Goal: Task Accomplishment & Management: Use online tool/utility

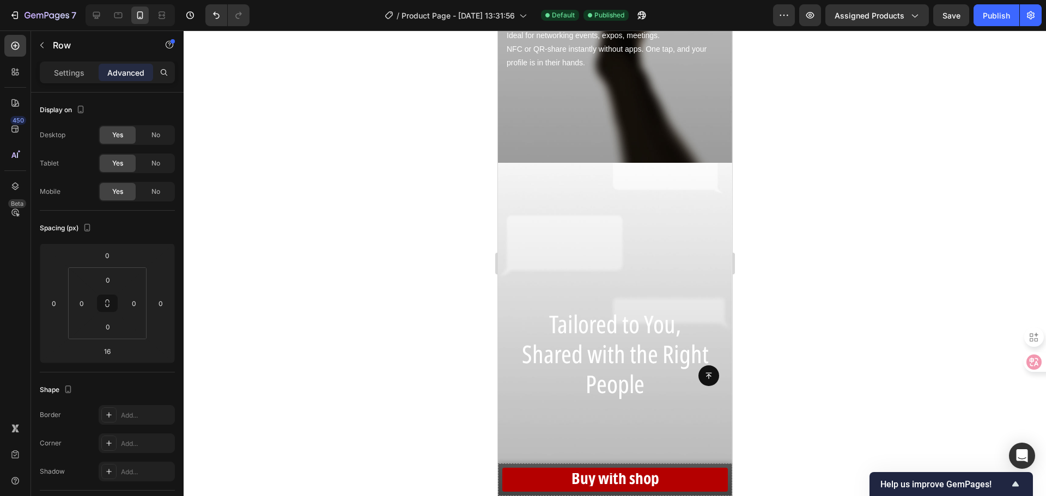
click at [846, 291] on div at bounding box center [615, 264] width 862 height 466
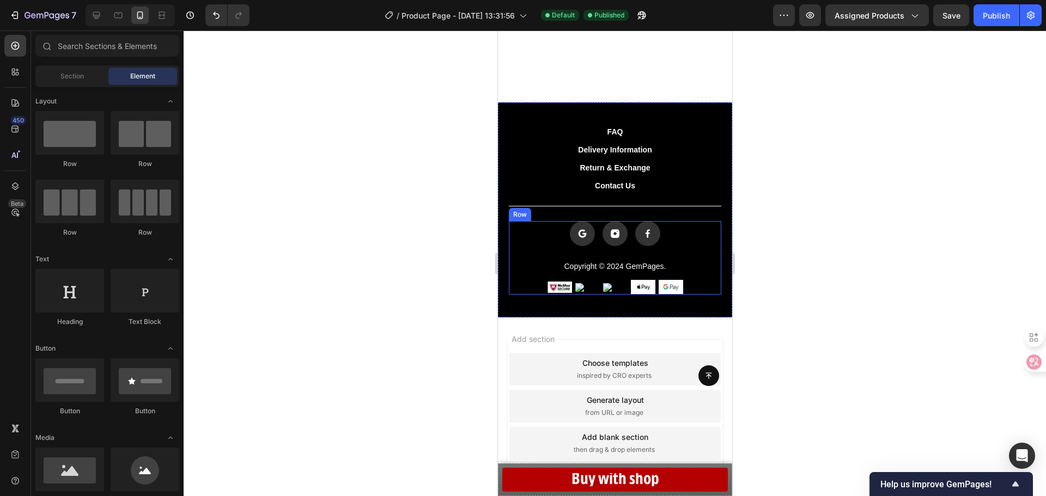
scroll to position [2198, 0]
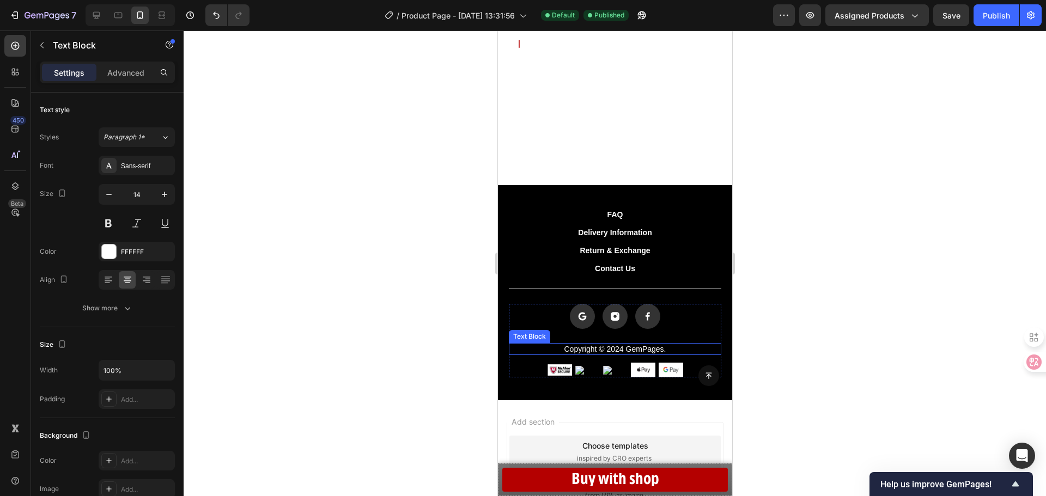
click at [647, 348] on p "Copyright © 2024 GemPages." at bounding box center [614, 349] width 210 height 10
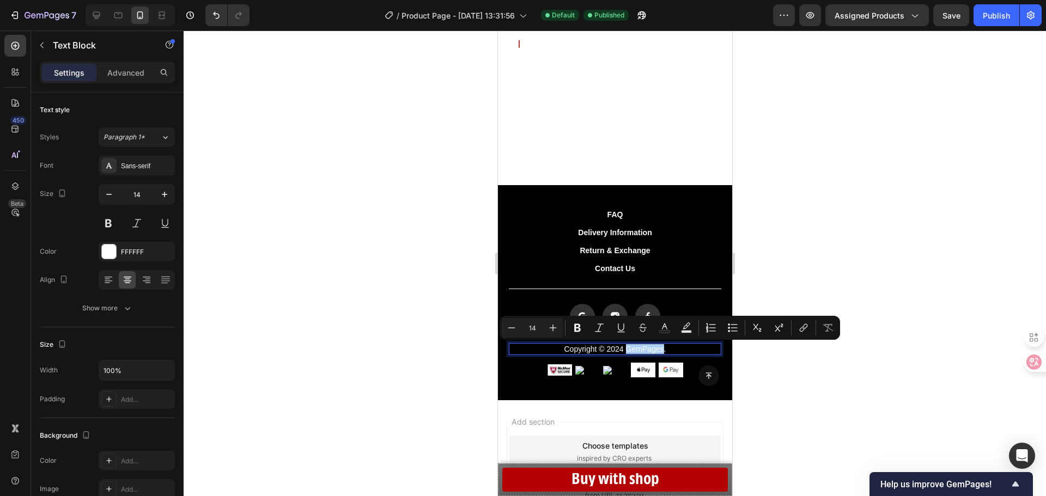
click at [830, 365] on div at bounding box center [615, 264] width 862 height 466
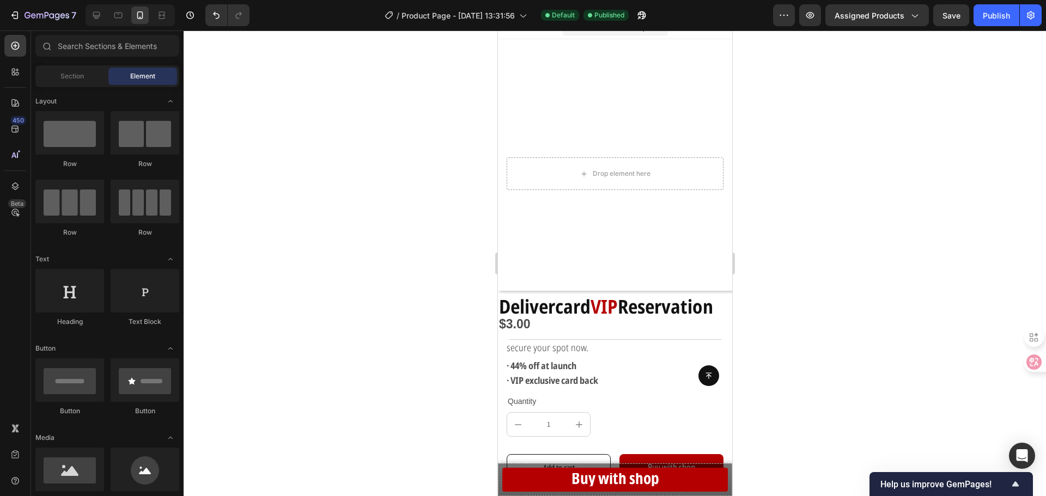
scroll to position [0, 0]
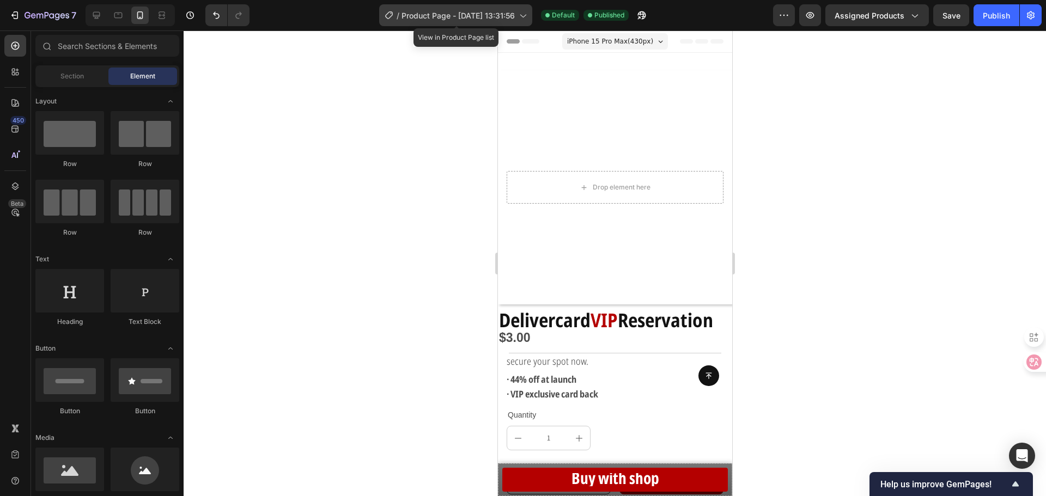
click at [453, 10] on span "Product Page - [DATE] 13:31:56" at bounding box center [457, 15] width 113 height 11
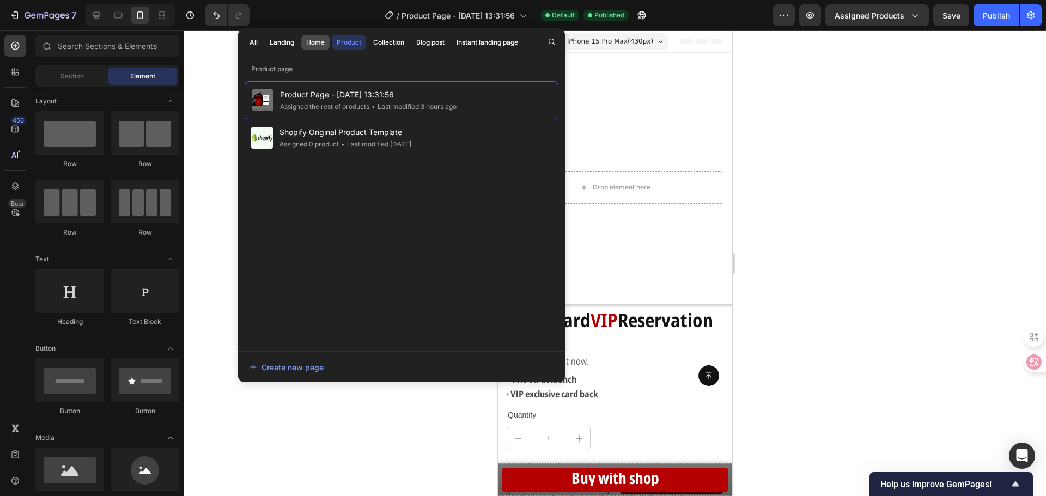
click at [318, 46] on div "Home" at bounding box center [315, 43] width 19 height 10
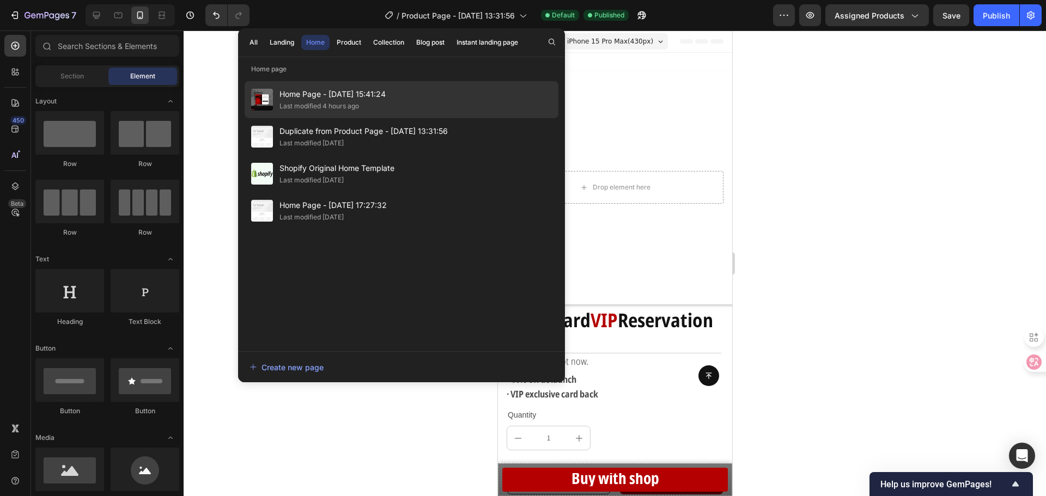
click at [334, 94] on span "Home Page - Sep 17, 15:41:24" at bounding box center [332, 94] width 106 height 13
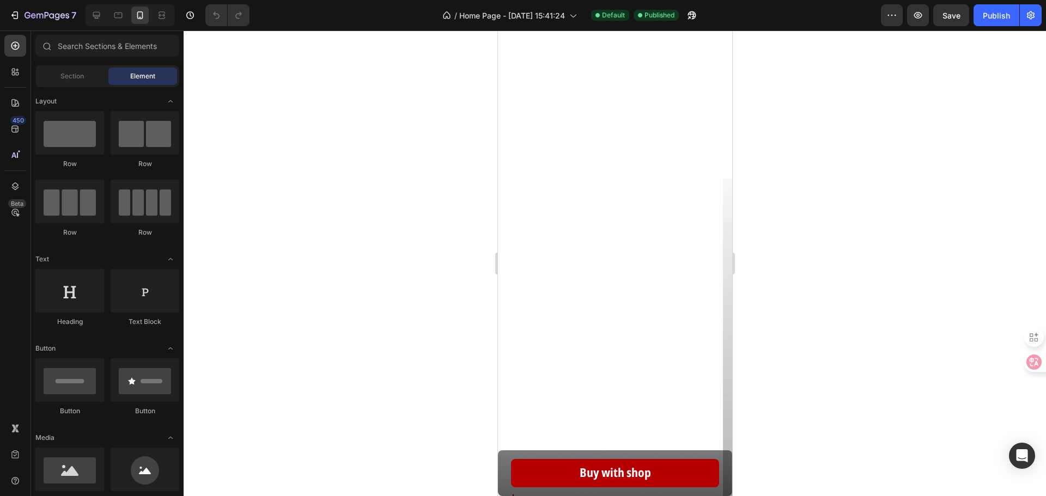
scroll to position [109, 0]
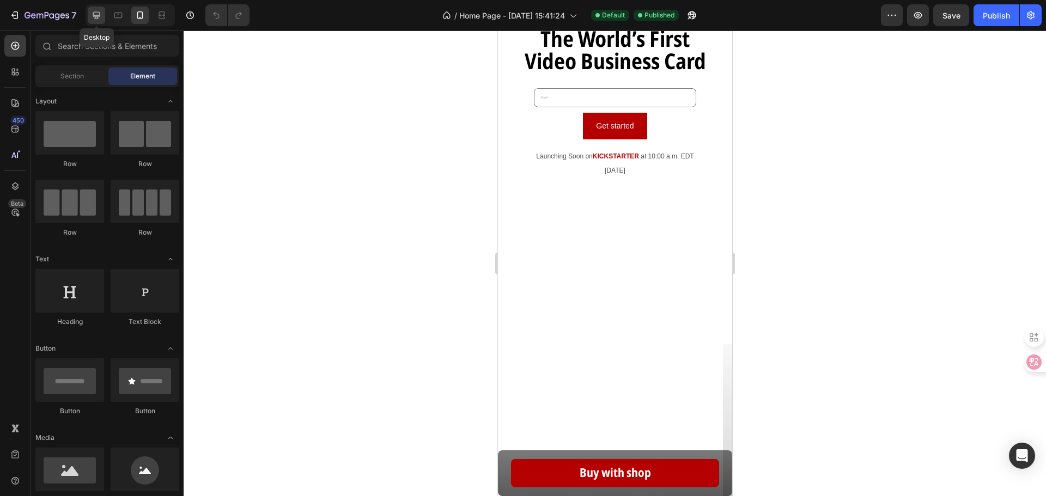
click at [92, 12] on icon at bounding box center [96, 15] width 11 height 11
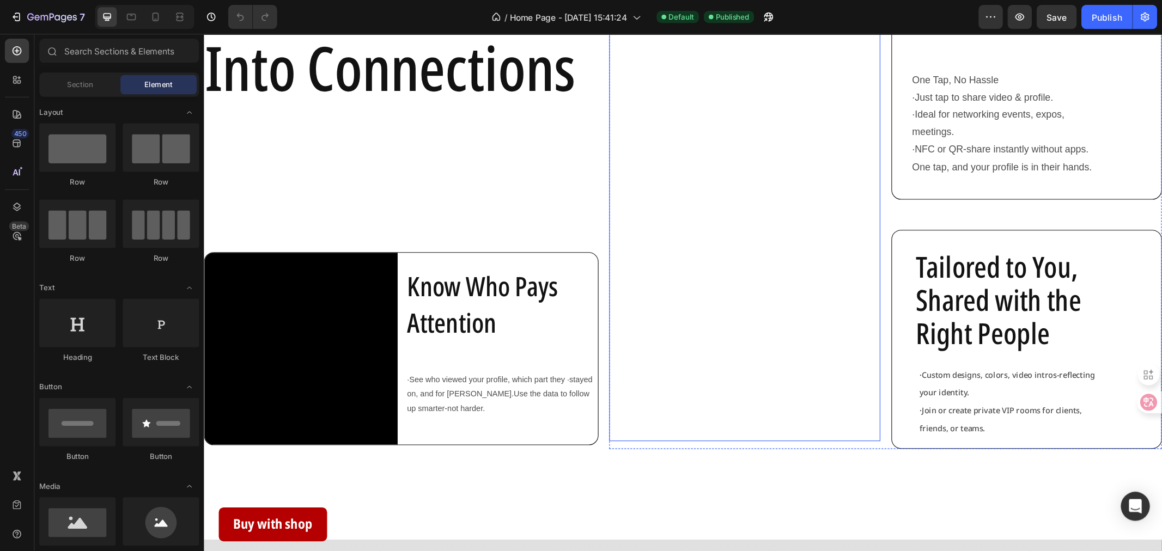
scroll to position [708, 0]
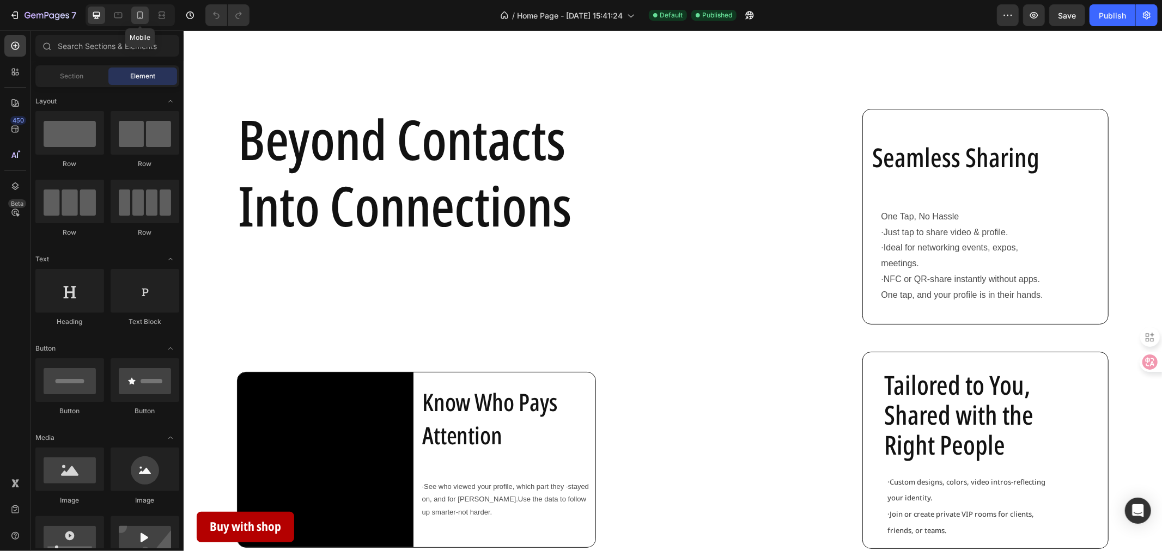
click at [132, 10] on div at bounding box center [139, 15] width 17 height 17
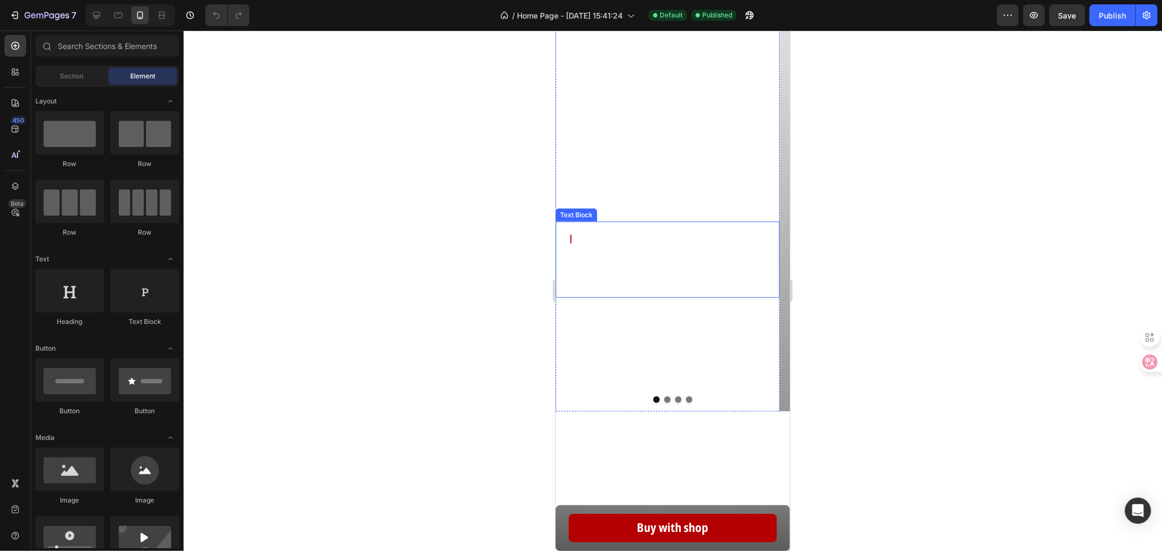
scroll to position [474, 0]
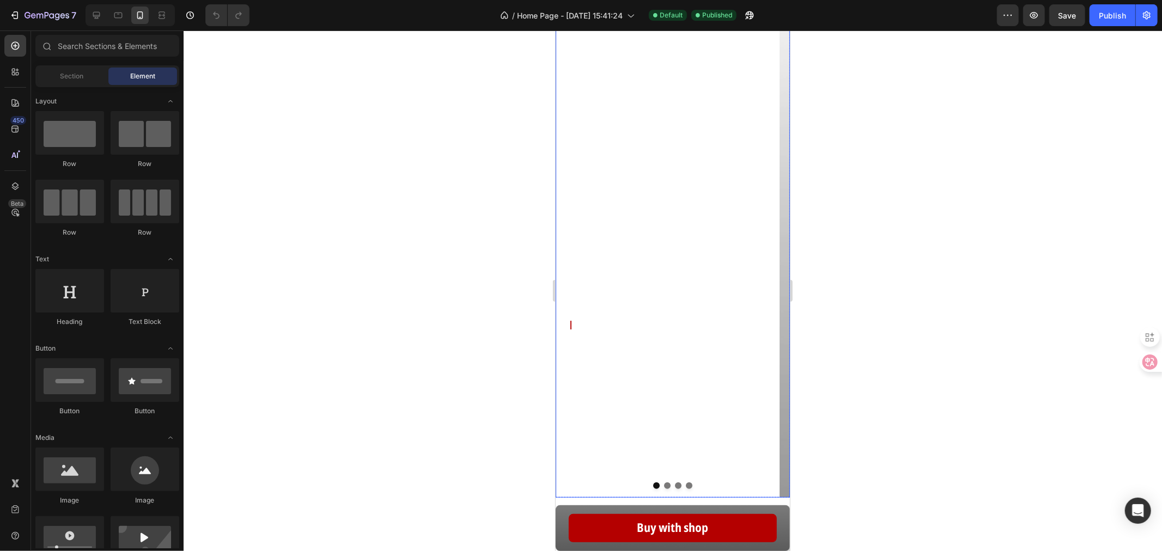
click at [759, 236] on icon "Carousel Next Arrow" at bounding box center [768, 236] width 19 height 19
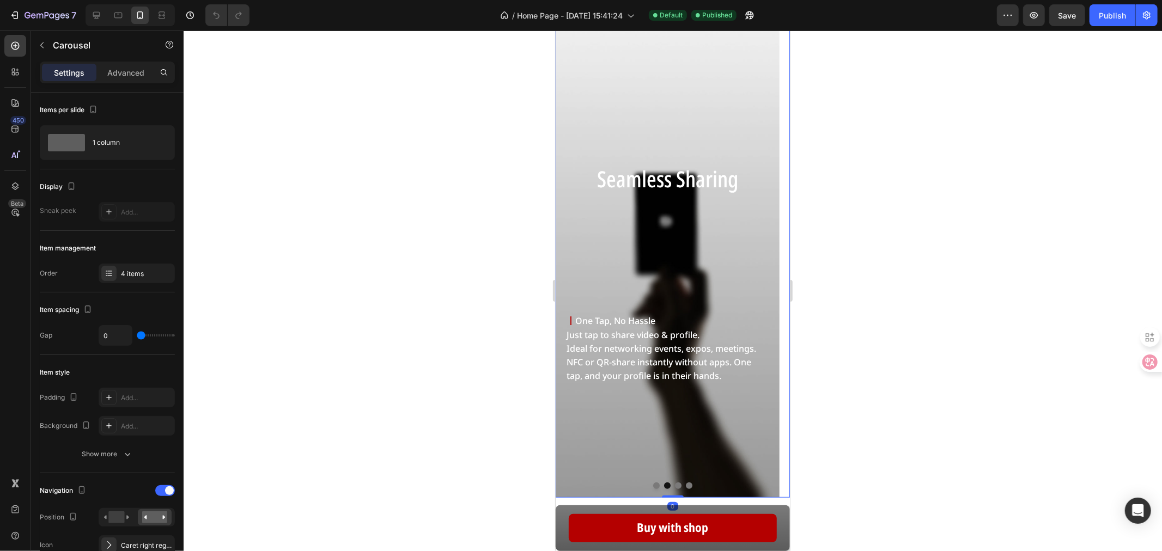
click at [759, 236] on icon "Carousel Next Arrow" at bounding box center [768, 236] width 19 height 19
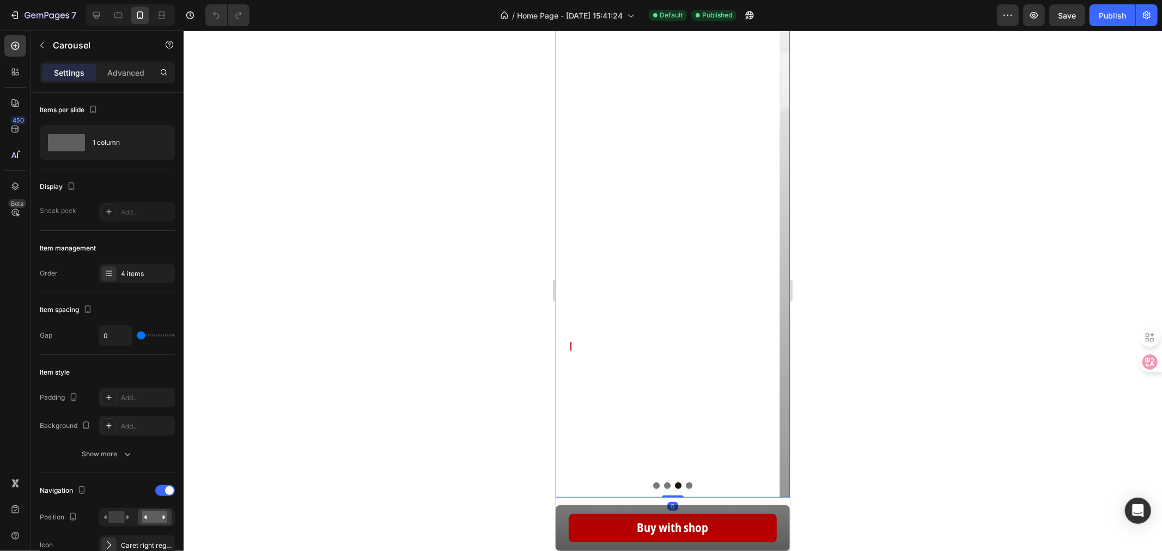
click at [759, 236] on icon "Carousel Next Arrow" at bounding box center [768, 236] width 19 height 19
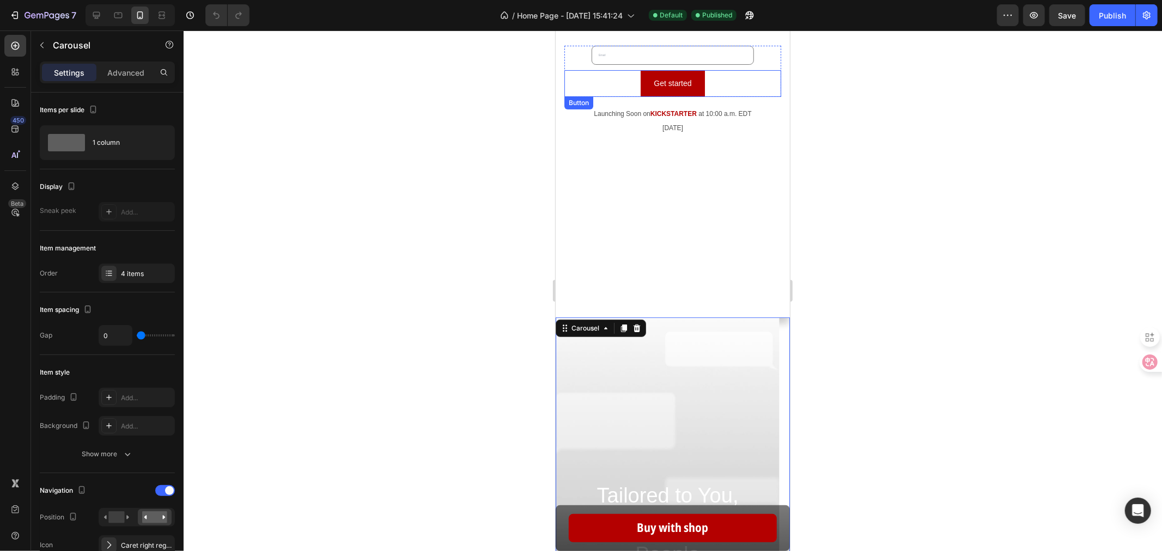
scroll to position [181, 0]
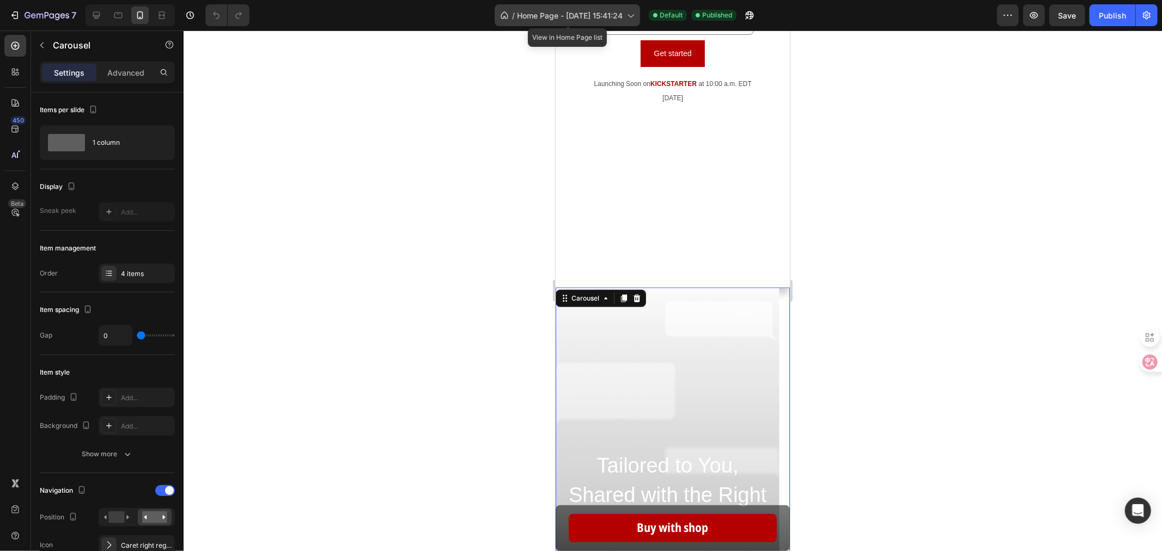
click at [568, 19] on span "Home Page - Sep 17, 15:41:24" at bounding box center [570, 15] width 106 height 11
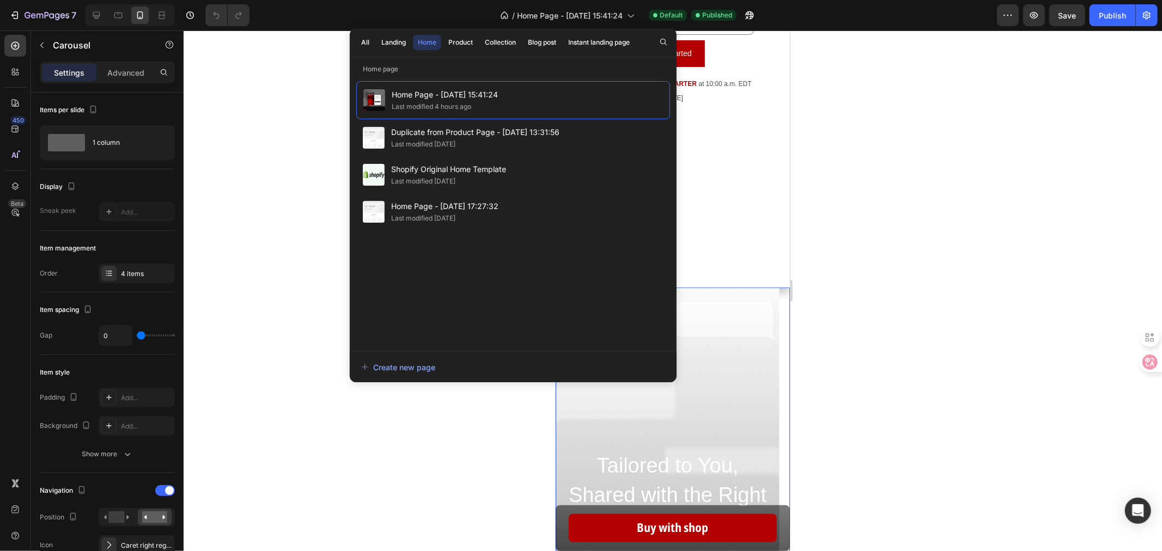
click at [867, 154] on div at bounding box center [673, 291] width 978 height 521
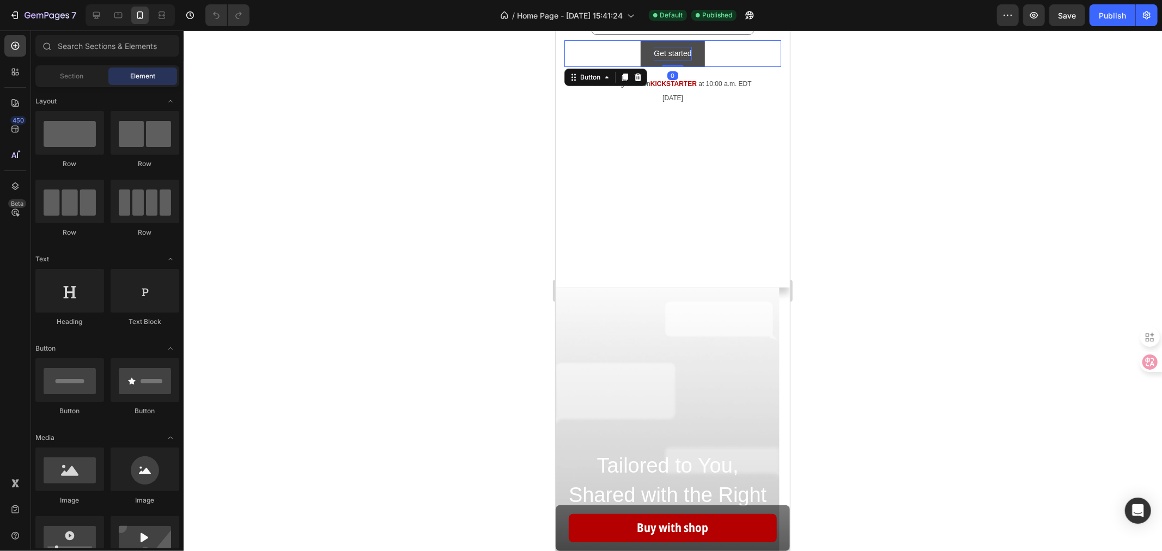
click at [670, 47] on div "Get started" at bounding box center [672, 53] width 38 height 14
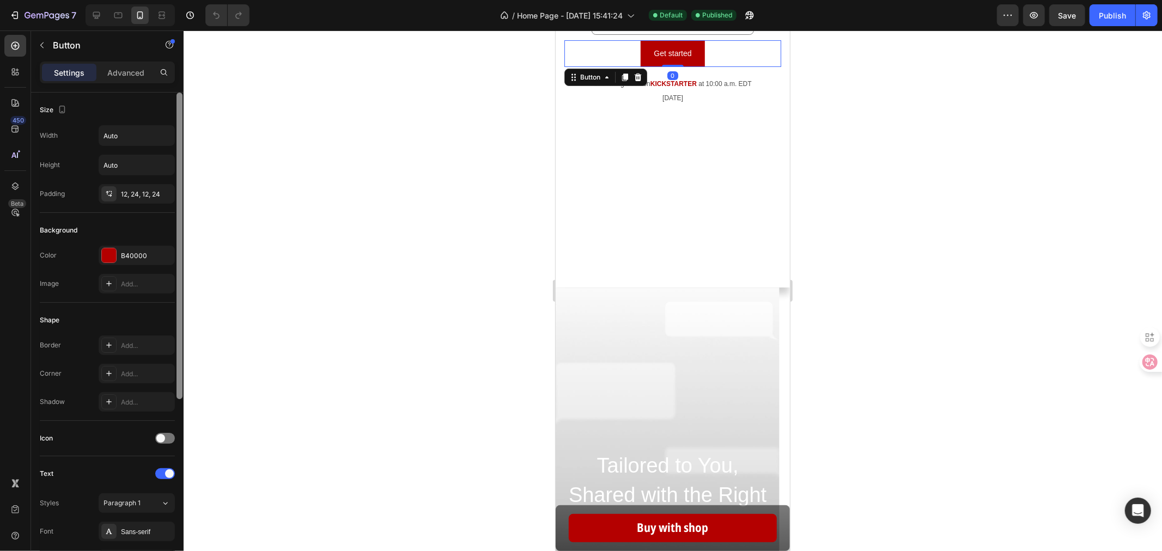
scroll to position [291, 0]
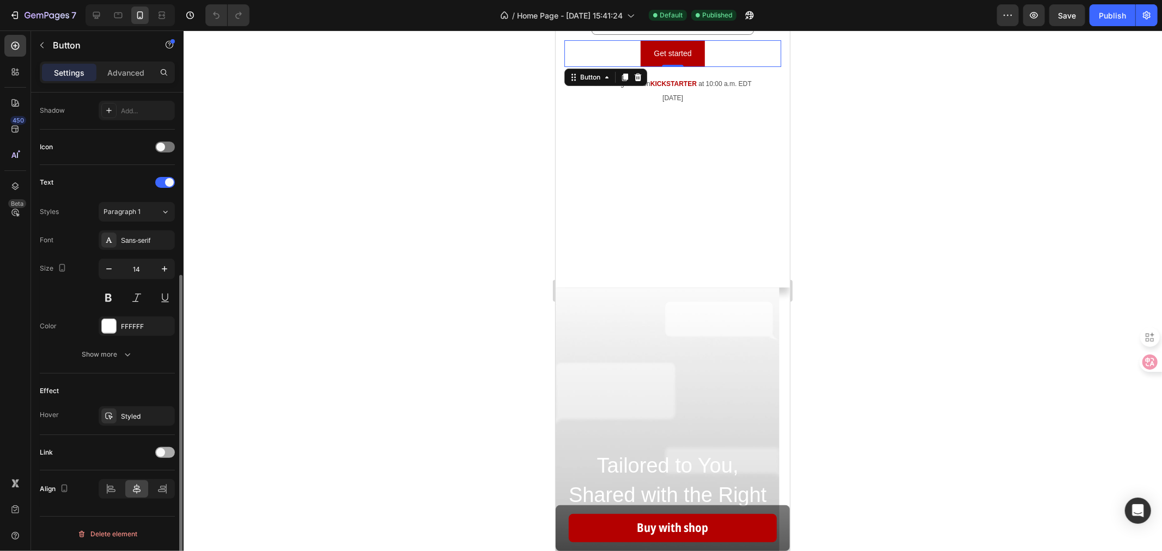
click at [166, 453] on div at bounding box center [165, 452] width 20 height 11
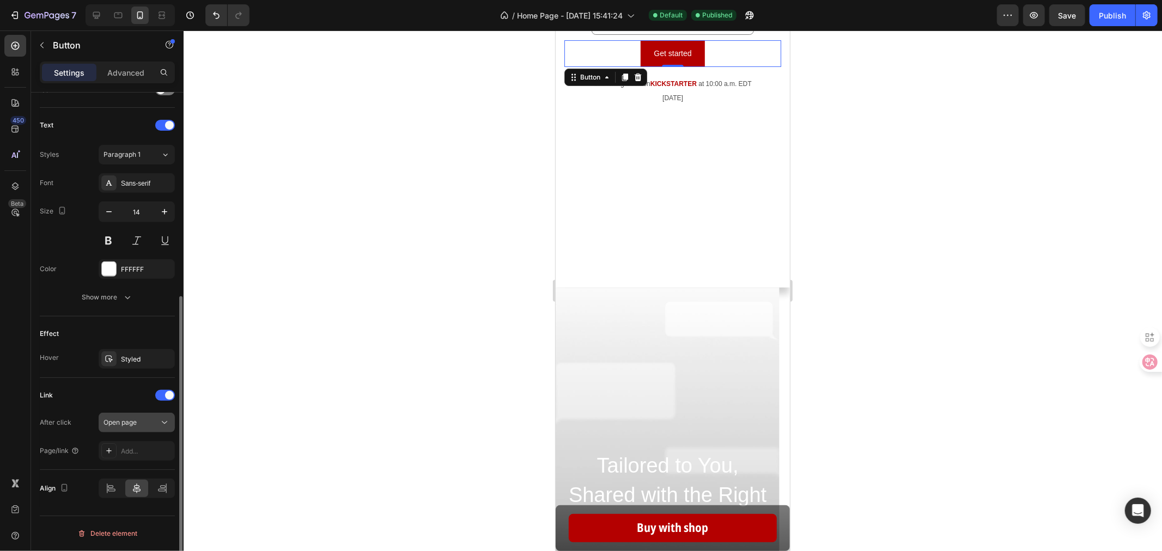
click at [148, 422] on div "Open page" at bounding box center [132, 423] width 56 height 10
click at [139, 419] on div "Open page" at bounding box center [132, 423] width 56 height 10
click at [129, 402] on div "Link" at bounding box center [107, 395] width 135 height 17
click at [113, 445] on div at bounding box center [108, 450] width 15 height 15
click at [105, 400] on div "Link" at bounding box center [107, 395] width 135 height 17
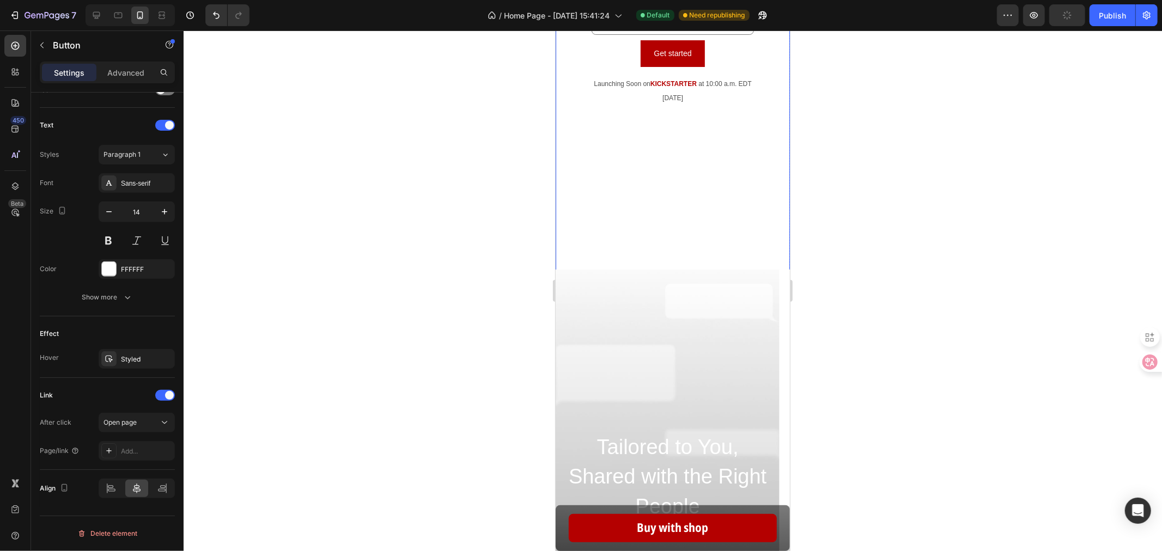
scroll to position [0, 0]
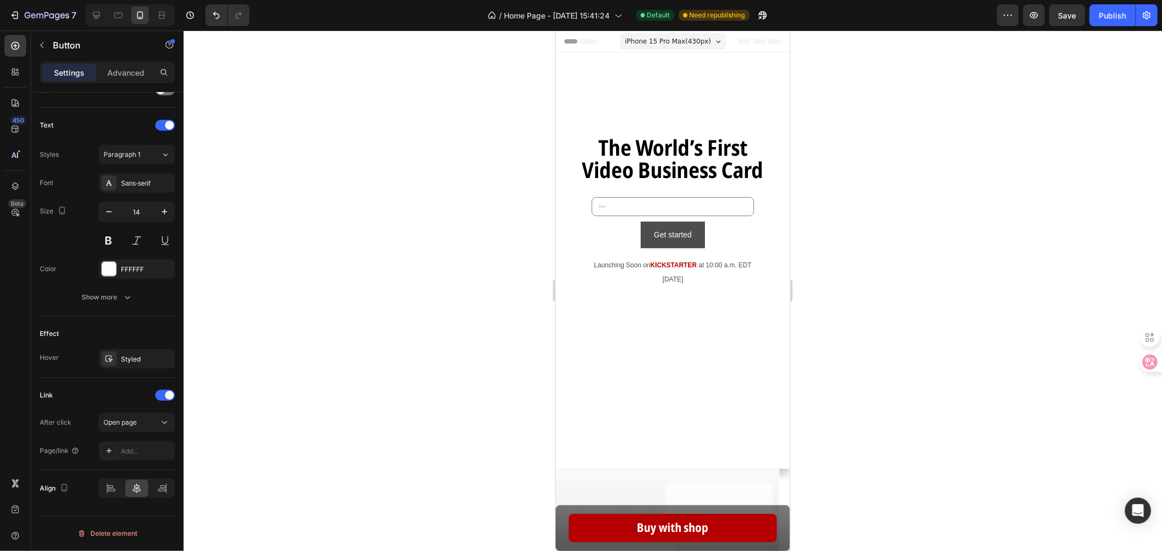
click at [693, 224] on button "Get started" at bounding box center [672, 234] width 64 height 27
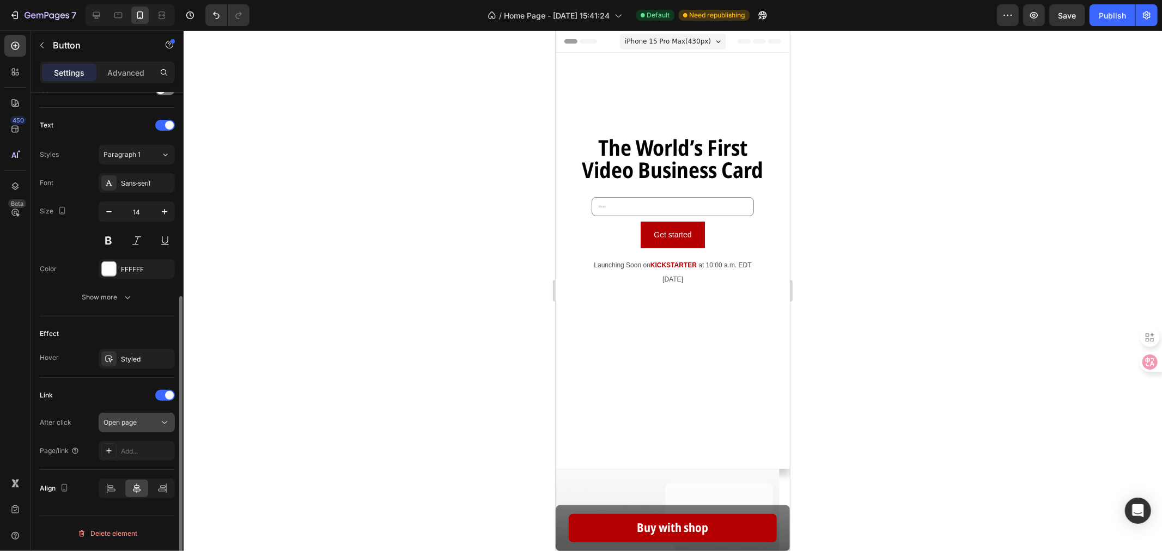
click at [146, 428] on div "Open page" at bounding box center [137, 422] width 66 height 11
click at [145, 420] on div "Open page" at bounding box center [132, 423] width 56 height 10
click at [145, 452] on div "Add..." at bounding box center [146, 452] width 51 height 10
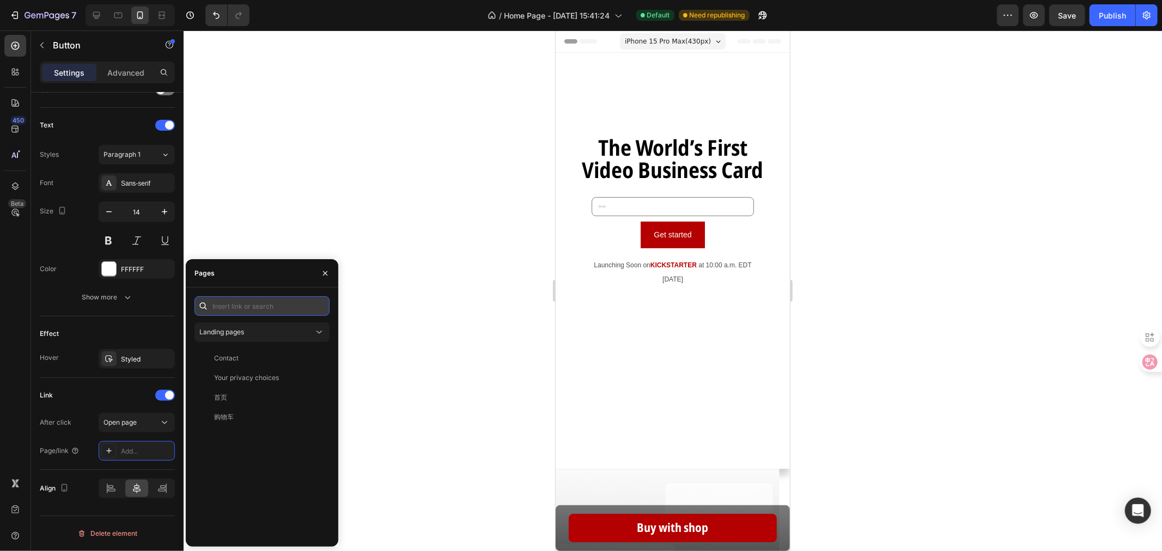
click at [259, 307] on input "text" at bounding box center [261, 306] width 135 height 20
paste input "https://delivercard.tech/products/delivercard?_ab=0&key=1758872025402"
type input "https://delivercard.tech/products/delivercard?_ab=0&key=1758872025402"
click at [259, 330] on div "https://delivercard.tech/products/delivercard?_ab=0&key=1758872025402" at bounding box center [249, 332] width 70 height 10
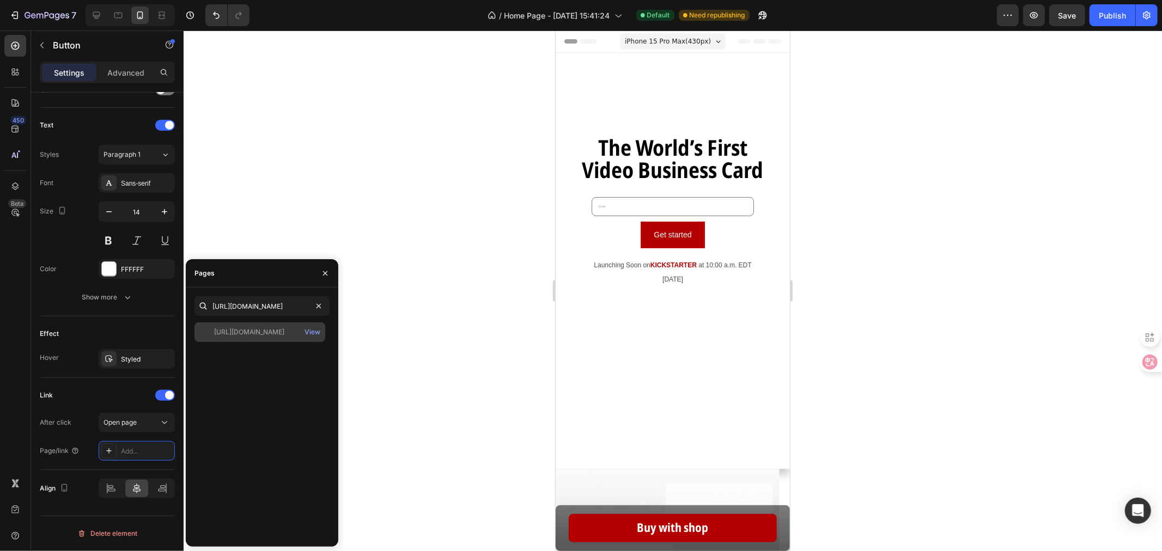
scroll to position [0, 0]
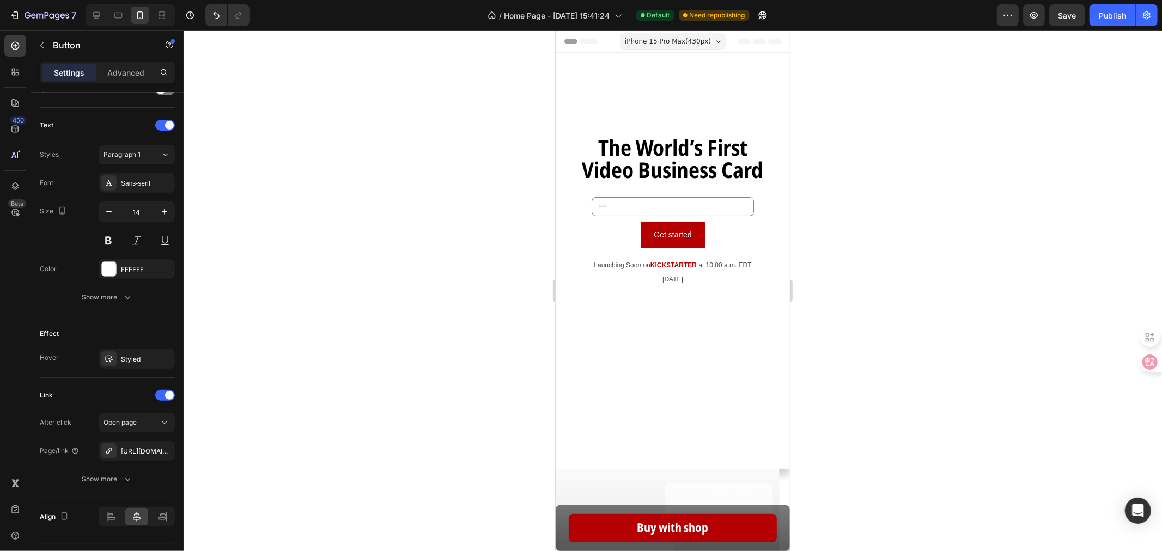
click at [391, 405] on div at bounding box center [673, 291] width 978 height 521
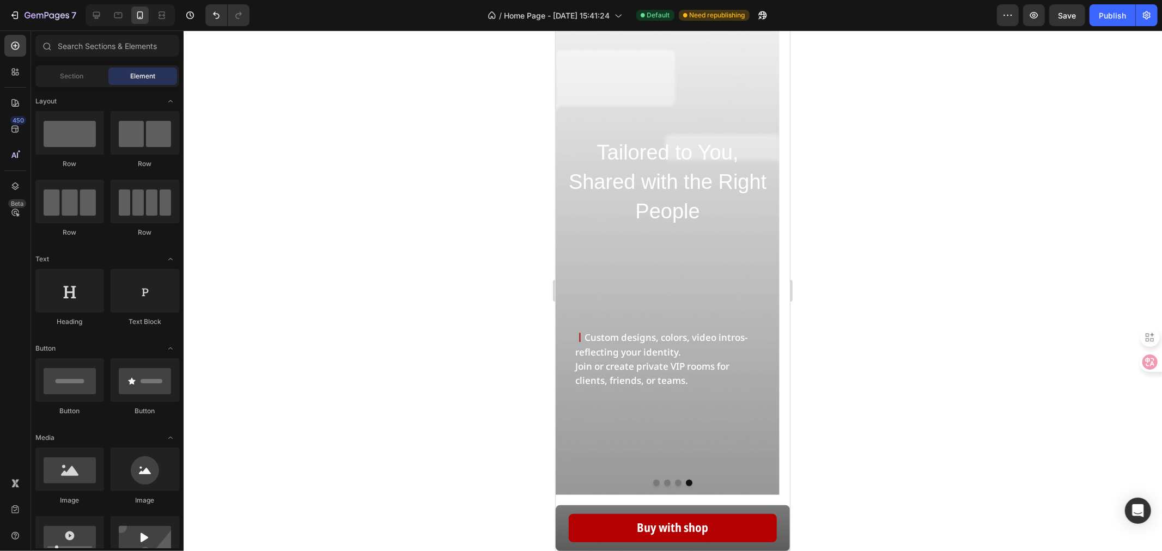
scroll to position [545, 0]
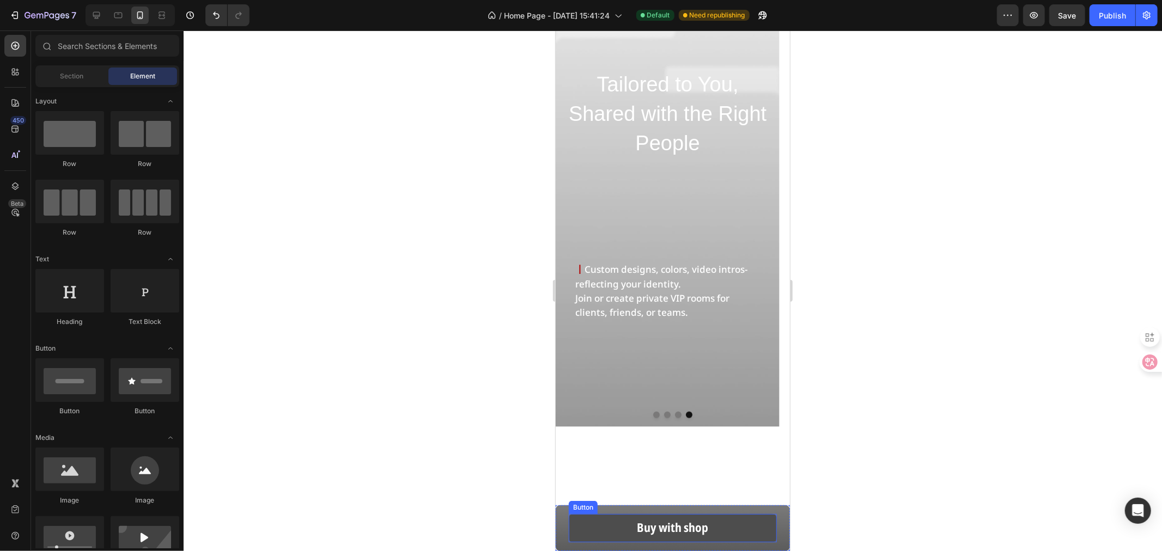
click at [592, 496] on button "Buy with shop" at bounding box center [672, 528] width 208 height 28
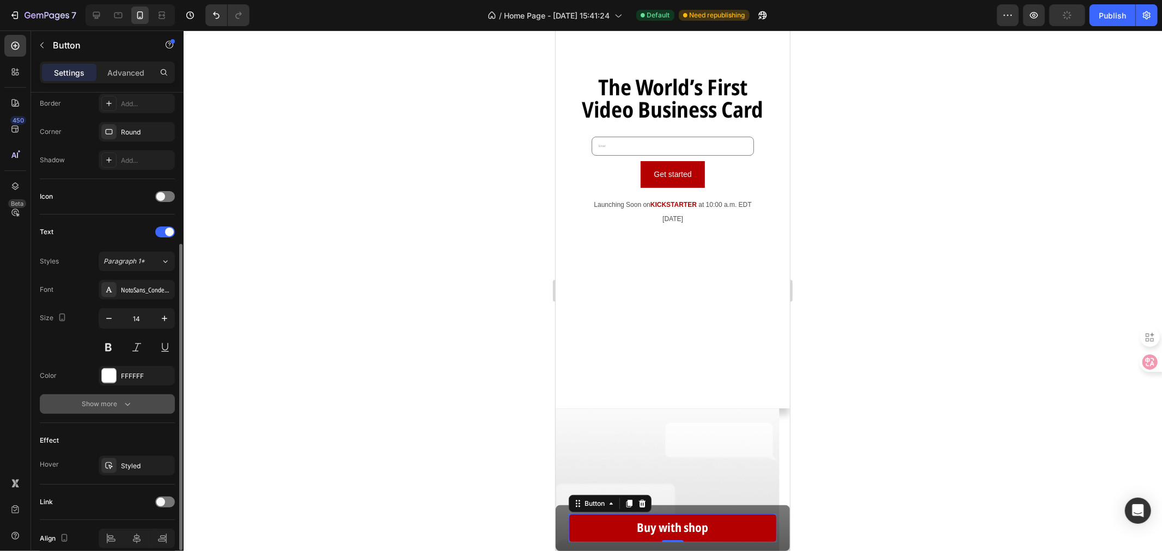
scroll to position [291, 0]
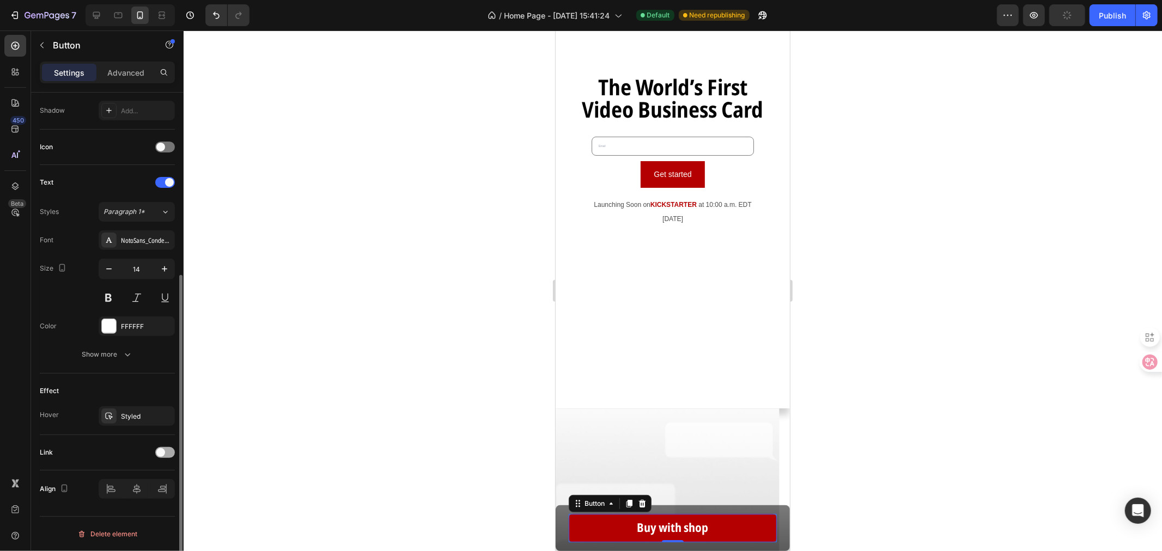
click at [165, 457] on div at bounding box center [165, 452] width 20 height 11
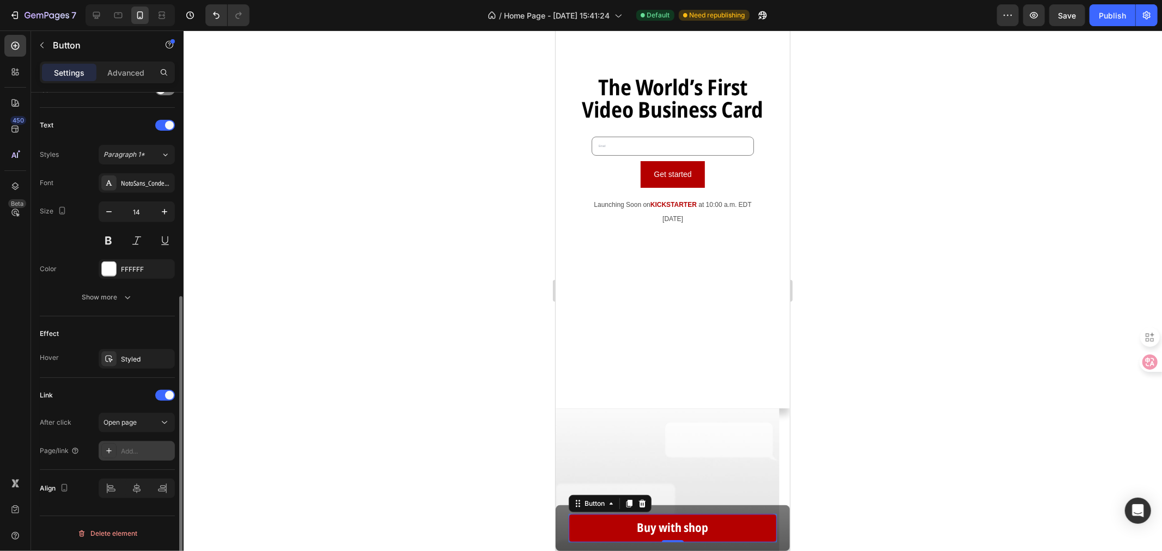
click at [161, 441] on div "Add..." at bounding box center [137, 451] width 76 height 20
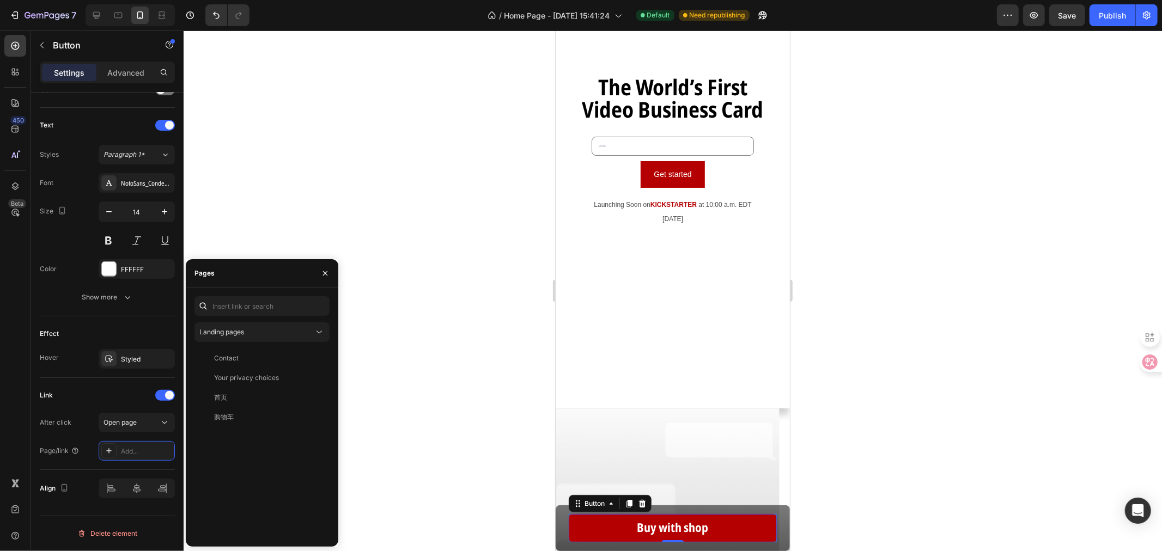
click at [255, 294] on div "Landing pages Contact View Your privacy choices View 首页 View 购物车 View" at bounding box center [262, 417] width 153 height 259
click at [249, 307] on input "text" at bounding box center [261, 306] width 135 height 20
click at [138, 454] on div "Add..." at bounding box center [146, 452] width 51 height 10
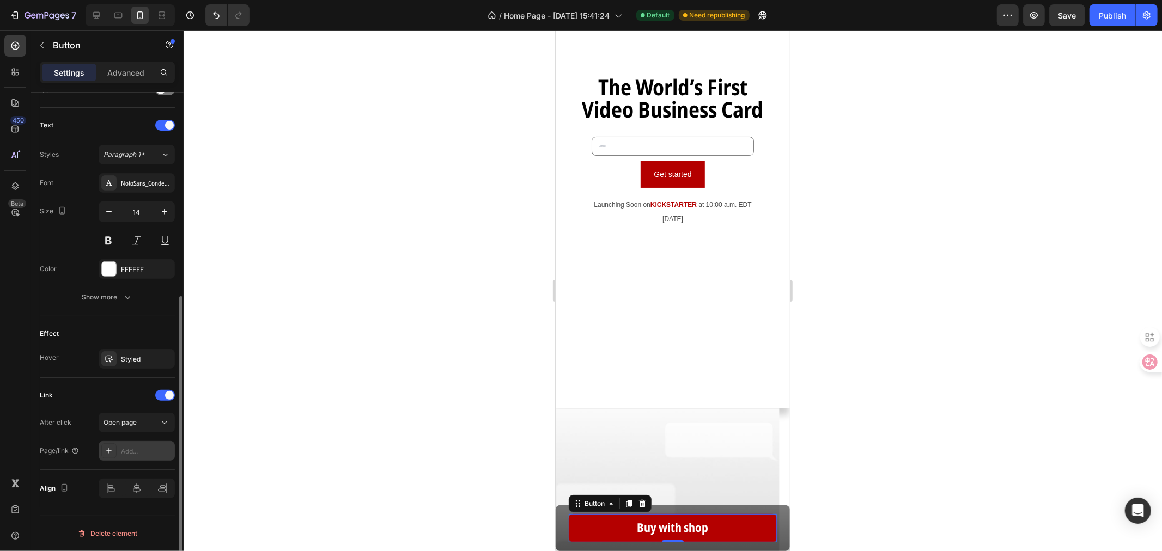
click at [145, 455] on div "Add..." at bounding box center [146, 452] width 51 height 10
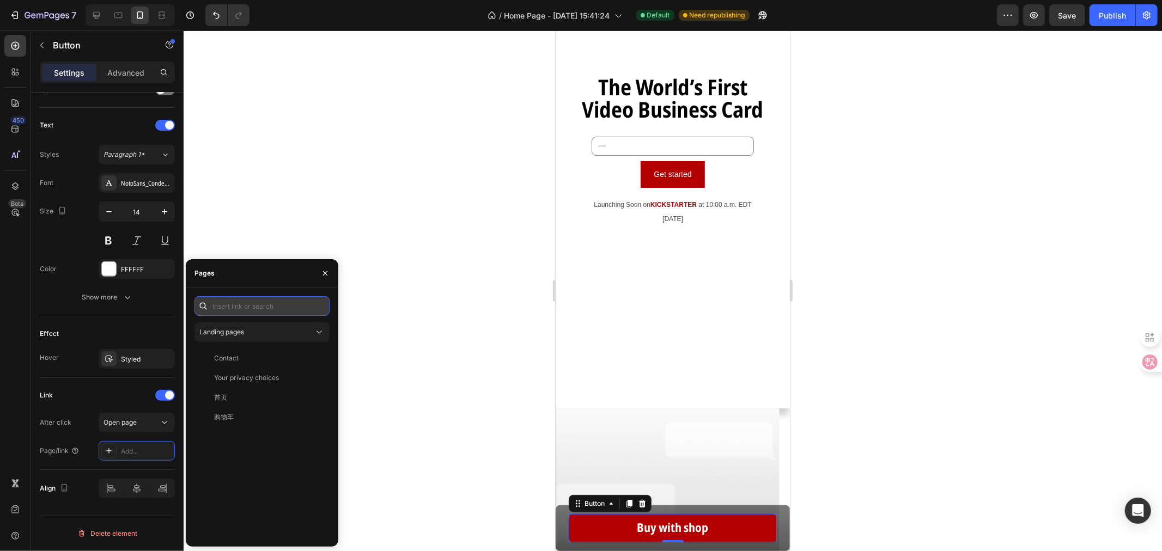
click at [251, 309] on input "text" at bounding box center [261, 306] width 135 height 20
paste input "https://delivercard.tech/products/delivercard?_ab=0&key=1758872025402"
type input "https://delivercard.tech/products/delivercard?_ab=0&key=1758872025402"
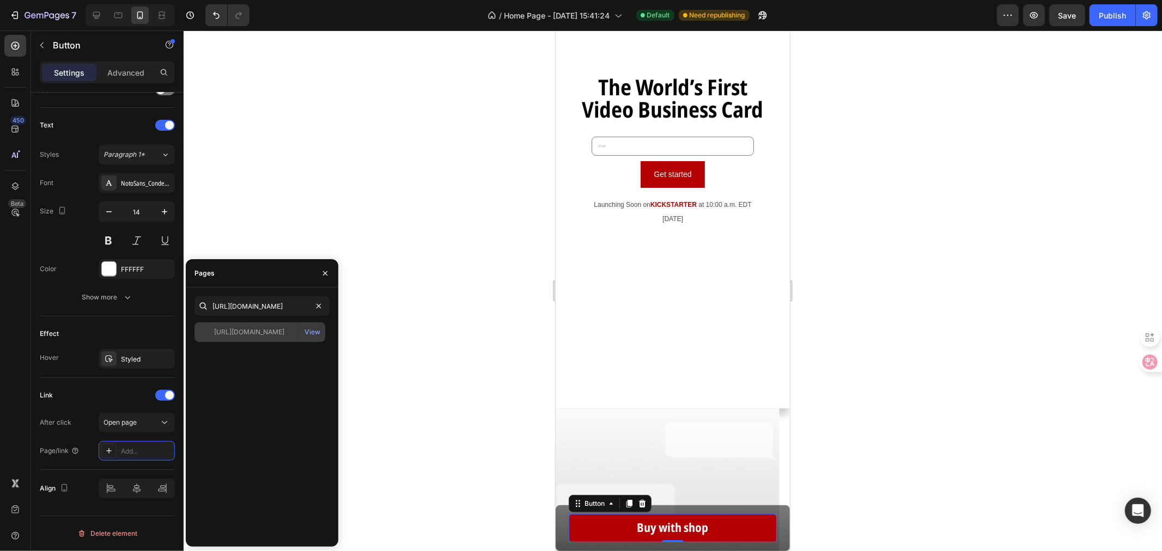
click at [265, 328] on div "https://delivercard.tech/products/delivercard?_ab=0&key=1758872025402" at bounding box center [249, 332] width 70 height 10
click at [489, 331] on div at bounding box center [673, 291] width 978 height 521
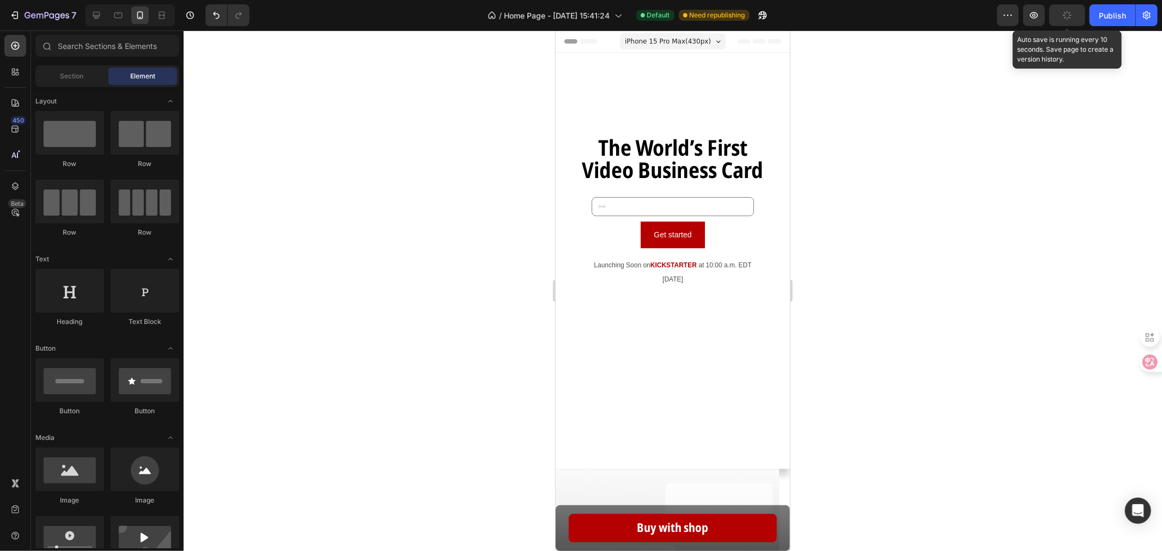
click at [1045, 11] on icon "button" at bounding box center [1067, 15] width 12 height 12
click at [1045, 17] on div "Publish" at bounding box center [1112, 15] width 27 height 11
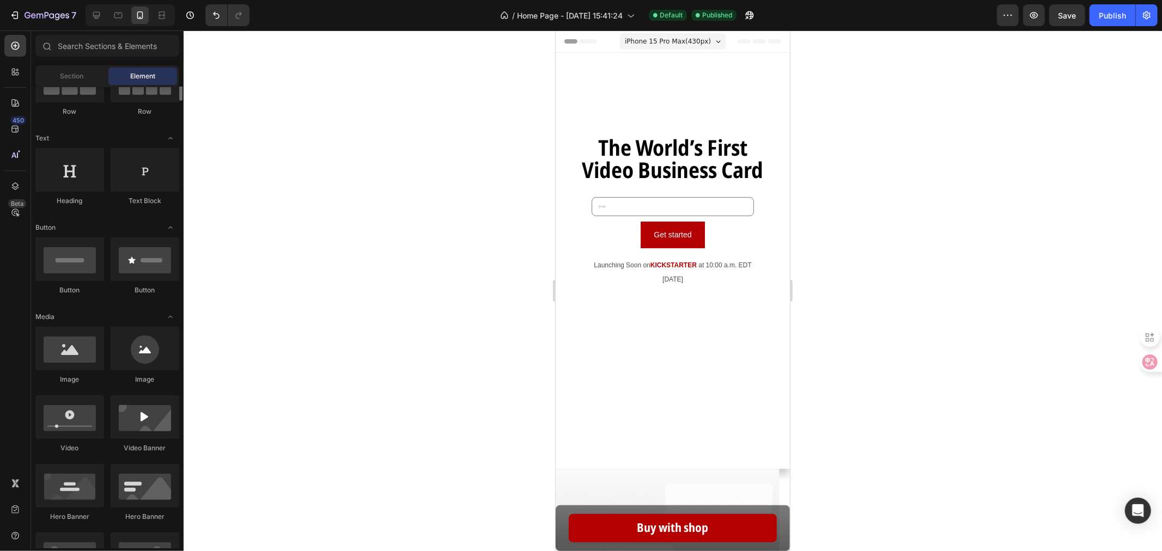
scroll to position [181, 0]
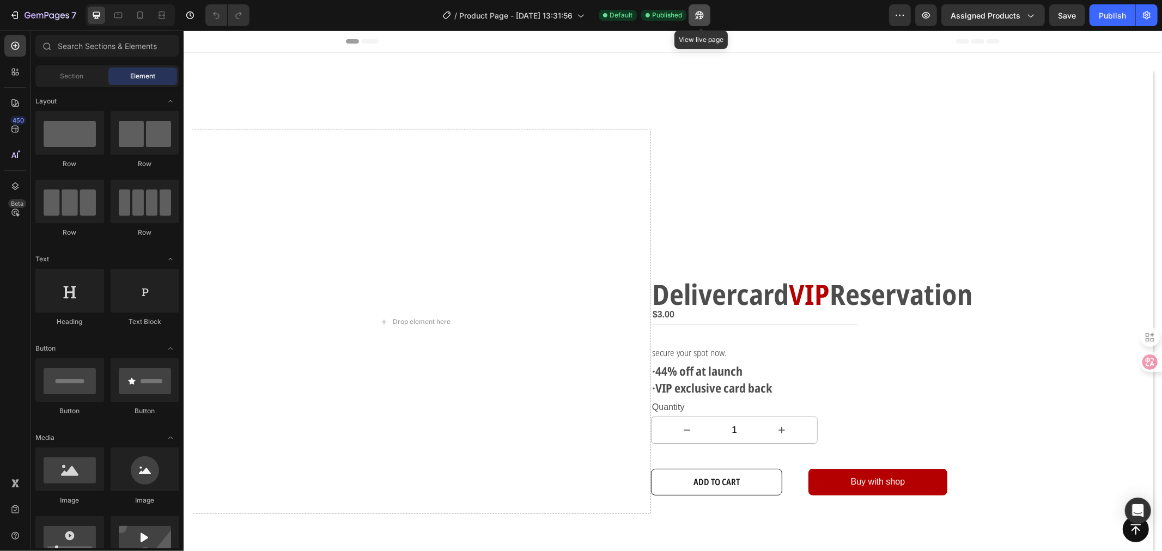
click at [701, 10] on icon "button" at bounding box center [699, 15] width 11 height 11
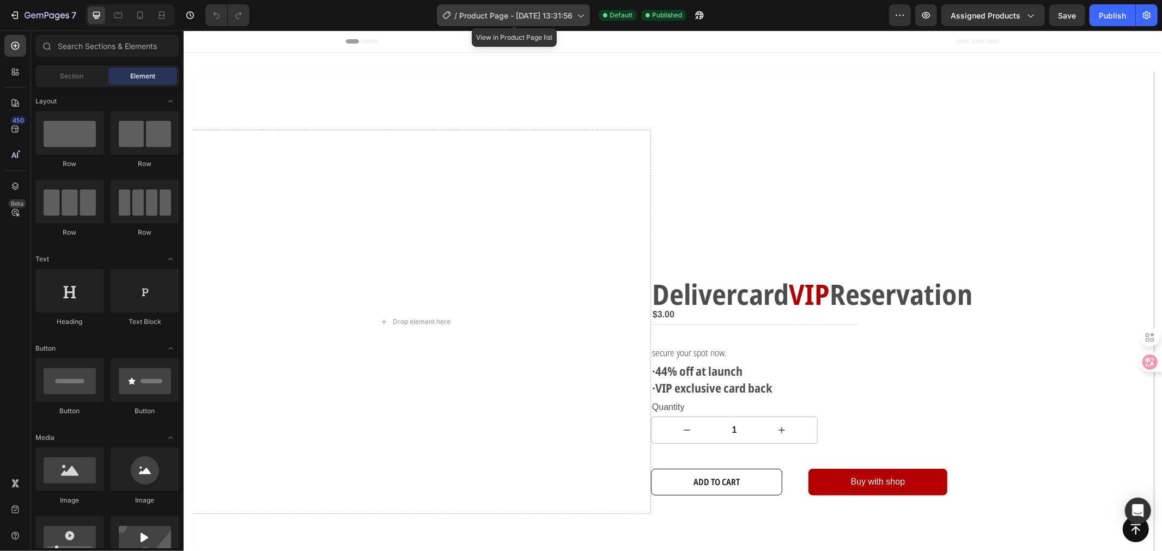
click at [539, 14] on span "Product Page - [DATE] 13:31:56" at bounding box center [515, 15] width 113 height 11
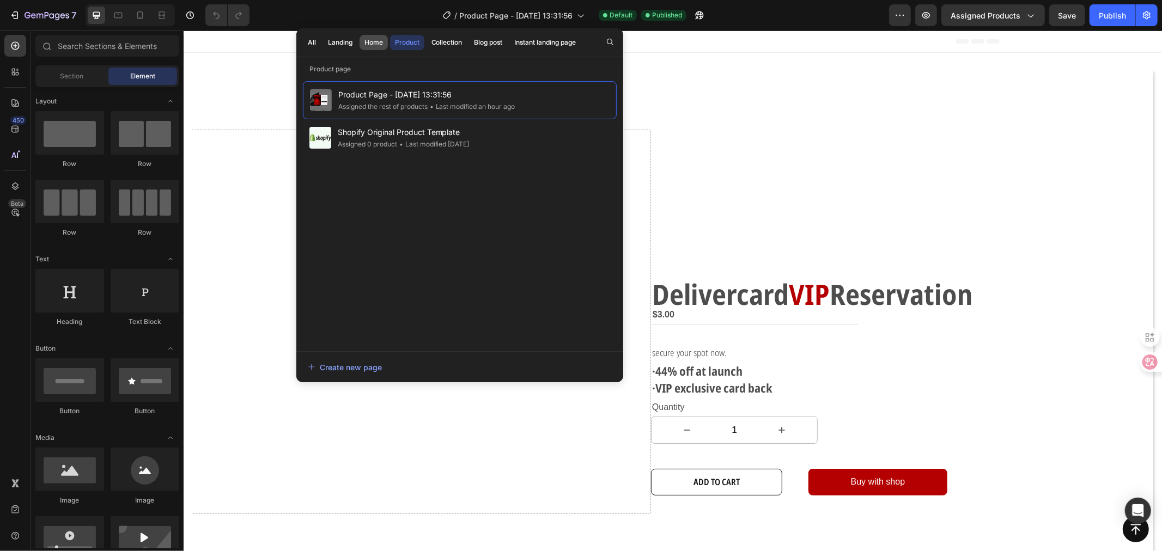
click at [373, 47] on button "Home" at bounding box center [374, 42] width 28 height 15
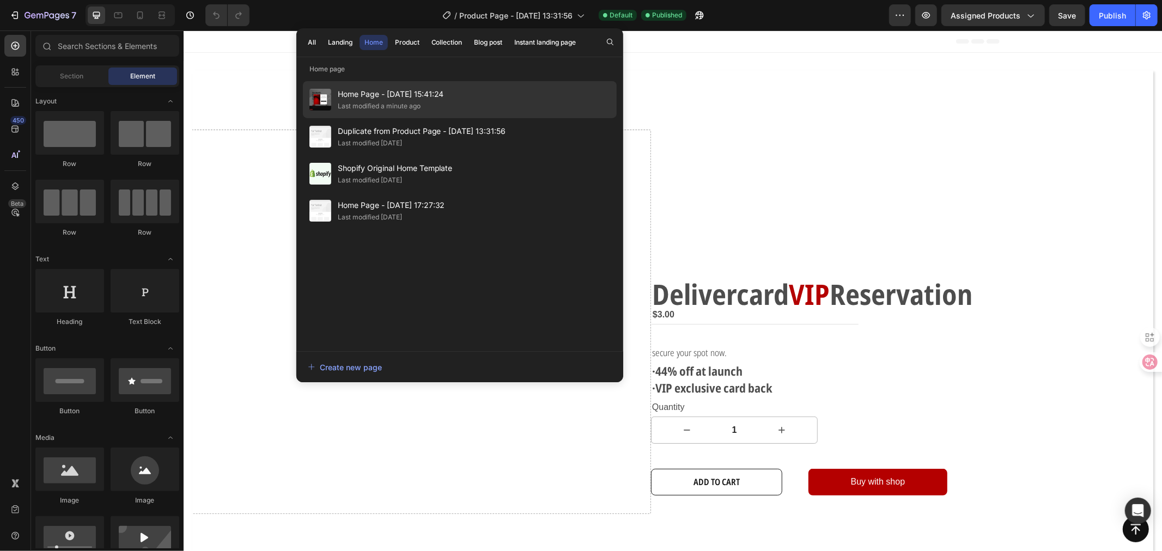
click at [405, 95] on span "Home Page - [DATE] 15:41:24" at bounding box center [391, 94] width 106 height 13
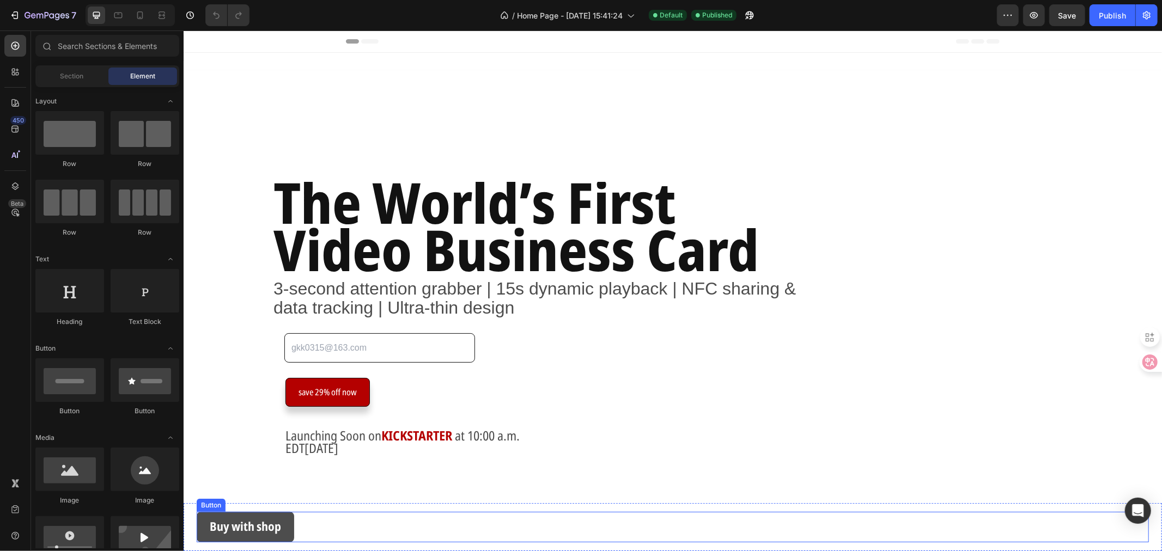
click at [211, 537] on link "Buy with shop" at bounding box center [245, 527] width 98 height 31
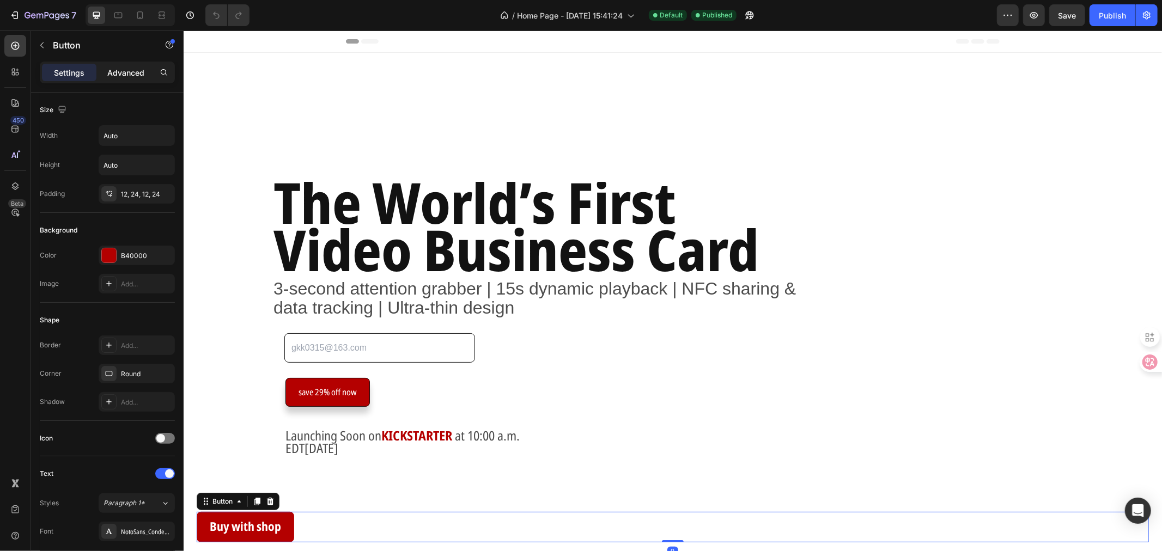
click at [136, 78] on div "Advanced" at bounding box center [126, 72] width 54 height 17
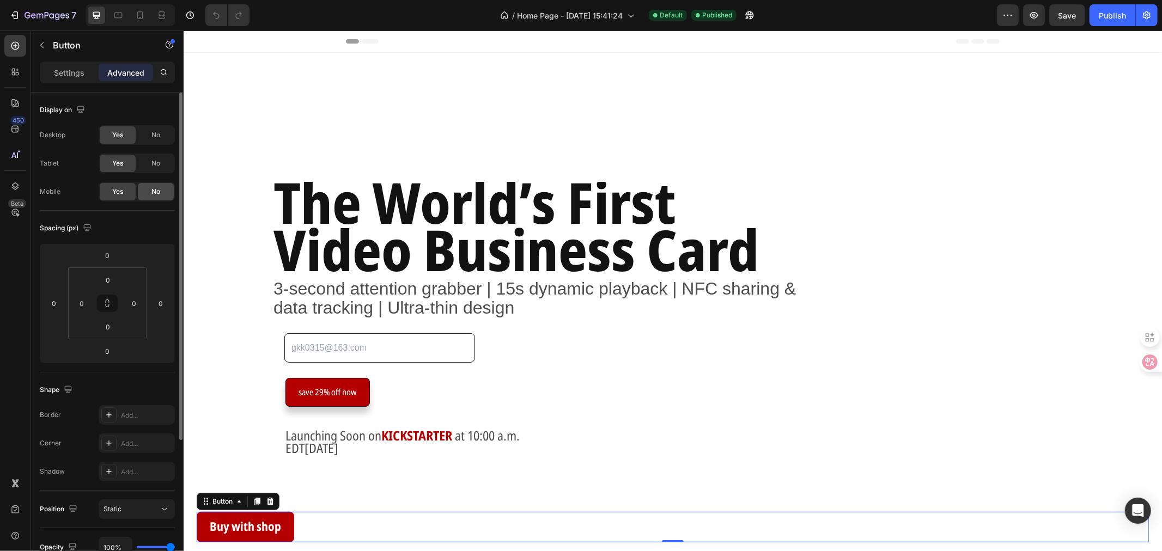
click at [156, 186] on div "No" at bounding box center [156, 191] width 36 height 17
click at [155, 167] on span "No" at bounding box center [155, 164] width 9 height 10
drag, startPoint x: 159, startPoint y: 135, endPoint x: 497, endPoint y: 25, distance: 355.2
click at [159, 135] on span "No" at bounding box center [155, 135] width 9 height 10
click at [123, 186] on div "Yes" at bounding box center [118, 191] width 36 height 17
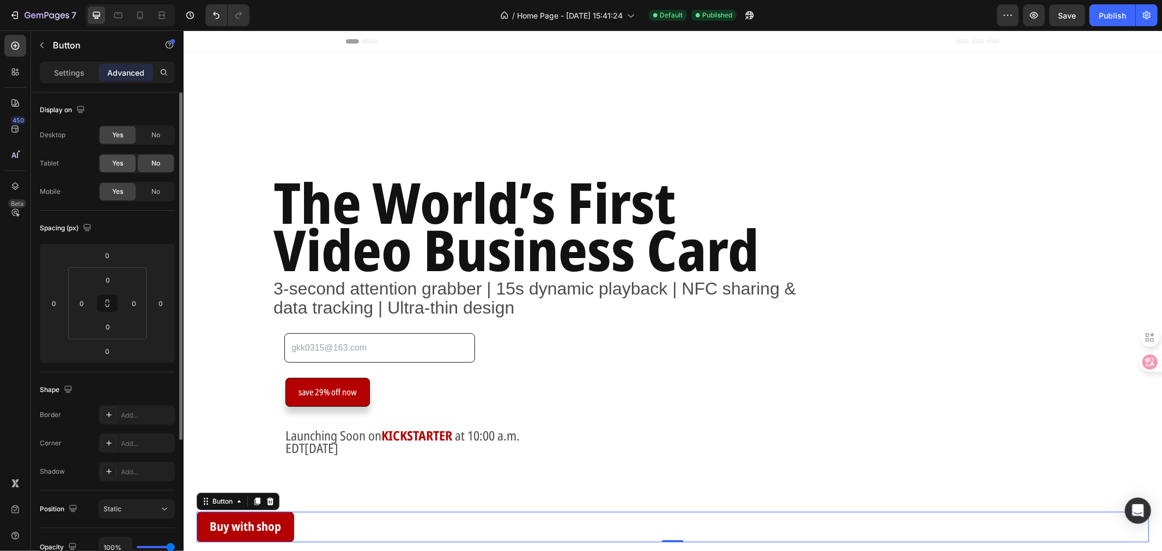
click at [123, 165] on span "Yes" at bounding box center [117, 164] width 11 height 10
click at [160, 132] on div "No" at bounding box center [156, 134] width 36 height 17
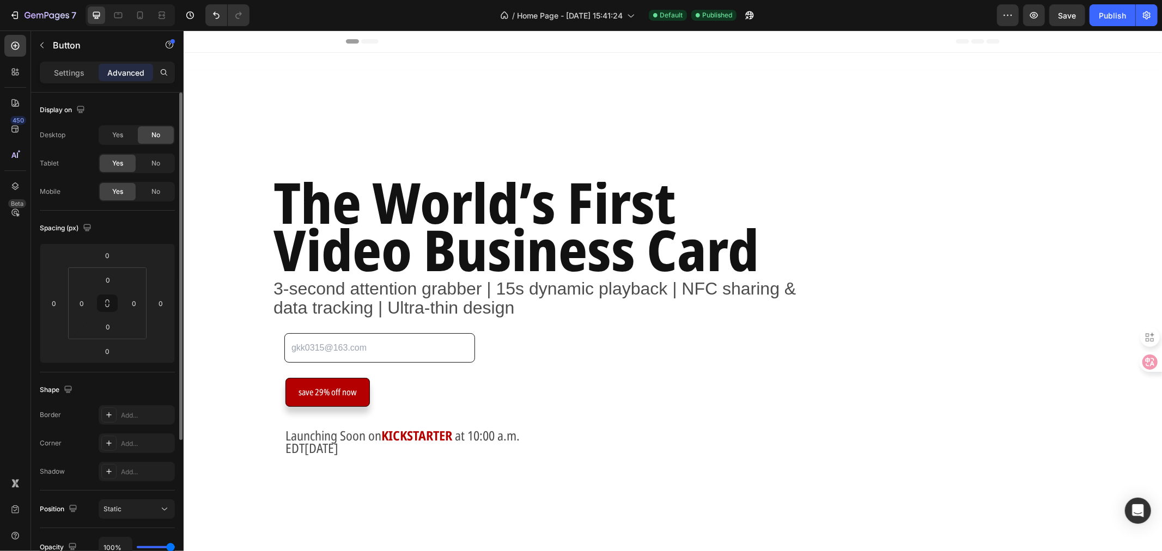
click at [158, 151] on div "Desktop Yes No Tablet Yes No Mobile Yes No" at bounding box center [107, 163] width 135 height 76
click at [158, 163] on span "No" at bounding box center [155, 164] width 9 height 10
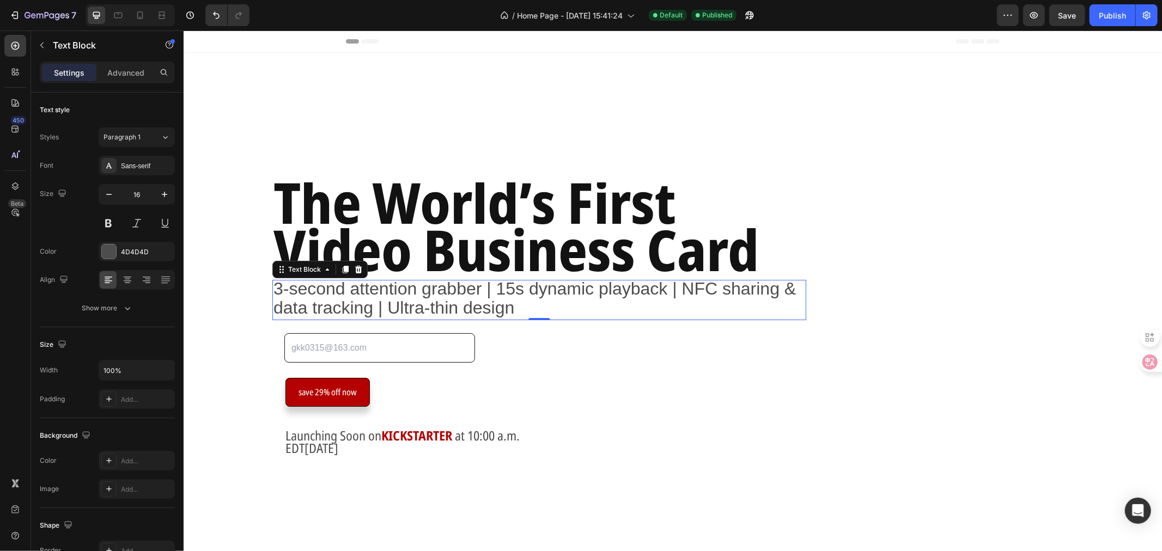
click at [304, 301] on span "3-second attention grabber | 15s dynamic playback | NFC sharing & data tracking…" at bounding box center [534, 297] width 522 height 39
click at [134, 78] on div "Advanced" at bounding box center [126, 72] width 54 height 17
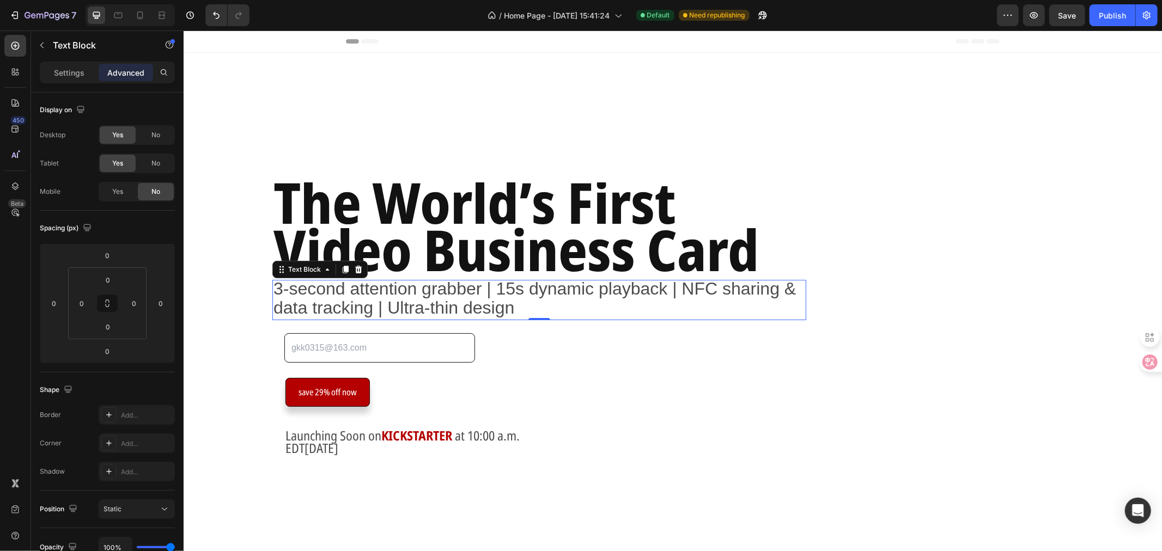
click at [514, 303] on span "3-second attention grabber | 15s dynamic playback | NFC sharing & data tracking…" at bounding box center [534, 297] width 522 height 39
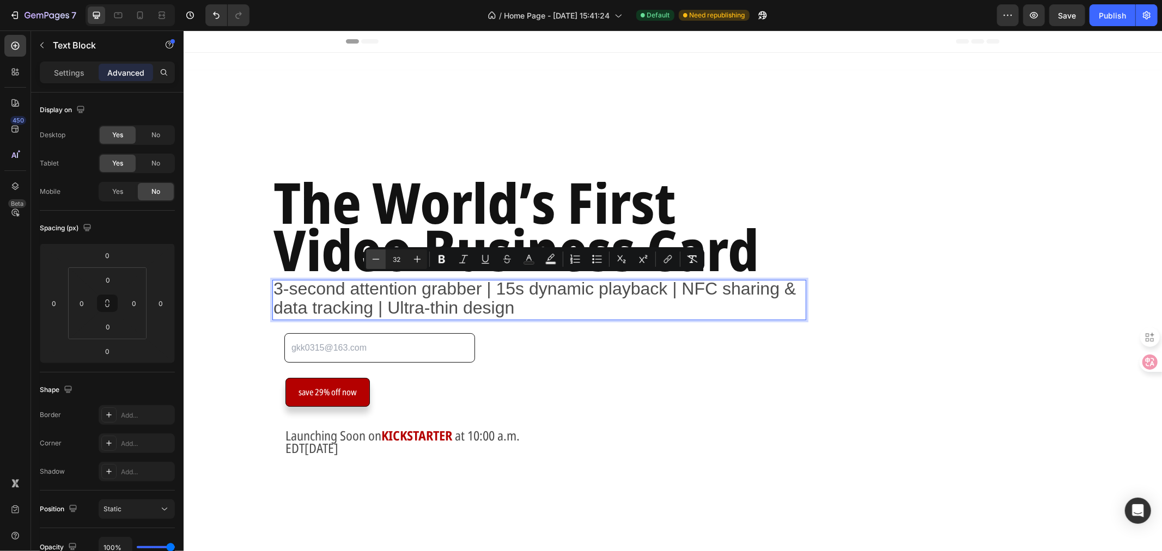
click at [379, 259] on icon "Editor contextual toolbar" at bounding box center [376, 259] width 7 height 1
type input "28"
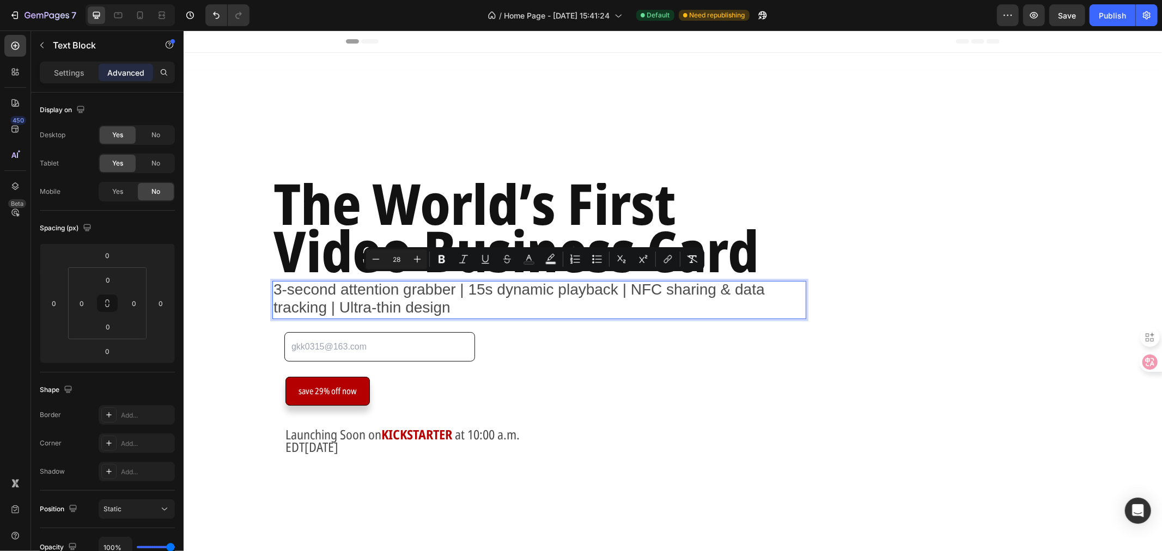
click at [511, 305] on p "3-second attention grabber | 15s dynamic playback | NFC sharing & data tracking…" at bounding box center [539, 300] width 532 height 36
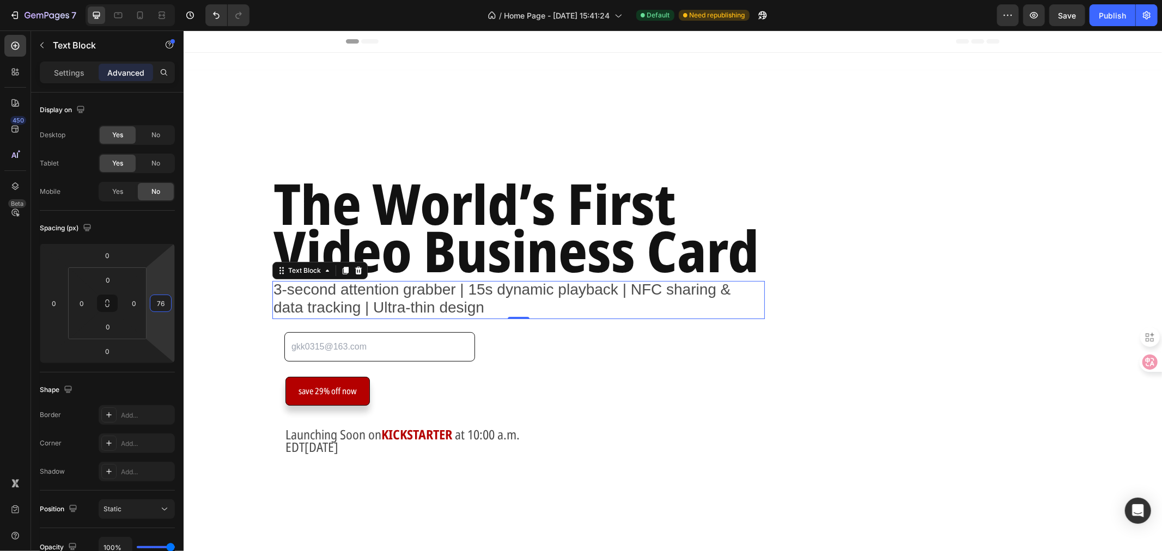
type input "80"
drag, startPoint x: 159, startPoint y: 278, endPoint x: 166, endPoint y: 254, distance: 25.5
click at [166, 0] on html "7 Version history / Home Page - Sep 17, 15:41:24 Default Need republishing Prev…" at bounding box center [581, 0] width 1162 height 0
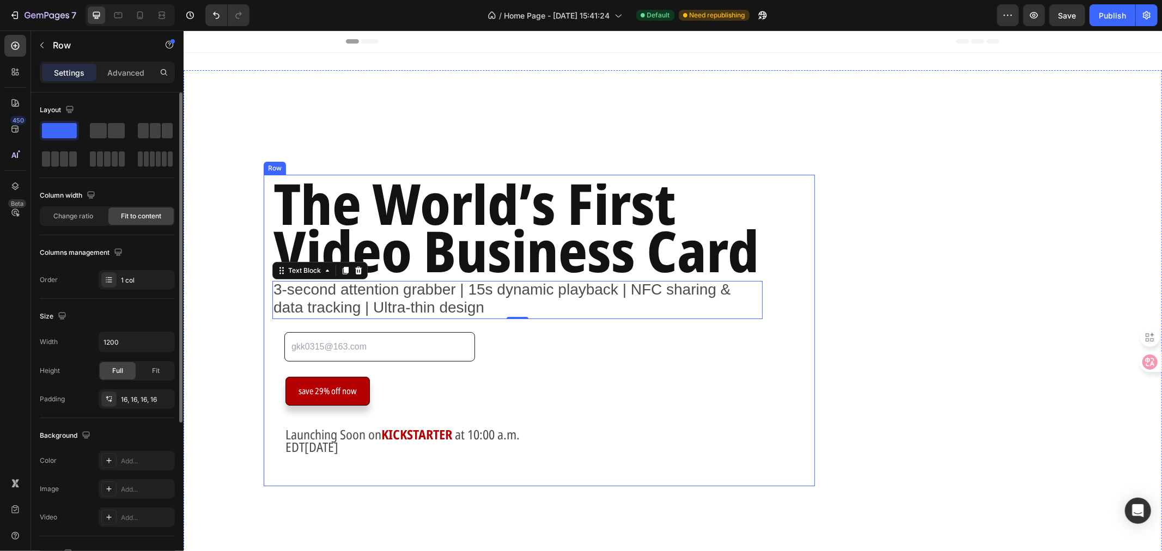
click at [609, 354] on div "The World’s First Video Business Card Heading 3-second attention grabber | 15s …" at bounding box center [539, 330] width 534 height 294
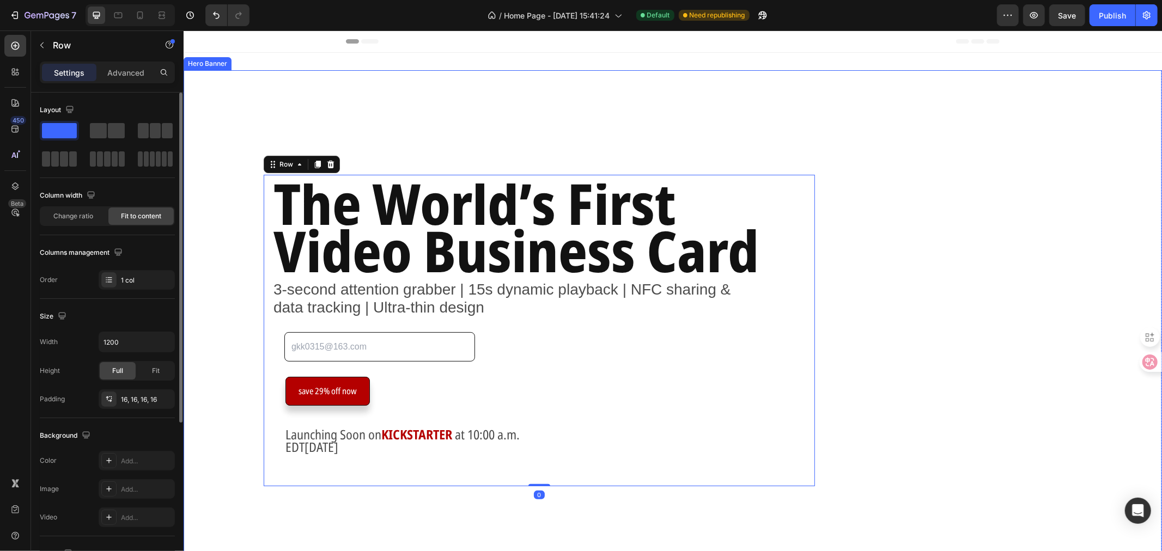
click at [896, 367] on div "The World’s First Video Business Card Heading 3-second attention grabber | 15s …" at bounding box center [672, 330] width 978 height 346
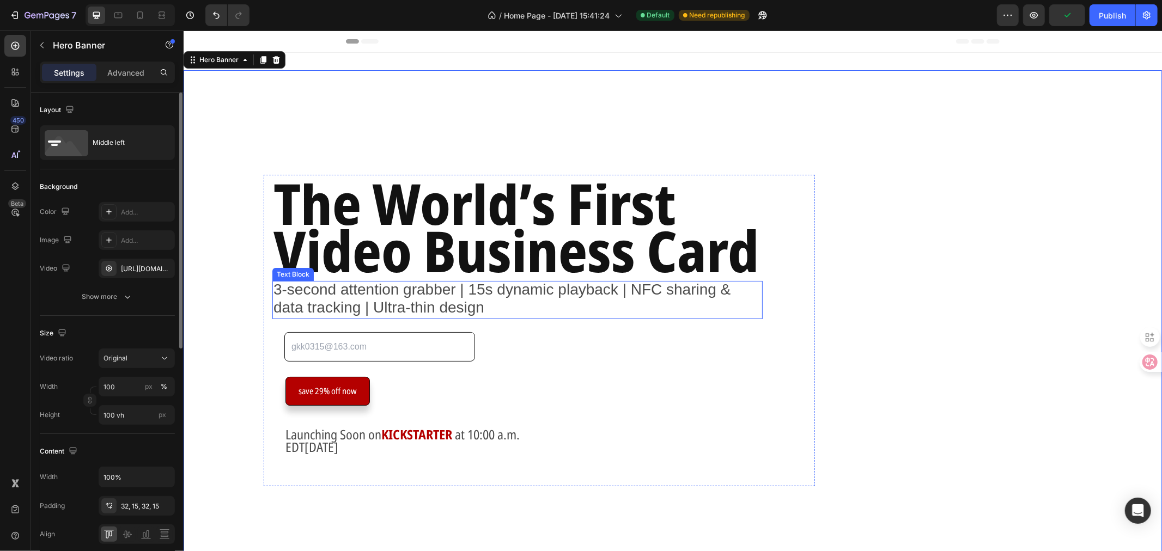
click at [661, 297] on span "3-second attention grabber | 15s dynamic playback | NFC sharing & data tracking…" at bounding box center [501, 298] width 457 height 35
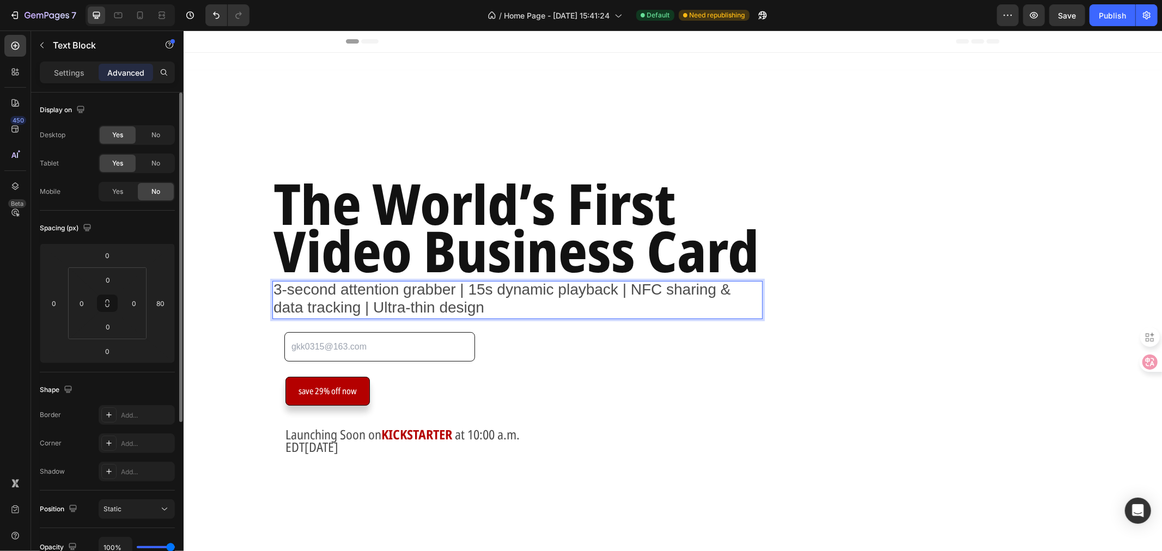
click at [745, 294] on p "3-second attention grabber | 15s dynamic playback | NFC sharing & data tracking…" at bounding box center [517, 300] width 488 height 36
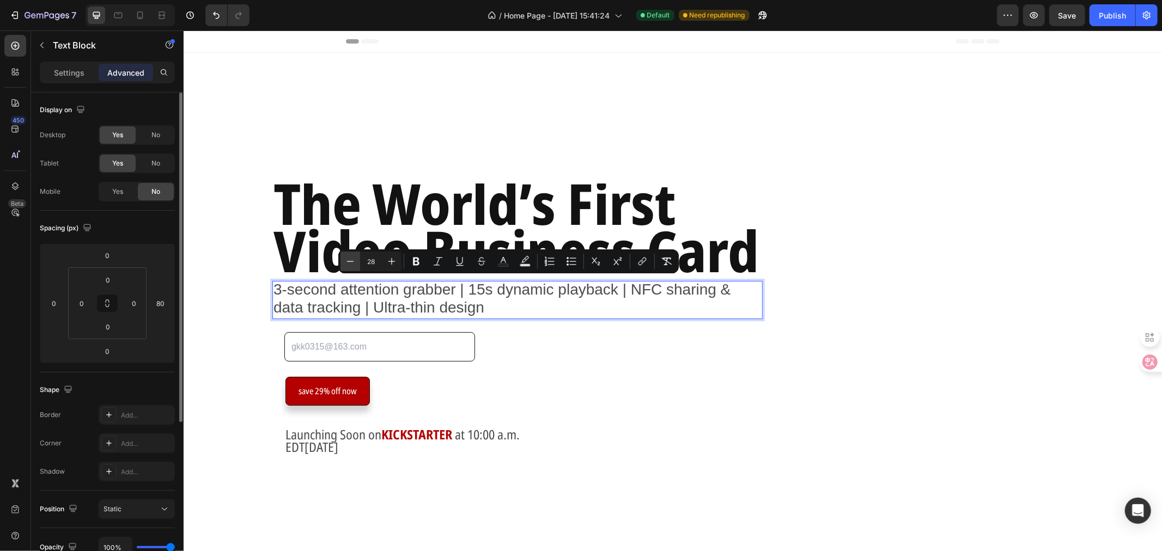
click at [356, 259] on button "Minus" at bounding box center [350, 262] width 20 height 20
type input "27"
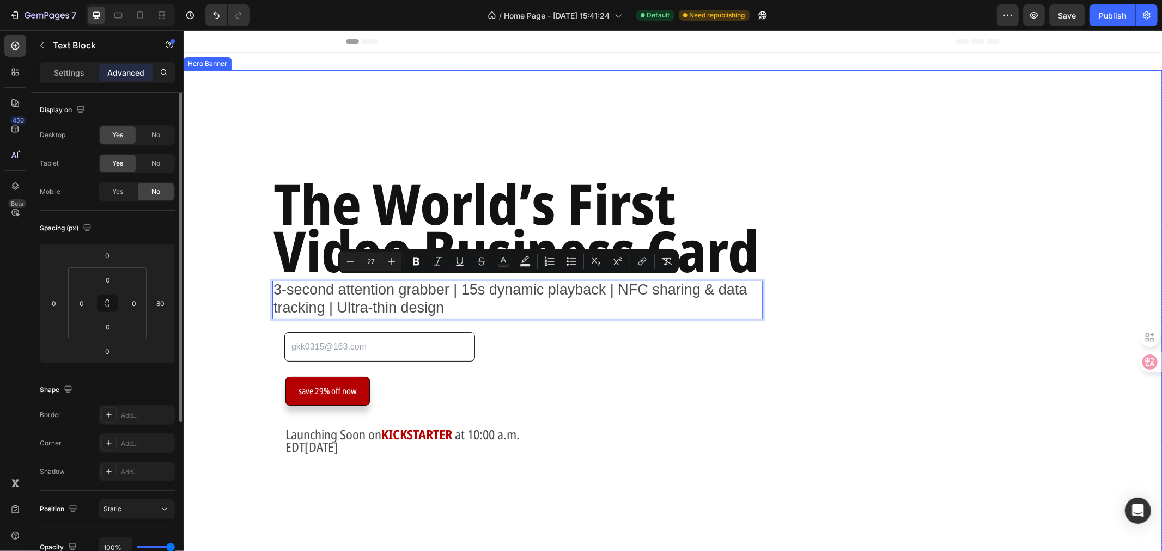
click at [891, 332] on div "The World’s First Video Business Card Heading 3-second attention grabber | 15s …" at bounding box center [672, 330] width 978 height 346
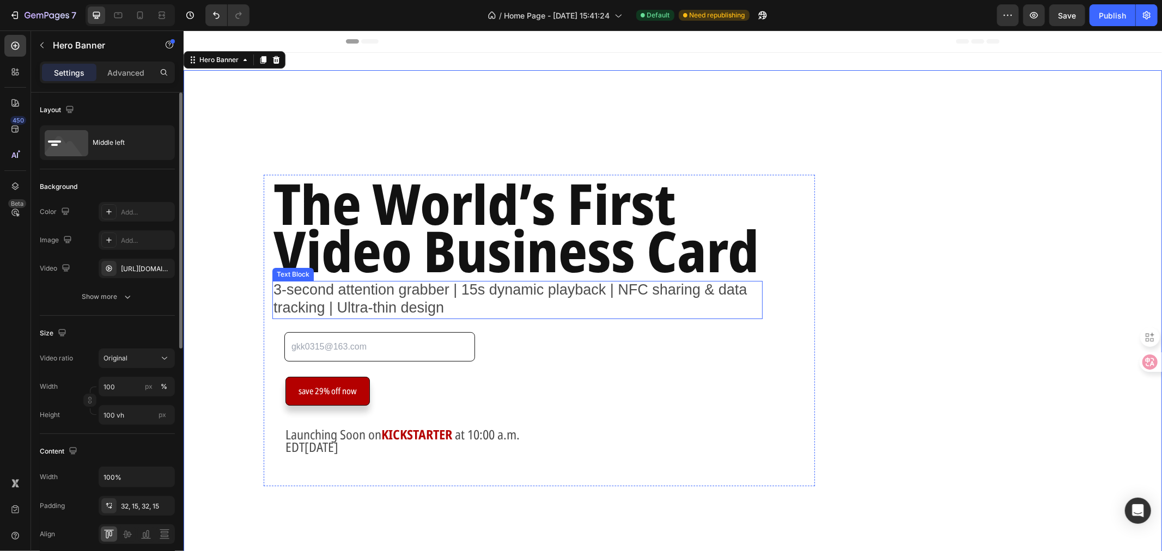
click at [519, 287] on span "3-second attention grabber | 15s dynamic playback | NFC sharing & data tracking…" at bounding box center [510, 298] width 474 height 34
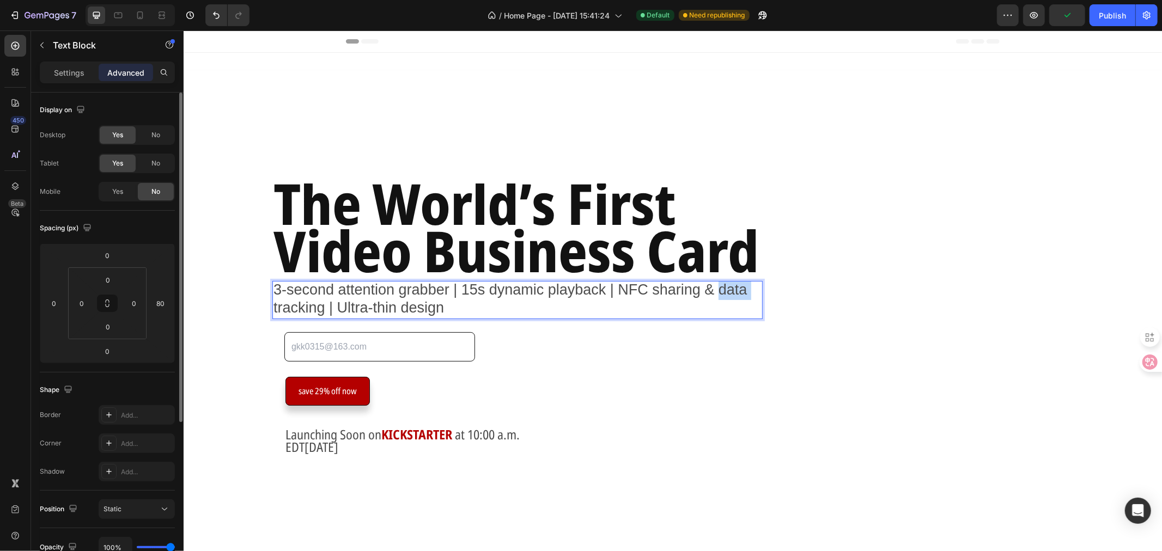
click at [291, 307] on span "3-second attention grabber | 15s dynamic playback | NFC sharing & data tracking…" at bounding box center [510, 298] width 474 height 34
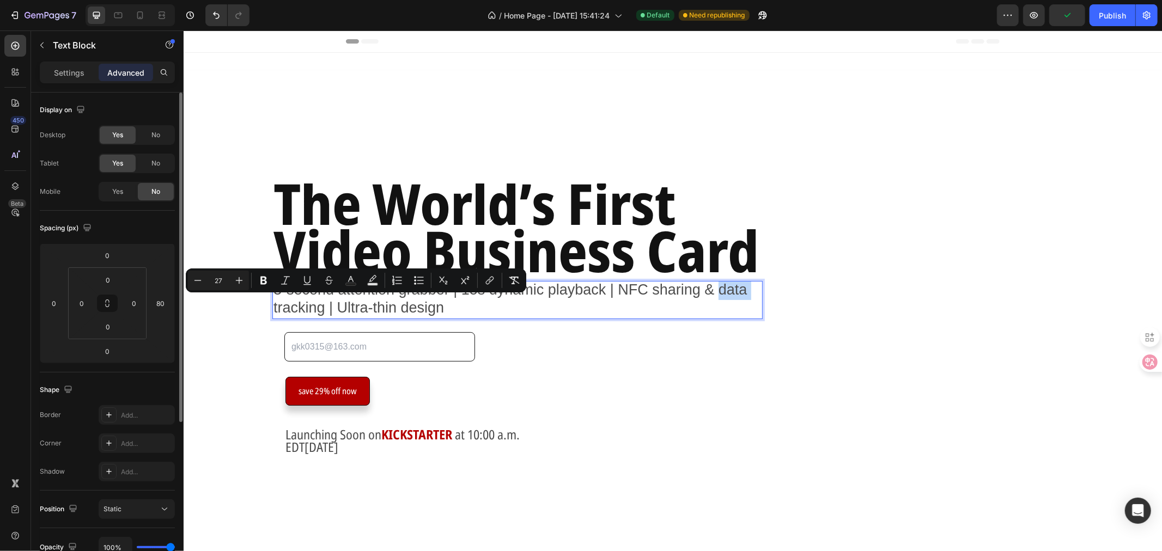
click at [290, 305] on span "3-second attention grabber | 15s dynamic playback | NFC sharing & data tracking…" at bounding box center [510, 298] width 474 height 34
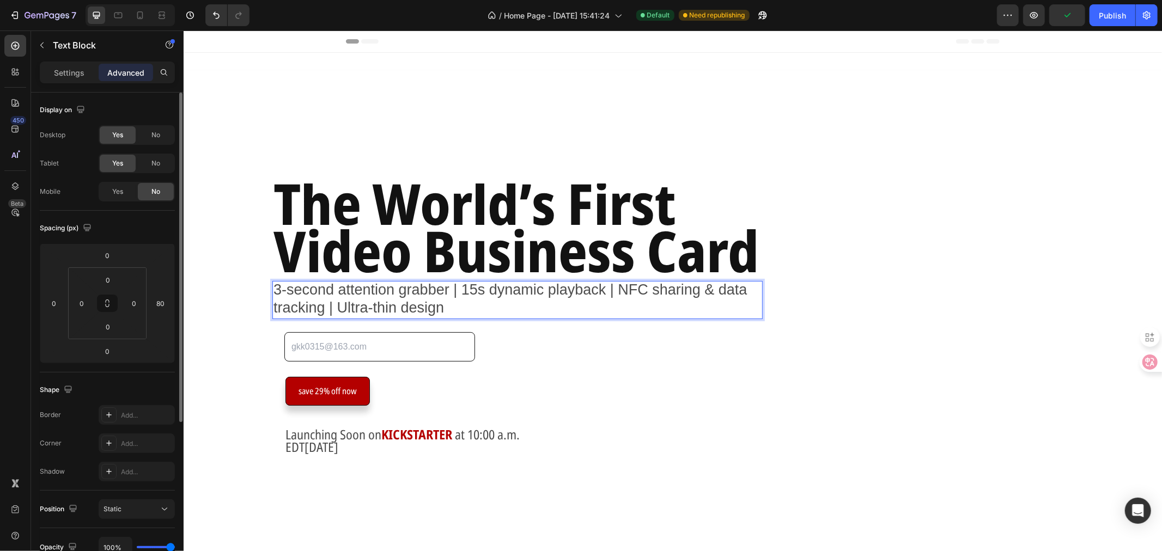
click at [427, 318] on div "3-second attention grabber | 15s dynamic playback | NFC sharing & data tracking…" at bounding box center [517, 300] width 490 height 38
click at [427, 315] on span "3-second attention grabber | 15s dynamic playback | NFC sharing & data tracking…" at bounding box center [510, 298] width 474 height 34
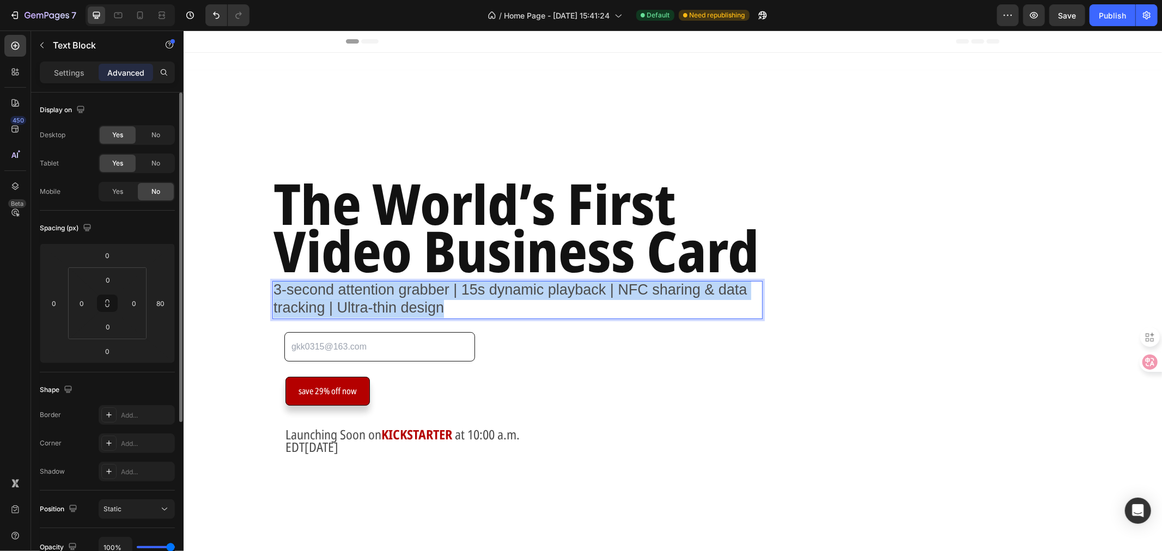
click at [427, 315] on span "3-second attention grabber | 15s dynamic playback | NFC sharing & data tracking…" at bounding box center [510, 298] width 474 height 34
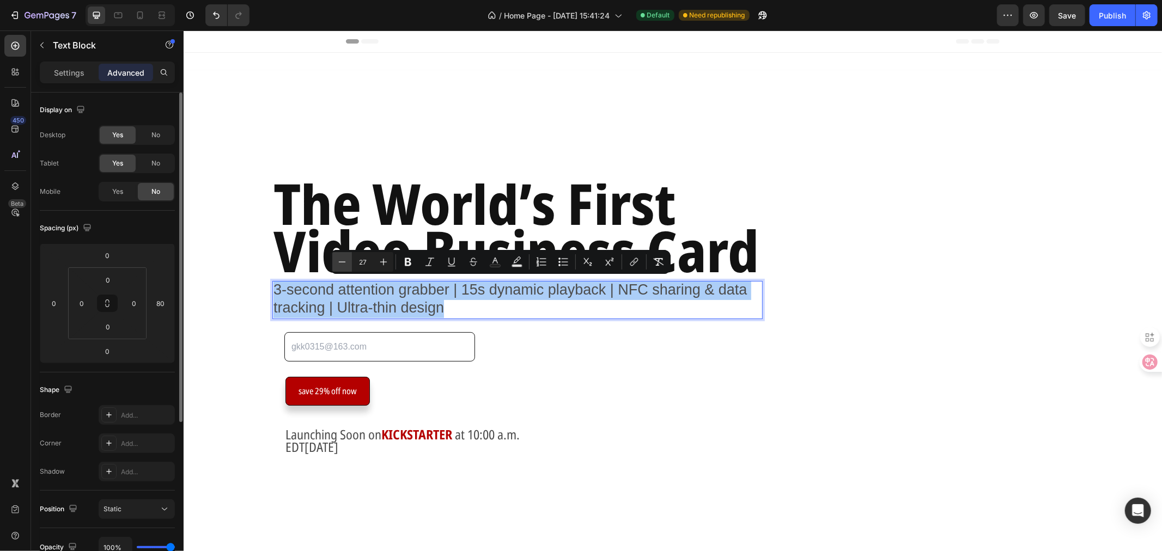
click at [345, 261] on icon "Editor contextual toolbar" at bounding box center [342, 262] width 11 height 11
type input "26"
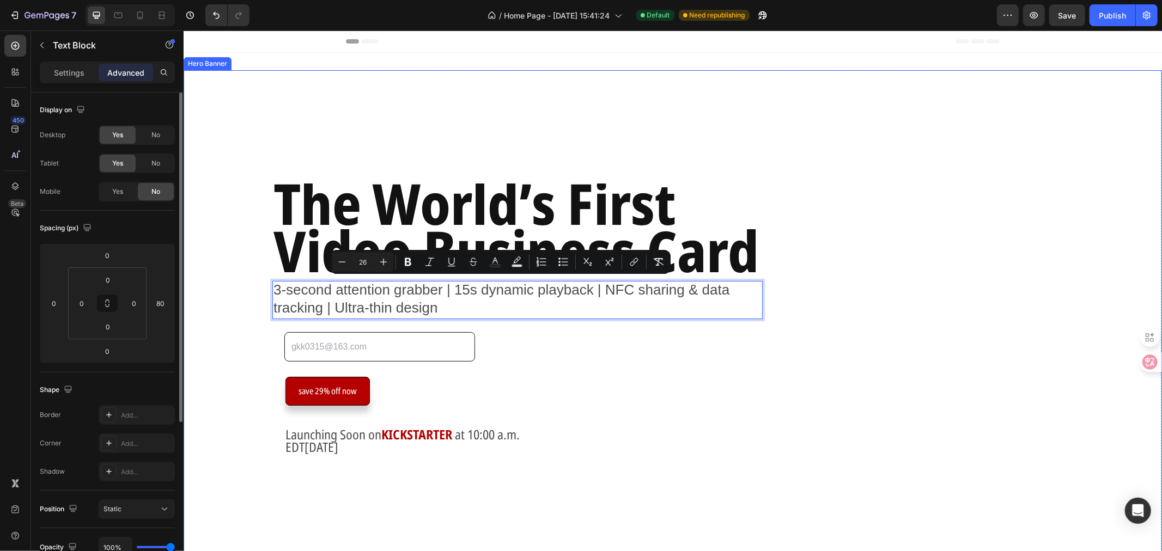
click at [856, 310] on div "The World’s First Video Business Card Heading 3-second attention grabber | 15s …" at bounding box center [672, 330] width 978 height 346
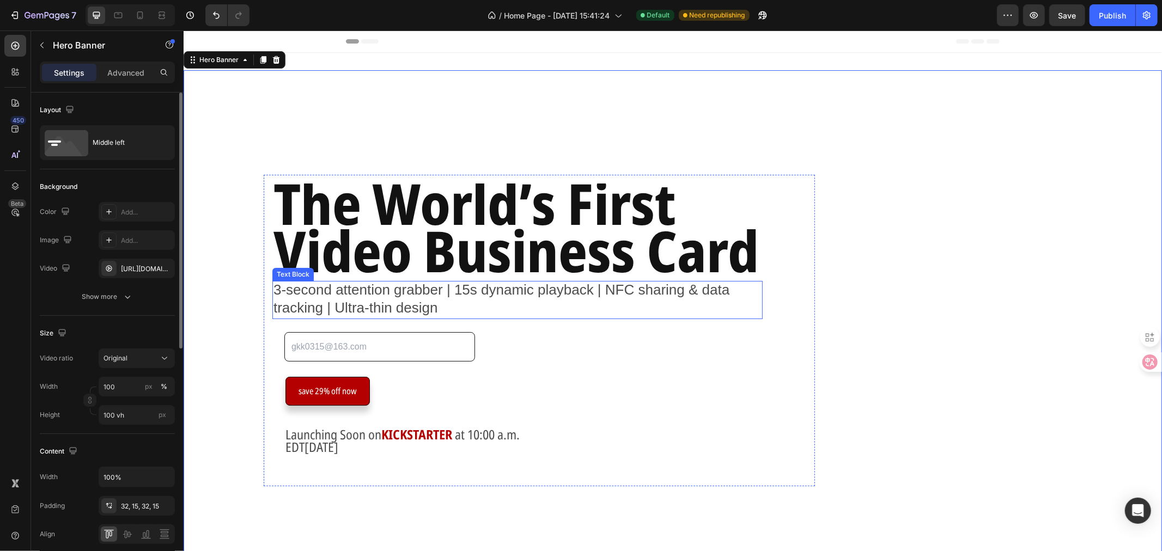
click at [632, 285] on span "3-second attention grabber | 15s dynamic playback | NFC sharing & data tracking…" at bounding box center [501, 298] width 456 height 34
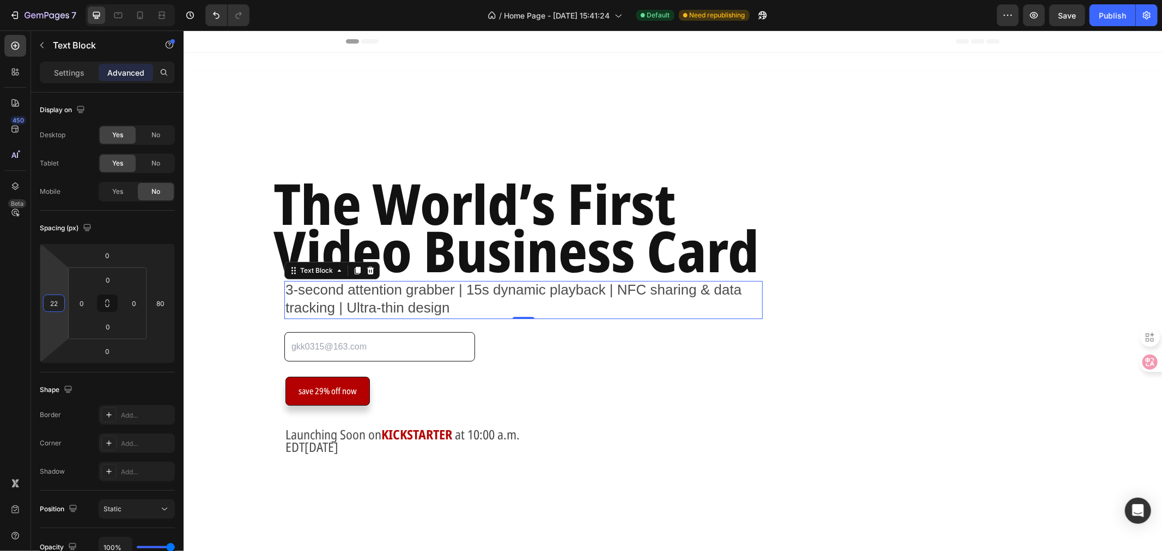
type input "20"
drag, startPoint x: 58, startPoint y: 287, endPoint x: 61, endPoint y: 281, distance: 6.8
click at [61, 0] on html "7 Version history / Home Page - Sep 17, 15:41:24 Default Need republishing Prev…" at bounding box center [581, 0] width 1162 height 0
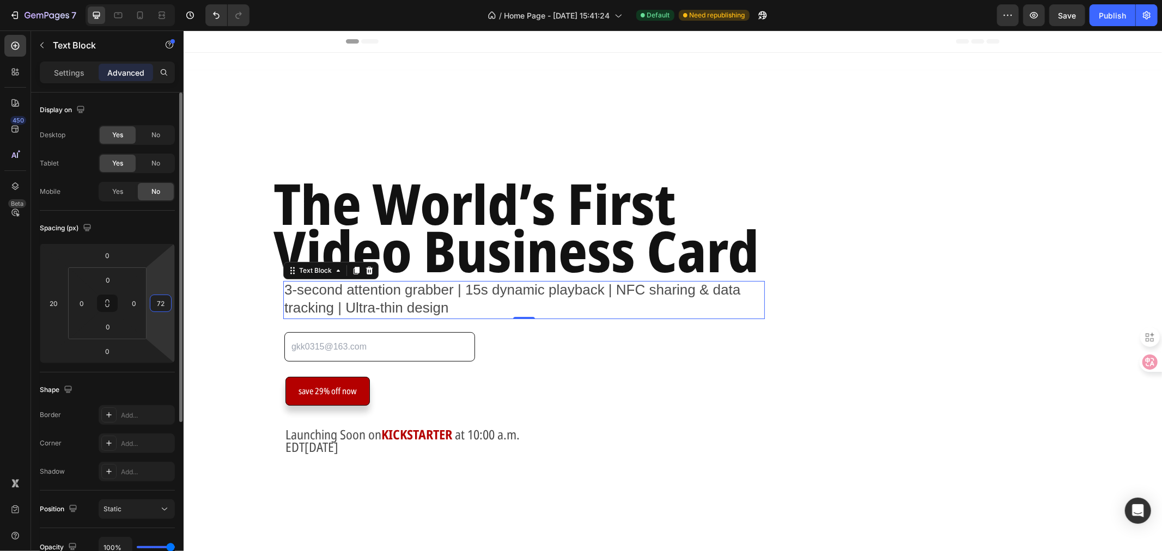
type input "70"
drag, startPoint x: 164, startPoint y: 285, endPoint x: 57, endPoint y: 281, distance: 107.4
click at [57, 0] on html "7 Version history / Home Page - Sep 17, 15:41:24 Default Need republishing Prev…" at bounding box center [581, 0] width 1162 height 0
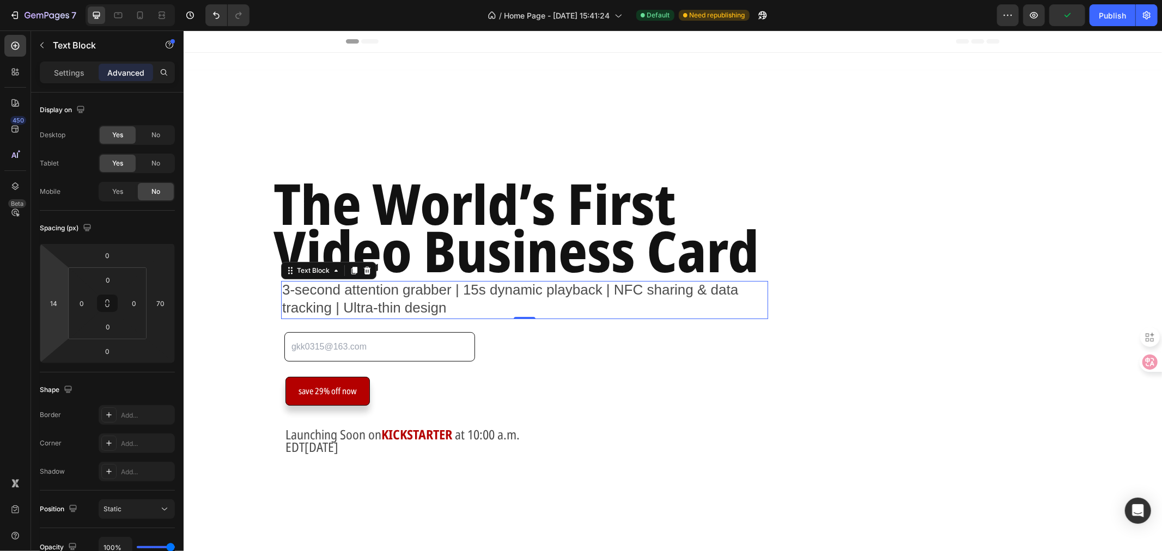
type input "12"
click at [60, 0] on html "7 Version history / Home Page - Sep 17, 15:41:24 Default Need republishing Prev…" at bounding box center [581, 0] width 1162 height 0
type input "80"
click at [151, 0] on html "7 Version history / Home Page - Sep 17, 15:41:24 Default Need republishing Prev…" at bounding box center [581, 0] width 1162 height 0
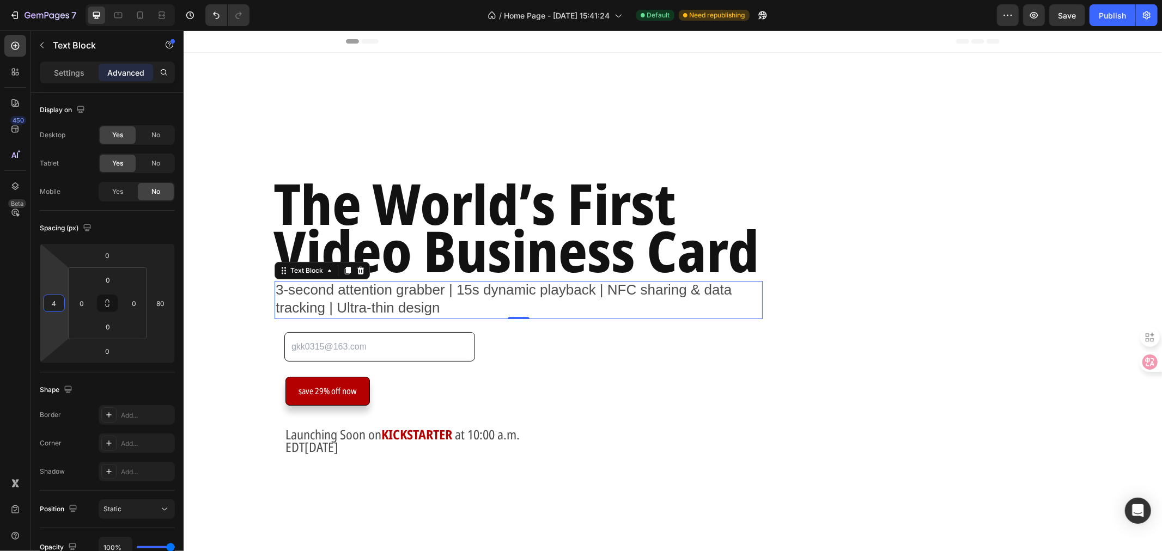
type input "2"
click at [67, 0] on html "7 Version history / Home Page - Sep 17, 15:41:24 Default Need republishing Prev…" at bounding box center [581, 0] width 1162 height 0
type input "82"
click at [156, 0] on html "7 Version history / Home Page - Sep 17, 15:41:24 Default Need republishing Prev…" at bounding box center [581, 0] width 1162 height 0
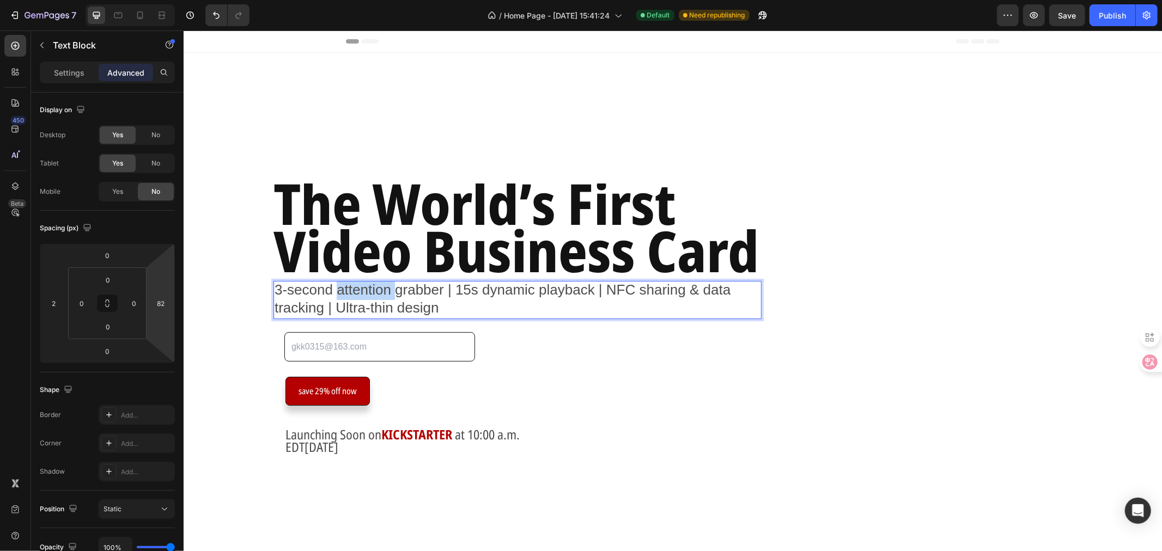
click at [362, 296] on span "3-second attention grabber | 15s dynamic playback | NFC sharing & data tracking…" at bounding box center [502, 298] width 456 height 34
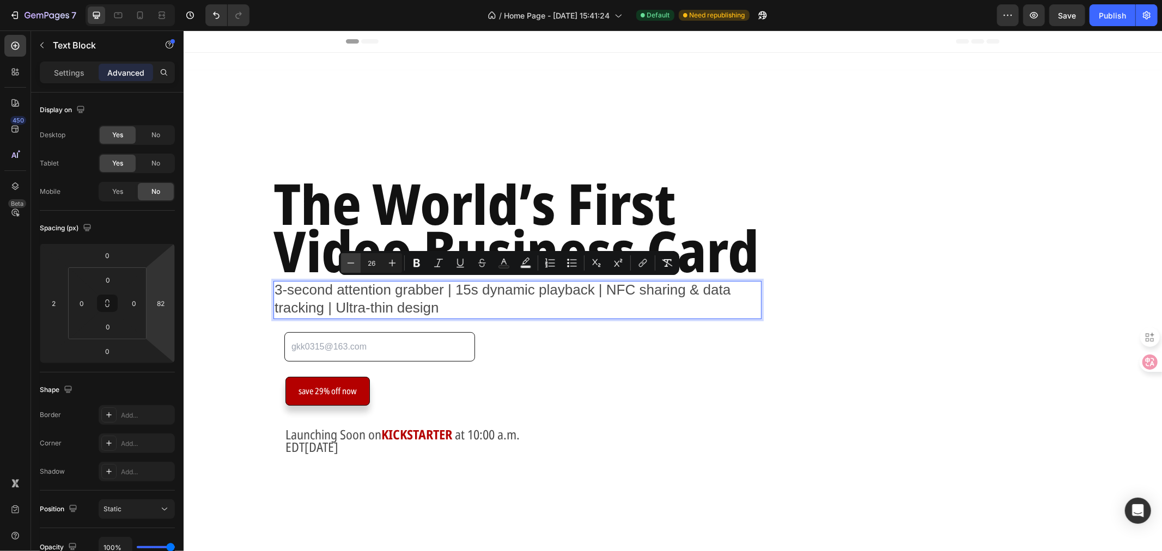
click at [347, 265] on icon "Editor contextual toolbar" at bounding box center [350, 263] width 11 height 11
click at [392, 260] on icon "Editor contextual toolbar" at bounding box center [392, 263] width 7 height 7
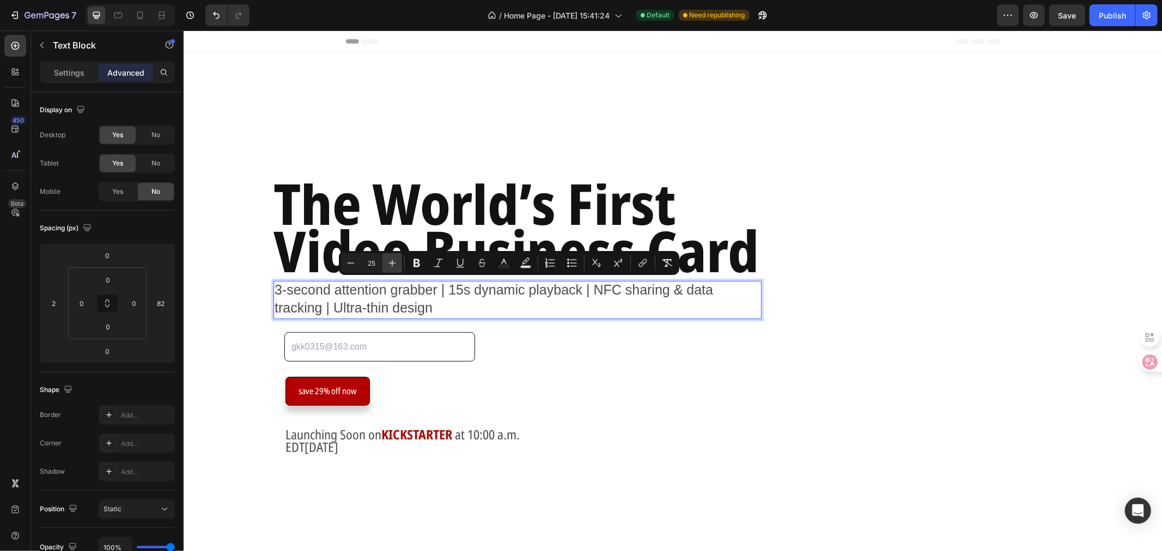
click at [392, 260] on icon "Editor contextual toolbar" at bounding box center [392, 263] width 7 height 7
drag, startPoint x: 356, startPoint y: 259, endPoint x: 265, endPoint y: 246, distance: 91.9
click at [356, 259] on icon "Editor contextual toolbar" at bounding box center [350, 263] width 11 height 11
type input "26"
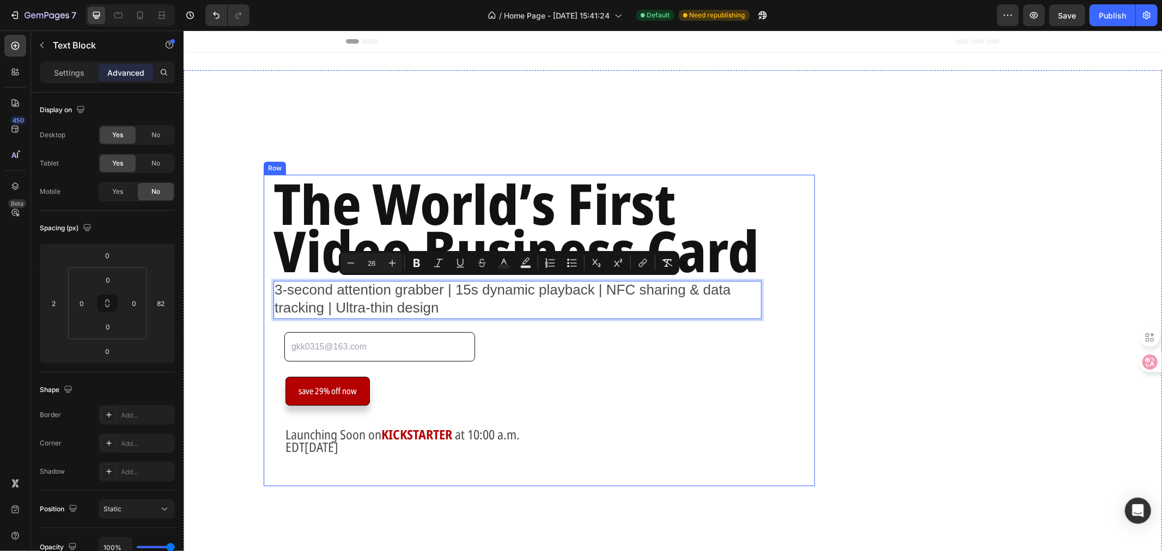
click at [714, 345] on div "The World’s First Video Business Card Heading 3-second attention grabber | 15s …" at bounding box center [539, 330] width 534 height 294
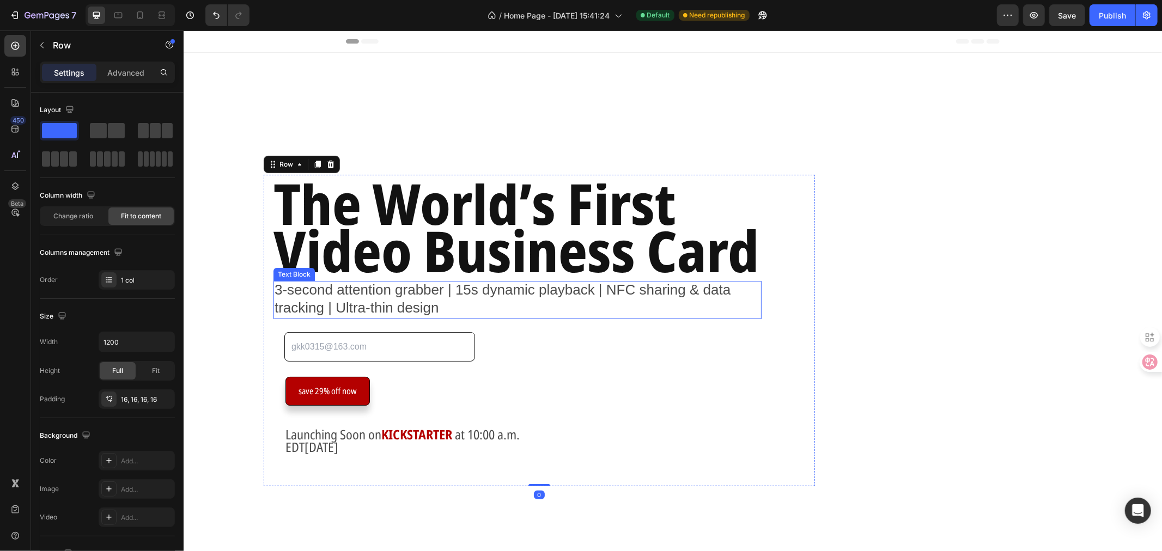
click at [673, 297] on span "3-second attention grabber | 15s dynamic playback | NFC sharing & data tracking…" at bounding box center [502, 298] width 456 height 34
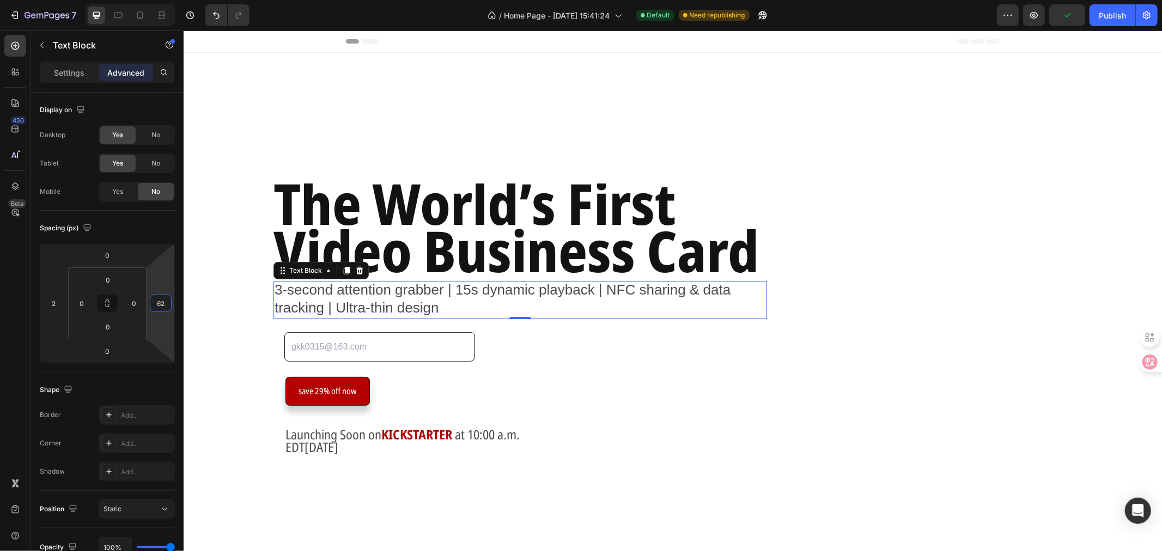
type input "60"
drag, startPoint x: 171, startPoint y: 282, endPoint x: 173, endPoint y: 289, distance: 7.4
click at [173, 0] on html "7 Version history / Home Page - Sep 17, 15:41:24 Default Need republishing Prev…" at bounding box center [581, 0] width 1162 height 0
click at [435, 300] on span "3-second attention grabber | 15s dynamic playback | NFC sharing & data tracking…" at bounding box center [502, 298] width 456 height 34
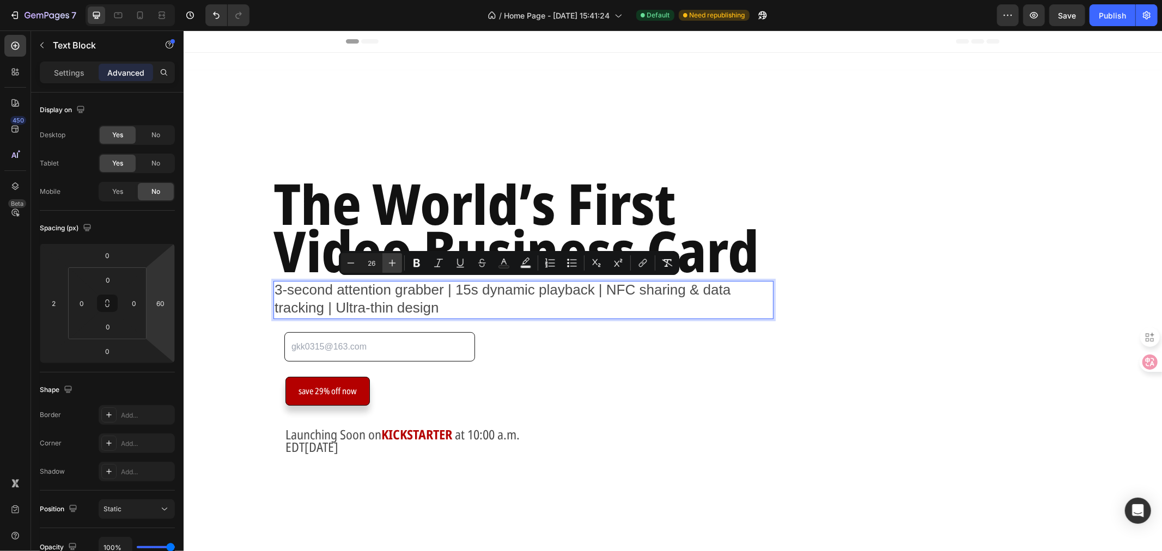
click at [393, 264] on icon "Editor contextual toolbar" at bounding box center [392, 263] width 11 height 11
type input "27"
click at [804, 362] on div "The World’s First Video Business Card Heading 3-second attention grabber | 15s …" at bounding box center [538, 330] width 551 height 312
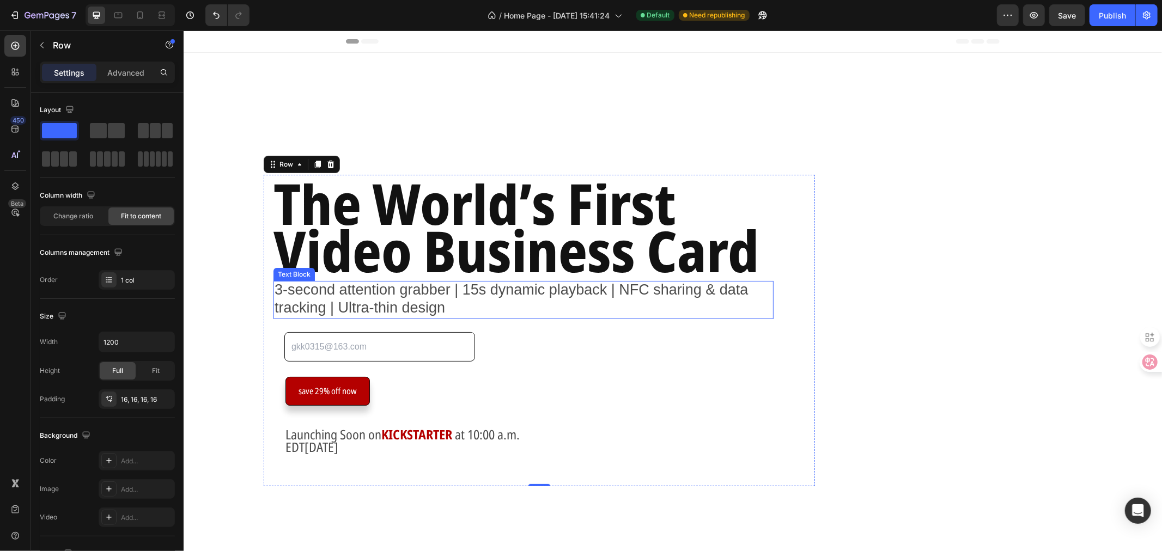
click at [563, 301] on p "3-second attention grabber | 15s dynamic playback | NFC sharing & data tracking…" at bounding box center [523, 300] width 498 height 36
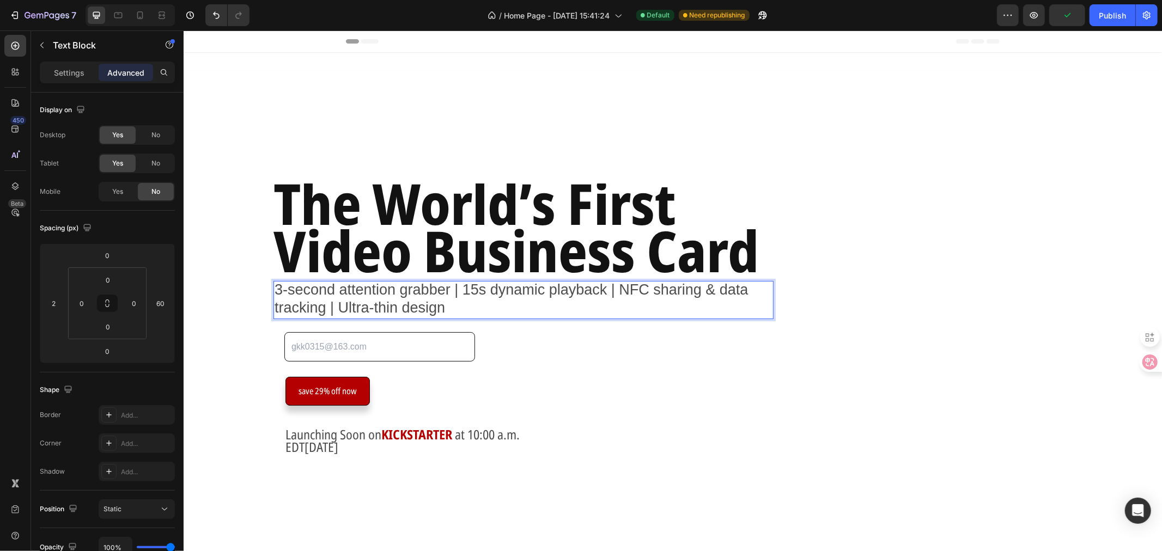
click at [667, 286] on span "3-second attention grabber | 15s dynamic playback | NFC sharing & data tracking…" at bounding box center [511, 298] width 474 height 34
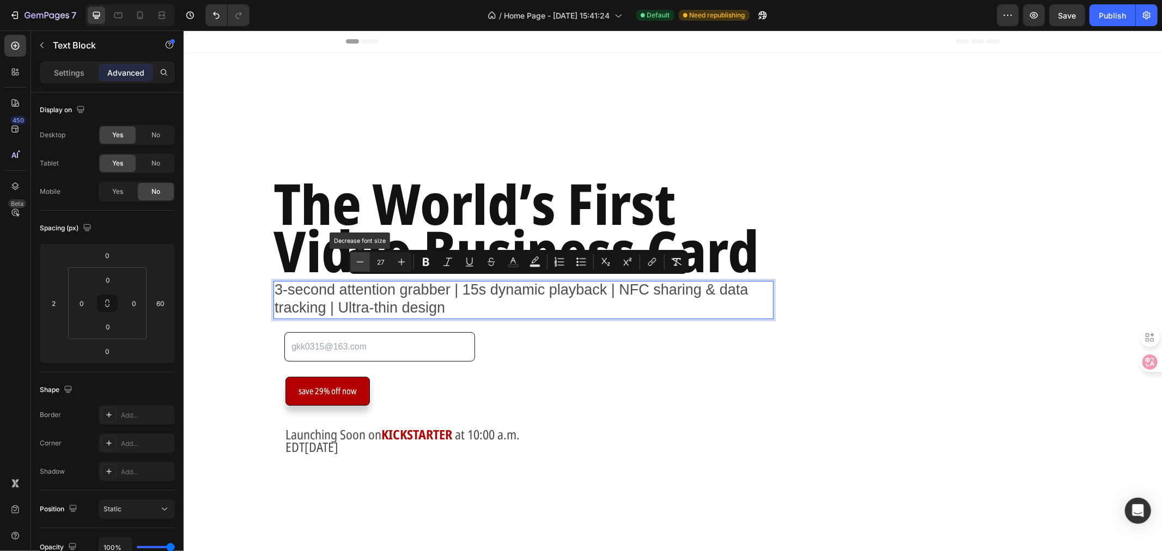
click at [360, 263] on icon "Editor contextual toolbar" at bounding box center [360, 262] width 11 height 11
click at [404, 255] on button "Plus" at bounding box center [402, 262] width 20 height 20
click at [363, 261] on icon "Editor contextual toolbar" at bounding box center [360, 262] width 11 height 11
click at [398, 261] on icon "Editor contextual toolbar" at bounding box center [401, 262] width 11 height 11
click at [382, 263] on input "27" at bounding box center [381, 261] width 22 height 13
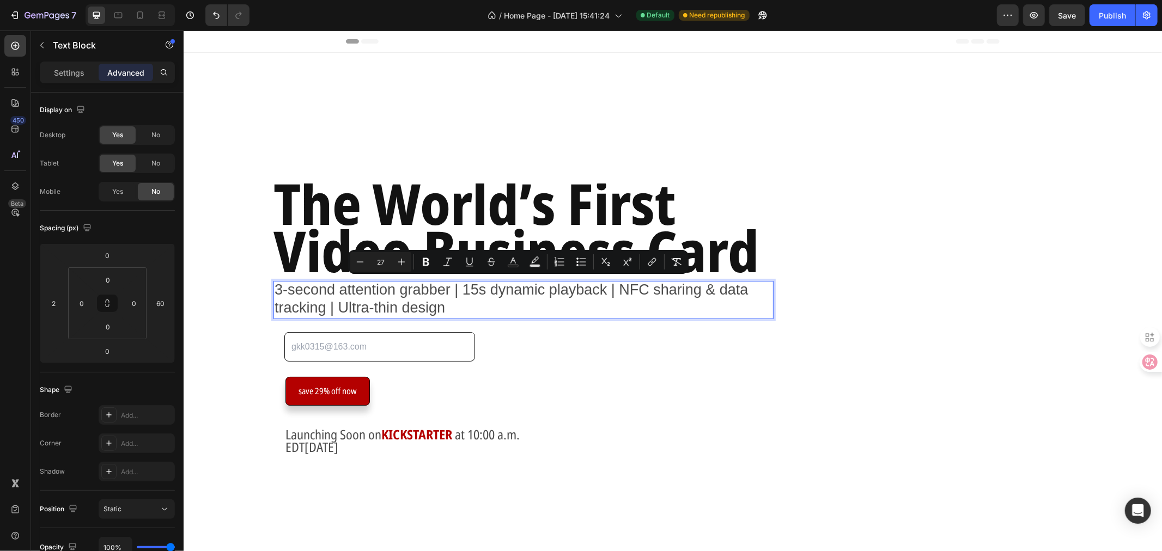
click at [386, 262] on input "27" at bounding box center [381, 261] width 22 height 13
type input "2"
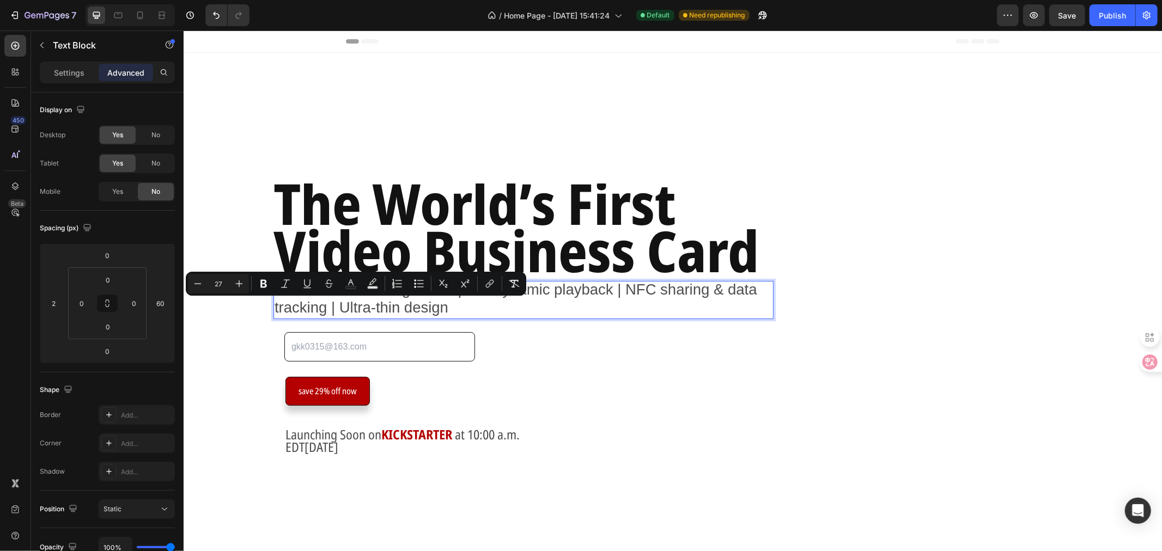
click at [227, 283] on input "27" at bounding box center [219, 283] width 22 height 13
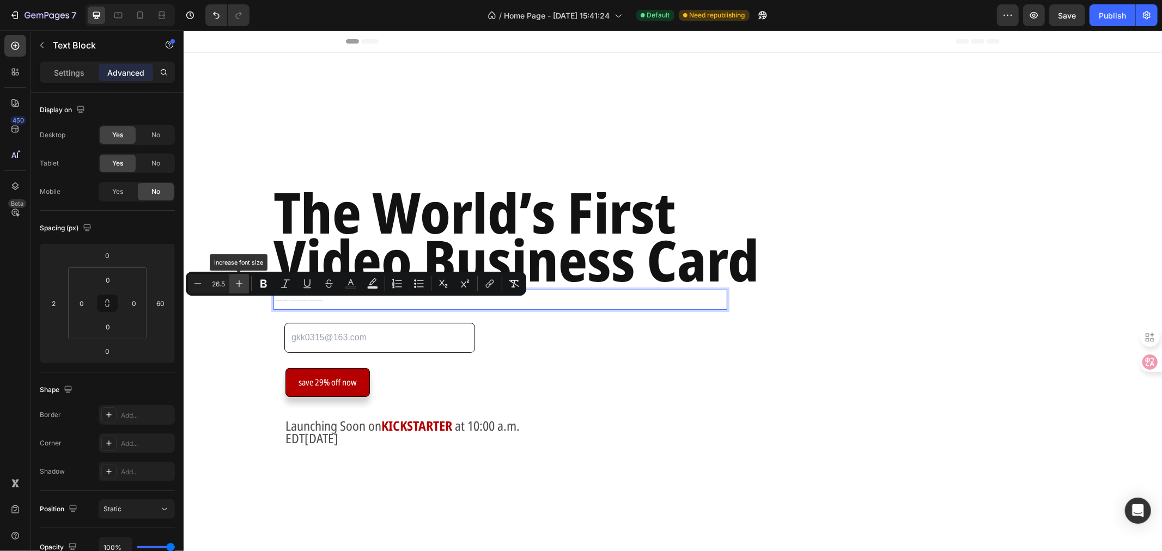
type input "26"
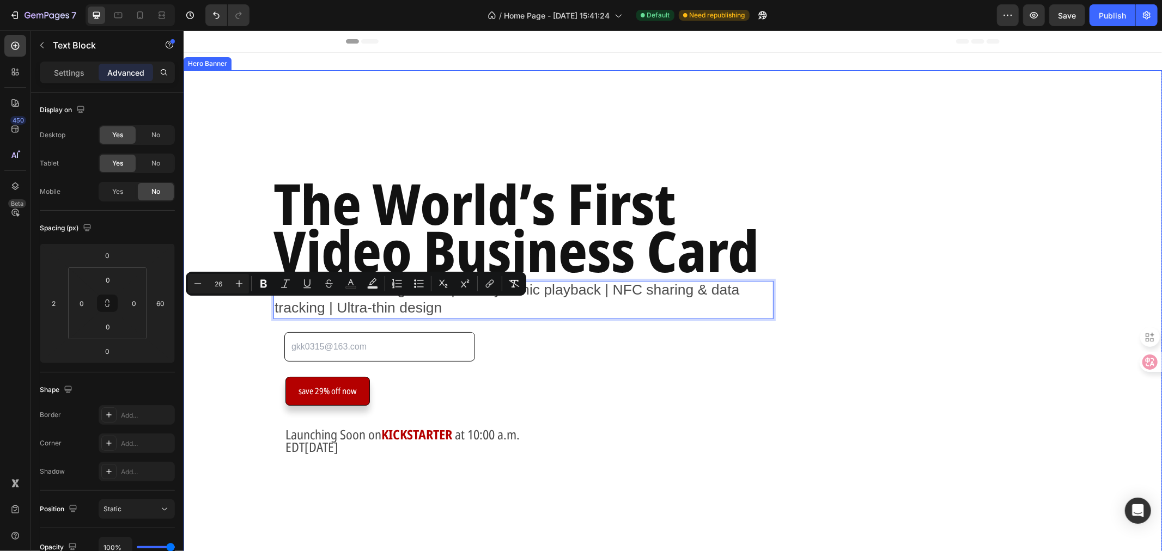
click at [236, 321] on div "The World’s First Video Business Card Heading 3-second attention grabber | 15s …" at bounding box center [466, 330] width 551 height 312
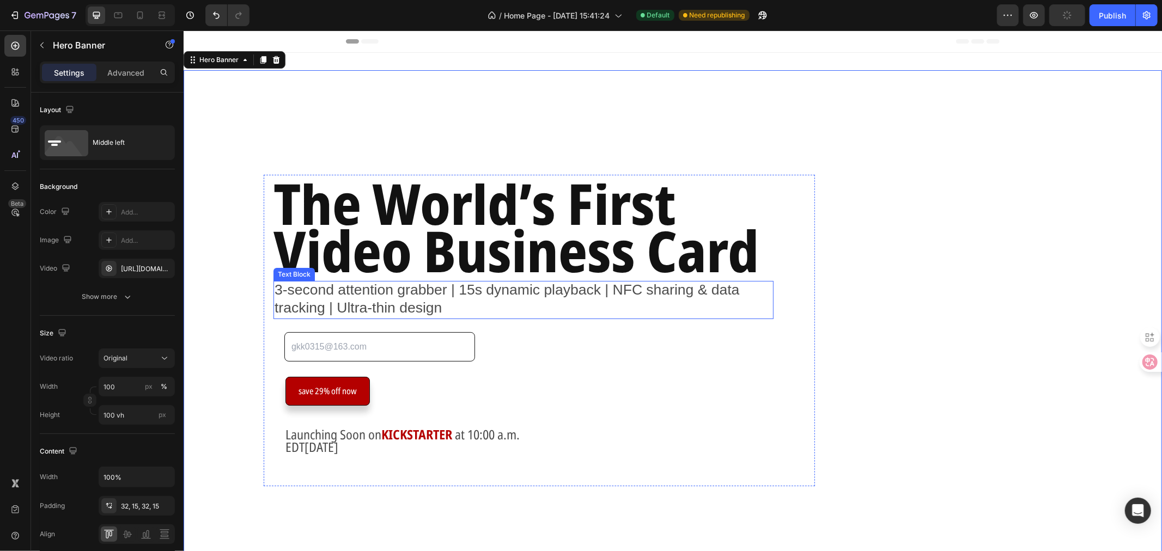
click at [567, 309] on p "3-second attention grabber | 15s dynamic playback | NFC sharing & data tracking…" at bounding box center [523, 300] width 498 height 36
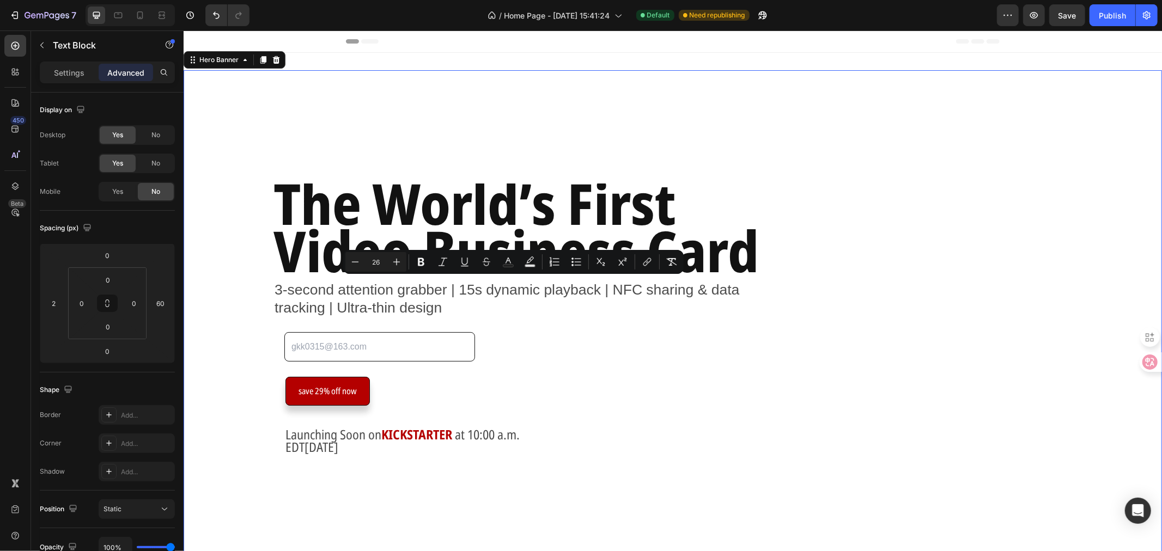
click at [988, 408] on div "The World’s First Video Business Card Heading 3-second attention grabber | 15s …" at bounding box center [672, 330] width 978 height 346
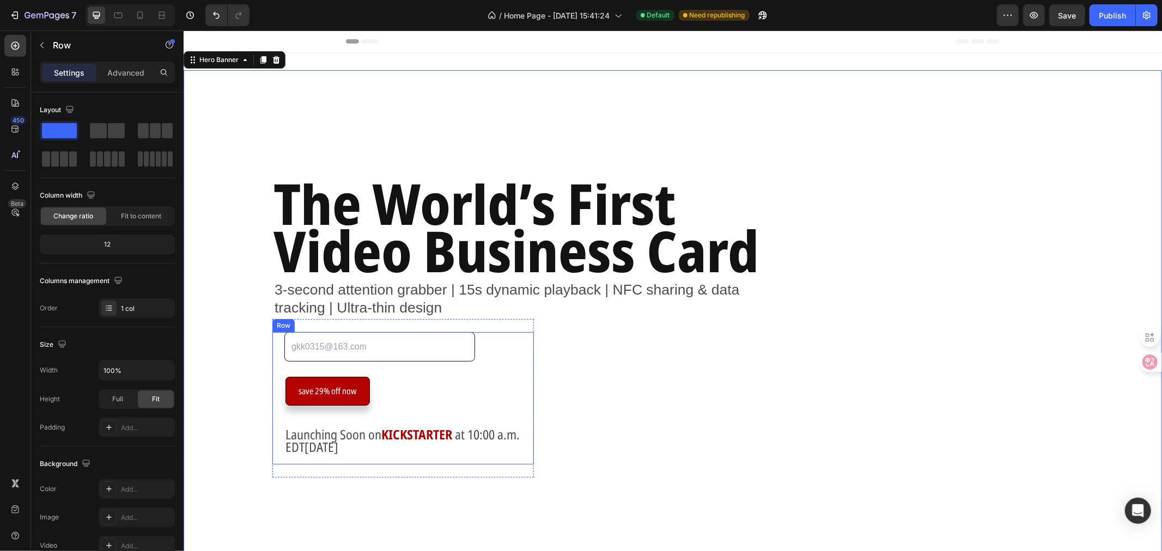
click at [282, 355] on div "Email Field save 29% off now Button Launching Soon on KICKSTARTER   at 10:00 a.…" at bounding box center [402, 398] width 261 height 133
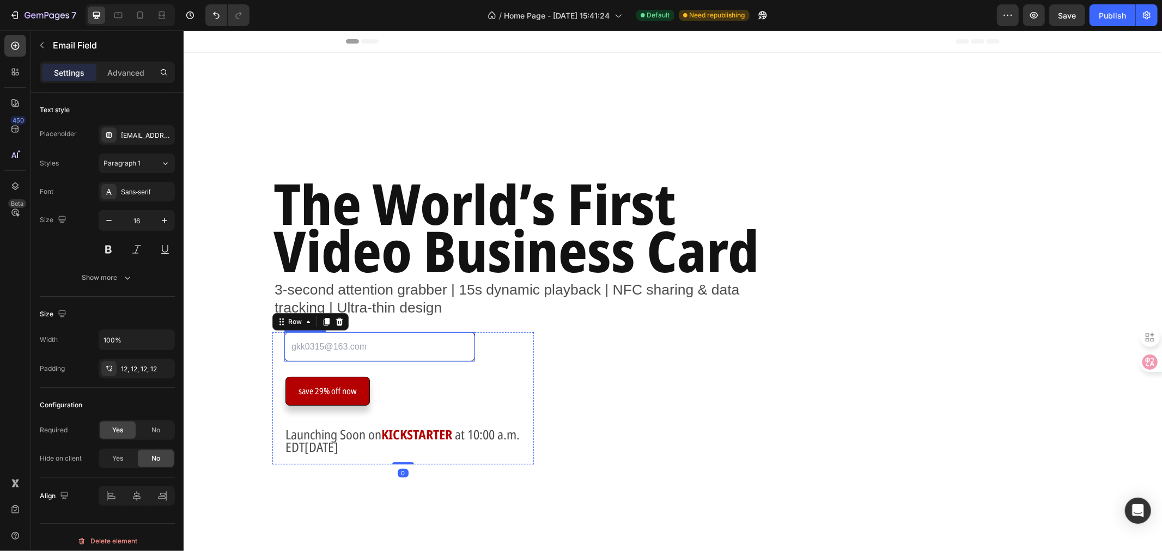
click at [440, 357] on input "email" at bounding box center [379, 347] width 191 height 30
click at [324, 405] on link "save 29% off now" at bounding box center [327, 390] width 84 height 29
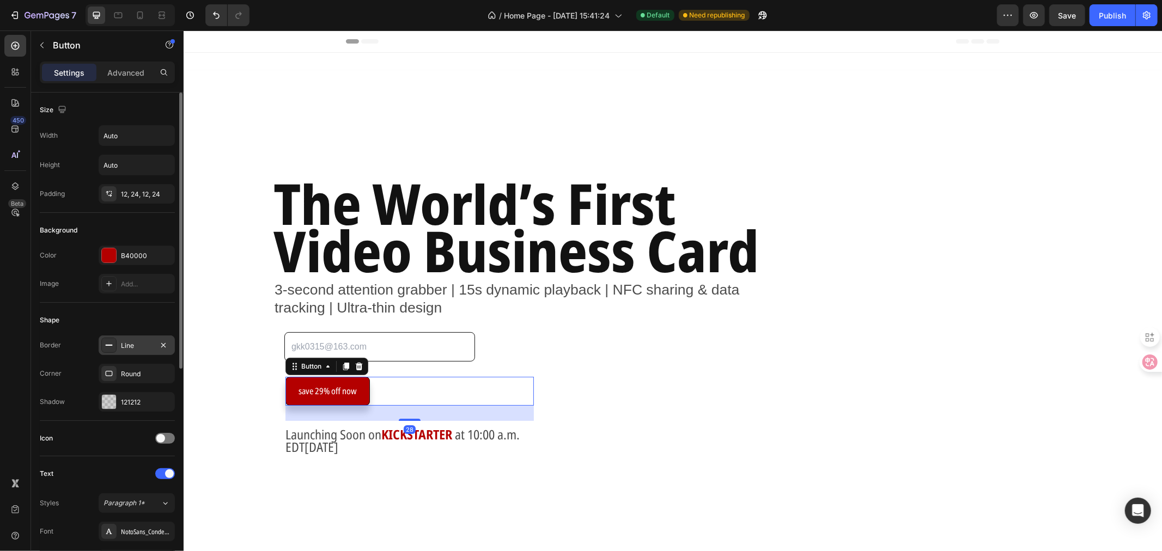
scroll to position [60, 0]
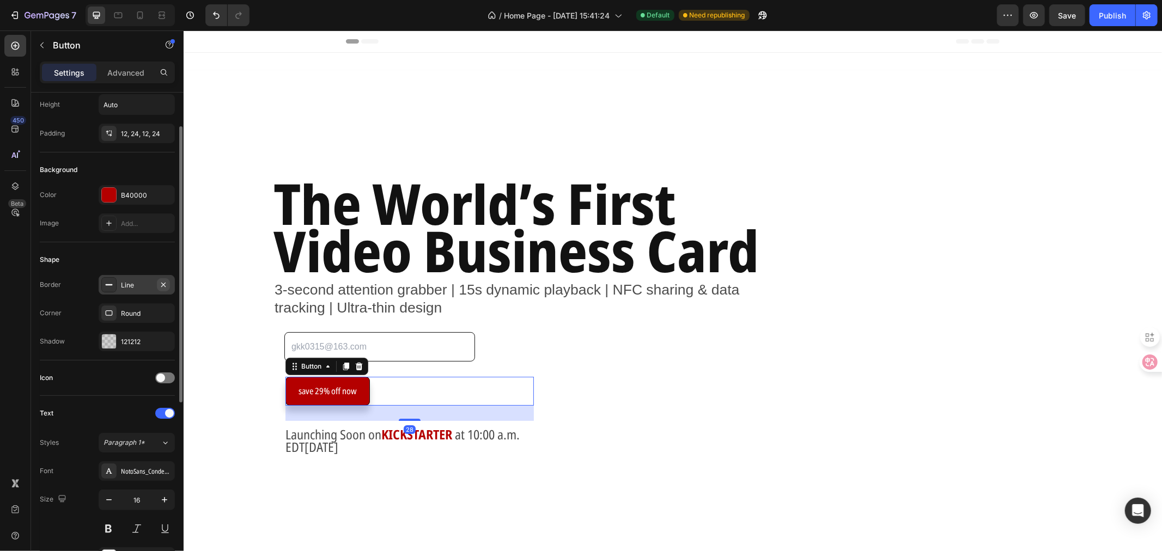
click at [160, 284] on icon "button" at bounding box center [163, 285] width 9 height 9
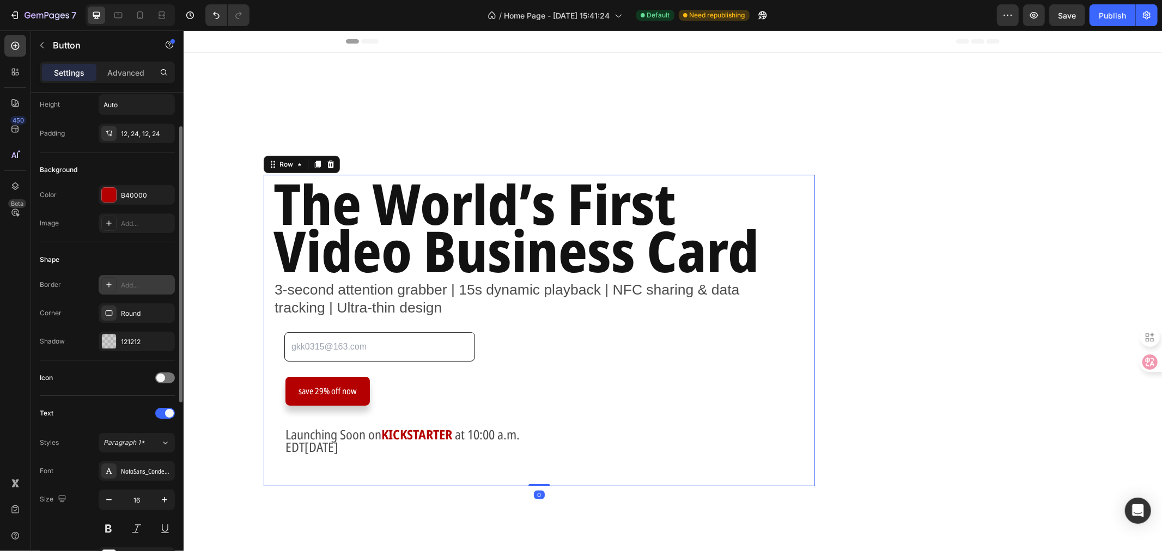
click at [695, 395] on div "The World’s First Video Business Card Heading 3-second attention grabber | 15s …" at bounding box center [539, 330] width 534 height 294
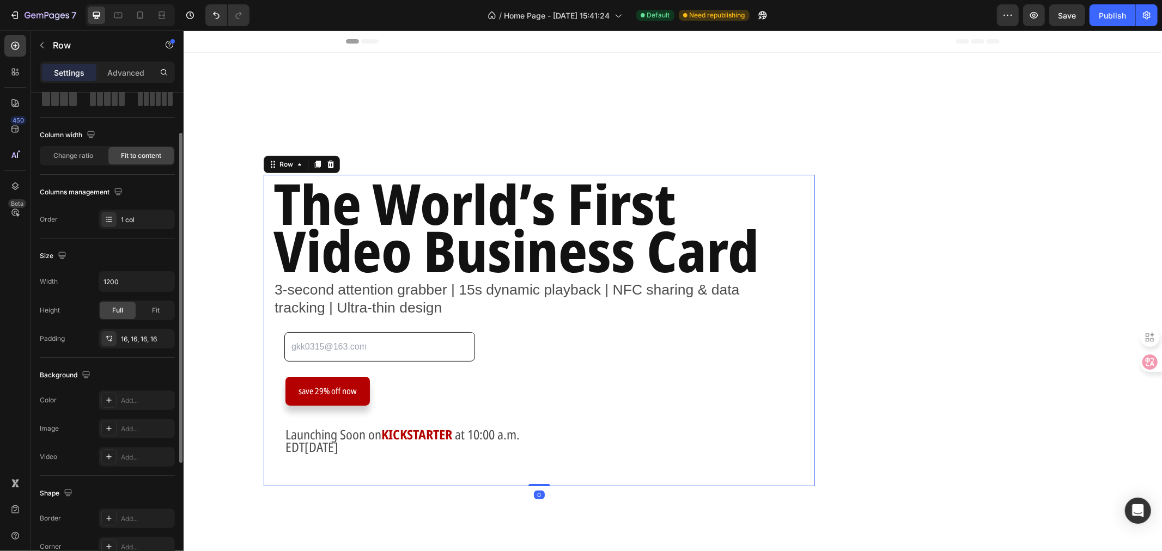
scroll to position [0, 0]
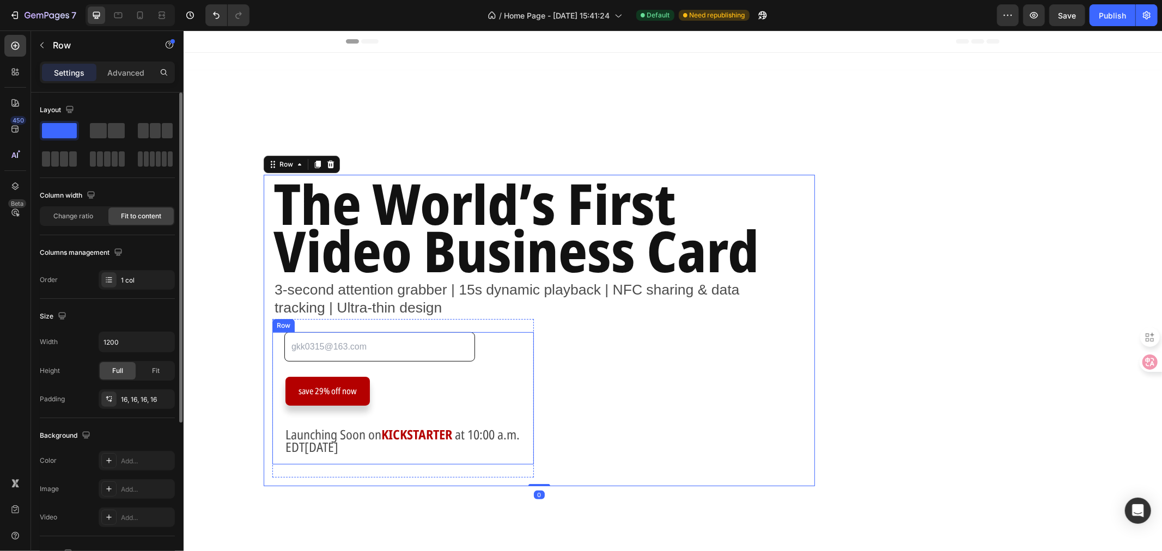
click at [508, 343] on div "Email Field save 29% off now Button Launching Soon on KICKSTARTER   at 10:00 a.…" at bounding box center [402, 398] width 261 height 133
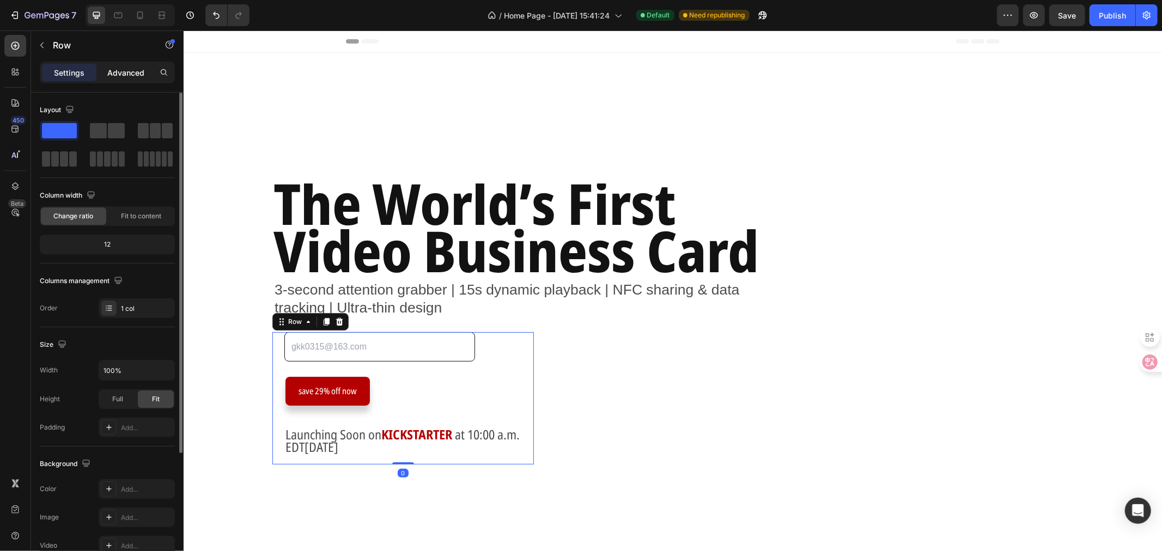
click at [131, 74] on p "Advanced" at bounding box center [125, 72] width 37 height 11
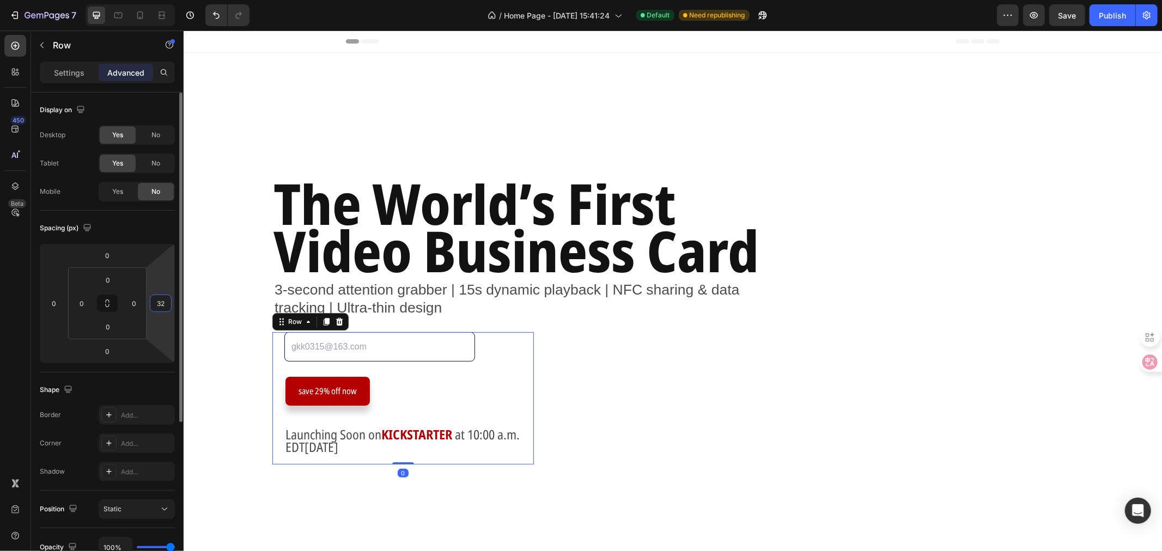
drag, startPoint x: 160, startPoint y: 278, endPoint x: 159, endPoint y: 268, distance: 9.9
click at [159, 0] on html "7 Version history / Home Page - Sep 17, 15:41:24 Default Need republishing Prev…" at bounding box center [581, 0] width 1162 height 0
type input "26"
drag, startPoint x: 160, startPoint y: 281, endPoint x: 153, endPoint y: 286, distance: 9.1
click at [161, 0] on html "7 Version history / Home Page - Sep 17, 15:41:24 Default Need republishing Prev…" at bounding box center [581, 0] width 1162 height 0
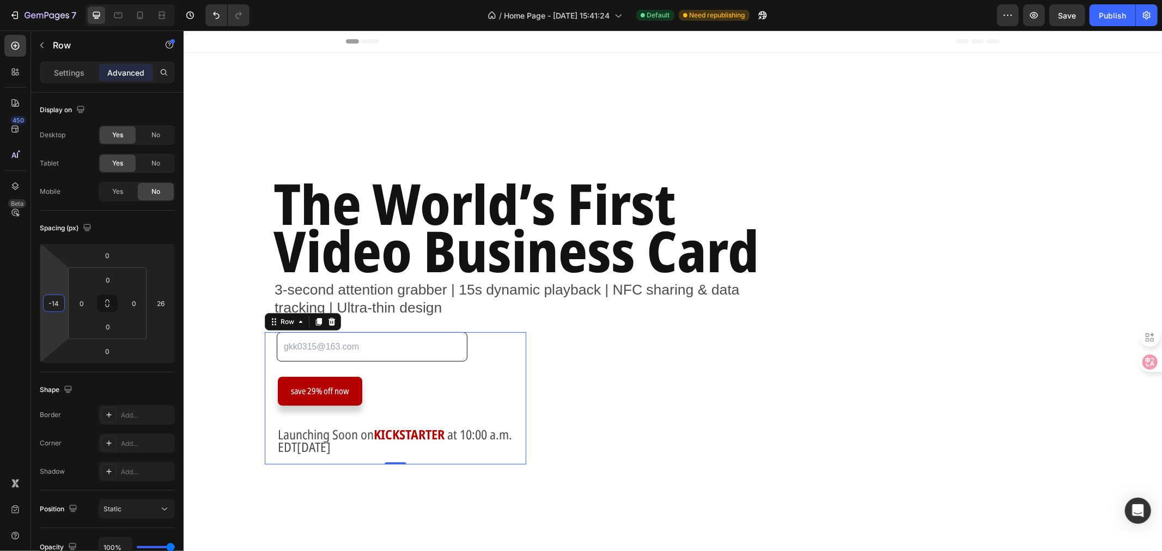
type input "-18"
drag, startPoint x: 61, startPoint y: 282, endPoint x: 63, endPoint y: 287, distance: 5.7
click at [63, 0] on html "7 Version history / Home Page - Sep 17, 15:41:24 Default Need republishing Prev…" at bounding box center [581, 0] width 1162 height 0
click at [644, 370] on div "The World’s First Video Business Card Heading 3-second attention grabber | 15s …" at bounding box center [539, 330] width 534 height 294
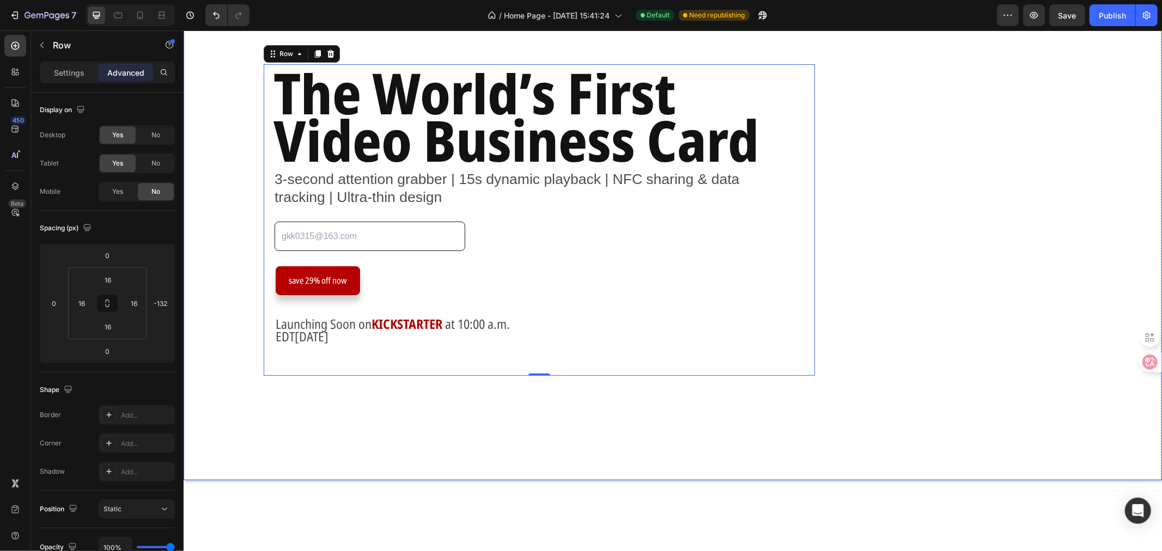
scroll to position [121, 0]
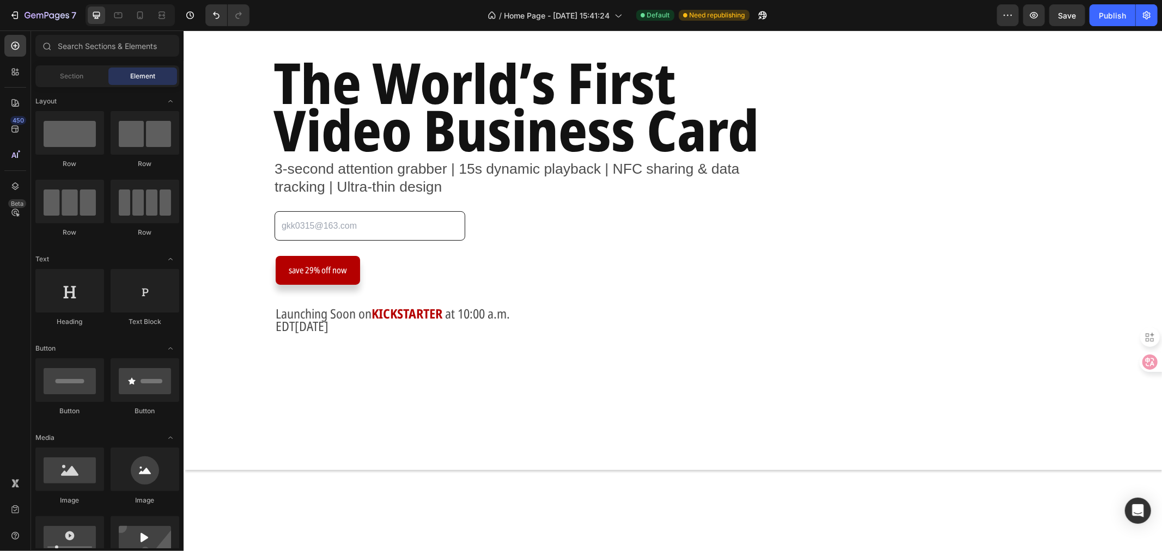
scroll to position [423, 0]
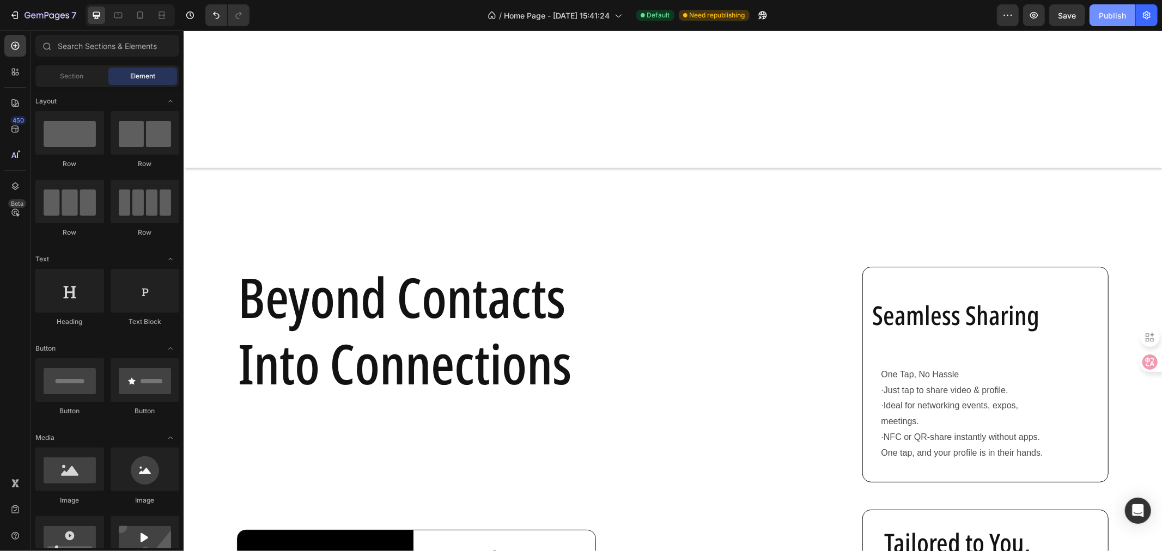
click at [1113, 10] on div "Publish" at bounding box center [1112, 15] width 27 height 11
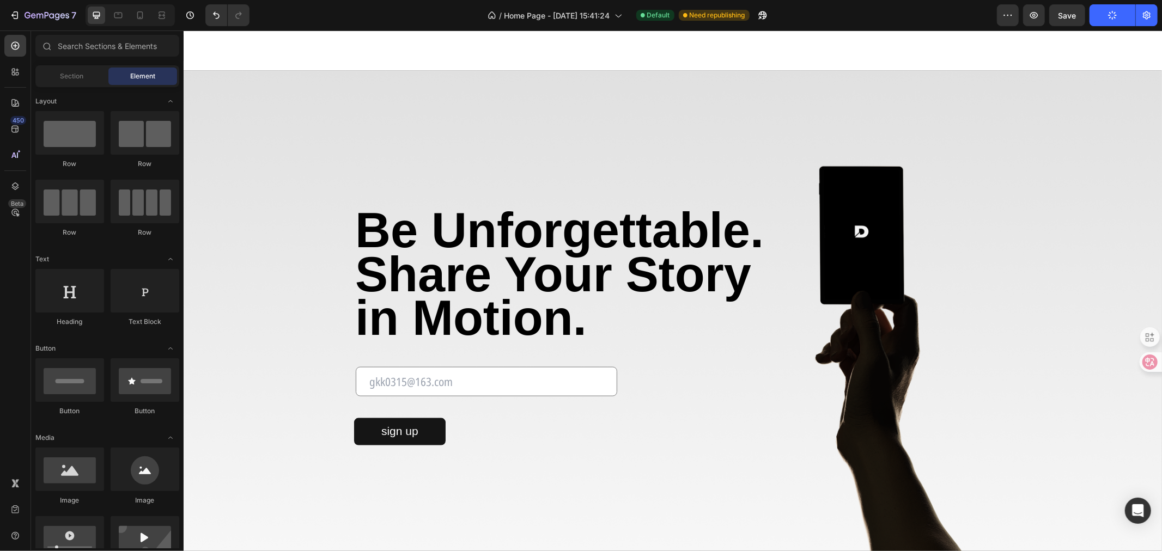
scroll to position [1150, 0]
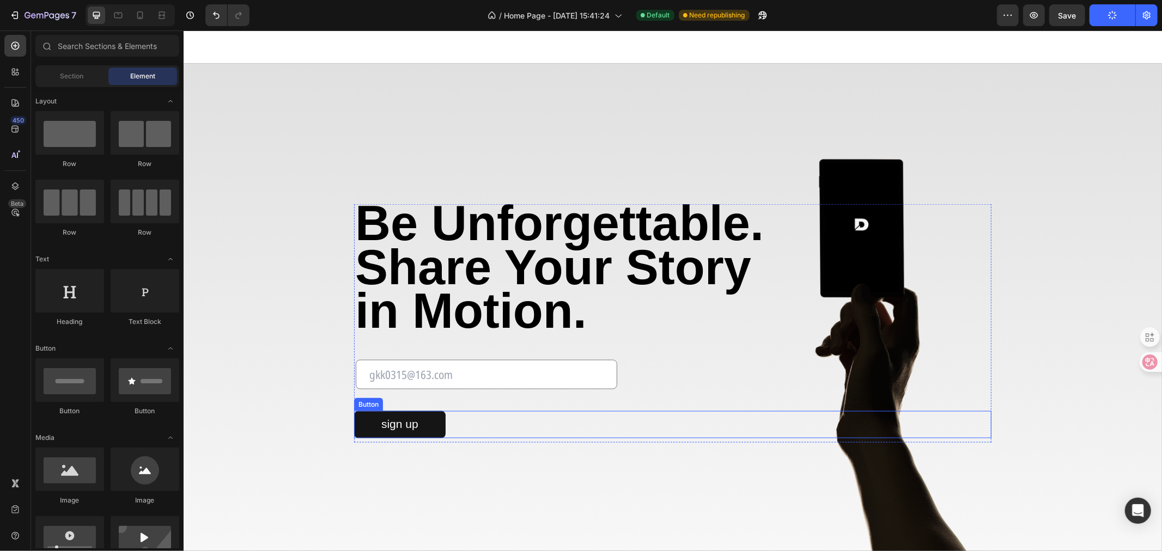
click at [424, 422] on button "sign up" at bounding box center [400, 424] width 92 height 27
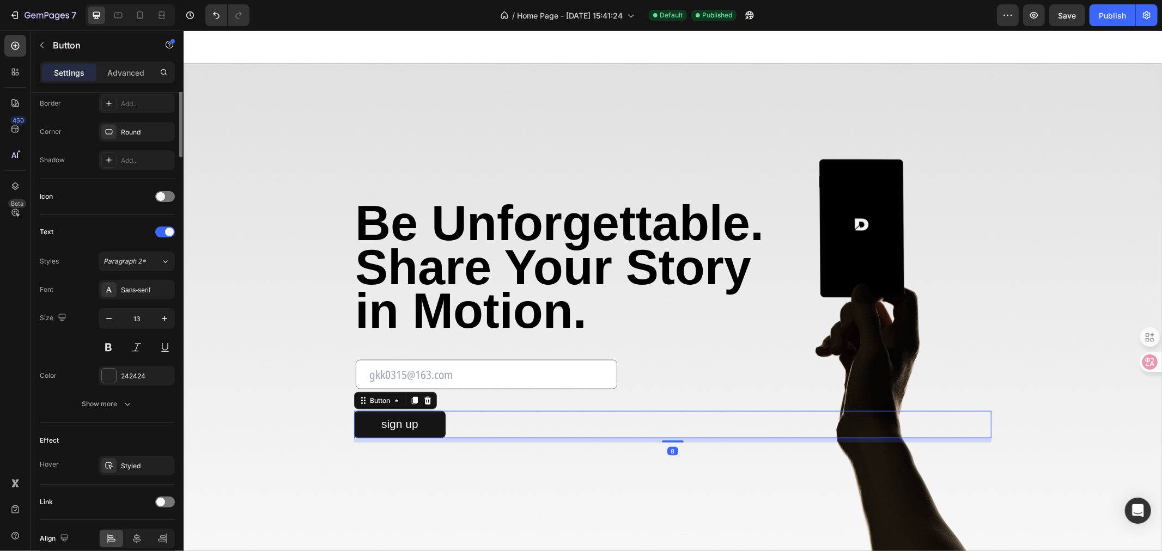
scroll to position [291, 0]
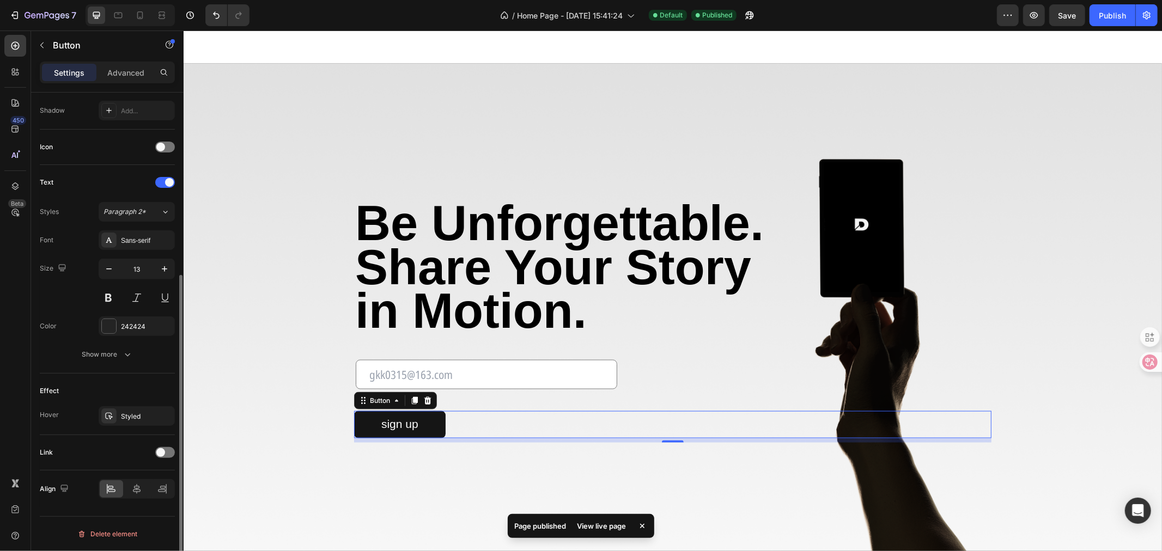
click at [156, 447] on div "Link" at bounding box center [107, 452] width 135 height 17
click at [161, 447] on div at bounding box center [165, 452] width 20 height 11
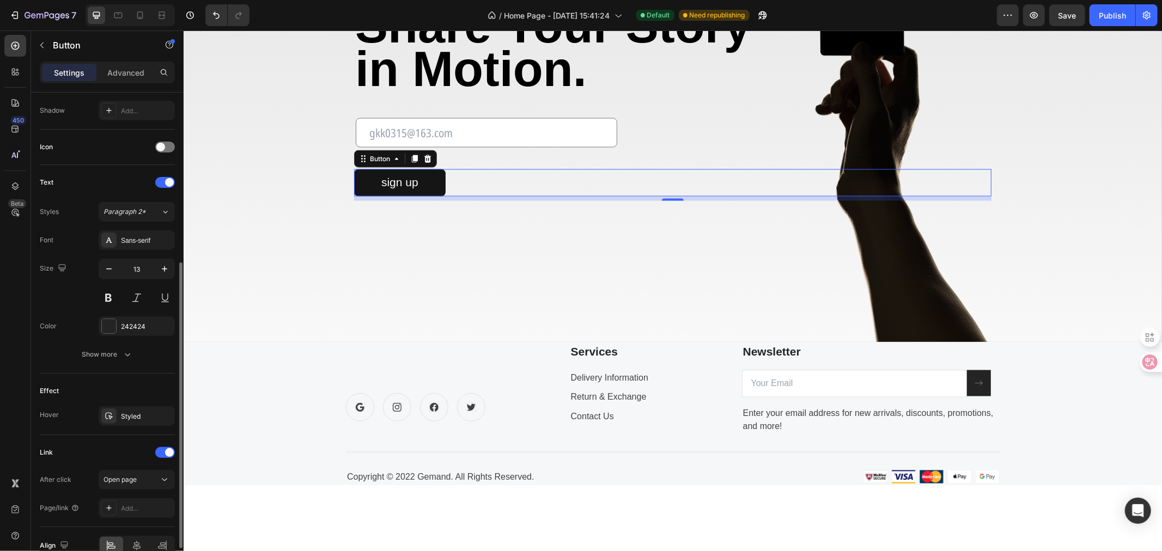
scroll to position [349, 0]
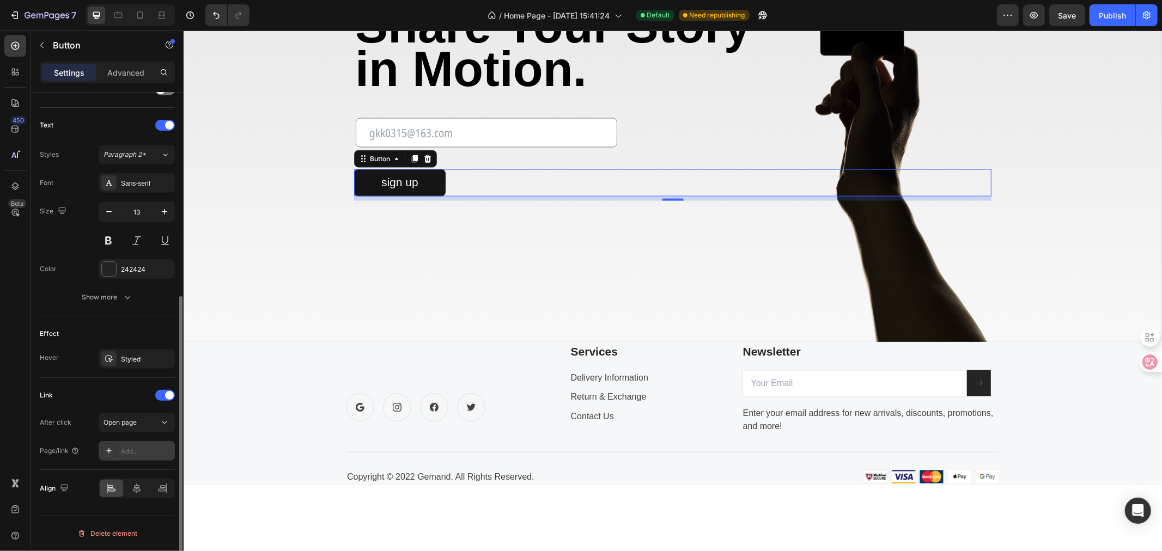
click at [135, 451] on div "Add..." at bounding box center [146, 452] width 51 height 10
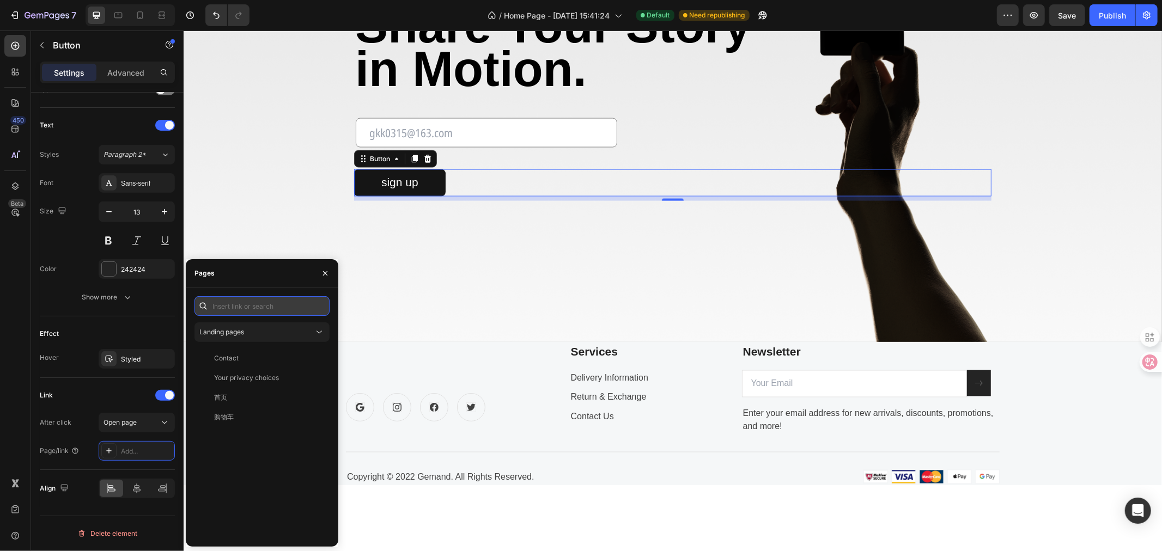
click at [258, 305] on input "text" at bounding box center [261, 306] width 135 height 20
paste input "https://delivercard.tech/products/delivercard"
type input "https://delivercard.tech/products/delivercard"
click at [265, 336] on div "https://delivercard.tech/products/delivercard" at bounding box center [249, 332] width 70 height 10
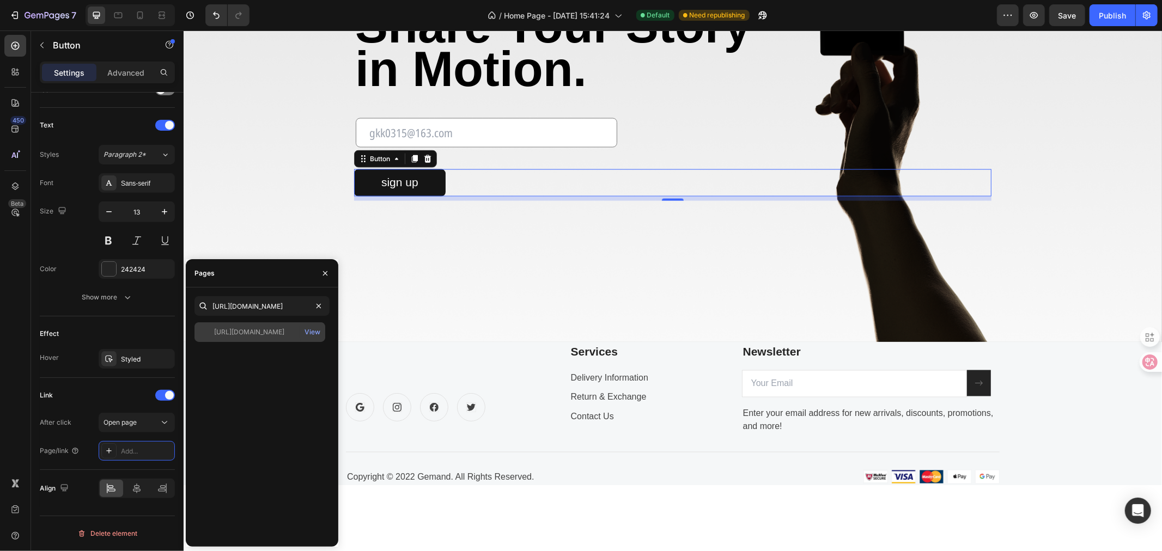
scroll to position [0, 0]
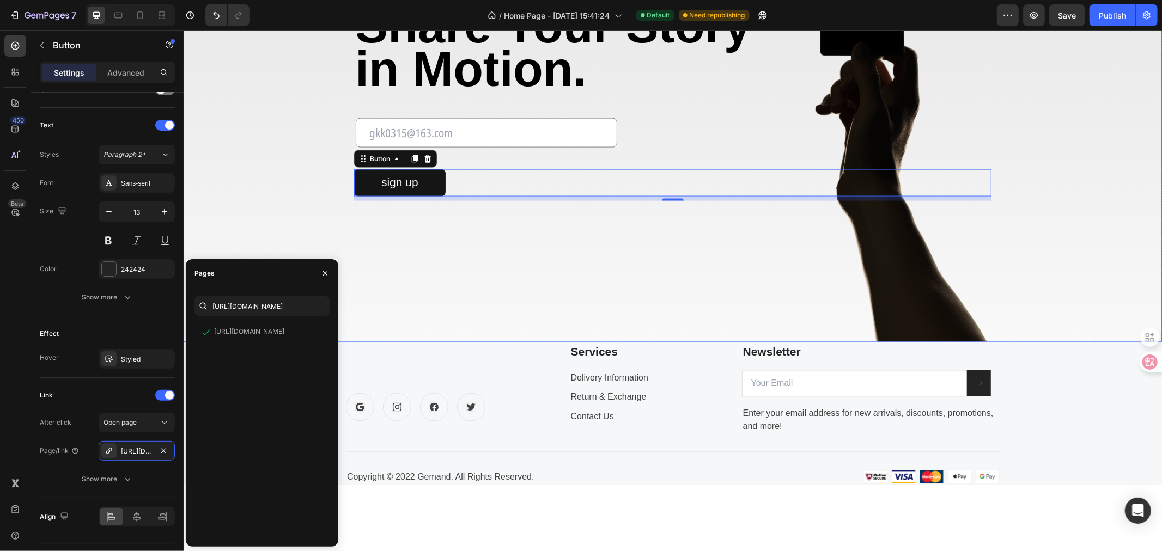
click at [489, 326] on div "Background Image" at bounding box center [672, 81] width 978 height 521
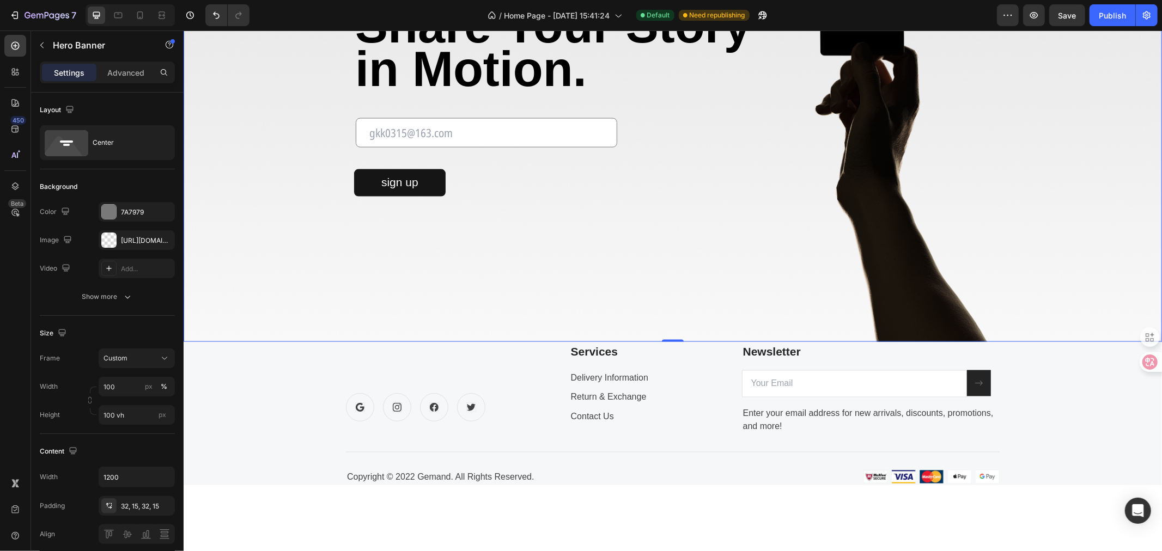
click at [480, 282] on div "Background Image" at bounding box center [672, 81] width 978 height 521
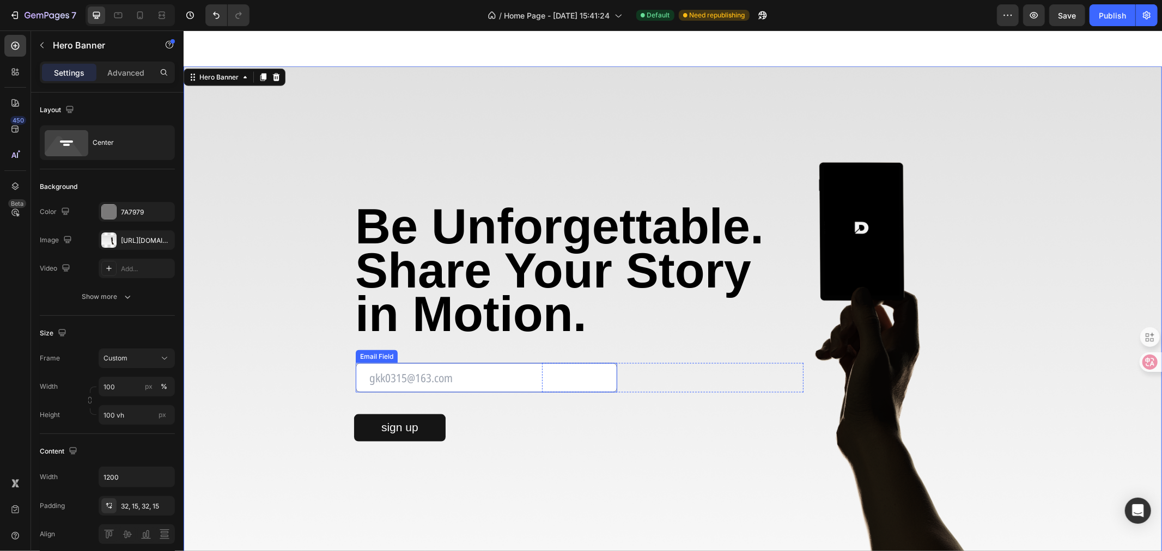
scroll to position [1150, 0]
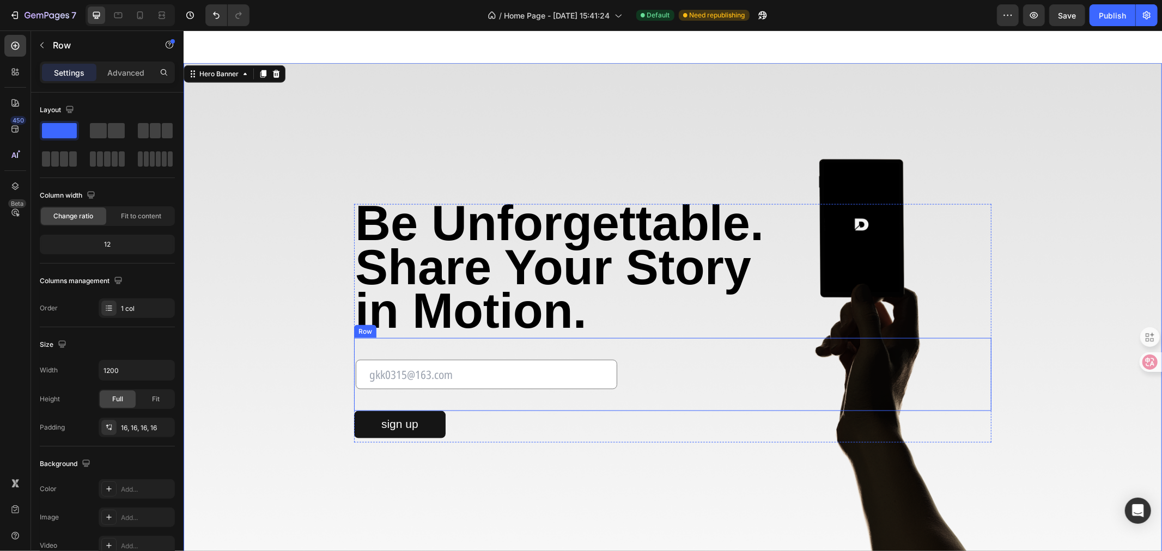
click at [424, 405] on div "Email Field Row Newsletter Row" at bounding box center [672, 374] width 637 height 73
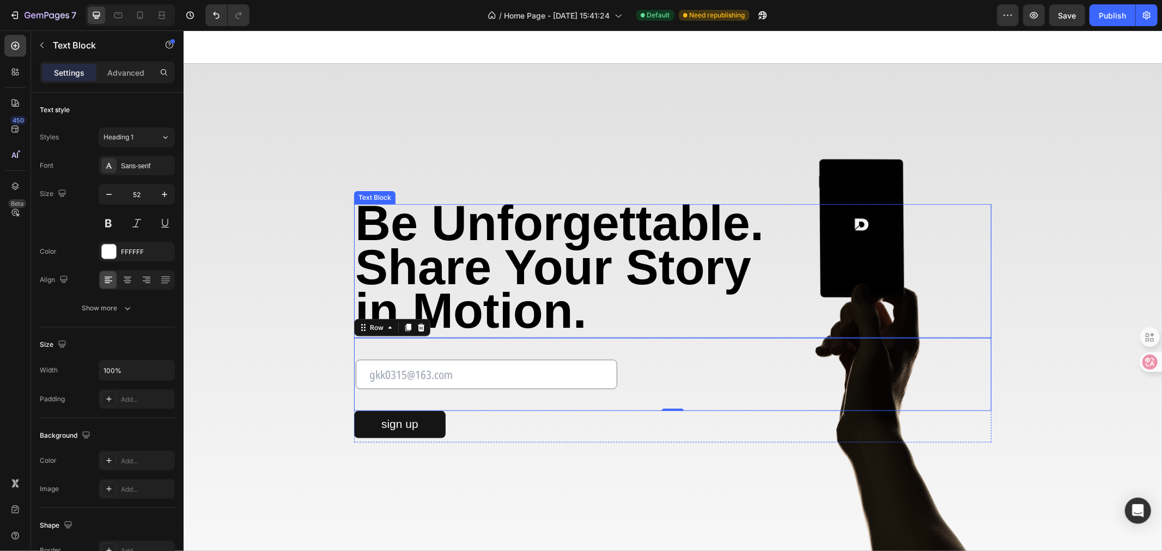
click at [508, 242] on strong "Share Your Story" at bounding box center [553, 267] width 396 height 54
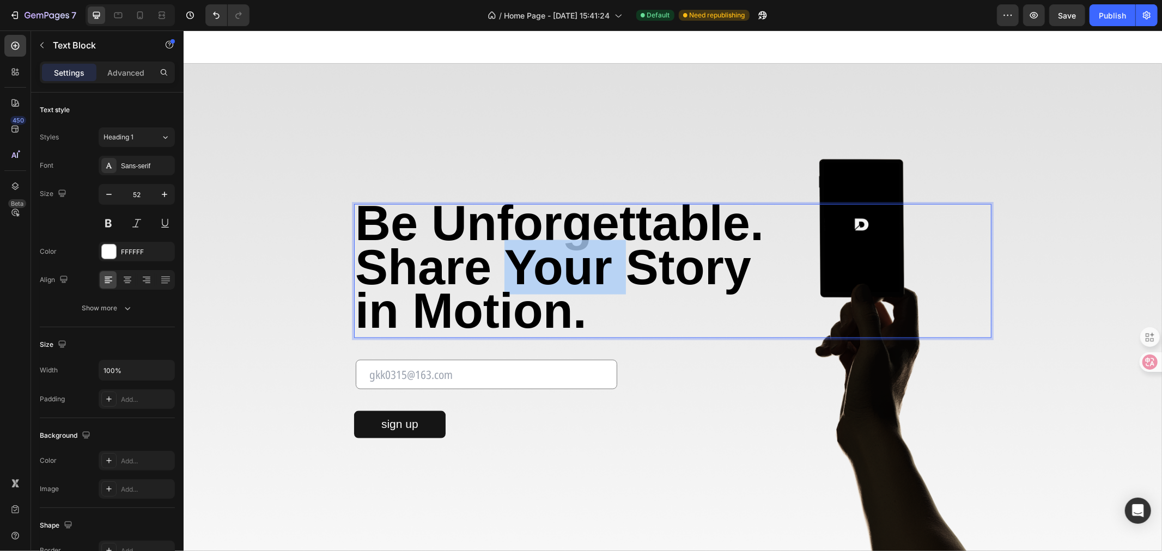
click at [508, 242] on strong "Share Your Story" at bounding box center [553, 267] width 396 height 54
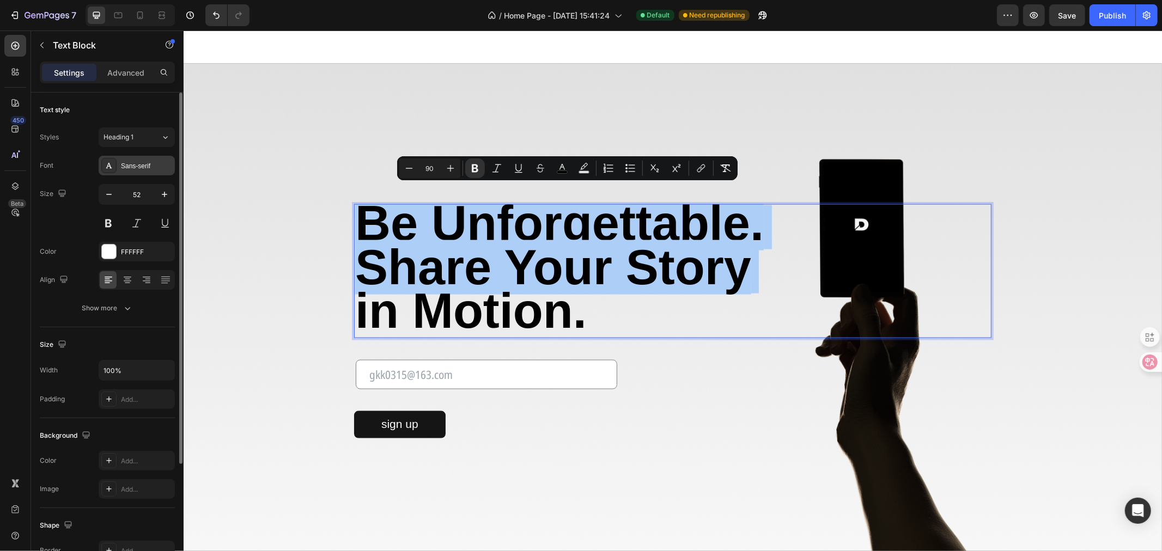
click at [151, 162] on div "Sans-serif" at bounding box center [146, 166] width 51 height 10
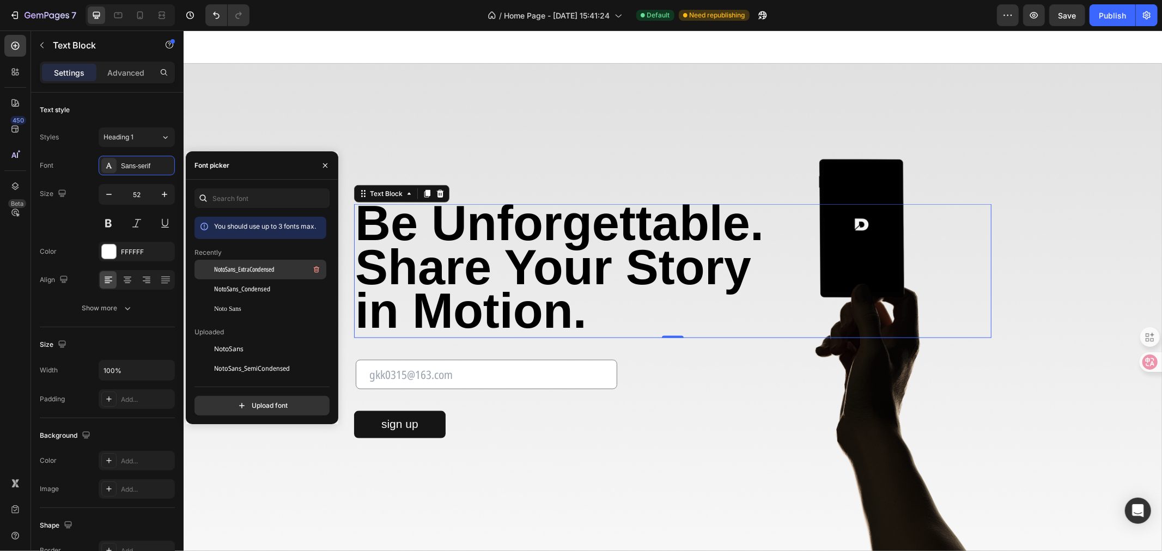
click at [263, 269] on span "NotoSans_ExtraCondensed" at bounding box center [244, 270] width 60 height 10
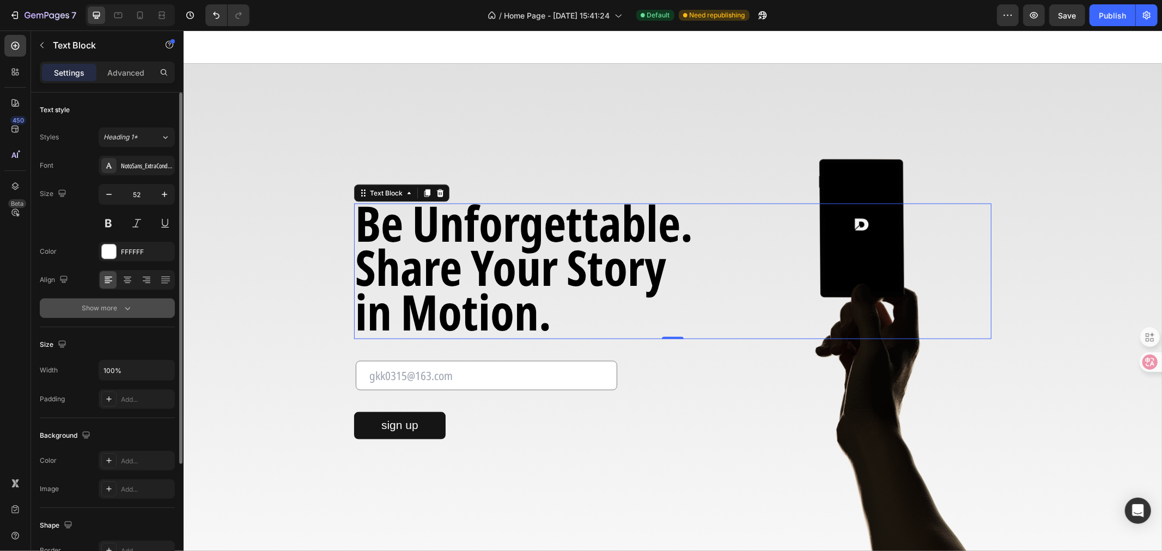
click at [122, 307] on icon "button" at bounding box center [127, 308] width 11 height 11
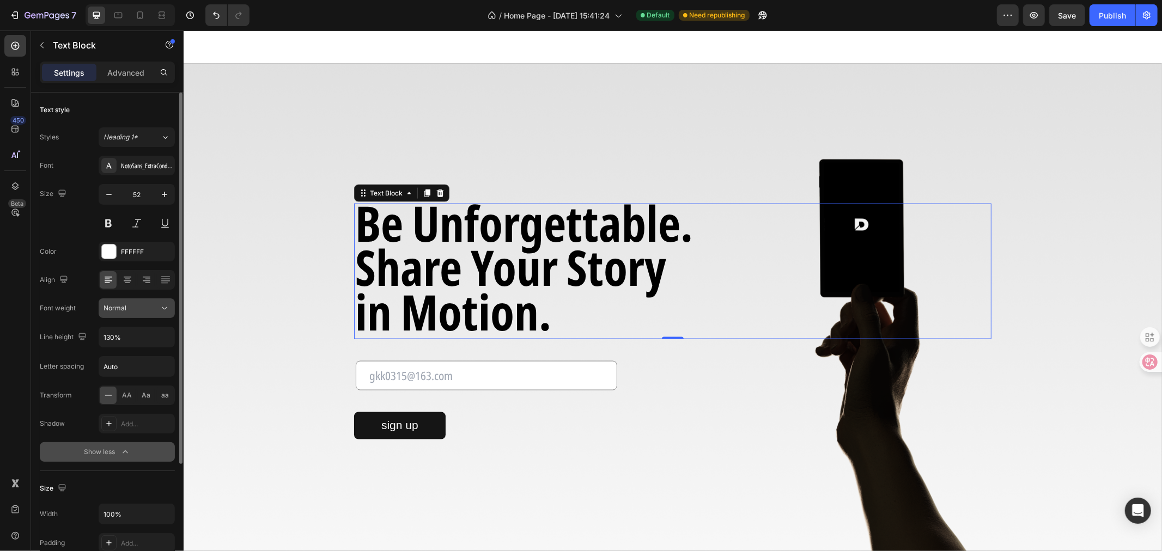
click at [159, 308] on icon at bounding box center [164, 308] width 11 height 11
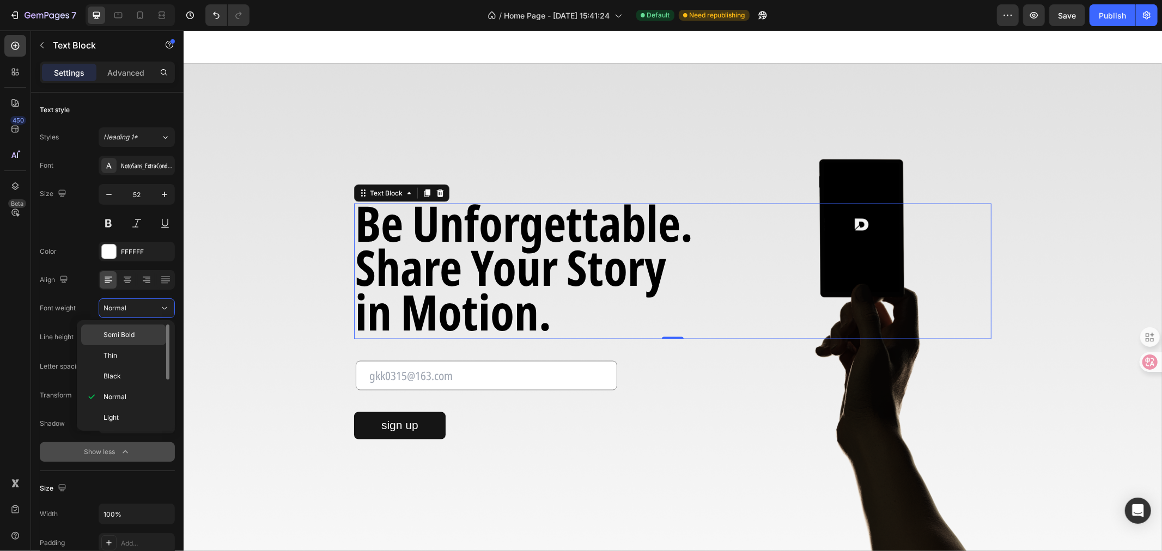
click at [142, 333] on p "Semi Bold" at bounding box center [133, 335] width 58 height 10
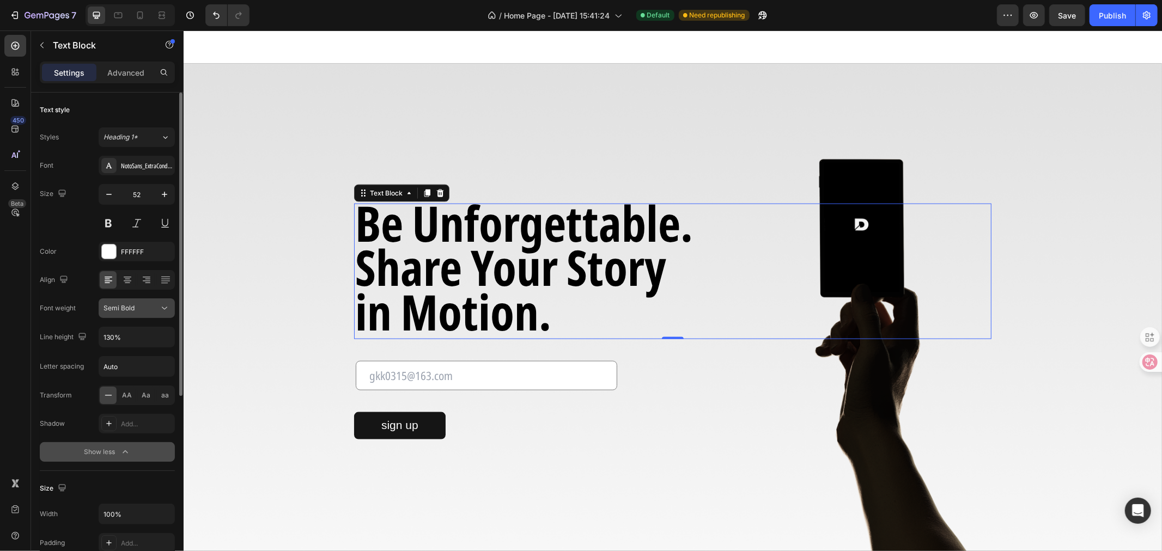
click at [145, 303] on div "Semi Bold" at bounding box center [132, 308] width 56 height 10
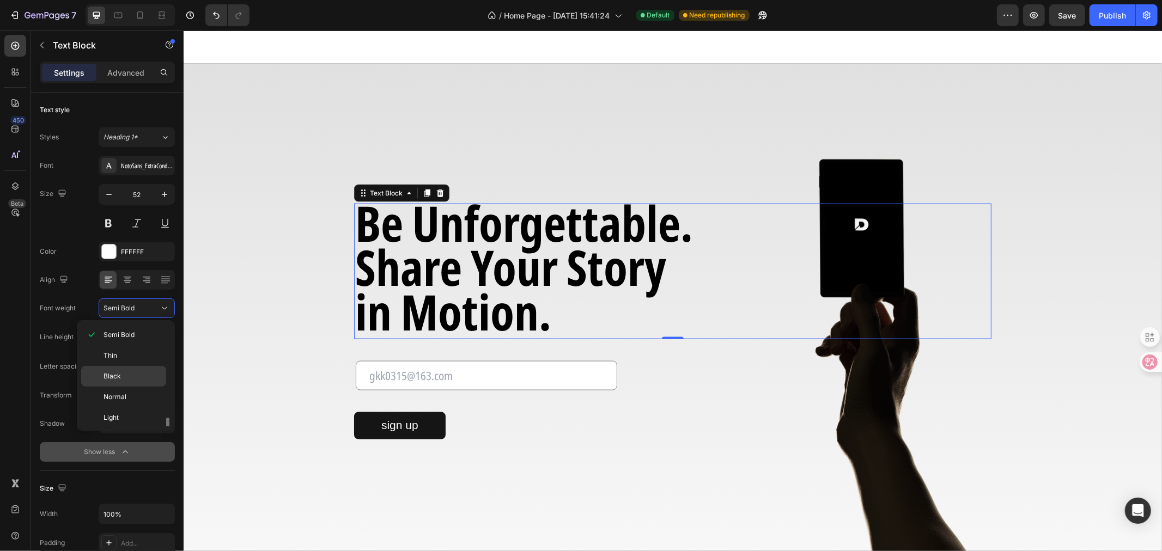
scroll to position [60, 0]
click at [131, 375] on span "Extra Bold" at bounding box center [120, 378] width 32 height 10
click at [672, 491] on div "Background Image" at bounding box center [672, 323] width 978 height 521
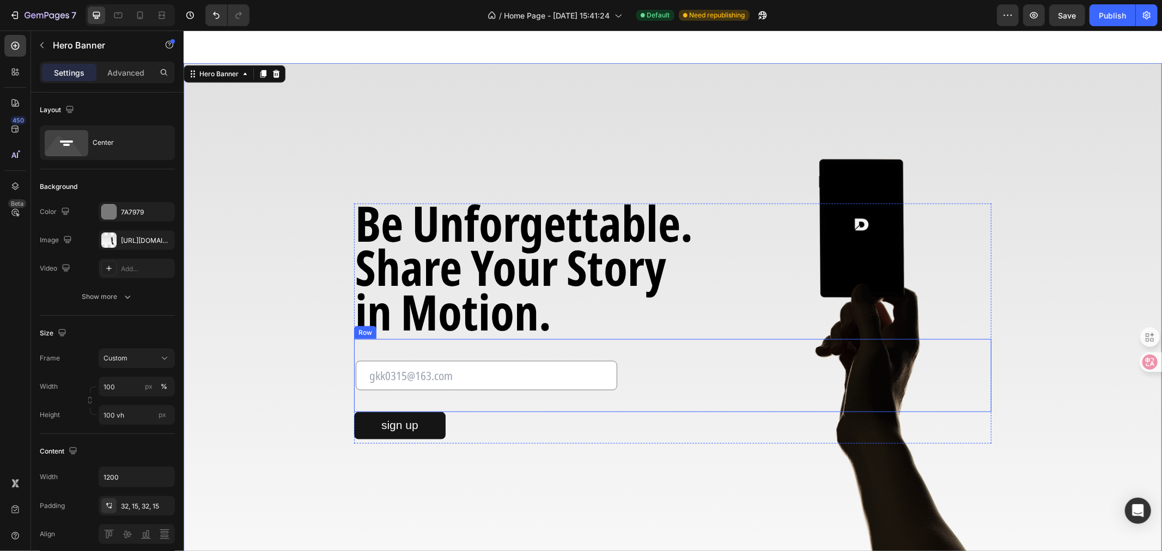
click at [711, 417] on div "sign up Button" at bounding box center [672, 425] width 637 height 27
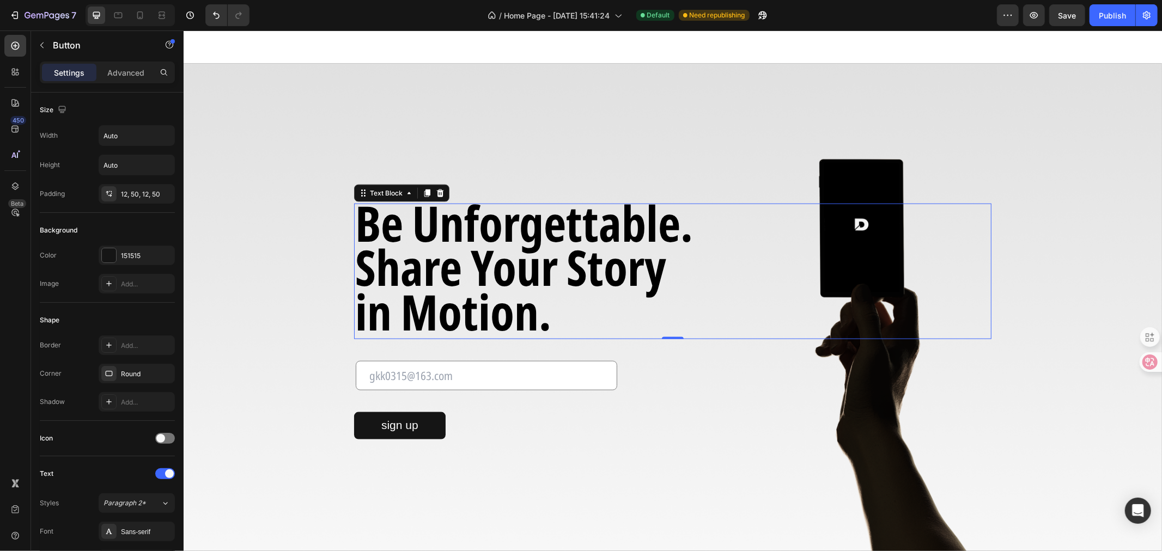
click at [570, 241] on strong "Share Your Story" at bounding box center [510, 266] width 311 height 66
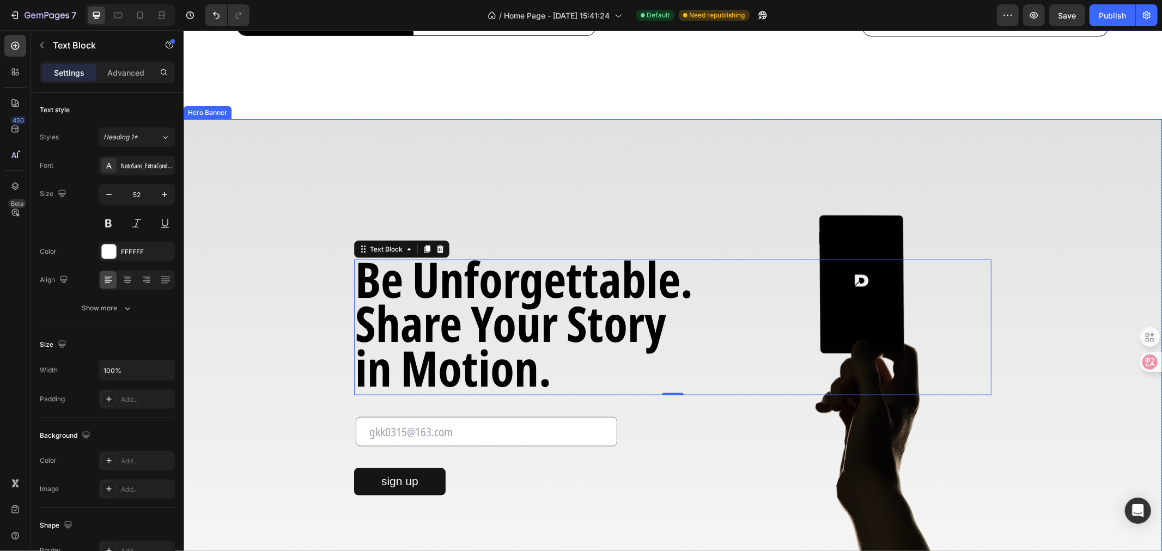
scroll to position [908, 0]
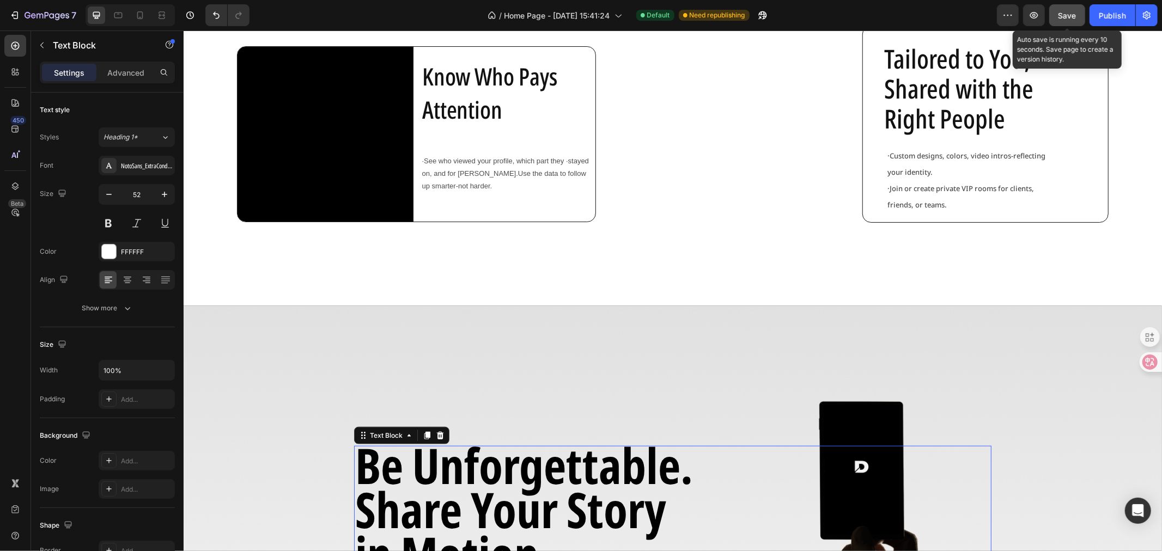
click at [1063, 11] on span "Save" at bounding box center [1067, 15] width 18 height 9
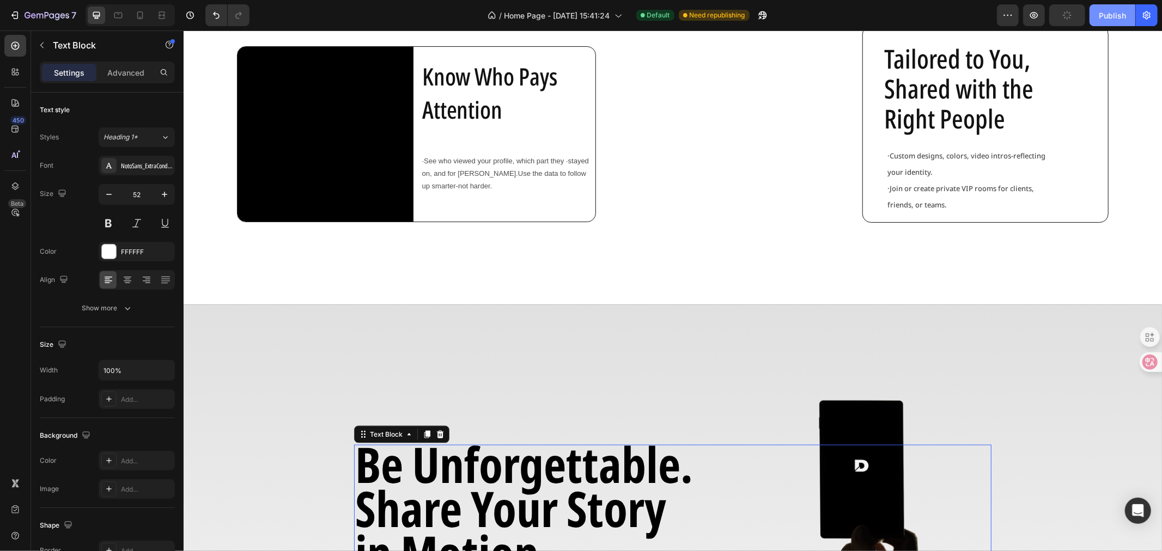
click at [1112, 12] on div "Publish" at bounding box center [1112, 15] width 27 height 11
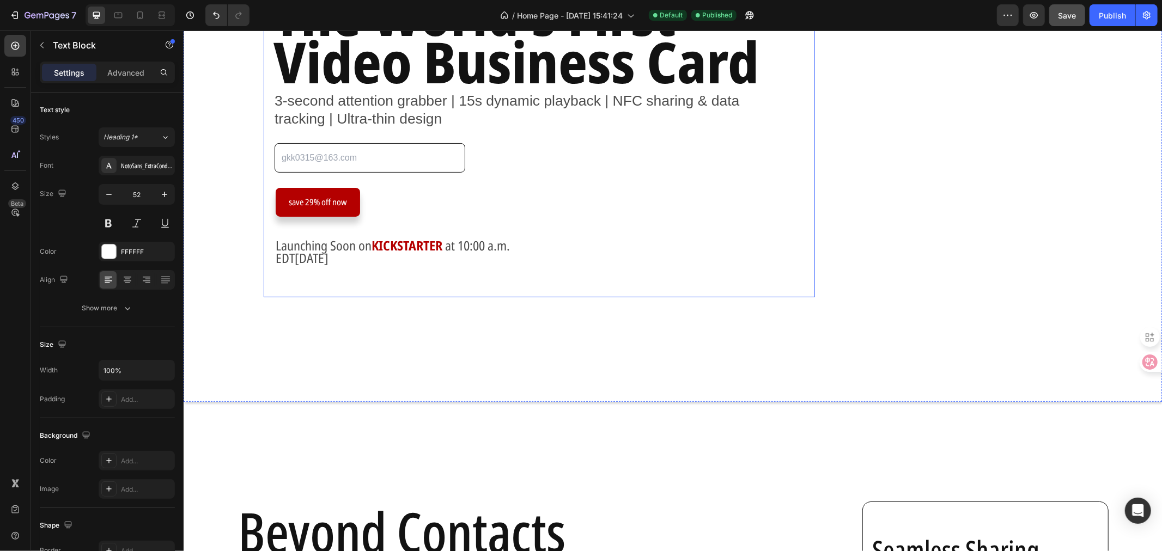
scroll to position [60, 0]
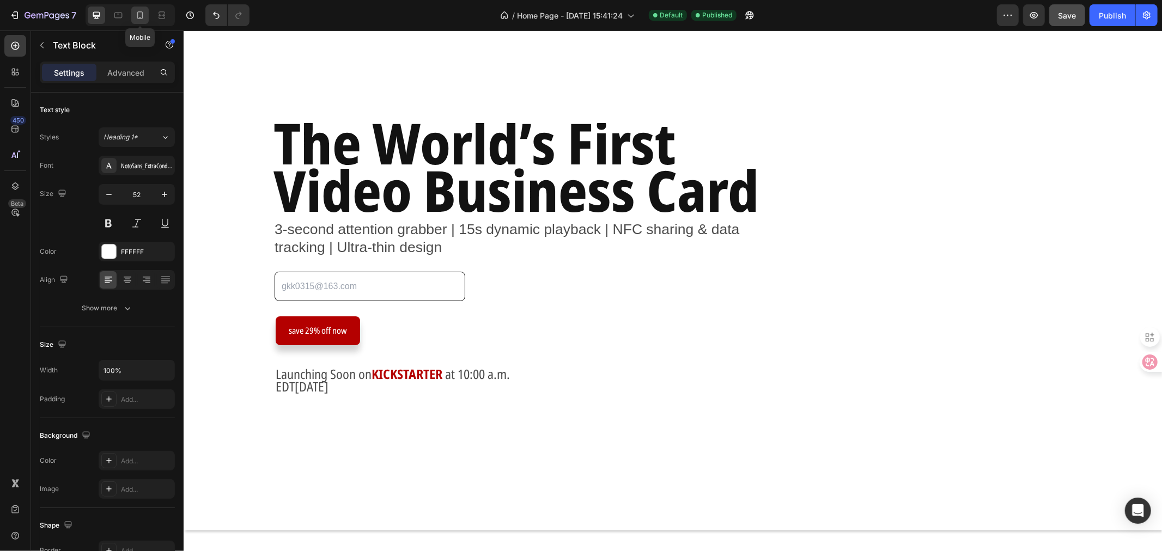
click at [143, 11] on icon at bounding box center [140, 15] width 11 height 11
type input "46"
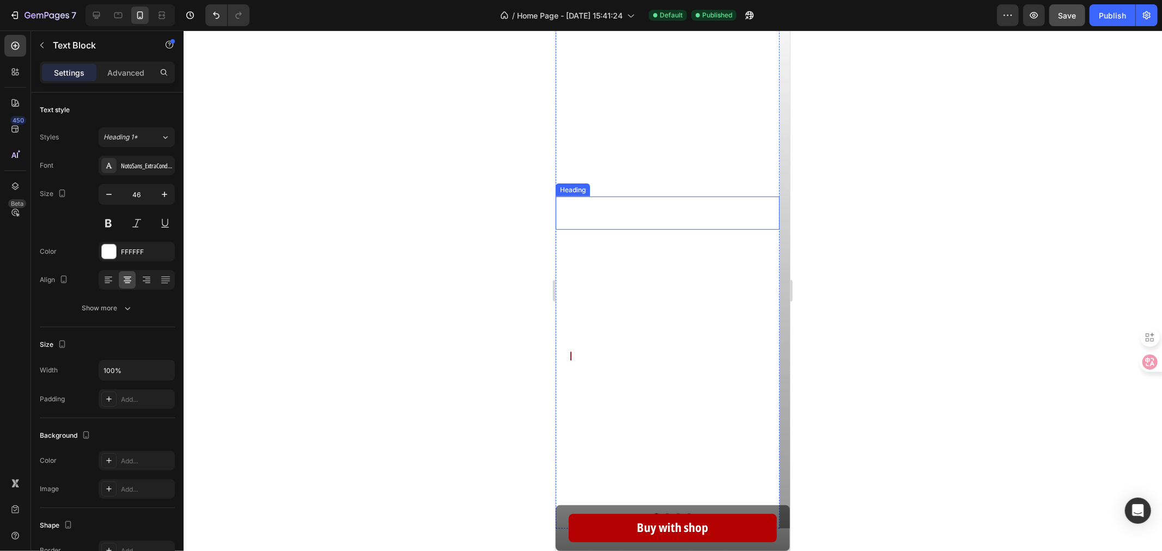
scroll to position [484, 0]
click at [759, 236] on icon "Carousel Next Arrow" at bounding box center [768, 226] width 19 height 19
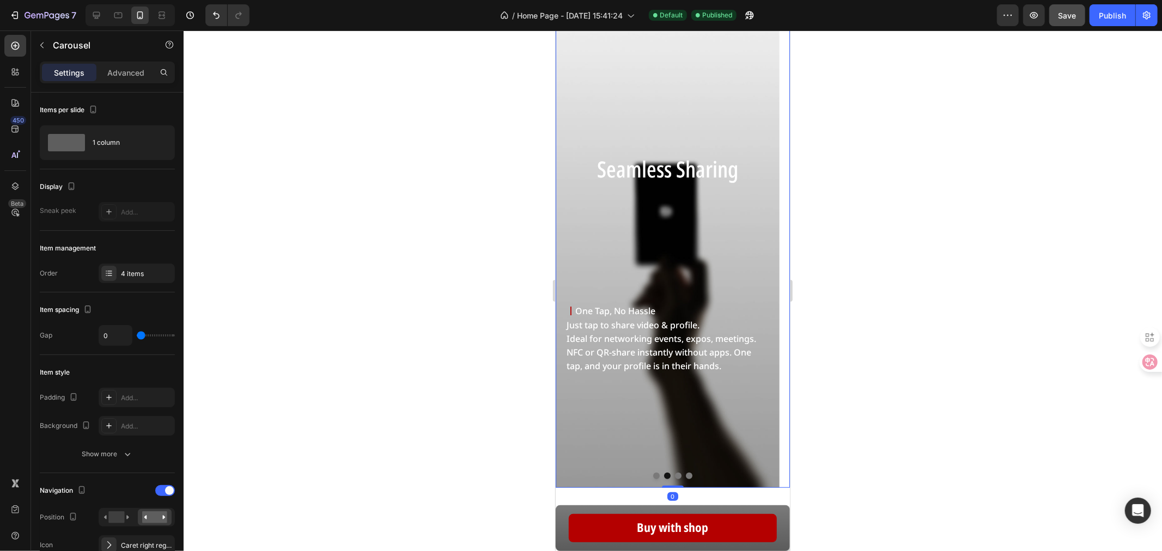
click at [759, 224] on icon "Carousel Next Arrow" at bounding box center [768, 226] width 19 height 19
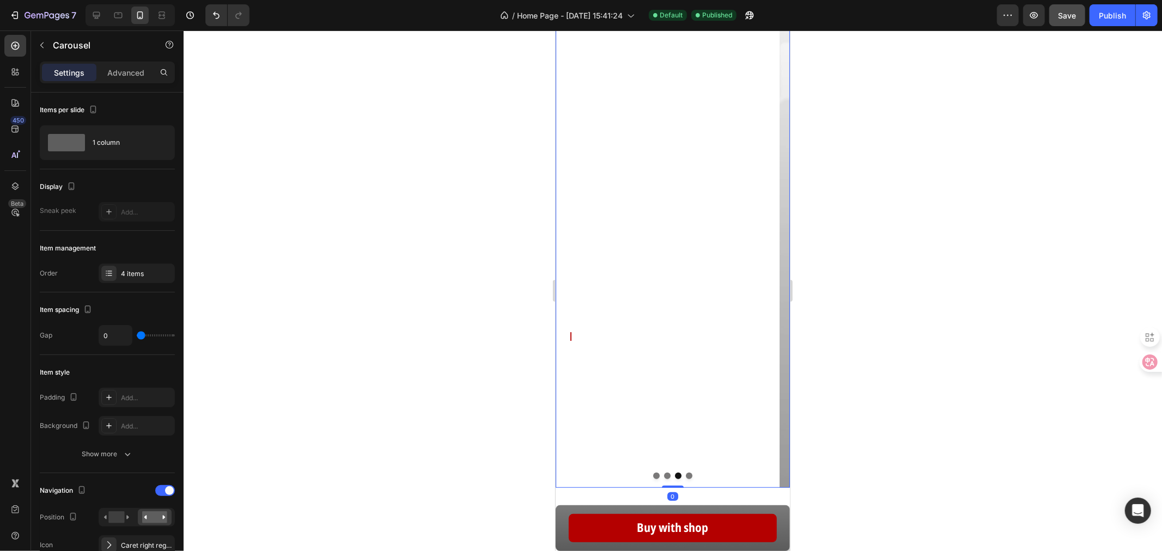
click at [756, 215] on button "Carousel Next Arrow" at bounding box center [769, 226] width 41 height 41
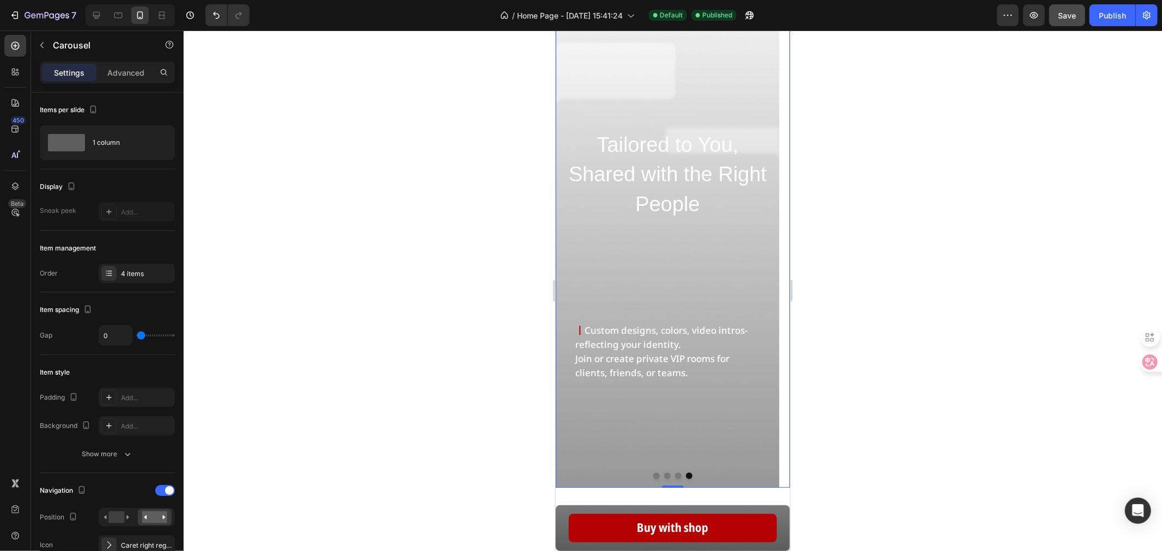
click at [759, 224] on icon "Carousel Next Arrow" at bounding box center [768, 226] width 19 height 19
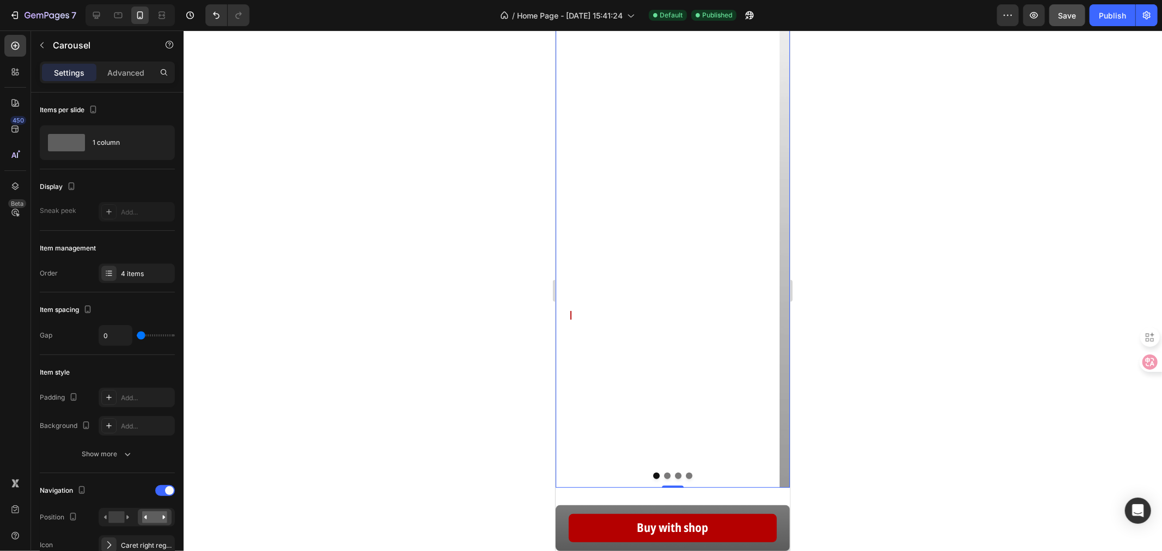
click at [759, 231] on icon "Carousel Next Arrow" at bounding box center [768, 226] width 19 height 19
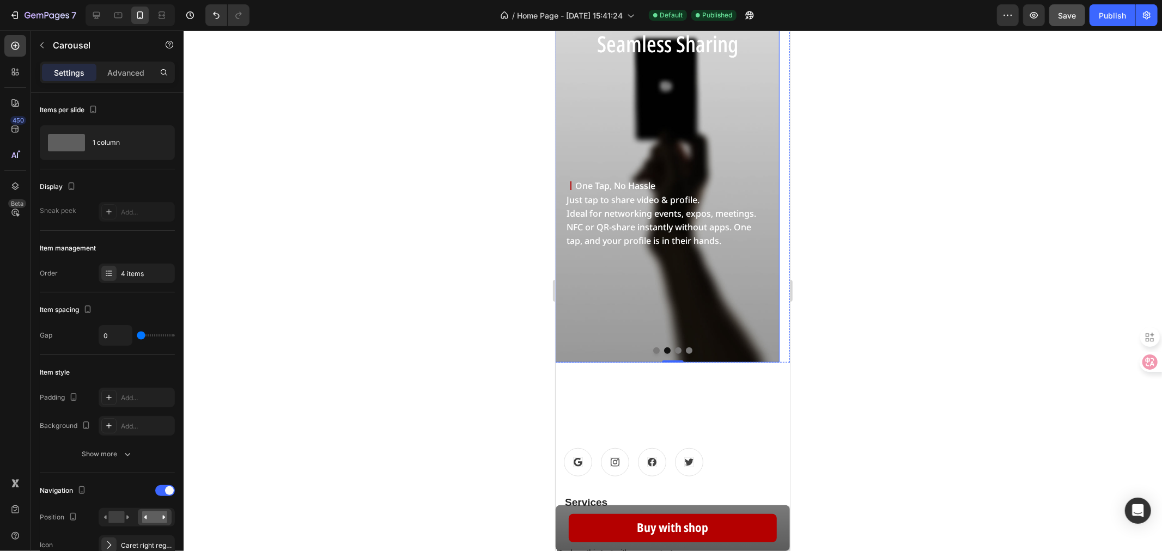
scroll to position [521, 0]
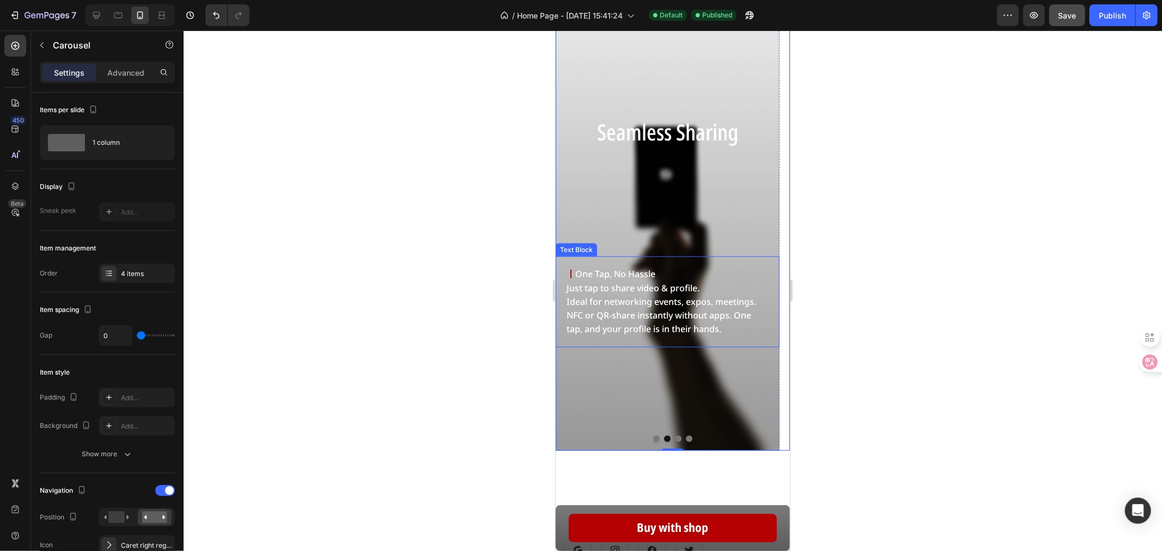
click at [738, 370] on div "Background Image" at bounding box center [667, 190] width 224 height 521
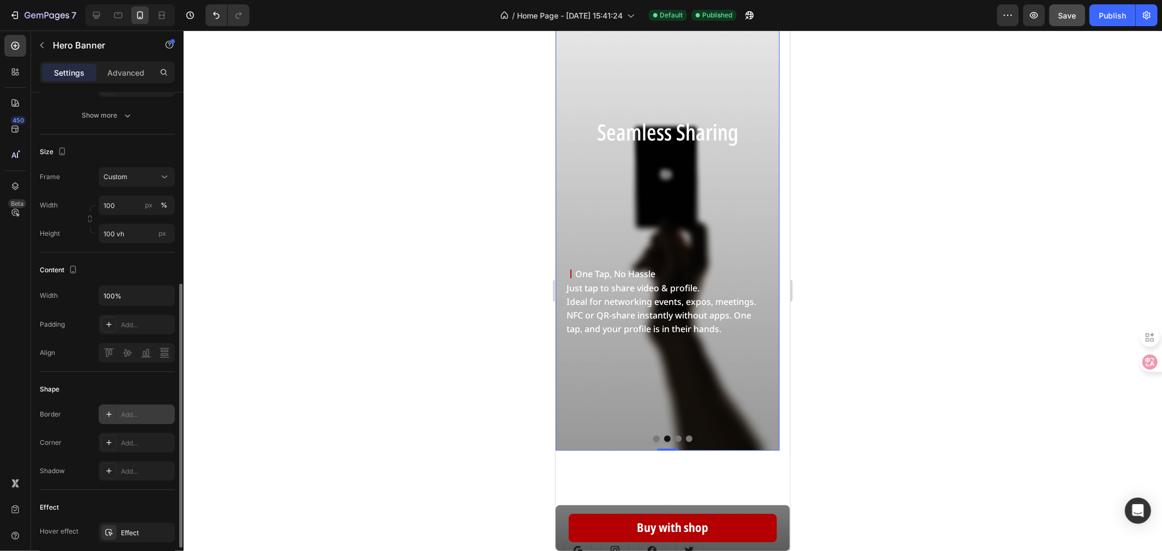
scroll to position [416, 0]
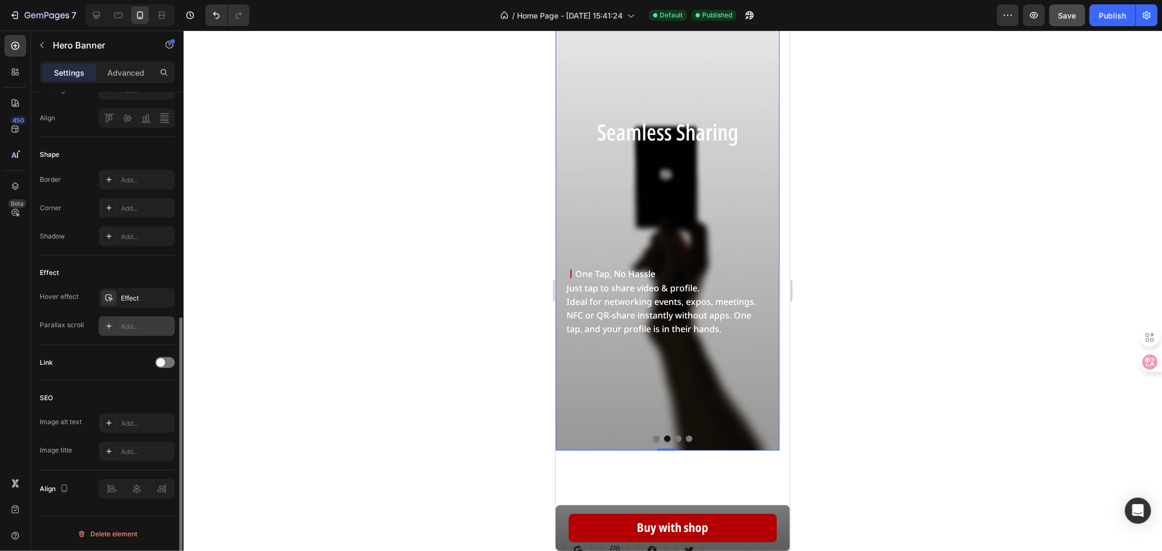
click at [133, 324] on div "Add..." at bounding box center [146, 327] width 51 height 10
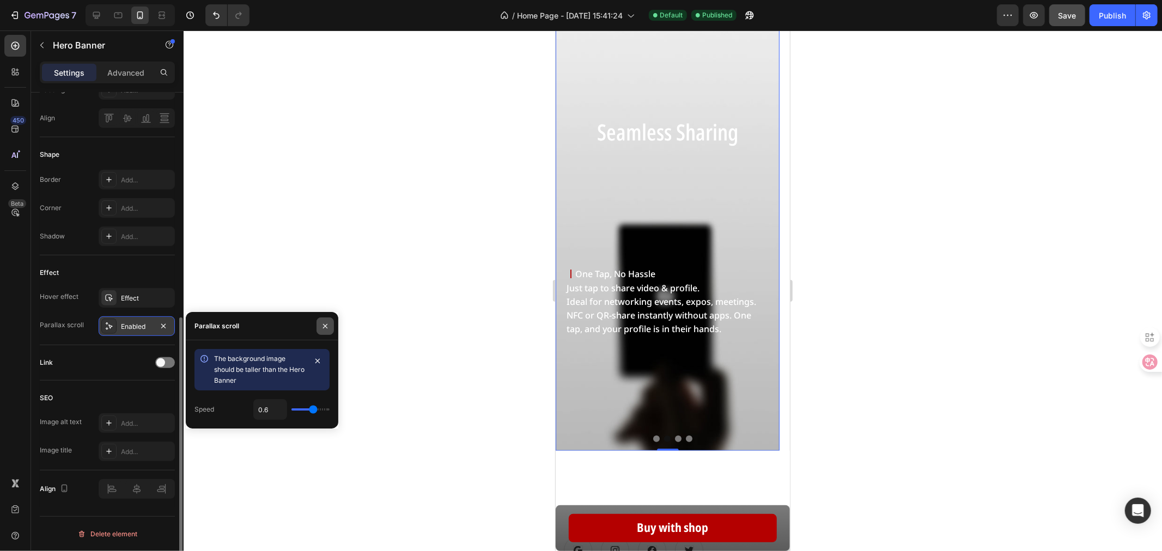
click at [324, 323] on icon "button" at bounding box center [325, 326] width 9 height 9
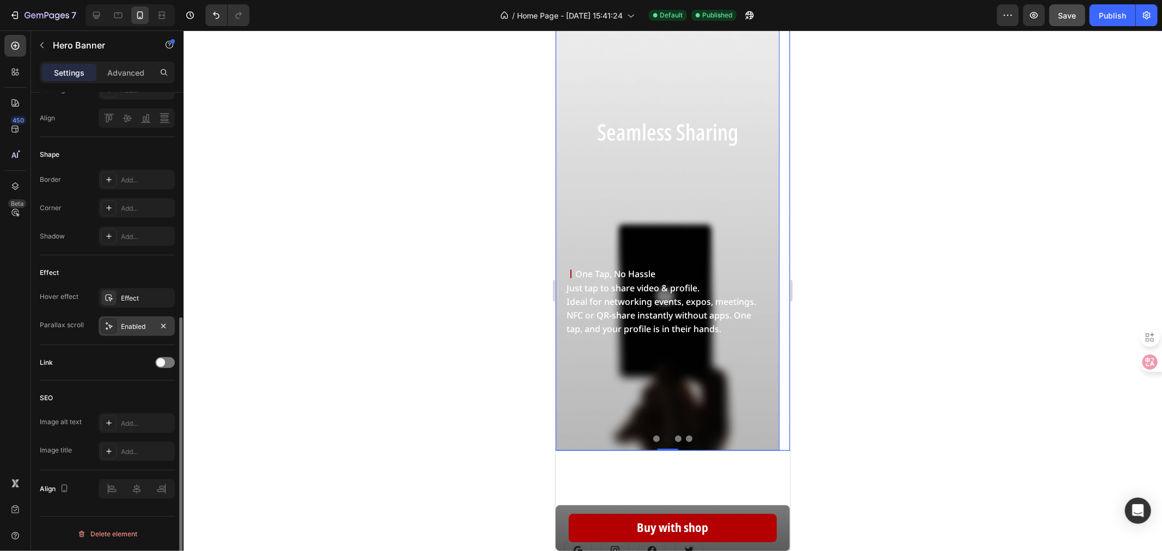
click at [759, 191] on icon "Carousel Next Arrow" at bounding box center [768, 189] width 19 height 19
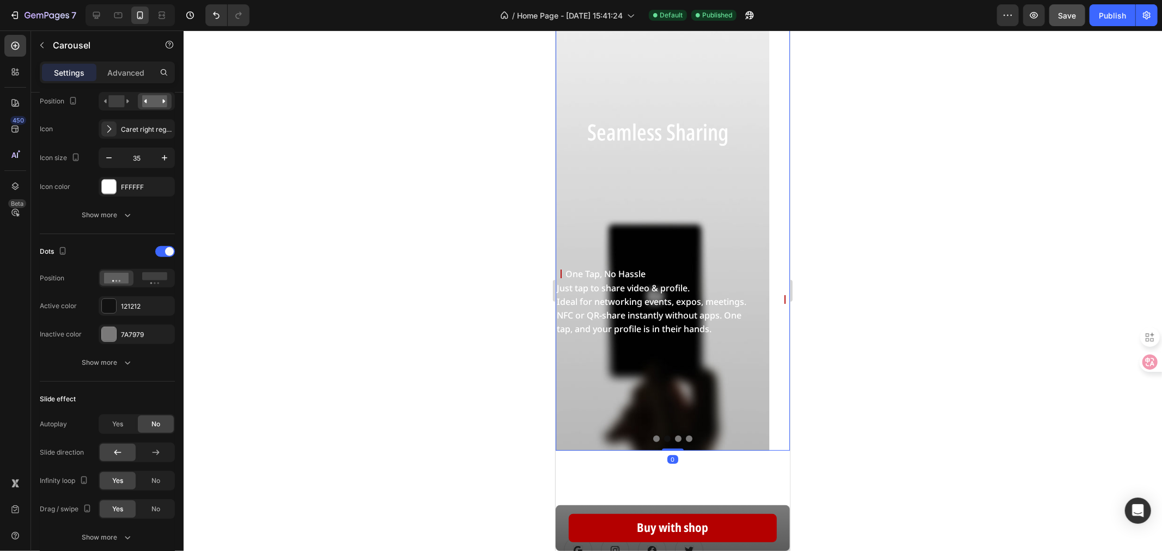
scroll to position [0, 0]
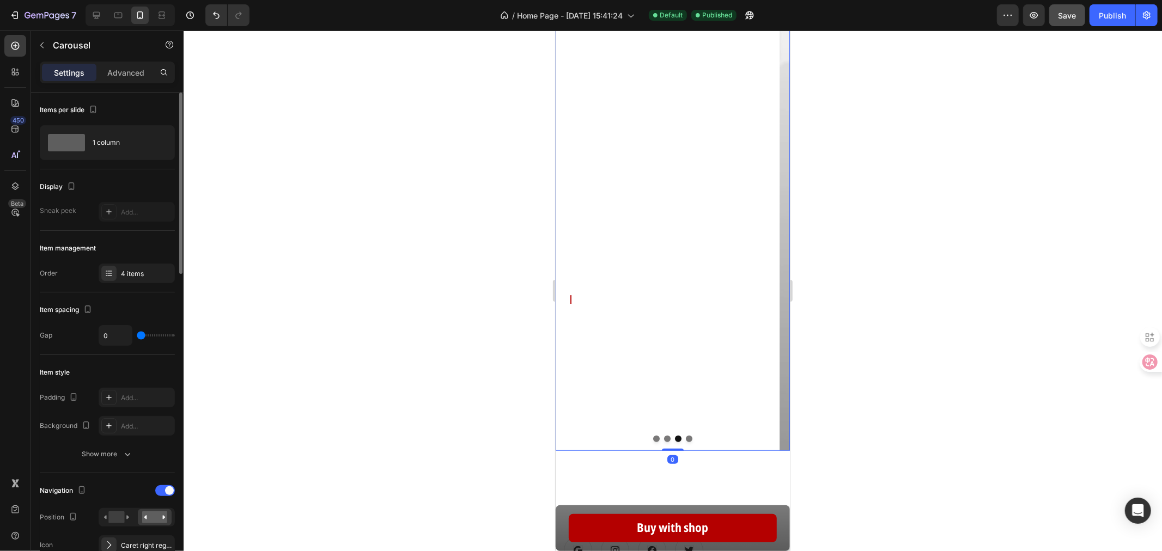
click at [761, 183] on icon "Carousel Next Arrow" at bounding box center [768, 189] width 19 height 19
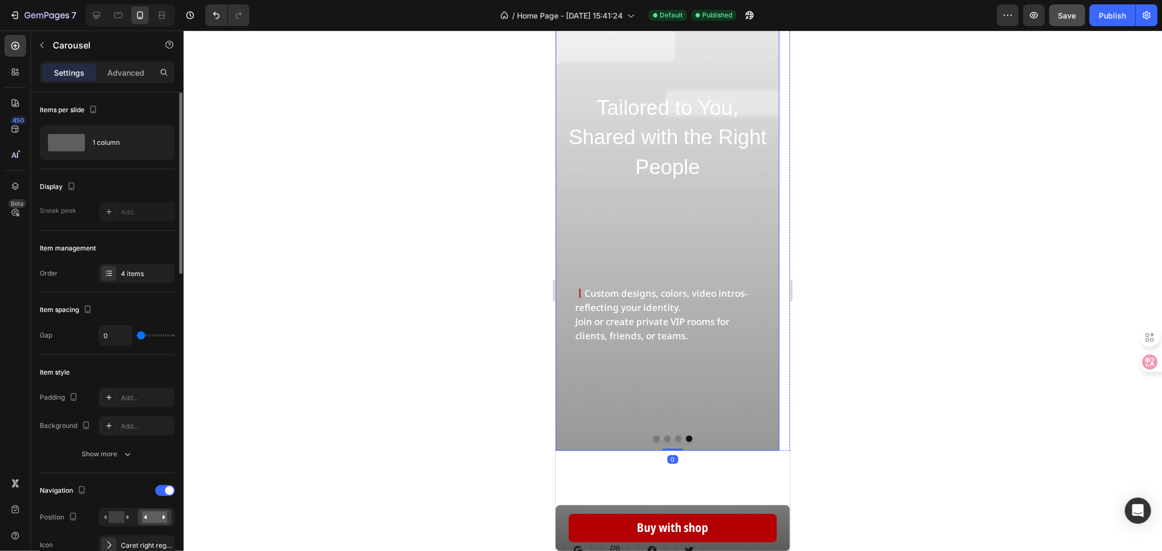
click at [628, 404] on div "Background Image" at bounding box center [667, 190] width 224 height 521
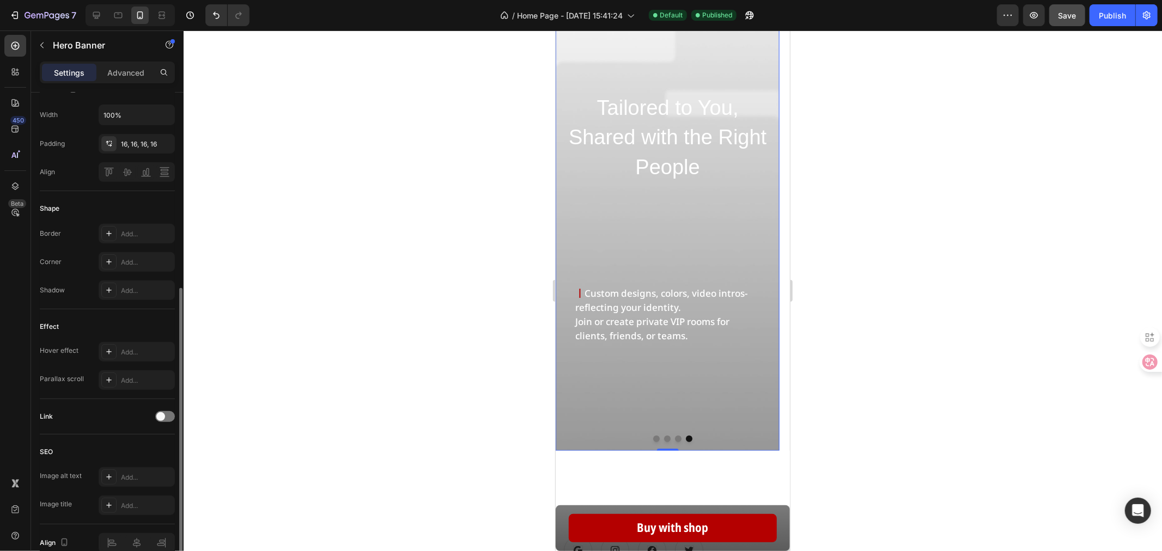
scroll to position [416, 0]
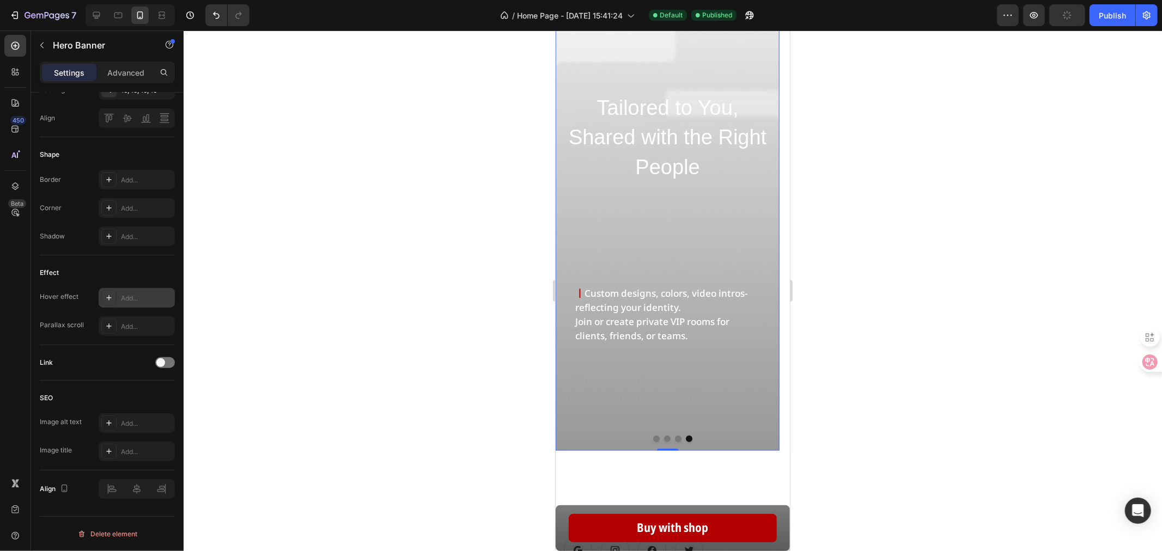
click at [137, 294] on div "Add..." at bounding box center [146, 299] width 51 height 10
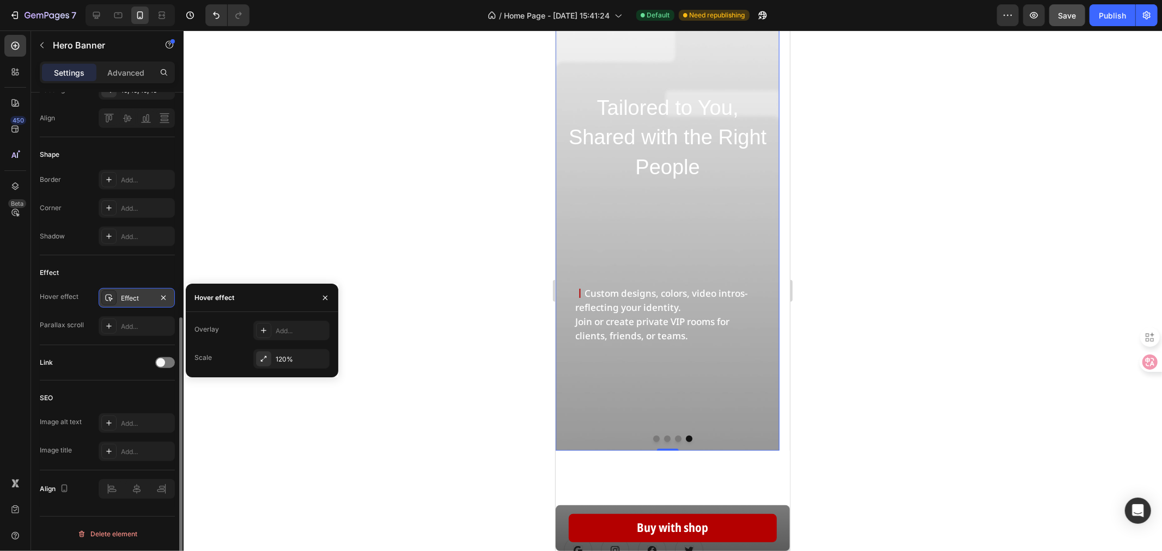
click at [115, 356] on div "Link" at bounding box center [107, 362] width 135 height 17
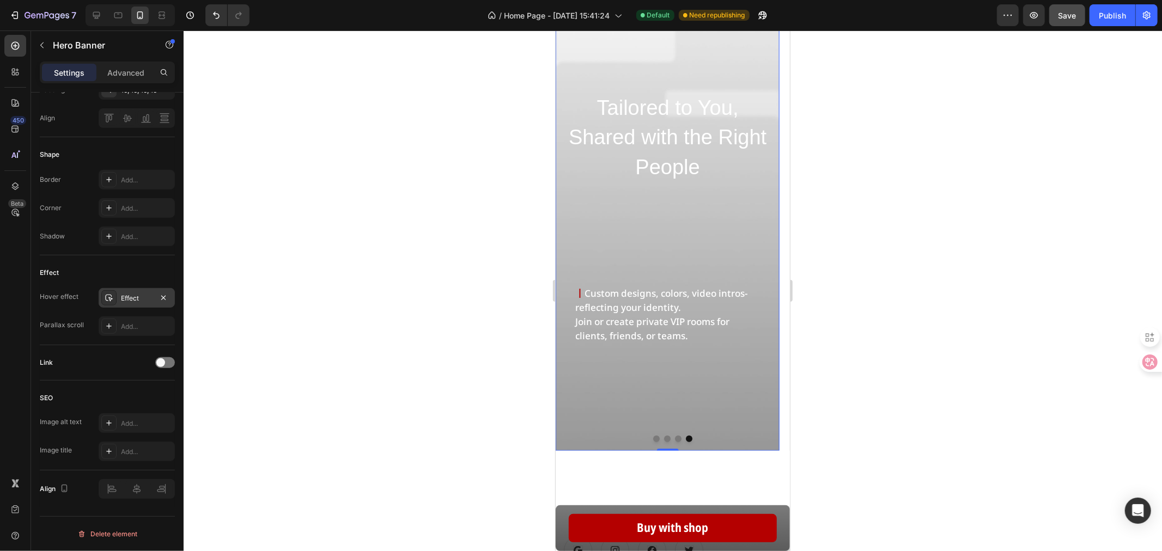
click at [137, 296] on div "Effect" at bounding box center [137, 299] width 32 height 10
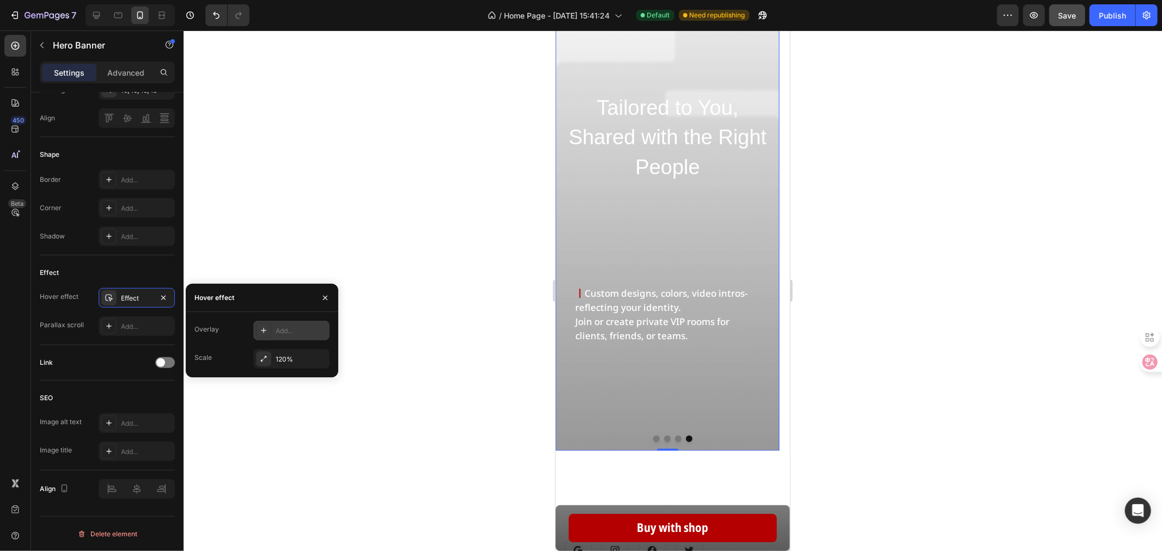
click at [279, 332] on div "Add..." at bounding box center [301, 331] width 51 height 10
click at [221, 296] on div "Hover effect" at bounding box center [231, 298] width 38 height 10
click at [320, 331] on icon "button" at bounding box center [318, 330] width 9 height 9
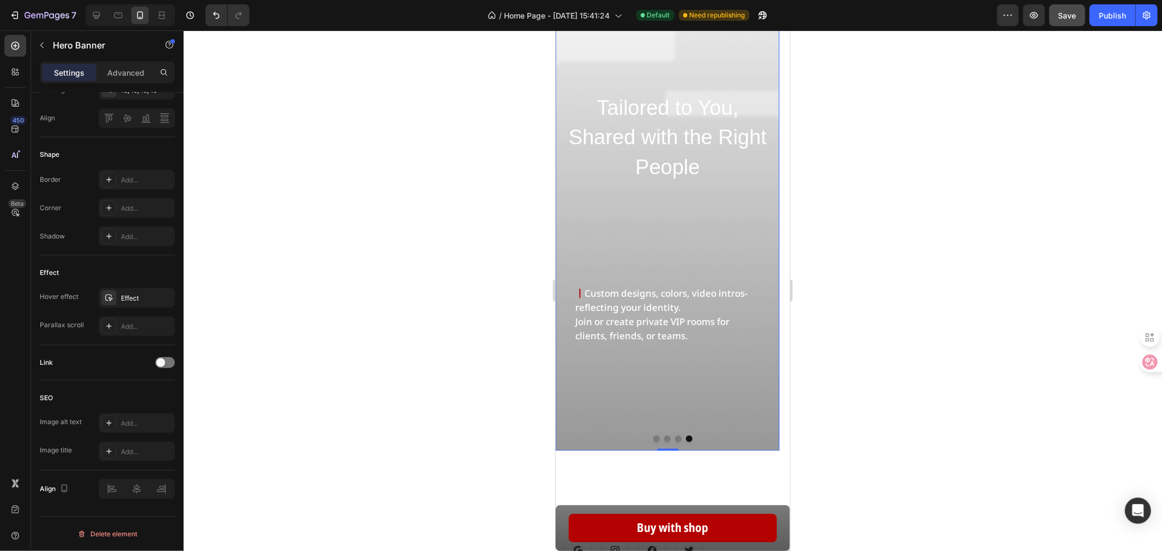
click at [463, 320] on div at bounding box center [673, 291] width 978 height 521
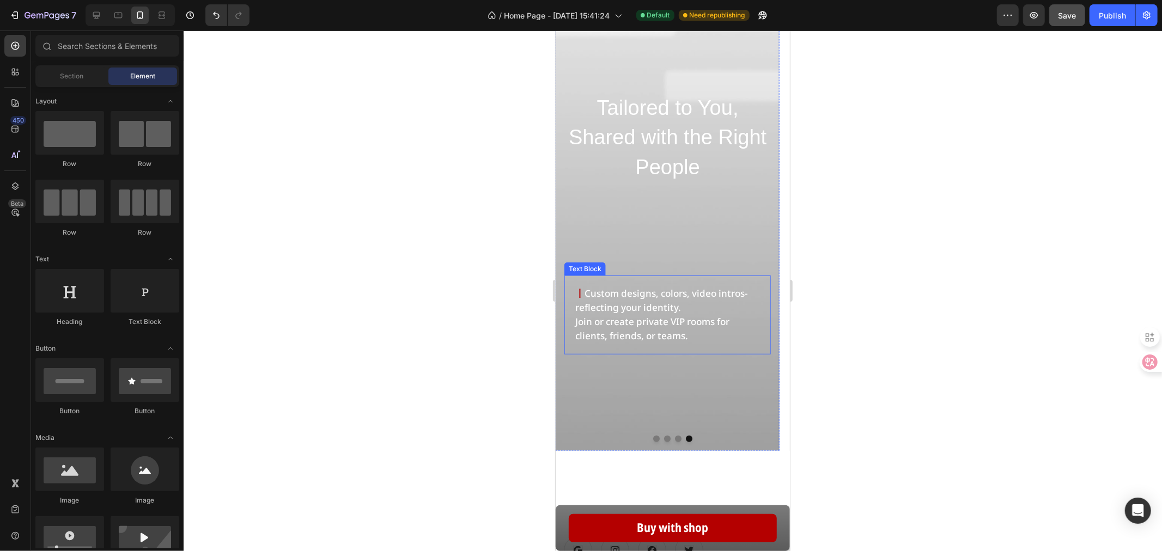
click at [581, 294] on strong "丨" at bounding box center [579, 293] width 9 height 13
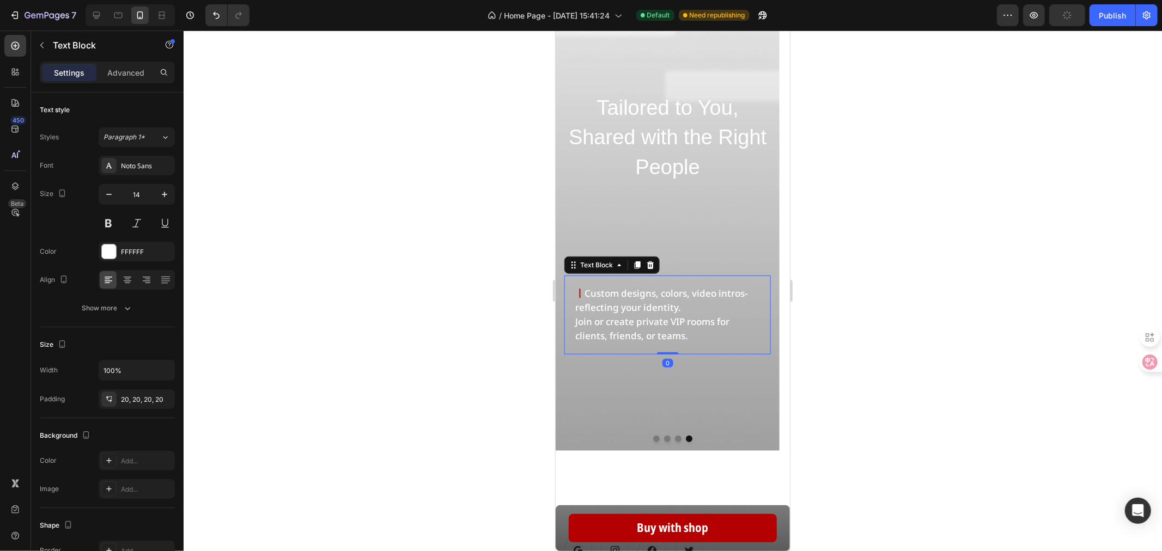
click at [581, 290] on strong "丨" at bounding box center [579, 293] width 9 height 13
click at [579, 290] on strong "丨" at bounding box center [579, 293] width 9 height 13
click at [576, 290] on strong "丨" at bounding box center [579, 293] width 9 height 13
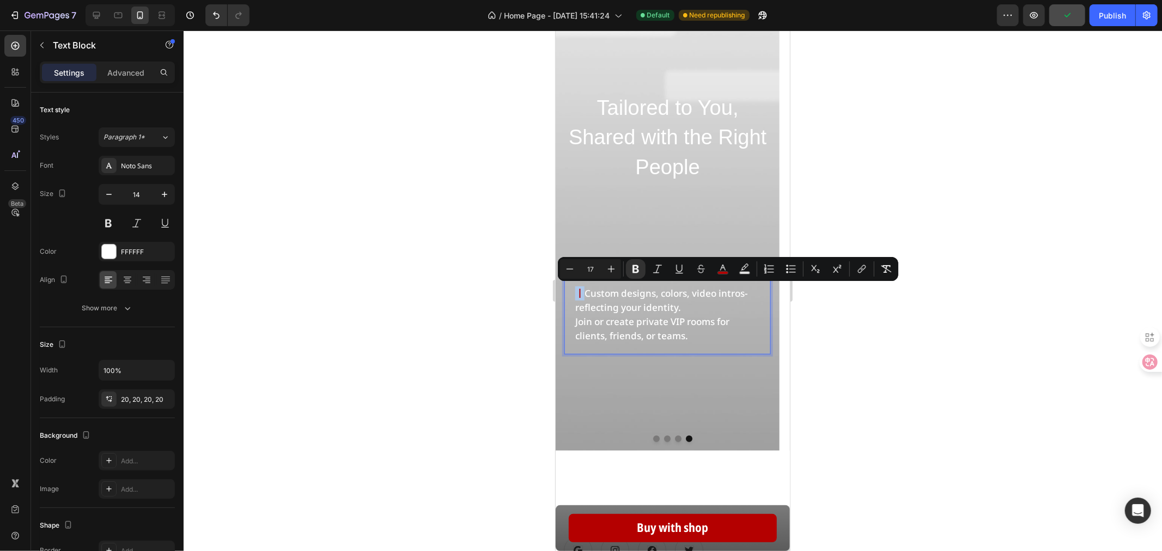
click at [576, 290] on strong "丨" at bounding box center [579, 293] width 9 height 13
drag, startPoint x: 580, startPoint y: 291, endPoint x: 573, endPoint y: 291, distance: 7.1
click at [573, 291] on div "丨 Custom designs, colors, video intros-reflecting your identity. Join or create…" at bounding box center [667, 314] width 206 height 79
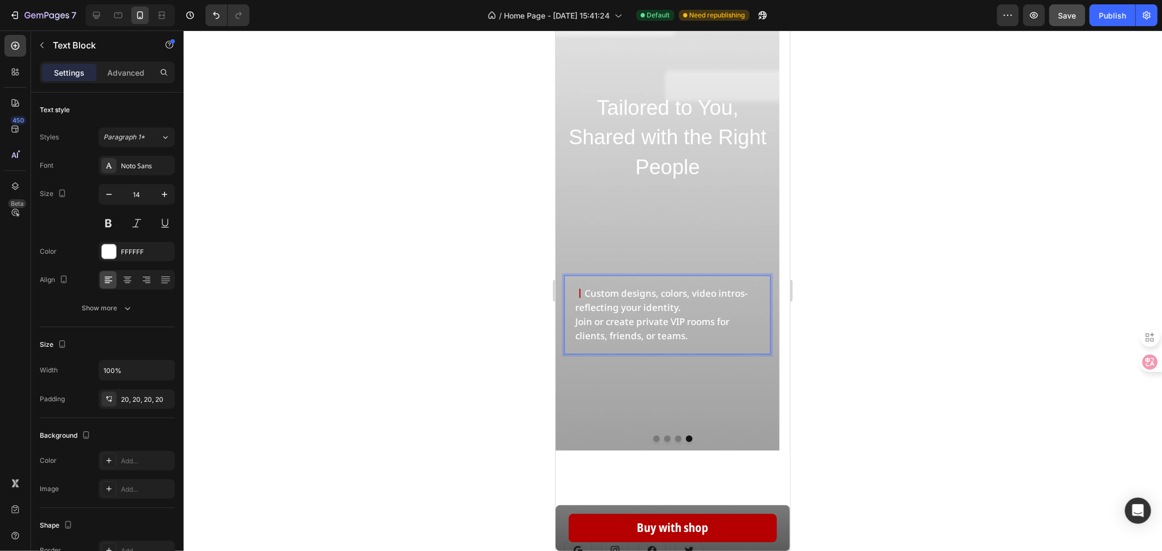
click at [660, 345] on div "丨 Custom designs, colors, video intros-reflecting your identity. Join or create…" at bounding box center [667, 314] width 206 height 79
click at [691, 343] on p "丨 Custom designs, colors, video intros-reflecting your identity. Join or create…" at bounding box center [667, 314] width 185 height 57
drag, startPoint x: 584, startPoint y: 293, endPoint x: 573, endPoint y: 290, distance: 11.8
click at [573, 290] on div "丨 Custom designs, colors, video intros-reflecting your identity. Join or create…" at bounding box center [667, 314] width 206 height 79
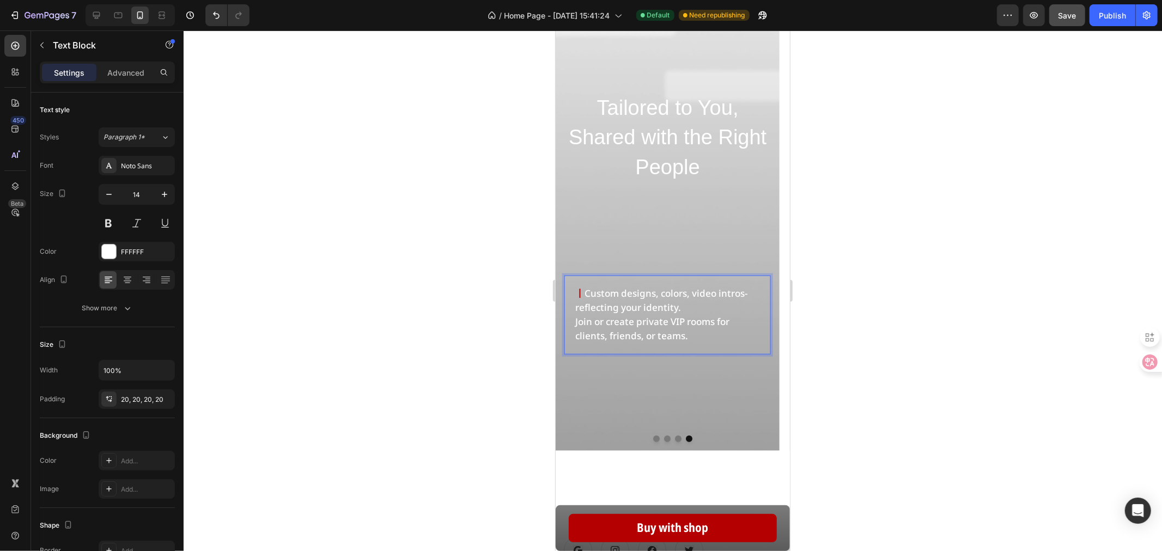
click at [598, 295] on span "Custom designs, colors, video intros-reflecting your identity." at bounding box center [661, 300] width 172 height 27
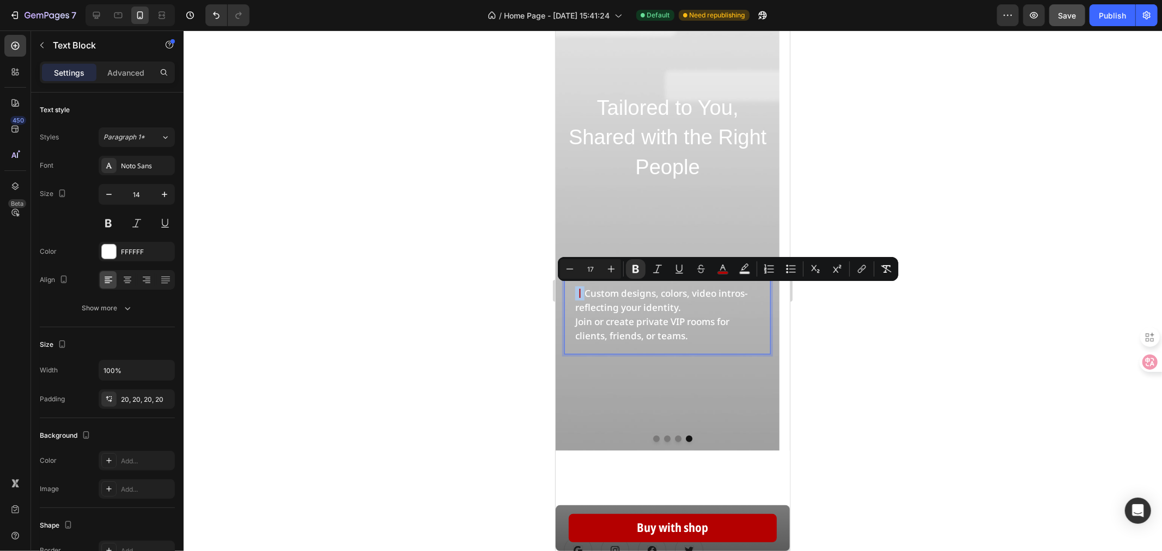
drag, startPoint x: 581, startPoint y: 292, endPoint x: 574, endPoint y: 291, distance: 7.1
click at [574, 291] on div "丨 Custom designs, colors, video intros-reflecting your identity. Join or create…" at bounding box center [667, 314] width 206 height 79
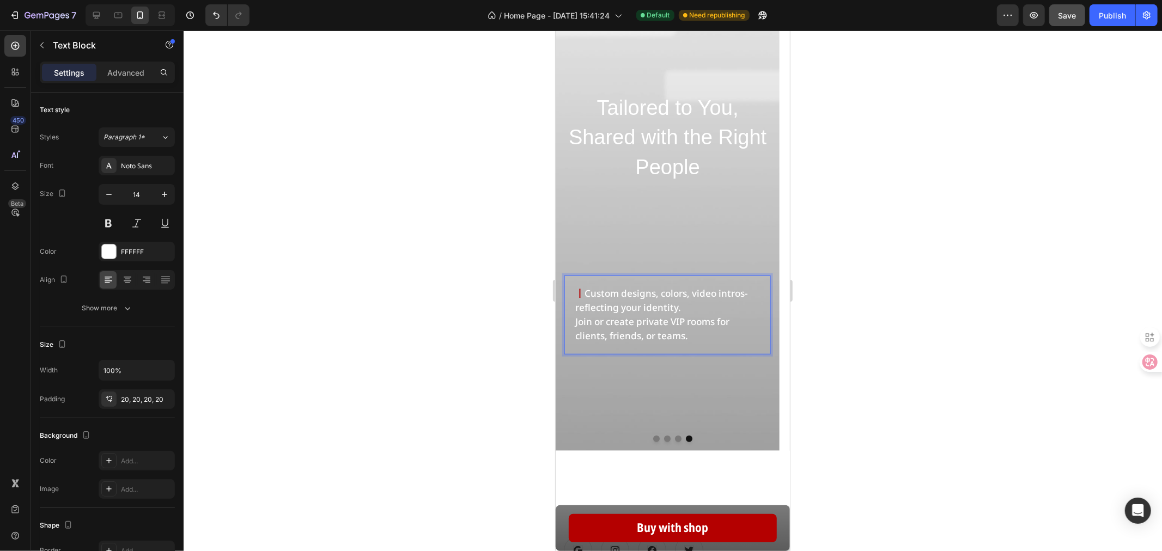
click at [661, 319] on span "Join or create private VIP rooms for clients, friends, or teams." at bounding box center [652, 328] width 154 height 27
click at [578, 291] on strong "丨" at bounding box center [579, 293] width 9 height 13
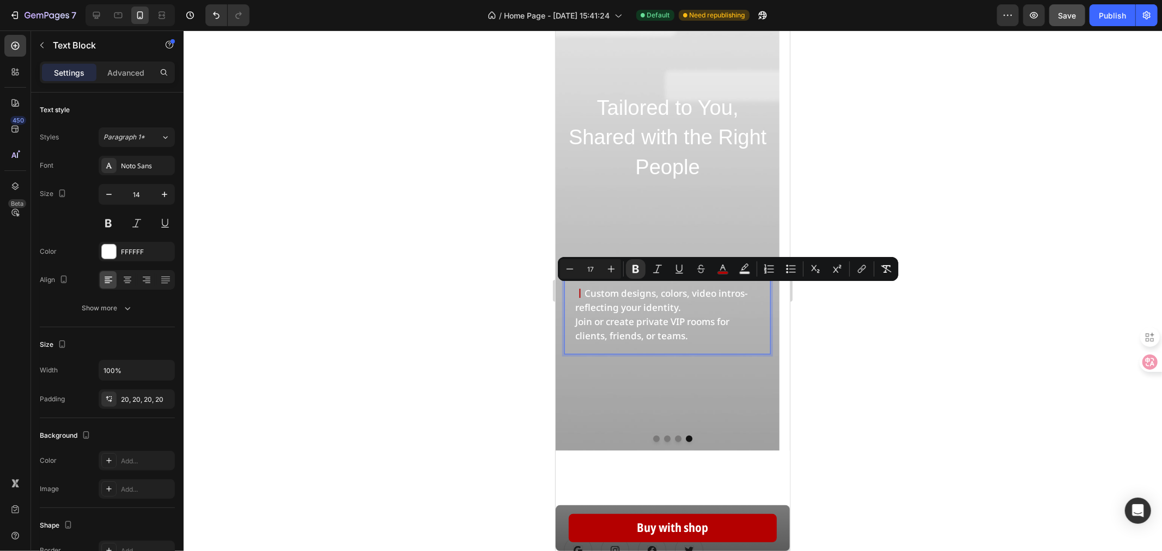
click at [720, 328] on p "丨 Custom designs, colors, video intros-reflecting your identity. Join or create…" at bounding box center [667, 314] width 185 height 57
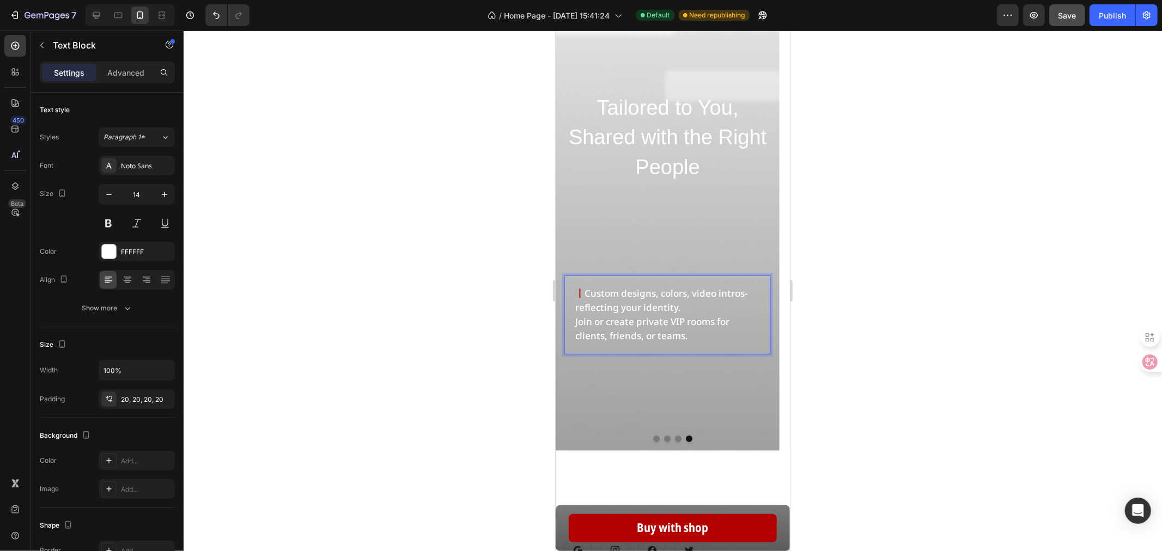
click at [613, 336] on span "Join or create private VIP rooms for clients, friends, or teams." at bounding box center [652, 328] width 154 height 27
click at [760, 381] on div "Overlay" at bounding box center [667, 190] width 224 height 521
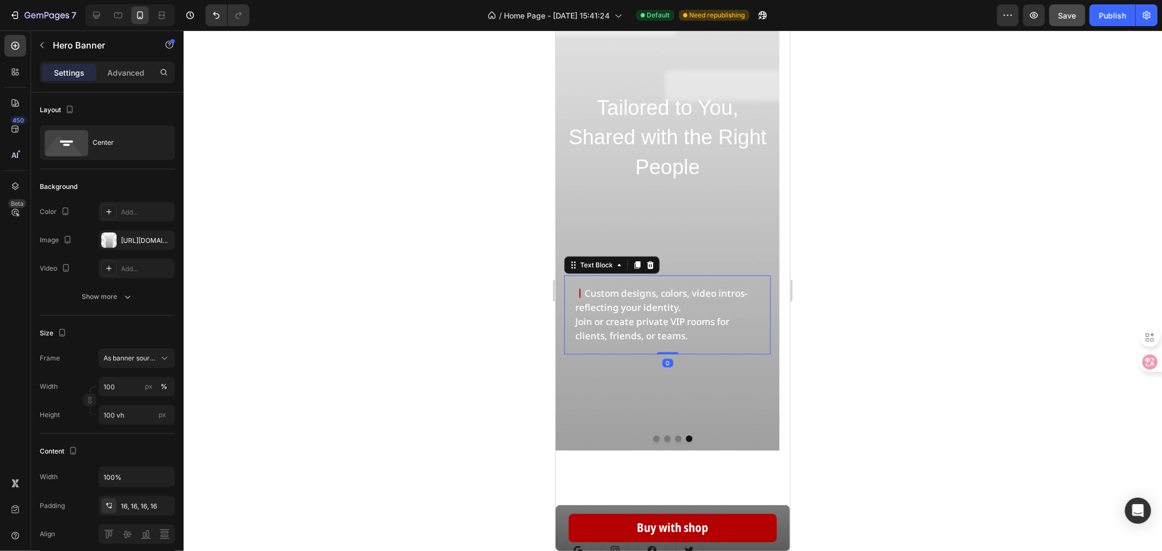
click at [667, 307] on span "Custom designs, colors, video intros-reflecting your identity." at bounding box center [661, 300] width 172 height 27
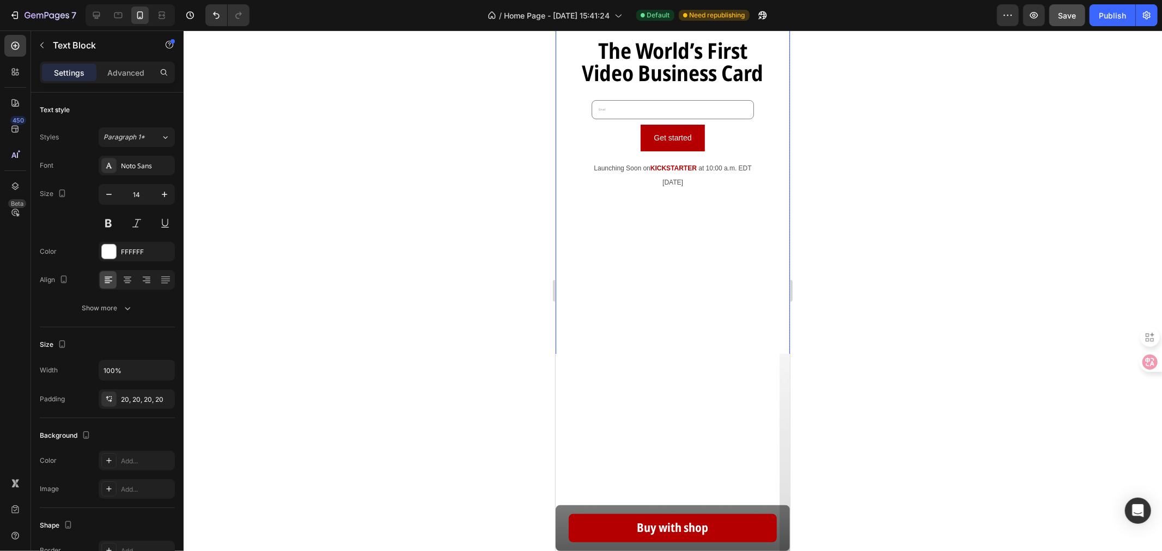
scroll to position [0, 0]
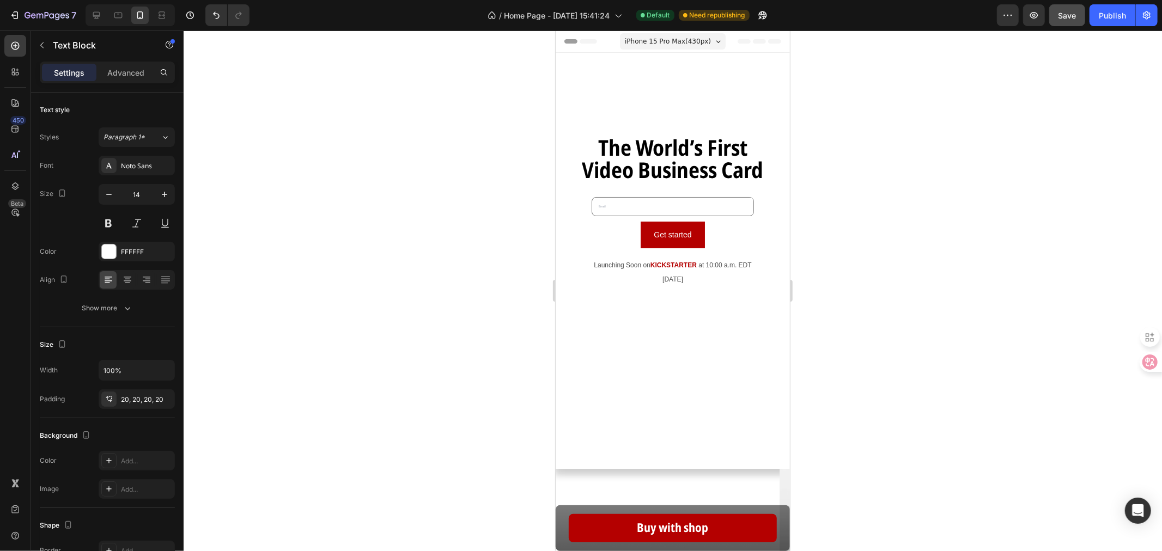
click at [901, 454] on div at bounding box center [673, 291] width 978 height 521
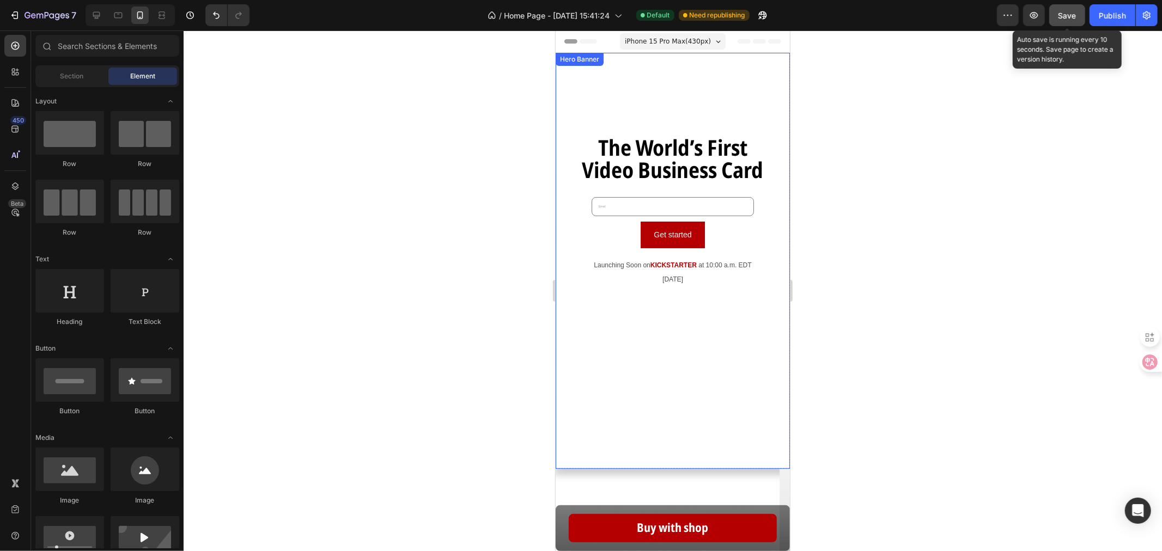
click at [1068, 15] on span "Save" at bounding box center [1067, 15] width 18 height 9
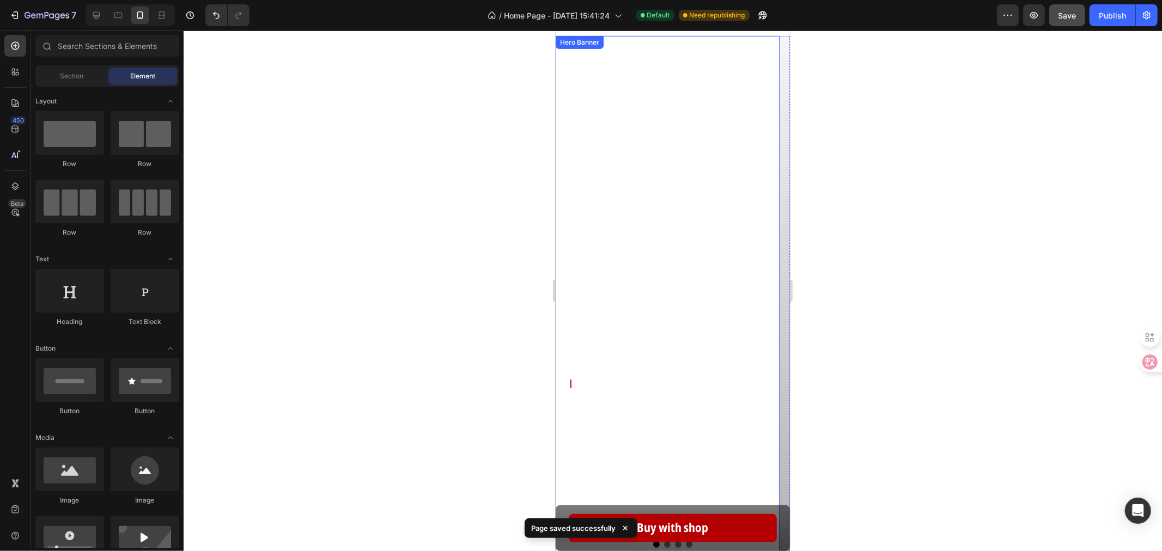
scroll to position [242, 0]
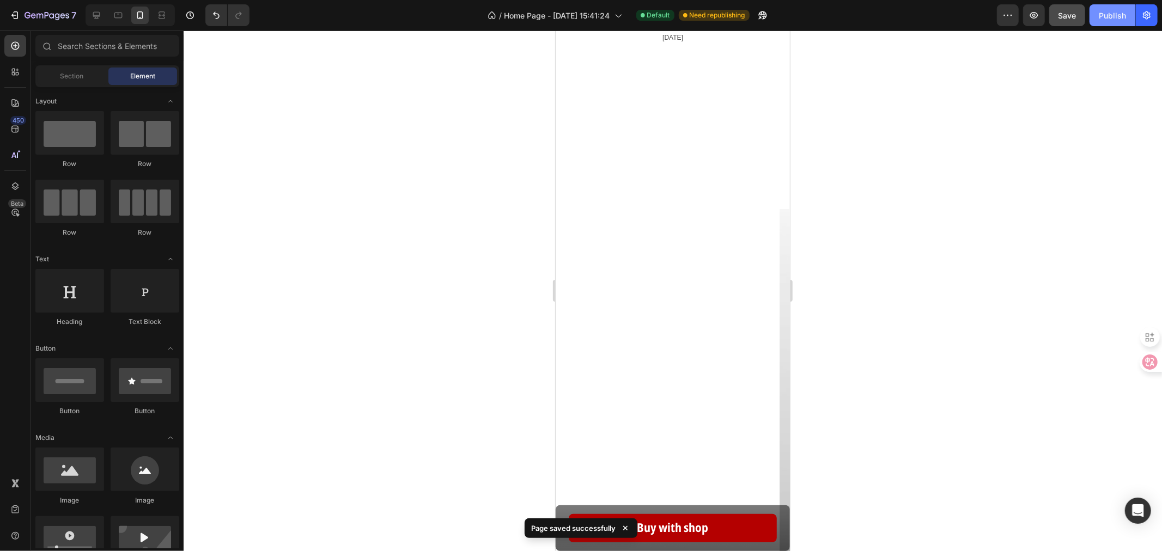
click at [1104, 10] on div "Publish" at bounding box center [1112, 15] width 27 height 11
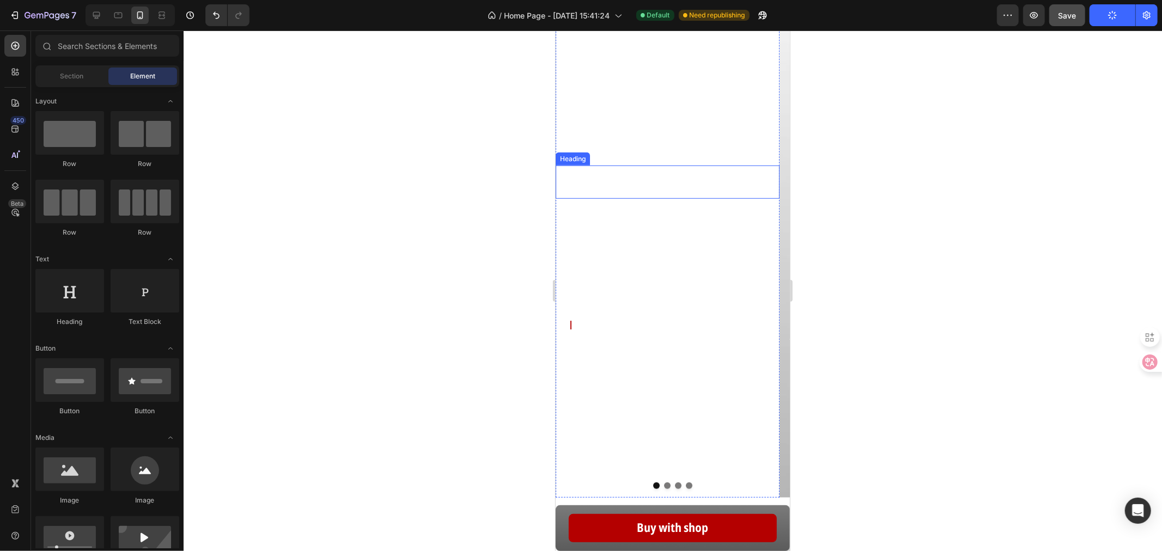
scroll to position [484, 0]
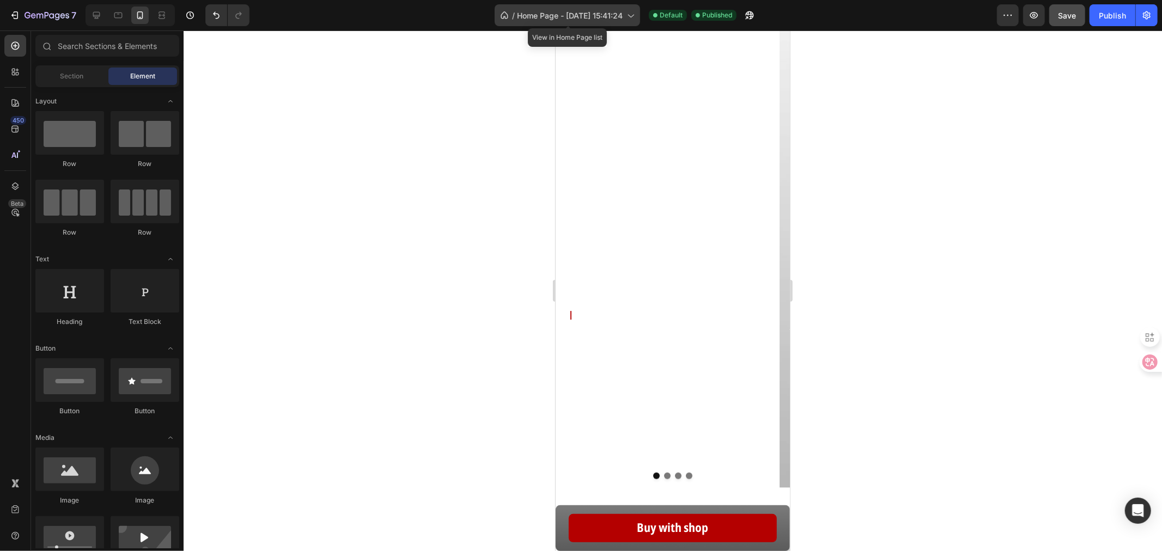
click at [583, 14] on span "Home Page - Sep 17, 15:41:24" at bounding box center [570, 15] width 106 height 11
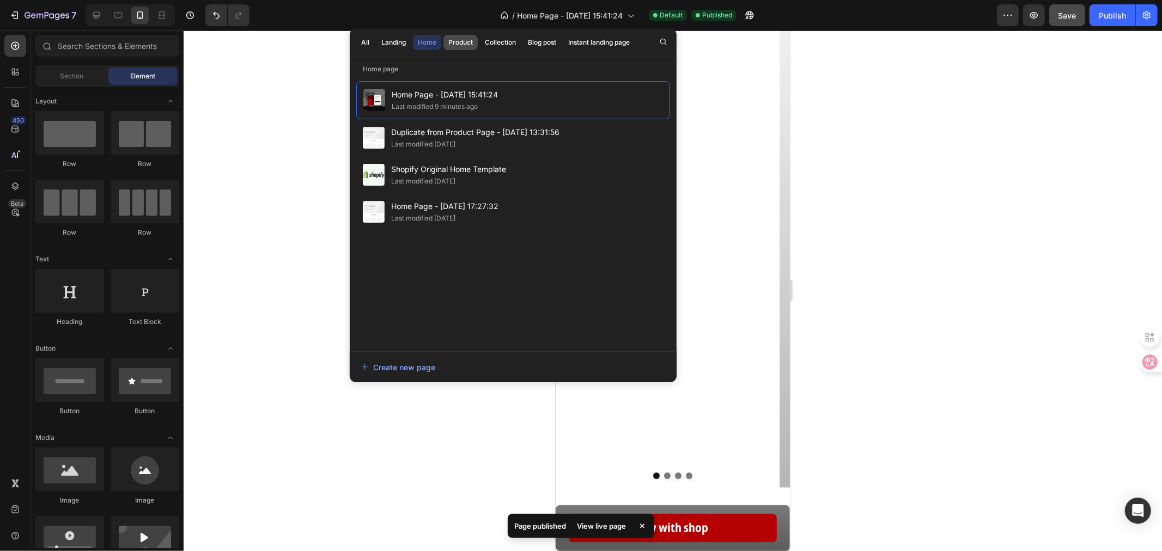
click at [473, 41] on button "Product" at bounding box center [460, 42] width 34 height 15
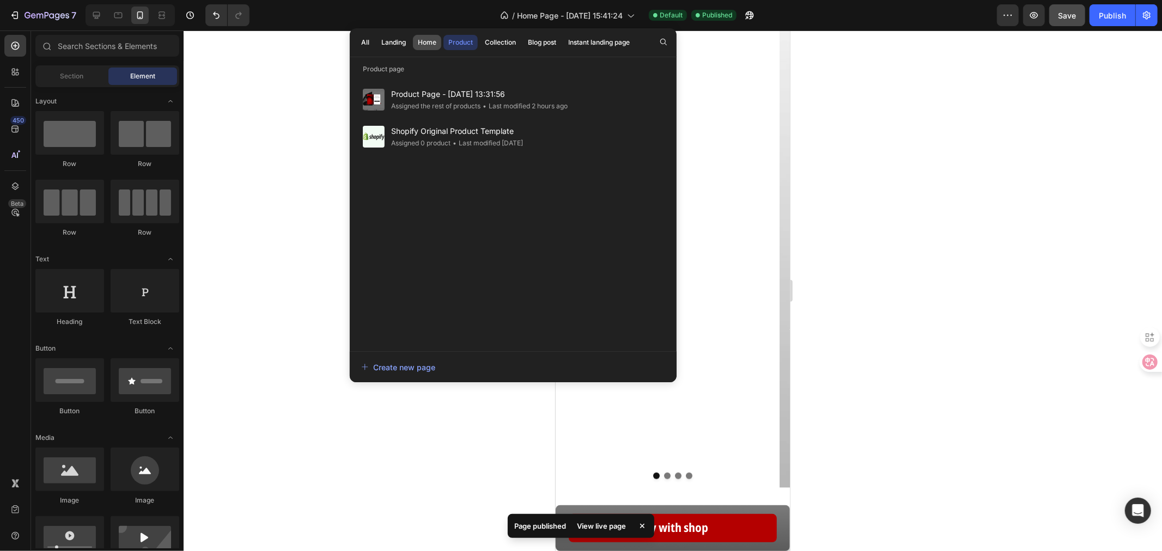
click at [436, 41] on div "Home" at bounding box center [427, 43] width 19 height 10
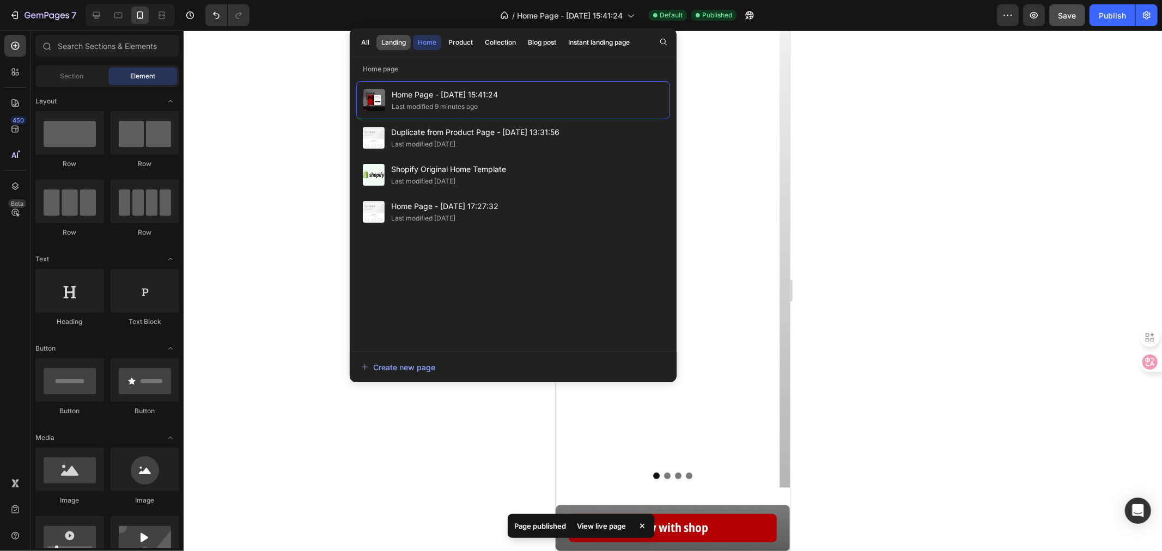
click at [405, 40] on div "Landing" at bounding box center [393, 43] width 25 height 10
click at [442, 39] on div "All Landing Home Product Collection Blog post Instant landing page" at bounding box center [495, 42] width 291 height 28
click at [461, 39] on div "Product" at bounding box center [460, 43] width 25 height 10
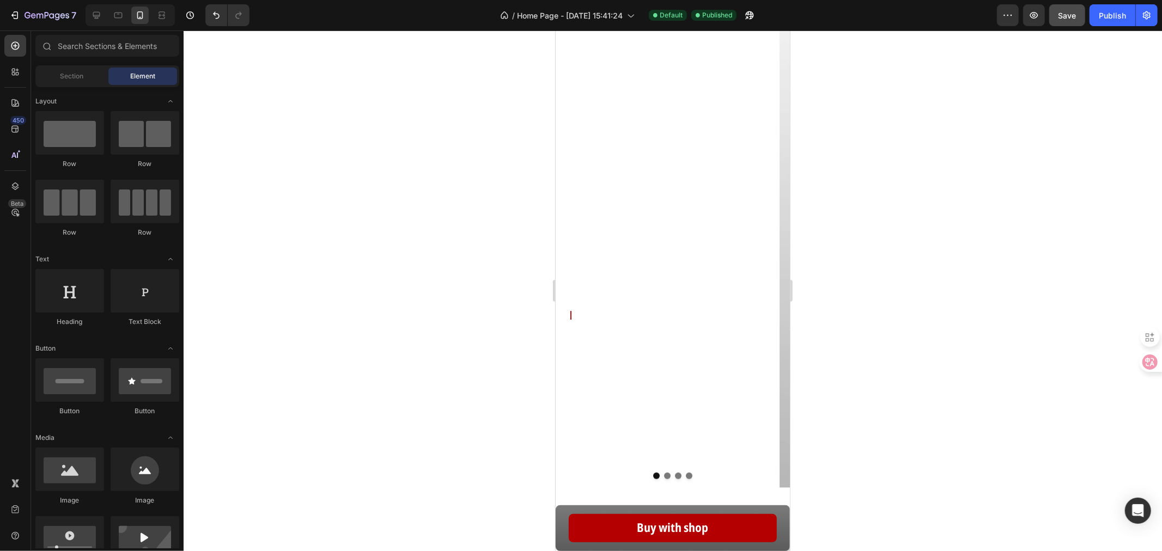
click at [883, 143] on div at bounding box center [673, 291] width 978 height 521
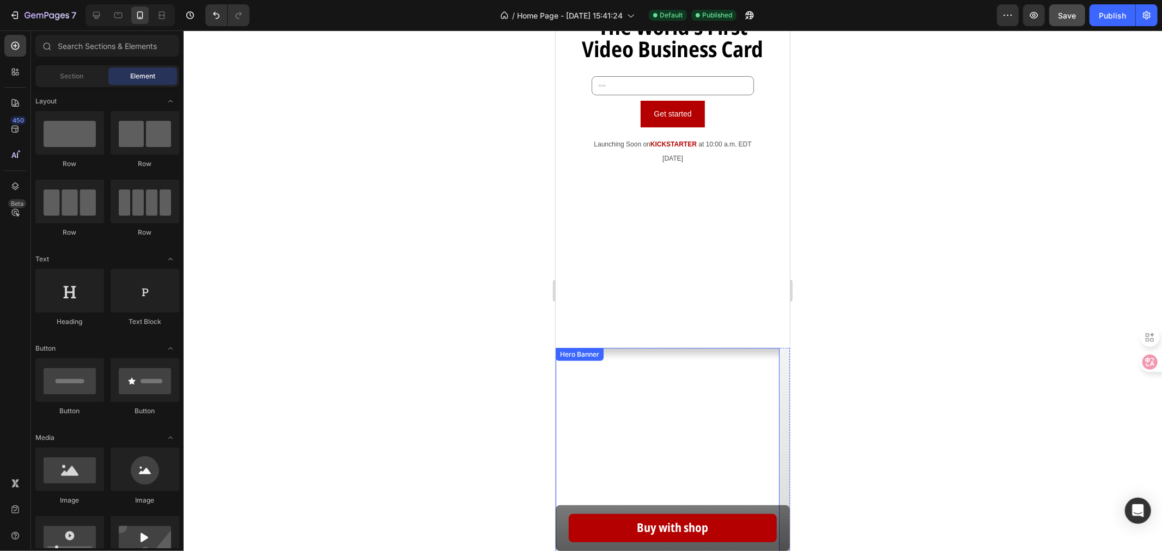
scroll to position [0, 0]
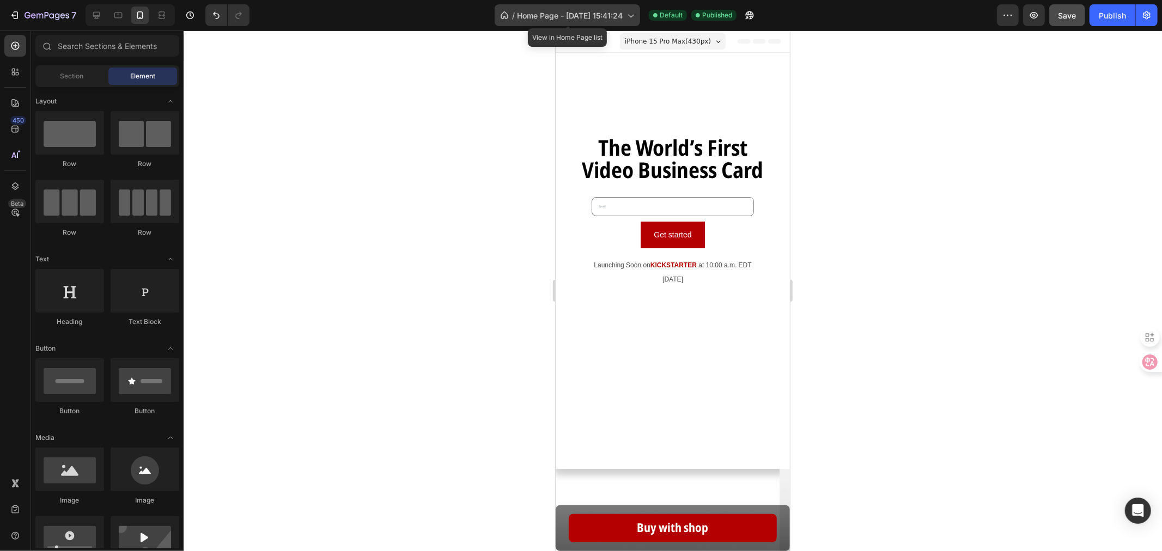
click at [530, 11] on span "Home Page - Sep 17, 15:41:24" at bounding box center [570, 15] width 106 height 11
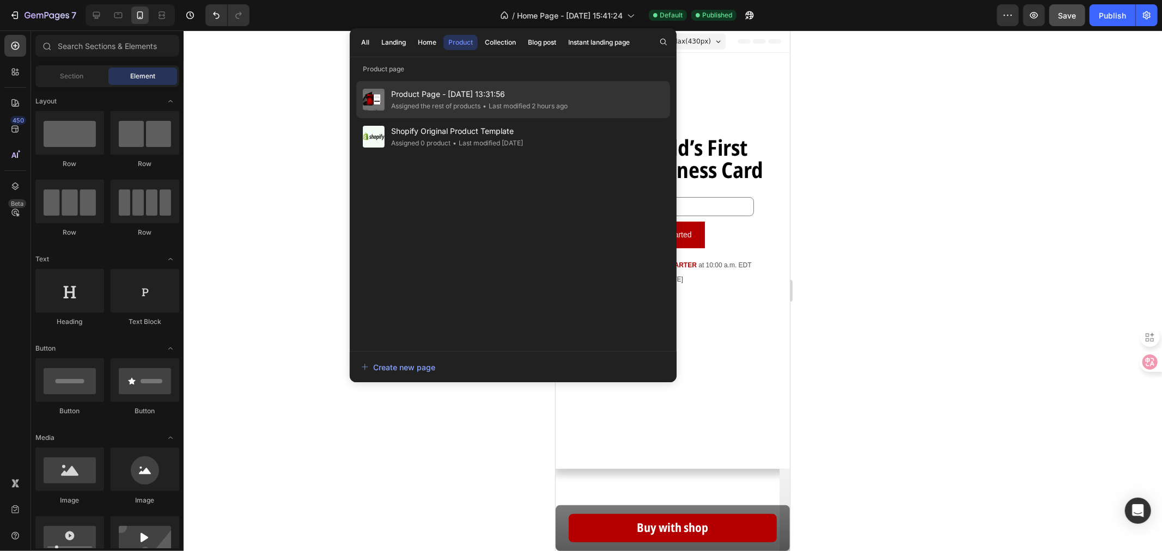
click at [429, 94] on span "Product Page - [DATE] 13:31:56" at bounding box center [479, 94] width 177 height 13
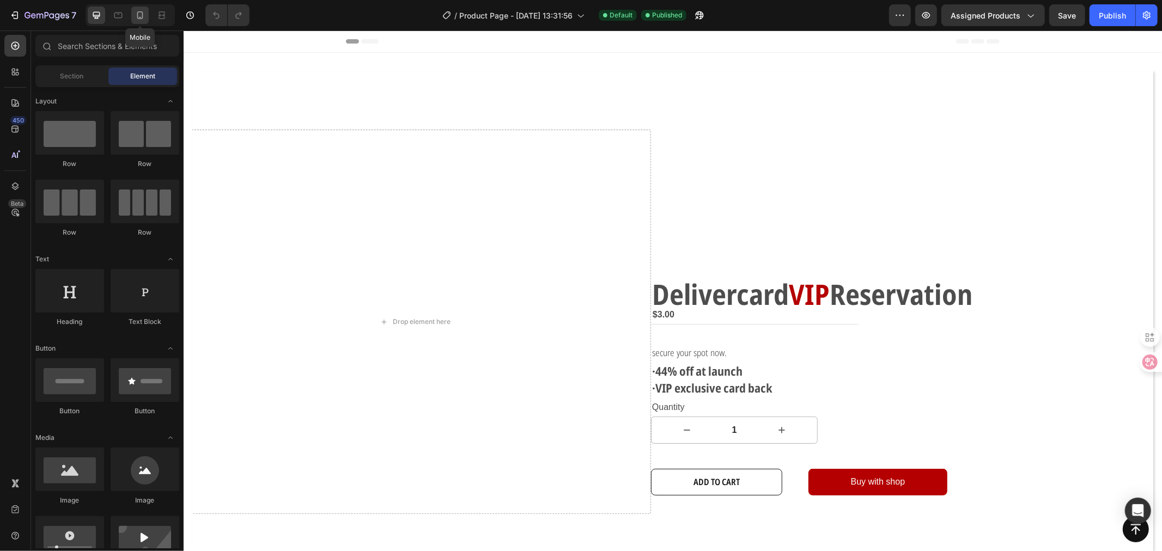
click at [133, 17] on div at bounding box center [139, 15] width 17 height 17
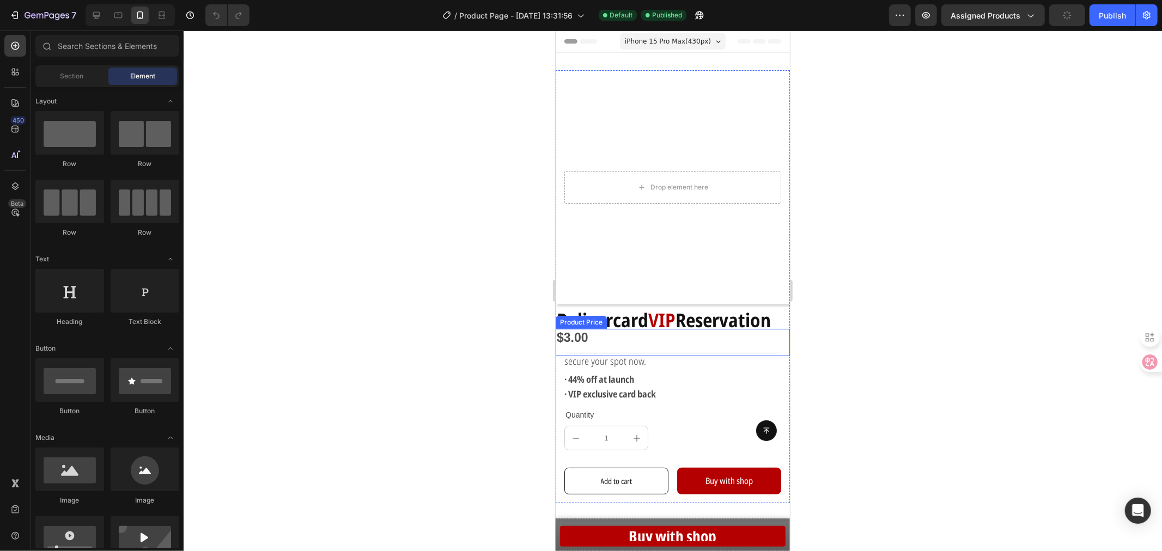
click at [630, 347] on div "$3.00" at bounding box center [672, 337] width 234 height 19
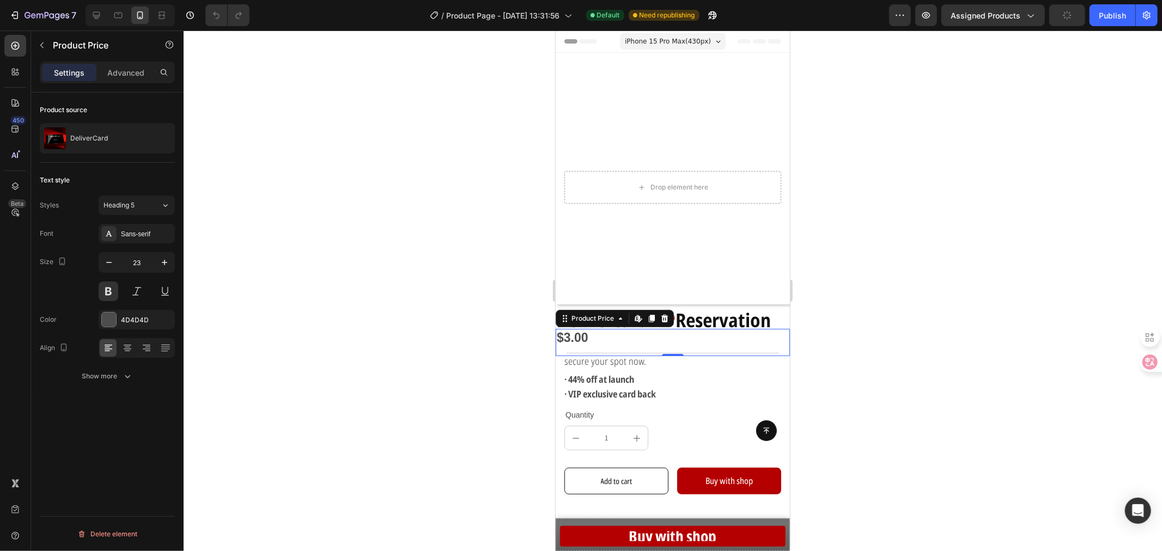
click at [363, 257] on div at bounding box center [673, 291] width 978 height 521
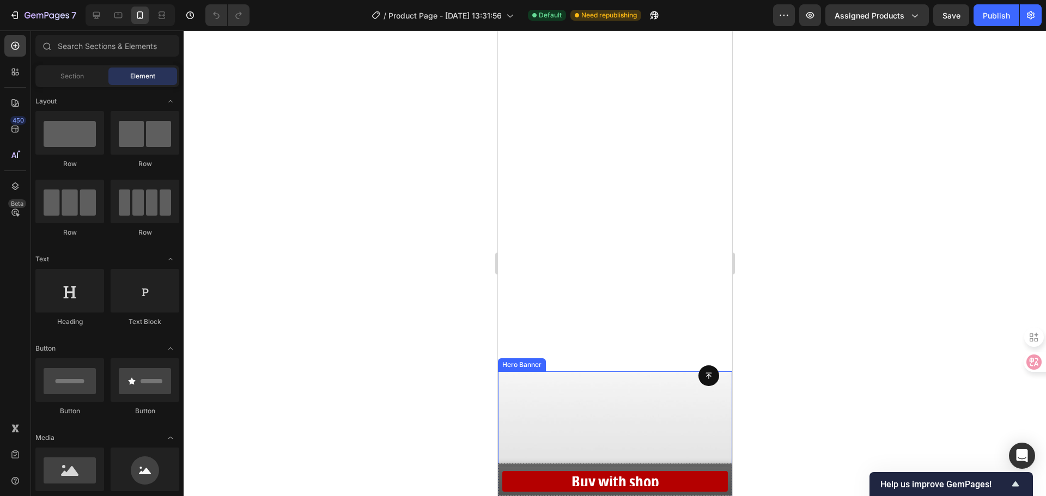
scroll to position [599, 0]
click at [512, 233] on strong "丨" at bounding box center [510, 236] width 8 height 9
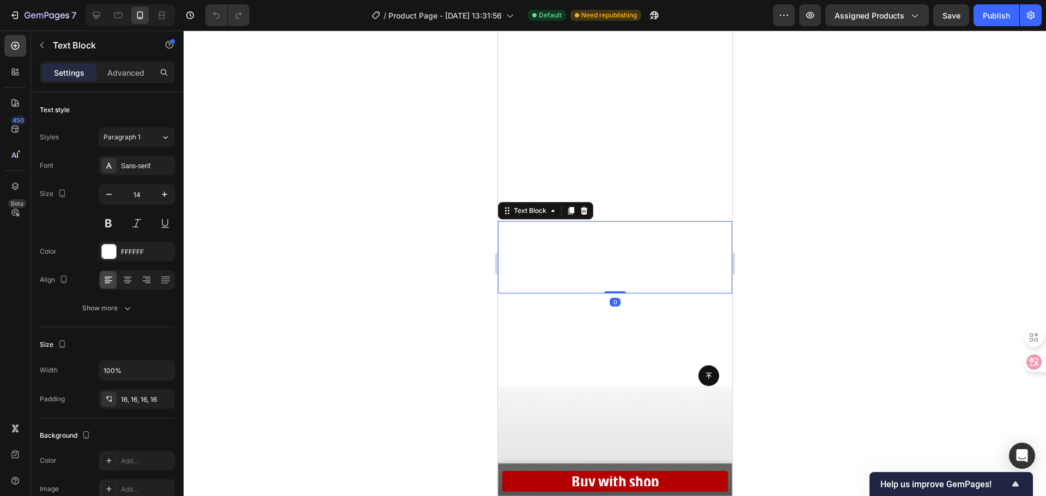
click at [512, 233] on strong "丨" at bounding box center [510, 236] width 8 height 9
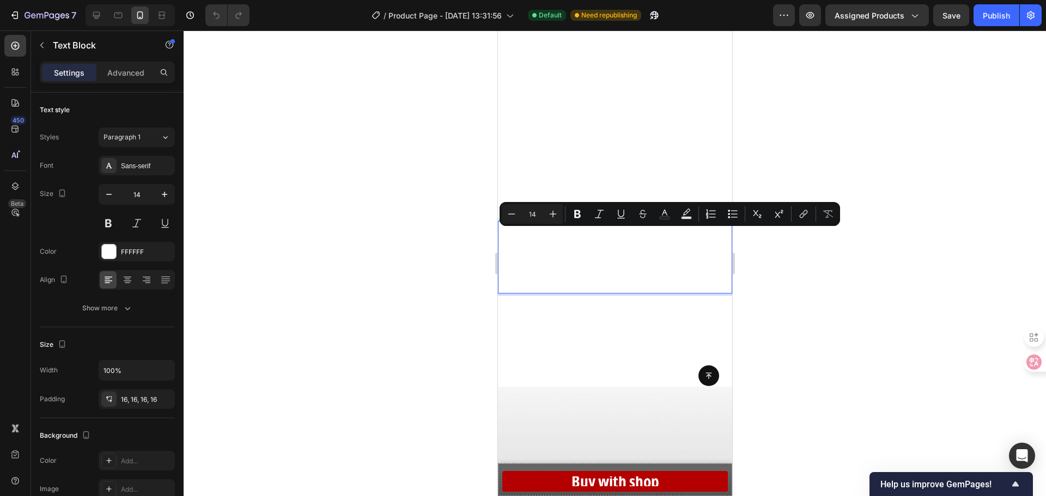
click at [509, 236] on strong "丨" at bounding box center [510, 236] width 8 height 9
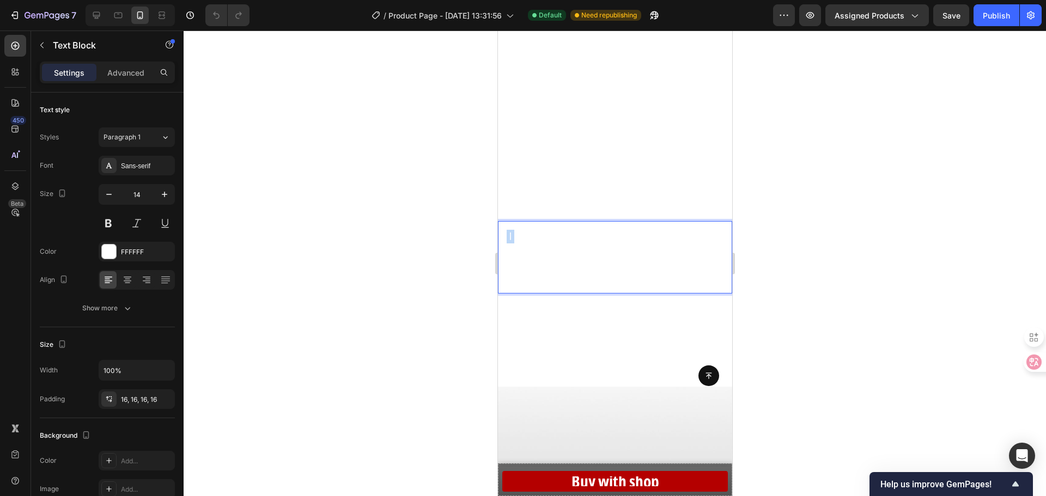
click at [509, 236] on strong "丨" at bounding box center [510, 236] width 8 height 9
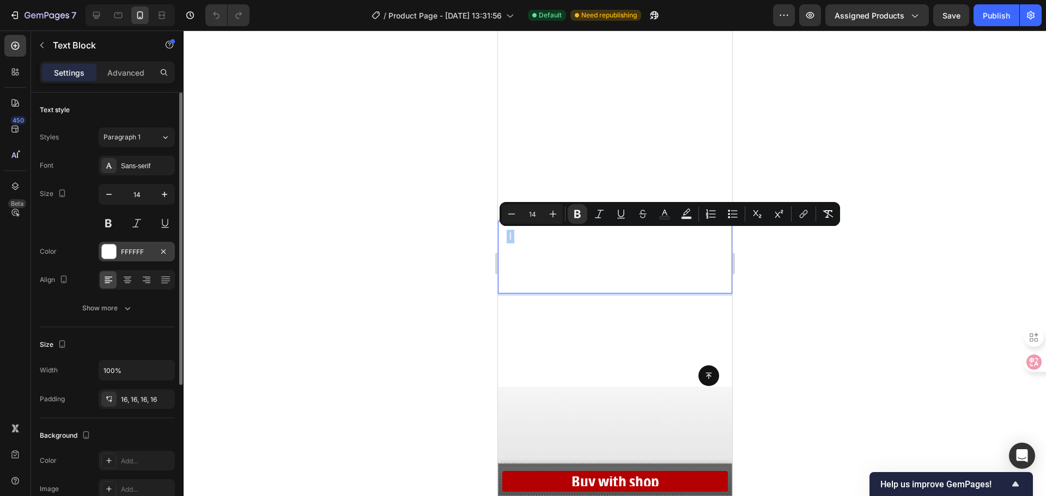
click at [107, 253] on div at bounding box center [109, 252] width 14 height 14
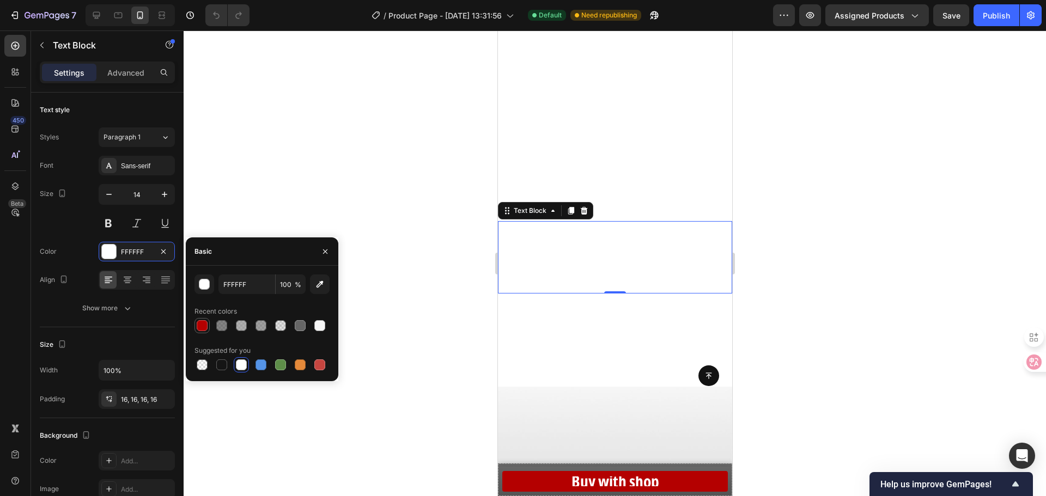
click at [206, 325] on div at bounding box center [202, 325] width 11 height 11
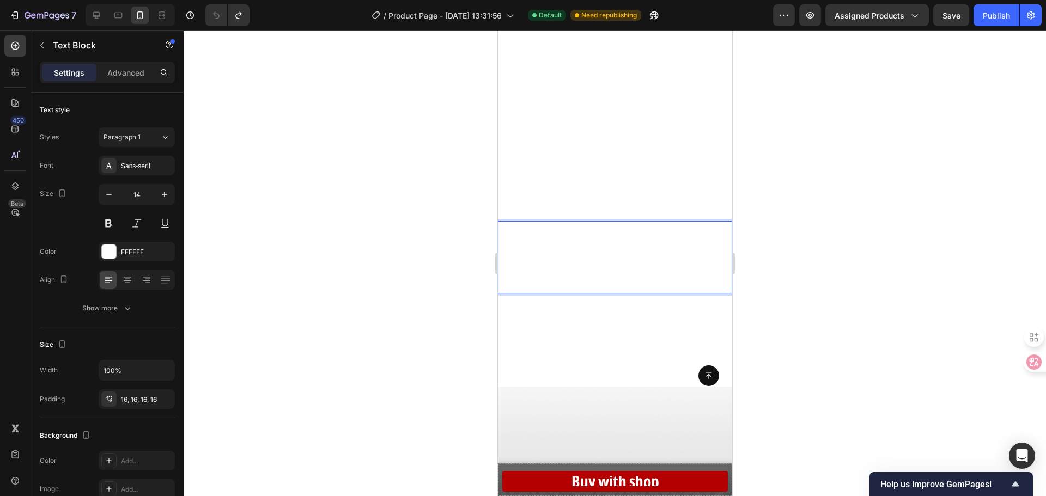
click at [516, 238] on p "丨 Replace static with motion--15 seconds of video that tell your story Ultra-th…" at bounding box center [614, 257] width 217 height 55
click at [513, 236] on strong "丨" at bounding box center [510, 236] width 8 height 9
click at [510, 236] on strong "丨" at bounding box center [510, 236] width 8 height 9
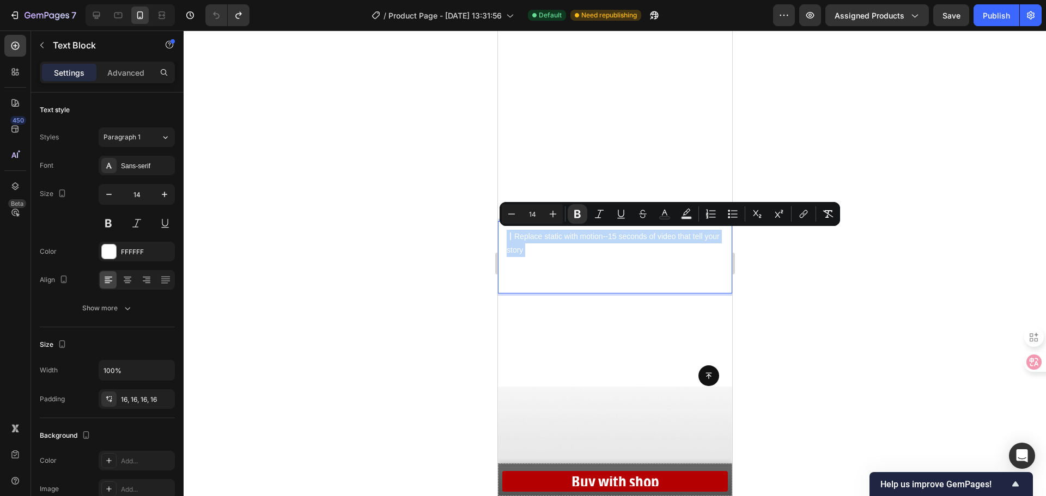
click at [510, 236] on strong "丨" at bounding box center [510, 236] width 8 height 9
click at [511, 236] on strong "丨" at bounding box center [510, 236] width 8 height 9
click at [515, 237] on p "丨 Replace static with motion--15 seconds of video that tell your story Ultra-th…" at bounding box center [614, 257] width 217 height 55
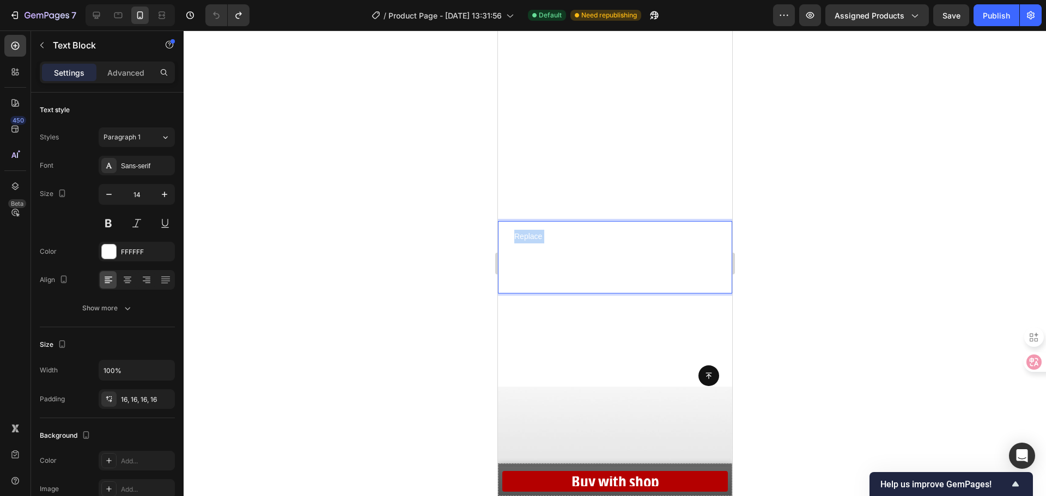
click at [515, 237] on p "丨 Replace static with motion--15 seconds of video that tell your story Ultra-th…" at bounding box center [614, 257] width 217 height 55
click at [503, 236] on div "丨 Replace static with motion--15 seconds of video that tell your story Ultra-th…" at bounding box center [614, 257] width 234 height 72
drag, startPoint x: 510, startPoint y: 236, endPoint x: 502, endPoint y: 239, distance: 8.1
click at [502, 239] on div "丨 Replace static with motion--15 seconds of video that tell your story Ultra-th…" at bounding box center [614, 257] width 234 height 72
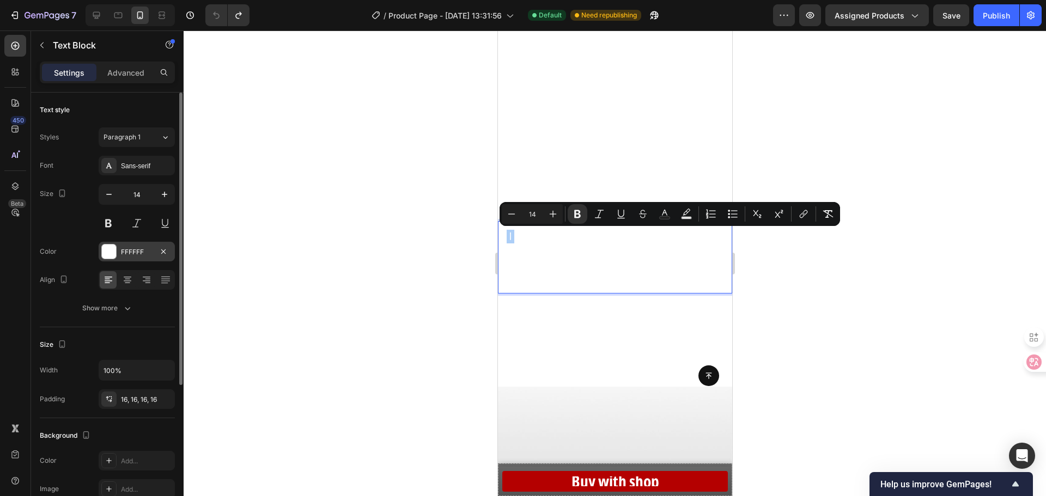
click at [103, 253] on div at bounding box center [109, 252] width 14 height 14
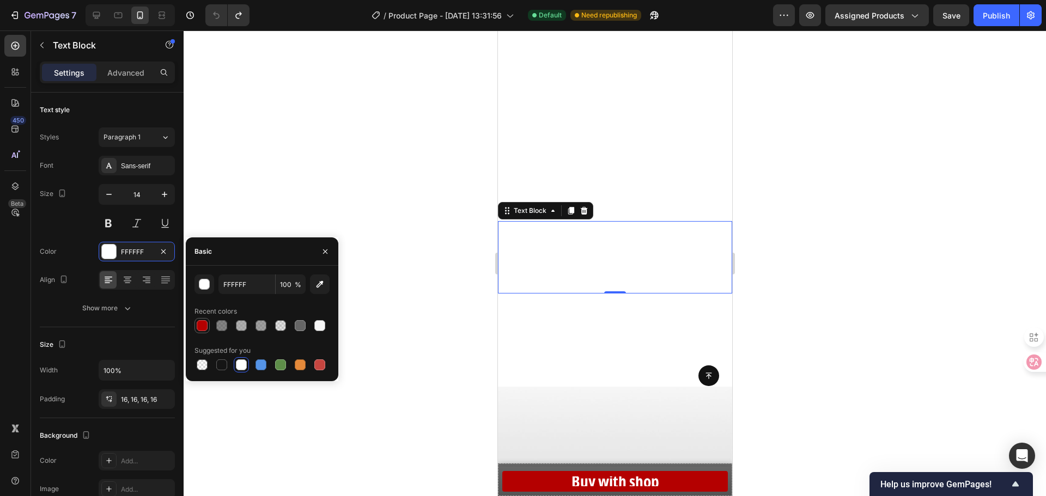
click at [204, 323] on div at bounding box center [202, 325] width 11 height 11
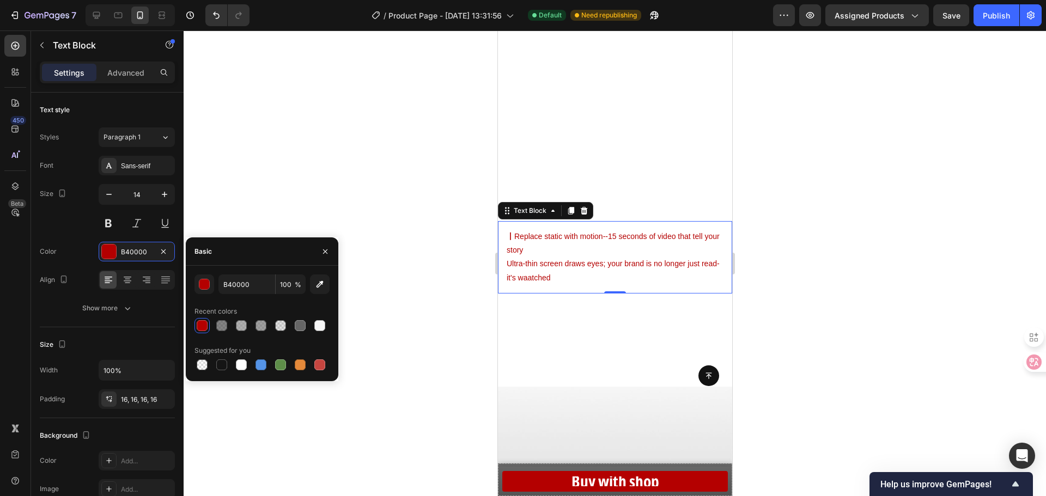
type input "FFFFFF"
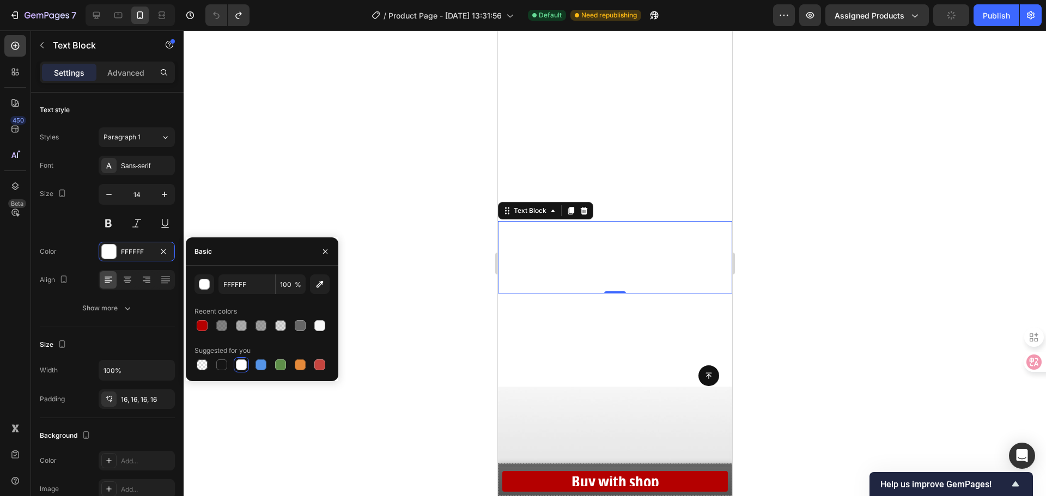
click at [403, 293] on div at bounding box center [615, 264] width 862 height 466
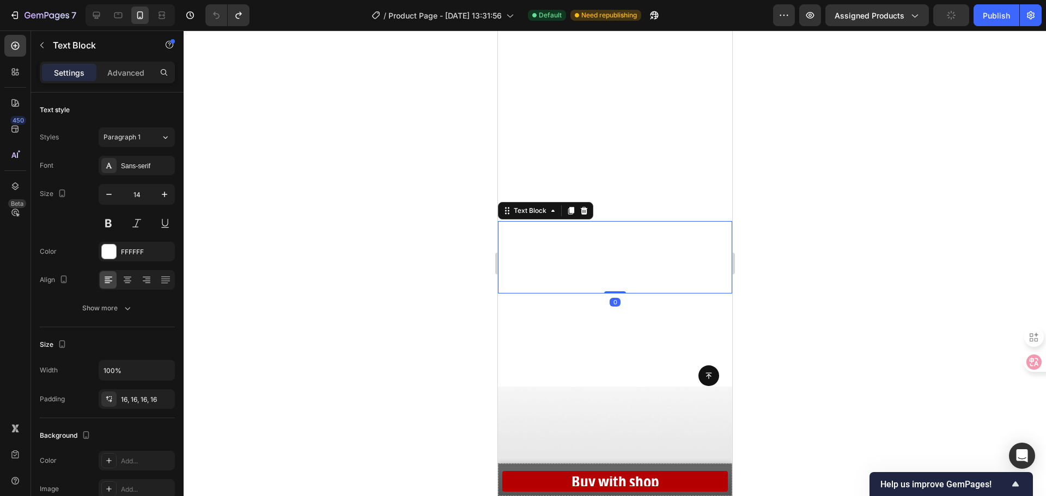
click at [509, 239] on strong "丨" at bounding box center [510, 236] width 8 height 9
click at [507, 237] on strong "丨" at bounding box center [510, 236] width 8 height 9
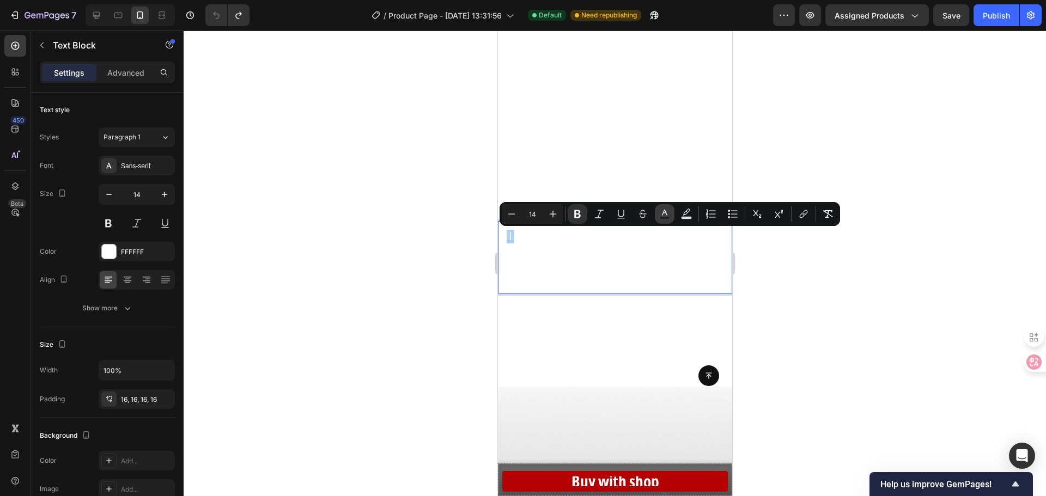
click at [671, 215] on button "Text Color" at bounding box center [665, 214] width 20 height 20
type input "FFFFFF"
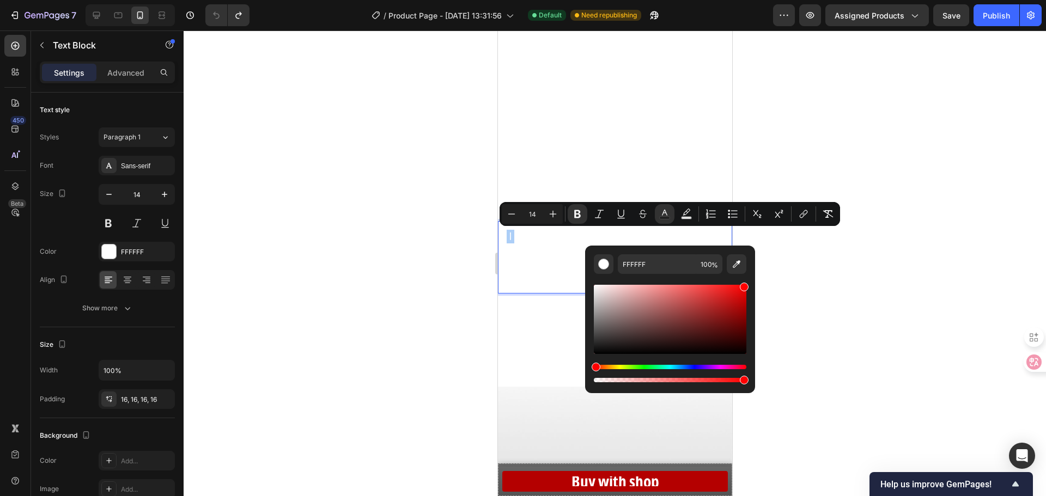
drag, startPoint x: 711, startPoint y: 305, endPoint x: 761, endPoint y: 263, distance: 64.6
click at [761, 0] on body "7 Version history / Product Page - Sep 19, 13:31:56 Default Need republishing P…" at bounding box center [523, 0] width 1046 height 0
type input "FF0000"
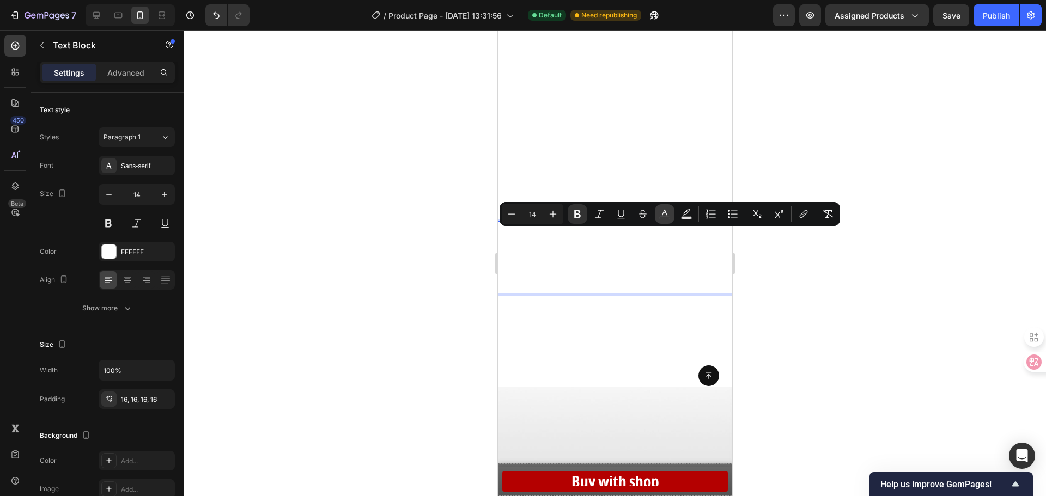
click at [667, 217] on icon "Editor contextual toolbar" at bounding box center [664, 214] width 11 height 11
type input "FFFFFF"
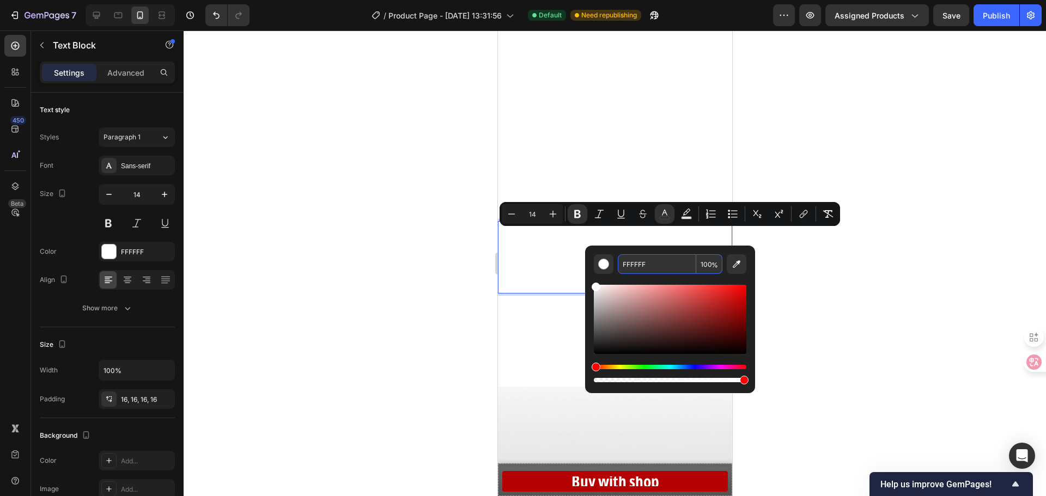
click at [655, 271] on input "FFFFFF" at bounding box center [657, 264] width 78 height 20
paste input "B40000"
type input "B40000"
click at [855, 294] on div at bounding box center [615, 264] width 862 height 466
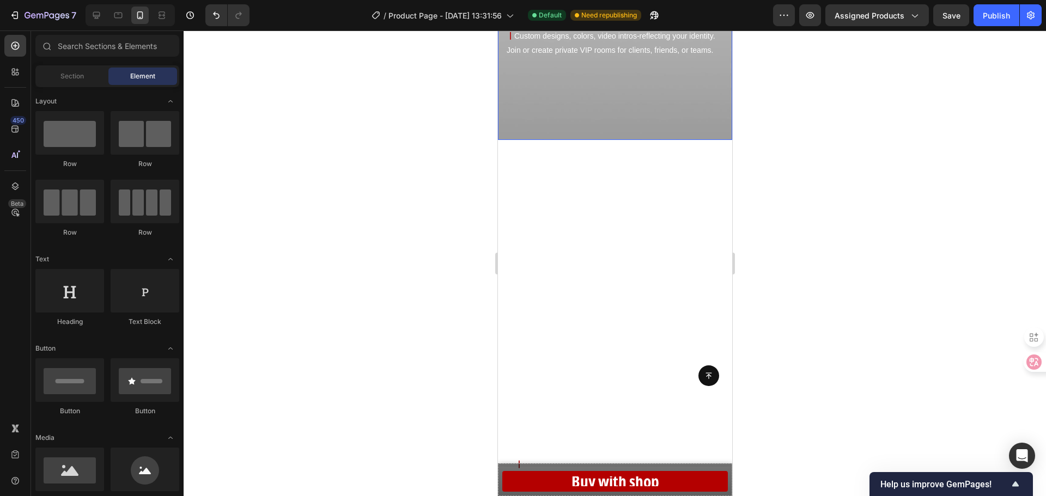
scroll to position [1961, 0]
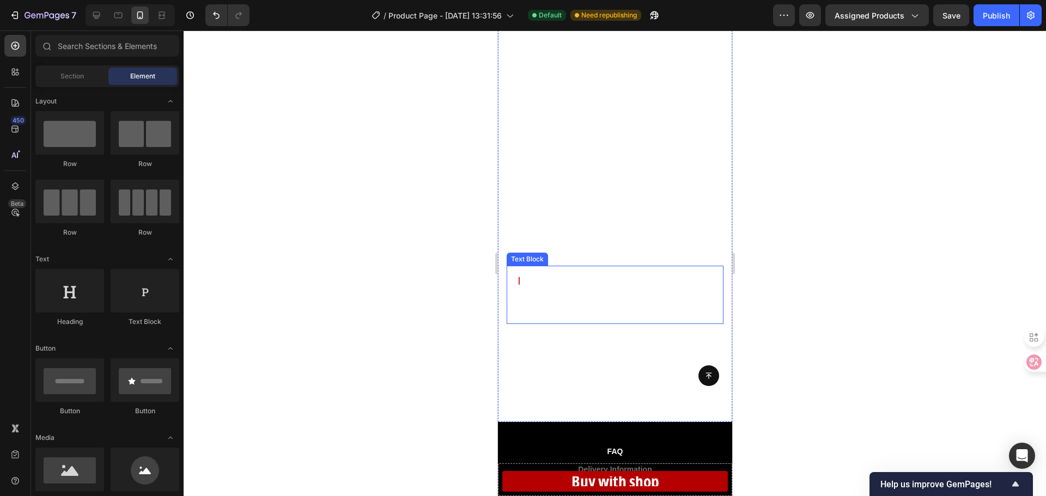
click at [607, 303] on p "丨 See who viewed your profile, which part they stayed on, and for hoby long. Us…" at bounding box center [614, 295] width 199 height 41
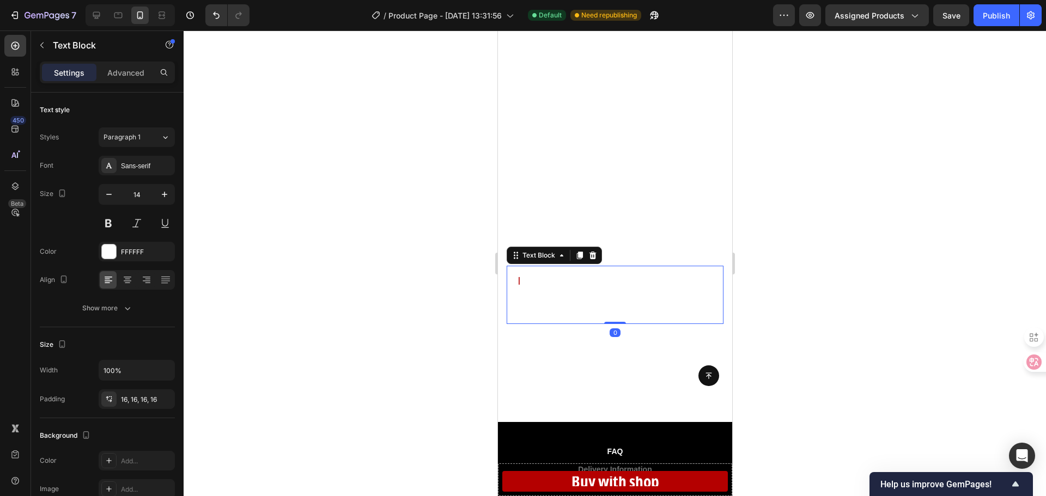
click at [607, 303] on p "丨 See who viewed your profile, which part they stayed on, and for hoby long. Us…" at bounding box center [614, 295] width 199 height 41
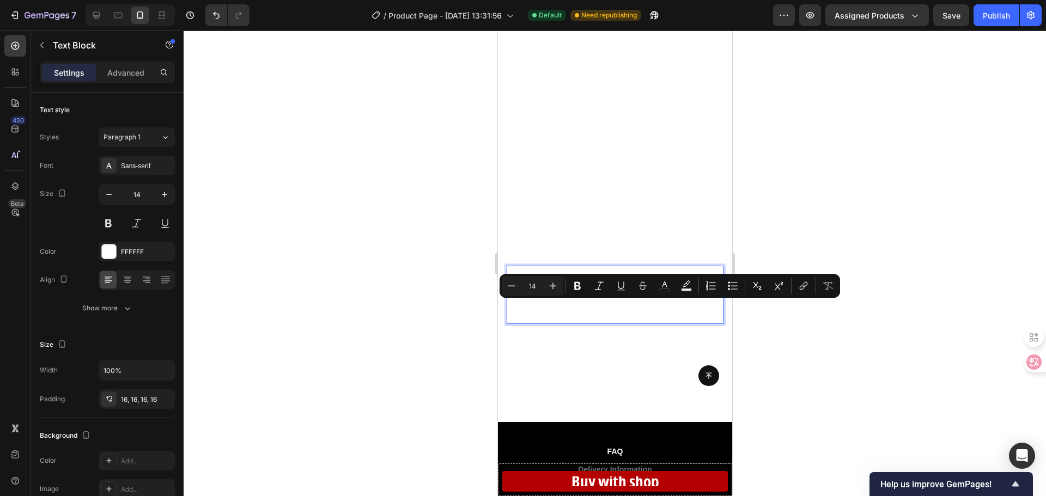
click at [575, 308] on p "丨 See who viewed your profile, which part they stayed on, and for hoby long. Us…" at bounding box center [614, 295] width 199 height 41
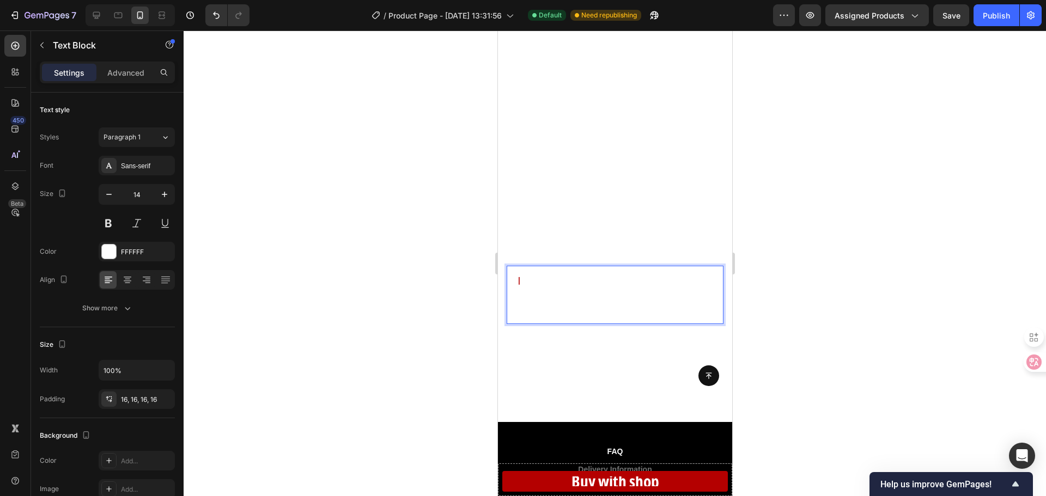
click at [671, 309] on p "丨 See who viewed your profile, which part they stayed on, and for hoby long. Us…" at bounding box center [614, 295] width 199 height 41
click at [677, 310] on p "丨 See who viewed your profile, which part they stayed on, and for hoby long. Us…" at bounding box center [614, 295] width 199 height 41
click at [633, 298] on p "丨 See who viewed your profile, which part they stayed on, and for hoby long. Us…" at bounding box center [614, 295] width 199 height 41
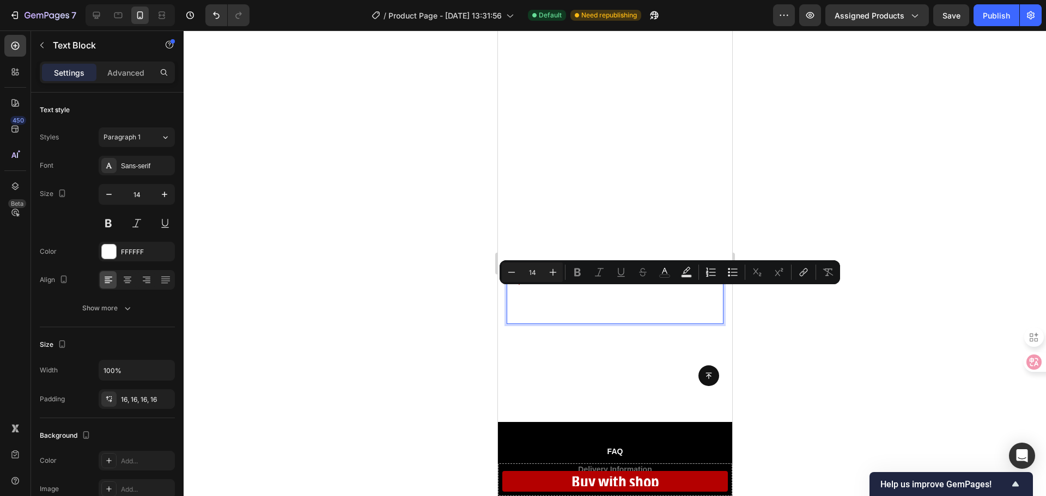
click at [611, 299] on p "丨 See who viewed your profile, which part they stayed on, and for hoby long. Us…" at bounding box center [614, 295] width 199 height 41
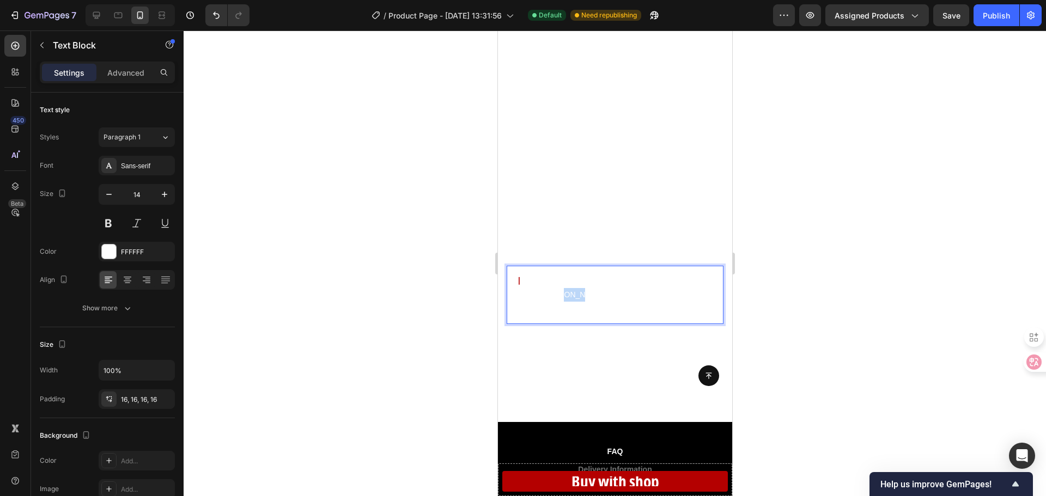
click at [611, 299] on p "丨 See who viewed your profile, which part they stayed on, and for hoby long. Us…" at bounding box center [614, 295] width 199 height 41
drag, startPoint x: 679, startPoint y: 313, endPoint x: 571, endPoint y: 301, distance: 108.5
click at [573, 301] on p "丨 See who viewed your profile, which part they stayed on, and for hoby long. Us…" at bounding box center [614, 295] width 199 height 41
drag, startPoint x: 561, startPoint y: 300, endPoint x: 520, endPoint y: 280, distance: 45.6
click at [520, 279] on p "丨 See who viewed your profile, which part they stayed on, and for hoby long. Us…" at bounding box center [614, 295] width 199 height 41
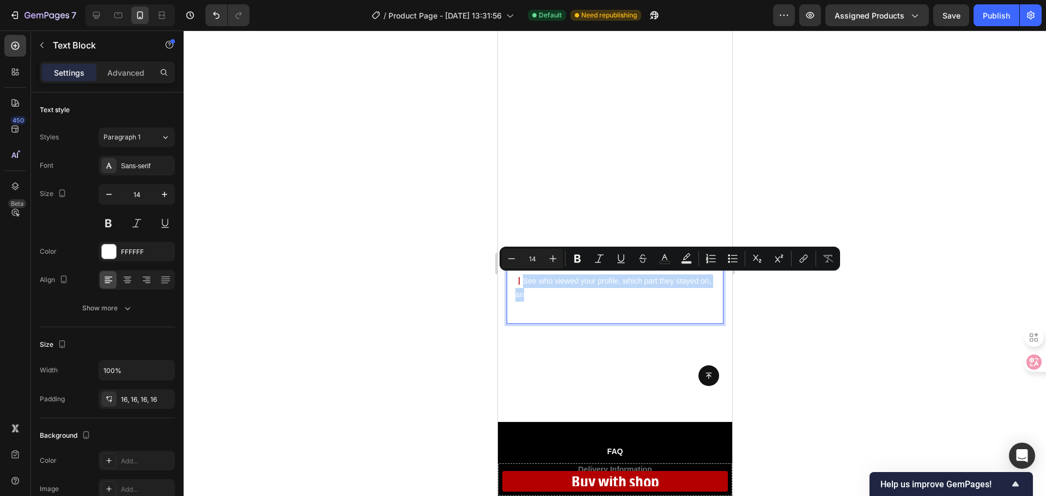
click at [521, 280] on strong "丨" at bounding box center [519, 281] width 8 height 9
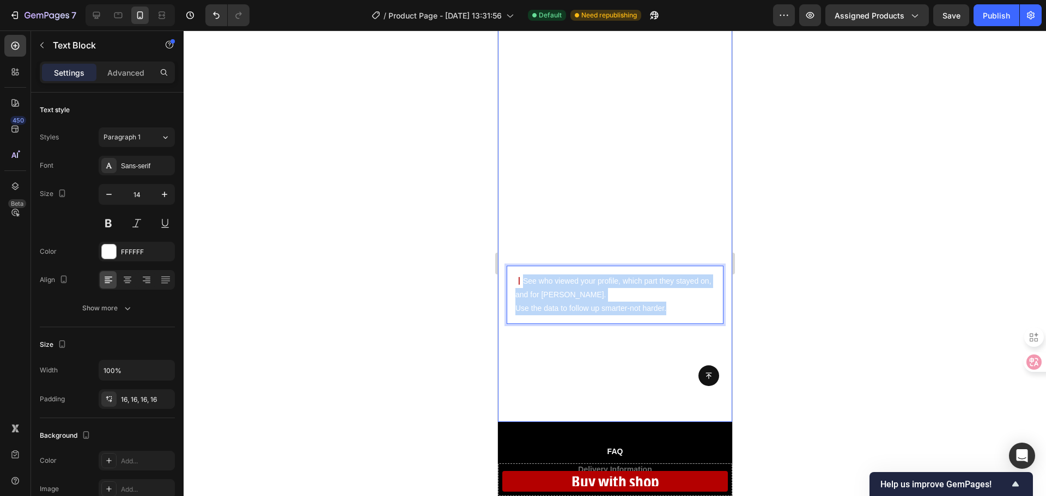
drag, startPoint x: 521, startPoint y: 280, endPoint x: 680, endPoint y: 325, distance: 165.2
click at [680, 325] on div "Know Who Pays Attention Heading 丨 See who viewed your profile, which part they …" at bounding box center [614, 189] width 234 height 287
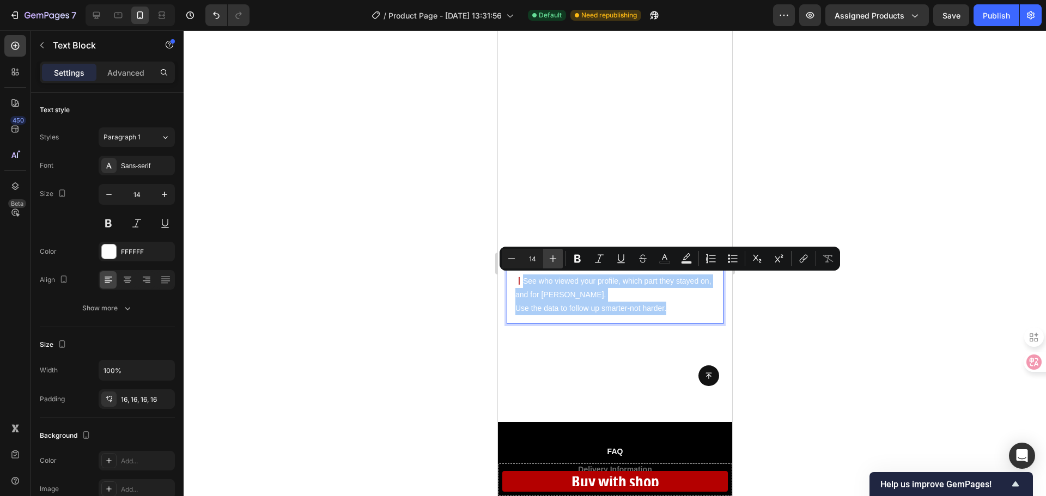
click at [552, 259] on icon "Editor contextual toolbar" at bounding box center [553, 258] width 7 height 7
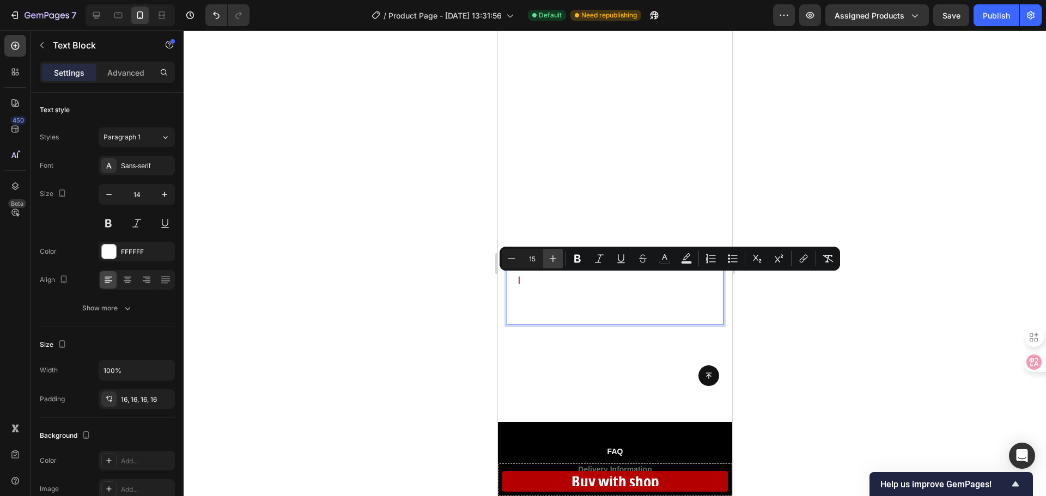
click at [552, 259] on icon "Editor contextual toolbar" at bounding box center [553, 258] width 7 height 7
type input "14"
click at [673, 344] on video "Background Image" at bounding box center [614, 189] width 234 height 466
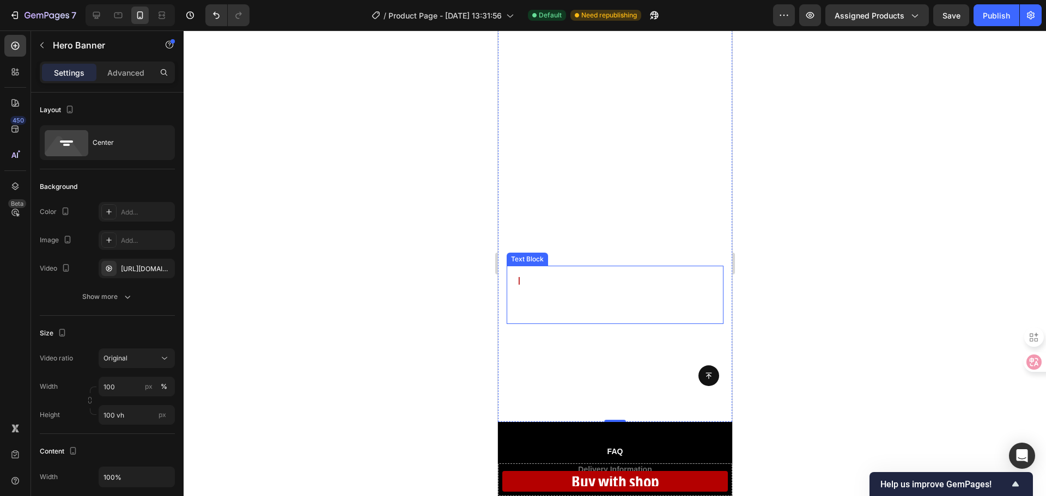
click at [660, 297] on p "丨 See who viewed your profile, which part they stayed on, and for hoby long. Us…" at bounding box center [614, 295] width 199 height 41
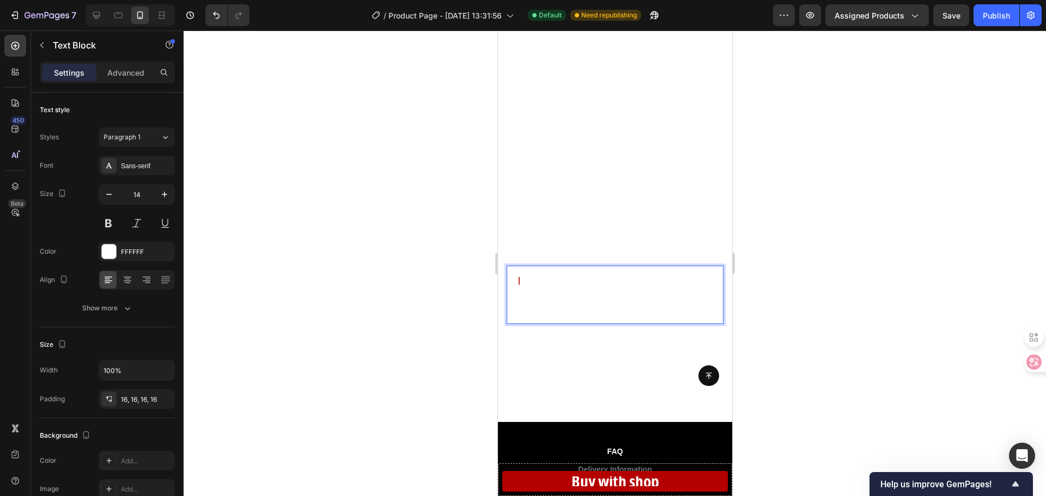
click at [652, 303] on p "丨 See who viewed your profile, which part they stayed on, and for hoby long. Us…" at bounding box center [614, 295] width 199 height 41
click at [518, 293] on p "丨 See who viewed your profile, which part they stayed on, and for hoby long. Us…" at bounding box center [614, 295] width 199 height 41
click at [515, 294] on p "丨 See who viewed your profile, which part they stayed on, and for hoby long. Us…" at bounding box center [614, 295] width 199 height 41
click at [618, 288] on p "丨 See who viewed your profile, which part they stayed on, and for hoby long. Us…" at bounding box center [614, 295] width 199 height 41
click at [771, 304] on div at bounding box center [615, 264] width 862 height 466
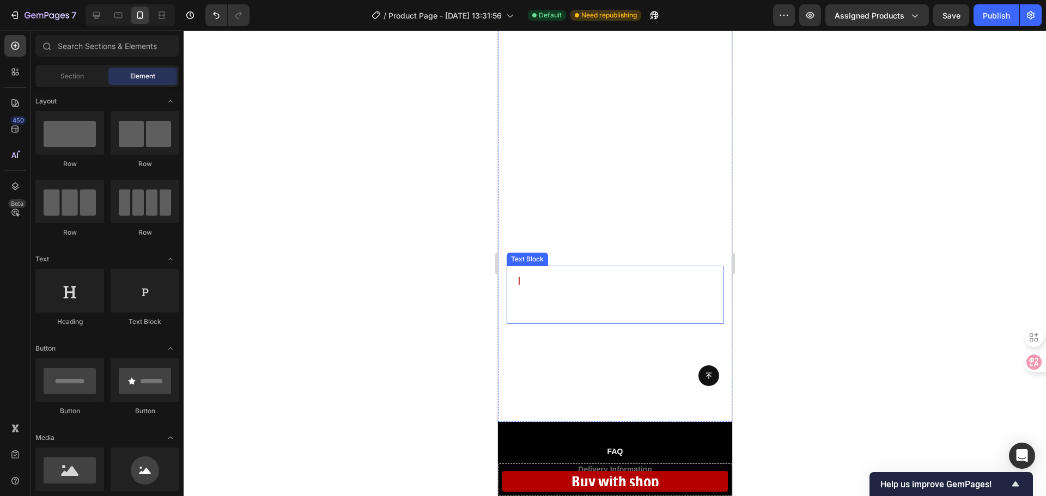
click at [617, 303] on p "丨 See who viewed your profile, which part they stayed on, and for hoby long. Us…" at bounding box center [614, 295] width 199 height 41
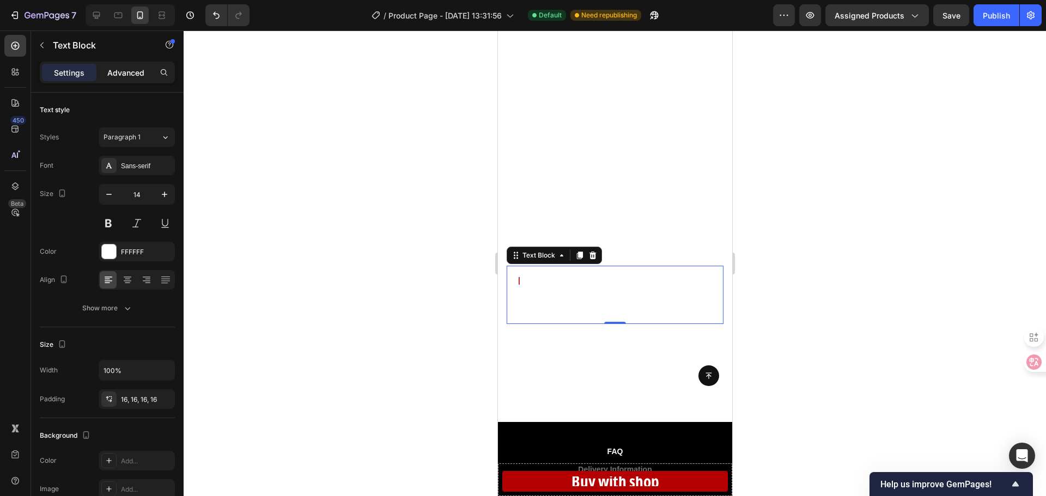
click at [112, 77] on p "Advanced" at bounding box center [125, 72] width 37 height 11
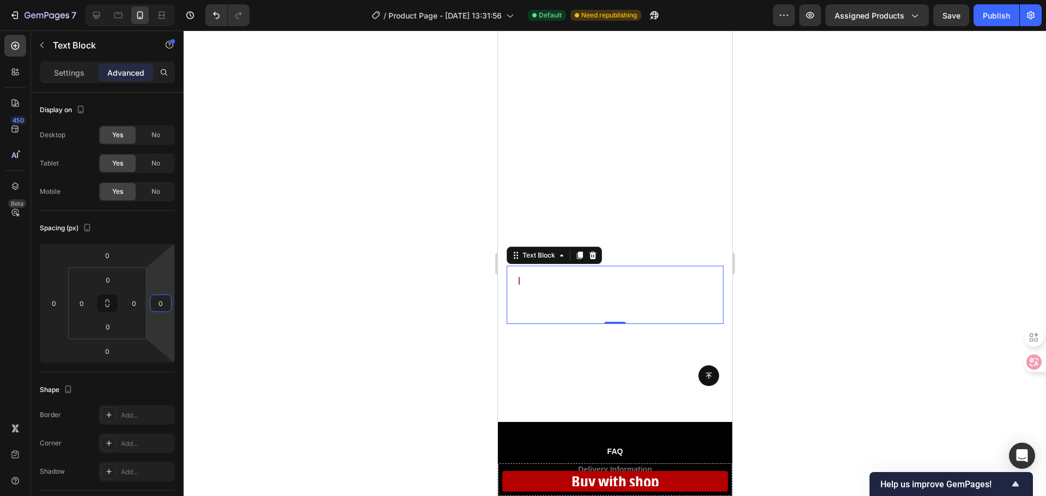
drag, startPoint x: 165, startPoint y: 305, endPoint x: 290, endPoint y: 307, distance: 124.8
click at [290, 0] on div "7 Version history / Product Page - Sep 19, 13:31:56 Default Need republishing P…" at bounding box center [523, 0] width 1046 height 0
drag, startPoint x: 161, startPoint y: 320, endPoint x: 441, endPoint y: 318, distance: 280.0
click at [437, 0] on div "7 Version history / Product Page - Sep 19, 13:31:56 Default Need republishing P…" at bounding box center [523, 0] width 1046 height 0
drag, startPoint x: 157, startPoint y: 319, endPoint x: 321, endPoint y: 319, distance: 163.4
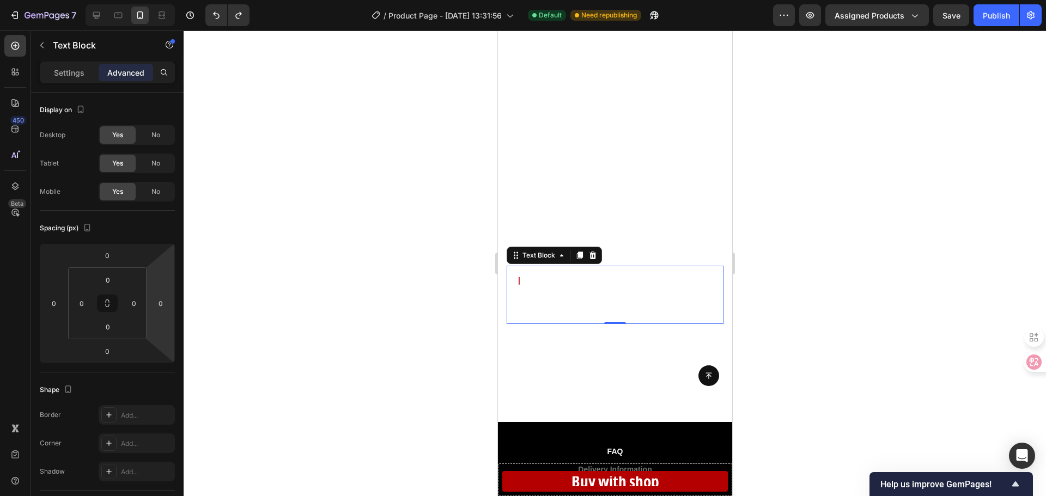
click at [321, 0] on div "7 Version history / Product Page - Sep 19, 13:31:56 Default Need republishing P…" at bounding box center [523, 0] width 1046 height 0
drag, startPoint x: 160, startPoint y: 325, endPoint x: 338, endPoint y: 324, distance: 178.1
click at [338, 0] on div "7 Version history / Product Page - Sep 19, 13:31:56 Default Need republishing P…" at bounding box center [523, 0] width 1046 height 0
drag, startPoint x: 159, startPoint y: 326, endPoint x: 272, endPoint y: 327, distance: 113.3
click at [271, 0] on div "7 Version history / Product Page - Sep 19, 13:31:56 Default Need republishing P…" at bounding box center [523, 0] width 1046 height 0
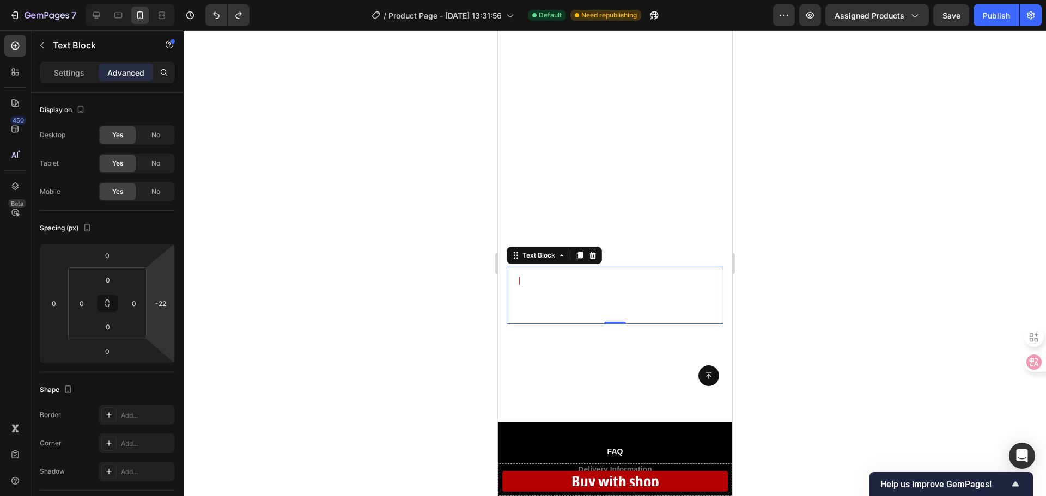
drag, startPoint x: 157, startPoint y: 284, endPoint x: 372, endPoint y: 290, distance: 214.2
click at [372, 0] on div "7 Version history / Product Page - Sep 19, 13:31:56 Default Need republishing P…" at bounding box center [523, 0] width 1046 height 0
drag, startPoint x: 166, startPoint y: 319, endPoint x: 330, endPoint y: 315, distance: 163.5
click at [330, 0] on div "7 Version history / Product Page - Sep 19, 13:31:56 Default Need republishing P…" at bounding box center [523, 0] width 1046 height 0
type input "0"
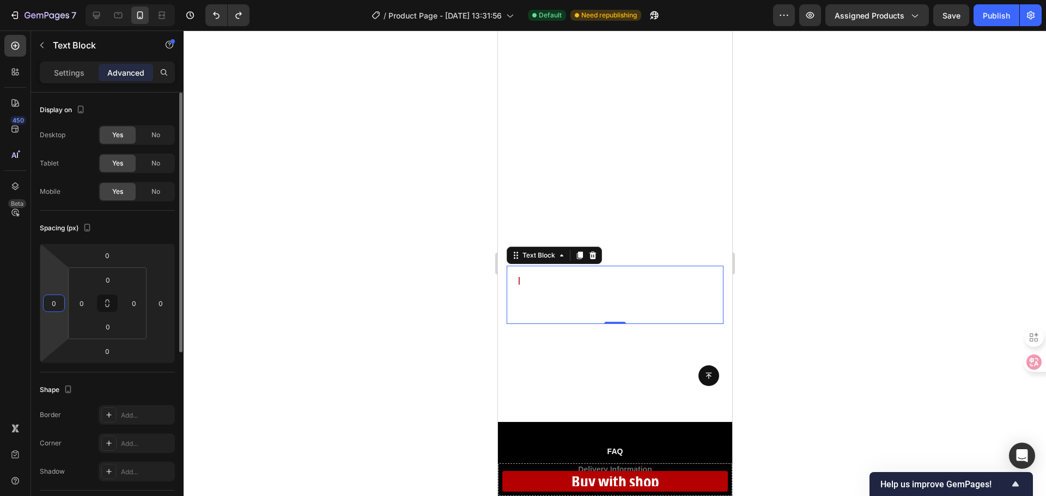
click at [51, 301] on input "0" at bounding box center [54, 303] width 16 height 16
drag, startPoint x: 50, startPoint y: 283, endPoint x: 115, endPoint y: 287, distance: 66.0
click at [114, 0] on html "7 Version history / Product Page - [DATE] 13:31:56 Default Need republishing Pr…" at bounding box center [523, 0] width 1046 height 0
type input "0"
drag, startPoint x: 139, startPoint y: 285, endPoint x: 69, endPoint y: 291, distance: 70.5
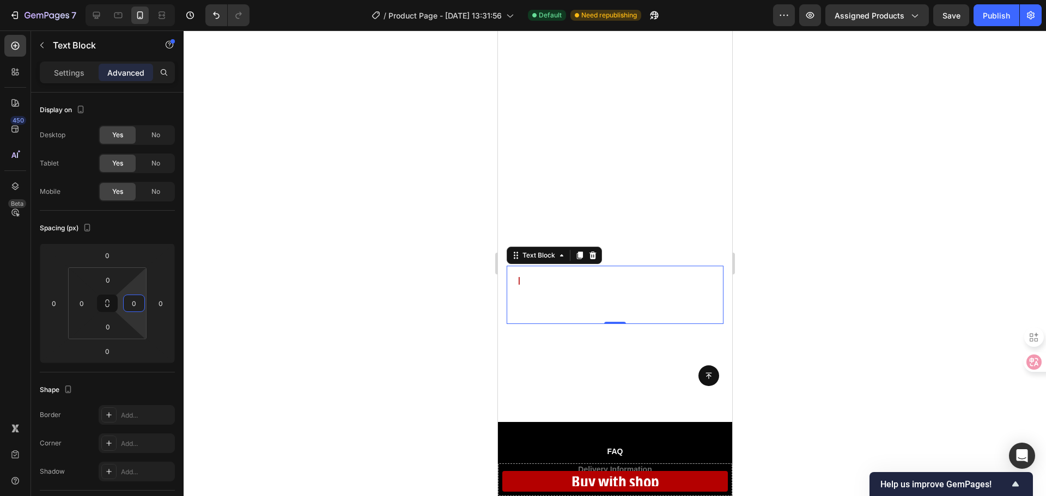
click at [69, 0] on html "7 Version history / Product Page - [DATE] 13:31:56 Default Need republishing Pr…" at bounding box center [523, 0] width 1046 height 0
type input "0"
drag, startPoint x: 81, startPoint y: 287, endPoint x: 44, endPoint y: 288, distance: 37.6
click at [44, 0] on html "7 Version history / Product Page - [DATE] 13:31:56 Default Need republishing Pr…" at bounding box center [523, 0] width 1046 height 0
click at [205, 327] on div at bounding box center [615, 264] width 862 height 466
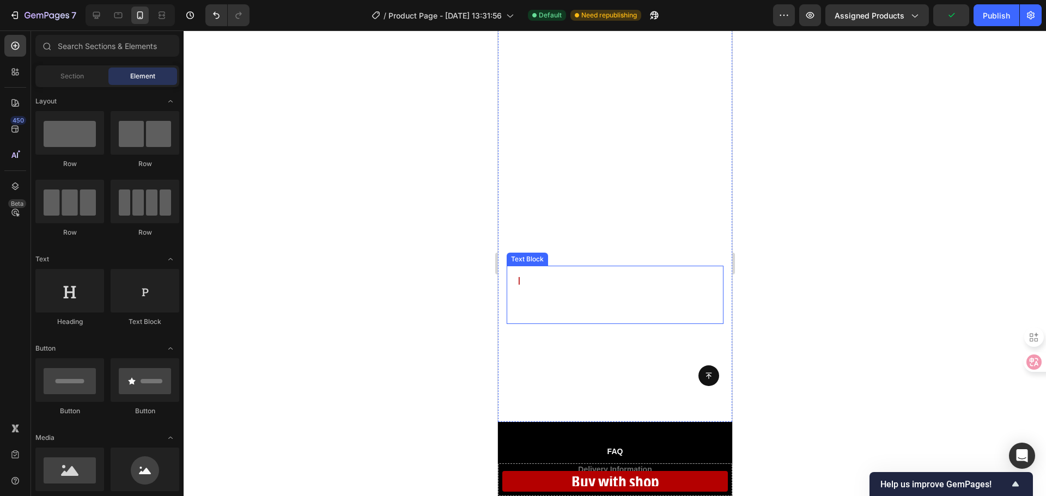
click at [584, 293] on p "丨 See who viewed your profile, which part they stayed on, and for hoby long. Us…" at bounding box center [614, 295] width 199 height 41
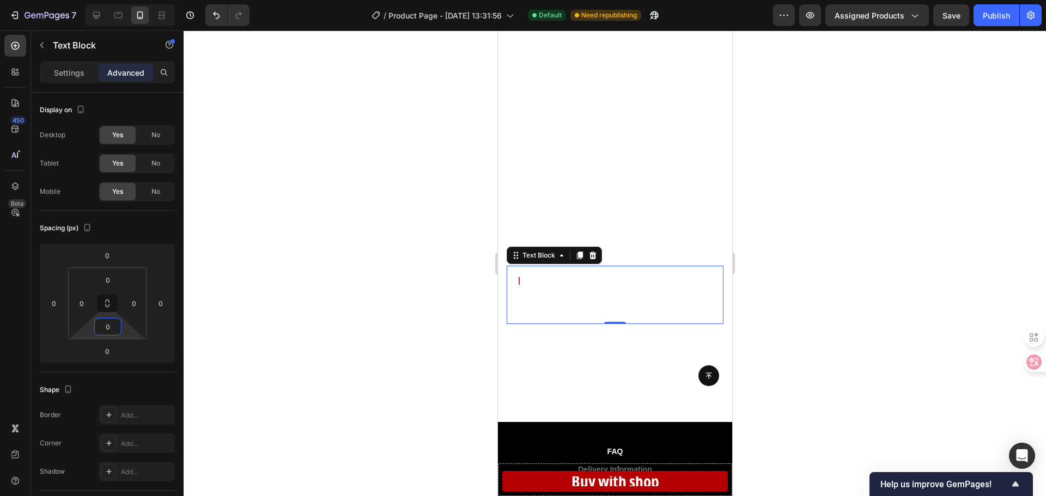
click at [136, 0] on html "7 Version history / Product Page - [DATE] 13:31:56 Default Need republishing Pr…" at bounding box center [523, 0] width 1046 height 0
click at [139, 0] on html "7 Version history / Product Page - [DATE] 13:31:56 Default Need republishing Pr…" at bounding box center [523, 0] width 1046 height 0
drag, startPoint x: 140, startPoint y: 352, endPoint x: 185, endPoint y: 354, distance: 45.2
click at [185, 0] on div "7 Version history / Product Page - Sep 19, 13:31:56 Default Need republishing P…" at bounding box center [523, 0] width 1046 height 0
type input "0"
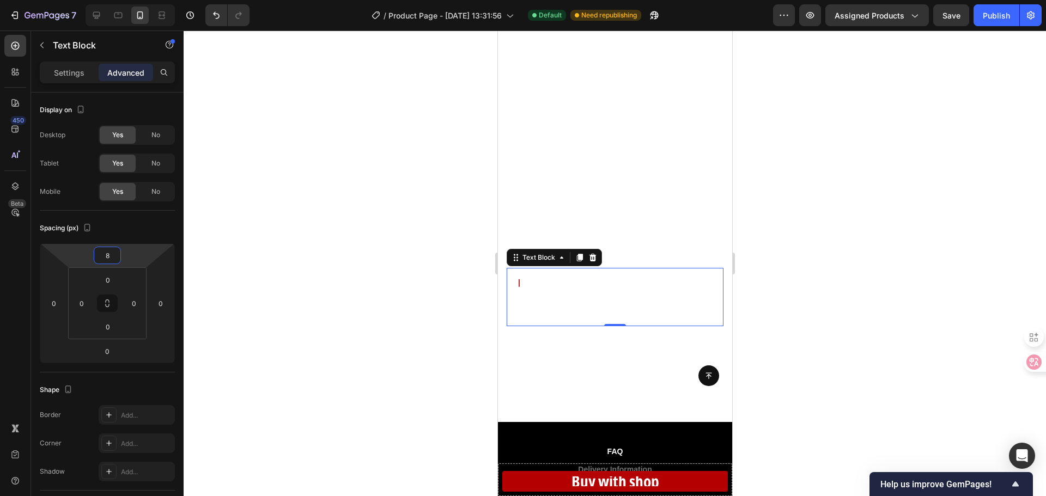
drag, startPoint x: 132, startPoint y: 258, endPoint x: 148, endPoint y: 256, distance: 15.9
click at [148, 0] on html "7 Version history / Product Page - [DATE] 13:31:56 Default Need republishing Pr…" at bounding box center [523, 0] width 1046 height 0
type input "0"
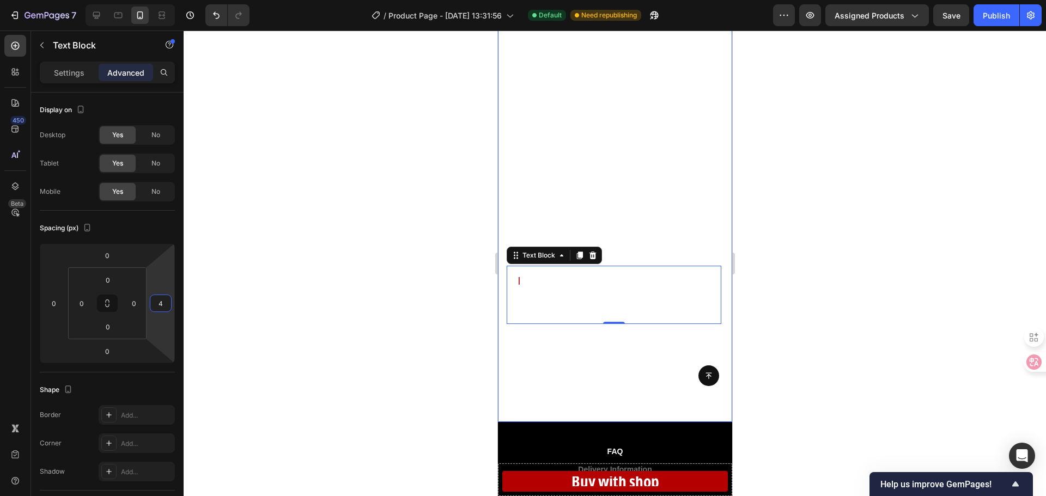
type input "6"
drag, startPoint x: 165, startPoint y: 283, endPoint x: 418, endPoint y: 282, distance: 253.9
click at [418, 0] on div "7 Version history / Product Page - Sep 19, 13:31:56 Default Need republishing P…" at bounding box center [523, 0] width 1046 height 0
drag, startPoint x: 409, startPoint y: 278, endPoint x: 263, endPoint y: 245, distance: 149.6
click at [396, 275] on div at bounding box center [615, 264] width 862 height 466
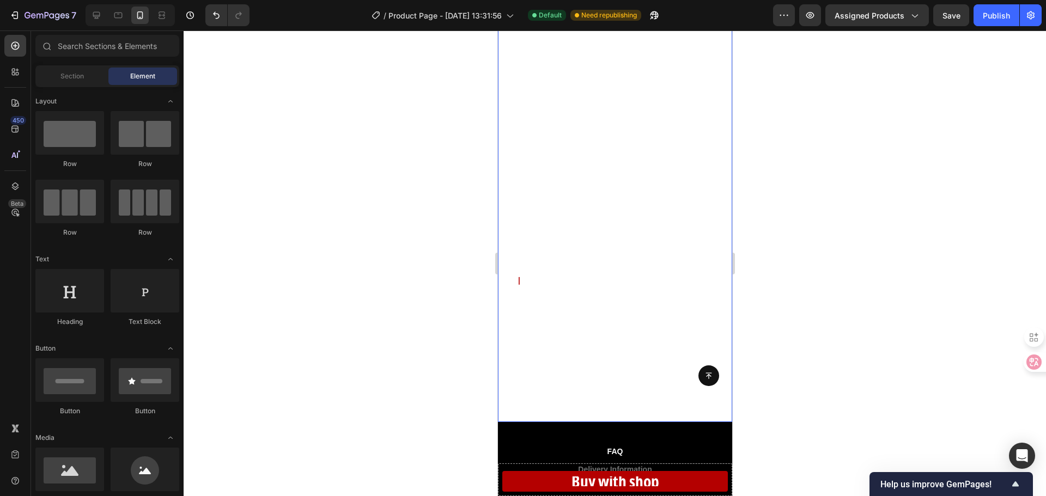
drag, startPoint x: 263, startPoint y: 245, endPoint x: 189, endPoint y: 232, distance: 75.2
click at [189, 232] on div at bounding box center [615, 264] width 862 height 466
click at [190, 233] on div at bounding box center [615, 264] width 862 height 466
click at [622, 289] on p "丨 See who viewed your profile, which part they stayed on, and for hoby long. Us…" at bounding box center [613, 295] width 196 height 41
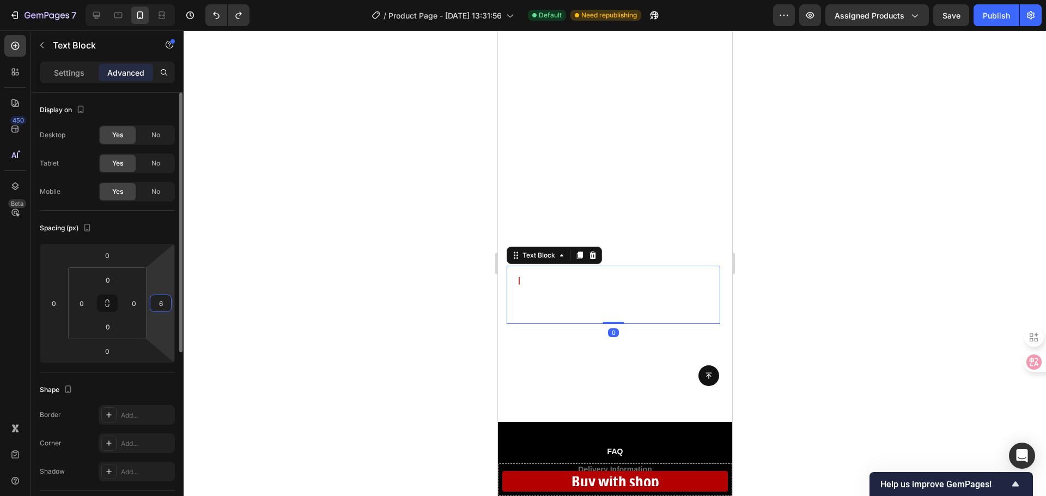
click at [160, 305] on input "6" at bounding box center [161, 303] width 16 height 16
type input "0"
click at [241, 291] on div at bounding box center [615, 264] width 862 height 466
click at [603, 289] on p "丨 See who viewed your profile, which part they stayed on, and for hoby long. Us…" at bounding box center [614, 295] width 199 height 41
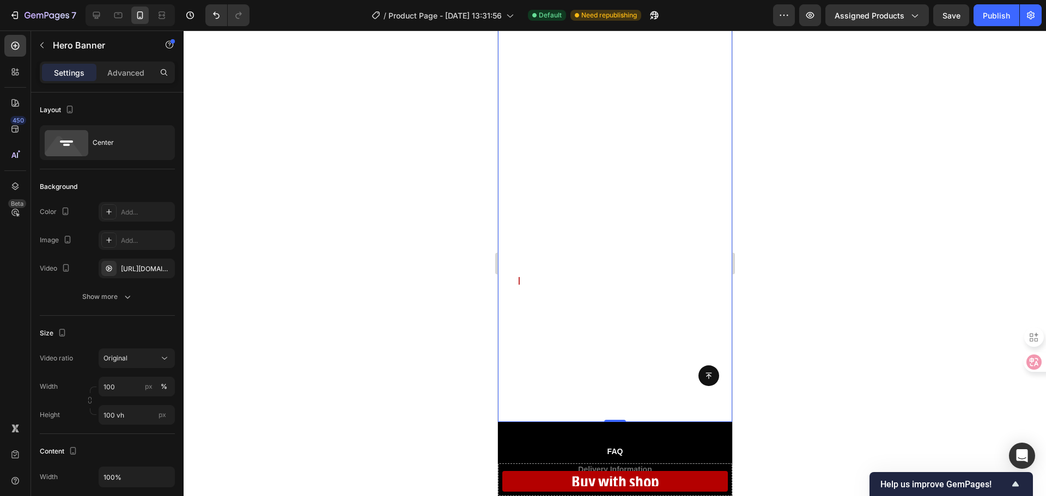
click at [552, 344] on video "Background Image" at bounding box center [614, 189] width 234 height 466
click at [575, 306] on p "丨 See who viewed your profile, which part they stayed on, and for hoby long. Us…" at bounding box center [614, 295] width 199 height 41
click at [575, 349] on video "Background Image" at bounding box center [614, 189] width 234 height 466
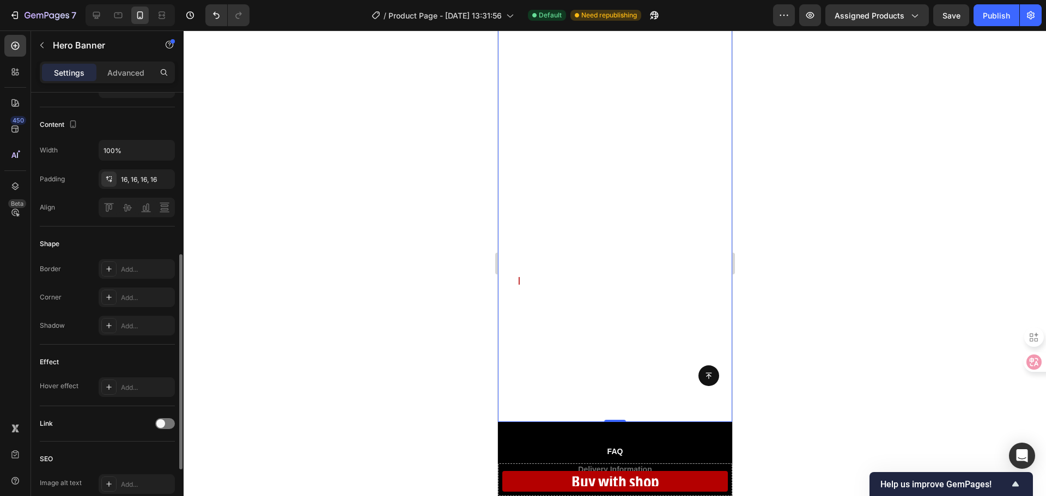
scroll to position [163, 0]
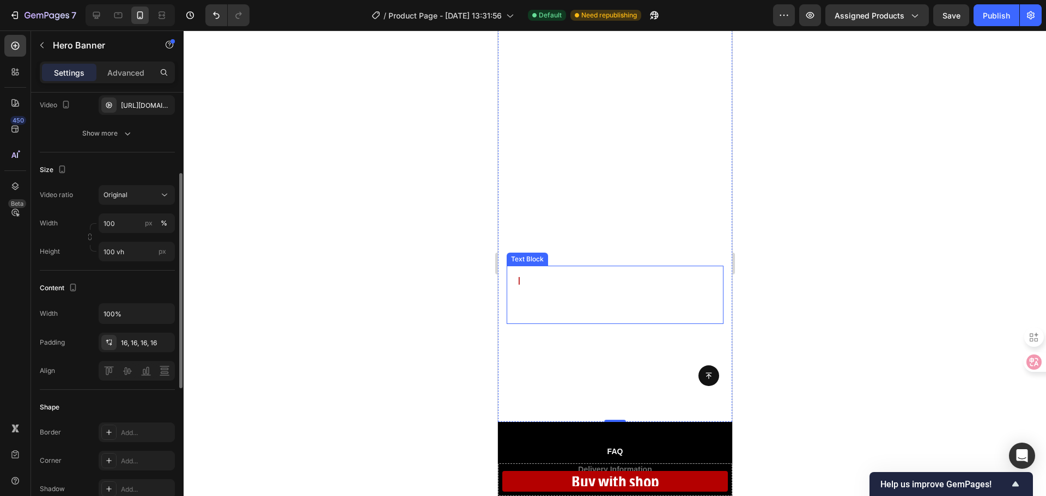
click at [573, 301] on p "丨 See who viewed your profile, which part they stayed on, and for hoby long. Us…" at bounding box center [614, 295] width 199 height 41
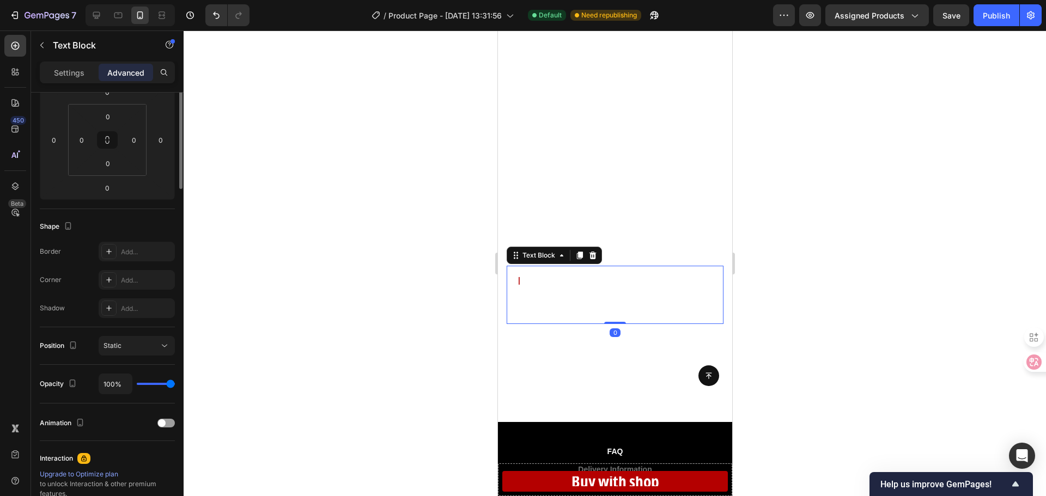
scroll to position [0, 0]
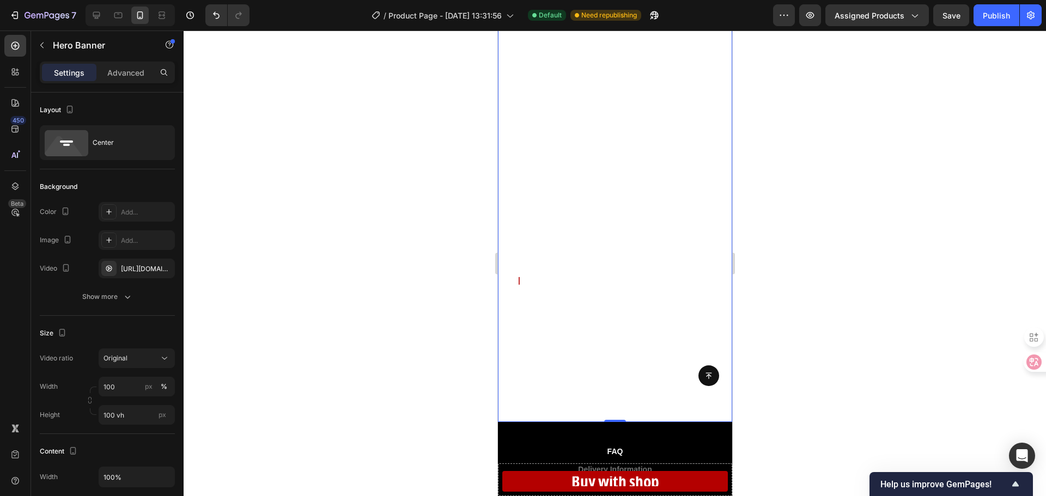
click at [537, 340] on video "Background Image" at bounding box center [614, 189] width 234 height 466
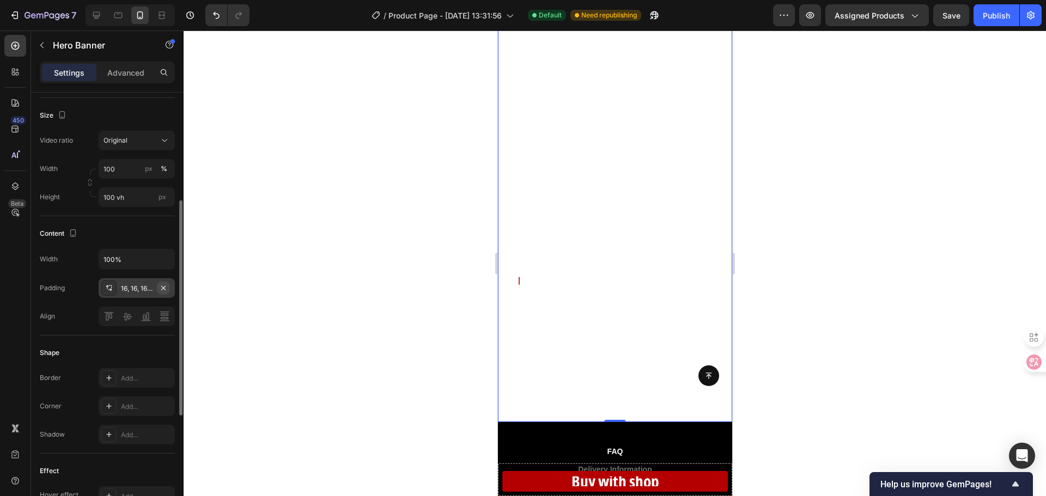
click at [166, 290] on icon "button" at bounding box center [163, 287] width 4 height 4
click at [525, 296] on p "丨 See who viewed your profile, which part they stayed on, and for hoby long. Us…" at bounding box center [614, 295] width 217 height 41
drag, startPoint x: 525, startPoint y: 296, endPoint x: 543, endPoint y: 290, distance: 19.5
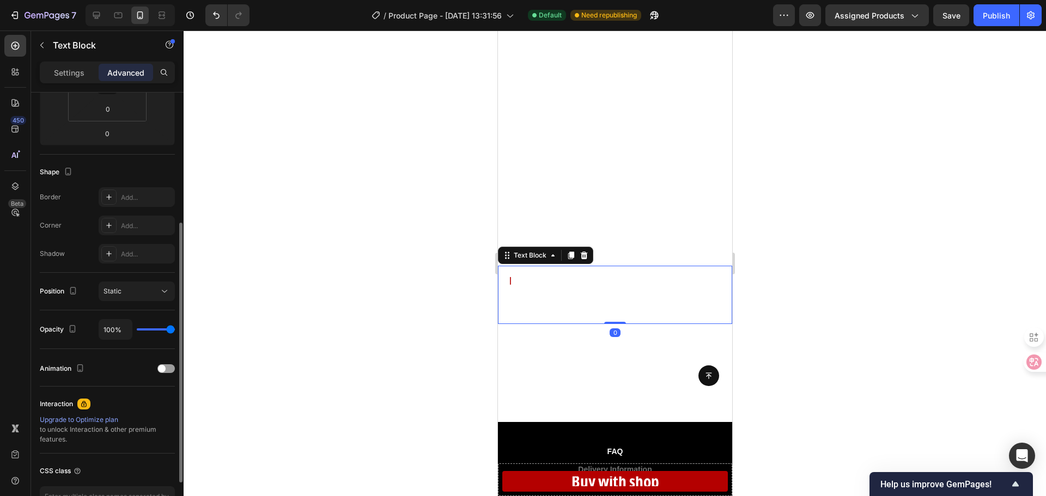
scroll to position [0, 0]
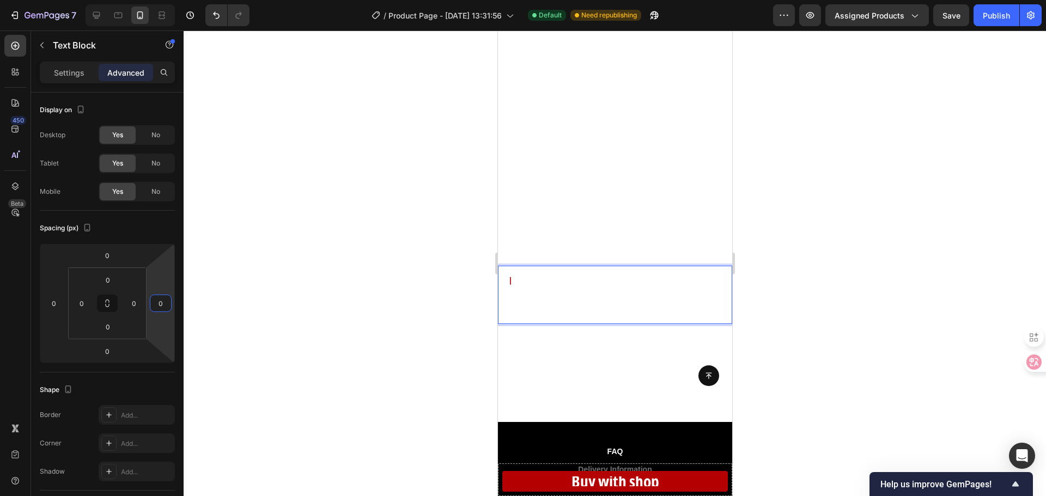
drag, startPoint x: 161, startPoint y: 279, endPoint x: 163, endPoint y: 288, distance: 8.9
click at [161, 0] on html "7 Version history / Product Page - [DATE] 13:31:56 Default Need republishing Pr…" at bounding box center [523, 0] width 1046 height 0
drag, startPoint x: 163, startPoint y: 288, endPoint x: 166, endPoint y: 266, distance: 22.0
click at [166, 0] on html "7 Version history / Product Page - [DATE] 13:31:56 Default Need republishing Pr…" at bounding box center [523, 0] width 1046 height 0
drag, startPoint x: 166, startPoint y: 266, endPoint x: 161, endPoint y: 287, distance: 21.3
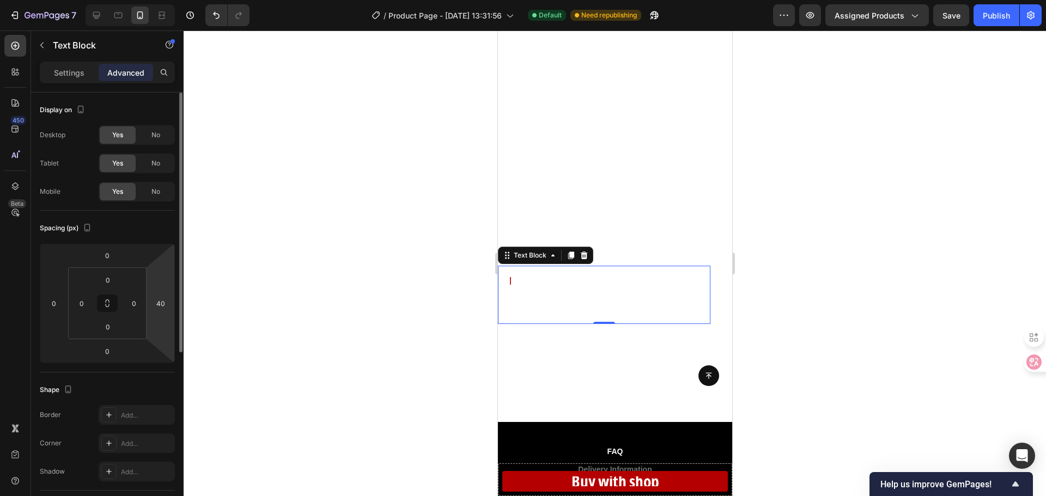
click at [160, 0] on html "7 Version history / Product Page - [DATE] 13:31:56 Default Need republishing Pr…" at bounding box center [523, 0] width 1046 height 0
type input "-10"
drag, startPoint x: 162, startPoint y: 287, endPoint x: 169, endPoint y: 301, distance: 15.6
click at [169, 0] on html "7 Version history / Product Page - [DATE] 13:31:56 Default Need republishing Pr…" at bounding box center [523, 0] width 1046 height 0
drag, startPoint x: 685, startPoint y: 291, endPoint x: 679, endPoint y: 293, distance: 6.1
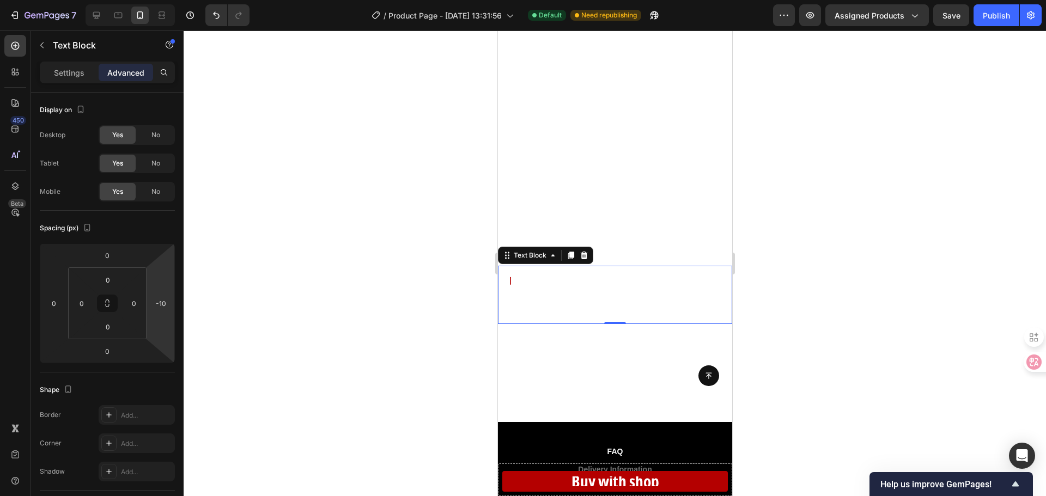
click at [685, 291] on p "丨 See who viewed your profile, which part they stayed on, and for hoby long. Us…" at bounding box center [614, 295] width 217 height 41
click at [66, 72] on p "Settings" at bounding box center [69, 72] width 31 height 11
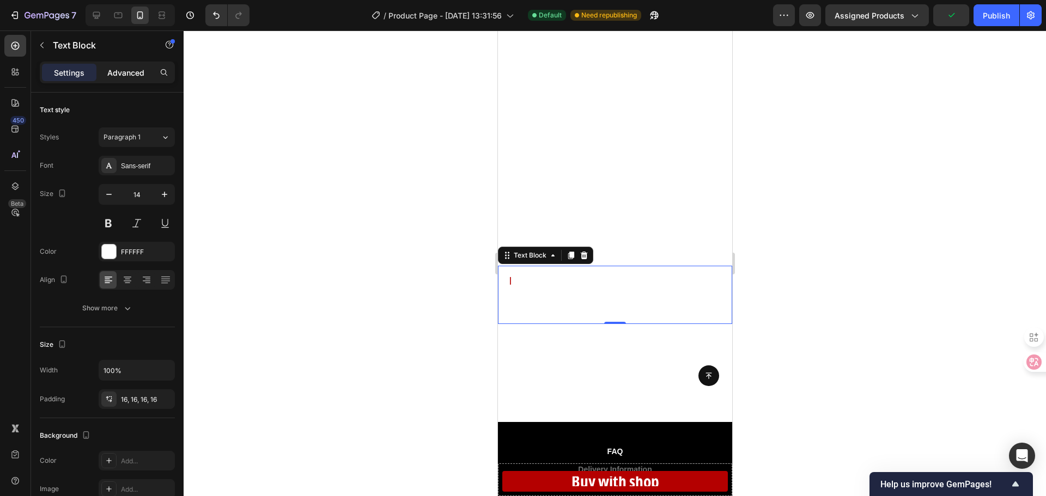
click at [117, 72] on p "Advanced" at bounding box center [125, 72] width 37 height 11
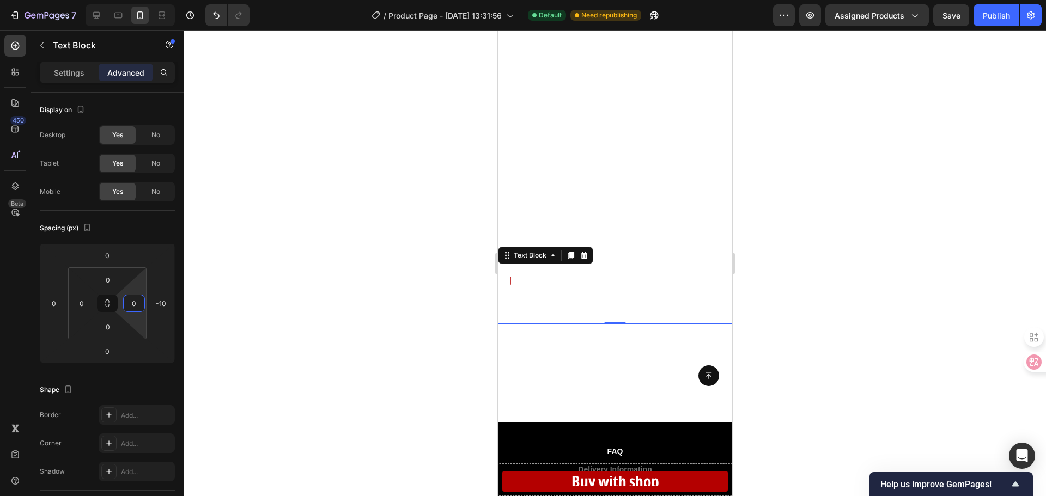
drag, startPoint x: 137, startPoint y: 287, endPoint x: 156, endPoint y: 297, distance: 21.7
click at [156, 0] on html "7 Version history / Product Page - [DATE] 13:31:56 Default Need republishing Pr…" at bounding box center [523, 0] width 1046 height 0
click at [144, 0] on html "7 Version history / Product Page - [DATE] 13:31:56 Default Need republishing Pr…" at bounding box center [523, 0] width 1046 height 0
drag, startPoint x: 138, startPoint y: 289, endPoint x: 136, endPoint y: 275, distance: 14.9
click at [136, 0] on html "7 Version history / Product Page - [DATE] 13:31:56 Default Need republishing Pr…" at bounding box center [523, 0] width 1046 height 0
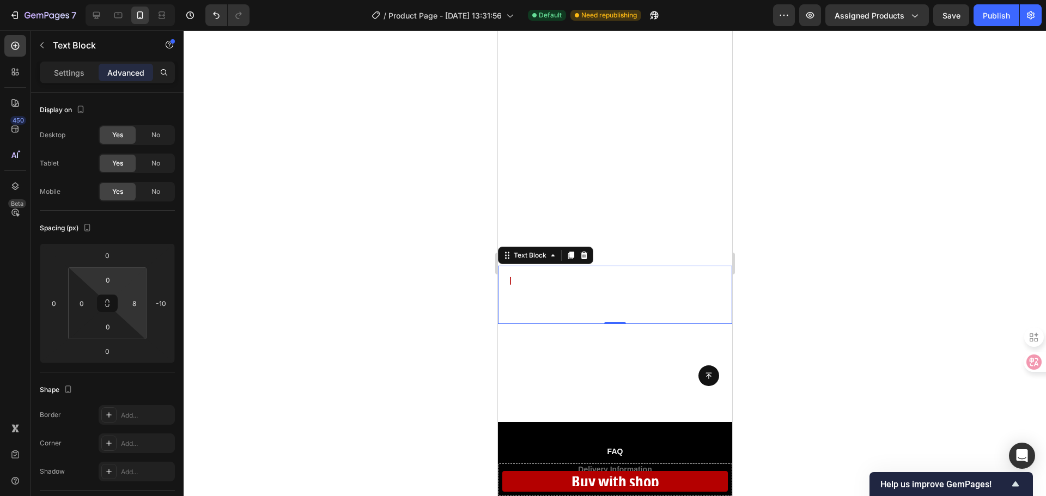
click at [136, 0] on html "7 Version history / Product Page - [DATE] 13:31:56 Default Need republishing Pr…" at bounding box center [523, 0] width 1046 height 0
click at [138, 0] on html "7 Version history / Product Page - [DATE] 13:31:56 Default Need republishing Pr…" at bounding box center [523, 0] width 1046 height 0
click at [139, 0] on html "7 Version history / Product Page - [DATE] 13:31:56 Default Need republishing Pr…" at bounding box center [523, 0] width 1046 height 0
drag, startPoint x: 139, startPoint y: 272, endPoint x: 141, endPoint y: 312, distance: 39.3
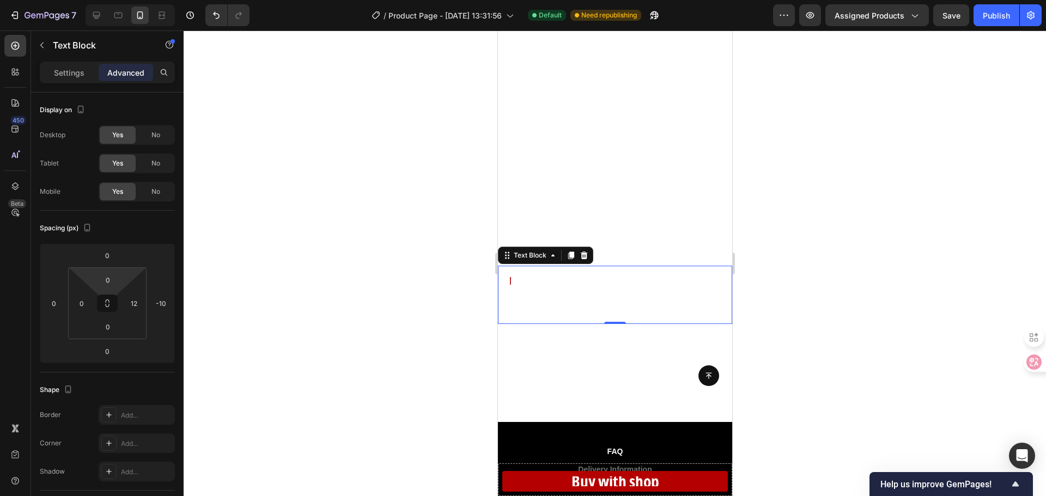
click at [141, 0] on html "7 Version history / Product Page - [DATE] 13:31:56 Default Need republishing Pr…" at bounding box center [523, 0] width 1046 height 0
click at [143, 0] on html "7 Version history / Product Page - [DATE] 13:31:56 Default Need republishing Pr…" at bounding box center [523, 0] width 1046 height 0
drag, startPoint x: 143, startPoint y: 284, endPoint x: 142, endPoint y: 297, distance: 13.1
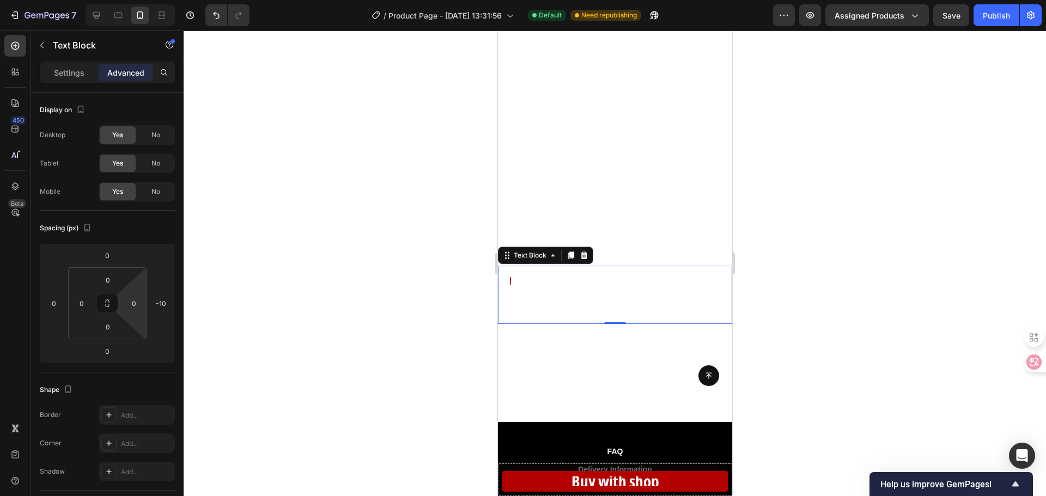
click at [142, 0] on html "7 Version history / Product Page - [DATE] 13:31:56 Default Need republishing Pr…" at bounding box center [523, 0] width 1046 height 0
type input "0"
click at [141, 0] on html "7 Version history / Product Page - [DATE] 13:31:56 Default Need republishing Pr…" at bounding box center [523, 0] width 1046 height 0
click at [80, 0] on html "7 Version history / Product Page - [DATE] 13:31:56 Default Need republishing Pr…" at bounding box center [523, 0] width 1046 height 0
click at [81, 0] on html "7 Version history / Product Page - [DATE] 13:31:56 Default Need republishing Pr…" at bounding box center [523, 0] width 1046 height 0
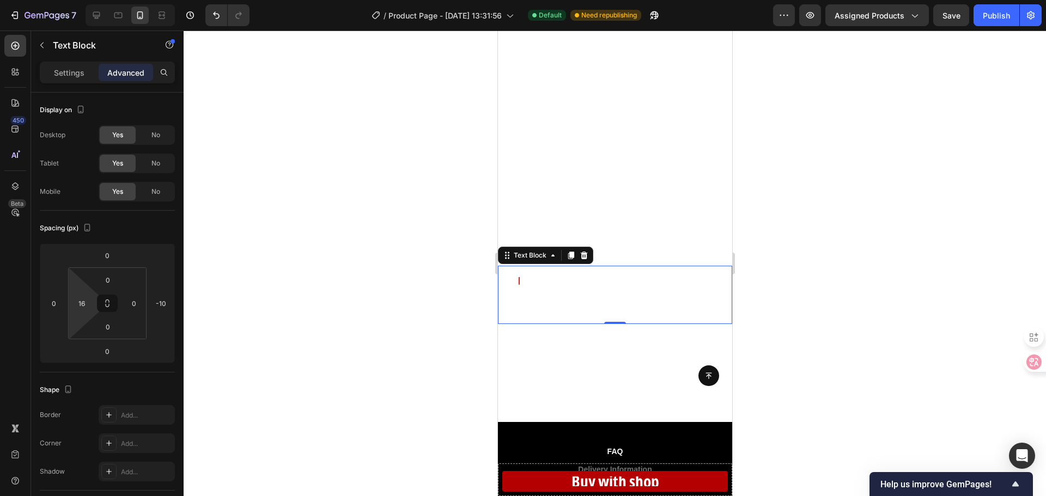
type input "14"
click at [78, 0] on html "7 Version history / Product Page - [DATE] 13:31:56 Default Need republishing Pr…" at bounding box center [523, 0] width 1046 height 0
click at [137, 0] on html "7 Version history / Product Page - [DATE] 13:31:56 Default Need republishing Pr…" at bounding box center [523, 0] width 1046 height 0
click at [137, 297] on div "0" at bounding box center [134, 303] width 22 height 17
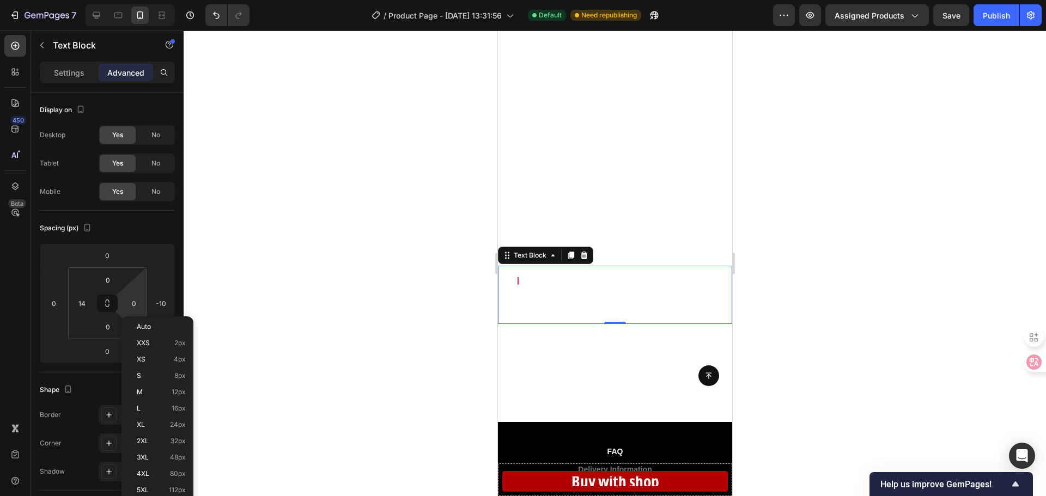
click at [137, 0] on html "7 Version history / Product Page - [DATE] 13:31:56 Default Need republishing Pr…" at bounding box center [523, 0] width 1046 height 0
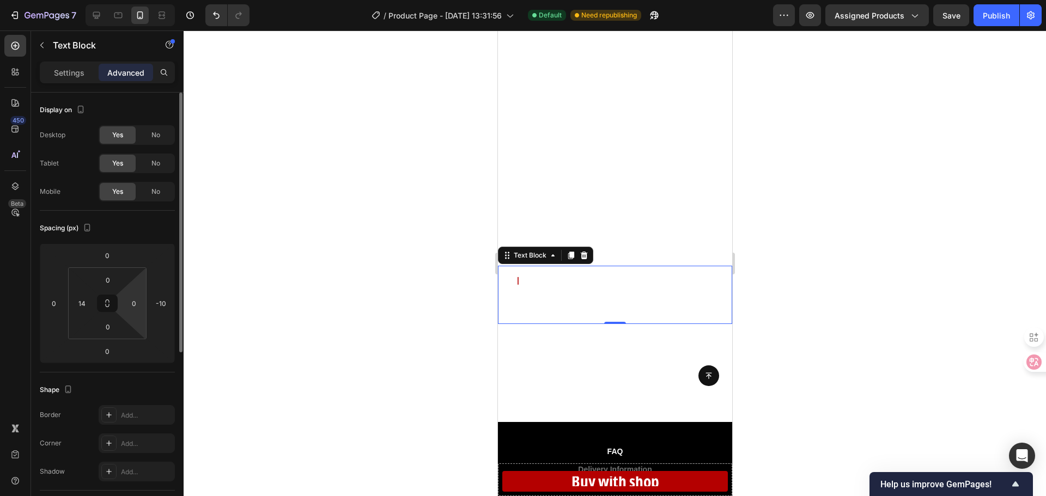
click at [137, 0] on html "7 Version history / Product Page - [DATE] 13:31:56 Default Need republishing Pr…" at bounding box center [523, 0] width 1046 height 0
type input "0"
click at [140, 0] on html "7 Version history / Product Page - [DATE] 13:31:56 Default Need republishing Pr…" at bounding box center [523, 0] width 1046 height 0
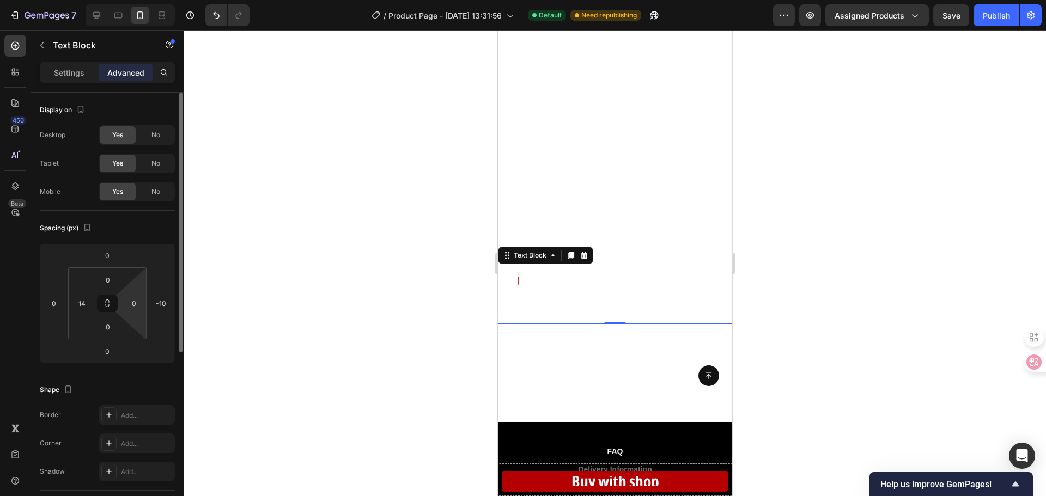
click at [140, 0] on html "7 Version history / Product Page - [DATE] 13:31:56 Default Need republishing Pr…" at bounding box center [523, 0] width 1046 height 0
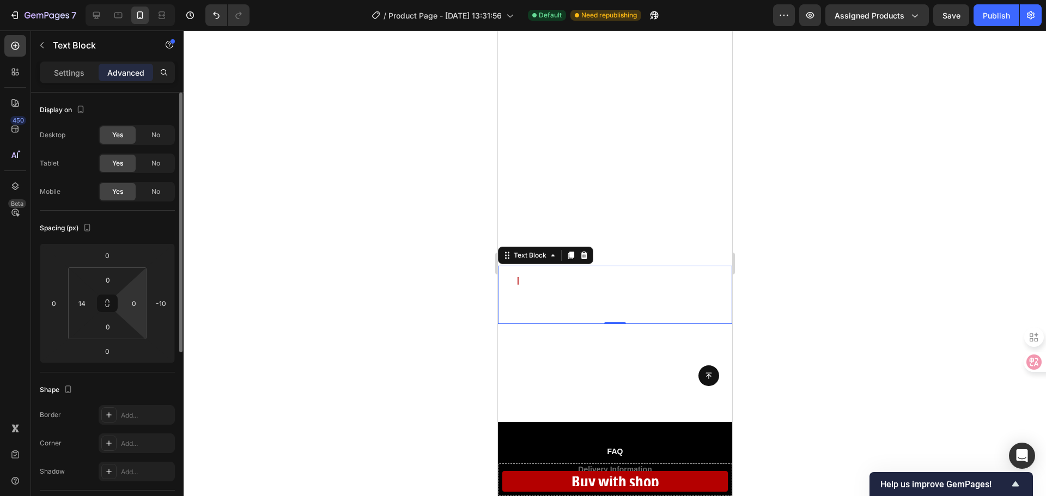
click at [140, 0] on html "7 Version history / Product Page - [DATE] 13:31:56 Default Need republishing Pr…" at bounding box center [523, 0] width 1046 height 0
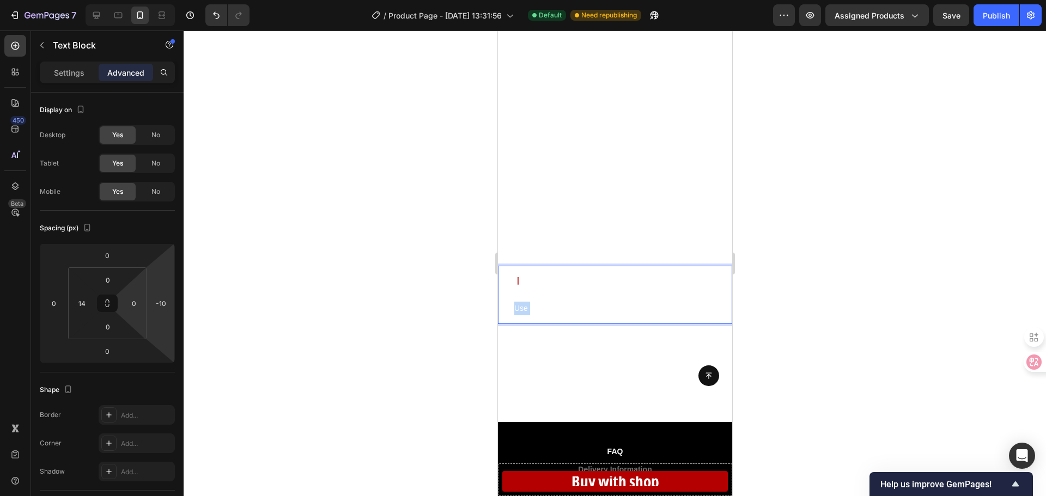
click at [516, 311] on p "丨 See who viewed your profile, which part they stayed on, and for hoby long. Us…" at bounding box center [618, 295] width 209 height 41
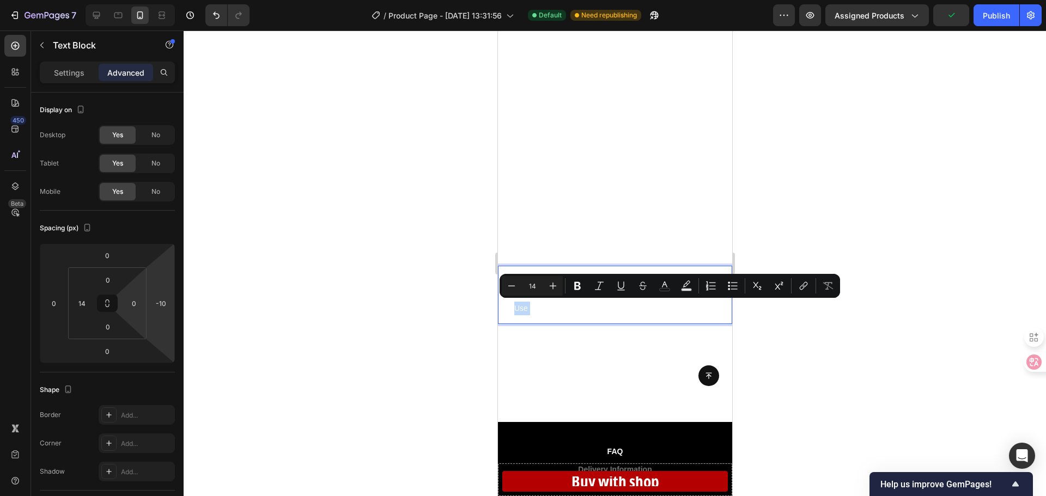
click at [514, 310] on p "丨 See who viewed your profile, which part they stayed on, and for hoby long. Us…" at bounding box center [618, 295] width 209 height 41
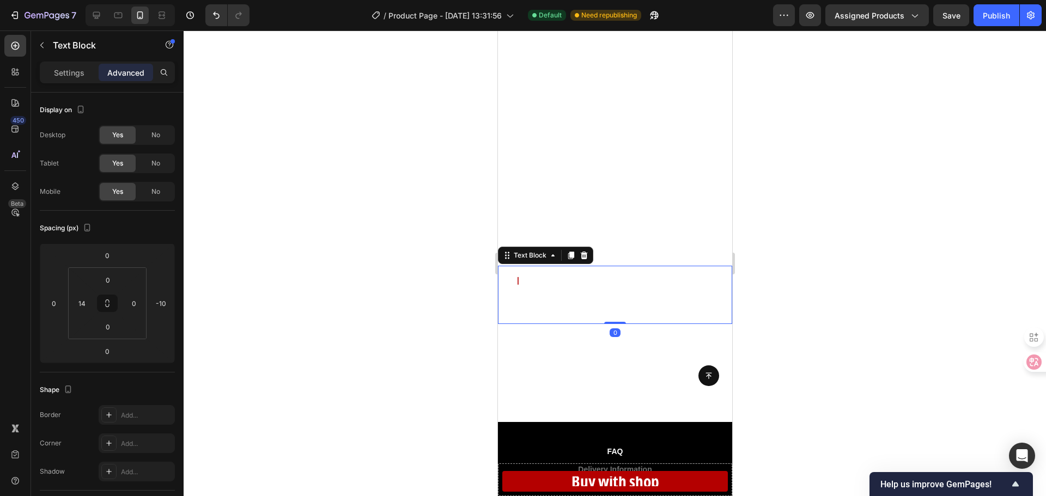
click at [516, 307] on p "丨 See who viewed your profile, which part they stayed on, and for hoby long. Us…" at bounding box center [618, 295] width 209 height 41
click at [514, 308] on p "丨 See who viewed your profile, which part they stayed on, and for hoby long. Us…" at bounding box center [618, 295] width 209 height 41
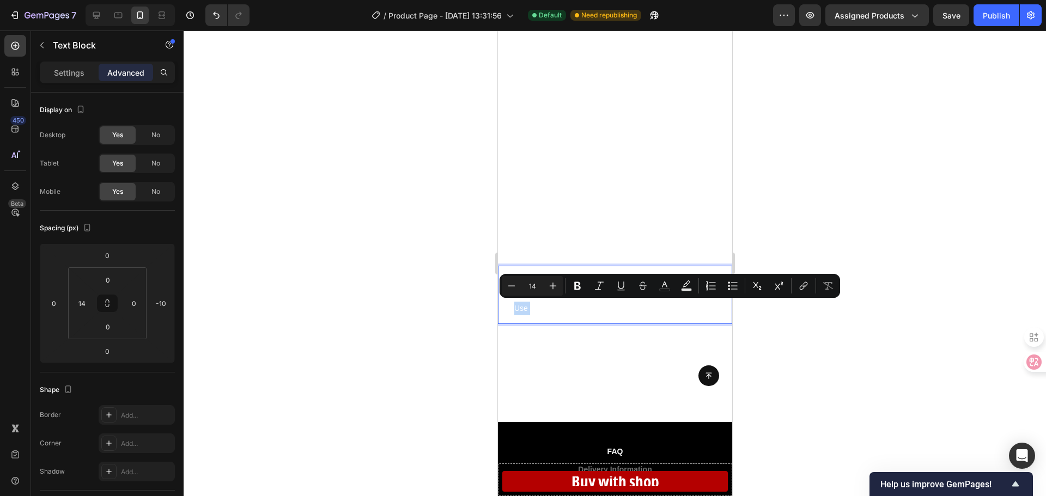
click at [514, 313] on p "丨 See who viewed your profile, which part they stayed on, and for hoby long. Us…" at bounding box center [618, 295] width 209 height 41
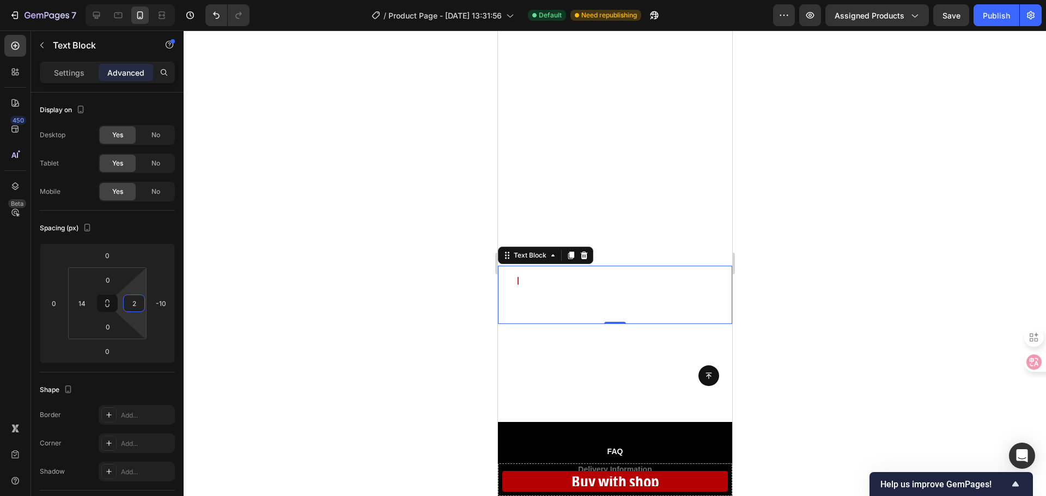
type input "0"
click at [141, 0] on html "7 Version history / Product Page - [DATE] 13:31:56 Default Need republishing Pr…" at bounding box center [523, 0] width 1046 height 0
drag, startPoint x: 140, startPoint y: 286, endPoint x: 140, endPoint y: 296, distance: 10.4
click at [140, 0] on html "7 Version history / Product Page - [DATE] 13:31:56 Default Need republishing Pr…" at bounding box center [523, 0] width 1046 height 0
drag, startPoint x: 142, startPoint y: 288, endPoint x: 139, endPoint y: 313, distance: 25.2
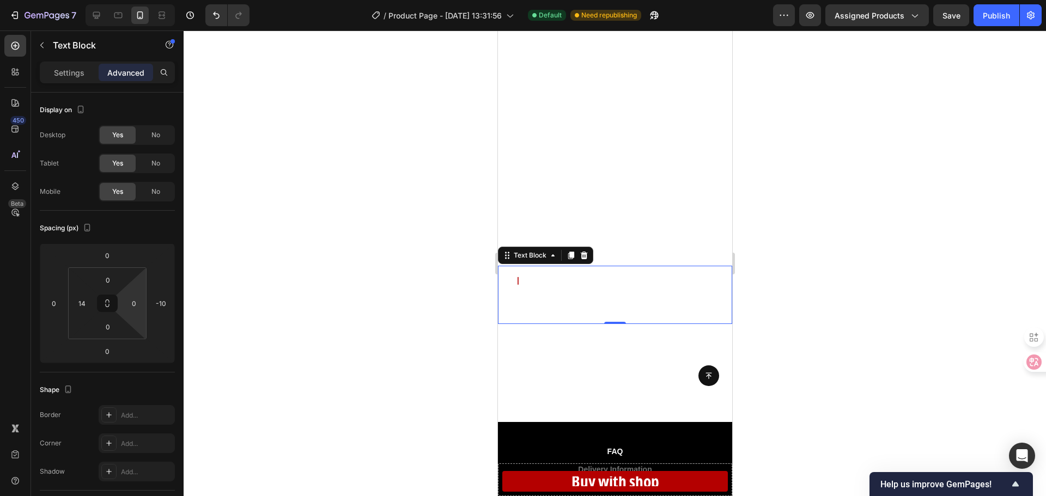
click at [139, 0] on html "7 Version history / Product Page - [DATE] 13:31:56 Default Need republishing Pr…" at bounding box center [523, 0] width 1046 height 0
click at [136, 0] on html "7 Version history / Product Page - [DATE] 13:31:56 Default Need republishing Pr…" at bounding box center [523, 0] width 1046 height 0
click at [253, 302] on div at bounding box center [615, 264] width 862 height 466
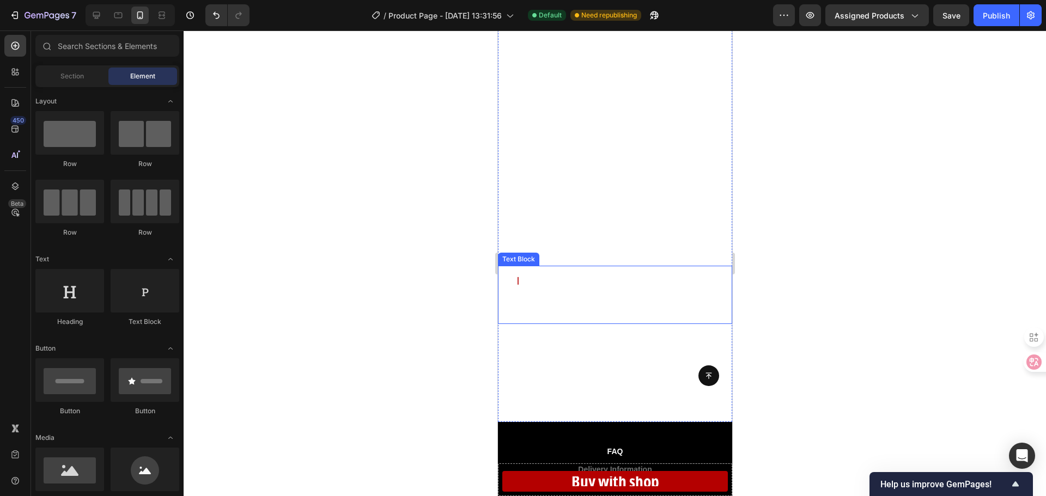
click at [587, 294] on p "丨 See who viewed your profile, which part they stayed on, and for hoby long.Use…" at bounding box center [618, 295] width 209 height 41
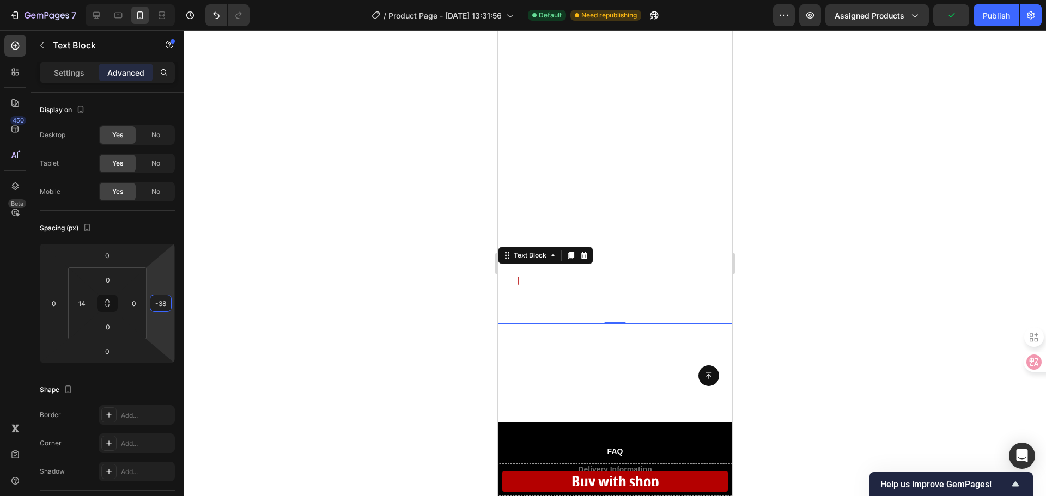
type input "-40"
drag, startPoint x: 164, startPoint y: 290, endPoint x: 162, endPoint y: 299, distance: 8.5
click at [162, 0] on html "7 Version history / Product Page - [DATE] 13:31:56 Default Need republishing Pr…" at bounding box center [523, 0] width 1046 height 0
type input "0"
click at [133, 0] on html "7 Version history / Product Page - [DATE] 13:31:56 Default Need republishing Pr…" at bounding box center [523, 0] width 1046 height 0
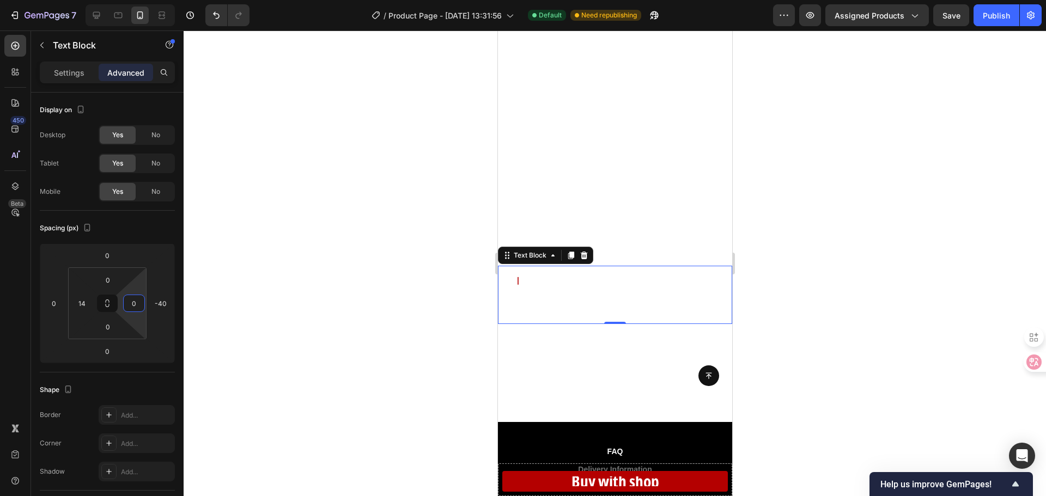
click at [400, 318] on div at bounding box center [615, 264] width 862 height 466
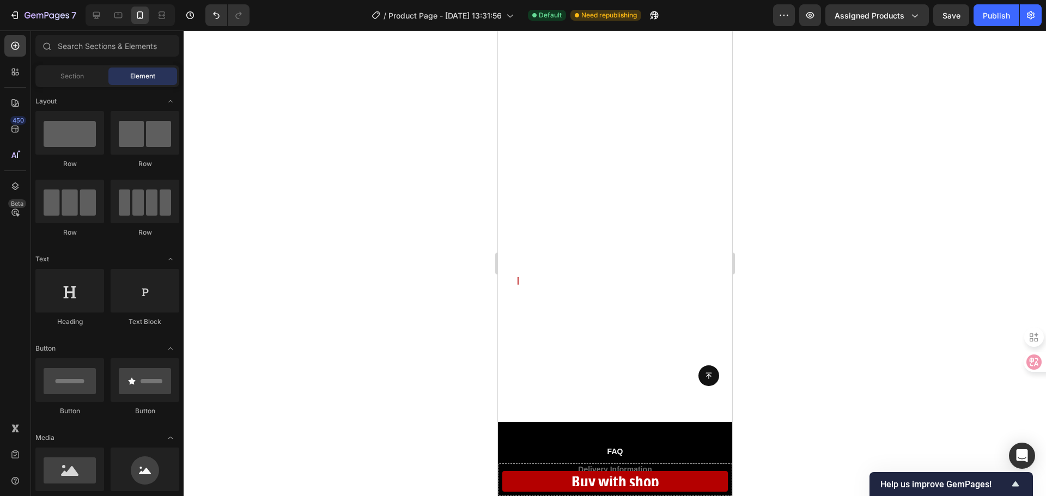
click at [400, 318] on div at bounding box center [615, 264] width 862 height 466
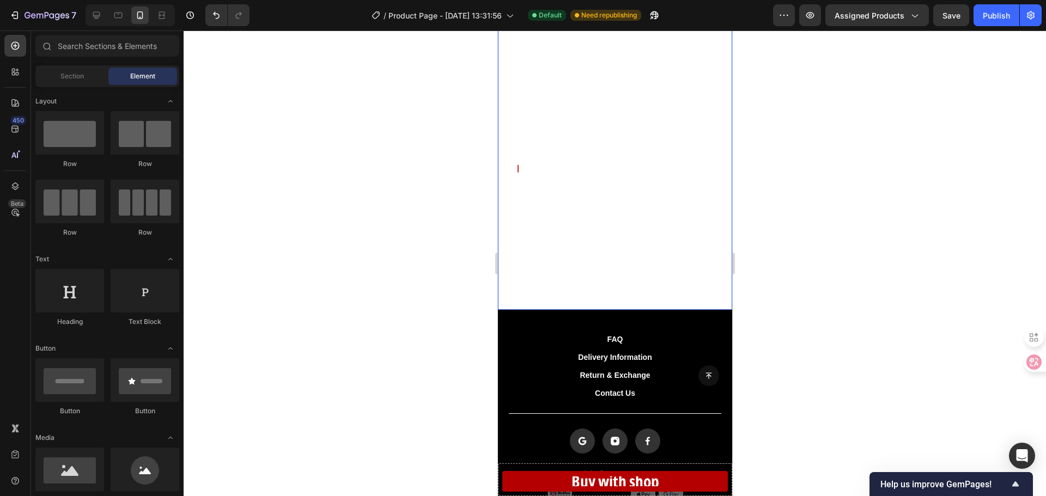
scroll to position [2016, 0]
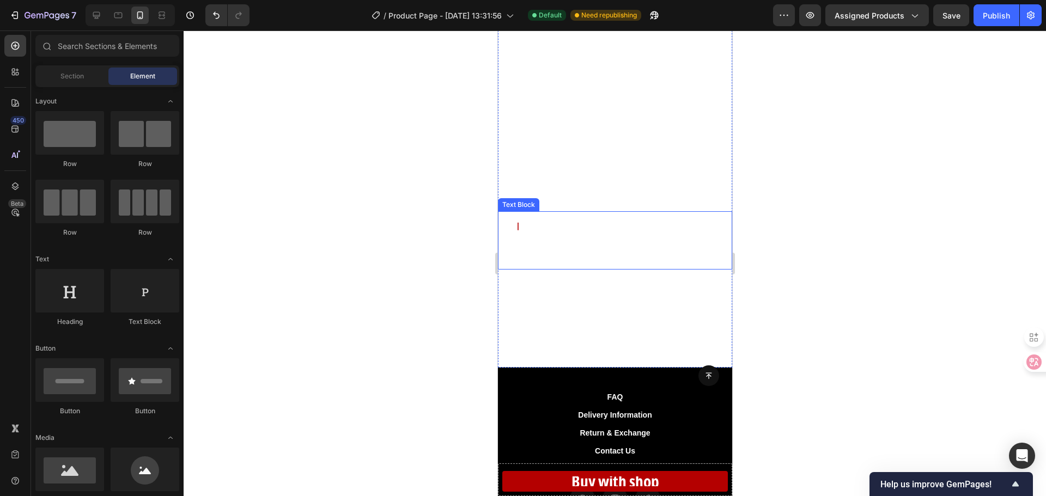
click at [663, 245] on p "丨 See who viewed your profile, which part they stayed on, and for hoby long.Use…" at bounding box center [618, 240] width 209 height 41
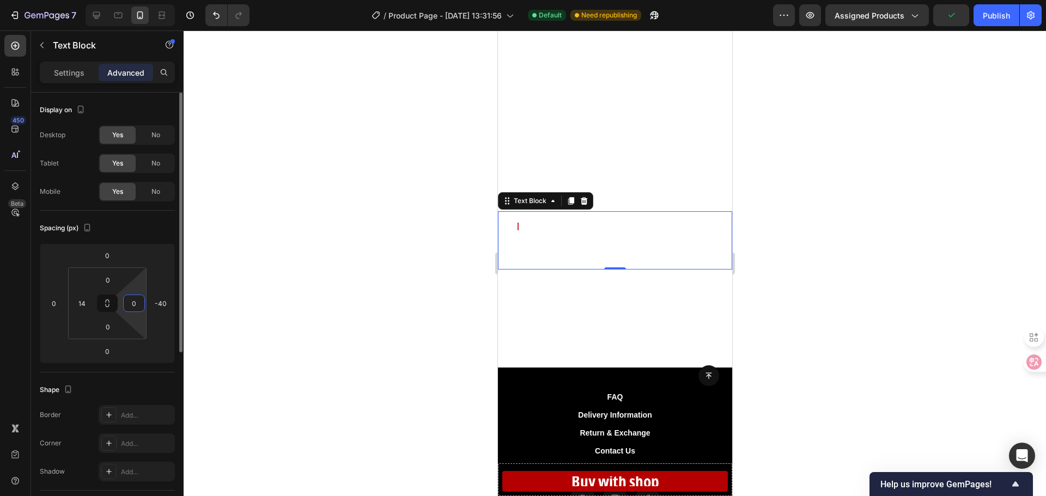
click at [137, 0] on html "7 Version history / Product Page - [DATE] 13:31:56 Default Need republishing Pr…" at bounding box center [523, 0] width 1046 height 0
drag, startPoint x: 136, startPoint y: 291, endPoint x: 136, endPoint y: 282, distance: 9.3
click at [136, 0] on html "7 Version history / Product Page - [DATE] 13:31:56 Default Need republishing Pr…" at bounding box center [523, 0] width 1046 height 0
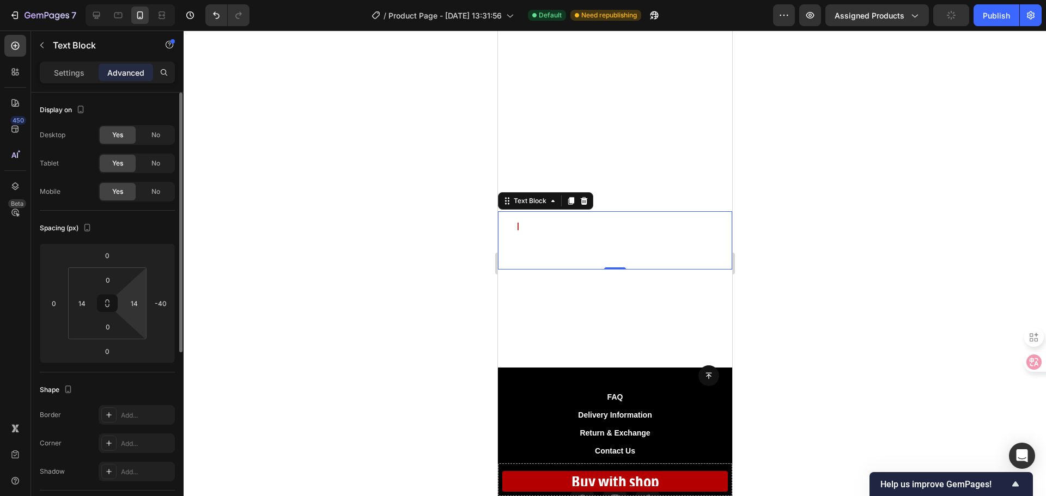
click at [136, 0] on html "7 Version history / Product Page - [DATE] 13:31:56 Default Need republishing Pr…" at bounding box center [523, 0] width 1046 height 0
drag, startPoint x: 136, startPoint y: 282, endPoint x: 139, endPoint y: 287, distance: 6.2
click at [139, 0] on html "7 Version history / Product Page - [DATE] 13:31:56 Default Need republishing Pr…" at bounding box center [523, 0] width 1046 height 0
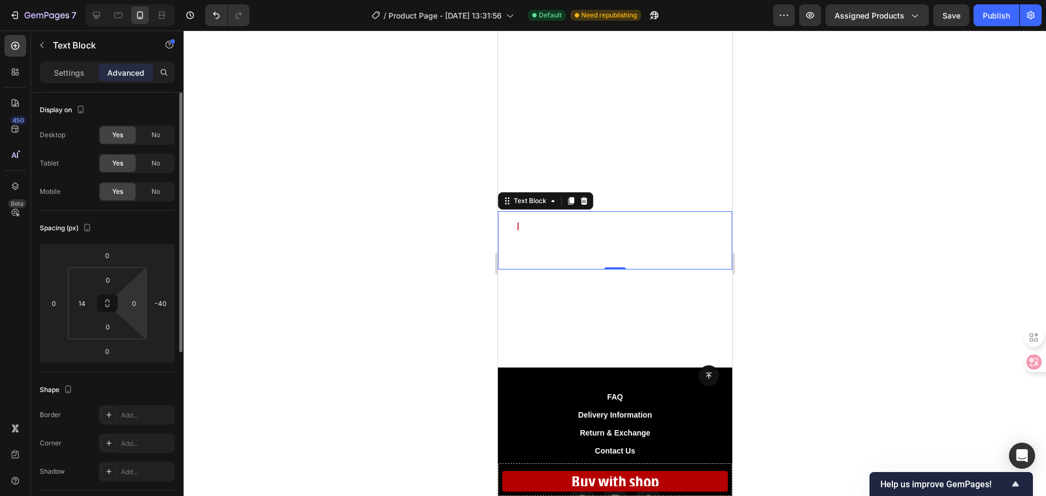
click at [139, 0] on html "7 Version history / Product Page - [DATE] 13:31:56 Default Need republishing Pr…" at bounding box center [523, 0] width 1046 height 0
click at [138, 0] on html "7 Version history / Product Page - [DATE] 13:31:56 Default Need republishing Pr…" at bounding box center [523, 0] width 1046 height 0
type input "4"
click at [138, 0] on html "7 Version history / Product Page - [DATE] 13:31:56 Default Need republishing Pr…" at bounding box center [523, 0] width 1046 height 0
click at [702, 244] on p "丨 See who viewed your profile, which part they stayed on, and for hoby long.Use…" at bounding box center [617, 240] width 207 height 41
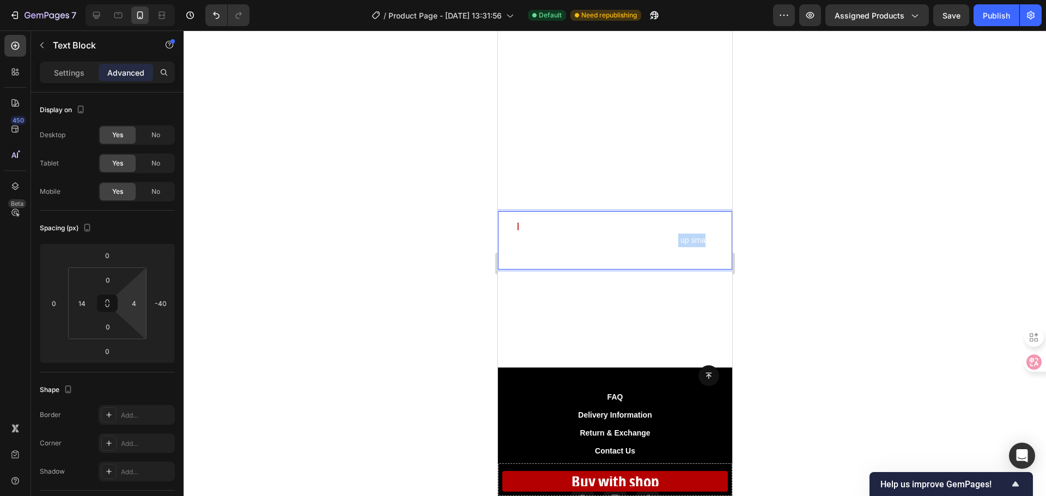
click at [702, 244] on p "丨 See who viewed your profile, which part they stayed on, and for hoby long.Use…" at bounding box center [617, 240] width 207 height 41
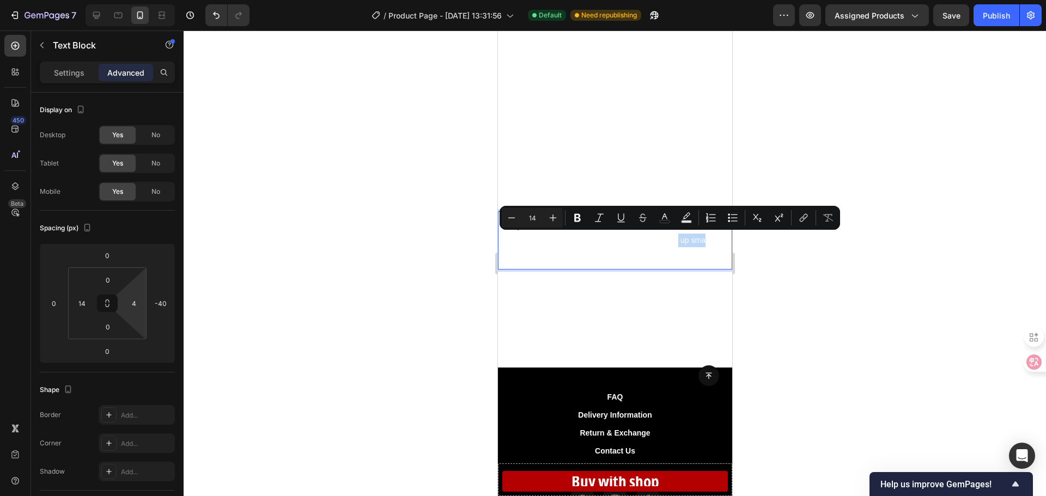
click at [709, 239] on p "丨 See who viewed your profile, which part they stayed on, and for hoby long.Use…" at bounding box center [617, 240] width 207 height 41
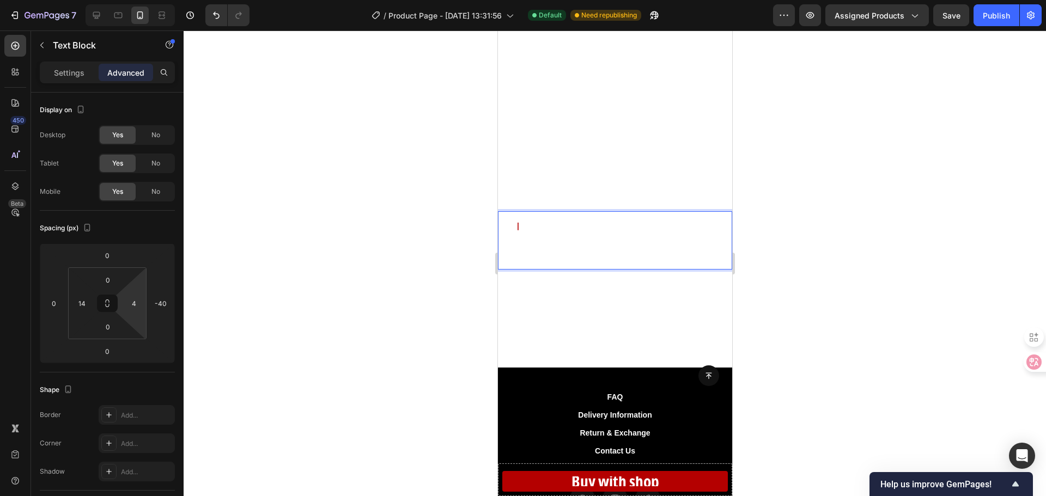
click at [749, 280] on div at bounding box center [615, 264] width 862 height 466
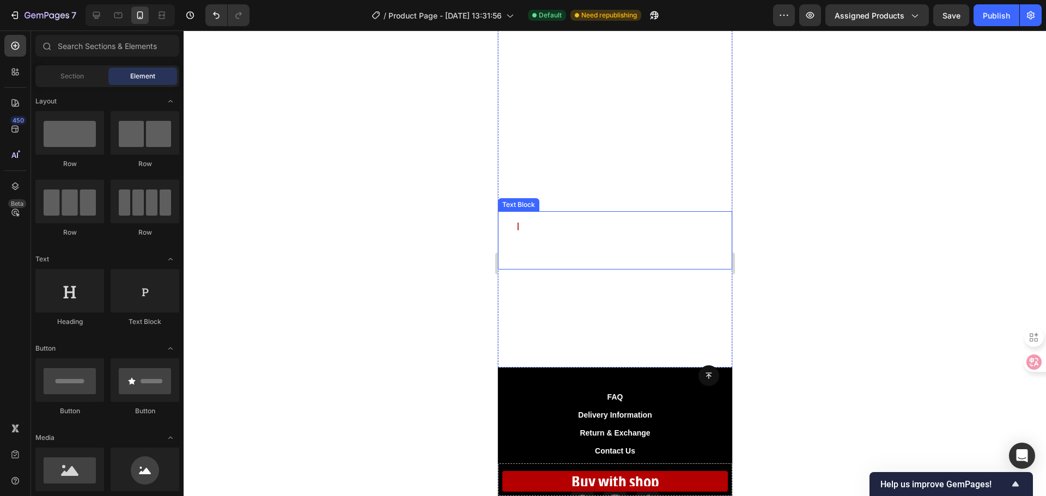
click at [526, 254] on p "丨 See who viewed your profile, which part they stayed on, and for hoby long.Use…" at bounding box center [617, 240] width 207 height 41
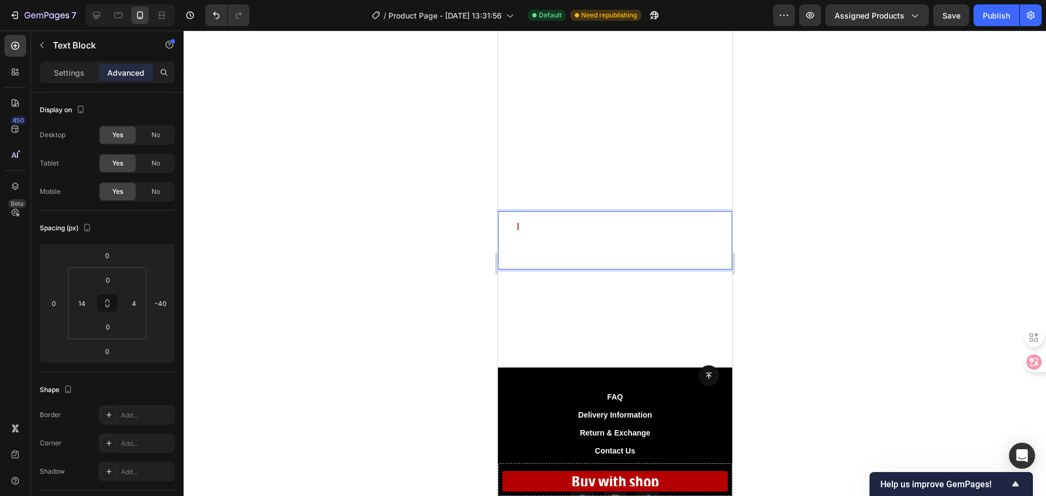
click at [515, 252] on p "丨 See who viewed your profile, which part they stayed on, and for hoby long.Use…" at bounding box center [617, 240] width 207 height 41
click at [514, 253] on p "丨 See who viewed your profile, which part they stayed on, and for hoby long.Use…" at bounding box center [617, 240] width 207 height 41
click at [590, 242] on p "丨 See who viewed your profile, which part they stayed on, and for hoby long.Use…" at bounding box center [617, 240] width 207 height 41
click at [706, 244] on p "丨 See who viewed your profile, which part they stayed on, and for hoby long.Use…" at bounding box center [617, 240] width 207 height 41
click at [709, 240] on p "丨 See who viewed your profile, which part they stayed on, and for hoby long.Use…" at bounding box center [617, 240] width 207 height 41
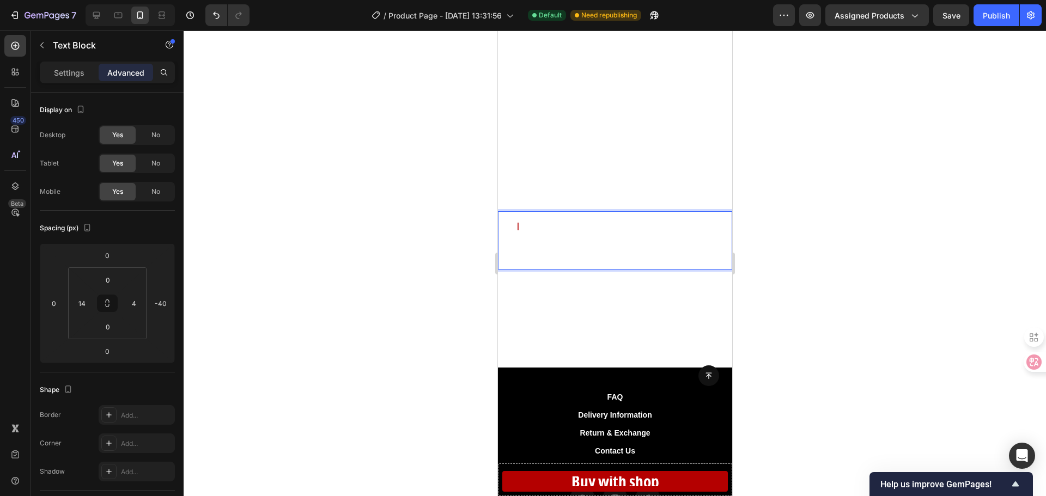
click at [764, 299] on div at bounding box center [615, 264] width 862 height 466
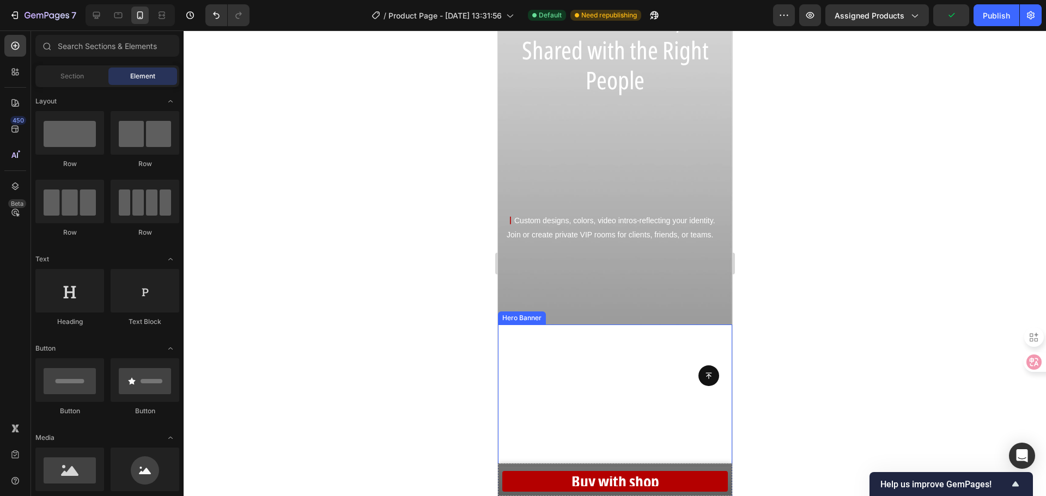
scroll to position [1580, 0]
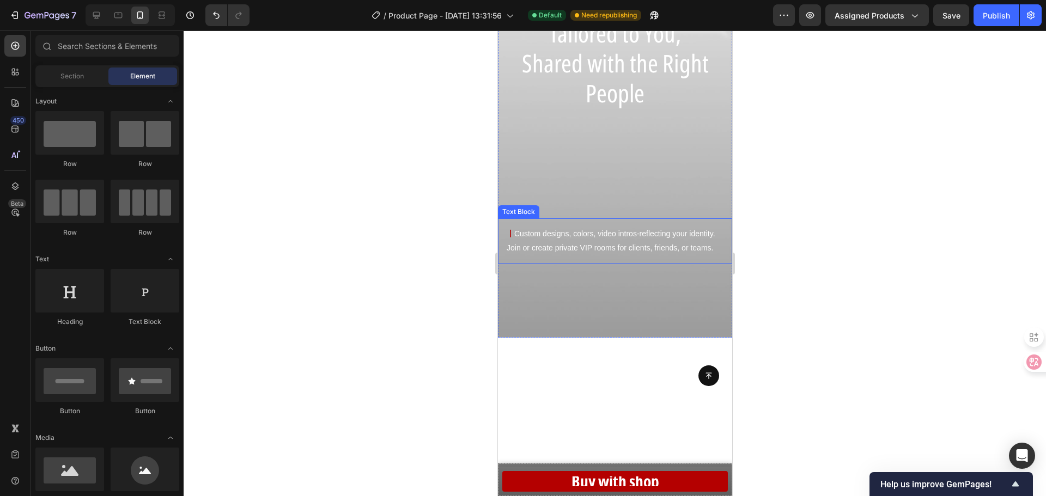
click at [579, 251] on p "丨 Custom designs, colors, video intros-reflecting your identity. Join or create…" at bounding box center [614, 240] width 217 height 27
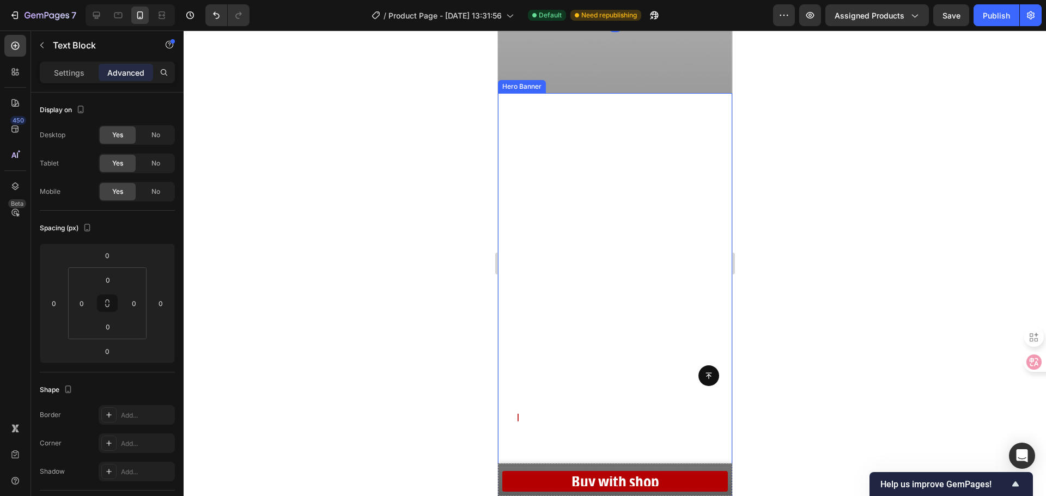
scroll to position [1907, 0]
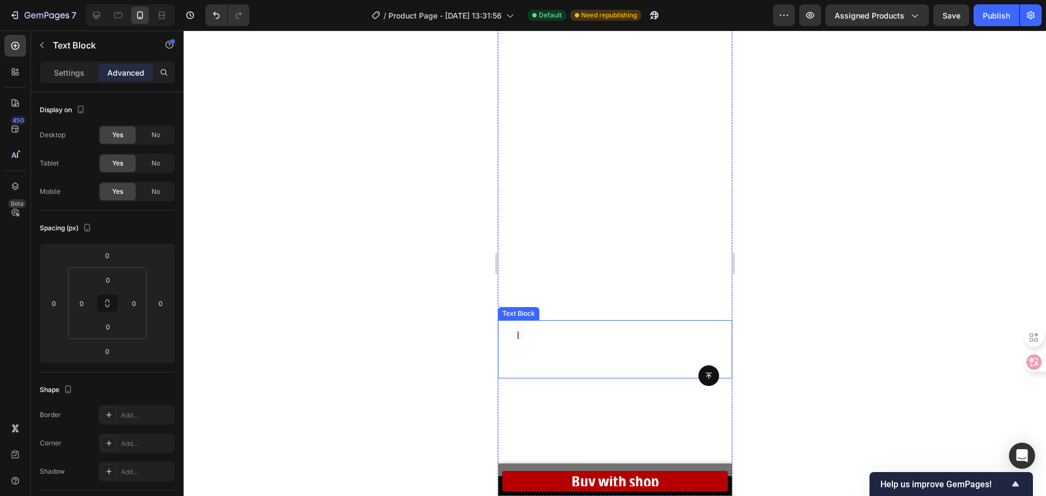
click at [581, 350] on p "丨 See who viewed your profile, which part they stayed on, and for hoby long.Use…" at bounding box center [617, 349] width 207 height 41
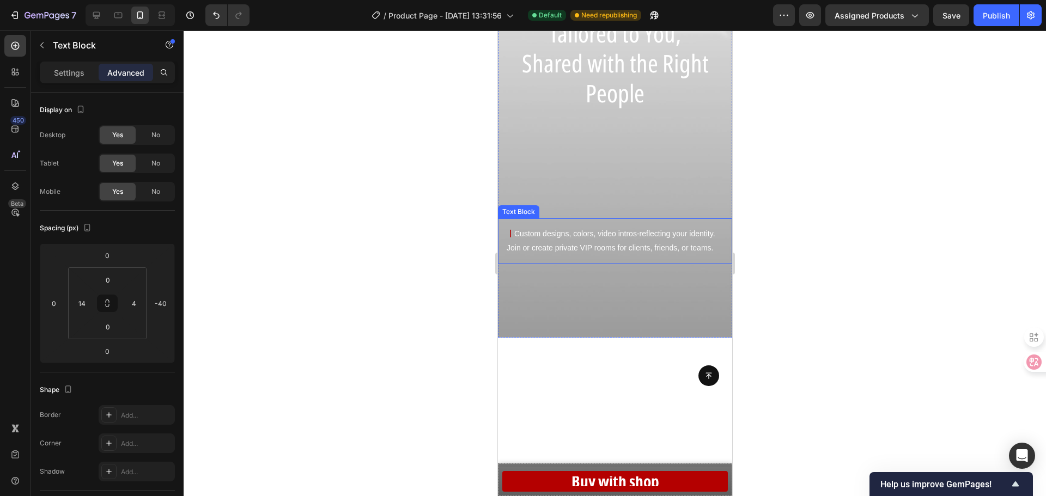
click at [572, 236] on p "丨 Custom designs, colors, video intros-reflecting your identity. Join or create…" at bounding box center [614, 240] width 217 height 27
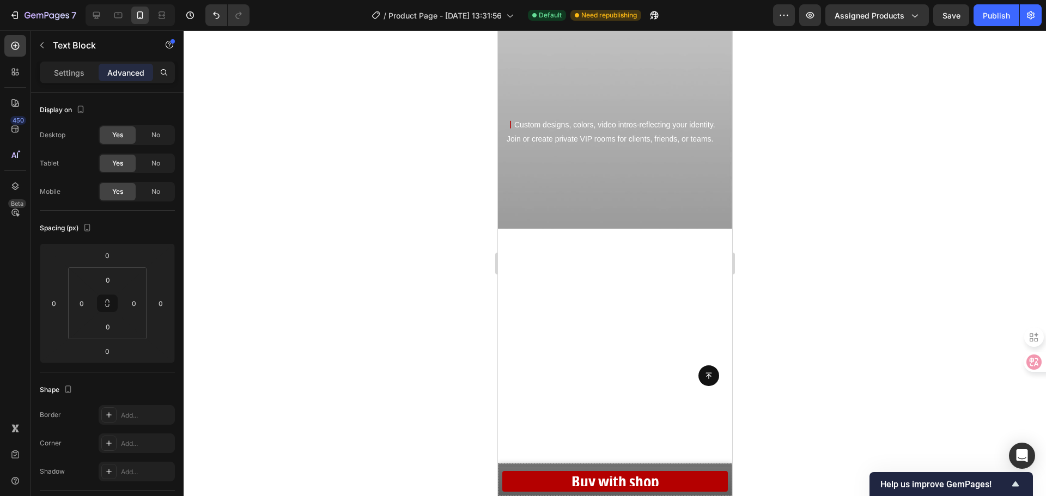
scroll to position [1852, 0]
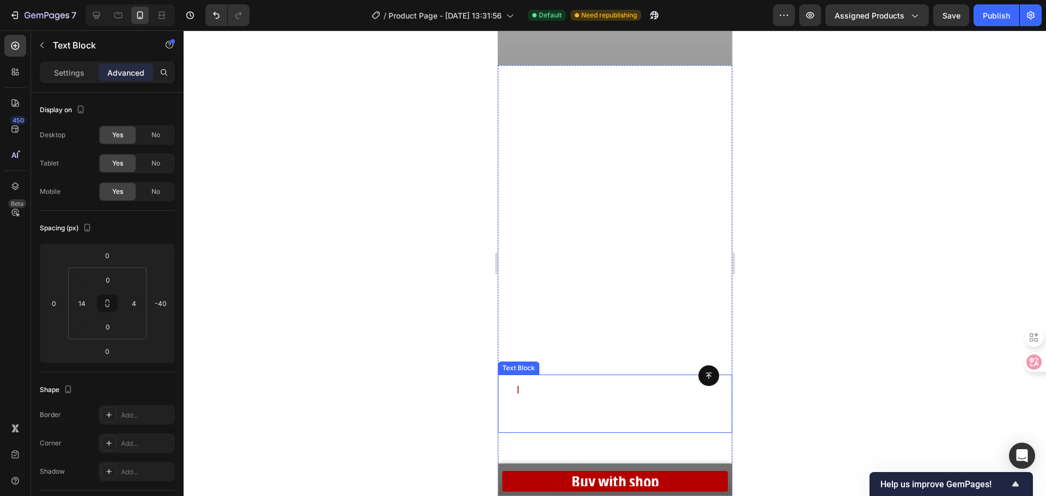
click at [604, 399] on p "丨 See who viewed your profile, which part they stayed on, and for hoby long.Use…" at bounding box center [617, 404] width 207 height 41
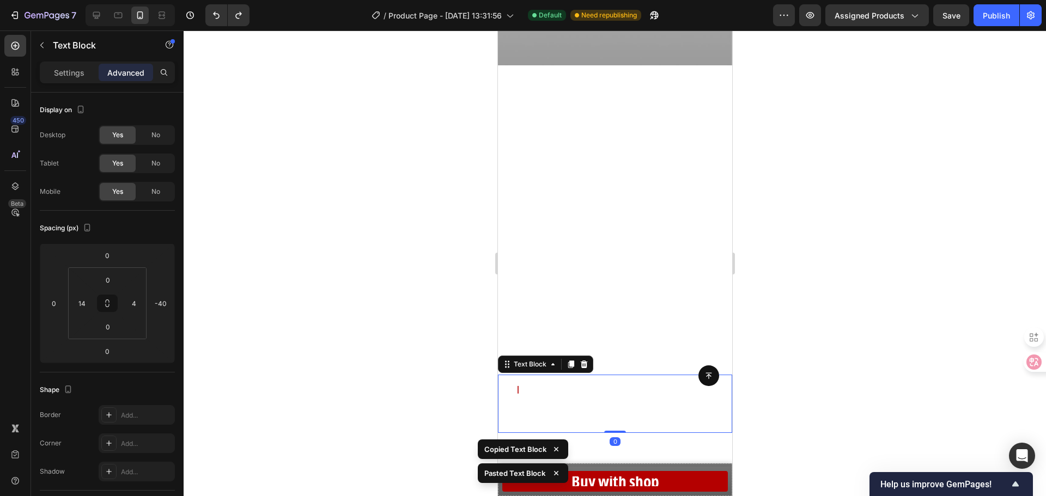
click at [604, 399] on p "丨 See who viewed your profile, which part they stayed on, and for hoby long.Use…" at bounding box center [617, 404] width 207 height 41
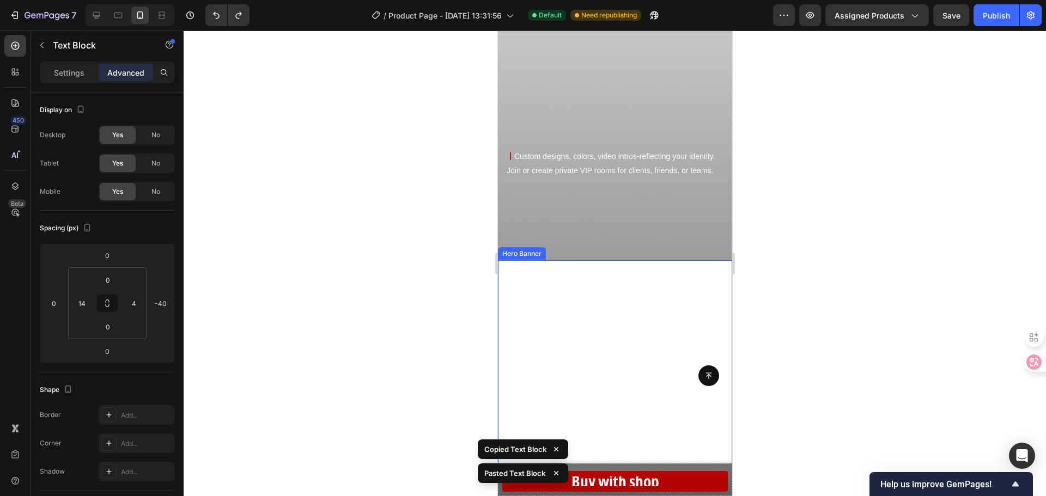
scroll to position [1634, 0]
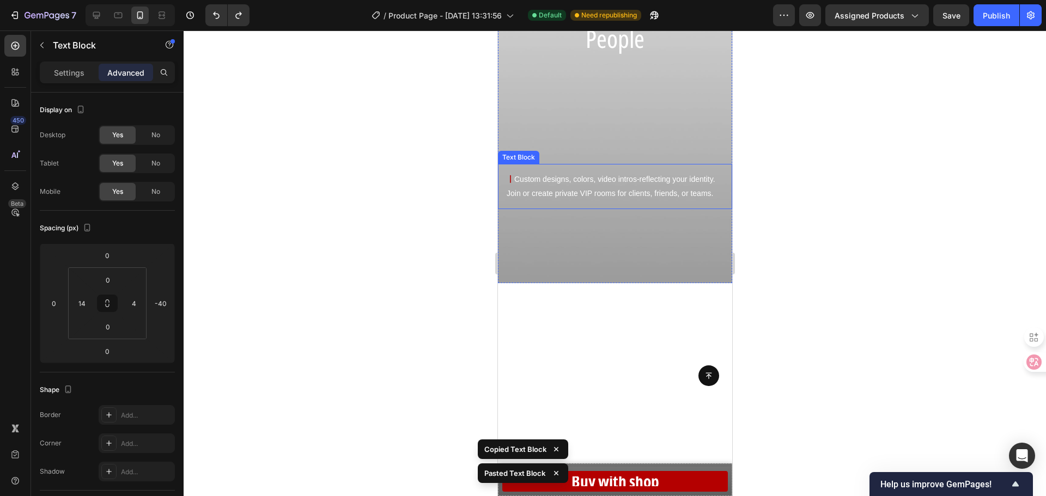
click at [580, 180] on p "丨 Custom designs, colors, video intros-reflecting your identity. Join or create…" at bounding box center [614, 186] width 217 height 27
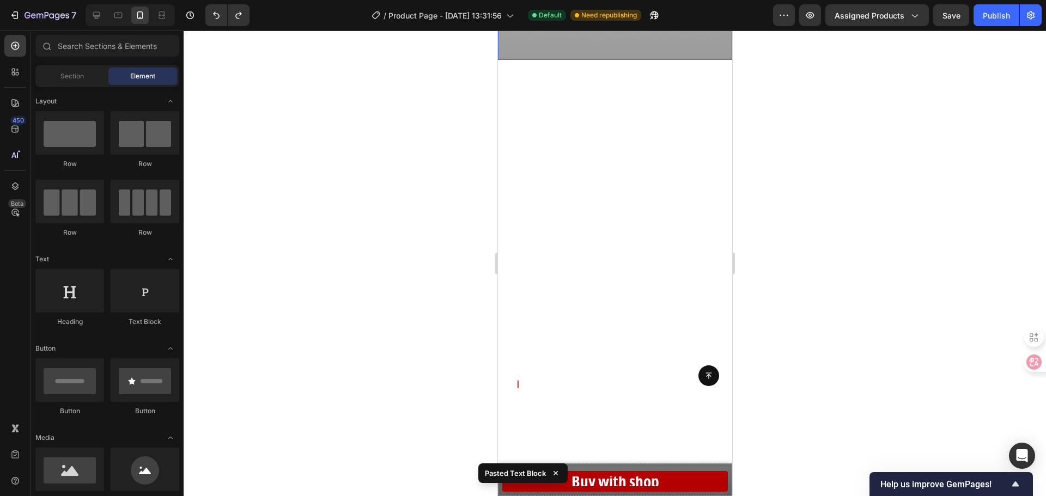
scroll to position [1907, 0]
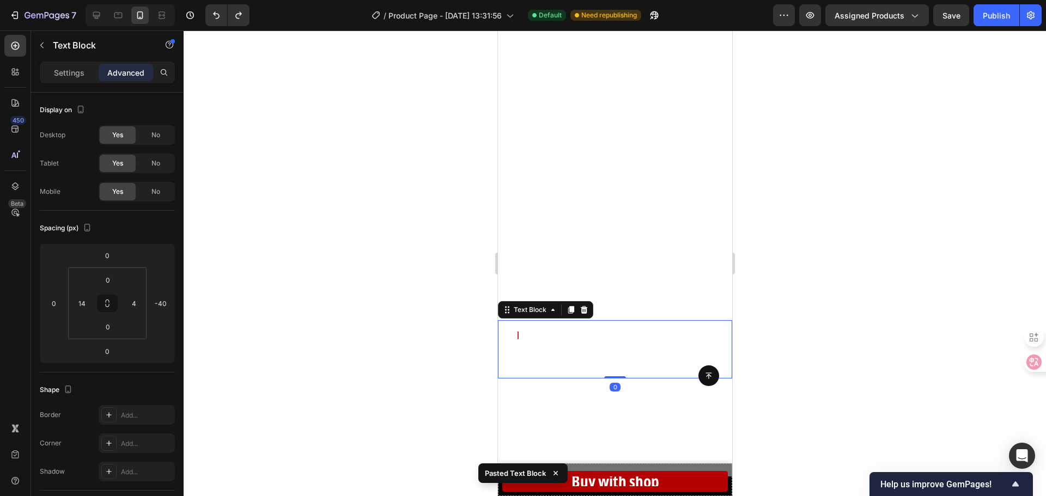
click at [591, 337] on p "丨 See who viewed your profile, which part they stayed on, and for hoby long.Use…" at bounding box center [617, 349] width 207 height 41
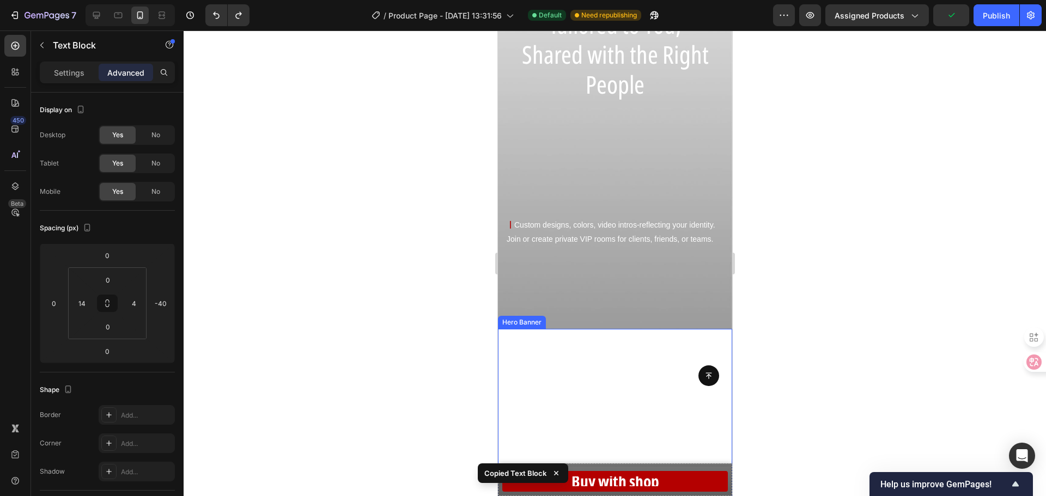
scroll to position [1580, 0]
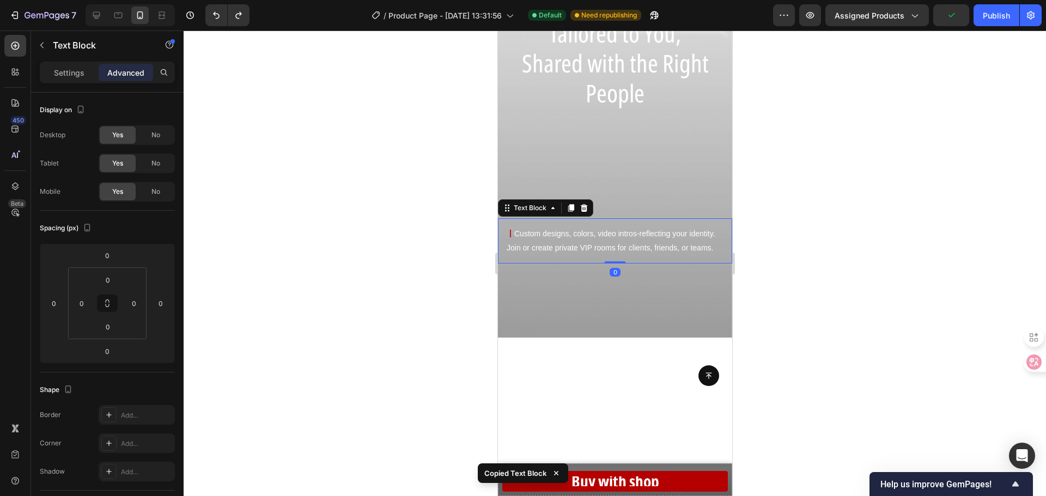
click at [602, 254] on p "丨 Custom designs, colors, video intros-reflecting your identity. Join or create…" at bounding box center [614, 240] width 217 height 27
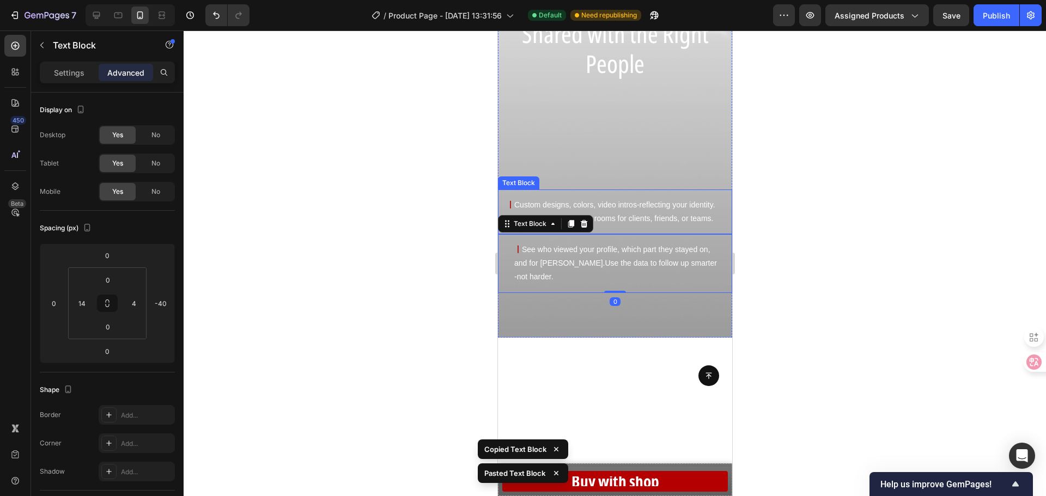
click at [615, 205] on p "丨 Custom designs, colors, video intros-reflecting your identity. Join or create…" at bounding box center [614, 211] width 217 height 27
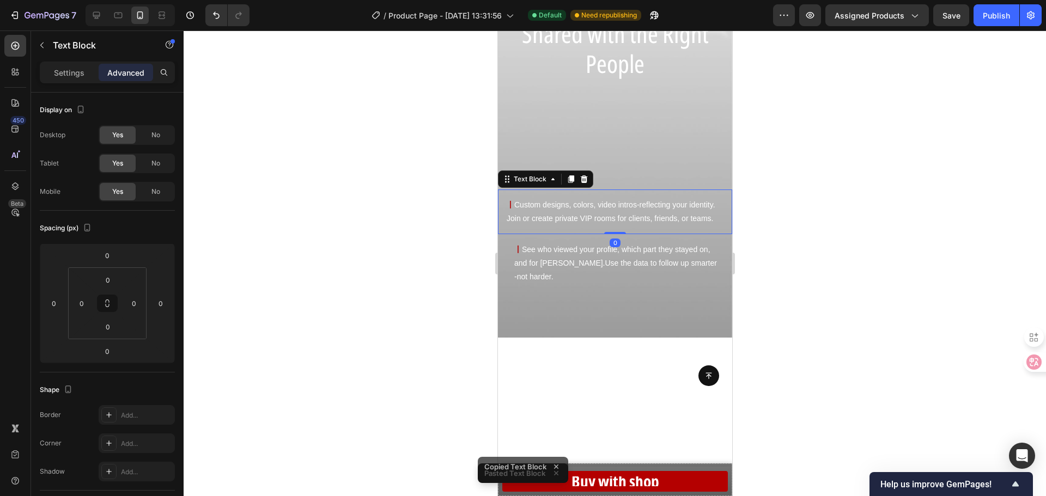
click at [596, 218] on p "丨 Custom designs, colors, video intros-reflecting your identity. Join or create…" at bounding box center [614, 211] width 217 height 27
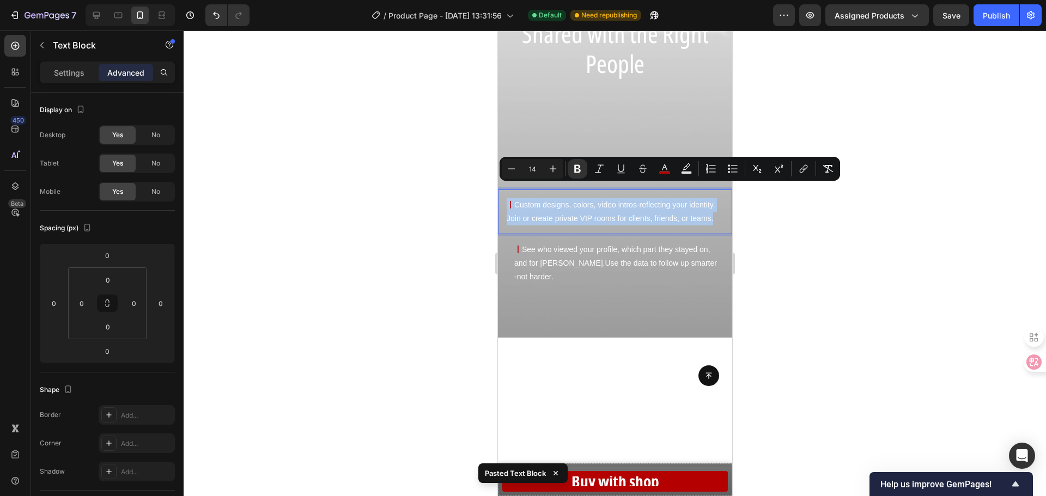
drag, startPoint x: 539, startPoint y: 228, endPoint x: 961, endPoint y: 206, distance: 422.8
copy p "丨 Custom designs, colors, video intros-reflecting your identity. Join or create…"
click at [561, 284] on p "丨 See who viewed your profile, which part they stayed on, and for hoby long.Use…" at bounding box center [617, 263] width 207 height 41
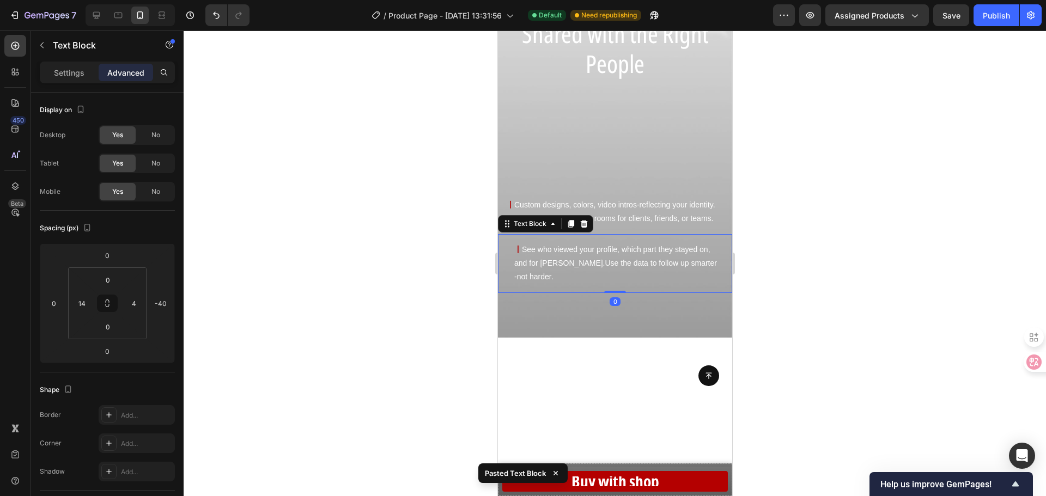
click at [520, 258] on p "丨 See who viewed your profile, which part they stayed on, and for hoby long.Use…" at bounding box center [617, 263] width 207 height 41
click at [520, 254] on strong "丨" at bounding box center [518, 249] width 8 height 9
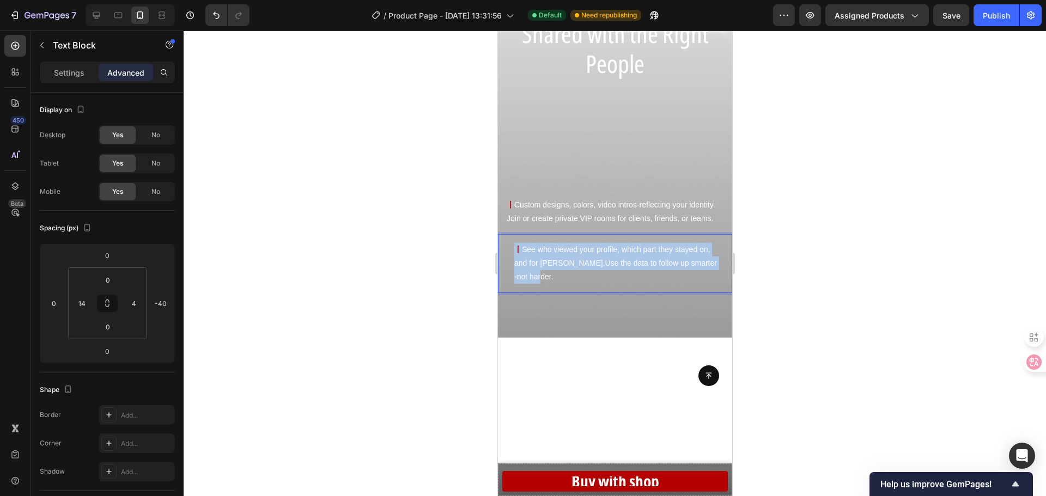
drag, startPoint x: 544, startPoint y: 287, endPoint x: 509, endPoint y: 256, distance: 46.3
click at [509, 256] on div "丨 See who viewed your profile, which part they stayed on, and for hoby long.Use…" at bounding box center [617, 263] width 224 height 59
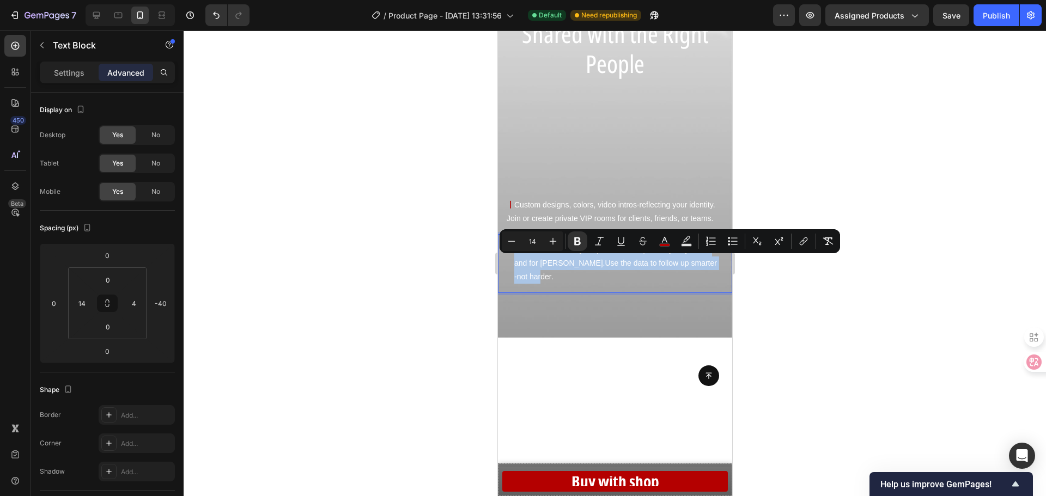
scroll to position [1573, 0]
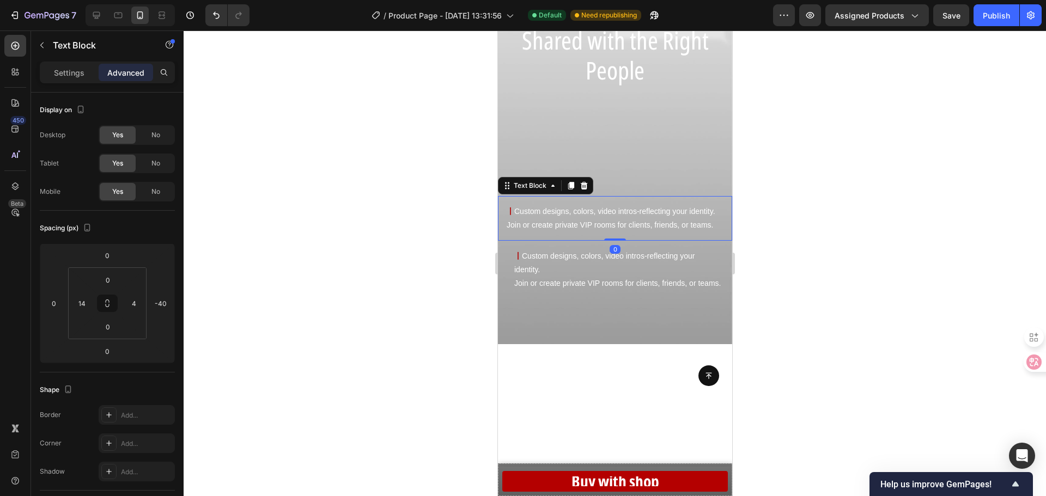
click at [558, 220] on p "丨 Custom designs, colors, video intros-reflecting your identity. Join or create…" at bounding box center [614, 218] width 217 height 27
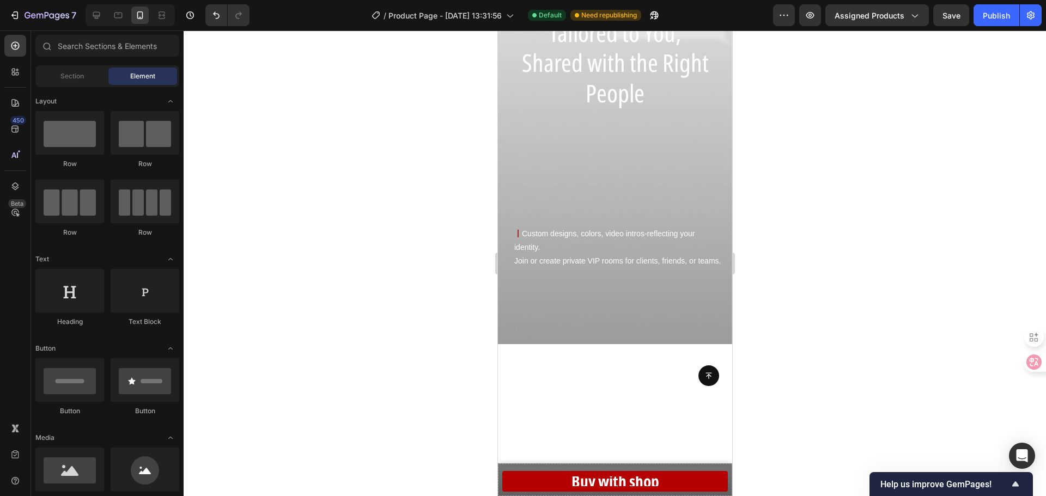
click at [800, 288] on div at bounding box center [615, 264] width 862 height 466
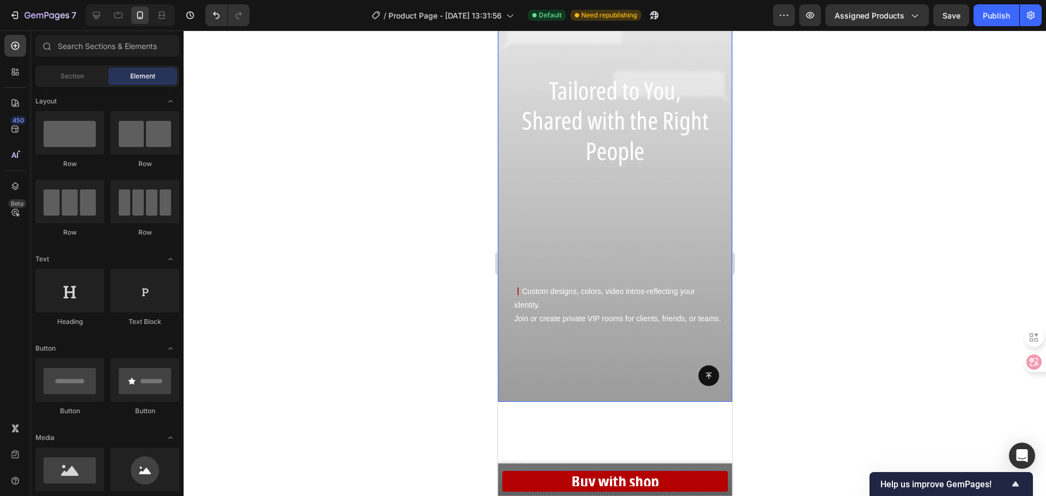
scroll to position [1519, 0]
click at [589, 323] on p "丨 Custom designs, colors, video intros-reflecting your identity. Join or create…" at bounding box center [617, 302] width 207 height 41
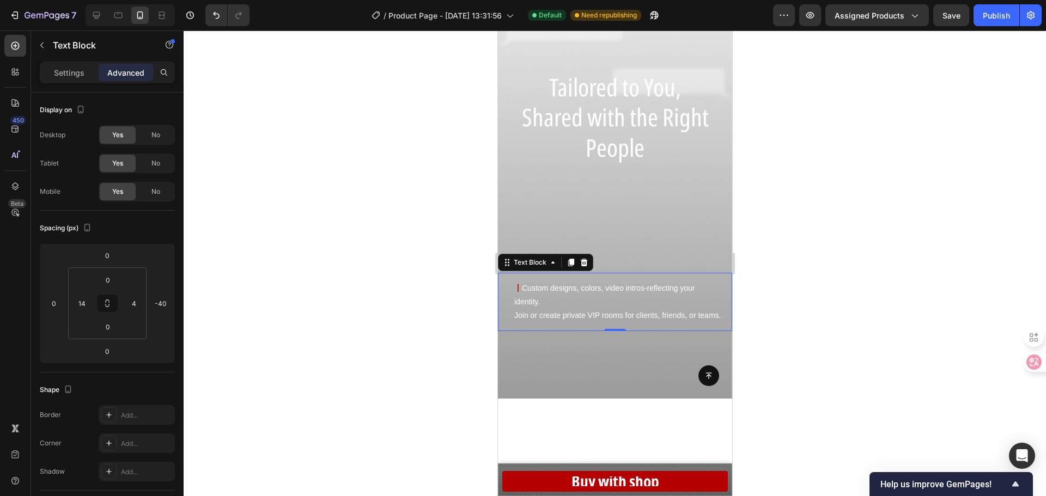
click at [577, 306] on p "丨 Custom designs, colors, video intros-reflecting your identity. Join or create…" at bounding box center [617, 302] width 207 height 41
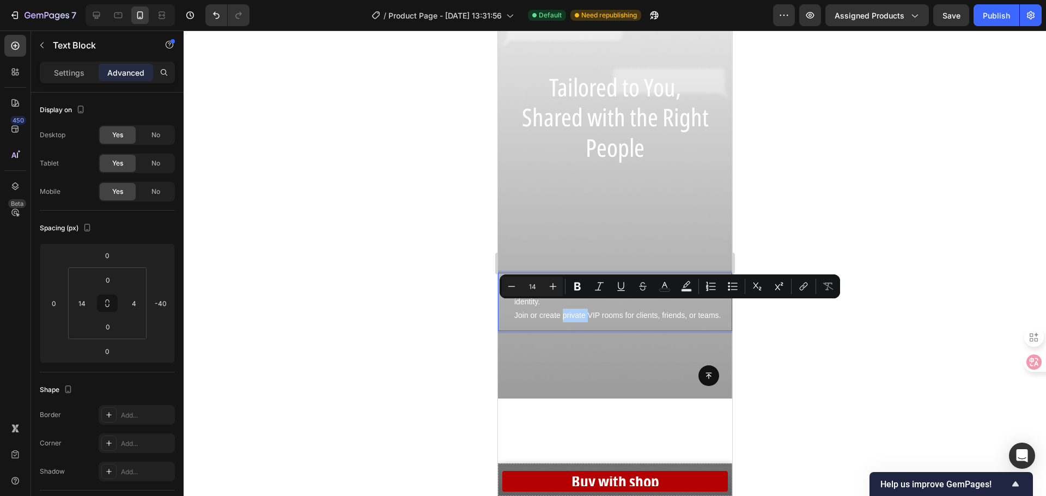
click at [849, 227] on div at bounding box center [615, 264] width 862 height 466
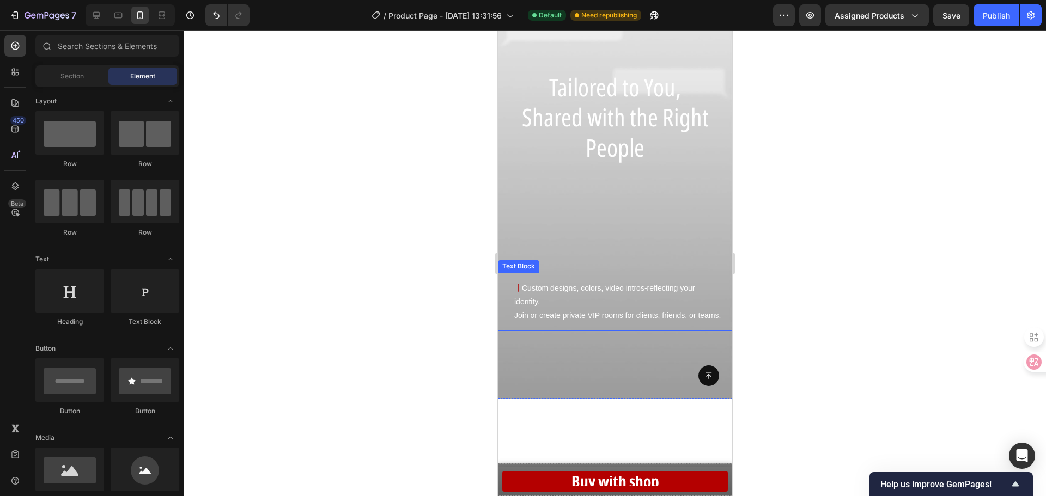
click at [558, 306] on p "丨 Custom designs, colors, video intros-reflecting your identity. Join or create…" at bounding box center [617, 302] width 207 height 41
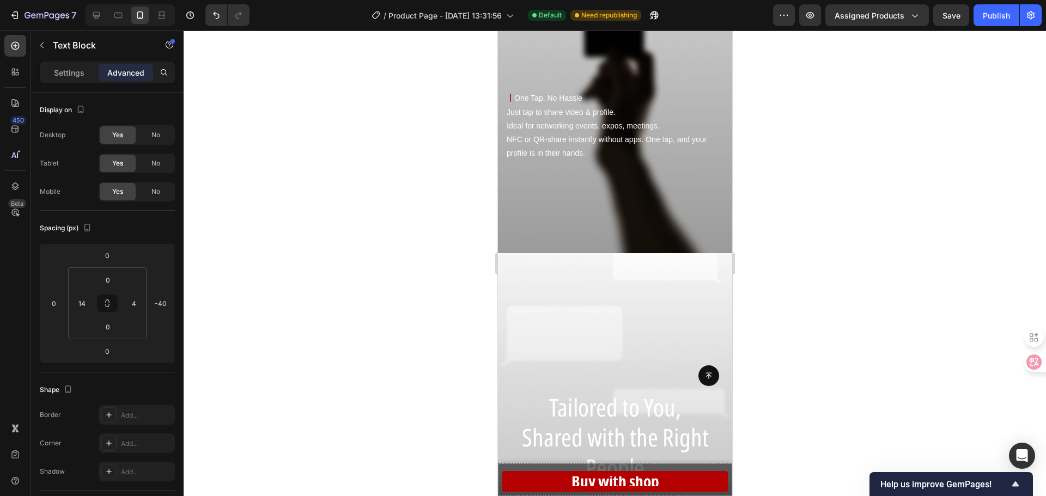
scroll to position [1192, 0]
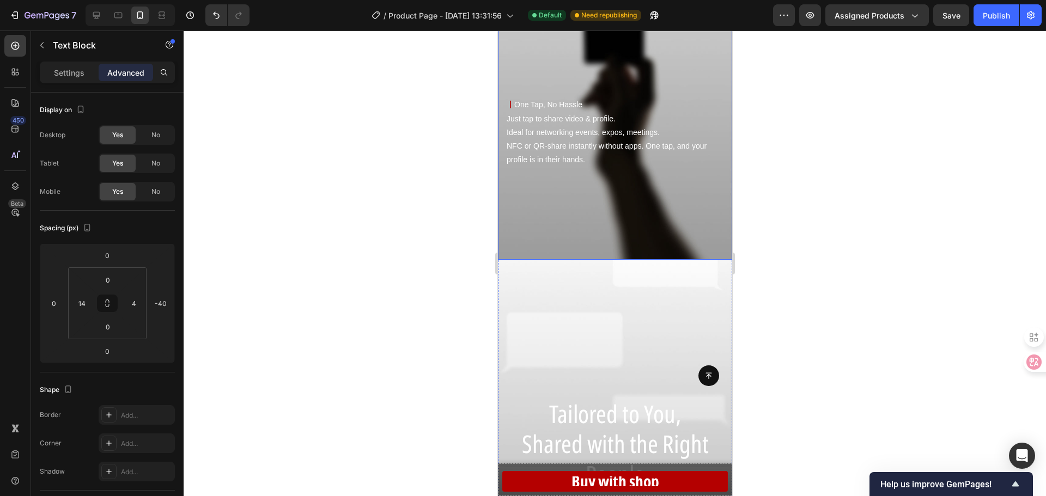
click at [554, 199] on div "Background Image" at bounding box center [614, 27] width 234 height 466
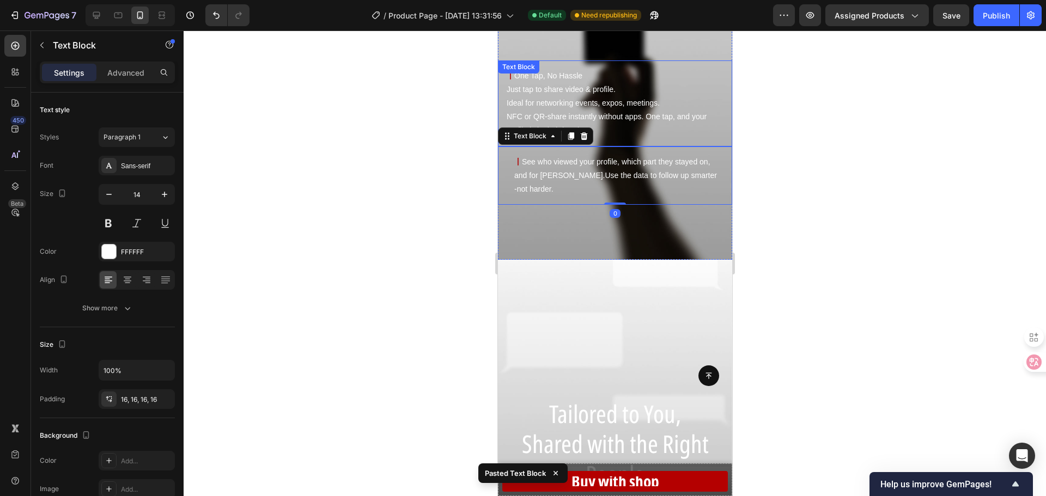
click at [564, 108] on p "丨 One Tap, No Hassle Just tap to share video & profile. Ideal for networking ev…" at bounding box center [614, 103] width 217 height 69
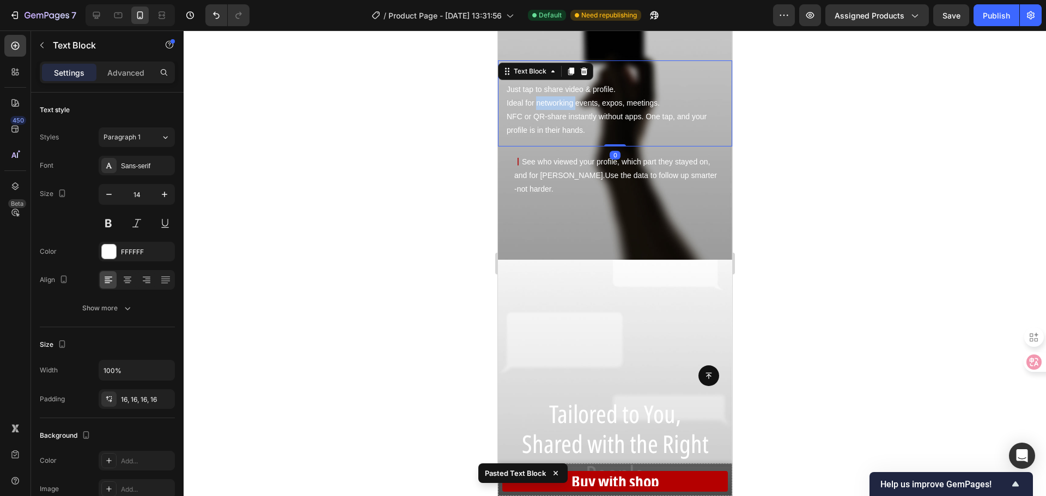
click at [564, 108] on p "丨 One Tap, No Hassle Just tap to share video & profile. Ideal for networking ev…" at bounding box center [614, 103] width 217 height 69
click at [593, 129] on p "丨 One Tap, No Hassle Just tap to share video & profile. Ideal for networking ev…" at bounding box center [614, 103] width 217 height 69
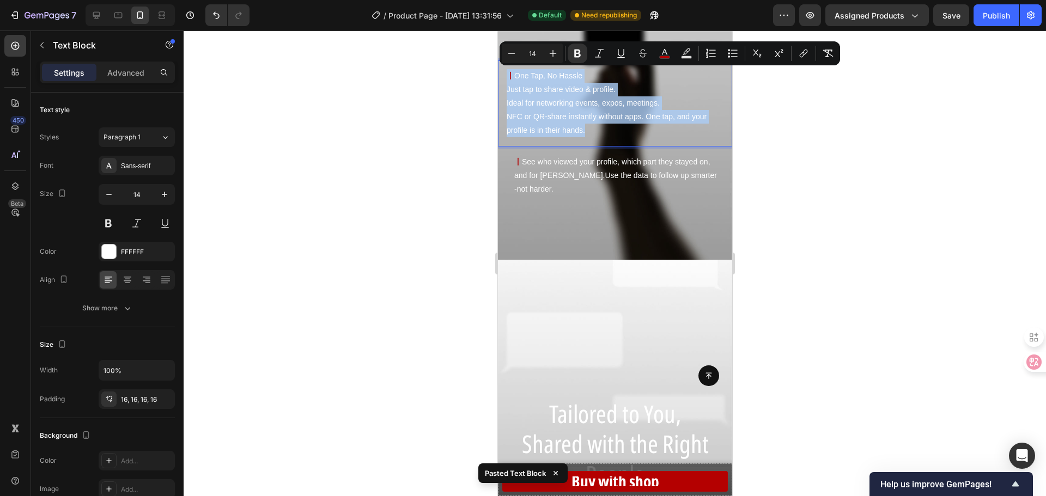
copy p "丨 One Tap, No Hassle Just tap to share video & profile. Ideal for networking ev…"
click at [573, 181] on p "丨 See who viewed your profile, which part they stayed on, and for hoby long.Use…" at bounding box center [617, 175] width 207 height 41
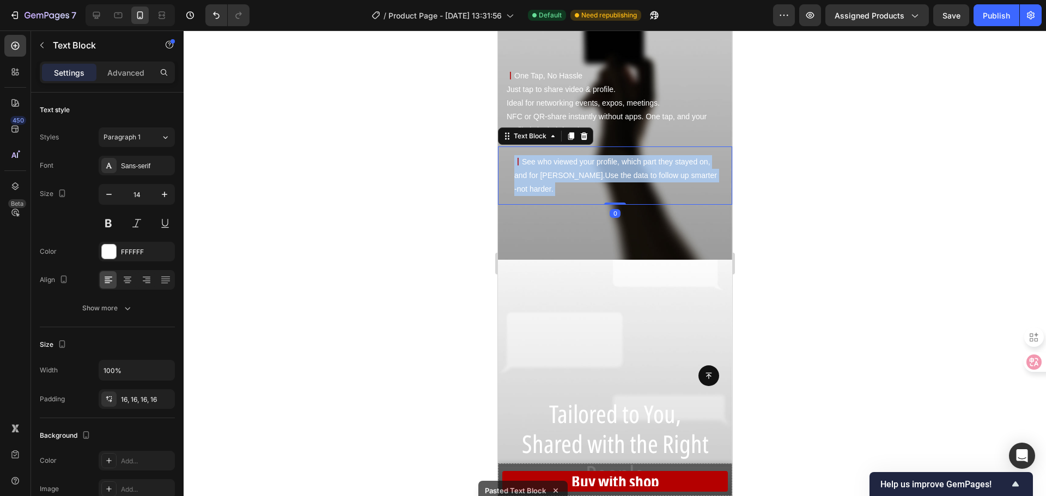
click at [582, 195] on p "丨 See who viewed your profile, which part they stayed on, and for hoby long.Use…" at bounding box center [617, 175] width 207 height 41
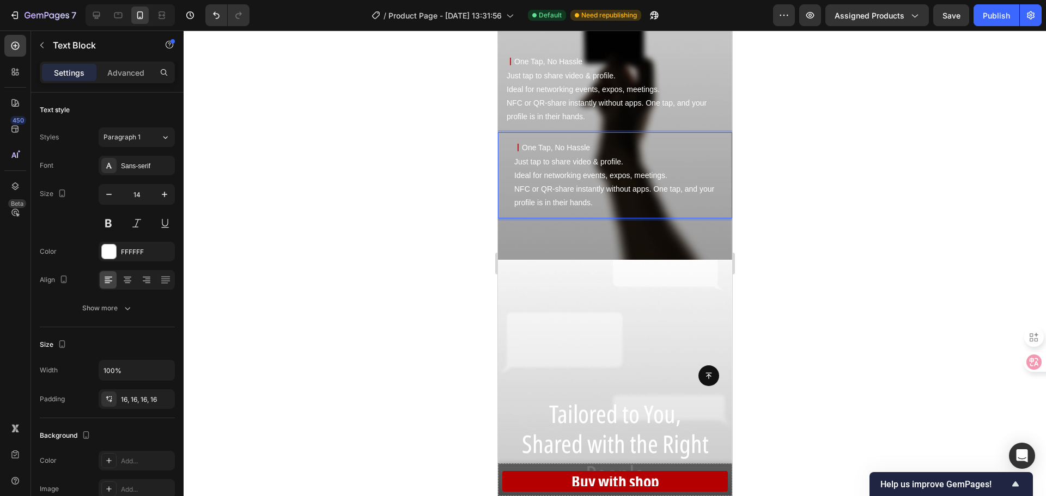
scroll to position [1178, 0]
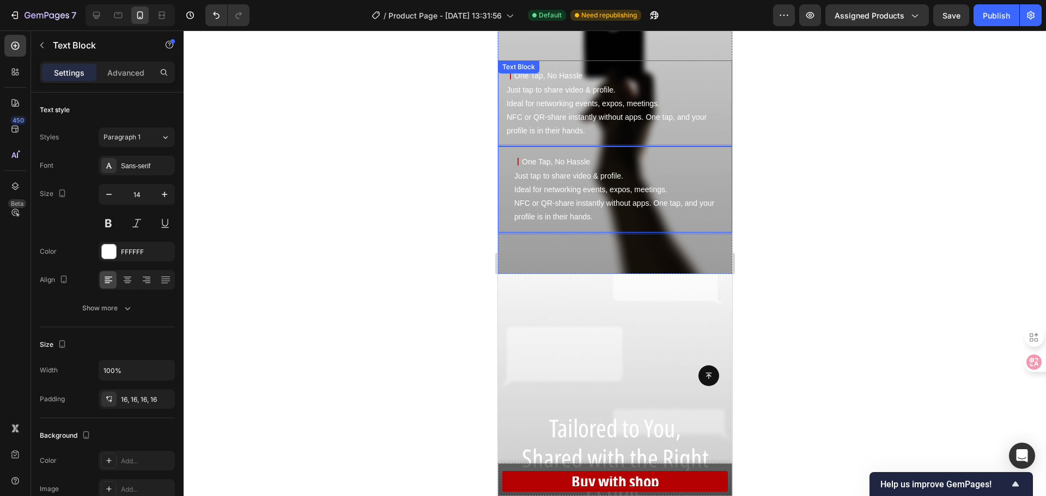
click at [566, 119] on p "丨 One Tap, No Hassle Just tap to share video & profile. Ideal for networking ev…" at bounding box center [614, 103] width 217 height 69
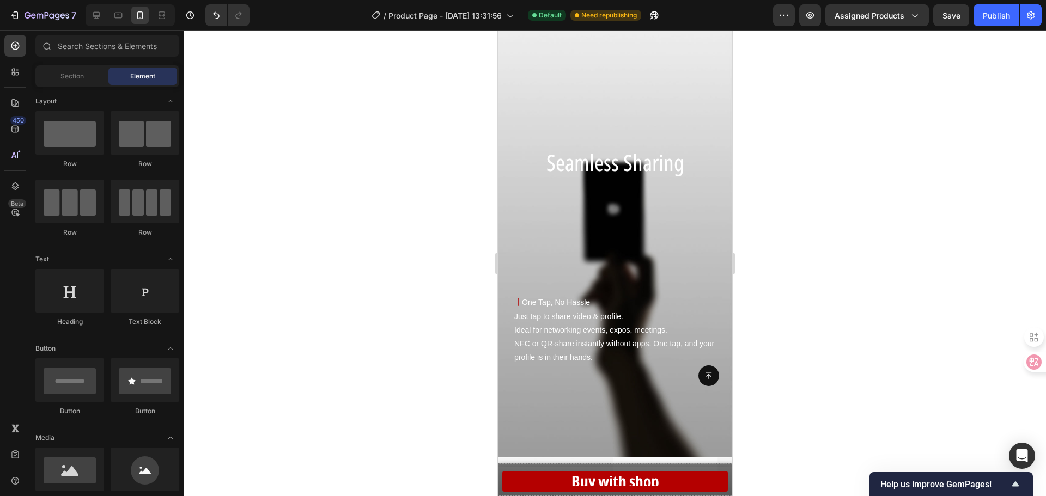
scroll to position [1014, 0]
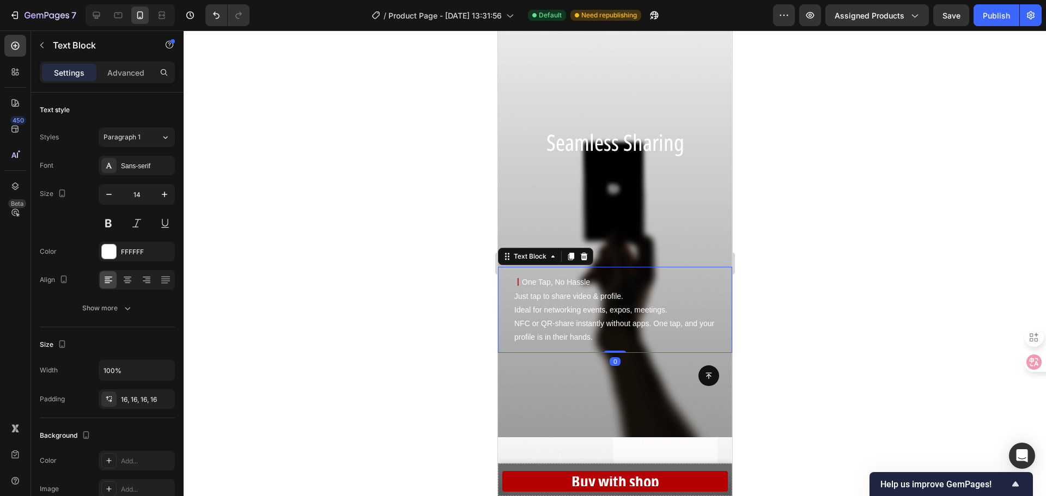
click at [630, 296] on p "丨 One Tap, No Hassle Just tap to share video & profile. Ideal for networking ev…" at bounding box center [617, 310] width 207 height 69
click at [649, 308] on p "丨 One Tap, No Hassle Just tap to share video & profile. Ideal for networking ev…" at bounding box center [617, 310] width 207 height 69
click at [682, 311] on p "丨 One Tap, No Hassle Just tap to share video & profile. Ideal for networking ev…" at bounding box center [617, 310] width 207 height 69
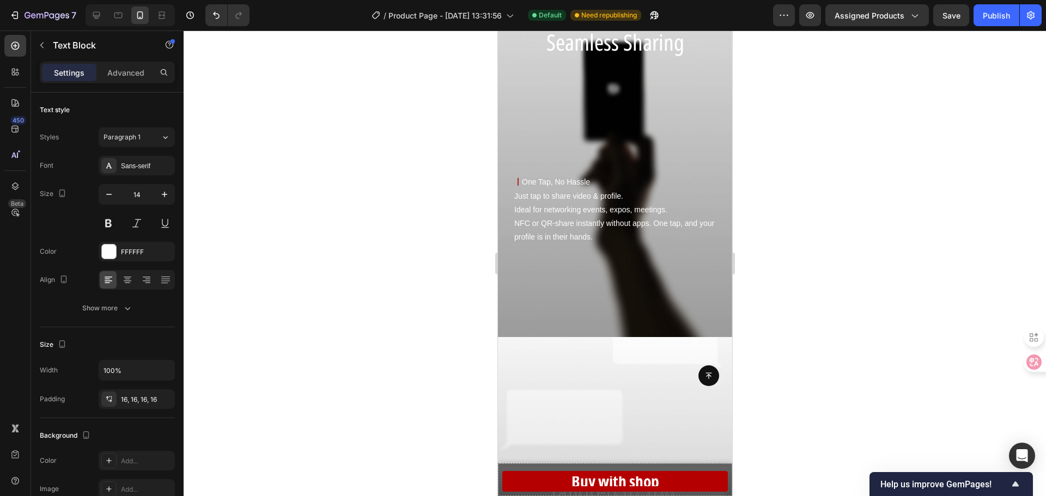
scroll to position [1144, 0]
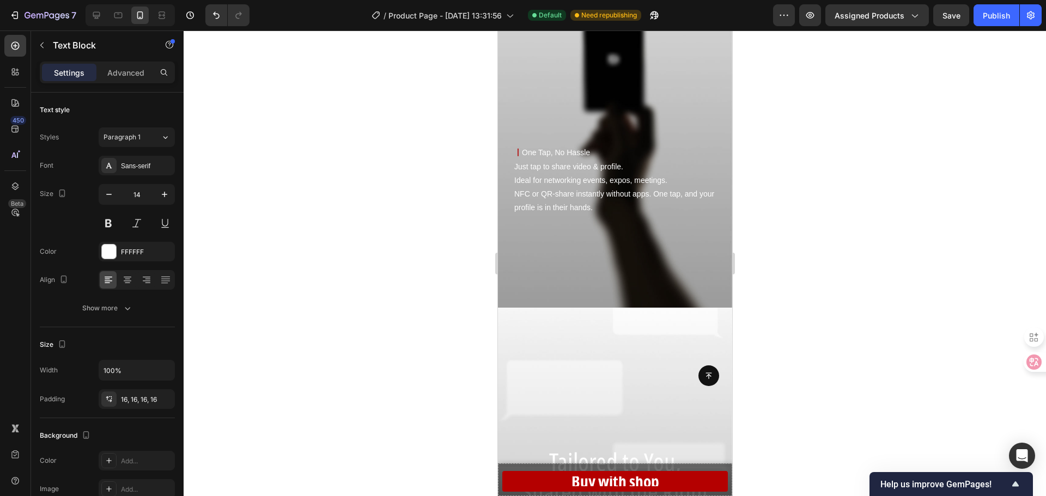
click at [575, 206] on p "丨 One Tap, No Hassle Just tap to share video & profile. Ideal for networking ev…" at bounding box center [617, 180] width 207 height 69
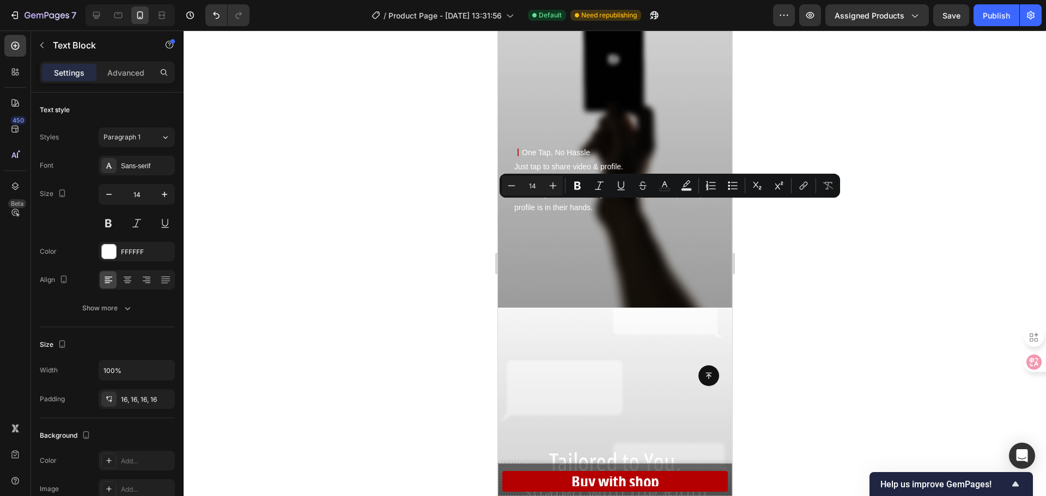
click at [535, 214] on p "丨 One Tap, No Hassle Just tap to share video & profile. Ideal for networking ev…" at bounding box center [617, 180] width 207 height 69
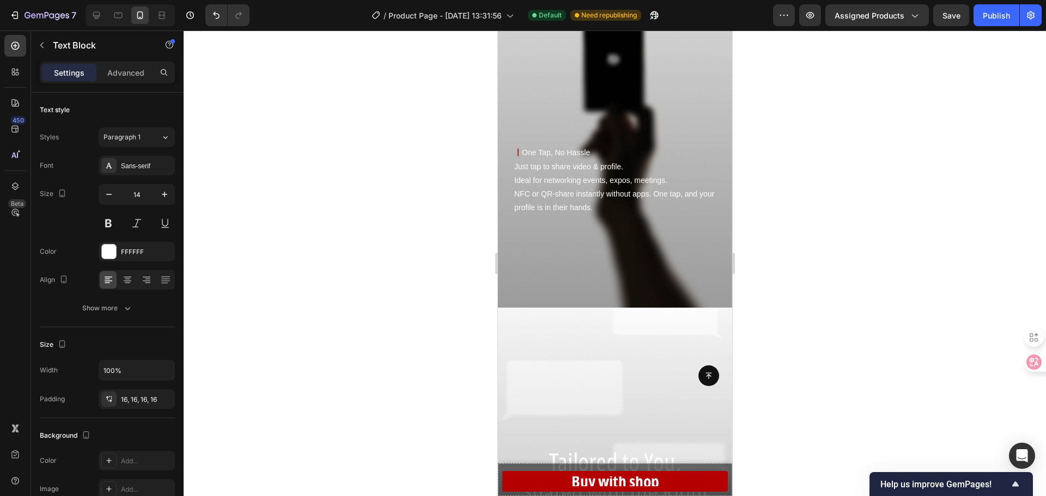
click at [516, 182] on p "丨 One Tap, No Hassle Just tap to share video & profile. Ideal for networking ev…" at bounding box center [617, 180] width 207 height 69
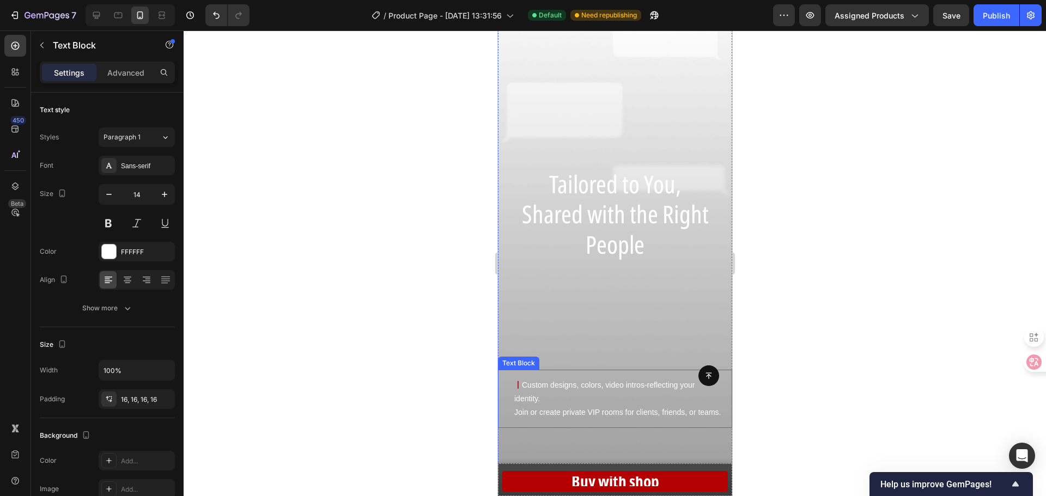
scroll to position [1416, 0]
click at [539, 400] on p "丨 Custom designs, colors, video intros-reflecting your identity. Join or create…" at bounding box center [617, 404] width 207 height 41
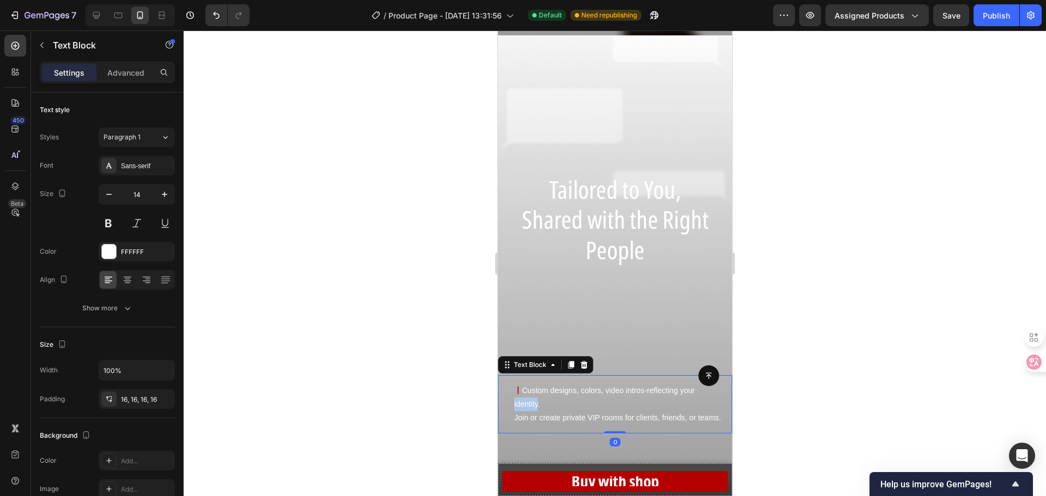
click at [539, 400] on p "丨 Custom designs, colors, video intros-reflecting your identity. Join or create…" at bounding box center [617, 404] width 207 height 41
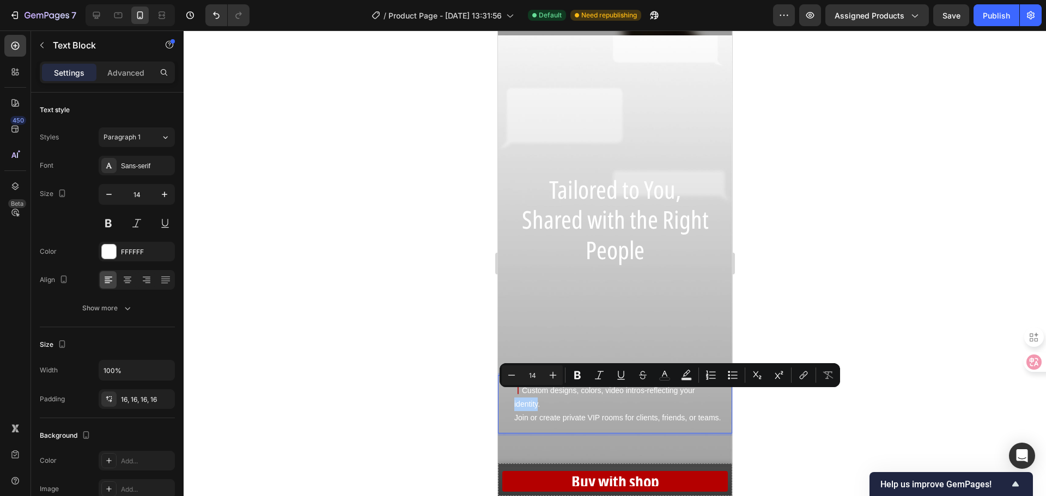
click at [409, 395] on div at bounding box center [615, 264] width 862 height 466
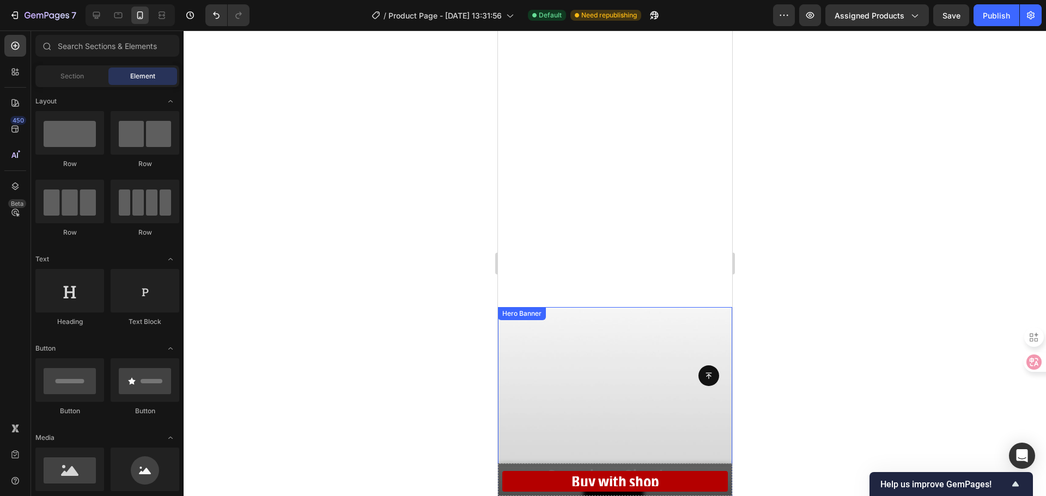
scroll to position [490, 0]
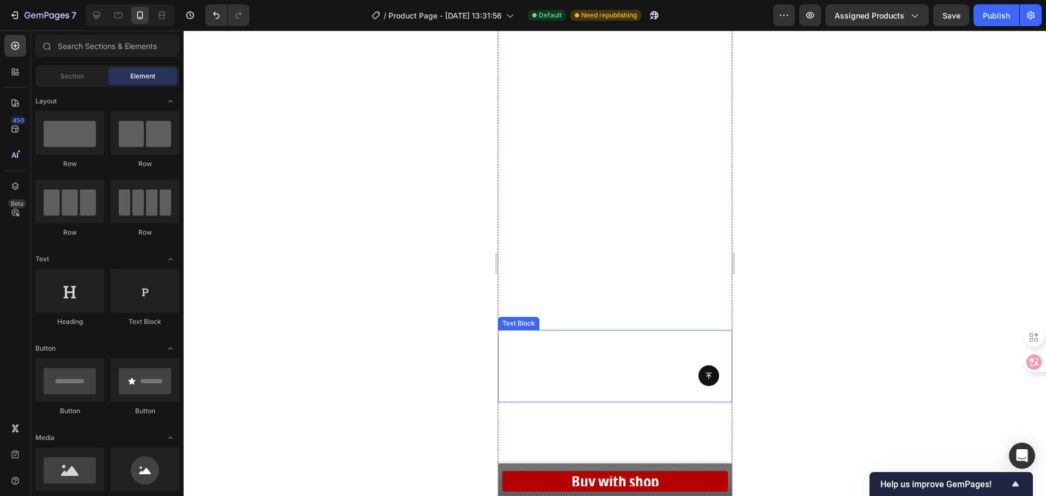
click at [515, 342] on p "丨 Replace static with motion--15 seconds of video that tell your story Ultra-th…" at bounding box center [614, 366] width 217 height 55
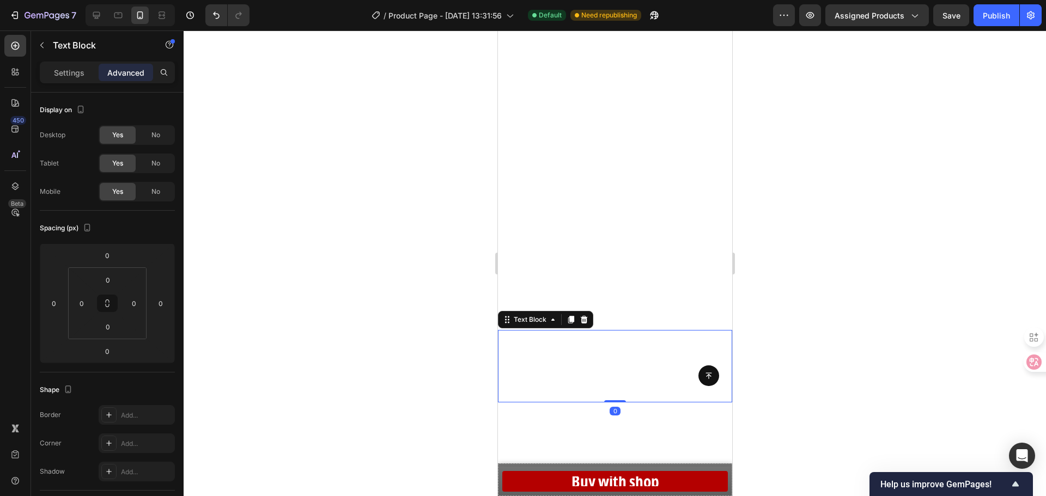
click at [515, 342] on p "丨 Replace static with motion--15 seconds of video that tell your story Ultra-th…" at bounding box center [614, 366] width 217 height 55
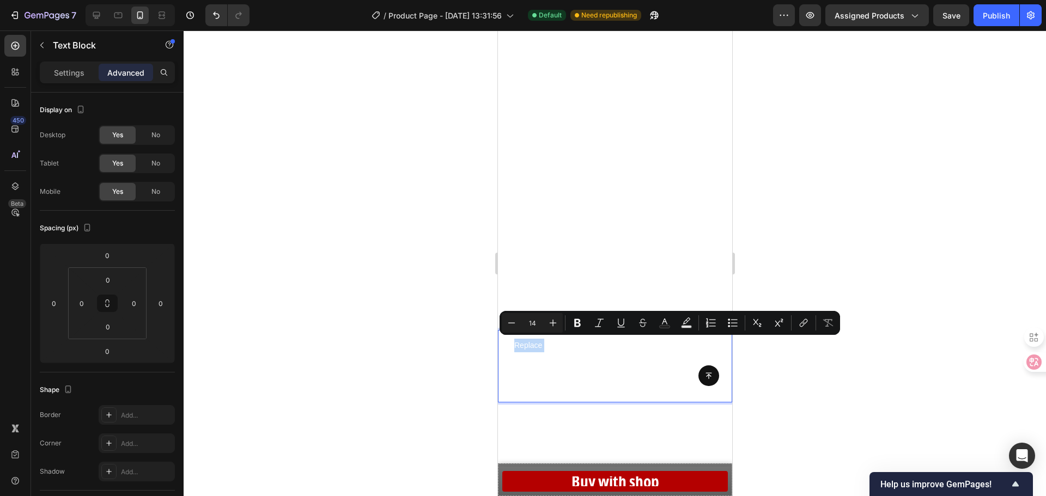
click at [512, 344] on strong "丨" at bounding box center [510, 345] width 8 height 9
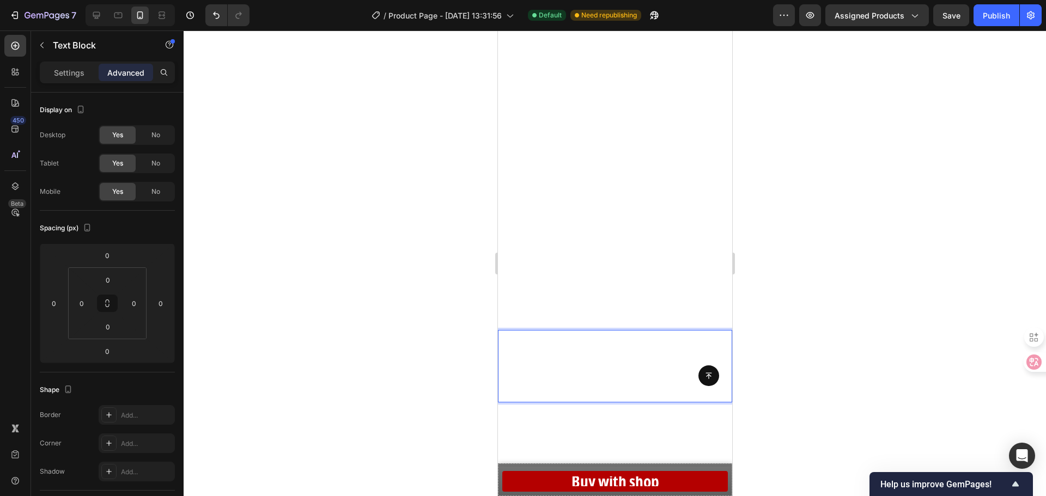
click at [510, 345] on strong "丨" at bounding box center [510, 345] width 8 height 9
drag, startPoint x: 513, startPoint y: 347, endPoint x: 505, endPoint y: 348, distance: 7.6
click at [505, 348] on div "丨 Replace static with motion--15 seconds of video that tell your story Ultra-th…" at bounding box center [614, 366] width 234 height 72
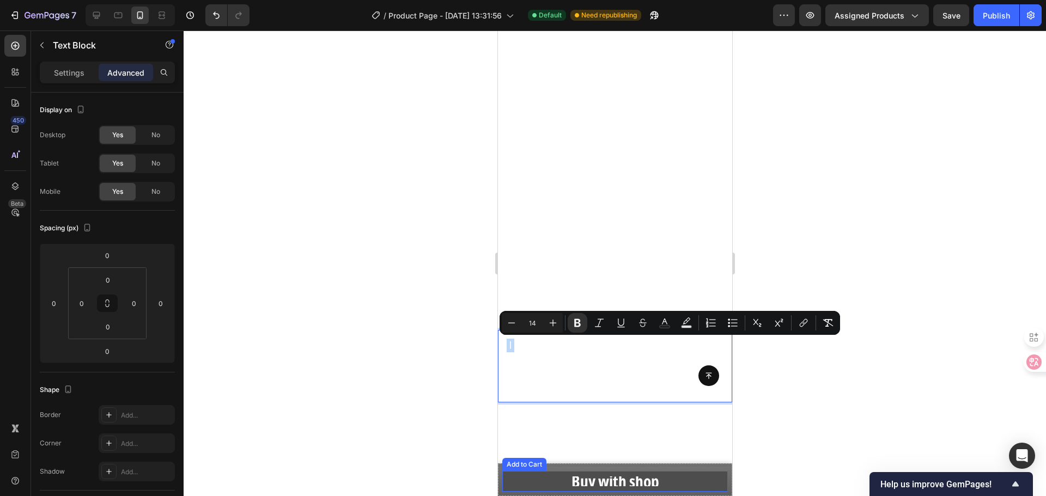
click at [544, 484] on button "Buy with shop" at bounding box center [615, 481] width 226 height 21
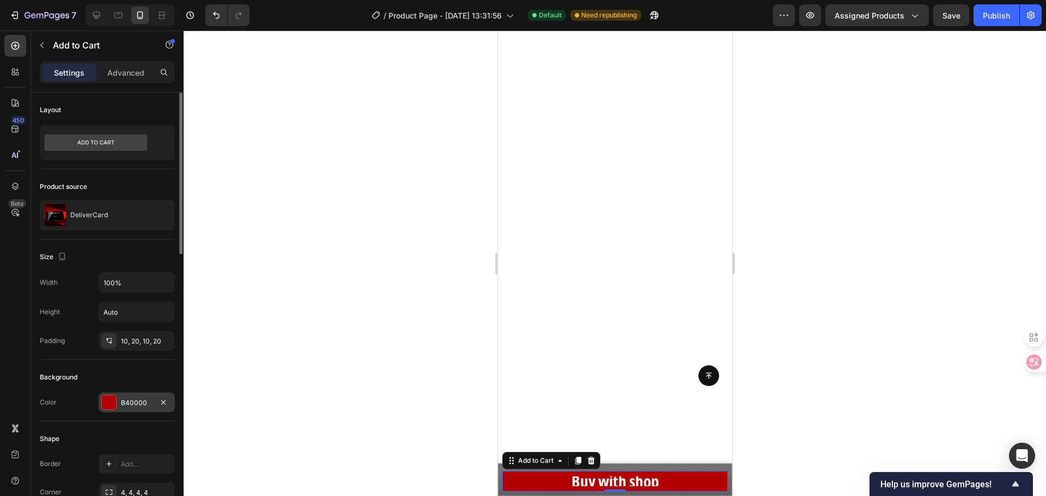
click at [137, 407] on div "B40000" at bounding box center [137, 403] width 32 height 10
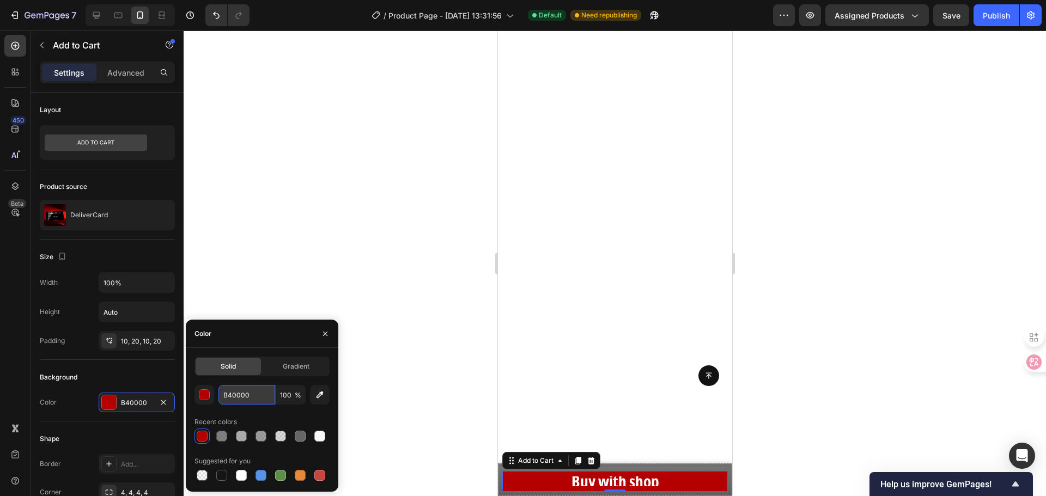
click at [250, 392] on input "B40000" at bounding box center [246, 395] width 57 height 20
click at [559, 362] on p "丨 Replace static with motion--15 seconds of video that tell your story Ultra-th…" at bounding box center [614, 366] width 217 height 55
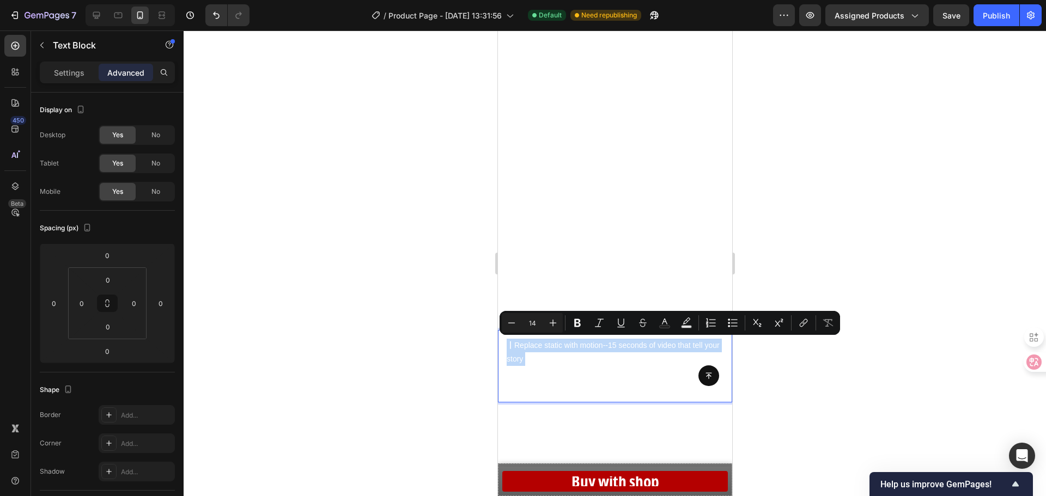
click at [513, 347] on strong "丨" at bounding box center [510, 345] width 8 height 9
click at [513, 346] on strong "丨" at bounding box center [510, 345] width 8 height 9
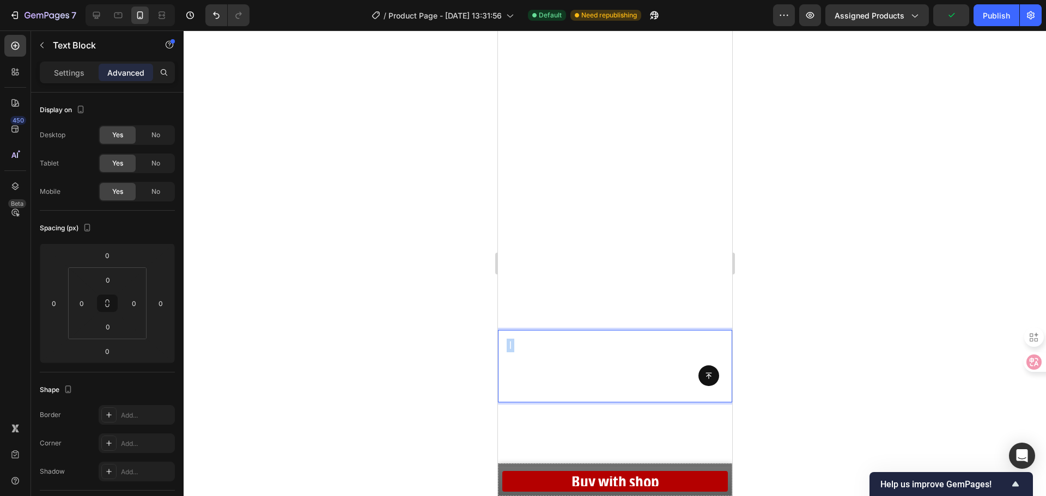
click at [508, 346] on strong "丨" at bounding box center [510, 345] width 8 height 9
click at [508, 345] on strong "丨" at bounding box center [510, 345] width 8 height 9
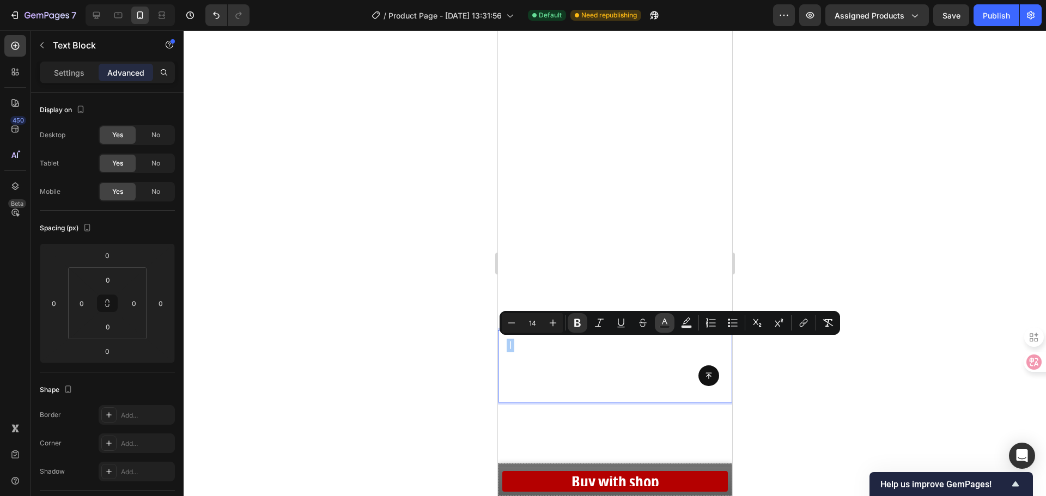
click at [666, 327] on rect "Editor contextual toolbar" at bounding box center [665, 327] width 10 height 3
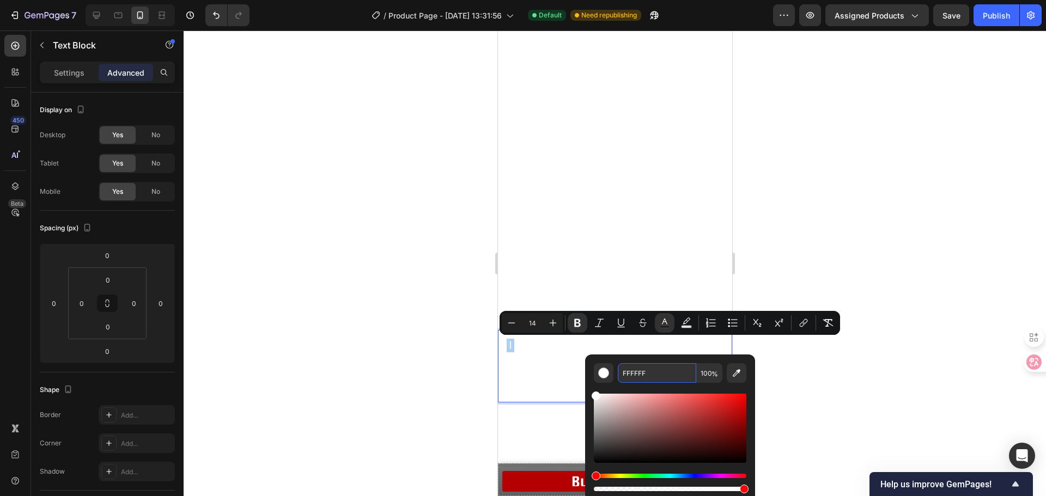
click at [641, 381] on input "FFFFFF" at bounding box center [657, 373] width 78 height 20
paste input "B40000"
type input "B40000"
click at [398, 385] on div at bounding box center [615, 264] width 862 height 466
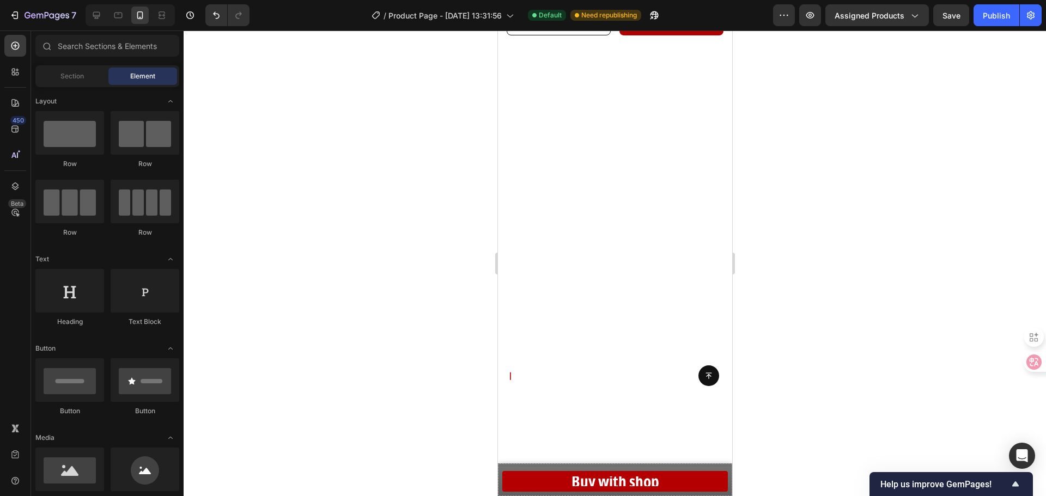
scroll to position [545, 0]
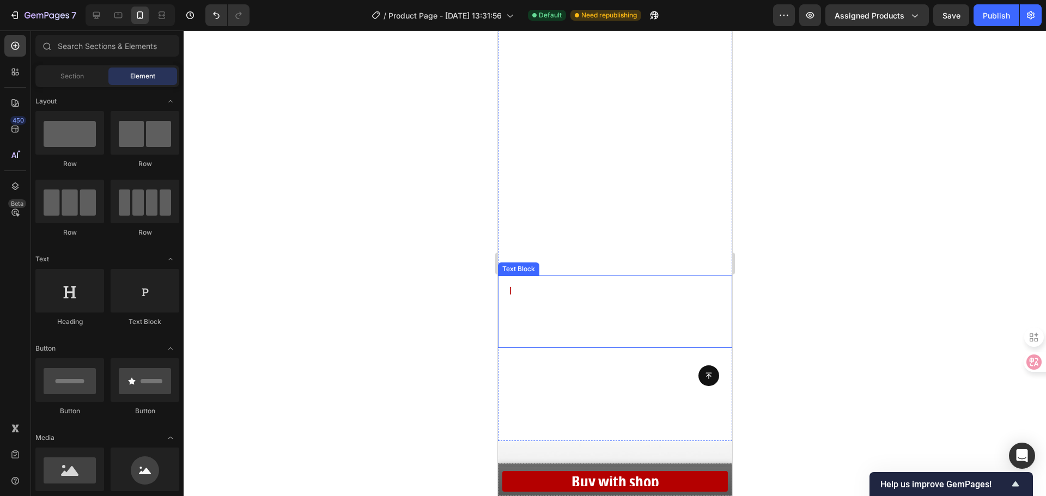
click at [548, 308] on p "丨 Replace static with motion--15 seconds of video that tell your story Ultra-th…" at bounding box center [614, 311] width 217 height 55
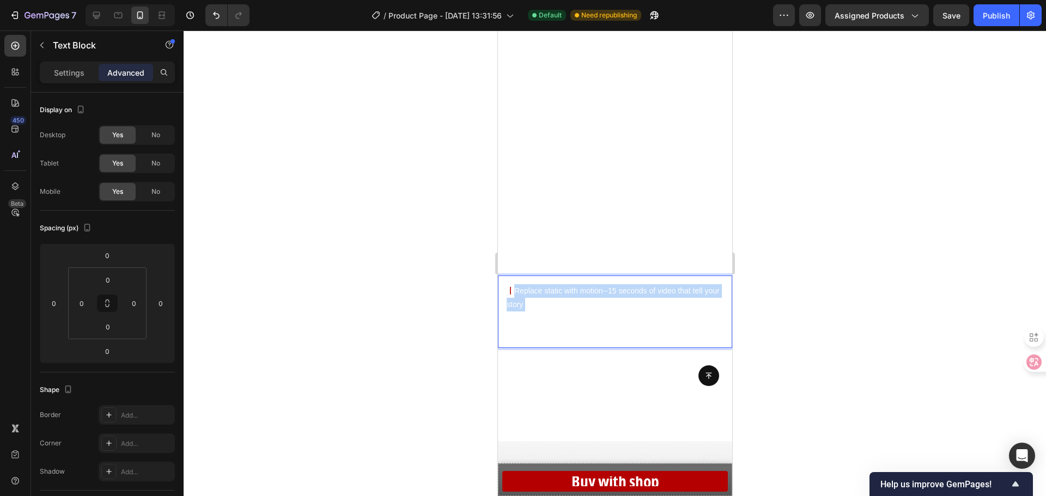
click at [548, 308] on p "丨 Replace static with motion--15 seconds of video that tell your story Ultra-th…" at bounding box center [614, 311] width 217 height 55
click at [789, 339] on div at bounding box center [615, 264] width 862 height 466
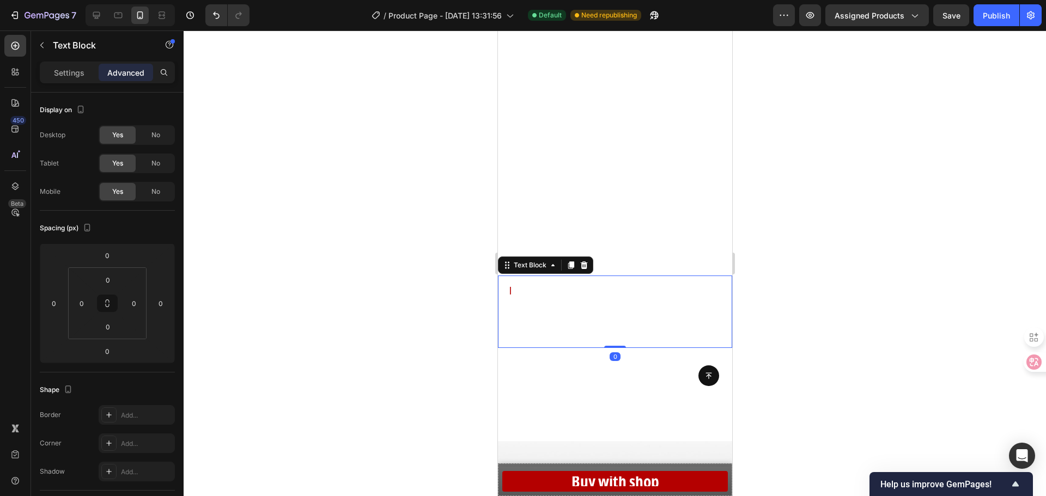
click at [507, 320] on p "丨 Replace static with motion--15 seconds of video that tell your story. Ultra-t…" at bounding box center [614, 311] width 217 height 55
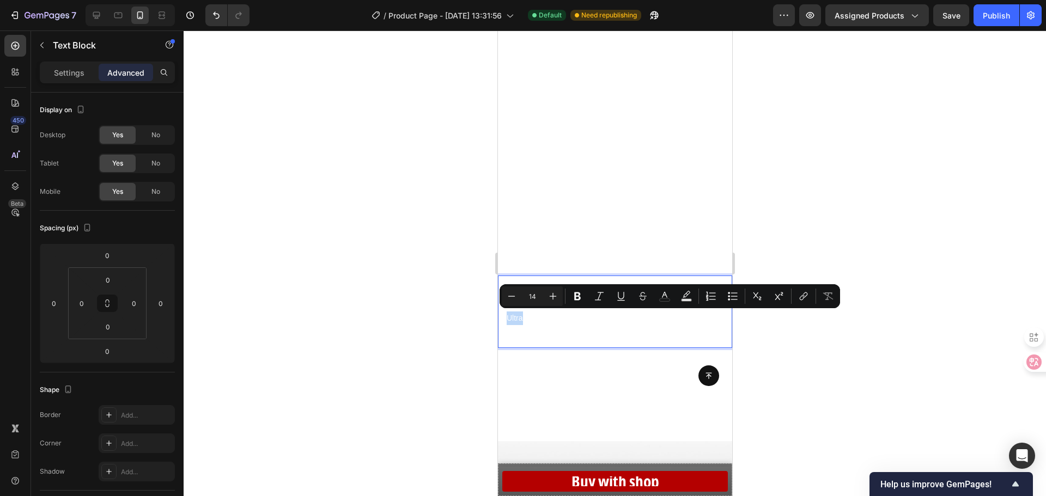
click at [509, 320] on p "丨 Replace static with motion--15 seconds of video that tell your story. Ultra-t…" at bounding box center [614, 311] width 217 height 55
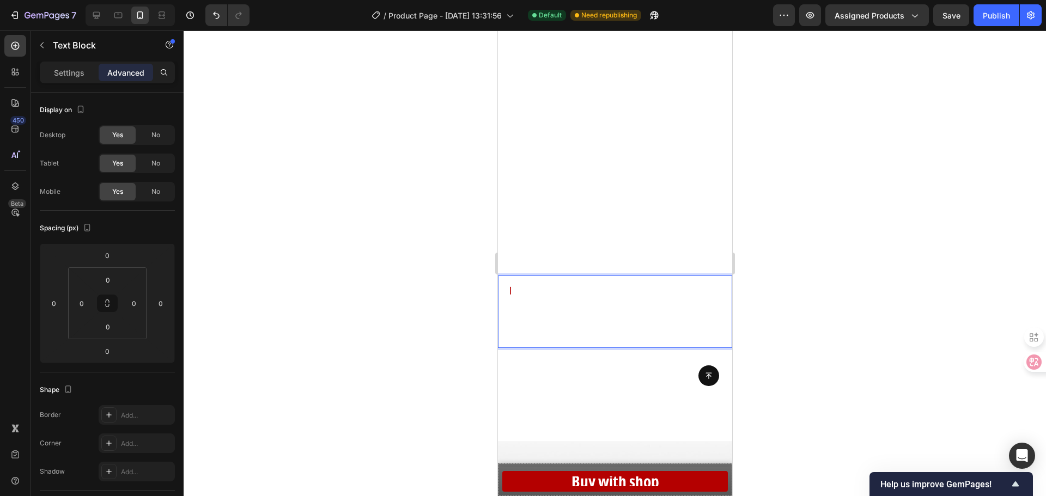
click at [506, 320] on p "丨 Replace static with motion--15 seconds of video that tell your story. Ultra-t…" at bounding box center [614, 311] width 217 height 55
click at [804, 331] on div at bounding box center [615, 264] width 862 height 466
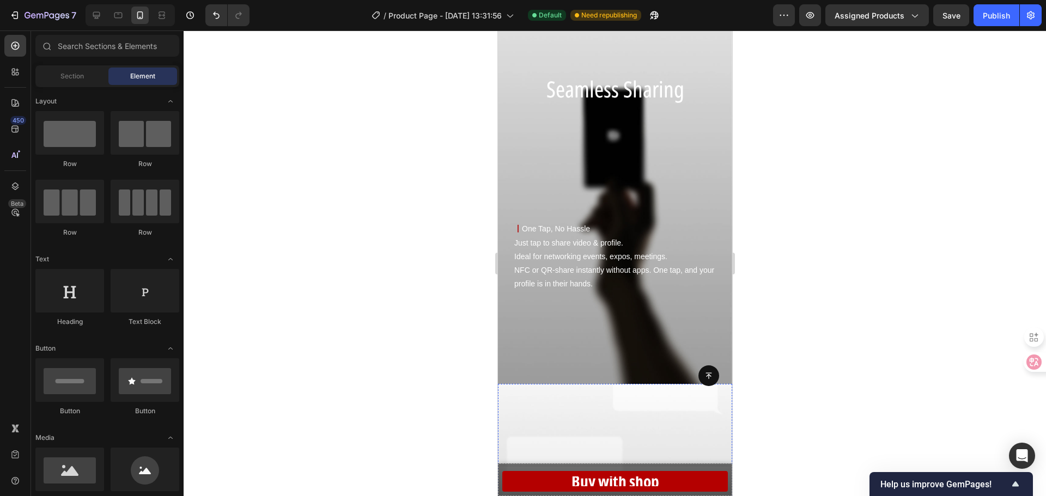
scroll to position [981, 0]
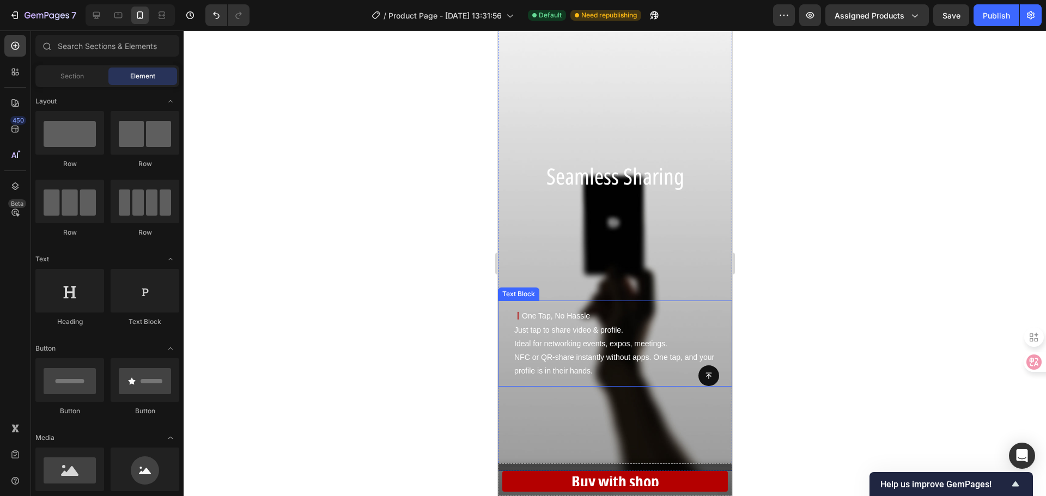
click at [540, 339] on p "丨 One Tap, No Hassle Just tap to share video & profile. Ideal for networking ev…" at bounding box center [617, 343] width 207 height 69
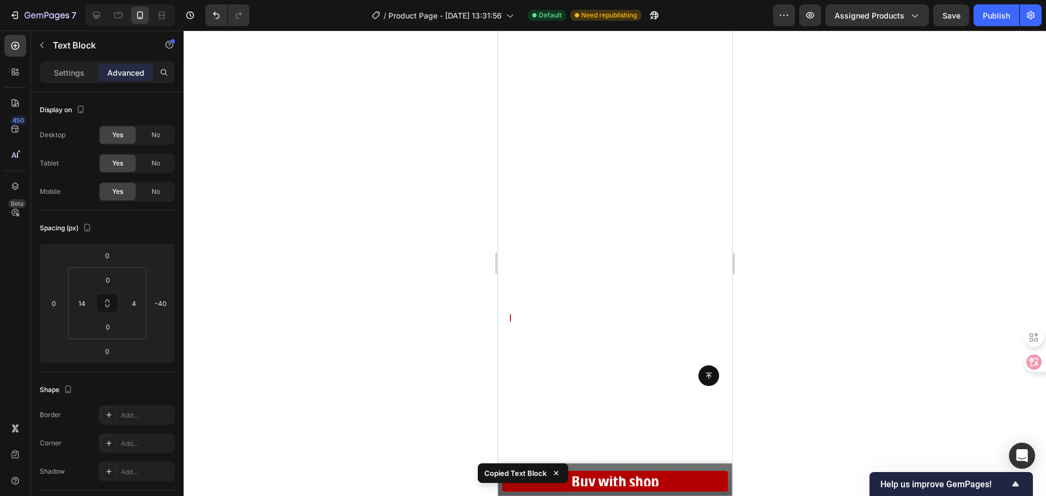
scroll to position [599, 0]
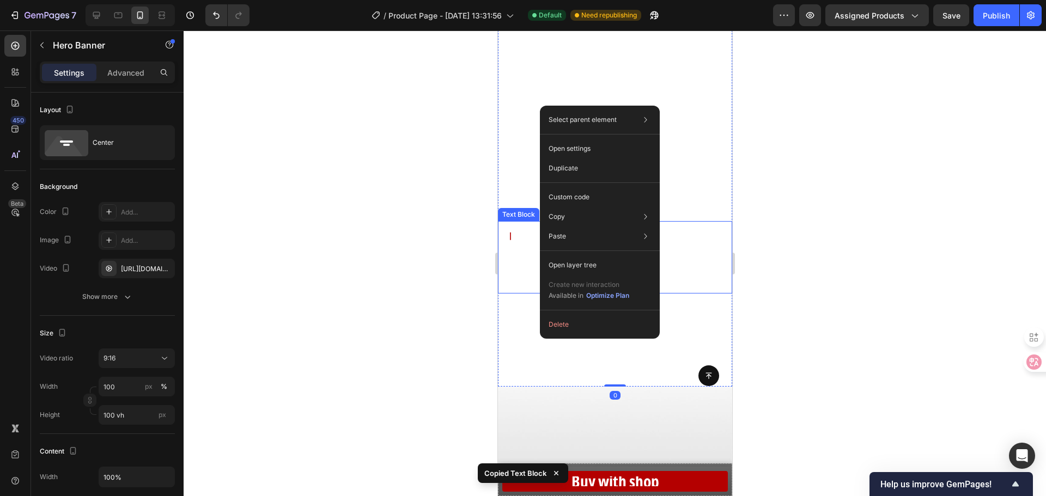
click at [525, 277] on p "丨 Replace static with motion--15 seconds of video that tell your story. Ultra-t…" at bounding box center [614, 257] width 217 height 55
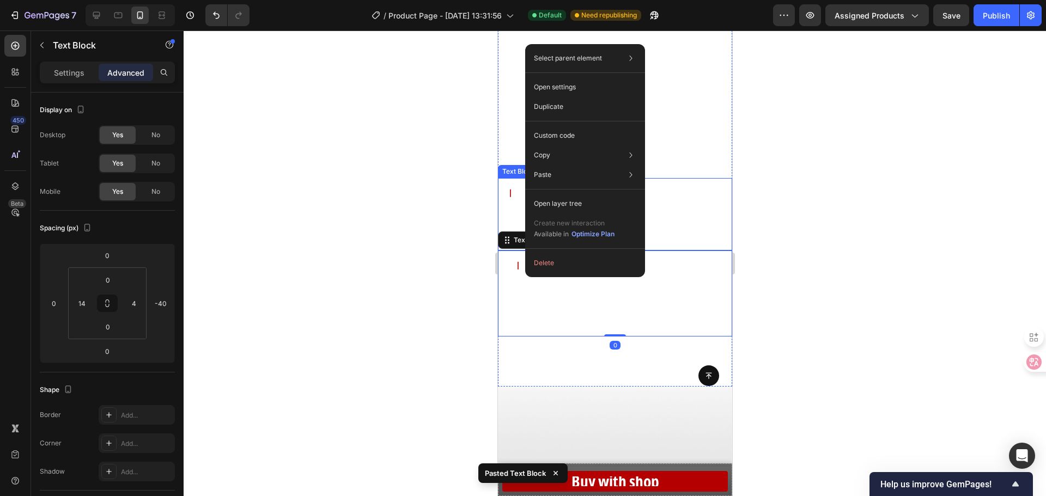
click at [513, 210] on p "丨 Replace static with motion--15 seconds of video that tell your story. Ultra-t…" at bounding box center [614, 214] width 217 height 55
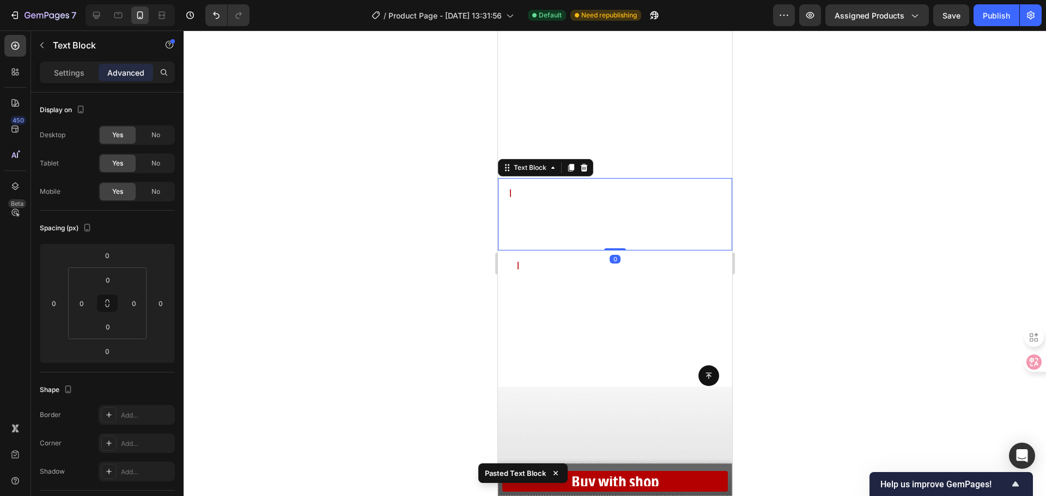
click at [513, 210] on p "丨 Replace static with motion--15 seconds of video that tell your story. Ultra-t…" at bounding box center [614, 214] width 217 height 55
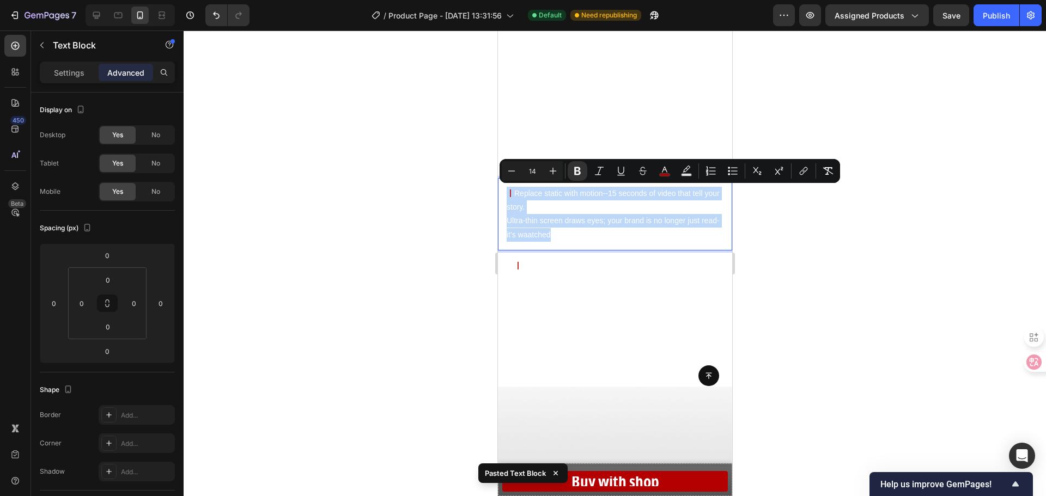
copy p "丨 Replace static with motion--15 seconds of video that tell your story. Ultra-t…"
click at [583, 314] on p "丨 One Tap, No Hassle Just tap to share video & profile. Ideal for networking ev…" at bounding box center [617, 293] width 207 height 69
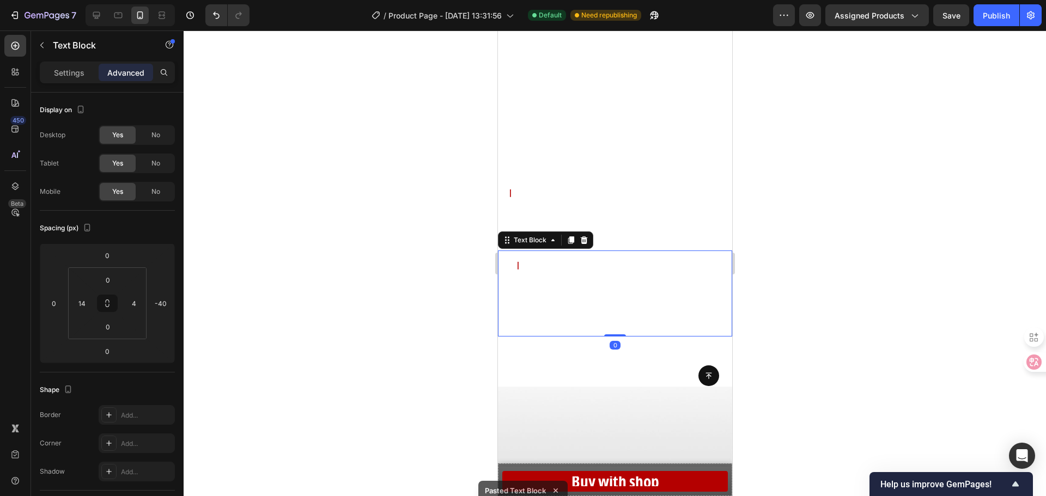
click at [591, 318] on p "丨 One Tap, No Hassle Just tap to share video & profile. Ideal for networking ev…" at bounding box center [617, 293] width 207 height 69
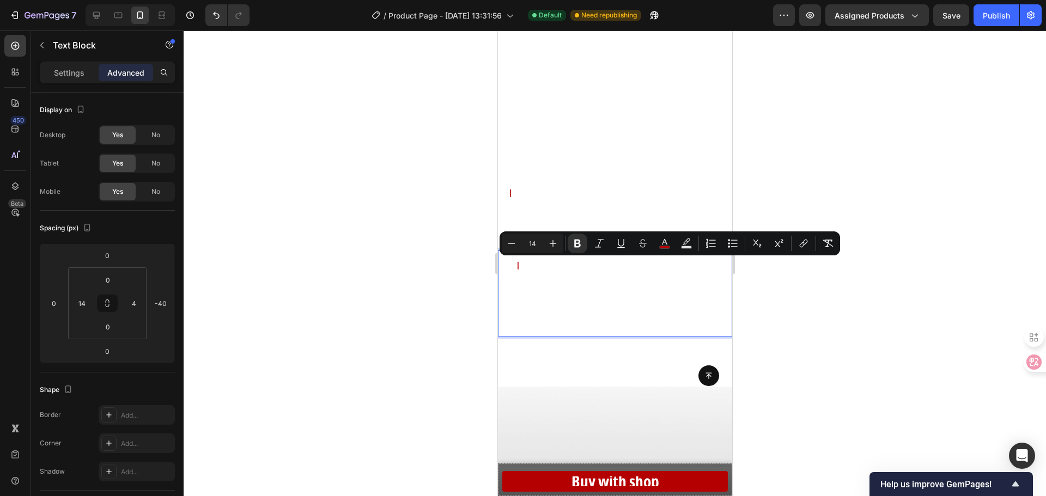
scroll to position [606, 0]
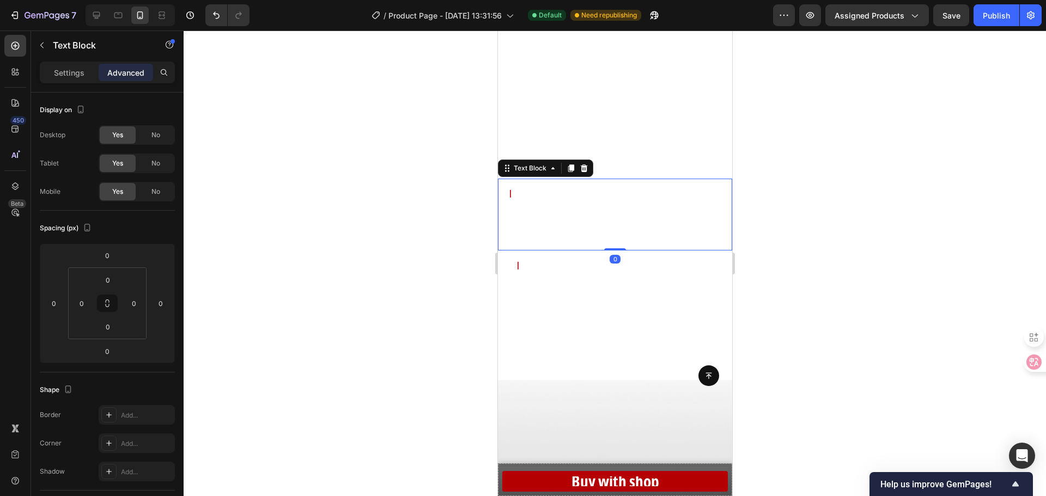
click at [546, 220] on p "丨 Replace static with motion--15 seconds of video that tell your story. Ultra-t…" at bounding box center [614, 214] width 217 height 55
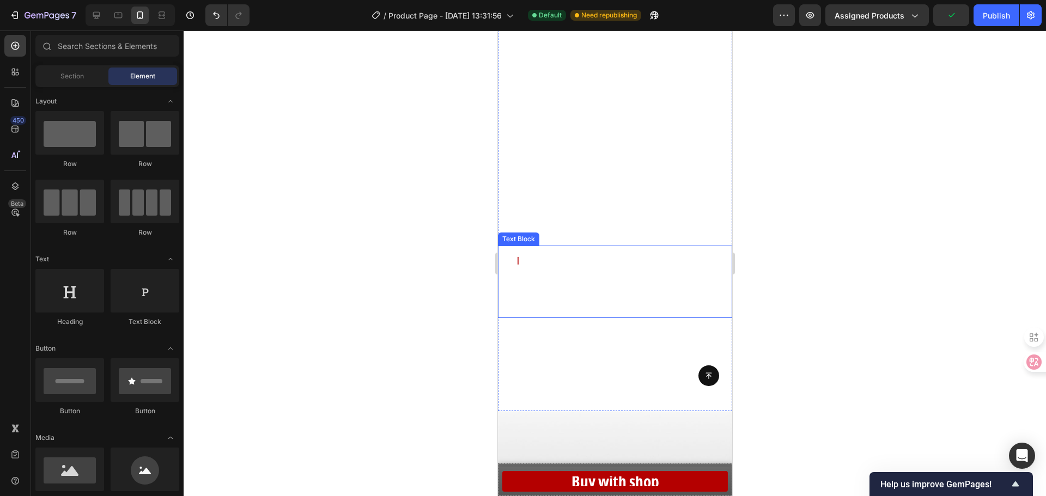
scroll to position [545, 0]
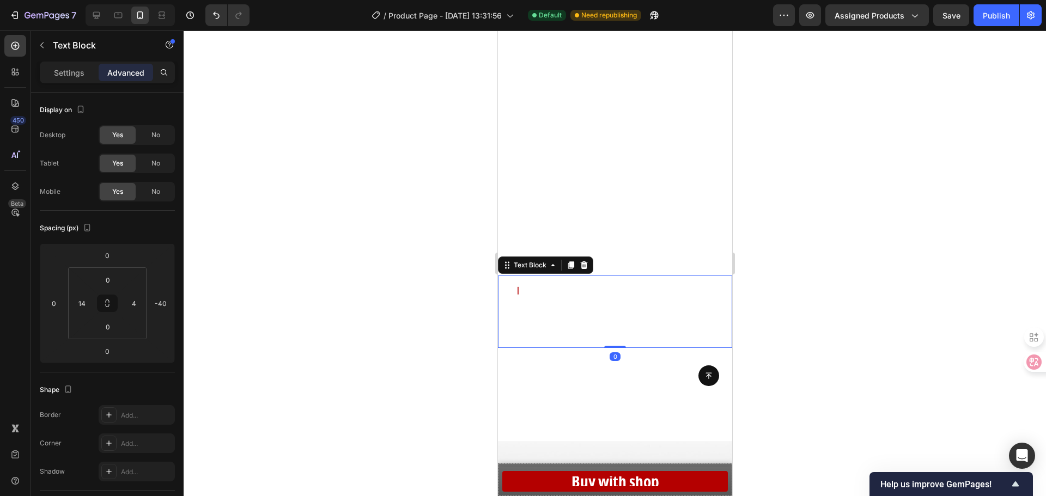
click at [593, 333] on p "丨 Replace static with motion--15 seconds of video that tell your story. Ultra-t…" at bounding box center [617, 311] width 207 height 55
click at [586, 335] on p "丨 Replace static with motion--15 seconds of video that tell your story. Ultra-t…" at bounding box center [617, 311] width 207 height 55
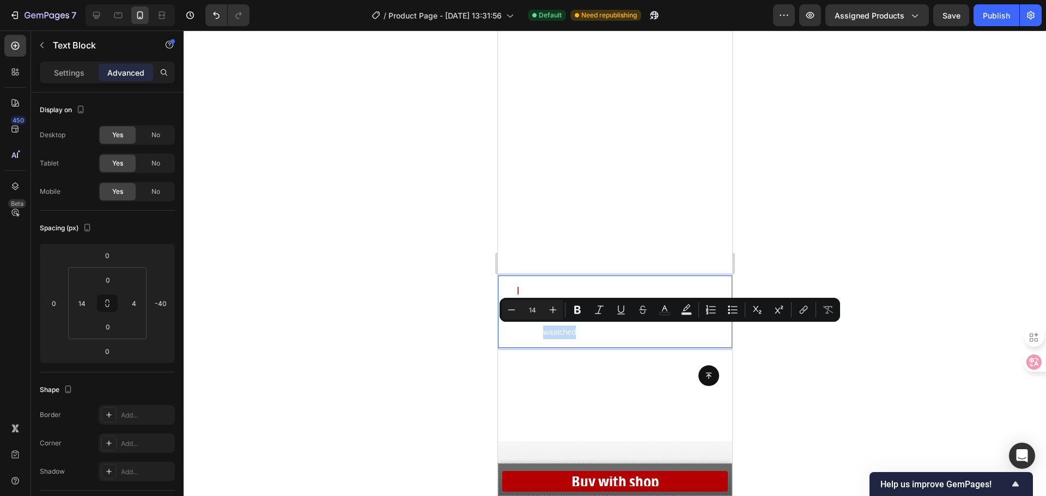
click at [594, 335] on p "丨 Replace static with motion--15 seconds of video that tell your story. Ultra-t…" at bounding box center [617, 311] width 207 height 55
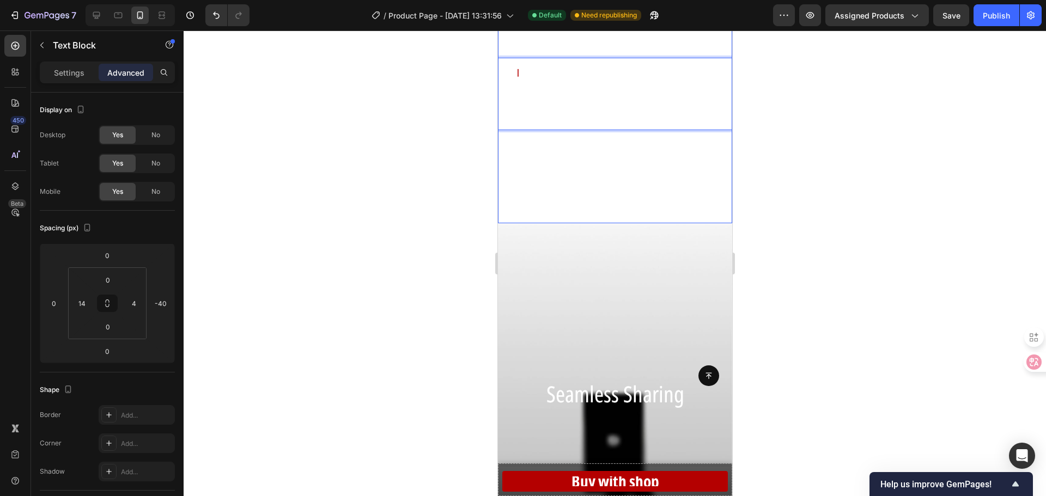
scroll to position [981, 0]
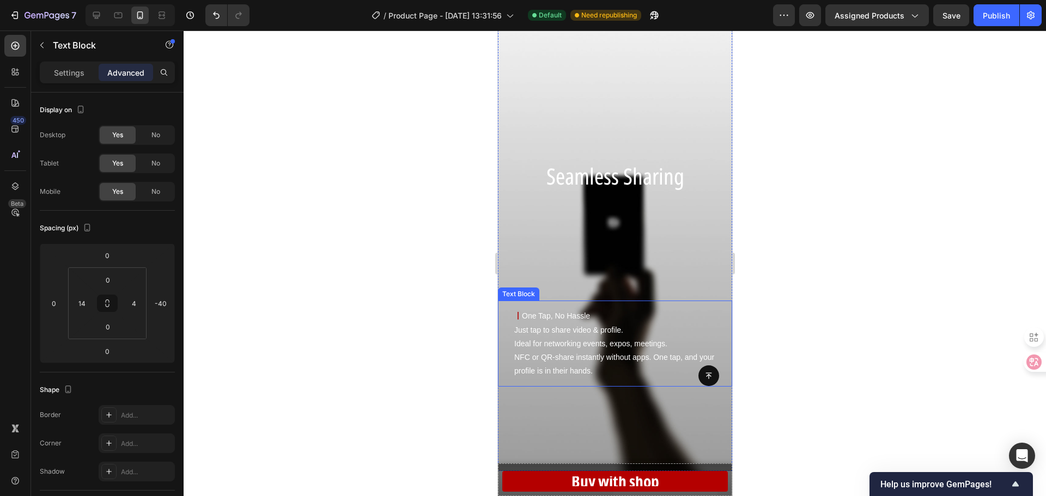
click at [591, 318] on p "丨 One Tap, No Hassle Just tap to share video & profile. Ideal for networking ev…" at bounding box center [617, 343] width 207 height 69
click at [587, 317] on p "丨 One Tap, No Hassle Just tap to share video & profile. Ideal for networking ev…" at bounding box center [617, 343] width 207 height 69
click at [589, 318] on p "丨 One Tap, No Hassle Just tap to share video & profile. Ideal for networking ev…" at bounding box center [617, 343] width 207 height 69
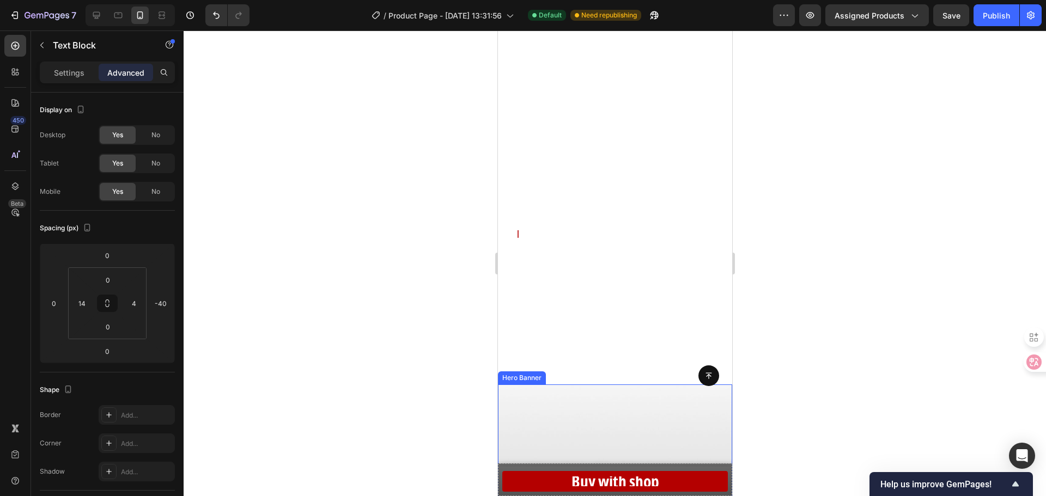
scroll to position [599, 0]
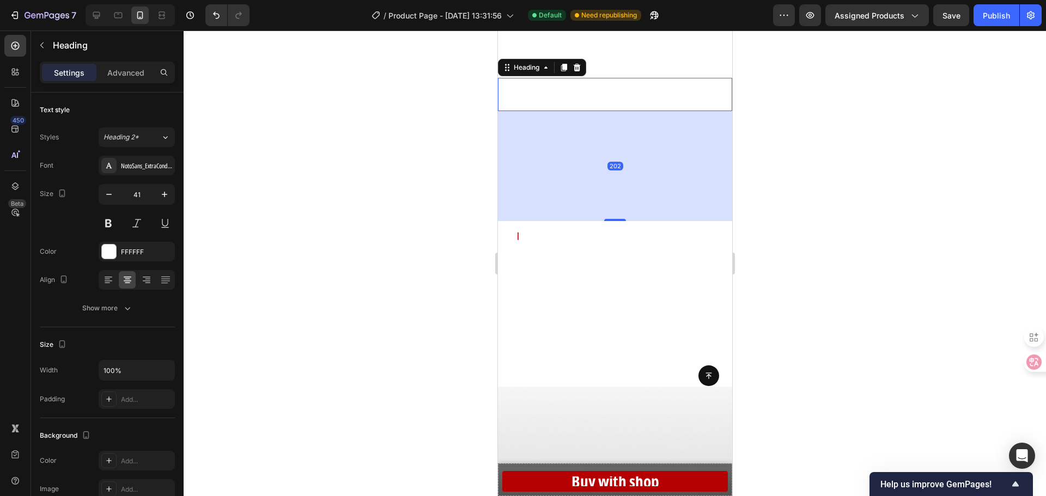
click at [625, 101] on span "Attention Reimagined" at bounding box center [612, 93] width 217 height 38
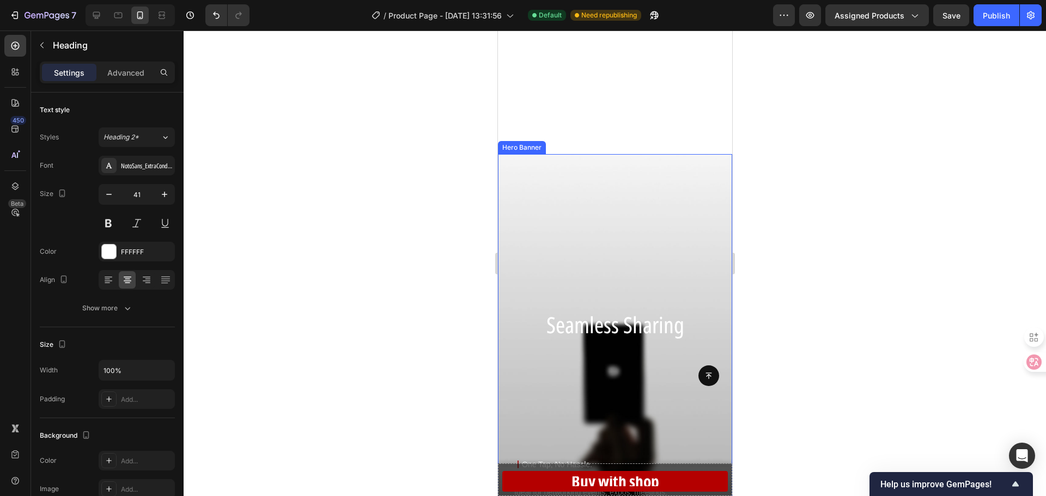
scroll to position [872, 0]
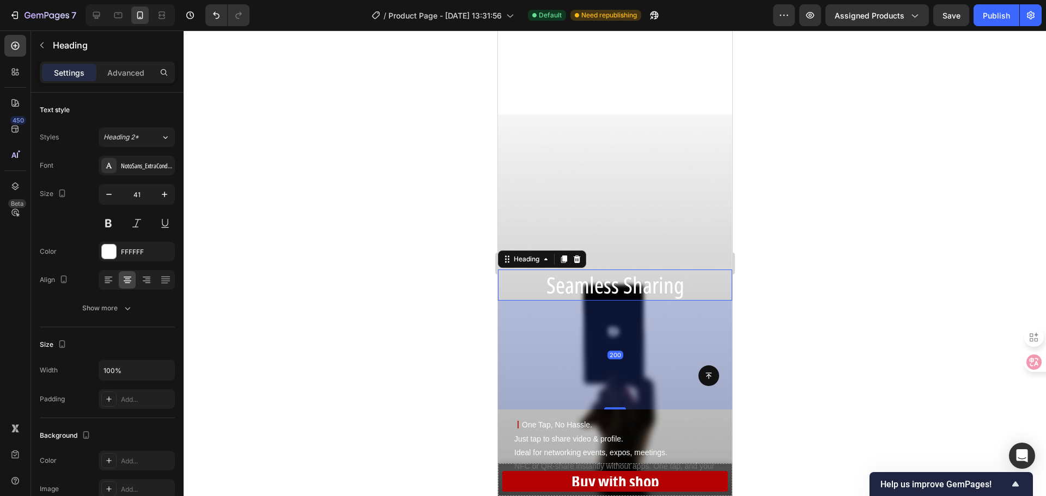
click at [599, 283] on span "Seamless Sharing" at bounding box center [615, 285] width 138 height 31
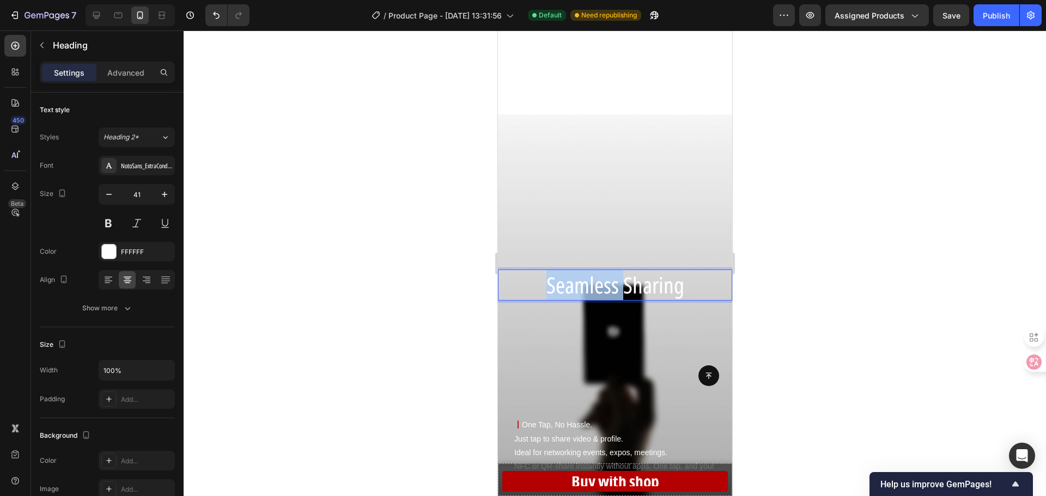
click at [598, 288] on span "Seamless Sharing" at bounding box center [615, 285] width 138 height 31
drag, startPoint x: 684, startPoint y: 289, endPoint x: 512, endPoint y: 289, distance: 172.1
click at [512, 289] on p "Seamless Sharing" at bounding box center [614, 285] width 232 height 29
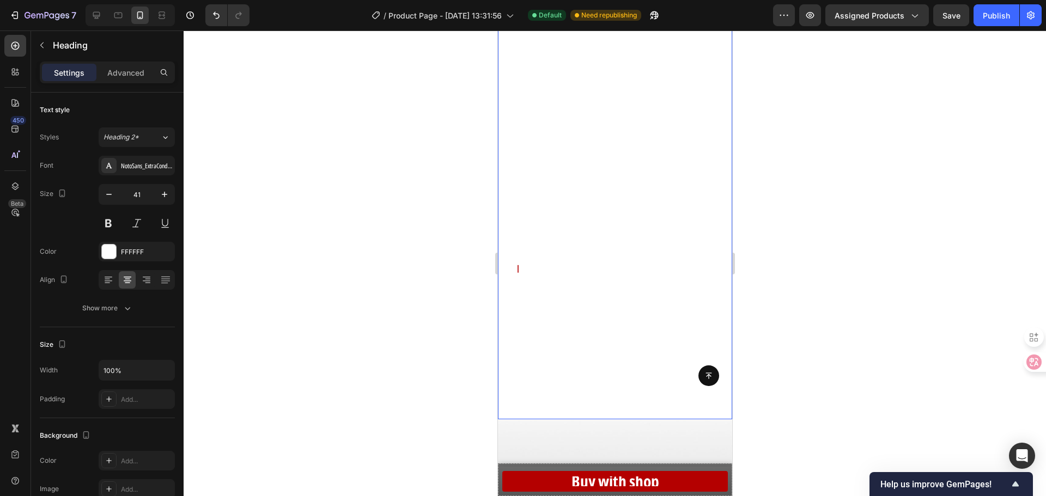
scroll to position [545, 0]
click at [630, 154] on span "Attention Reimagined" at bounding box center [612, 148] width 217 height 38
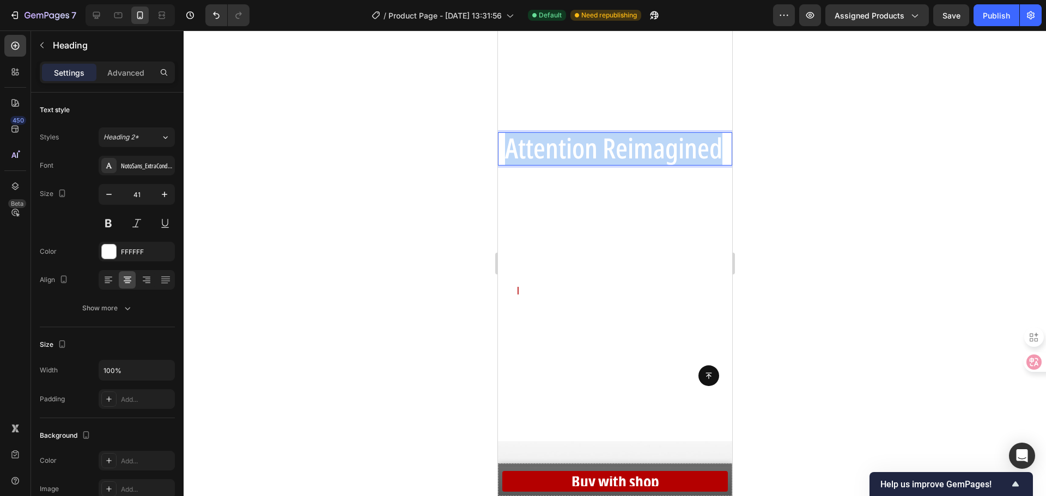
drag, startPoint x: 715, startPoint y: 153, endPoint x: 934, endPoint y: 175, distance: 220.1
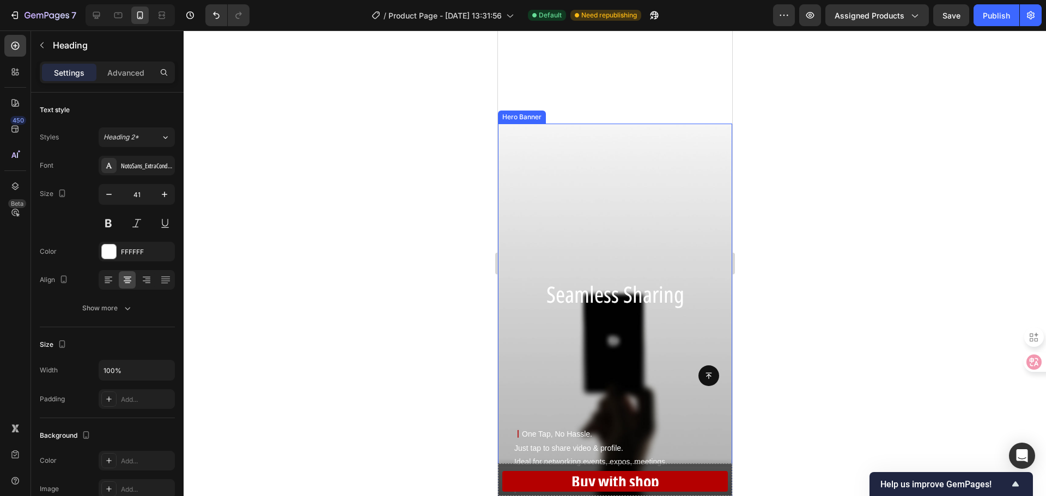
scroll to position [872, 0]
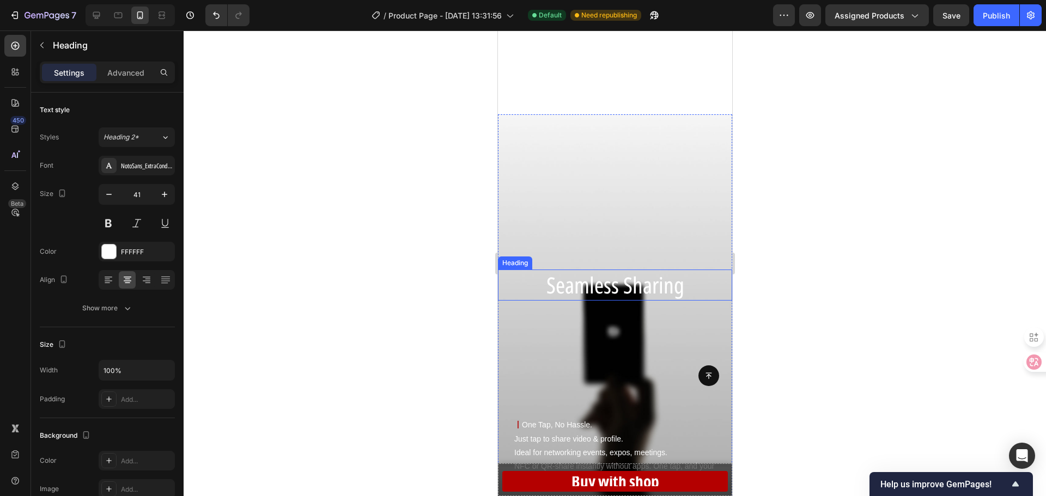
click at [620, 276] on span "Seamless Sharing" at bounding box center [615, 285] width 138 height 31
click at [678, 291] on p "Seamless Sharing" at bounding box center [614, 285] width 232 height 29
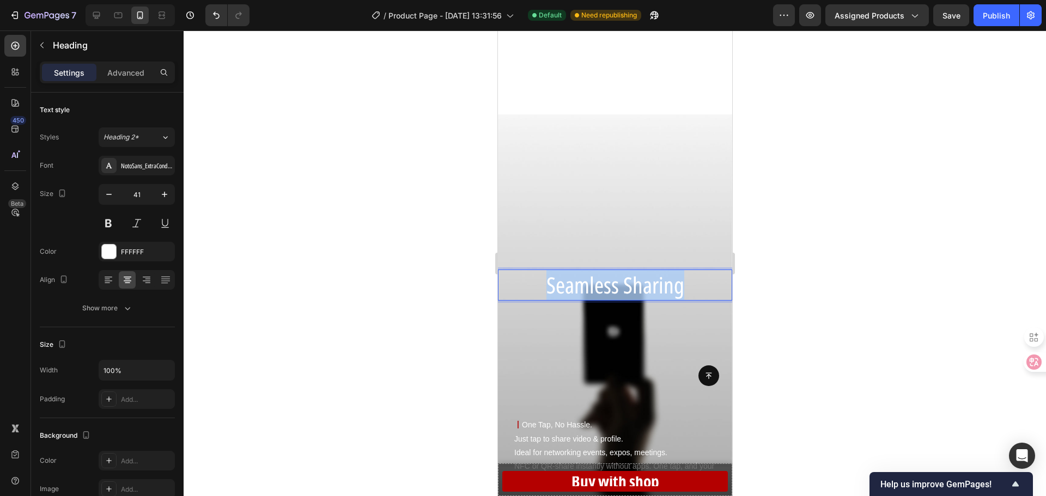
drag, startPoint x: 684, startPoint y: 290, endPoint x: 520, endPoint y: 293, distance: 164.0
click at [520, 293] on p "Seamless Sharing" at bounding box center [614, 285] width 232 height 29
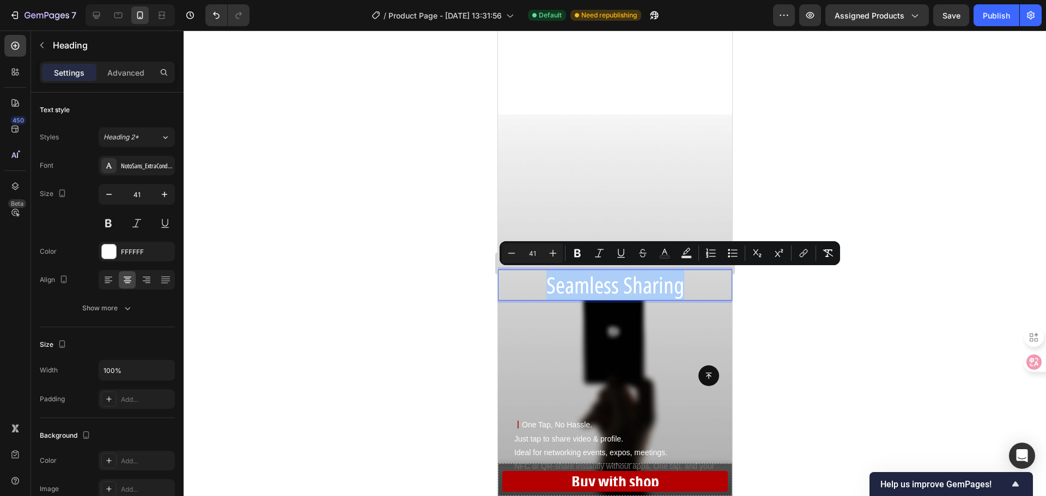
click at [528, 257] on input "41" at bounding box center [532, 253] width 22 height 13
type input "51"
click at [397, 289] on div at bounding box center [615, 264] width 862 height 466
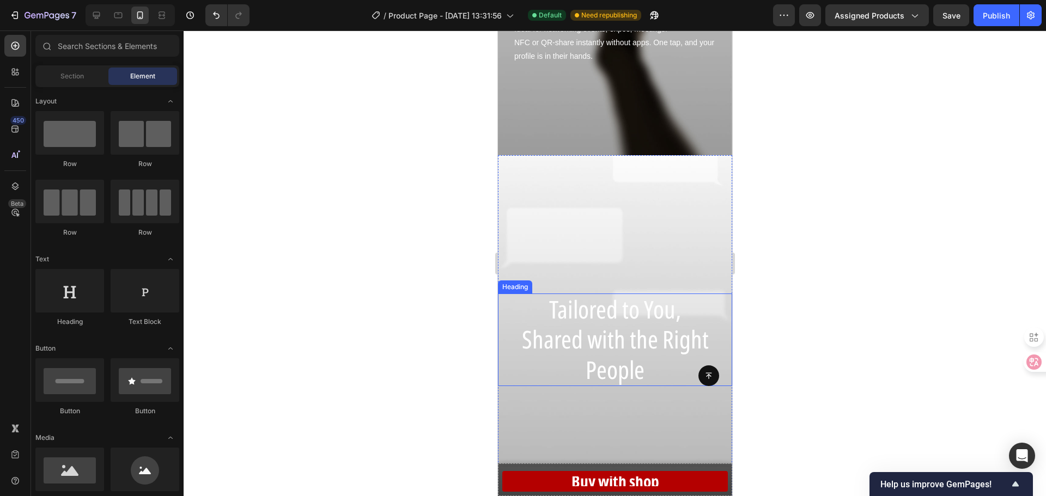
scroll to position [1307, 0]
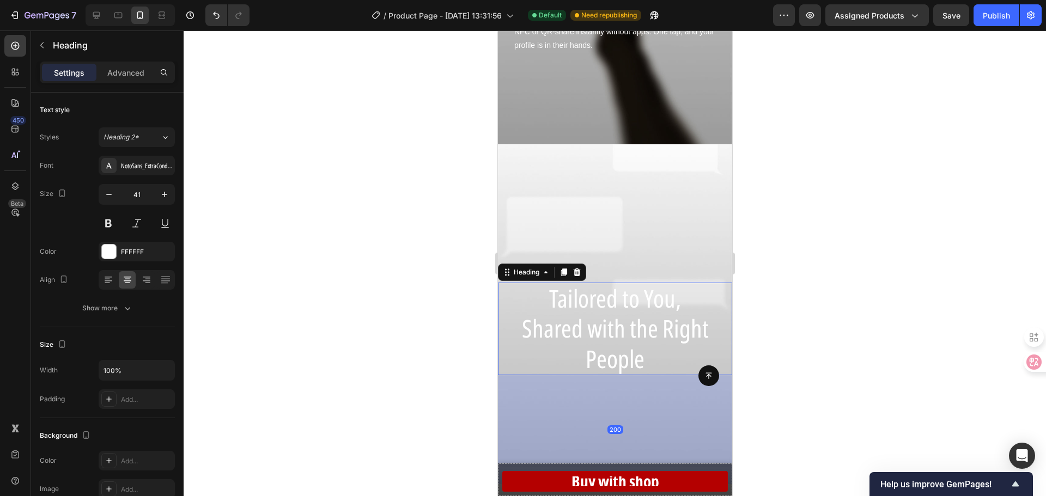
click at [632, 295] on span "Tailored to You," at bounding box center [615, 298] width 132 height 33
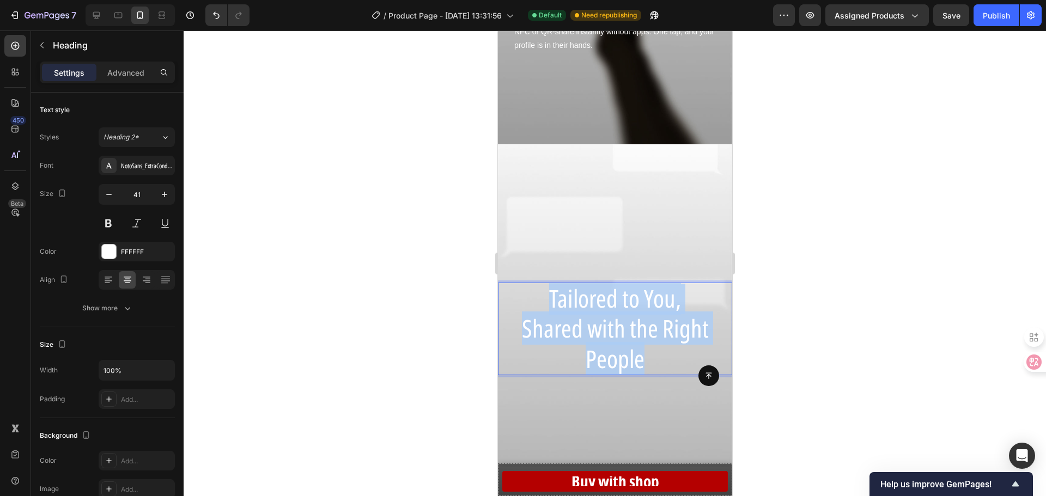
drag, startPoint x: 655, startPoint y: 352, endPoint x: 422, endPoint y: 237, distance: 259.7
click at [497, 237] on html "iPhone 15 Pro Max ( 430 px) iPhone 13 Mini iPhone 13 Pro iPhone 11 Pro Max iPho…" at bounding box center [614, 109] width 234 height 2773
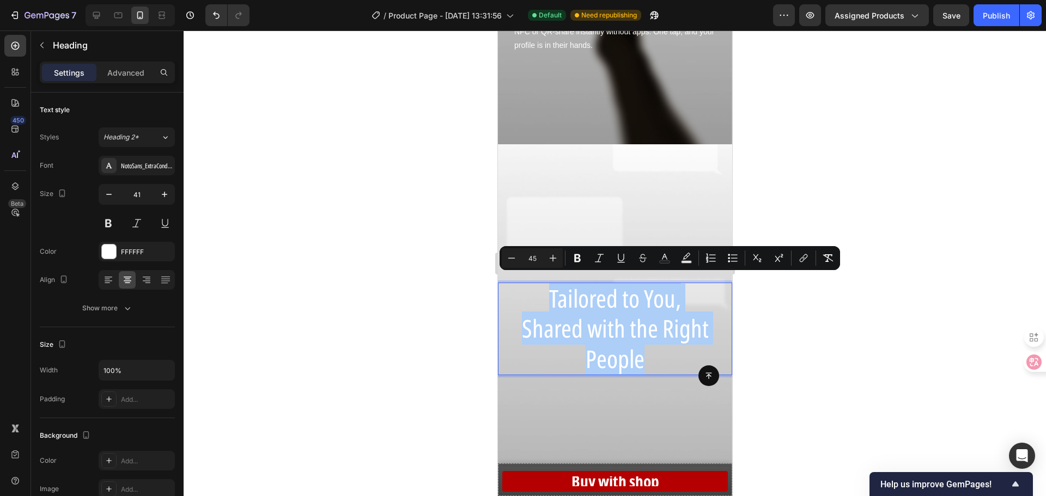
drag, startPoint x: 536, startPoint y: 258, endPoint x: 526, endPoint y: 258, distance: 9.8
click at [526, 258] on input "45" at bounding box center [532, 258] width 22 height 13
type input "51"
click at [372, 290] on div at bounding box center [615, 264] width 862 height 466
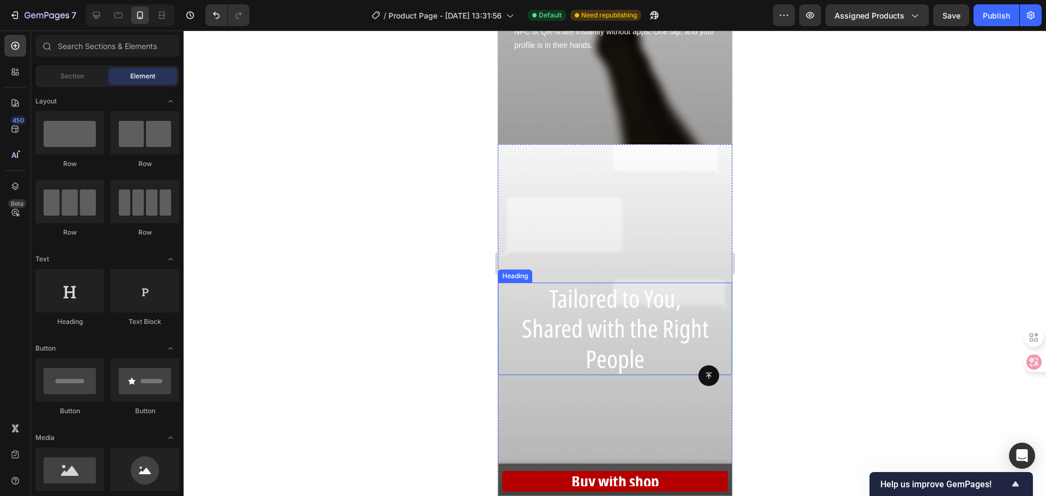
click at [577, 312] on span "Shared with the Right People" at bounding box center [614, 343] width 187 height 63
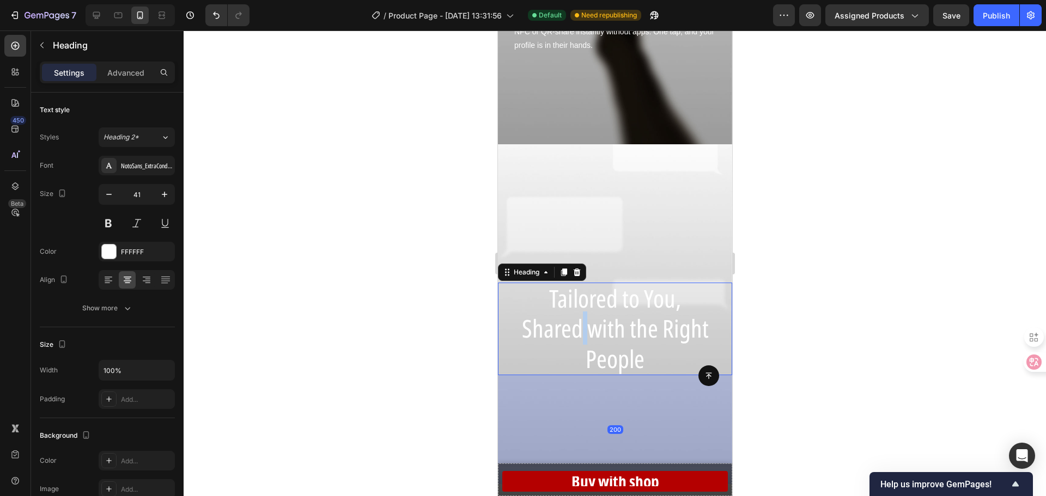
click at [577, 312] on span "Shared with the Right People" at bounding box center [614, 343] width 187 height 63
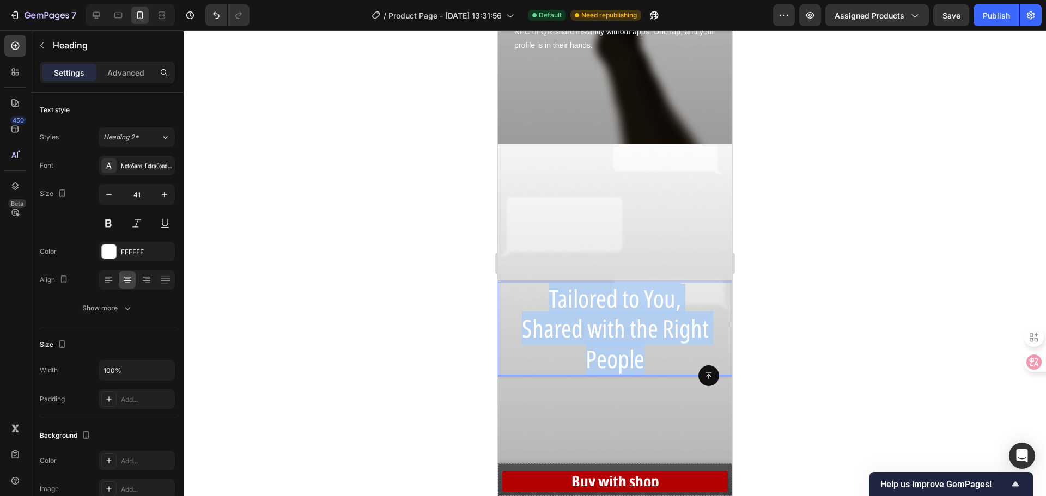
drag, startPoint x: 581, startPoint y: 334, endPoint x: 484, endPoint y: 293, distance: 105.9
click at [497, 293] on html "iPhone 15 Pro Max ( 430 px) iPhone 13 Mini iPhone 13 Pro iPhone 11 Pro Max iPho…" at bounding box center [614, 109] width 234 height 2773
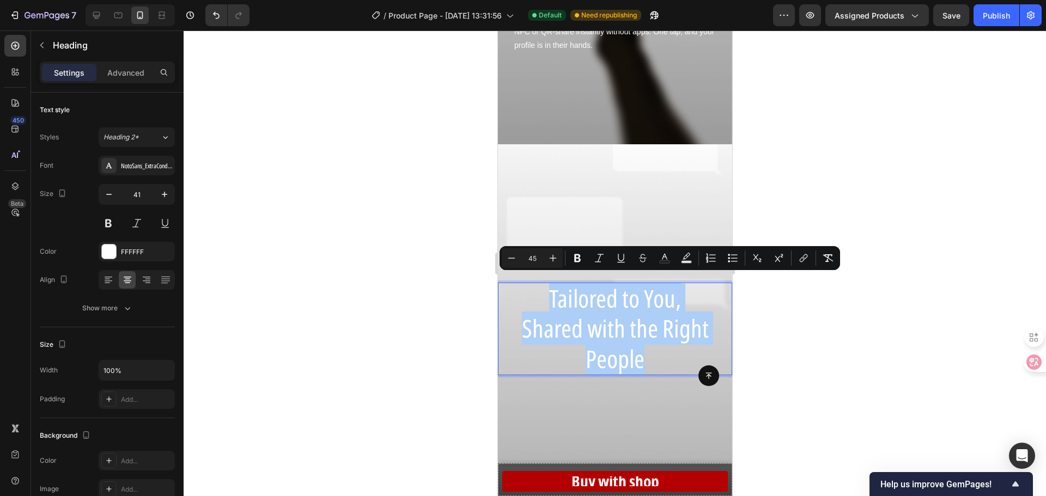
click at [528, 258] on input "45" at bounding box center [532, 258] width 22 height 13
click at [530, 258] on input "45" at bounding box center [532, 258] width 22 height 13
drag, startPoint x: 535, startPoint y: 259, endPoint x: 527, endPoint y: 258, distance: 7.7
click at [527, 258] on input "45" at bounding box center [532, 258] width 22 height 13
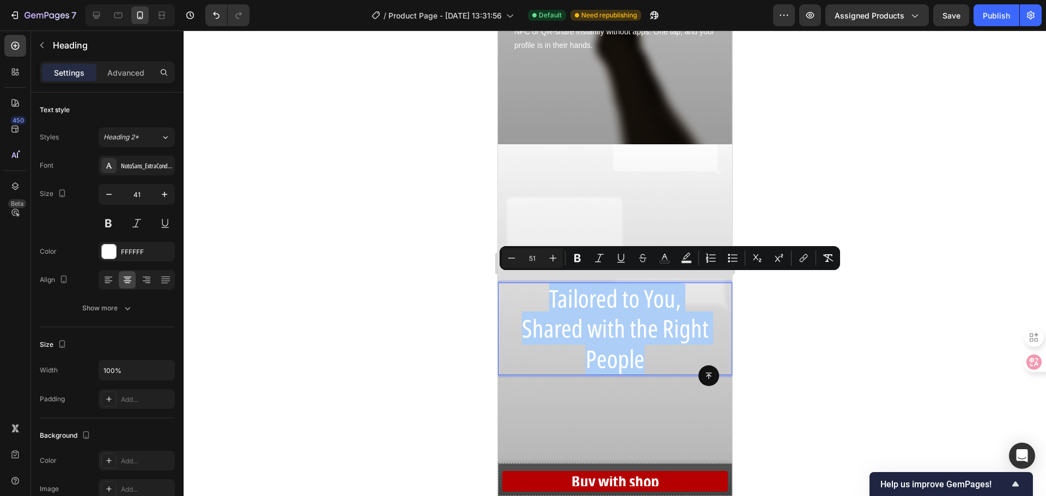
type input "51"
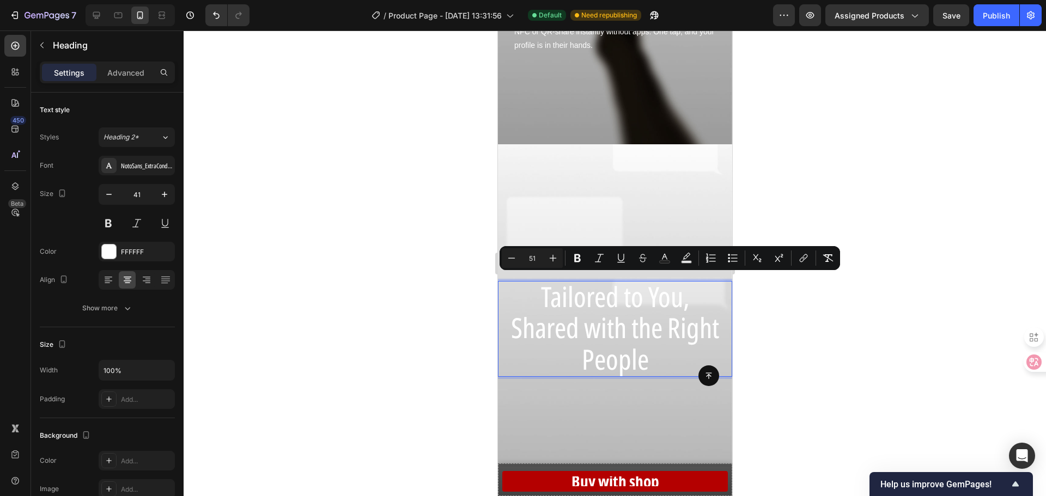
click at [741, 345] on div at bounding box center [615, 264] width 862 height 466
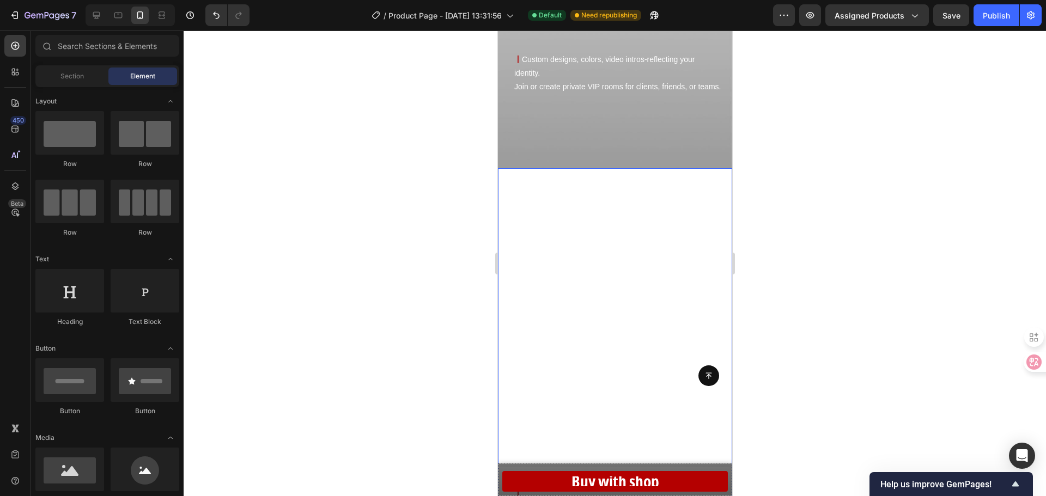
scroll to position [1907, 0]
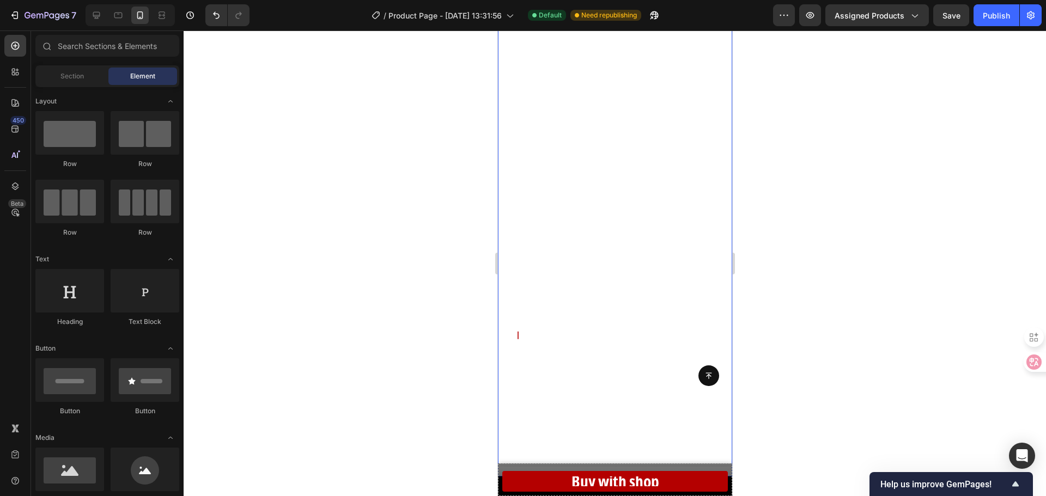
click at [595, 178] on div "Know Who Pays Attention Heading 丨 See who viewed your profile, which part they …" at bounding box center [614, 244] width 234 height 270
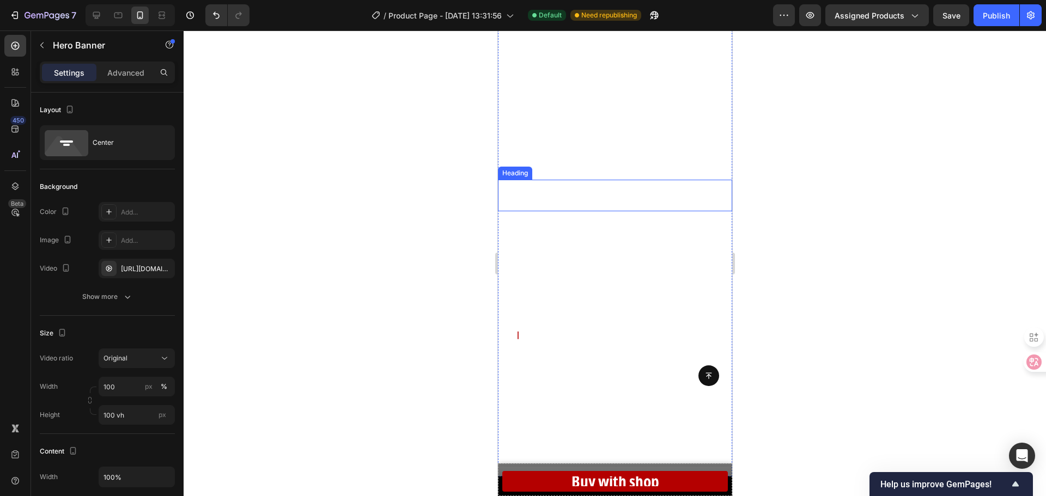
click at [601, 184] on span "Know Who Pays Attention" at bounding box center [614, 195] width 193 height 30
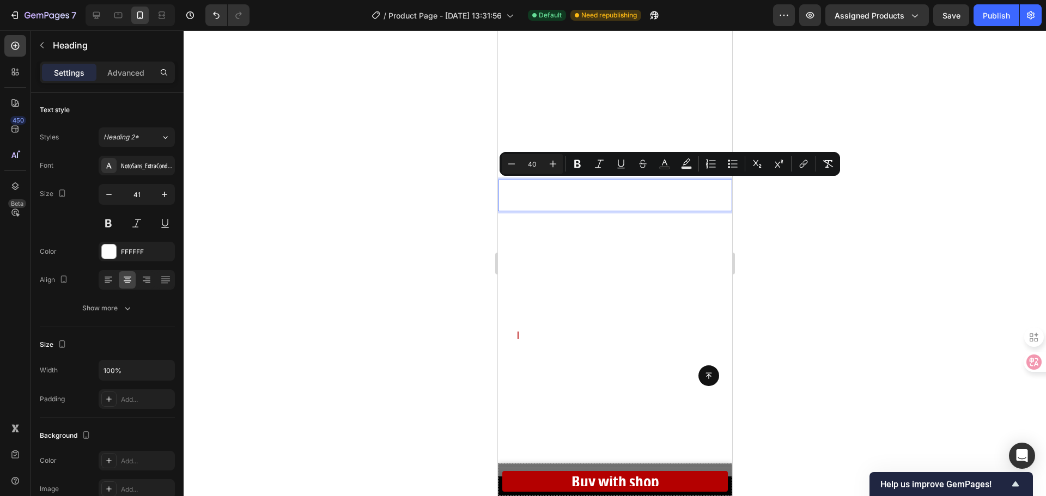
drag, startPoint x: 536, startPoint y: 165, endPoint x: 528, endPoint y: 165, distance: 8.2
click at [528, 165] on input "40" at bounding box center [532, 163] width 22 height 13
drag, startPoint x: 540, startPoint y: 162, endPoint x: 531, endPoint y: 162, distance: 9.3
click at [531, 162] on input "5140" at bounding box center [532, 163] width 22 height 13
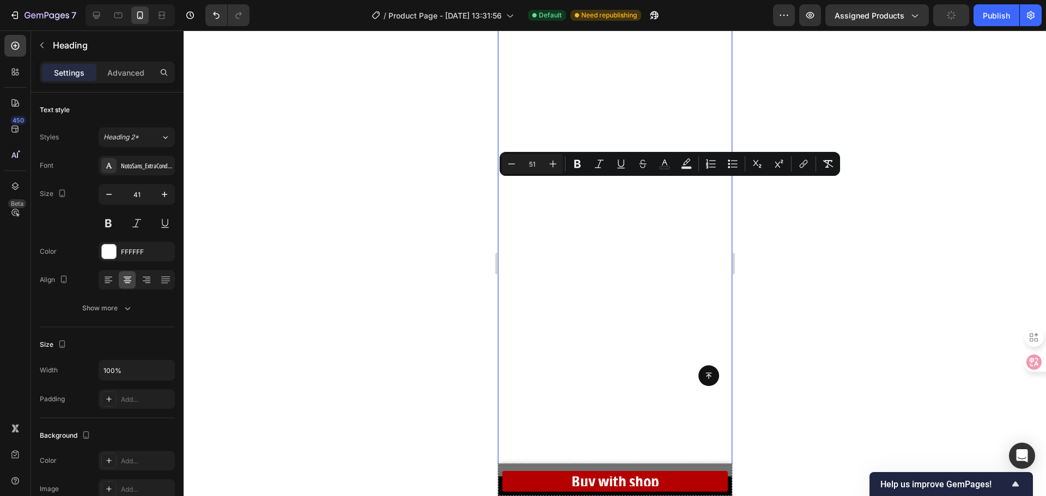
type input "51"
click at [402, 233] on div at bounding box center [615, 264] width 862 height 466
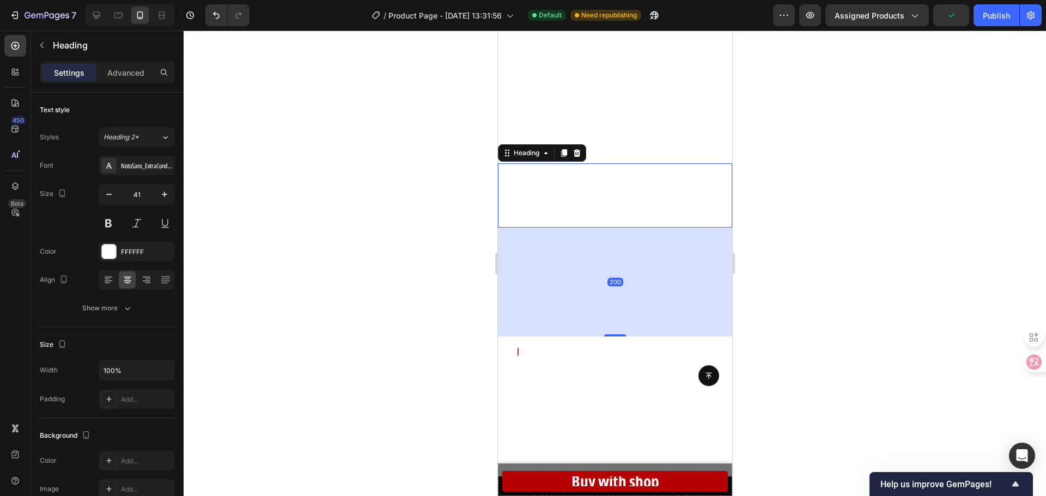
click at [639, 211] on span "Know Who Pays Attention" at bounding box center [614, 194] width 153 height 69
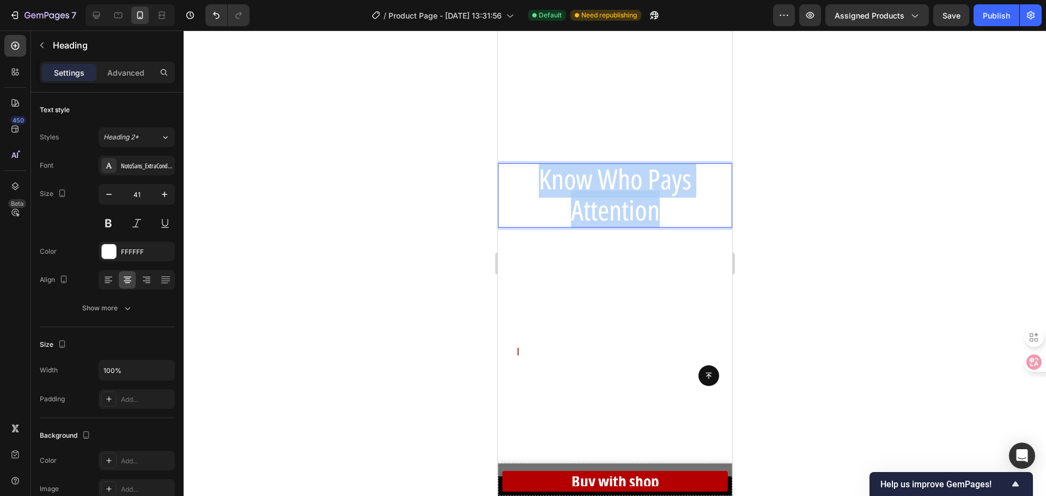
drag, startPoint x: 672, startPoint y: 211, endPoint x: 473, endPoint y: 167, distance: 204.2
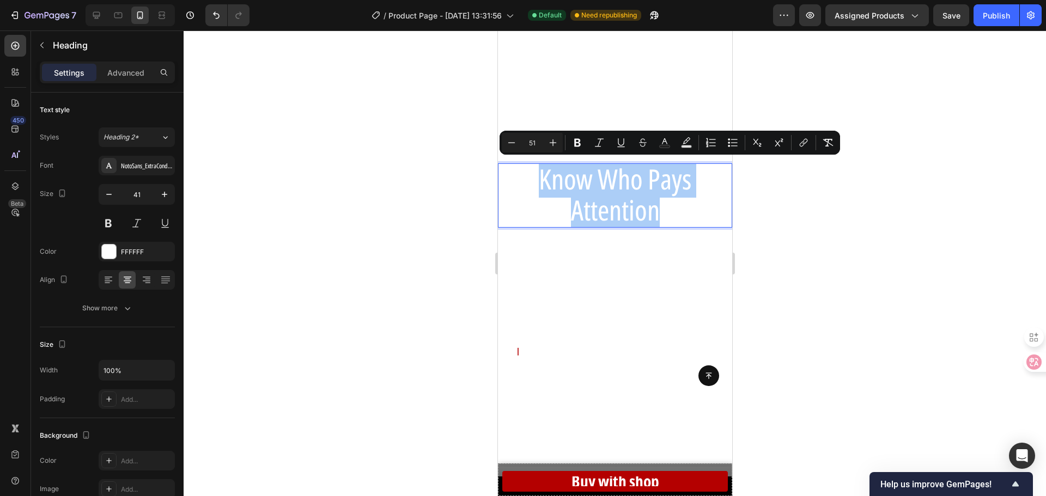
click at [434, 192] on div at bounding box center [615, 264] width 862 height 466
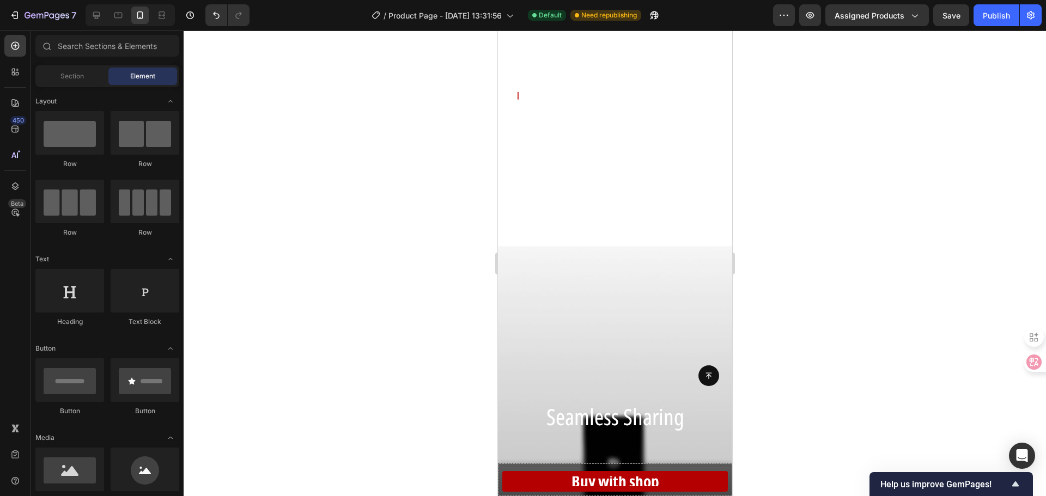
scroll to position [872, 0]
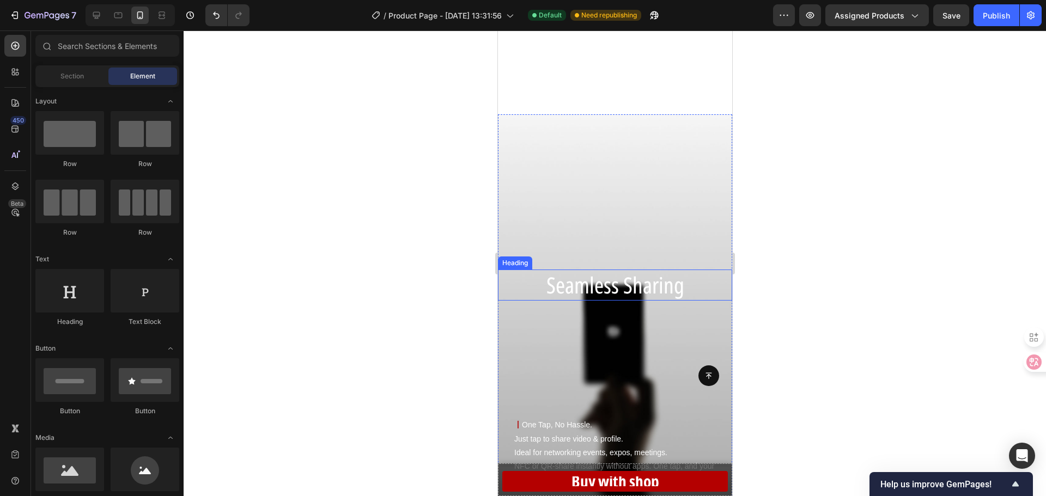
click at [665, 287] on span "Seamless Sharing" at bounding box center [615, 285] width 138 height 31
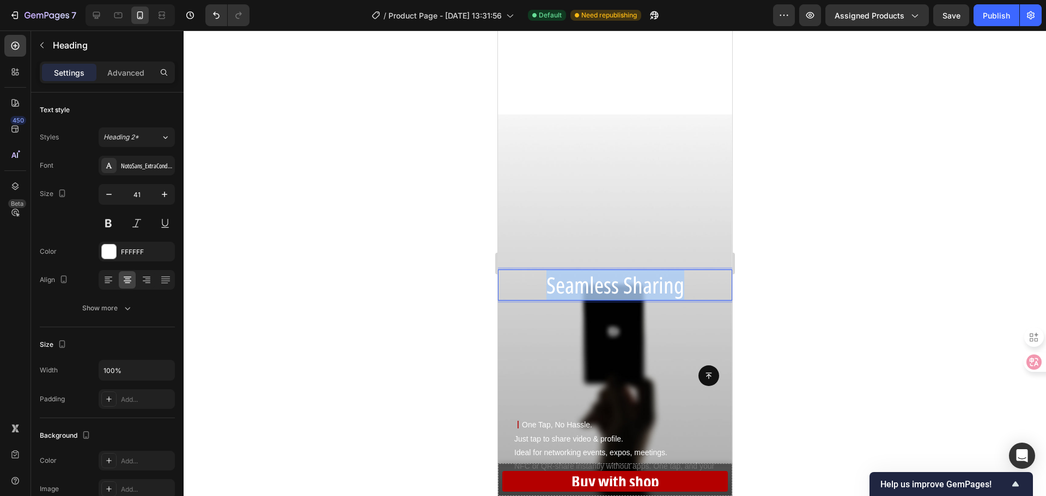
click at [665, 287] on span "Seamless Sharing" at bounding box center [615, 285] width 138 height 31
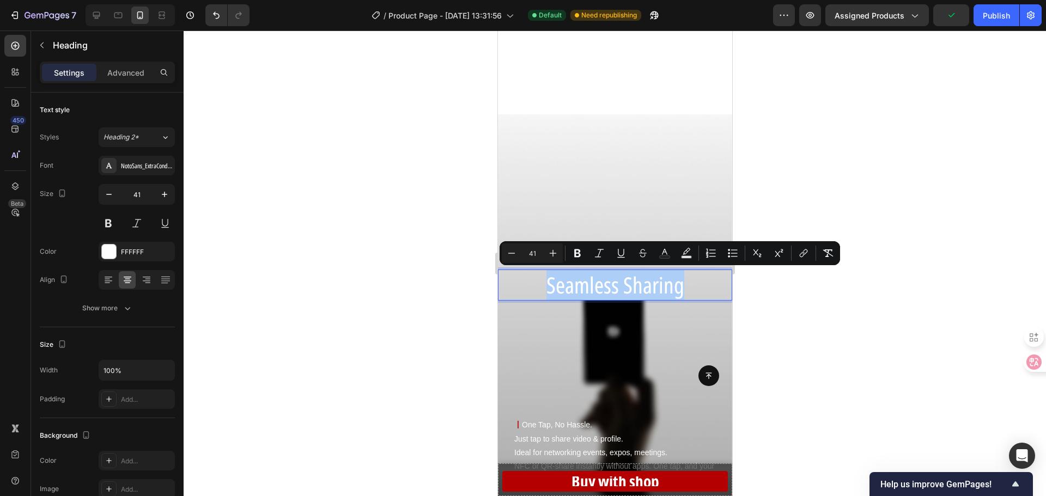
drag, startPoint x: 536, startPoint y: 253, endPoint x: 527, endPoint y: 253, distance: 8.2
click at [527, 253] on input "41" at bounding box center [532, 253] width 22 height 13
type input "51"
click at [463, 274] on div at bounding box center [615, 264] width 862 height 466
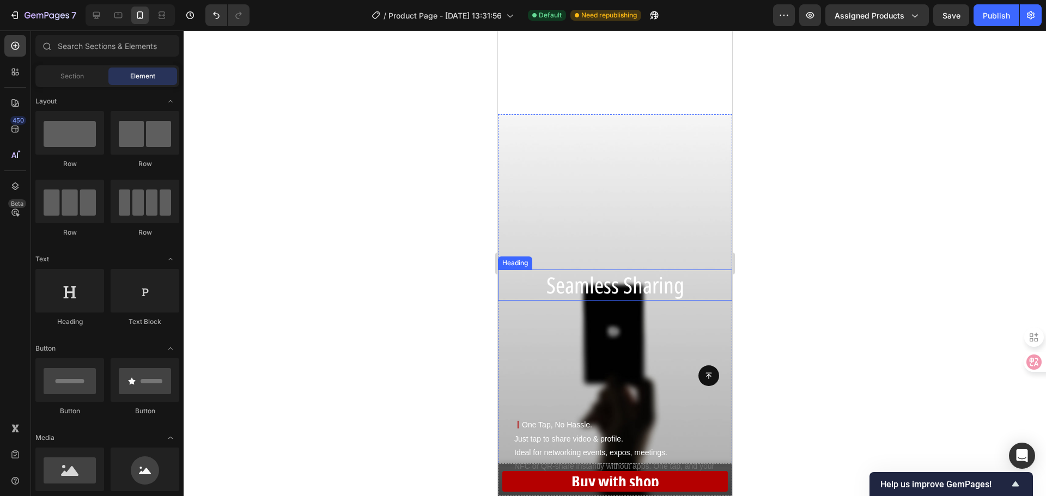
click at [622, 290] on span "Seamless Sharing" at bounding box center [615, 285] width 138 height 31
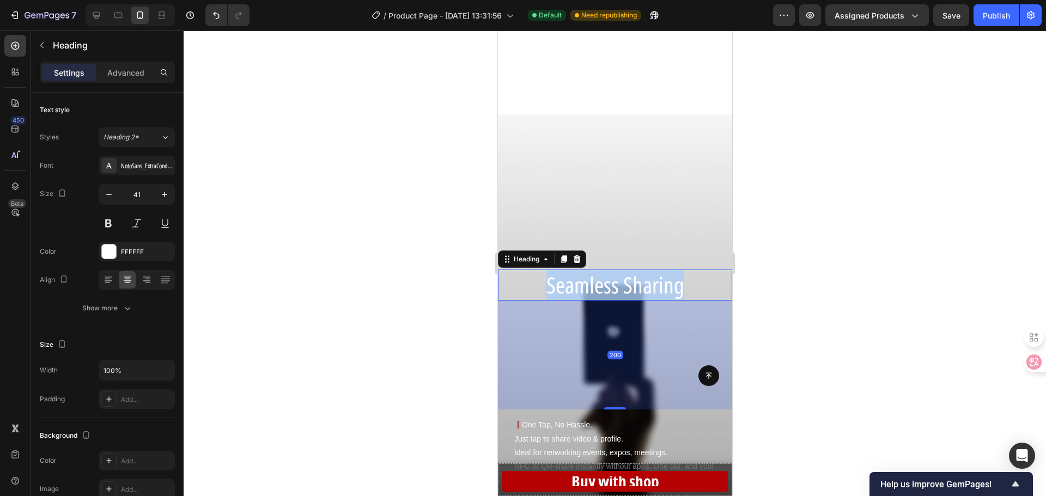
click at [622, 290] on span "Seamless Sharing" at bounding box center [615, 285] width 138 height 31
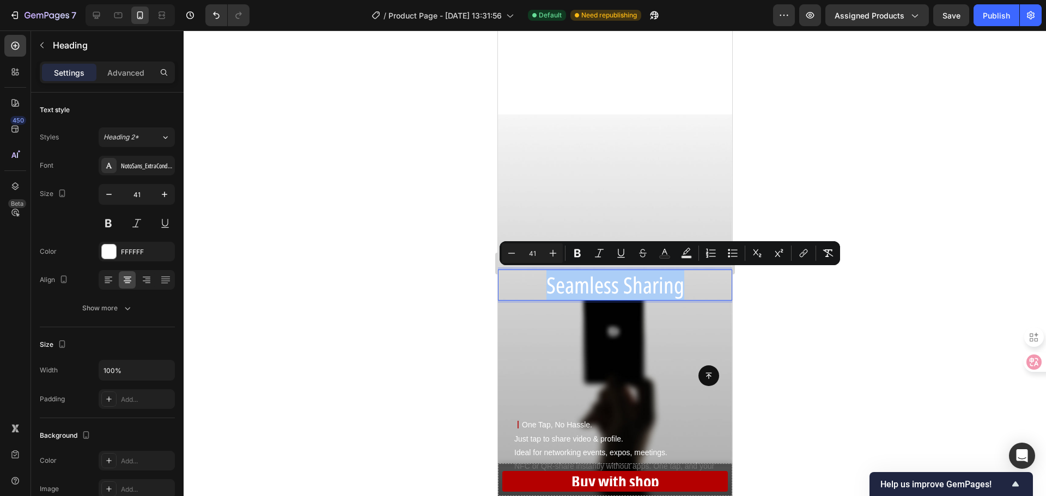
click at [537, 252] on input "41" at bounding box center [532, 253] width 22 height 13
type input "4"
type input "51"
click at [897, 267] on div at bounding box center [615, 264] width 862 height 466
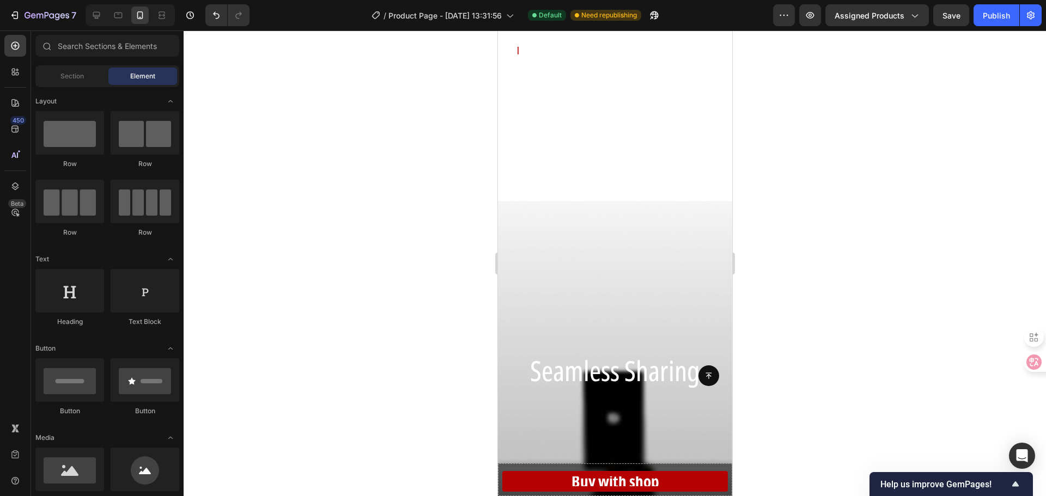
scroll to position [817, 0]
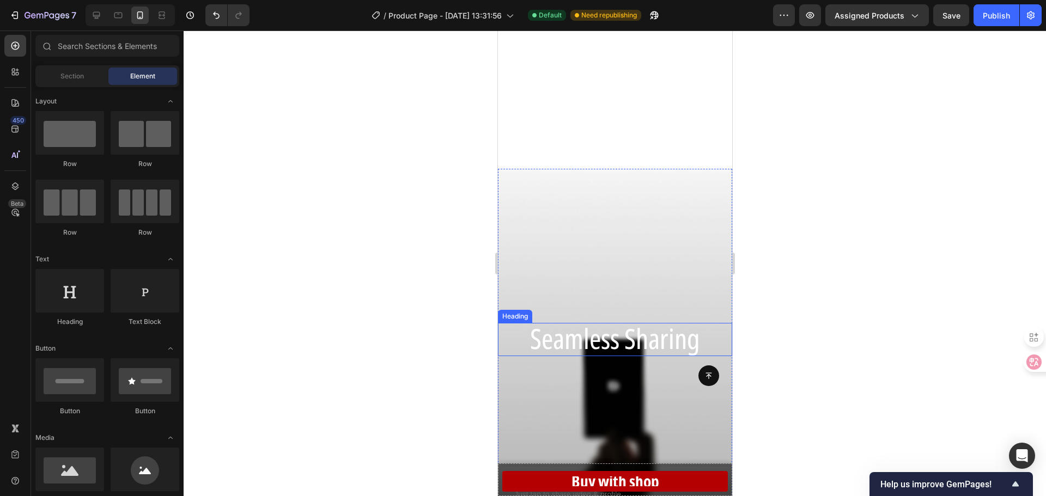
click at [601, 330] on span "Seamless Sharing" at bounding box center [615, 338] width 170 height 38
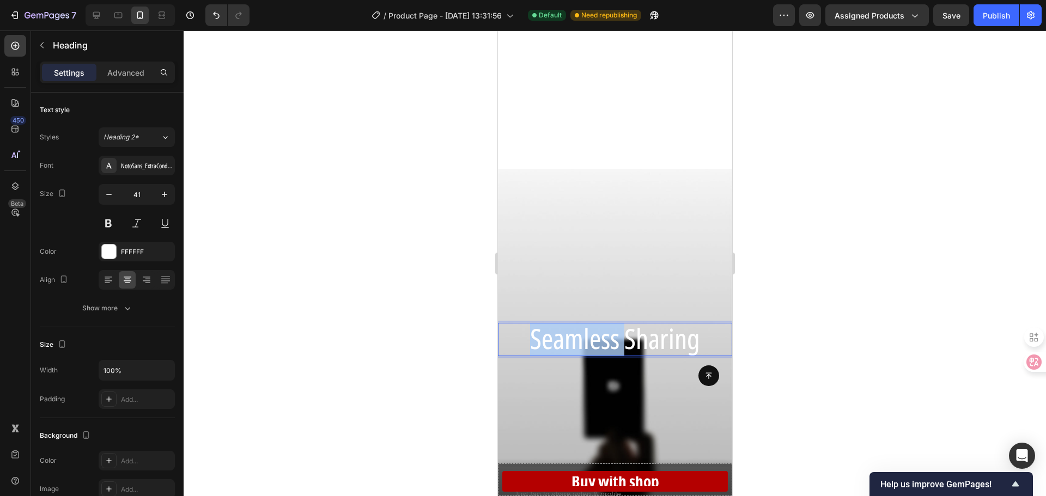
click at [601, 330] on span "Seamless Sharing" at bounding box center [615, 338] width 170 height 38
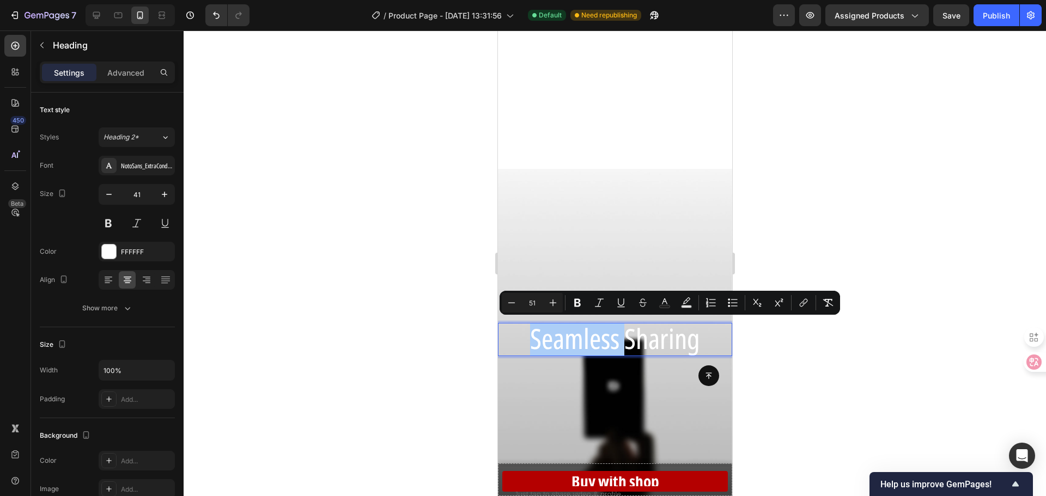
click at [354, 381] on div at bounding box center [615, 264] width 862 height 466
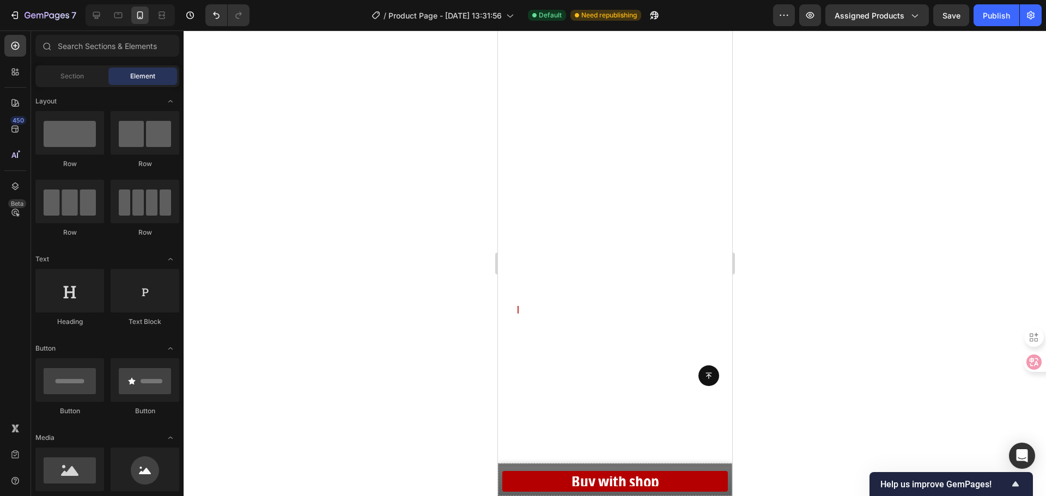
scroll to position [455, 0]
click at [644, 240] on span "Attention Reimagined" at bounding box center [612, 237] width 217 height 38
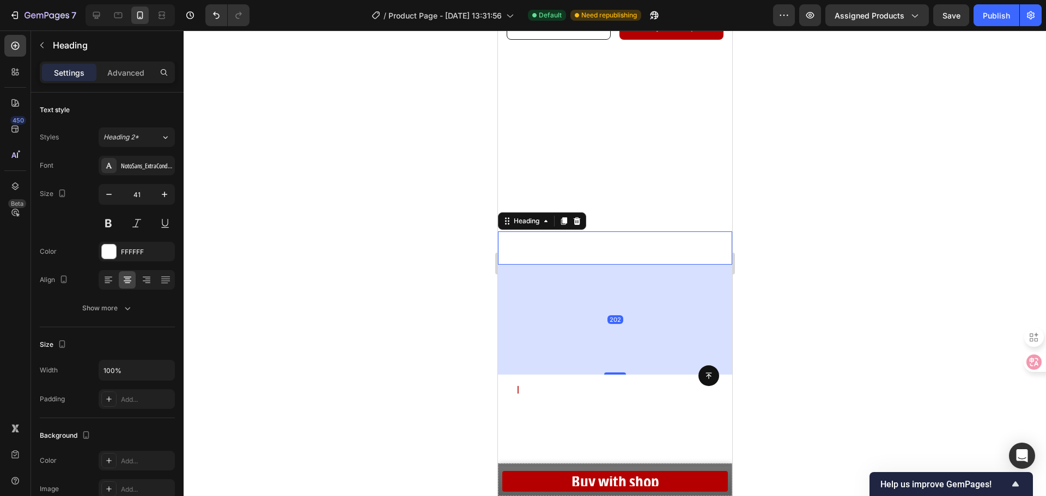
click at [834, 240] on div at bounding box center [615, 264] width 862 height 466
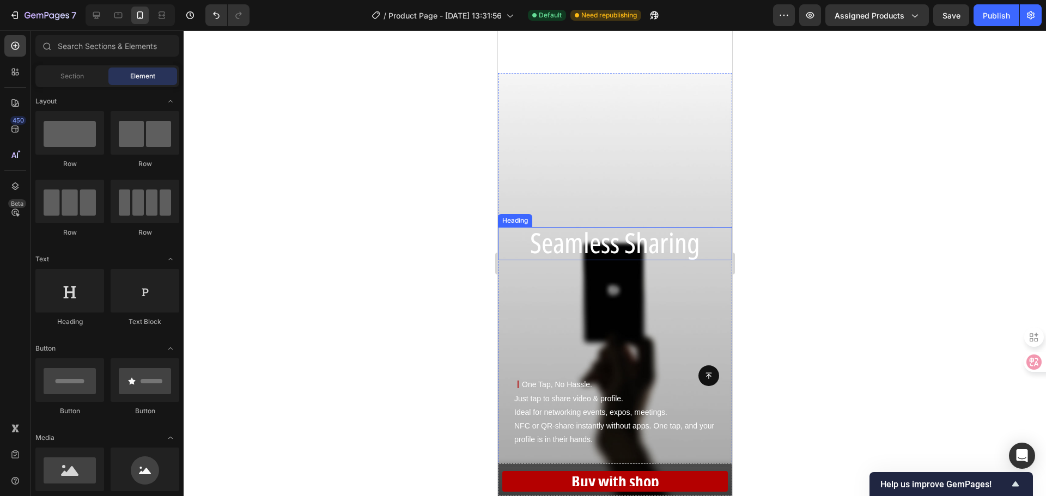
scroll to position [945, 0]
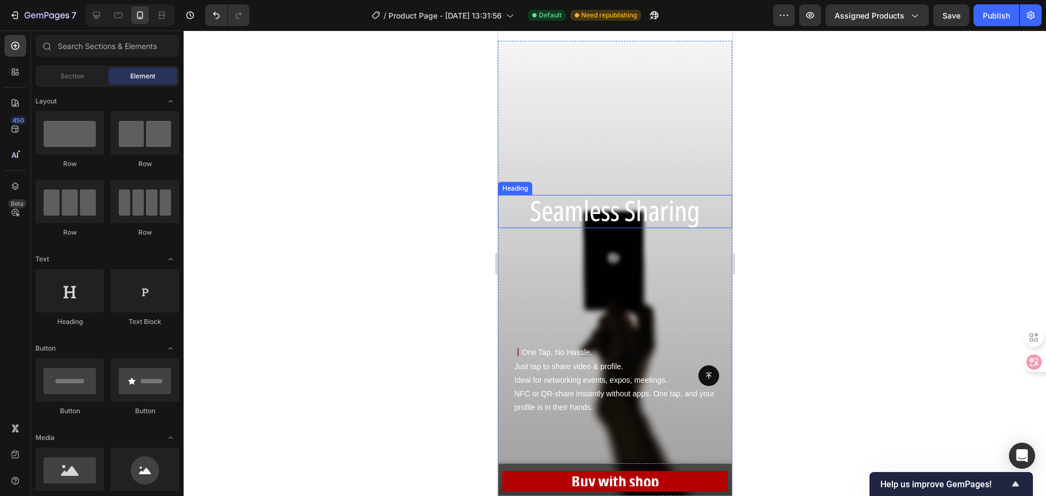
click at [614, 221] on span "Seamless Sharing" at bounding box center [615, 210] width 170 height 38
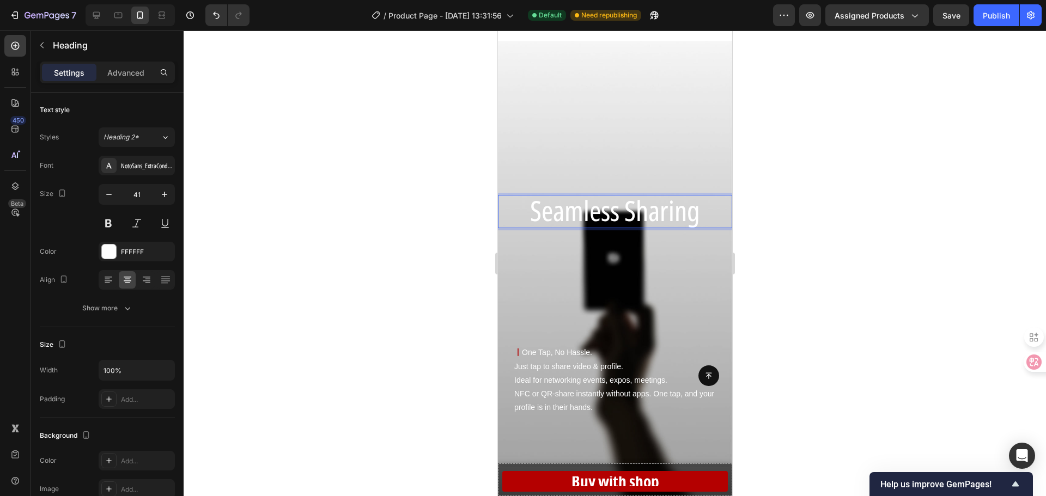
click at [352, 305] on div at bounding box center [615, 264] width 862 height 466
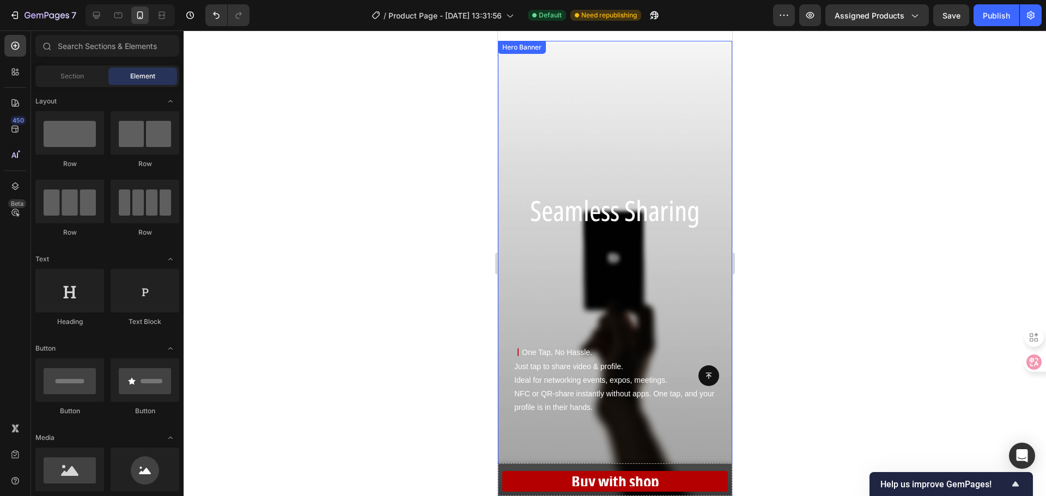
click at [606, 224] on span "Seamless Sharing" at bounding box center [615, 210] width 170 height 38
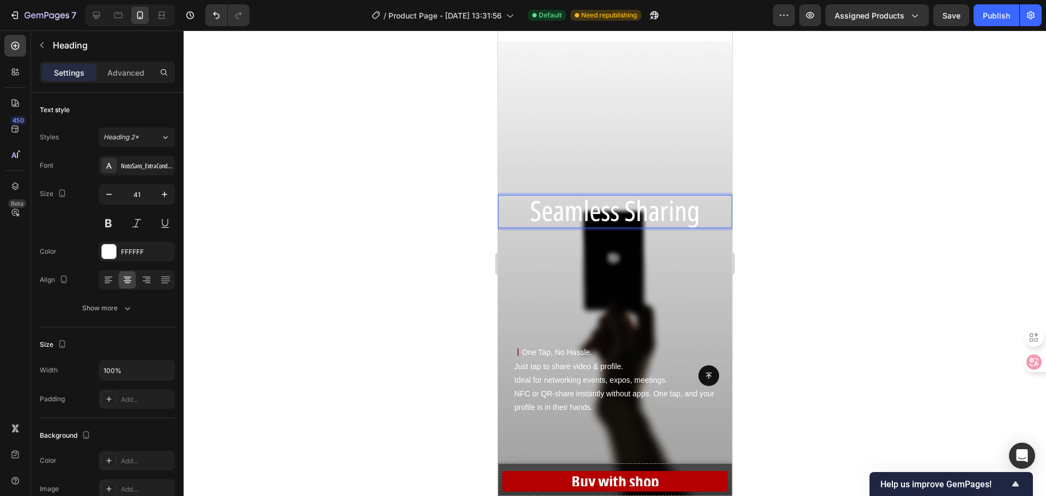
drag, startPoint x: 606, startPoint y: 218, endPoint x: 606, endPoint y: 225, distance: 7.1
click at [892, 222] on div at bounding box center [615, 264] width 862 height 466
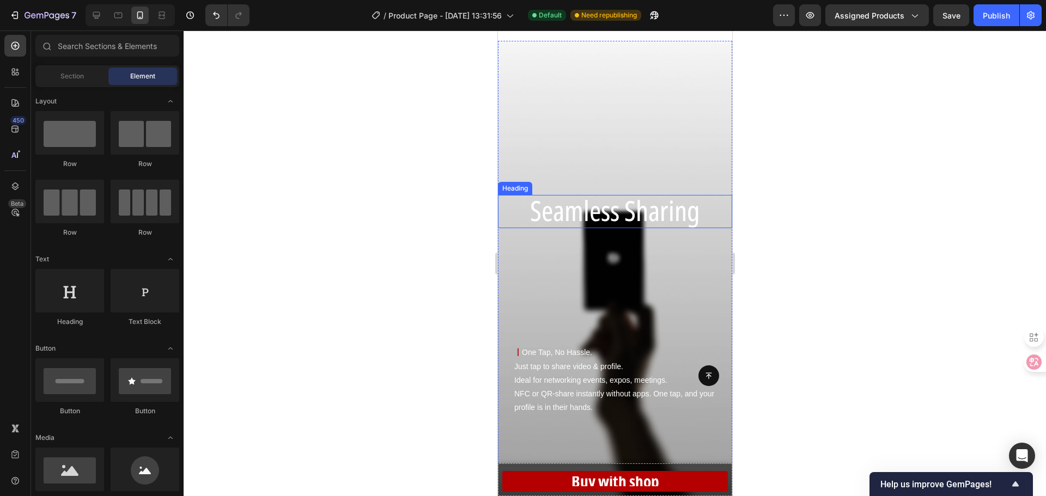
click at [585, 212] on span "Seamless Sharing" at bounding box center [615, 210] width 170 height 38
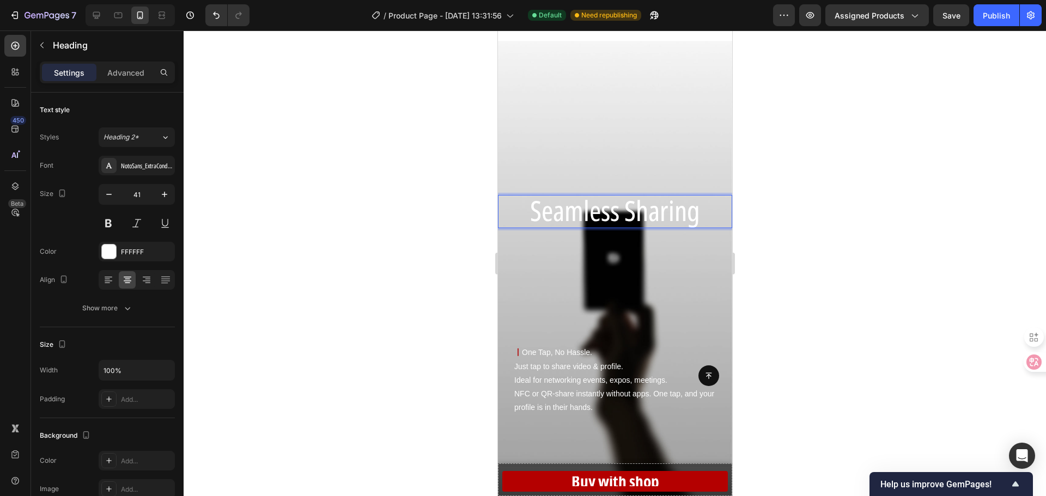
click at [114, 63] on div "Settings Advanced" at bounding box center [107, 73] width 135 height 22
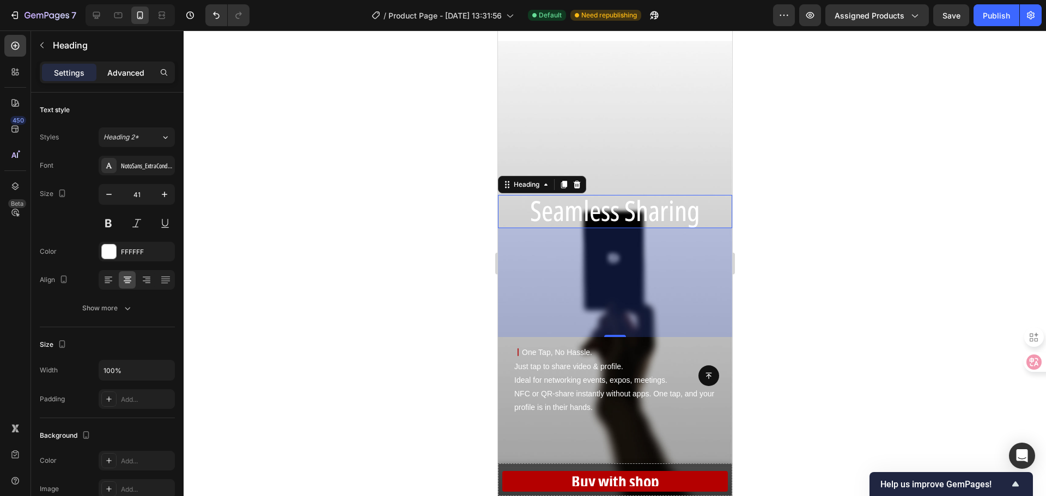
click at [117, 68] on p "Advanced" at bounding box center [125, 72] width 37 height 11
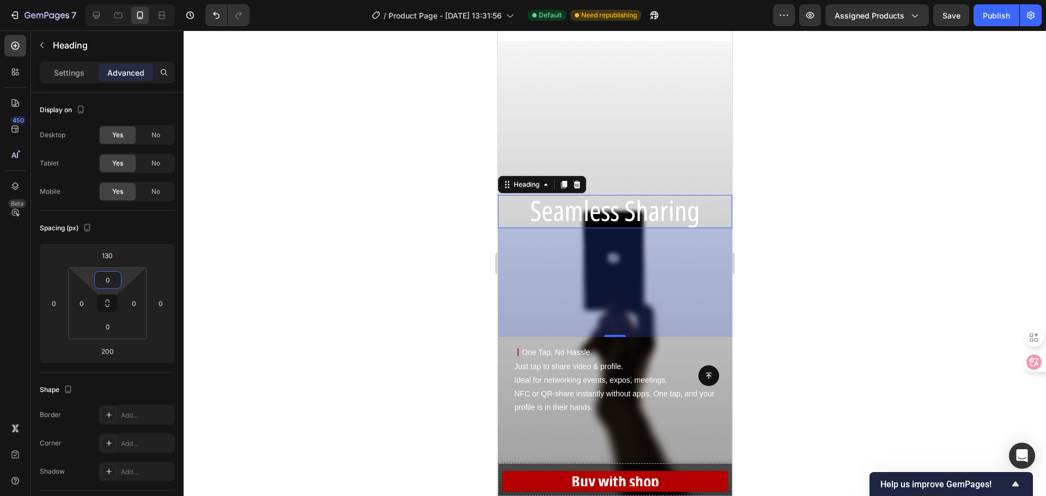
drag, startPoint x: 108, startPoint y: 271, endPoint x: 92, endPoint y: 272, distance: 16.4
click at [92, 0] on html "7 Version history / Product Page - [DATE] 13:31:56 Default Need republishing Pr…" at bounding box center [523, 0] width 1046 height 0
click at [93, 0] on html "7 Version history / Product Page - [DATE] 13:31:56 Default Need republishing Pr…" at bounding box center [523, 0] width 1046 height 0
drag, startPoint x: 105, startPoint y: 273, endPoint x: 111, endPoint y: 273, distance: 6.0
click at [111, 273] on div "0" at bounding box center [107, 279] width 27 height 17
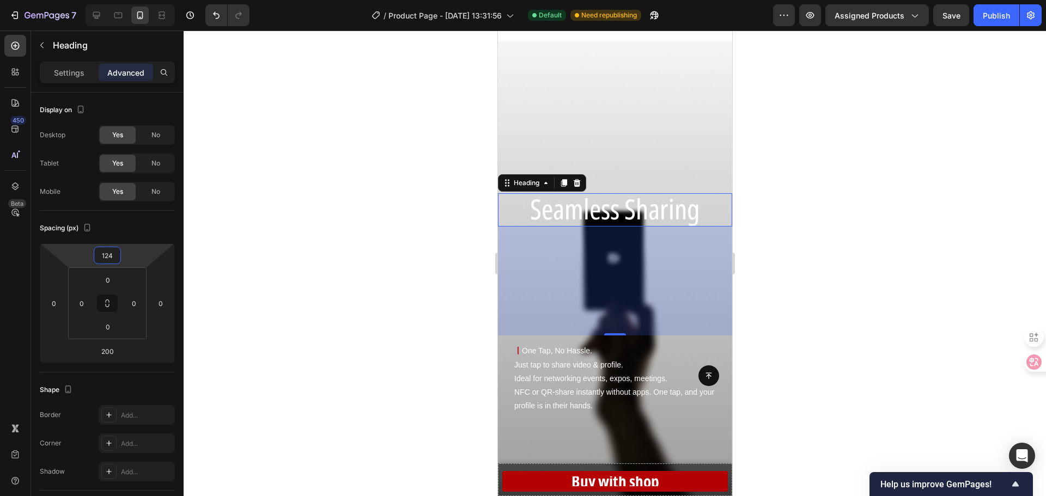
drag, startPoint x: 133, startPoint y: 252, endPoint x: 173, endPoint y: 254, distance: 40.3
click at [173, 0] on html "7 Version history / Product Page - [DATE] 13:31:56 Default Need republishing Pr…" at bounding box center [523, 0] width 1046 height 0
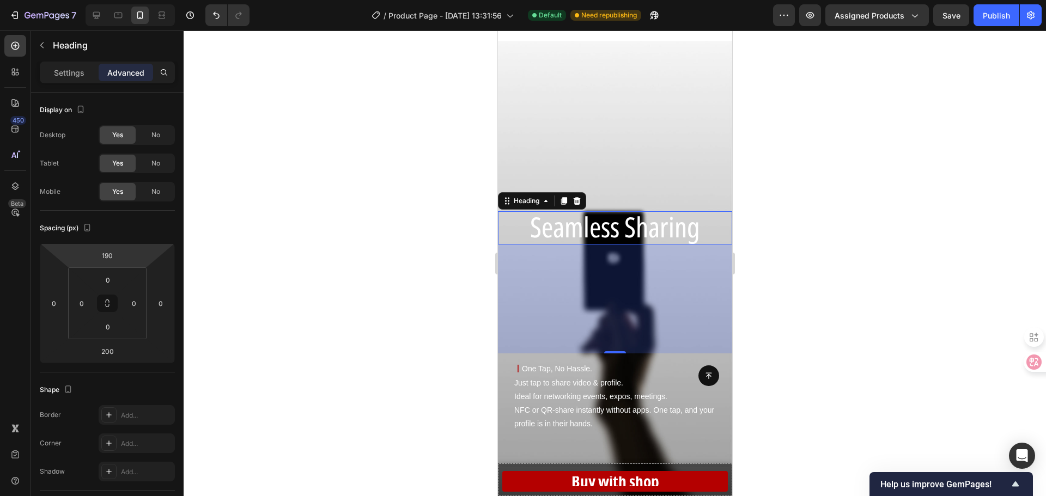
drag, startPoint x: 137, startPoint y: 251, endPoint x: 50, endPoint y: 235, distance: 88.7
click at [50, 0] on html "7 Version history / Product Page - [DATE] 13:31:56 Default Need republishing Pr…" at bounding box center [523, 0] width 1046 height 0
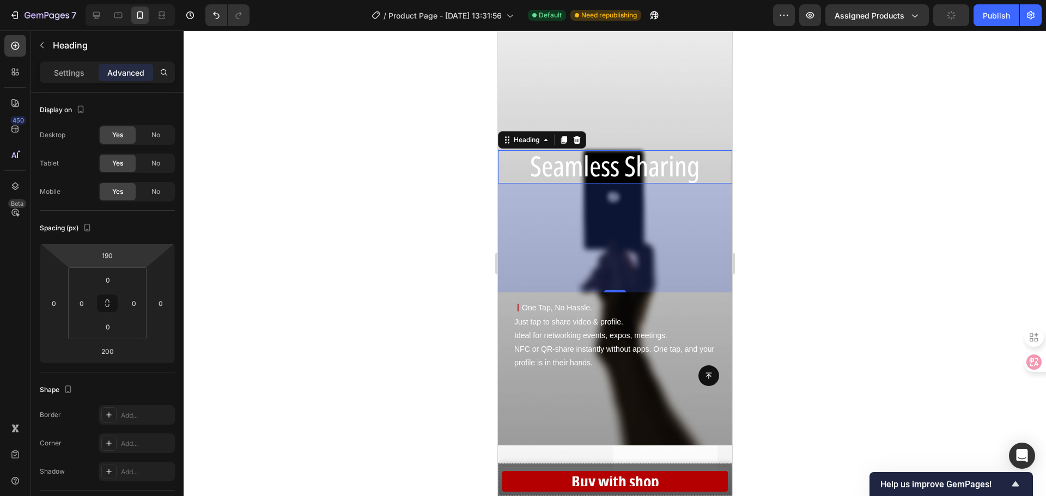
scroll to position [1000, 0]
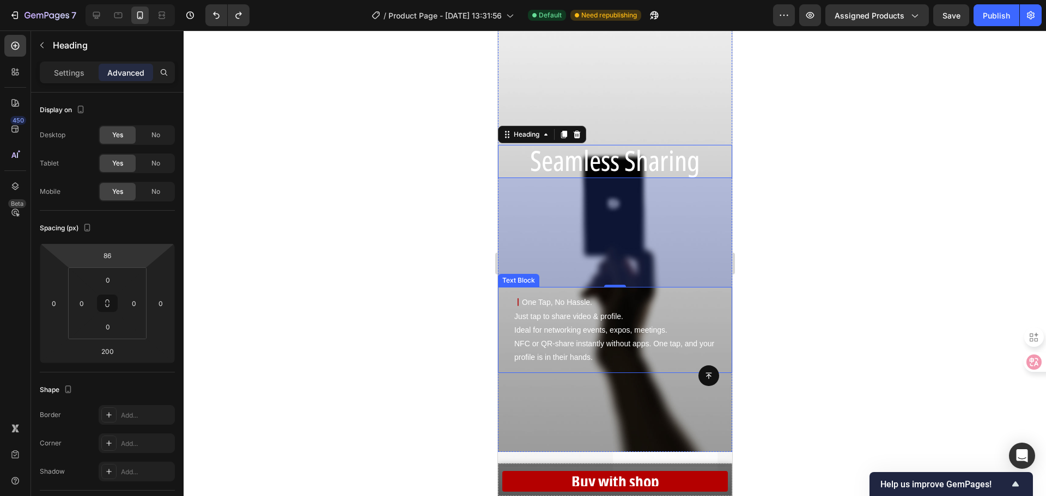
type input "84"
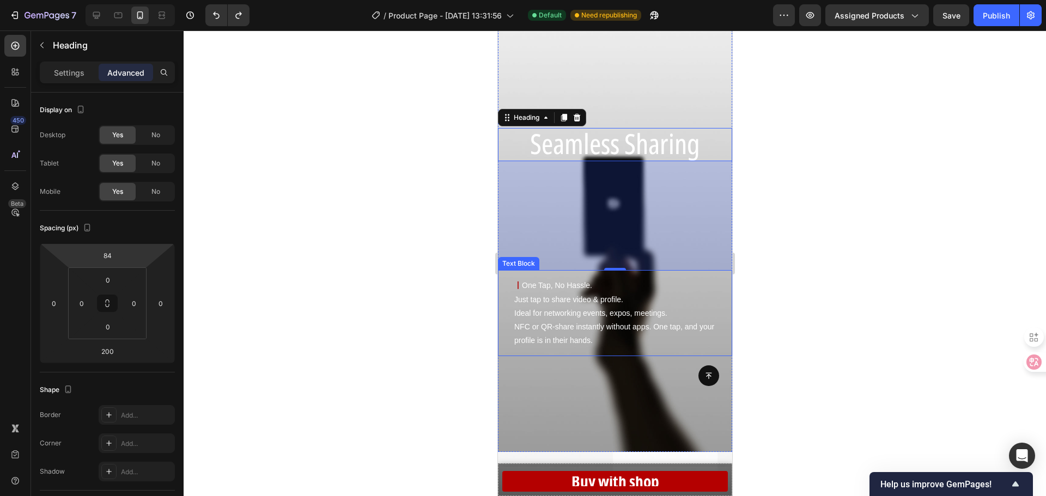
drag, startPoint x: 140, startPoint y: 258, endPoint x: 139, endPoint y: 270, distance: 12.5
click at [139, 0] on html "7 Version history / Product Page - [DATE] 13:31:56 Default Need republishing Pr…" at bounding box center [523, 0] width 1046 height 0
type input "6"
click at [138, 0] on html "7 Version history / Product Page - [DATE] 13:31:56 Default Need republishing Pr…" at bounding box center [523, 0] width 1046 height 0
click at [448, 278] on div at bounding box center [615, 264] width 862 height 466
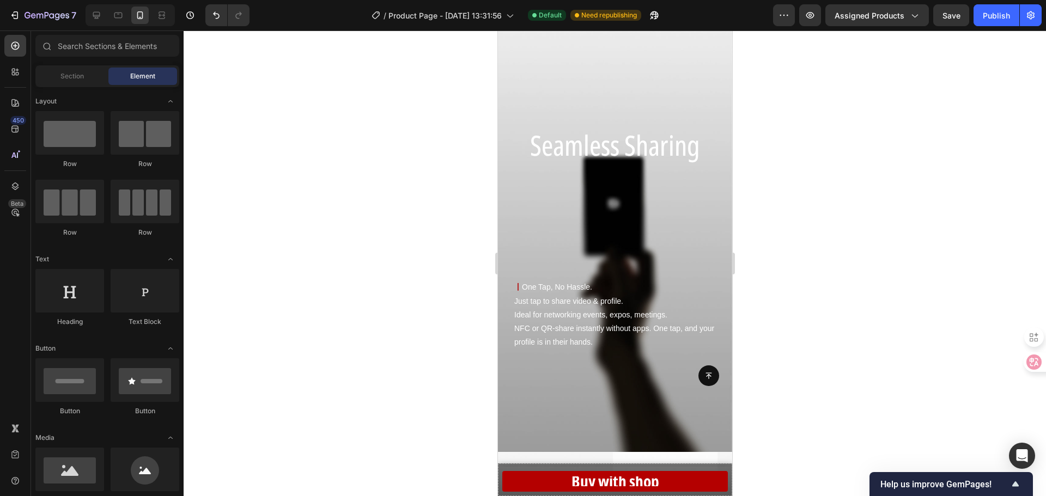
click at [389, 296] on div at bounding box center [615, 264] width 862 height 466
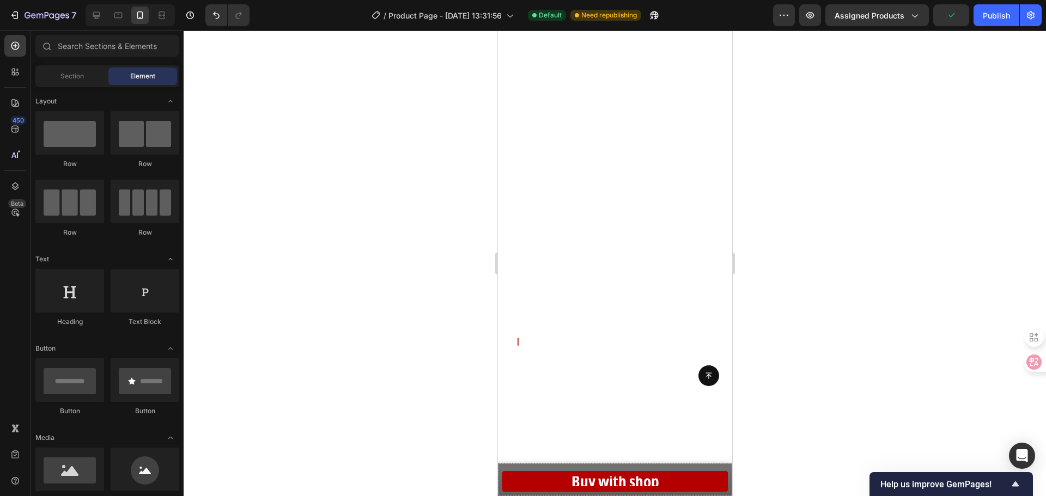
scroll to position [509, 0]
click at [609, 185] on span "Attention Reimagined" at bounding box center [612, 183] width 217 height 38
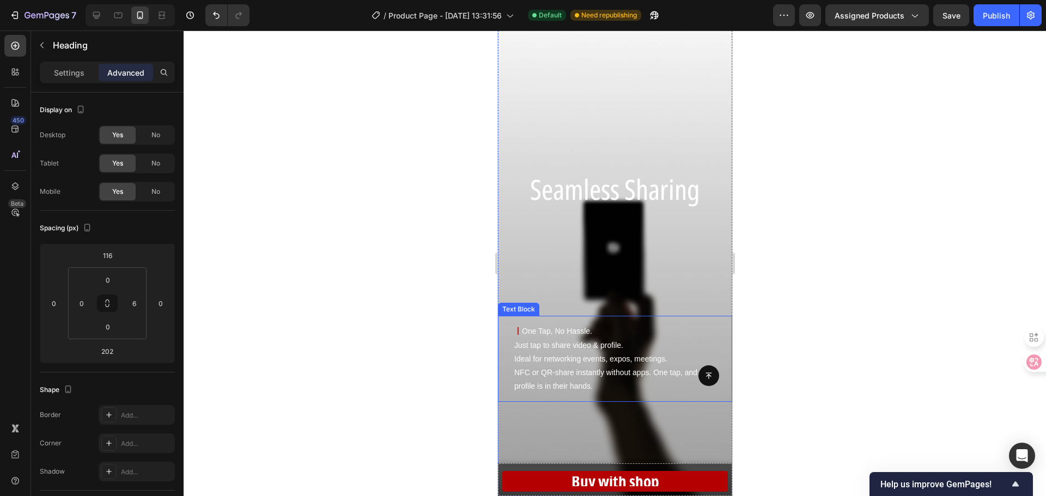
scroll to position [945, 0]
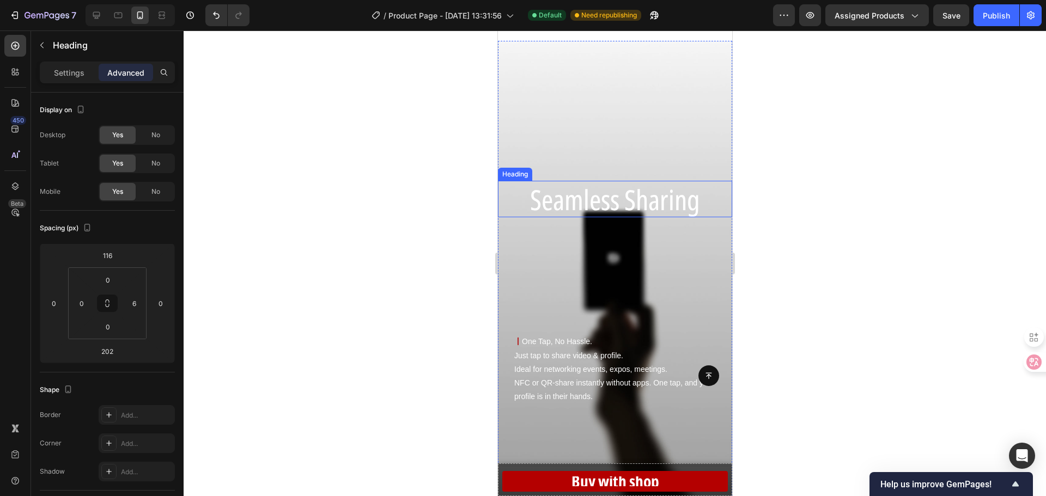
click at [641, 209] on span "Seamless Sharing" at bounding box center [615, 199] width 170 height 38
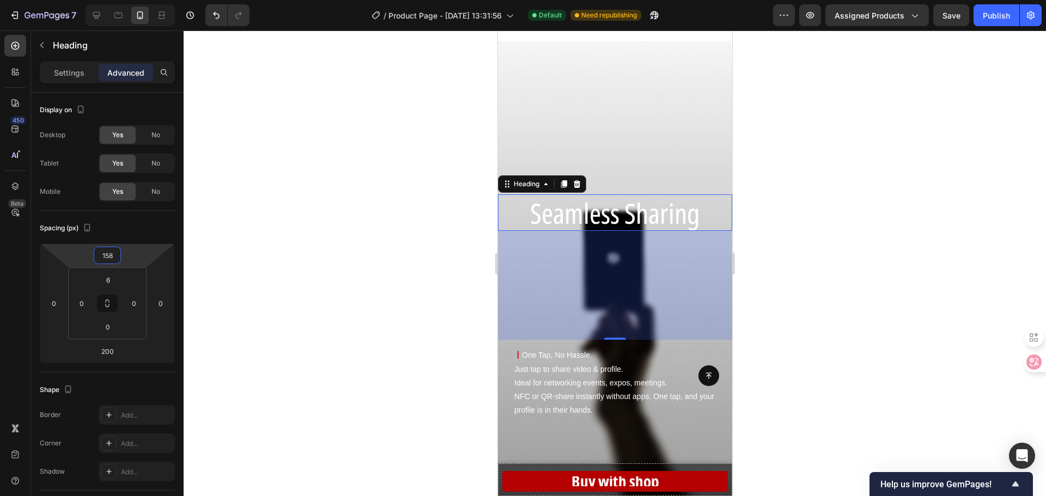
type input "160"
drag, startPoint x: 127, startPoint y: 250, endPoint x: 126, endPoint y: 229, distance: 20.7
click at [126, 0] on html "7 Version history / Product Page - [DATE] 13:31:56 Default Need republishing Pr…" at bounding box center [523, 0] width 1046 height 0
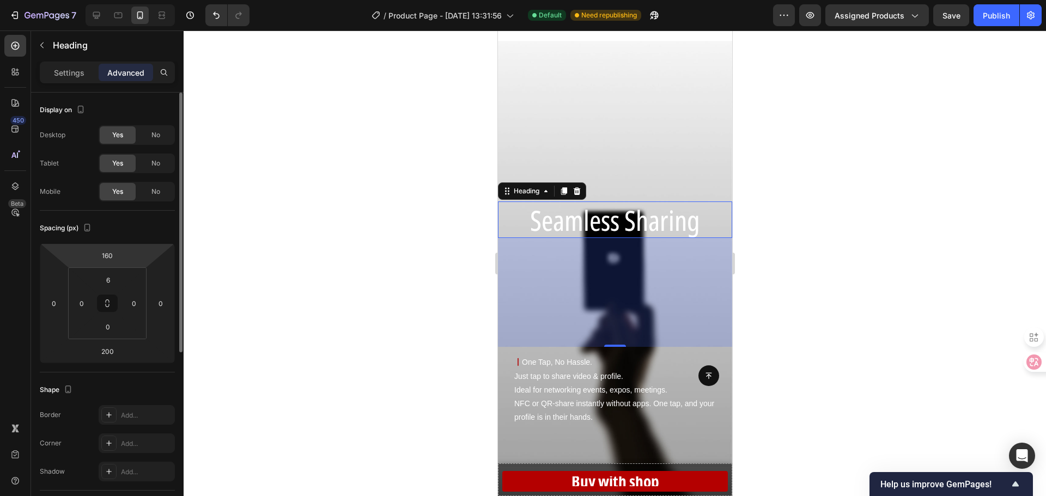
click at [126, 226] on div "Spacing (px)" at bounding box center [107, 228] width 135 height 17
drag, startPoint x: 126, startPoint y: 226, endPoint x: 126, endPoint y: 237, distance: 11.5
click at [126, 236] on div "Spacing (px)" at bounding box center [107, 228] width 135 height 17
click at [141, 226] on div "Spacing (px)" at bounding box center [107, 228] width 135 height 17
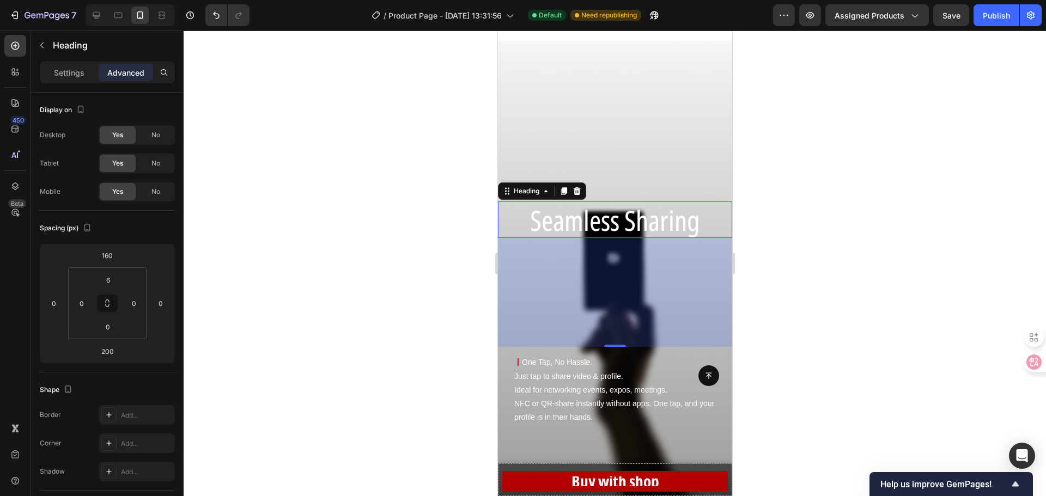
click at [388, 257] on div at bounding box center [615, 264] width 862 height 466
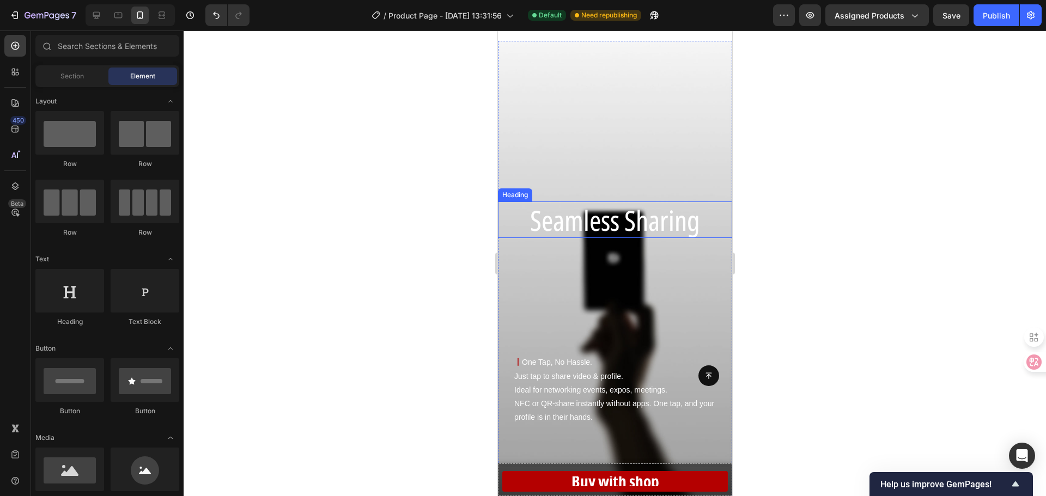
click at [638, 221] on span "Seamless Sharing" at bounding box center [615, 220] width 170 height 38
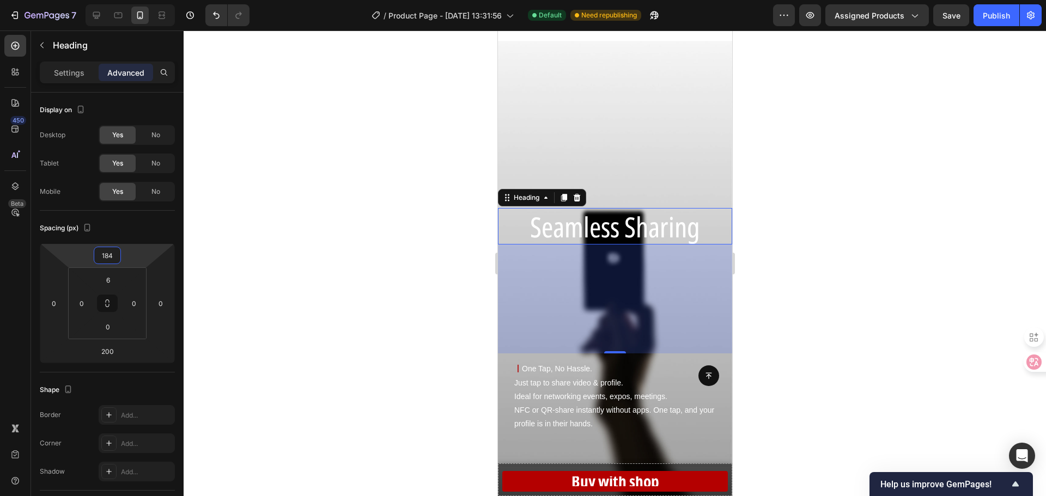
drag, startPoint x: 138, startPoint y: 247, endPoint x: 139, endPoint y: 241, distance: 6.6
click at [139, 0] on html "7 Version history / Product Page - [DATE] 13:31:56 Default Need republishing Pr…" at bounding box center [523, 0] width 1046 height 0
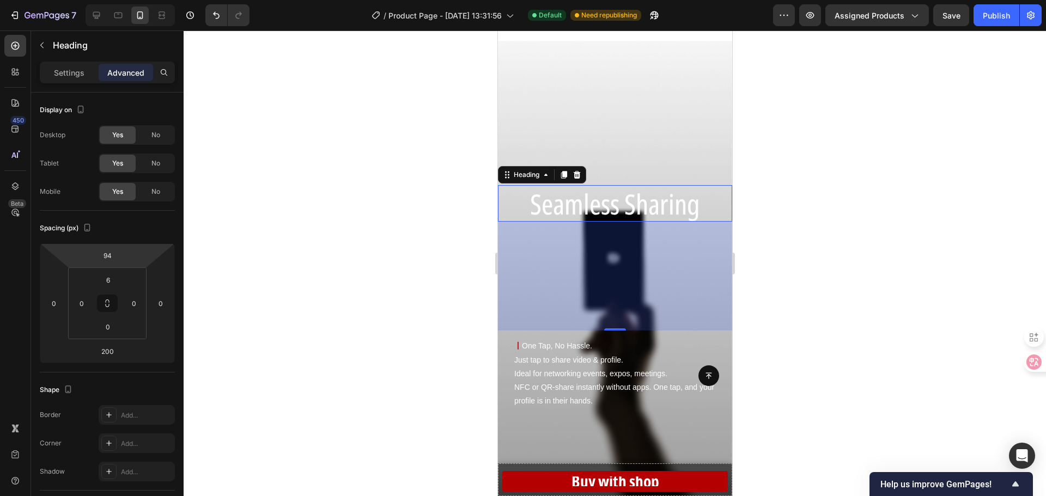
type input "76"
drag, startPoint x: 138, startPoint y: 249, endPoint x: 138, endPoint y: 275, distance: 26.2
click at [138, 0] on html "7 Version history / Product Page - [DATE] 13:31:56 Default Need republishing Pr…" at bounding box center [523, 0] width 1046 height 0
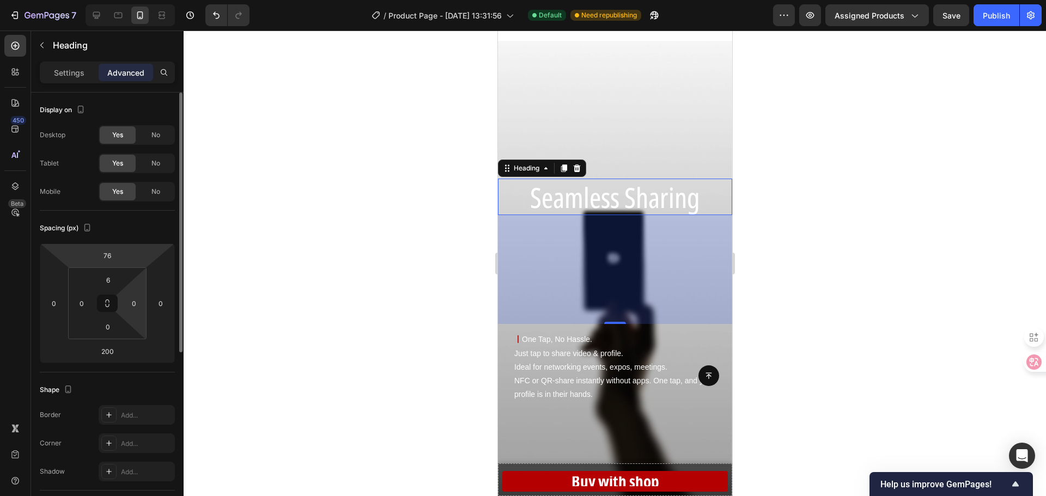
click at [138, 0] on html "7 Version history / Product Page - [DATE] 13:31:56 Default Need republishing Pr…" at bounding box center [523, 0] width 1046 height 0
drag, startPoint x: 138, startPoint y: 275, endPoint x: 142, endPoint y: 282, distance: 7.8
click at [142, 0] on html "7 Version history / Product Page - [DATE] 13:31:56 Default Need republishing Pr…" at bounding box center [523, 0] width 1046 height 0
click at [287, 216] on div at bounding box center [615, 264] width 862 height 466
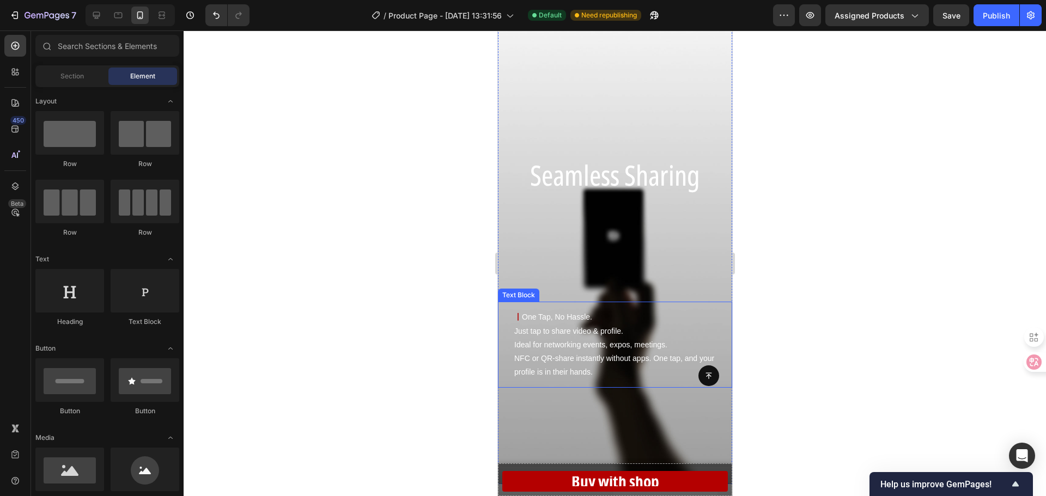
scroll to position [1000, 0]
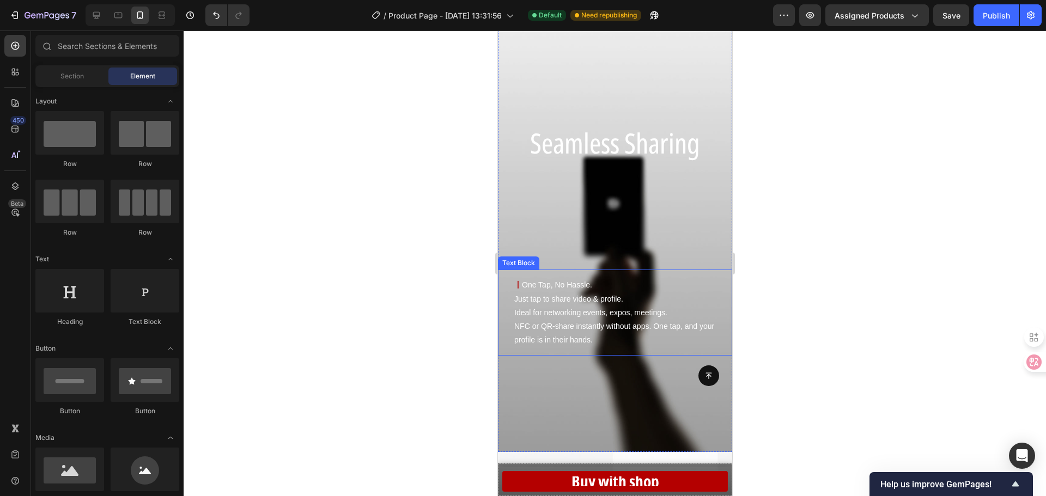
click at [854, 285] on div at bounding box center [615, 264] width 862 height 466
click at [746, 220] on div at bounding box center [615, 264] width 862 height 466
click at [645, 142] on span "Seamless Sharing" at bounding box center [615, 143] width 170 height 38
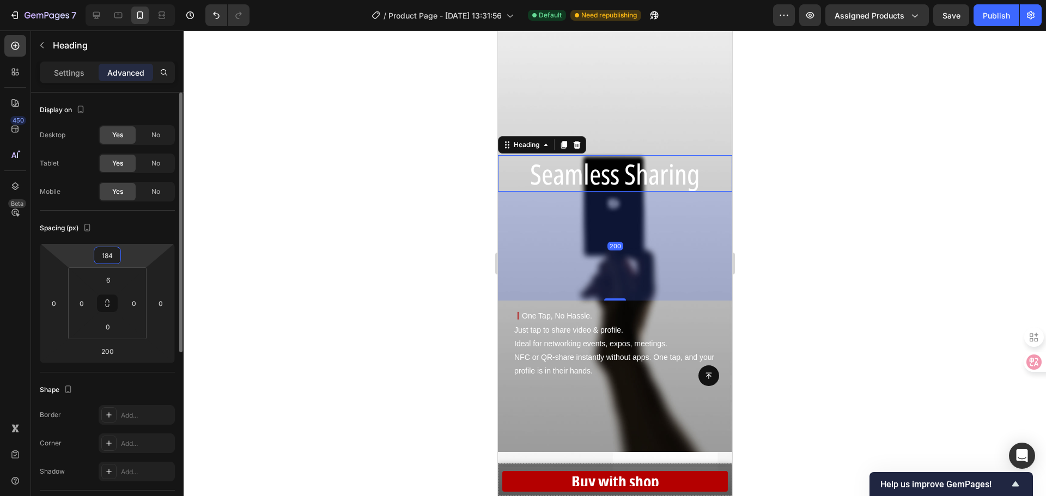
type input "182"
drag, startPoint x: 126, startPoint y: 257, endPoint x: 129, endPoint y: 228, distance: 29.1
click at [129, 0] on html "7 Version history / Product Page - [DATE] 13:31:56 Default Need republishing Pr…" at bounding box center [523, 0] width 1046 height 0
click at [129, 228] on div "Spacing (px)" at bounding box center [107, 228] width 135 height 17
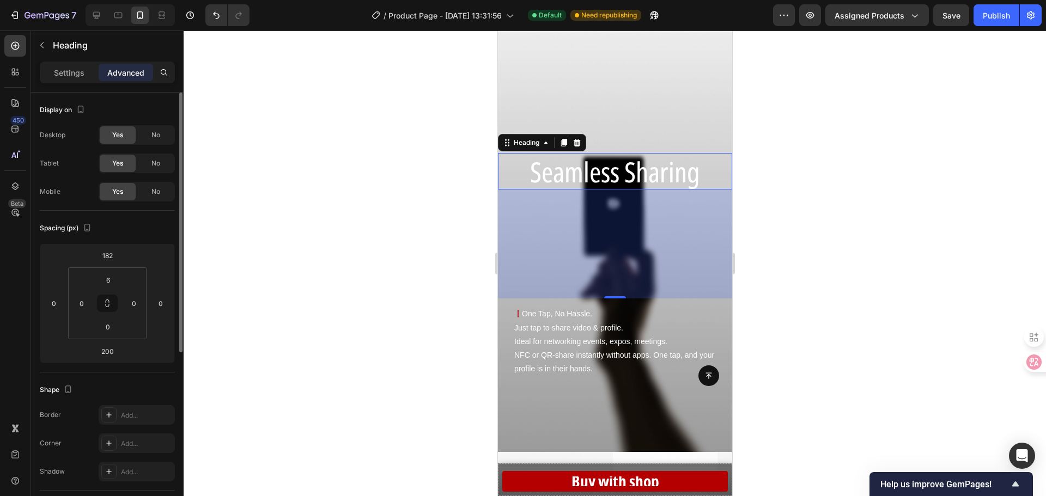
click at [129, 228] on div "Spacing (px)" at bounding box center [107, 228] width 135 height 17
click at [398, 229] on div at bounding box center [615, 264] width 862 height 466
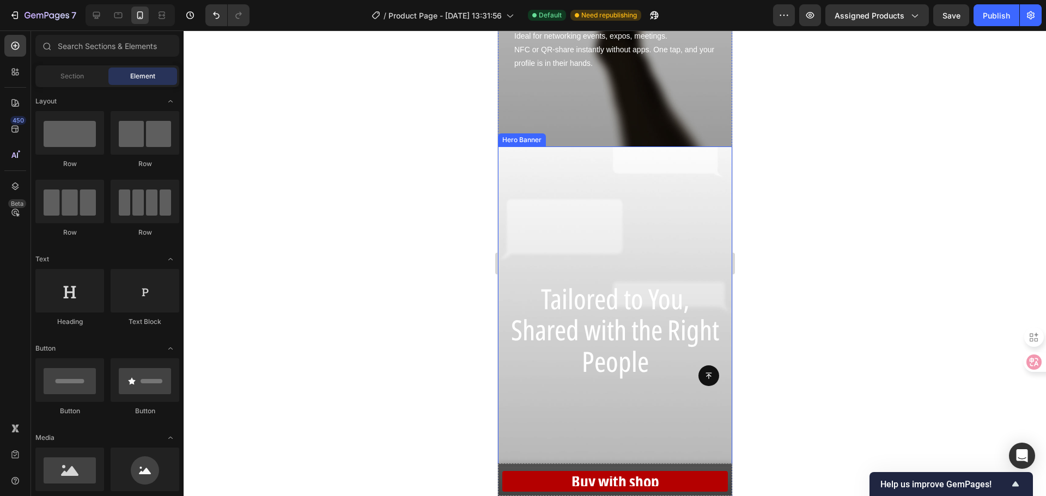
scroll to position [1381, 0]
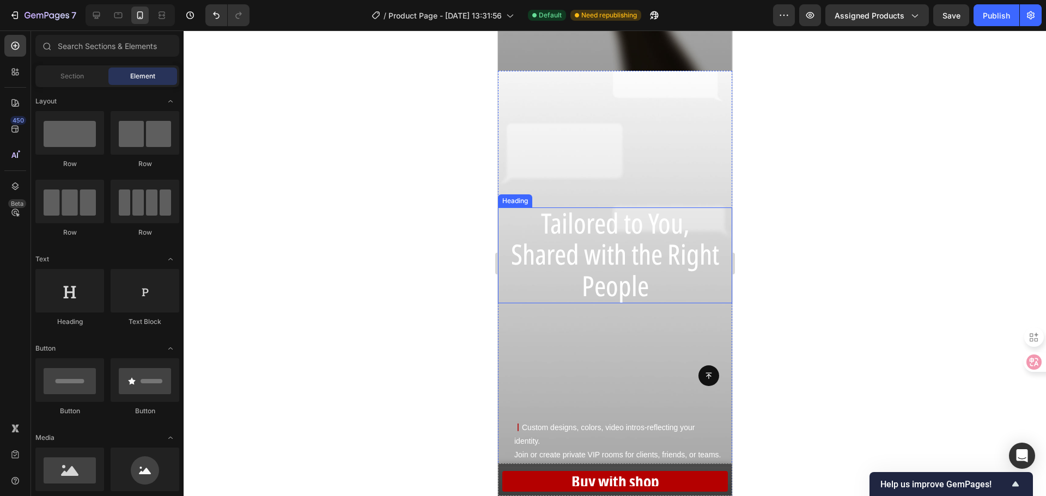
click at [614, 266] on span "Shared with the Right People" at bounding box center [614, 269] width 208 height 69
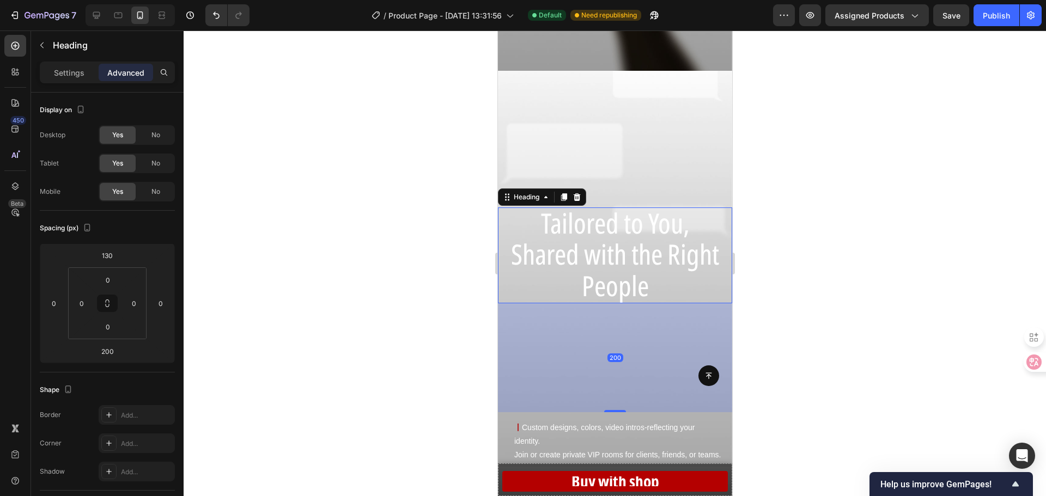
click at [425, 281] on div at bounding box center [615, 264] width 862 height 466
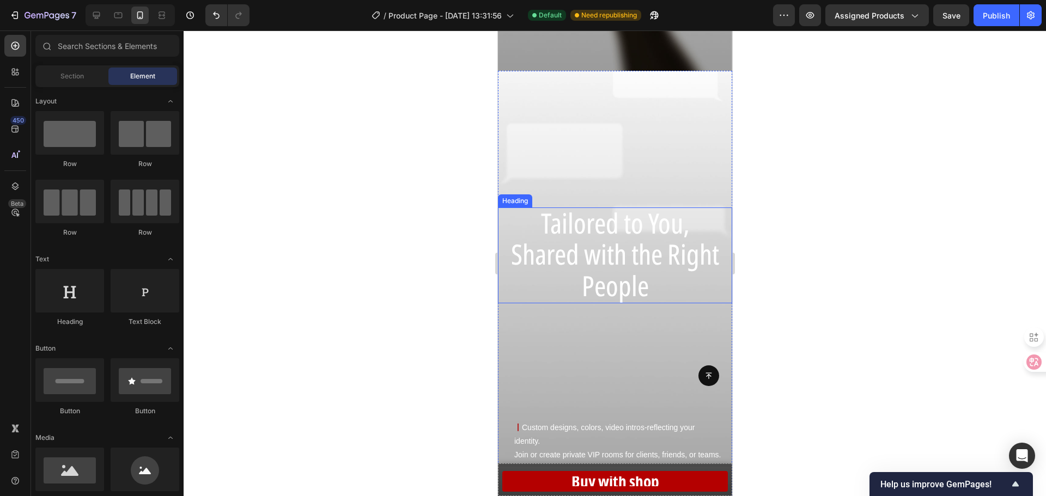
click at [624, 277] on span "Shared with the Right People" at bounding box center [614, 269] width 208 height 69
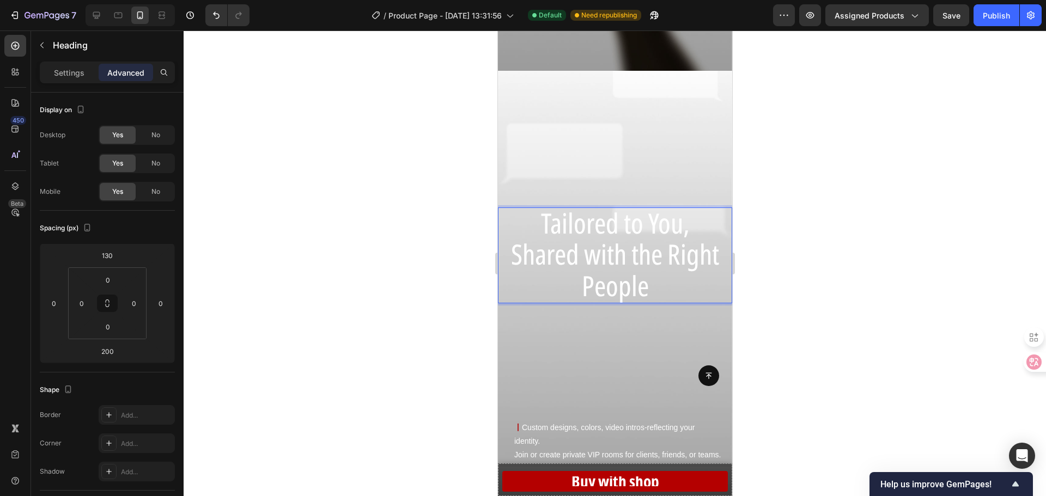
click at [623, 260] on span "Shared with the Right People" at bounding box center [614, 269] width 208 height 69
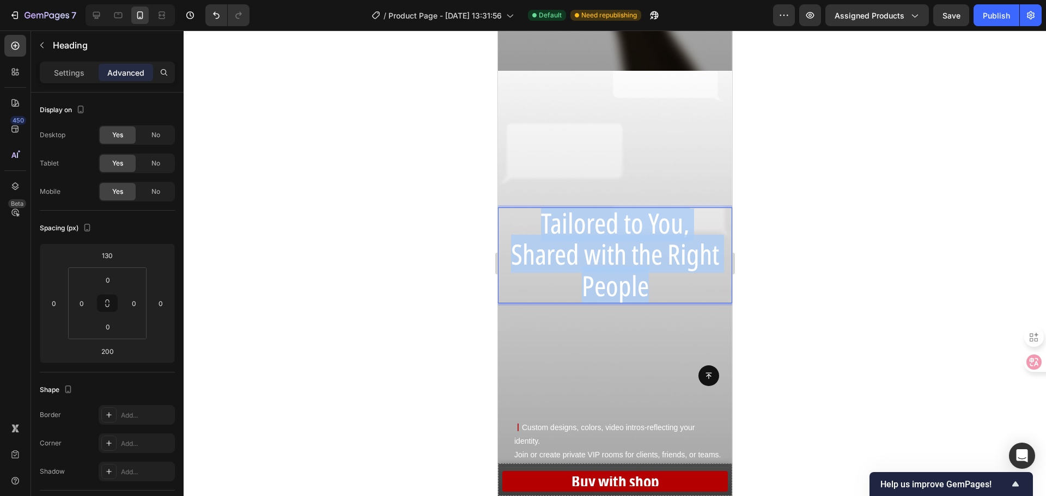
drag, startPoint x: 644, startPoint y: 279, endPoint x: 463, endPoint y: 192, distance: 200.5
click at [497, 192] on html "iPhone 15 Pro Max ( 430 px) iPhone 13 Mini iPhone 13 Pro iPhone 11 Pro Max iPho…" at bounding box center [614, 36] width 234 height 2773
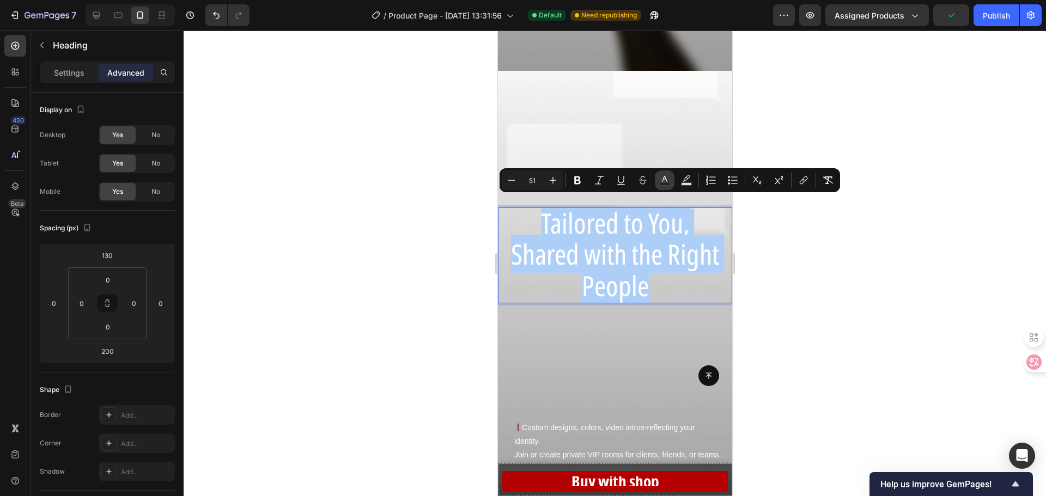
click at [663, 179] on icon "Editor contextual toolbar" at bounding box center [664, 179] width 5 height 6
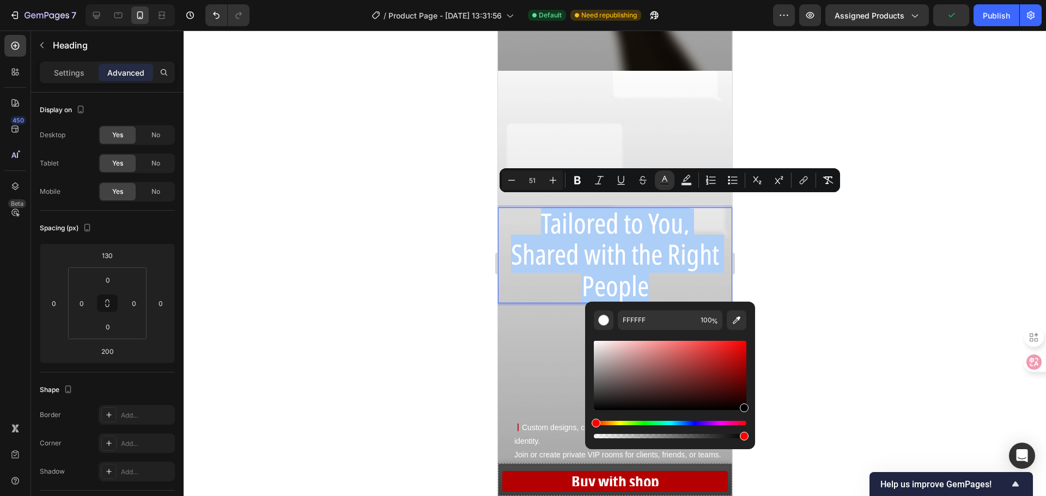
drag, startPoint x: 656, startPoint y: 358, endPoint x: 782, endPoint y: 428, distance: 143.4
click at [765, 0] on body "7 Version history / Product Page - Sep 19, 13:31:56 Default Need republishing P…" at bounding box center [523, 0] width 1046 height 0
type input "000000"
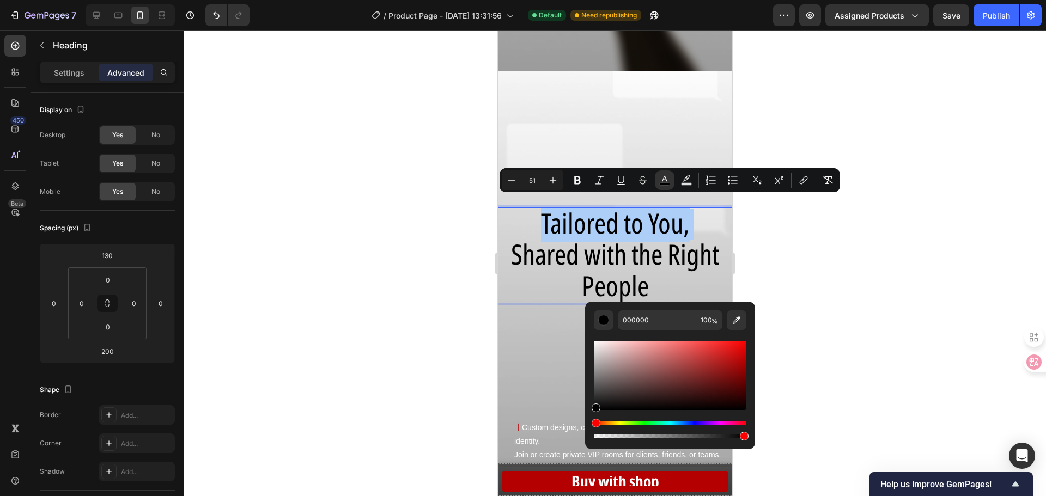
click at [827, 407] on div at bounding box center [615, 264] width 862 height 466
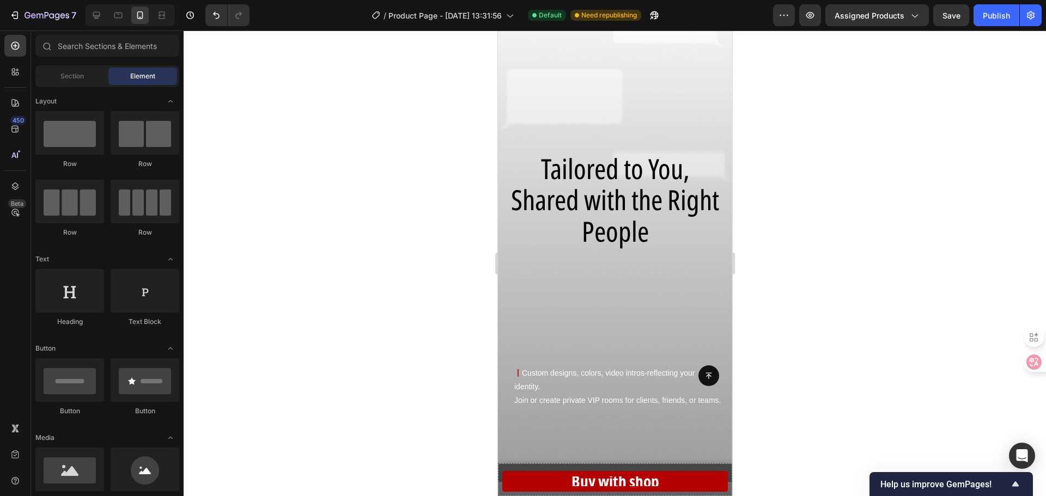
scroll to position [1490, 0]
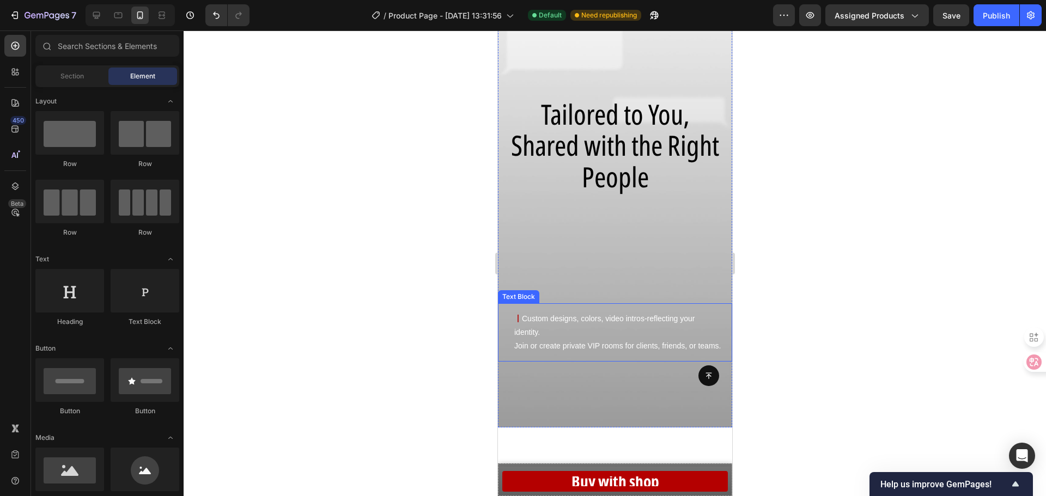
click at [558, 341] on p "丨 Custom designs, colors, video intros-reflecting your identity. Join or create…" at bounding box center [617, 332] width 207 height 41
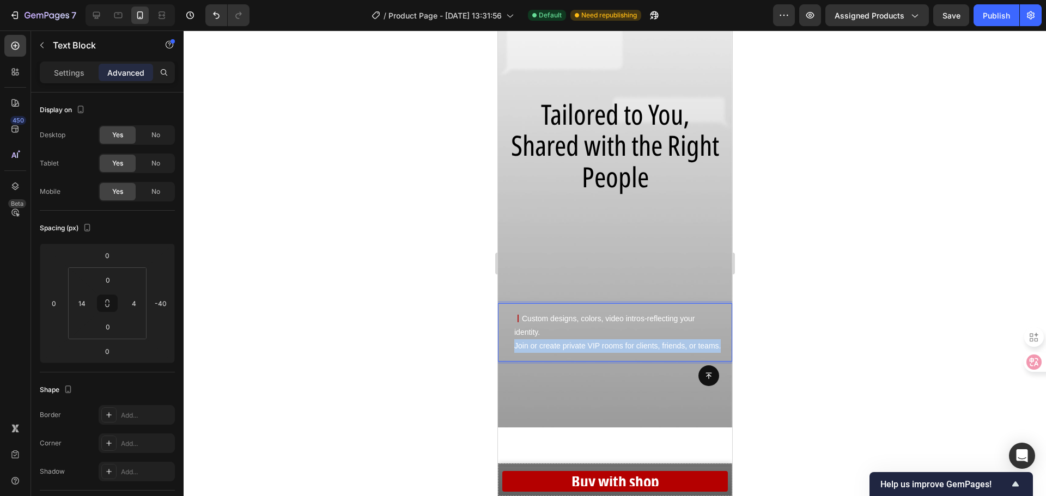
click at [558, 341] on p "丨 Custom designs, colors, video intros-reflecting your identity. Join or create…" at bounding box center [617, 332] width 207 height 41
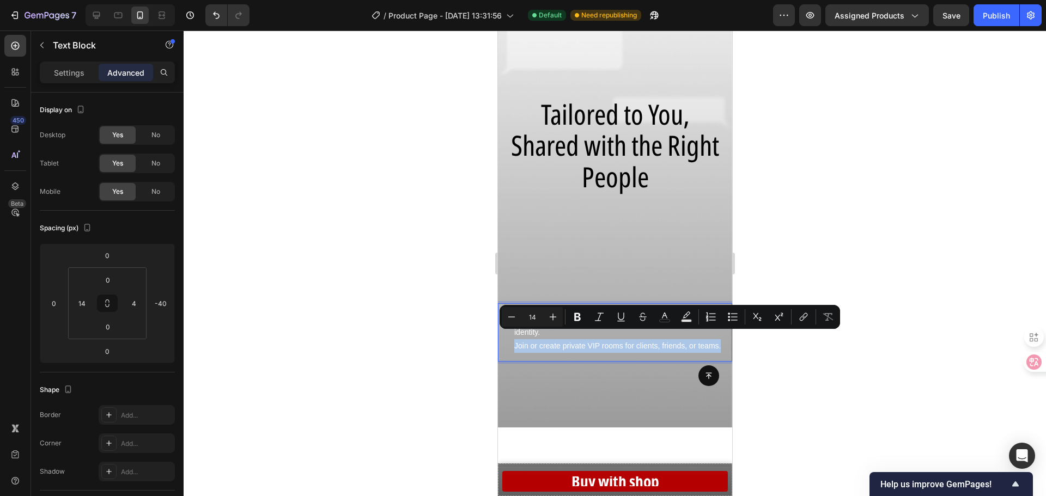
click at [551, 352] on p "丨 Custom designs, colors, video intros-reflecting your identity. Join or create…" at bounding box center [617, 332] width 207 height 41
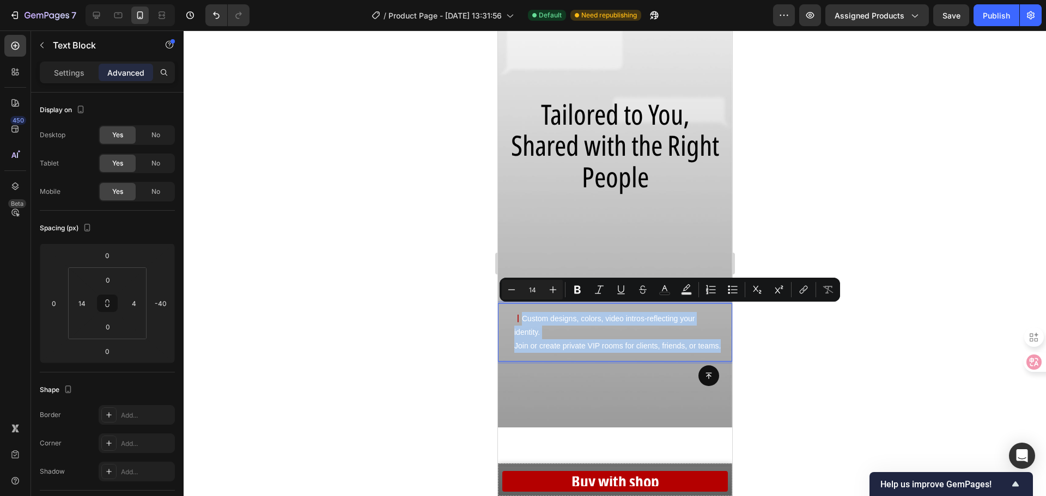
drag, startPoint x: 536, startPoint y: 340, endPoint x: 521, endPoint y: 312, distance: 31.7
click at [521, 312] on p "丨 Custom designs, colors, video intros-reflecting your identity. Join or create…" at bounding box center [617, 332] width 207 height 41
click at [667, 293] on rect "Editor contextual toolbar" at bounding box center [665, 294] width 10 height 3
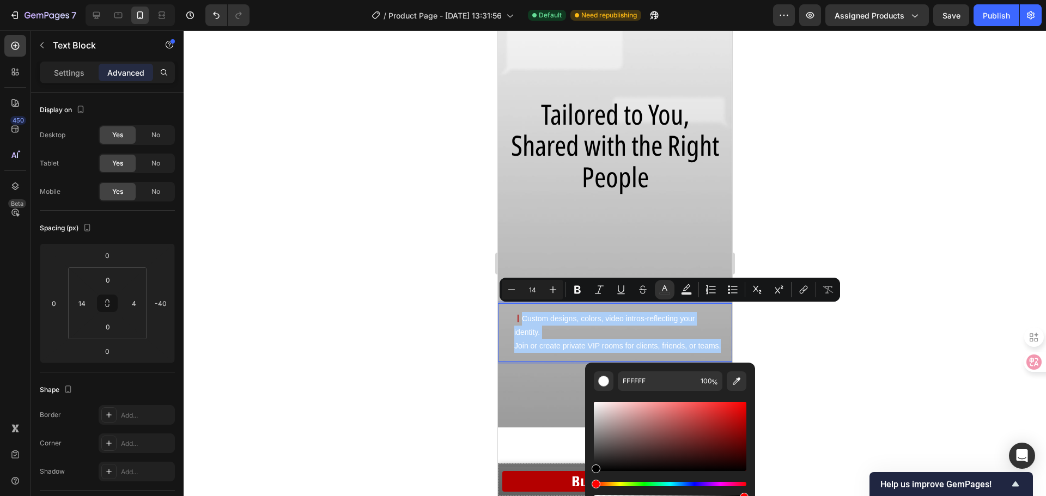
drag, startPoint x: 662, startPoint y: 425, endPoint x: 549, endPoint y: 518, distance: 145.9
click at [549, 0] on html "7 Version history / Product Page - [DATE] 13:31:56 Default Need republishing Pr…" at bounding box center [523, 0] width 1046 height 0
type input "000000"
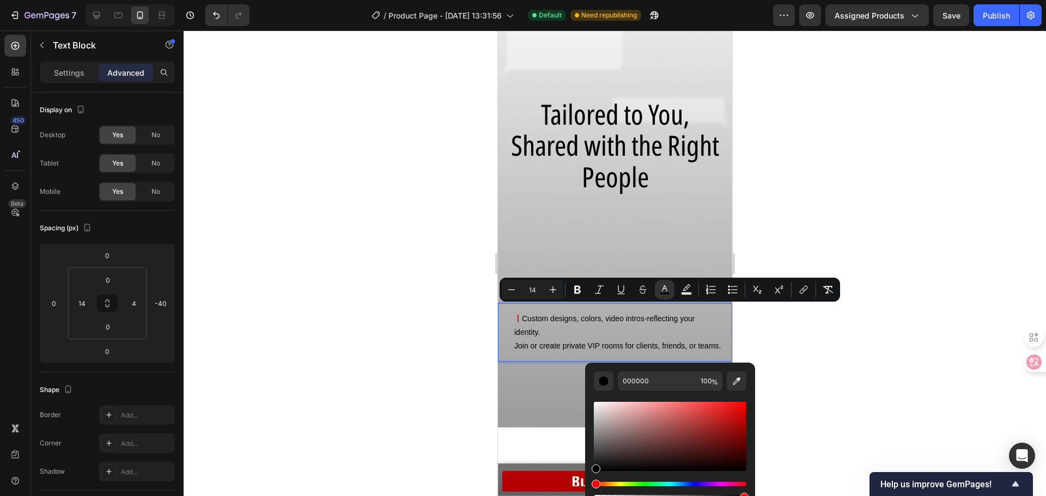
click at [391, 406] on div at bounding box center [615, 264] width 862 height 466
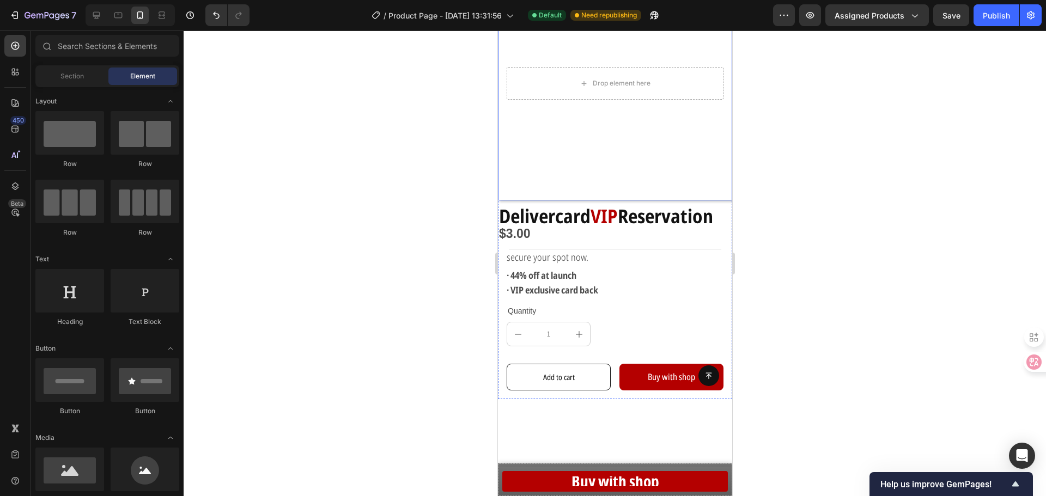
scroll to position [109, 0]
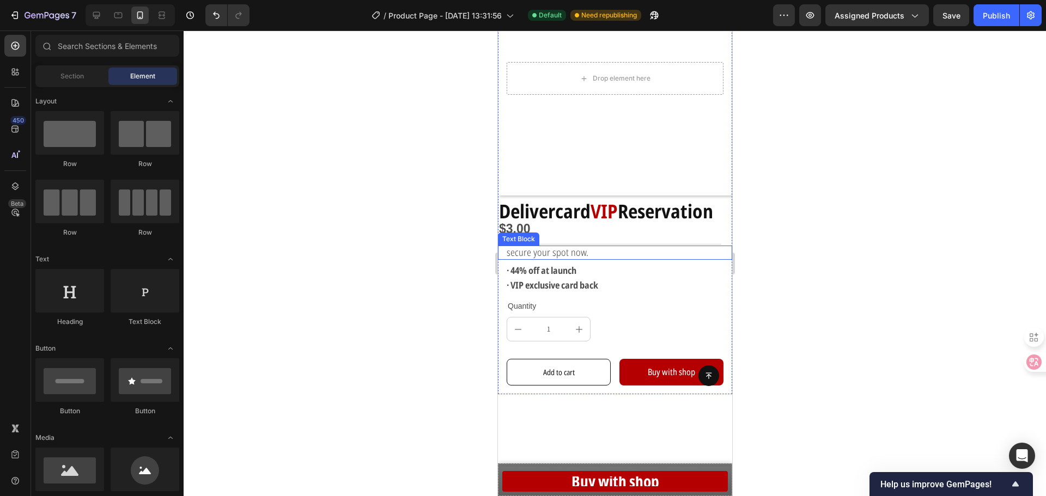
click at [823, 239] on div at bounding box center [615, 264] width 862 height 466
click at [402, 374] on div at bounding box center [615, 264] width 862 height 466
click at [461, 321] on div at bounding box center [615, 264] width 862 height 466
click at [522, 221] on div "$3.00" at bounding box center [614, 229] width 234 height 19
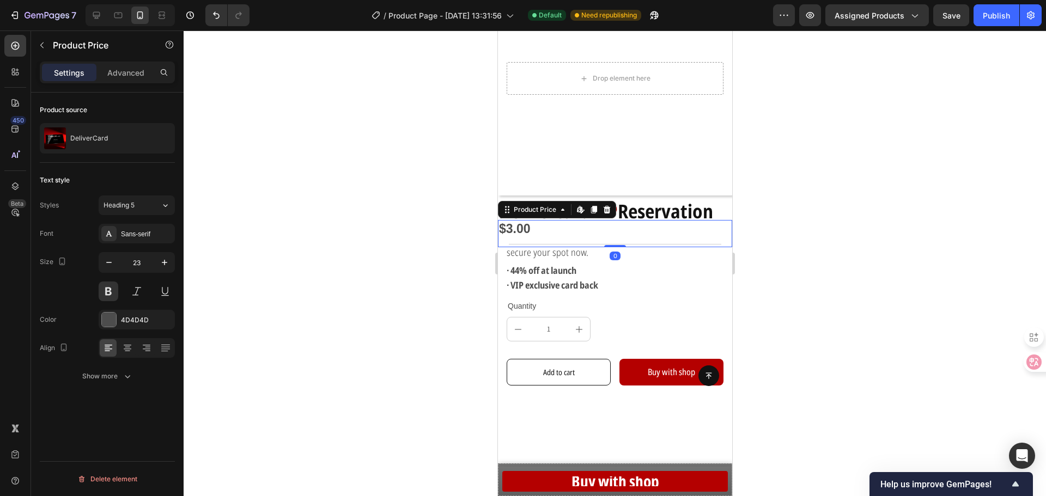
click at [522, 221] on div "$3.00" at bounding box center [614, 229] width 234 height 19
click at [537, 221] on div "$3.00" at bounding box center [614, 229] width 234 height 19
click at [529, 220] on div "$3.00" at bounding box center [614, 229] width 234 height 19
click at [524, 220] on div "$3.00" at bounding box center [614, 229] width 234 height 19
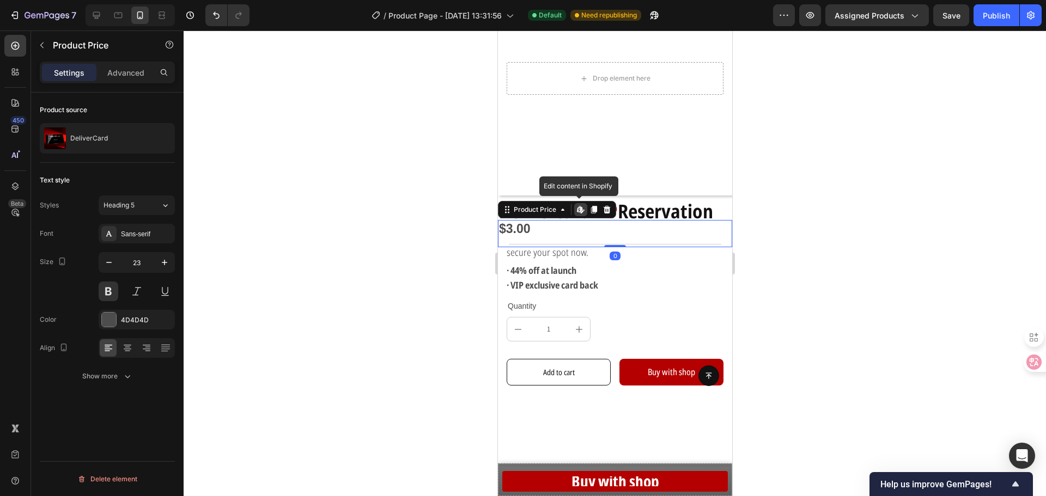
click at [524, 220] on div "$3.00" at bounding box center [614, 229] width 234 height 19
click at [513, 220] on div "$3.00" at bounding box center [614, 229] width 234 height 19
click at [526, 223] on div "$3.00" at bounding box center [614, 229] width 234 height 19
click at [524, 223] on div "$3.00" at bounding box center [614, 229] width 234 height 19
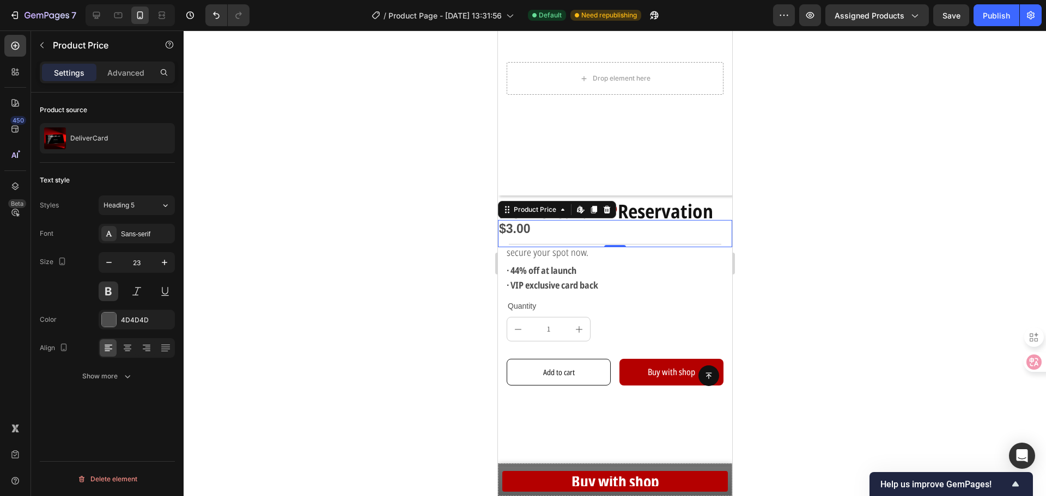
click at [521, 223] on div "$3.00" at bounding box center [614, 229] width 234 height 19
click at [514, 222] on div "$3.00" at bounding box center [614, 229] width 234 height 19
click at [510, 221] on div "$3.00" at bounding box center [614, 229] width 234 height 19
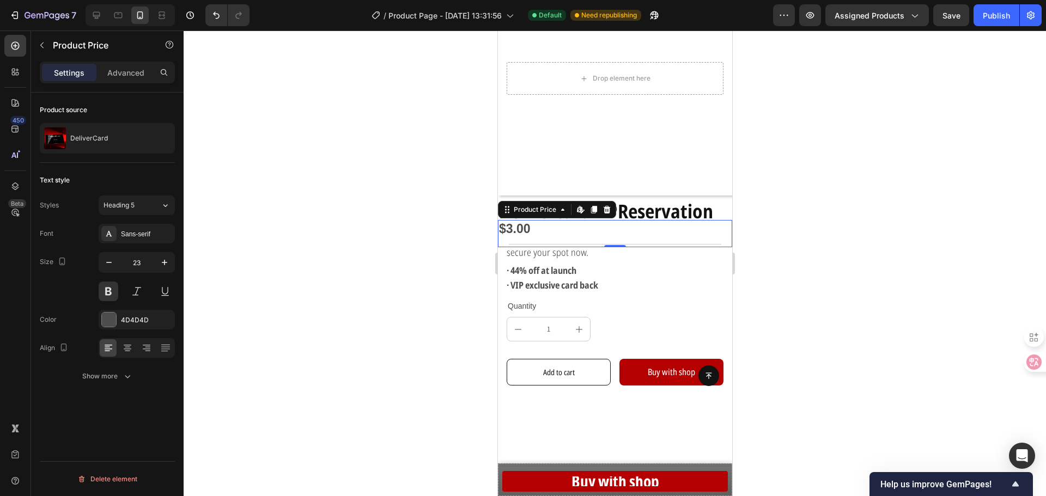
click at [510, 221] on div "$3.00" at bounding box center [614, 229] width 234 height 19
click at [517, 220] on div "$3.00" at bounding box center [614, 229] width 234 height 19
click at [526, 220] on div "$3.00" at bounding box center [614, 229] width 234 height 19
click at [519, 223] on div "$3.00" at bounding box center [614, 229] width 234 height 19
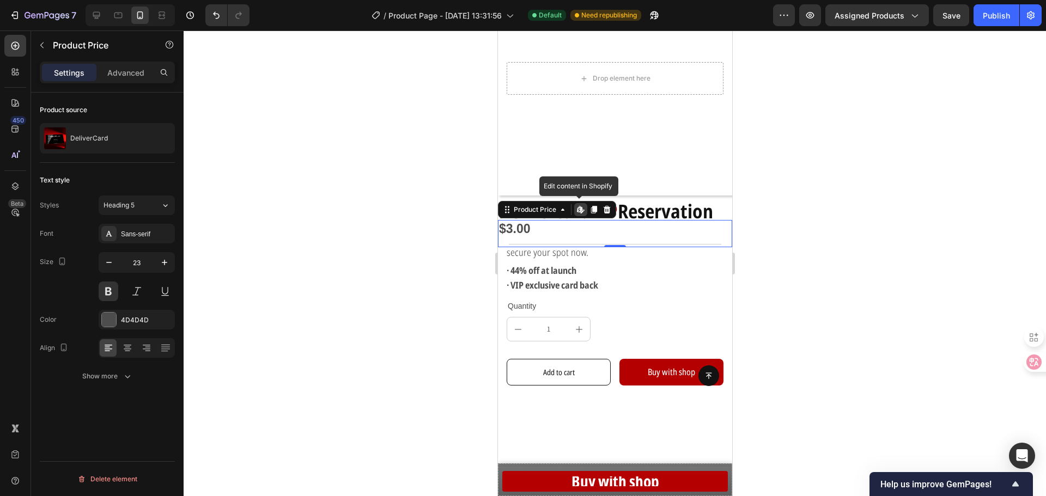
click at [519, 223] on div "$3.00" at bounding box center [614, 229] width 234 height 19
click at [531, 220] on div "$3.00" at bounding box center [614, 229] width 234 height 19
click at [514, 224] on div "$3.00" at bounding box center [614, 229] width 234 height 19
click at [283, 245] on div at bounding box center [615, 264] width 862 height 466
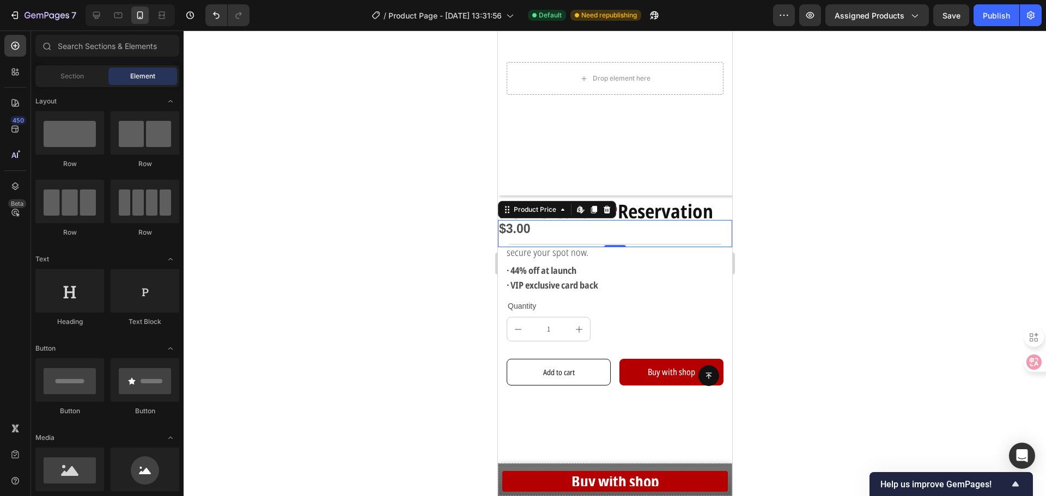
click at [308, 242] on div at bounding box center [615, 264] width 862 height 466
click at [507, 226] on div "$3.00" at bounding box center [614, 229] width 234 height 19
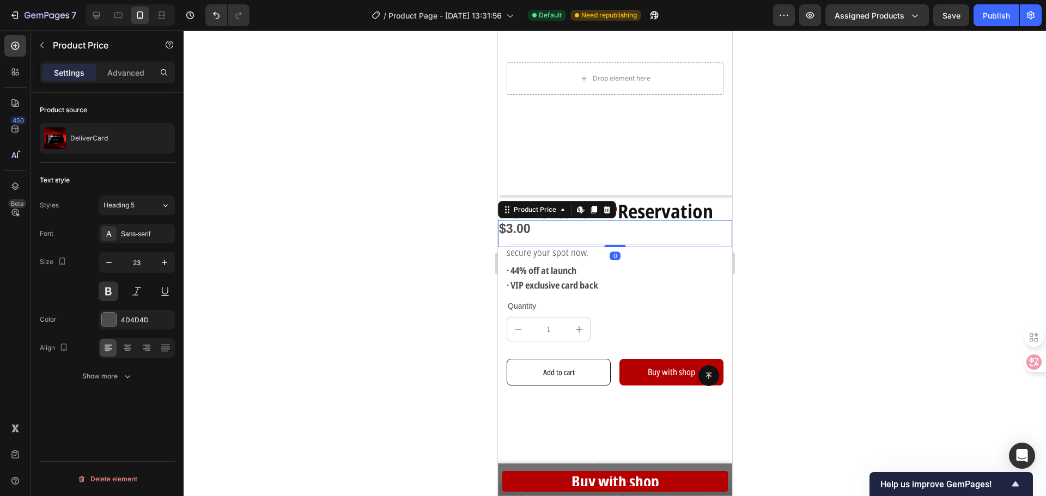
click at [507, 226] on div "$3.00" at bounding box center [614, 229] width 234 height 19
click at [510, 225] on div "$3.00" at bounding box center [614, 229] width 234 height 19
click at [519, 224] on div "$3.00" at bounding box center [614, 229] width 234 height 19
click at [123, 68] on p "Advanced" at bounding box center [125, 72] width 37 height 11
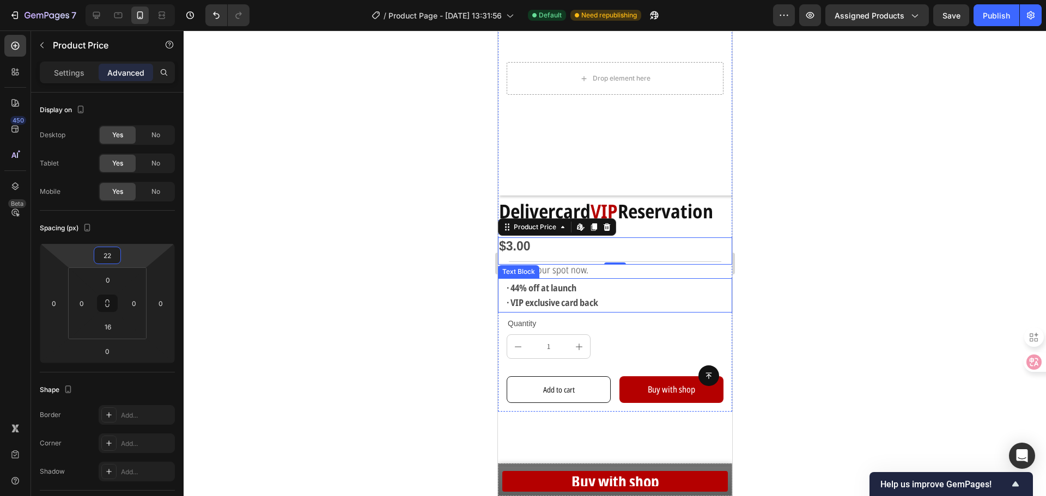
type input "20"
drag, startPoint x: 127, startPoint y: 256, endPoint x: 129, endPoint y: 248, distance: 8.2
click at [129, 0] on html "7 Version history / Product Page - [DATE] 13:31:56 Default Need republishing Pr…" at bounding box center [523, 0] width 1046 height 0
click at [273, 259] on div at bounding box center [615, 264] width 862 height 466
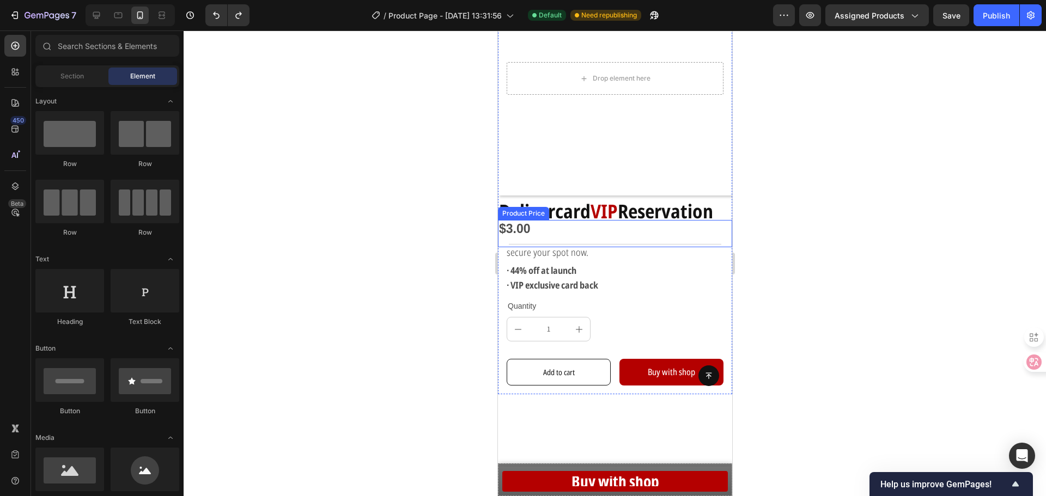
click at [540, 221] on div "$3.00" at bounding box center [614, 229] width 234 height 19
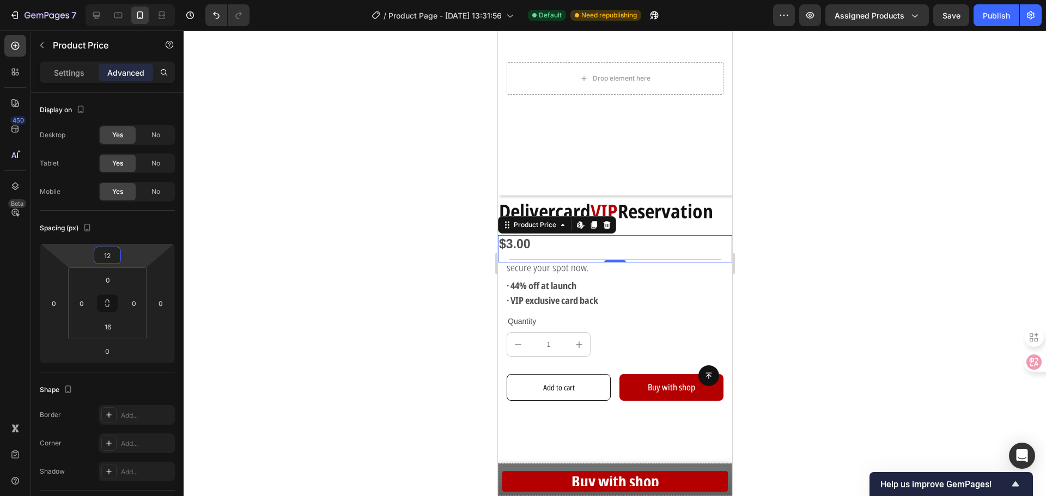
type input "10"
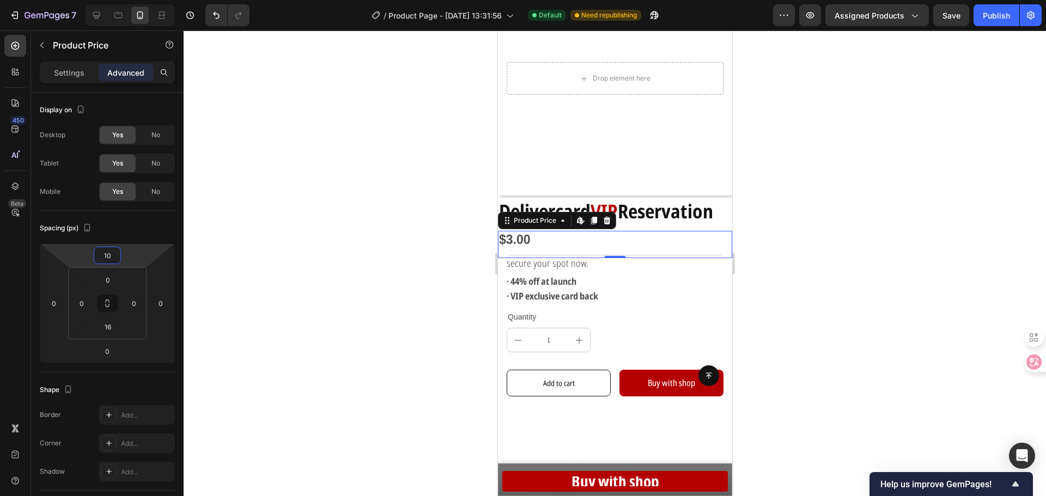
drag, startPoint x: 128, startPoint y: 248, endPoint x: 129, endPoint y: 243, distance: 5.5
click at [129, 0] on html "7 Version history / Product Page - [DATE] 13:31:56 Default Need republishing Pr…" at bounding box center [523, 0] width 1046 height 0
click at [363, 250] on div at bounding box center [615, 264] width 862 height 466
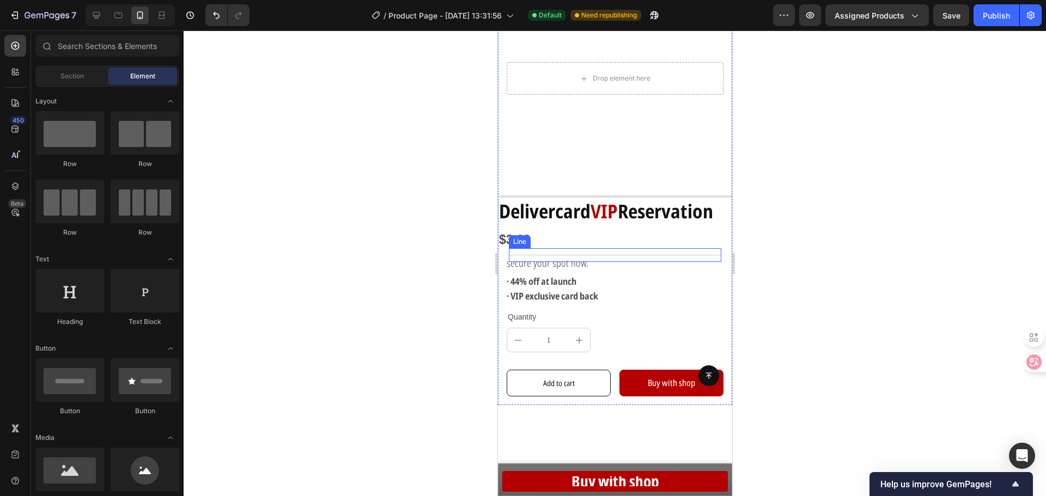
click at [520, 248] on div "Title Line" at bounding box center [614, 255] width 212 height 14
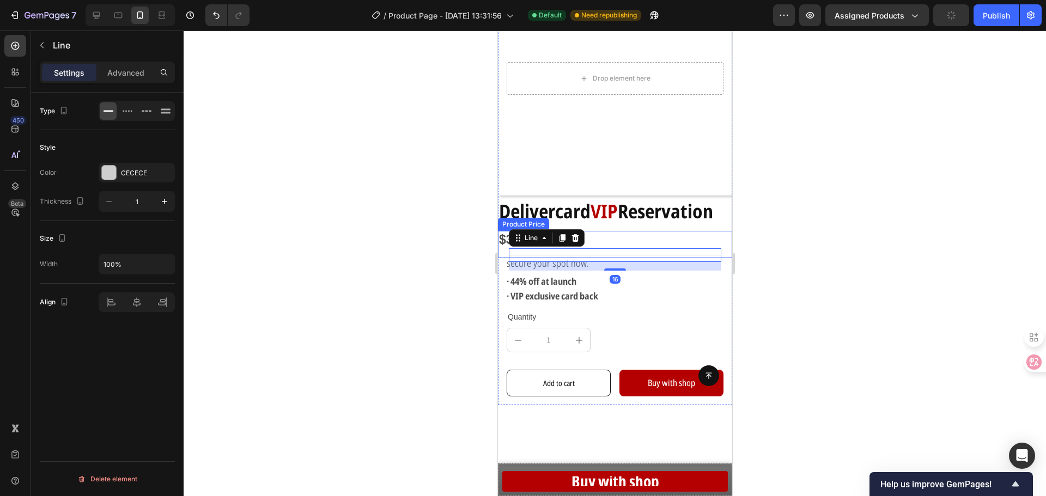
click at [502, 231] on div "$3.00" at bounding box center [614, 240] width 234 height 19
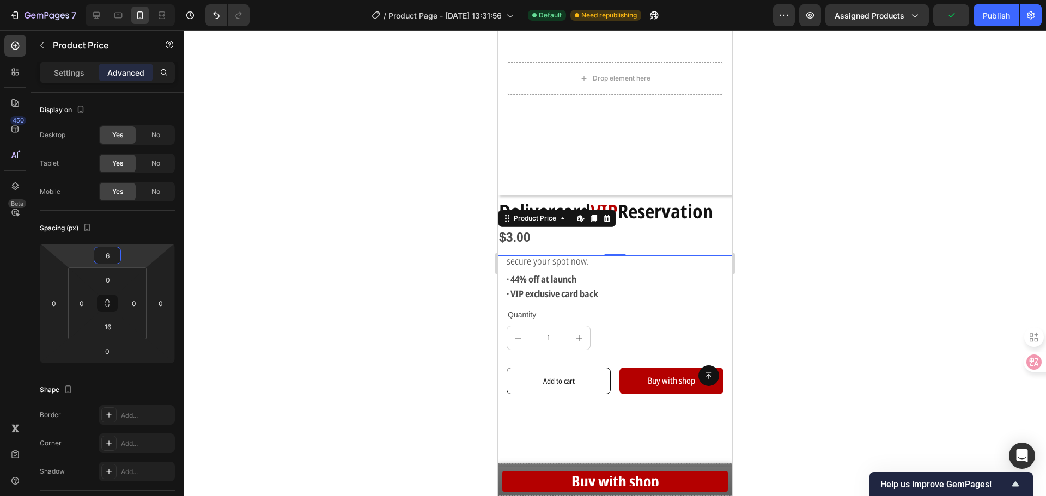
type input "4"
click at [130, 0] on html "7 Version history / Product Page - [DATE] 13:31:56 Default Need republishing Pr…" at bounding box center [523, 0] width 1046 height 0
click at [328, 254] on div at bounding box center [615, 264] width 862 height 466
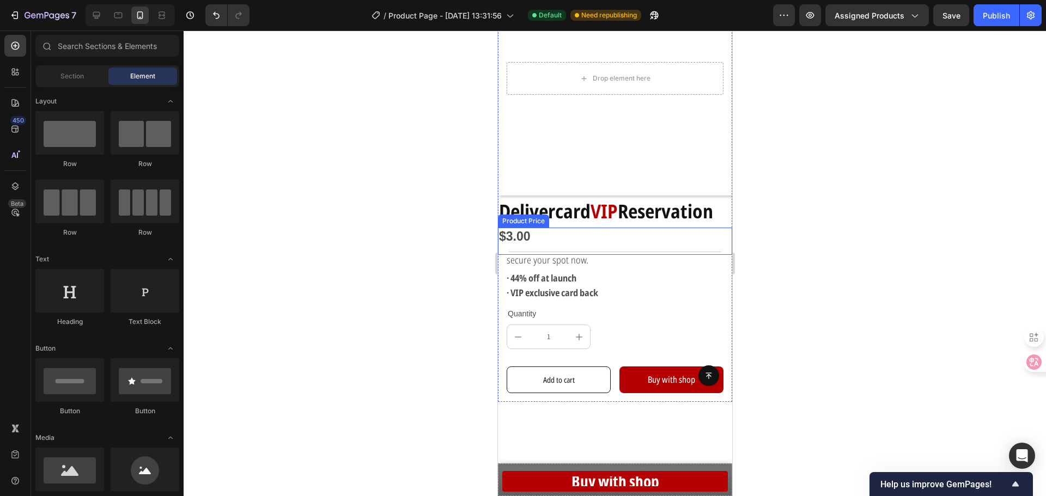
click at [539, 229] on div "$3.00" at bounding box center [614, 237] width 234 height 19
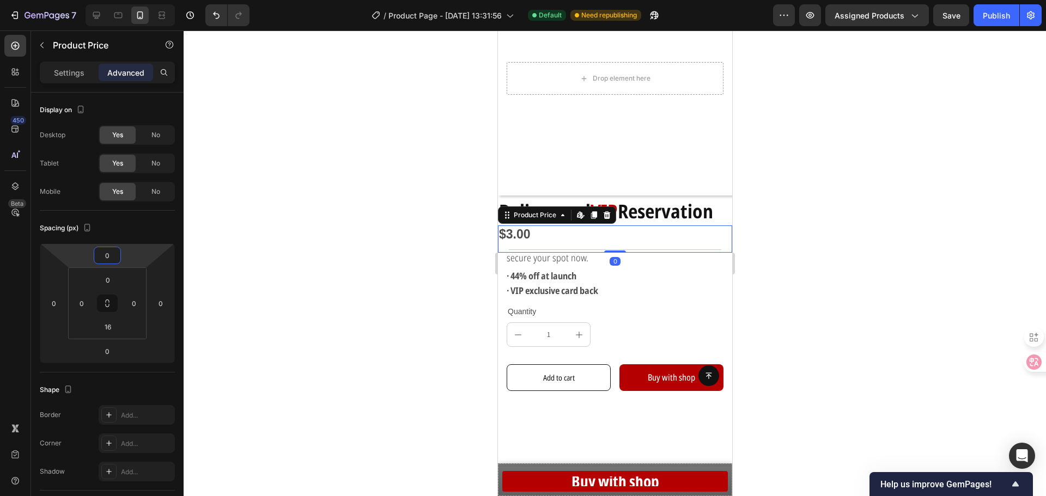
type input "-2"
click at [141, 0] on html "7 Version history / Product Page - [DATE] 13:31:56 Default Need republishing Pr…" at bounding box center [523, 0] width 1046 height 0
click at [311, 249] on div at bounding box center [615, 264] width 862 height 466
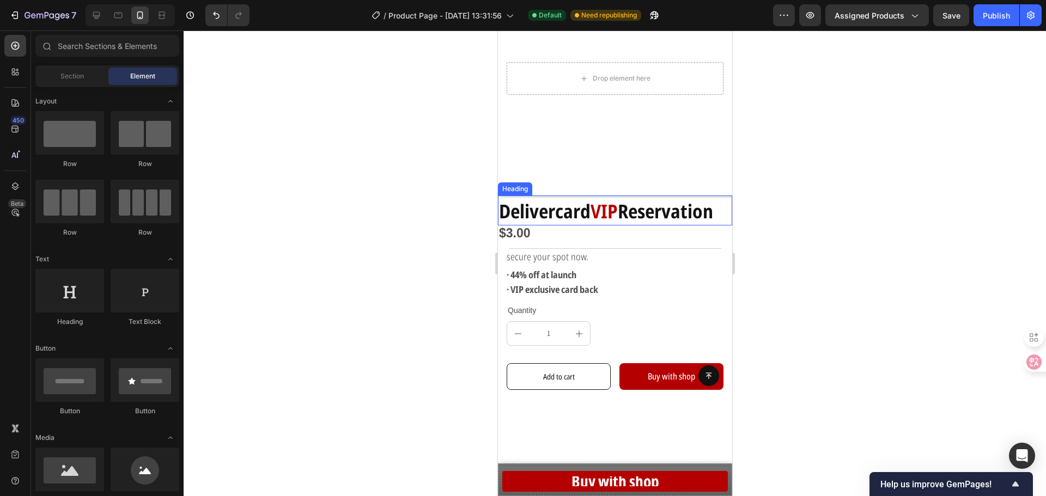
click at [620, 198] on strong "Reservation" at bounding box center [664, 211] width 95 height 26
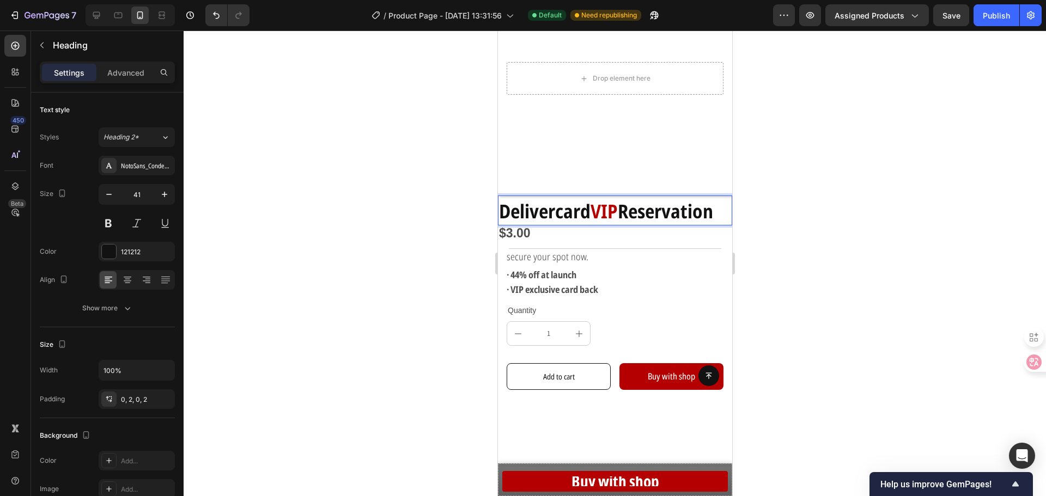
drag, startPoint x: 502, startPoint y: 200, endPoint x: 1230, endPoint y: 233, distance: 728.0
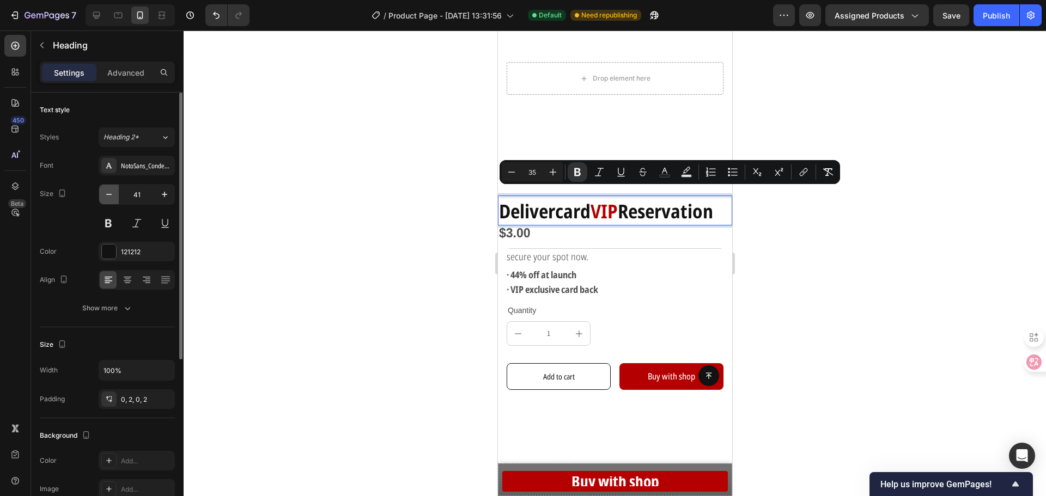
click at [105, 196] on icon "button" at bounding box center [109, 194] width 11 height 11
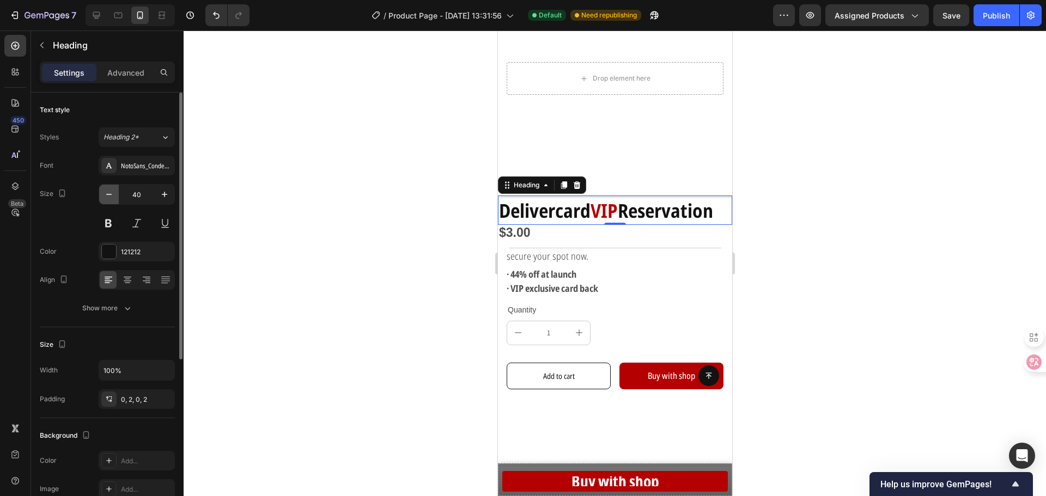
click at [105, 196] on icon "button" at bounding box center [109, 194] width 11 height 11
click at [161, 196] on icon "button" at bounding box center [164, 194] width 11 height 11
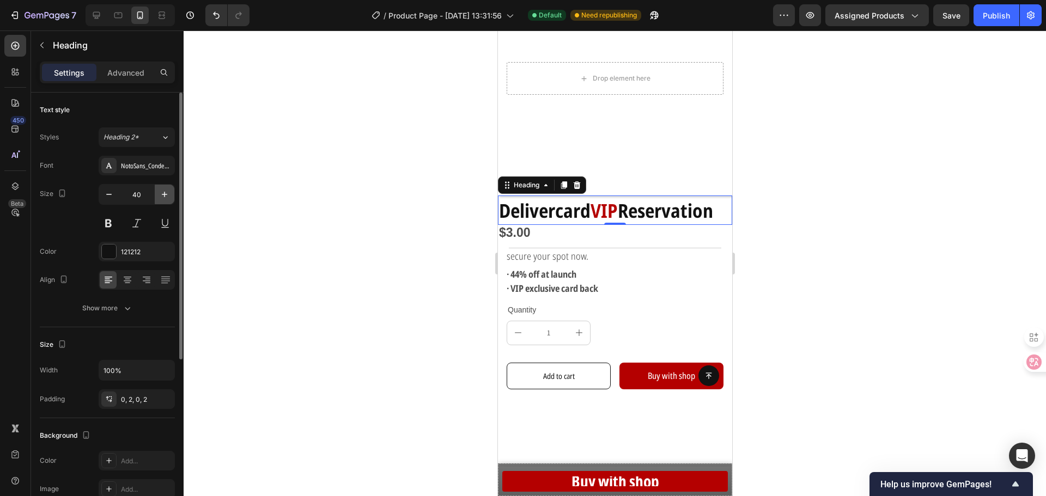
type input "41"
click at [135, 71] on p "Advanced" at bounding box center [125, 72] width 37 height 11
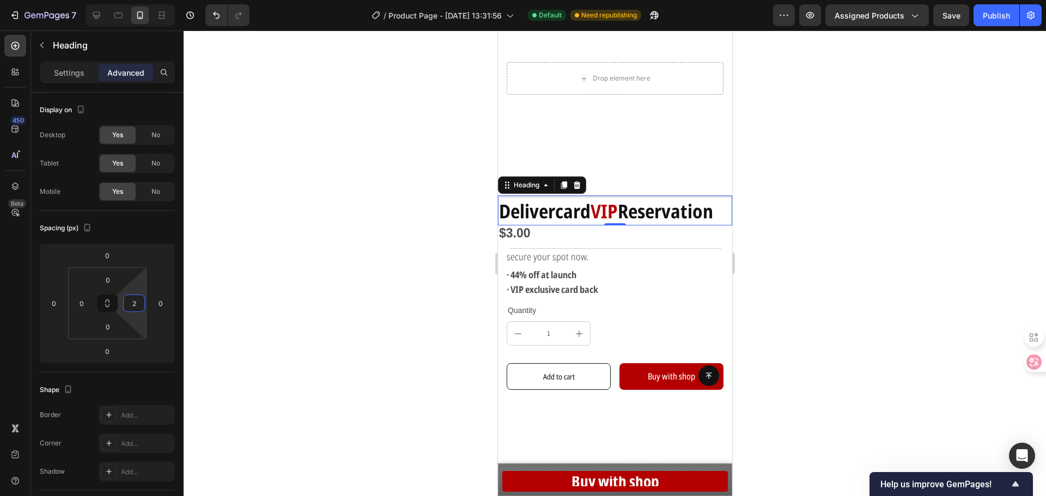
type input "0"
drag, startPoint x: 133, startPoint y: 290, endPoint x: 141, endPoint y: 291, distance: 7.7
click at [138, 0] on html "7 Version history / Product Page - [DATE] 13:31:56 Default Need republishing Pr…" at bounding box center [523, 0] width 1046 height 0
drag, startPoint x: 141, startPoint y: 291, endPoint x: 147, endPoint y: 290, distance: 6.1
click at [147, 0] on html "7 Version history / Product Page - [DATE] 13:31:56 Default Need republishing Pr…" at bounding box center [523, 0] width 1046 height 0
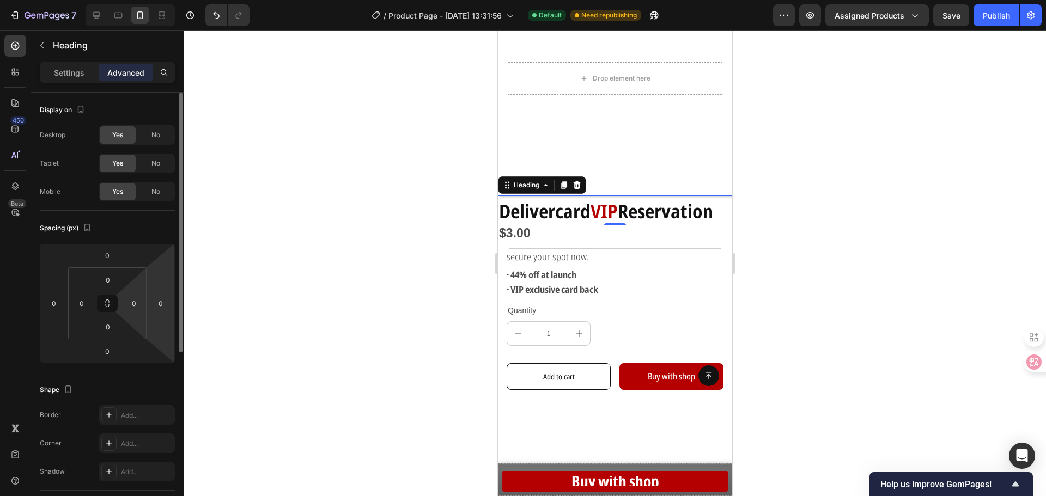
click at [147, 0] on html "7 Version history / Product Page - [DATE] 13:31:56 Default Need republishing Pr…" at bounding box center [523, 0] width 1046 height 0
type input "-10"
click at [170, 0] on html "7 Version history / Product Page - [DATE] 13:31:56 Default Need republishing Pr…" at bounding box center [523, 0] width 1046 height 0
drag, startPoint x: 504, startPoint y: 200, endPoint x: 1245, endPoint y: 230, distance: 741.5
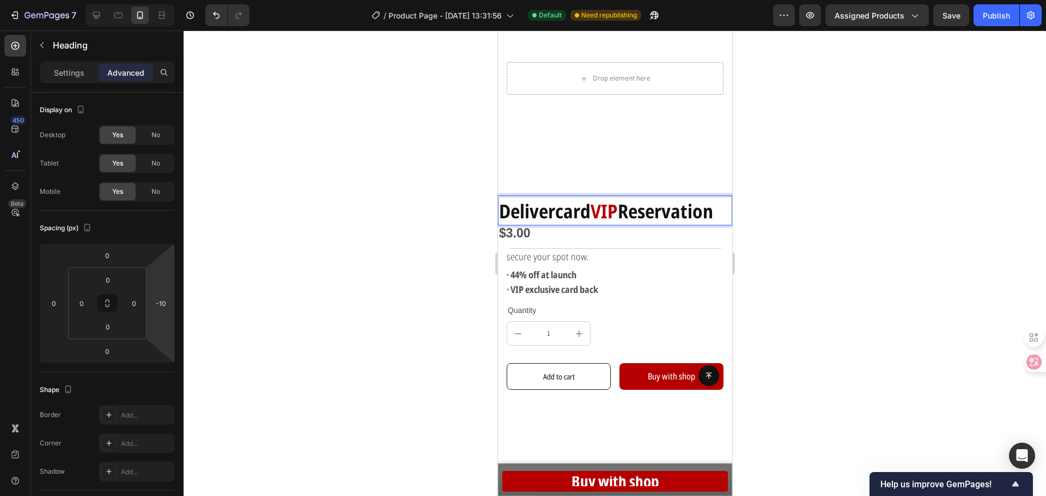
drag, startPoint x: 500, startPoint y: 201, endPoint x: 745, endPoint y: 204, distance: 244.6
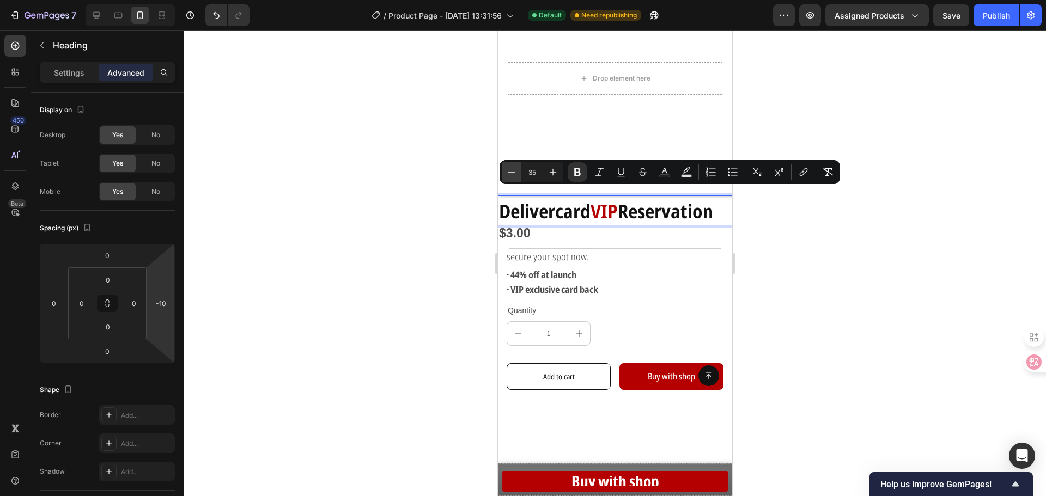
click at [514, 172] on icon "Editor contextual toolbar" at bounding box center [511, 172] width 11 height 11
type input "33"
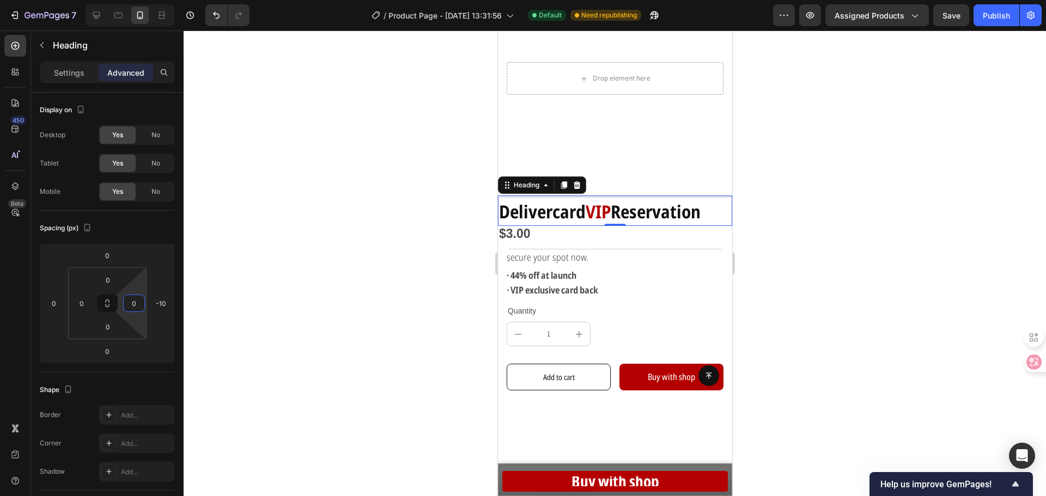
click at [140, 0] on html "7 Version history / Product Page - [DATE] 13:31:56 Default Need republishing Pr…" at bounding box center [523, 0] width 1046 height 0
type input "-4"
click at [164, 0] on html "7 Version history / Product Page - [DATE] 13:31:56 Default Need republishing Pr…" at bounding box center [523, 0] width 1046 height 0
type input "0"
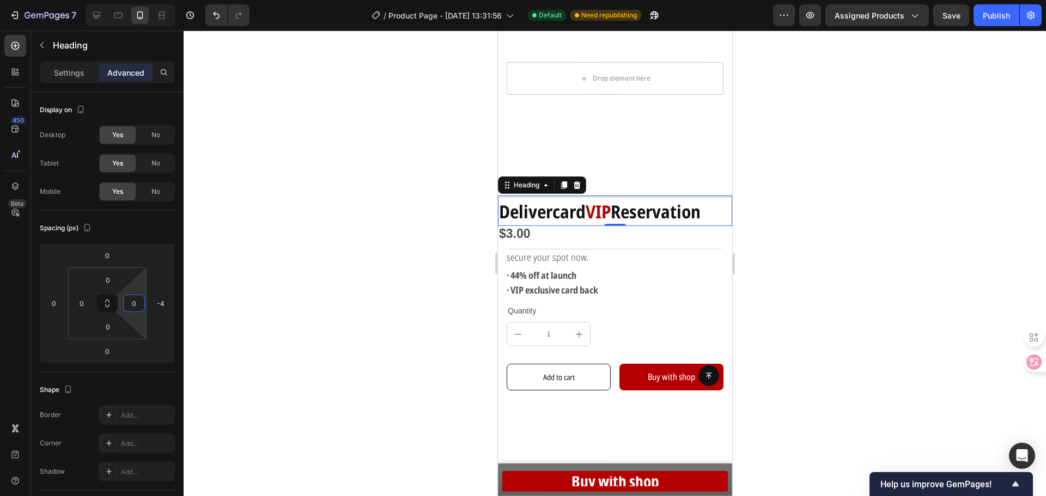
drag, startPoint x: 131, startPoint y: 290, endPoint x: 131, endPoint y: 299, distance: 8.7
click at [131, 0] on html "7 Version history / Product Page - [DATE] 13:31:56 Default Need republishing Pr…" at bounding box center [523, 0] width 1046 height 0
click at [131, 299] on input "0" at bounding box center [134, 303] width 16 height 16
type input "14"
click at [78, 0] on html "7 Version history / Product Page - [DATE] 13:31:56 Default Need republishing Pr…" at bounding box center [523, 0] width 1046 height 0
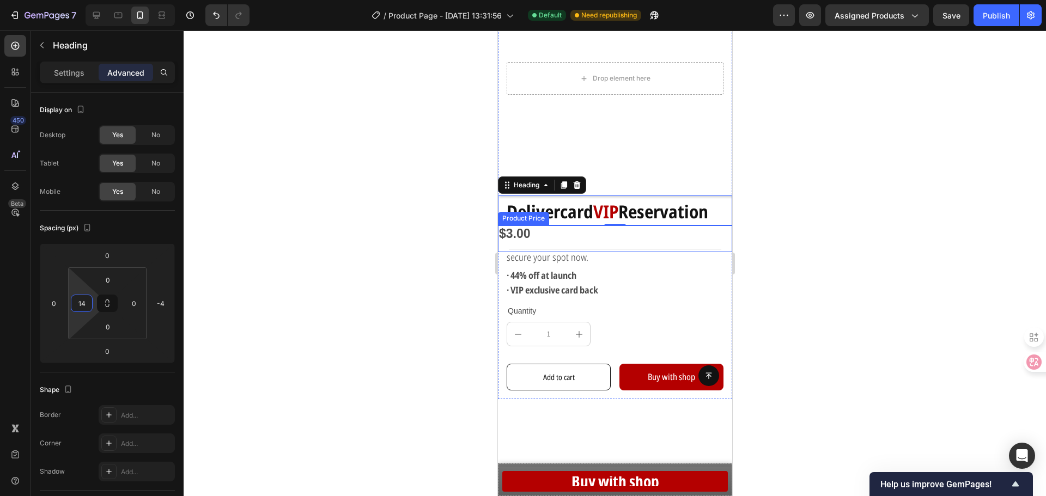
click at [515, 225] on div "$3.00" at bounding box center [614, 234] width 234 height 19
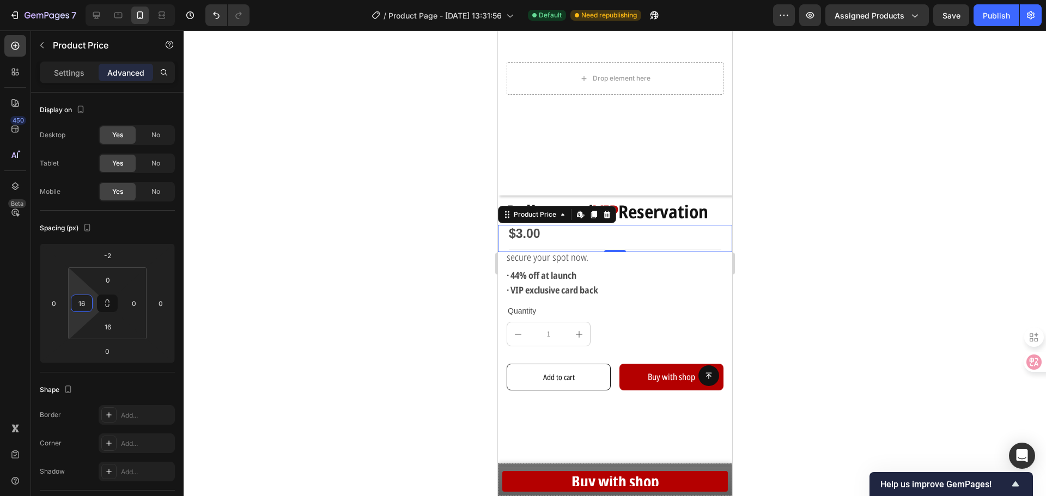
type input "14"
click at [84, 0] on html "7 Version history / Product Page - [DATE] 13:31:56 Default Need republishing Pr…" at bounding box center [523, 0] width 1046 height 0
click at [357, 293] on div at bounding box center [615, 264] width 862 height 466
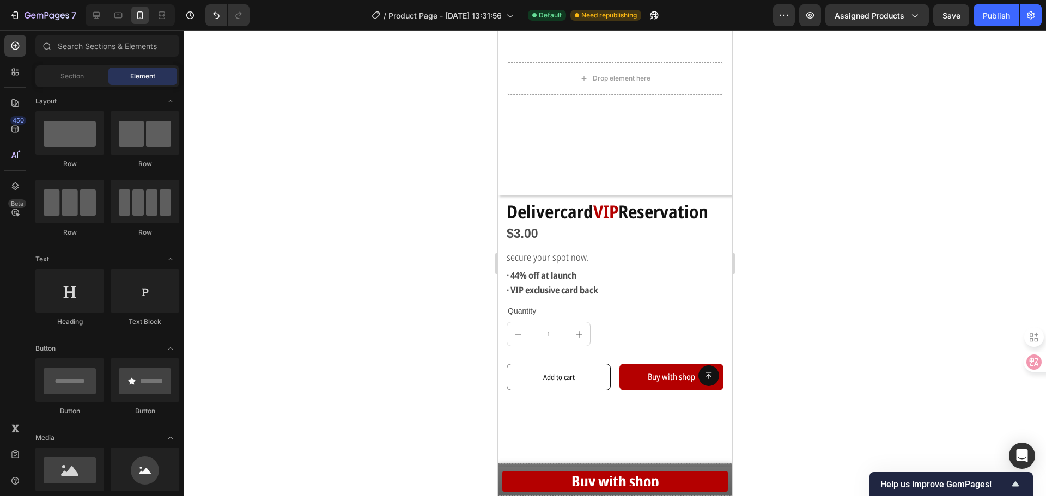
click at [411, 320] on div at bounding box center [615, 264] width 862 height 466
click at [519, 226] on div "$3.00" at bounding box center [618, 234] width 227 height 19
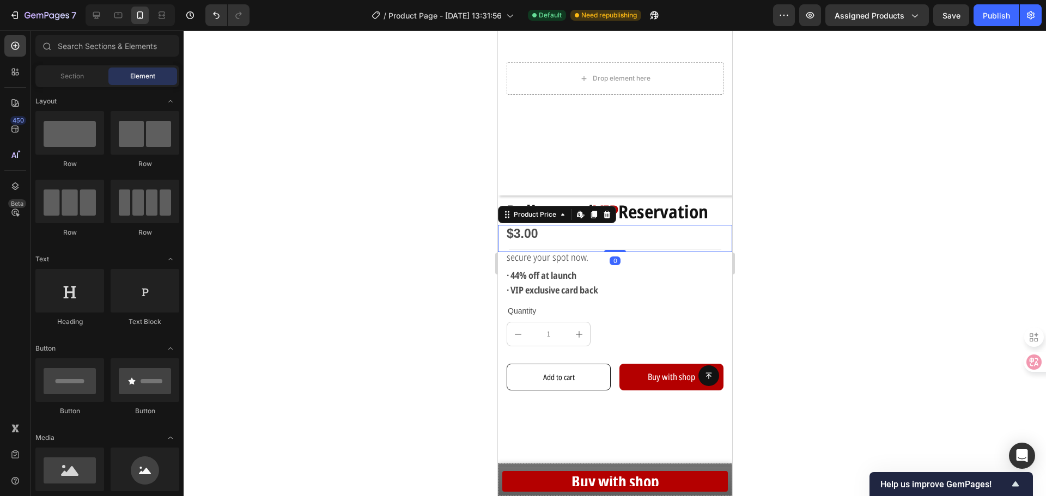
click at [519, 226] on div "$3.00" at bounding box center [618, 234] width 227 height 19
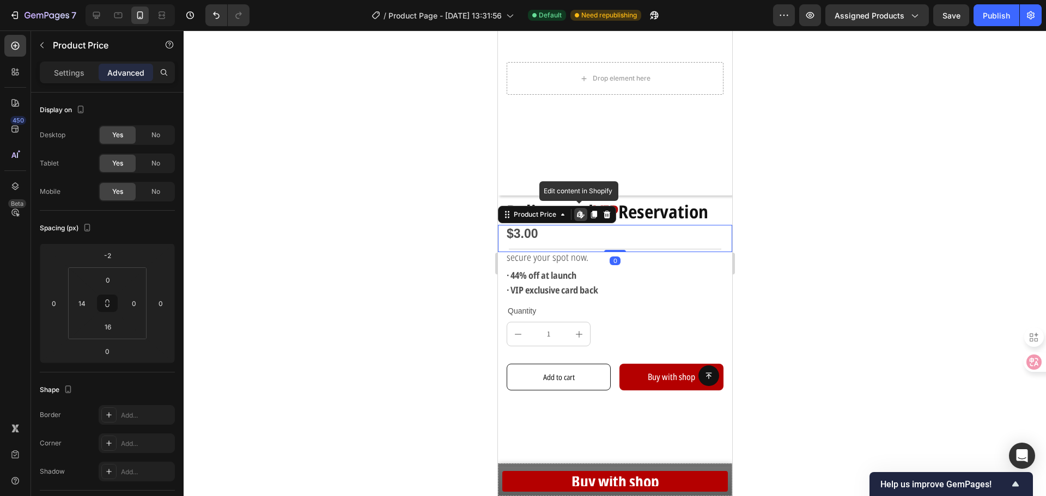
click at [519, 226] on div "$3.00" at bounding box center [618, 234] width 227 height 19
click at [87, 71] on div "Settings" at bounding box center [69, 72] width 54 height 17
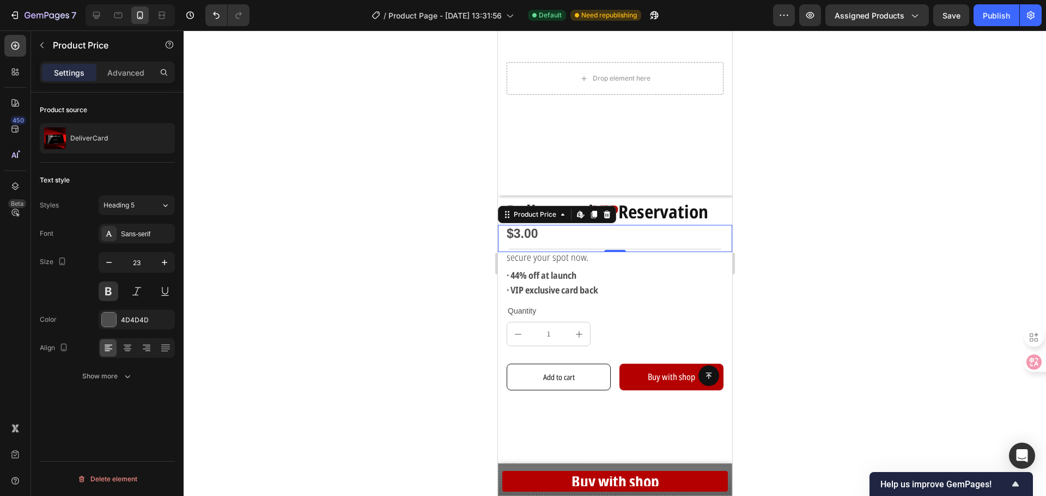
click at [527, 225] on div "$3.00" at bounding box center [618, 234] width 227 height 19
click at [144, 230] on div "Sans-serif" at bounding box center [146, 234] width 51 height 10
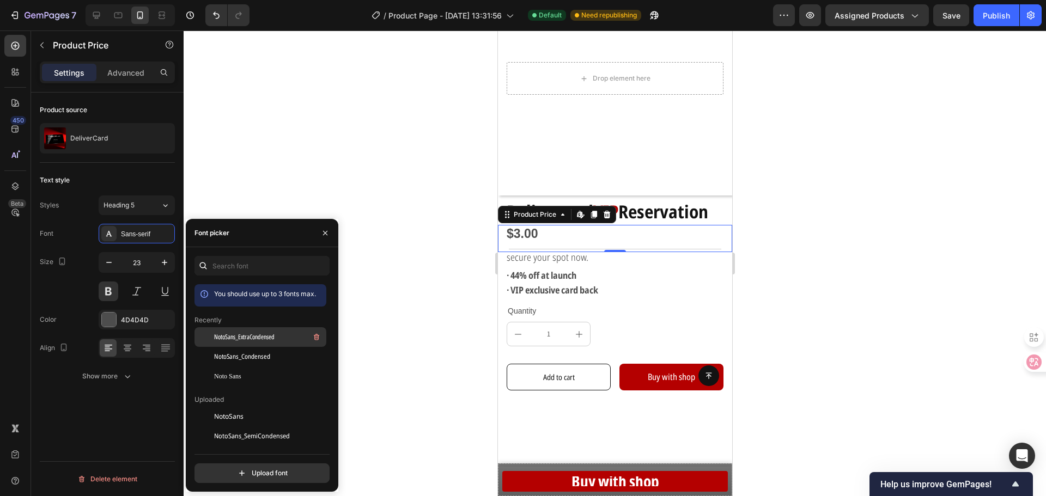
click at [264, 338] on span "NotoSans_ExtraCondensed" at bounding box center [244, 337] width 60 height 10
click at [263, 357] on span "NotoSans_Condensed" at bounding box center [242, 357] width 56 height 10
click at [263, 372] on div "Noto Sans" at bounding box center [269, 377] width 110 height 10
click at [259, 340] on span "NotoSans_ExtraCondensed" at bounding box center [244, 337] width 60 height 10
click at [258, 354] on span "NotoSans_Condensed" at bounding box center [242, 357] width 56 height 10
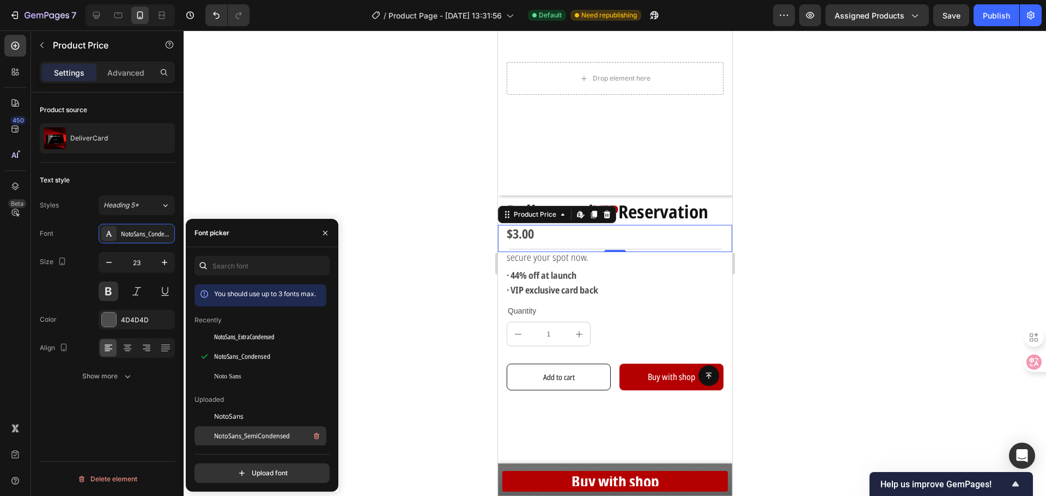
click at [248, 429] on div "NotoSans_SemiCondensed" at bounding box center [260, 437] width 132 height 20
click at [250, 412] on div "NotoSans" at bounding box center [269, 416] width 110 height 13
click at [249, 428] on div "NotoSans_SemiCondensed" at bounding box center [260, 437] width 132 height 20
click at [248, 413] on div "NotoSans" at bounding box center [269, 416] width 110 height 13
click at [249, 430] on div "NotoSans_SemiCondensed" at bounding box center [269, 436] width 110 height 13
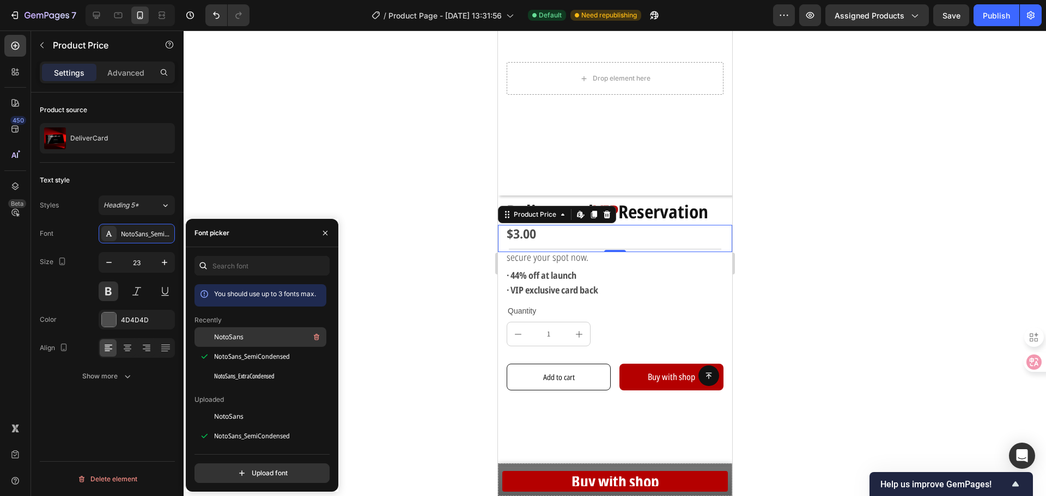
click at [244, 340] on div "NotoSans" at bounding box center [269, 337] width 110 height 13
click at [230, 360] on span "NotoSans_SemiCondensed" at bounding box center [252, 357] width 76 height 10
click at [230, 371] on div "NotoSans_ExtraCondensed" at bounding box center [269, 376] width 110 height 13
click at [235, 352] on span "NotoSans_SemiCondensed" at bounding box center [252, 357] width 76 height 10
click at [403, 335] on div at bounding box center [615, 264] width 862 height 466
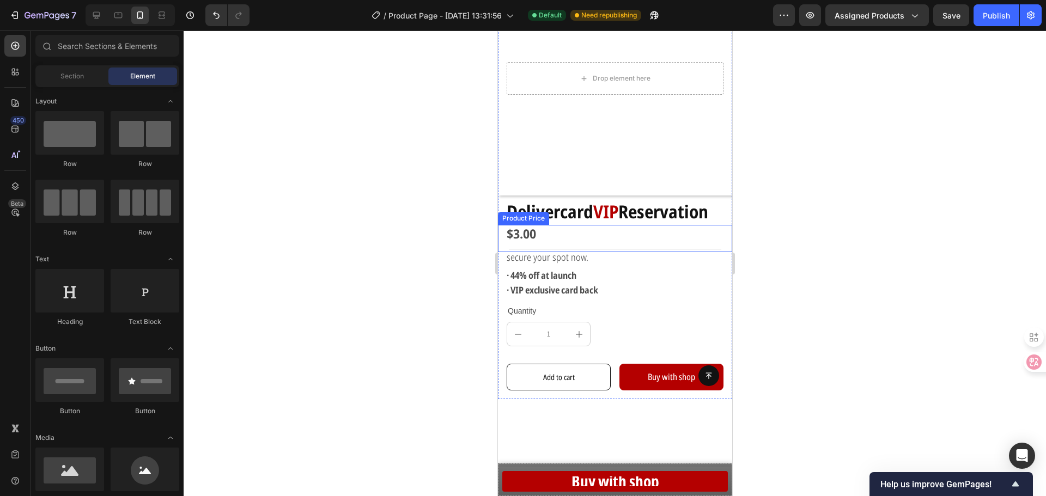
click at [518, 228] on div "$3.00" at bounding box center [618, 234] width 227 height 19
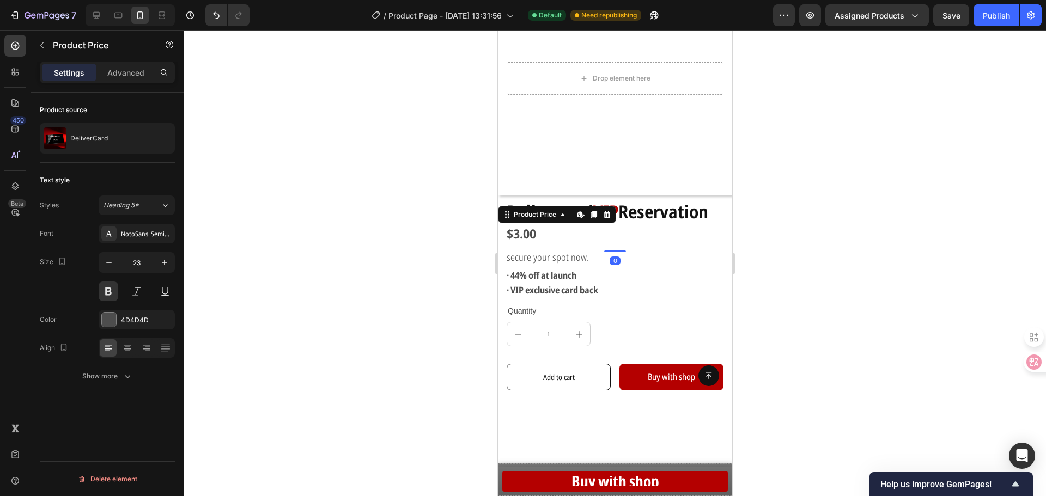
click at [518, 228] on div "$3.00" at bounding box center [618, 234] width 227 height 19
click at [109, 319] on div at bounding box center [109, 320] width 14 height 14
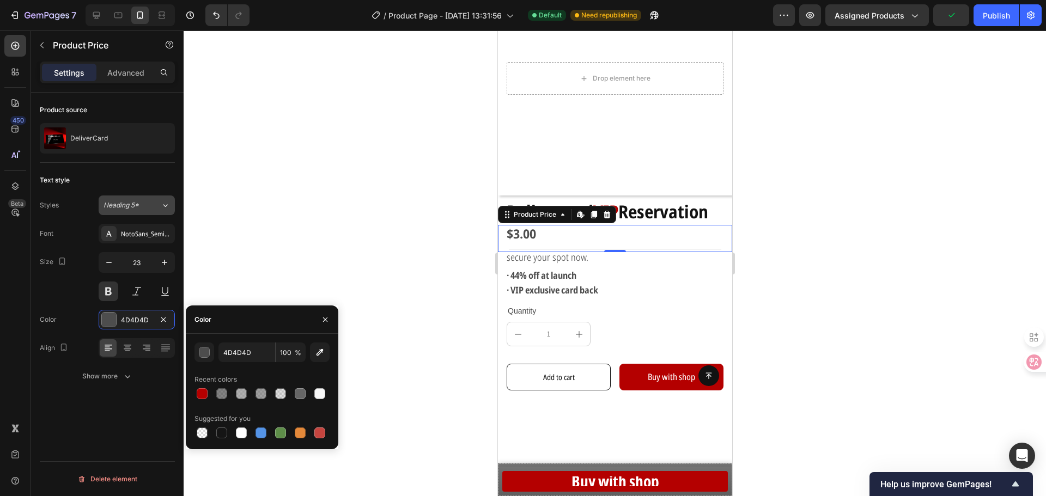
click at [168, 202] on icon at bounding box center [165, 205] width 9 height 11
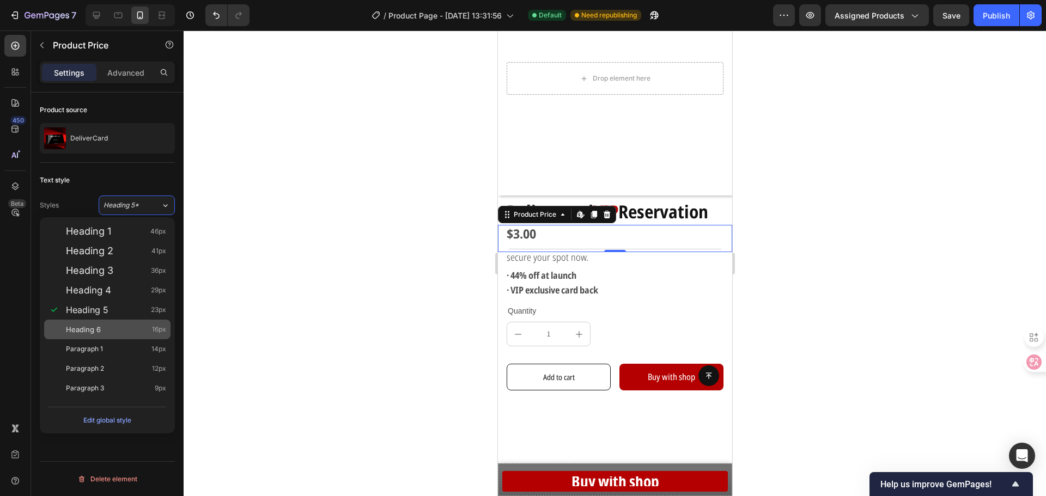
click at [99, 332] on span "Heading 6" at bounding box center [83, 329] width 35 height 11
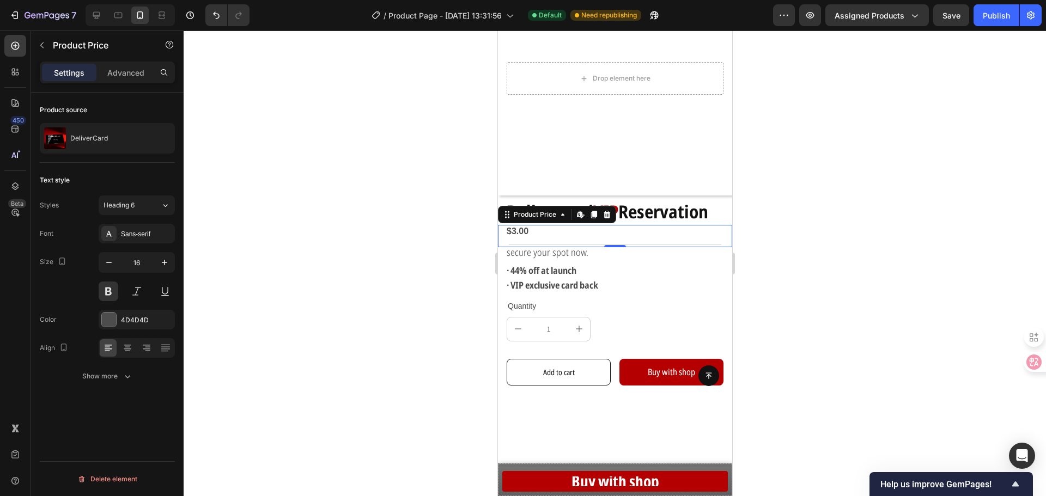
type input "23"
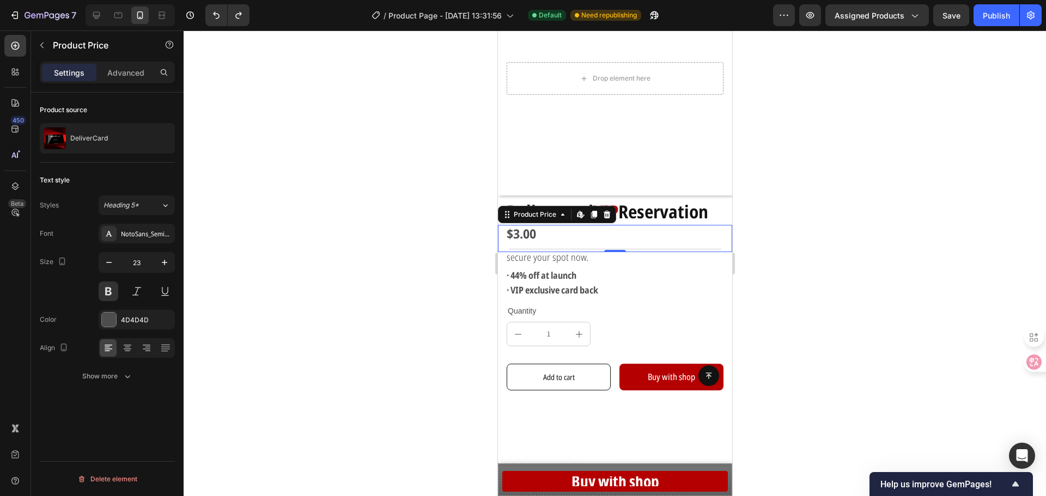
click at [344, 272] on div at bounding box center [615, 264] width 862 height 466
click at [531, 230] on div "$3.00" at bounding box center [618, 234] width 227 height 19
click at [355, 287] on div at bounding box center [615, 264] width 862 height 466
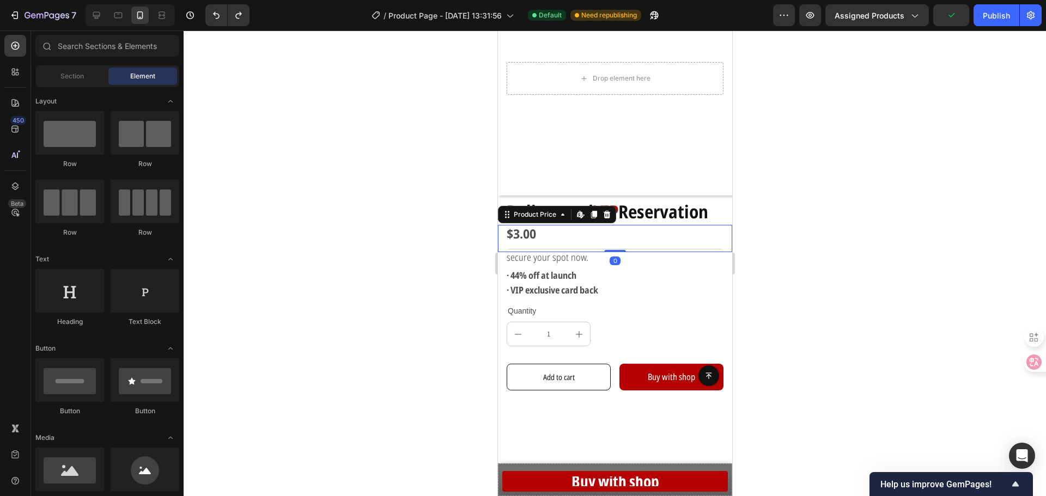
drag, startPoint x: 517, startPoint y: 225, endPoint x: 941, endPoint y: 332, distance: 437.6
click at [517, 225] on div "$3.00" at bounding box center [618, 234] width 227 height 19
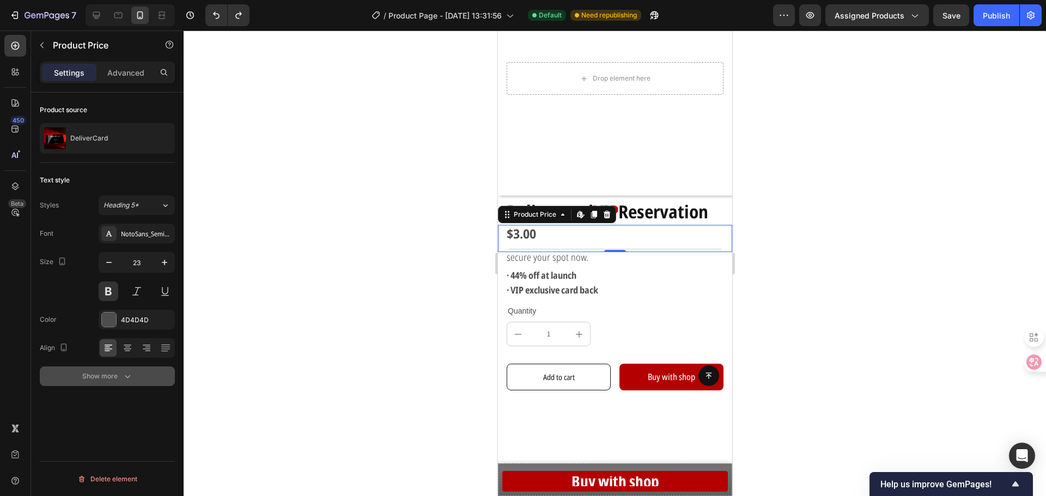
click at [126, 371] on icon "button" at bounding box center [127, 376] width 11 height 11
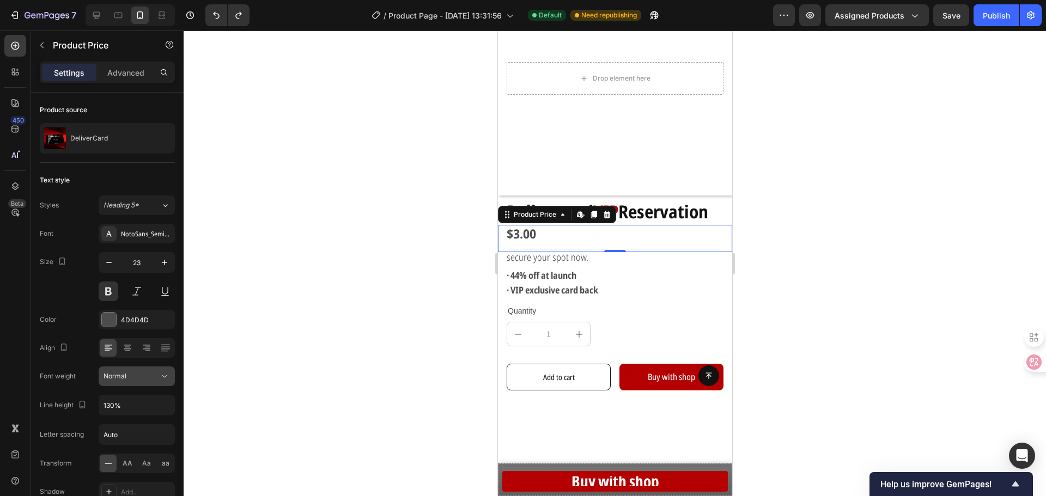
scroll to position [54, 0]
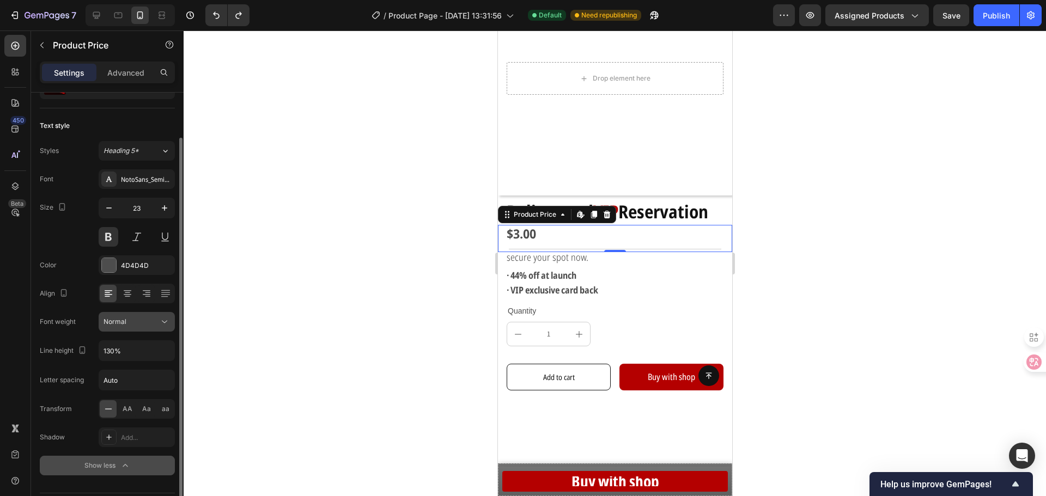
click at [163, 320] on icon at bounding box center [164, 322] width 11 height 11
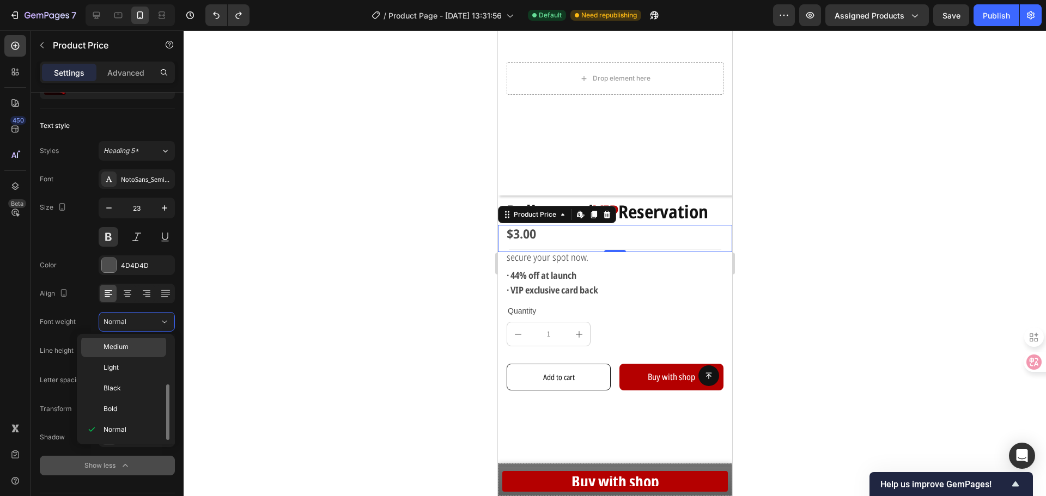
click at [143, 352] on div "Medium" at bounding box center [123, 347] width 85 height 21
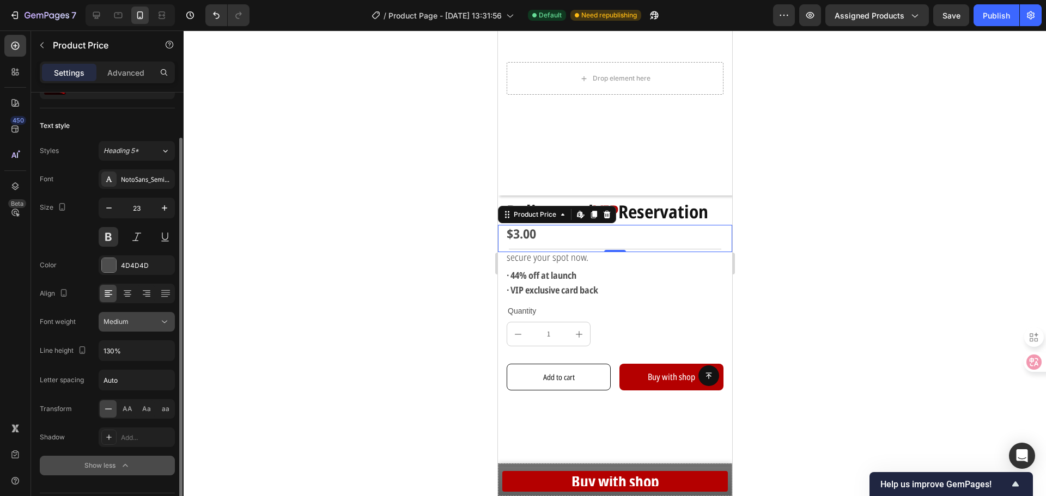
click at [160, 323] on icon at bounding box center [164, 322] width 11 height 11
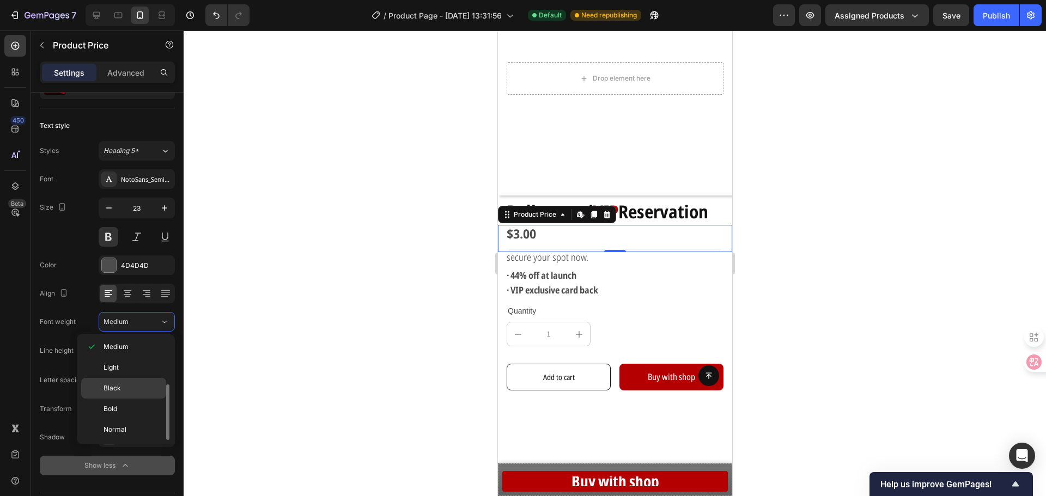
click at [129, 385] on p "Black" at bounding box center [133, 389] width 58 height 10
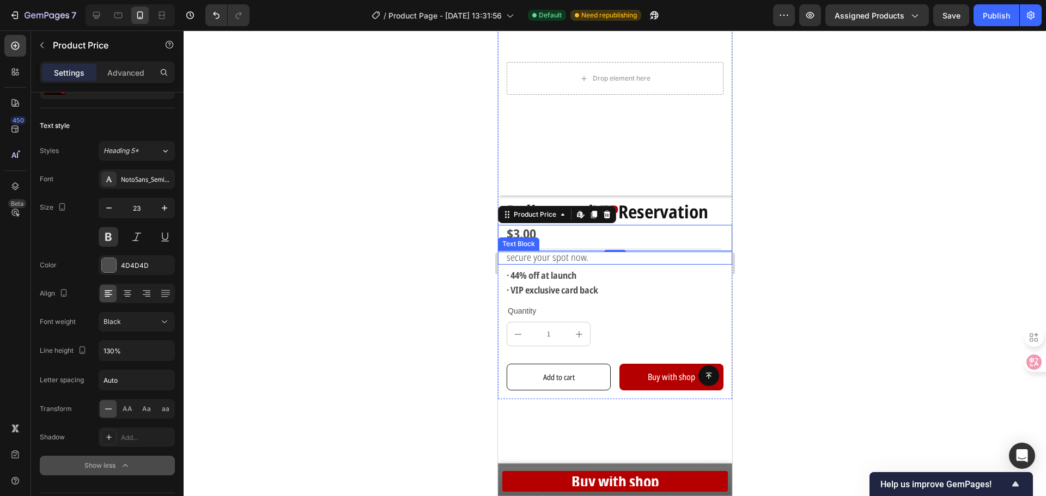
click at [536, 225] on div "$3.00" at bounding box center [618, 234] width 227 height 19
click at [533, 225] on div "$3.00" at bounding box center [618, 234] width 227 height 19
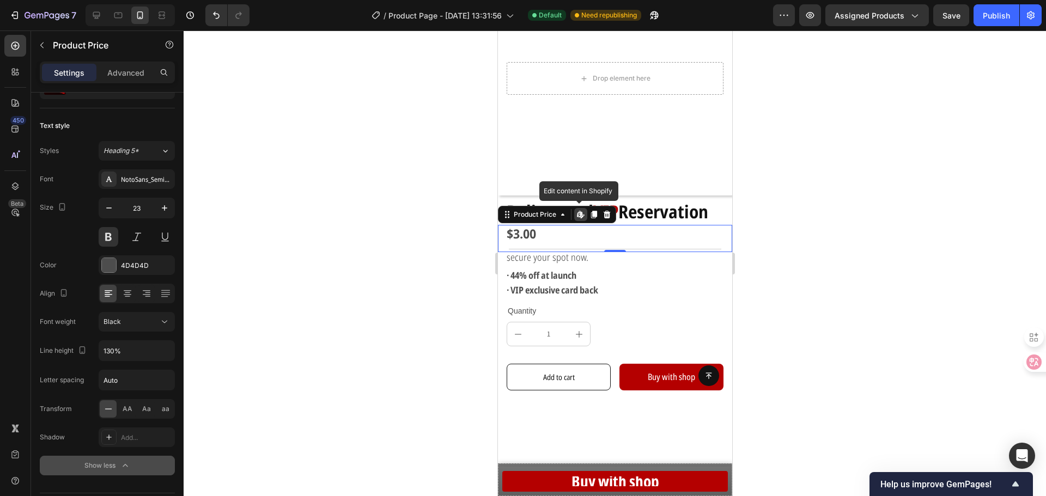
click at [533, 225] on div "$3.00" at bounding box center [618, 234] width 227 height 19
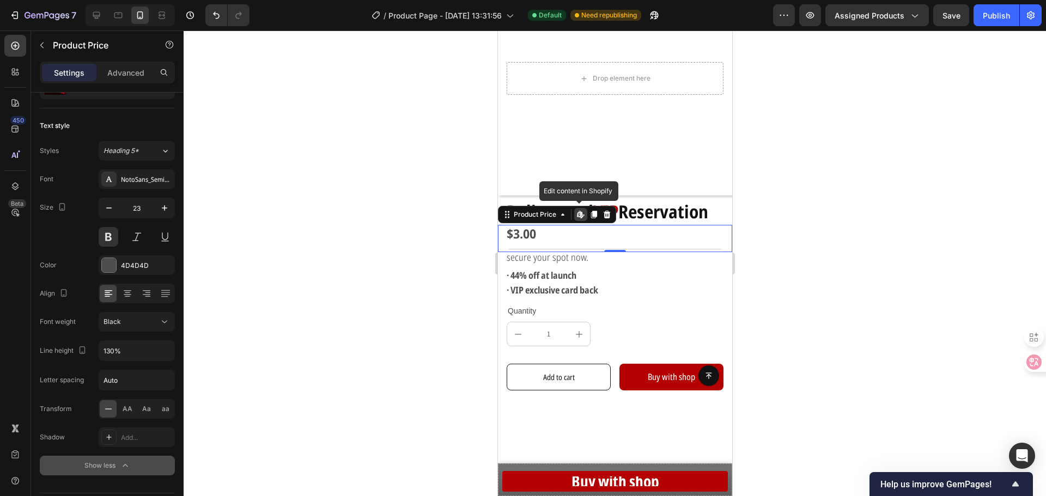
click at [533, 225] on div "$3.00" at bounding box center [618, 234] width 227 height 19
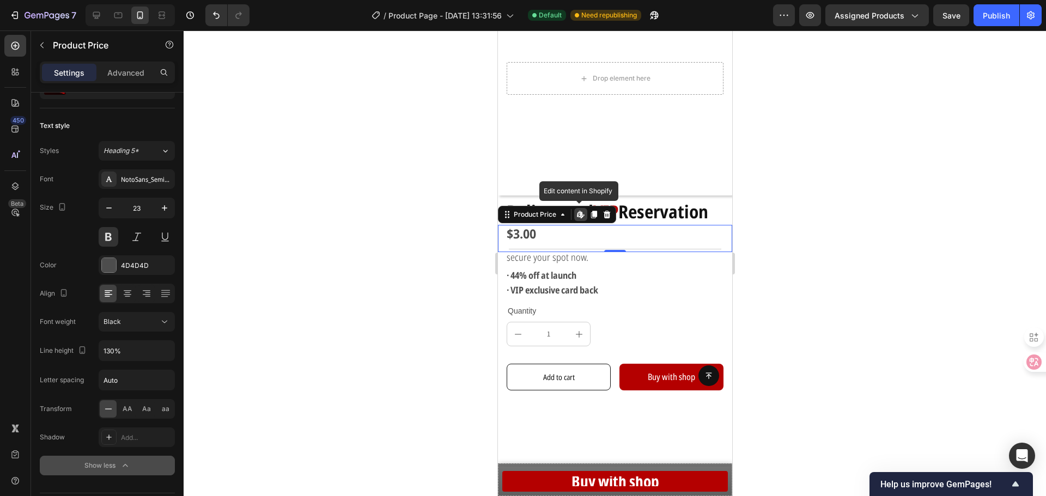
click at [533, 225] on div "$3.00" at bounding box center [618, 234] width 227 height 19
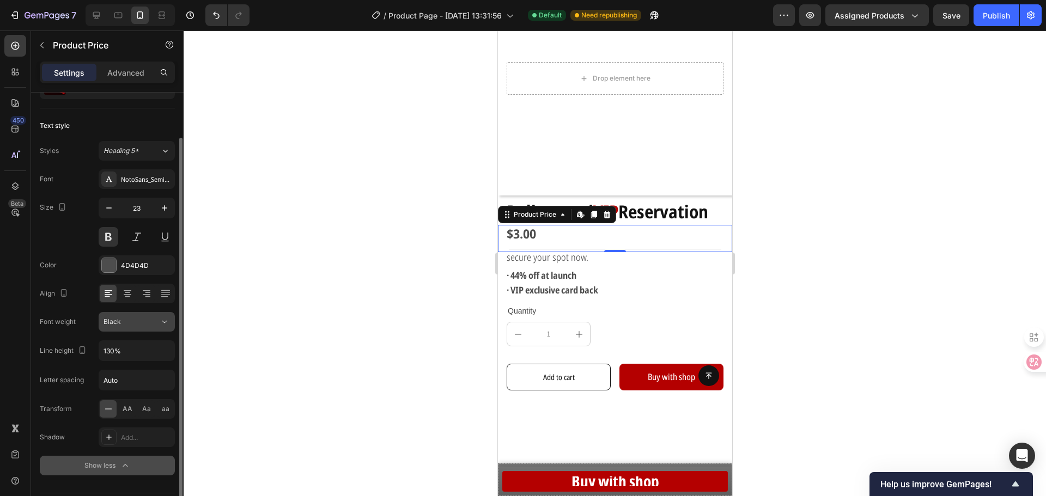
click at [162, 320] on icon at bounding box center [164, 322] width 11 height 11
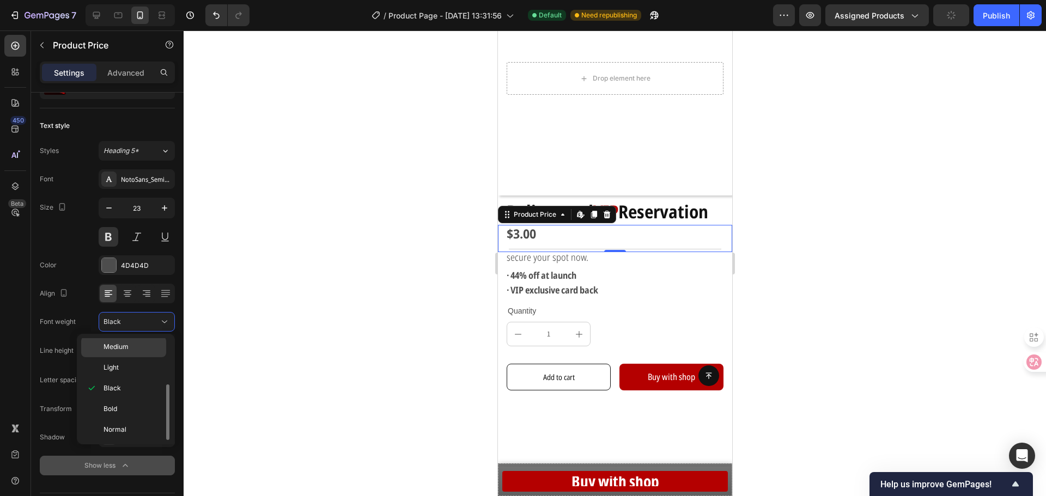
click at [143, 352] on div "Medium" at bounding box center [123, 347] width 85 height 21
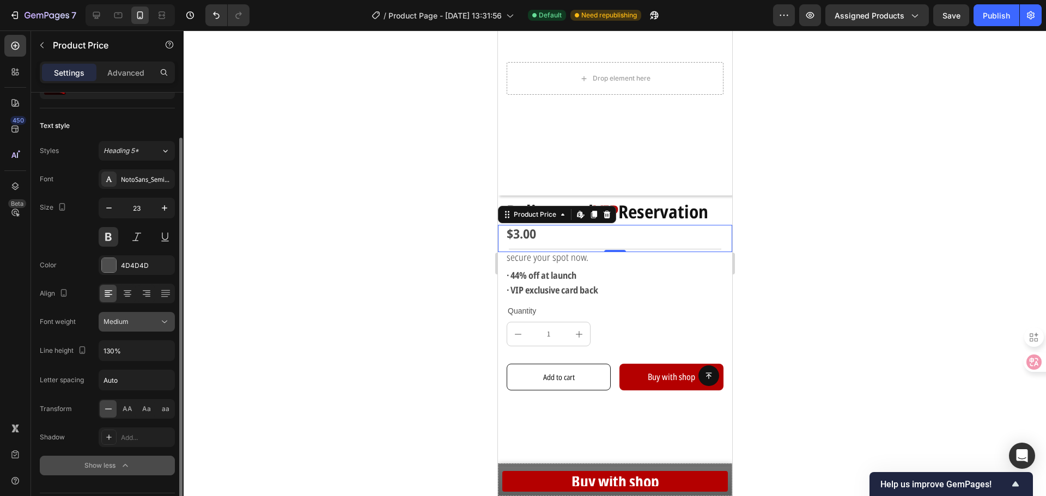
click at [161, 321] on icon at bounding box center [164, 322] width 11 height 11
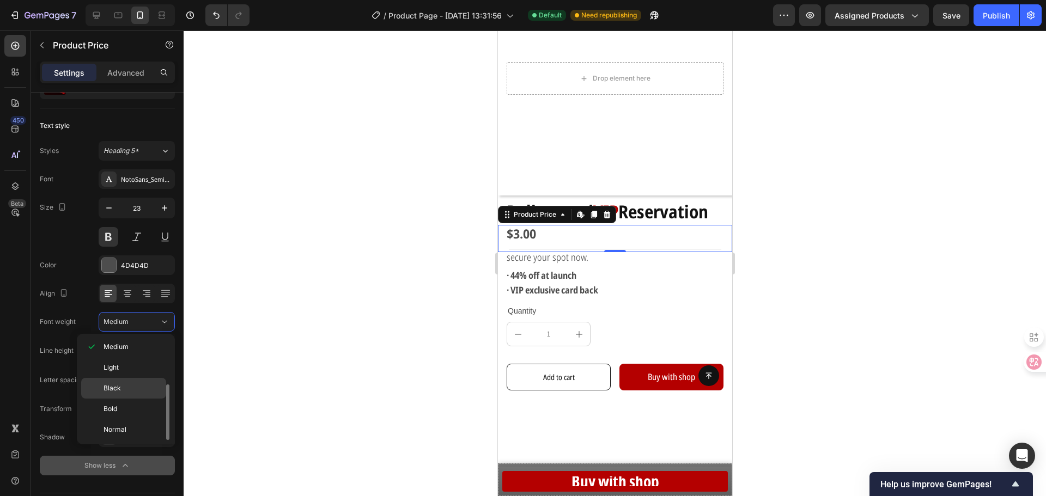
click at [121, 382] on div "Black" at bounding box center [123, 388] width 85 height 21
click at [339, 315] on div at bounding box center [615, 264] width 862 height 466
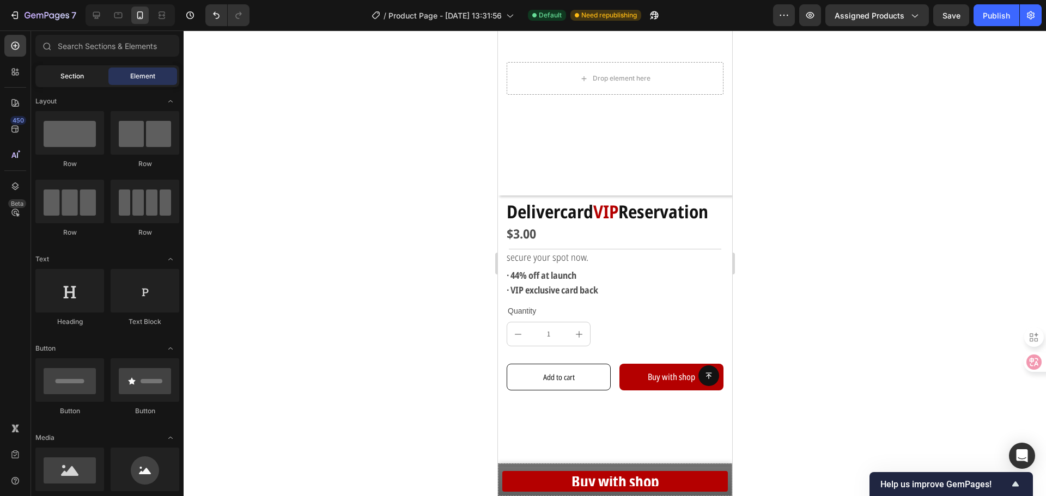
click at [57, 70] on div "Section" at bounding box center [72, 76] width 69 height 17
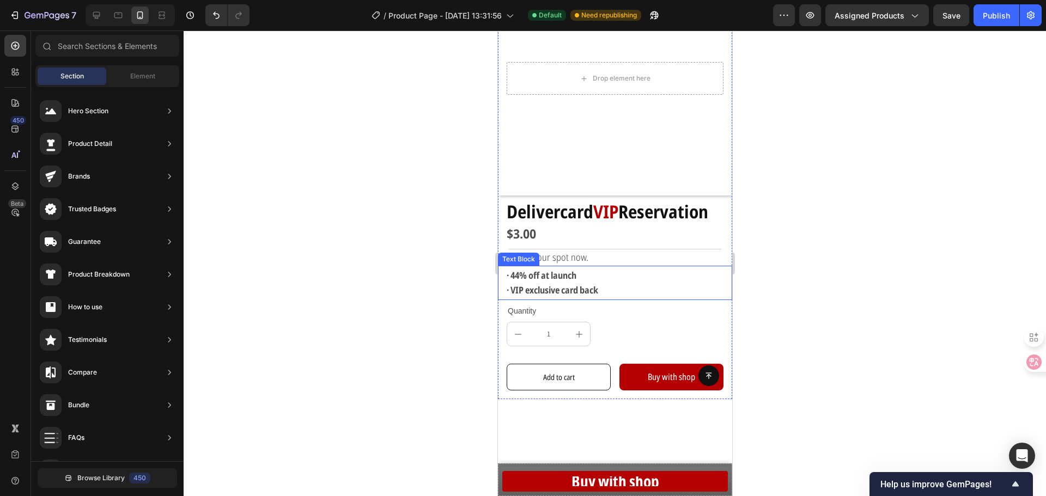
click at [557, 232] on div "$3.00" at bounding box center [618, 234] width 227 height 19
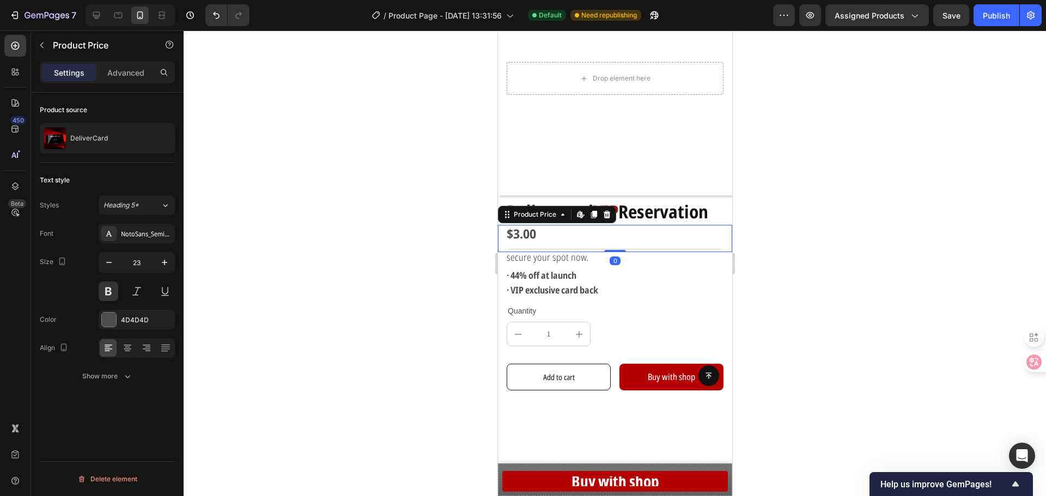
click at [539, 225] on div "$3.00" at bounding box center [618, 234] width 227 height 19
click at [528, 225] on div "$3.00" at bounding box center [618, 234] width 227 height 19
click at [112, 379] on div "Show more" at bounding box center [107, 376] width 51 height 11
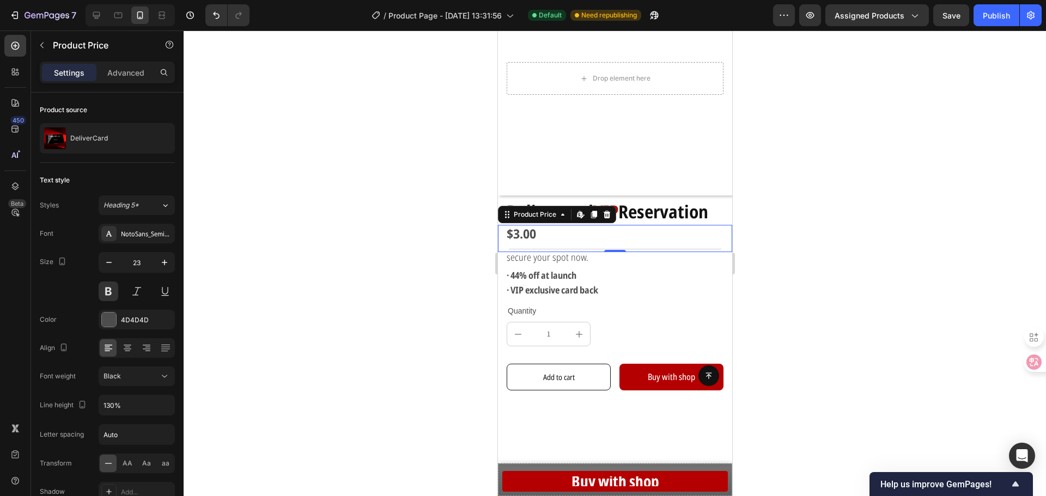
scroll to position [86, 0]
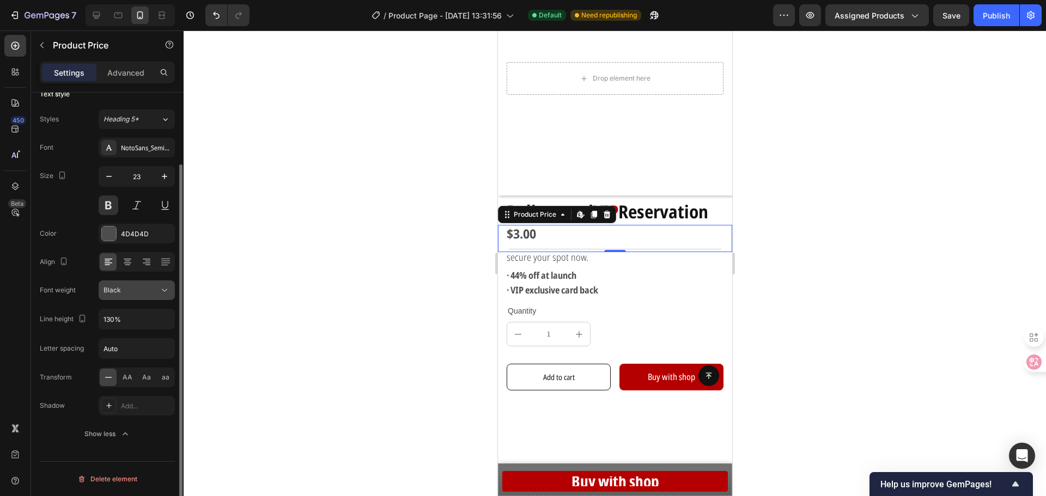
click at [155, 284] on button "Black" at bounding box center [137, 291] width 76 height 20
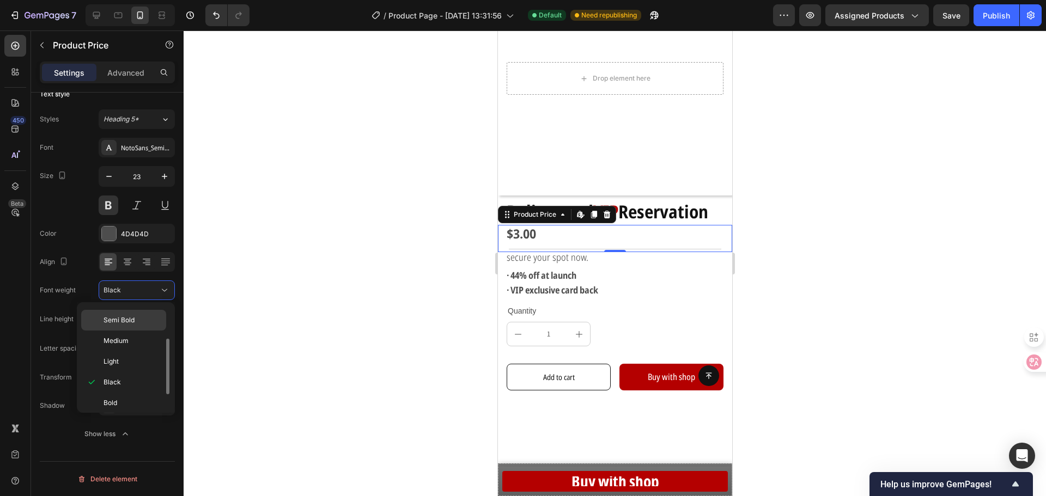
click at [143, 320] on p "Semi Bold" at bounding box center [133, 320] width 58 height 10
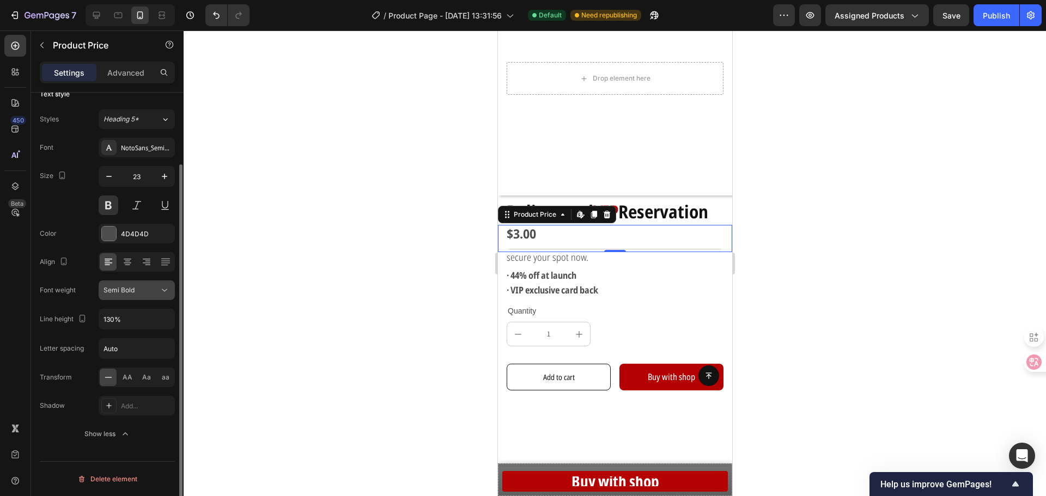
click at [153, 285] on div "Semi Bold" at bounding box center [132, 290] width 56 height 10
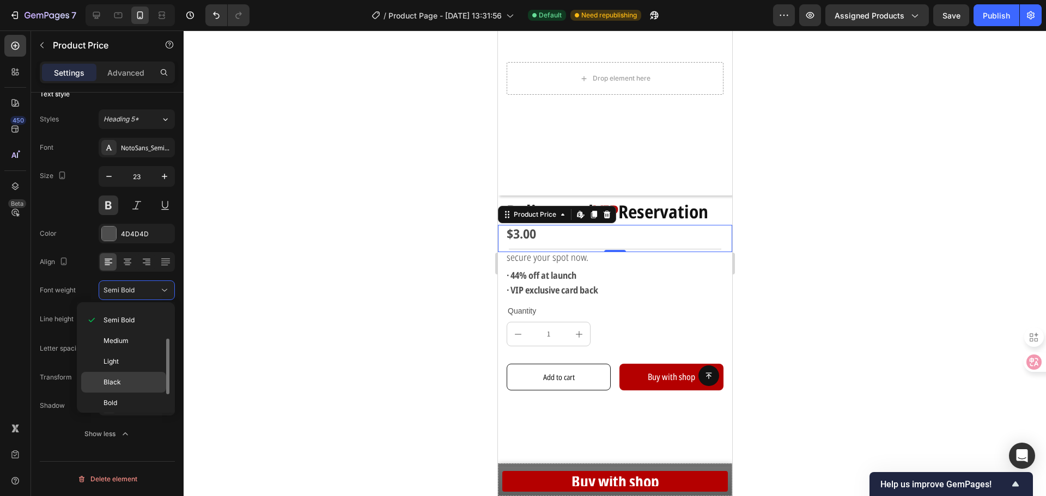
scroll to position [84, 0]
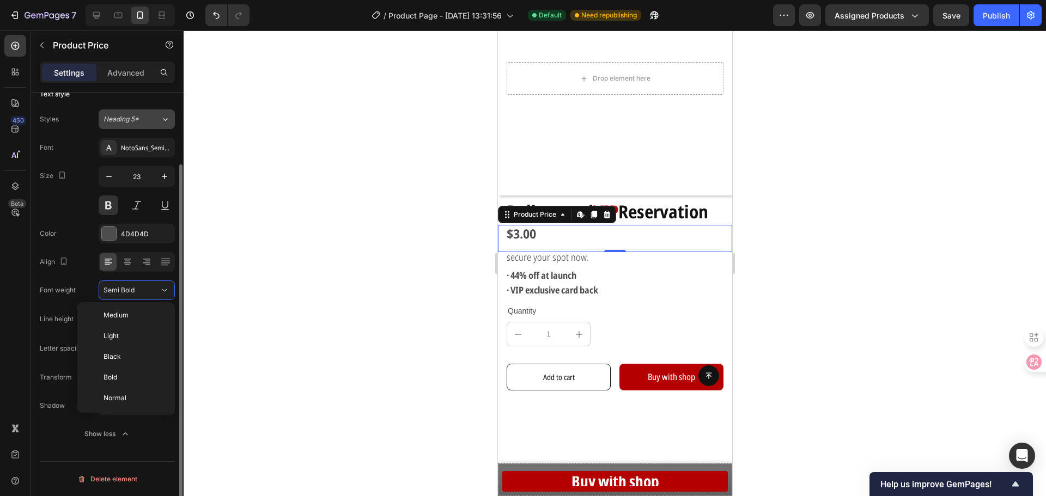
click at [130, 114] on button "Heading 5*" at bounding box center [137, 119] width 76 height 20
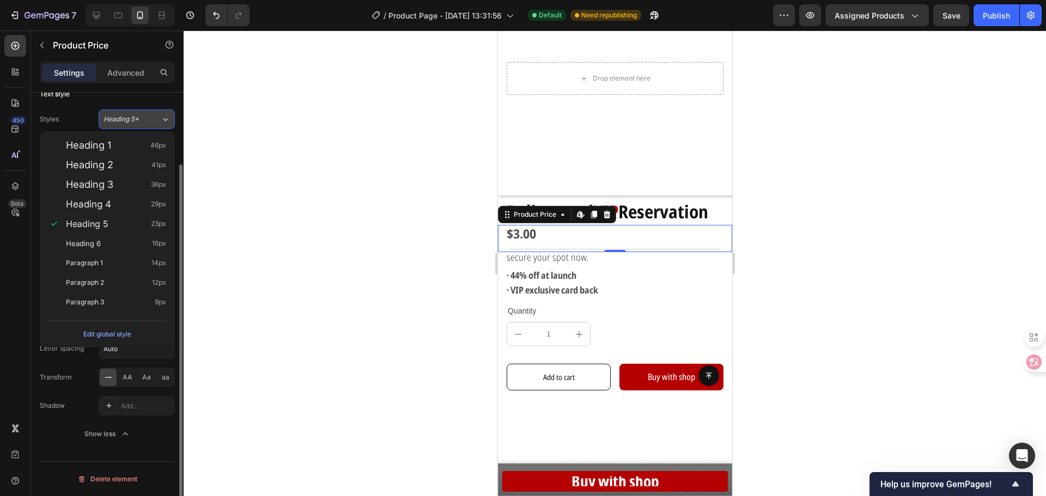
click at [134, 119] on span "Heading 5*" at bounding box center [121, 119] width 35 height 10
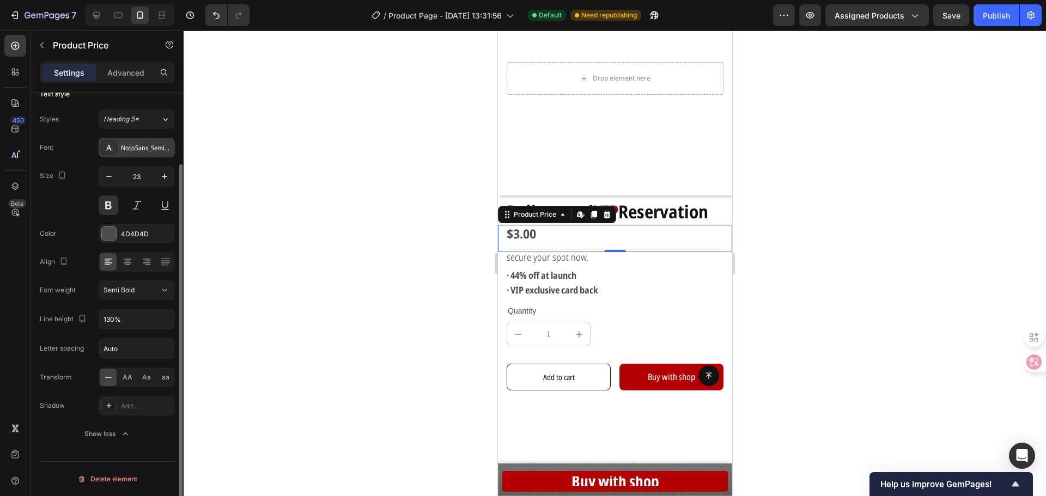
click at [133, 149] on div "NotoSans_SemiCondensed" at bounding box center [146, 148] width 51 height 10
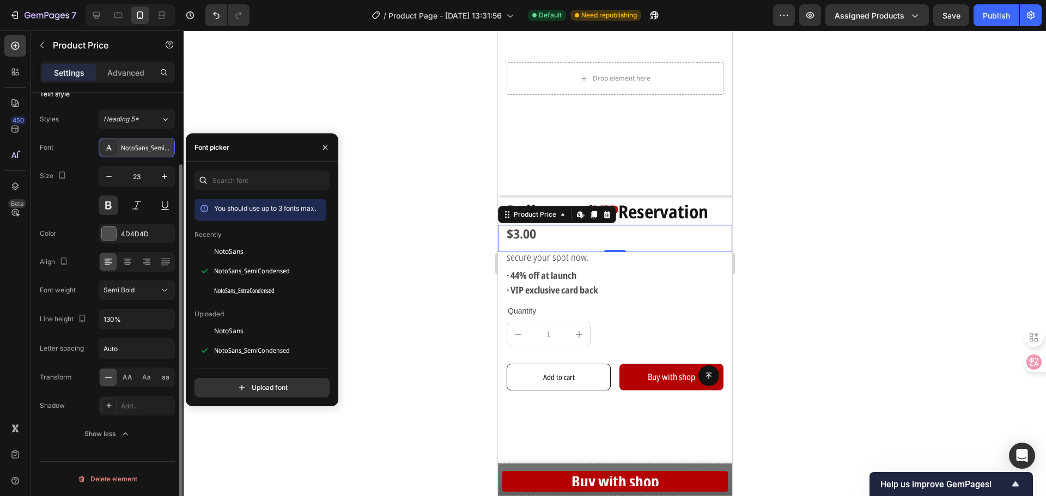
click at [133, 149] on div "NotoSans_SemiCondensed" at bounding box center [146, 148] width 51 height 10
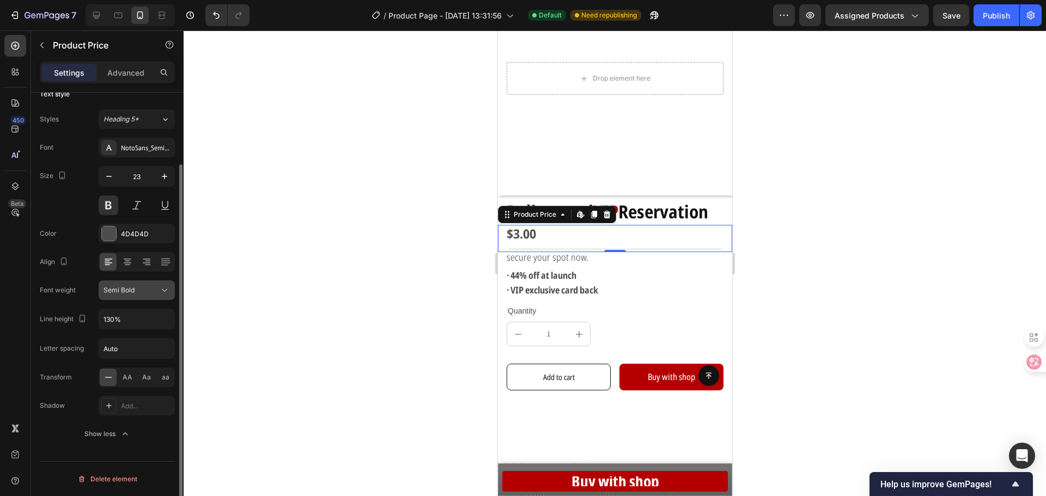
click at [137, 288] on div "Semi Bold" at bounding box center [132, 290] width 56 height 10
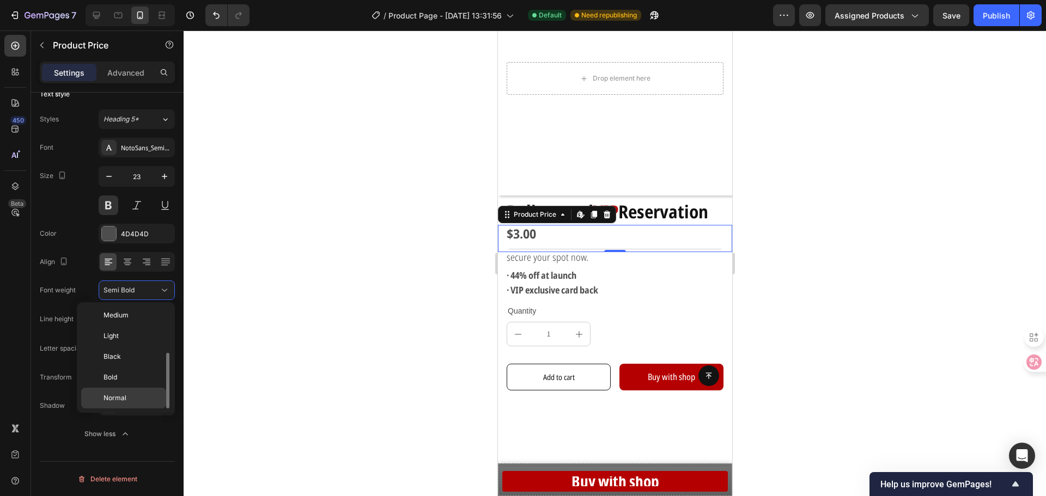
click at [115, 400] on span "Normal" at bounding box center [115, 398] width 23 height 10
click at [376, 271] on div at bounding box center [615, 264] width 862 height 466
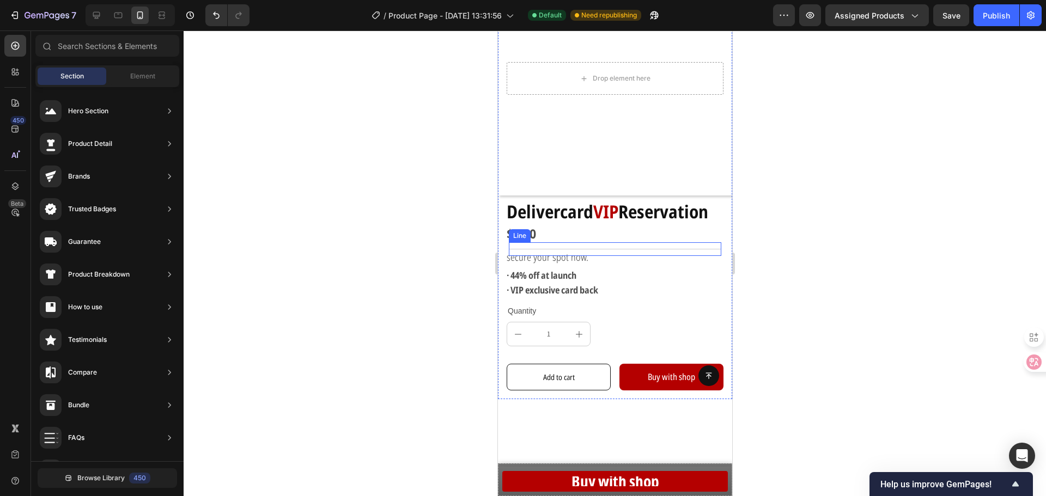
click at [544, 242] on div "Title Line" at bounding box center [614, 249] width 212 height 14
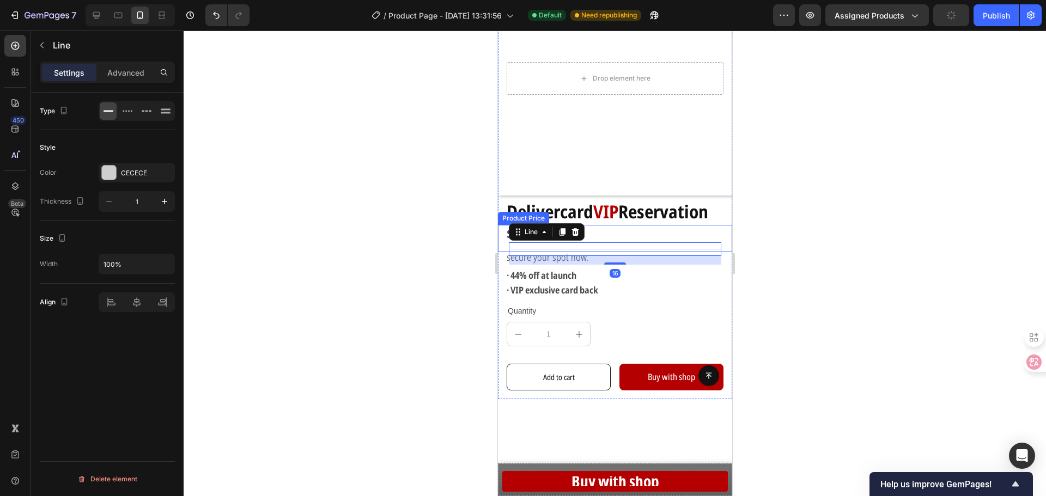
click at [505, 227] on div "$3.00" at bounding box center [618, 234] width 227 height 19
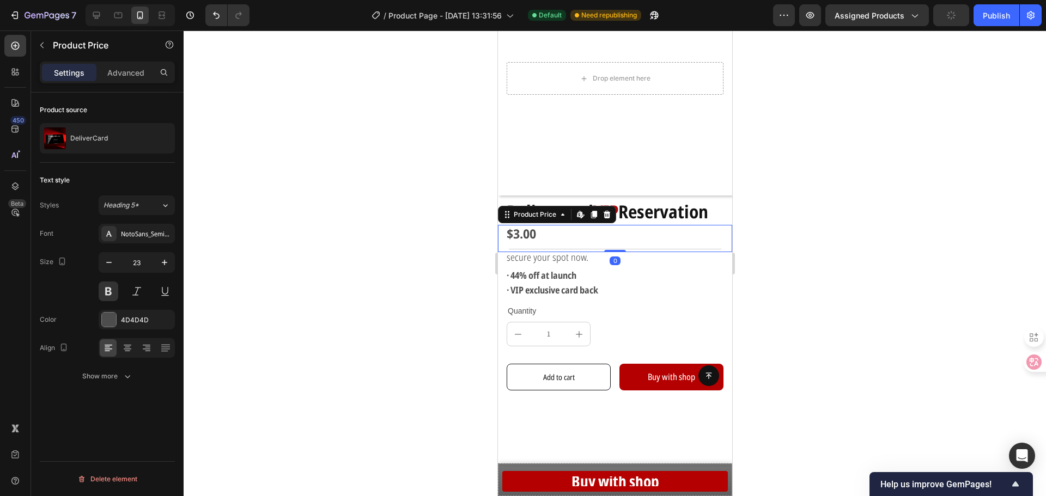
click at [513, 225] on div "$3.00" at bounding box center [618, 234] width 227 height 19
click at [535, 225] on div "$3.00" at bounding box center [618, 234] width 227 height 19
click at [583, 232] on div "$3.00" at bounding box center [618, 234] width 227 height 19
click at [552, 225] on div "$3.00" at bounding box center [618, 234] width 227 height 19
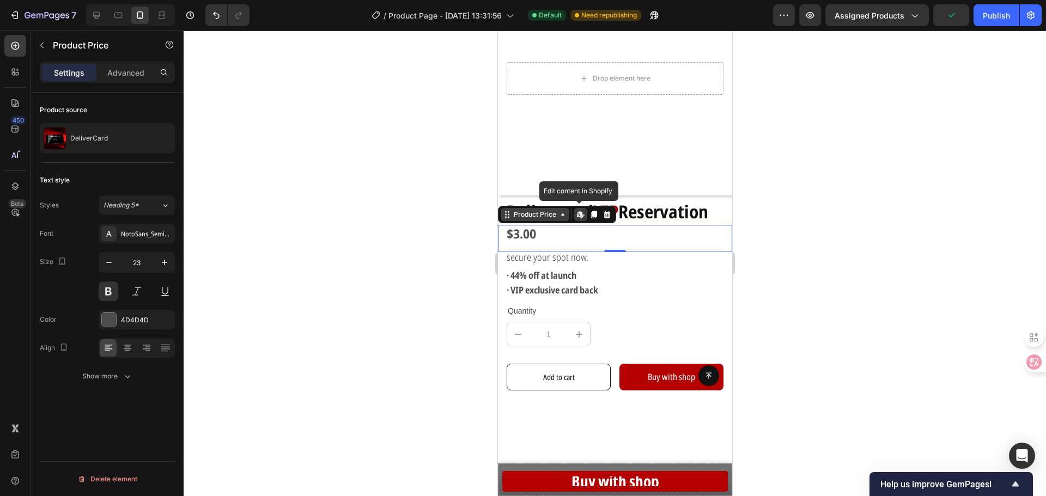
click at [509, 211] on div "Product Price" at bounding box center [534, 214] width 69 height 13
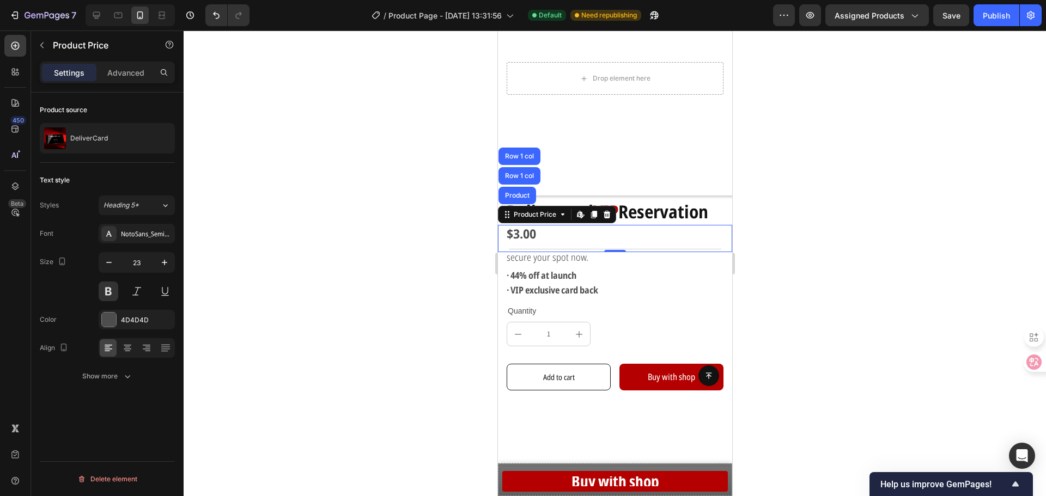
click at [557, 229] on div "$3.00" at bounding box center [618, 234] width 227 height 19
click at [527, 229] on div "$3.00" at bounding box center [618, 234] width 227 height 19
click at [654, 251] on p "secure your spot now." at bounding box center [614, 258] width 217 height 14
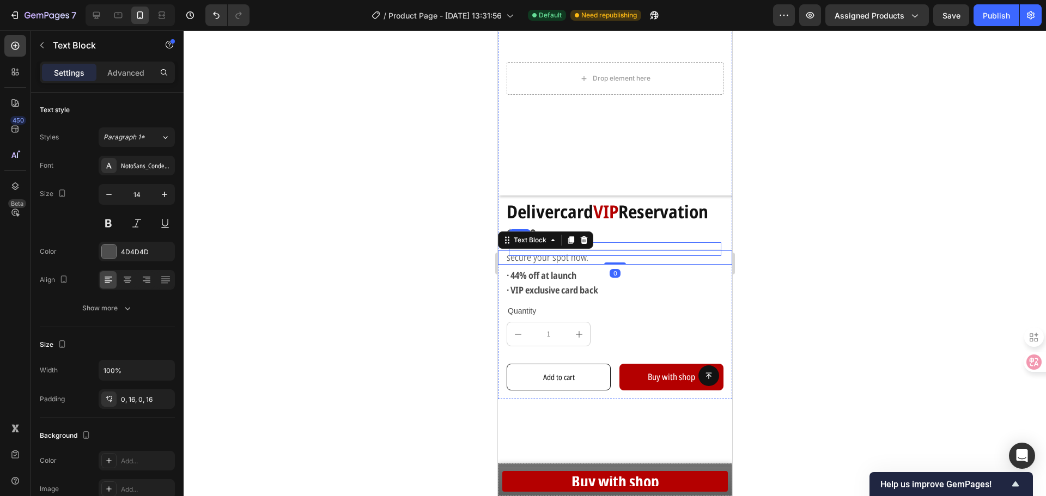
click at [647, 242] on div "Title Line" at bounding box center [614, 249] width 212 height 14
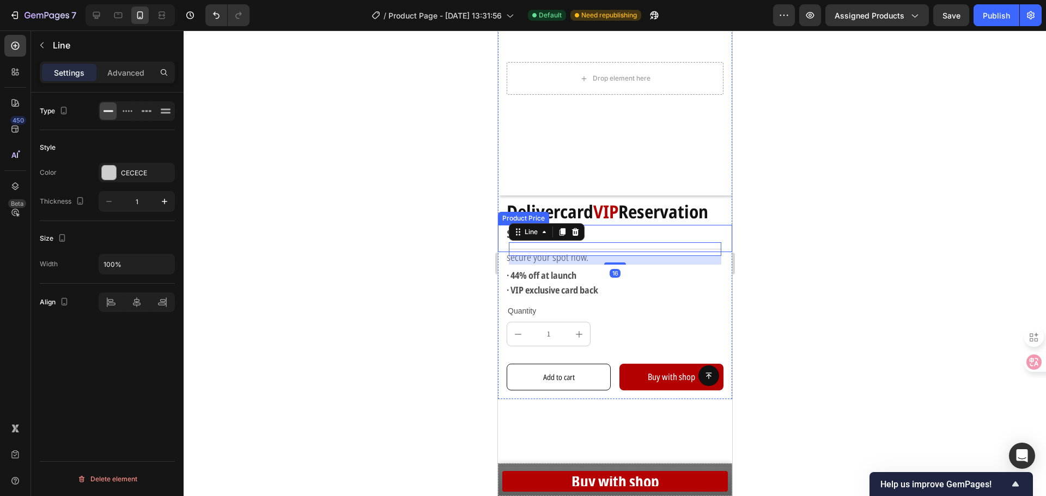
click at [628, 225] on div "$3.00" at bounding box center [618, 234] width 227 height 19
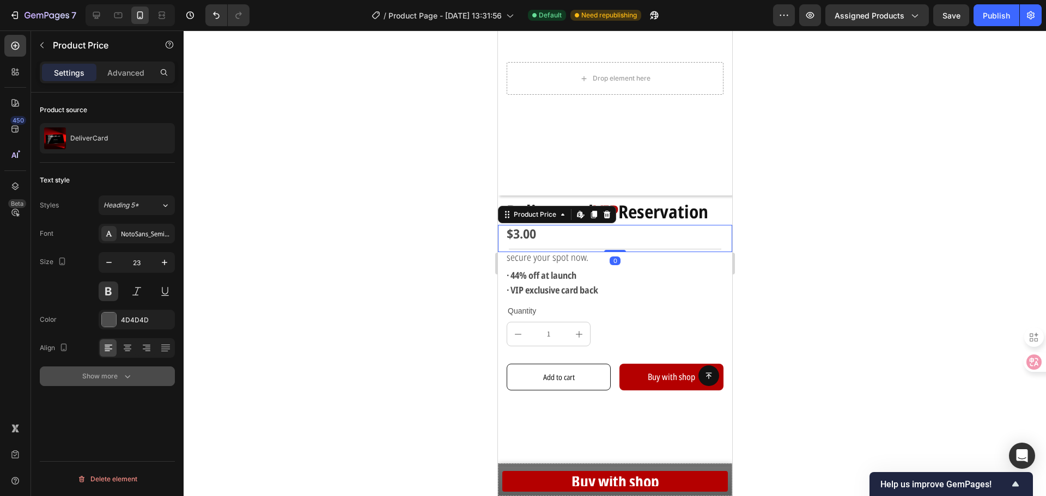
click at [106, 382] on button "Show more" at bounding box center [107, 377] width 135 height 20
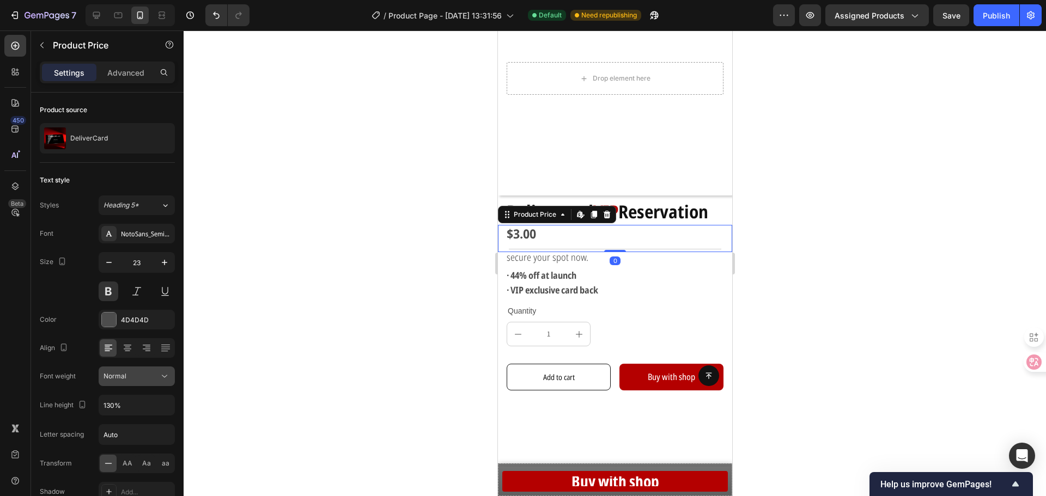
click at [153, 367] on button "Normal" at bounding box center [137, 377] width 76 height 20
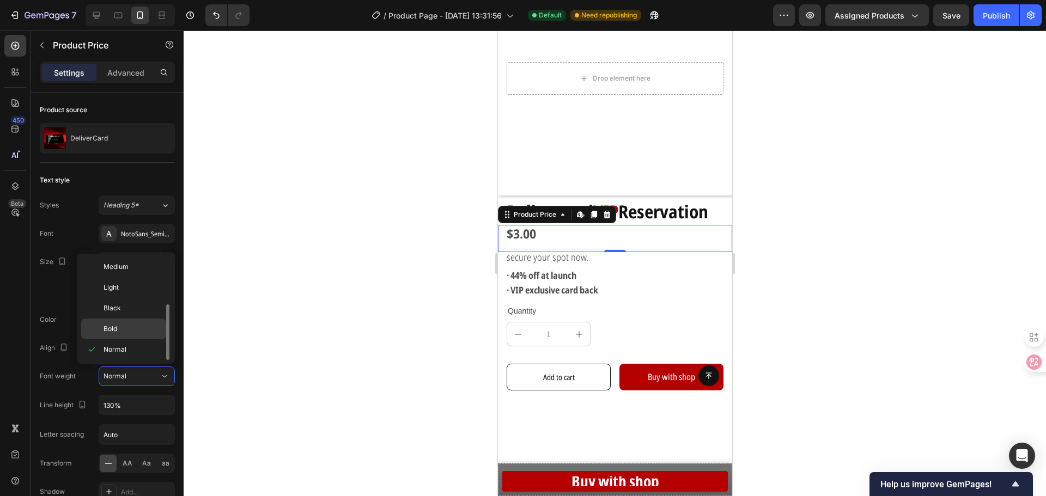
click at [135, 334] on div "Bold" at bounding box center [123, 329] width 85 height 21
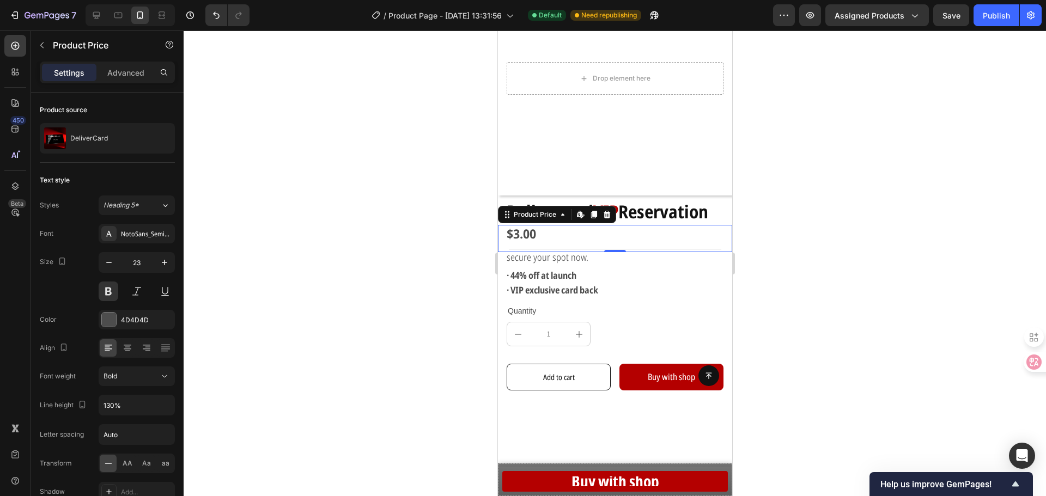
click at [279, 360] on div at bounding box center [615, 264] width 862 height 466
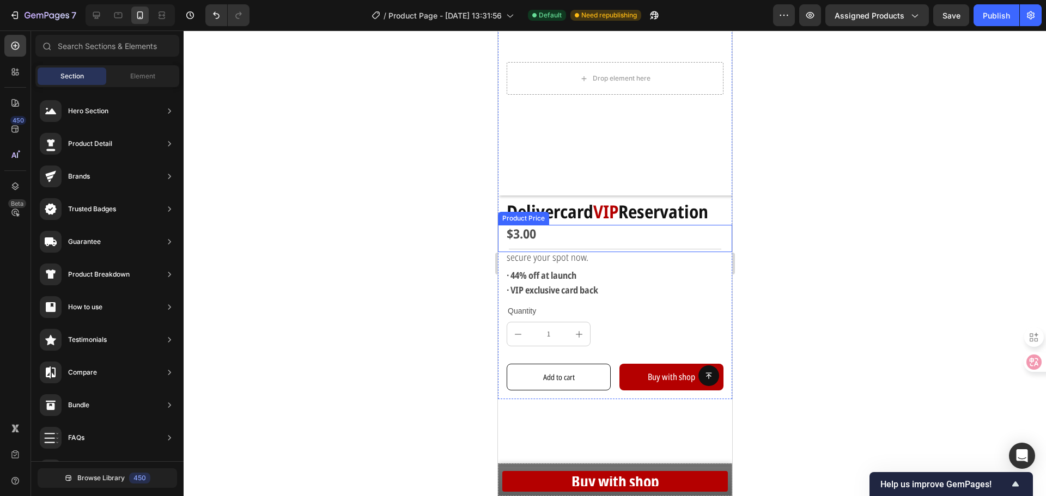
click at [541, 225] on div "$3.00" at bounding box center [618, 234] width 227 height 19
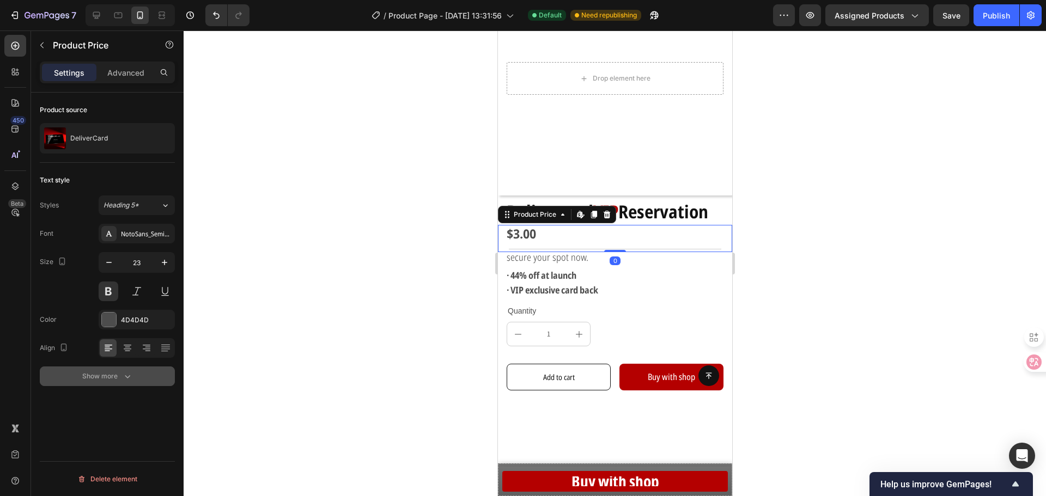
click at [66, 371] on button "Show more" at bounding box center [107, 377] width 135 height 20
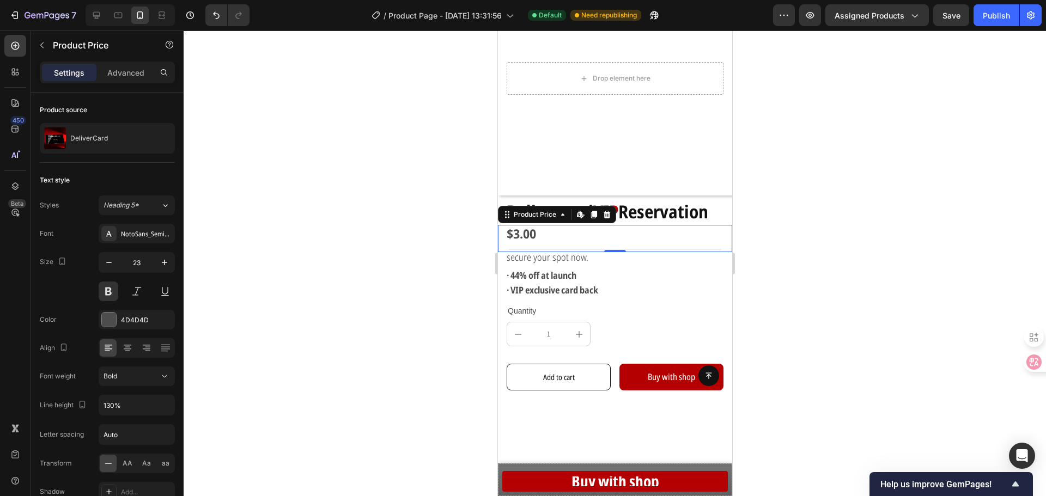
click at [324, 321] on div at bounding box center [615, 264] width 862 height 466
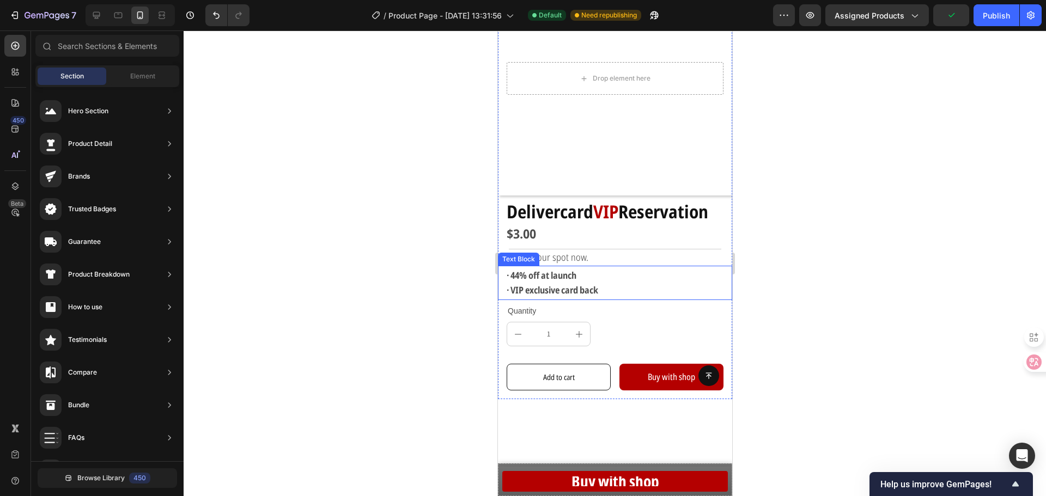
click at [571, 271] on strong "· 44% off at launch" at bounding box center [541, 275] width 70 height 13
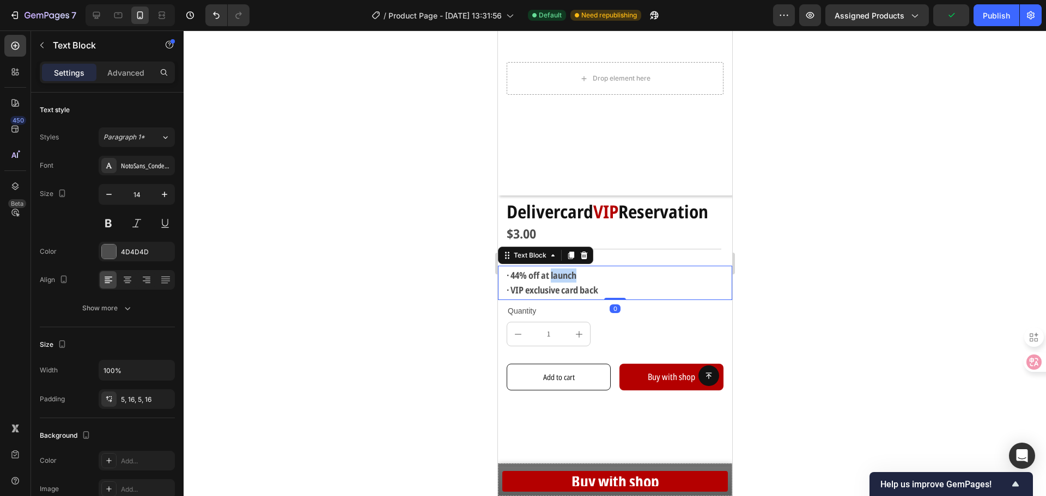
click at [571, 271] on strong "· 44% off at launch" at bounding box center [541, 275] width 70 height 13
click at [597, 284] on strong "· VIP exclusive card back" at bounding box center [552, 290] width 92 height 13
click at [534, 284] on strong "· VIP exclusive card back" at bounding box center [552, 290] width 92 height 13
click at [581, 284] on strong "· VIP exclusive card back" at bounding box center [552, 290] width 92 height 13
drag, startPoint x: 603, startPoint y: 279, endPoint x: 990, endPoint y: 297, distance: 387.2
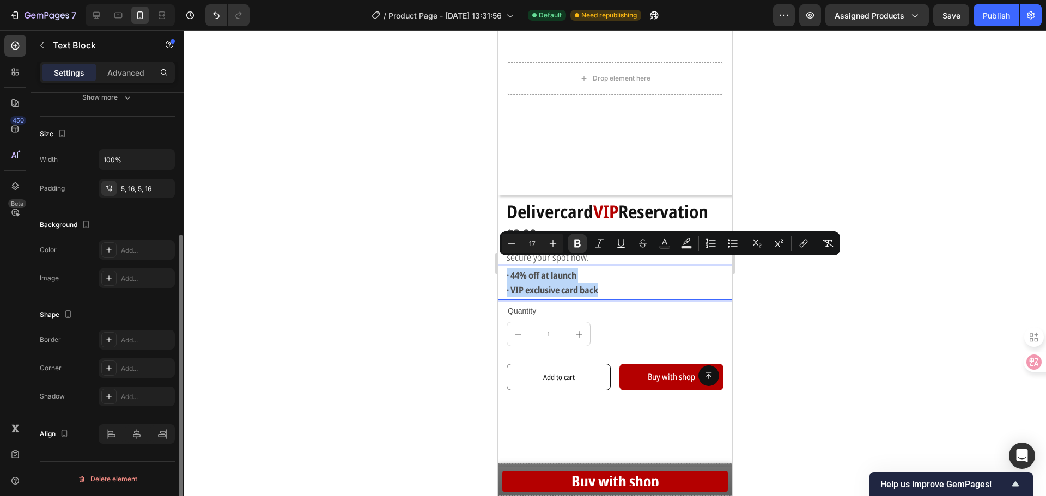
scroll to position [0, 0]
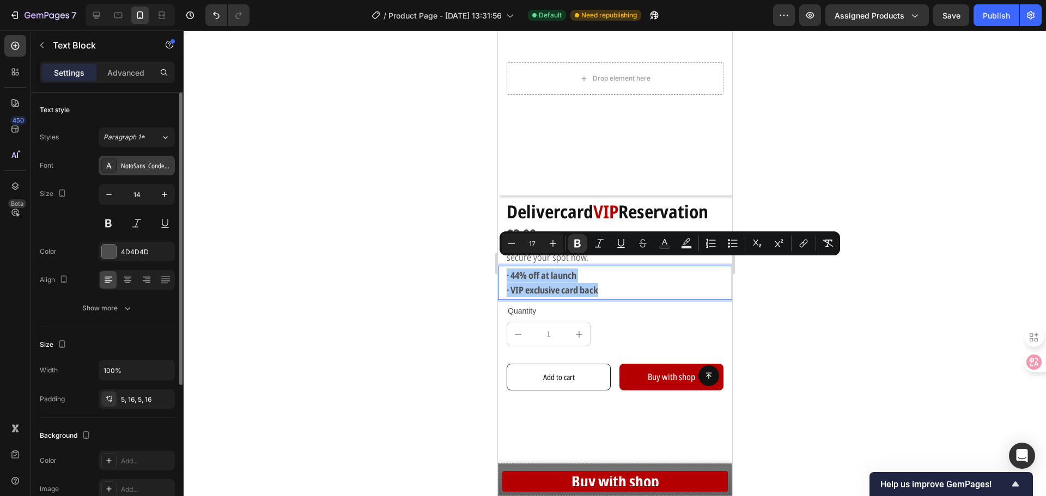
click at [144, 172] on div "NotoSans_Condensed" at bounding box center [137, 166] width 76 height 20
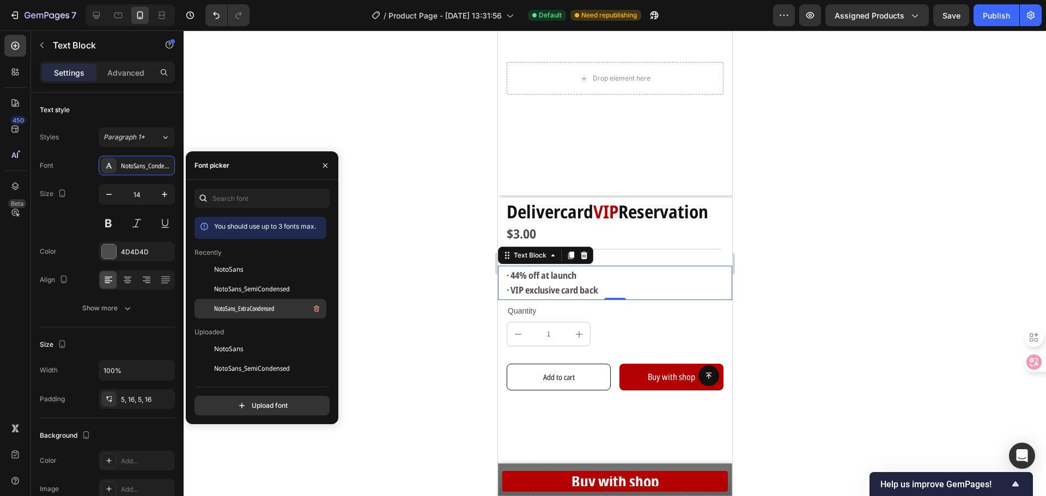
click at [248, 305] on span "NotoSans_ExtraCondensed" at bounding box center [244, 309] width 60 height 10
click at [249, 294] on span "NotoSans_SemiCondensed" at bounding box center [252, 289] width 76 height 10
click at [249, 307] on span "NotoSans_ExtraCondensed" at bounding box center [244, 309] width 60 height 10
click at [252, 294] on span "NotoSans_SemiCondensed" at bounding box center [252, 289] width 76 height 10
click at [255, 270] on div "NotoSans" at bounding box center [269, 269] width 110 height 13
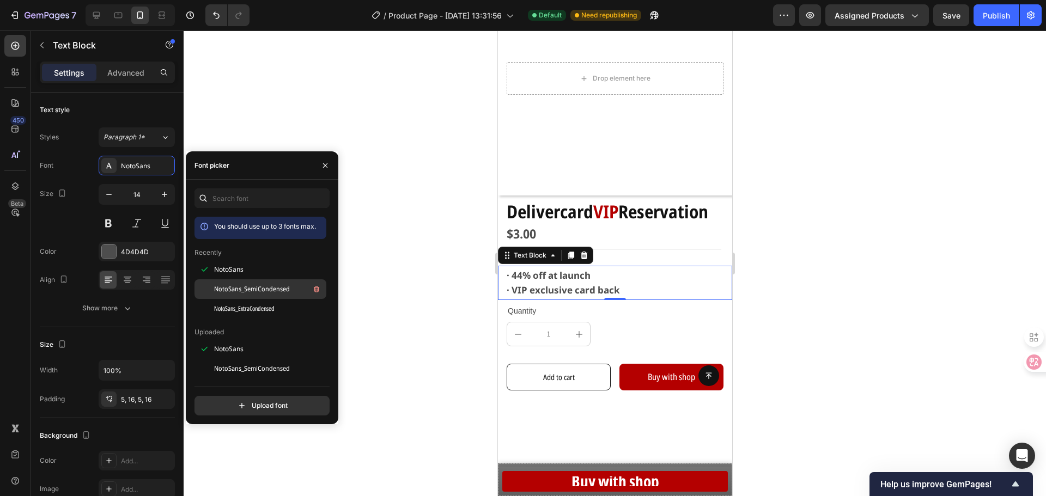
click at [255, 286] on span "NotoSans_SemiCondensed" at bounding box center [252, 289] width 76 height 10
click at [267, 313] on span "NotoSans_ExtraCondensed" at bounding box center [244, 309] width 60 height 10
click at [266, 299] on div "NotoSans_ExtraCondensed" at bounding box center [260, 309] width 132 height 20
click at [265, 289] on span "NotoSans_SemiCondensed" at bounding box center [252, 289] width 76 height 10
click at [266, 309] on span "NotoSans_ExtraCondensed" at bounding box center [244, 309] width 60 height 10
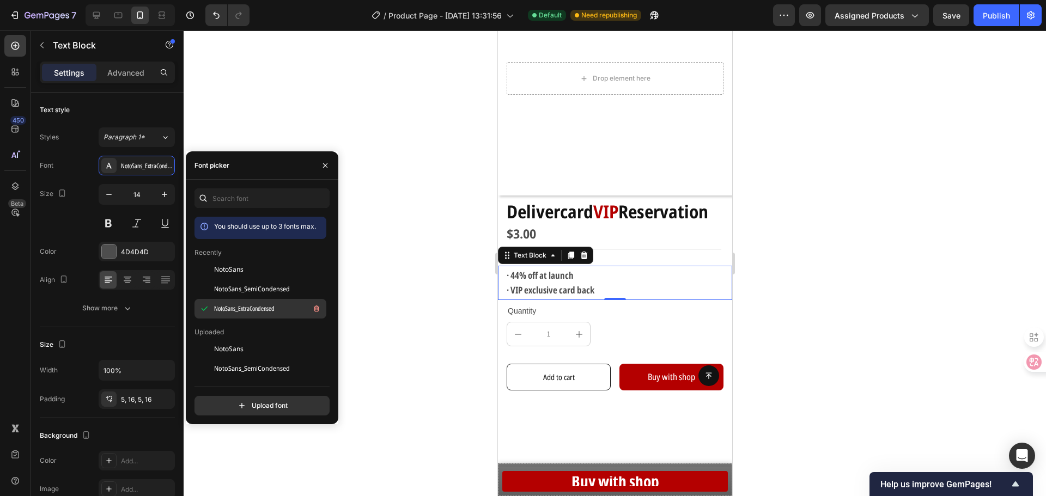
click at [255, 303] on div "NotoSans_ExtraCondensed" at bounding box center [269, 308] width 110 height 13
click at [258, 287] on span "NotoSans_SemiCondensed" at bounding box center [252, 289] width 76 height 10
click at [259, 305] on span "NotoSans_ExtraCondensed" at bounding box center [244, 309] width 60 height 10
click at [258, 295] on div "NotoSans_SemiCondensed" at bounding box center [269, 289] width 110 height 13
click at [257, 308] on span "NotoSans_ExtraCondensed" at bounding box center [244, 309] width 60 height 10
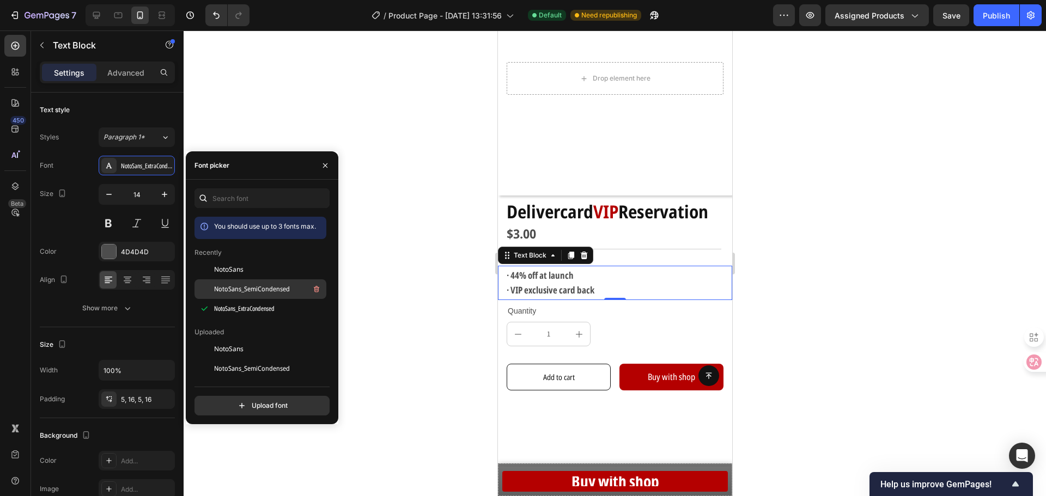
click at [257, 294] on div "NotoSans_SemiCondensed" at bounding box center [269, 289] width 110 height 13
click at [291, 311] on div "NotoSans_ExtraCondensed" at bounding box center [269, 308] width 110 height 13
click at [283, 289] on span "NotoSans_SemiCondensed" at bounding box center [252, 289] width 76 height 10
click at [277, 312] on div "NotoSans_ExtraCondensed" at bounding box center [269, 308] width 110 height 13
click at [273, 295] on div "NotoSans_SemiCondensed" at bounding box center [269, 289] width 110 height 13
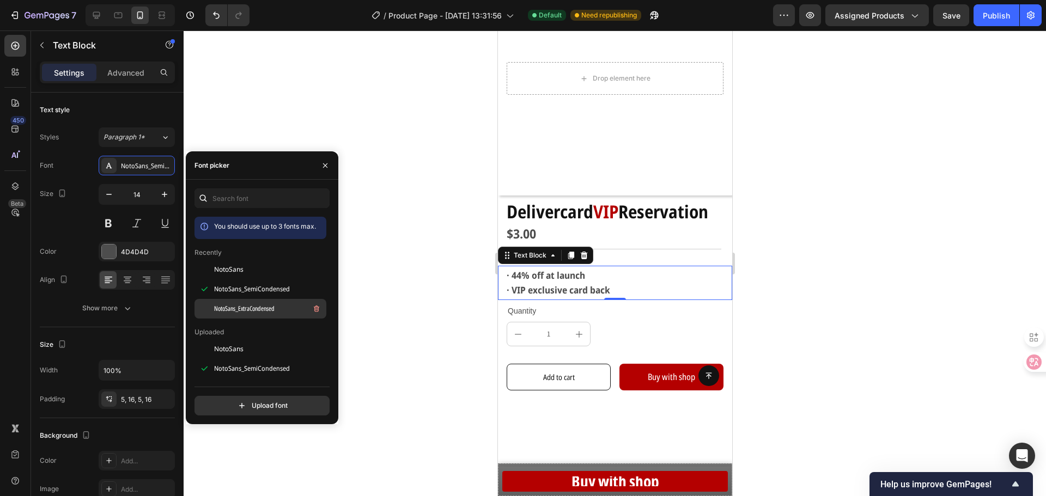
click at [273, 304] on span "NotoSans_ExtraCondensed" at bounding box center [244, 309] width 60 height 10
click at [406, 315] on div at bounding box center [615, 264] width 862 height 466
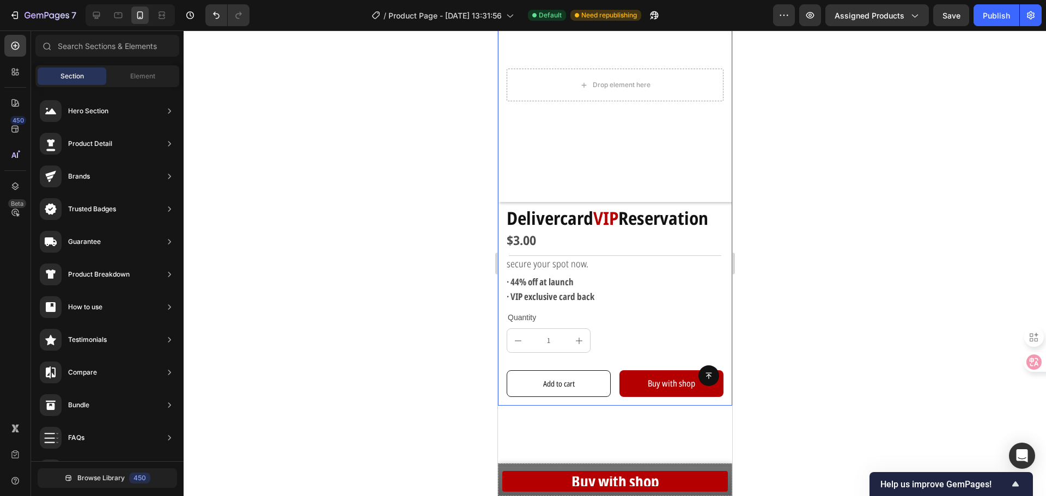
scroll to position [109, 0]
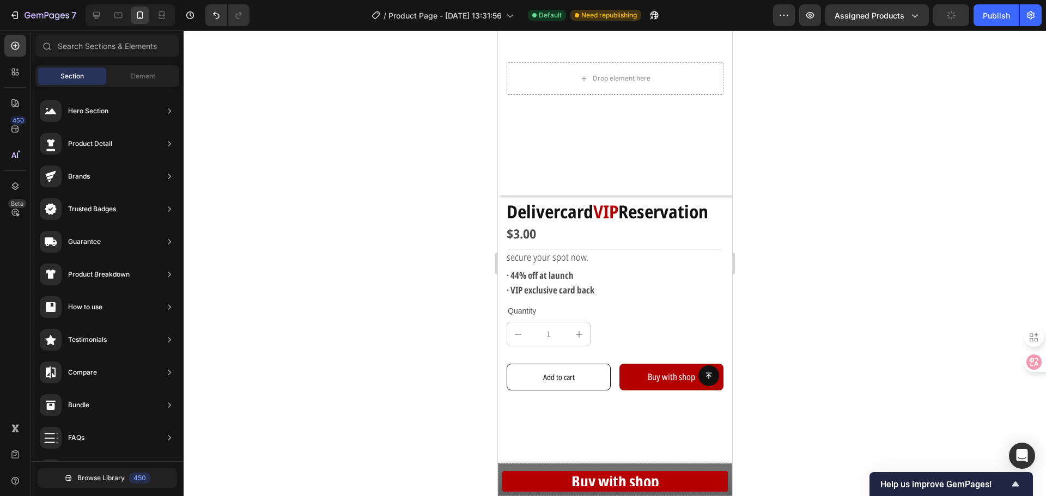
click at [480, 330] on div at bounding box center [615, 264] width 862 height 466
click at [573, 283] on p "· VIP exclusive card back" at bounding box center [614, 290] width 217 height 14
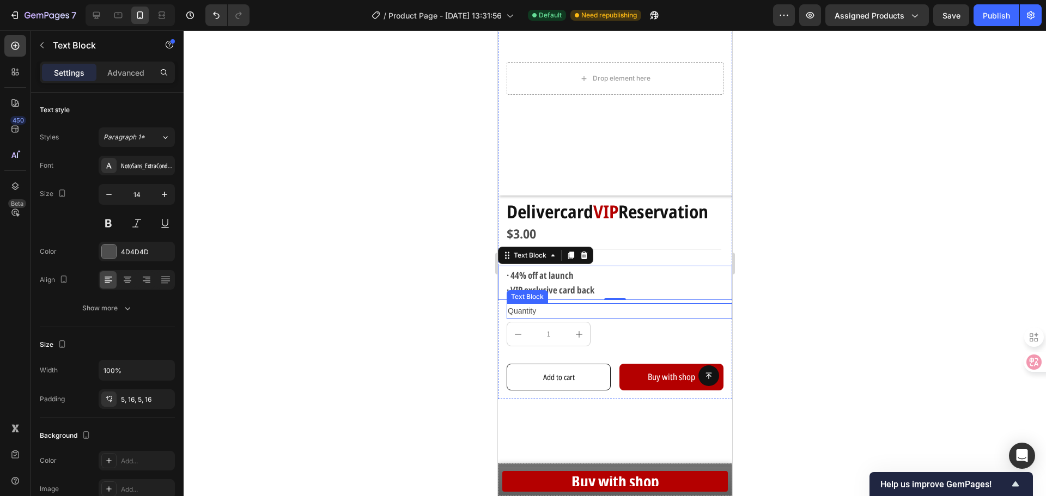
click at [532, 303] on div "Quantity" at bounding box center [619, 311] width 226 height 16
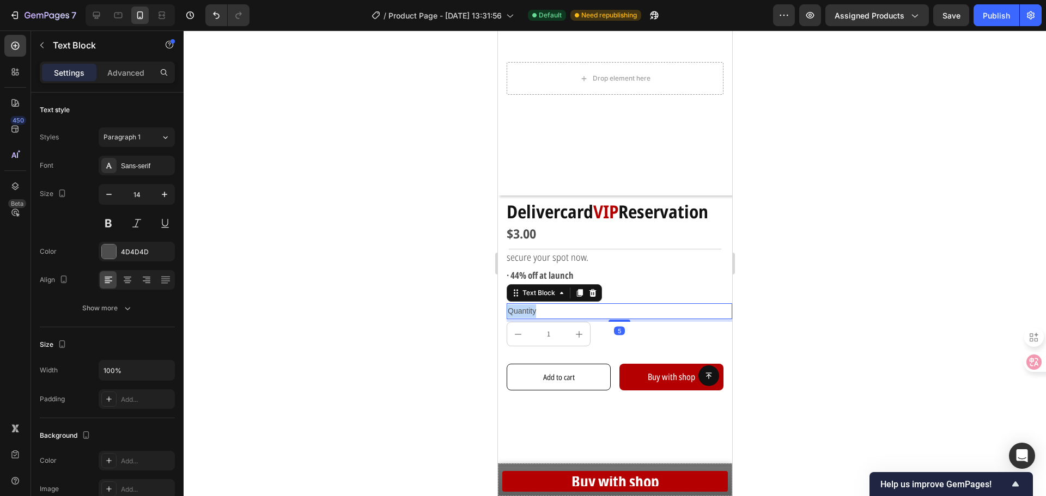
click at [532, 303] on div "Quantity" at bounding box center [619, 311] width 226 height 16
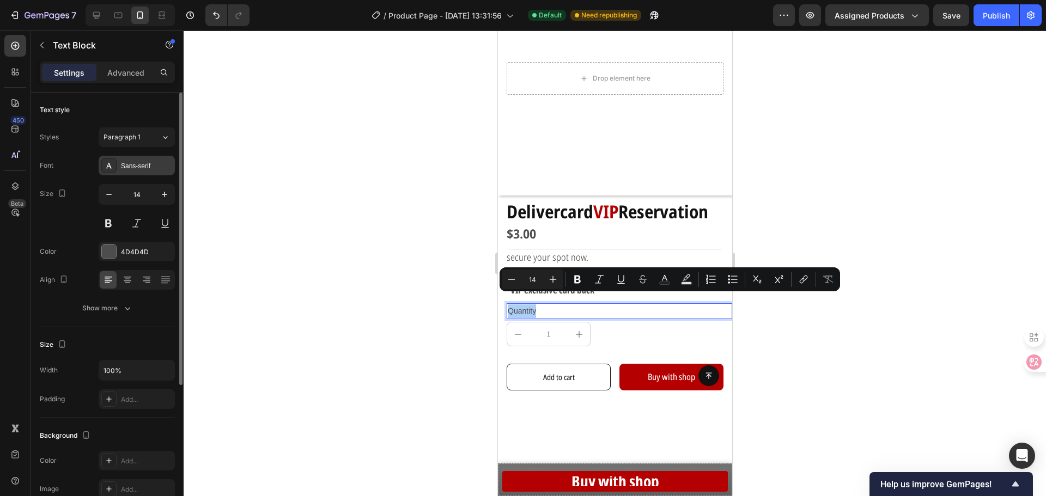
click at [152, 164] on div "Sans-serif" at bounding box center [146, 166] width 51 height 10
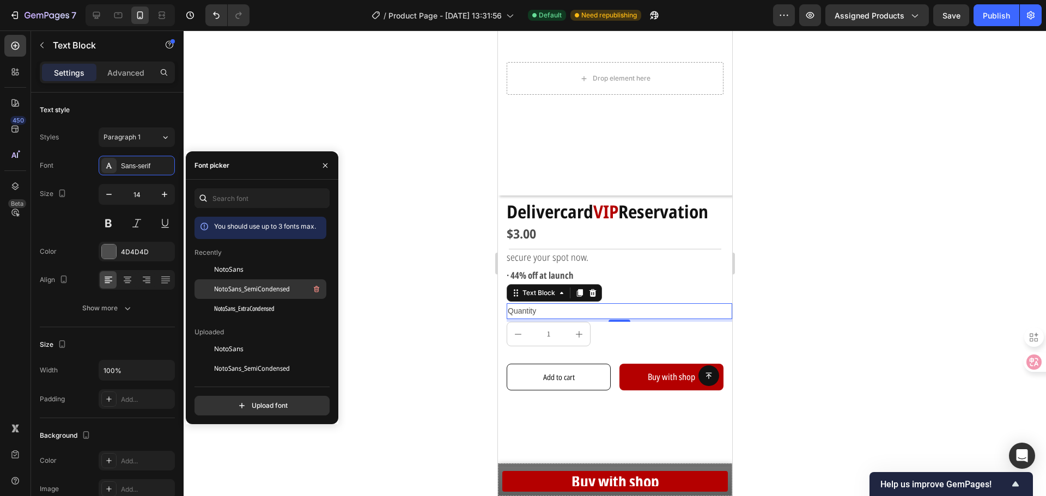
click at [251, 288] on span "NotoSans_SemiCondensed" at bounding box center [252, 289] width 76 height 10
click at [282, 307] on div "NotoSans_ExtraCondensed" at bounding box center [269, 308] width 110 height 13
click at [279, 296] on div "NotoSans_SemiCondensed" at bounding box center [260, 289] width 132 height 20
click at [279, 309] on div "NotoSans_ExtraCondensed" at bounding box center [269, 308] width 110 height 13
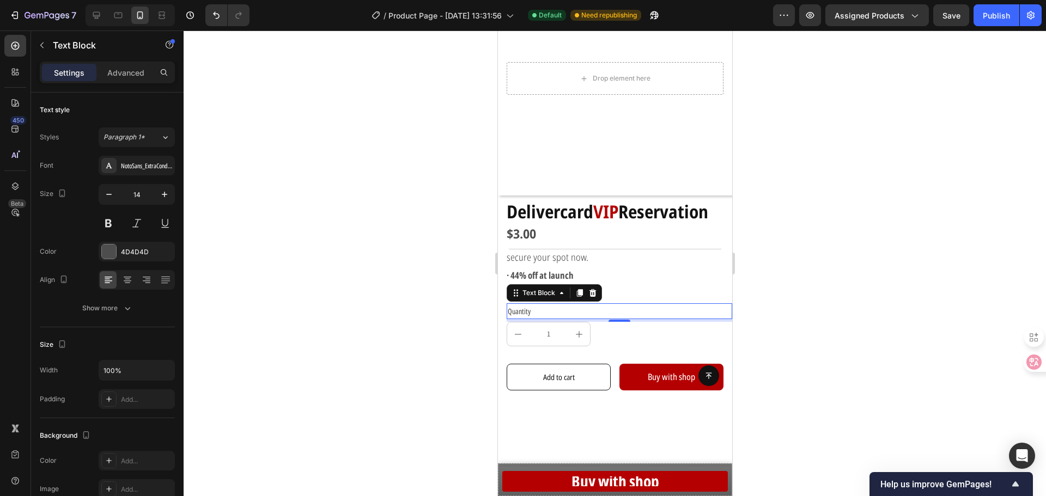
click at [428, 307] on div at bounding box center [615, 264] width 862 height 466
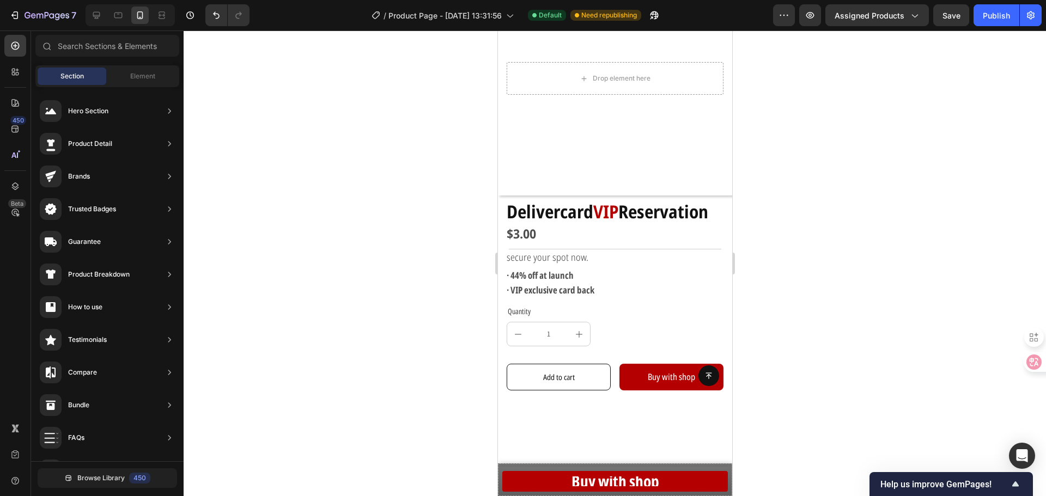
click at [311, 317] on div at bounding box center [615, 264] width 862 height 466
click at [784, 333] on div at bounding box center [615, 264] width 862 height 466
click at [530, 305] on p "Quantity" at bounding box center [618, 312] width 223 height 14
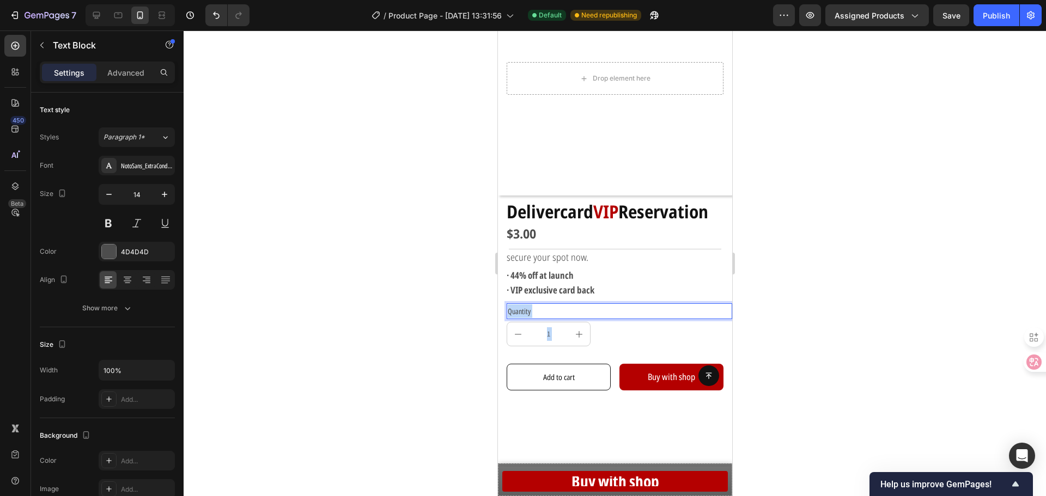
drag, startPoint x: 540, startPoint y: 305, endPoint x: 471, endPoint y: 304, distance: 69.7
drag, startPoint x: 550, startPoint y: 300, endPoint x: 485, endPoint y: 300, distance: 64.8
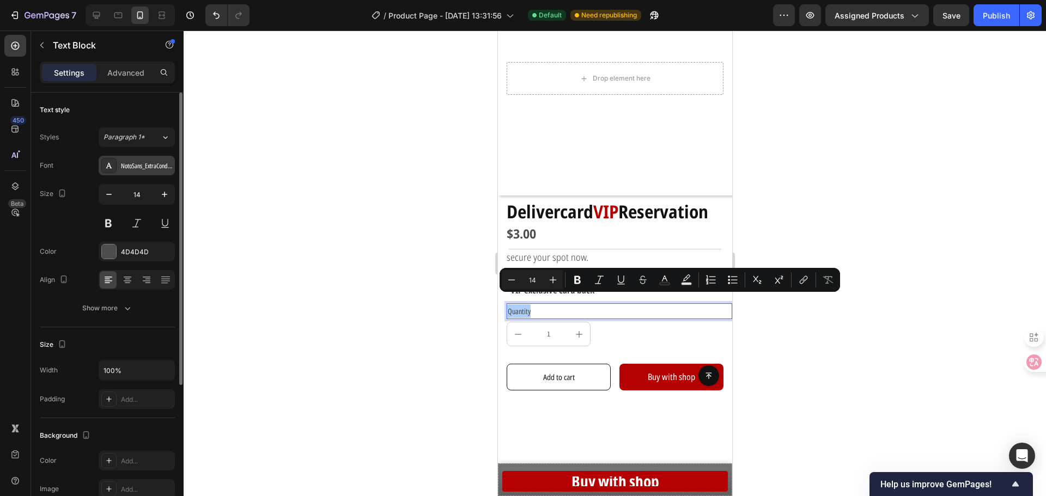
click at [156, 162] on div "NotoSans_ExtraCondensed" at bounding box center [146, 166] width 51 height 10
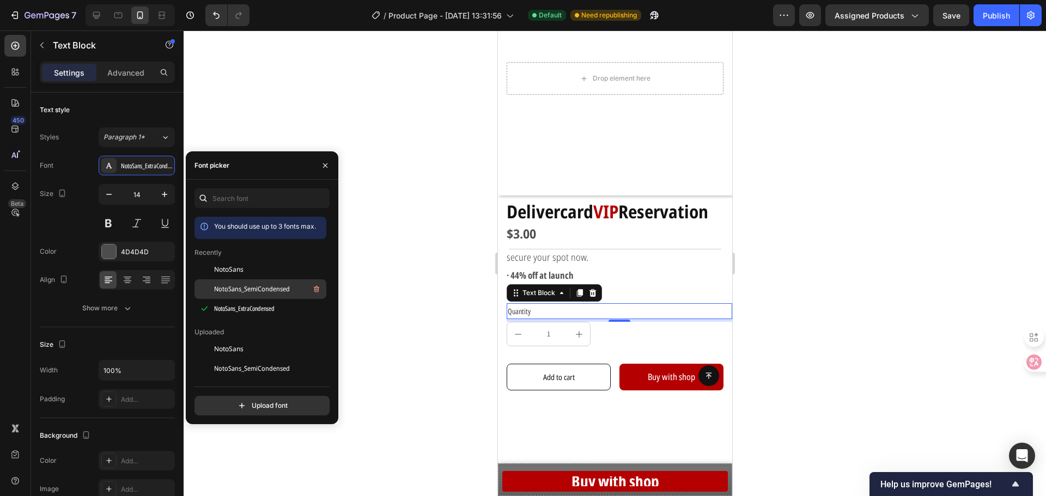
click at [254, 296] on div "NotoSans_SemiCondensed" at bounding box center [260, 289] width 132 height 20
click at [256, 277] on div "NotoSans" at bounding box center [260, 270] width 132 height 20
click at [255, 289] on span "NotoSans_SemiCondensed" at bounding box center [252, 289] width 76 height 10
click at [413, 301] on div at bounding box center [615, 264] width 862 height 466
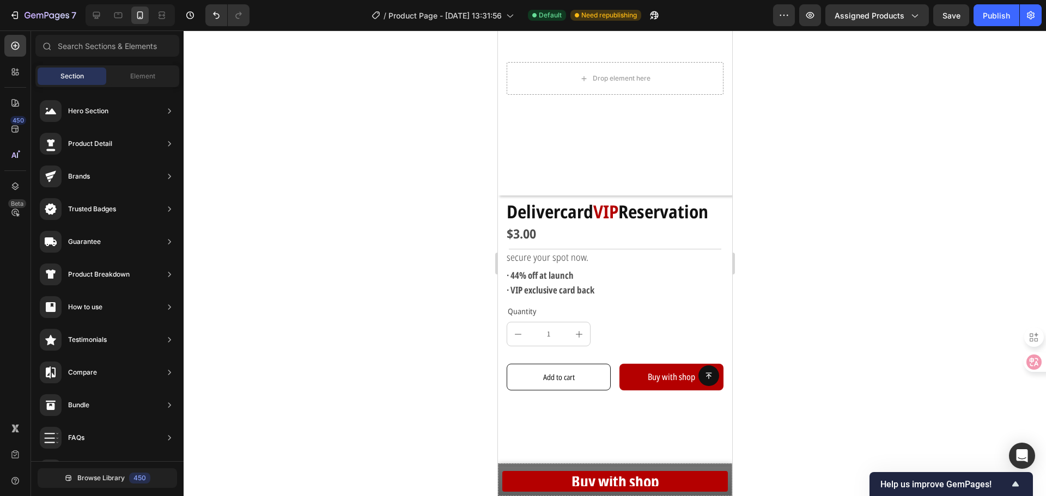
click at [778, 300] on div at bounding box center [615, 264] width 862 height 466
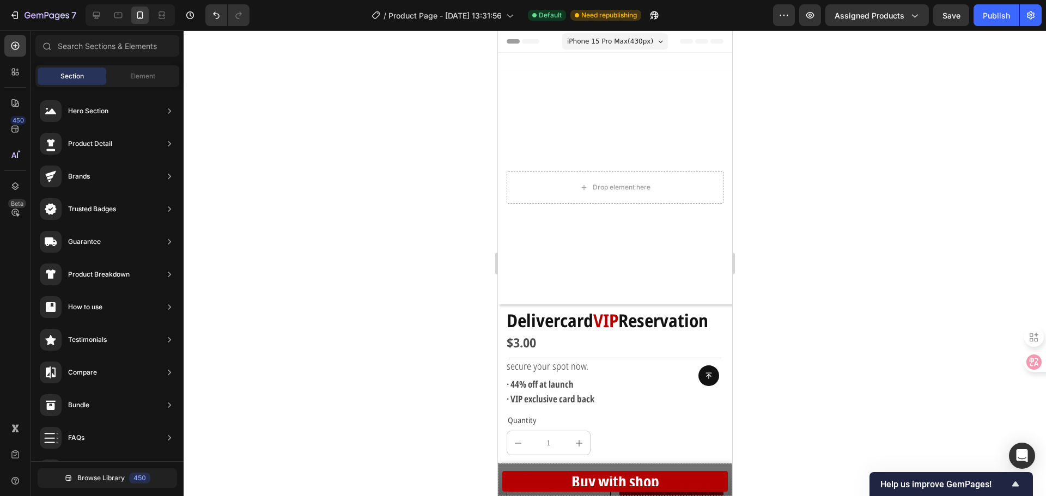
click at [393, 445] on div at bounding box center [615, 264] width 862 height 466
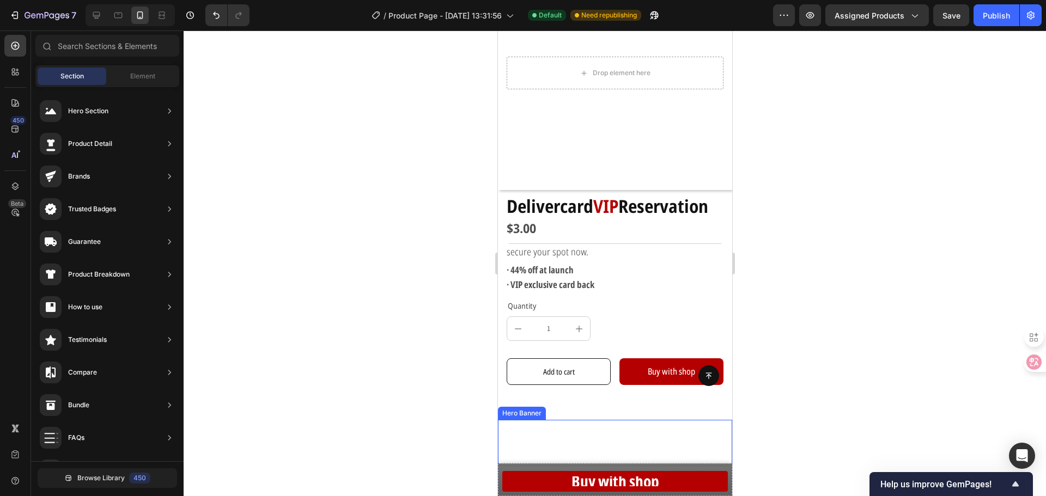
scroll to position [109, 0]
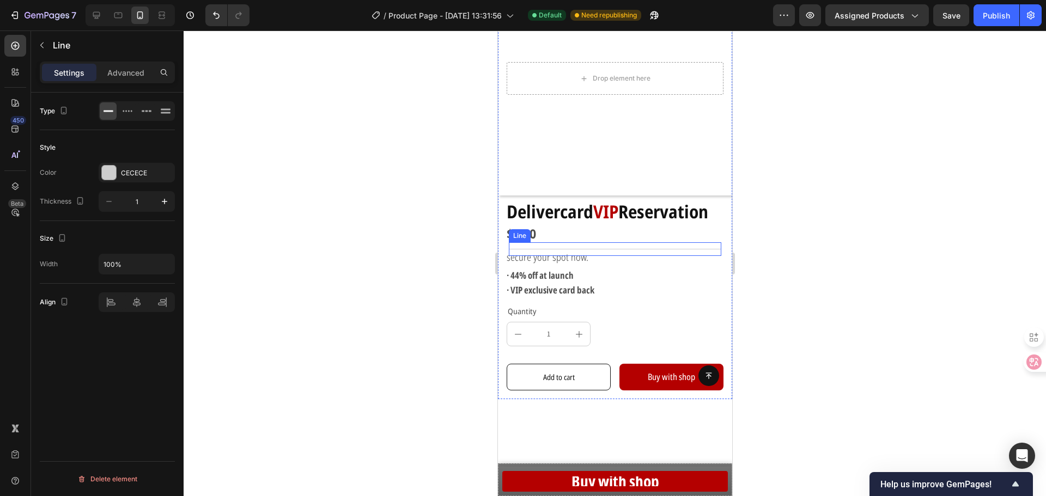
click at [696, 242] on div "Title Line" at bounding box center [614, 249] width 212 height 14
click at [830, 263] on div at bounding box center [615, 264] width 862 height 466
click at [698, 249] on div at bounding box center [614, 249] width 212 height 1
click at [596, 242] on div "Title Line 16" at bounding box center [614, 249] width 212 height 14
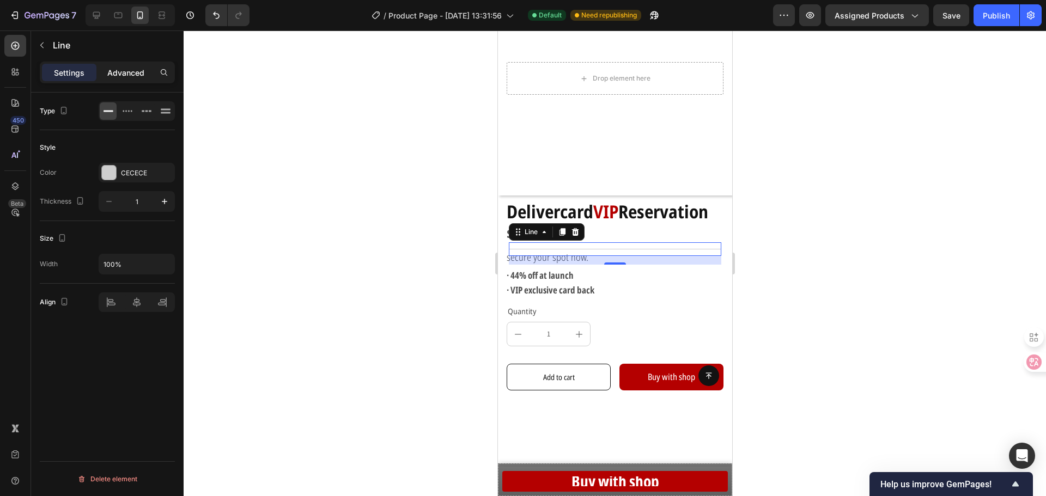
click at [119, 74] on p "Advanced" at bounding box center [125, 72] width 37 height 11
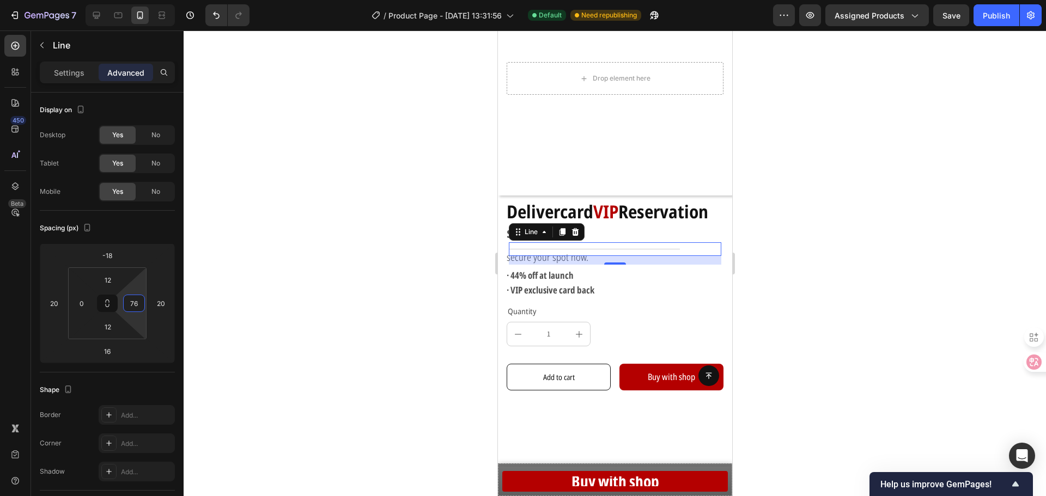
type input "0"
drag, startPoint x: 134, startPoint y: 287, endPoint x: 144, endPoint y: 328, distance: 43.1
click at [144, 0] on html "7 Version history / Product Page - [DATE] 13:31:56 Default Need republishing Pr…" at bounding box center [523, 0] width 1046 height 0
type input "10"
click at [166, 0] on html "7 Version history / Product Page - [DATE] 13:31:56 Default Need republishing Pr…" at bounding box center [523, 0] width 1046 height 0
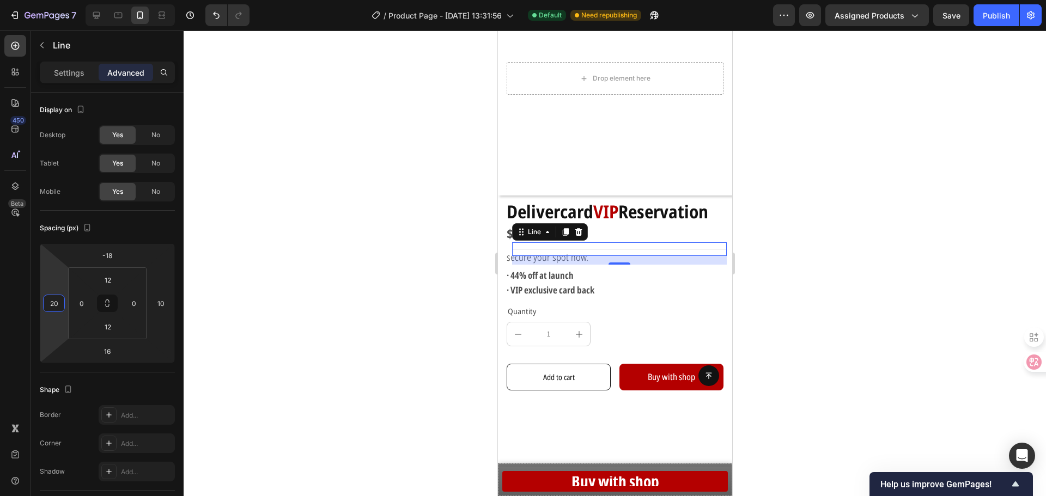
type input "18"
click at [59, 0] on html "7 Version history / Product Page - [DATE] 13:31:56 Default Need republishing Pr…" at bounding box center [523, 0] width 1046 height 0
click at [282, 290] on div at bounding box center [615, 264] width 862 height 466
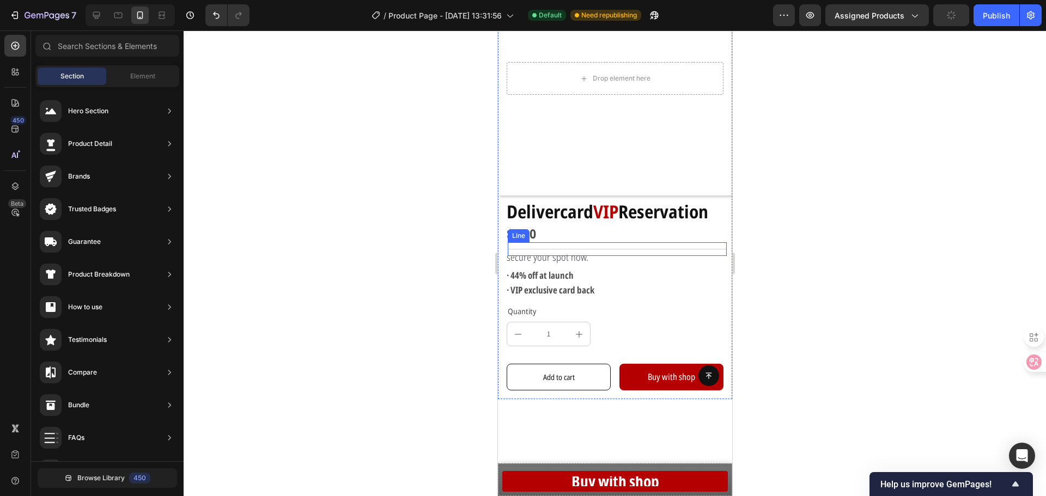
click at [593, 242] on div "Title Line" at bounding box center [616, 249] width 219 height 14
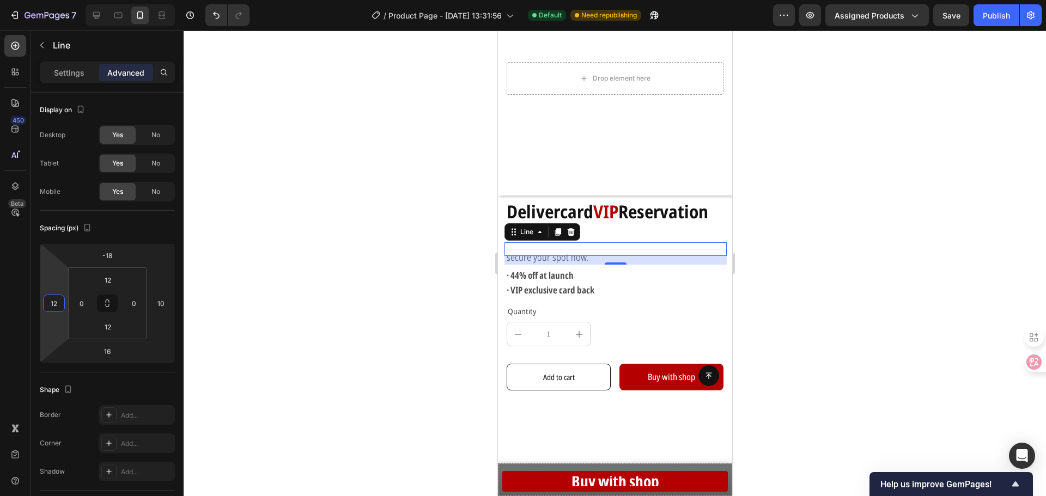
type input "14"
click at [53, 0] on html "7 Version history / Product Page - [DATE] 13:31:56 Default Need republishing Pr…" at bounding box center [523, 0] width 1046 height 0
click at [294, 273] on div at bounding box center [615, 264] width 862 height 466
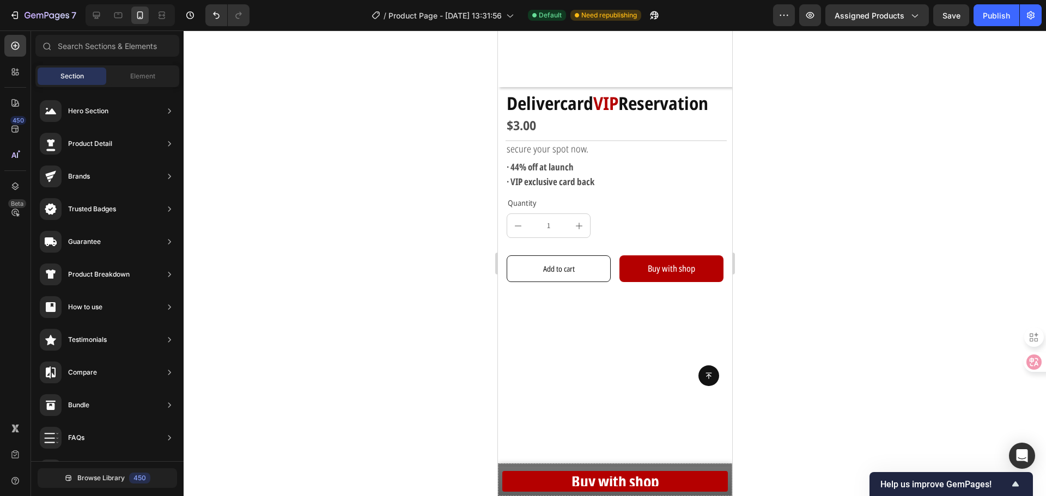
scroll to position [218, 0]
click at [560, 261] on div "Add to cart" at bounding box center [559, 268] width 32 height 14
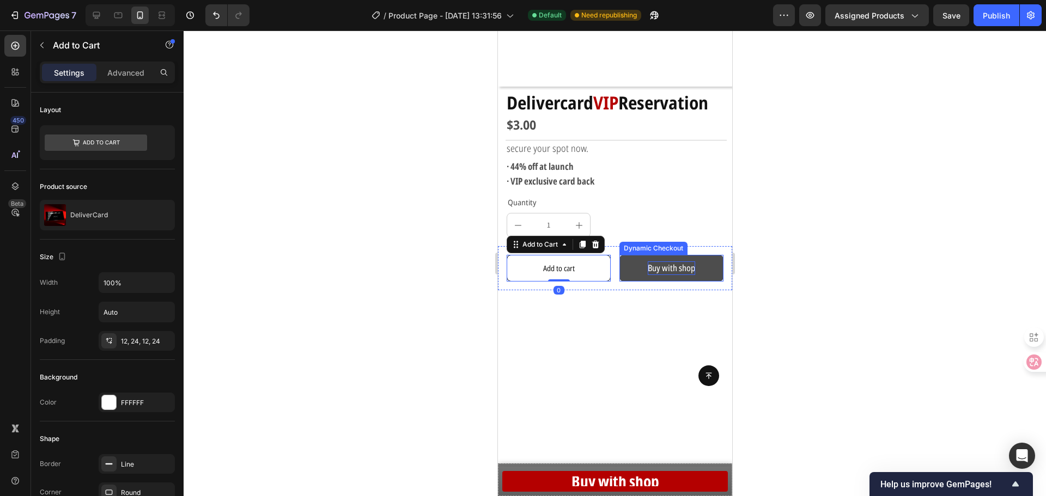
click at [682, 262] on span "Buy with shop" at bounding box center [670, 268] width 47 height 12
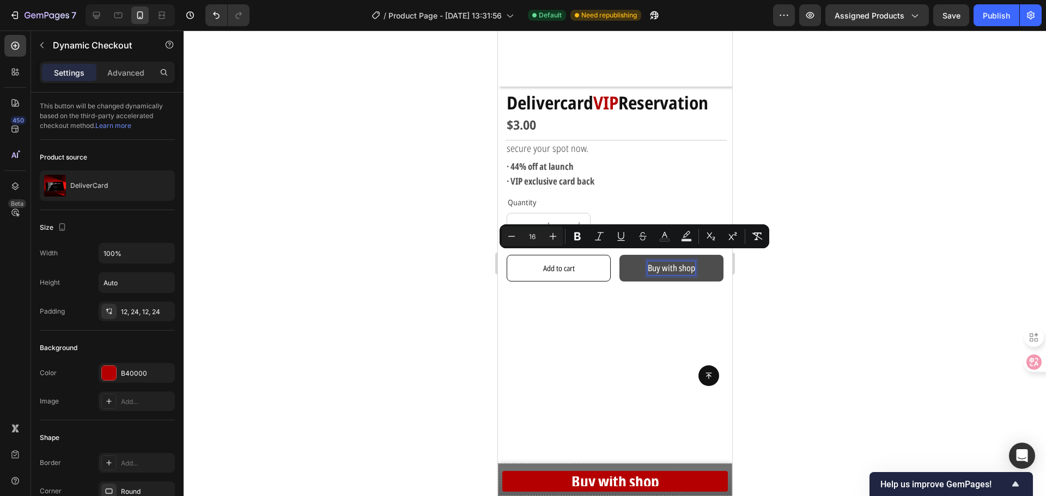
click at [650, 262] on span "Buy with shop" at bounding box center [670, 268] width 47 height 12
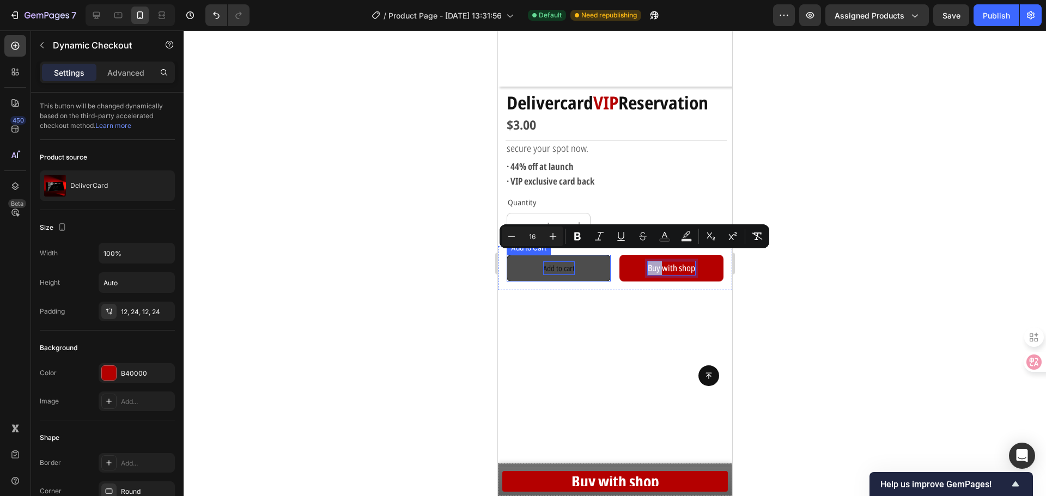
click at [549, 261] on div "Add to cart" at bounding box center [559, 268] width 32 height 14
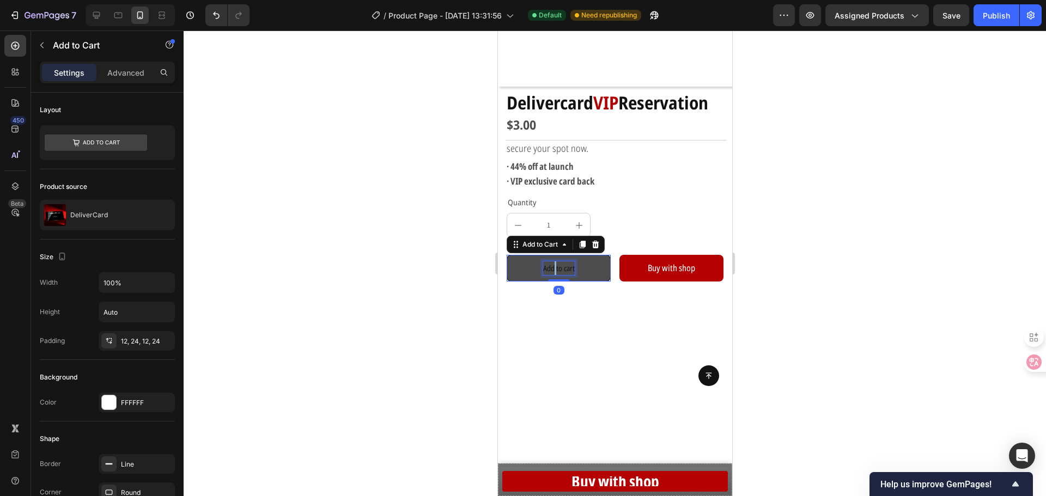
click at [550, 261] on div "Add to cart" at bounding box center [559, 268] width 32 height 14
click at [550, 261] on p "Add to cart" at bounding box center [559, 268] width 32 height 14
click at [567, 261] on p "Add to cart" at bounding box center [559, 268] width 32 height 14
drag, startPoint x: 571, startPoint y: 260, endPoint x: 526, endPoint y: 258, distance: 44.7
click at [526, 258] on button "Add to cart" at bounding box center [558, 268] width 104 height 27
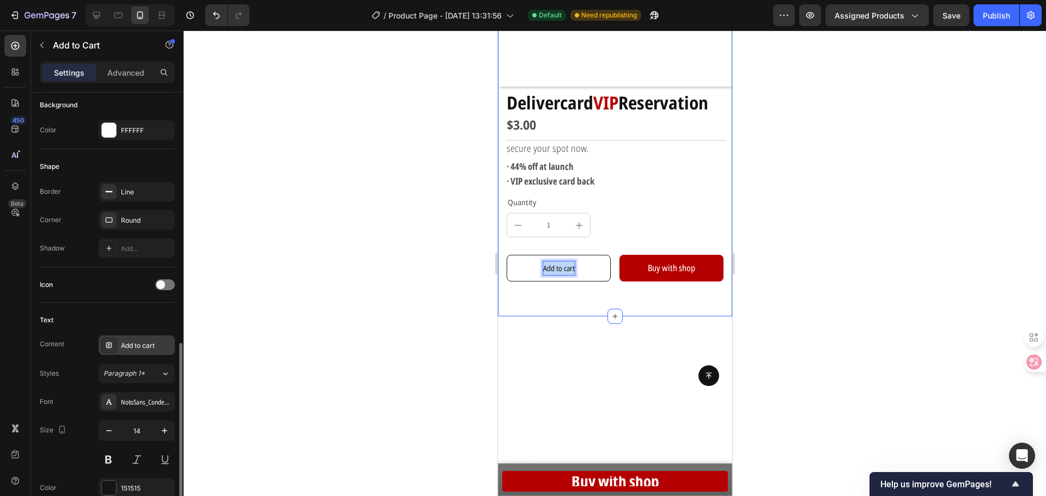
scroll to position [436, 0]
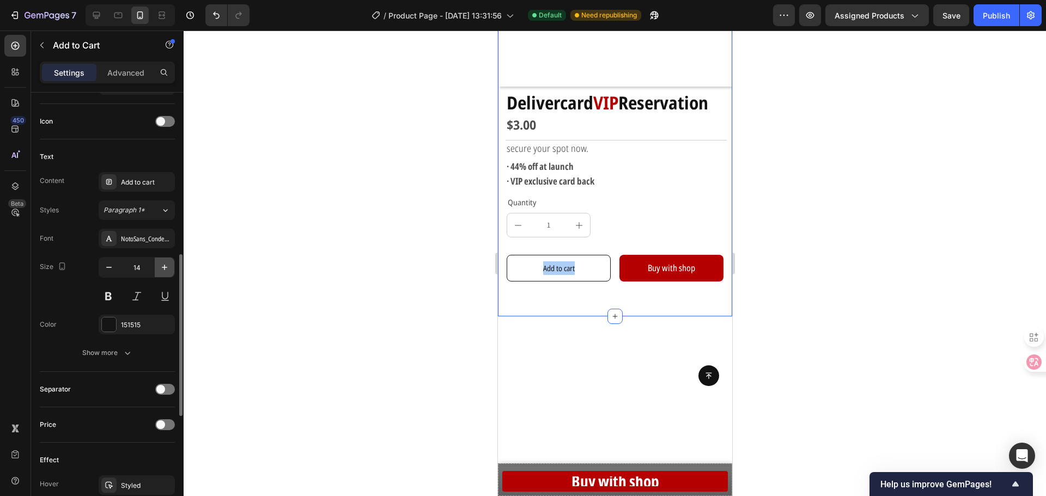
click at [161, 263] on icon "button" at bounding box center [164, 267] width 11 height 11
type input "16"
click at [335, 276] on div at bounding box center [615, 264] width 862 height 466
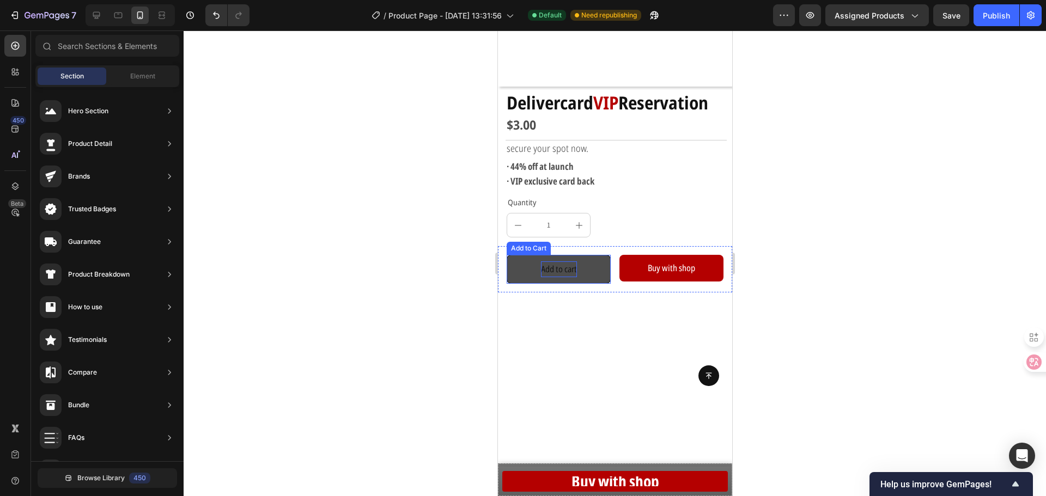
click at [567, 261] on p "Add to cart" at bounding box center [558, 269] width 36 height 16
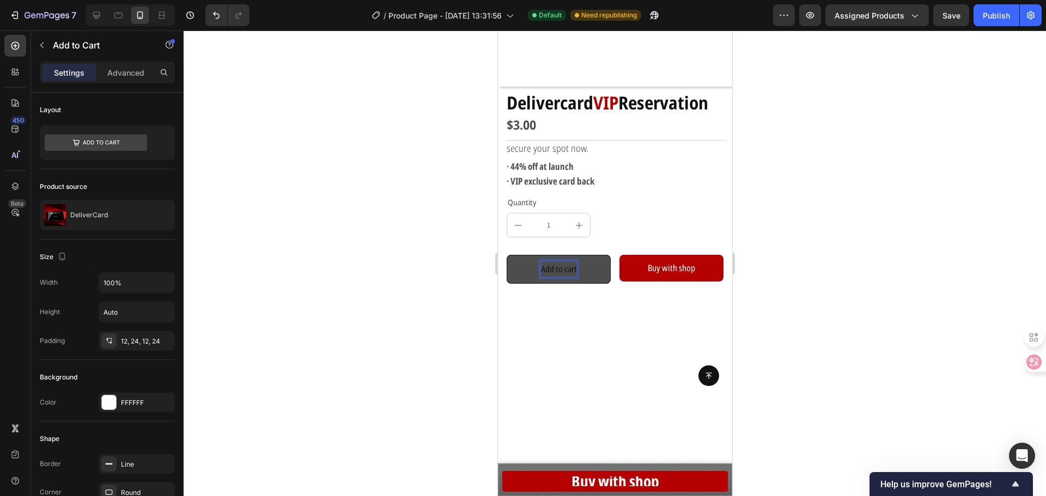
click at [554, 261] on p "Add to cart" at bounding box center [558, 269] width 36 height 16
drag, startPoint x: 573, startPoint y: 261, endPoint x: 514, endPoint y: 257, distance: 59.0
click at [514, 257] on button "Add to cart" at bounding box center [558, 269] width 104 height 29
click at [352, 313] on div at bounding box center [615, 264] width 862 height 466
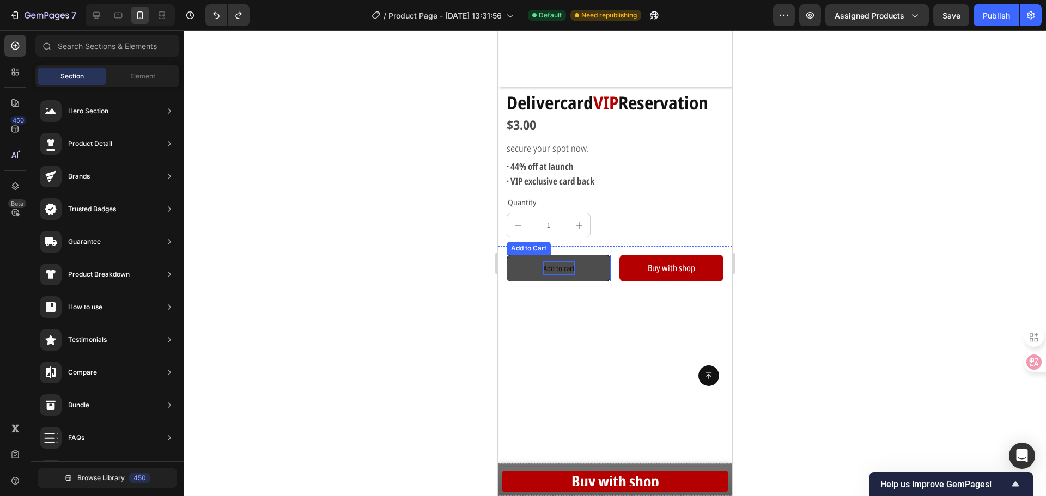
click at [548, 261] on p "Add to cart" at bounding box center [559, 268] width 32 height 14
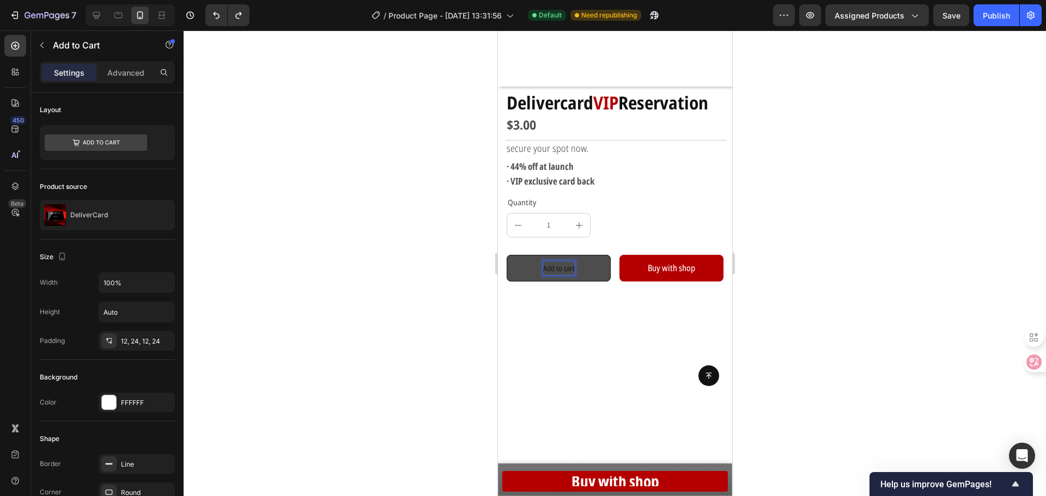
drag, startPoint x: 570, startPoint y: 259, endPoint x: 523, endPoint y: 259, distance: 47.4
click at [523, 259] on button "Add to cart" at bounding box center [558, 268] width 104 height 27
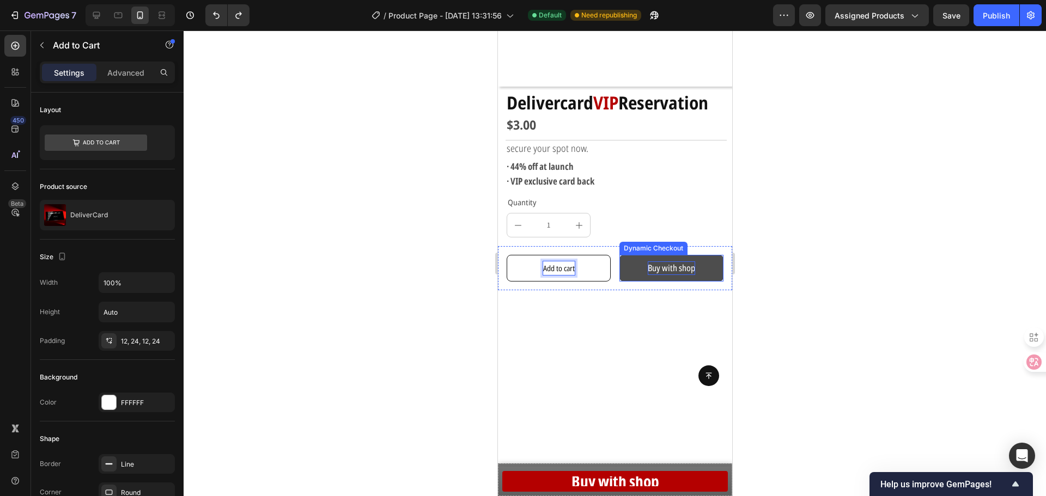
click at [659, 262] on span "Buy with shop" at bounding box center [670, 268] width 47 height 12
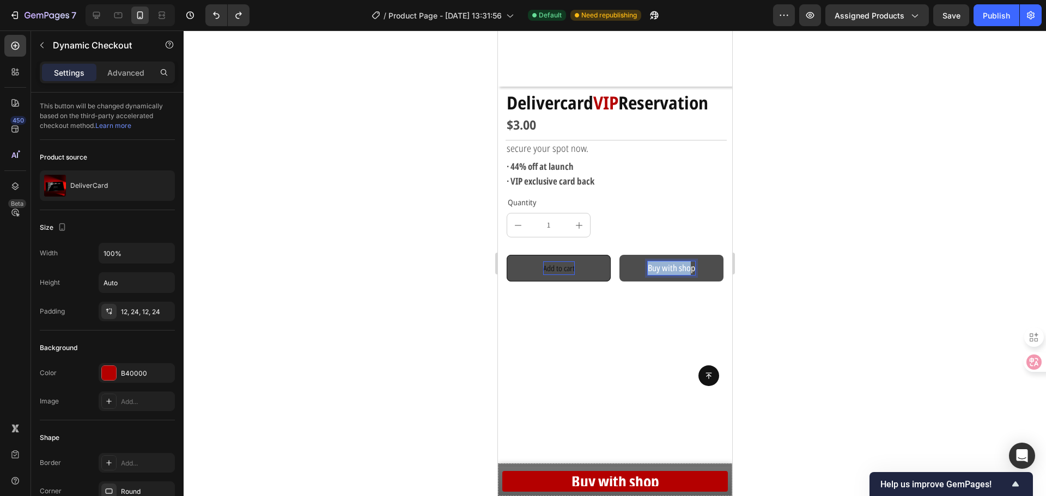
drag, startPoint x: 685, startPoint y: 259, endPoint x: 600, endPoint y: 256, distance: 85.0
click at [600, 256] on div "Add to cart Add to Cart Buy with shop Dynamic Checkout 0 Row" at bounding box center [614, 268] width 234 height 44
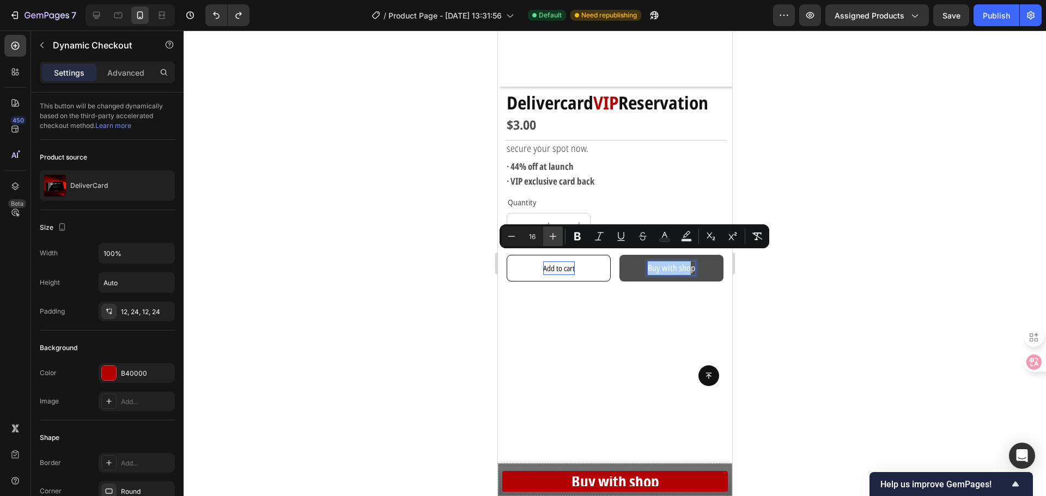
click at [554, 235] on icon "Editor contextual toolbar" at bounding box center [552, 236] width 11 height 11
click at [516, 237] on icon "Editor contextual toolbar" at bounding box center [511, 236] width 11 height 11
type input "16"
click at [449, 301] on div at bounding box center [615, 264] width 862 height 466
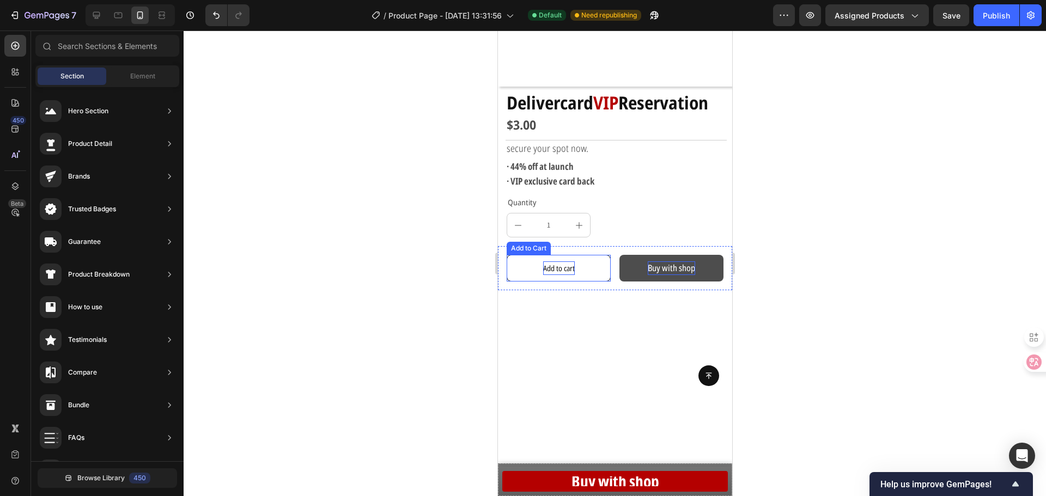
click at [558, 261] on p "Add to cart" at bounding box center [559, 268] width 32 height 14
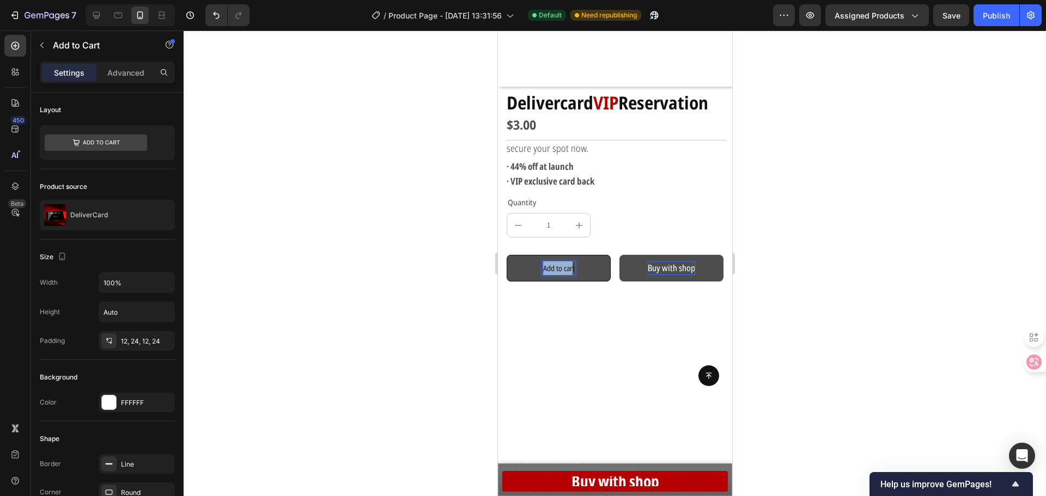
drag, startPoint x: 570, startPoint y: 258, endPoint x: 528, endPoint y: 254, distance: 41.6
click at [528, 255] on button "Add to cart" at bounding box center [558, 268] width 104 height 27
click at [568, 261] on p "Add to cart" at bounding box center [559, 268] width 32 height 14
drag, startPoint x: 571, startPoint y: 259, endPoint x: 537, endPoint y: 255, distance: 34.1
click at [537, 255] on button "Add to cart" at bounding box center [558, 268] width 104 height 27
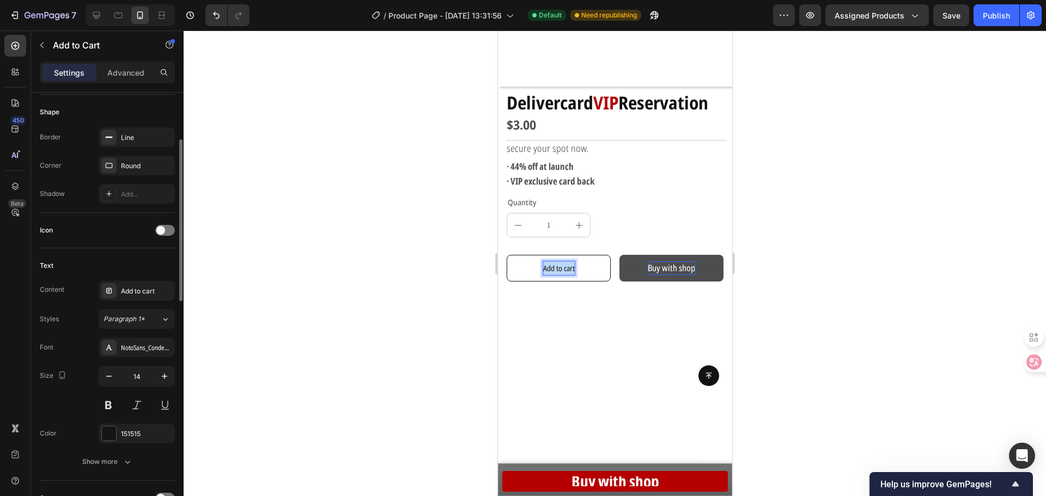
scroll to position [381, 0]
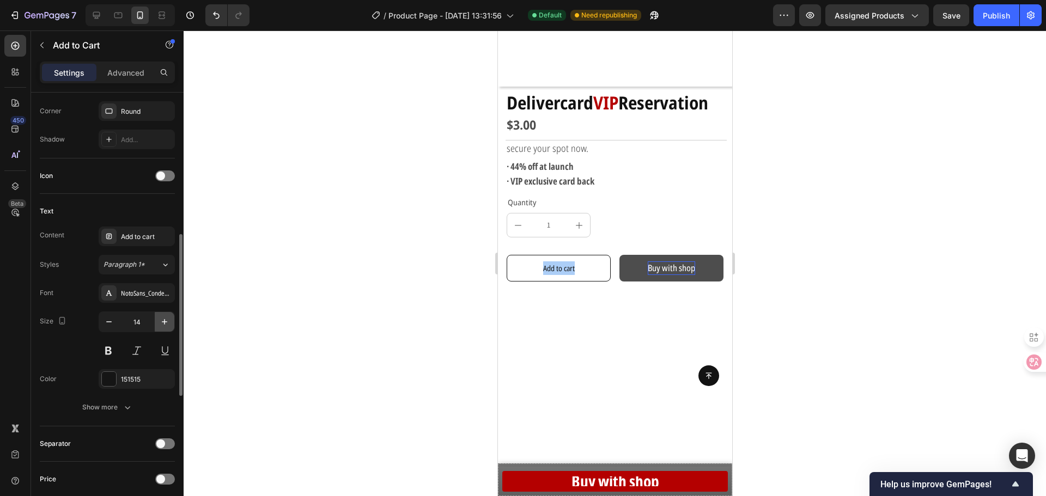
click at [166, 326] on icon "button" at bounding box center [164, 322] width 11 height 11
click at [110, 324] on icon "button" at bounding box center [109, 322] width 11 height 11
type input "14"
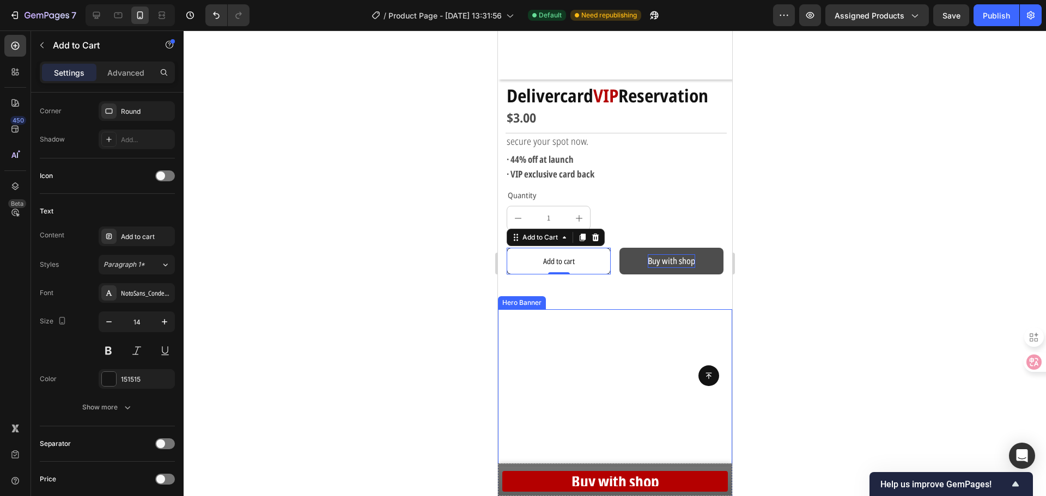
scroll to position [218, 0]
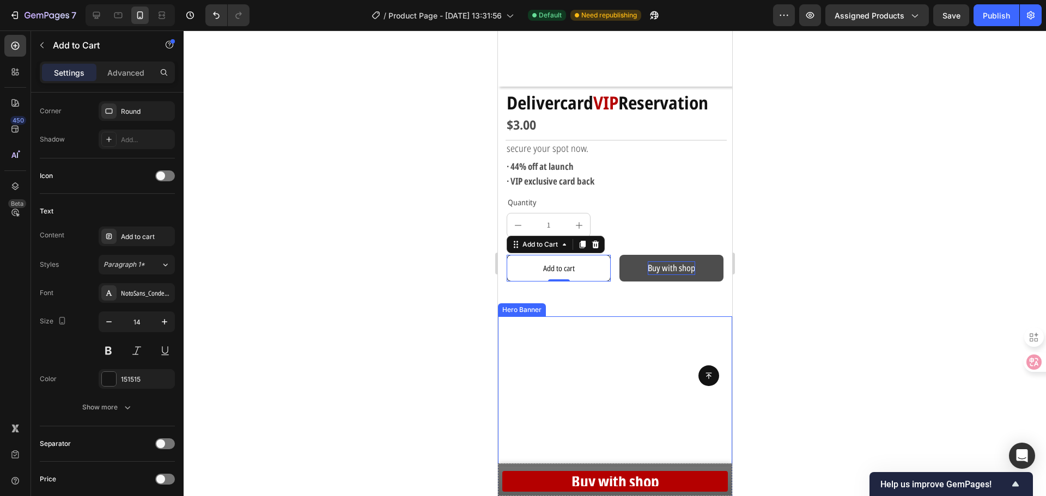
click at [762, 302] on div at bounding box center [615, 264] width 862 height 466
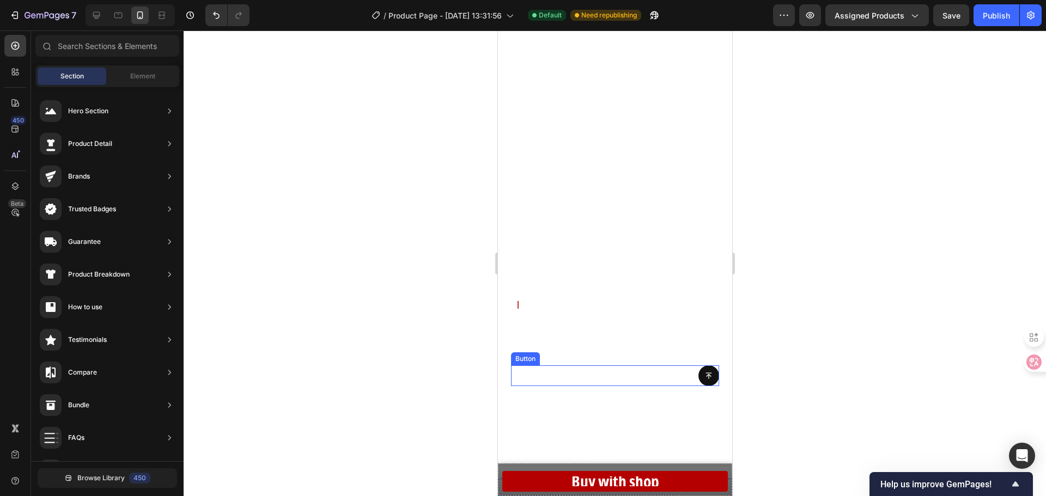
scroll to position [0, 0]
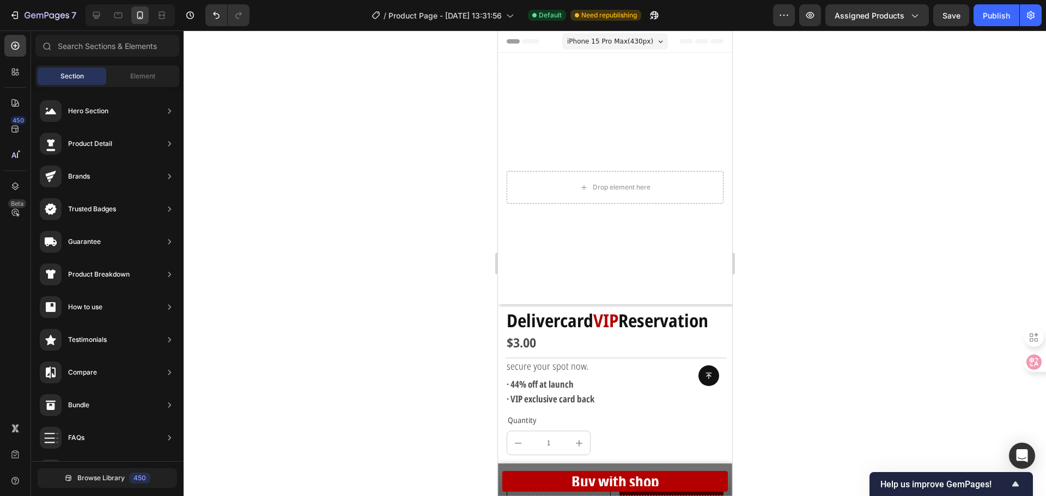
click at [792, 369] on div at bounding box center [615, 264] width 862 height 466
click at [382, 262] on div at bounding box center [615, 264] width 862 height 466
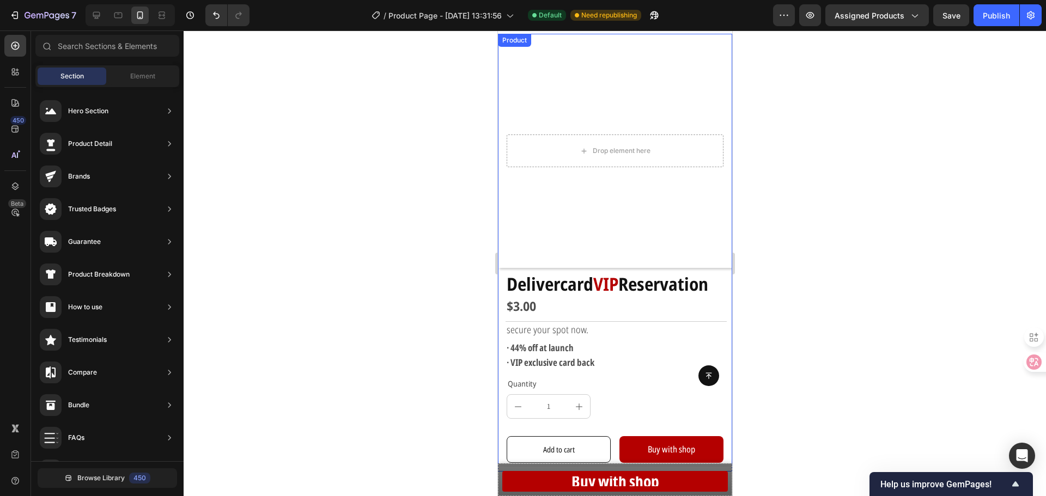
scroll to position [163, 0]
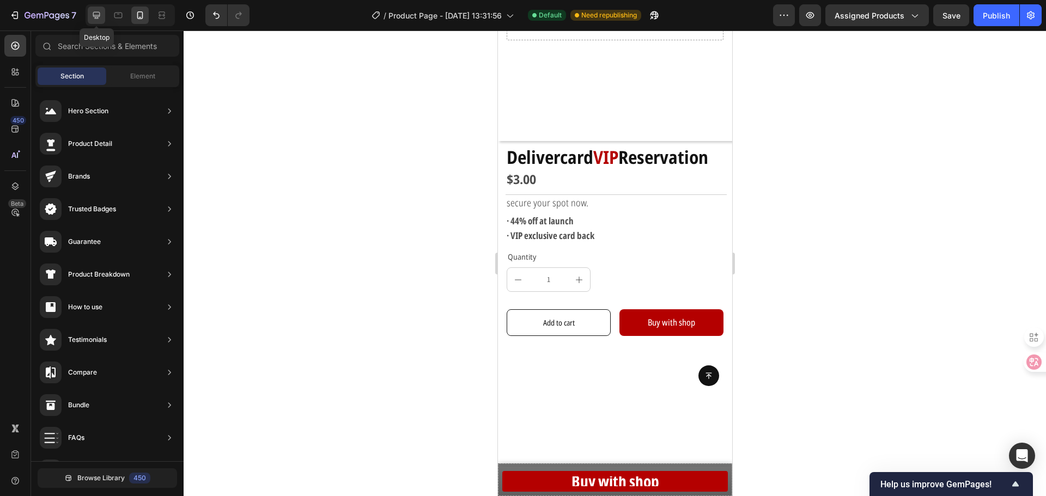
click at [100, 11] on icon at bounding box center [96, 15] width 11 height 11
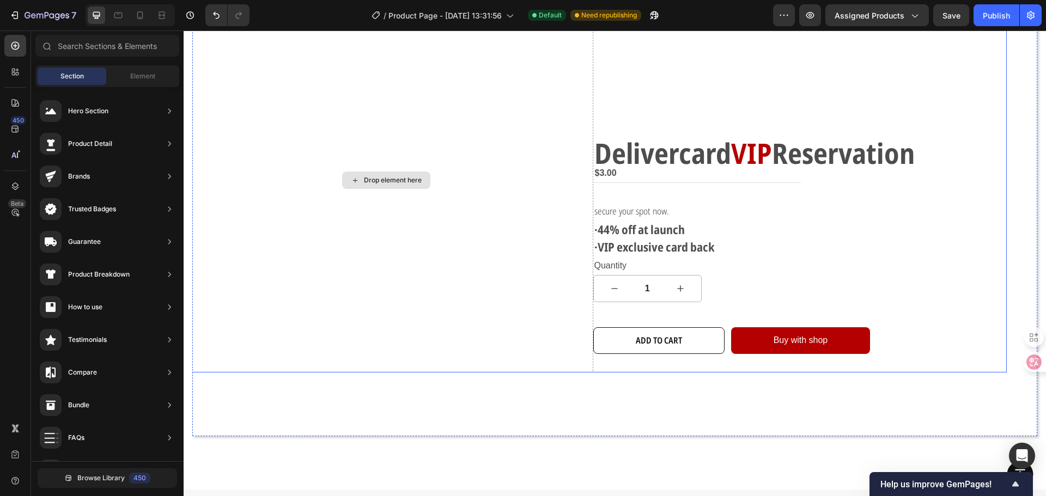
scroll to position [54, 0]
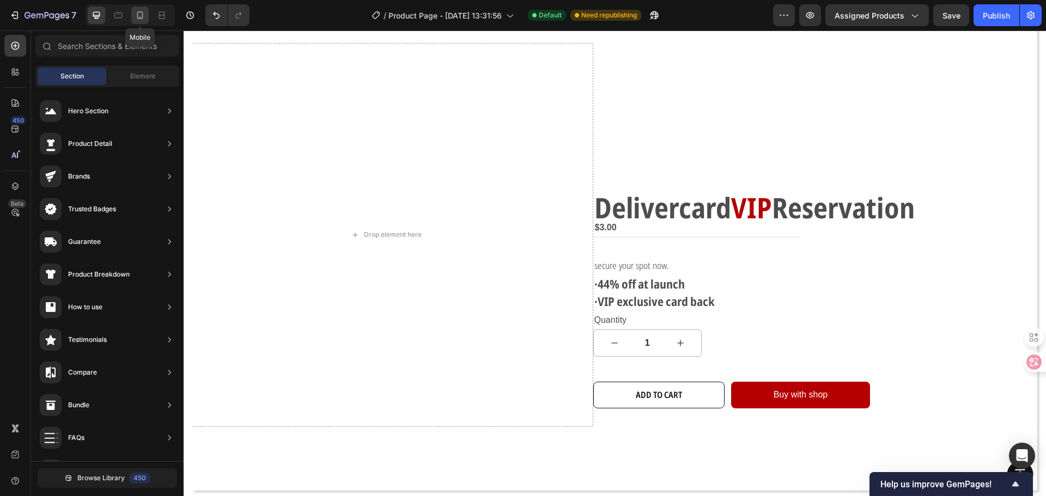
click at [141, 12] on icon at bounding box center [140, 15] width 6 height 8
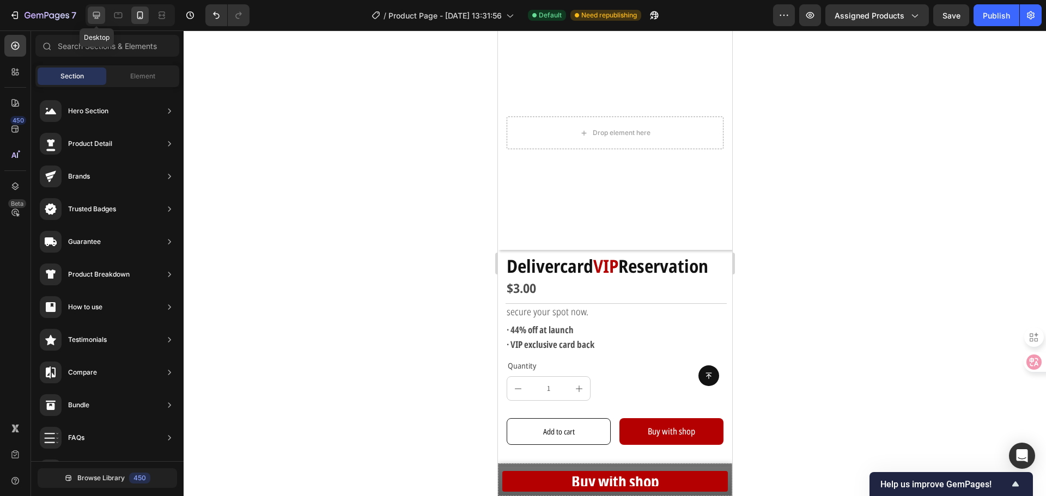
click at [93, 14] on icon at bounding box center [96, 15] width 7 height 7
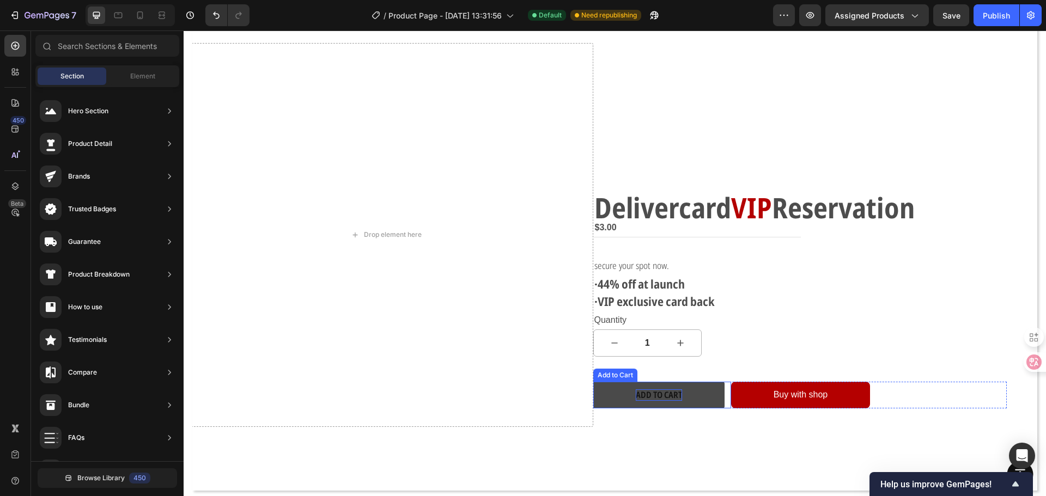
click at [659, 394] on div "Add to cart" at bounding box center [659, 395] width 46 height 11
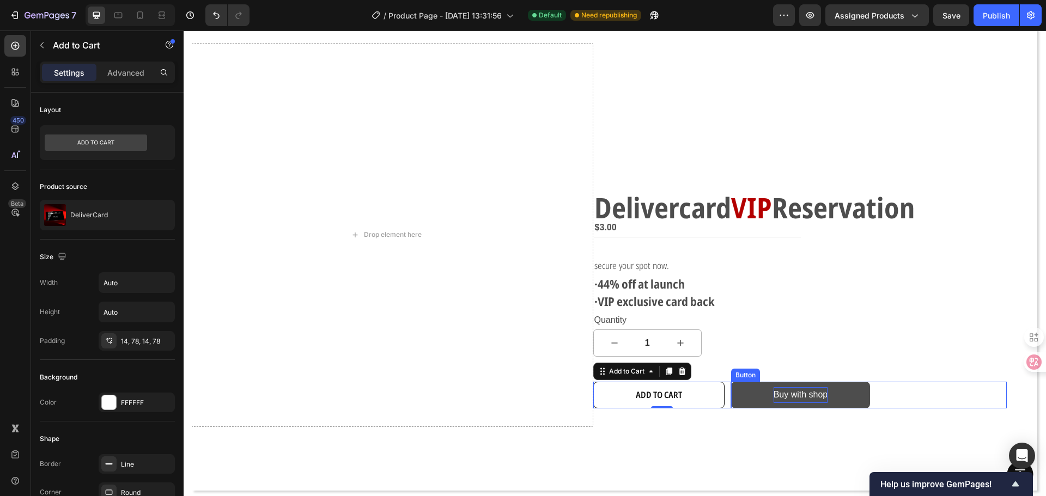
click at [801, 396] on p "Buy with shop" at bounding box center [801, 395] width 54 height 16
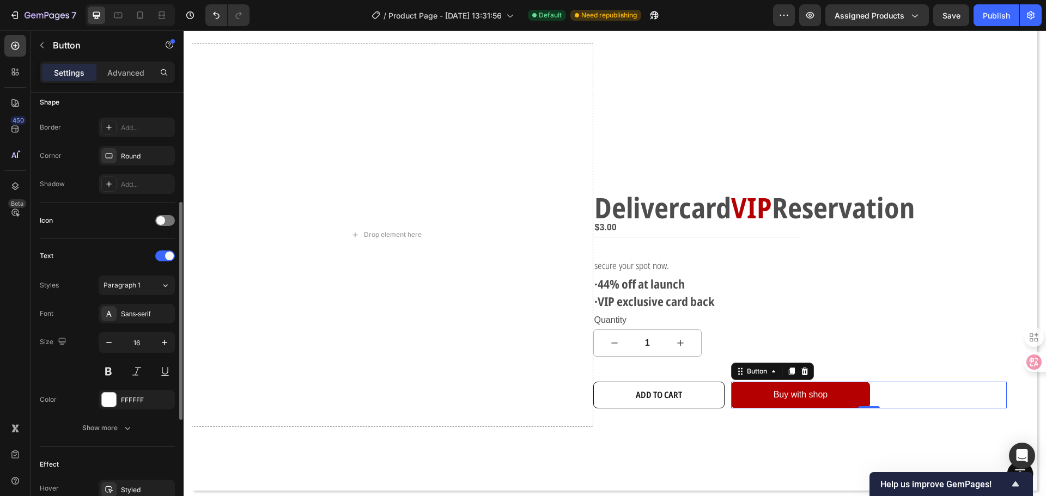
scroll to position [327, 0]
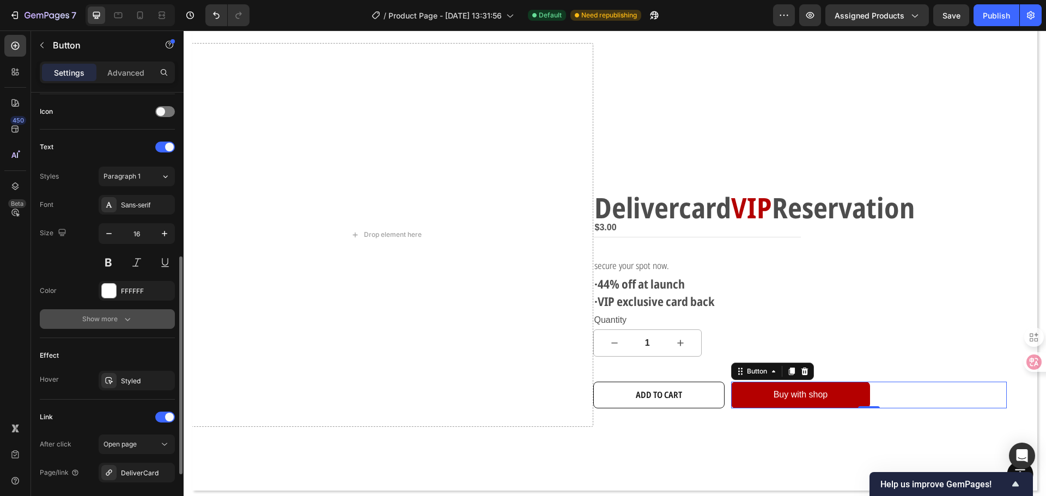
click at [115, 326] on button "Show more" at bounding box center [107, 319] width 135 height 20
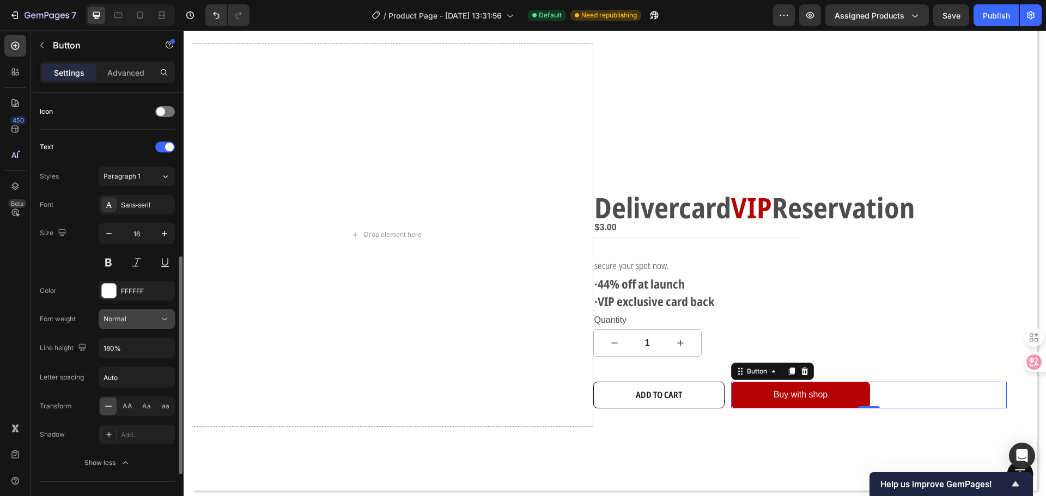
click at [156, 320] on div "Normal" at bounding box center [132, 319] width 56 height 10
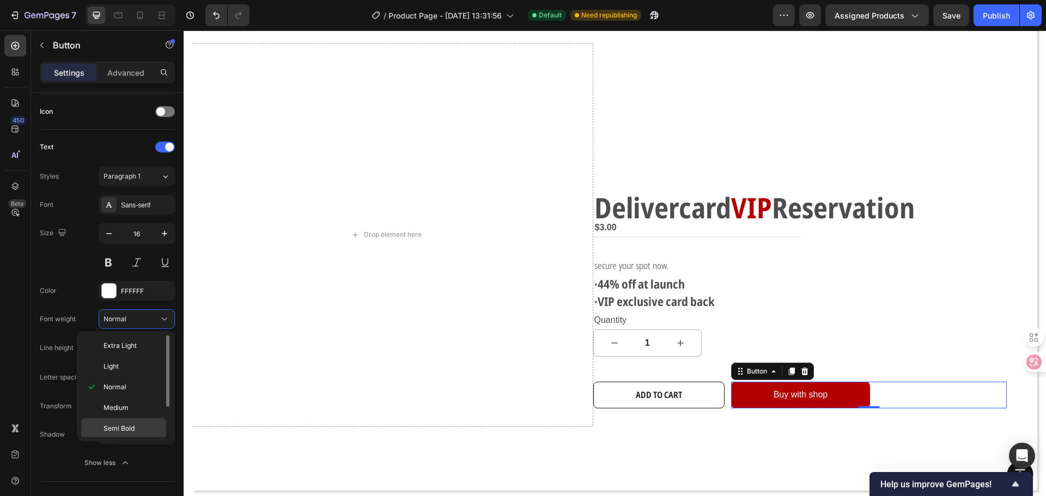
click at [129, 428] on span "Semi Bold" at bounding box center [119, 429] width 31 height 10
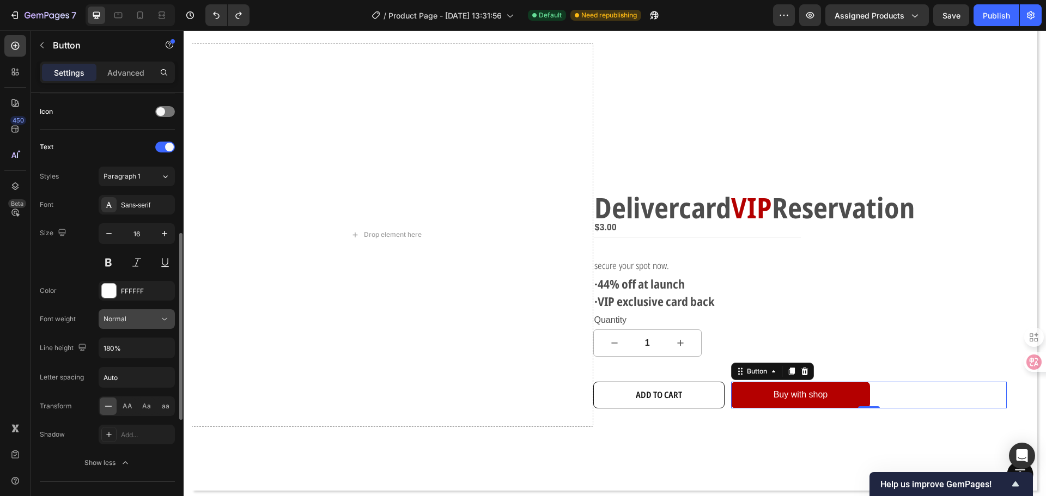
click at [145, 320] on div "Normal" at bounding box center [132, 319] width 56 height 10
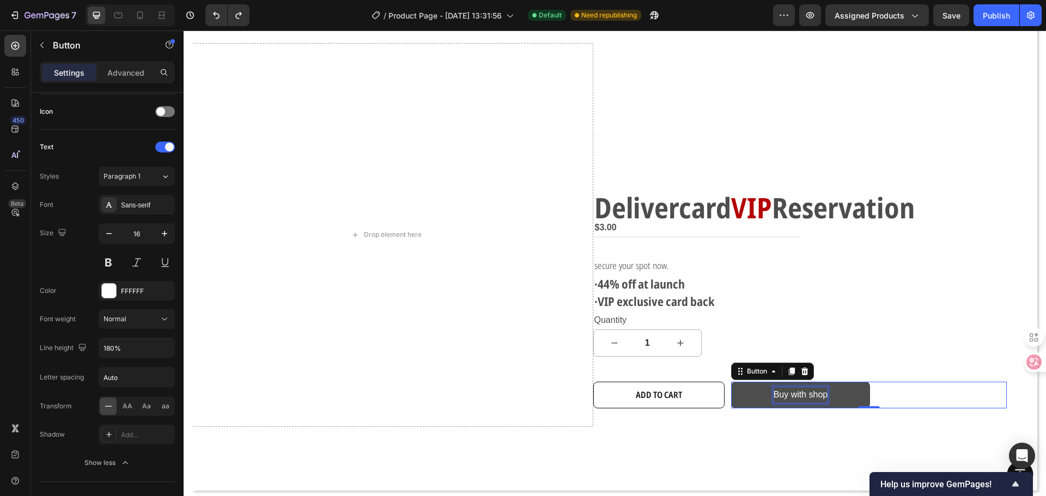
click at [775, 391] on p "Buy with shop" at bounding box center [801, 395] width 54 height 16
drag, startPoint x: 824, startPoint y: 392, endPoint x: 765, endPoint y: 387, distance: 58.5
click at [765, 387] on link "Buy with shop" at bounding box center [800, 395] width 139 height 27
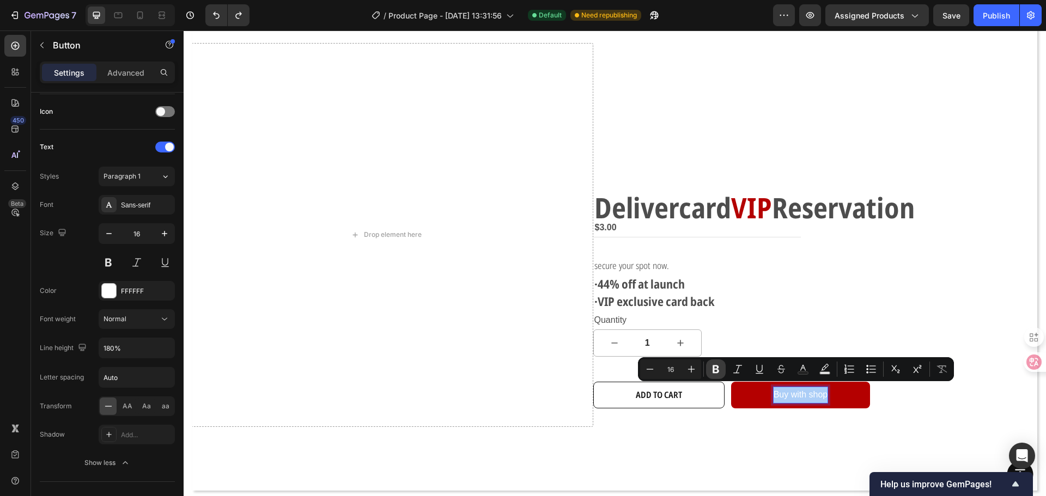
click at [711, 367] on icon "Editor contextual toolbar" at bounding box center [715, 369] width 11 height 11
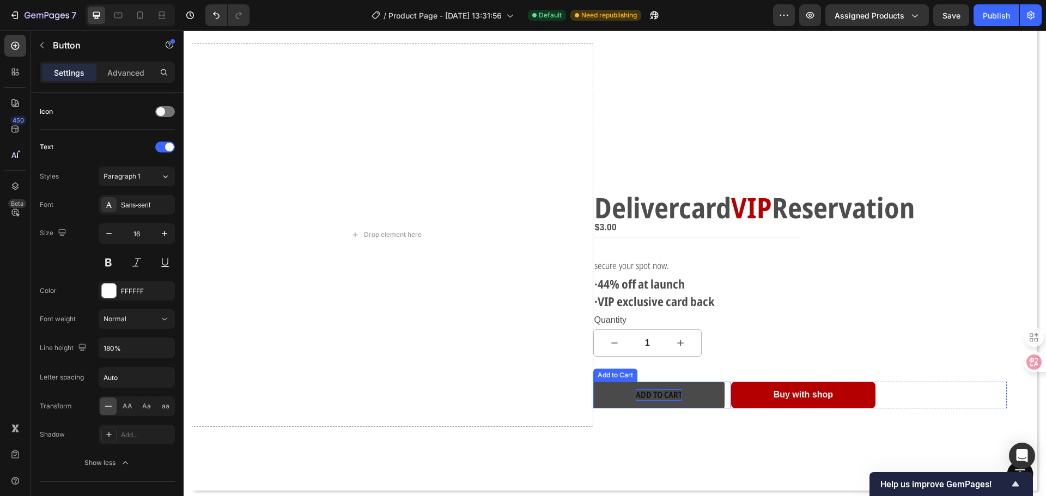
click at [674, 391] on div "Add to cart" at bounding box center [659, 395] width 46 height 11
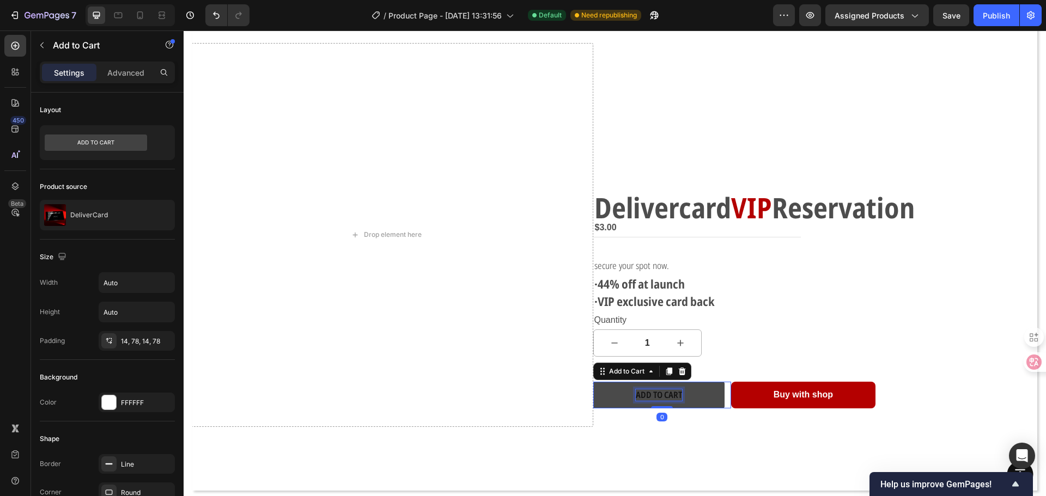
click at [658, 390] on div "Add to cart" at bounding box center [659, 395] width 46 height 11
click at [658, 390] on p "Add to cart" at bounding box center [659, 395] width 46 height 11
drag, startPoint x: 676, startPoint y: 392, endPoint x: 597, endPoint y: 383, distance: 79.5
click at [597, 383] on button "Add to cart" at bounding box center [658, 395] width 131 height 27
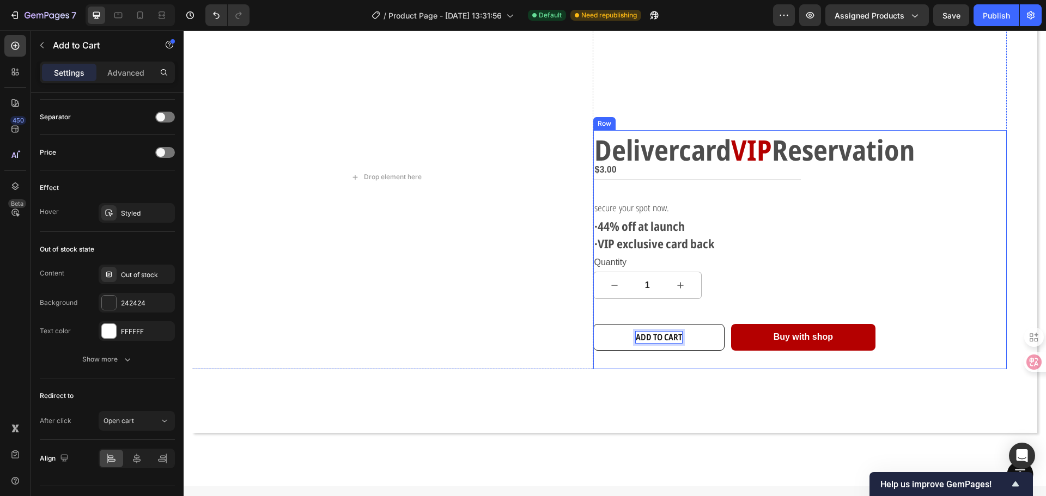
scroll to position [109, 0]
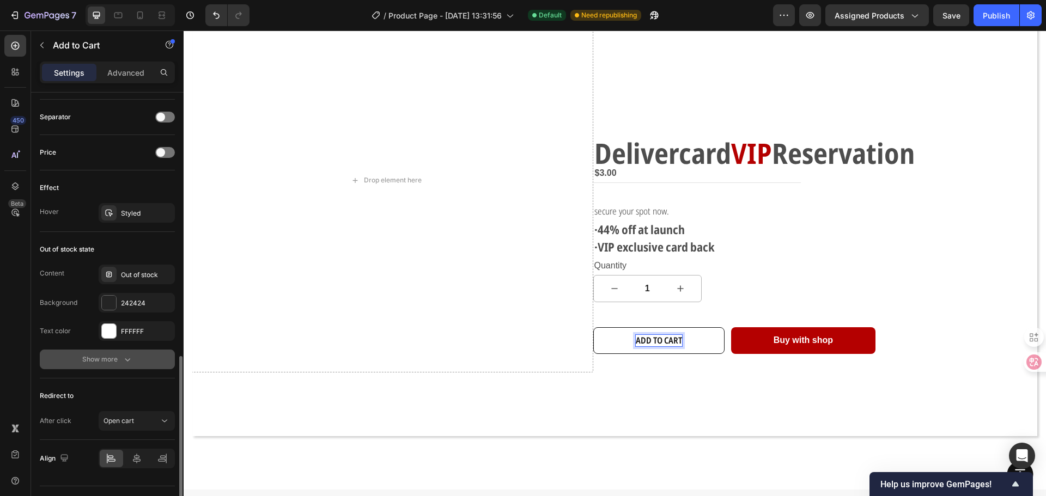
click at [124, 359] on icon "button" at bounding box center [127, 359] width 11 height 11
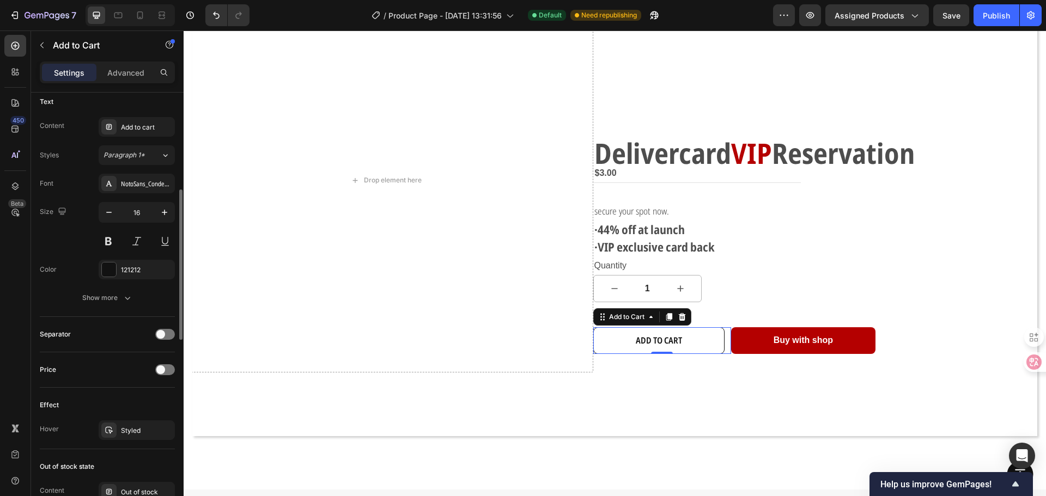
scroll to position [436, 0]
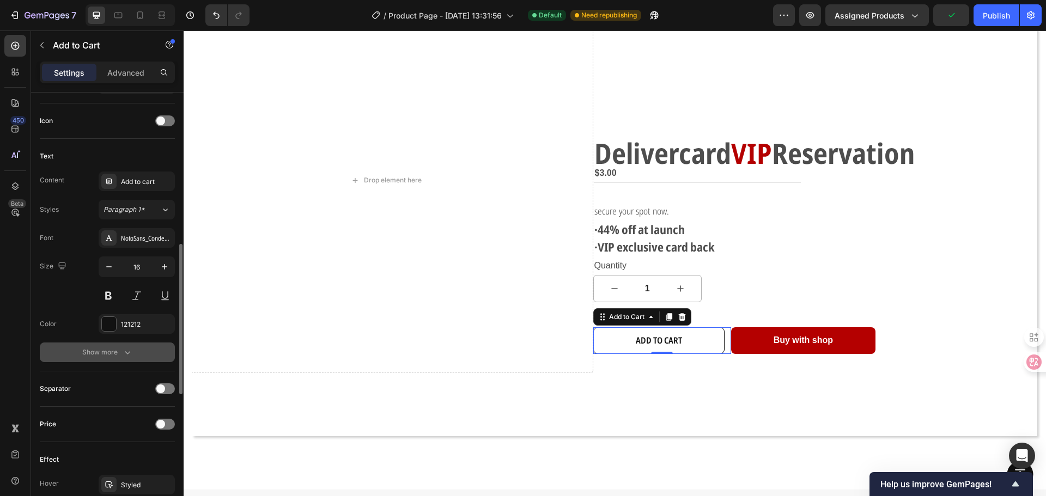
click at [109, 352] on div "Show more" at bounding box center [107, 352] width 51 height 11
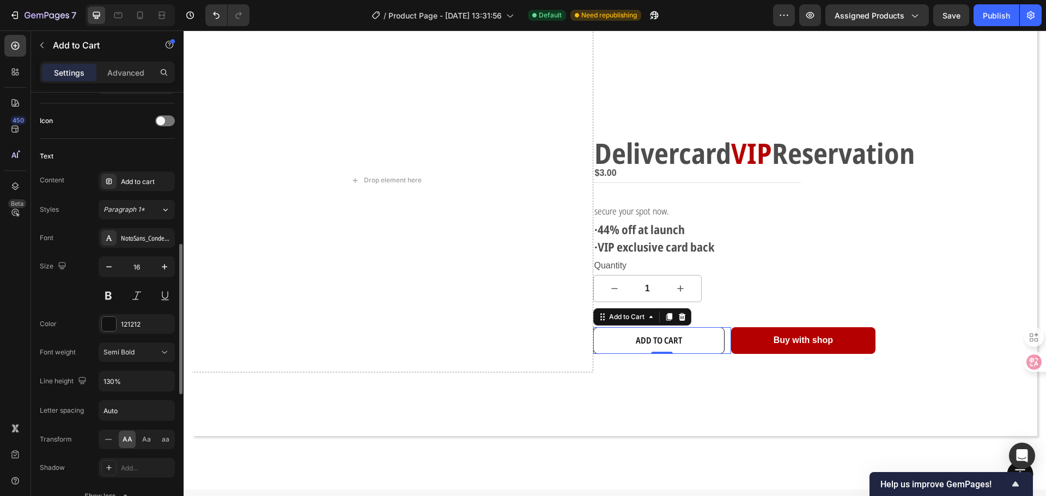
scroll to position [545, 0]
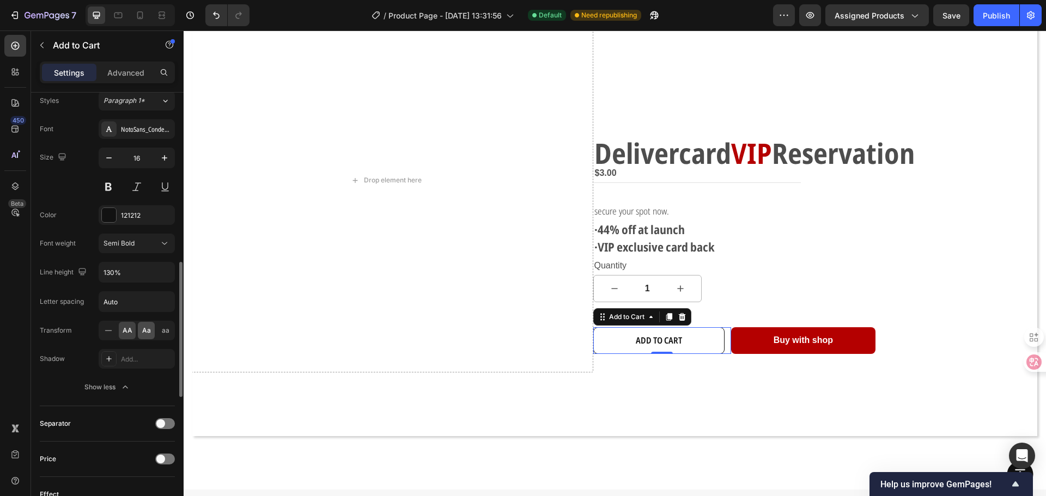
click at [142, 332] on span "Aa" at bounding box center [146, 331] width 9 height 10
click at [660, 338] on p "Add to cart" at bounding box center [655, 340] width 39 height 11
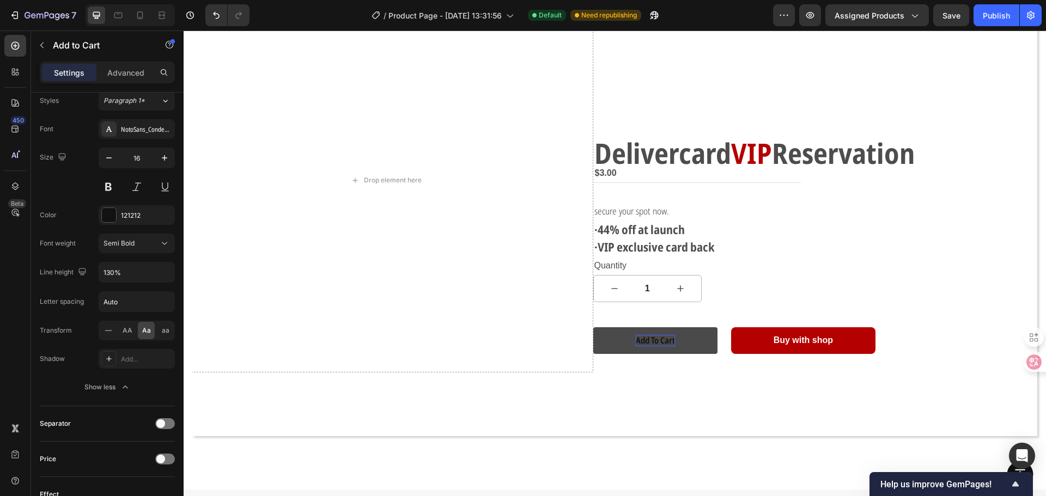
click at [600, 338] on button "Add to cart" at bounding box center [655, 340] width 124 height 27
click at [636, 339] on p "Add to cart" at bounding box center [655, 340] width 39 height 11
click at [636, 338] on p "Add to cart" at bounding box center [655, 340] width 39 height 11
click at [636, 337] on p "Add to cart" at bounding box center [655, 340] width 39 height 11
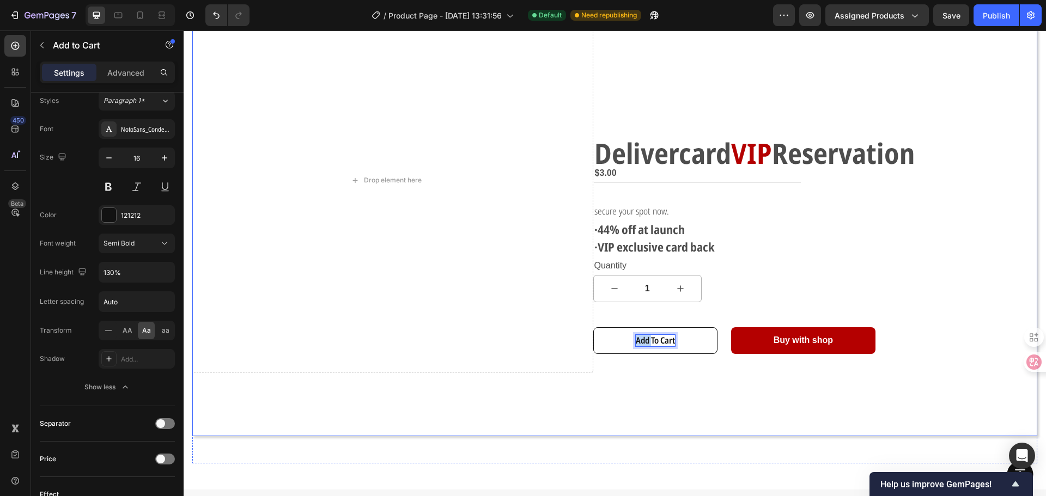
click at [734, 388] on div "Drop element here Delivercard VIP Reservation Text Block $3.00 Product Price Pr…" at bounding box center [615, 199] width 828 height 421
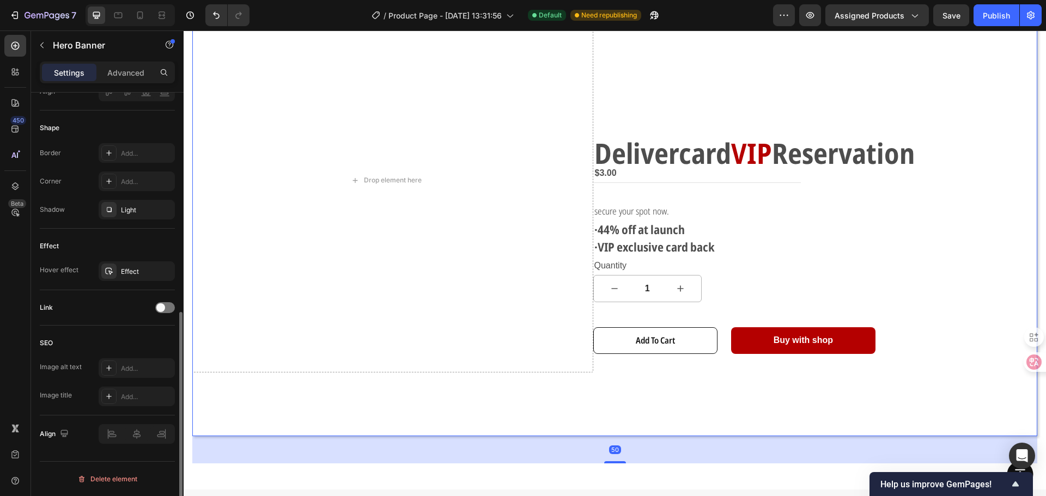
scroll to position [0, 0]
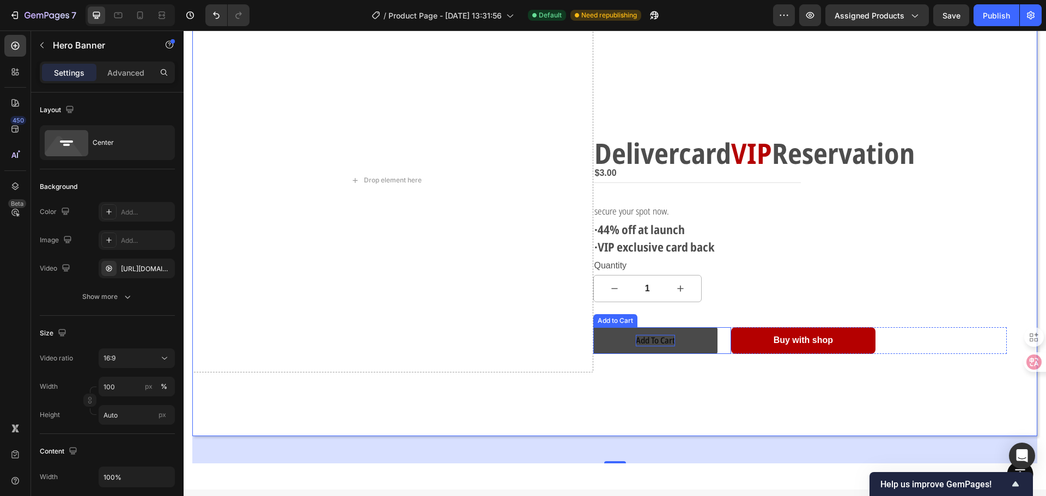
click at [658, 335] on p "Add to cart" at bounding box center [655, 340] width 39 height 11
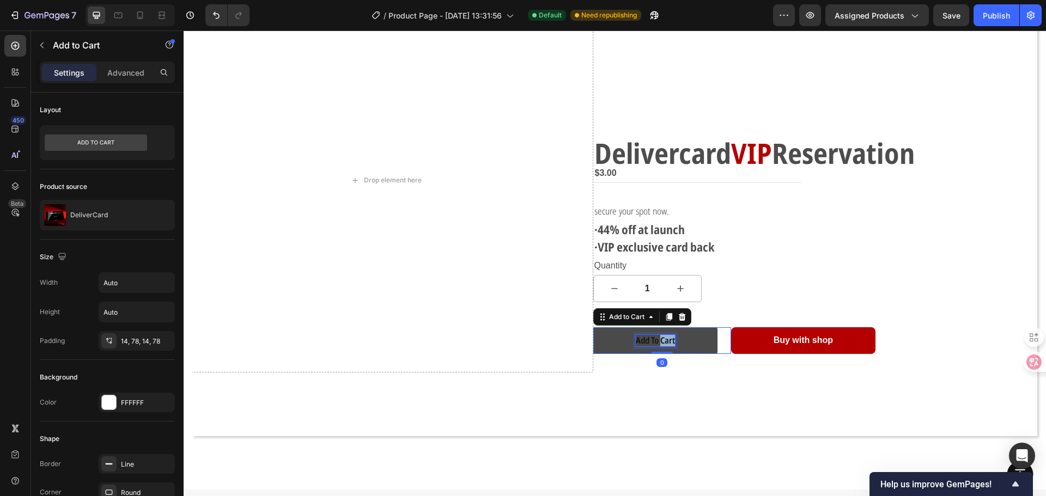
click at [661, 335] on p "Add to cart" at bounding box center [655, 340] width 39 height 11
click at [646, 337] on p "Add to cart" at bounding box center [655, 340] width 39 height 11
drag, startPoint x: 670, startPoint y: 338, endPoint x: 634, endPoint y: 338, distance: 36.5
click at [636, 338] on p "Add to cart" at bounding box center [655, 340] width 39 height 11
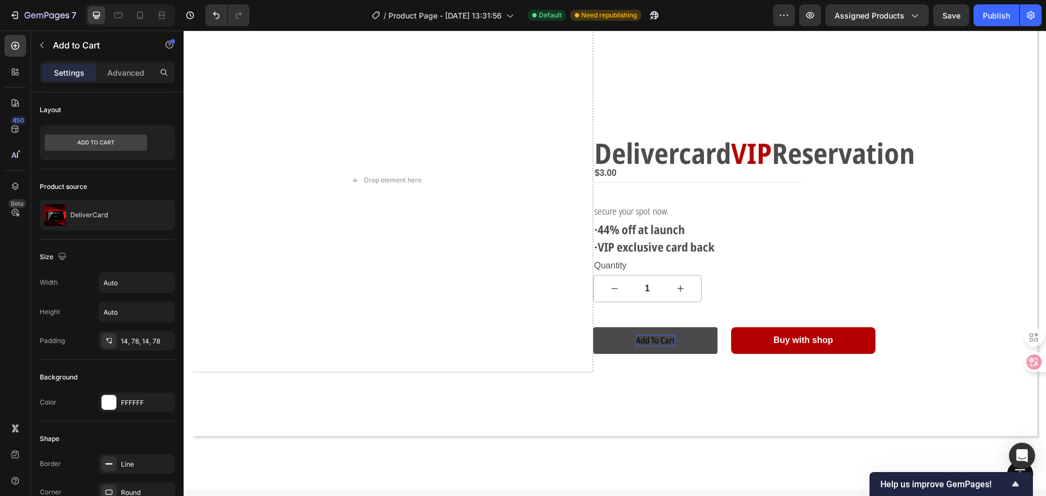
click at [632, 339] on button "Add to cart" at bounding box center [655, 340] width 124 height 27
click at [636, 338] on p "Add to cart" at bounding box center [655, 340] width 39 height 11
click at [636, 339] on p "Add to cart" at bounding box center [655, 340] width 39 height 11
drag, startPoint x: 632, startPoint y: 338, endPoint x: 671, endPoint y: 340, distance: 38.7
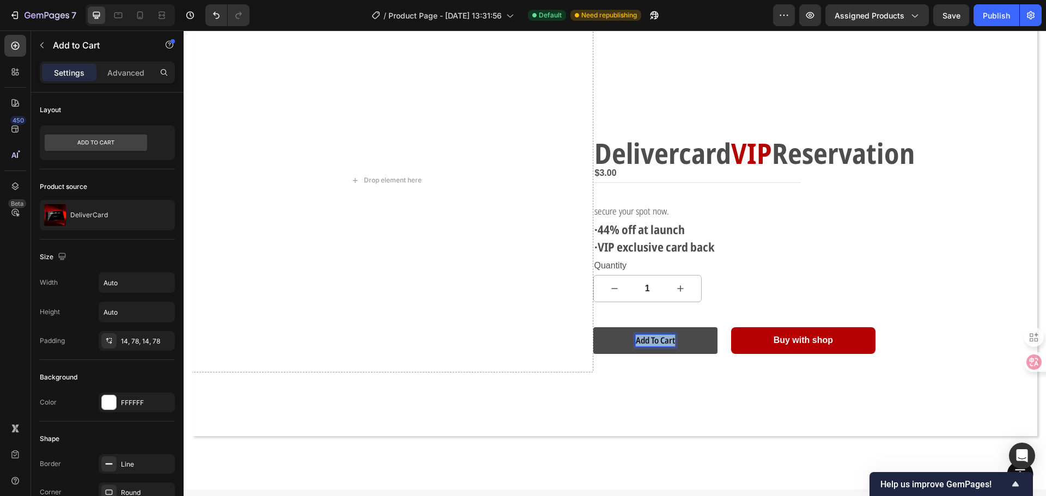
click at [671, 340] on p "Add to cart" at bounding box center [655, 340] width 39 height 11
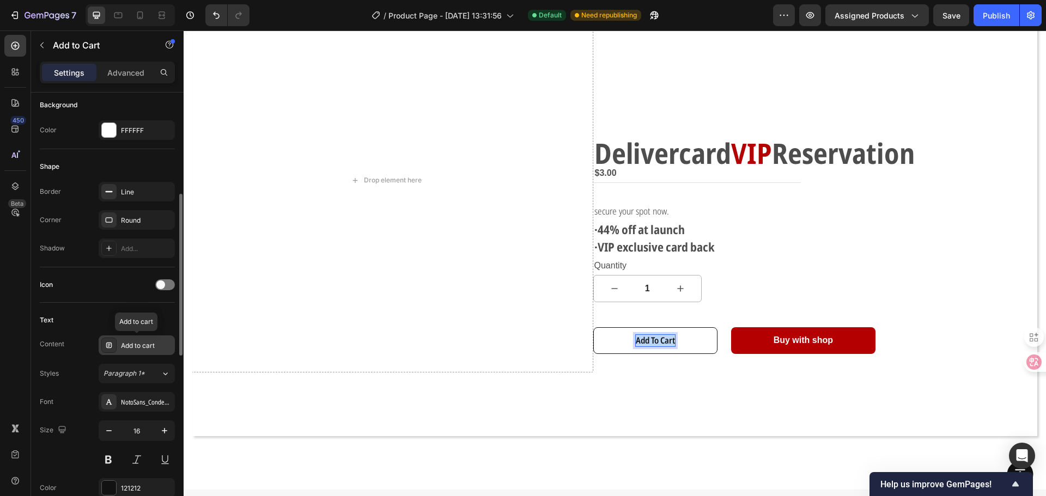
scroll to position [327, 0]
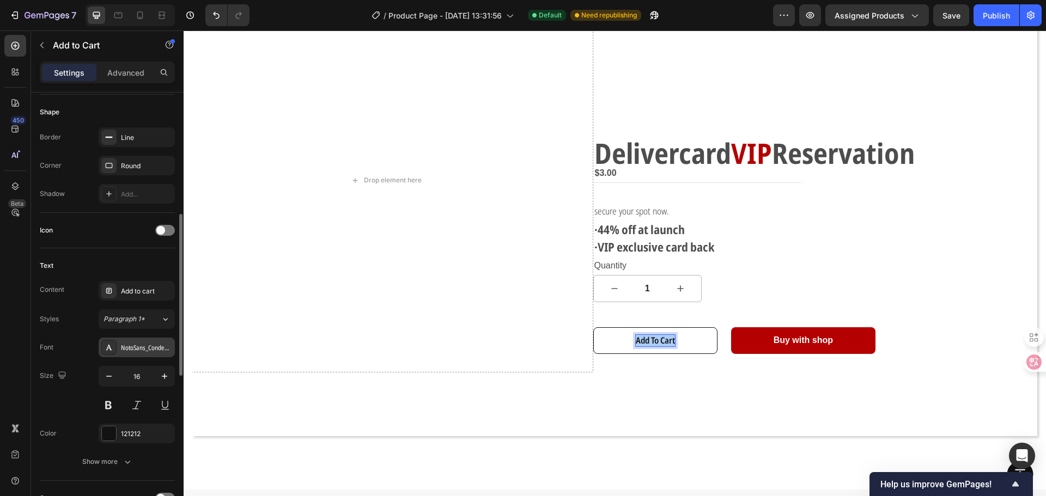
click at [162, 348] on div "NotoSans_Condensed" at bounding box center [146, 348] width 51 height 10
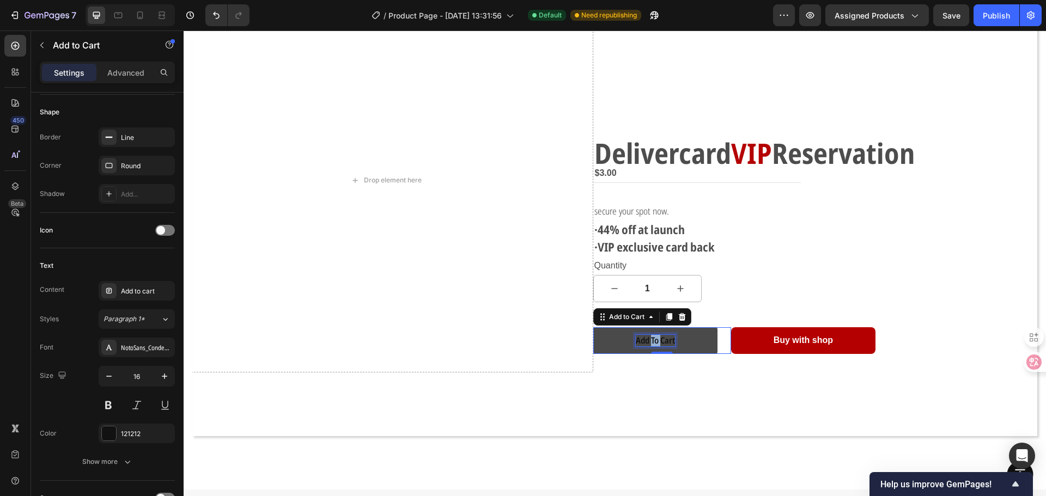
click at [648, 338] on p "Add to cart" at bounding box center [655, 340] width 39 height 11
click at [160, 342] on div "NotoSans_Condensed" at bounding box center [137, 348] width 76 height 20
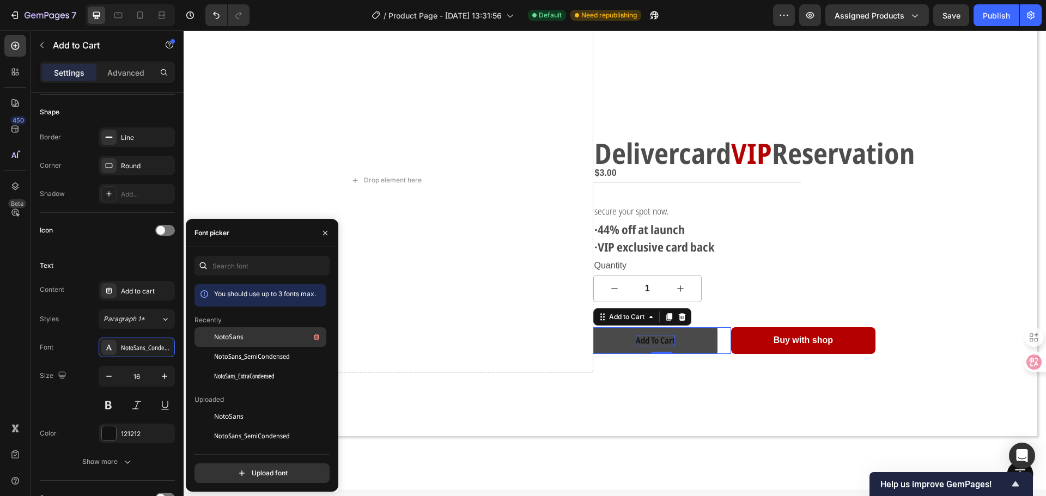
click at [262, 334] on div "NotoSans" at bounding box center [269, 337] width 110 height 13
click at [262, 354] on span "NotoSans_SemiCondensed" at bounding box center [252, 357] width 76 height 10
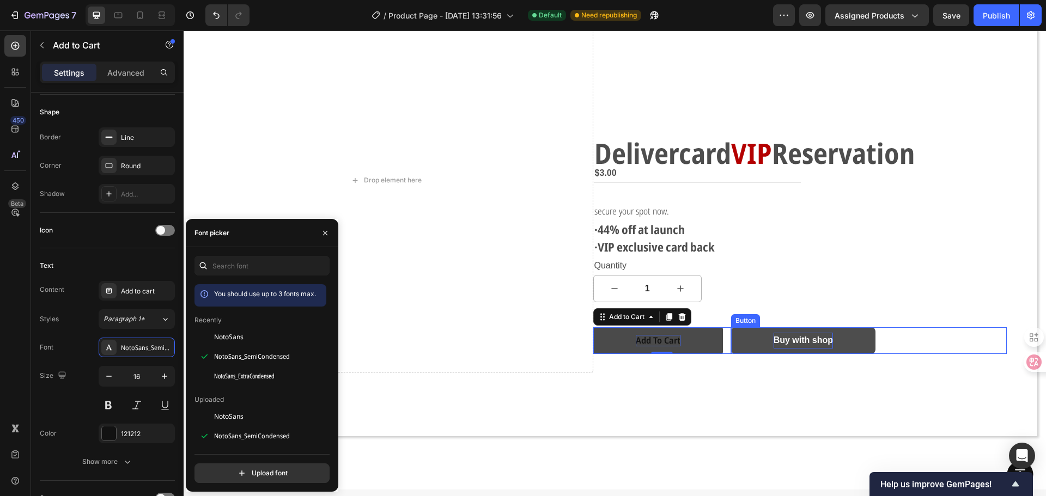
click at [784, 339] on strong "Buy with shop" at bounding box center [803, 340] width 59 height 9
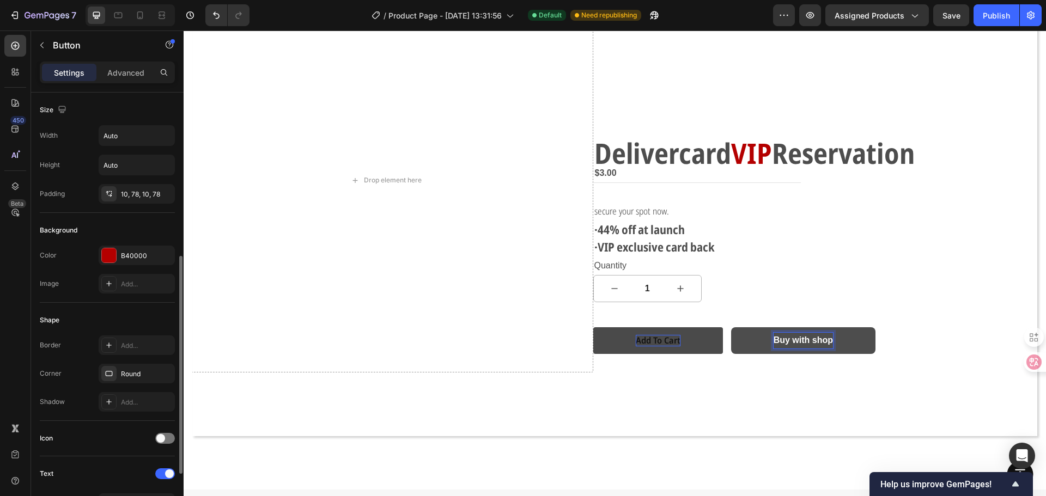
scroll to position [218, 0]
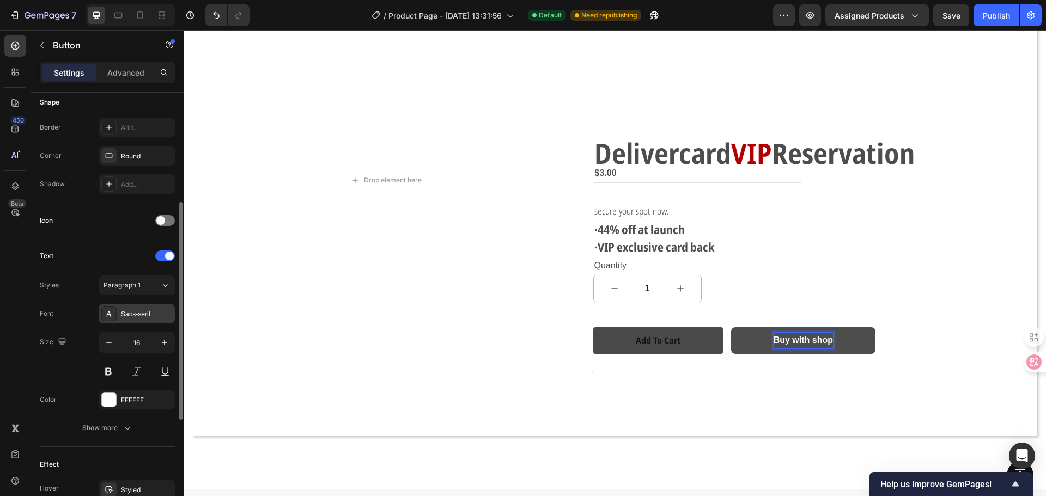
click at [126, 312] on div "Sans-serif" at bounding box center [146, 314] width 51 height 10
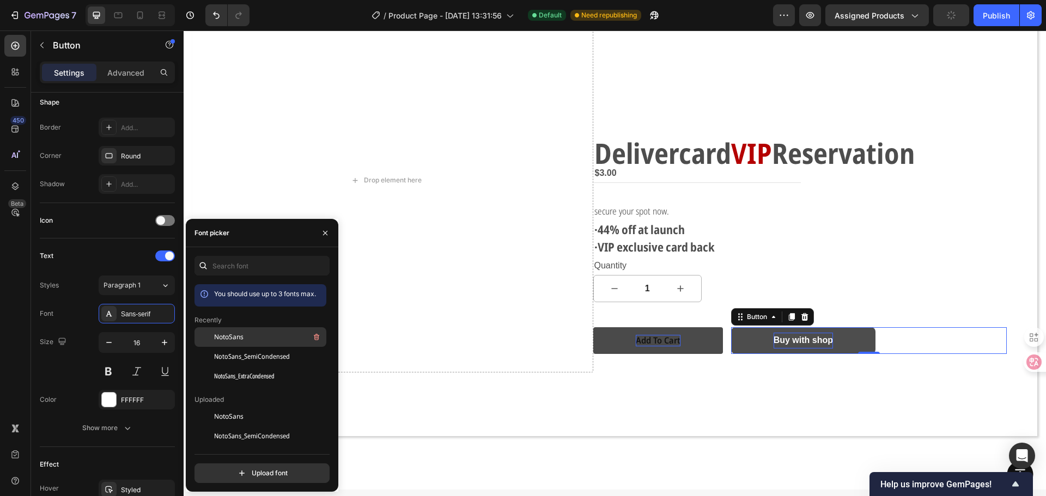
click at [250, 340] on div "NotoSans" at bounding box center [269, 337] width 110 height 13
click at [250, 350] on div "NotoSans_SemiCondensed" at bounding box center [260, 357] width 132 height 20
click at [250, 360] on span "NotoSans_SemiCondensed" at bounding box center [252, 357] width 76 height 10
click at [251, 373] on span "NotoSans_ExtraCondensed" at bounding box center [244, 377] width 60 height 10
click at [254, 355] on span "NotoSans_SemiCondensed" at bounding box center [252, 357] width 76 height 10
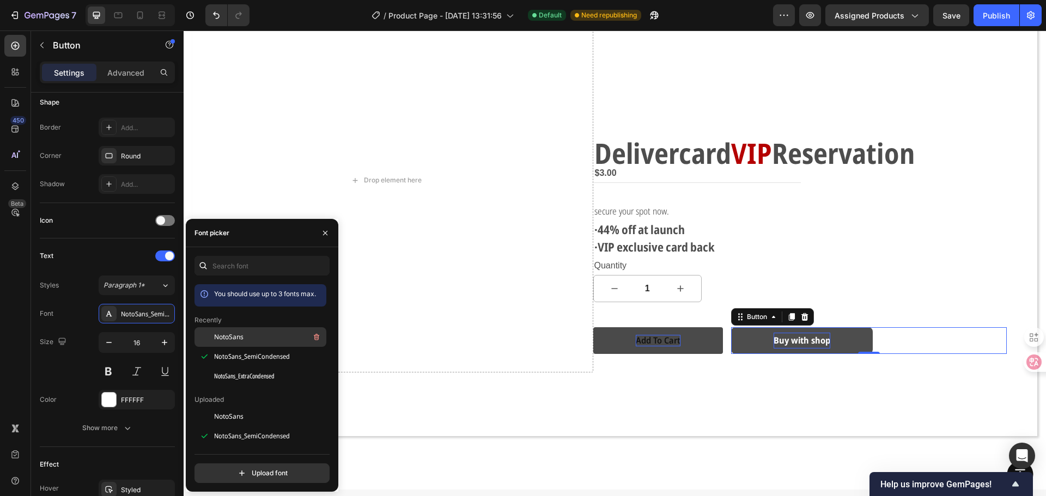
click at [254, 340] on div "NotoSans" at bounding box center [269, 337] width 110 height 13
click at [256, 357] on span "NotoSans_SemiCondensed" at bounding box center [252, 357] width 76 height 10
click at [659, 338] on p "Add to cart" at bounding box center [658, 340] width 45 height 11
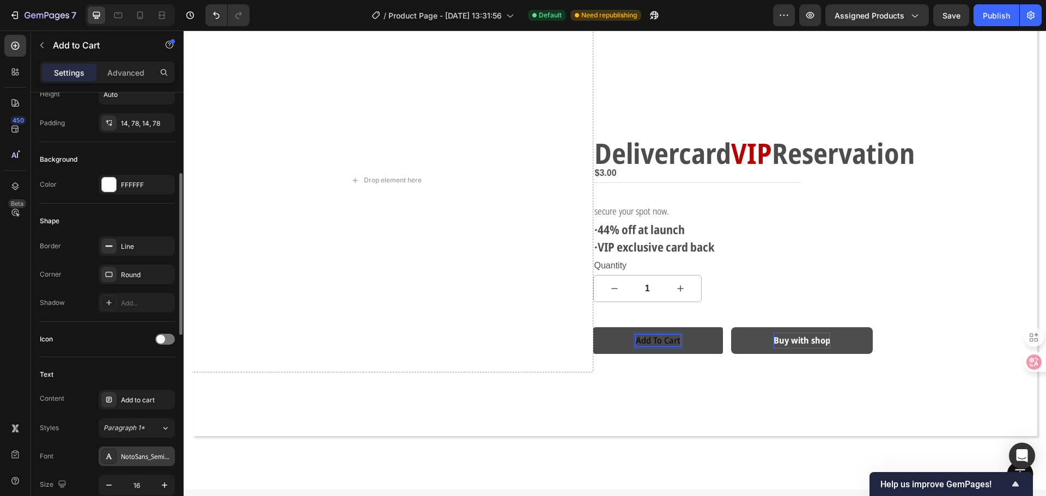
click at [153, 453] on div "NotoSans_SemiCondensed" at bounding box center [146, 457] width 51 height 10
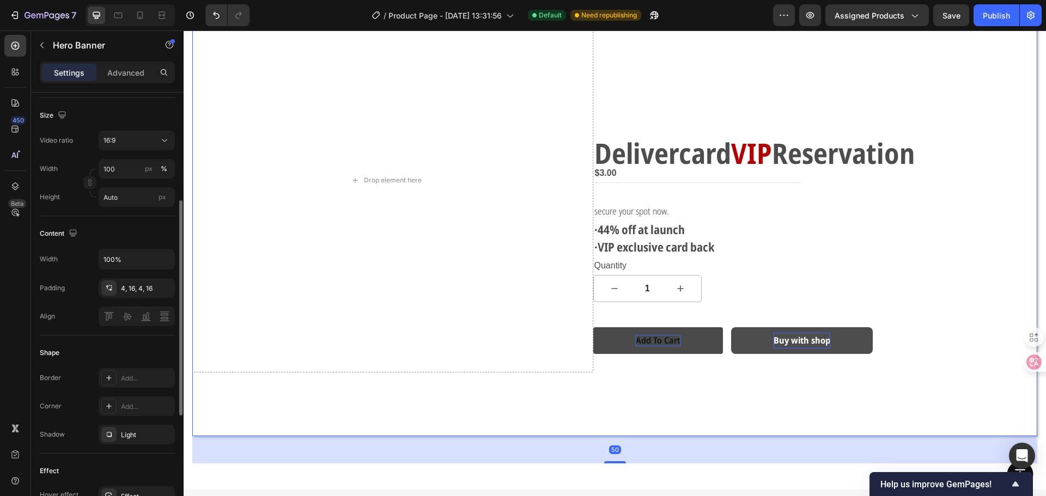
click at [638, 429] on div "Overlay" at bounding box center [614, 198] width 845 height 475
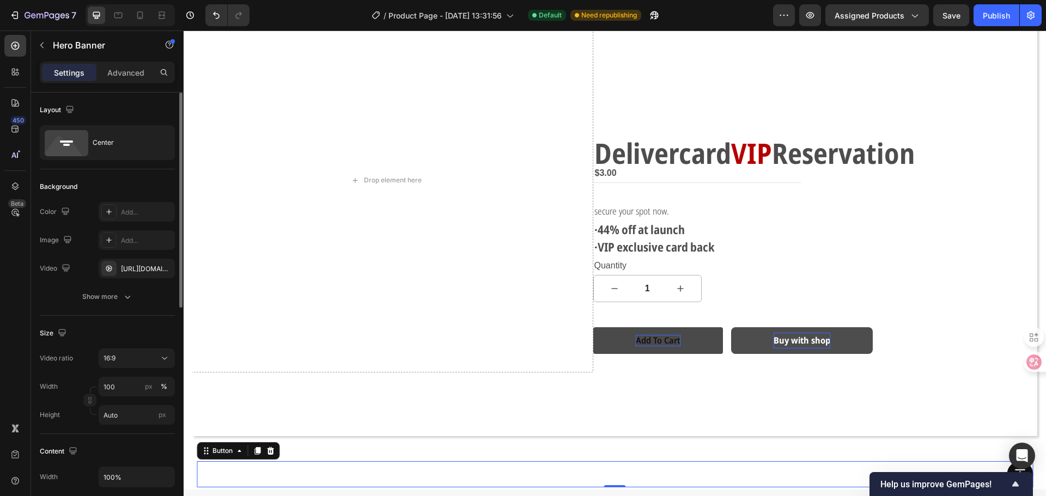
click at [700, 467] on div "Button 0" at bounding box center [615, 474] width 836 height 26
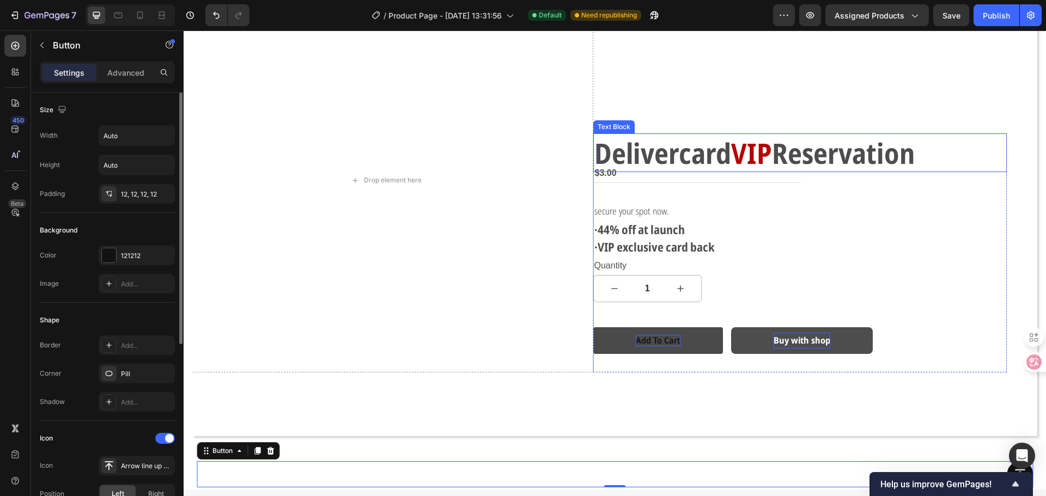
click at [672, 156] on strong "Delivercard" at bounding box center [662, 152] width 137 height 39
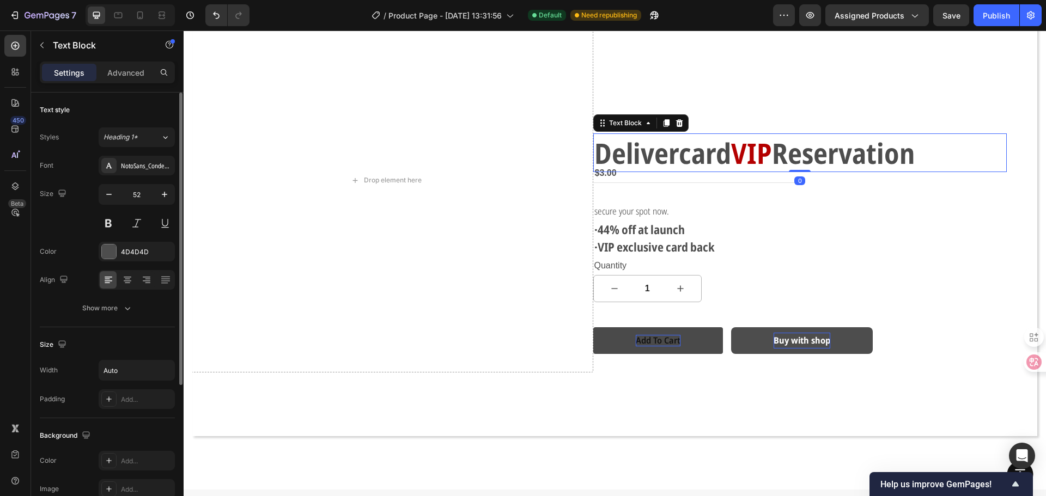
click at [672, 156] on strong "Delivercard" at bounding box center [662, 152] width 137 height 39
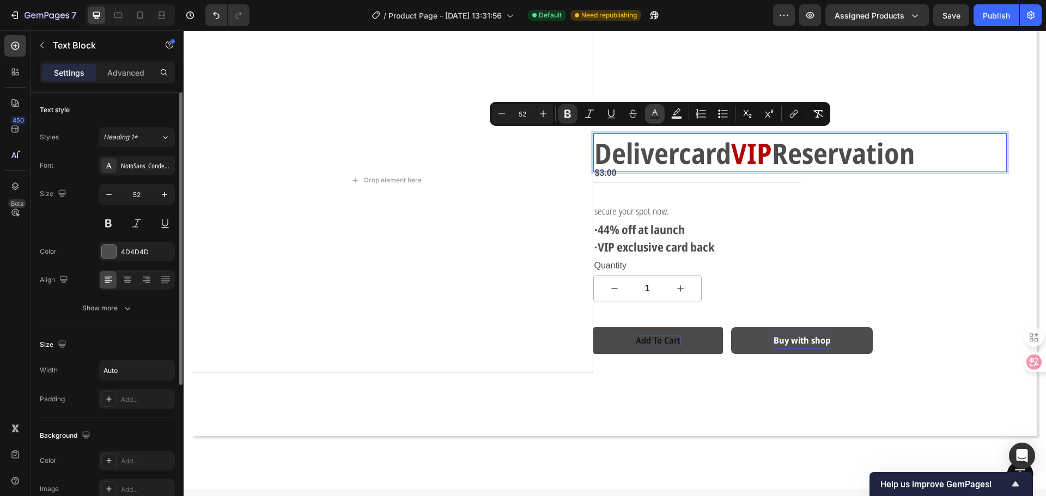
click at [661, 115] on button "Text Color" at bounding box center [655, 114] width 20 height 20
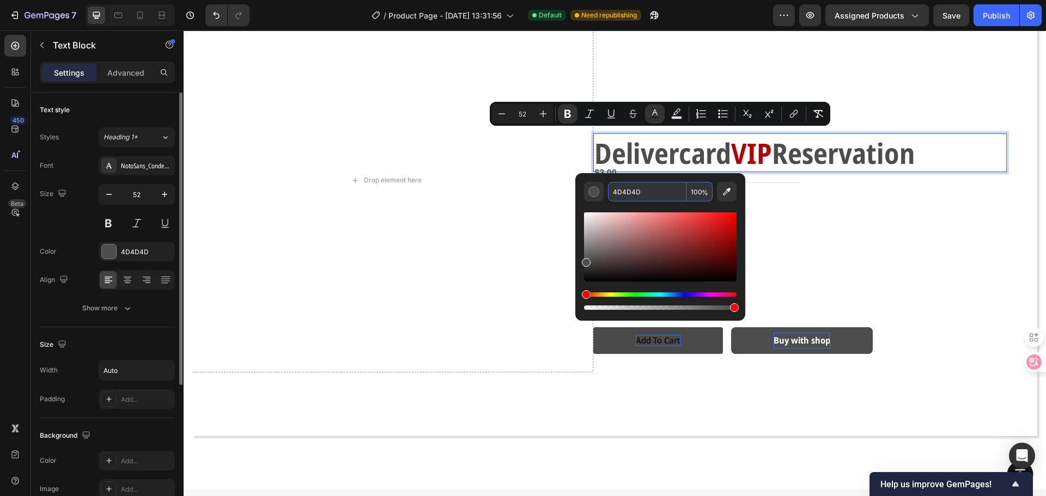
click at [650, 192] on input "4D4D4D" at bounding box center [647, 192] width 78 height 20
paste input "121212"
type input "121212"
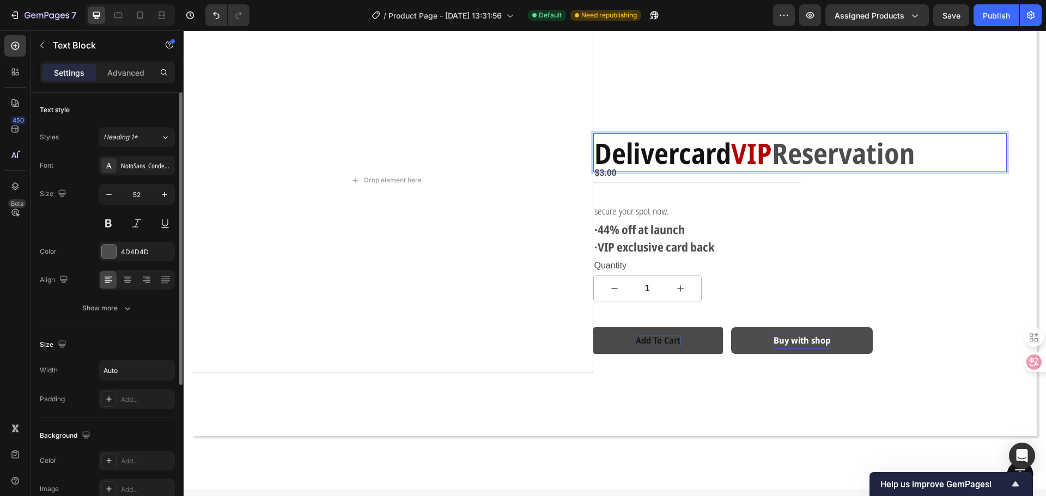
click at [793, 149] on strong "Reservation" at bounding box center [843, 152] width 143 height 39
drag, startPoint x: 781, startPoint y: 148, endPoint x: 981, endPoint y: 150, distance: 200.5
click at [981, 150] on div "Delivercard VIP Reservation" at bounding box center [800, 152] width 414 height 39
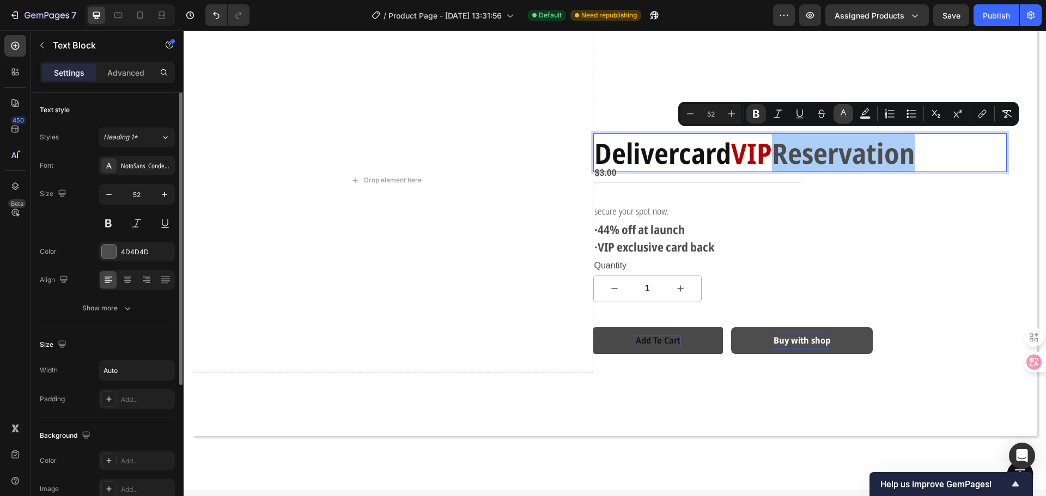
click at [839, 115] on icon "Editor contextual toolbar" at bounding box center [843, 113] width 11 height 11
type input "4D4D4D"
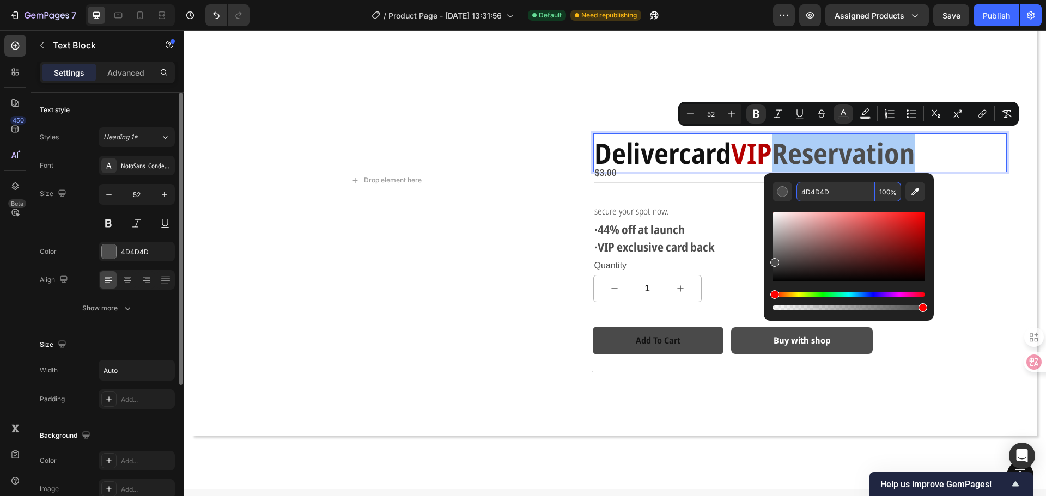
click at [836, 191] on input "4D4D4D" at bounding box center [835, 192] width 78 height 20
paste input "121212"
type input "121212"
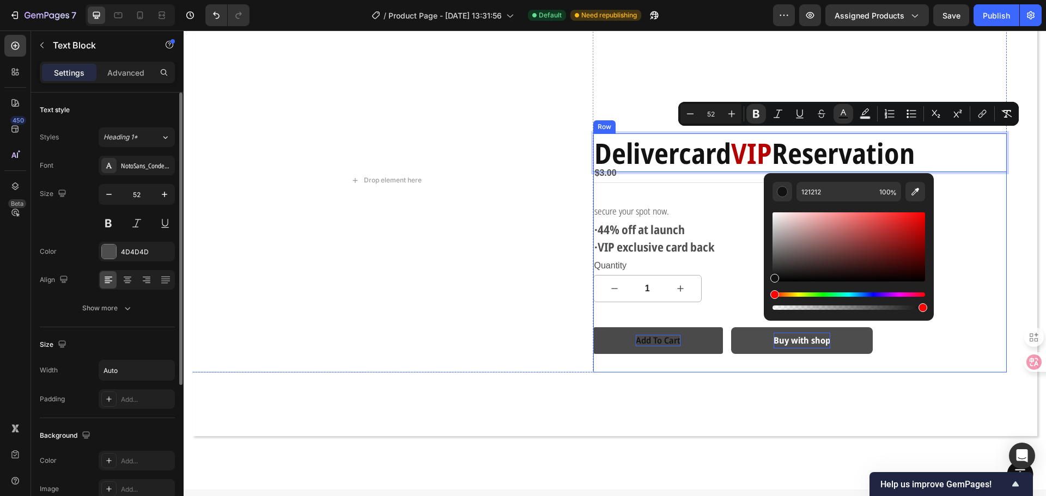
click at [957, 205] on p "secure your spot now." at bounding box center [800, 212] width 412 height 16
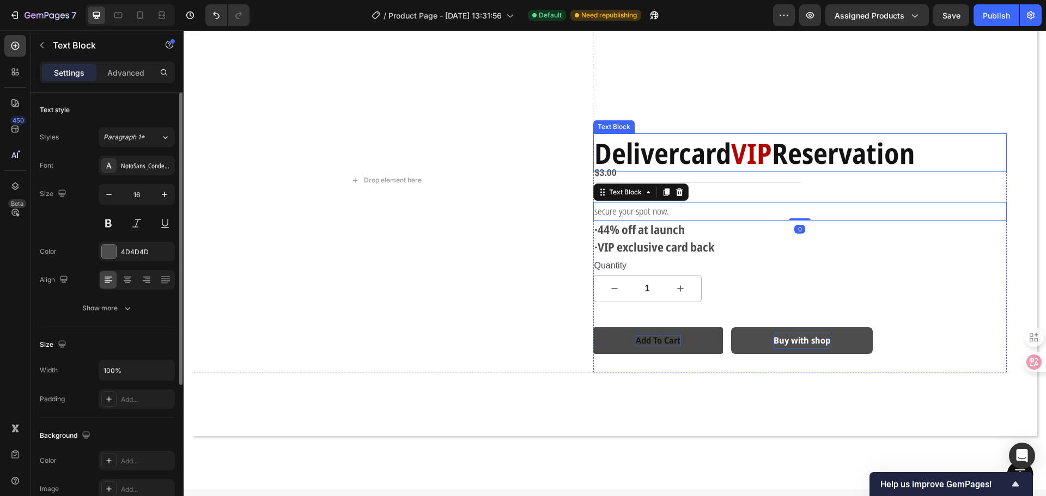
click at [830, 151] on strong "Reservation" at bounding box center [843, 152] width 143 height 39
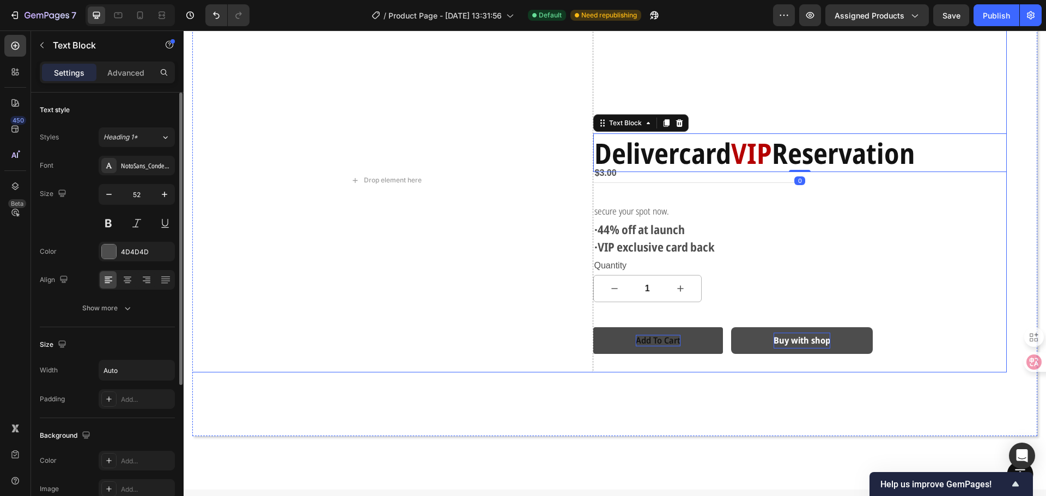
click at [800, 108] on div "Delivercard VIP Reservation Text Block 0 $3.00 Product Price Product Price Row …" at bounding box center [800, 181] width 414 height 384
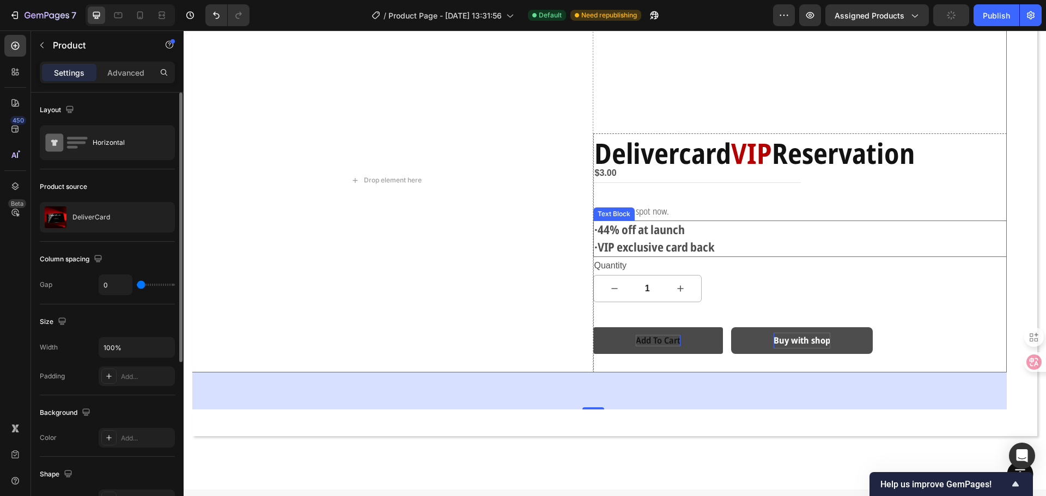
click at [650, 246] on strong "·VIP exclusive card back" at bounding box center [654, 247] width 120 height 16
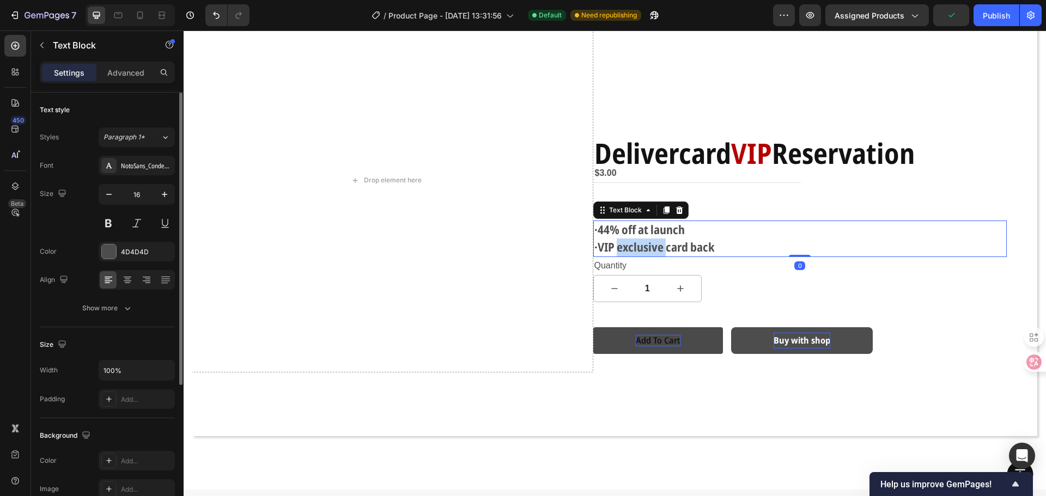
click at [650, 246] on strong "·VIP exclusive card back" at bounding box center [654, 247] width 120 height 16
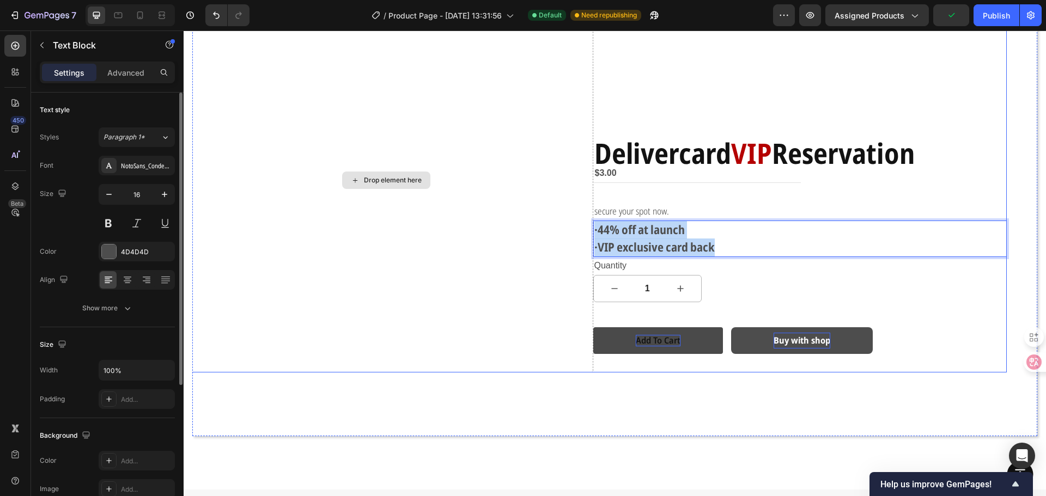
drag, startPoint x: 728, startPoint y: 241, endPoint x: 587, endPoint y: 223, distance: 142.2
click at [587, 223] on div "Drop element here Delivercard VIP Reservation Text Block $3.00 Product Price Pr…" at bounding box center [593, 181] width 828 height 384
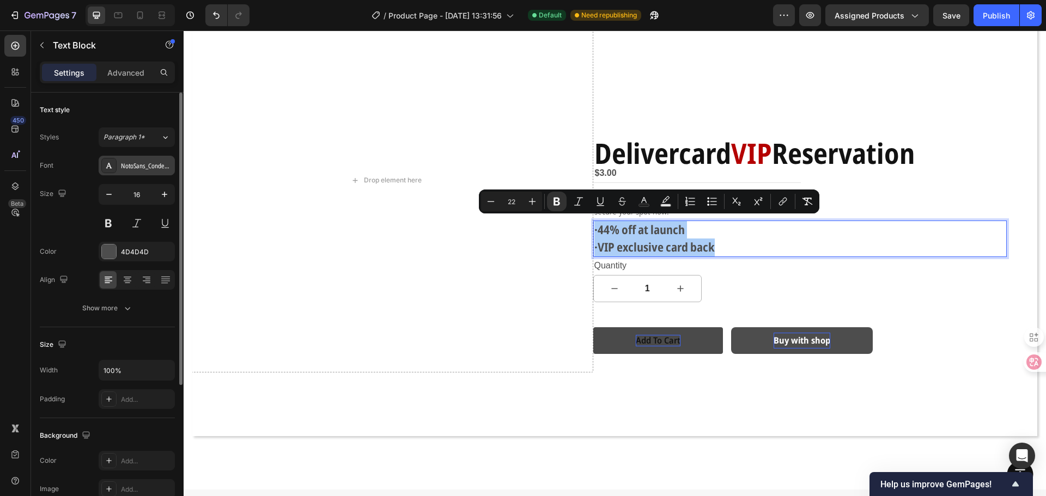
click at [156, 173] on div "NotoSans_Condensed" at bounding box center [137, 166] width 76 height 20
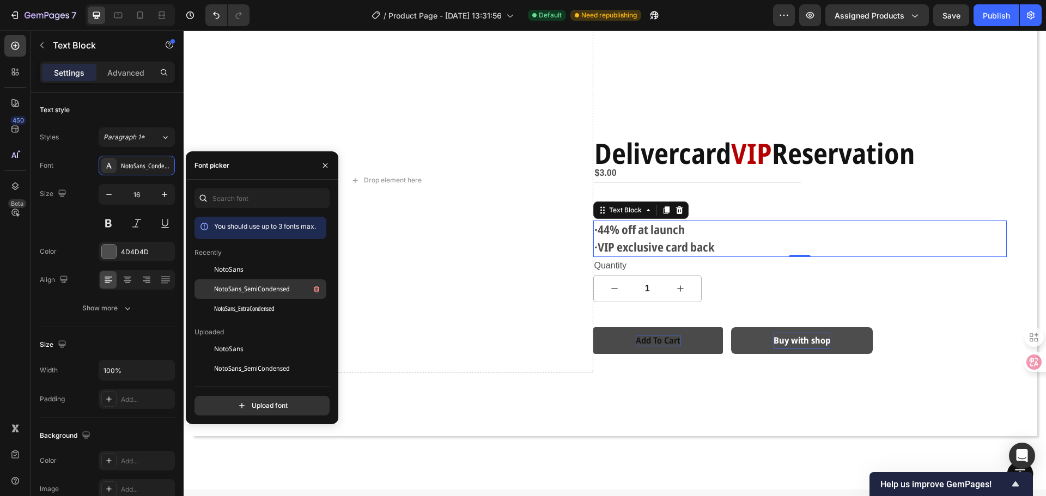
click at [259, 289] on span "NotoSans_SemiCondensed" at bounding box center [252, 289] width 76 height 10
click at [259, 300] on div "NotoSans_ExtraCondensed" at bounding box center [260, 309] width 132 height 20
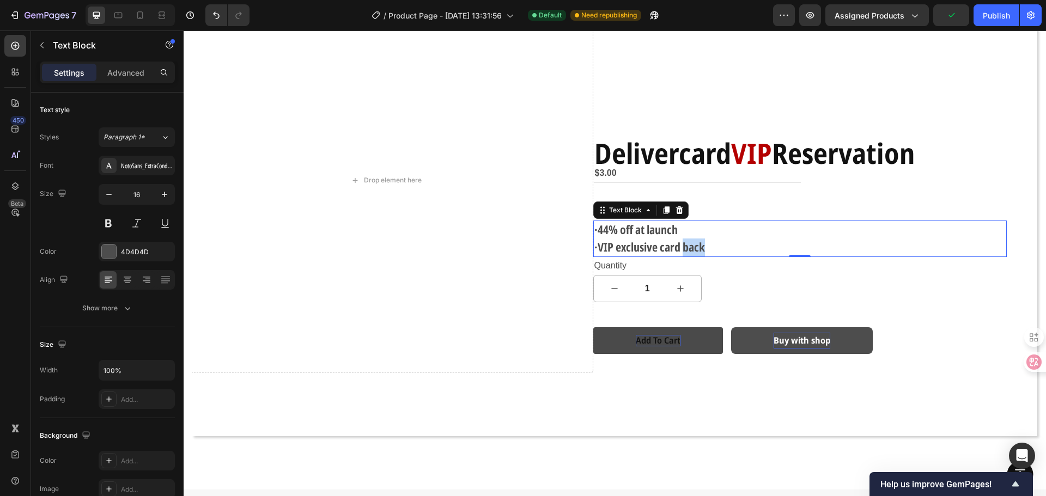
click at [688, 241] on strong "·VIP exclusive card back" at bounding box center [649, 247] width 111 height 16
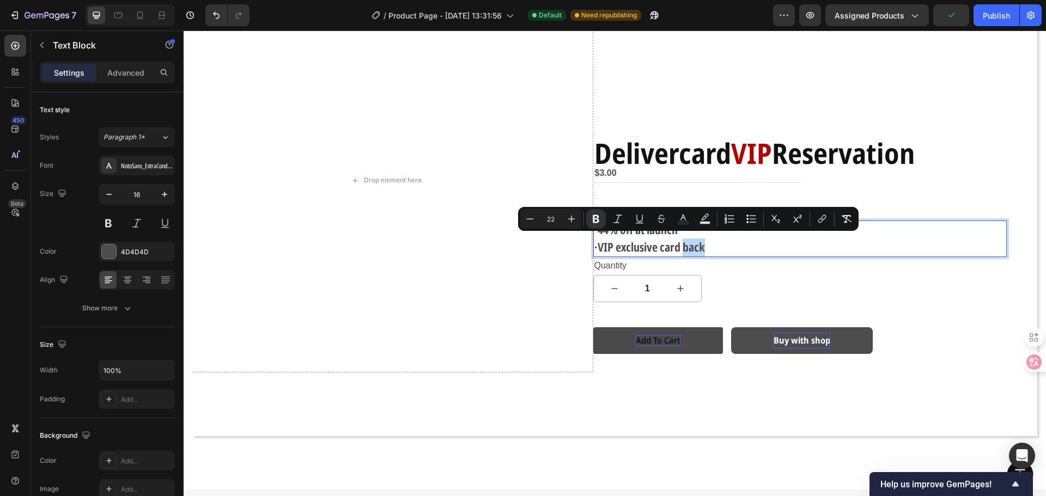
click at [732, 246] on p "·VIP exclusive card back" at bounding box center [800, 247] width 412 height 17
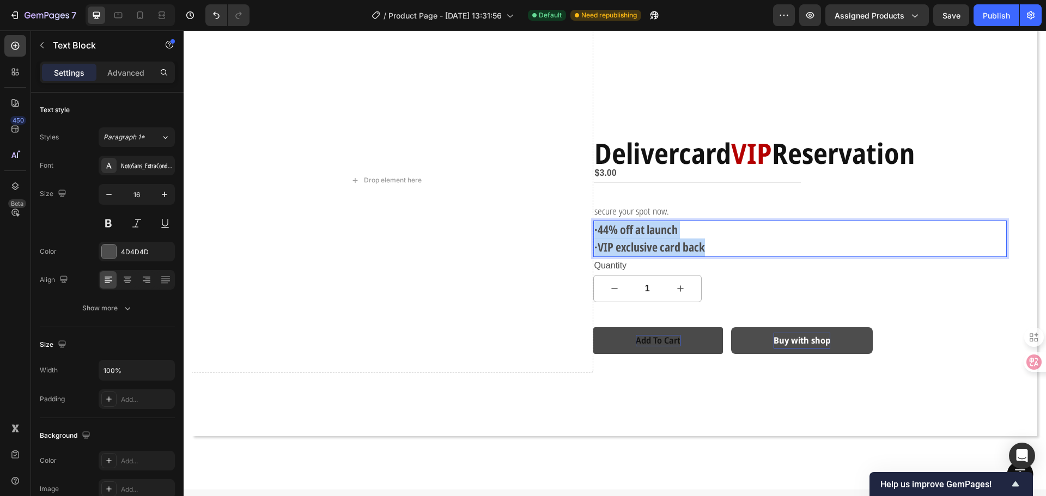
drag, startPoint x: 732, startPoint y: 246, endPoint x: 580, endPoint y: 210, distance: 155.7
click at [580, 210] on div "Drop element here Delivercard VIP Reservation Text Block $3.00 Product Price Pr…" at bounding box center [593, 181] width 828 height 384
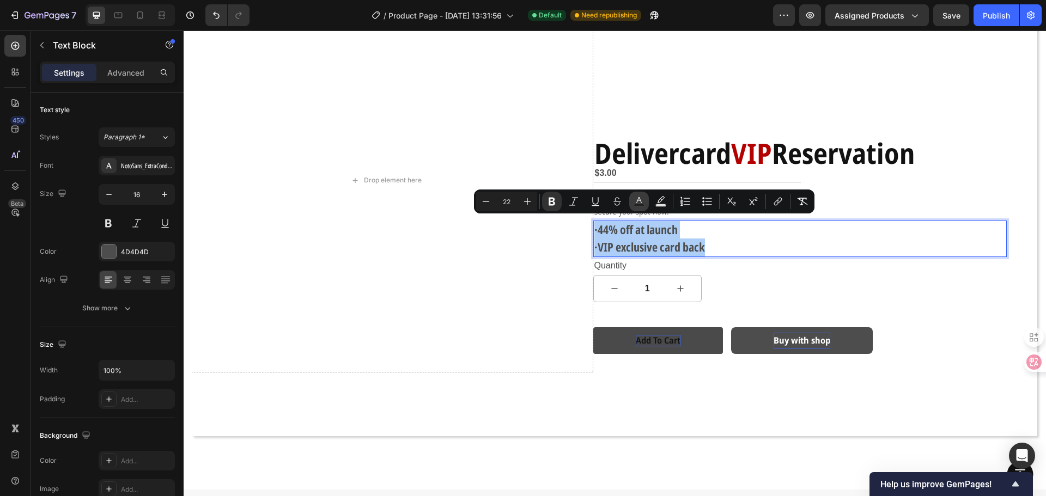
click at [634, 199] on icon "Editor contextual toolbar" at bounding box center [639, 201] width 11 height 11
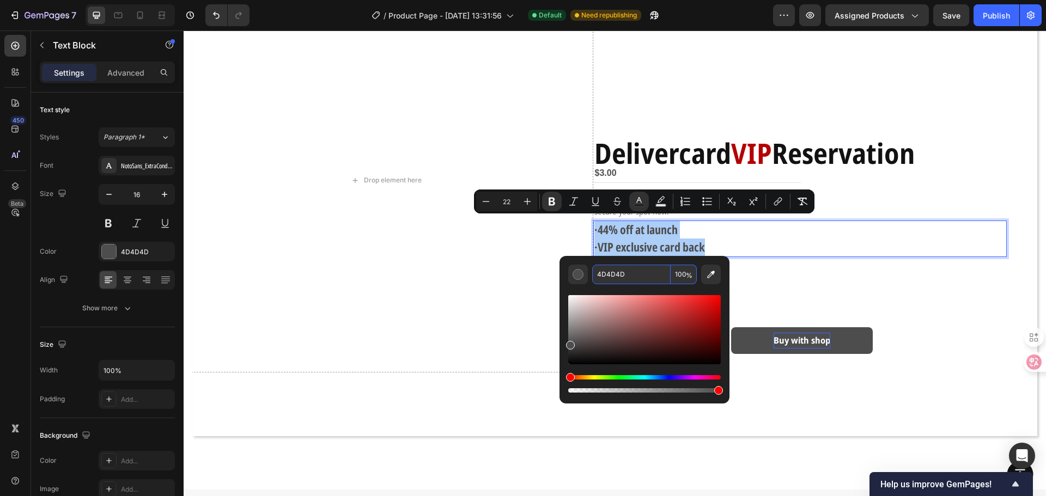
click at [628, 279] on input "4D4D4D" at bounding box center [631, 275] width 78 height 20
paste input "121212"
type input "121212"
click at [810, 230] on p "·44% off at launch" at bounding box center [800, 230] width 412 height 17
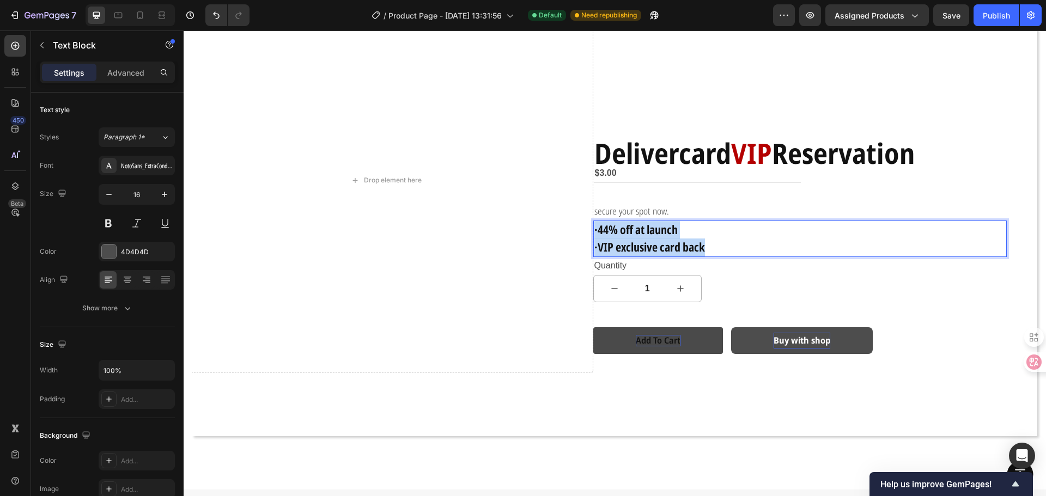
drag, startPoint x: 709, startPoint y: 247, endPoint x: 589, endPoint y: 219, distance: 122.6
click at [593, 221] on div "·44% off at launch ·VIP exclusive card back" at bounding box center [800, 239] width 414 height 37
drag, startPoint x: 589, startPoint y: 219, endPoint x: 556, endPoint y: 225, distance: 34.3
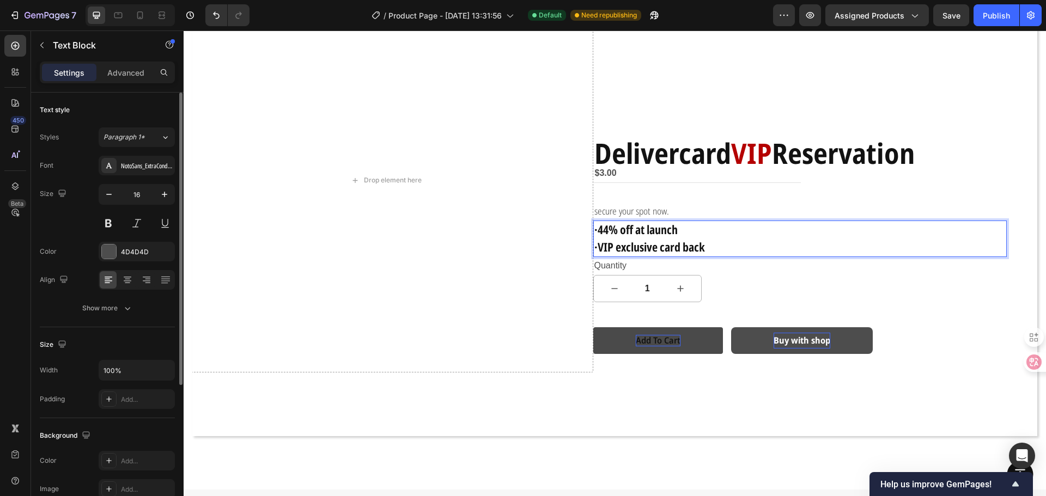
scroll to position [54, 0]
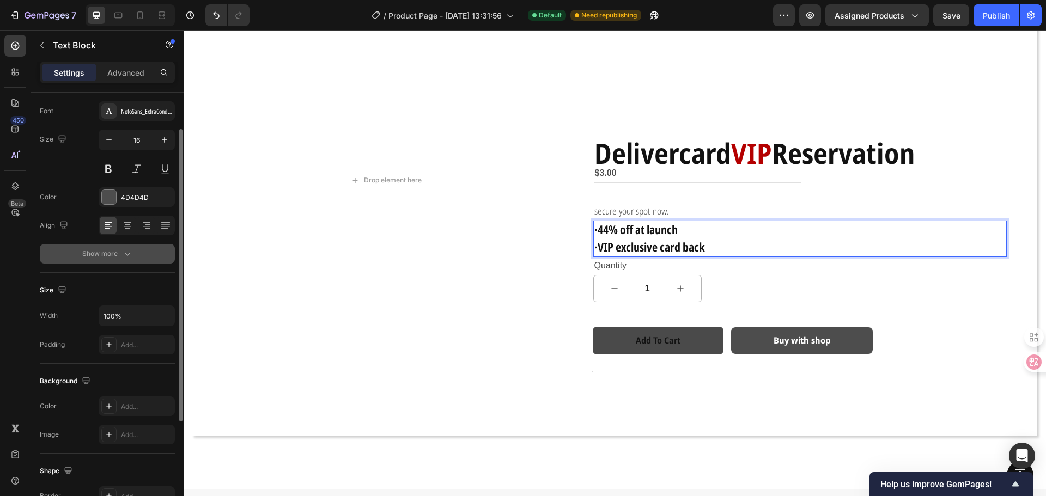
click at [119, 257] on div "Show more" at bounding box center [107, 253] width 51 height 11
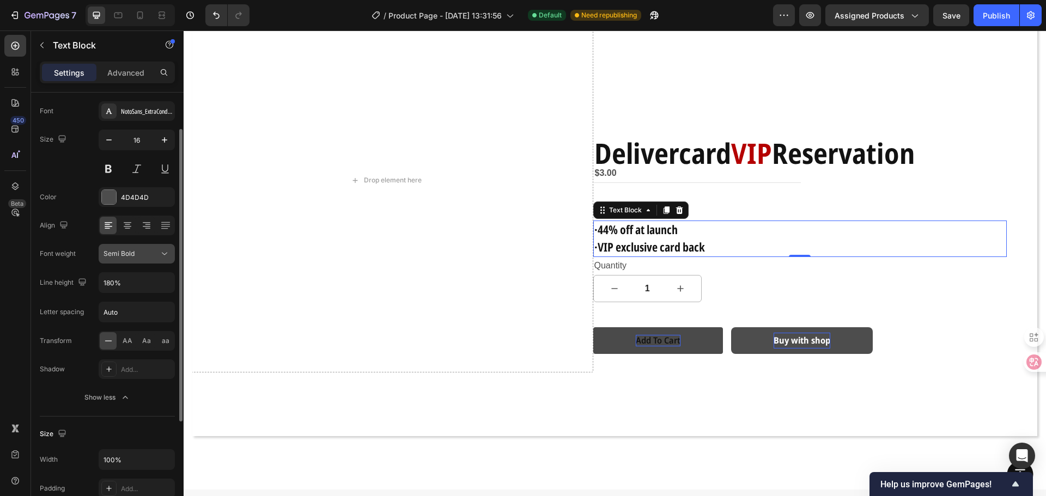
click at [156, 256] on div "Semi Bold" at bounding box center [132, 254] width 56 height 10
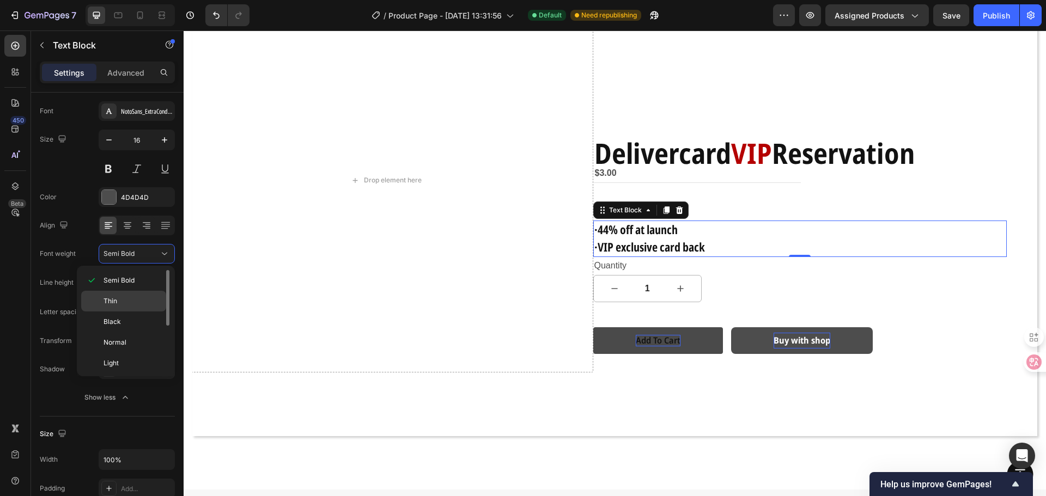
click at [139, 296] on p "Thin" at bounding box center [133, 301] width 58 height 10
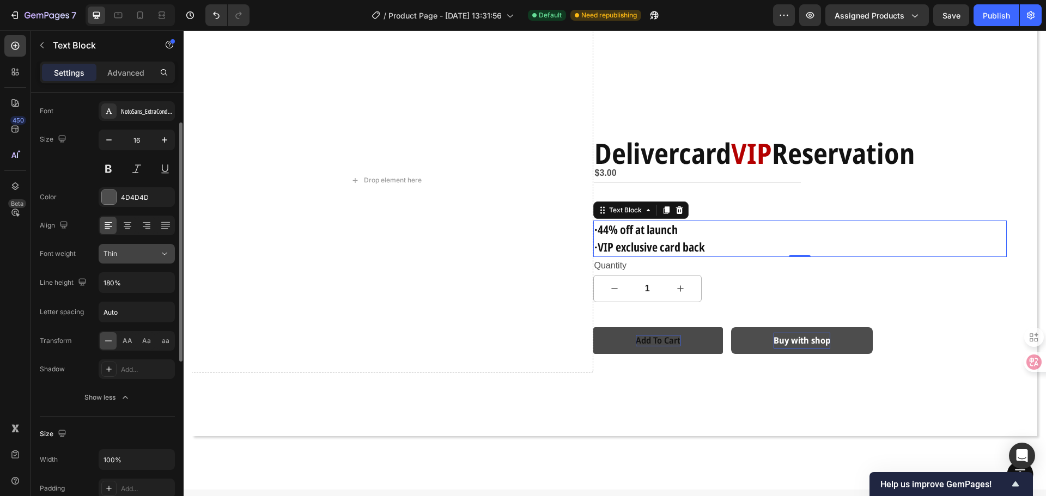
click at [158, 257] on div "Thin" at bounding box center [132, 254] width 56 height 10
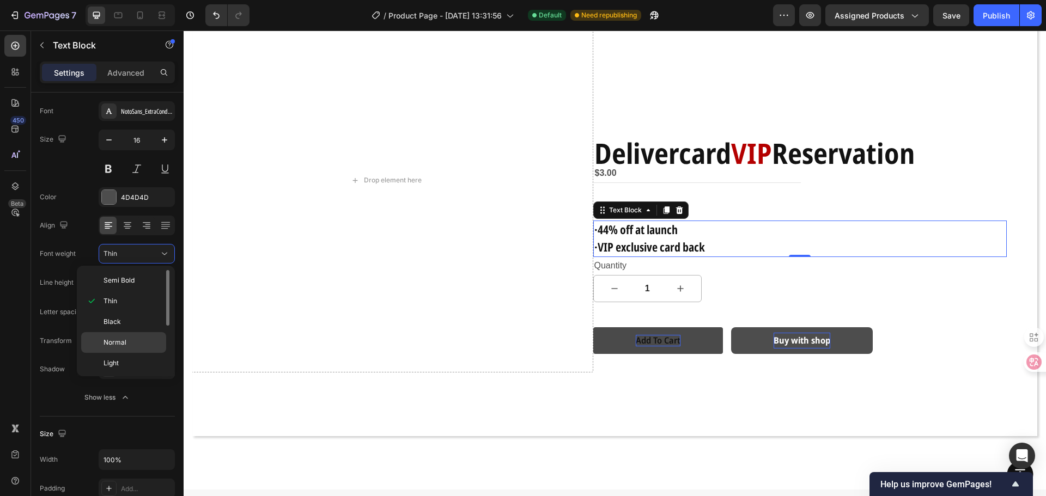
click at [135, 336] on div "Normal" at bounding box center [123, 342] width 85 height 21
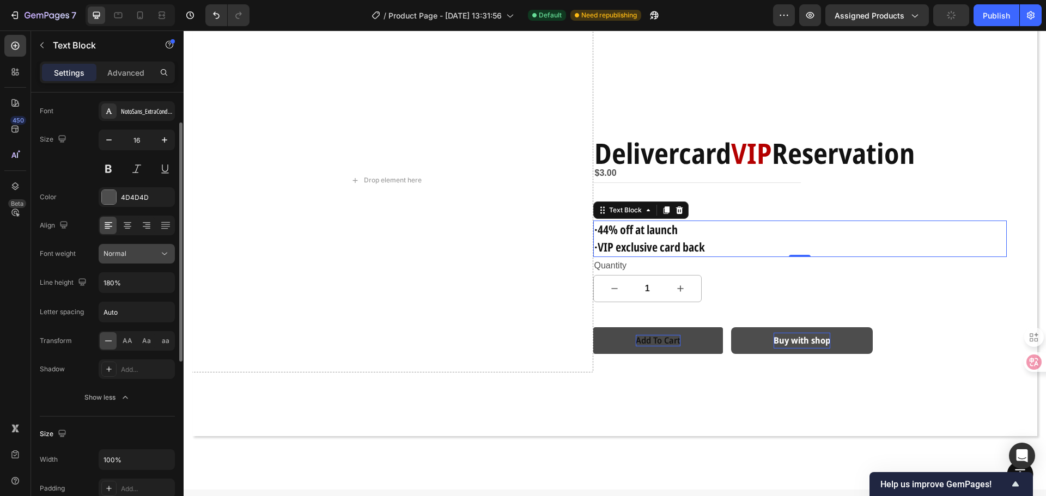
click at [162, 259] on button "Normal" at bounding box center [137, 254] width 76 height 20
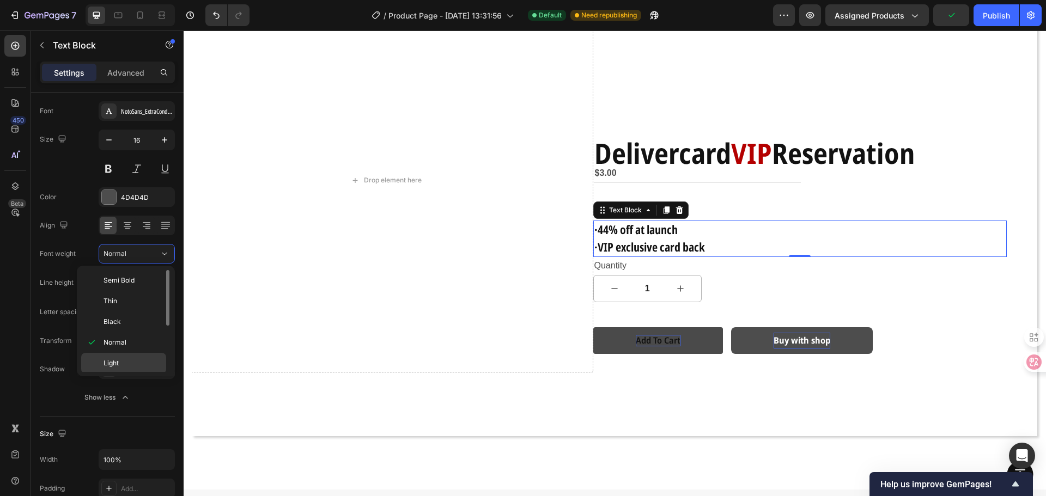
click at [133, 358] on div "Light" at bounding box center [123, 363] width 85 height 21
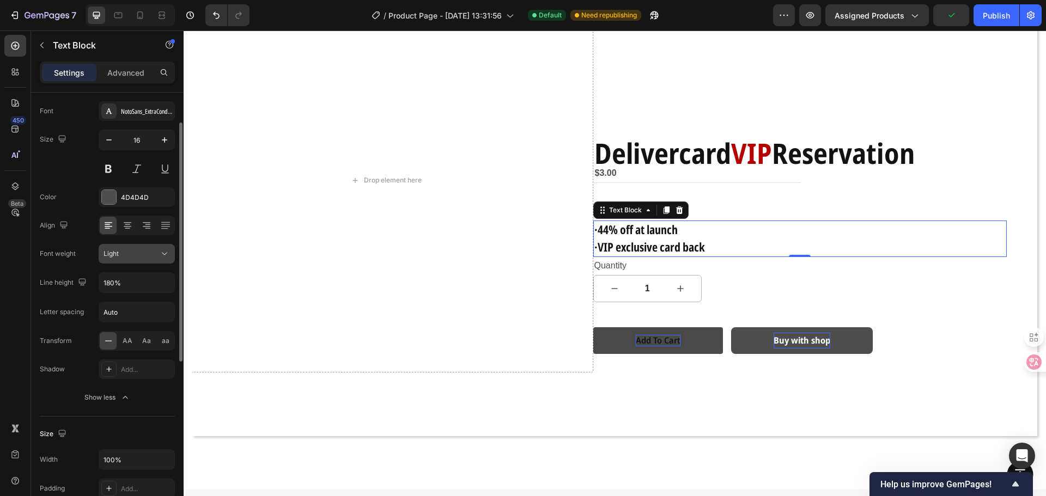
click at [161, 253] on icon at bounding box center [164, 253] width 11 height 11
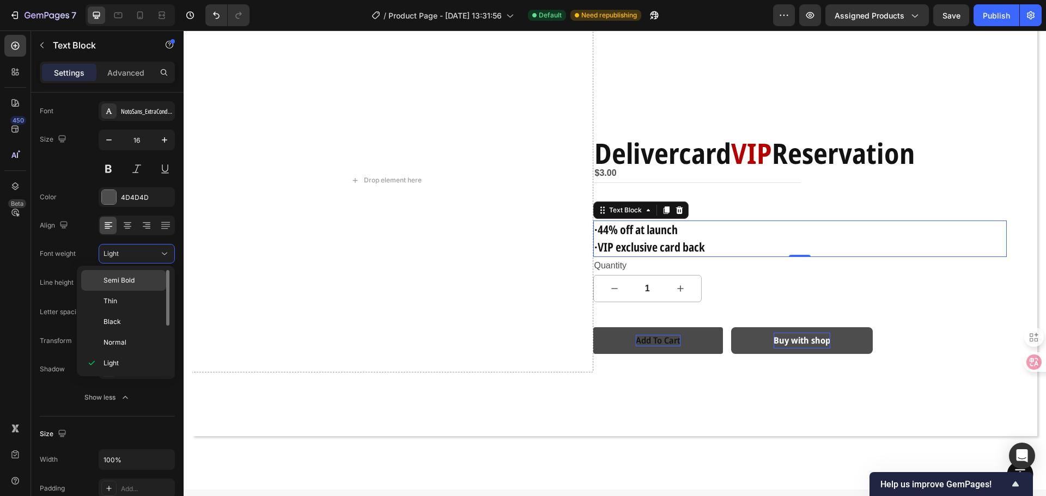
click at [151, 277] on p "Semi Bold" at bounding box center [133, 281] width 58 height 10
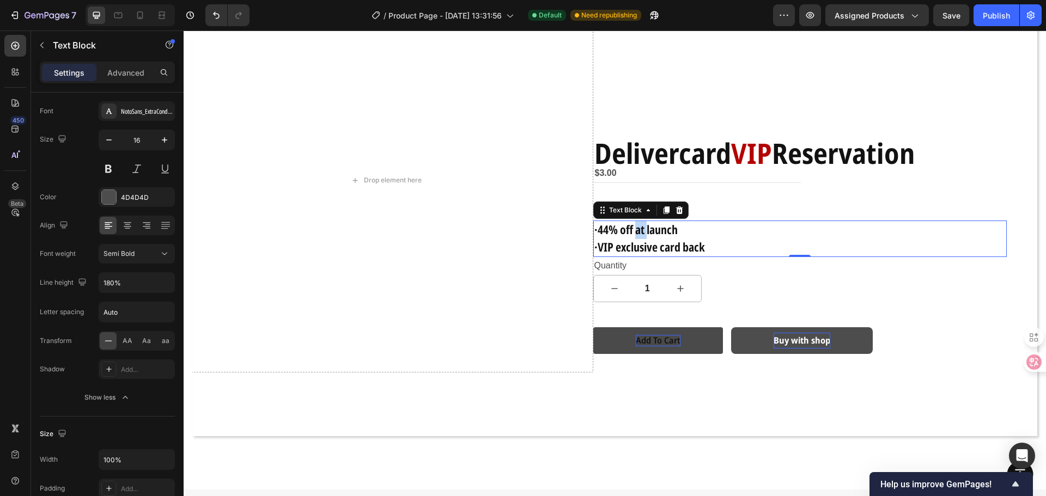
click at [634, 229] on strong "·44% off at launch" at bounding box center [635, 229] width 83 height 16
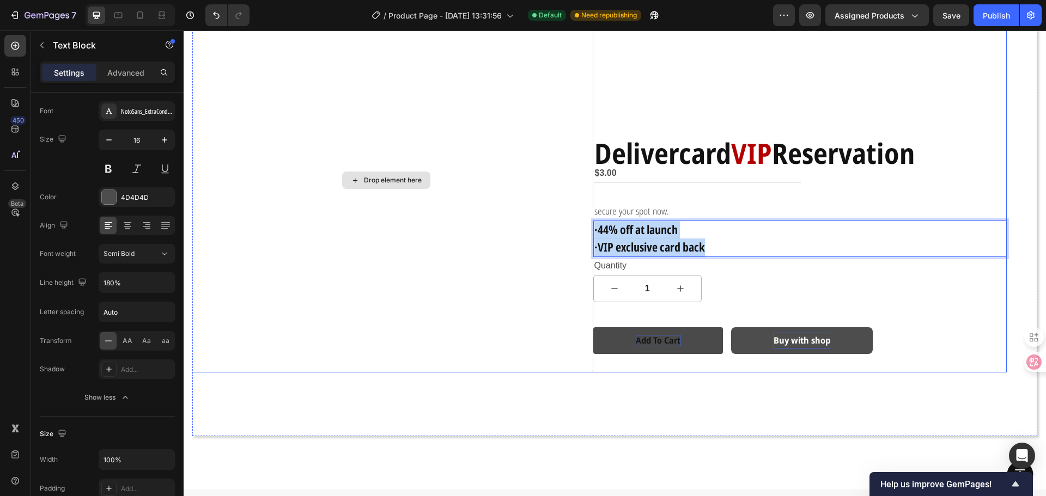
drag, startPoint x: 708, startPoint y: 249, endPoint x: 530, endPoint y: 228, distance: 179.3
click at [530, 228] on div "Drop element here Delivercard VIP Reservation Text Block $3.00 Product Price Pr…" at bounding box center [593, 181] width 828 height 384
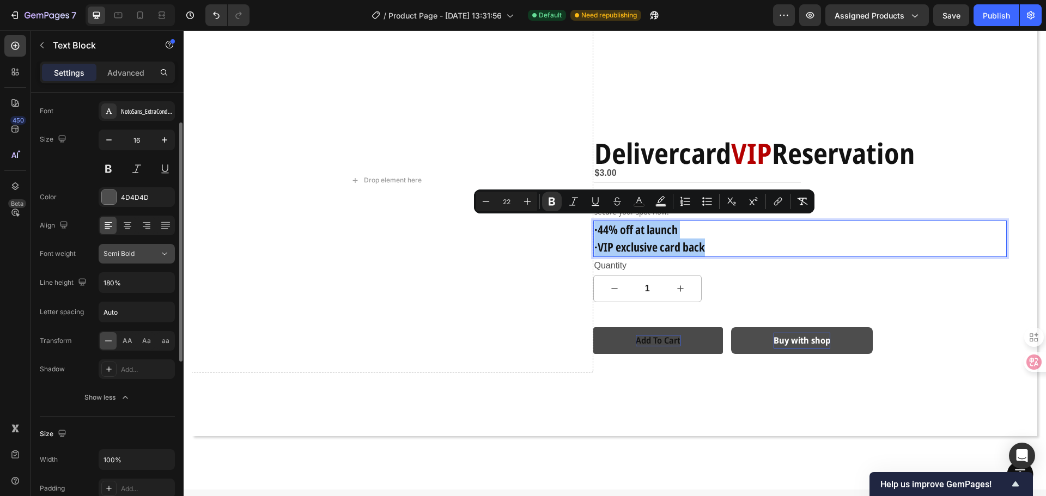
click at [155, 256] on div "Semi Bold" at bounding box center [132, 254] width 56 height 10
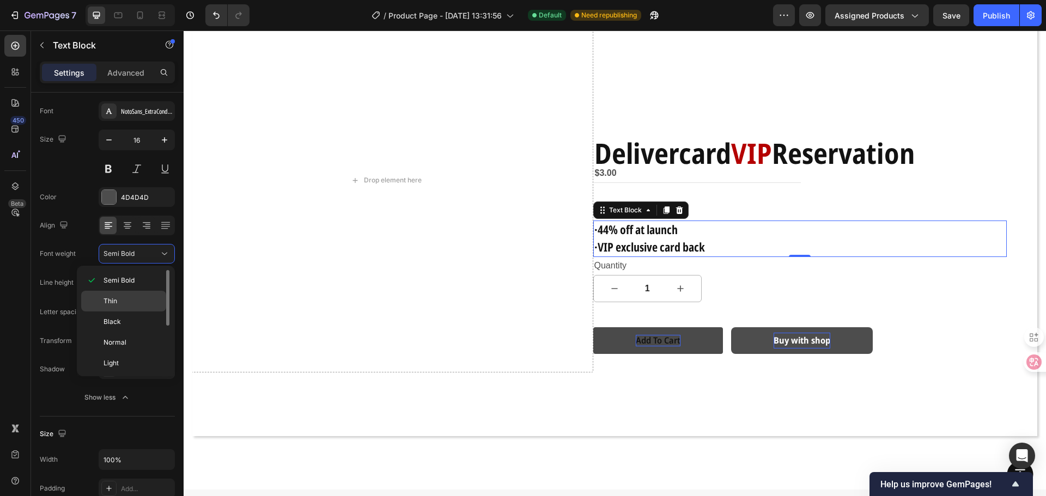
click at [137, 305] on p "Thin" at bounding box center [133, 301] width 58 height 10
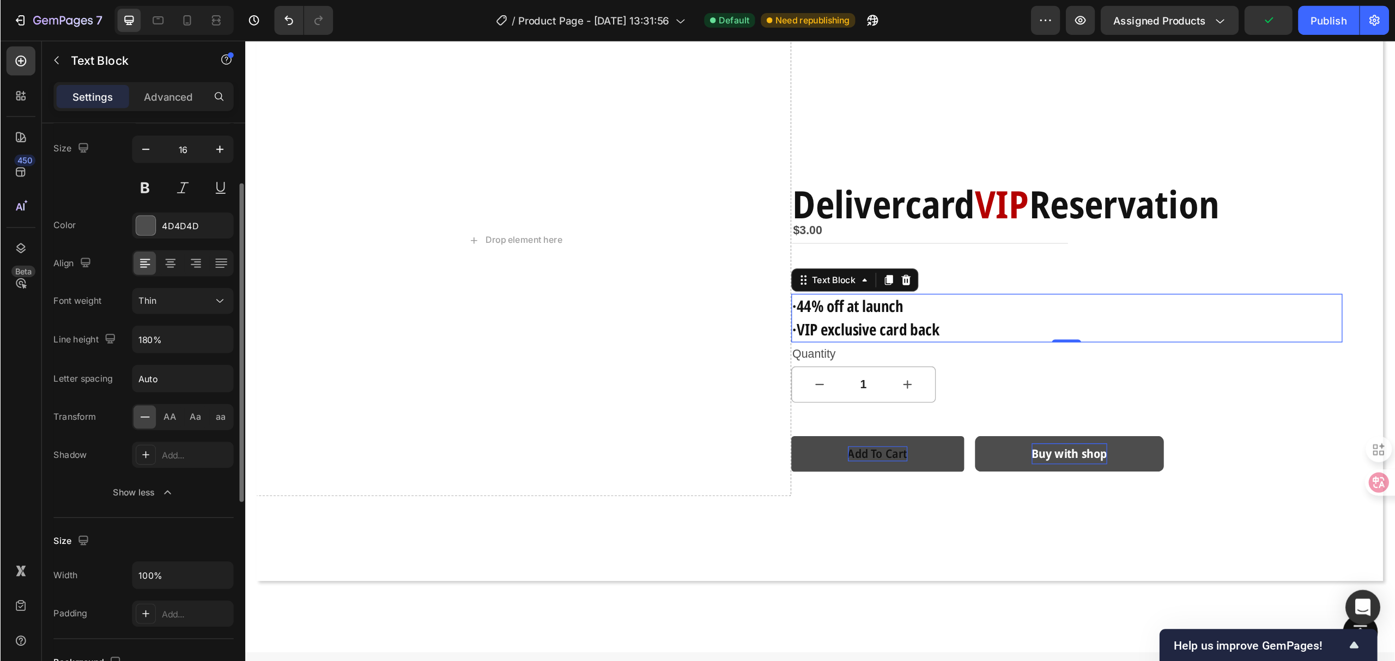
scroll to position [0, 0]
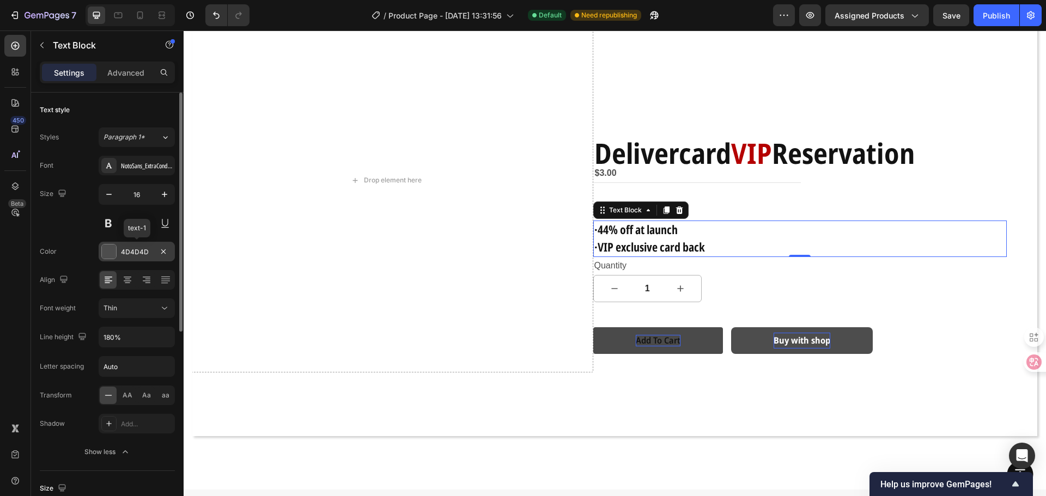
click at [112, 251] on div at bounding box center [109, 252] width 14 height 14
click at [676, 244] on strong "·VIP exclusive card back" at bounding box center [649, 247] width 111 height 16
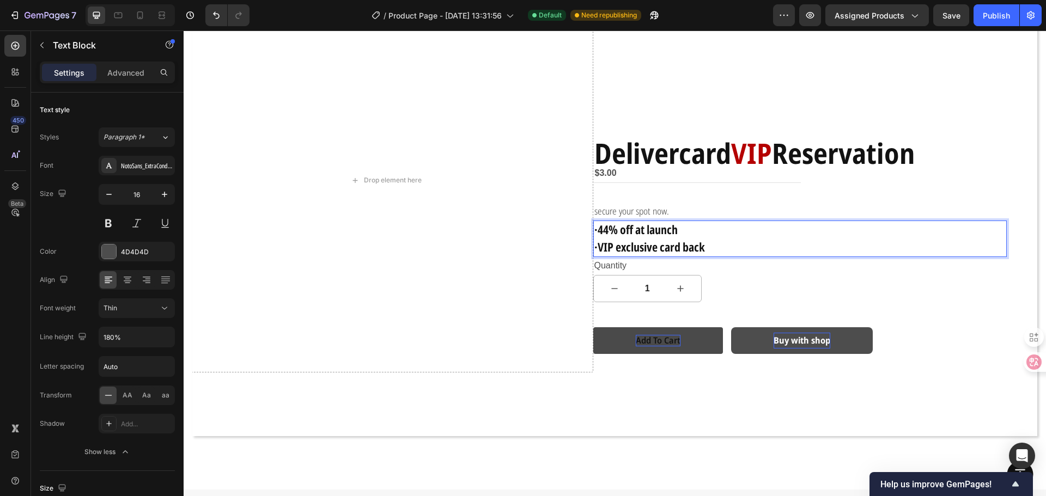
click at [705, 247] on p "·VIP exclusive card back" at bounding box center [800, 247] width 412 height 17
drag, startPoint x: 687, startPoint y: 246, endPoint x: 494, endPoint y: 215, distance: 195.3
click at [494, 215] on div "Drop element here Delivercard VIP Reservation Text Block $3.00 Product Price Pr…" at bounding box center [593, 181] width 828 height 384
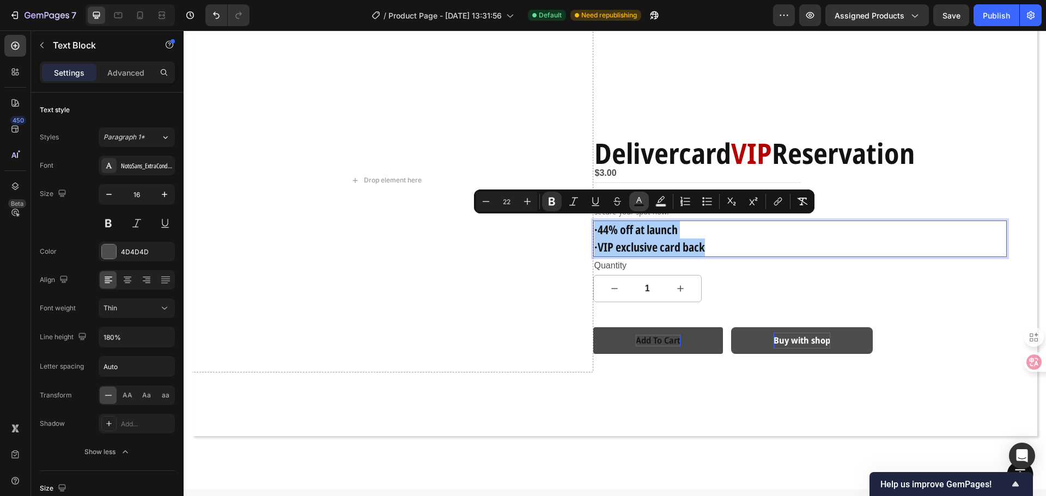
click at [641, 206] on rect "Editor contextual toolbar" at bounding box center [639, 205] width 10 height 3
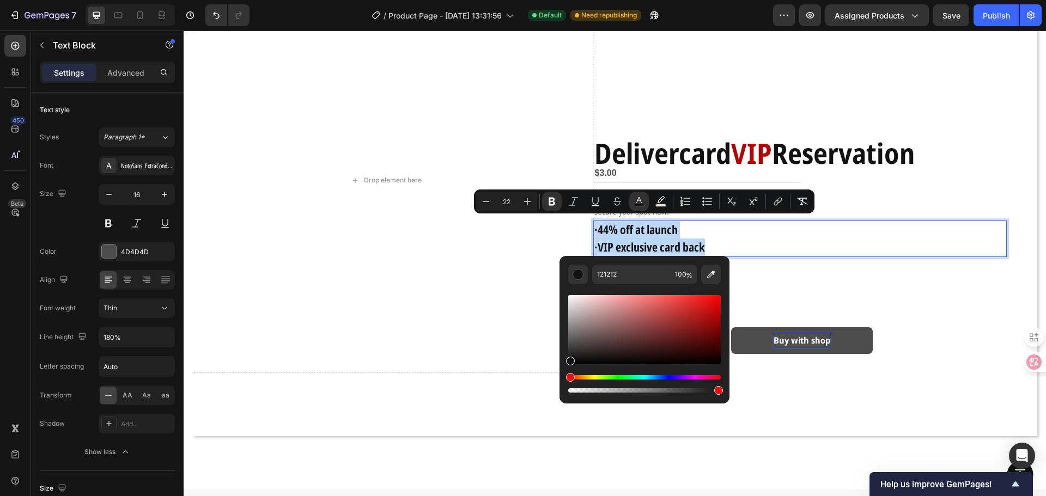
click at [697, 241] on strong "·VIP exclusive card back" at bounding box center [649, 247] width 111 height 16
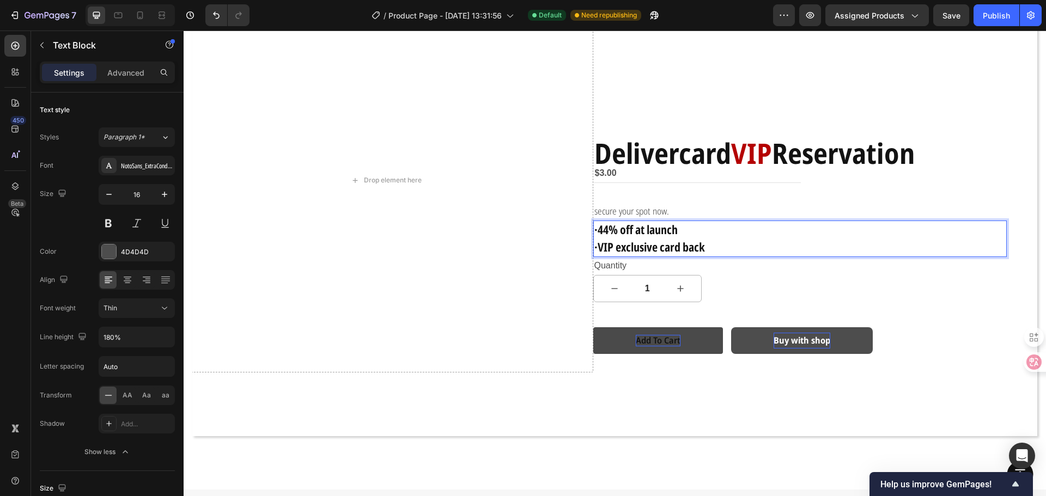
click at [730, 242] on p "·VIP exclusive card back" at bounding box center [800, 247] width 412 height 17
click at [683, 242] on strong "·VIP exclusive card back" at bounding box center [649, 247] width 111 height 16
click at [658, 208] on span "secure your spot now." at bounding box center [631, 211] width 75 height 13
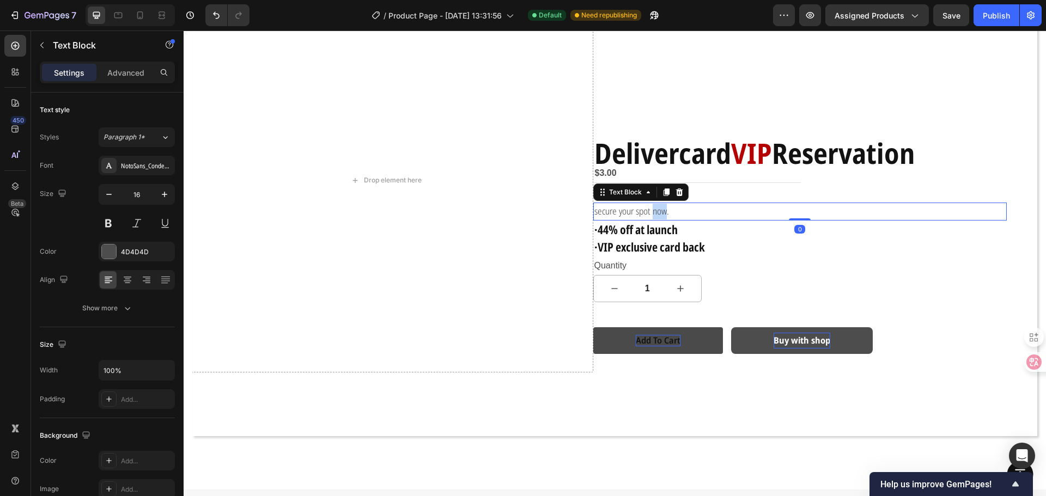
click at [658, 208] on span "secure your spot now." at bounding box center [631, 211] width 75 height 13
click at [668, 209] on p "secure your spot now." at bounding box center [800, 212] width 412 height 16
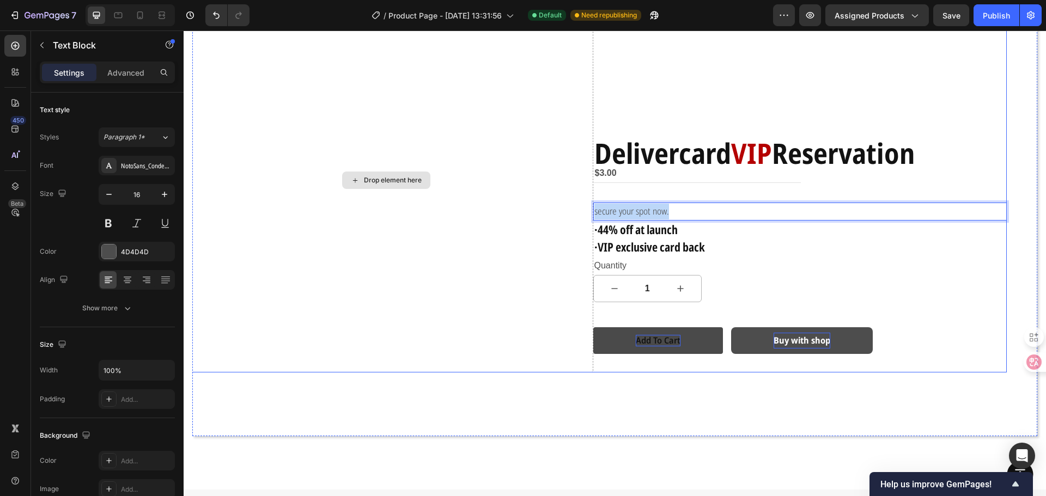
drag, startPoint x: 671, startPoint y: 209, endPoint x: 578, endPoint y: 208, distance: 92.6
click at [578, 208] on div "Drop element here Delivercard VIP Reservation Text Block $3.00 Product Price Pr…" at bounding box center [593, 181] width 828 height 384
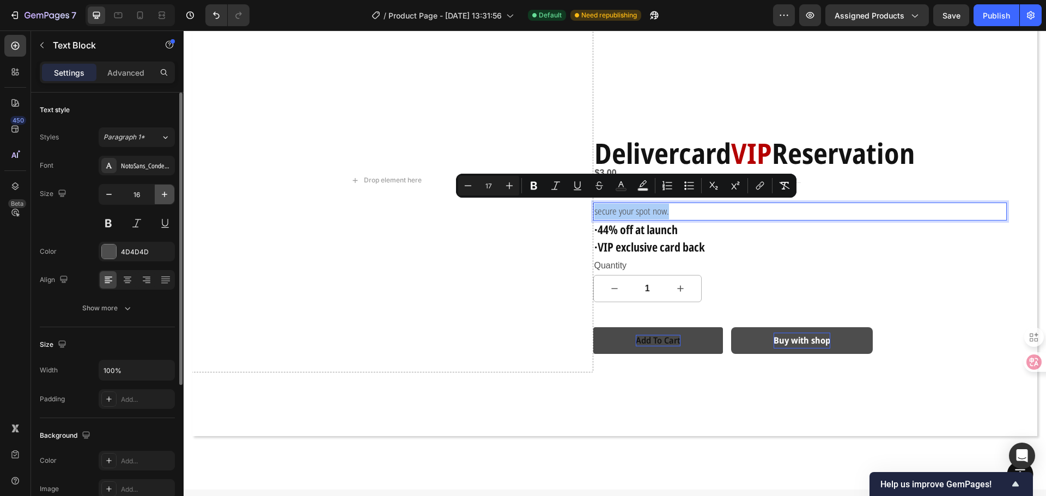
click at [164, 199] on icon "button" at bounding box center [164, 194] width 11 height 11
type input "17"
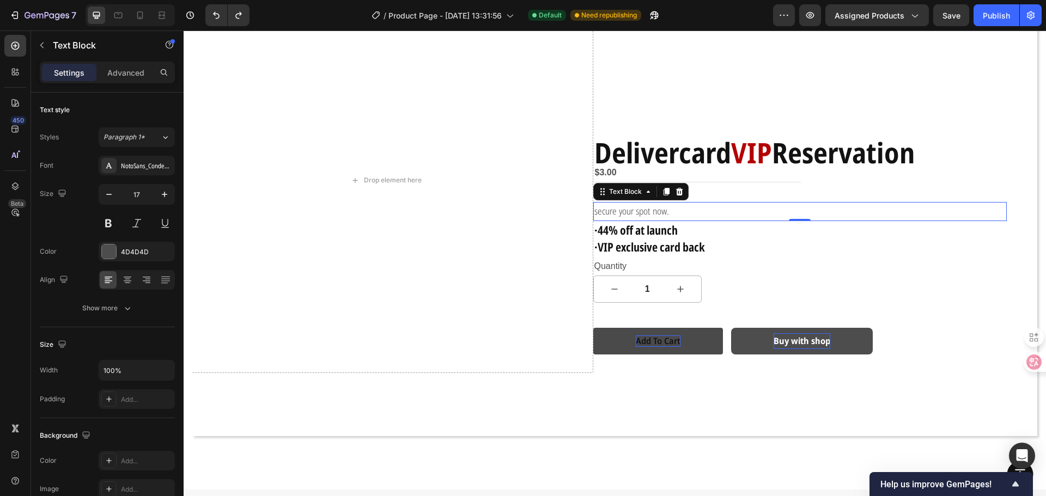
type input "16"
click at [660, 207] on span "secure your spot now." at bounding box center [631, 211] width 75 height 13
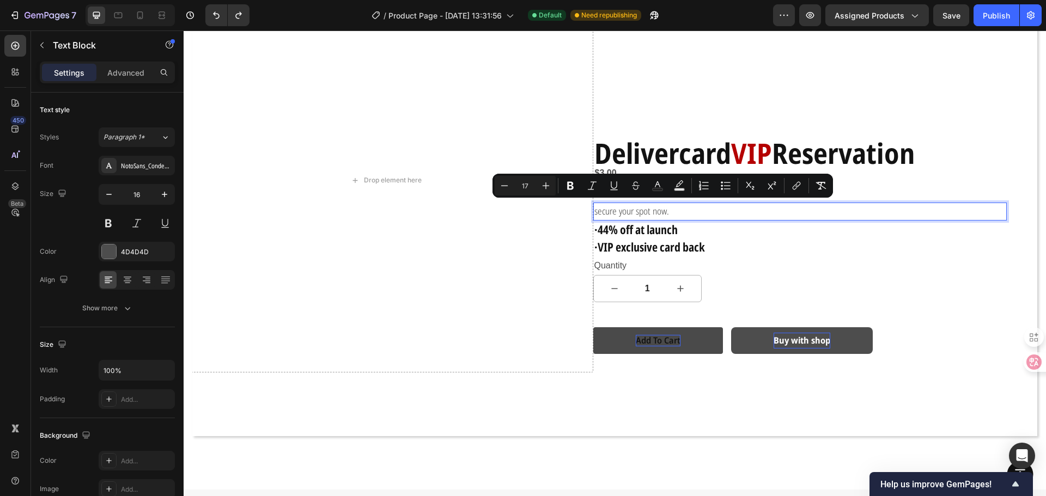
drag, startPoint x: 664, startPoint y: 209, endPoint x: 640, endPoint y: 209, distance: 24.0
click at [660, 209] on p "secure your spot now." at bounding box center [800, 212] width 412 height 16
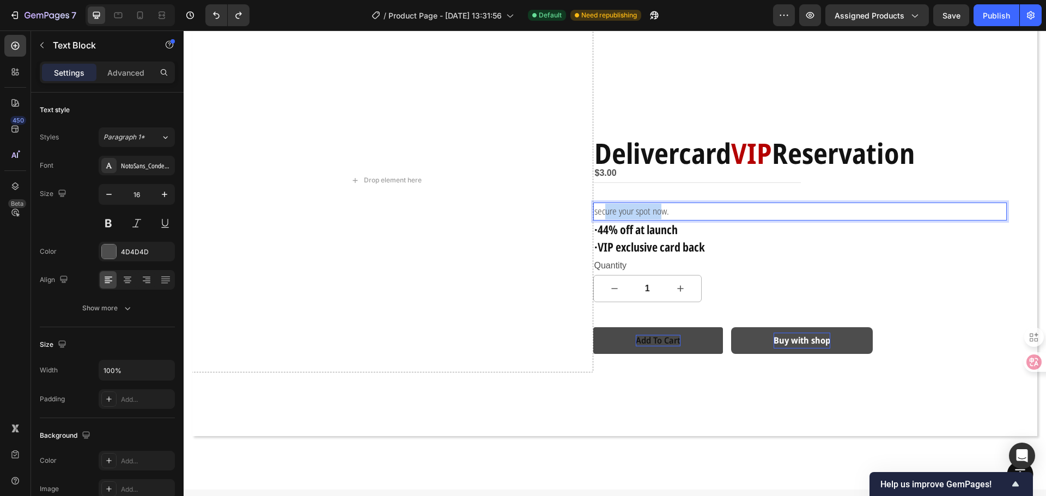
drag, startPoint x: 640, startPoint y: 209, endPoint x: 601, endPoint y: 209, distance: 38.7
click at [601, 209] on span "secure your spot now." at bounding box center [631, 211] width 75 height 13
click at [598, 209] on span "secure your spot now." at bounding box center [631, 211] width 75 height 13
click at [594, 209] on span "secure your spot now." at bounding box center [631, 211] width 75 height 13
click at [584, 209] on div "Drop element here" at bounding box center [386, 181] width 414 height 384
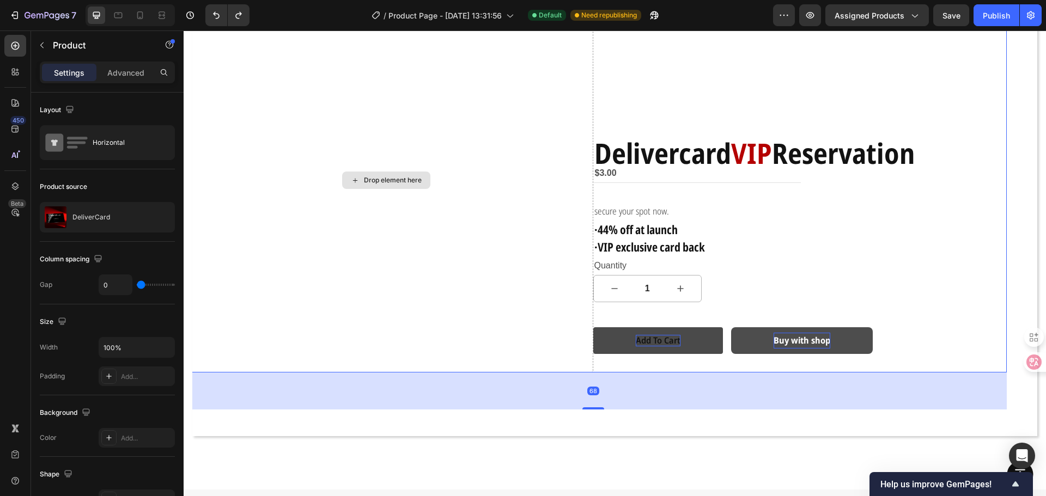
click at [584, 209] on div "Drop element here" at bounding box center [386, 181] width 414 height 384
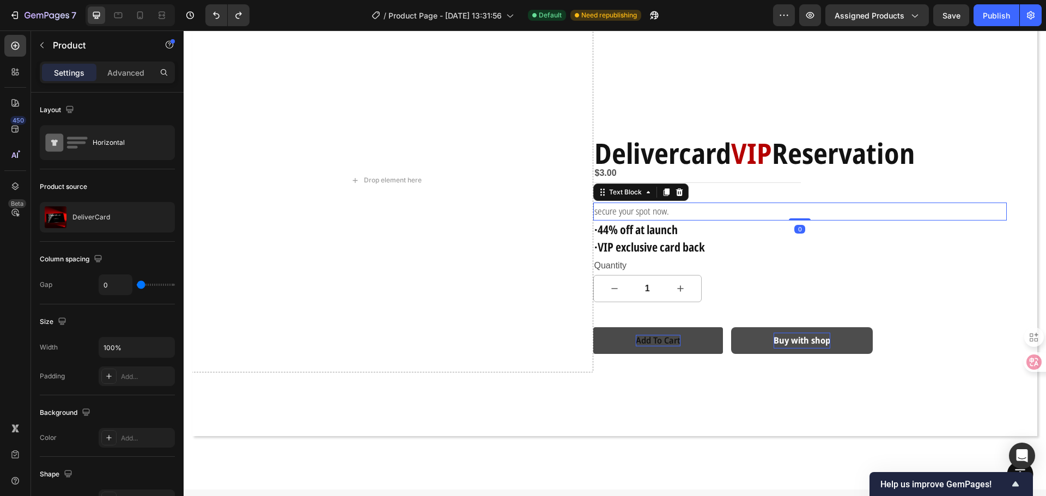
click at [643, 209] on span "secure your spot now." at bounding box center [631, 211] width 75 height 13
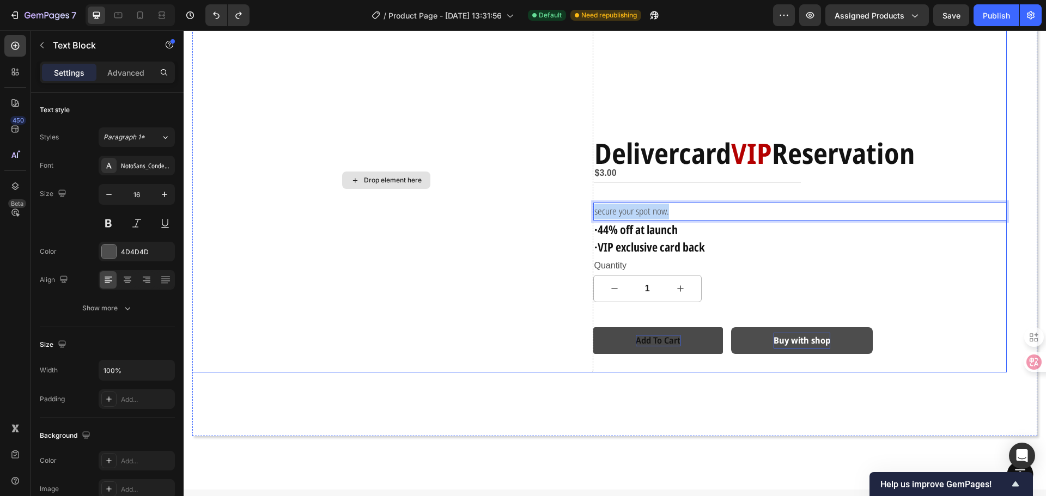
drag, startPoint x: 665, startPoint y: 212, endPoint x: 568, endPoint y: 211, distance: 97.0
click at [568, 211] on div "Drop element here Delivercard VIP Reservation Text Block $3.00 Product Price Pr…" at bounding box center [593, 181] width 828 height 384
click at [568, 211] on div "Drop element here" at bounding box center [386, 181] width 414 height 384
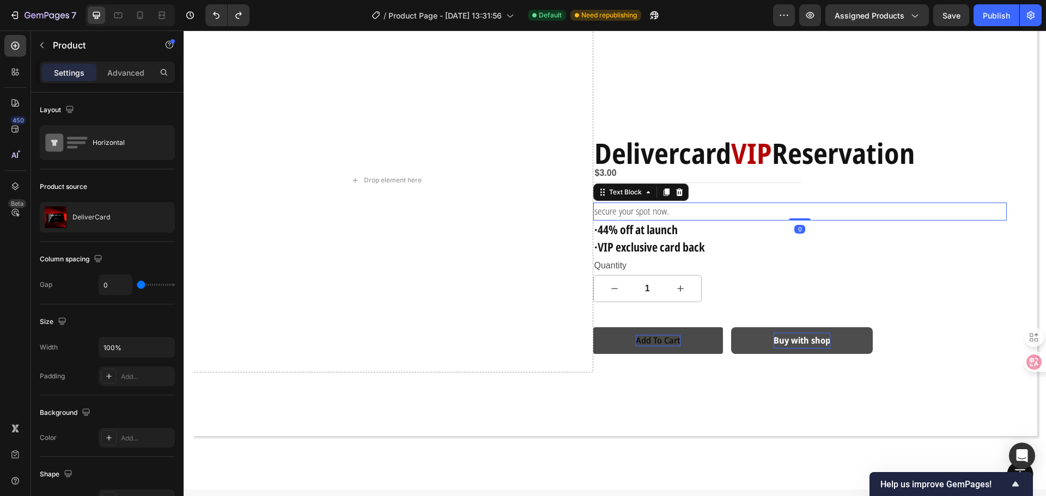
click at [607, 209] on span "secure your spot now." at bounding box center [631, 211] width 75 height 13
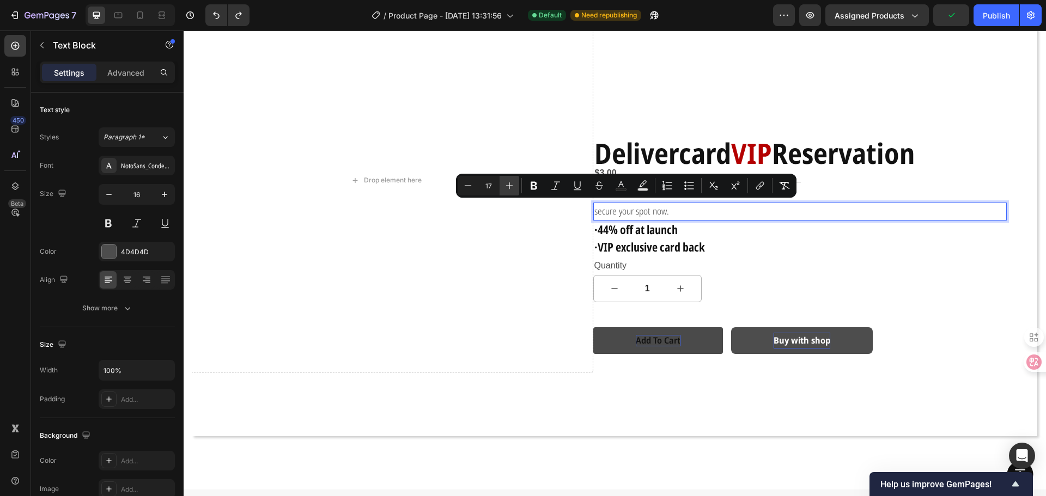
click at [512, 187] on icon "Editor contextual toolbar" at bounding box center [509, 185] width 11 height 11
type input "19"
click at [806, 239] on p "·VIP exclusive card back" at bounding box center [800, 247] width 412 height 17
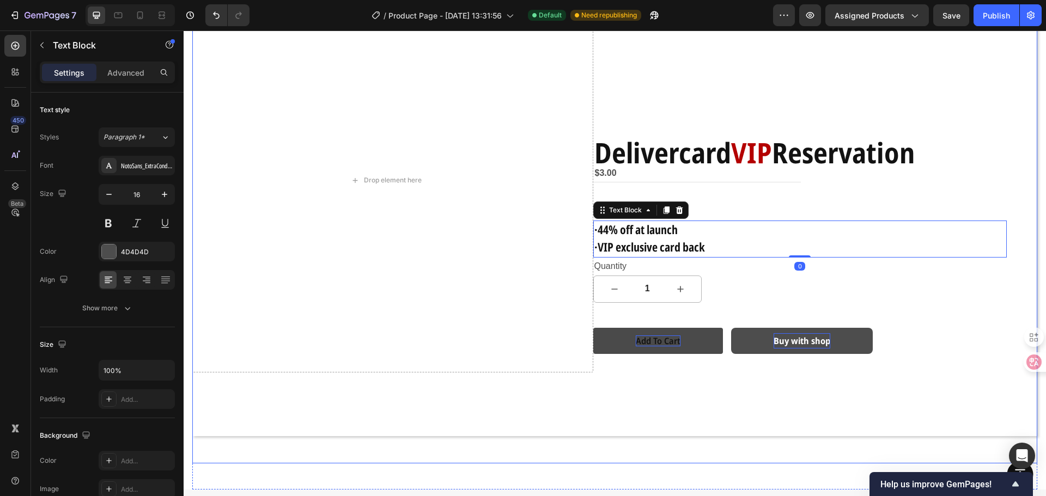
click at [747, 415] on div "Overlay" at bounding box center [614, 198] width 845 height 475
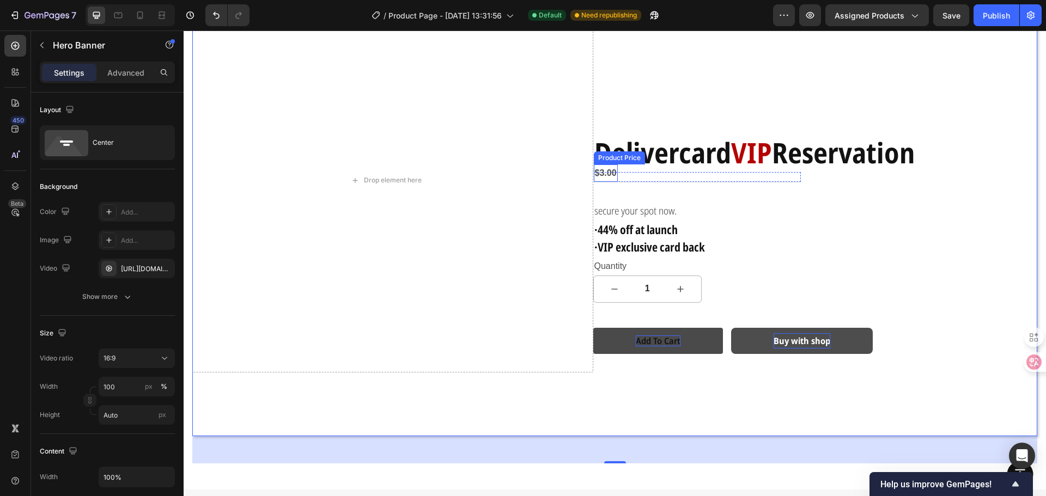
click at [609, 174] on div "$3.00" at bounding box center [606, 174] width 24 height 18
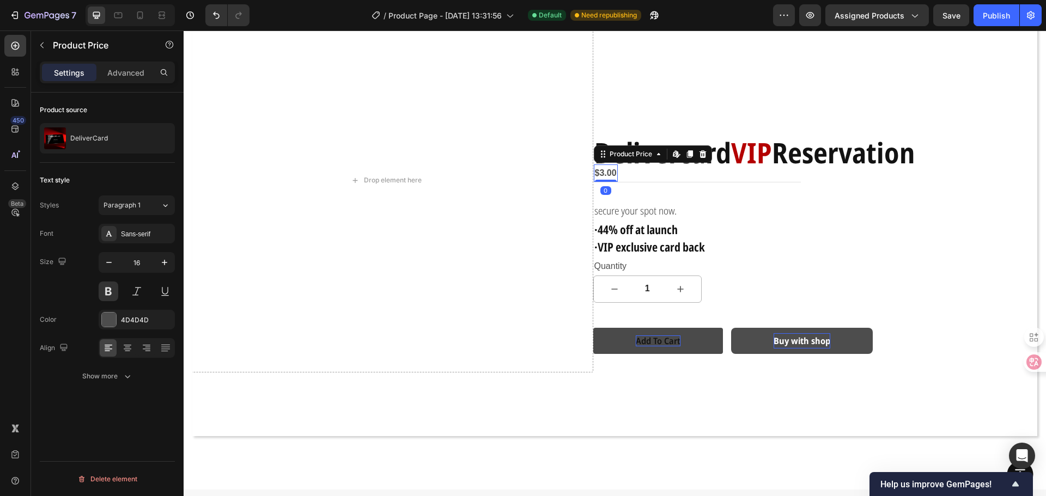
click at [610, 171] on div "$3.00" at bounding box center [606, 174] width 24 height 18
click at [166, 261] on icon "button" at bounding box center [164, 262] width 11 height 11
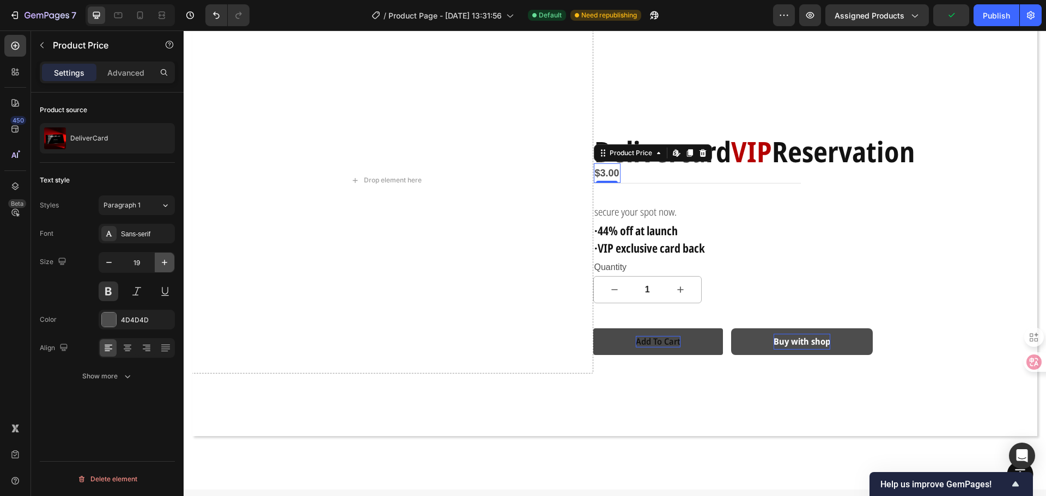
click at [166, 261] on icon "button" at bounding box center [164, 262] width 11 height 11
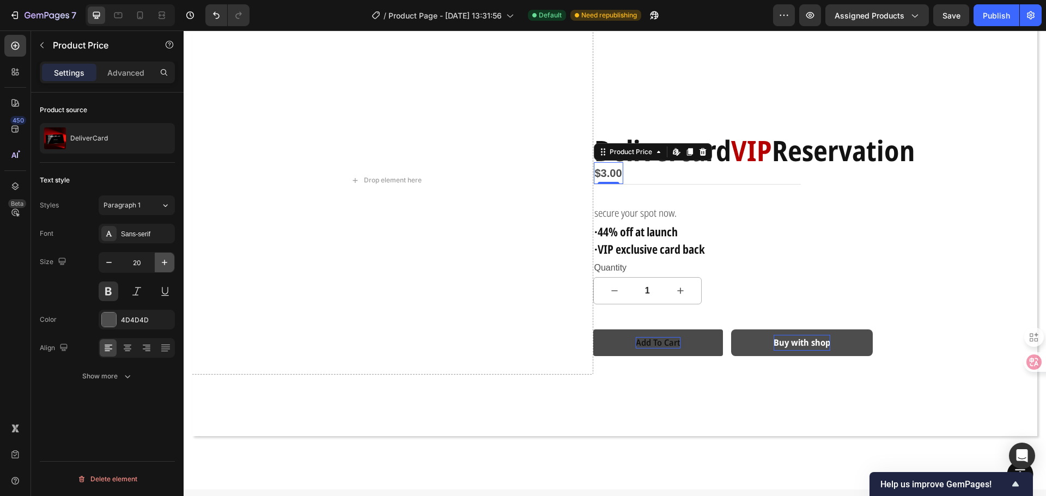
click at [166, 261] on icon "button" at bounding box center [164, 262] width 11 height 11
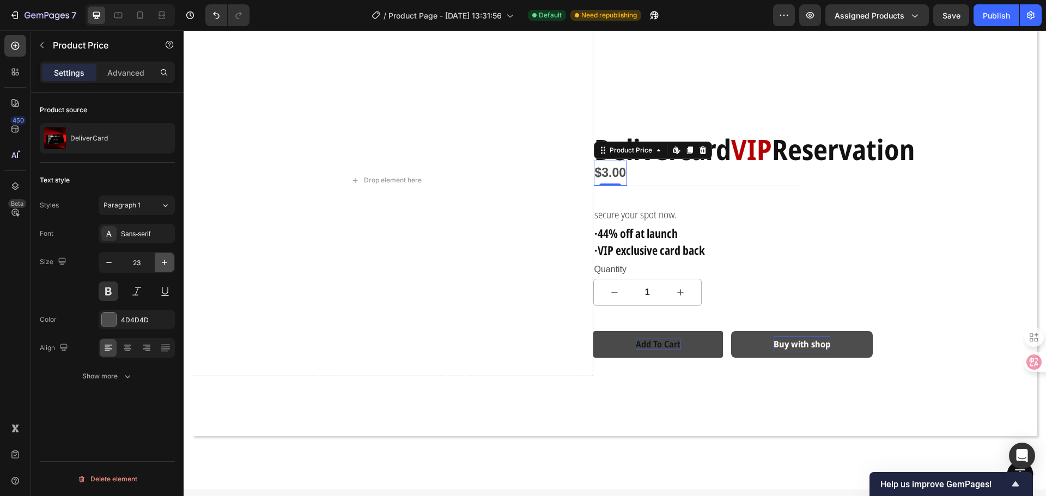
click at [166, 261] on icon "button" at bounding box center [164, 262] width 11 height 11
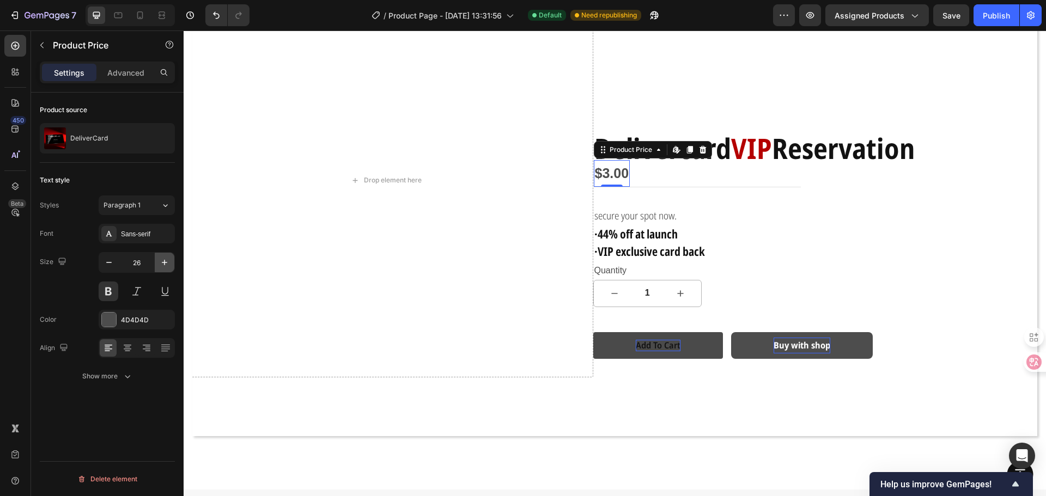
click at [166, 261] on icon "button" at bounding box center [164, 262] width 11 height 11
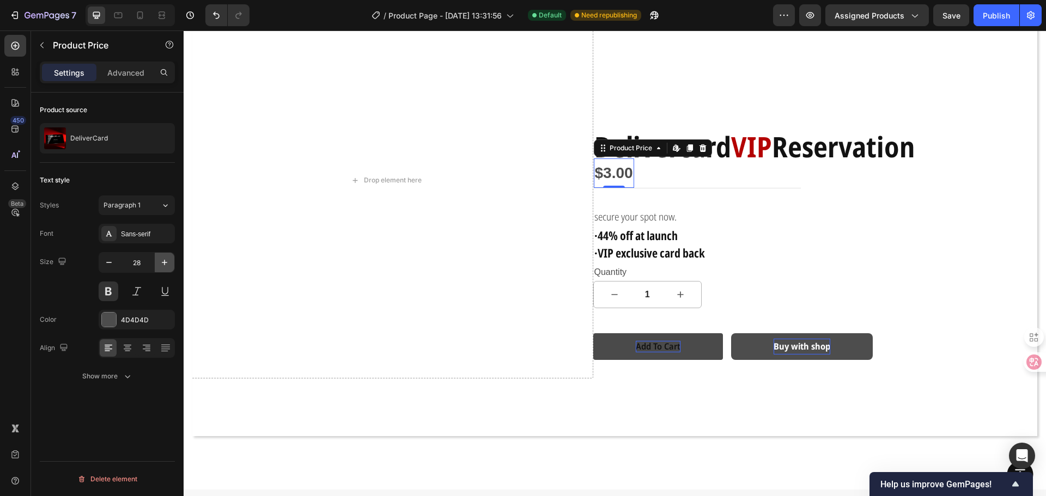
click at [166, 261] on icon "button" at bounding box center [164, 262] width 11 height 11
type input "30"
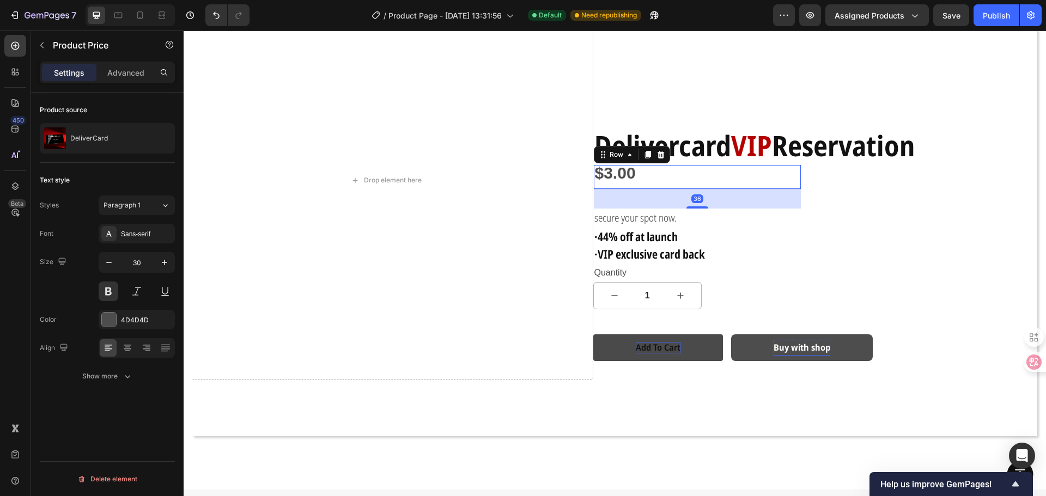
click at [684, 172] on div "$3.00 Product Price Product Price Row 36" at bounding box center [697, 177] width 207 height 25
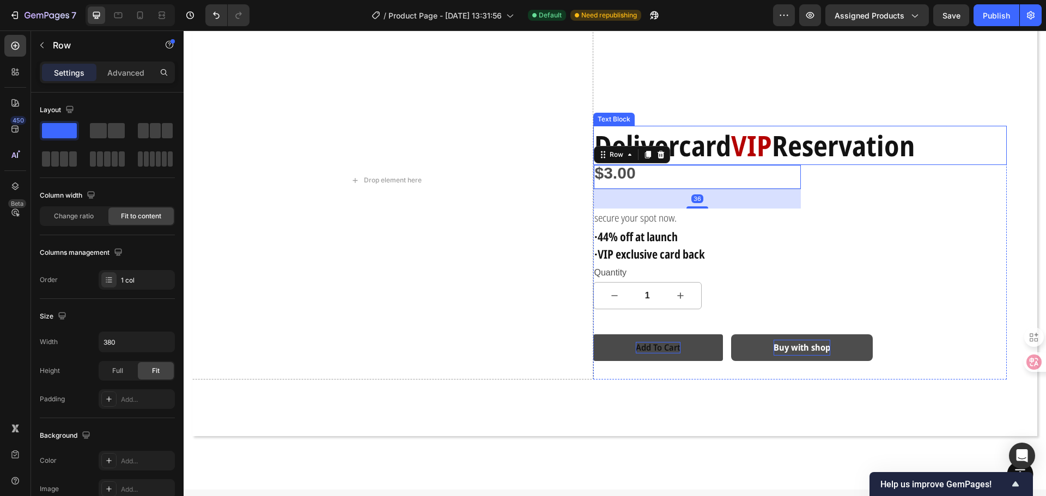
click at [728, 144] on strong "Delivercard" at bounding box center [662, 145] width 137 height 39
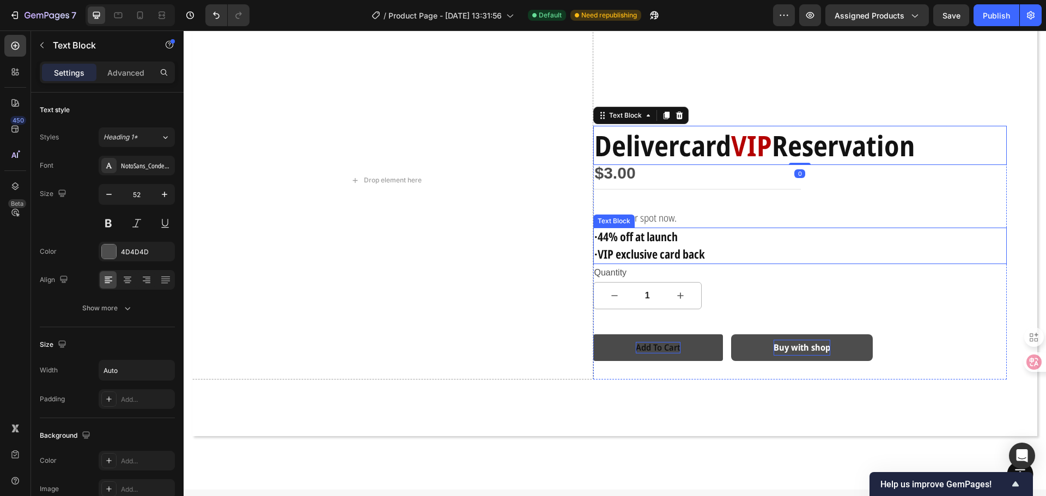
click at [776, 228] on div "·44% off at launch ·VIP exclusive card back" at bounding box center [800, 246] width 414 height 37
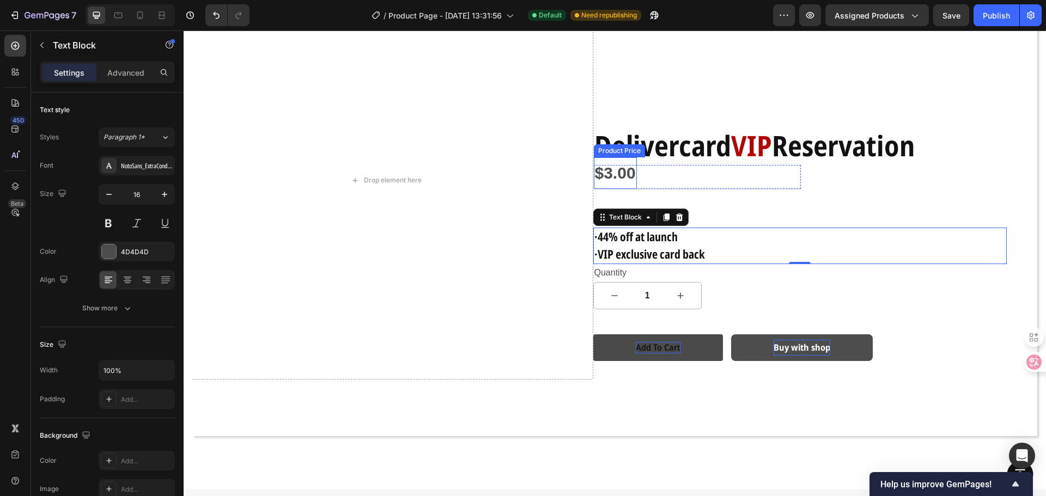
click at [604, 169] on div "$3.00" at bounding box center [615, 173] width 43 height 32
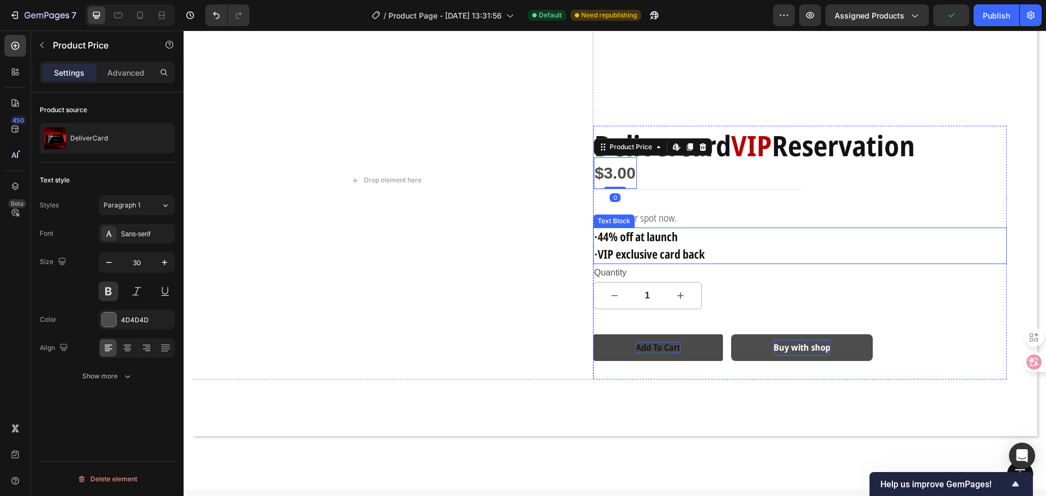
click at [822, 228] on div "·44% off at launch ·VIP exclusive card back" at bounding box center [800, 246] width 414 height 37
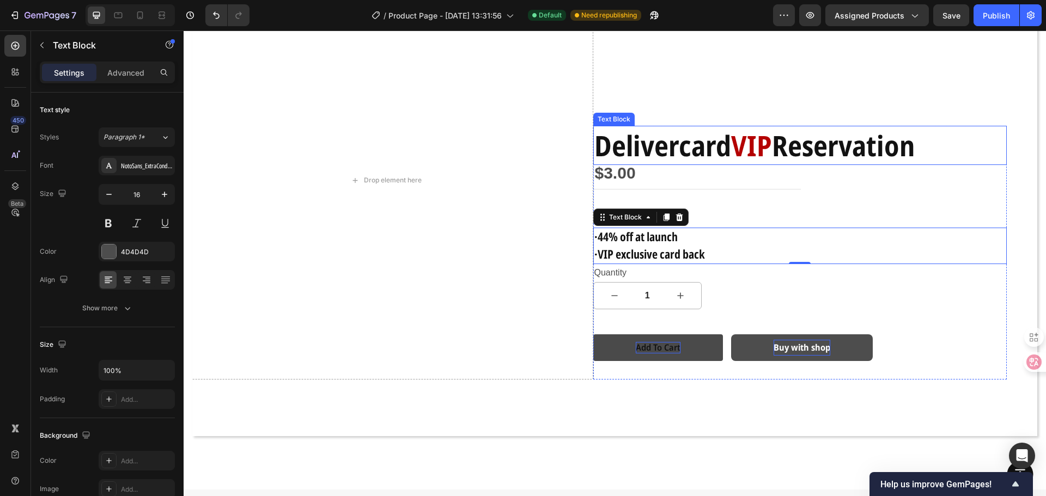
click at [691, 145] on strong "Delivercard" at bounding box center [662, 145] width 137 height 39
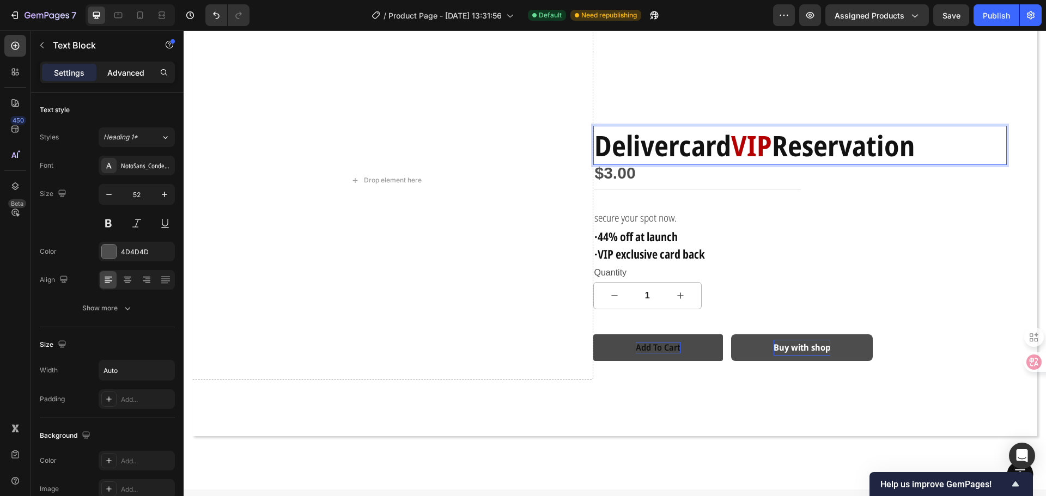
click at [132, 72] on p "Advanced" at bounding box center [125, 72] width 37 height 11
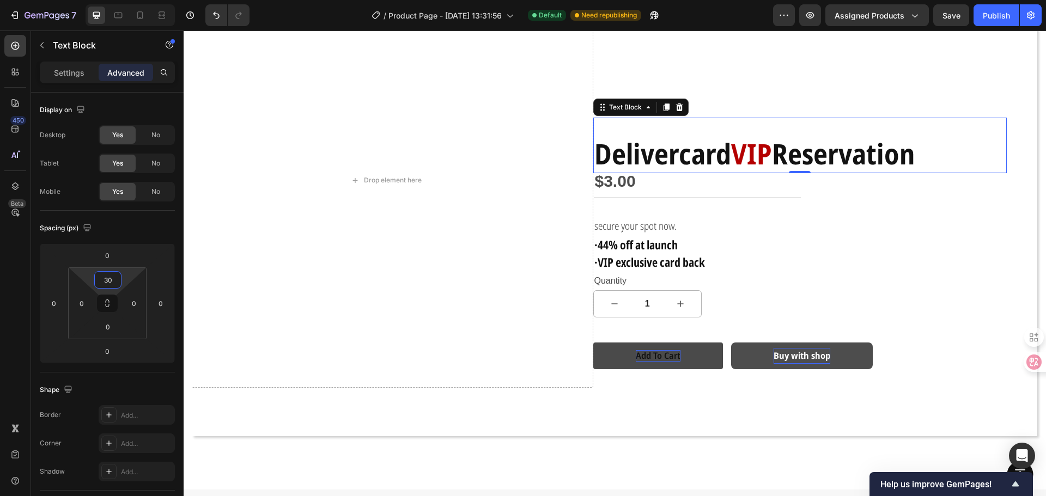
drag, startPoint x: 126, startPoint y: 274, endPoint x: 126, endPoint y: 266, distance: 8.2
click at [126, 0] on html "7 Version history / Product Page - [DATE] 13:31:56 Default Need republishing Pr…" at bounding box center [523, 0] width 1046 height 0
type input "0"
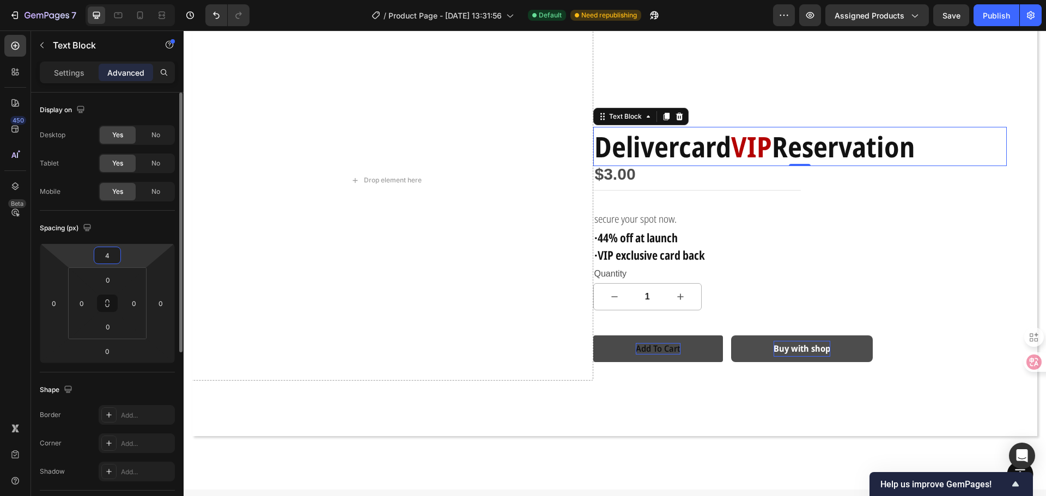
click at [130, 0] on html "7 Version history / Product Page - [DATE] 13:31:56 Default Need republishing Pr…" at bounding box center [523, 0] width 1046 height 0
type input "0"
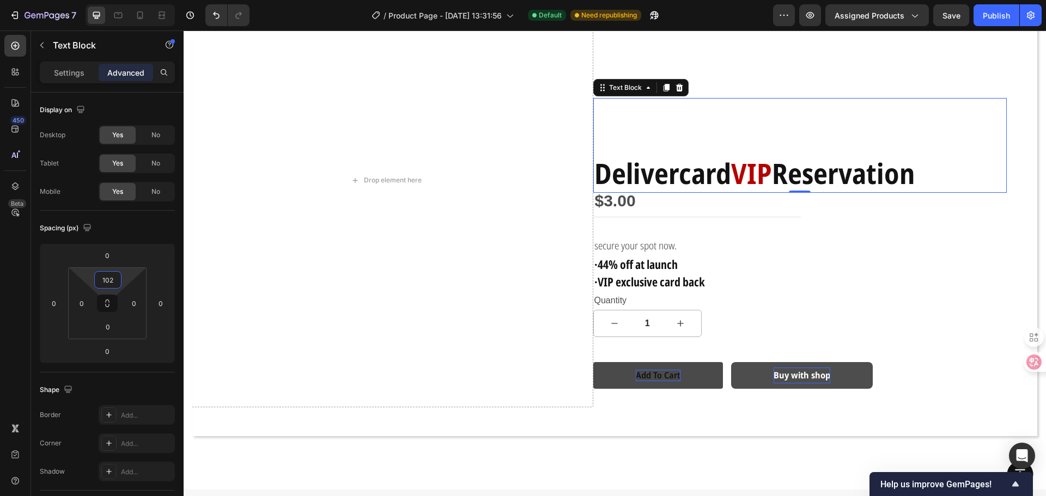
drag, startPoint x: 123, startPoint y: 274, endPoint x: 124, endPoint y: 246, distance: 27.8
click at [124, 0] on html "7 Version history / Product Page - [DATE] 13:31:56 Default Need republishing Pr…" at bounding box center [523, 0] width 1046 height 0
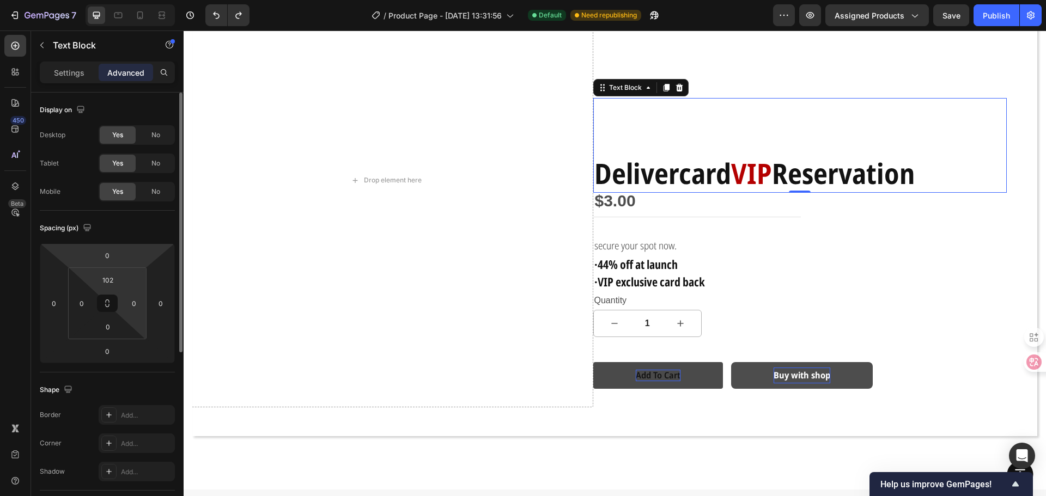
type input "0"
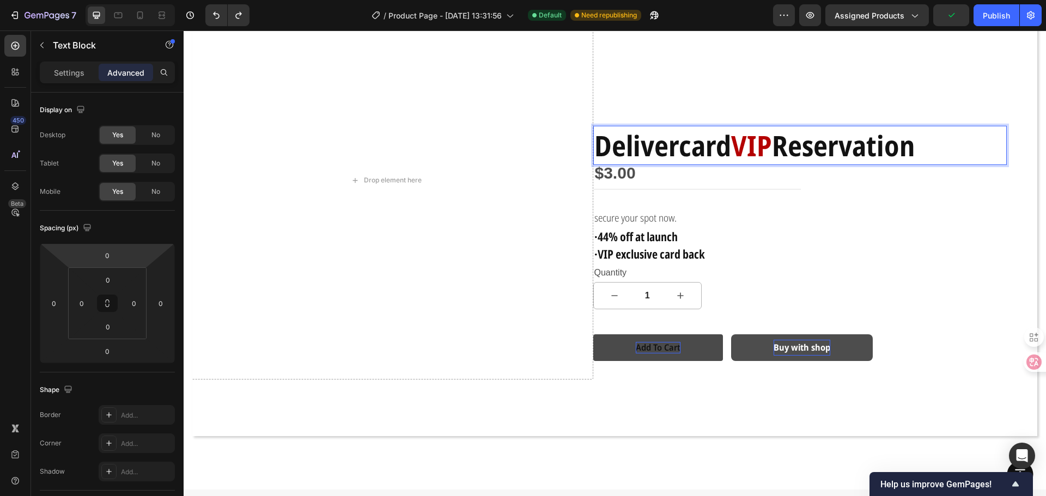
click at [787, 158] on strong "Reservation" at bounding box center [843, 145] width 143 height 39
click at [982, 151] on div "Delivercard VIP Reservation" at bounding box center [800, 145] width 414 height 39
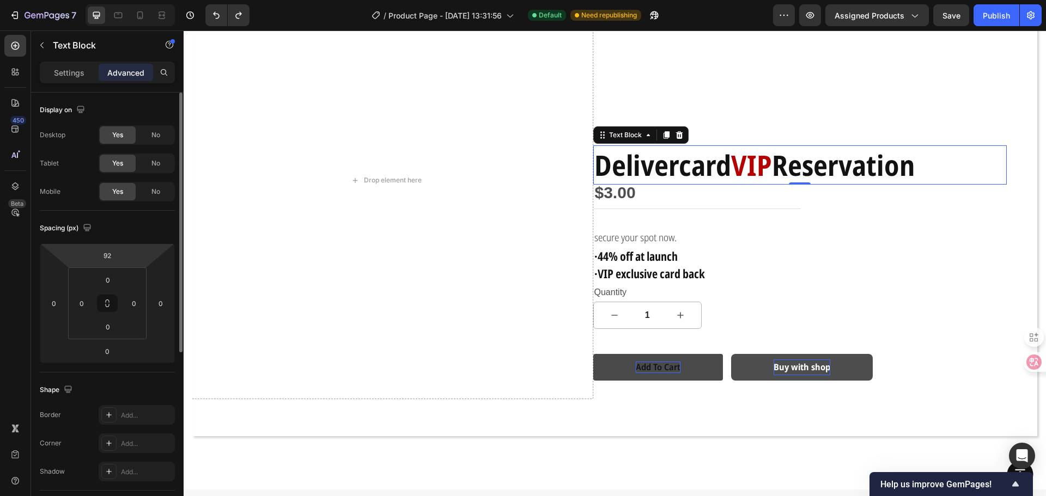
drag, startPoint x: 134, startPoint y: 257, endPoint x: 137, endPoint y: 232, distance: 25.3
click at [137, 0] on html "7 Version history / Product Page - [DATE] 13:31:56 Default Need republishing Pr…" at bounding box center [523, 0] width 1046 height 0
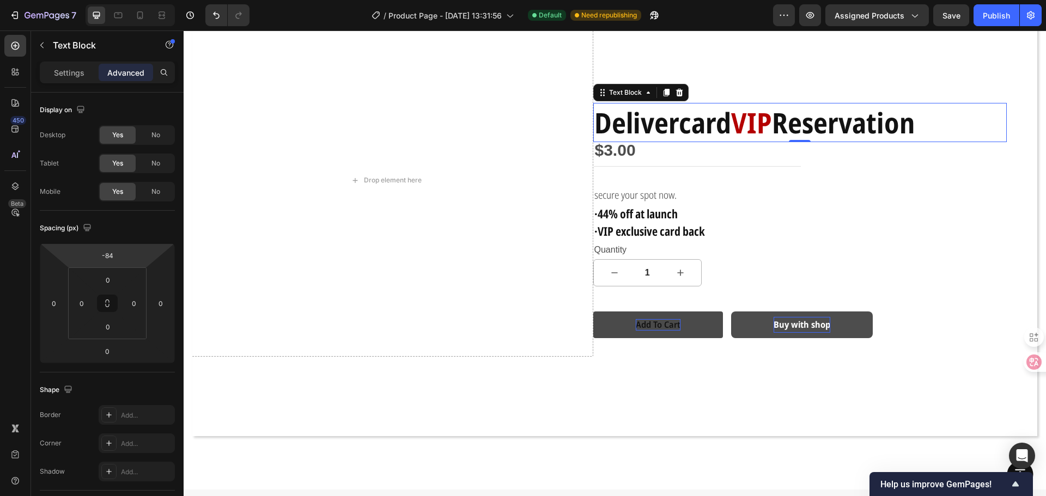
drag, startPoint x: 137, startPoint y: 246, endPoint x: 137, endPoint y: 294, distance: 47.9
click at [137, 0] on html "7 Version history / Product Page - [DATE] 13:31:56 Default Need republishing Pr…" at bounding box center [523, 0] width 1046 height 0
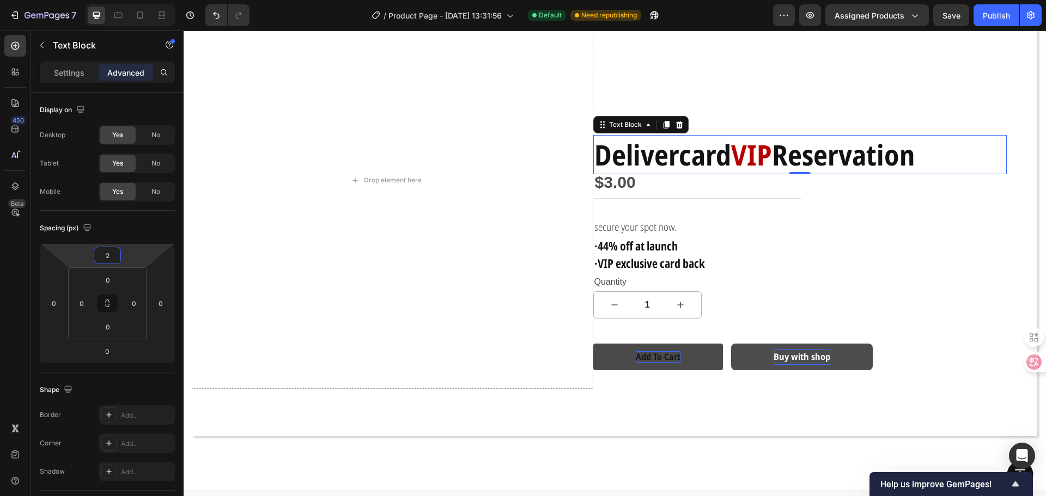
type input "-4"
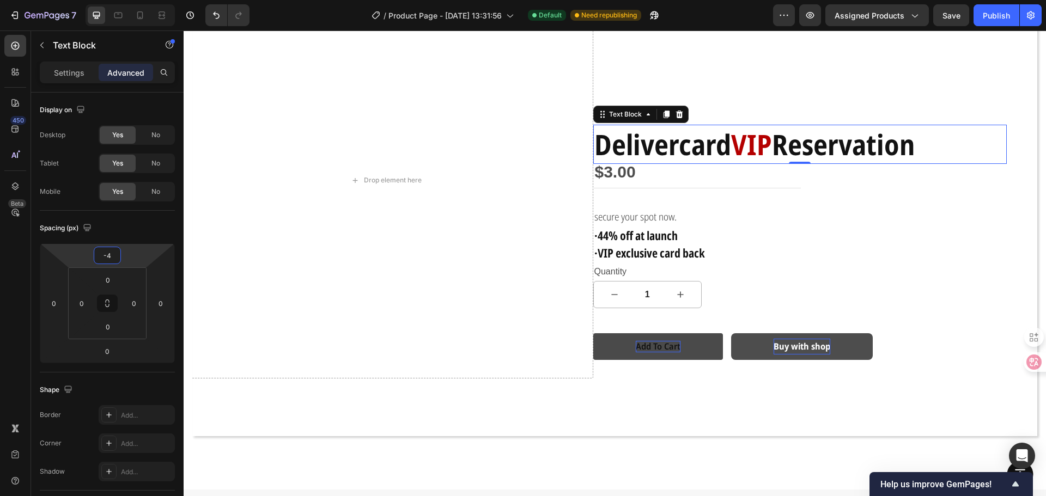
drag, startPoint x: 135, startPoint y: 255, endPoint x: 134, endPoint y: 281, distance: 26.2
click at [134, 0] on html "7 Version history / Product Page - [DATE] 13:31:56 Default Need republishing Pr…" at bounding box center [523, 0] width 1046 height 0
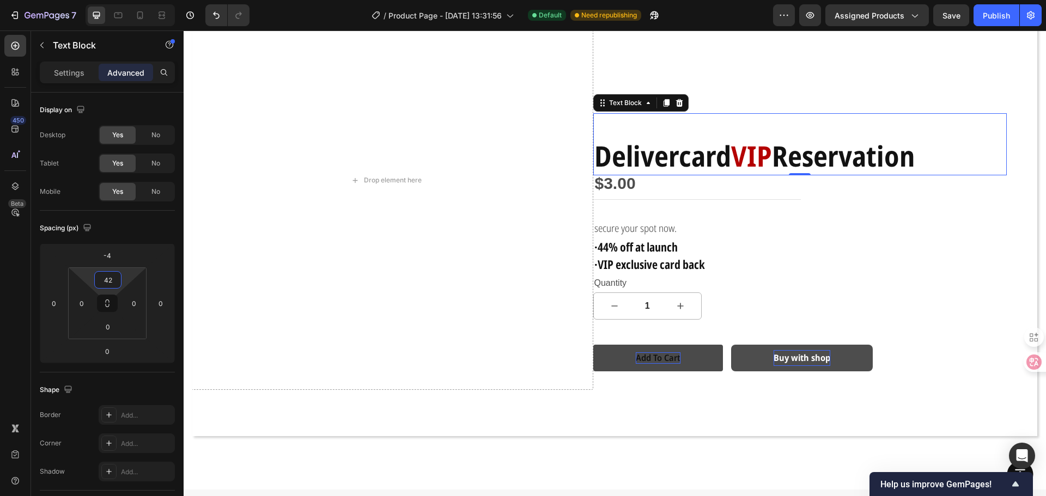
drag, startPoint x: 128, startPoint y: 277, endPoint x: 129, endPoint y: 265, distance: 11.5
click at [129, 0] on html "7 Version history / Product Page - [DATE] 13:31:56 Default Need republishing Pr…" at bounding box center [523, 0] width 1046 height 0
type input "0"
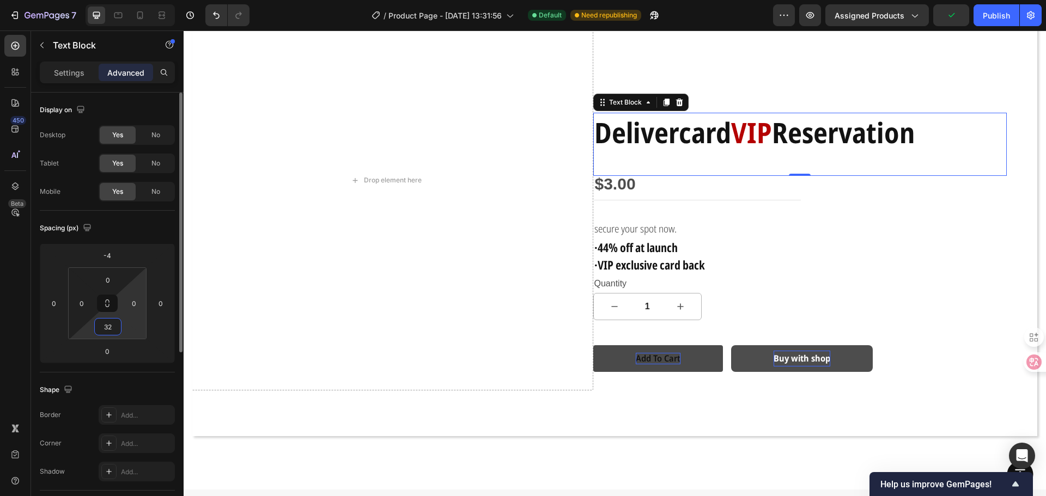
drag, startPoint x: 124, startPoint y: 328, endPoint x: 129, endPoint y: 314, distance: 14.5
click at [129, 0] on html "7 Version history / Product Page - [DATE] 13:31:56 Default Need republishing Pr…" at bounding box center [523, 0] width 1046 height 0
type input "46"
drag, startPoint x: 129, startPoint y: 314, endPoint x: 127, endPoint y: 308, distance: 6.6
click at [127, 0] on html "7 Version history / Product Page - [DATE] 13:31:56 Default Need republishing Pr…" at bounding box center [523, 0] width 1046 height 0
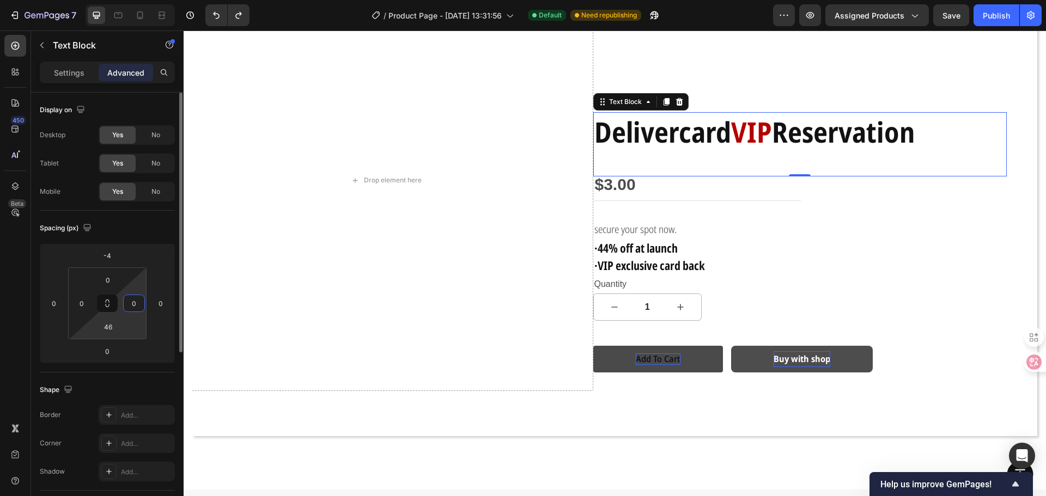
type input "0Z"
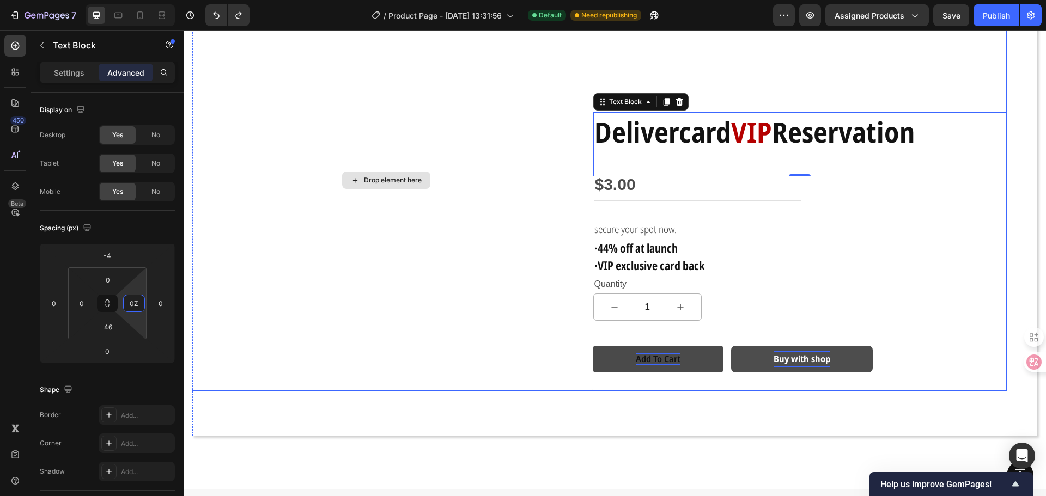
type input "0"
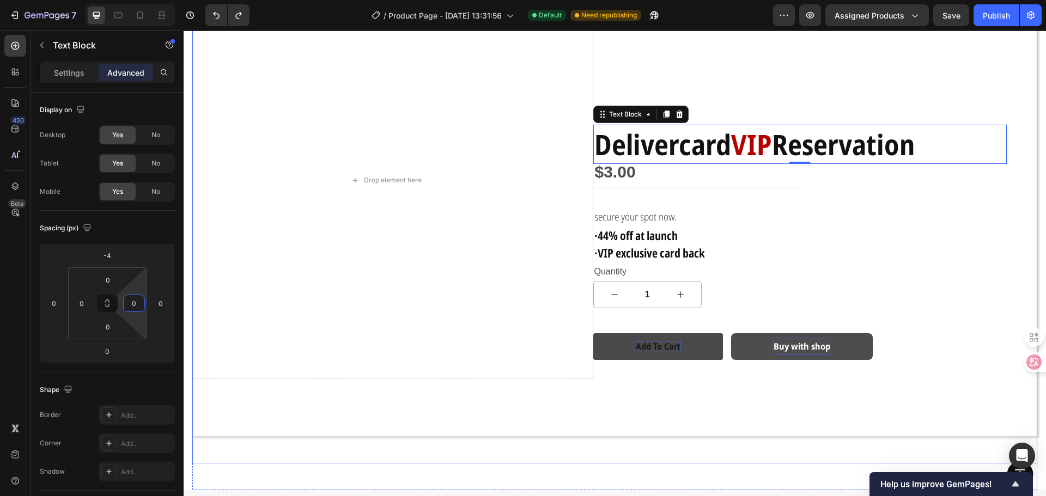
click at [641, 438] on div "Drop element here Delivercard VIP Reservation Text Block 0 $3.00 Product Price …" at bounding box center [614, 212] width 845 height 502
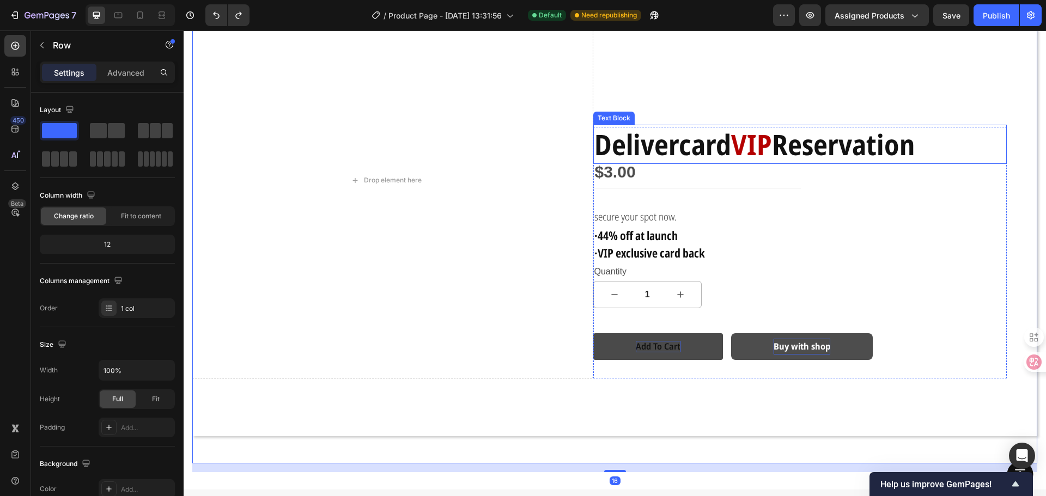
click at [689, 145] on strong "Delivercard" at bounding box center [662, 144] width 137 height 39
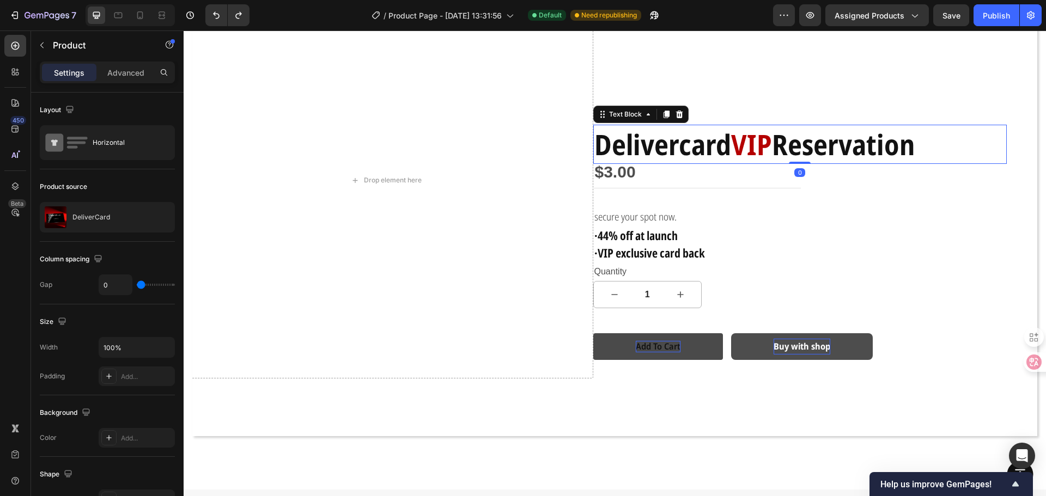
click at [583, 188] on div "Drop element here" at bounding box center [386, 180] width 414 height 397
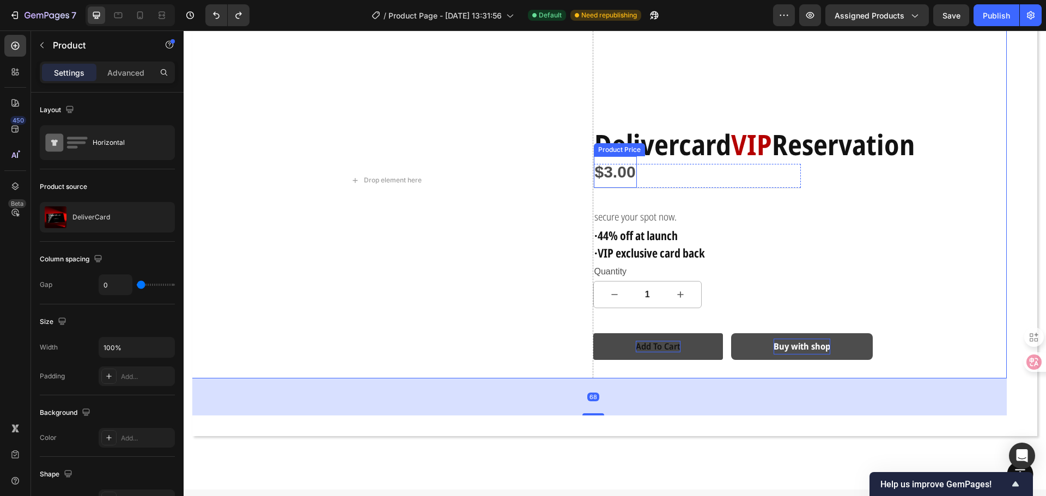
click at [618, 179] on div "$3.00" at bounding box center [615, 172] width 43 height 32
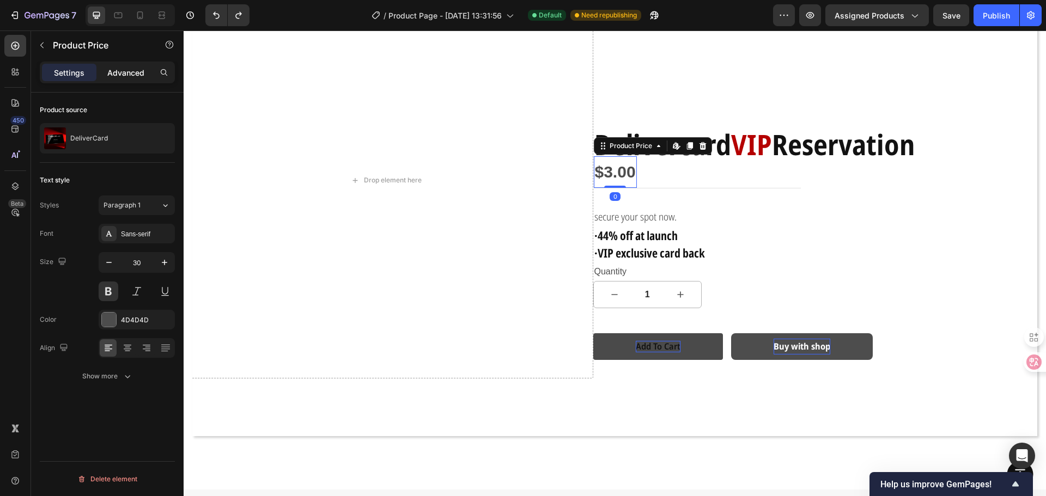
click at [125, 80] on div "Advanced" at bounding box center [126, 72] width 54 height 17
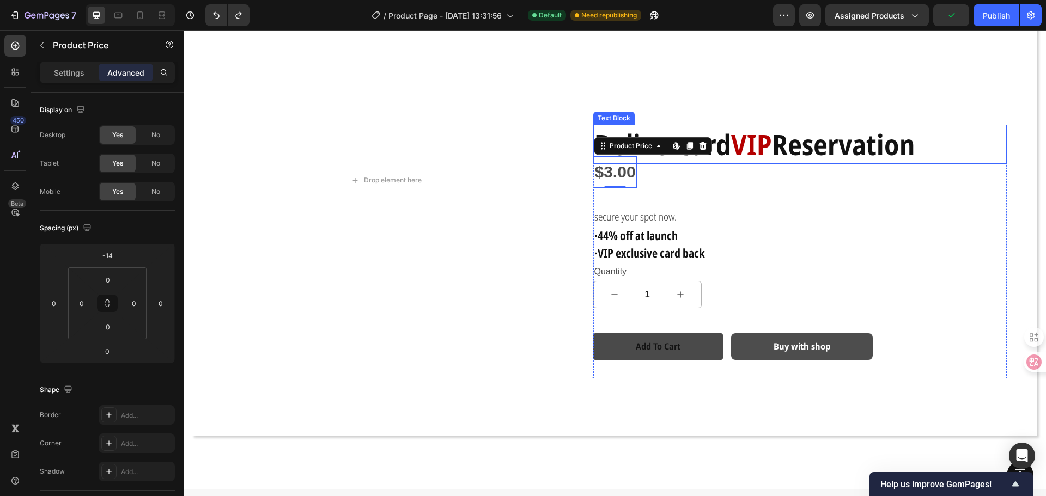
click at [781, 139] on strong "Reservation" at bounding box center [843, 144] width 143 height 39
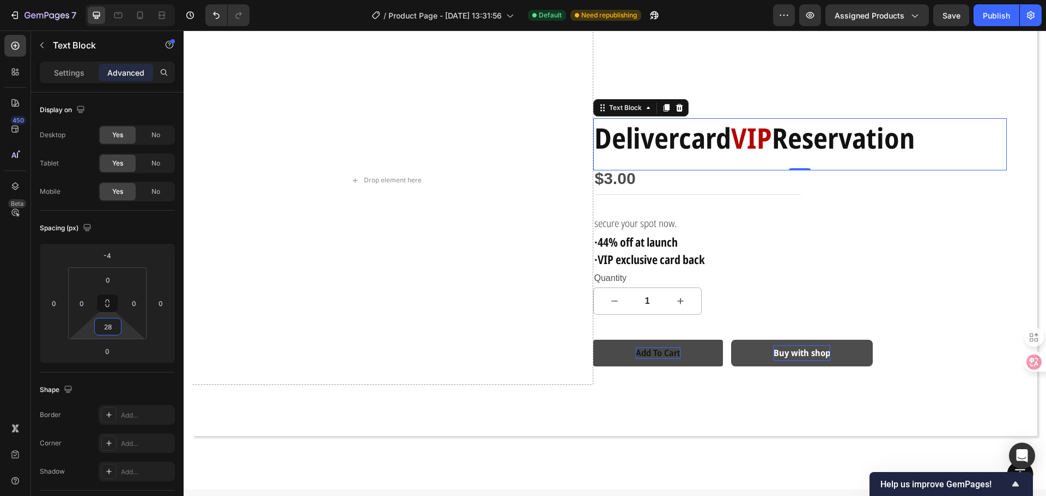
type input "30"
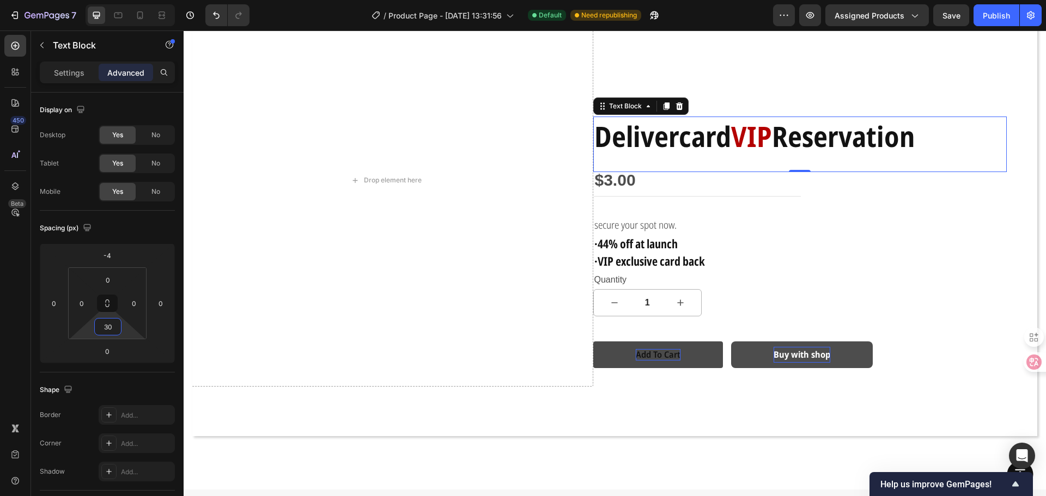
drag, startPoint x: 130, startPoint y: 331, endPoint x: 130, endPoint y: 323, distance: 8.2
click at [130, 0] on html "7 Version history / Product Page - [DATE] 13:31:56 Default Need republishing Pr…" at bounding box center [523, 0] width 1046 height 0
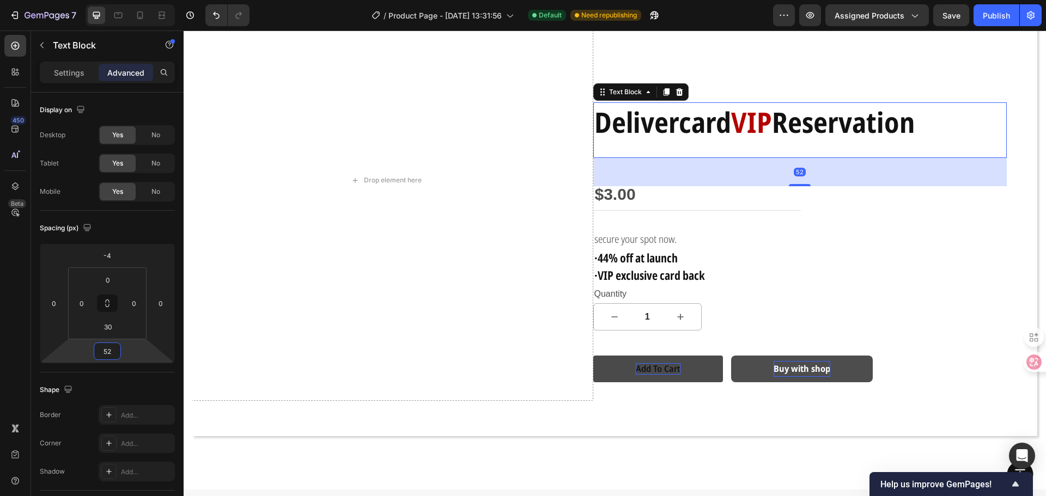
drag, startPoint x: 131, startPoint y: 354, endPoint x: 131, endPoint y: 340, distance: 14.2
click at [131, 0] on html "7 Version history / Product Page - [DATE] 13:31:56 Default Need republishing Pr…" at bounding box center [523, 0] width 1046 height 0
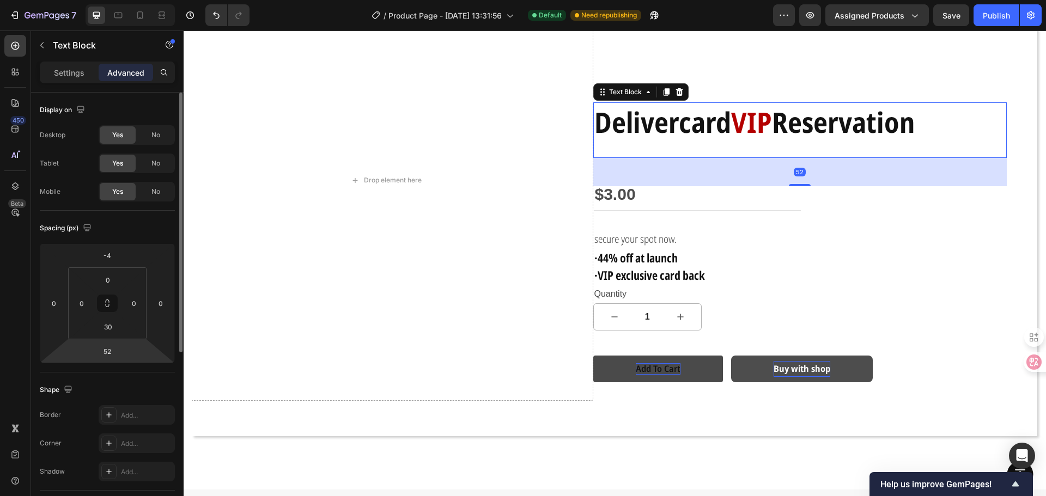
click at [131, 0] on html "7 Version history / Product Page - [DATE] 13:31:56 Default Need republishing Pr…" at bounding box center [523, 0] width 1046 height 0
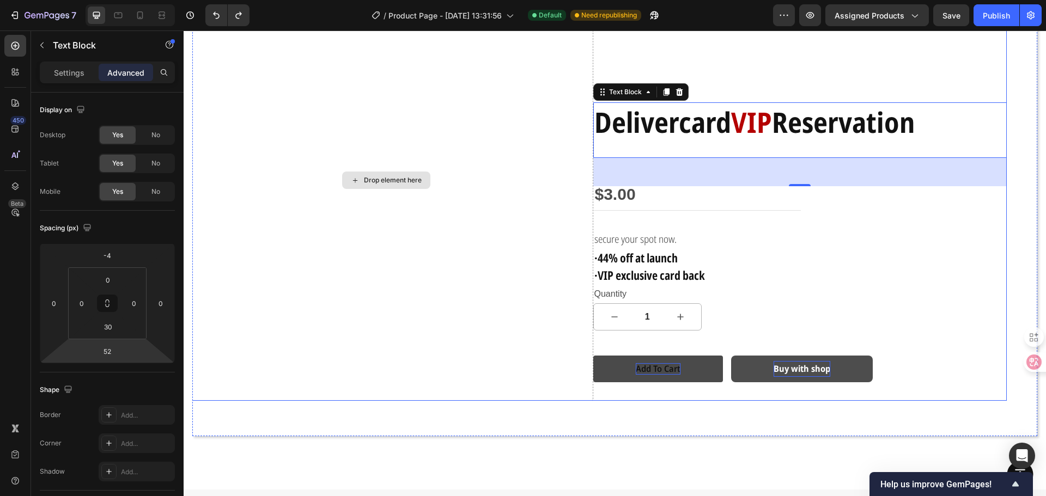
type input "0"
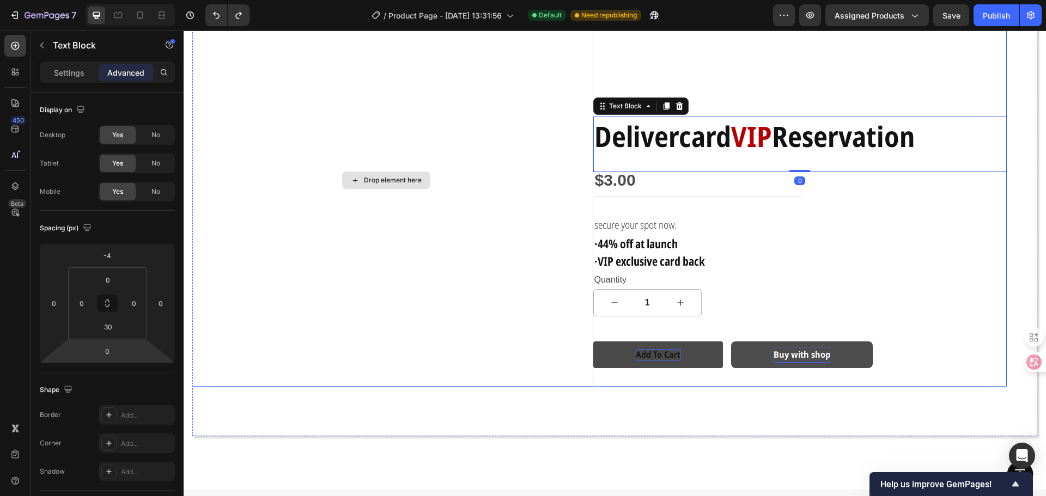
type input "0"
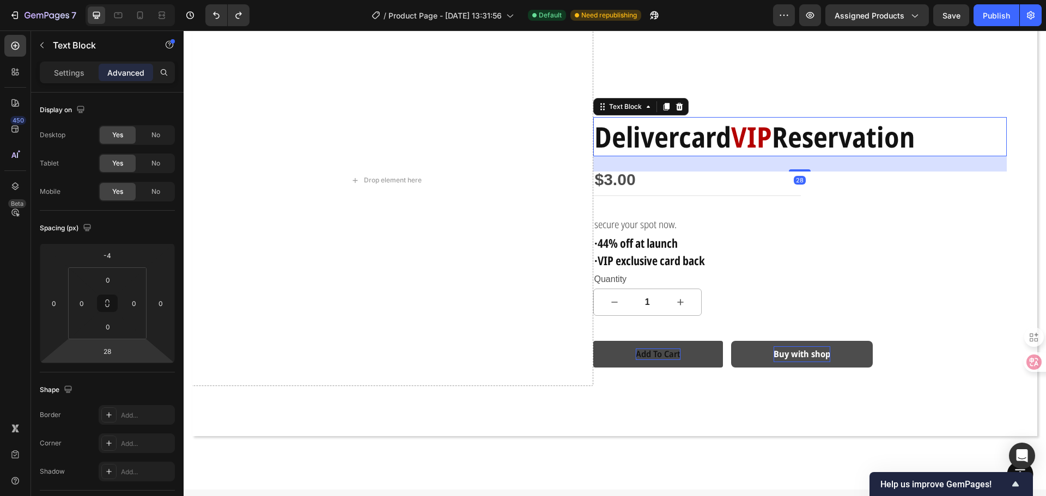
type input "22"
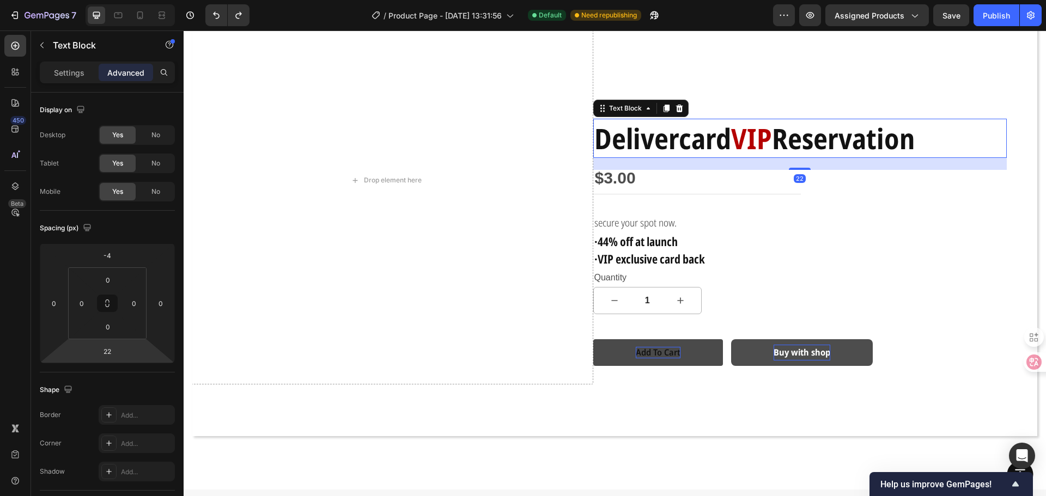
click at [135, 0] on html "7 Version history / Product Page - [DATE] 13:31:56 Default Need republishing Pr…" at bounding box center [523, 0] width 1046 height 0
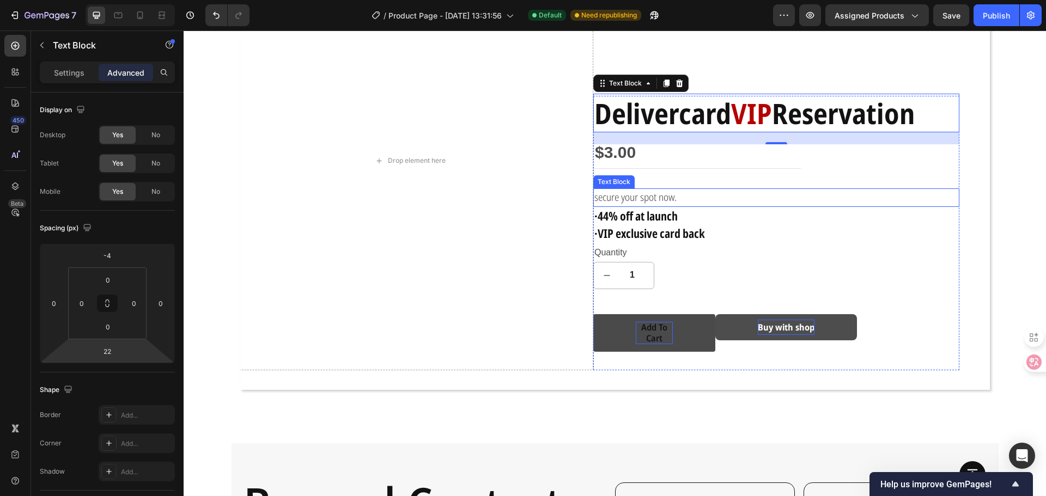
scroll to position [101, 0]
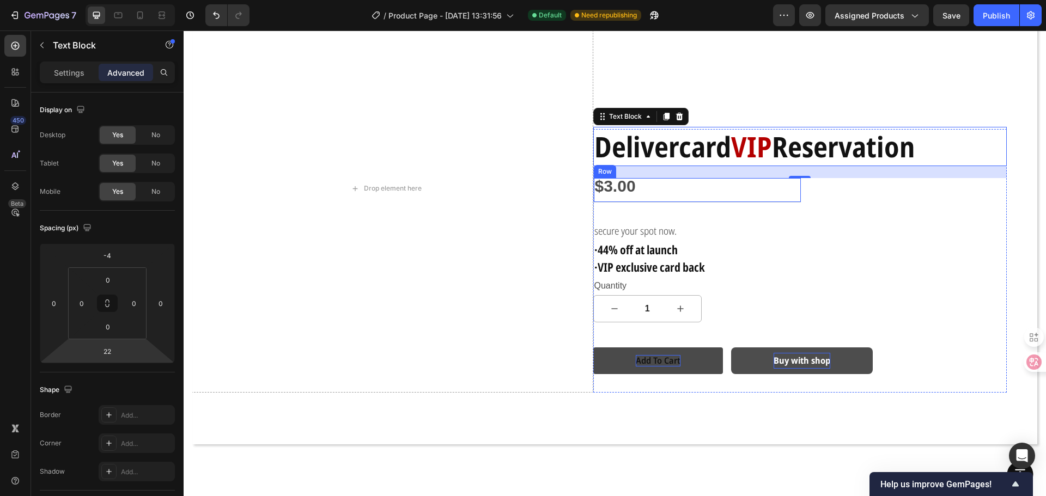
click at [626, 186] on div "$3.00" at bounding box center [615, 187] width 43 height 32
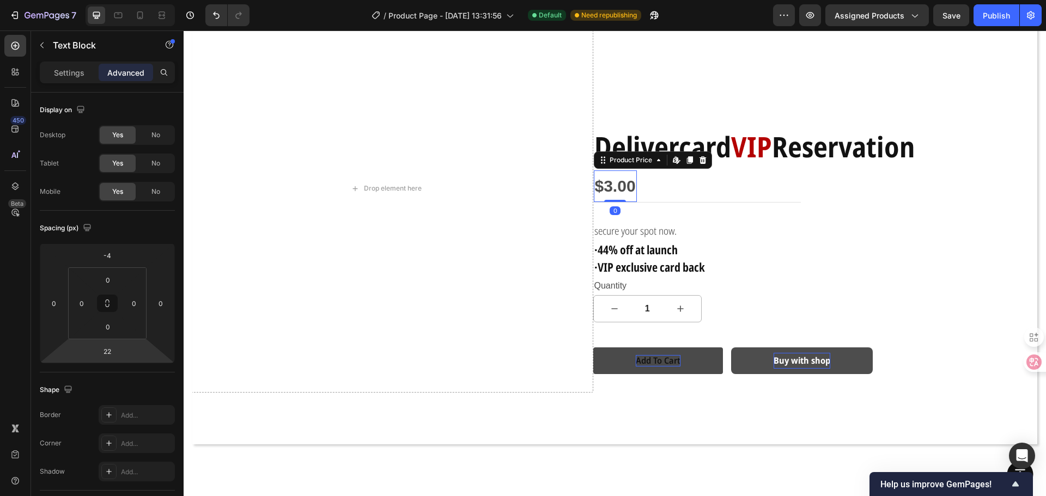
click at [626, 186] on div "$3.00" at bounding box center [615, 187] width 43 height 32
click at [625, 186] on div "$3.00" at bounding box center [615, 187] width 43 height 32
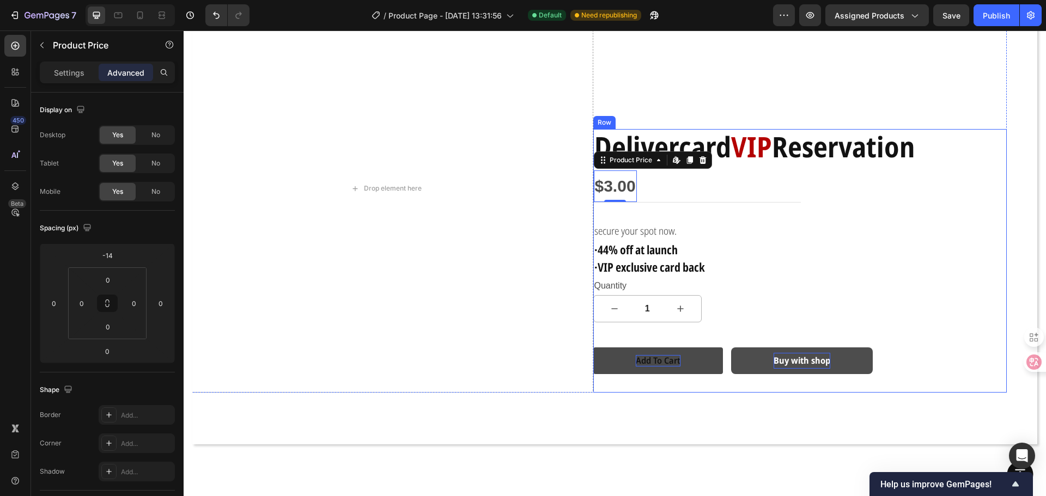
click at [682, 219] on div "Delivercard VIP Reservation Text Block $3.00 Product Price Edit content in Shop…" at bounding box center [800, 261] width 414 height 264
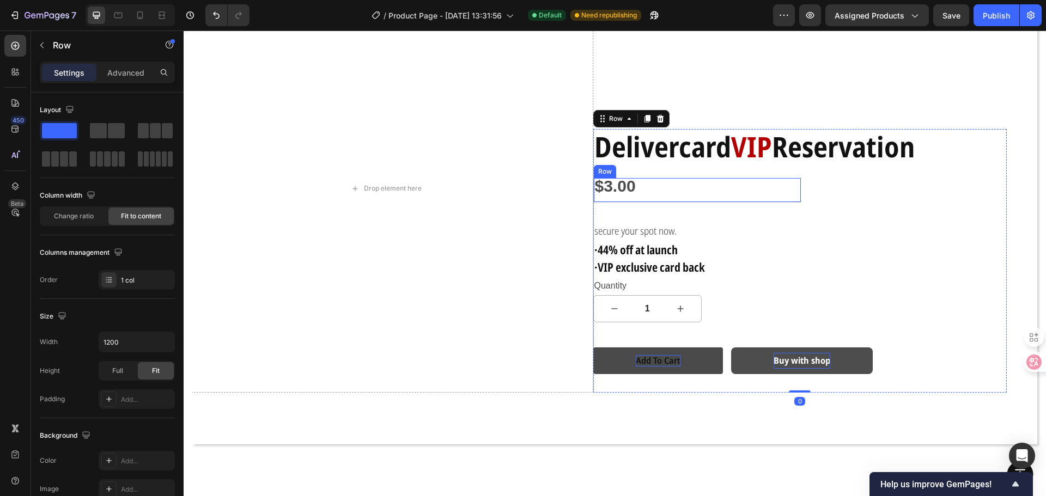
click at [613, 189] on div "$3.00" at bounding box center [615, 187] width 43 height 32
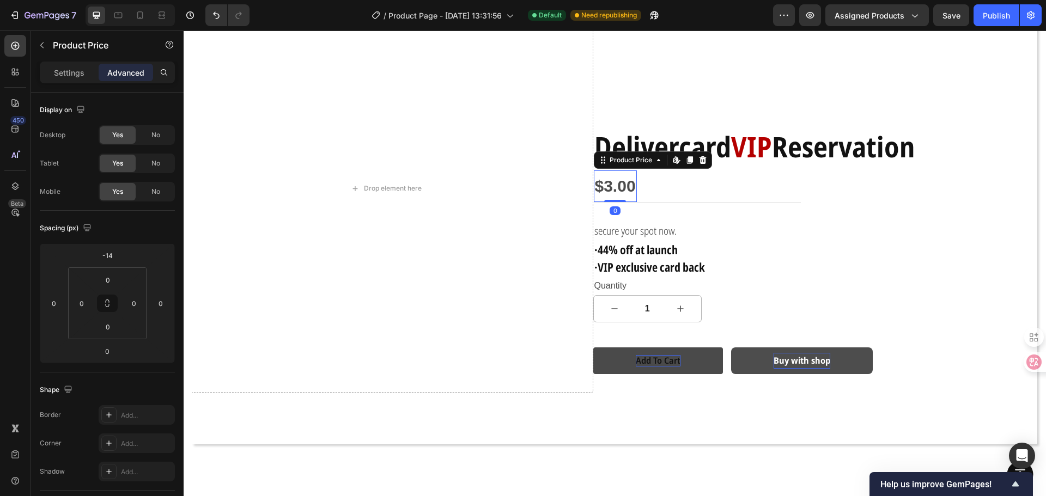
click at [613, 189] on div "$3.00" at bounding box center [615, 187] width 43 height 32
click at [611, 190] on div "$3.00" at bounding box center [615, 187] width 43 height 32
click at [629, 184] on div "$3.00" at bounding box center [615, 187] width 43 height 32
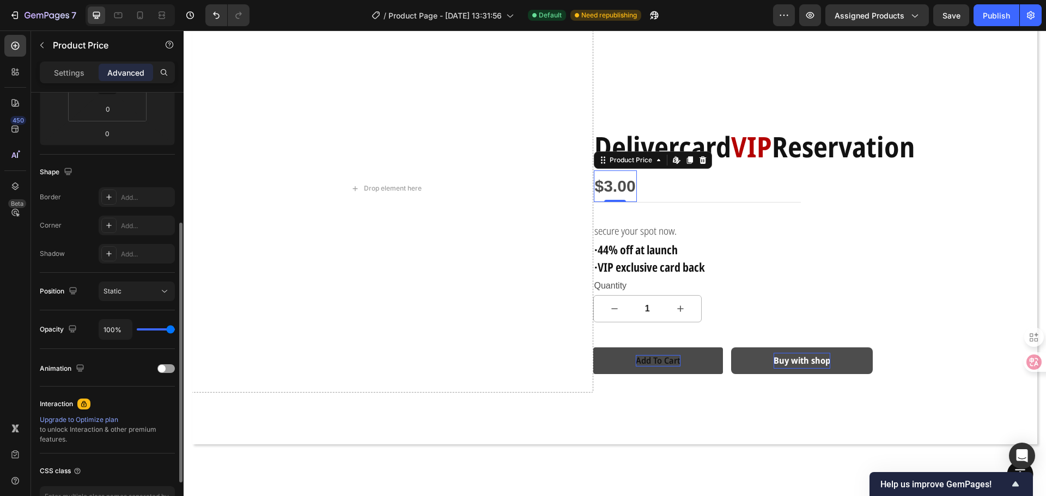
click at [622, 186] on div "$3.00" at bounding box center [615, 187] width 43 height 32
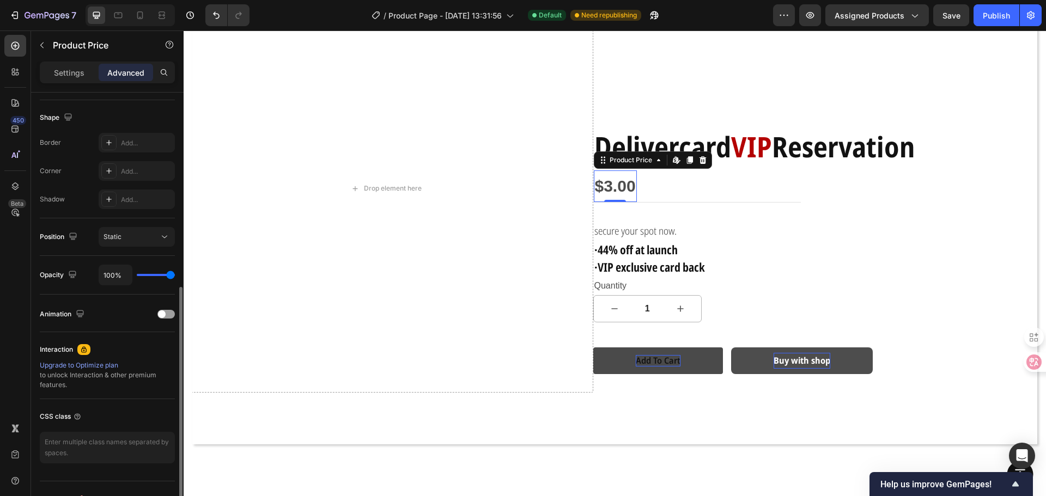
scroll to position [292, 0]
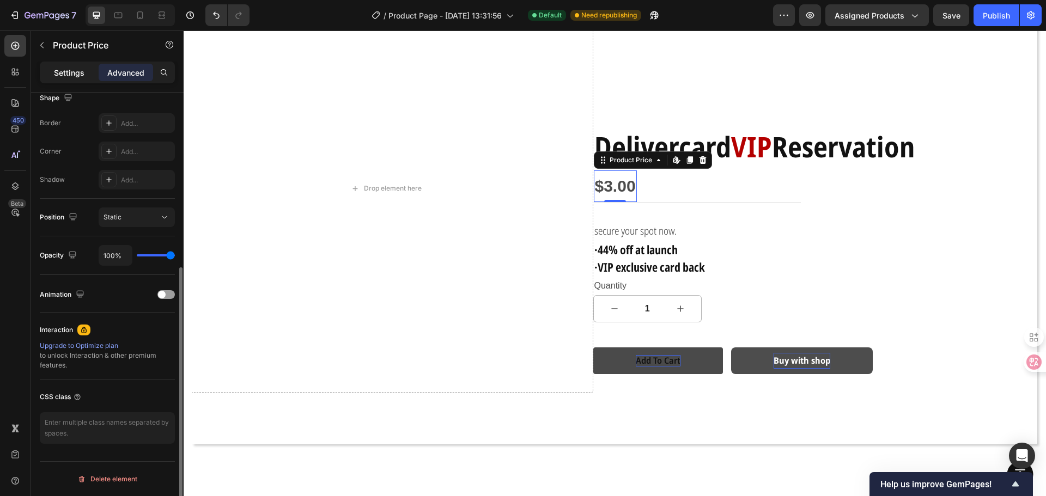
click at [79, 79] on div "Settings" at bounding box center [69, 72] width 54 height 17
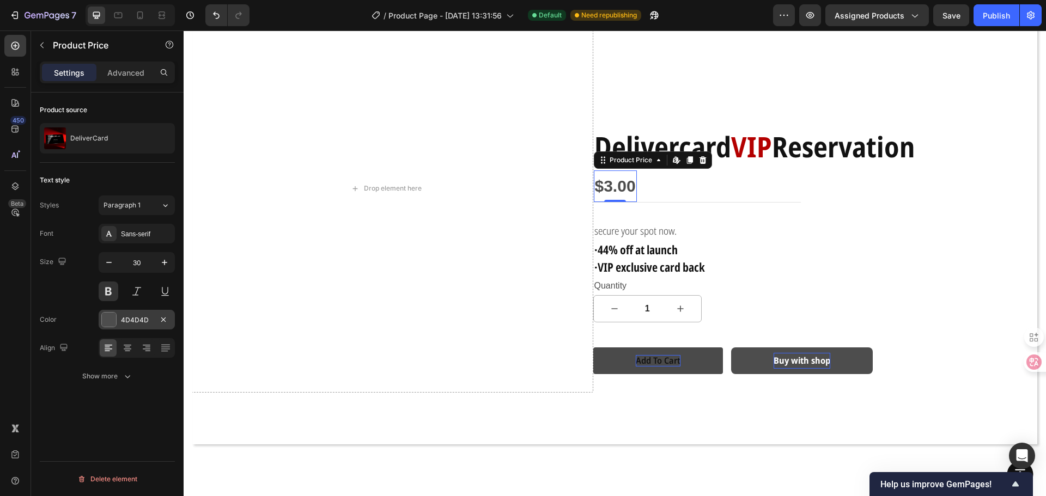
click at [112, 313] on div at bounding box center [109, 320] width 14 height 14
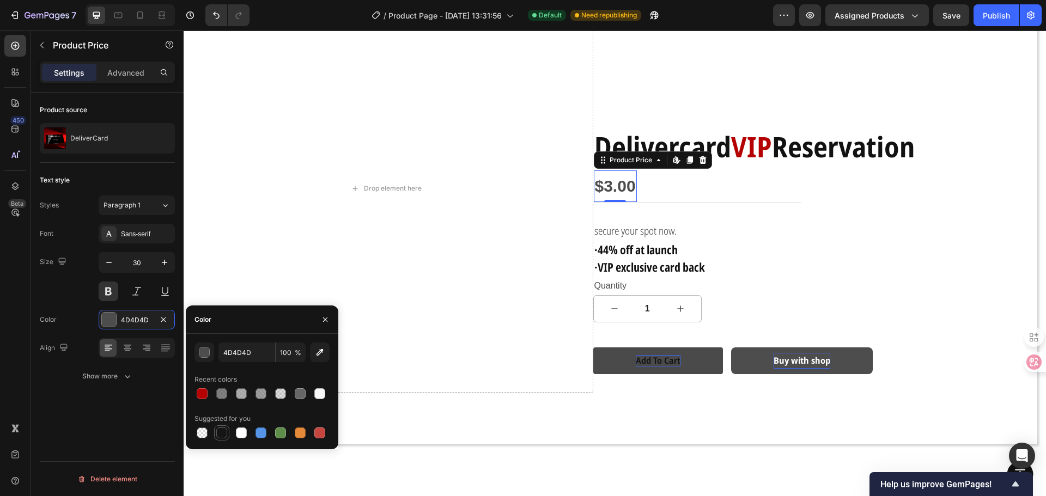
click at [223, 429] on div at bounding box center [221, 433] width 11 height 11
type input "151515"
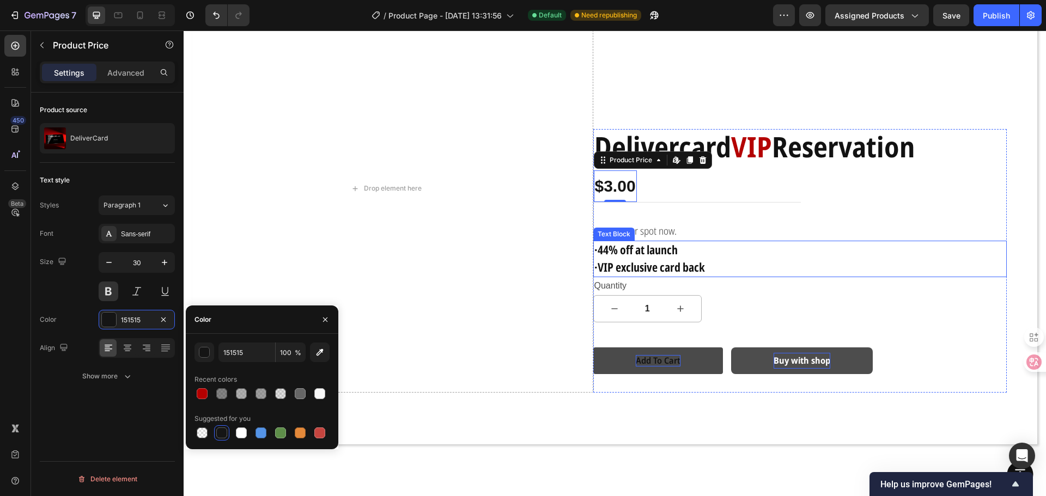
click at [688, 252] on p "·44% off at launch" at bounding box center [800, 250] width 412 height 17
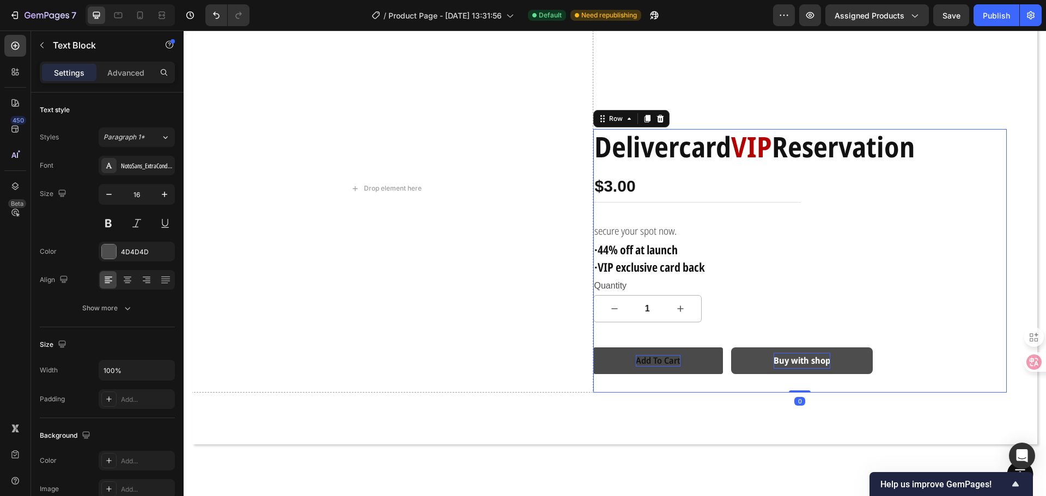
click at [765, 203] on div "Delivercard VIP Reservation Text Block $3.00 Product Price Product Price Row se…" at bounding box center [800, 261] width 414 height 264
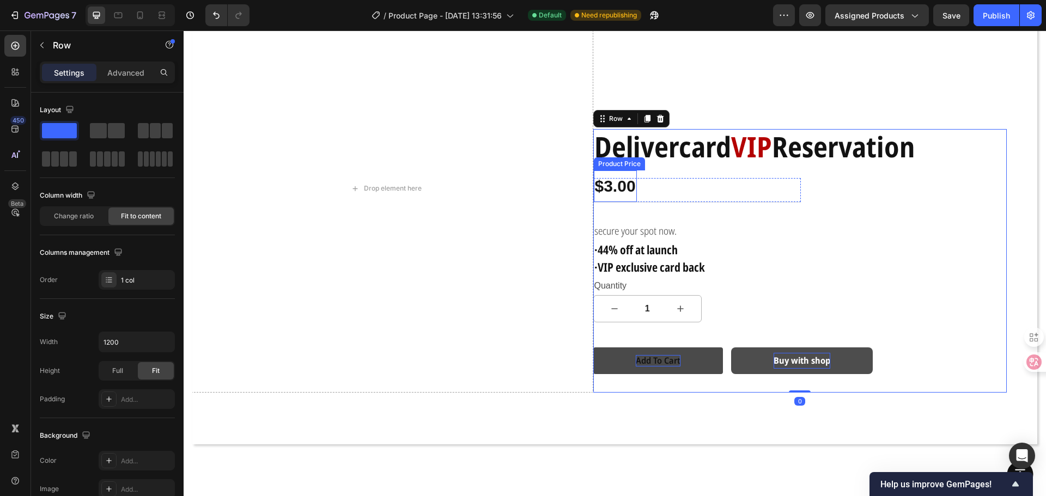
click at [630, 194] on div "$3.00" at bounding box center [615, 187] width 43 height 32
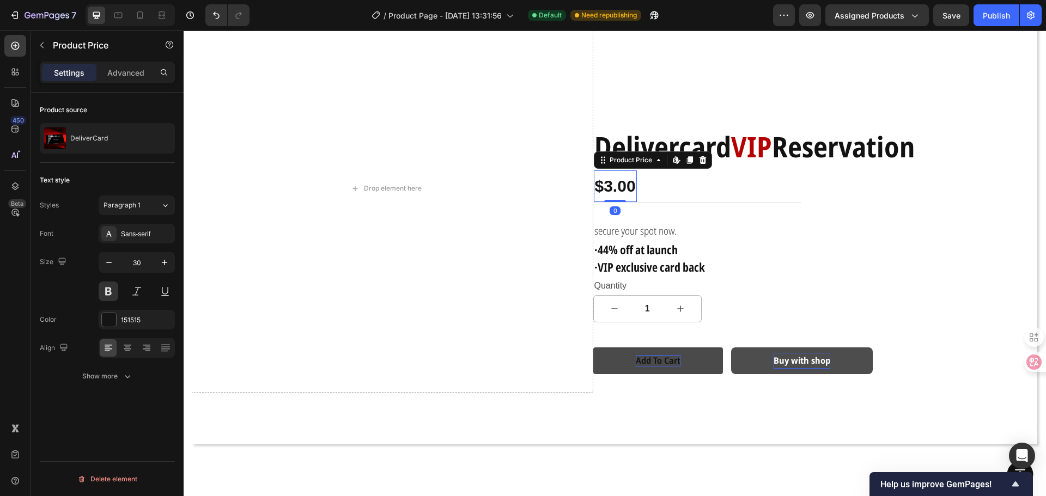
click at [632, 185] on div "$3.00" at bounding box center [615, 187] width 43 height 32
click at [139, 321] on div "151515" at bounding box center [137, 320] width 32 height 10
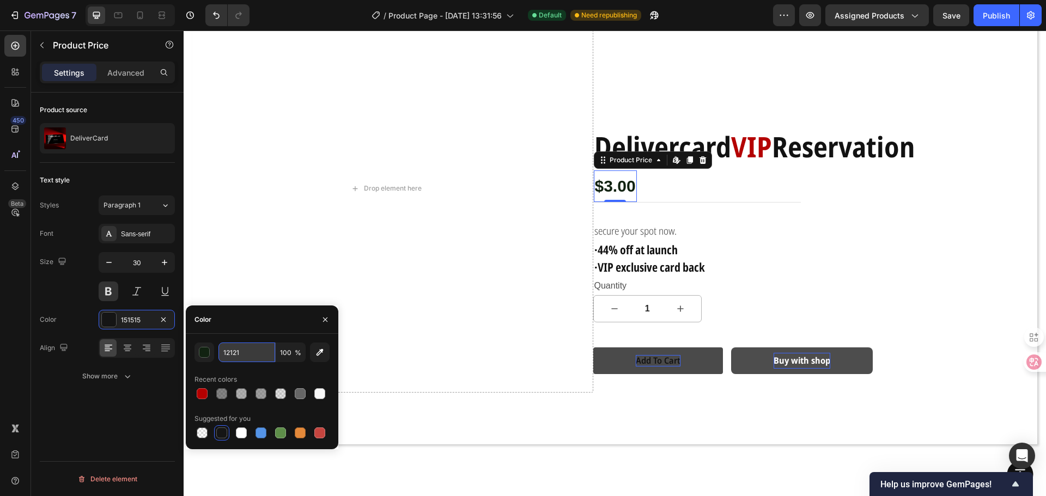
type input "121212"
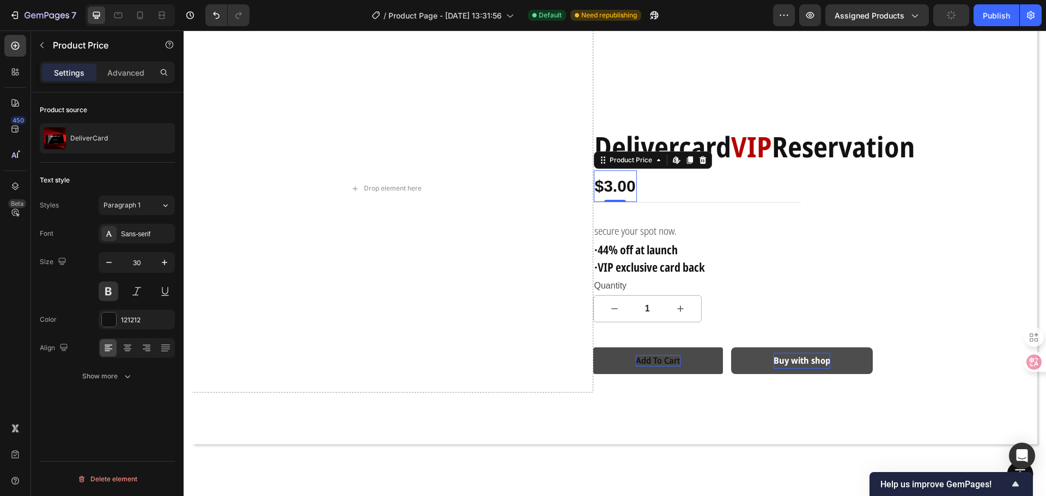
click at [124, 419] on div "Product source DeliverCard Text style Styles Paragraph 1 Font Sans-serif Size 3…" at bounding box center [107, 310] width 153 height 435
click at [602, 181] on div "$3.00" at bounding box center [615, 187] width 43 height 32
click at [751, 135] on strong "VIP" at bounding box center [751, 146] width 41 height 39
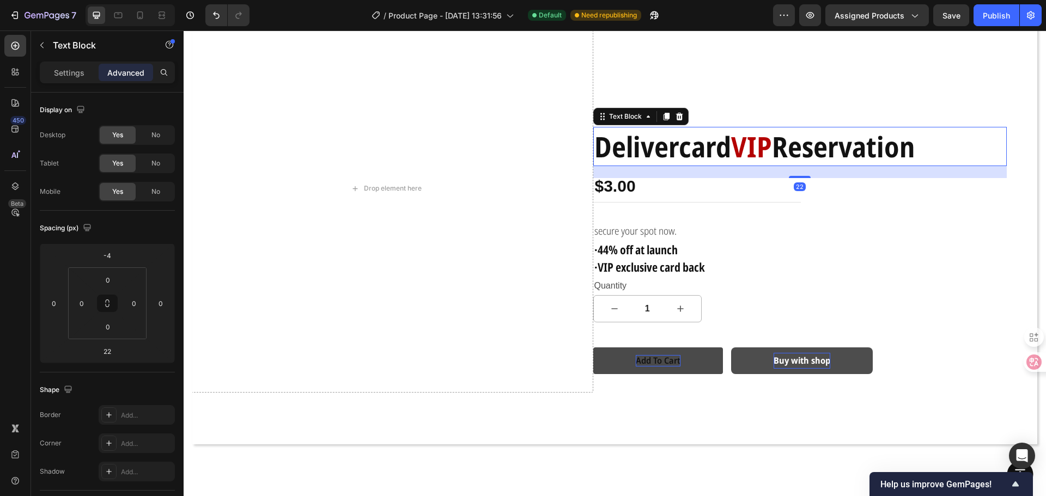
click at [710, 143] on strong "Delivercard" at bounding box center [662, 146] width 137 height 39
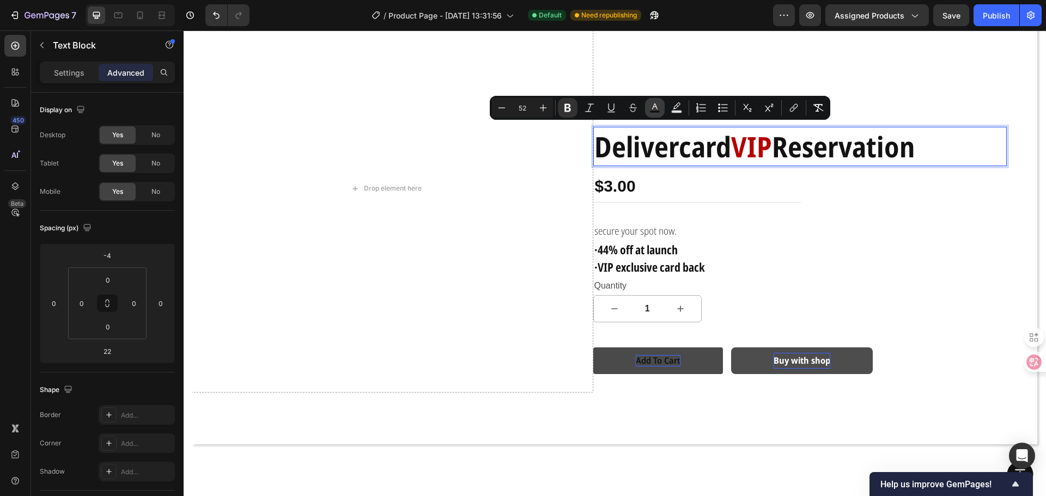
click at [656, 109] on icon "Editor contextual toolbar" at bounding box center [654, 107] width 11 height 11
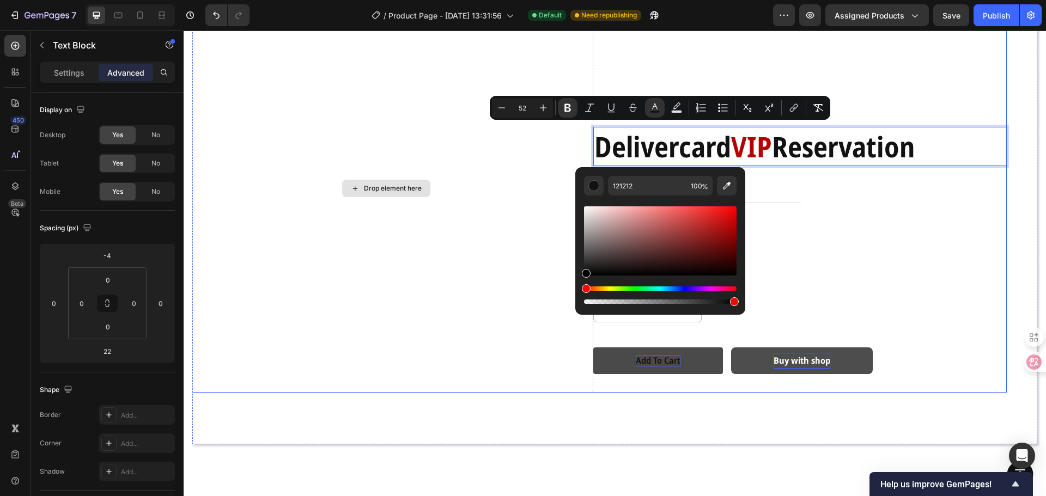
type input "000000"
drag, startPoint x: 804, startPoint y: 267, endPoint x: 550, endPoint y: 326, distance: 260.1
drag, startPoint x: 828, startPoint y: 263, endPoint x: 793, endPoint y: 286, distance: 41.7
click at [790, 295] on div "Delivercard VIP Reservation Text Block 22 $3.00 Product Price Product Price Row…" at bounding box center [800, 261] width 414 height 264
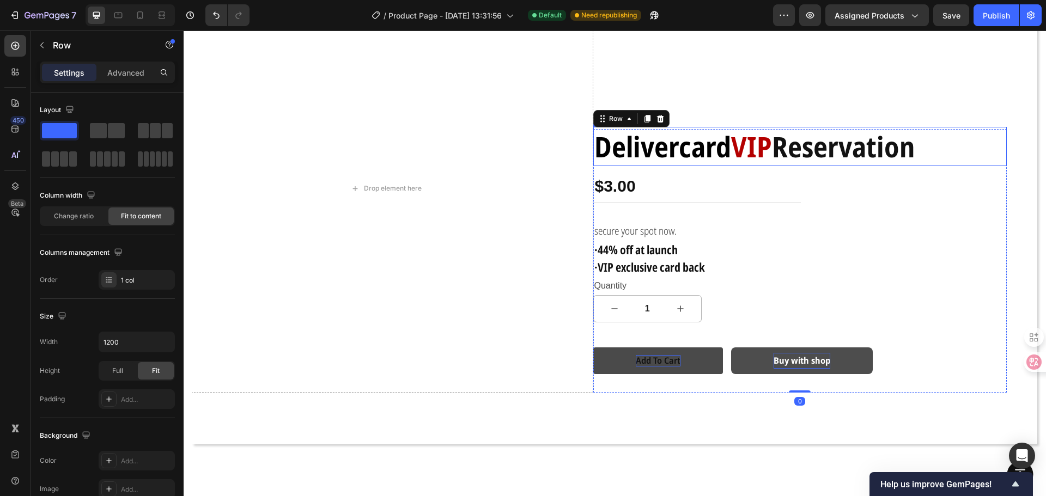
click at [786, 141] on strong "Reservation" at bounding box center [843, 146] width 143 height 39
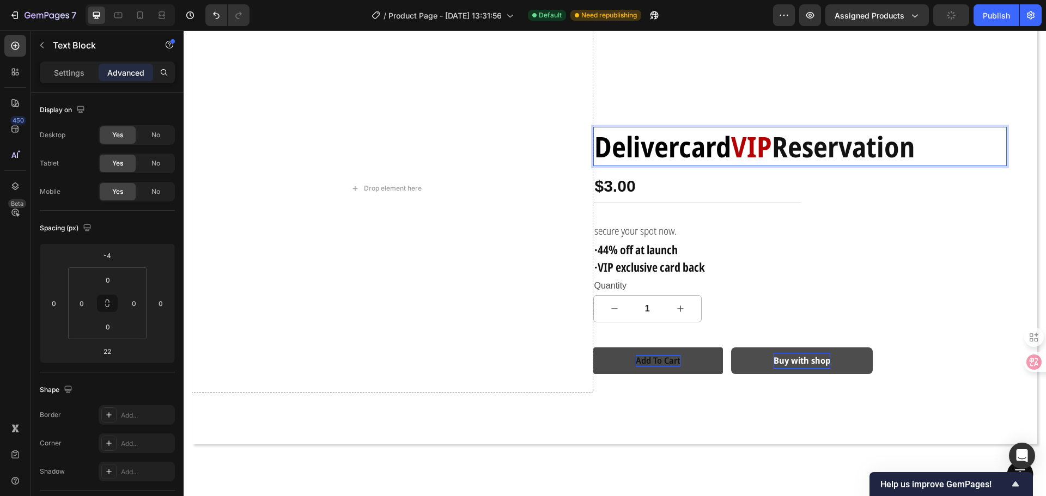
click at [783, 143] on strong "Reservation" at bounding box center [843, 146] width 143 height 39
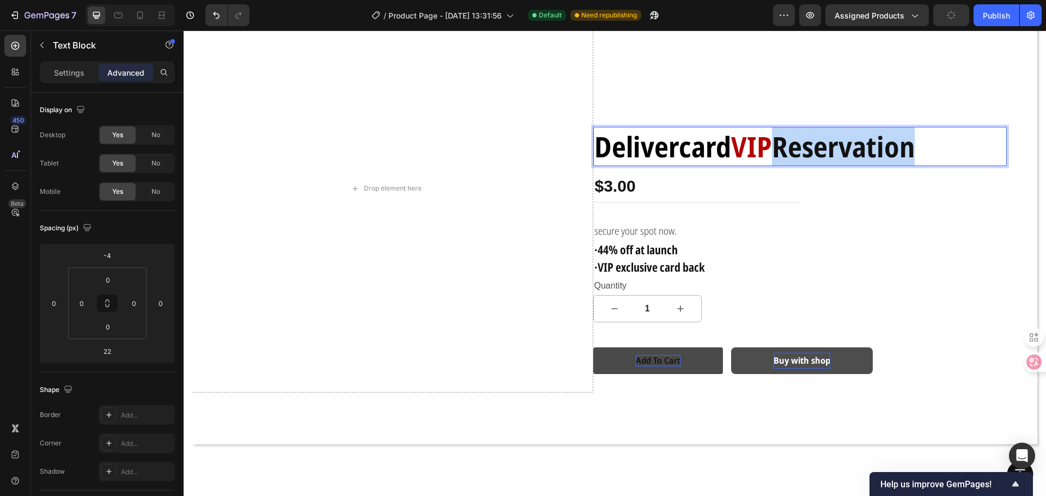
click at [783, 143] on strong "Reservation" at bounding box center [843, 146] width 143 height 39
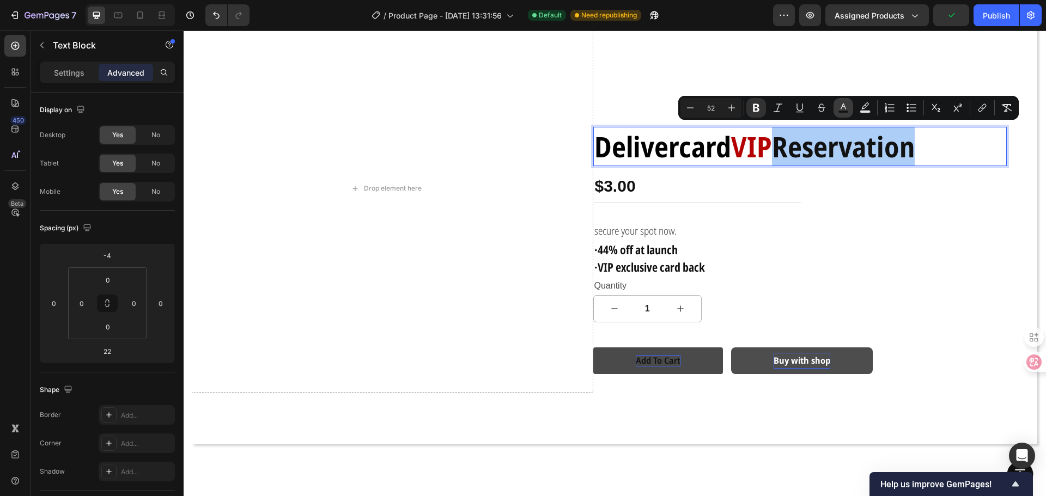
click at [844, 108] on icon "Editor contextual toolbar" at bounding box center [843, 107] width 11 height 11
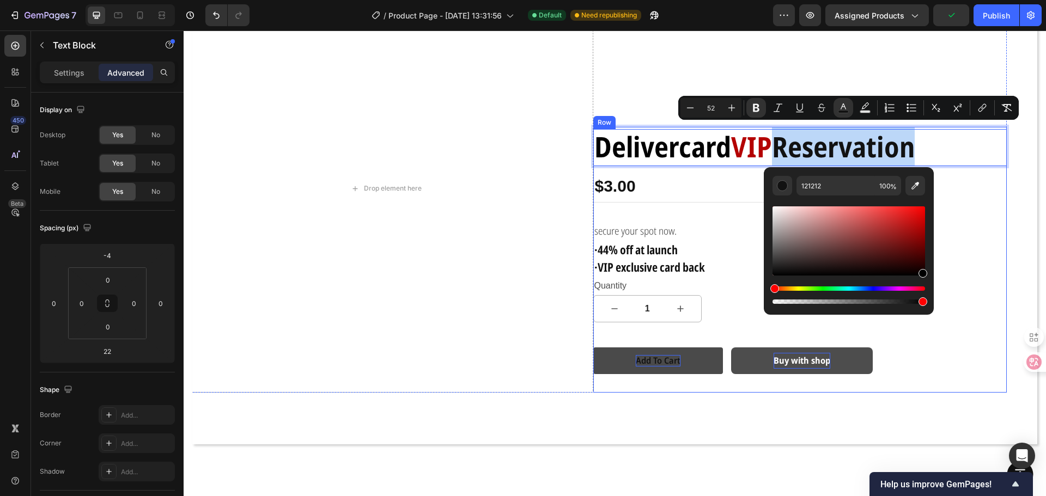
type input "000000"
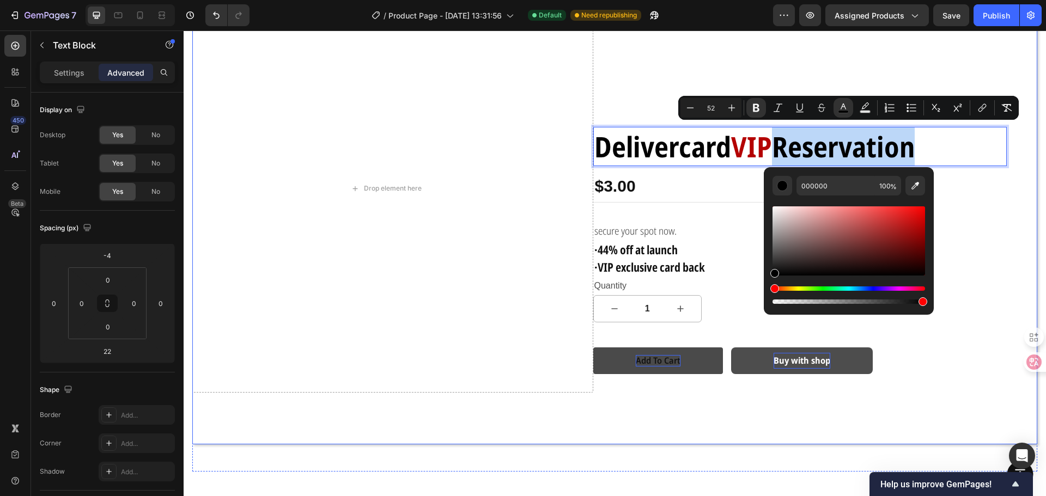
drag, startPoint x: 1116, startPoint y: 306, endPoint x: 1009, endPoint y: 310, distance: 106.9
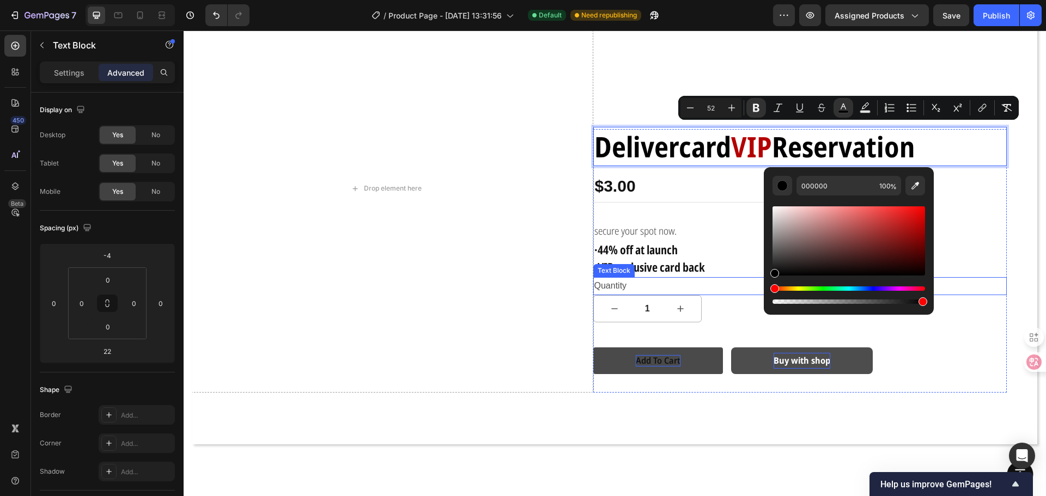
click at [979, 281] on div "Quantity" at bounding box center [800, 286] width 414 height 18
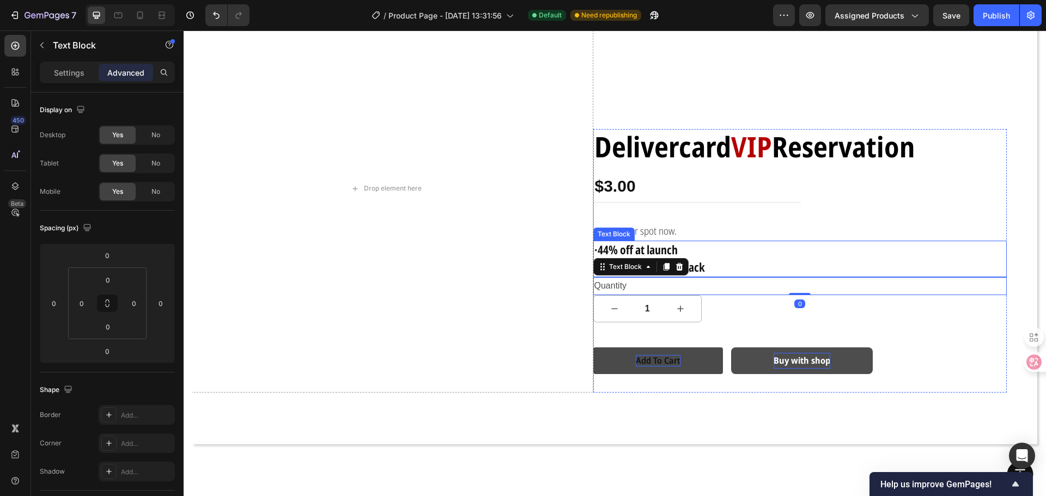
click at [674, 248] on p "·44% off at launch" at bounding box center [800, 250] width 412 height 17
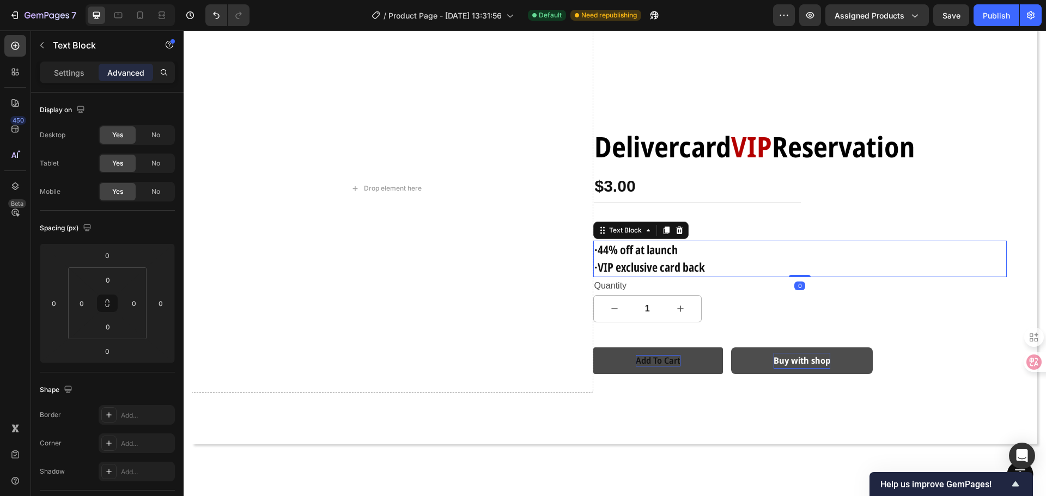
click at [671, 247] on strong "·44% off at launch" at bounding box center [635, 249] width 83 height 16
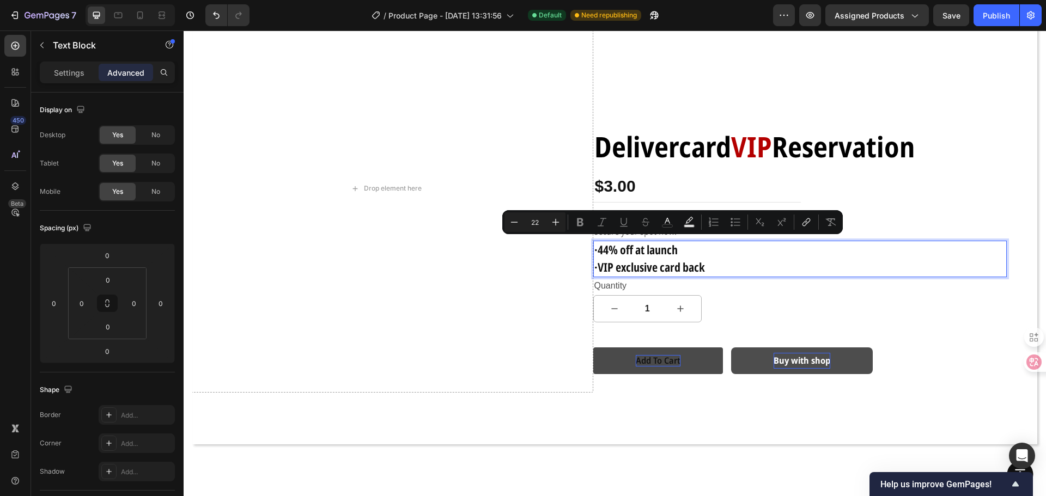
click at [700, 263] on p "·VIP exclusive card back" at bounding box center [800, 267] width 412 height 17
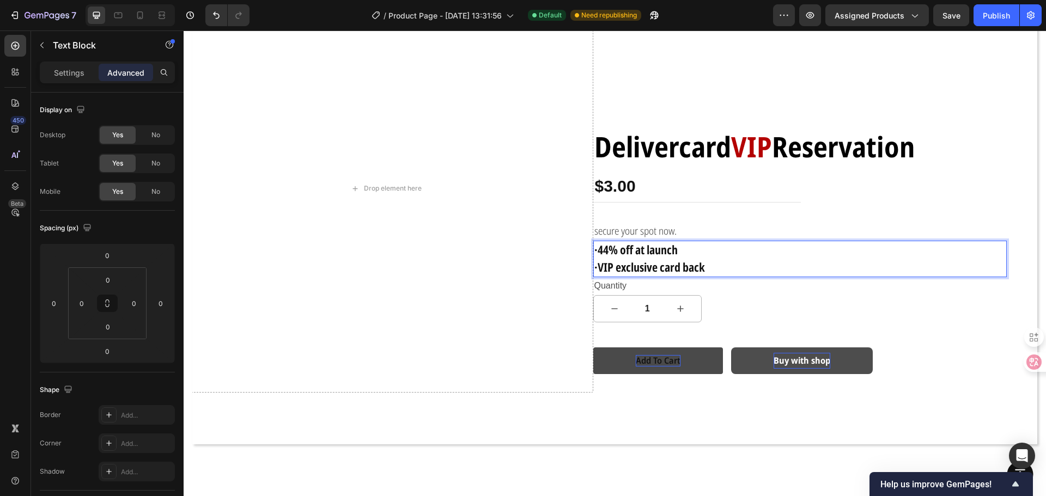
click at [698, 264] on strong "·VIP exclusive card back" at bounding box center [649, 267] width 111 height 16
click at [695, 264] on strong "·VIP exclusive card back" at bounding box center [649, 267] width 111 height 16
drag, startPoint x: 703, startPoint y: 264, endPoint x: 482, endPoint y: 230, distance: 223.3
click at [482, 230] on div "Drop element here Delivercard VIP Reservation Text Block $3.00 Product Price Pr…" at bounding box center [593, 188] width 828 height 409
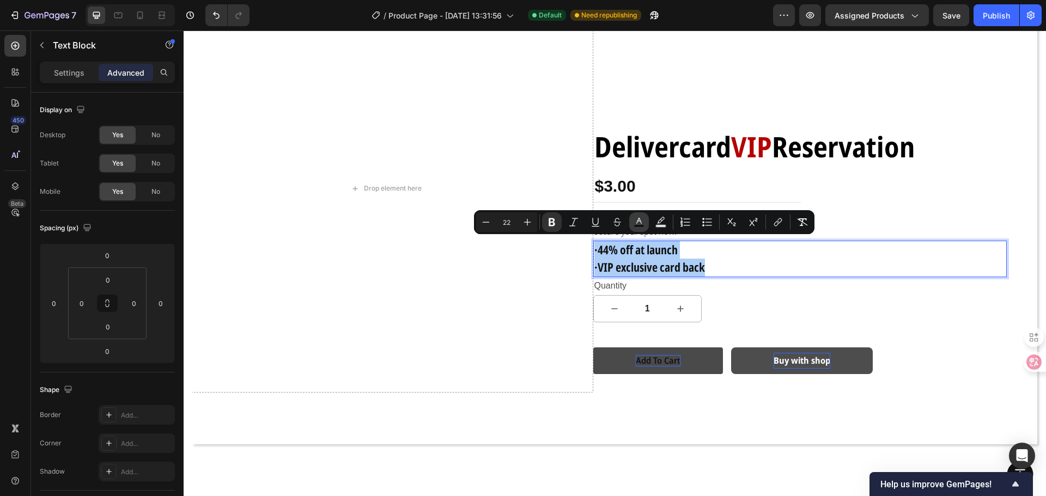
click at [647, 220] on button "color" at bounding box center [639, 222] width 20 height 20
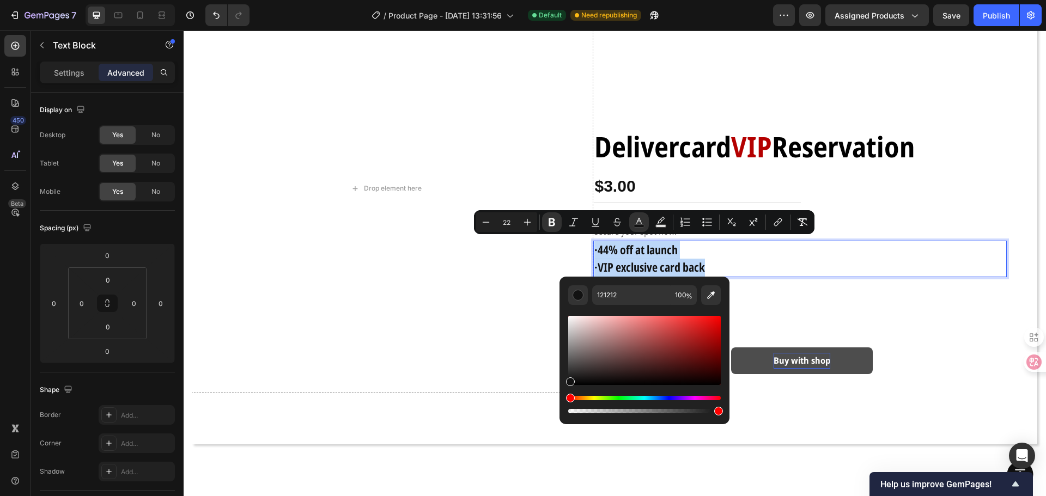
click at [730, 247] on p "·44% off at launch" at bounding box center [800, 250] width 412 height 17
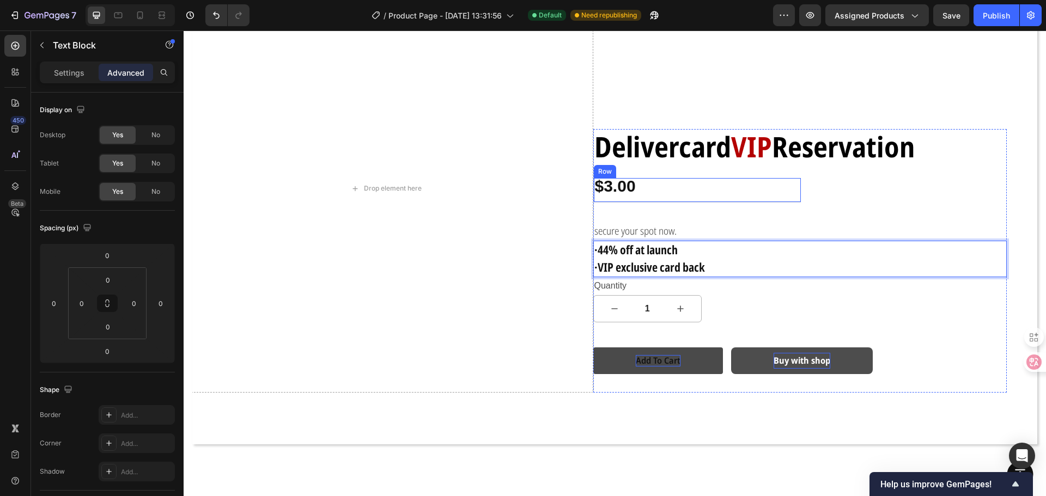
click at [769, 179] on div "$3.00 Product Price Product Price Row" at bounding box center [697, 190] width 207 height 25
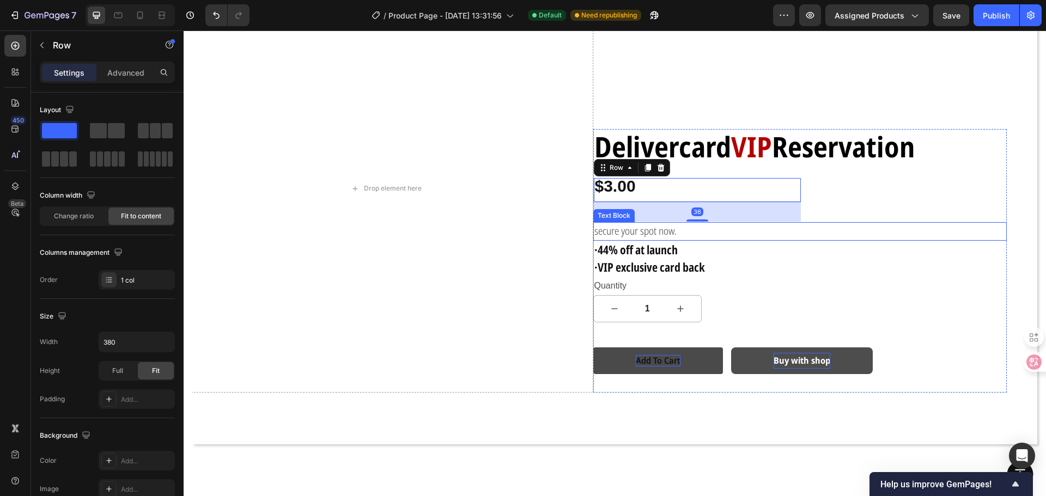
click at [755, 238] on div "secure your spot now." at bounding box center [800, 231] width 414 height 19
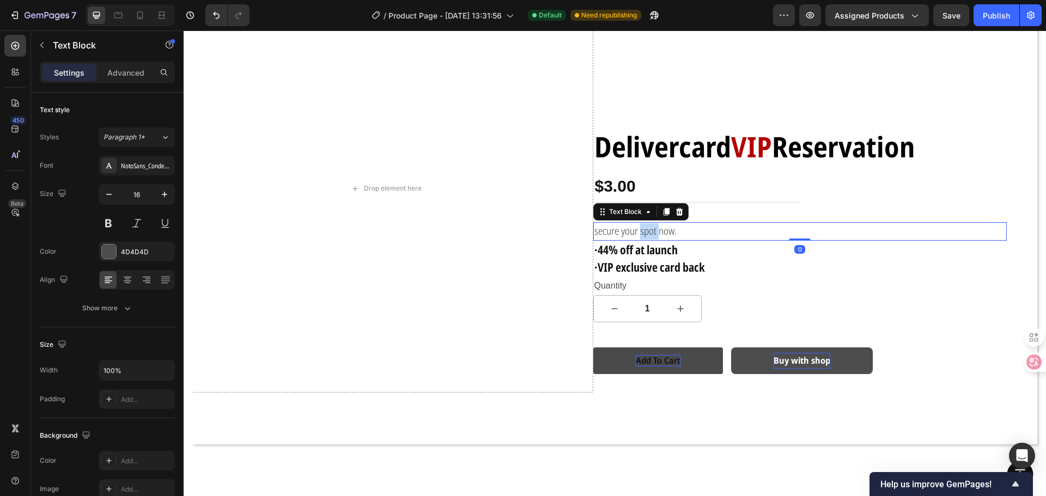
click at [648, 227] on span "secure your spot now." at bounding box center [635, 231] width 82 height 14
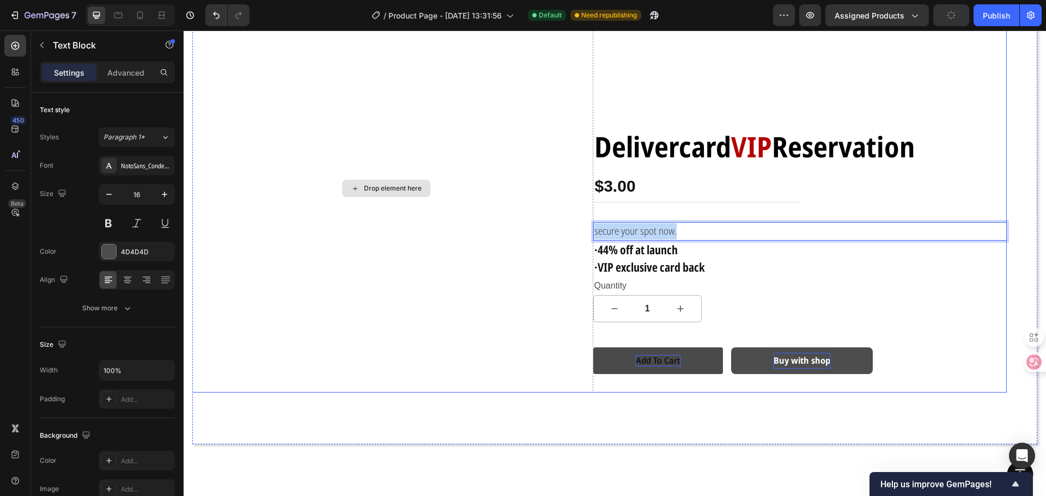
drag, startPoint x: 676, startPoint y: 228, endPoint x: 511, endPoint y: 230, distance: 164.5
click at [511, 230] on div "Drop element here Delivercard VIP Reservation Text Block $3.00 Product Price Pr…" at bounding box center [593, 188] width 828 height 409
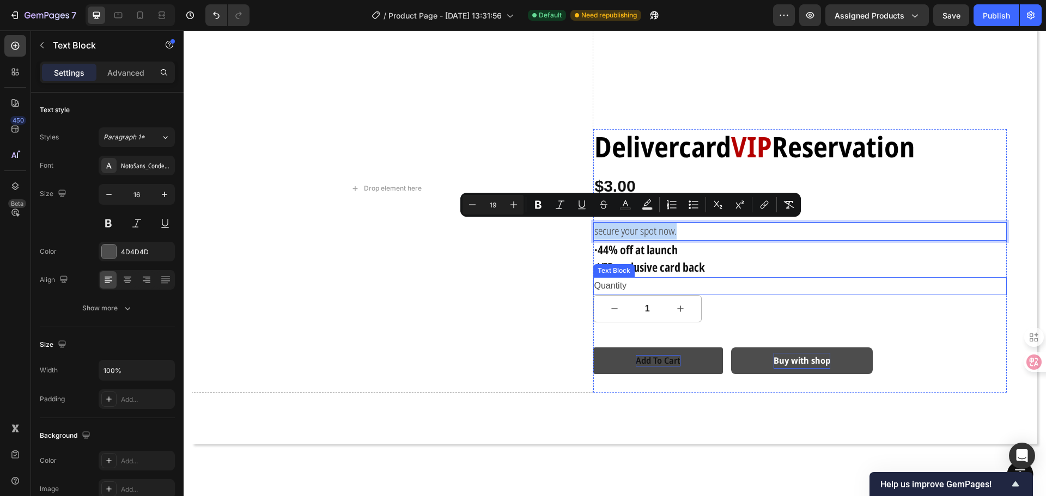
click at [617, 282] on div "Quantity" at bounding box center [800, 286] width 414 height 18
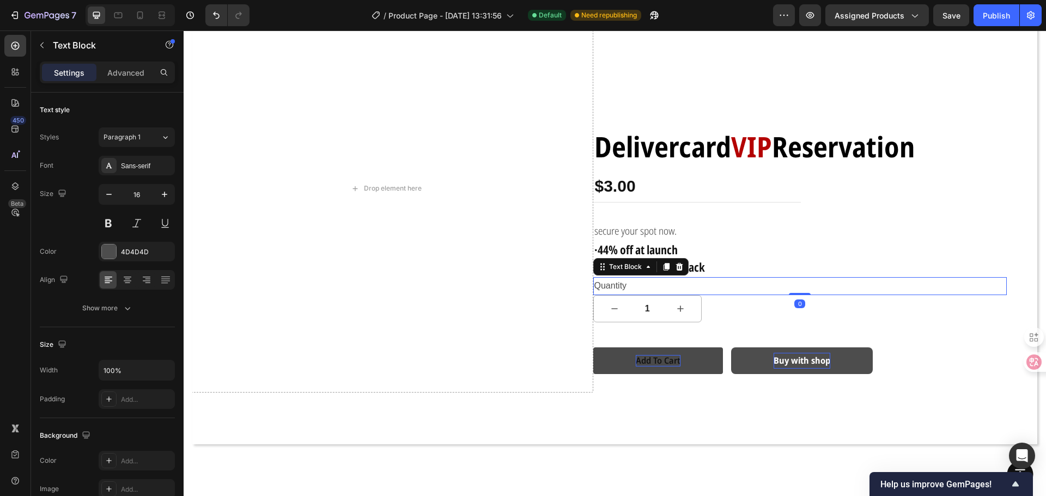
click at [617, 282] on div "Quantity" at bounding box center [800, 286] width 414 height 18
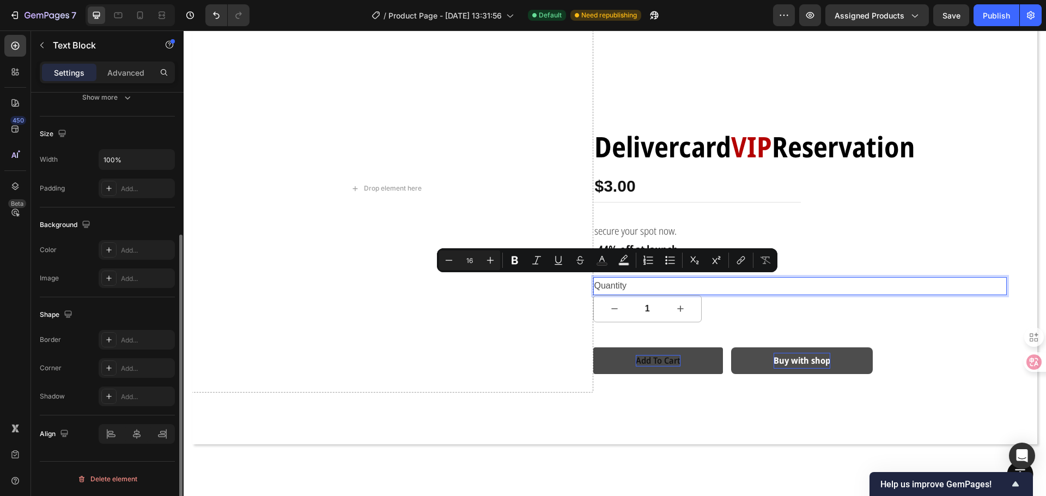
scroll to position [47, 0]
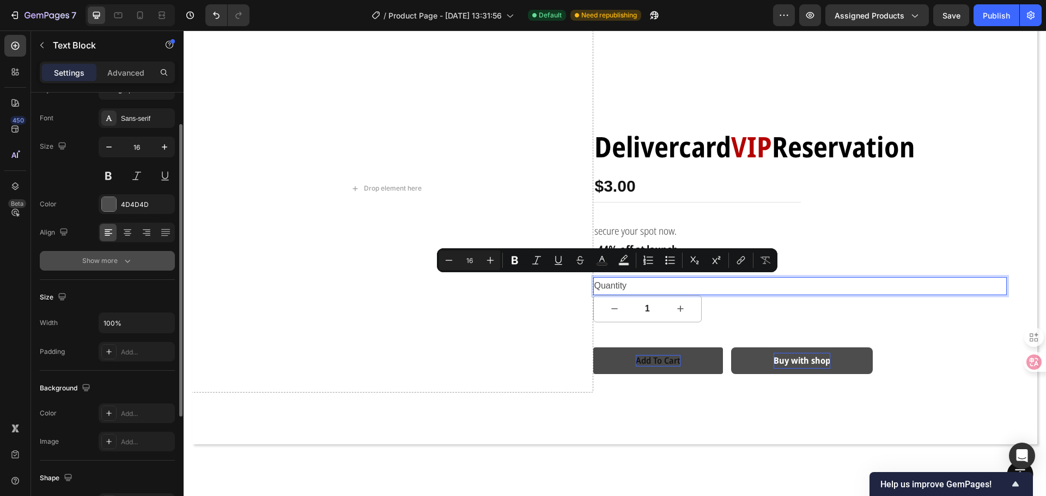
click at [129, 258] on icon "button" at bounding box center [127, 260] width 11 height 11
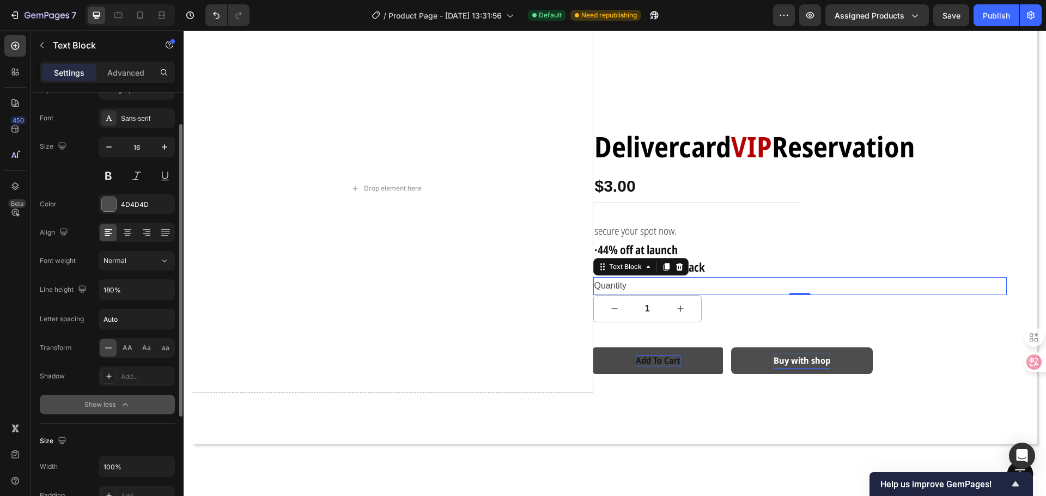
scroll to position [0, 0]
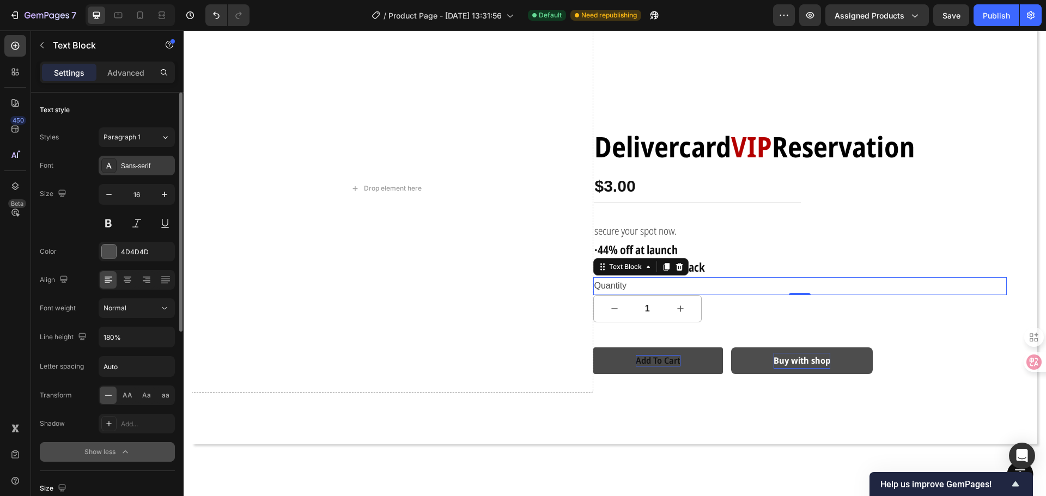
click at [149, 167] on div "Sans-serif" at bounding box center [146, 166] width 51 height 10
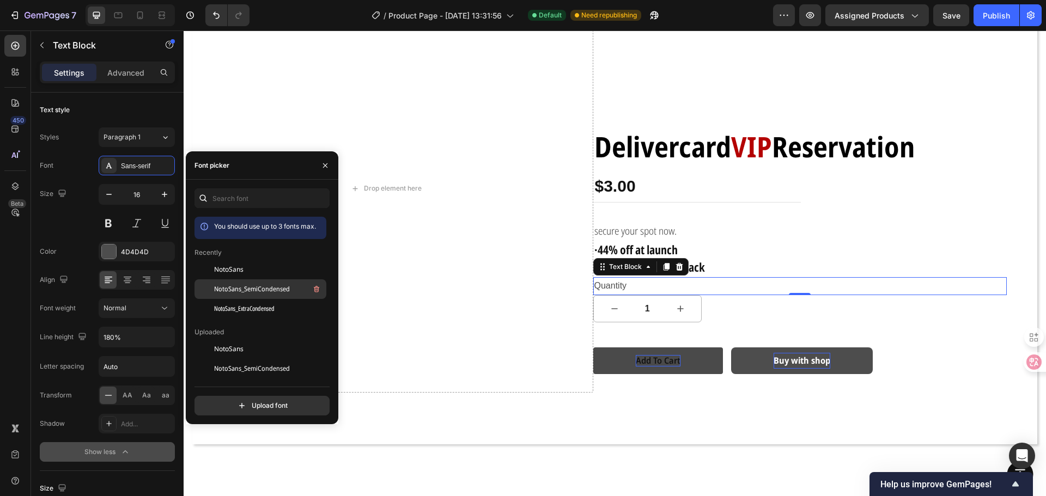
click at [275, 284] on span "NotoSans_SemiCondensed" at bounding box center [252, 289] width 76 height 10
click at [267, 302] on div "NotoSans_ExtraCondensed" at bounding box center [260, 309] width 132 height 20
click at [266, 287] on span "NotoSans_SemiCondensed" at bounding box center [252, 289] width 76 height 10
click at [259, 308] on span "NotoSans_ExtraCondensed" at bounding box center [244, 309] width 60 height 10
click at [259, 291] on span "NotoSans_SemiCondensed" at bounding box center [252, 289] width 76 height 10
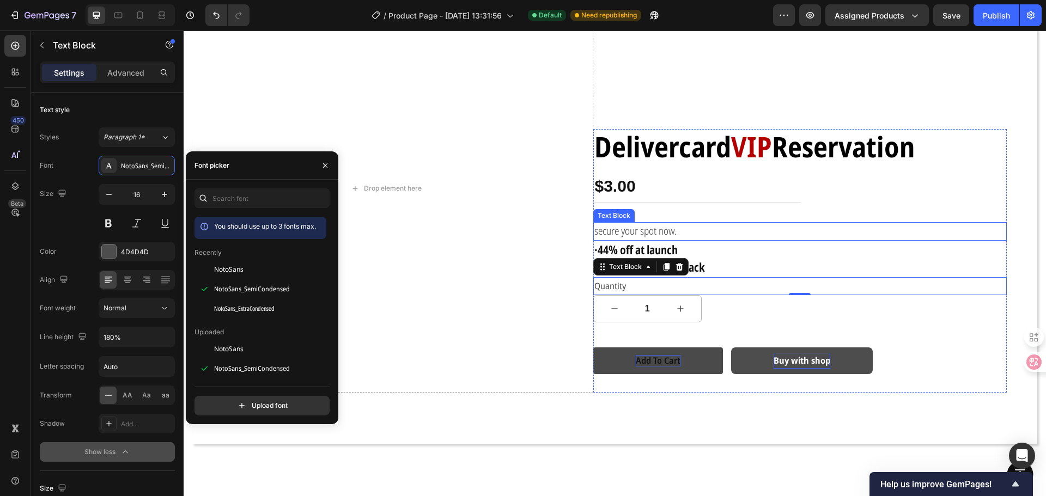
click at [641, 228] on span "secure your spot now." at bounding box center [635, 231] width 82 height 14
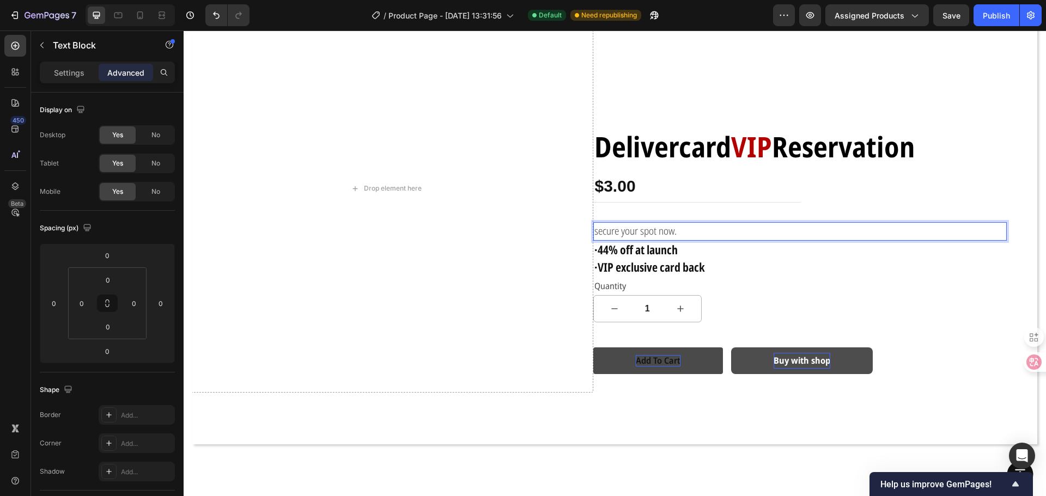
click at [641, 228] on span "secure your spot now." at bounding box center [635, 231] width 82 height 14
drag, startPoint x: 671, startPoint y: 229, endPoint x: 531, endPoint y: 229, distance: 140.0
click at [531, 229] on div "Drop element here Delivercard VIP Reservation Text Block $3.00 Product Price Pr…" at bounding box center [593, 188] width 828 height 409
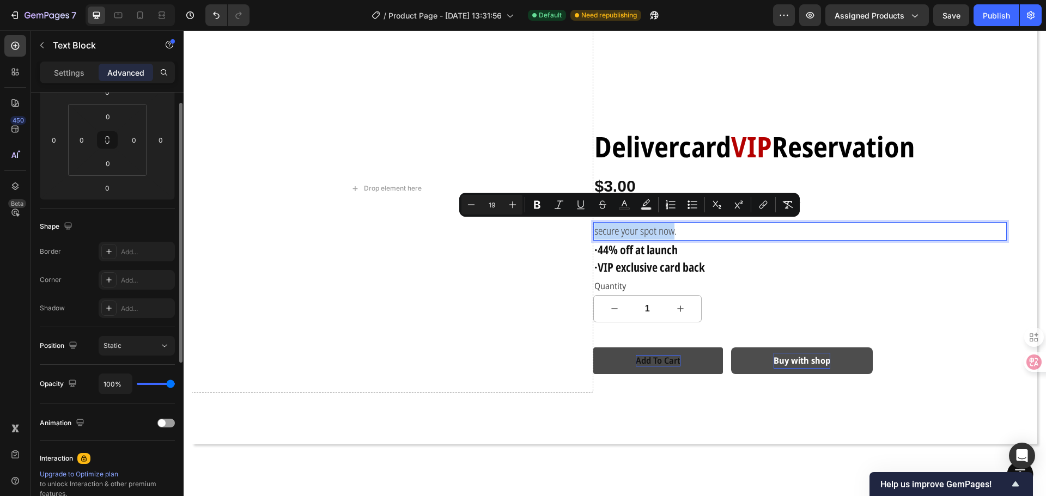
scroll to position [218, 0]
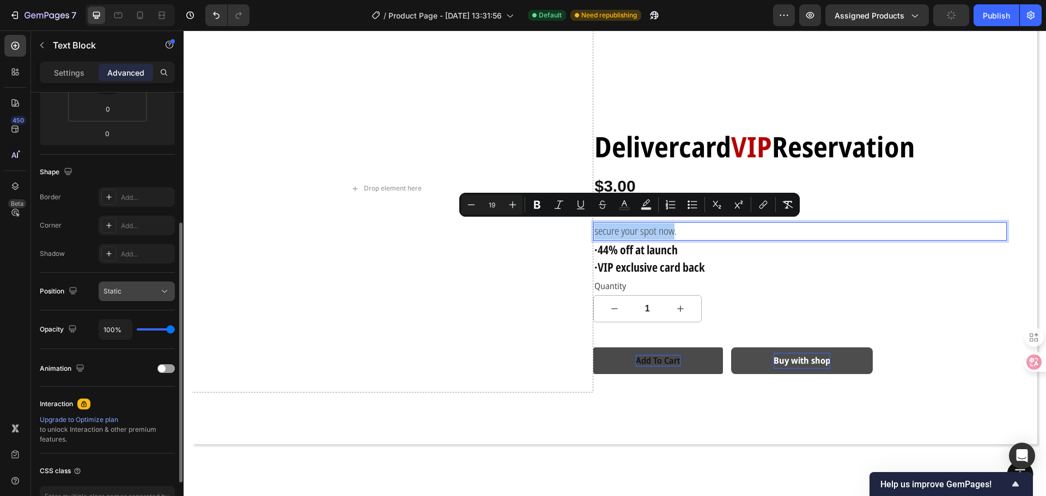
click at [134, 297] on button "Static" at bounding box center [137, 292] width 76 height 20
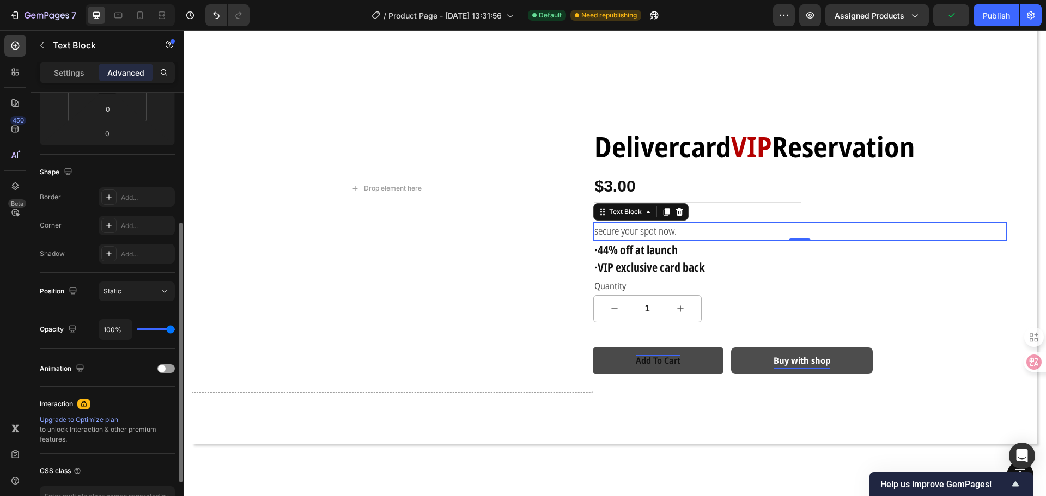
click at [59, 282] on div "Position Static" at bounding box center [107, 292] width 135 height 20
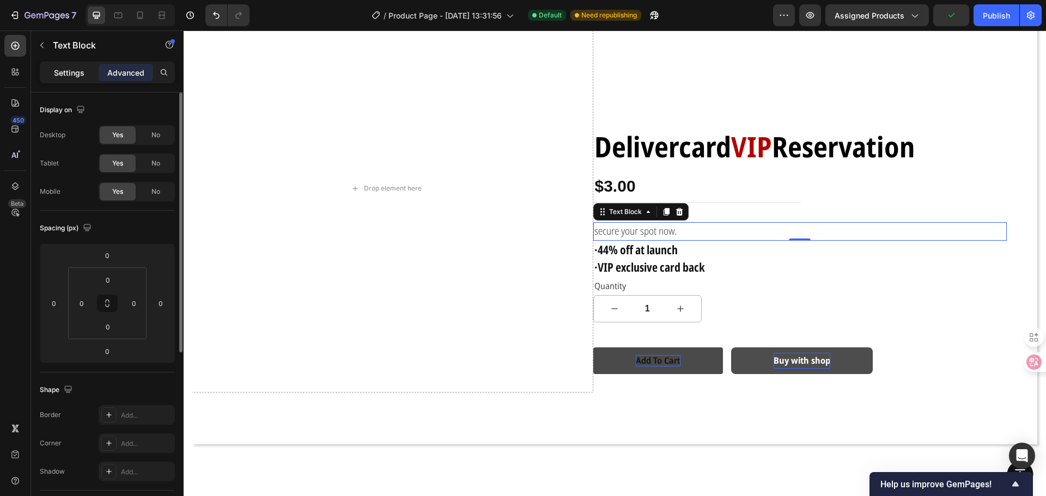
click at [86, 75] on div "Settings" at bounding box center [69, 72] width 54 height 17
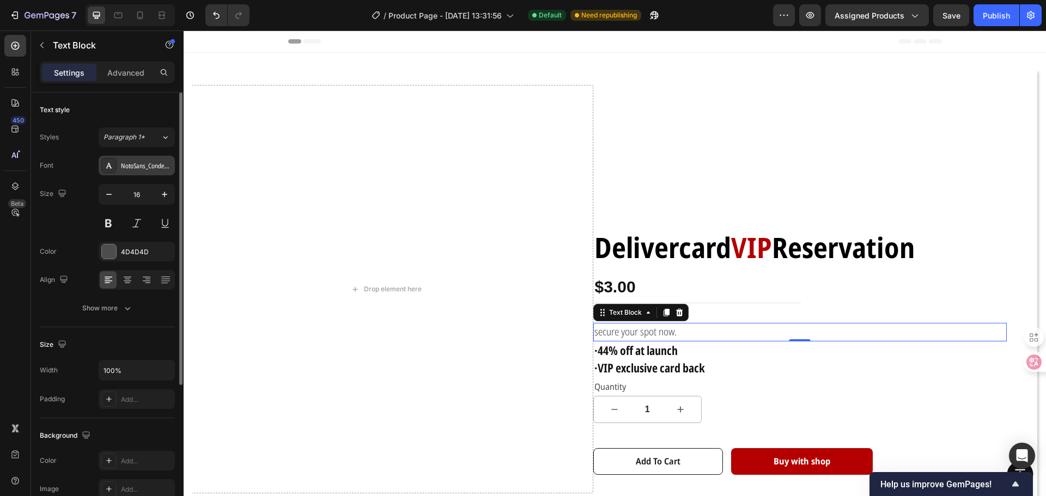
scroll to position [101, 0]
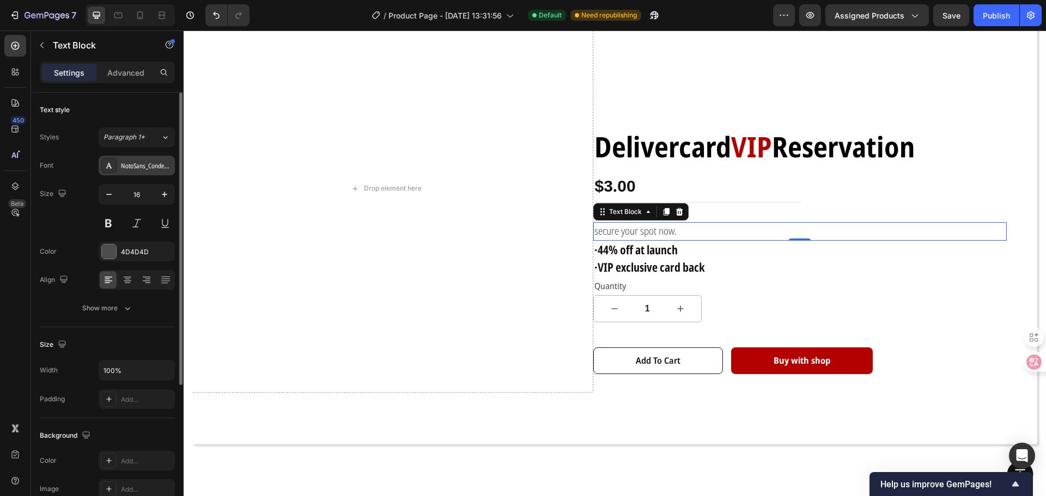
click at [124, 156] on div "NotoSans_Condensed" at bounding box center [137, 166] width 76 height 20
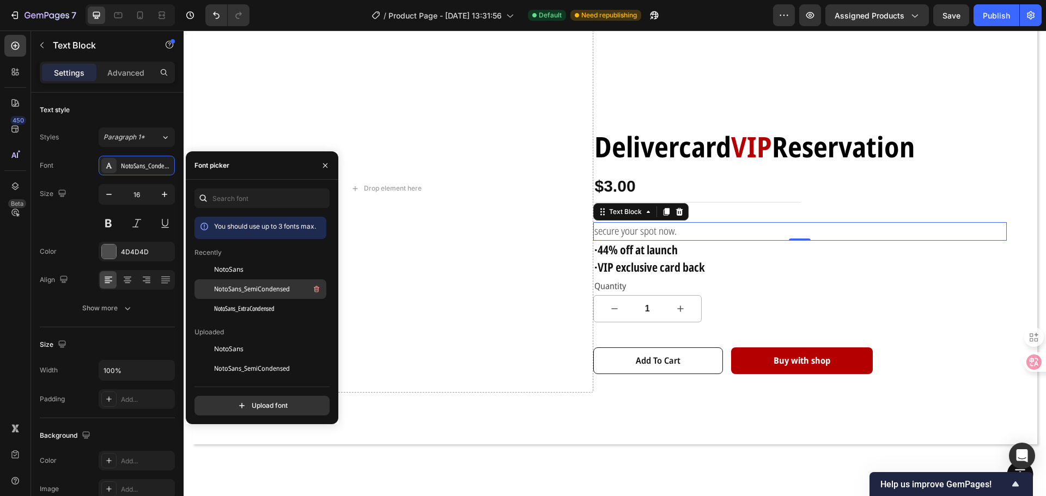
click at [281, 297] on div "NotoSans_SemiCondensed" at bounding box center [260, 289] width 132 height 20
click at [276, 309] on div "NotoSans_ExtraCondensed" at bounding box center [269, 308] width 110 height 13
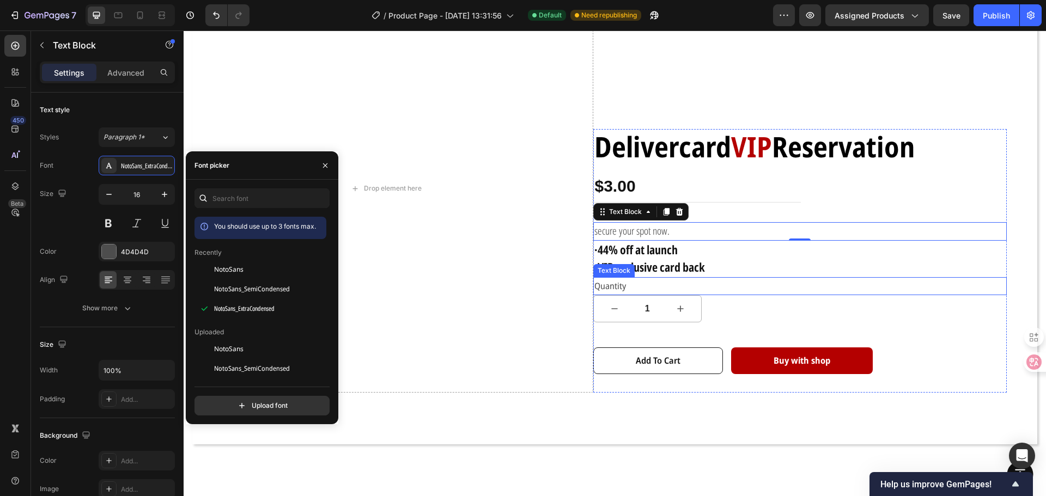
click at [606, 285] on p "Quantity" at bounding box center [800, 286] width 412 height 16
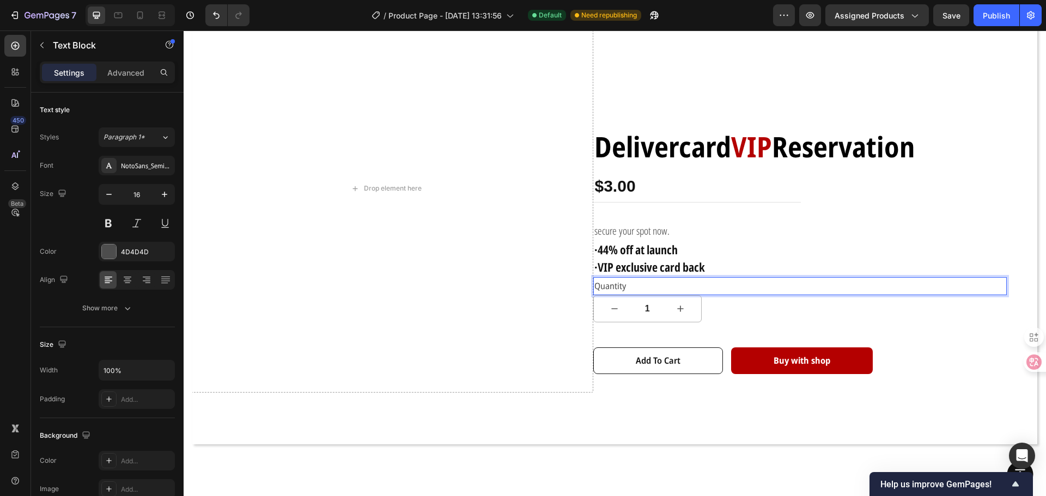
click at [621, 285] on p "Quantity" at bounding box center [800, 286] width 412 height 16
drag, startPoint x: 629, startPoint y: 283, endPoint x: 551, endPoint y: 288, distance: 78.6
click at [551, 288] on div "Drop element here Delivercard VIP Reservation Text Block $3.00 Product Price Pr…" at bounding box center [593, 188] width 828 height 409
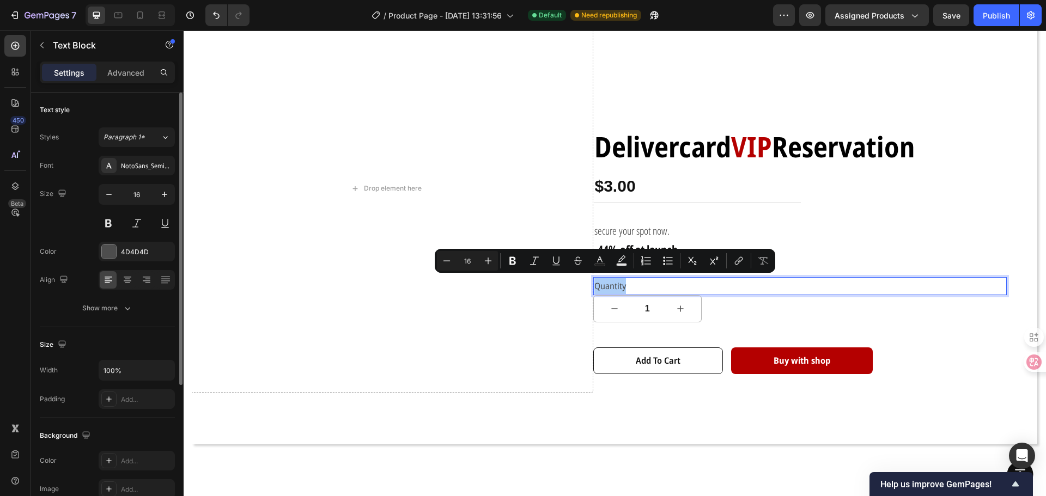
click at [135, 155] on div "Styles Paragraph 1* Font NotoSans_SemiCondensed Size 16 Color 4D4D4D Align Show…" at bounding box center [107, 222] width 135 height 191
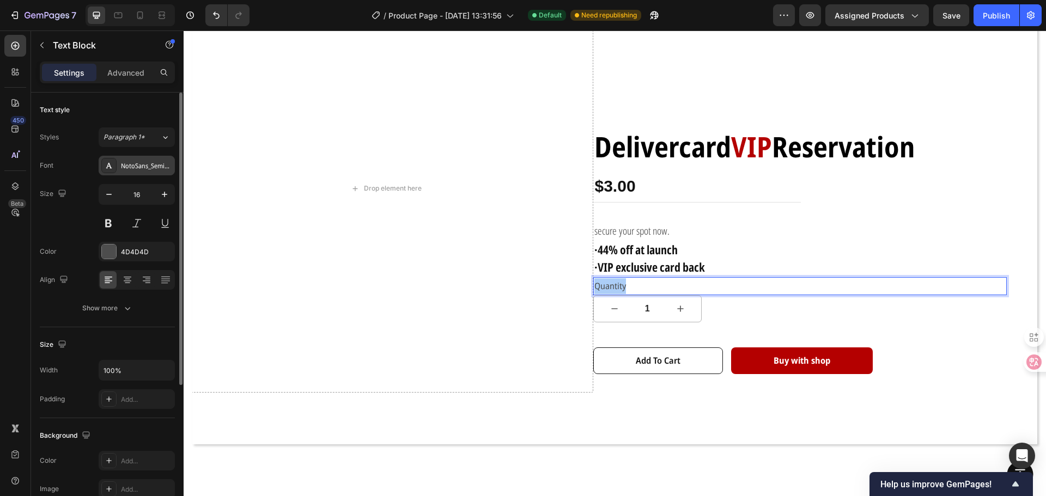
click at [139, 160] on div "NotoSans_SemiCondensed" at bounding box center [137, 166] width 76 height 20
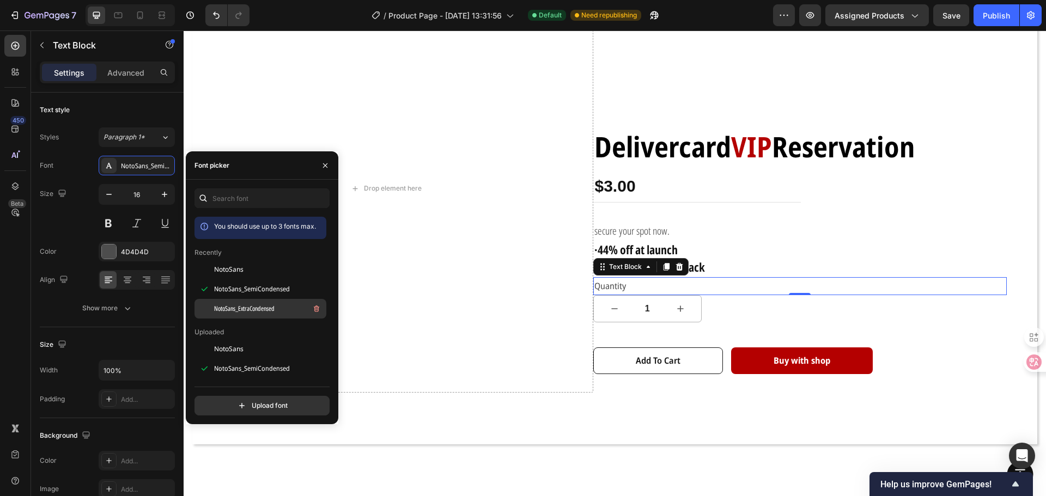
click at [235, 312] on span "NotoSans_ExtraCondensed" at bounding box center [244, 309] width 60 height 10
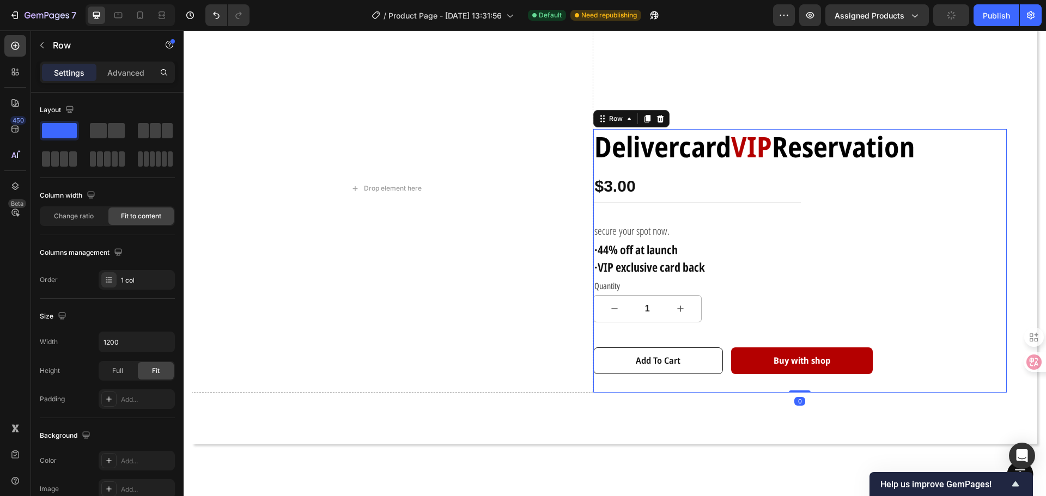
click at [736, 323] on div "Delivercard VIP Reservation Text Block $3.00 Product Price Product Price Row se…" at bounding box center [800, 261] width 414 height 264
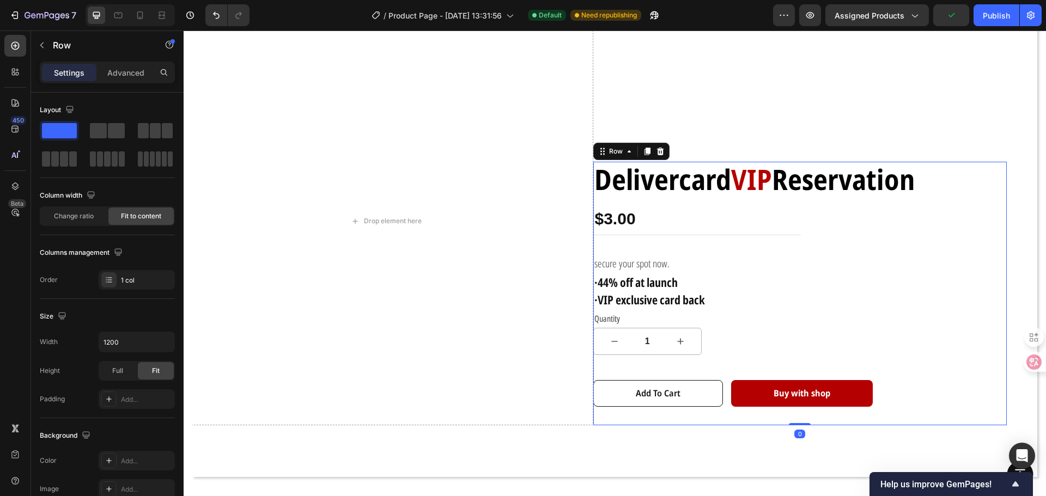
scroll to position [46, 0]
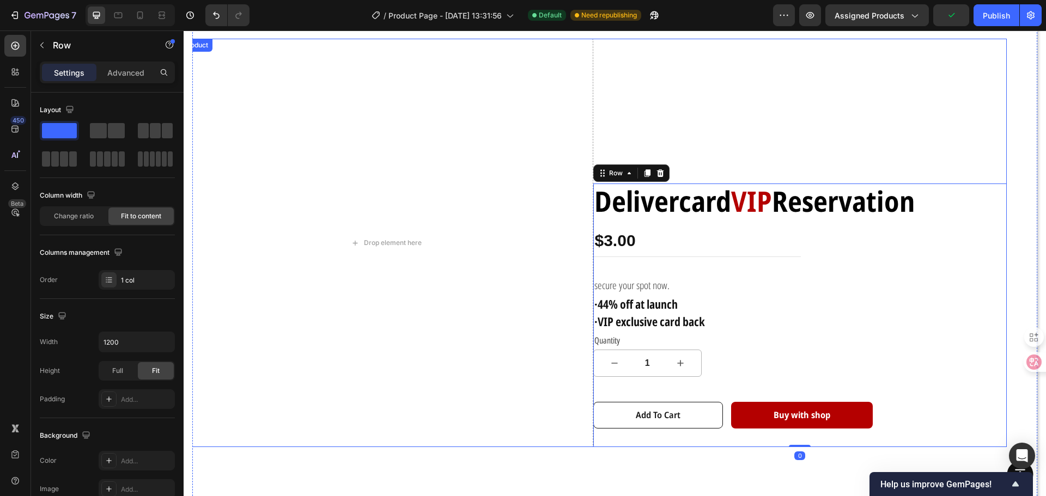
click at [733, 126] on div "Delivercard VIP Reservation Text Block $3.00 Product Price Product Price Row se…" at bounding box center [800, 243] width 414 height 409
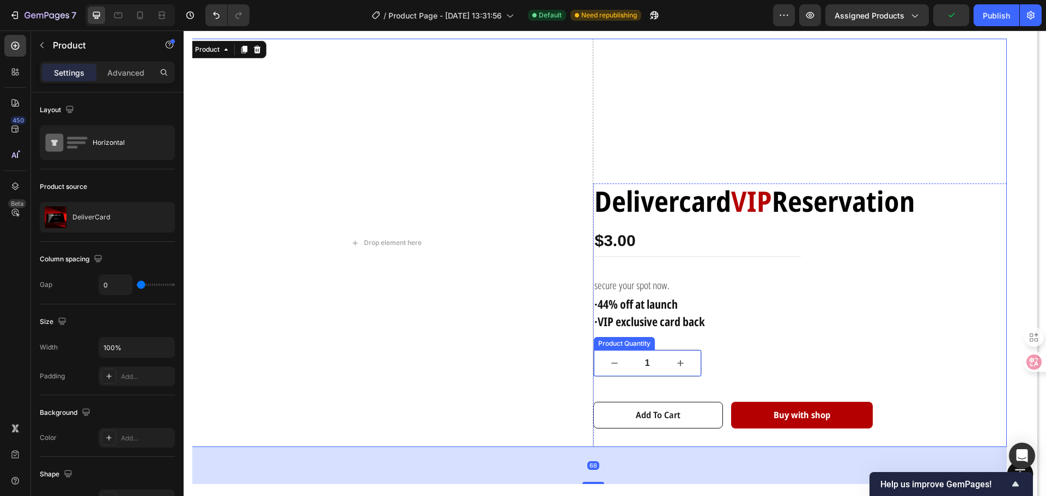
click at [606, 344] on div "Product Quantity" at bounding box center [624, 344] width 57 height 10
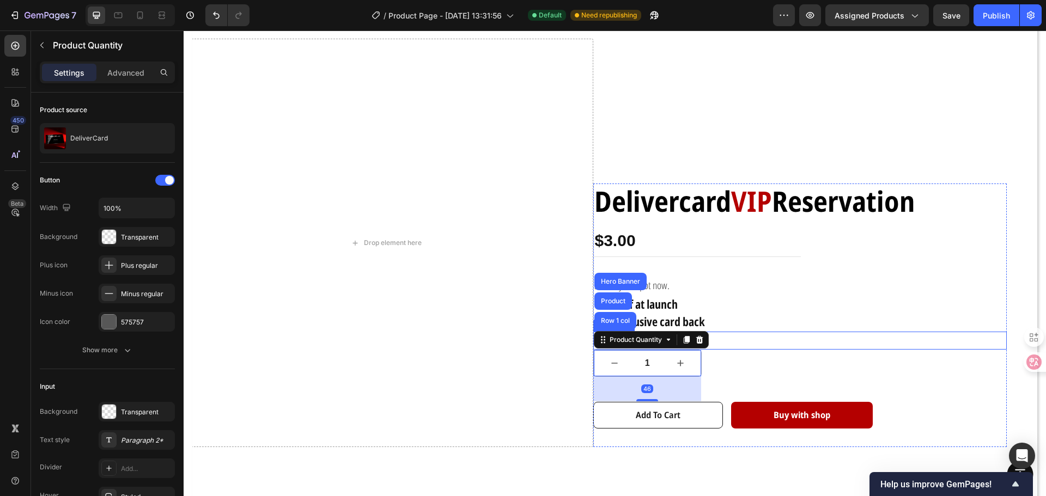
click at [778, 333] on p "Quantity" at bounding box center [800, 341] width 412 height 16
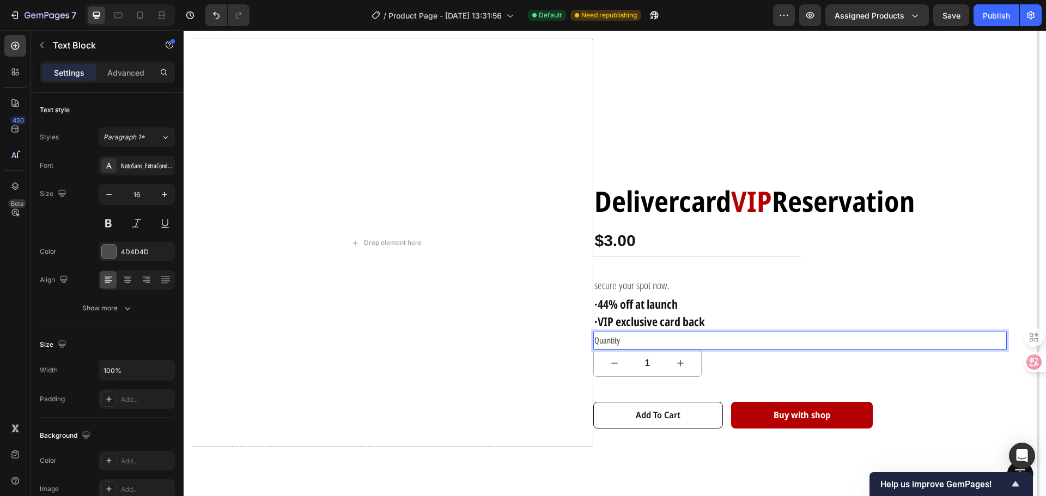
click at [615, 340] on p "Quantity" at bounding box center [800, 341] width 412 height 16
click at [651, 282] on span "secure your spot now." at bounding box center [631, 285] width 75 height 14
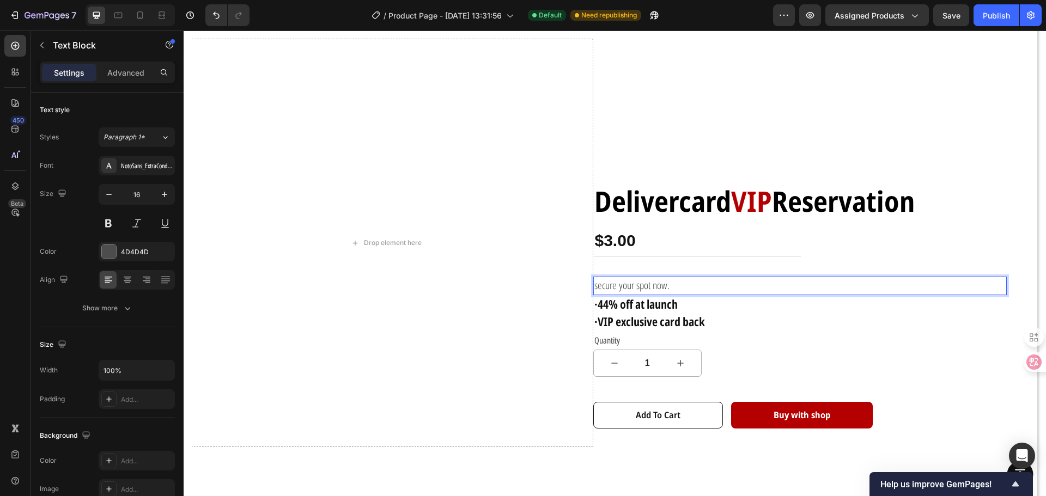
click at [655, 282] on span "secure your spot now." at bounding box center [631, 285] width 75 height 14
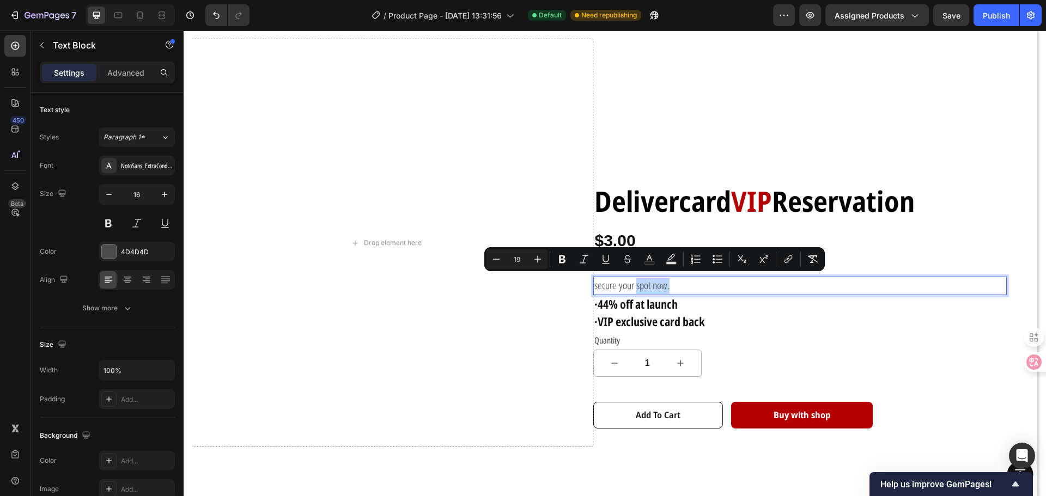
drag, startPoint x: 667, startPoint y: 282, endPoint x: 575, endPoint y: 284, distance: 92.1
click at [610, 284] on p "secure your spot now." at bounding box center [800, 286] width 412 height 16
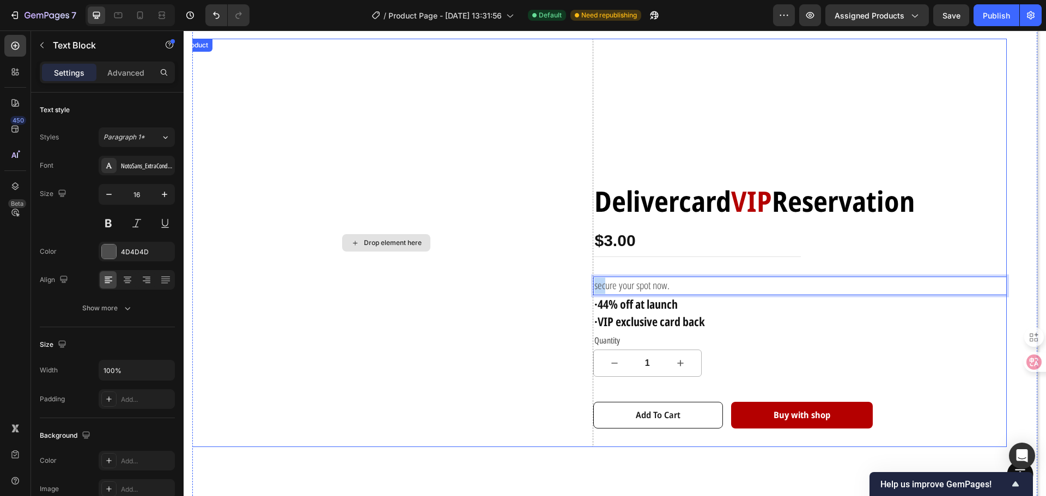
click at [570, 284] on div "Drop element here Delivercard VIP Reservation Text Block $3.00 Product Price Pr…" at bounding box center [593, 243] width 828 height 409
drag, startPoint x: 690, startPoint y: 283, endPoint x: 566, endPoint y: 286, distance: 124.2
click at [566, 286] on div "Drop element here Delivercard VIP Reservation Text Block $3.00 Product Price Pr…" at bounding box center [593, 243] width 828 height 409
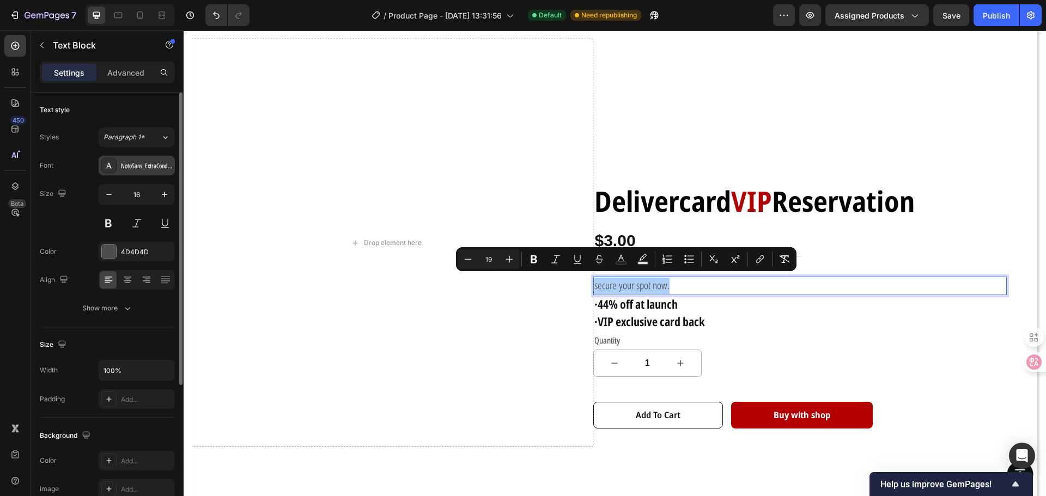
click at [167, 169] on div "NotoSans_ExtraCondensed" at bounding box center [146, 166] width 51 height 10
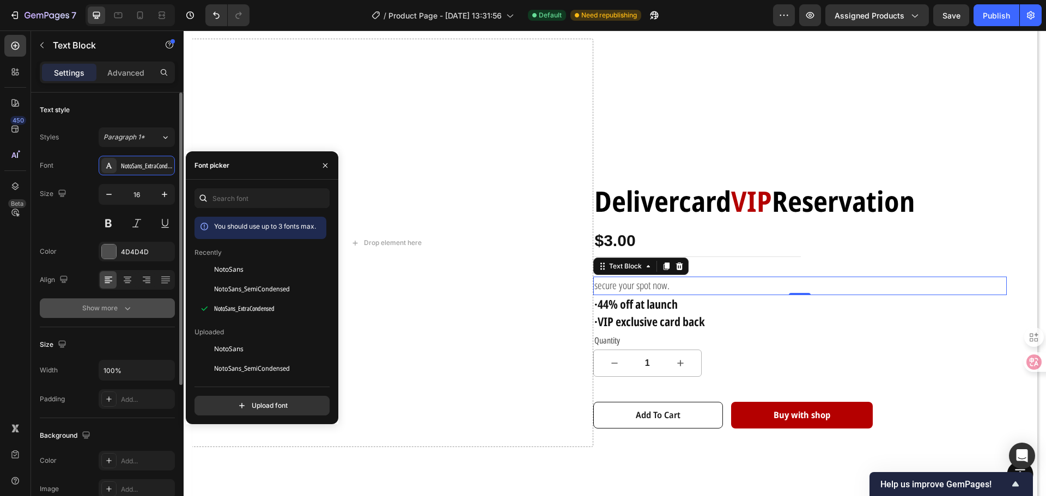
click at [82, 302] on button "Show more" at bounding box center [107, 309] width 135 height 20
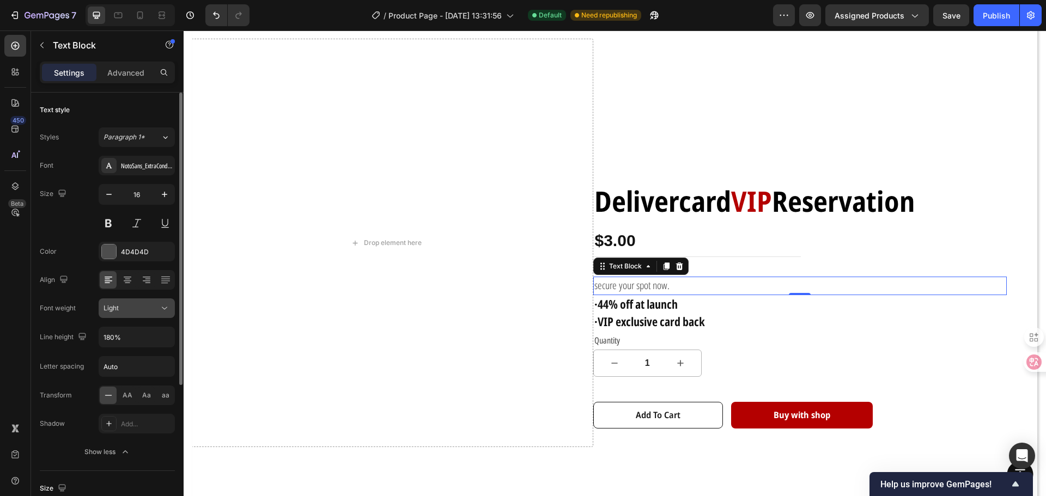
click at [161, 309] on icon at bounding box center [164, 308] width 11 height 11
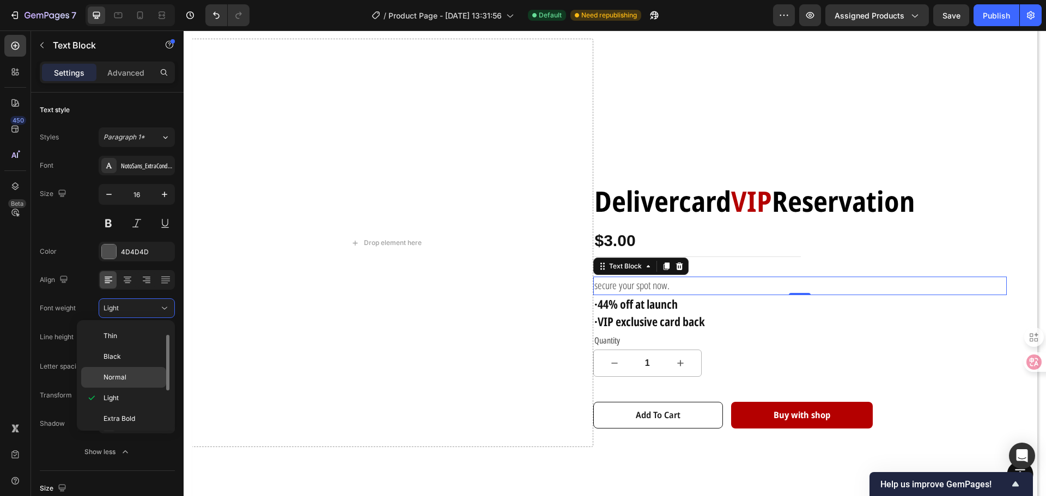
click at [127, 372] on div "Normal" at bounding box center [123, 377] width 85 height 21
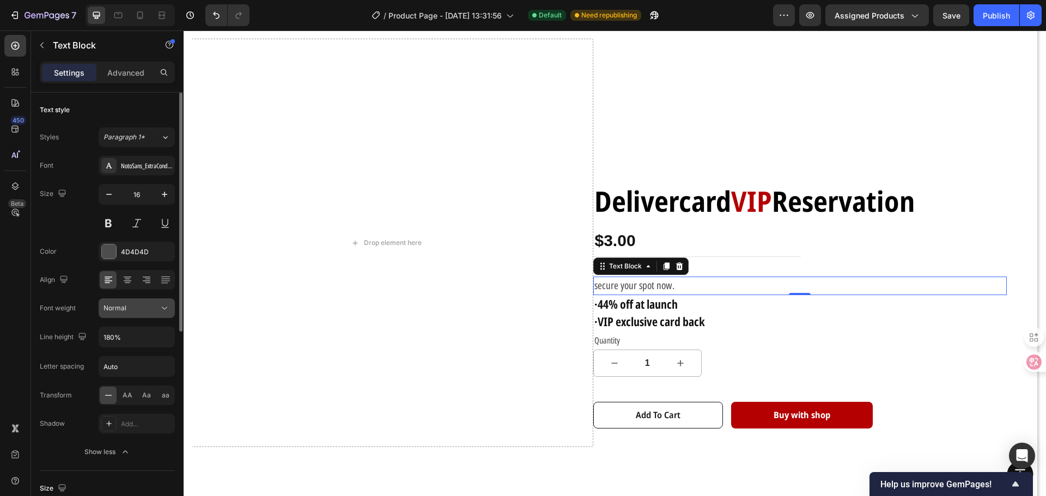
click at [162, 310] on icon at bounding box center [164, 308] width 11 height 11
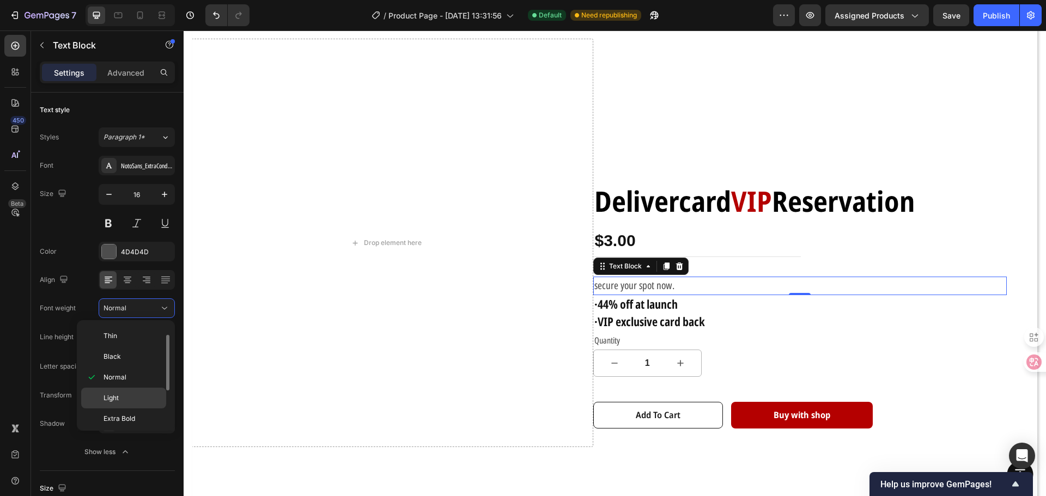
click at [129, 391] on div "Light" at bounding box center [123, 398] width 85 height 21
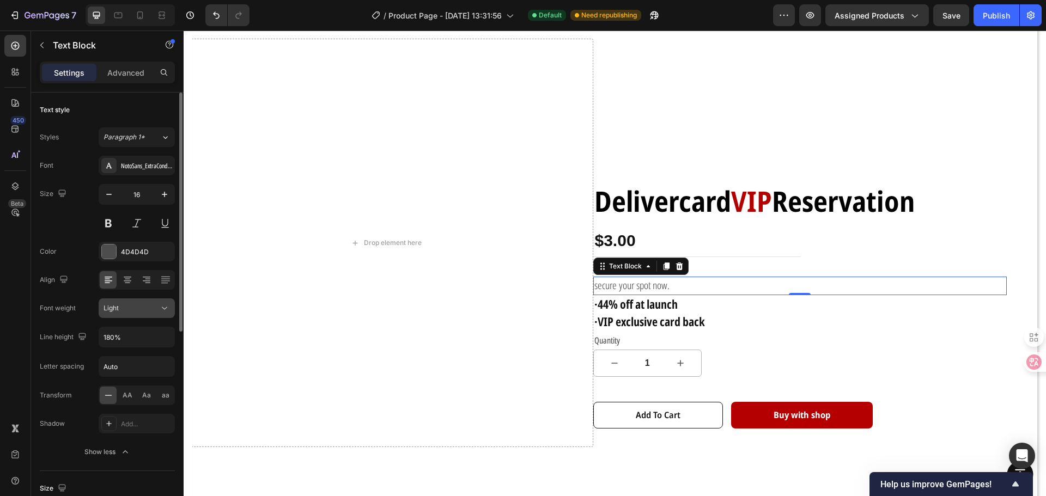
click at [154, 304] on div "Light" at bounding box center [132, 308] width 56 height 10
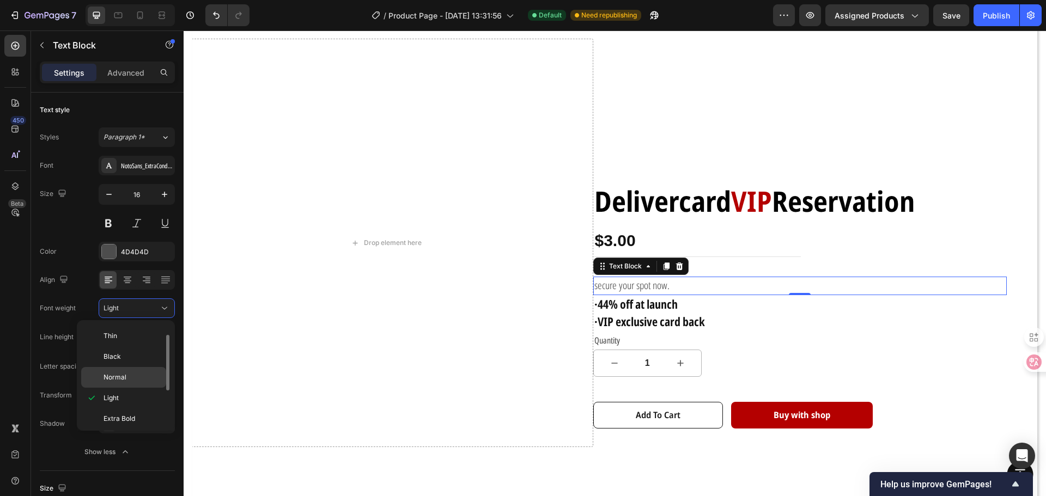
click at [126, 376] on p "Normal" at bounding box center [133, 378] width 58 height 10
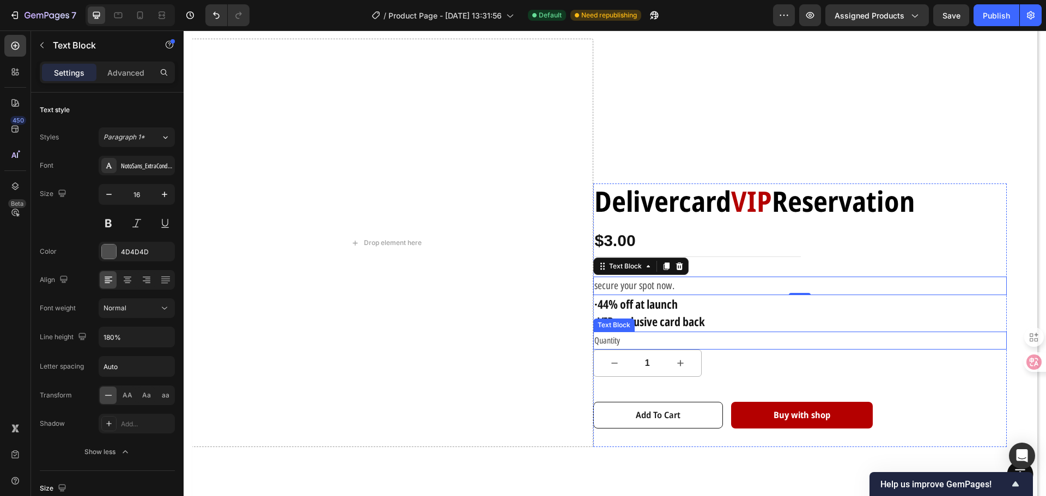
click at [617, 339] on p "Quantity" at bounding box center [800, 341] width 412 height 16
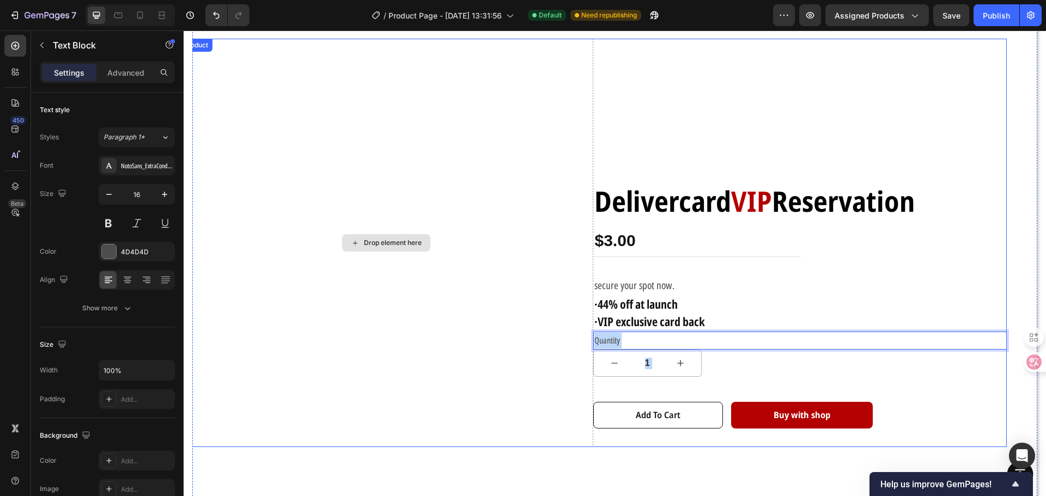
drag, startPoint x: 621, startPoint y: 339, endPoint x: 533, endPoint y: 339, distance: 88.3
click at [534, 339] on div "Drop element here Delivercard VIP Reservation Text Block $3.00 Product Price Pr…" at bounding box center [593, 243] width 828 height 409
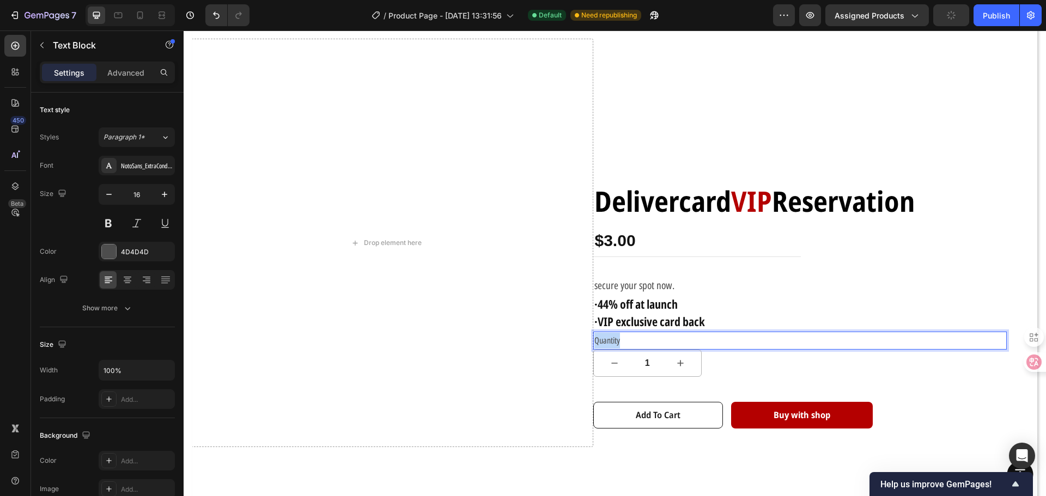
drag, startPoint x: 615, startPoint y: 335, endPoint x: 574, endPoint y: 340, distance: 40.6
click at [577, 340] on div "Drop element here Delivercard VIP Reservation Text Block $3.00 Product Price Pr…" at bounding box center [593, 243] width 828 height 409
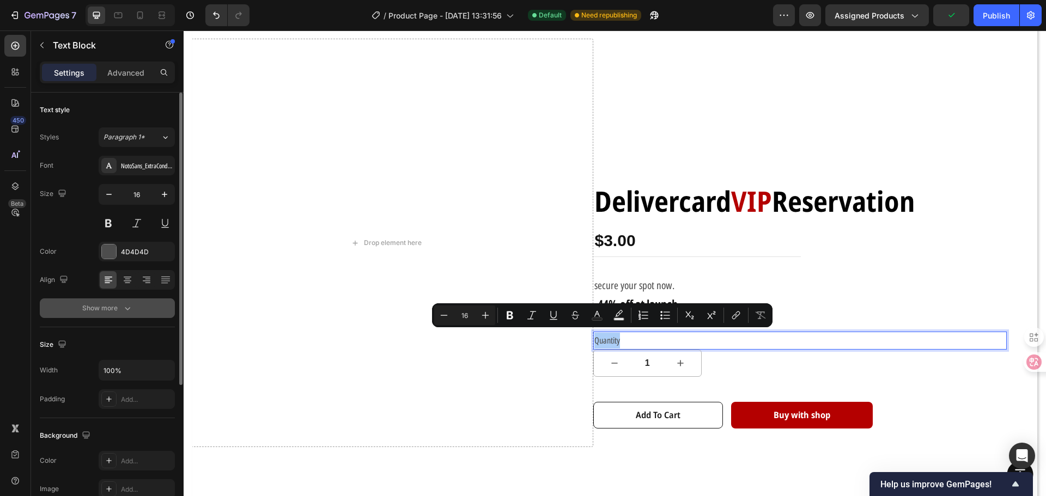
click at [130, 305] on icon "button" at bounding box center [127, 308] width 11 height 11
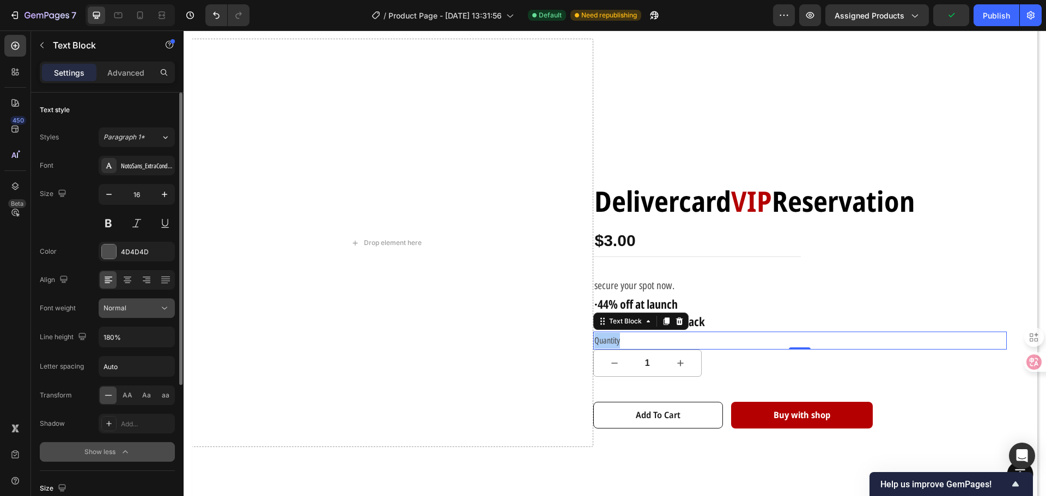
click at [165, 310] on icon at bounding box center [164, 308] width 11 height 11
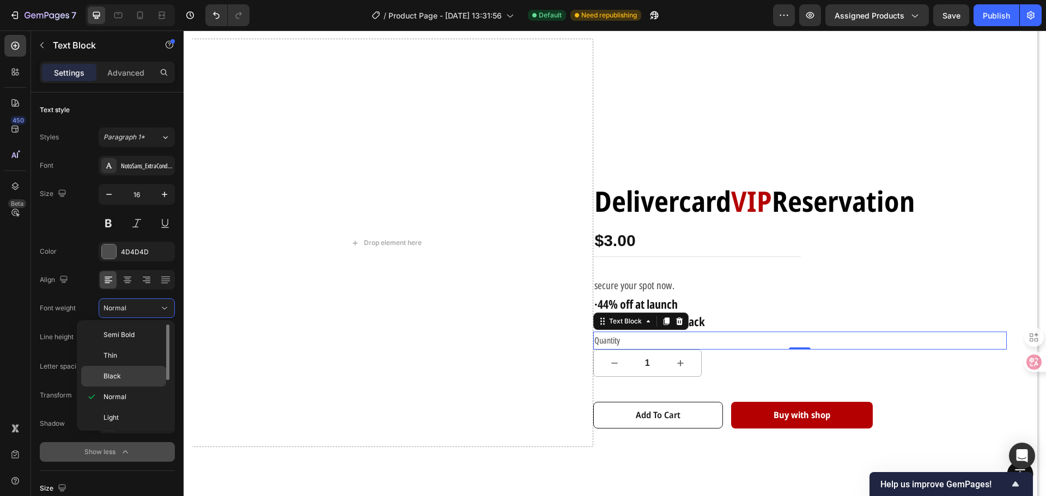
click at [132, 382] on div "Black" at bounding box center [123, 376] width 85 height 21
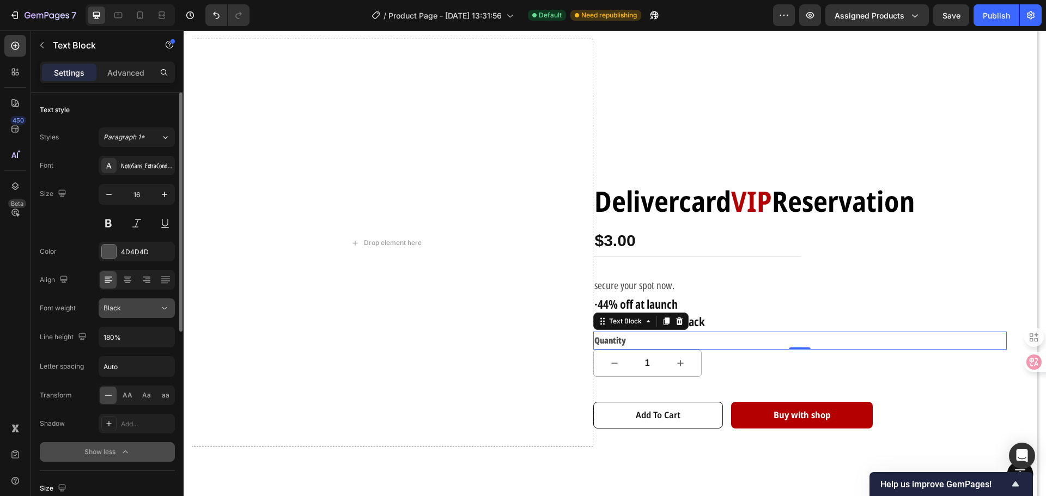
click at [166, 317] on button "Black" at bounding box center [137, 309] width 76 height 20
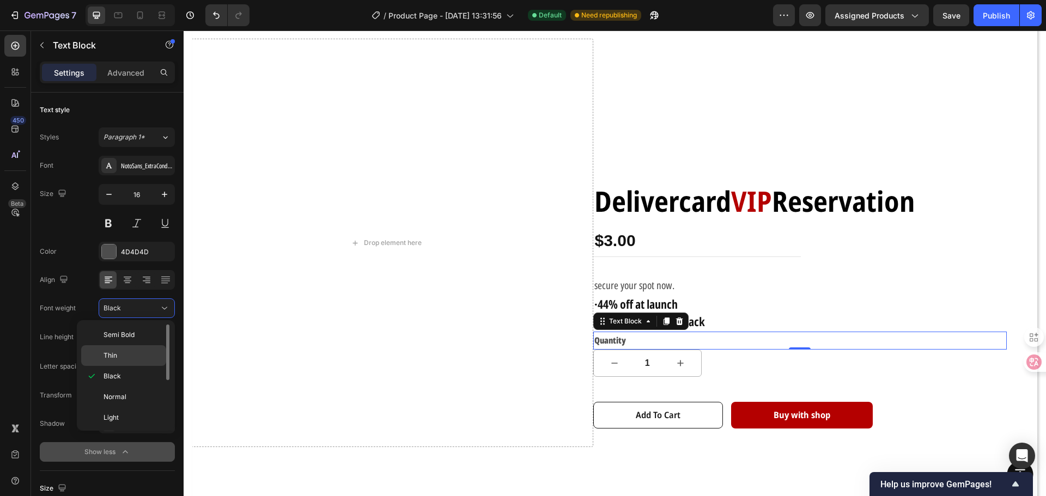
click at [142, 356] on p "Thin" at bounding box center [133, 356] width 58 height 10
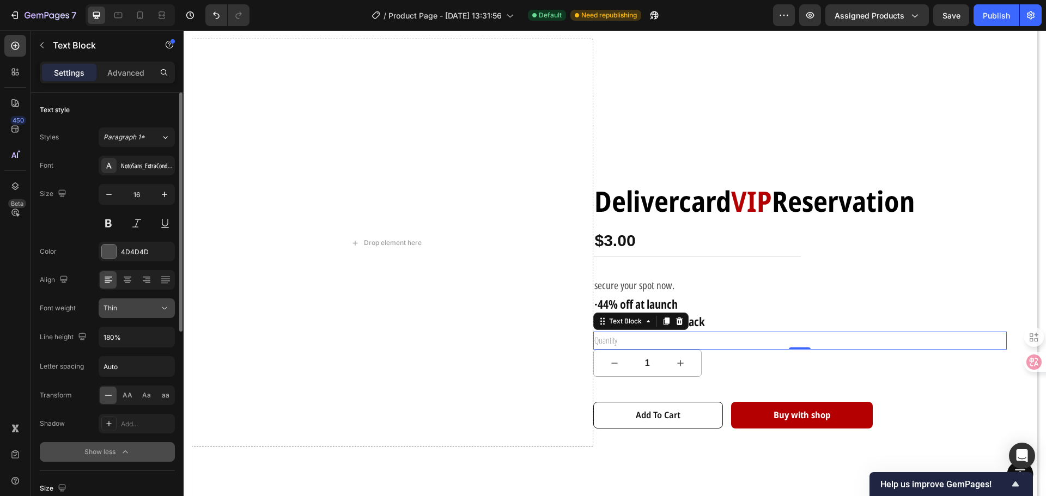
click at [157, 308] on div "Thin" at bounding box center [132, 308] width 56 height 10
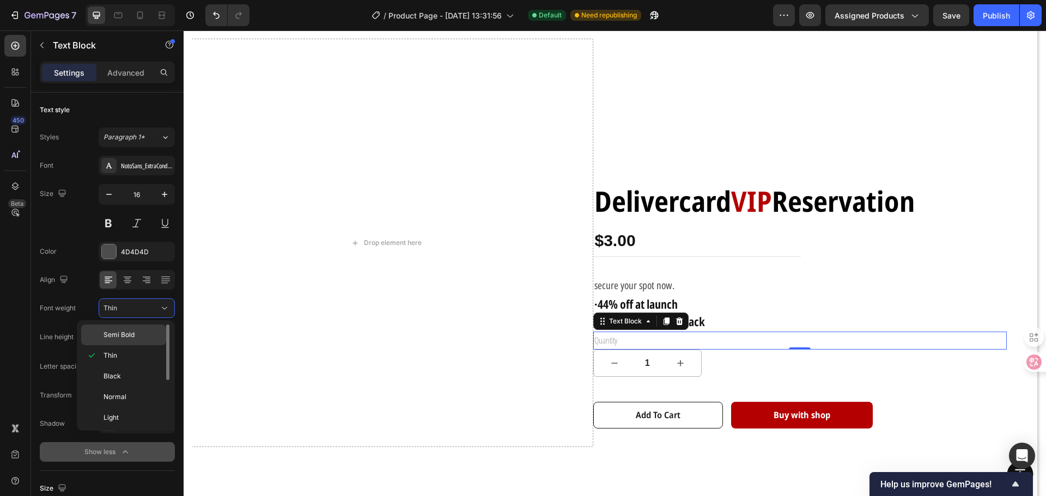
click at [147, 338] on p "Semi Bold" at bounding box center [133, 335] width 58 height 10
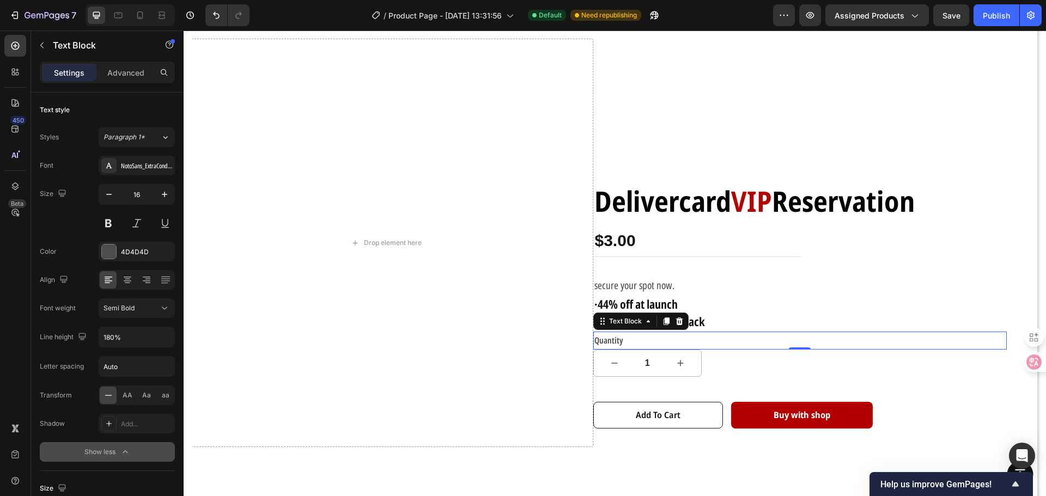
click at [777, 302] on p "·44% off at launch" at bounding box center [800, 304] width 412 height 17
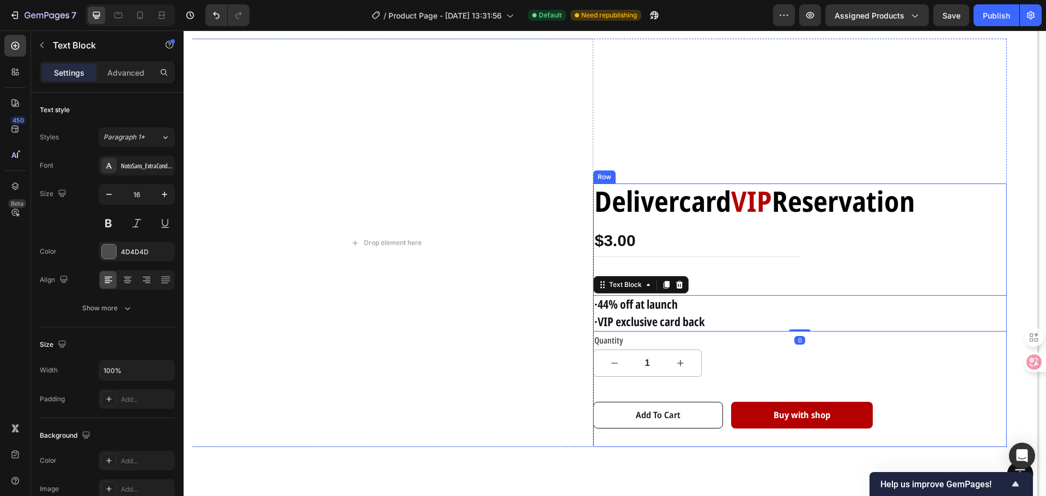
click at [938, 375] on div "Delivercard VIP Reservation Text Block $3.00 Product Price Product Price Row se…" at bounding box center [800, 316] width 414 height 264
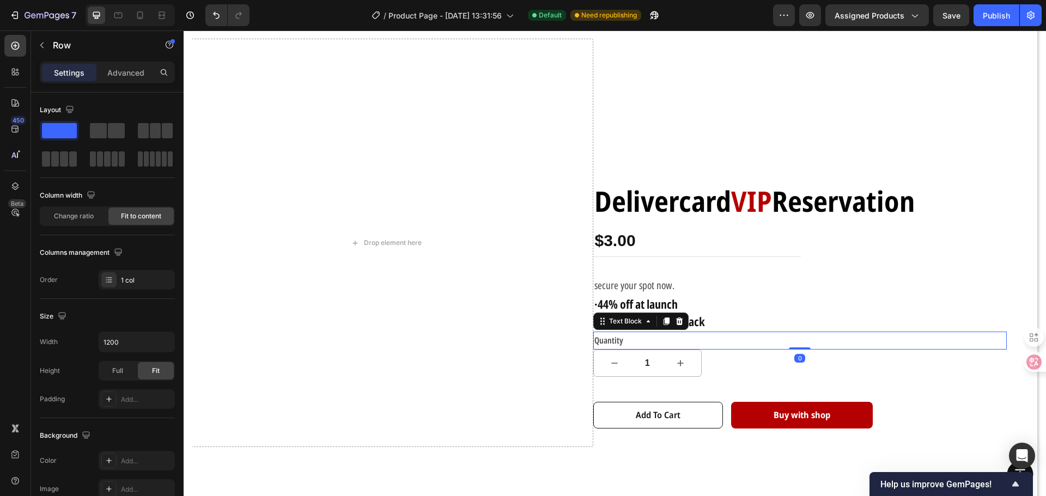
click at [603, 337] on p "Quantity" at bounding box center [800, 341] width 412 height 16
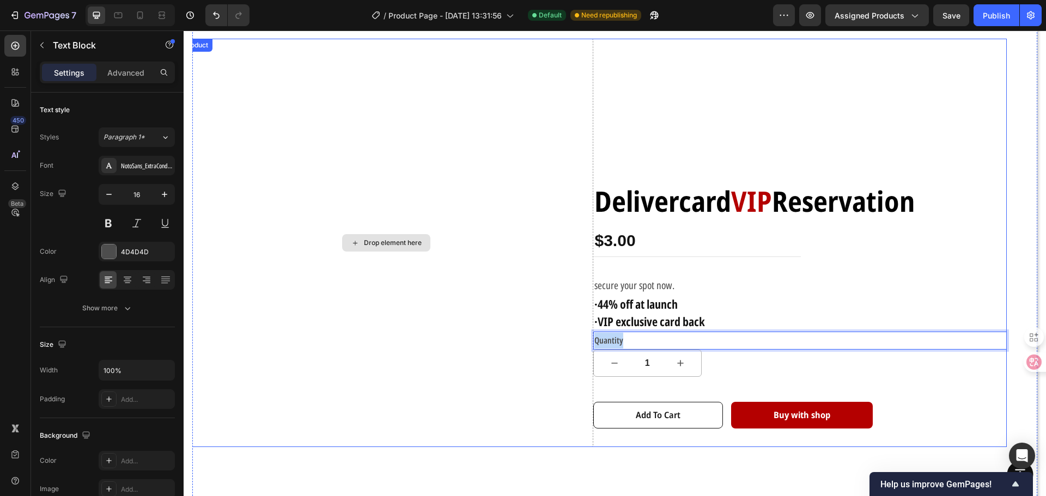
drag, startPoint x: 618, startPoint y: 337, endPoint x: 528, endPoint y: 340, distance: 90.0
click at [569, 337] on div "Drop element here Delivercard VIP Reservation Text Block $3.00 Product Price Pr…" at bounding box center [593, 243] width 828 height 409
click at [569, 337] on div "Drop element here" at bounding box center [386, 243] width 414 height 409
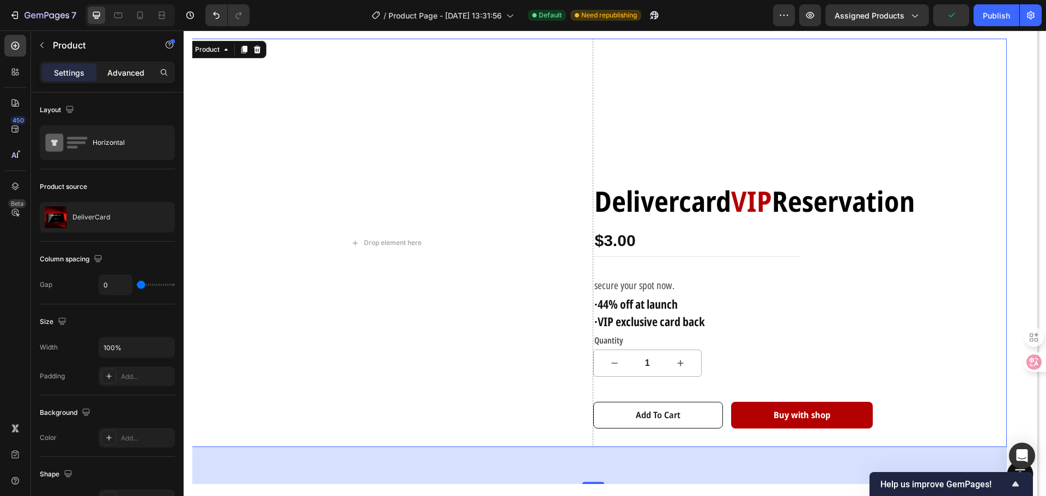
click at [128, 78] on div "Advanced" at bounding box center [126, 72] width 54 height 17
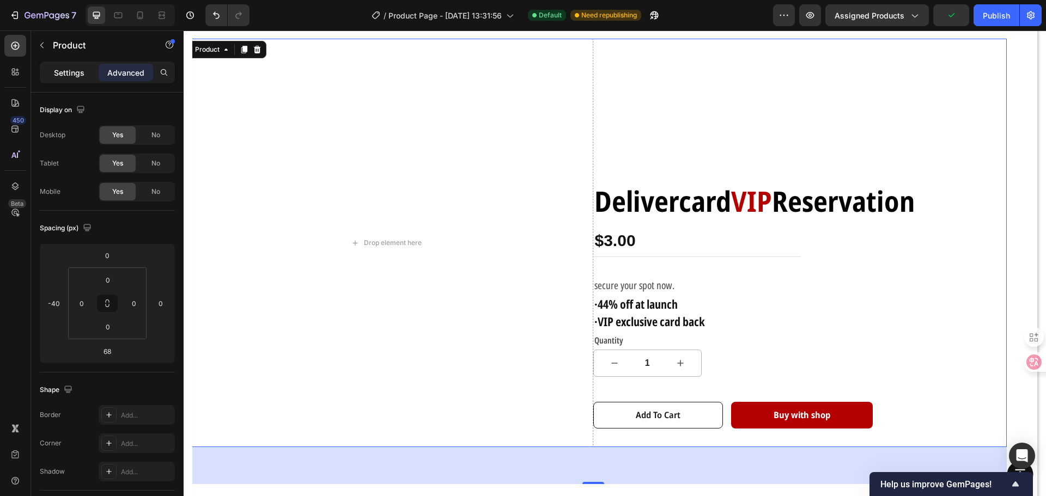
click at [76, 80] on div "Settings" at bounding box center [69, 72] width 54 height 17
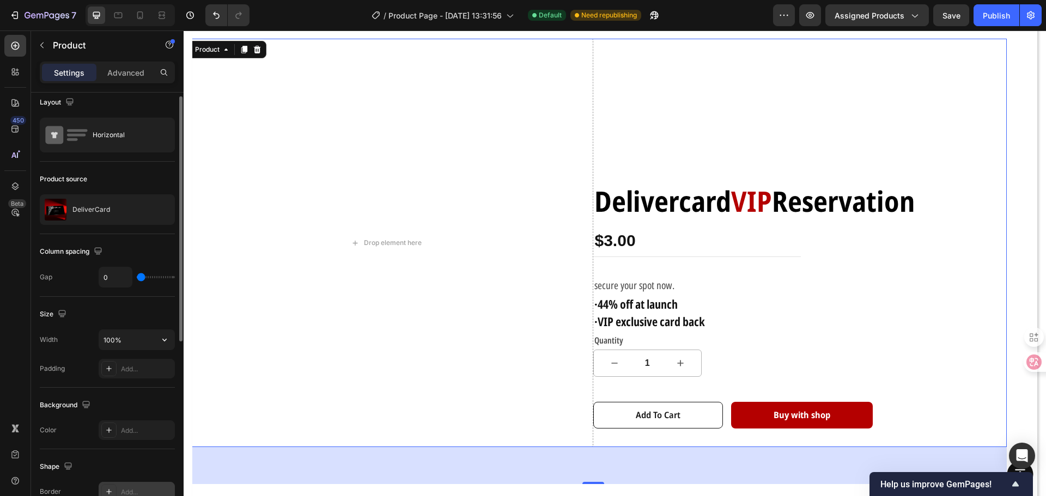
scroll to position [0, 0]
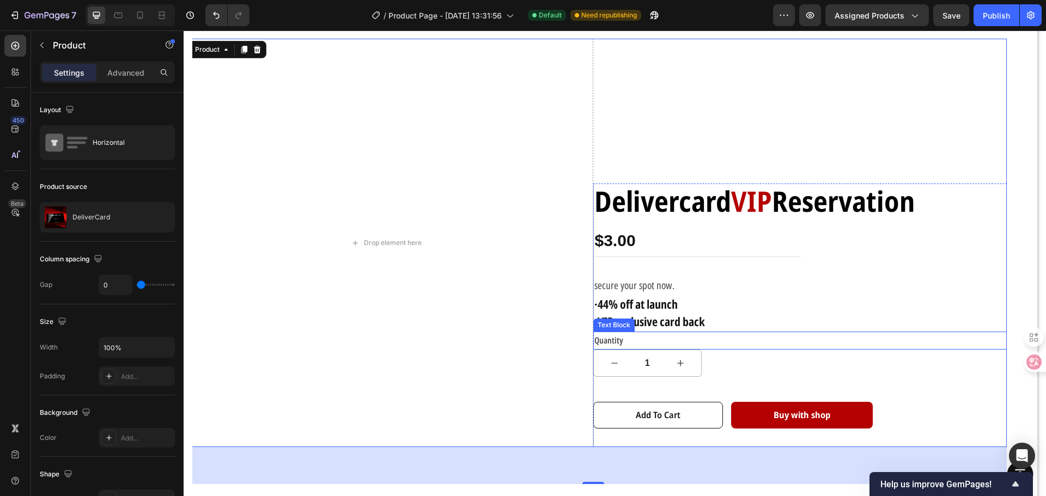
click at [597, 343] on p "Quantity" at bounding box center [800, 341] width 412 height 16
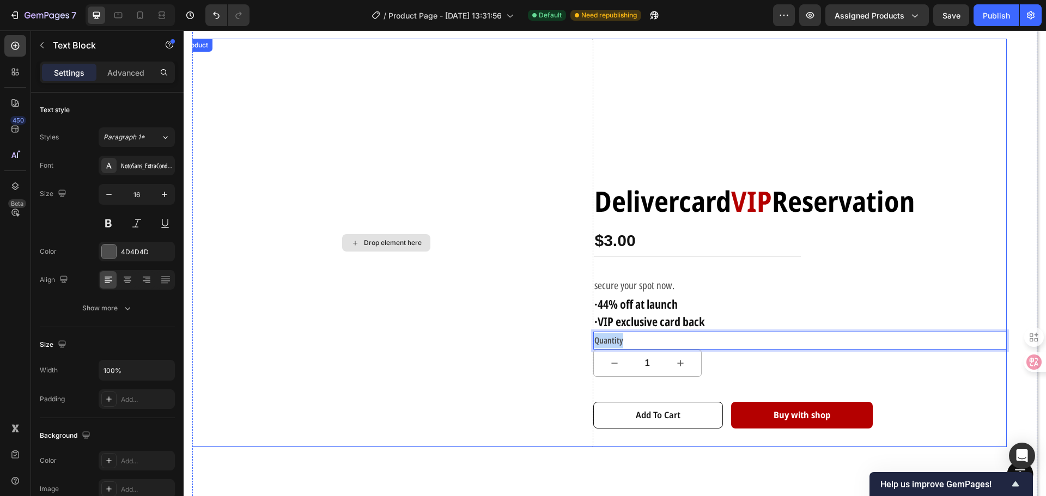
drag, startPoint x: 617, startPoint y: 340, endPoint x: 586, endPoint y: 340, distance: 30.5
click at [586, 340] on div "Drop element here Delivercard VIP Reservation Text Block $3.00 Product Price Pr…" at bounding box center [593, 243] width 828 height 409
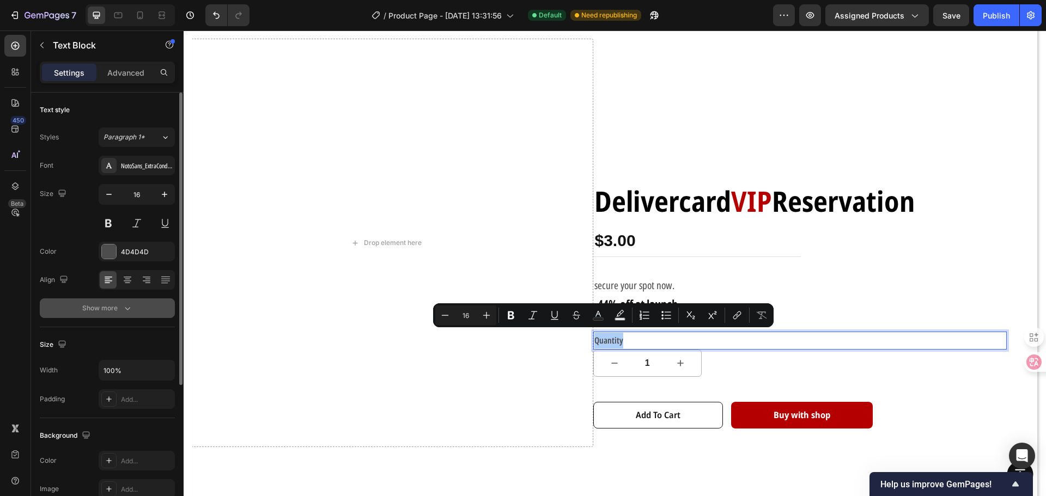
click at [126, 303] on icon "button" at bounding box center [127, 308] width 11 height 11
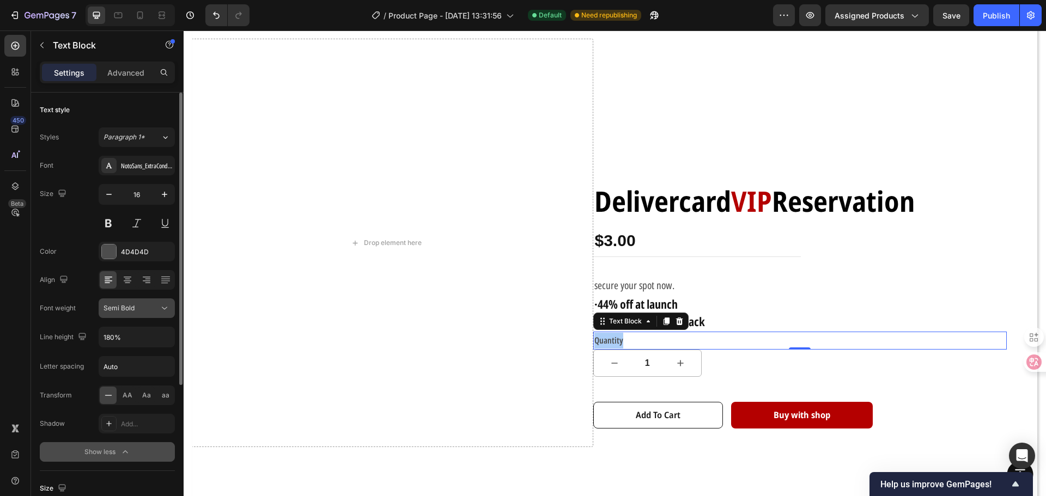
click at [155, 310] on div "Semi Bold" at bounding box center [132, 308] width 56 height 10
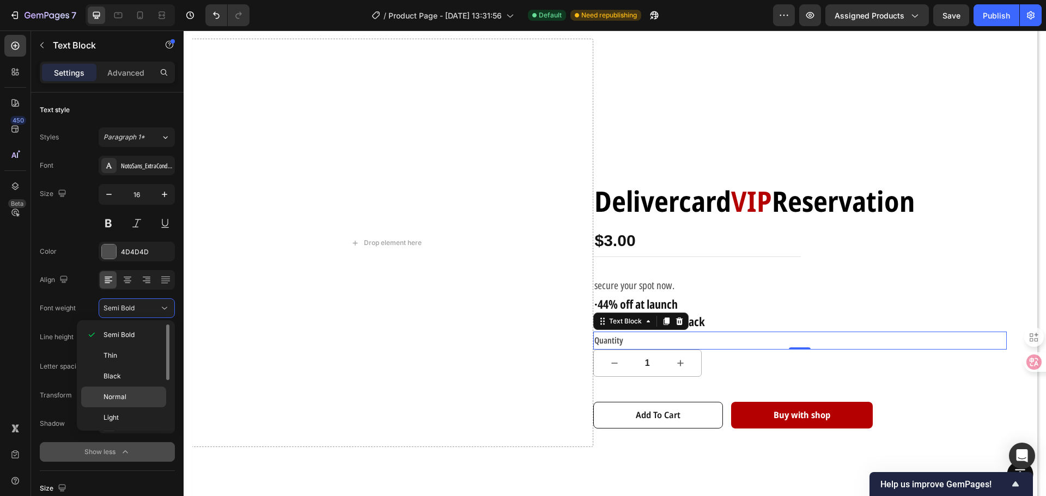
click at [134, 392] on p "Normal" at bounding box center [133, 397] width 58 height 10
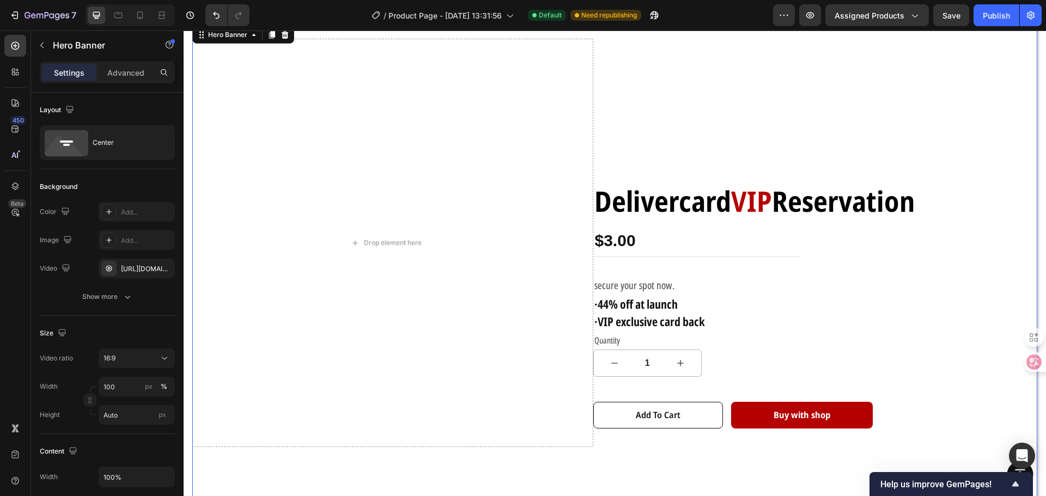
click at [1015, 177] on div "Drop element here Delivercard VIP Reservation Text Block $3.00 Product Price Pr…" at bounding box center [615, 262] width 828 height 446
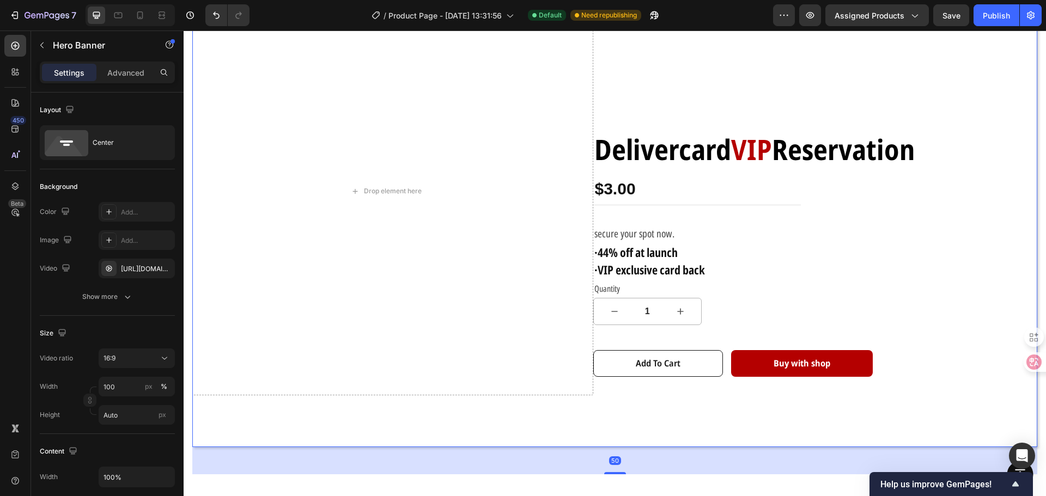
scroll to position [101, 0]
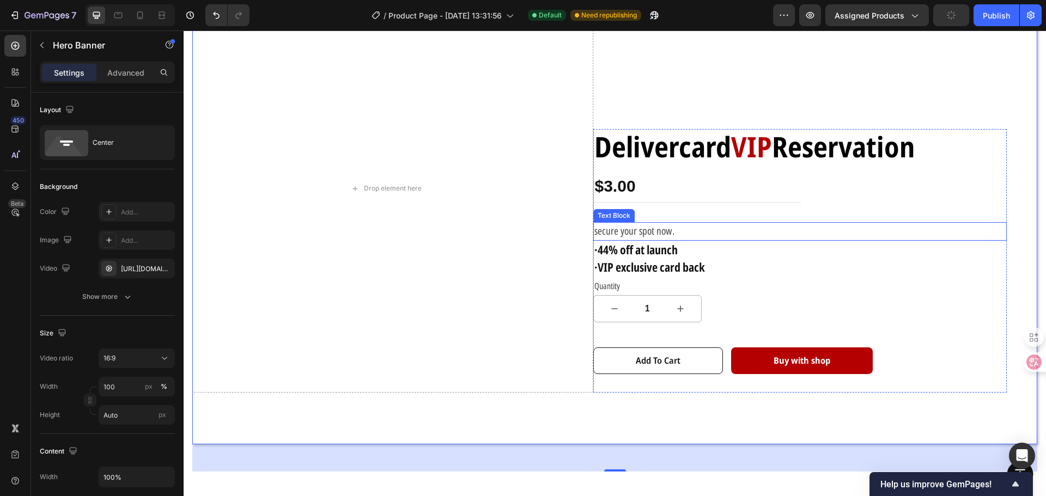
click at [659, 252] on strong "·44% off at launch" at bounding box center [635, 249] width 83 height 16
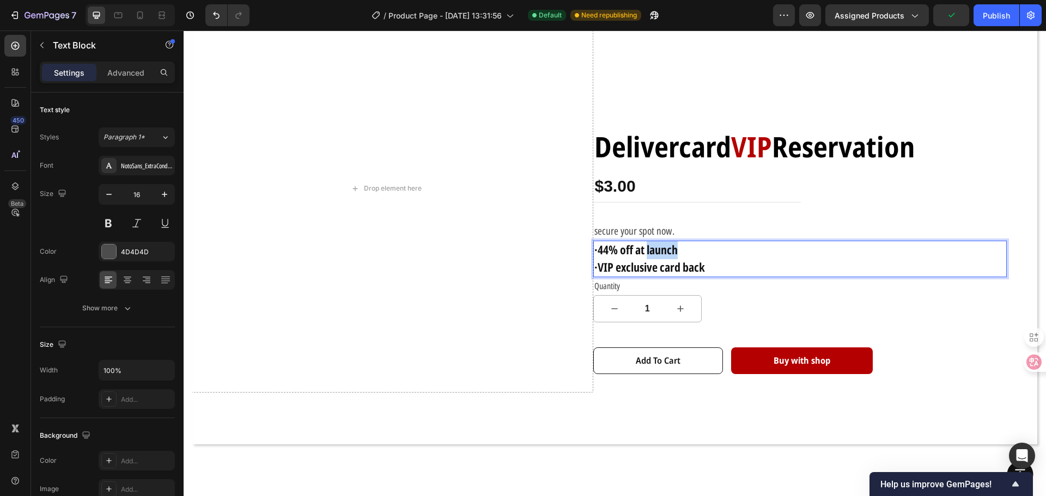
click at [670, 249] on strong "·44% off at launch" at bounding box center [635, 249] width 83 height 16
click at [716, 263] on p "·VIP exclusive card back" at bounding box center [800, 267] width 412 height 17
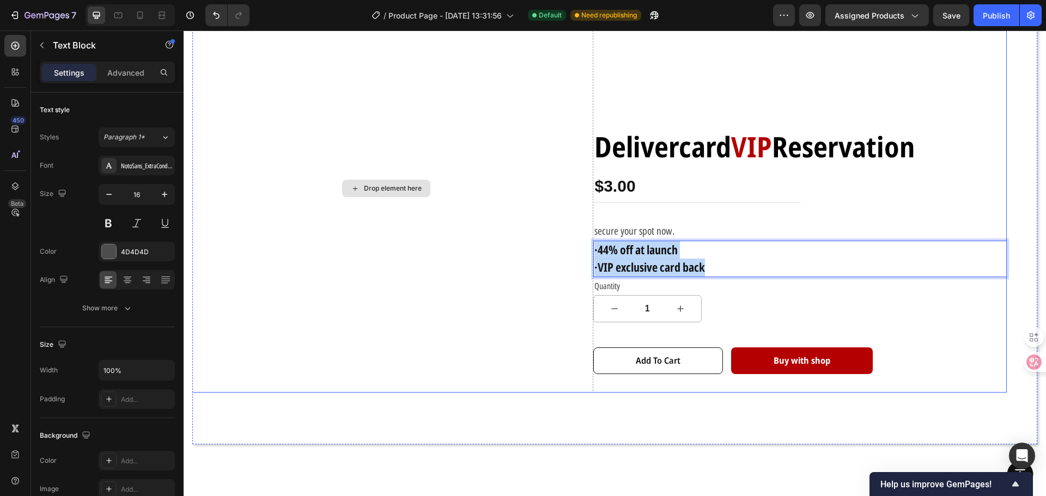
drag, startPoint x: 708, startPoint y: 264, endPoint x: 486, endPoint y: 240, distance: 223.6
click at [486, 240] on div "Drop element here Delivercard VIP Reservation Text Block $3.00 Product Price Pr…" at bounding box center [593, 188] width 828 height 409
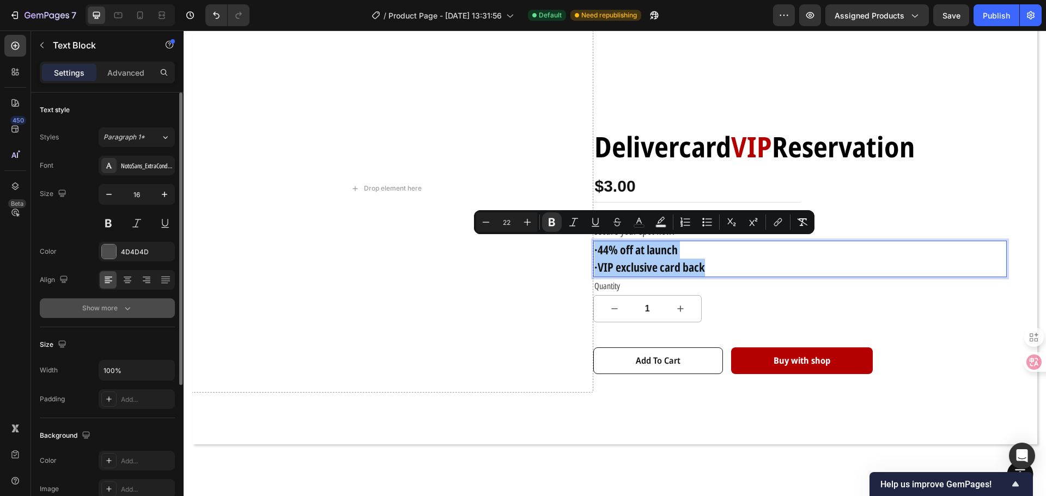
click at [106, 308] on div "Show more" at bounding box center [107, 308] width 51 height 11
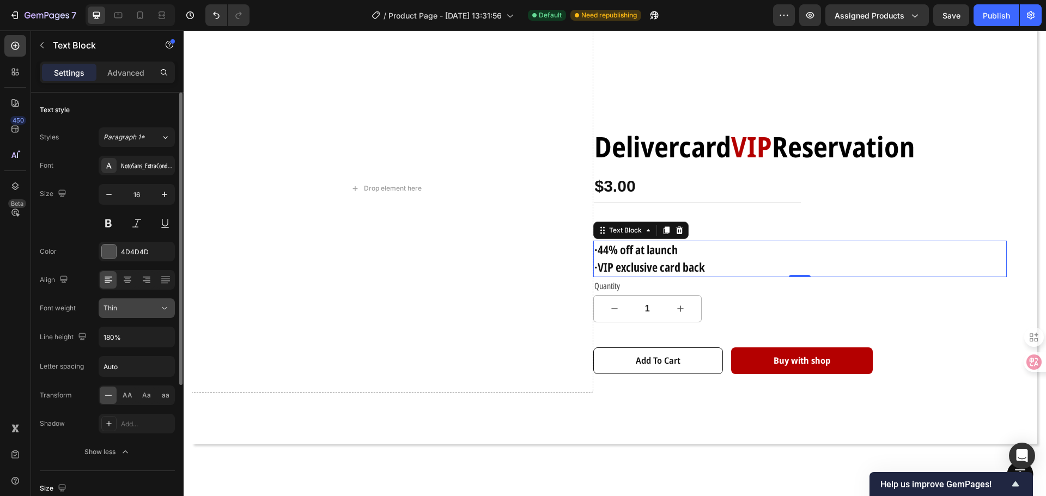
click at [159, 316] on button "Thin" at bounding box center [137, 309] width 76 height 20
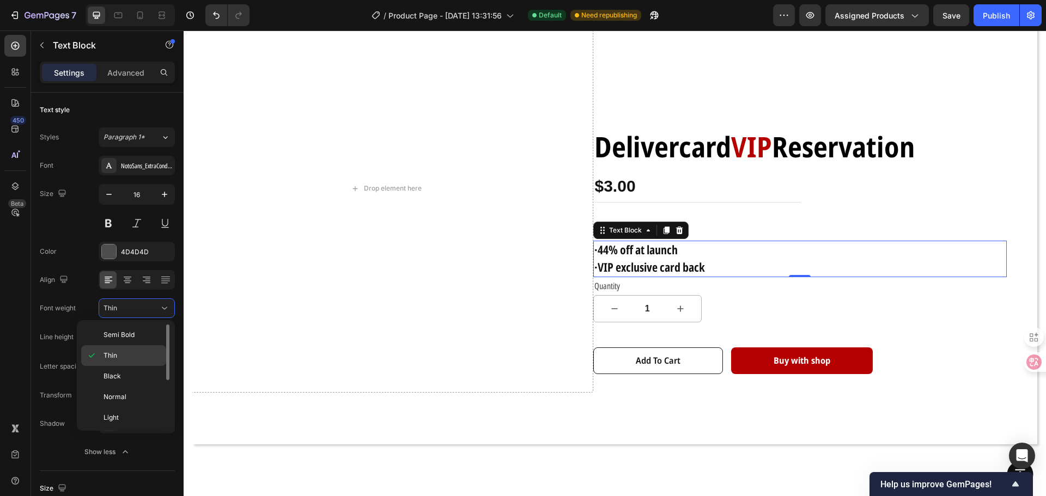
click at [127, 358] on p "Thin" at bounding box center [133, 356] width 58 height 10
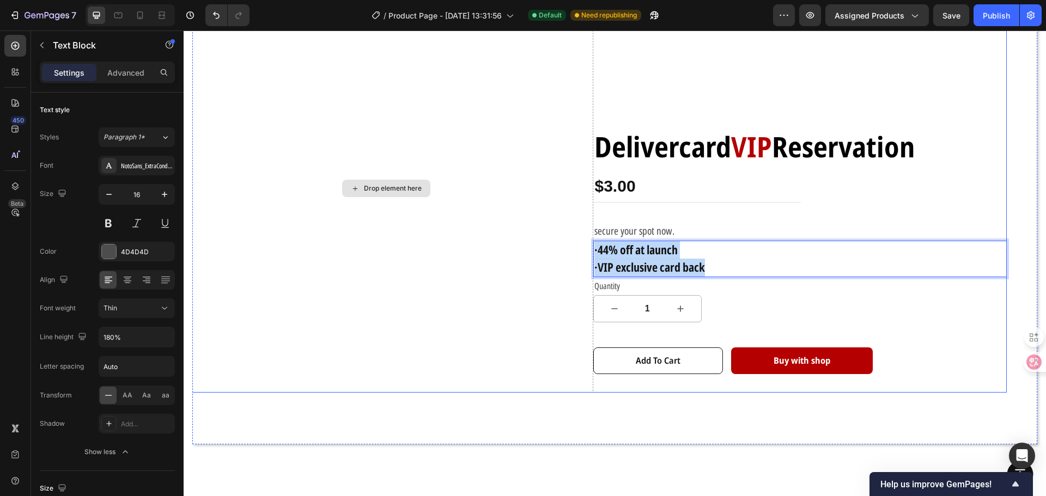
drag, startPoint x: 724, startPoint y: 266, endPoint x: 565, endPoint y: 247, distance: 160.1
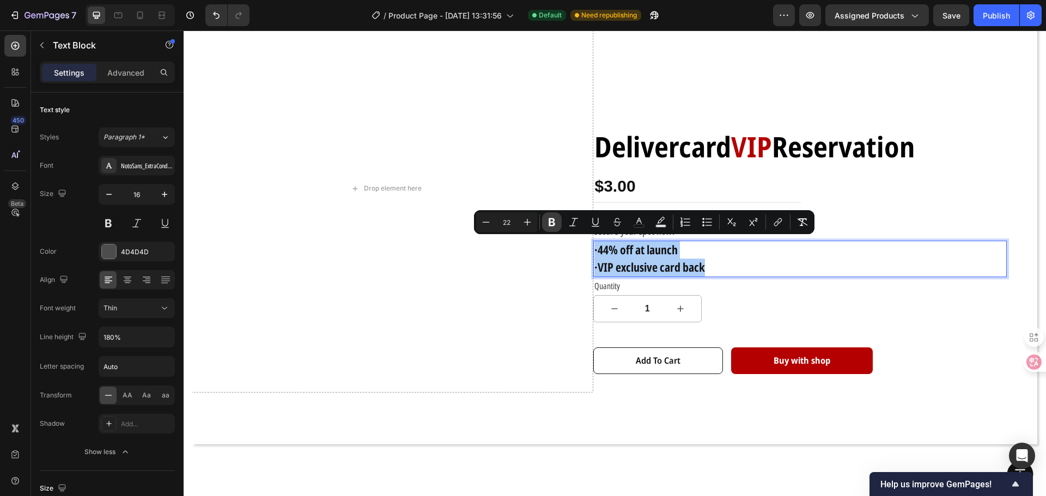
click at [549, 225] on icon "Editor contextual toolbar" at bounding box center [552, 222] width 7 height 8
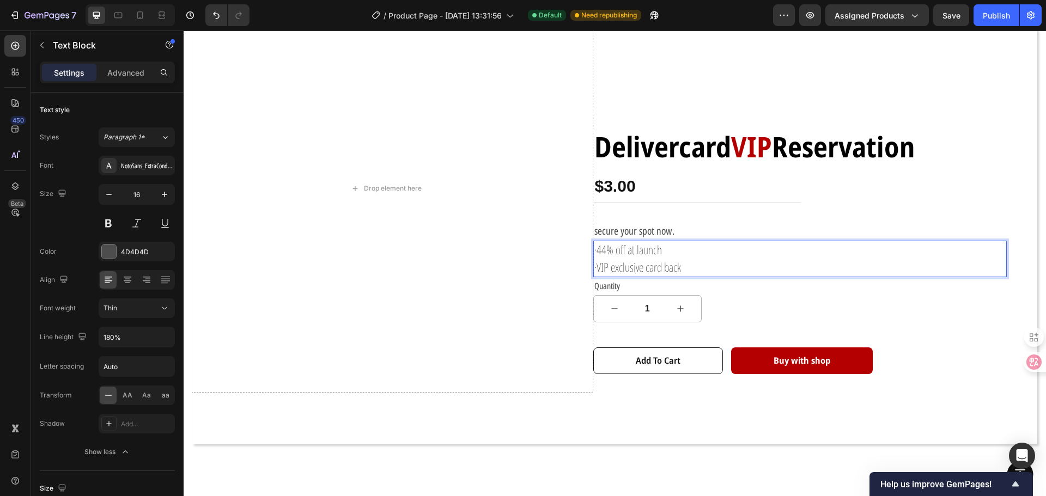
click at [683, 266] on p "·VIP exclusive card back" at bounding box center [800, 267] width 412 height 17
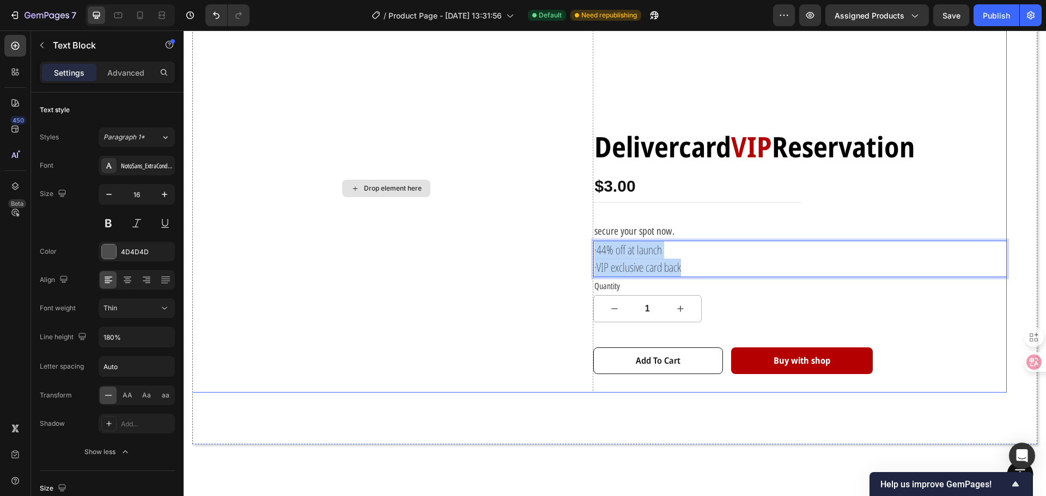
drag, startPoint x: 495, startPoint y: 254, endPoint x: 472, endPoint y: 234, distance: 30.5
click at [472, 235] on div "Drop element here Delivercard VIP Reservation Text Block $3.00 Product Price Pr…" at bounding box center [593, 188] width 828 height 409
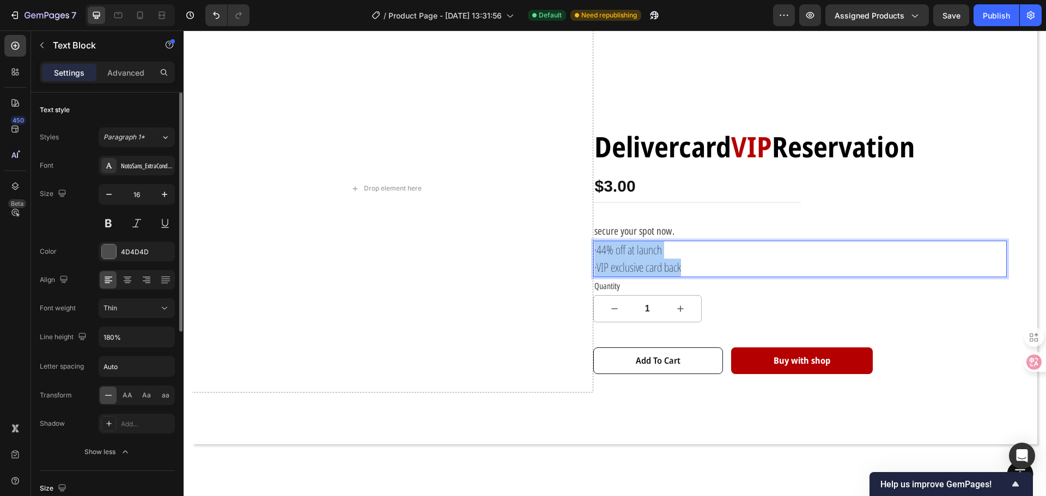
click at [164, 323] on div "Font NotoSans_ExtraCondensed Size 16 Color 4D4D4D Align Font weight Thin Line h…" at bounding box center [107, 309] width 135 height 306
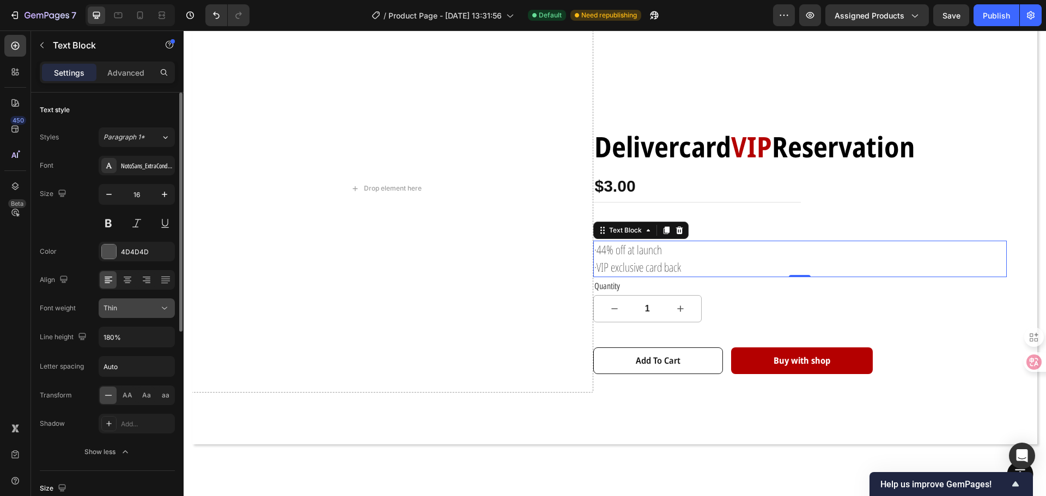
click at [164, 314] on button "Thin" at bounding box center [137, 309] width 76 height 20
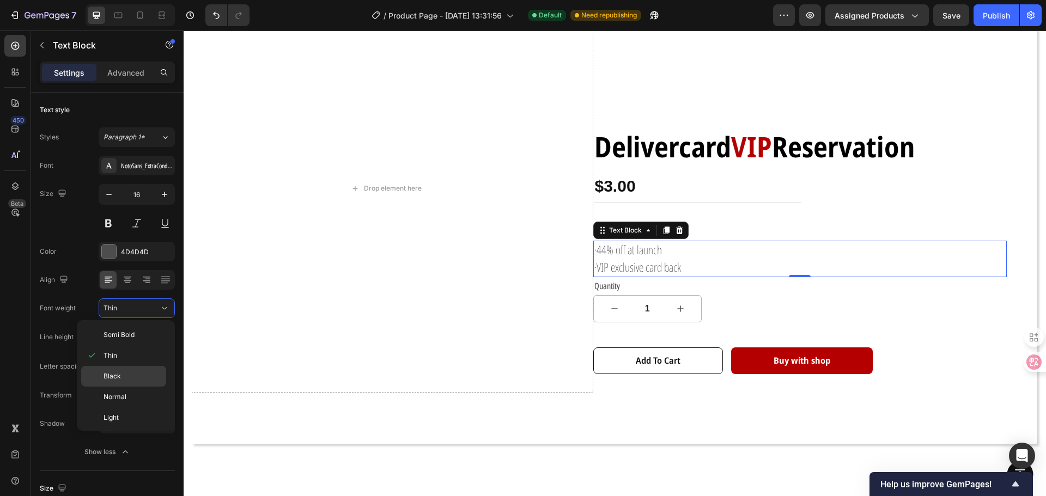
click at [144, 373] on p "Black" at bounding box center [133, 377] width 58 height 10
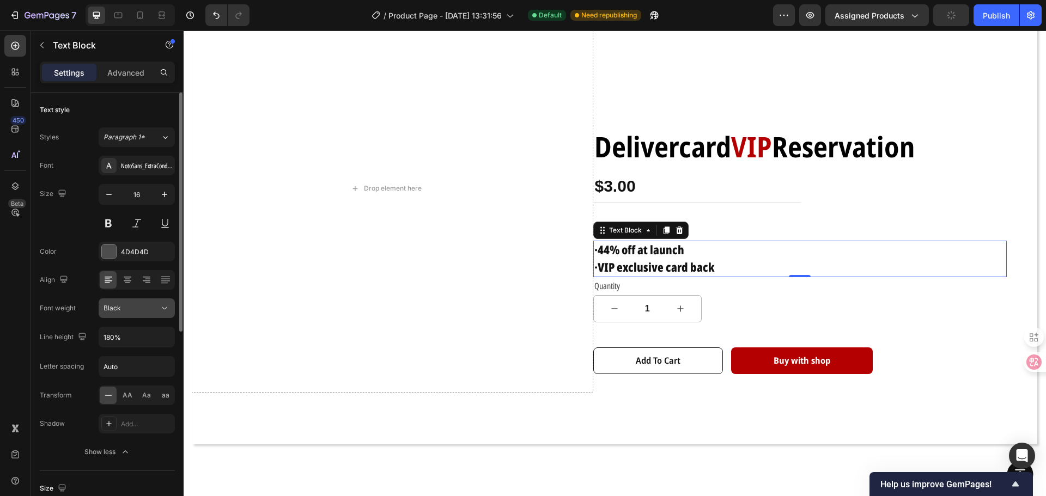
click at [165, 317] on button "Black" at bounding box center [137, 309] width 76 height 20
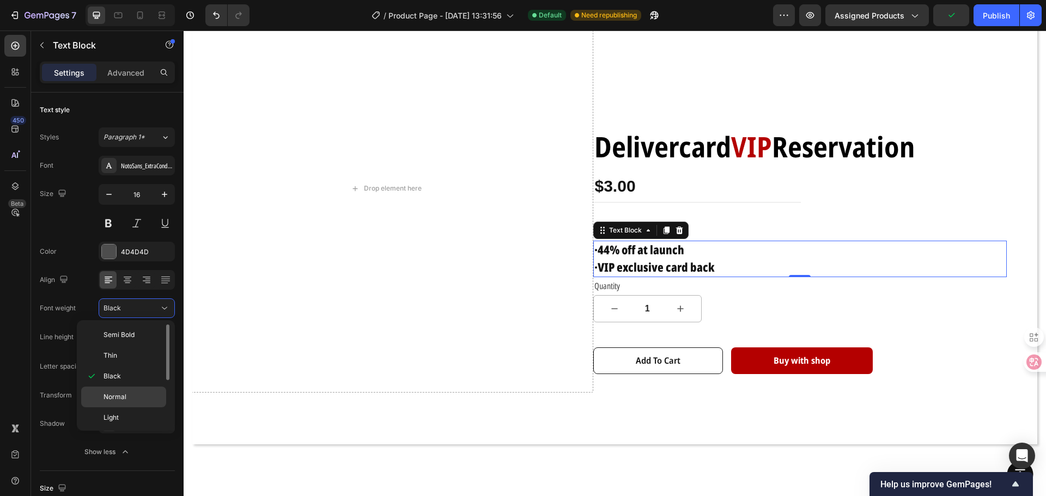
click at [140, 387] on div "Normal" at bounding box center [123, 397] width 85 height 21
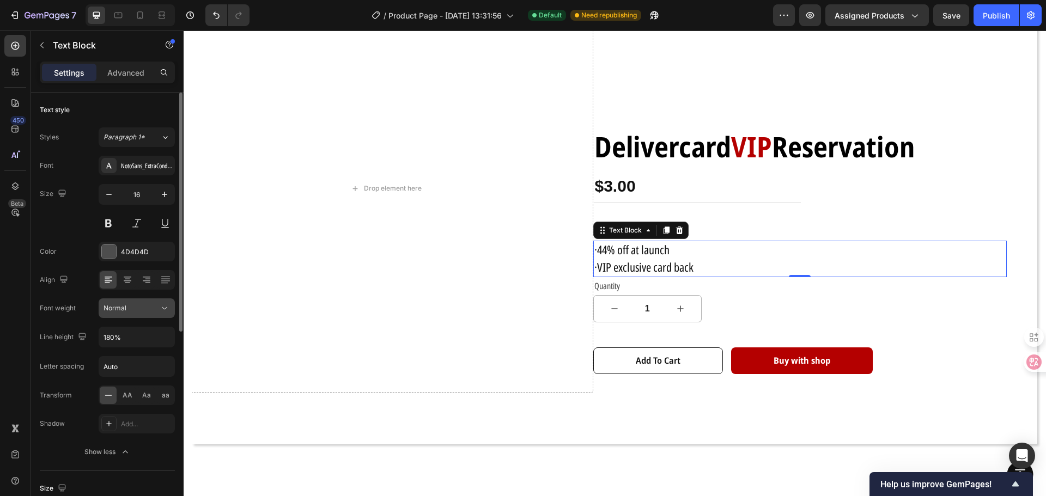
click at [158, 313] on div "Normal" at bounding box center [132, 308] width 56 height 10
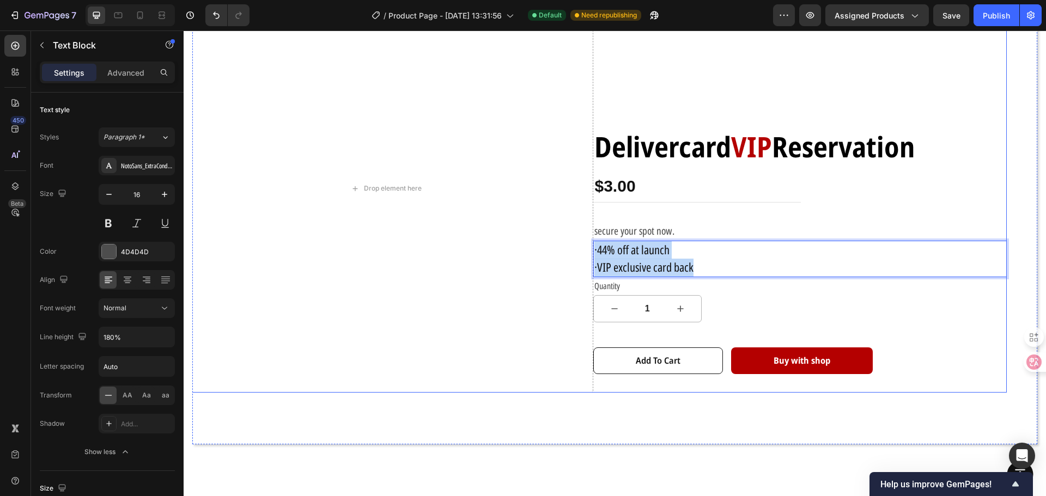
drag, startPoint x: 712, startPoint y: 259, endPoint x: 570, endPoint y: 229, distance: 145.2
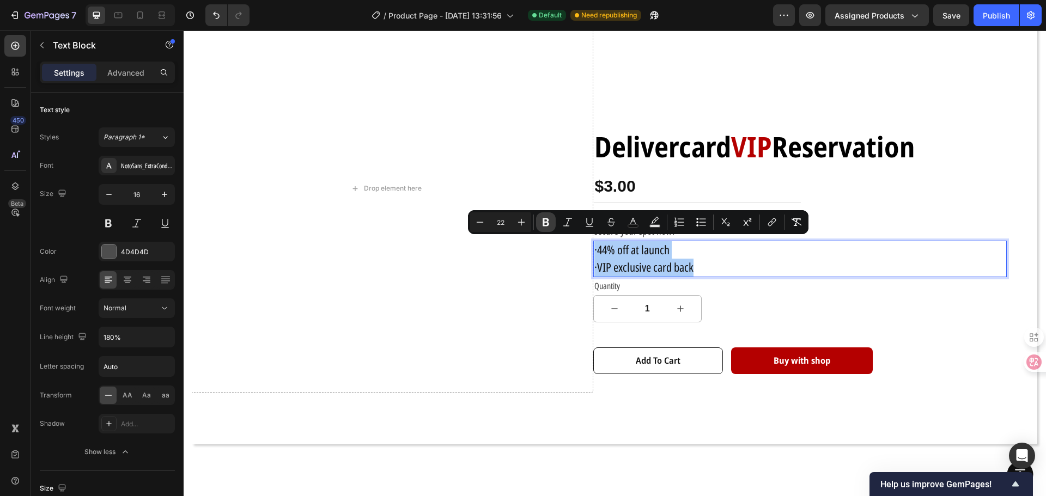
click at [542, 221] on icon "Editor contextual toolbar" at bounding box center [545, 222] width 11 height 11
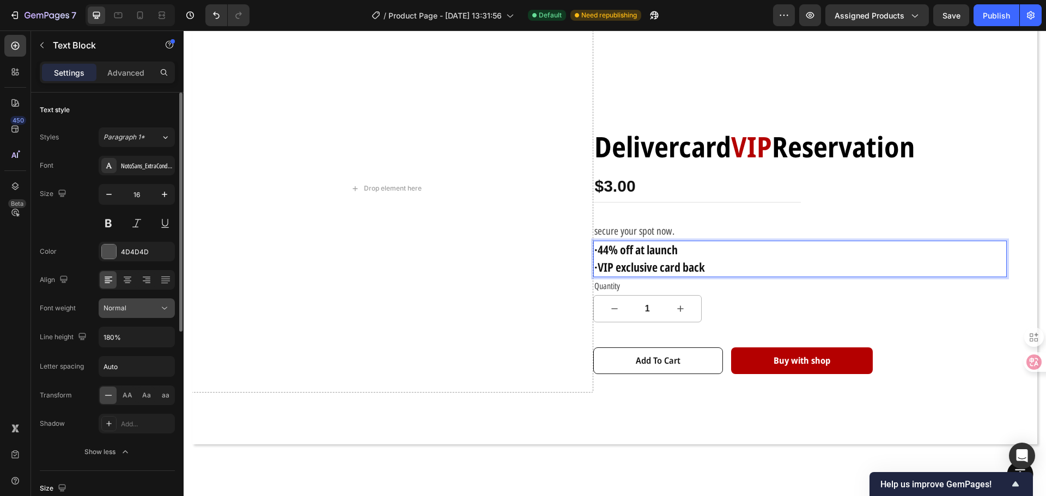
click at [158, 306] on div "Normal" at bounding box center [132, 308] width 56 height 10
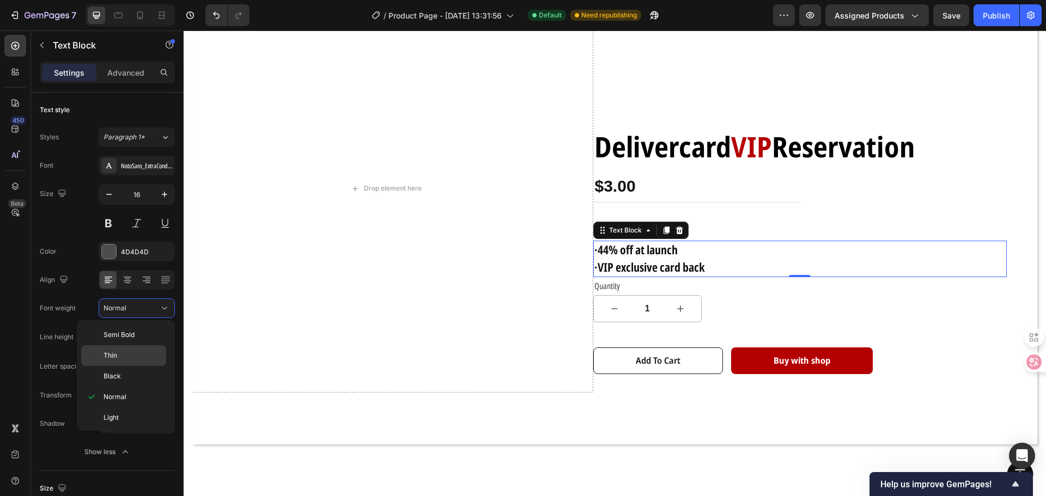
click at [130, 353] on p "Thin" at bounding box center [133, 356] width 58 height 10
click at [727, 264] on p "·VIP exclusive card back" at bounding box center [800, 267] width 412 height 17
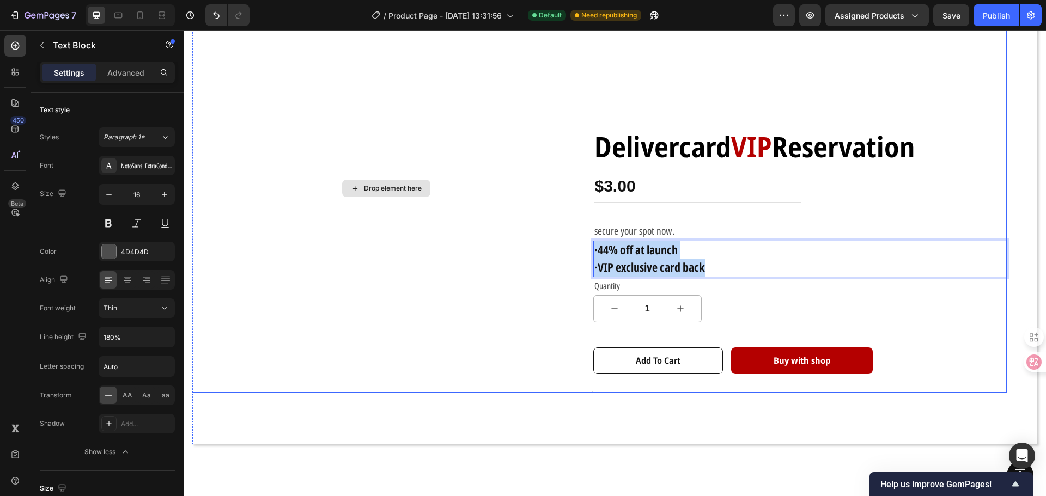
drag, startPoint x: 701, startPoint y: 264, endPoint x: 547, endPoint y: 226, distance: 158.4
click at [547, 226] on div "Drop element here Delivercard VIP Reservation Text Block $3.00 Product Price Pr…" at bounding box center [593, 188] width 828 height 409
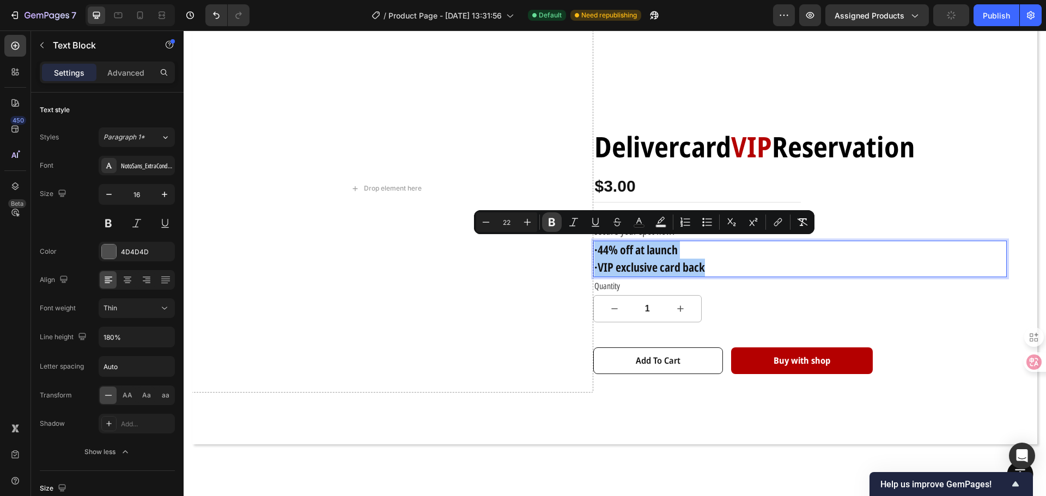
click at [552, 222] on icon "Editor contextual toolbar" at bounding box center [552, 222] width 7 height 8
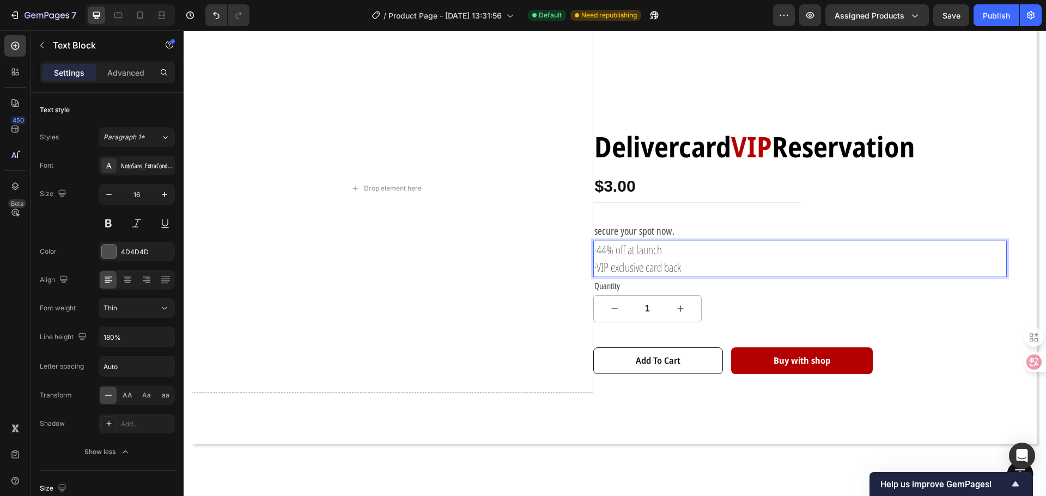
click at [674, 264] on span "·VIP exclusive card back" at bounding box center [637, 267] width 87 height 16
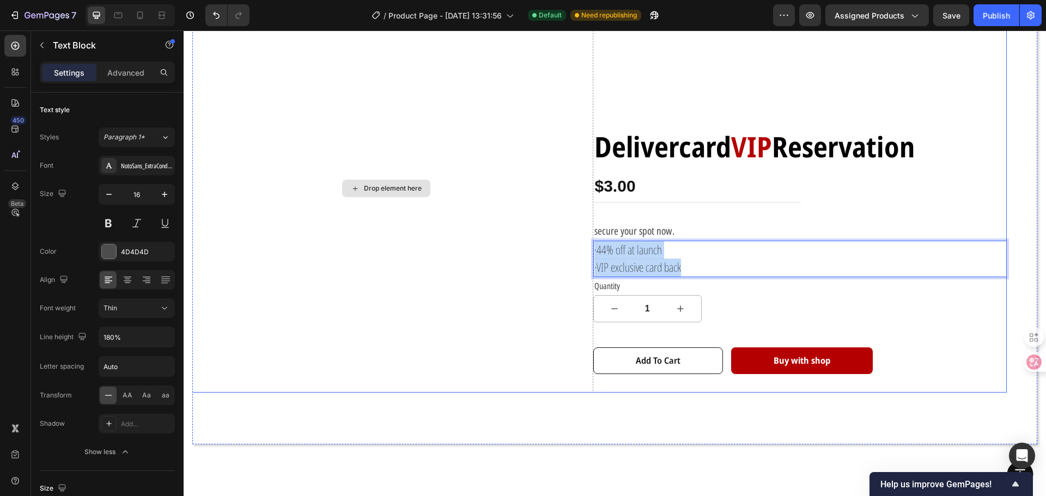
drag, startPoint x: 683, startPoint y: 266, endPoint x: 419, endPoint y: 199, distance: 271.9
click at [457, 203] on div "Drop element here Delivercard VIP Reservation Text Block $3.00 Product Price Pr…" at bounding box center [593, 188] width 828 height 409
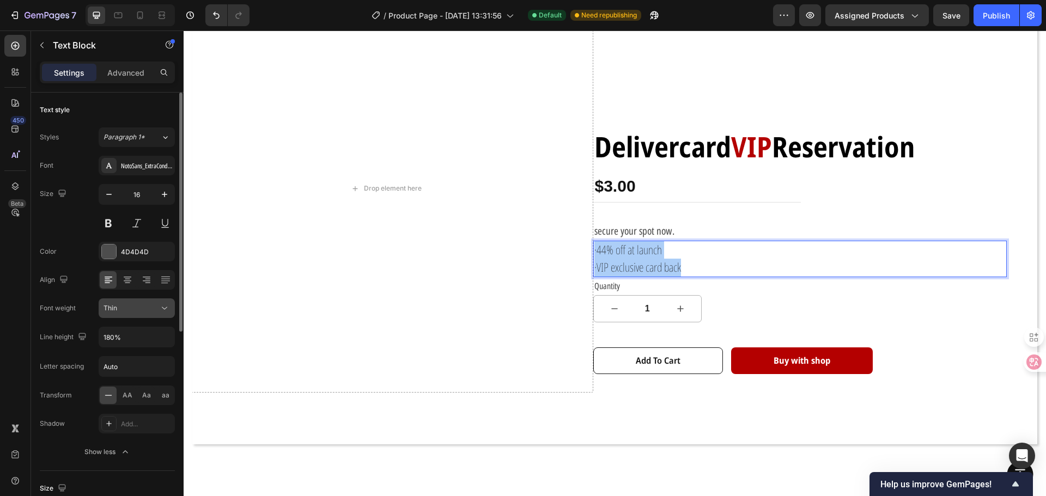
click at [144, 307] on div "Thin" at bounding box center [132, 308] width 56 height 10
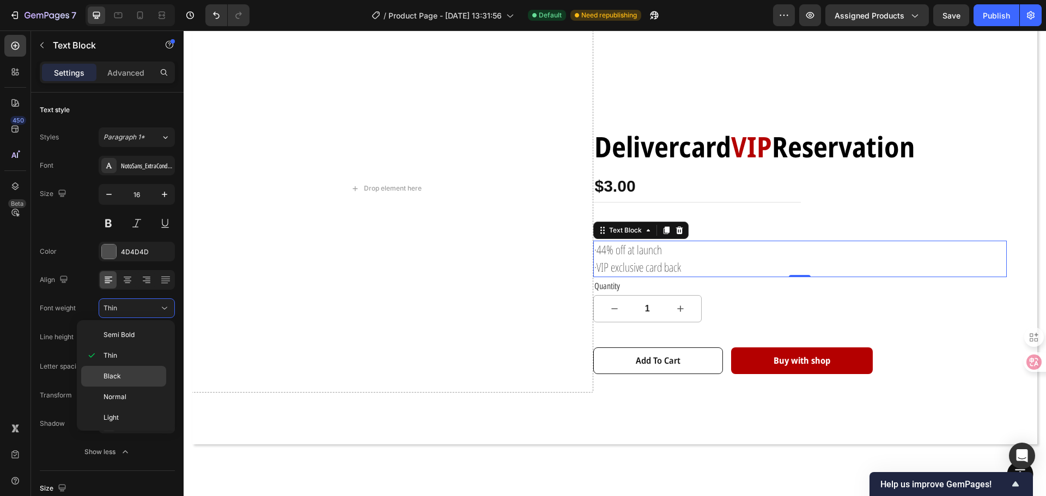
click at [126, 369] on div "Black" at bounding box center [123, 376] width 85 height 21
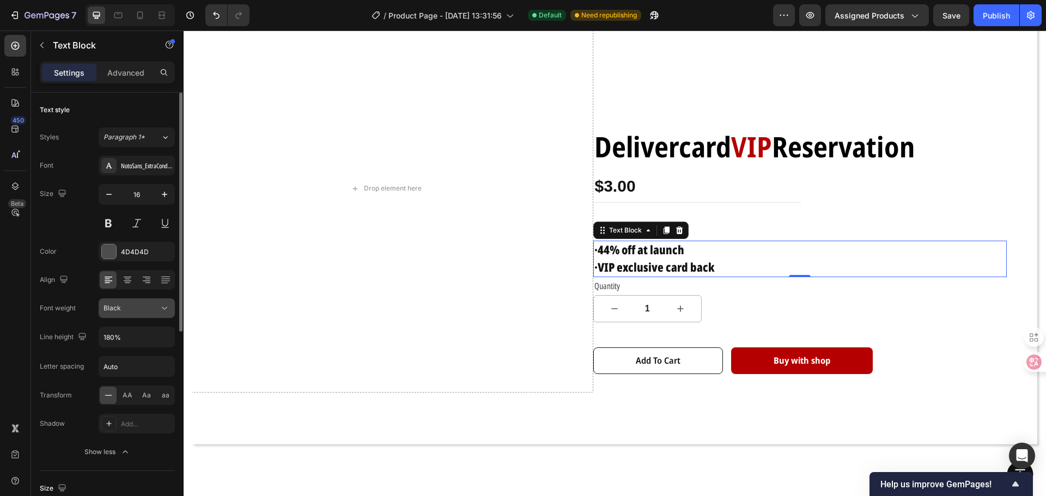
click at [157, 312] on div "Black" at bounding box center [132, 308] width 56 height 10
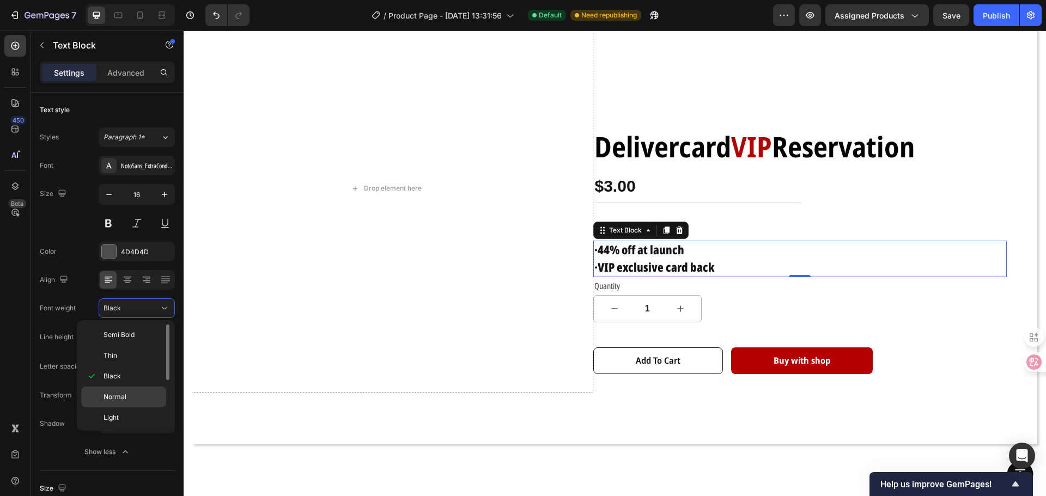
click at [132, 393] on p "Normal" at bounding box center [133, 397] width 58 height 10
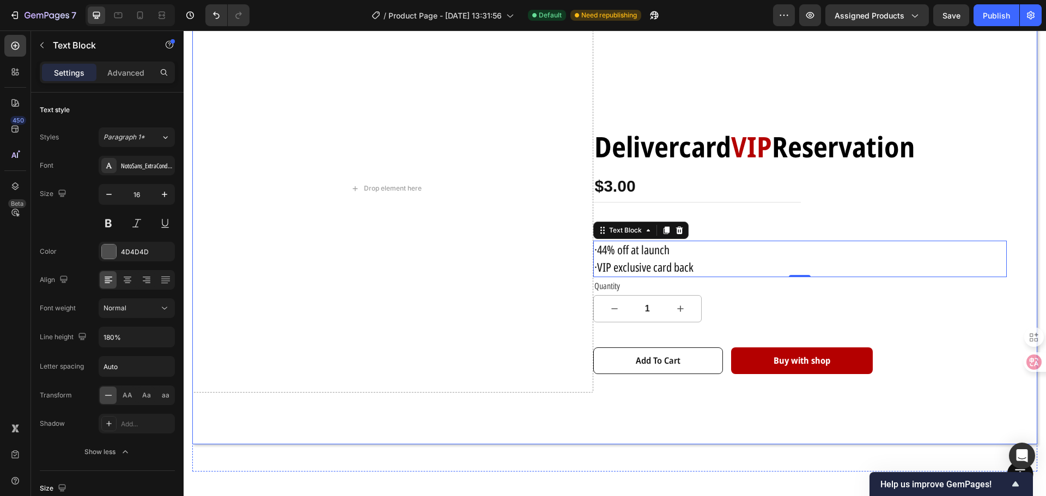
click at [740, 427] on div "Drop element here Delivercard VIP Reservation Text Block $3.00 Product Price Pr…" at bounding box center [615, 207] width 828 height 446
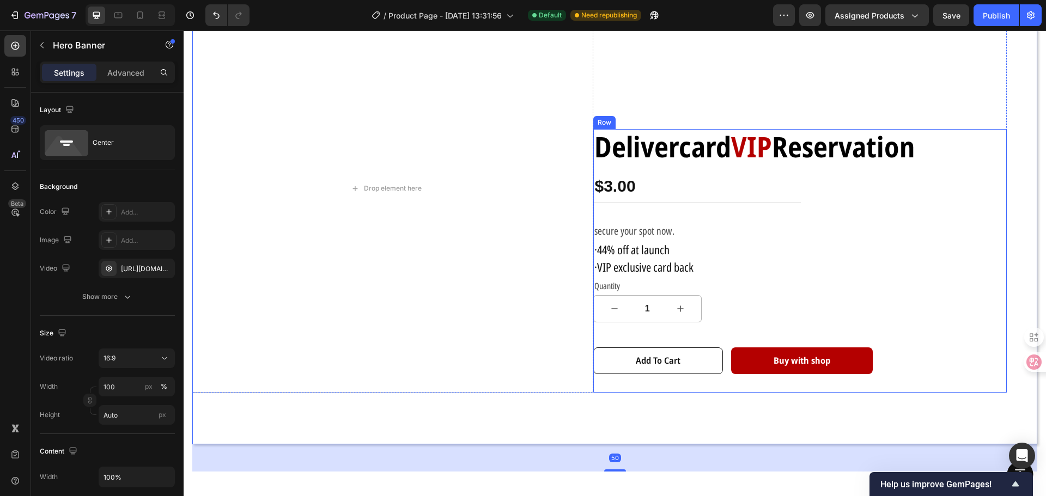
click at [692, 373] on div "Delivercard VIP Reservation Text Block $3.00 Product Price Product Price Row se…" at bounding box center [800, 261] width 414 height 264
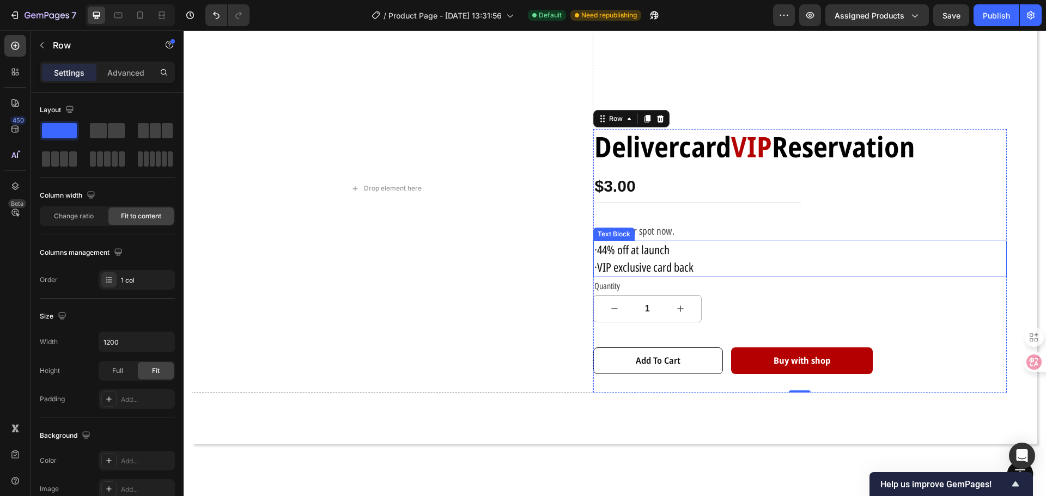
click at [612, 248] on span "·44% off at launch" at bounding box center [631, 249] width 75 height 16
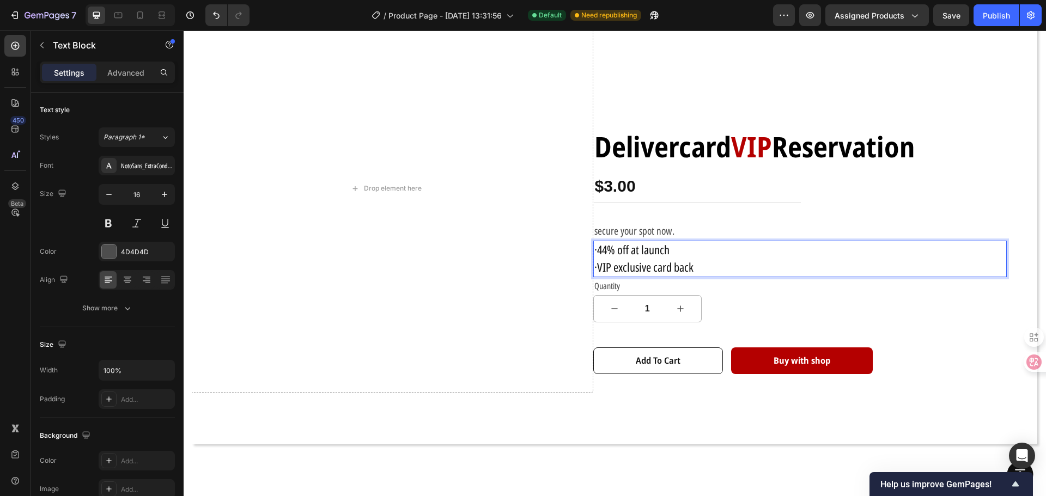
click at [682, 270] on span "·VIP exclusive card back" at bounding box center [643, 267] width 99 height 16
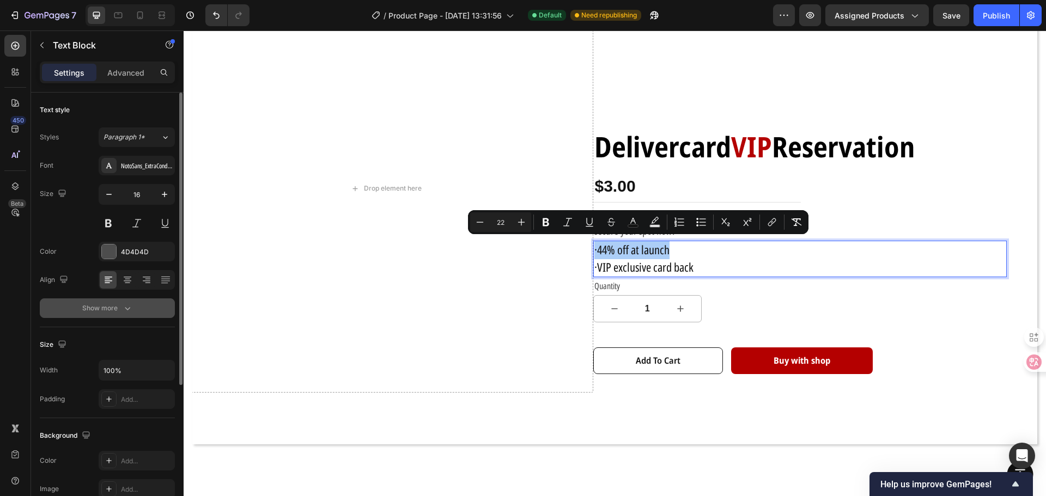
click at [107, 306] on div "Show more" at bounding box center [107, 308] width 51 height 11
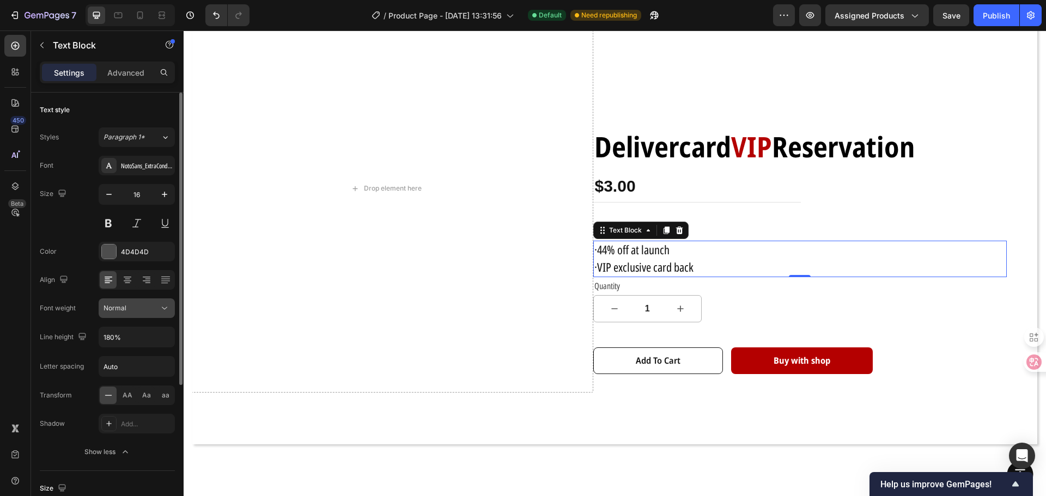
click at [152, 308] on div "Normal" at bounding box center [132, 308] width 56 height 10
click at [153, 307] on div "Normal" at bounding box center [132, 308] width 56 height 10
click at [140, 168] on div "NotoSans_ExtraCondensed" at bounding box center [146, 166] width 51 height 10
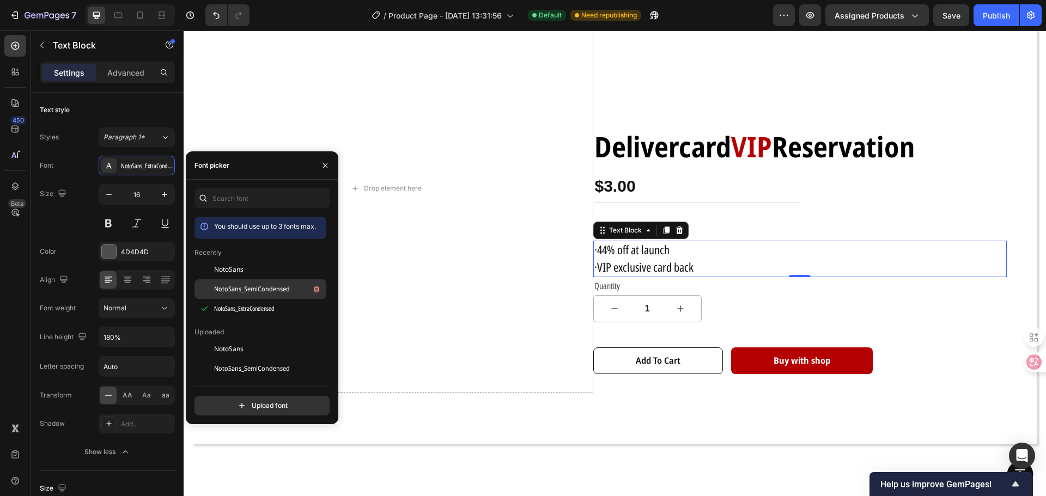
click at [226, 290] on span "NotoSans_SemiCondensed" at bounding box center [252, 289] width 76 height 10
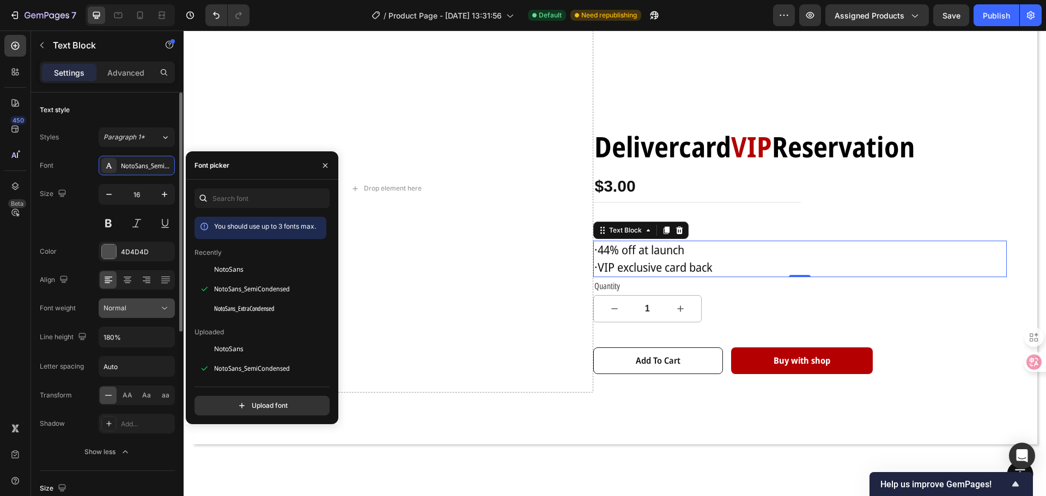
click at [161, 309] on icon at bounding box center [164, 308] width 11 height 11
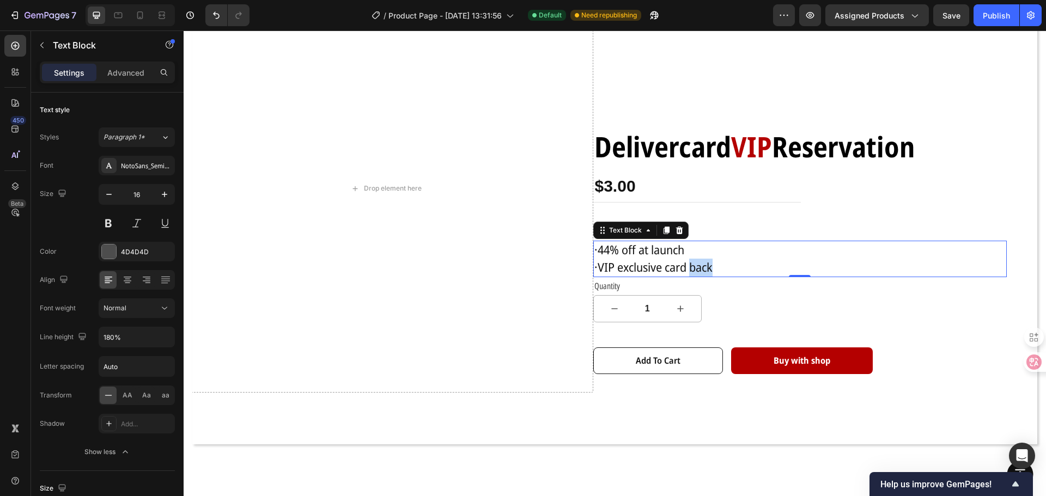
click at [697, 267] on span "·VIP exclusive card back" at bounding box center [653, 267] width 118 height 16
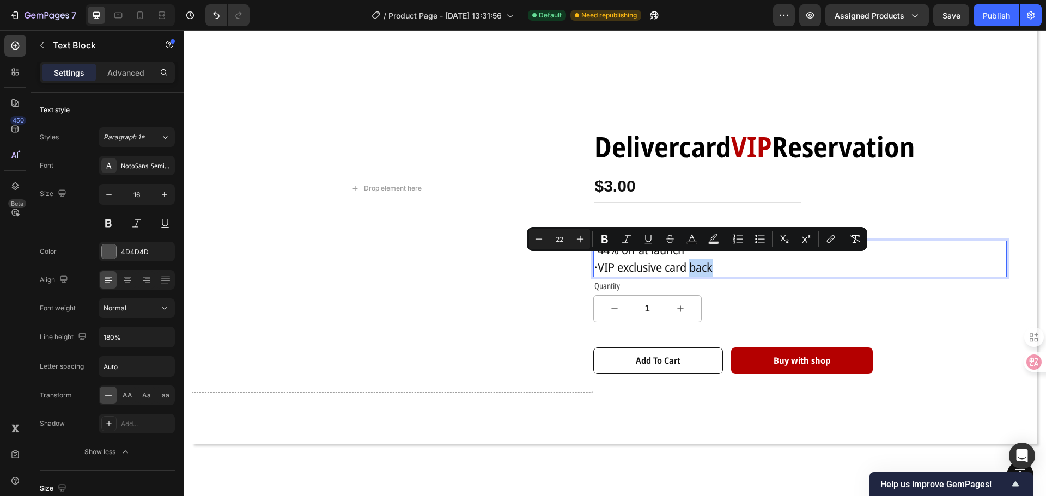
click at [714, 267] on p "·VIP exclusive card back" at bounding box center [800, 267] width 412 height 17
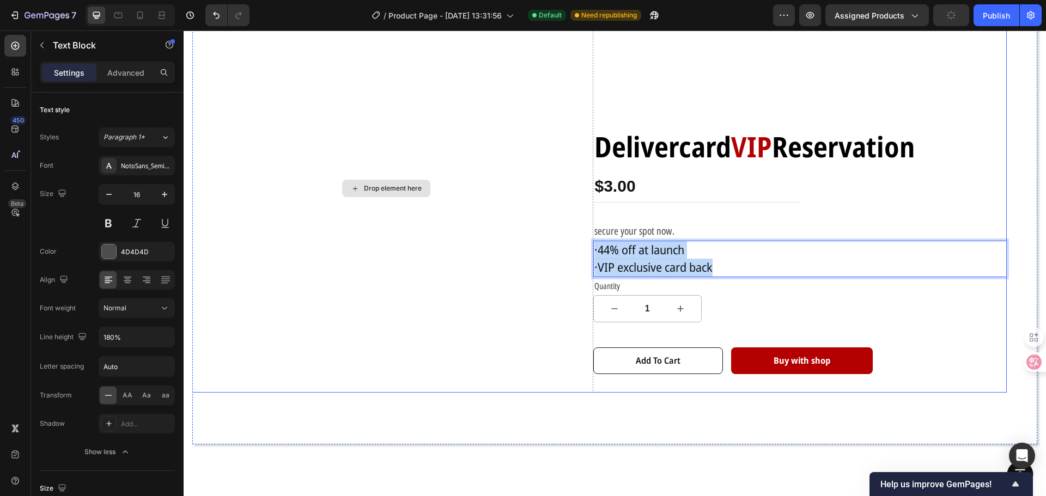
drag, startPoint x: 722, startPoint y: 268, endPoint x: 549, endPoint y: 246, distance: 174.1
click at [572, 244] on div "Drop element here Delivercard VIP Reservation Text Block $3.00 Product Price Pr…" at bounding box center [593, 188] width 828 height 409
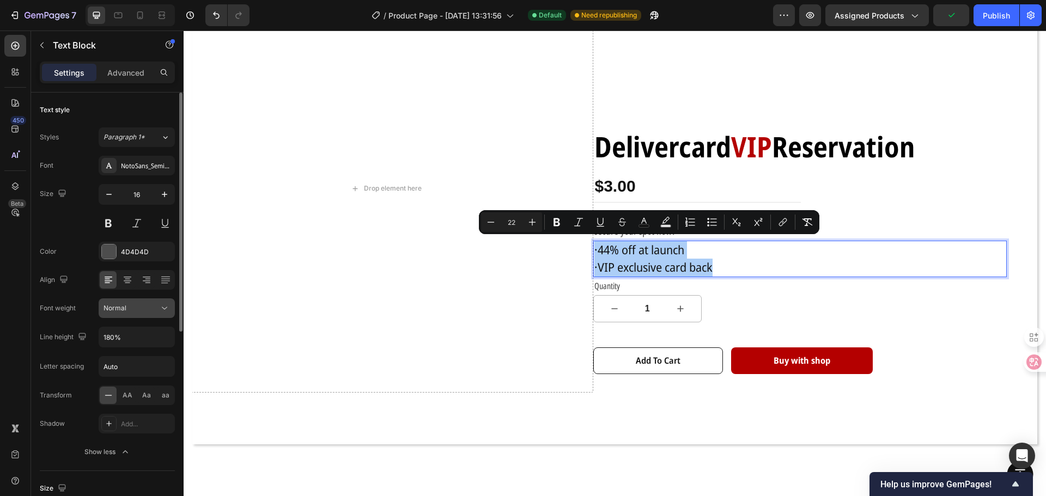
click at [162, 307] on icon at bounding box center [164, 308] width 5 height 3
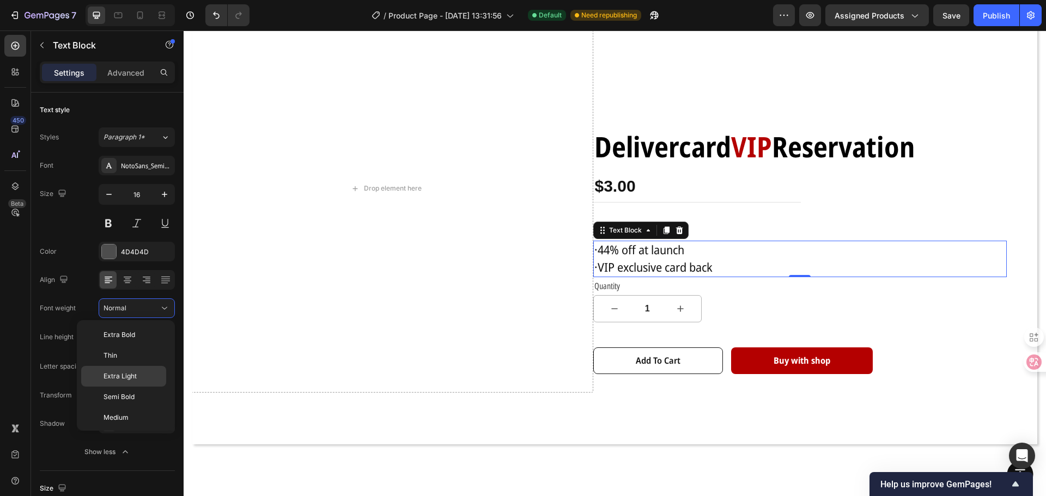
click at [126, 375] on span "Extra Light" at bounding box center [120, 377] width 33 height 10
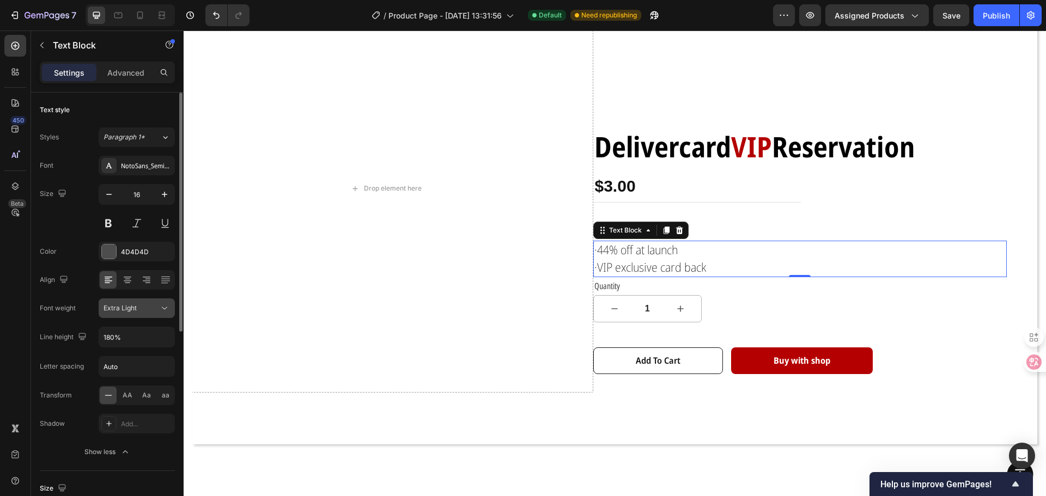
click at [159, 316] on button "Extra Light" at bounding box center [137, 309] width 76 height 20
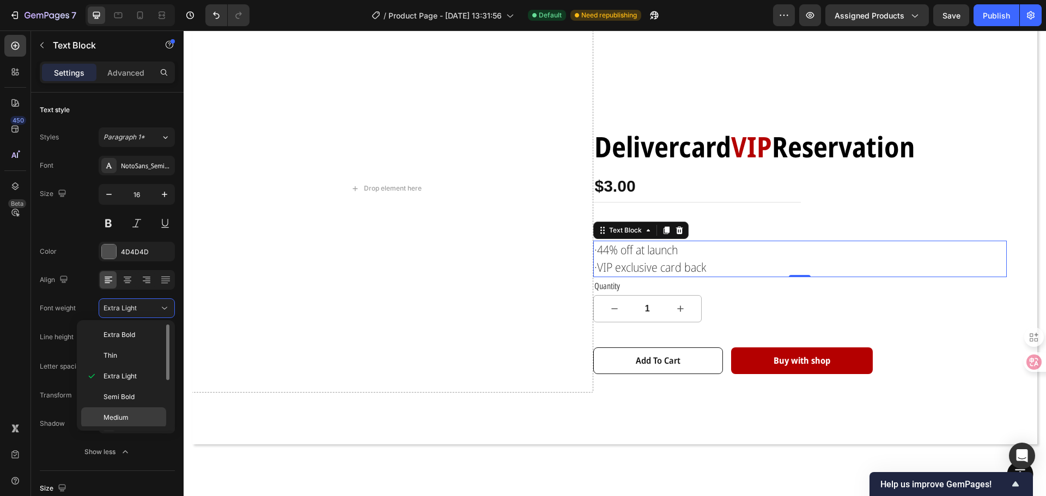
click at [128, 411] on div "Medium" at bounding box center [123, 417] width 85 height 21
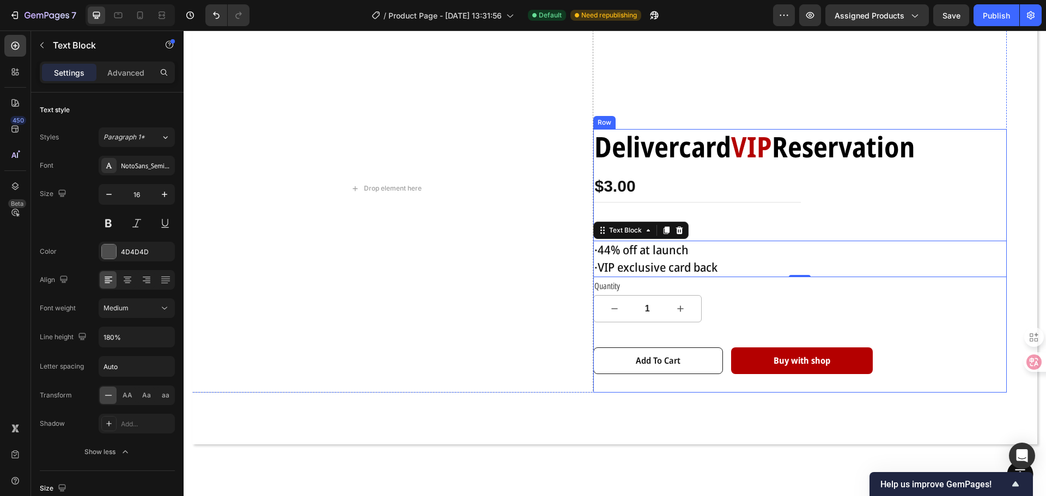
click at [644, 379] on div "Delivercard VIP Reservation Text Block $3.00 Product Price Product Price Row se…" at bounding box center [800, 261] width 414 height 264
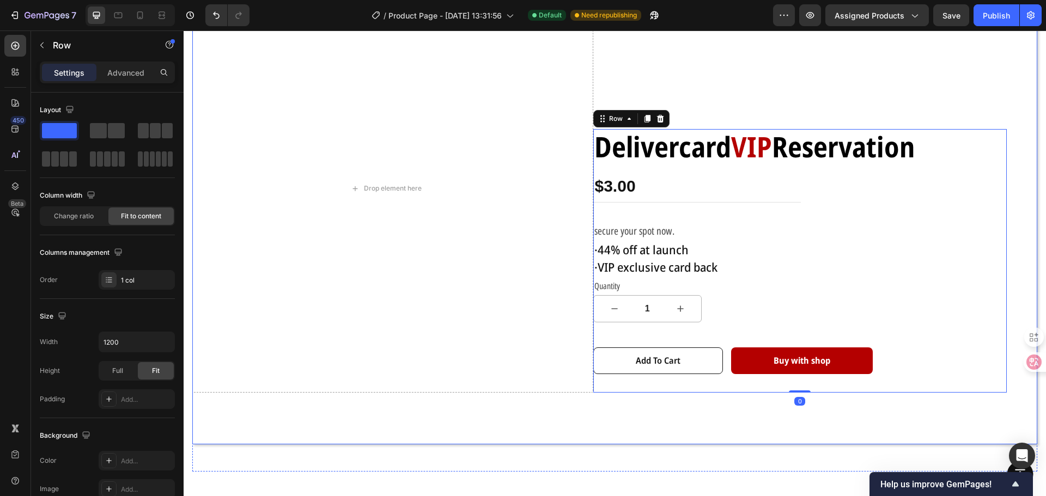
click at [643, 412] on div "Drop element here Delivercard VIP Reservation Text Block $3.00 Product Price Pr…" at bounding box center [615, 207] width 828 height 446
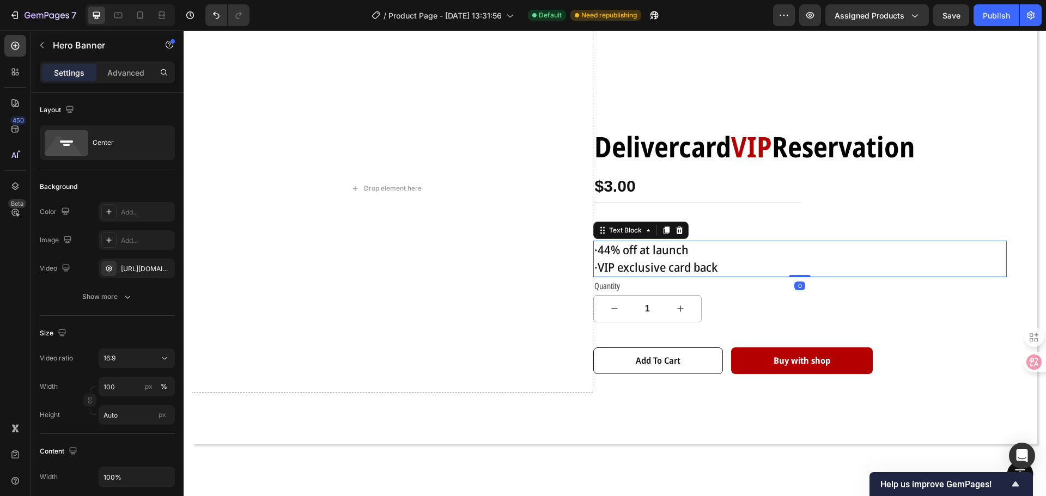
click at [672, 259] on span "·VIP exclusive card back" at bounding box center [655, 267] width 123 height 16
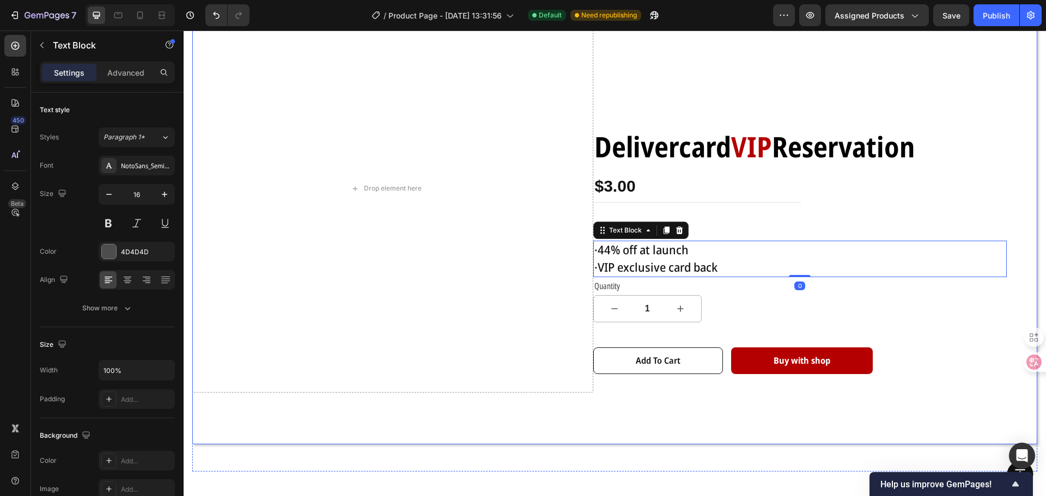
click at [721, 399] on div "Drop element here Delivercard VIP Reservation Text Block $3.00 Product Price Pr…" at bounding box center [615, 207] width 828 height 446
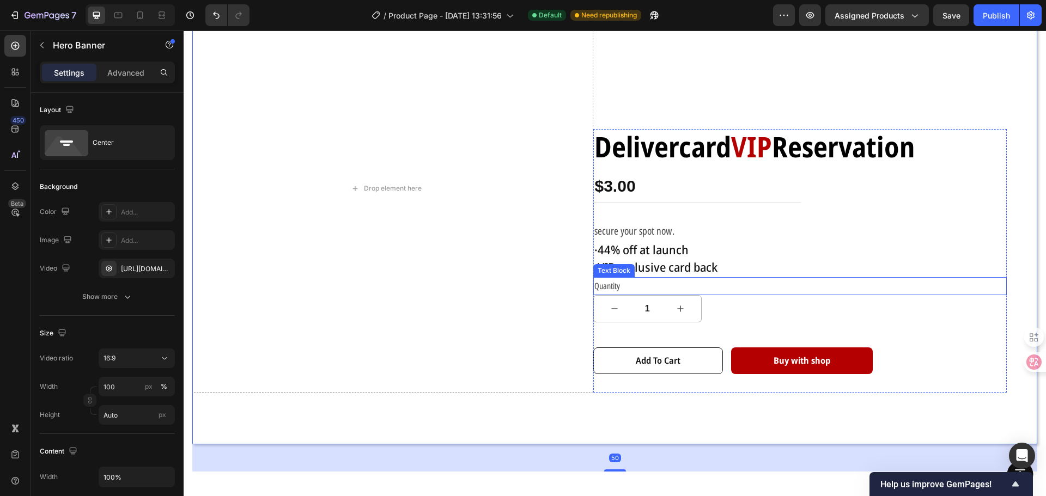
click at [844, 289] on p "Quantity" at bounding box center [800, 286] width 412 height 16
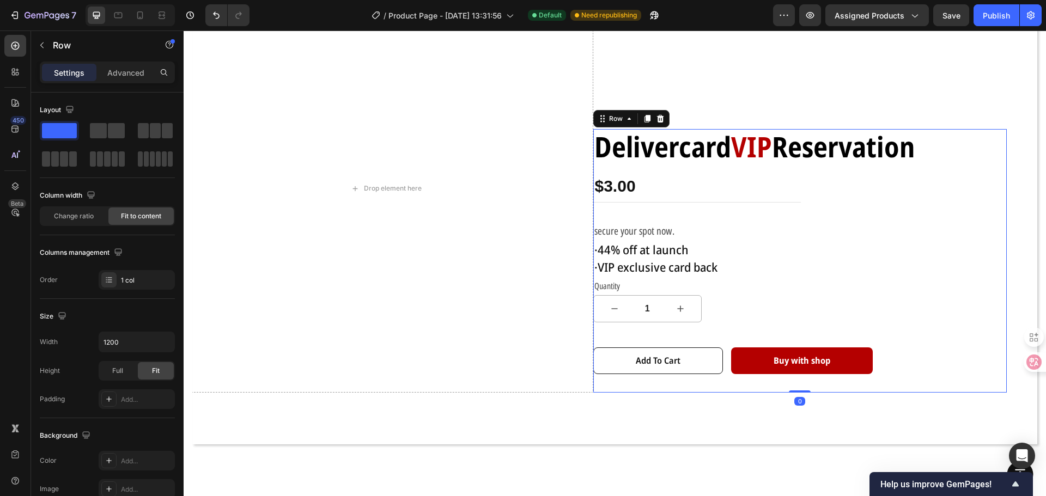
click at [844, 307] on div "Delivercard VIP Reservation Text Block $3.00 Product Price Product Price Row se…" at bounding box center [800, 261] width 414 height 264
click at [672, 246] on span "·44% off at launch" at bounding box center [641, 249] width 94 height 16
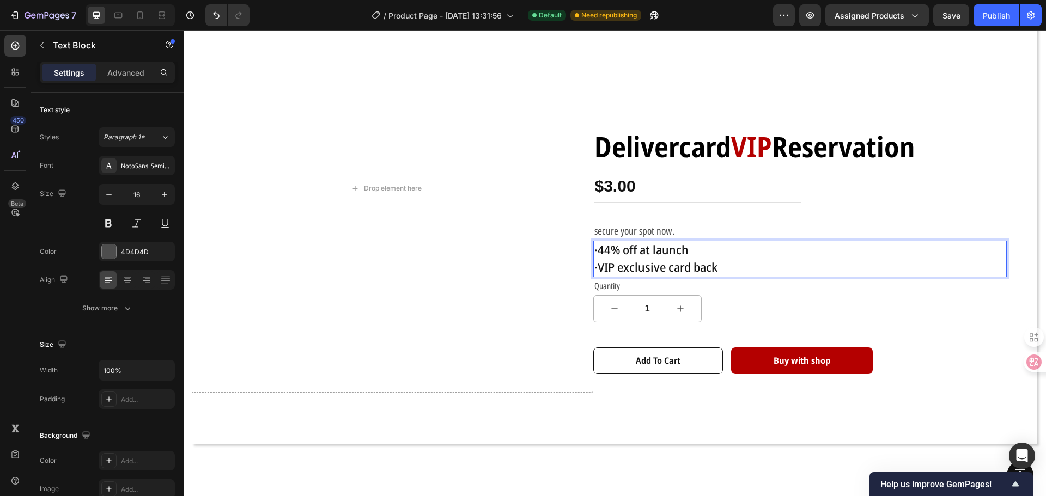
click at [673, 267] on span "·VIP exclusive card back" at bounding box center [655, 267] width 123 height 16
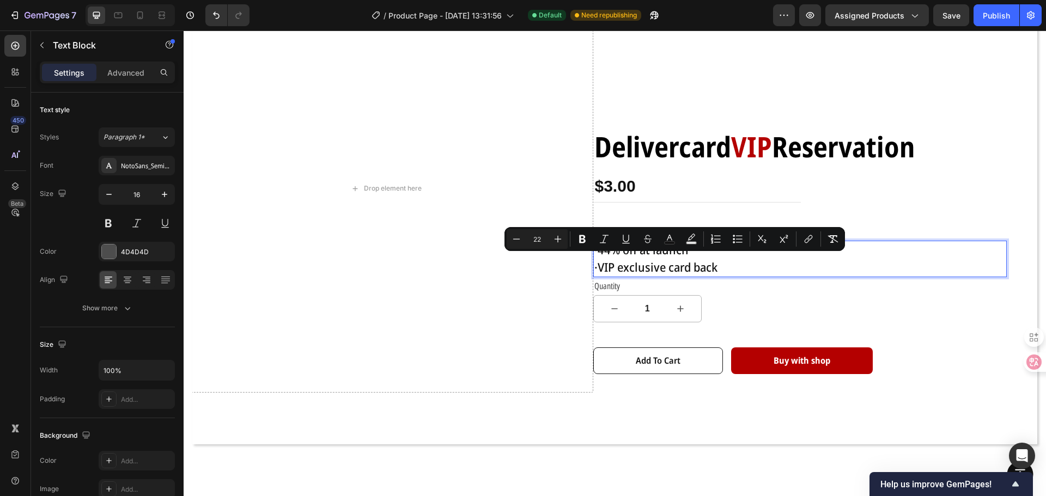
click at [717, 264] on p "·VIP exclusive card back" at bounding box center [800, 267] width 412 height 17
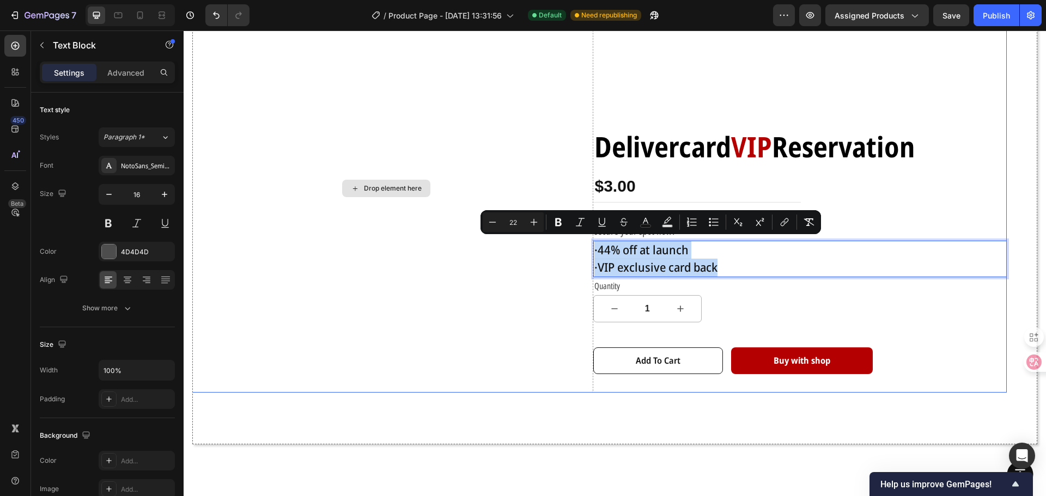
drag, startPoint x: 720, startPoint y: 266, endPoint x: 579, endPoint y: 245, distance: 142.7
click at [579, 245] on div "Drop element here Delivercard VIP Reservation Text Block $3.00 Product Price Pr…" at bounding box center [593, 188] width 828 height 409
click at [579, 245] on div "Drop element here" at bounding box center [386, 188] width 414 height 409
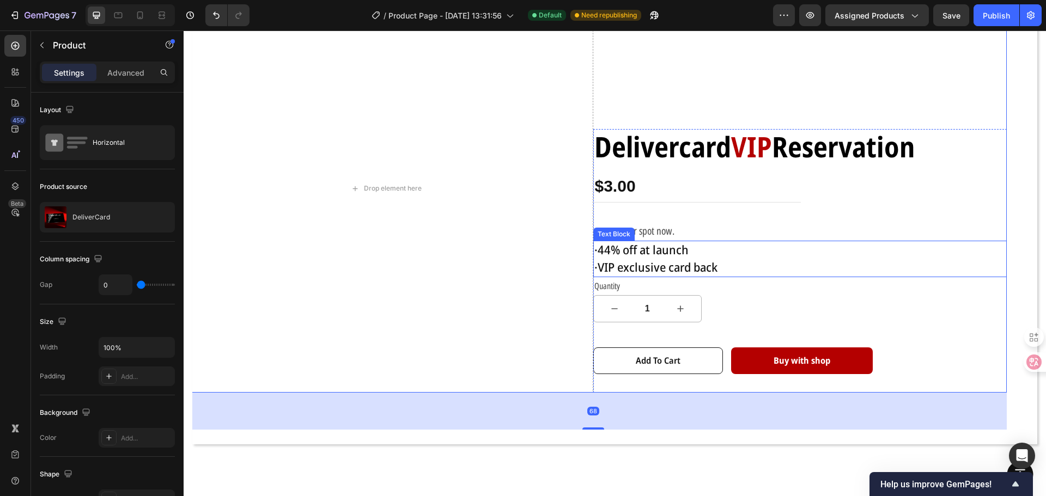
click at [650, 259] on span "·VIP exclusive card back" at bounding box center [655, 267] width 123 height 16
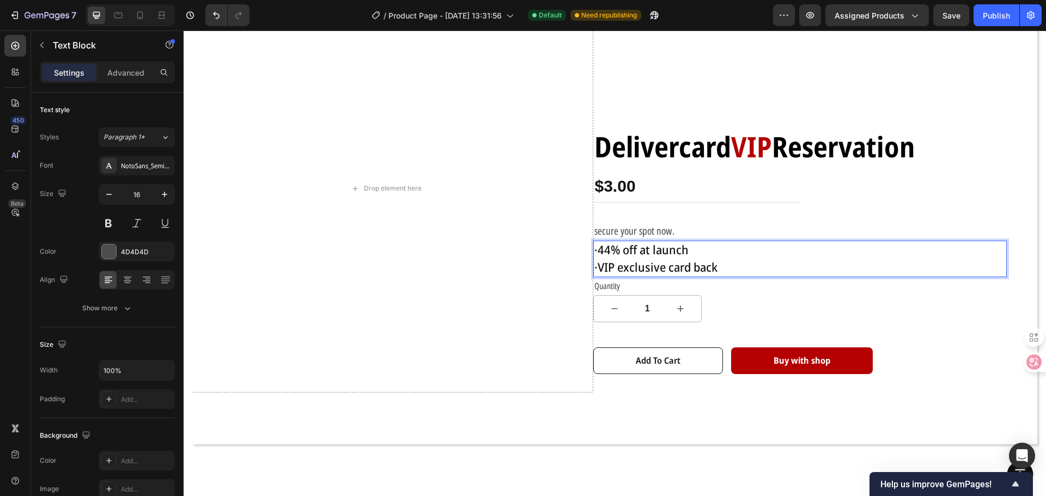
click at [725, 263] on p "·VIP exclusive card back" at bounding box center [800, 267] width 412 height 17
drag, startPoint x: 734, startPoint y: 264, endPoint x: 594, endPoint y: 246, distance: 141.7
click at [594, 246] on div "·44% off at launch ·VIP exclusive card back" at bounding box center [800, 259] width 414 height 37
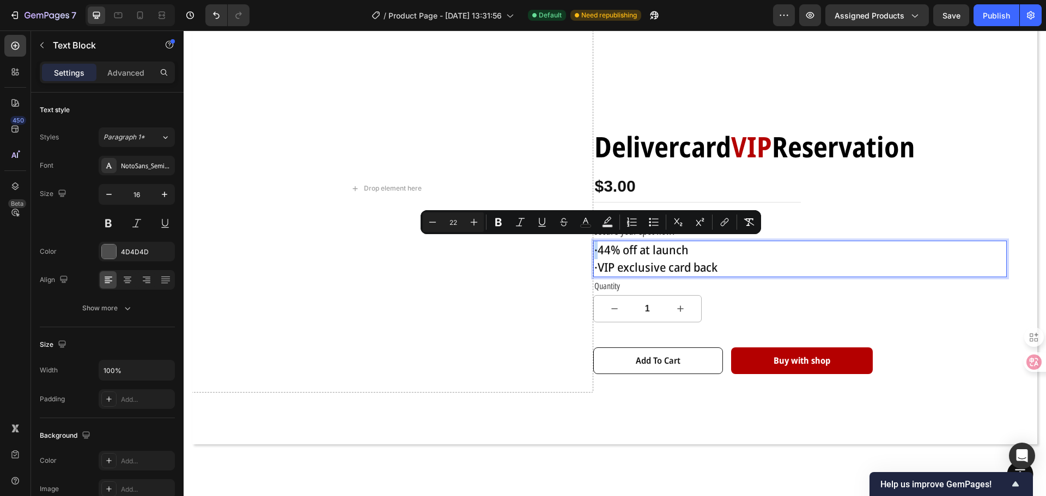
click at [594, 245] on span "·44% off at launch" at bounding box center [641, 249] width 94 height 16
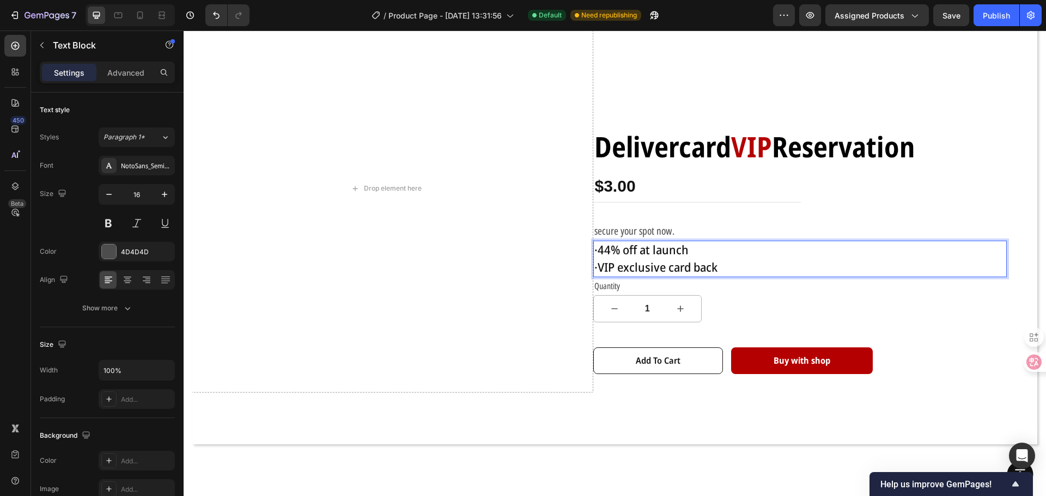
click at [720, 267] on p "·VIP exclusive card back" at bounding box center [800, 267] width 412 height 17
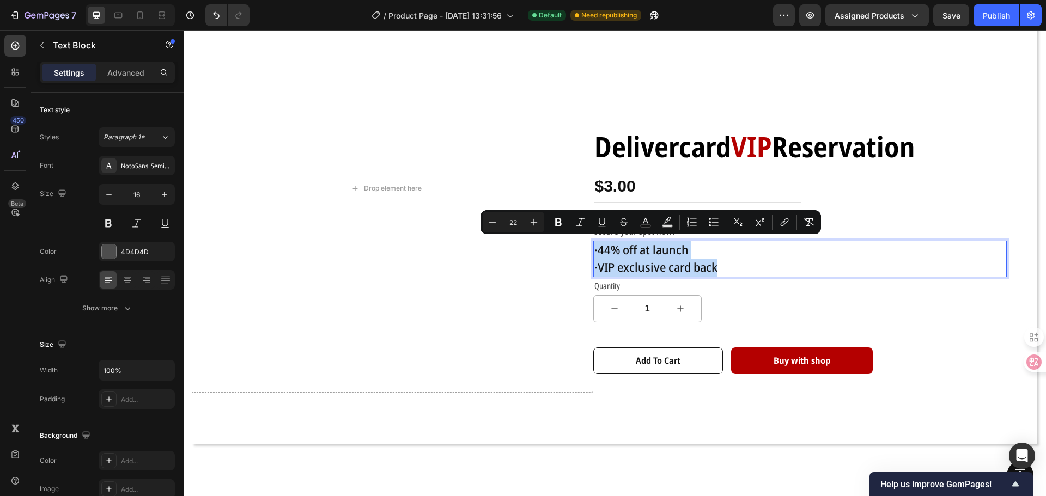
drag, startPoint x: 724, startPoint y: 267, endPoint x: 589, endPoint y: 247, distance: 136.6
click at [593, 247] on div "·44% off at launch ·VIP exclusive card back" at bounding box center [800, 259] width 414 height 37
click at [145, 163] on div "NotoSans_SemiCondensed" at bounding box center [146, 166] width 51 height 10
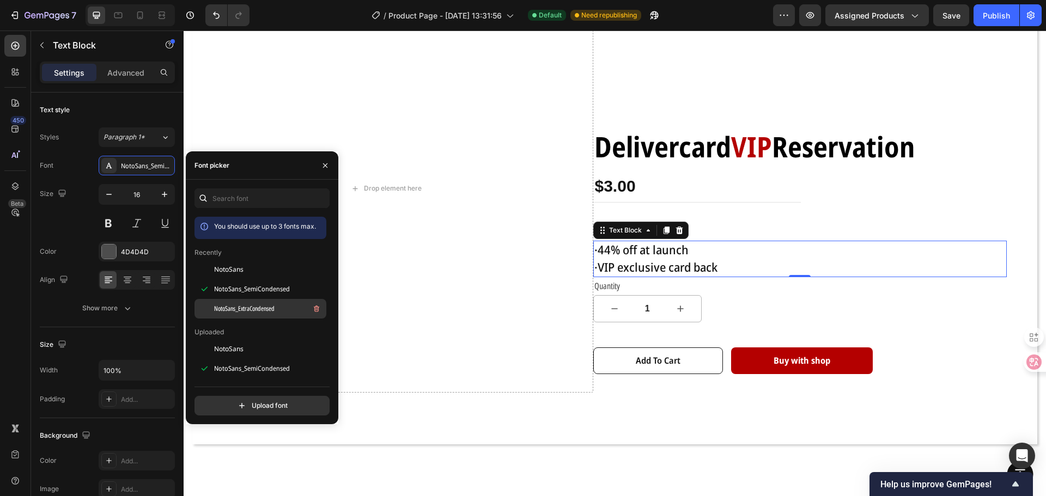
click at [271, 303] on div "NotoSans_ExtraCondensed" at bounding box center [269, 308] width 110 height 13
click at [281, 369] on span "NotoSans_SemiCondensed" at bounding box center [252, 369] width 76 height 10
click at [269, 304] on span "NotoSans_ExtraCondensed" at bounding box center [244, 309] width 60 height 10
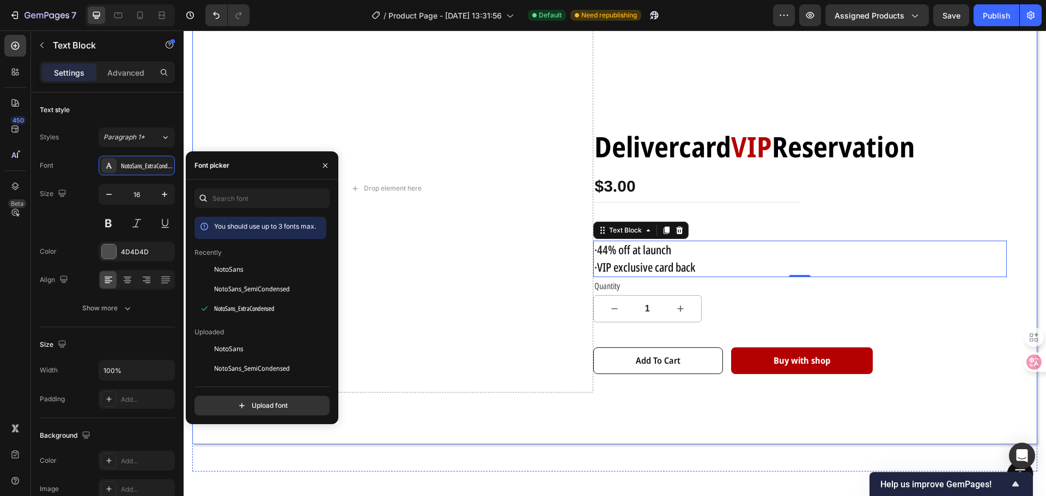
click at [741, 414] on div "Drop element here Delivercard VIP Reservation Text Block $3.00 Product Price Pr…" at bounding box center [615, 207] width 828 height 446
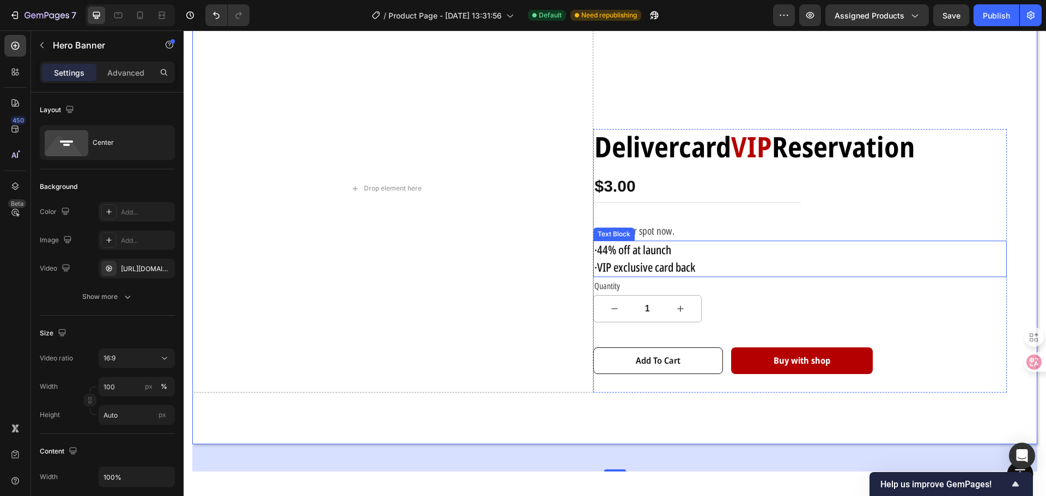
click at [654, 250] on span "·44% off at launch" at bounding box center [632, 249] width 77 height 16
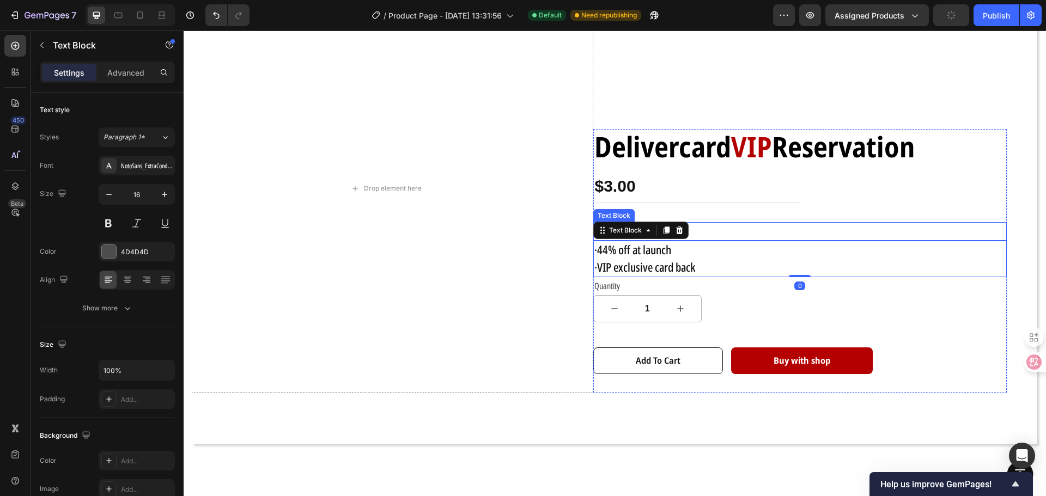
click at [715, 227] on p "secure your spot now." at bounding box center [800, 231] width 412 height 16
click at [696, 259] on p "·VIP exclusive card back" at bounding box center [800, 267] width 412 height 17
drag, startPoint x: 108, startPoint y: 68, endPoint x: 113, endPoint y: 120, distance: 52.0
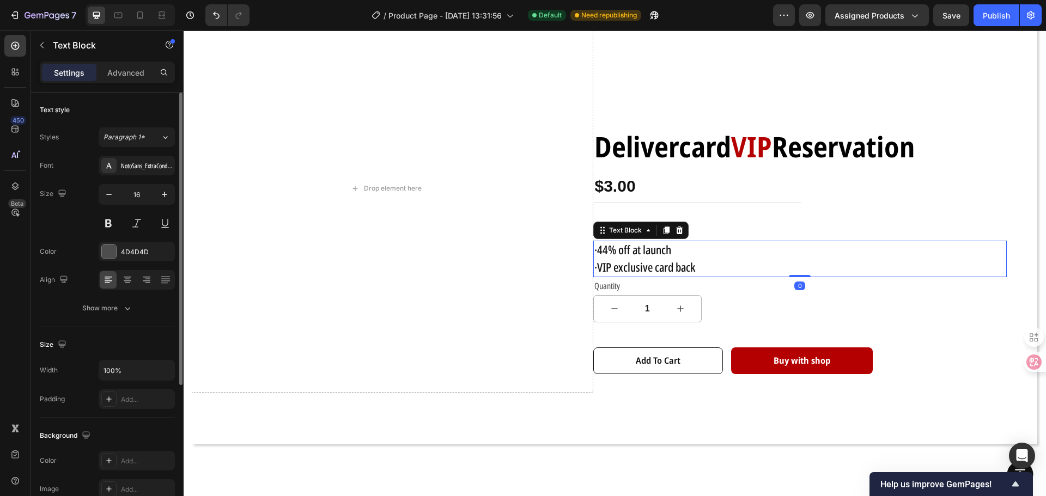
click at [108, 69] on p "Advanced" at bounding box center [125, 72] width 37 height 11
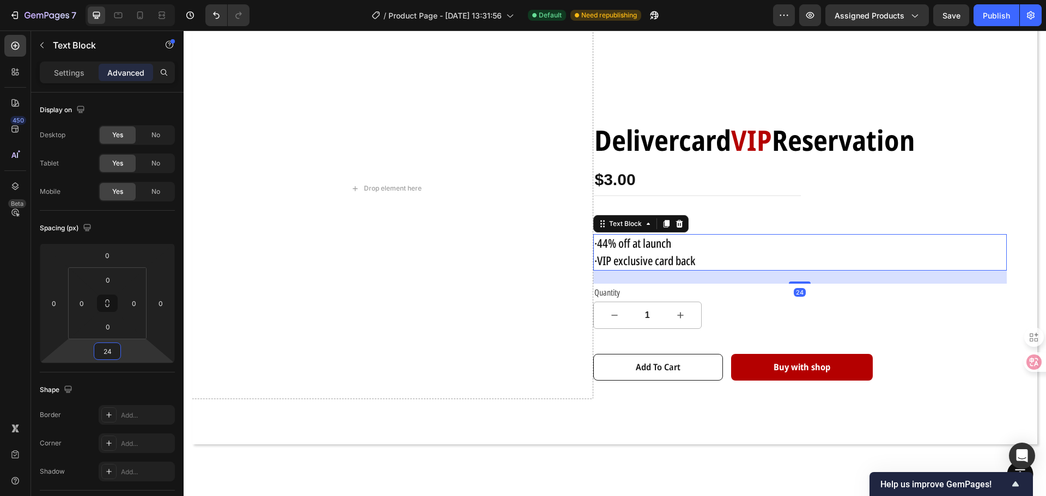
type input "48"
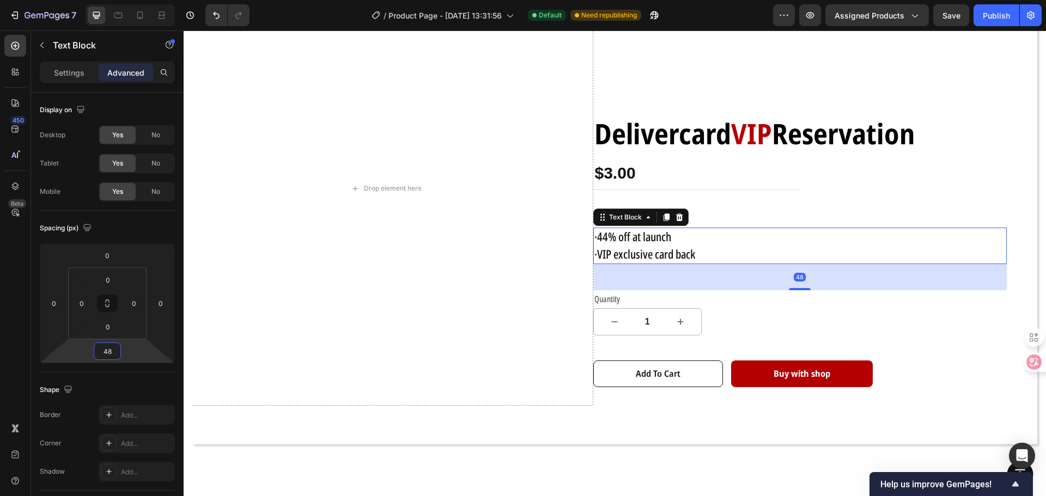
drag, startPoint x: 132, startPoint y: 349, endPoint x: 159, endPoint y: 336, distance: 30.2
click at [159, 0] on html "7 Version history / Product Page - [DATE] 13:31:56 Default Need republishing Pr…" at bounding box center [523, 0] width 1046 height 0
drag, startPoint x: 159, startPoint y: 339, endPoint x: 156, endPoint y: 347, distance: 8.1
click at [156, 0] on html "7 Version history / Product Page - [DATE] 13:31:56 Default Need republishing Pr…" at bounding box center [523, 0] width 1046 height 0
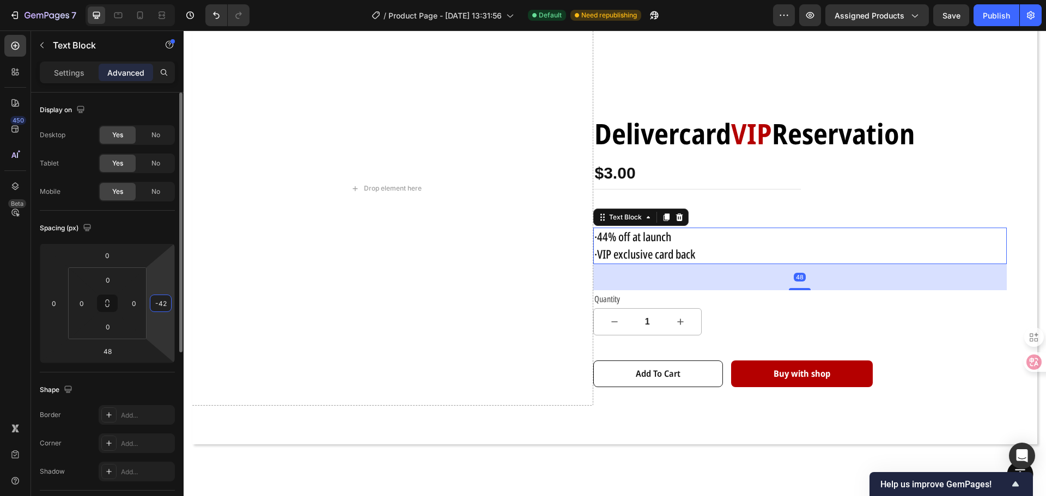
click at [156, 0] on html "7 Version history / Product Page - [DATE] 13:31:56 Default Need republishing Pr…" at bounding box center [523, 0] width 1046 height 0
type input "0"
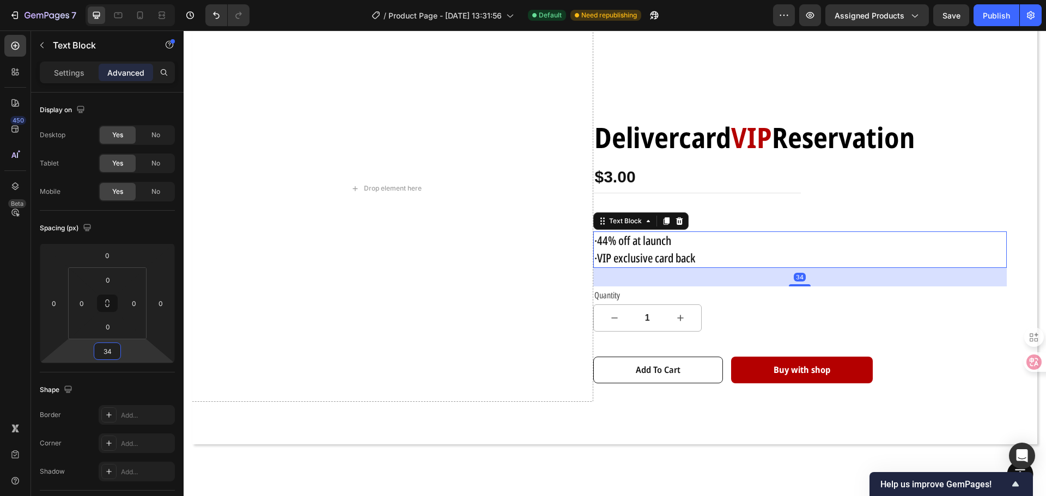
type input "42"
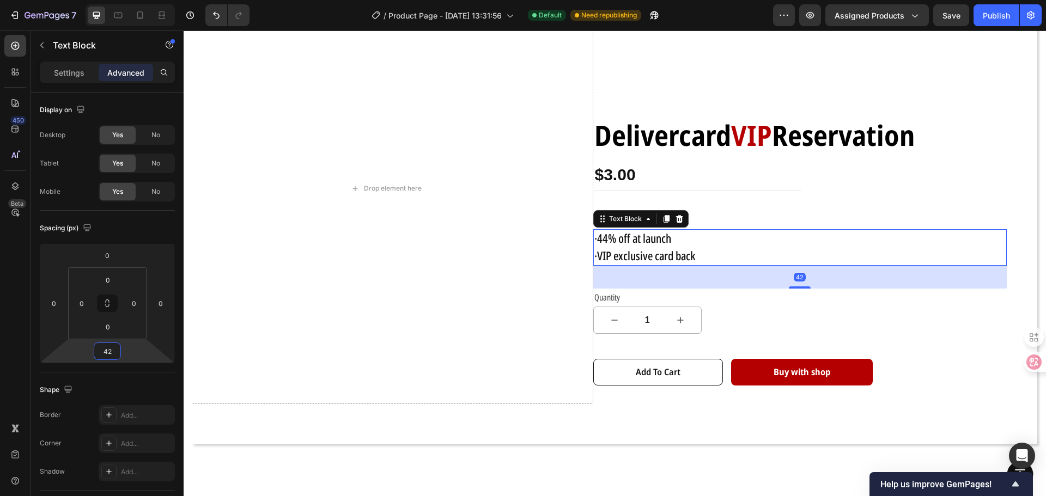
click at [131, 0] on html "7 Version history / Product Page - [DATE] 13:31:56 Default Need republishing Pr…" at bounding box center [523, 0] width 1046 height 0
click at [616, 453] on div "Button Sticky" at bounding box center [615, 475] width 862 height 44
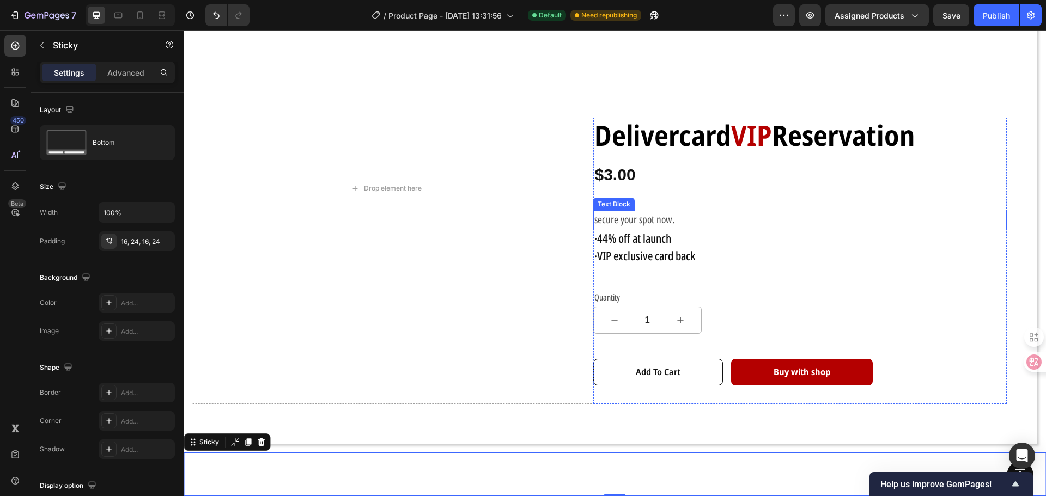
click at [644, 216] on span "secure your spot now." at bounding box center [634, 219] width 80 height 14
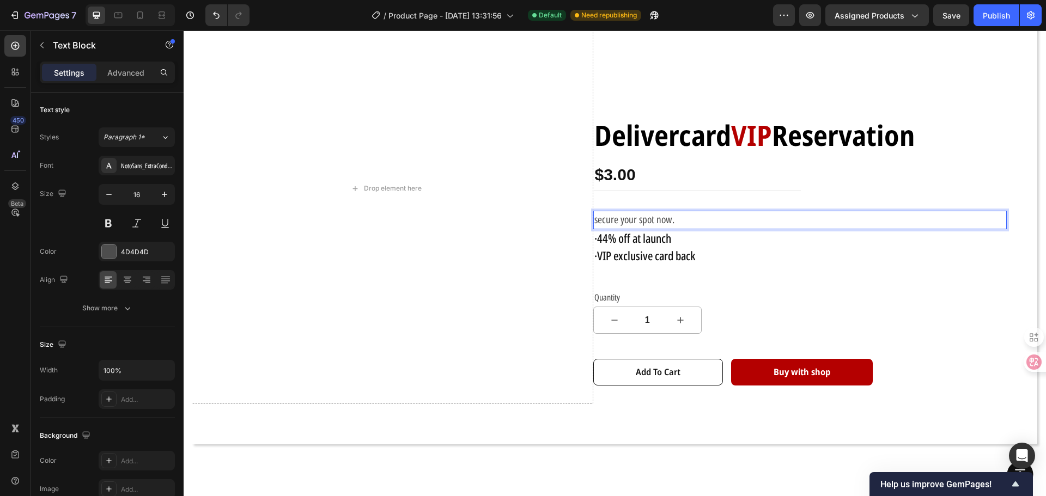
click at [670, 217] on p "secure your spot now." at bounding box center [800, 220] width 412 height 16
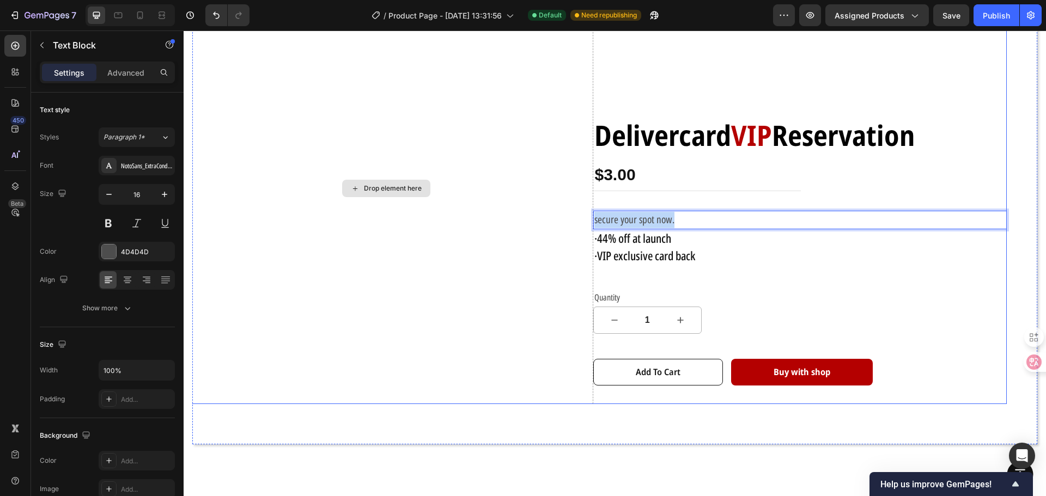
drag, startPoint x: 675, startPoint y: 217, endPoint x: 544, endPoint y: 217, distance: 131.3
click at [544, 217] on div "Drop element here Delivercard VIP Reservation Text Block $3.00 Product Price Pr…" at bounding box center [593, 188] width 828 height 431
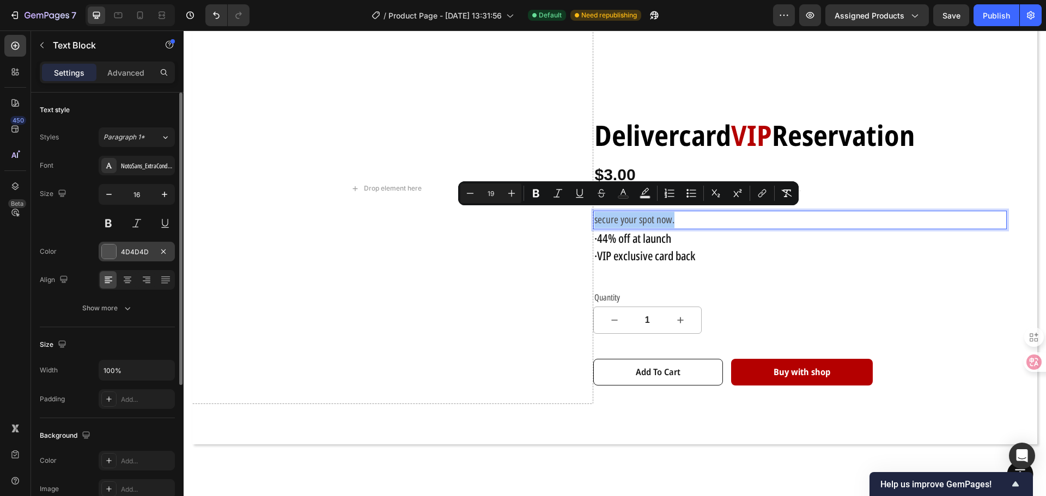
click at [104, 255] on div at bounding box center [109, 252] width 14 height 14
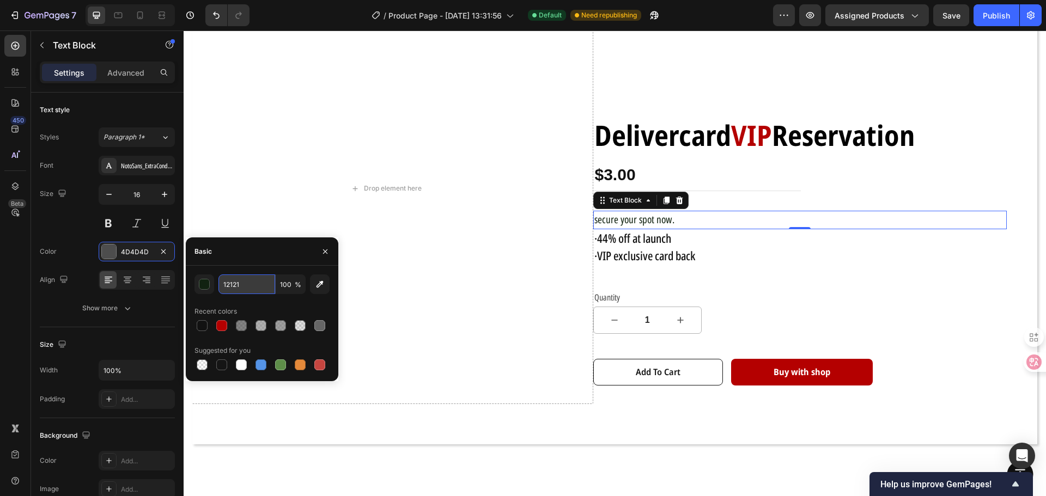
type input "121212"
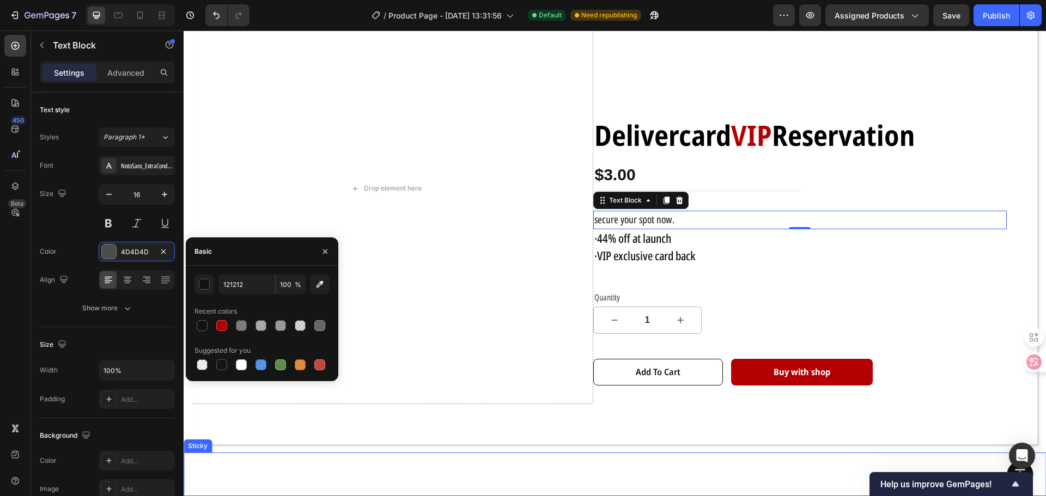
click at [368, 455] on div "Button Sticky" at bounding box center [615, 475] width 862 height 44
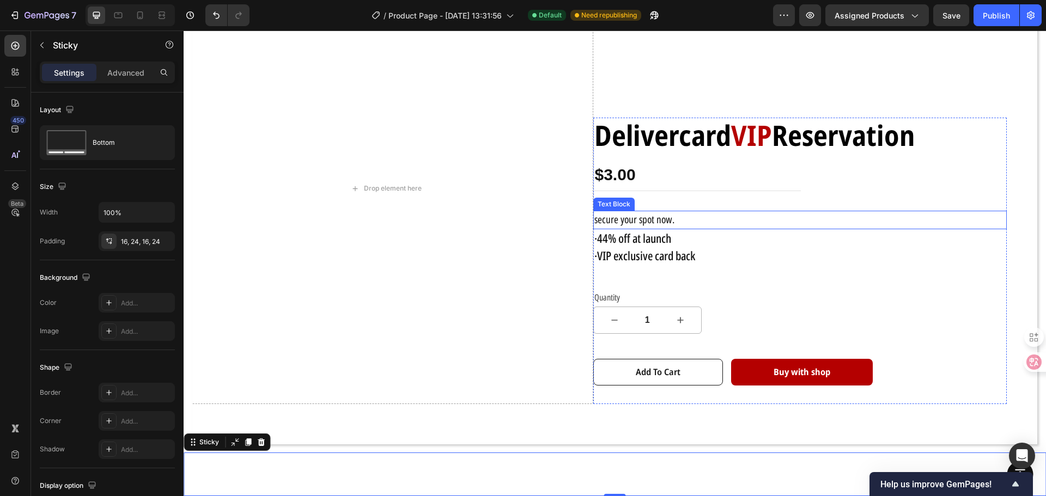
click at [603, 216] on span "secure your spot now." at bounding box center [634, 219] width 80 height 14
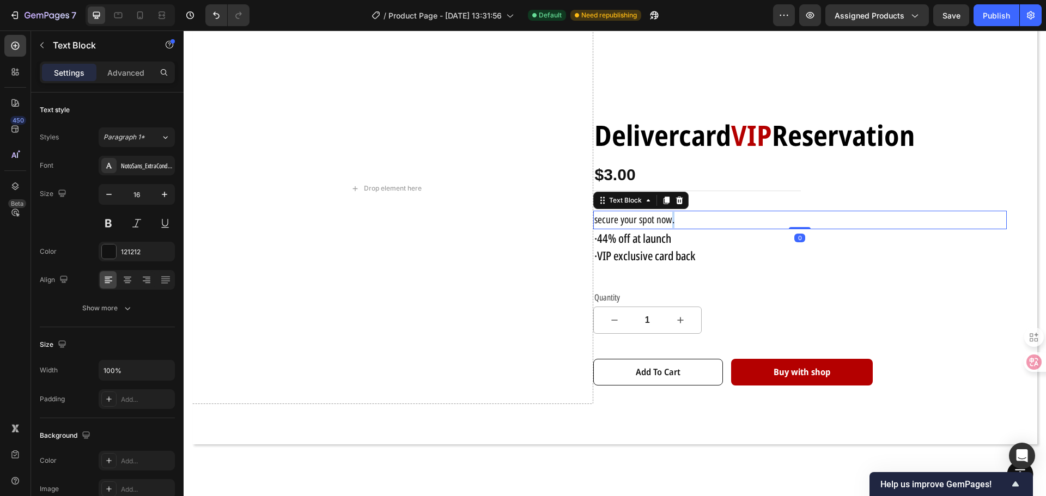
click at [665, 219] on span "secure your spot now." at bounding box center [634, 219] width 80 height 14
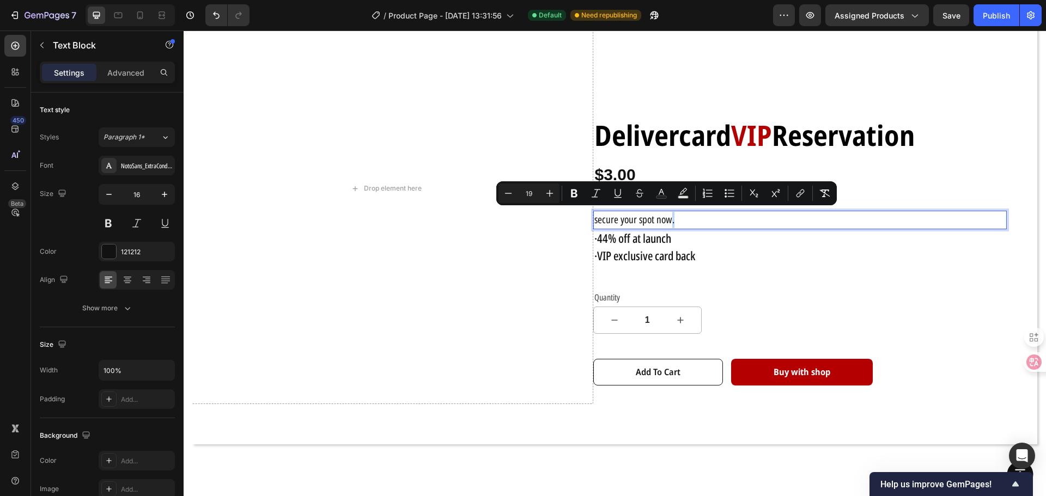
click at [677, 219] on p "secure your spot now." at bounding box center [800, 220] width 412 height 16
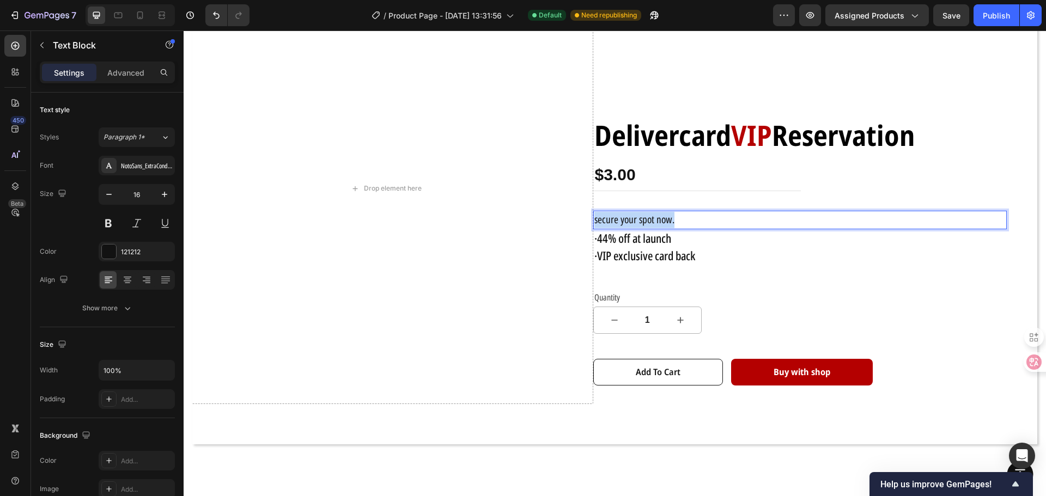
drag, startPoint x: 675, startPoint y: 219, endPoint x: 568, endPoint y: 220, distance: 106.8
click at [568, 220] on div "Drop element here Delivercard VIP Reservation Text Block $3.00 Product Price Pr…" at bounding box center [593, 188] width 828 height 431
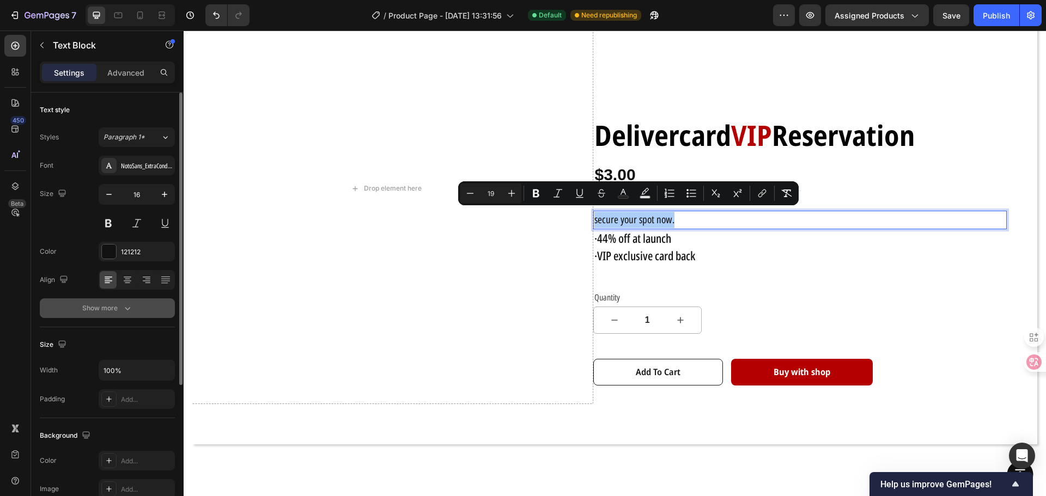
click at [129, 314] on button "Show more" at bounding box center [107, 309] width 135 height 20
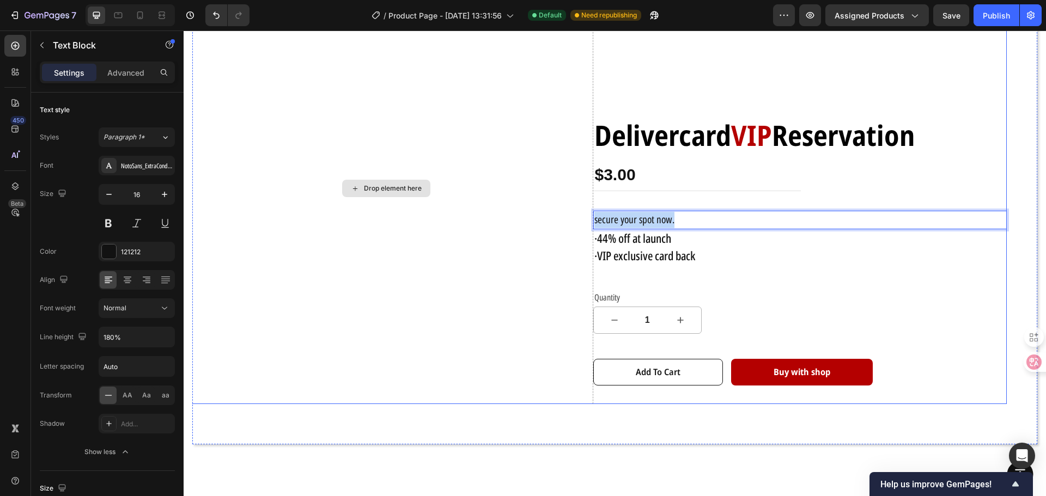
drag, startPoint x: 676, startPoint y: 216, endPoint x: 566, endPoint y: 215, distance: 109.5
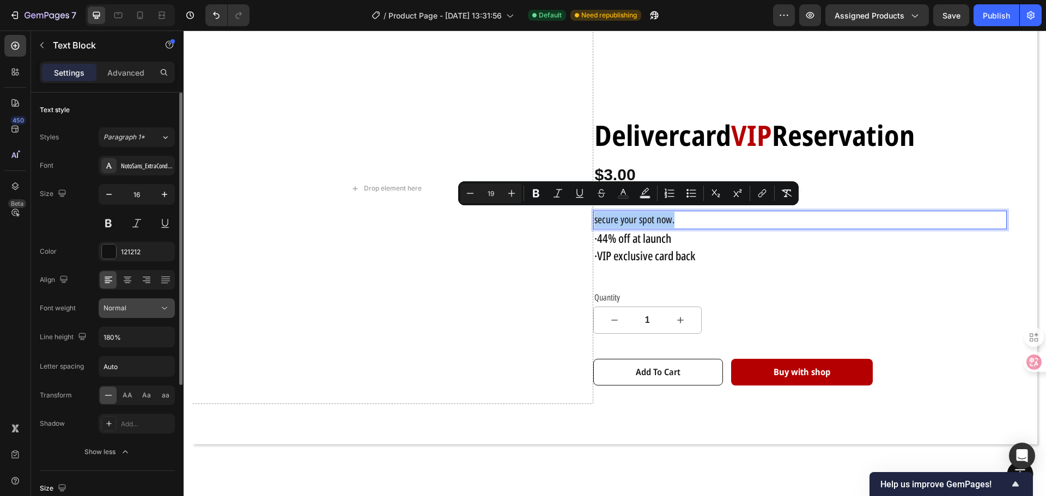
click at [157, 301] on button "Normal" at bounding box center [137, 309] width 76 height 20
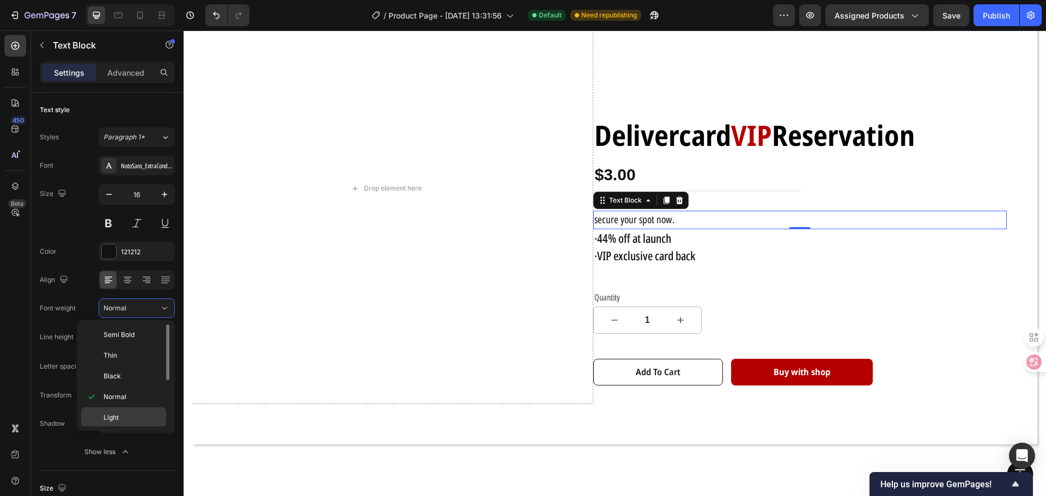
click at [126, 413] on p "Light" at bounding box center [133, 418] width 58 height 10
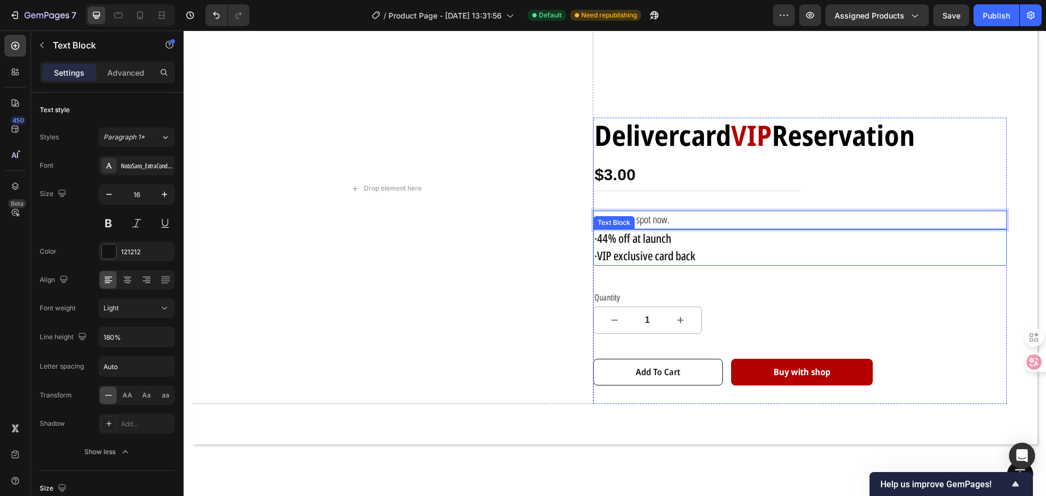
click at [726, 263] on div "·44% off at launch ·VIP exclusive card back" at bounding box center [800, 247] width 414 height 37
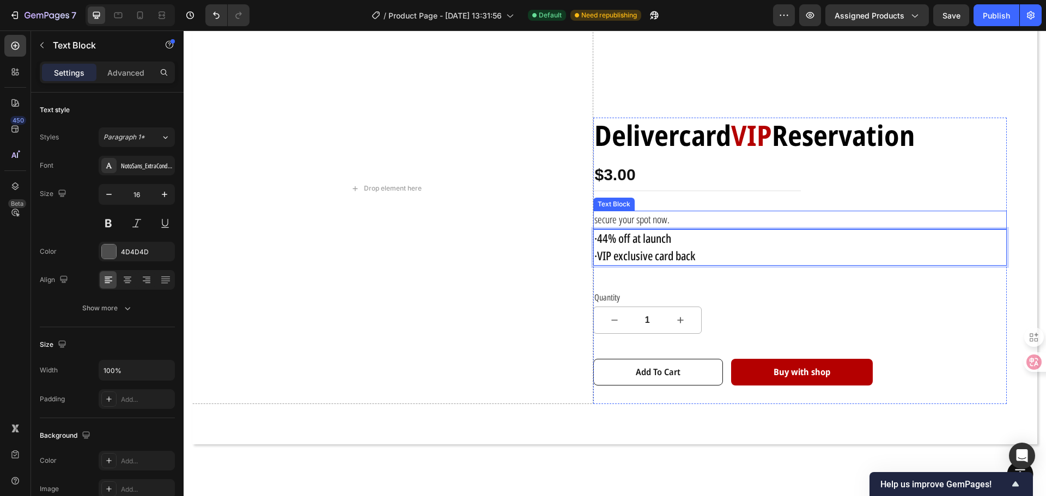
click at [664, 217] on p "secure your spot now." at bounding box center [800, 220] width 412 height 16
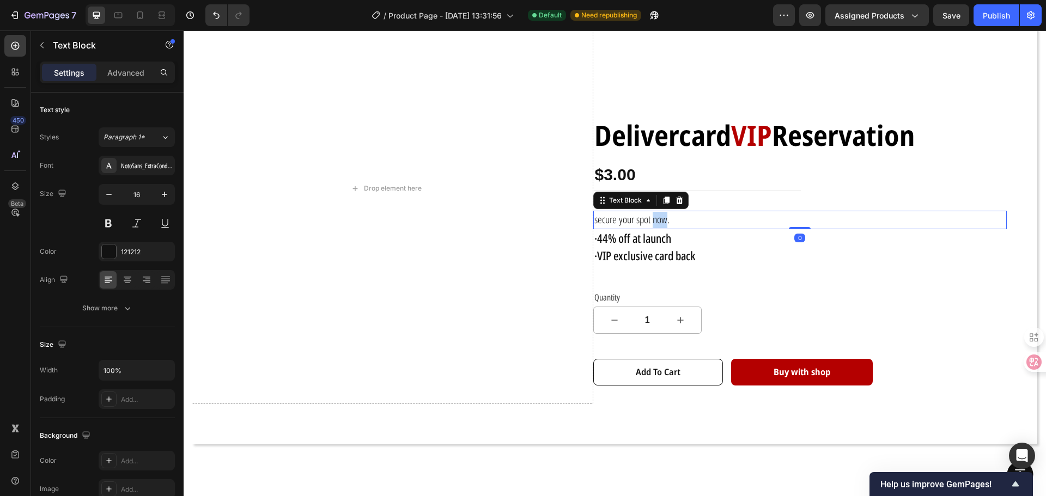
click at [659, 221] on span "secure your spot now." at bounding box center [631, 219] width 75 height 14
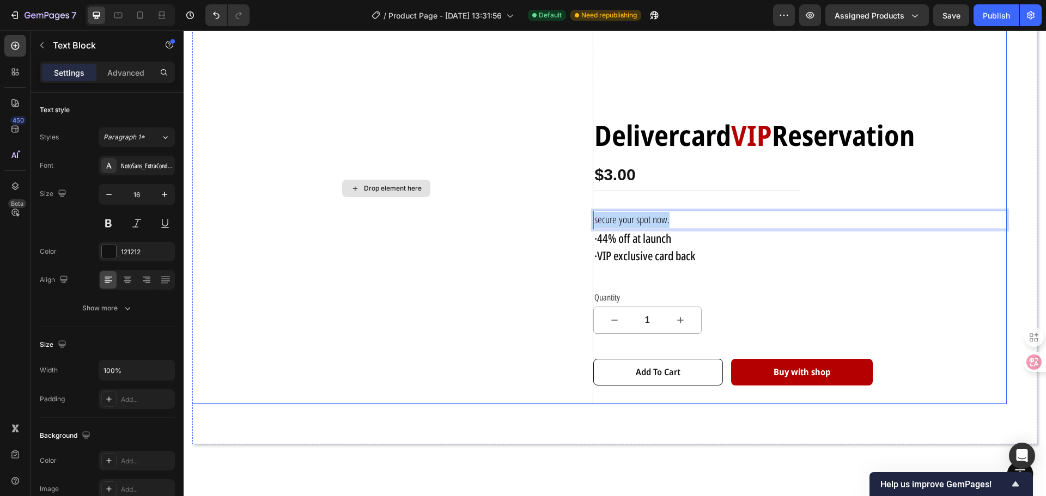
drag, startPoint x: 670, startPoint y: 219, endPoint x: 539, endPoint y: 220, distance: 130.2
click at [539, 220] on div "Drop element here Delivercard VIP Reservation Text Block $3.00 Product Price Pr…" at bounding box center [593, 188] width 828 height 431
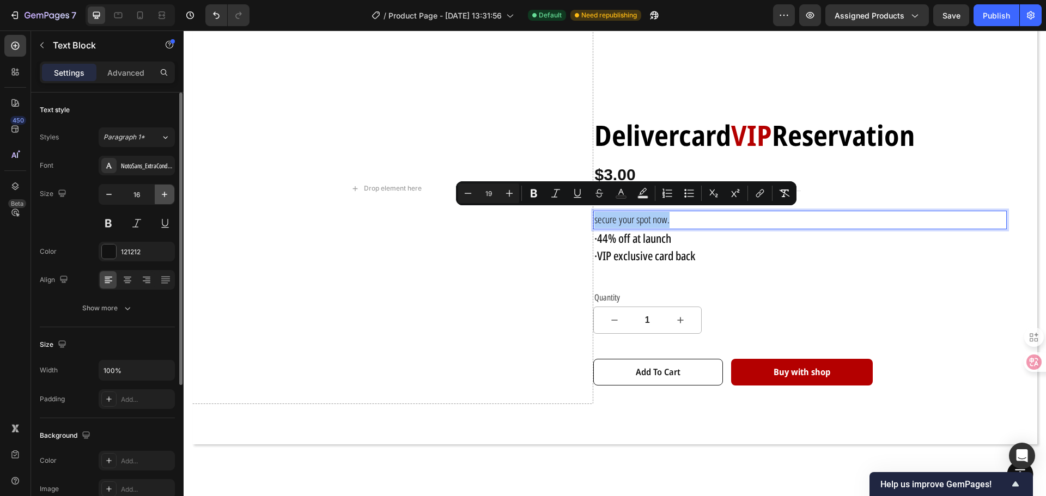
click at [158, 198] on button "button" at bounding box center [165, 195] width 20 height 20
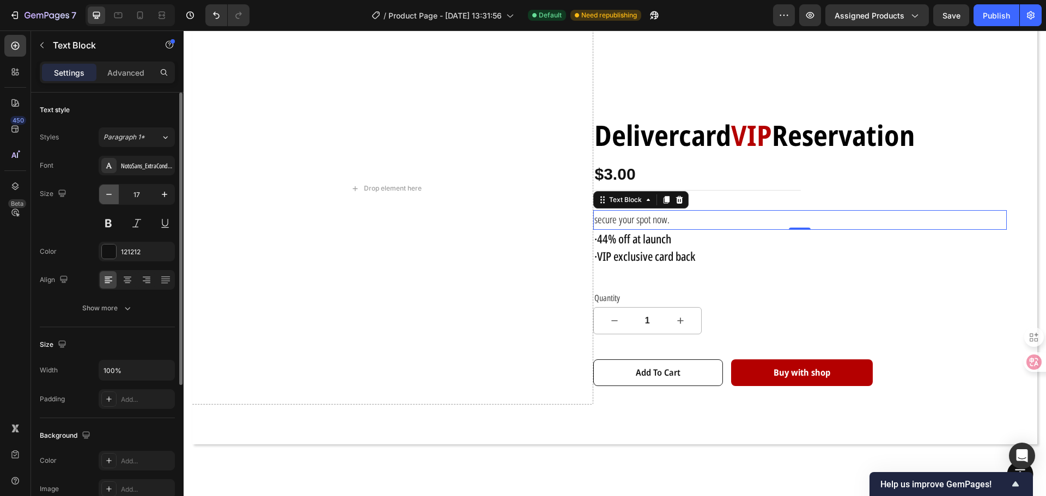
click at [107, 196] on icon "button" at bounding box center [109, 194] width 11 height 11
type input "16"
click at [660, 217] on span "secure your spot now." at bounding box center [631, 219] width 75 height 14
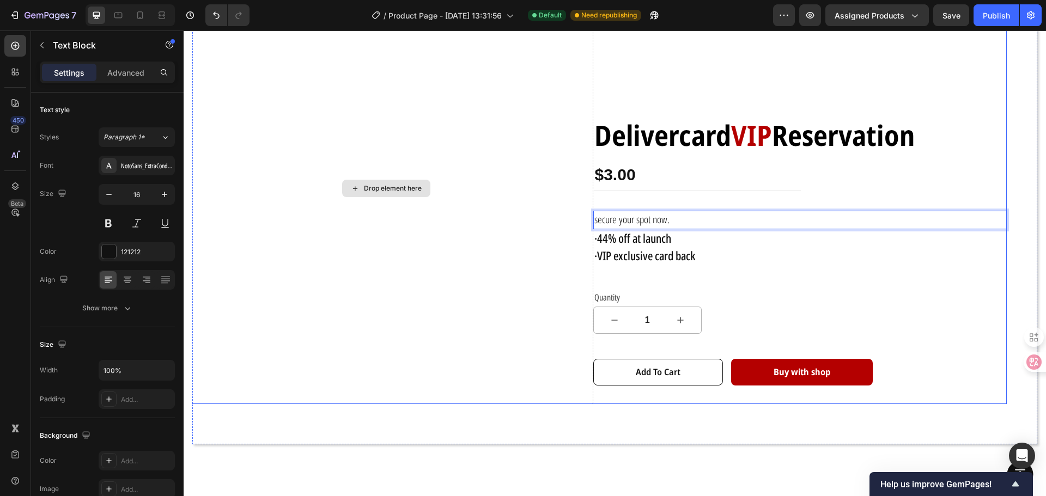
drag, startPoint x: 666, startPoint y: 218, endPoint x: 513, endPoint y: 218, distance: 153.6
click at [513, 218] on div "Drop element here Delivercard VIP Reservation Text Block $3.00 Product Price Pr…" at bounding box center [593, 188] width 828 height 431
click at [638, 216] on span "secure your spot now." at bounding box center [631, 219] width 75 height 14
drag, startPoint x: 667, startPoint y: 219, endPoint x: 577, endPoint y: 218, distance: 90.4
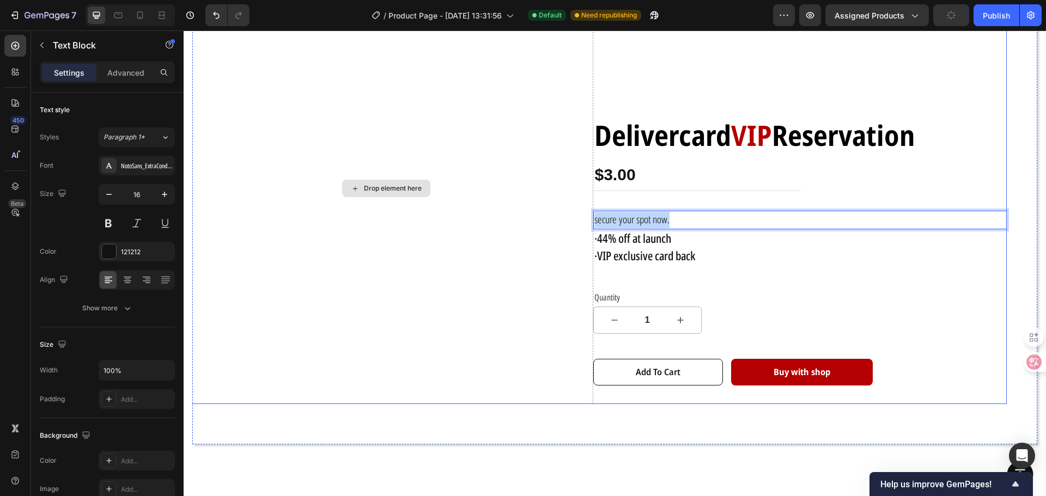
click at [577, 218] on div "Drop element here Delivercard VIP Reservation Text Block $3.00 Product Price Pr…" at bounding box center [593, 188] width 828 height 431
click at [577, 218] on div "Drop element here" at bounding box center [386, 188] width 414 height 431
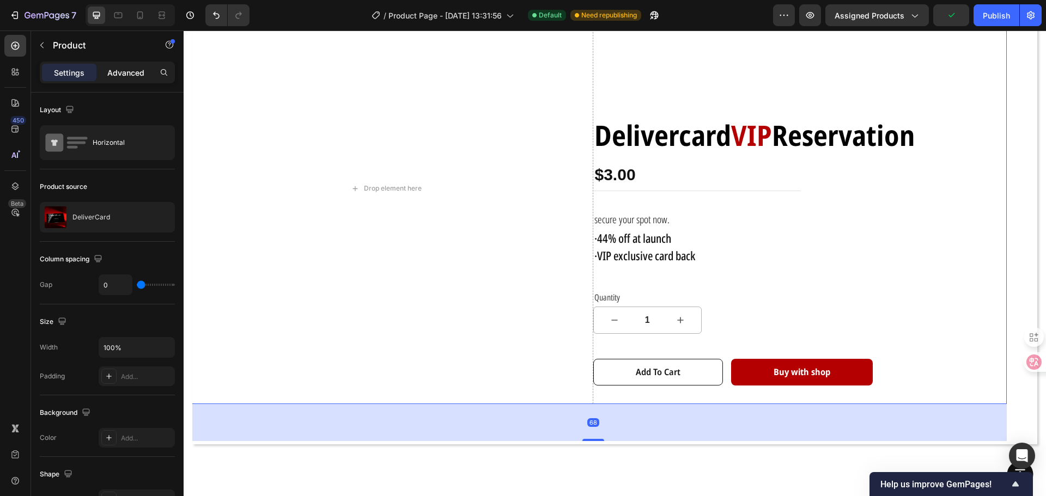
click at [119, 70] on p "Advanced" at bounding box center [125, 72] width 37 height 11
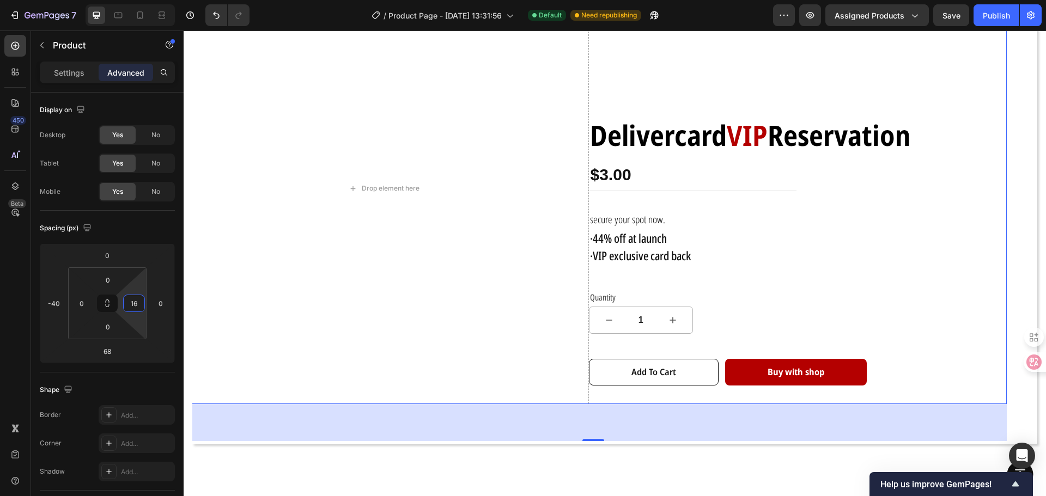
click at [139, 0] on html "7 Version history / Product Page - [DATE] 13:31:56 Default Need republishing Pr…" at bounding box center [523, 0] width 1046 height 0
type input "0"
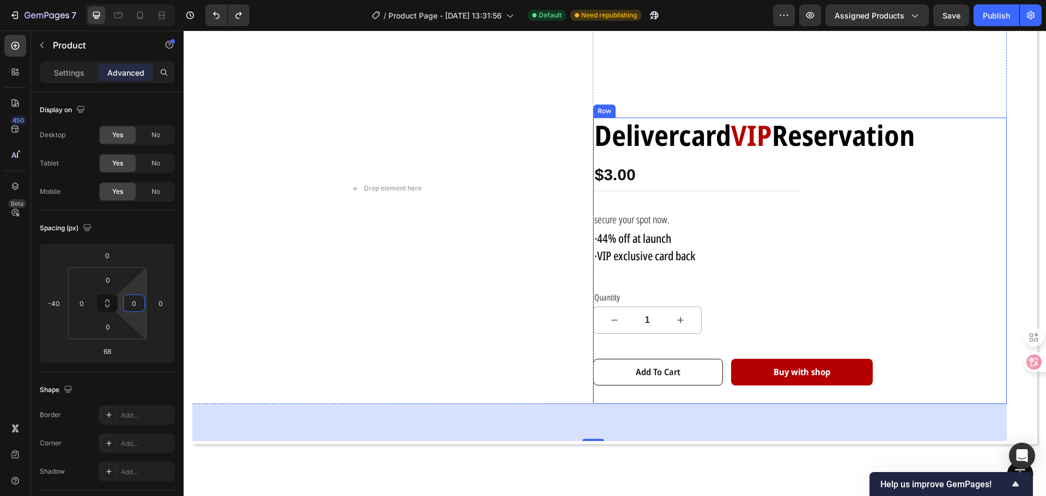
click at [677, 277] on div "Delivercard VIP Reservation Text Block $3.00 Product Price Product Price Row se…" at bounding box center [800, 261] width 414 height 287
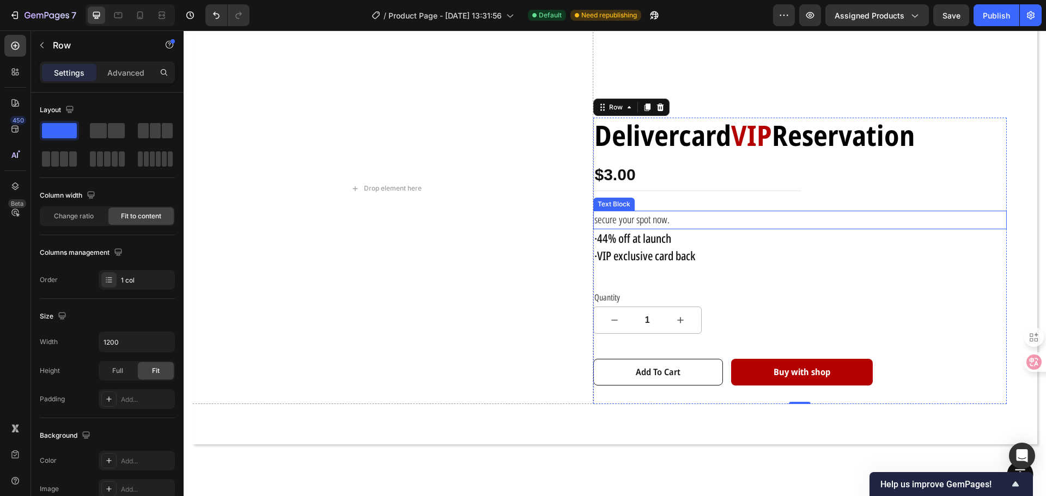
click at [642, 215] on span "secure your spot now." at bounding box center [631, 219] width 75 height 14
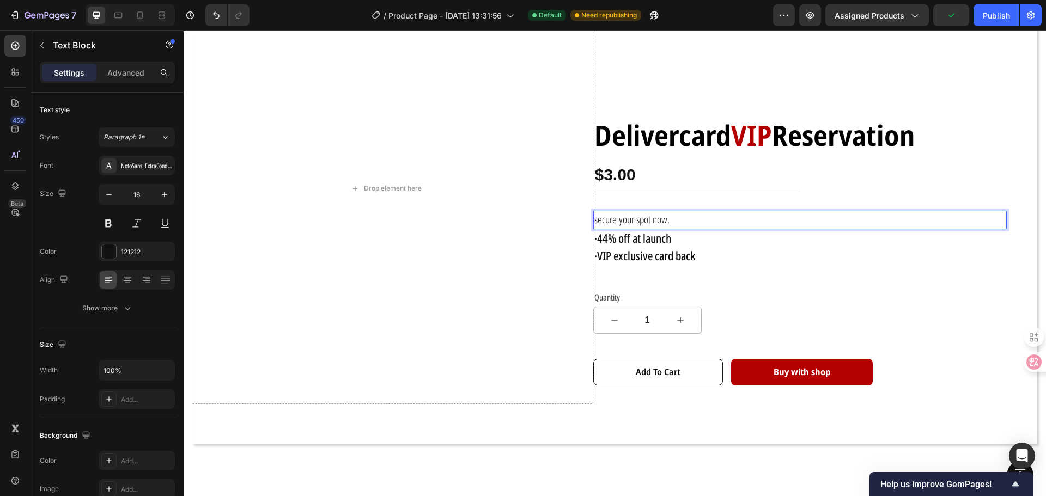
click at [669, 215] on p "secure your spot now." at bounding box center [800, 220] width 412 height 16
drag, startPoint x: 675, startPoint y: 216, endPoint x: 558, endPoint y: 212, distance: 116.6
click at [560, 212] on div "Drop element here Delivercard VIP Reservation Text Block $3.00 Product Price Pr…" at bounding box center [593, 188] width 828 height 431
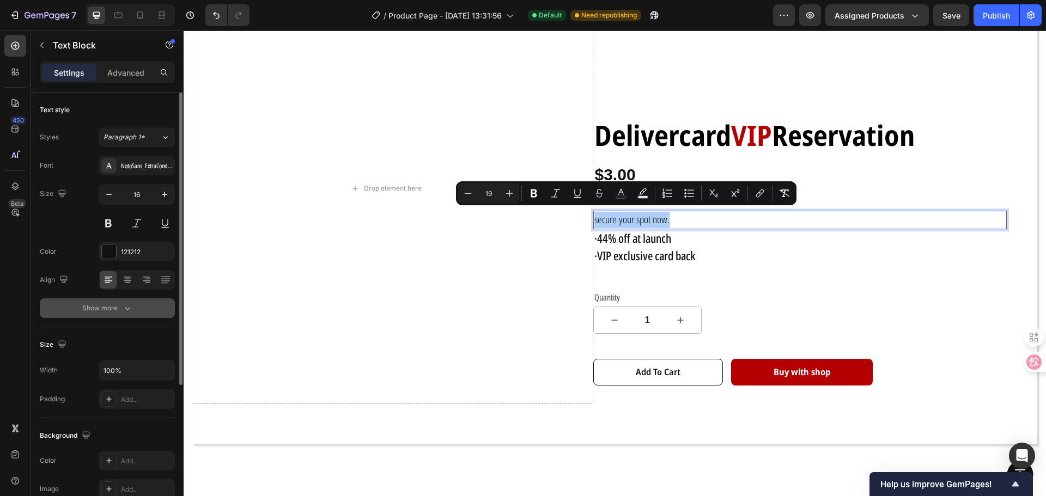
click at [118, 313] on div "Show more" at bounding box center [107, 308] width 51 height 11
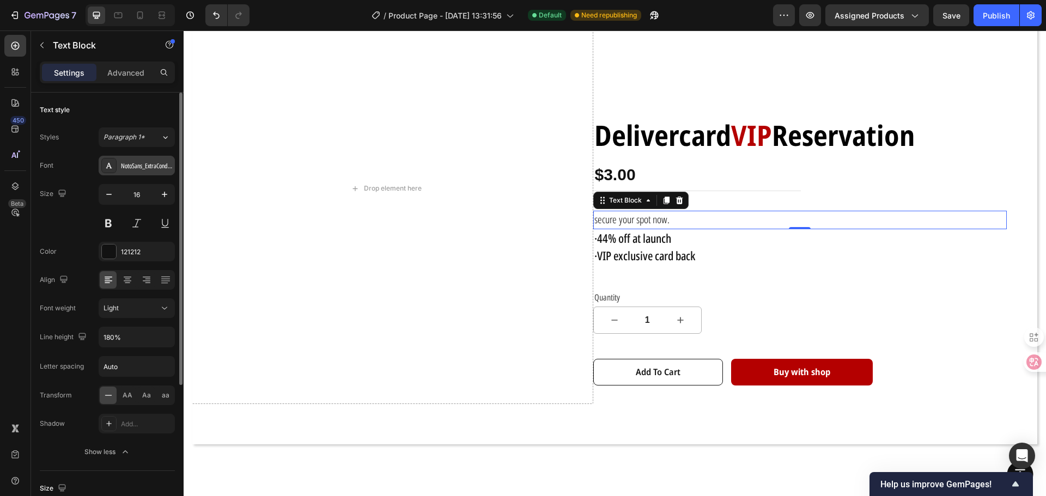
click at [155, 166] on div "NotoSans_ExtraCondensed" at bounding box center [146, 166] width 51 height 10
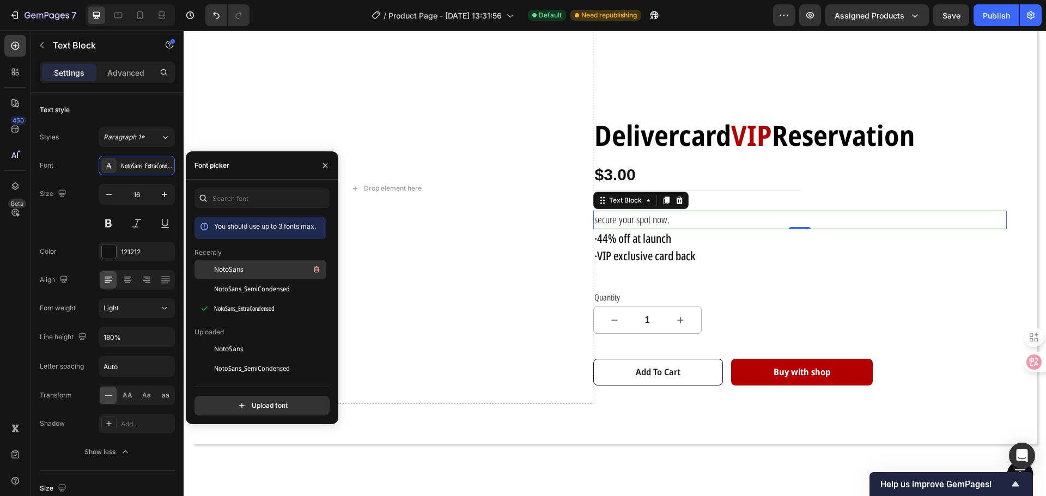
click at [242, 273] on span "NotoSans" at bounding box center [228, 270] width 29 height 10
click at [244, 283] on div "NotoSans_SemiCondensed" at bounding box center [269, 289] width 110 height 13
click at [651, 411] on div "Drop element here Delivercard VIP Reservation Text Block $3.00 Product Price Pr…" at bounding box center [615, 207] width 828 height 469
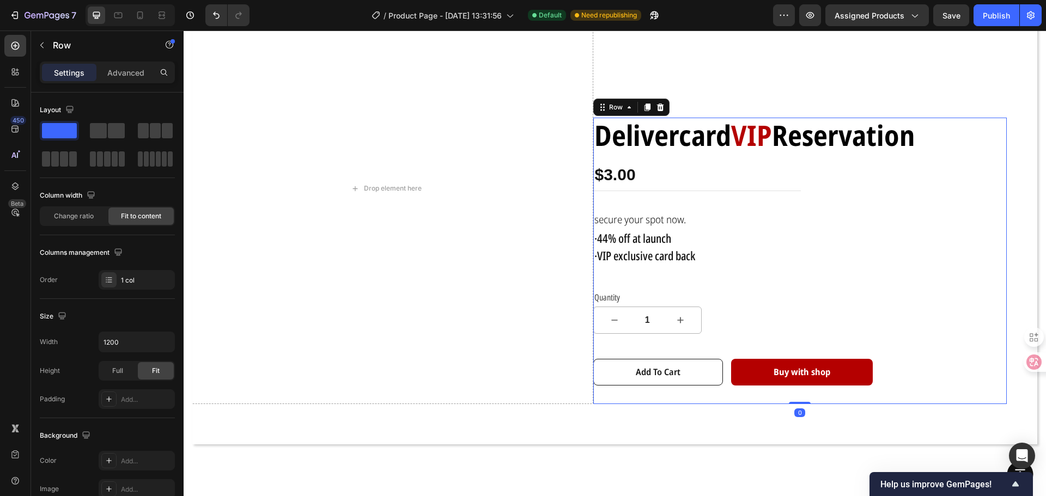
click at [739, 314] on div "Delivercard VIP Reservation Text Block $3.00 Product Price Product Price Row se…" at bounding box center [800, 261] width 414 height 287
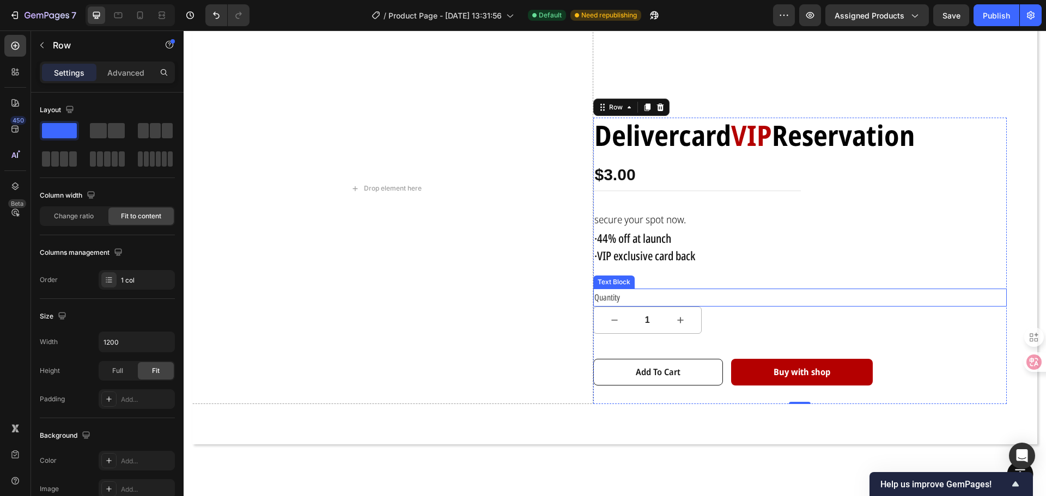
click at [595, 295] on p "Quantity" at bounding box center [800, 298] width 412 height 16
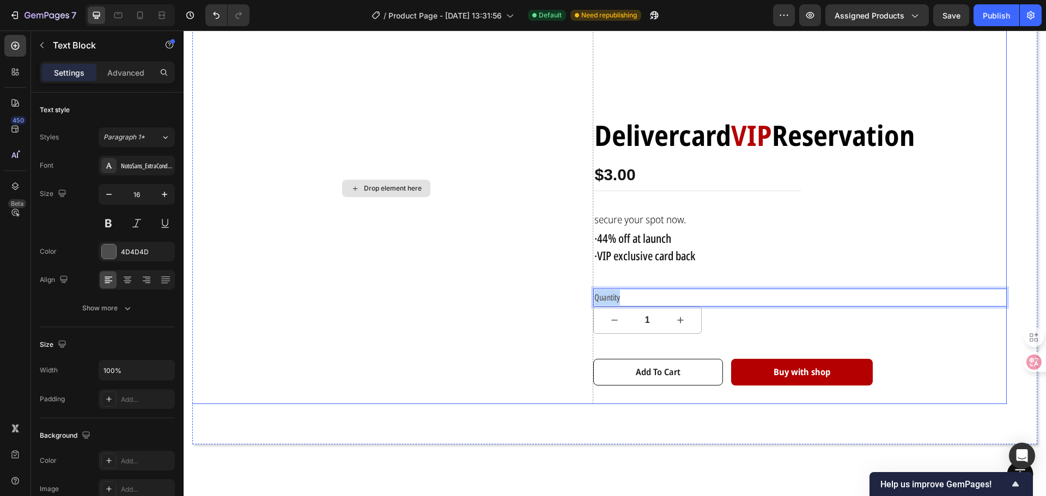
drag, startPoint x: 636, startPoint y: 296, endPoint x: 512, endPoint y: 301, distance: 124.3
click at [526, 299] on div "Drop element here Delivercard VIP Reservation Text Block $3.00 Product Price Pr…" at bounding box center [593, 188] width 828 height 431
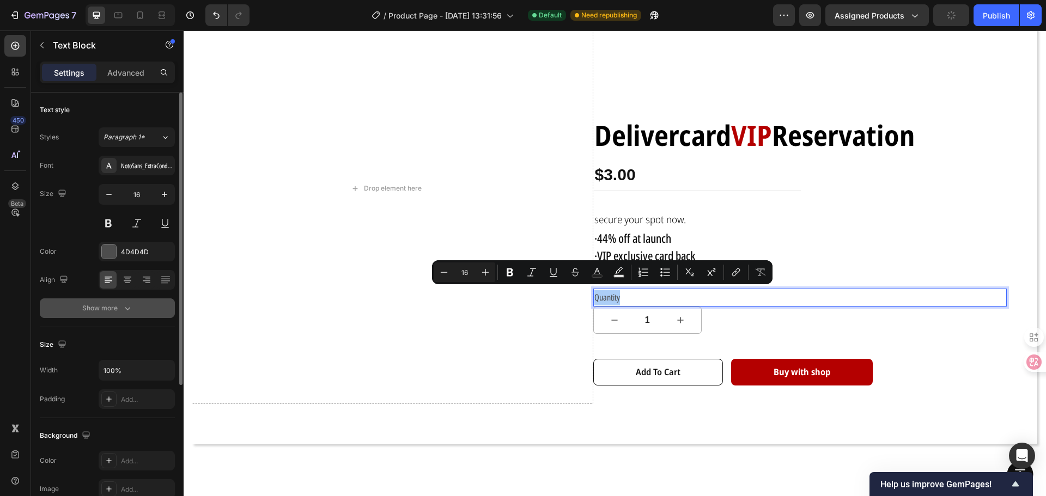
click at [125, 306] on icon "button" at bounding box center [127, 308] width 11 height 11
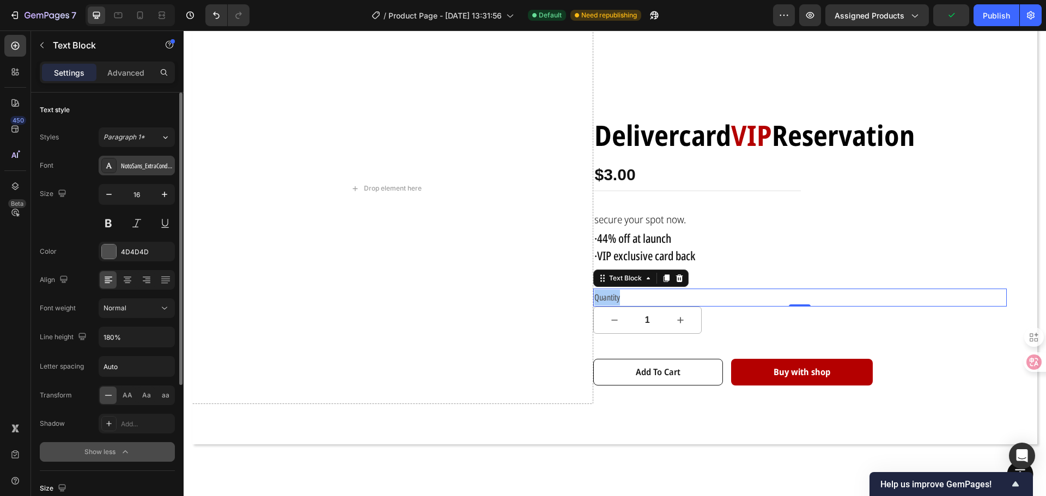
click at [144, 167] on div "NotoSans_ExtraCondensed" at bounding box center [146, 166] width 51 height 10
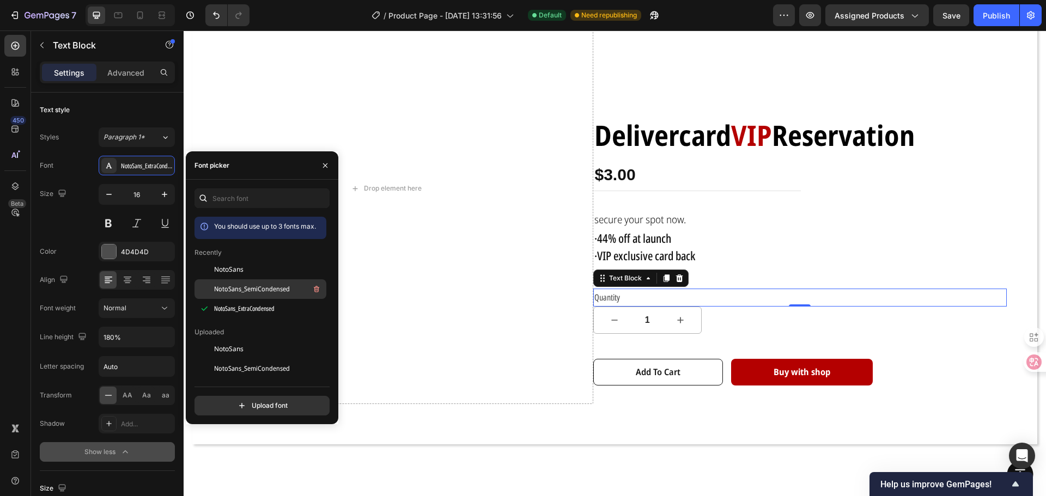
click at [267, 290] on span "NotoSans_SemiCondensed" at bounding box center [252, 289] width 76 height 10
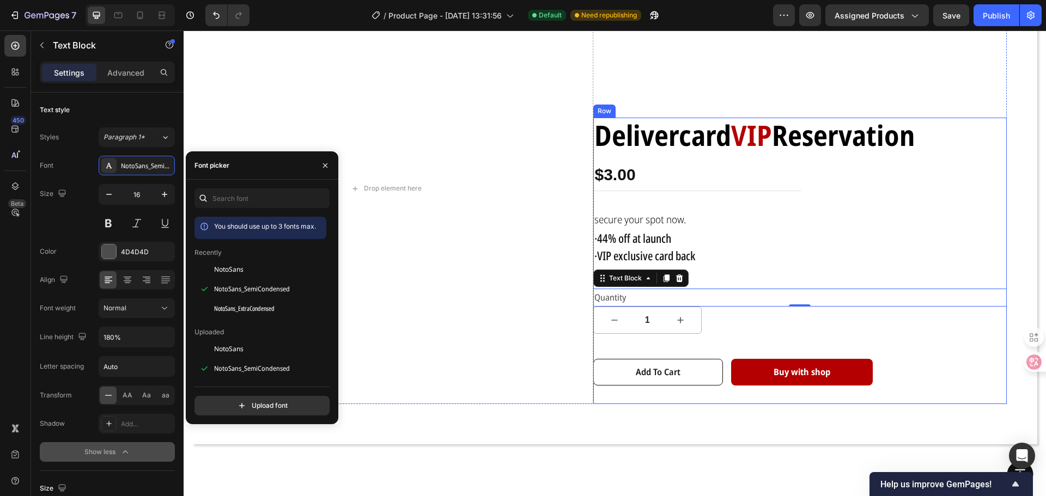
click at [756, 248] on p "·VIP exclusive card back" at bounding box center [800, 256] width 412 height 17
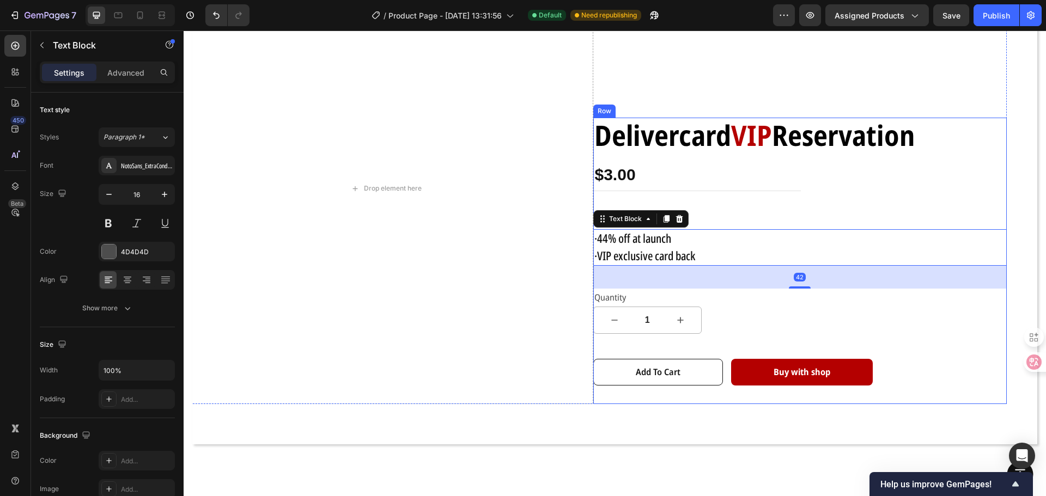
click at [775, 317] on div "Delivercard VIP Reservation Text Block $3.00 Product Price Product Price Row se…" at bounding box center [800, 261] width 414 height 287
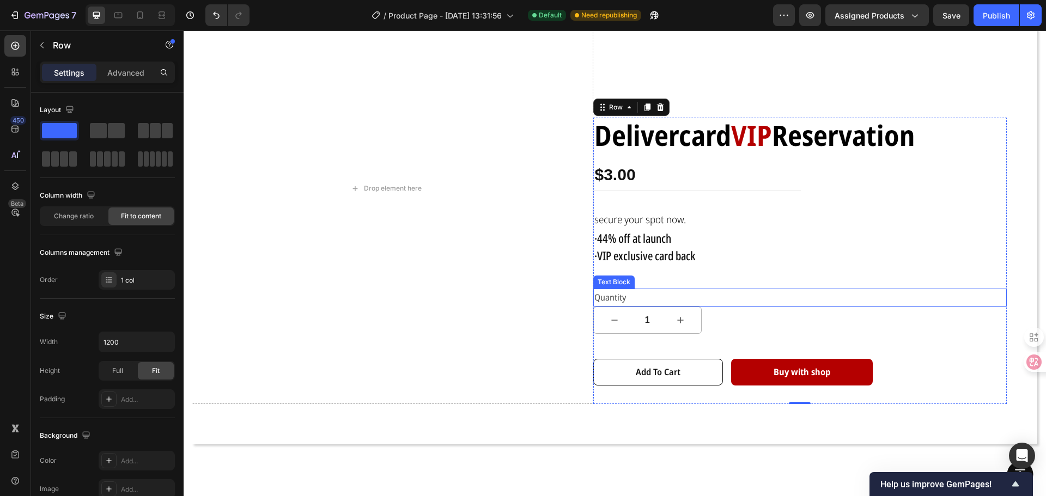
click at [619, 298] on p "Quantity" at bounding box center [800, 298] width 412 height 16
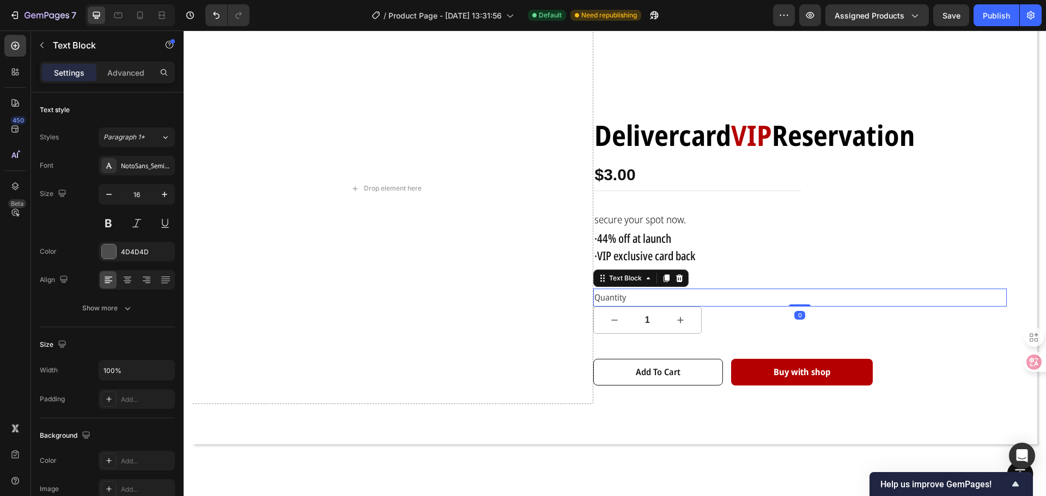
click at [624, 296] on p "Quantity" at bounding box center [800, 298] width 412 height 16
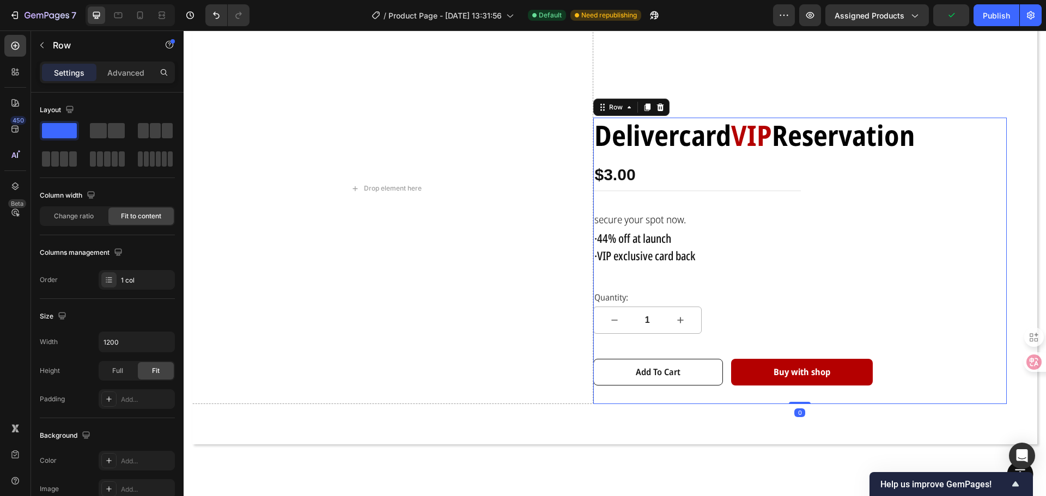
click at [656, 273] on div "Delivercard VIP Reservation Text Block $3.00 Product Price Product Price Row se…" at bounding box center [800, 261] width 414 height 287
click at [746, 187] on div "$3.00 Product Price Product Price Row" at bounding box center [697, 179] width 207 height 25
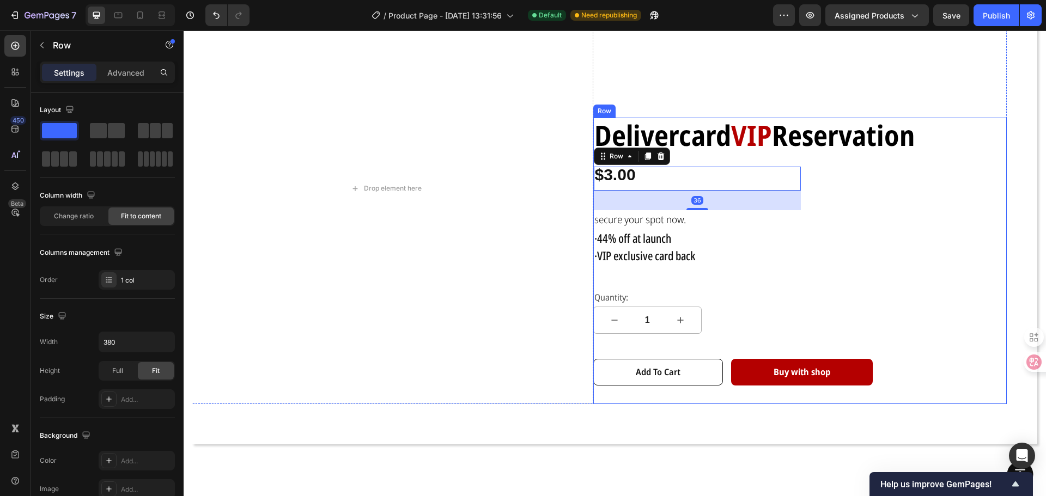
click at [831, 198] on div "Delivercard VIP Reservation Text Block $3.00 Product Price Product Price Row 36…" at bounding box center [800, 261] width 414 height 287
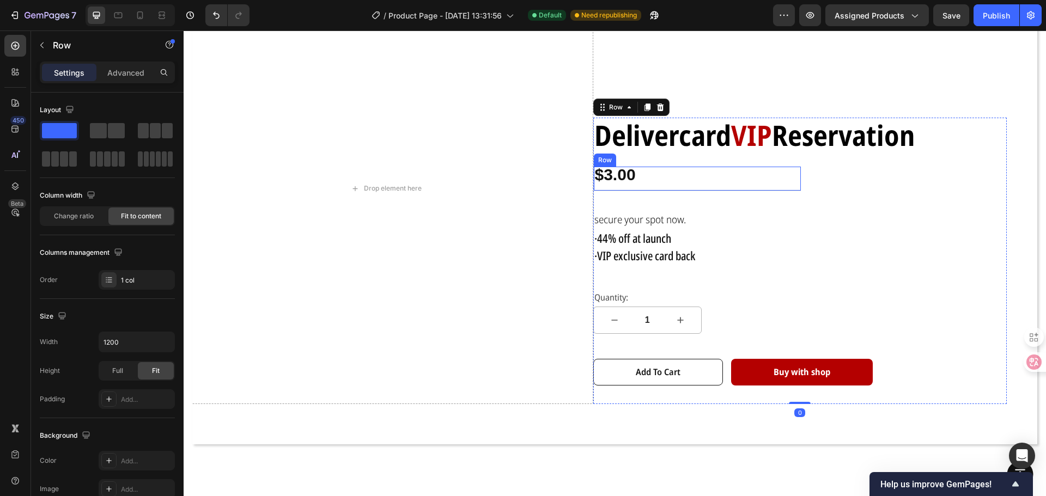
click at [748, 188] on div "$3.00 Product Price Product Price Row" at bounding box center [697, 179] width 207 height 25
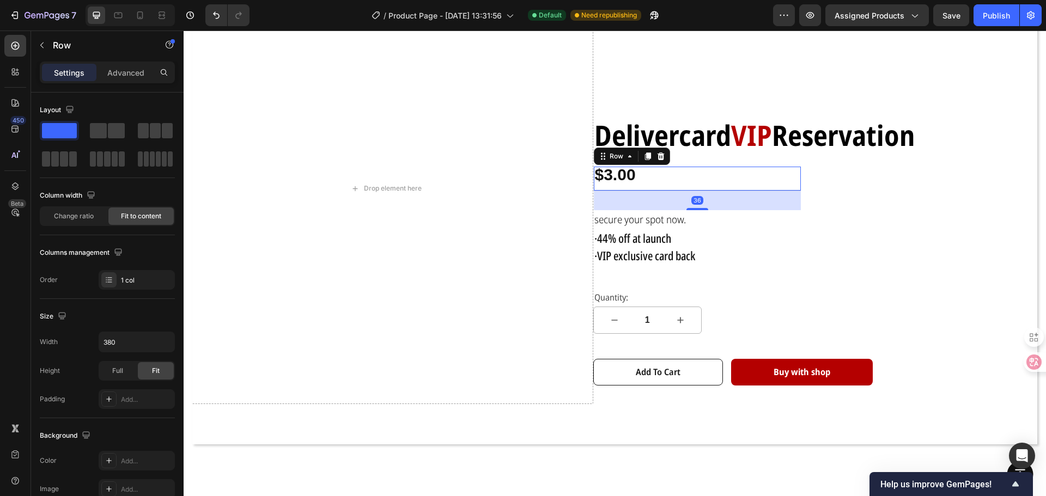
click at [748, 191] on div "36" at bounding box center [697, 201] width 207 height 20
click at [749, 191] on div "36" at bounding box center [697, 201] width 207 height 20
click at [805, 199] on div "Delivercard VIP Reservation Text Block $3.00 Product Price Product Price Row 36…" at bounding box center [800, 261] width 414 height 287
click at [786, 187] on div "$3.00 Product Price Product Price Row 36" at bounding box center [697, 179] width 207 height 25
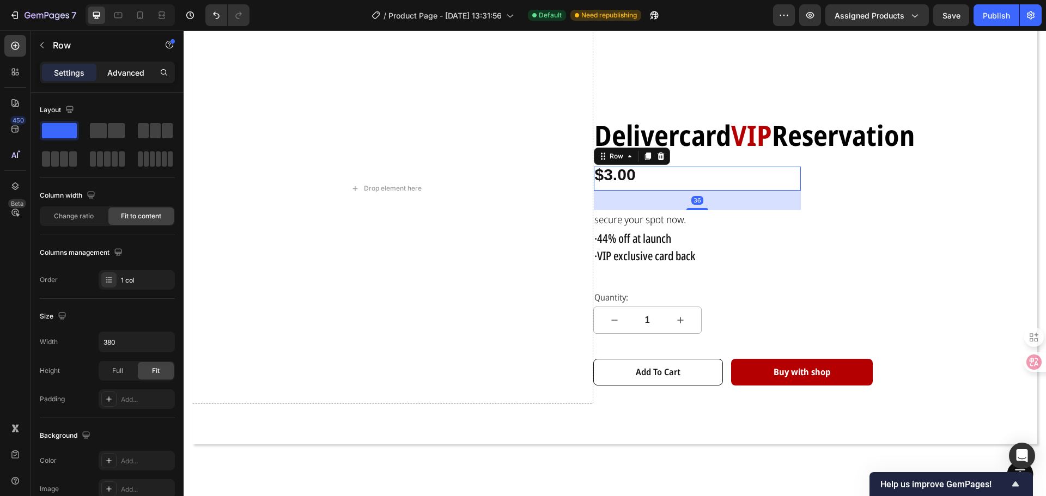
click at [115, 69] on p "Advanced" at bounding box center [125, 72] width 37 height 11
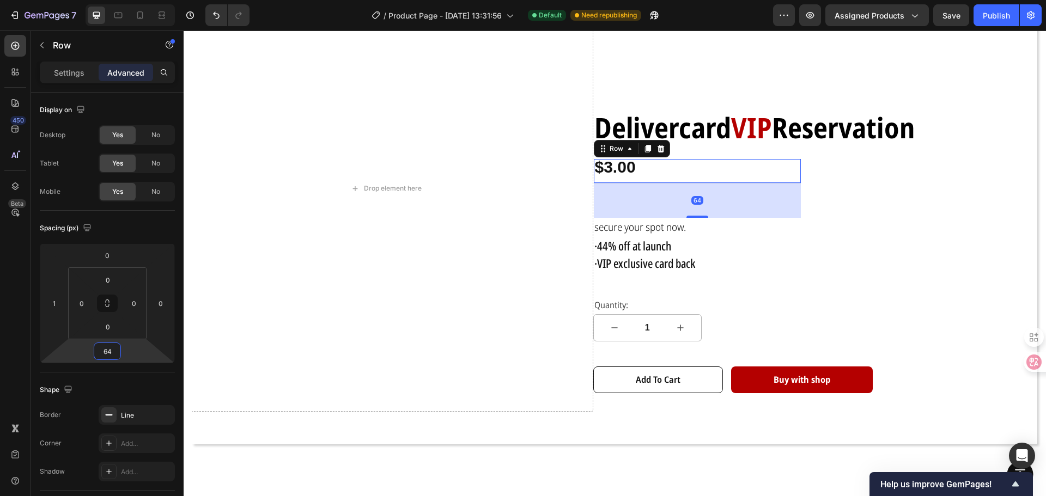
drag, startPoint x: 127, startPoint y: 348, endPoint x: 131, endPoint y: 340, distance: 8.5
click at [131, 0] on html "7 Version history / Product Page - [DATE] 13:31:56 Default Need republishing Pr…" at bounding box center [523, 0] width 1046 height 0
type input "36"
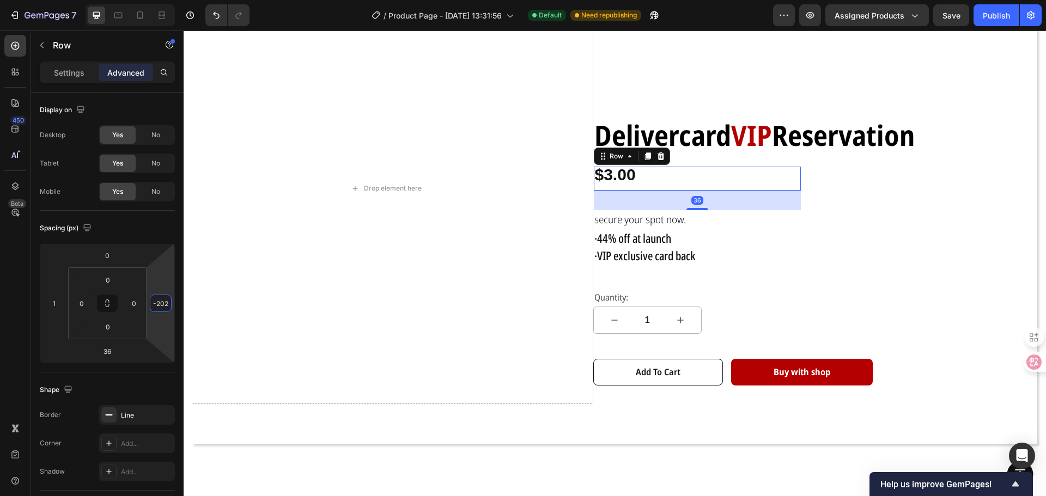
drag, startPoint x: 161, startPoint y: 286, endPoint x: 163, endPoint y: 341, distance: 55.0
click at [163, 0] on html "7 Version history / Product Page - [DATE] 13:31:56 Default Need republishing Pr…" at bounding box center [523, 0] width 1046 height 0
click at [162, 0] on html "7 Version history / Product Page - [DATE] 13:31:56 Default Need republishing Pr…" at bounding box center [523, 0] width 1046 height 0
drag, startPoint x: 163, startPoint y: 273, endPoint x: 165, endPoint y: 261, distance: 11.6
click at [163, 0] on html "7 Version history / Product Page - [DATE] 13:31:56 Default Need republishing Pr…" at bounding box center [523, 0] width 1046 height 0
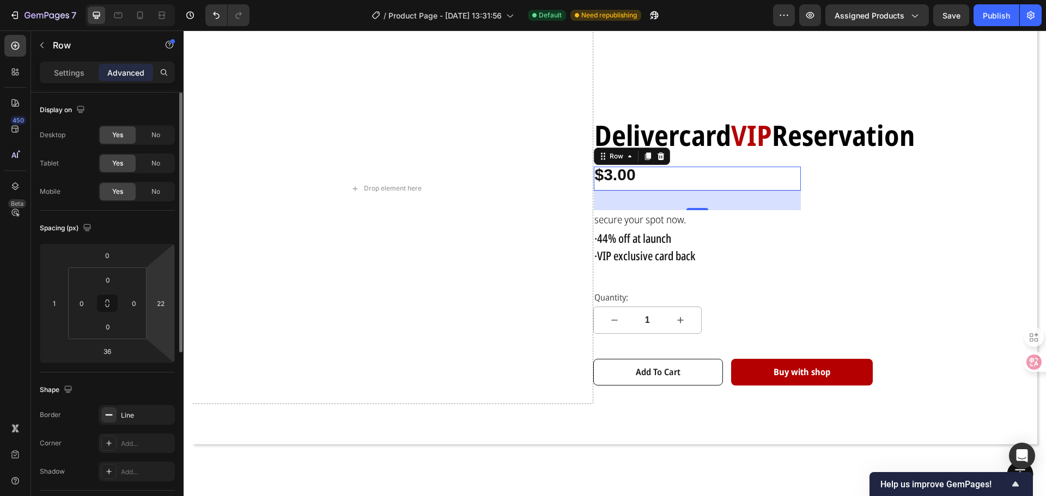
click at [165, 0] on html "7 Version history / Product Page - [DATE] 13:31:56 Default Need republishing Pr…" at bounding box center [523, 0] width 1046 height 0
drag, startPoint x: 165, startPoint y: 261, endPoint x: 162, endPoint y: 327, distance: 66.0
click at [163, 0] on html "7 Version history / Product Page - [DATE] 13:31:56 Default Need republishing Pr…" at bounding box center [523, 0] width 1046 height 0
drag, startPoint x: 162, startPoint y: 327, endPoint x: 163, endPoint y: 253, distance: 73.6
click at [163, 0] on html "7 Version history / Product Page - [DATE] 13:31:56 Default Need republishing Pr…" at bounding box center [523, 0] width 1046 height 0
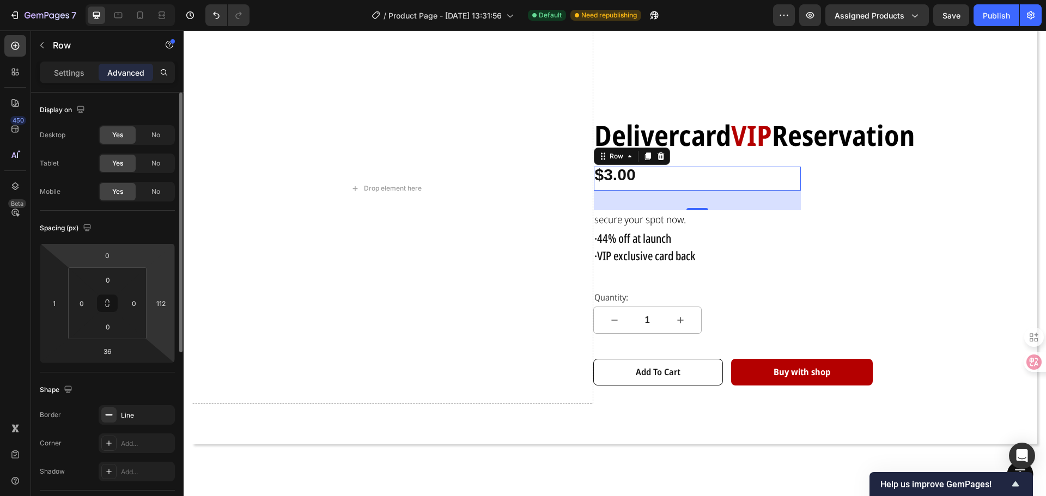
click at [165, 0] on html "7 Version history / Product Page - [DATE] 13:31:56 Default Need republishing Pr…" at bounding box center [523, 0] width 1046 height 0
drag, startPoint x: 165, startPoint y: 275, endPoint x: 163, endPoint y: 297, distance: 22.4
click at [163, 0] on html "7 Version history / Product Page - [DATE] 13:31:56 Default Need republishing Pr…" at bounding box center [523, 0] width 1046 height 0
click at [164, 0] on html "7 Version history / Product Page - [DATE] 13:31:56 Default Need republishing Pr…" at bounding box center [523, 0] width 1046 height 0
type input "34"
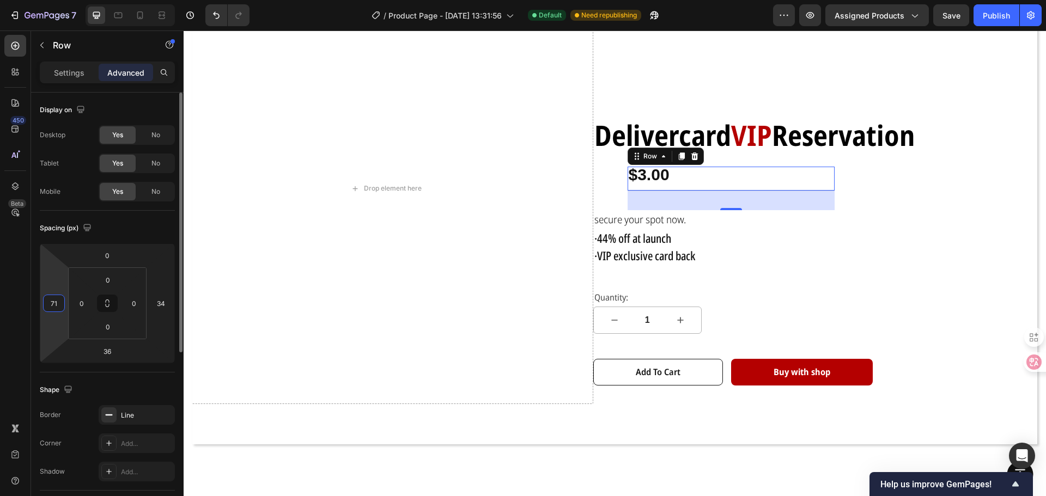
drag, startPoint x: 52, startPoint y: 285, endPoint x: 53, endPoint y: 267, distance: 18.1
click at [54, 0] on html "7 Version history / Product Page - [DATE] 13:31:56 Default Need republishing Pr…" at bounding box center [523, 0] width 1046 height 0
type input "1"
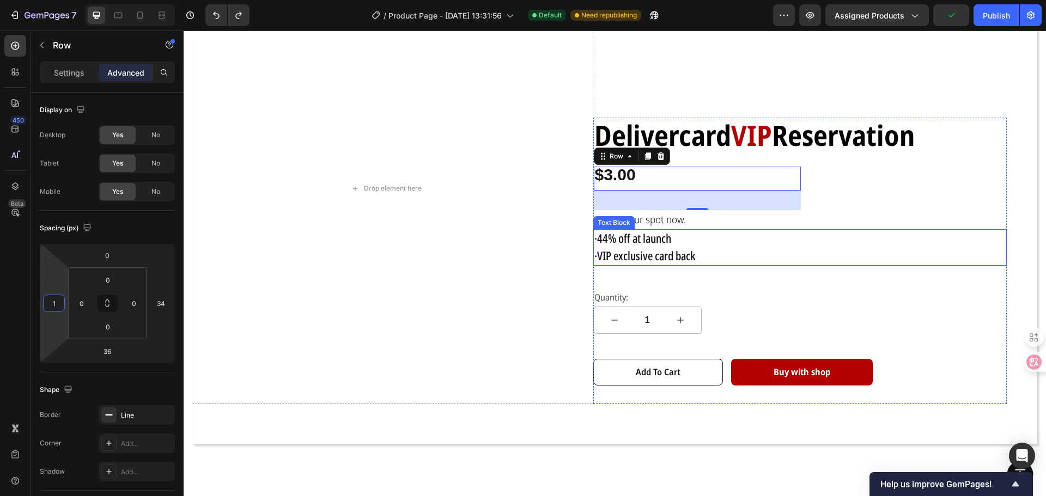
click at [801, 248] on p "·VIP exclusive card back" at bounding box center [800, 256] width 412 height 17
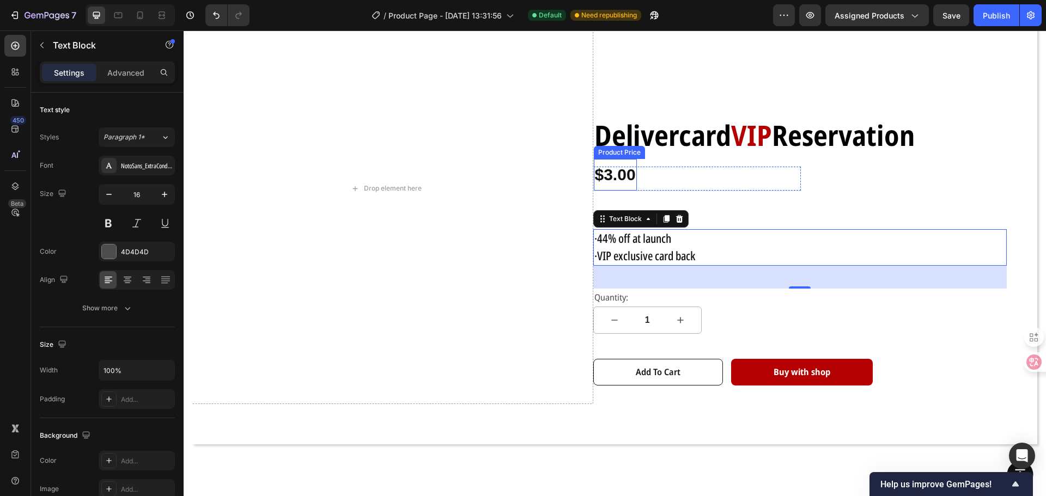
click at [617, 178] on div "$3.00" at bounding box center [615, 175] width 43 height 32
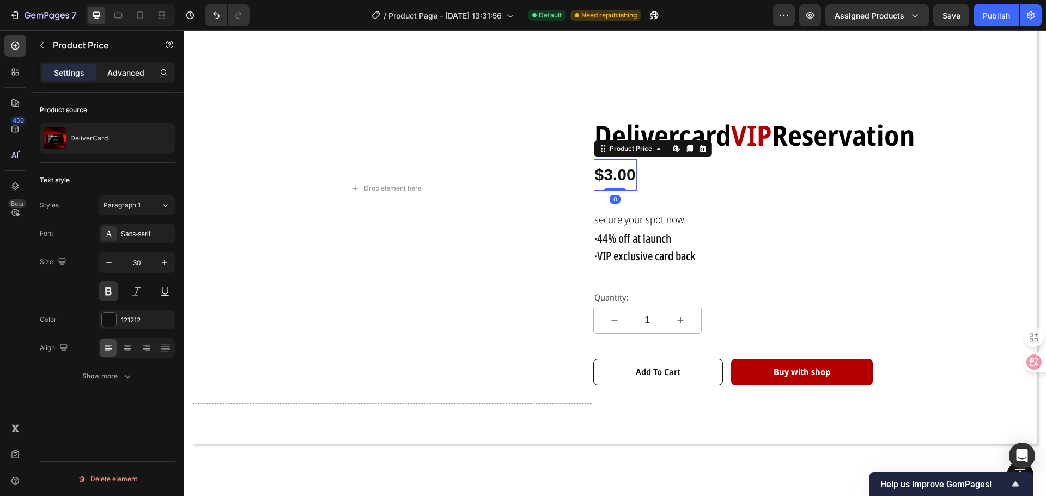
click at [126, 67] on p "Advanced" at bounding box center [125, 72] width 37 height 11
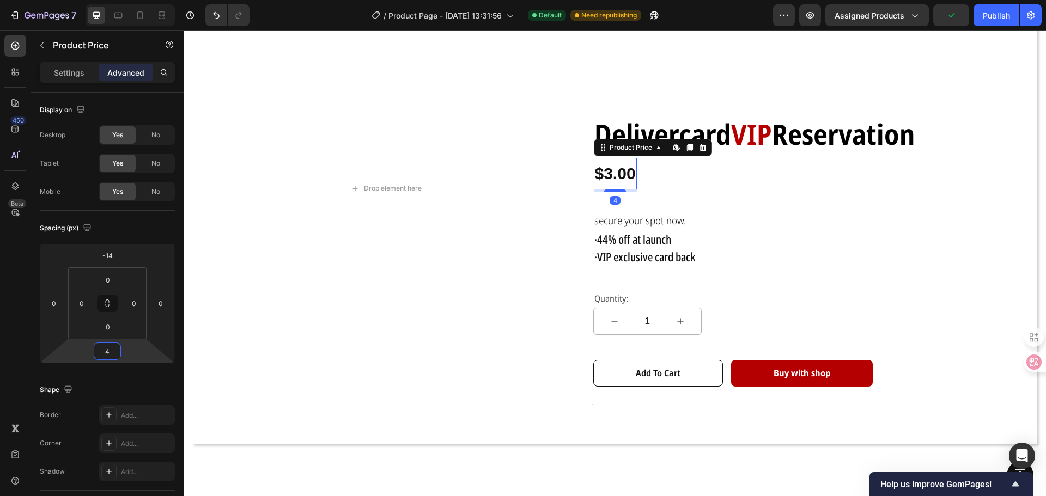
type input "6"
click at [133, 0] on html "7 Version history / Product Page - [DATE] 13:31:56 Default Need republishing Pr…" at bounding box center [523, 0] width 1046 height 0
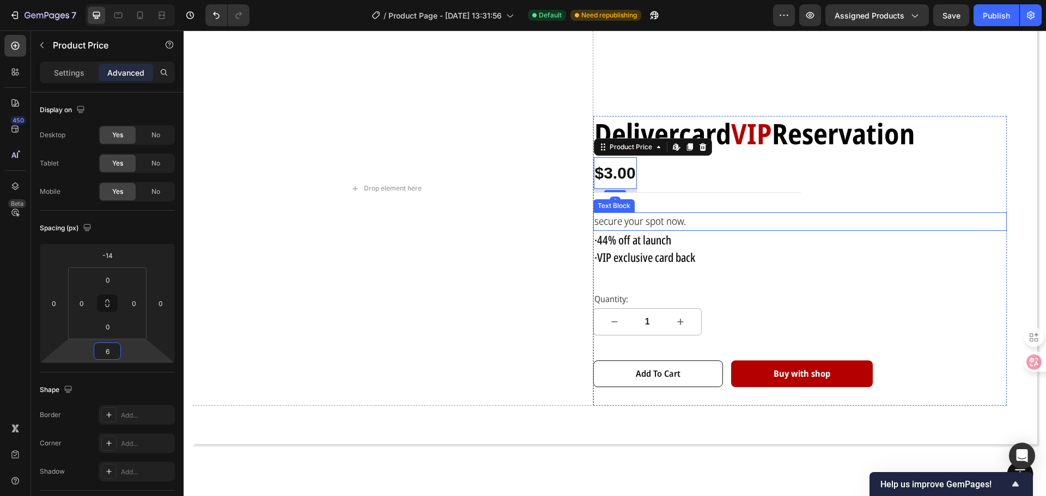
click at [744, 224] on p "secure your spot now." at bounding box center [800, 222] width 412 height 16
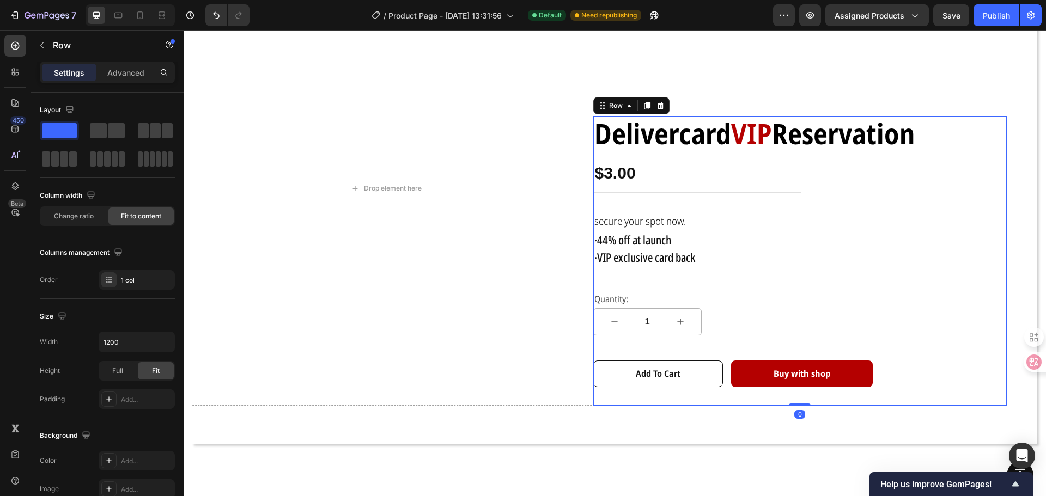
click at [743, 287] on div "Delivercard VIP Reservation Text Block $3.00 Product Price Product Price Row se…" at bounding box center [800, 261] width 414 height 290
click at [638, 126] on strong "Delivercard" at bounding box center [662, 133] width 137 height 39
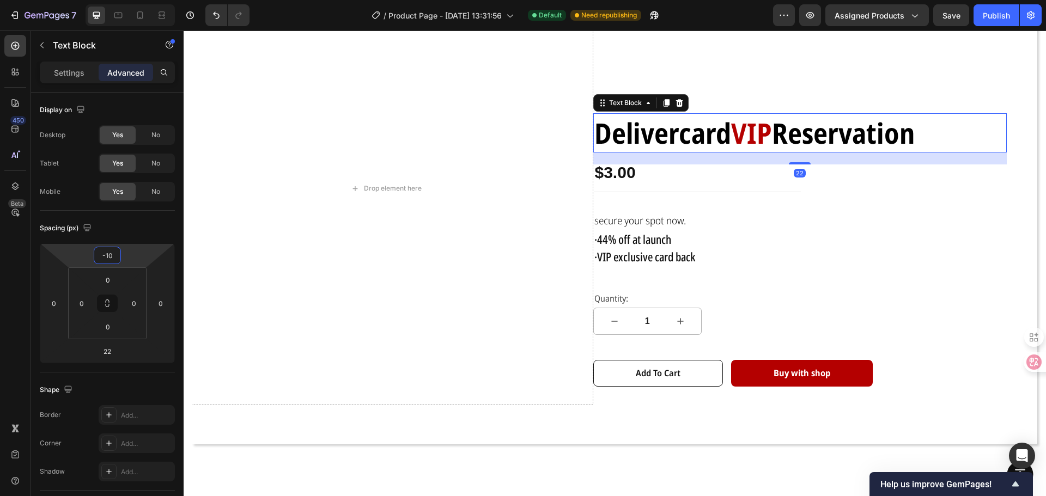
click at [129, 0] on html "7 Version history / Product Page - [DATE] 13:31:56 Default Need republishing Pr…" at bounding box center [523, 0] width 1046 height 0
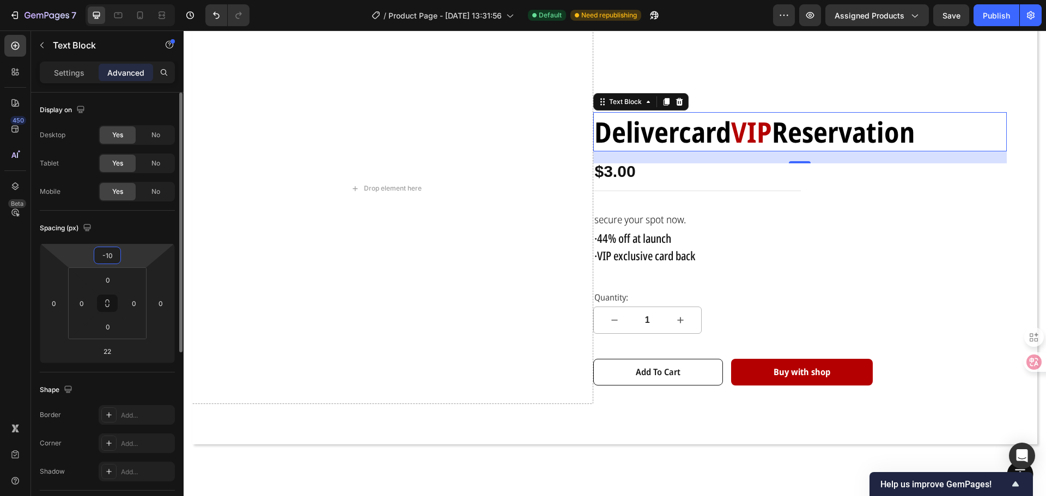
type input "-4"
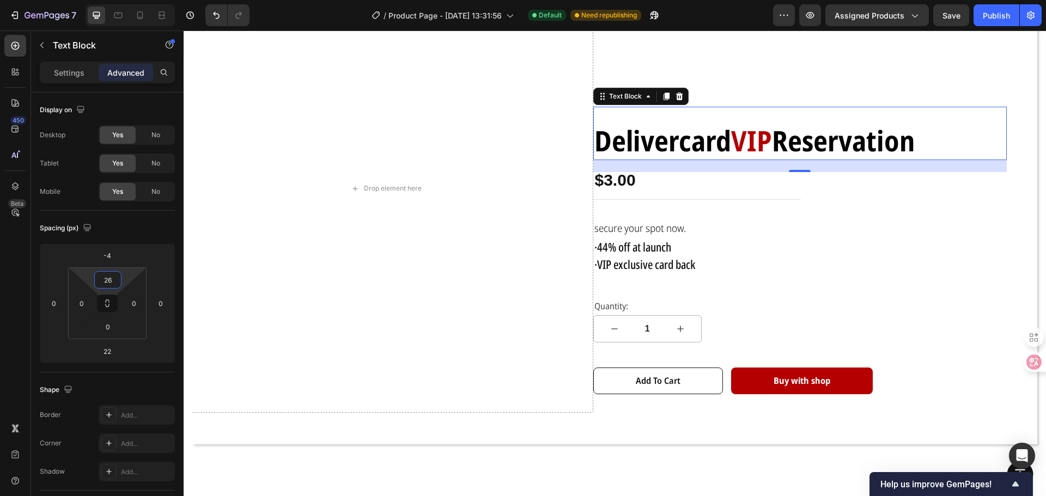
type input "0"
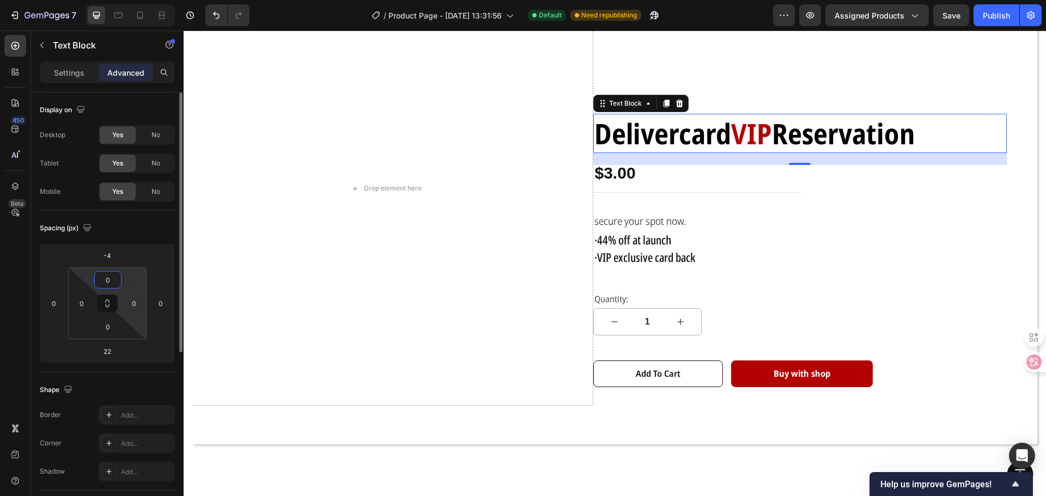
drag, startPoint x: 127, startPoint y: 275, endPoint x: 128, endPoint y: 291, distance: 16.4
click at [128, 0] on html "7 Version history / Product Page - [DATE] 13:31:56 Default Need republishing Pr…" at bounding box center [523, 0] width 1046 height 0
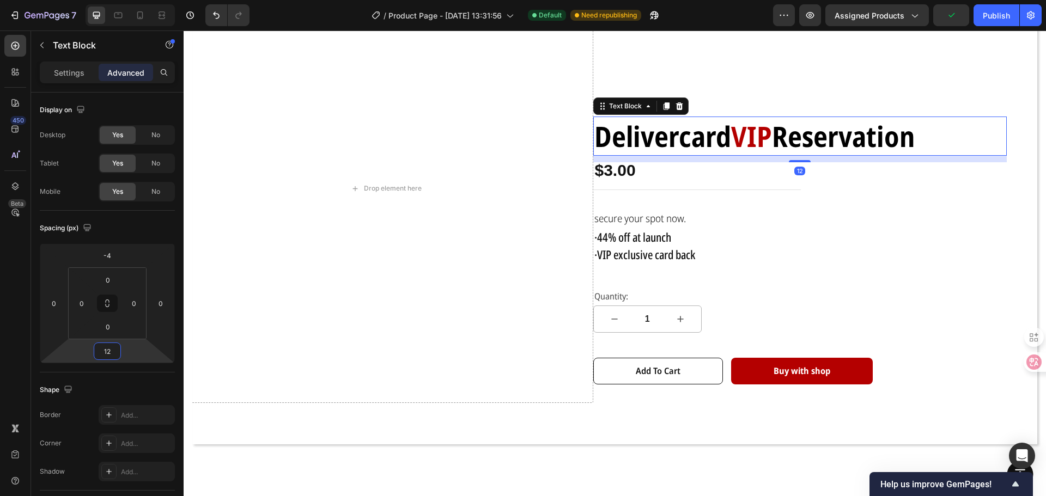
type input "14"
click at [126, 0] on html "7 Version history / Product Page - [DATE] 13:31:56 Default Need republishing Pr…" at bounding box center [523, 0] width 1046 height 0
click at [798, 213] on p "secure your spot now." at bounding box center [800, 219] width 412 height 16
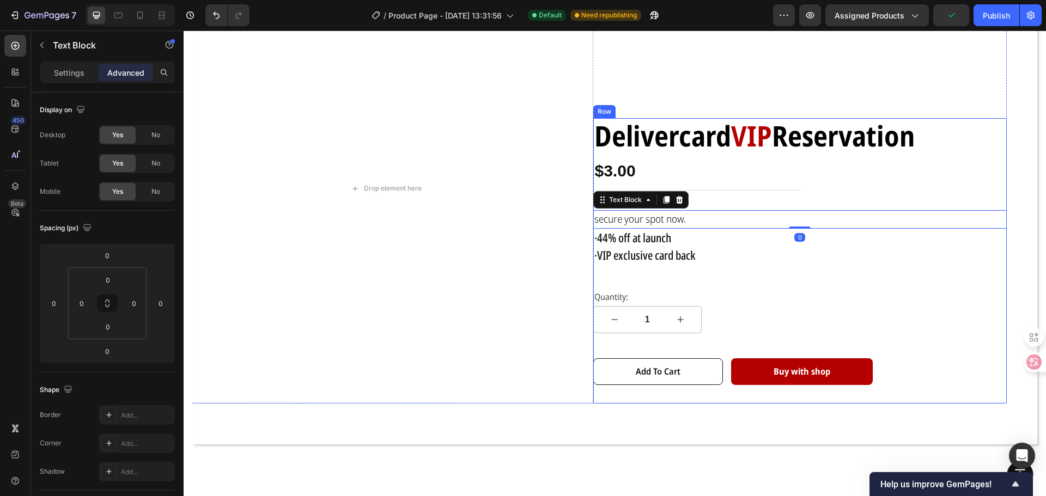
click at [801, 278] on div "Delivercard VIP Reservation Text Block $3.00 Product Price Product Price Row se…" at bounding box center [800, 260] width 414 height 285
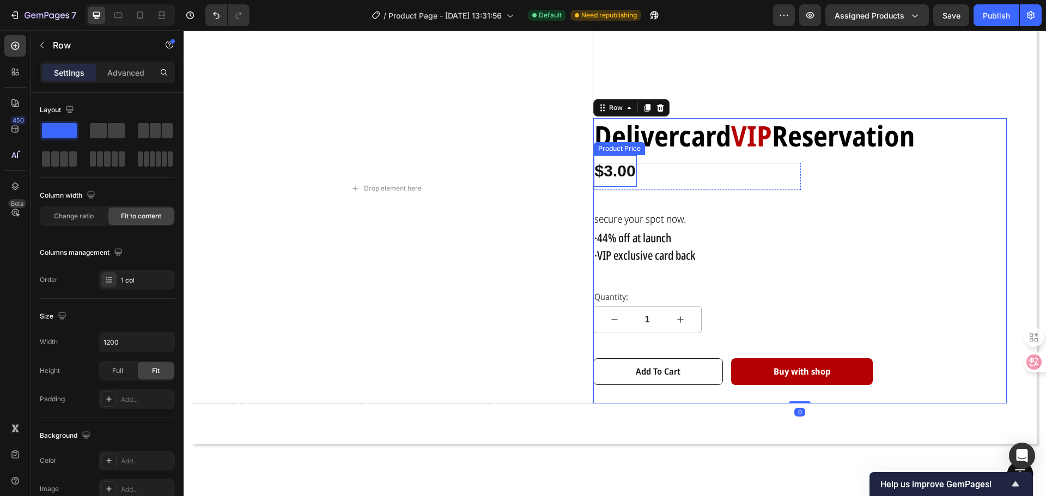
click at [611, 169] on div "$3.00" at bounding box center [615, 171] width 43 height 32
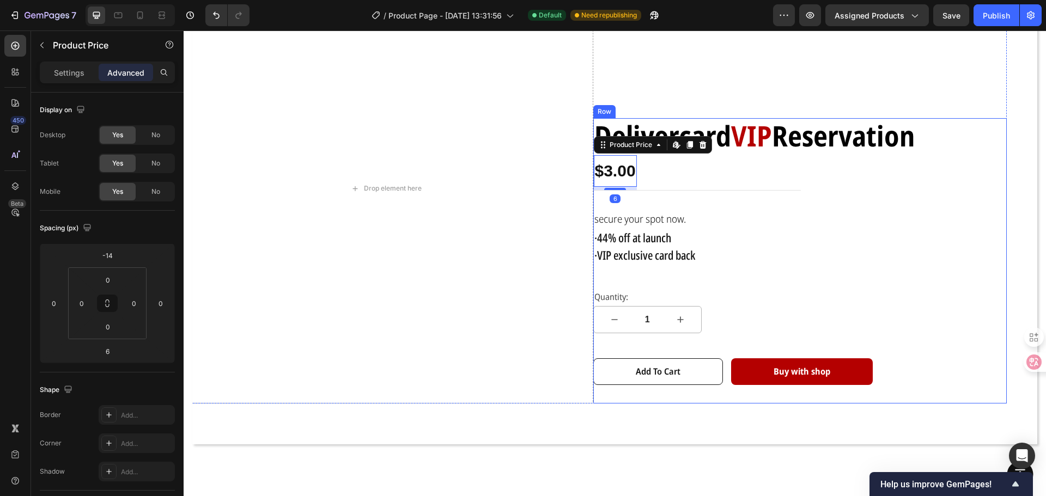
click at [780, 206] on div "Delivercard VIP Reservation Text Block $3.00 Product Price Edit content in Shop…" at bounding box center [800, 260] width 414 height 285
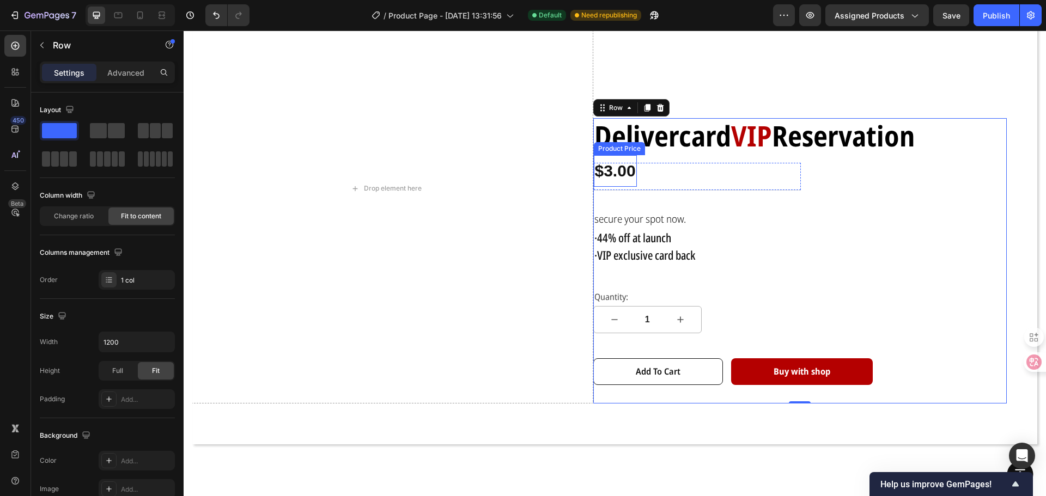
click at [611, 174] on div "$3.00" at bounding box center [615, 171] width 43 height 32
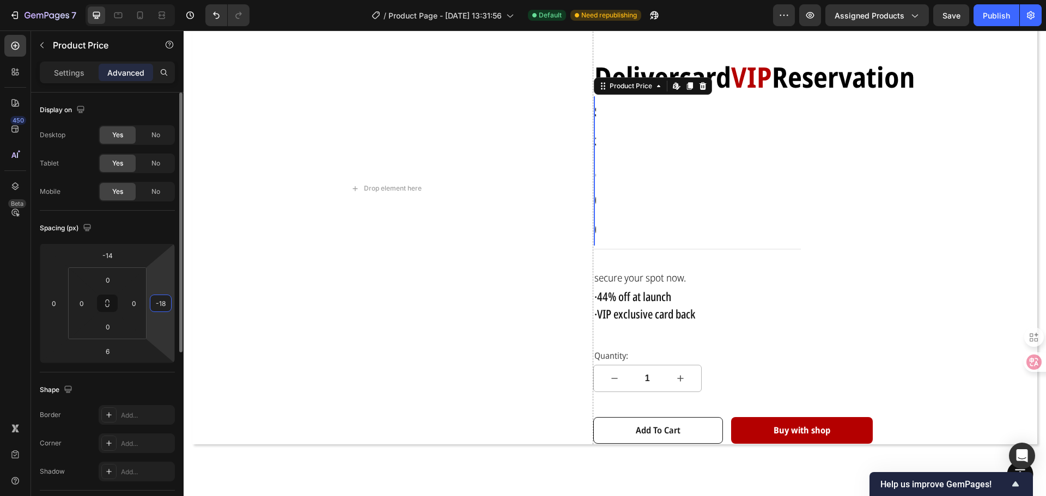
drag, startPoint x: 161, startPoint y: 288, endPoint x: 156, endPoint y: 270, distance: 18.3
click at [156, 0] on html "7 Version history / Product Page - [DATE] 13:31:56 Default Need republishing Pr…" at bounding box center [523, 0] width 1046 height 0
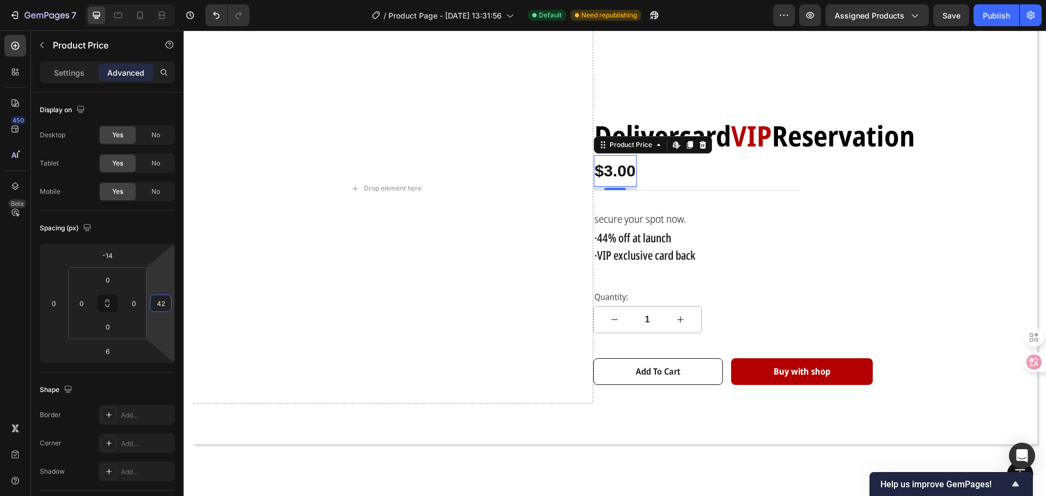
type input "52"
click at [156, 0] on html "7 Version history / Product Page - [DATE] 13:31:56 Default Need republishing Pr…" at bounding box center [523, 0] width 1046 height 0
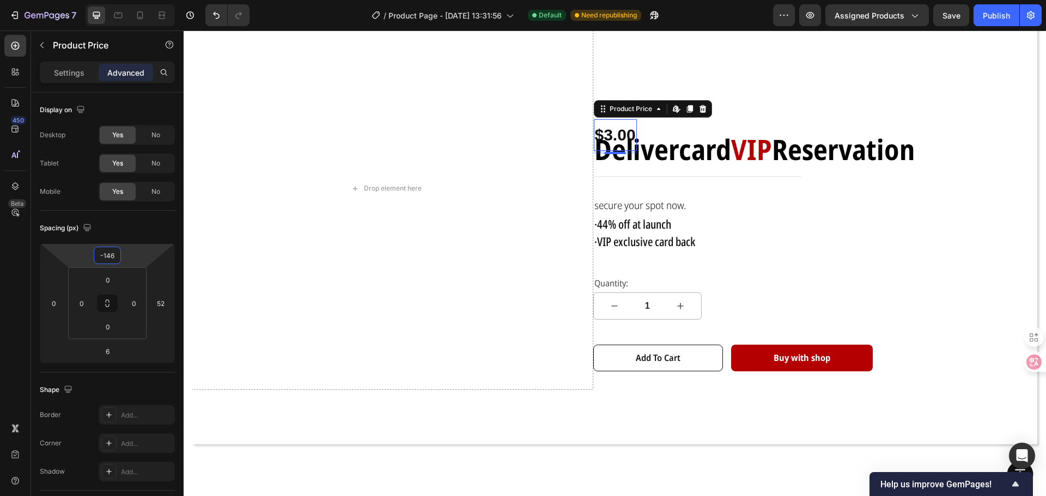
drag, startPoint x: 165, startPoint y: 222, endPoint x: 168, endPoint y: 292, distance: 70.4
click at [168, 0] on html "7 Version history / Product Page - [DATE] 13:31:56 Default Need republishing Pr…" at bounding box center [523, 0] width 1046 height 0
type input "-14"
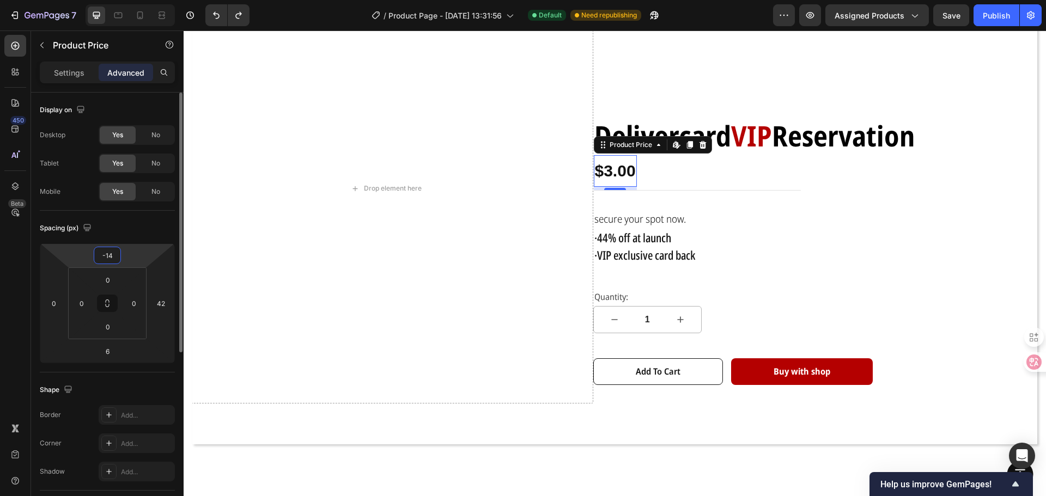
type input "0"
drag, startPoint x: 60, startPoint y: 291, endPoint x: 59, endPoint y: 284, distance: 6.6
click at [59, 0] on html "7 Version history / Product Page - [DATE] 13:31:56 Default Need republishing Pr…" at bounding box center [523, 0] width 1046 height 0
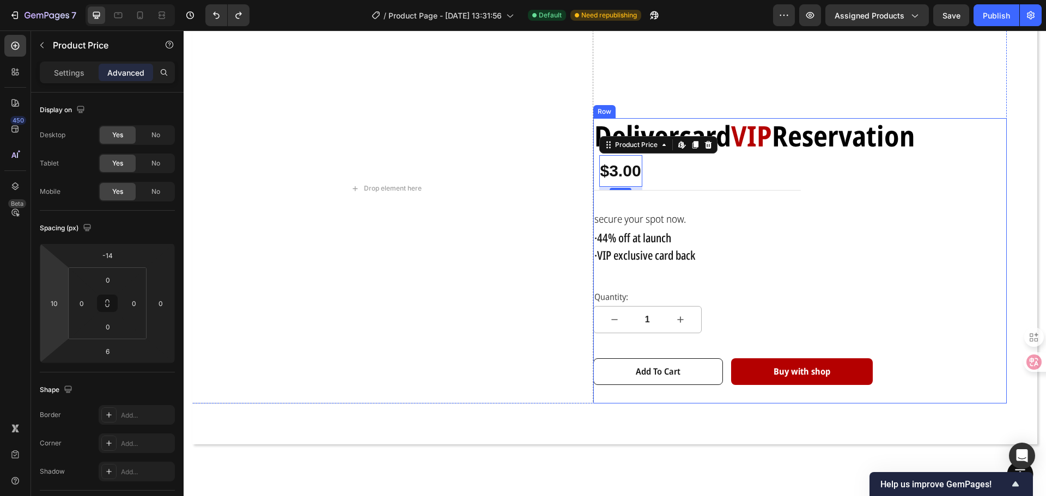
type input "0"
click at [840, 264] on div "Delivercard VIP Reservation Text Block $3.00 Product Price Edit content in Shop…" at bounding box center [800, 260] width 414 height 285
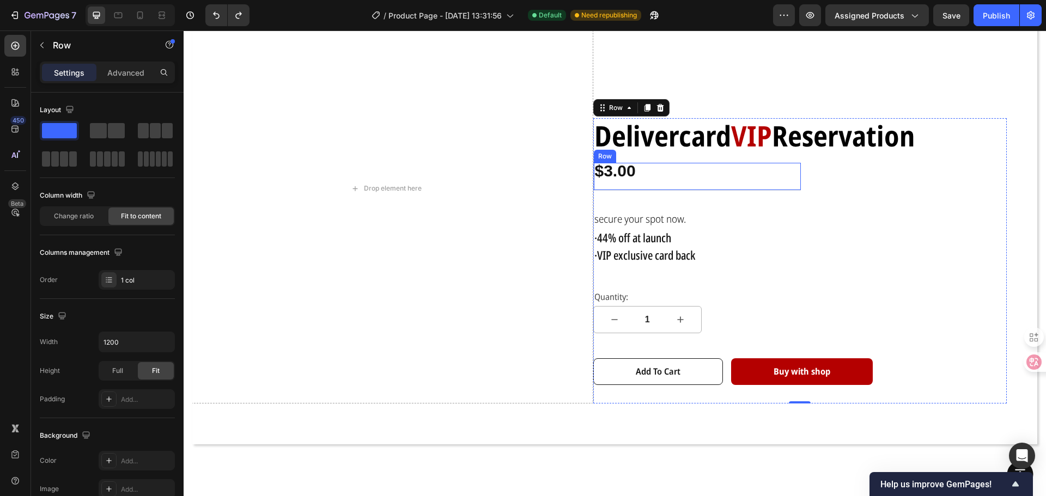
click at [632, 172] on div "$3.00" at bounding box center [615, 171] width 43 height 32
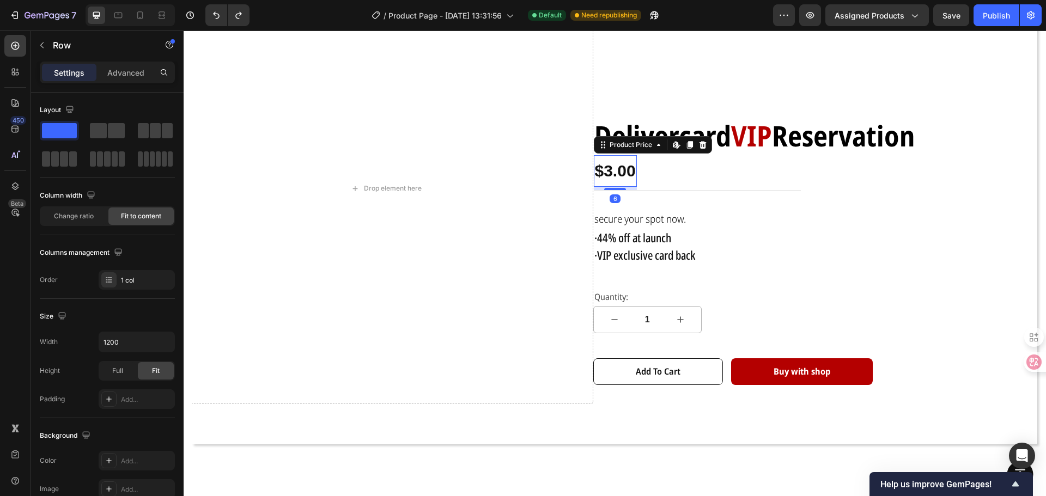
click at [632, 172] on div "$3.00" at bounding box center [615, 171] width 43 height 32
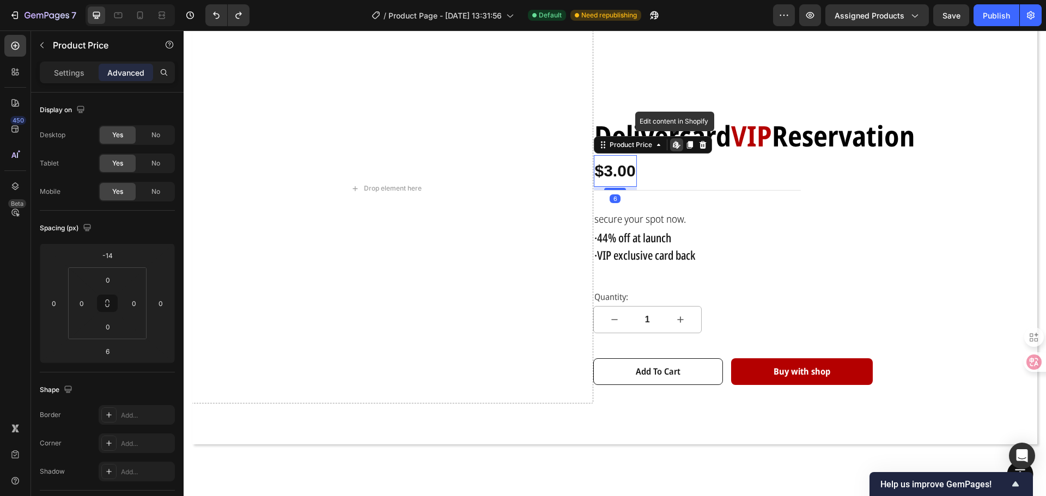
click at [630, 171] on div "$3.00" at bounding box center [615, 171] width 43 height 32
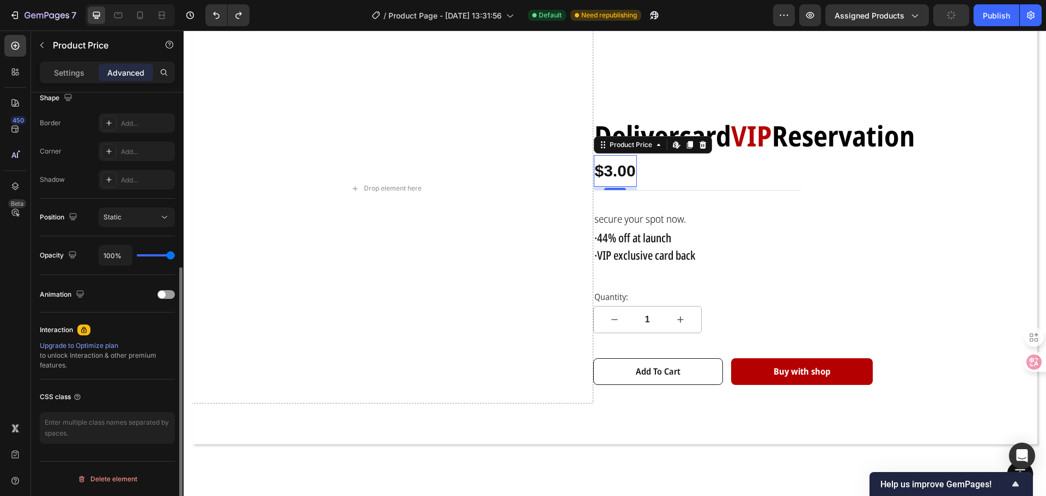
scroll to position [0, 0]
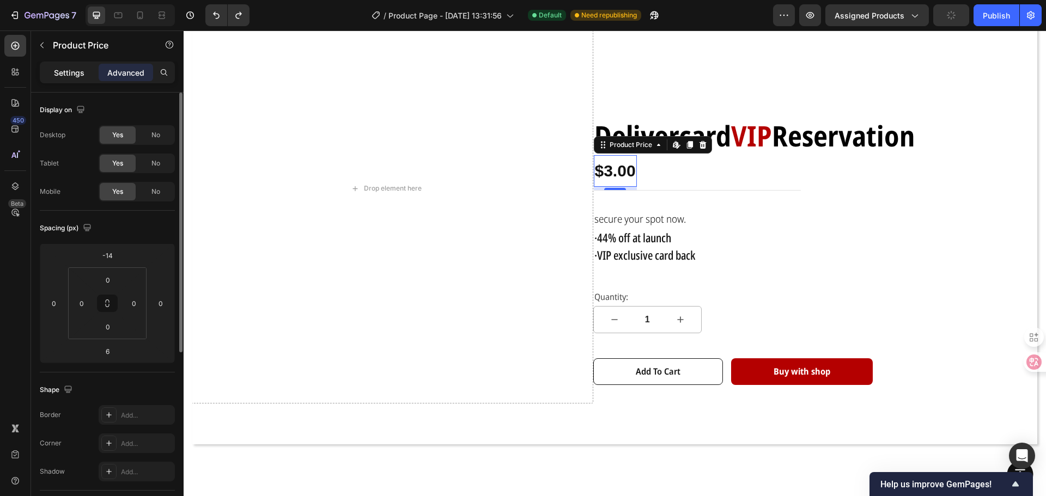
click at [80, 70] on p "Settings" at bounding box center [69, 72] width 31 height 11
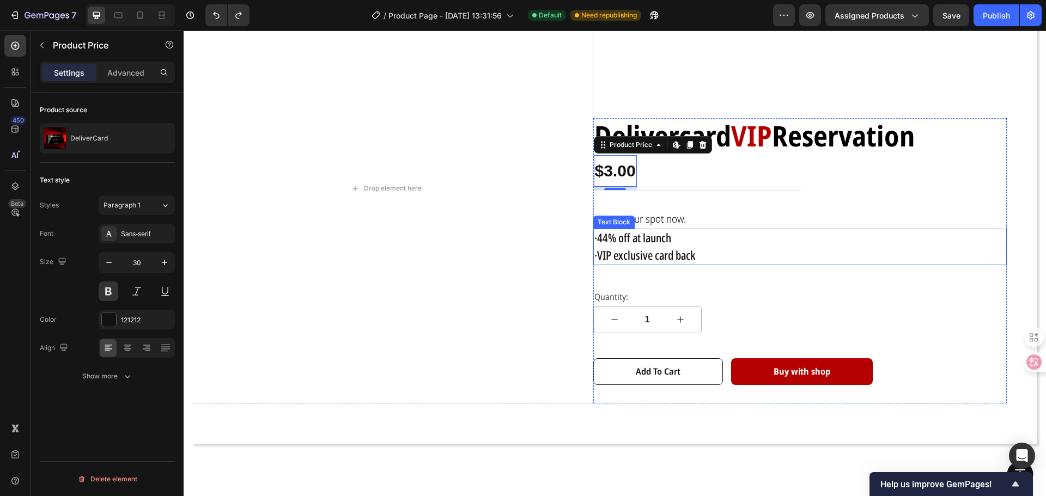
click at [690, 250] on span "·VIP exclusive card back" at bounding box center [644, 255] width 101 height 16
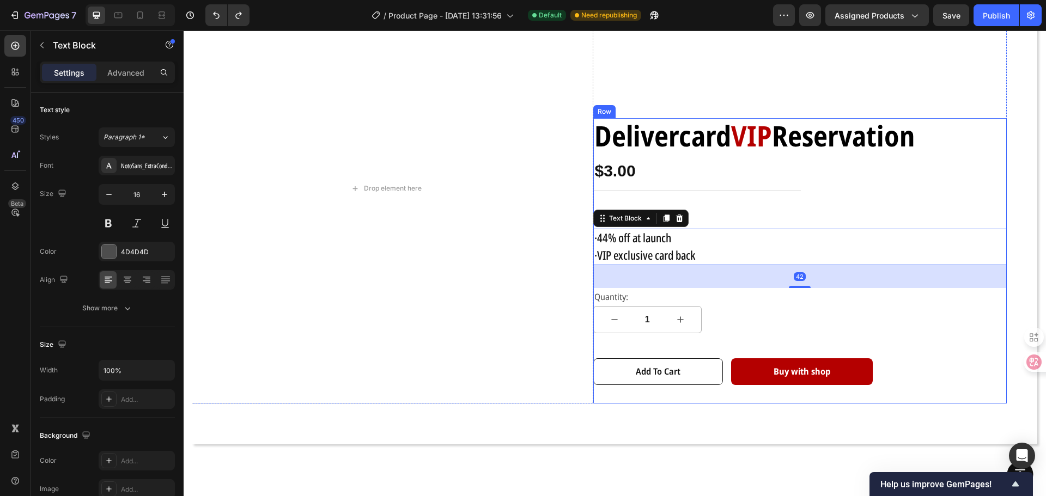
click at [920, 330] on div "Delivercard VIP Reservation Text Block $3.00 Product Price Product Price Row se…" at bounding box center [800, 260] width 414 height 285
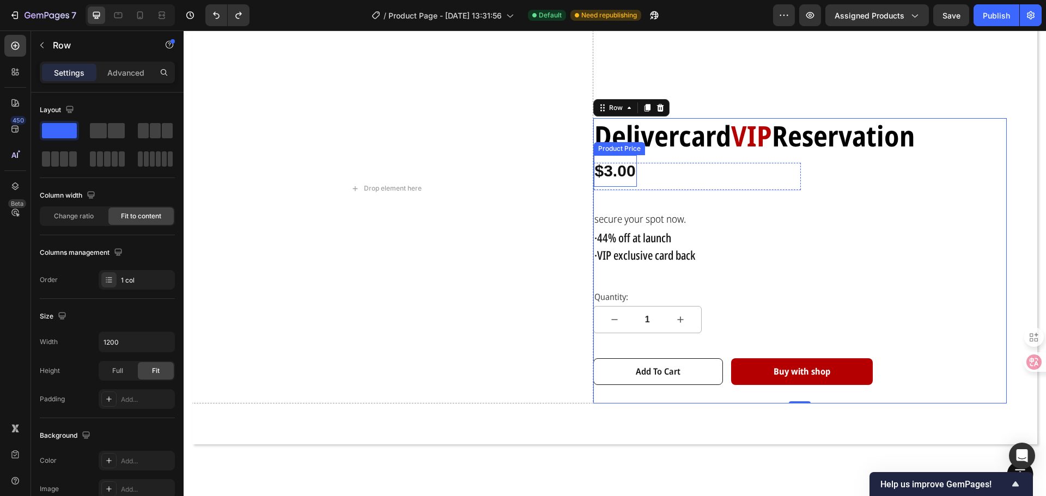
click at [625, 169] on div "$3.00" at bounding box center [615, 171] width 43 height 32
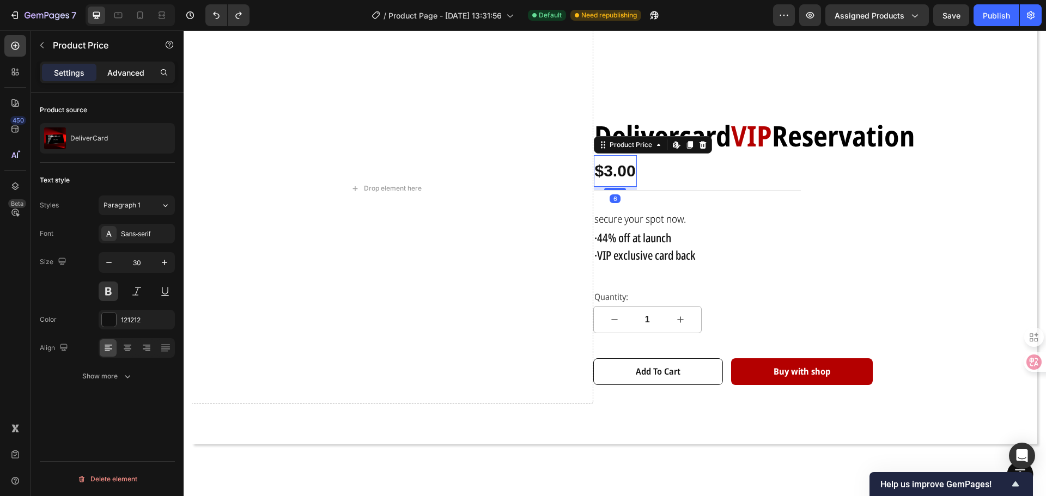
click at [138, 73] on p "Advanced" at bounding box center [125, 72] width 37 height 11
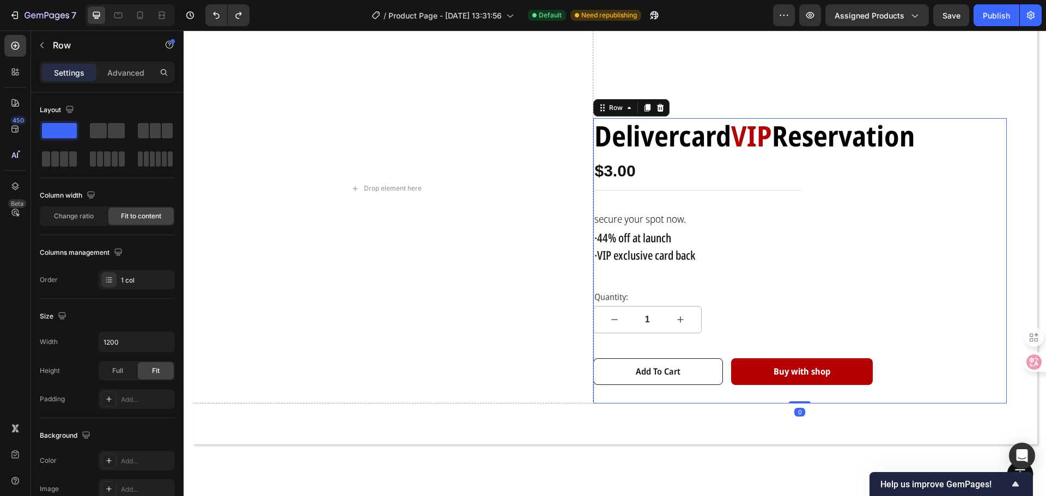
click at [671, 270] on div "Delivercard VIP Reservation Text Block $3.00 Product Price Product Price Row se…" at bounding box center [800, 260] width 414 height 285
click at [688, 141] on strong "Delivercard" at bounding box center [662, 135] width 137 height 39
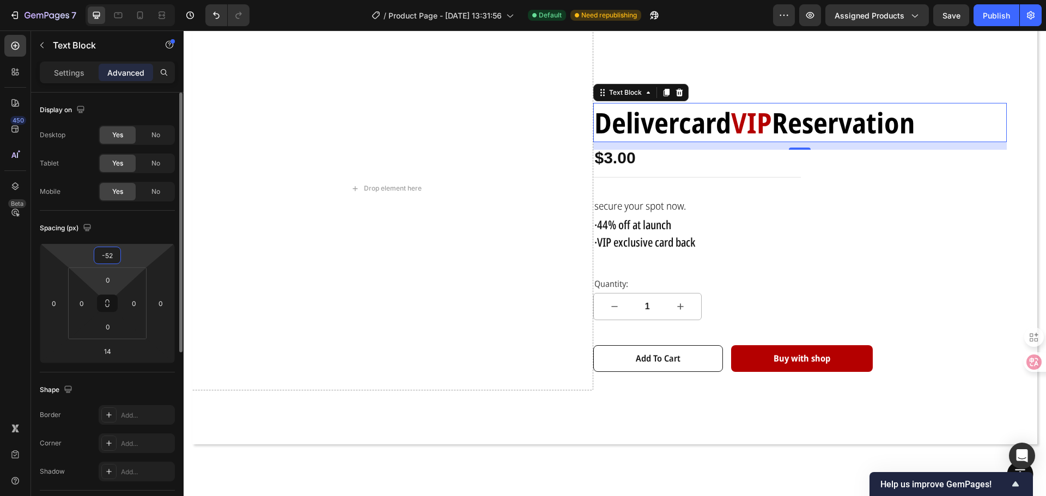
drag, startPoint x: 131, startPoint y: 260, endPoint x: 134, endPoint y: 273, distance: 14.0
click at [134, 0] on html "7 Version history / Product Page - [DATE] 13:31:56 Default Need republishing Pr…" at bounding box center [523, 0] width 1046 height 0
type input "-54"
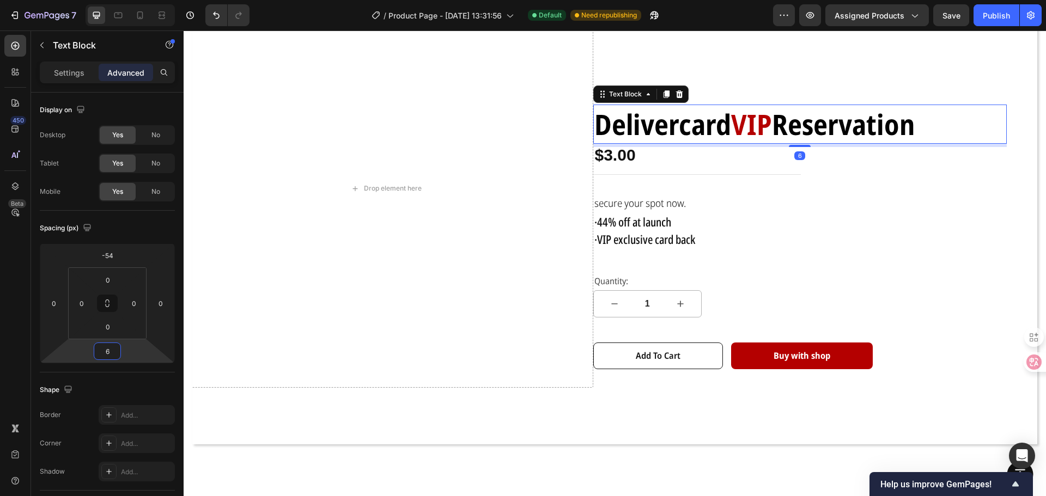
type input "8"
click at [126, 0] on html "7 Version history / Product Page - [DATE] 13:31:56 Default Need republishing Pr…" at bounding box center [523, 0] width 1046 height 0
click at [536, 303] on div "Drop element here" at bounding box center [386, 189] width 414 height 400
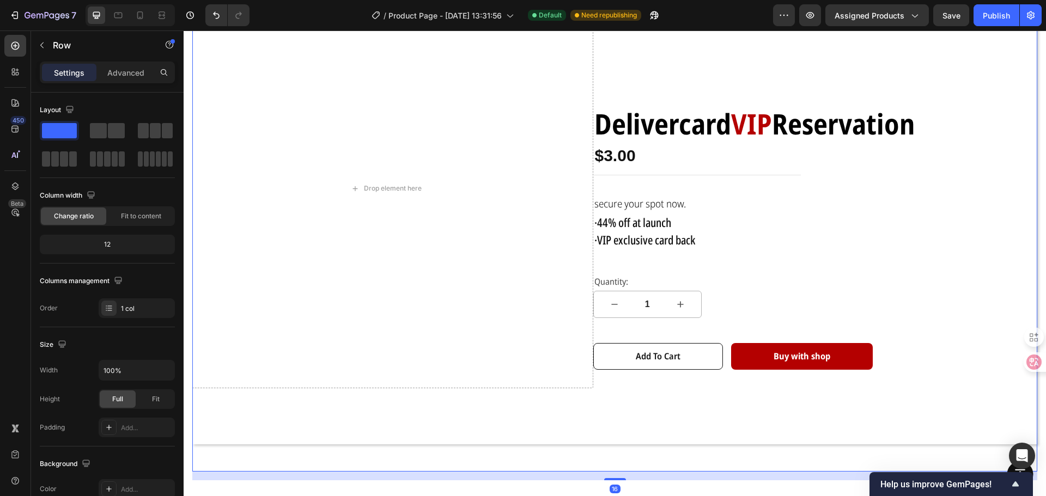
click at [779, 451] on div "Drop element here Delivercard VIP Reservation Text Block $3.00 Product Price Pr…" at bounding box center [614, 220] width 845 height 502
click at [710, 359] on button "Add to cart" at bounding box center [658, 356] width 130 height 27
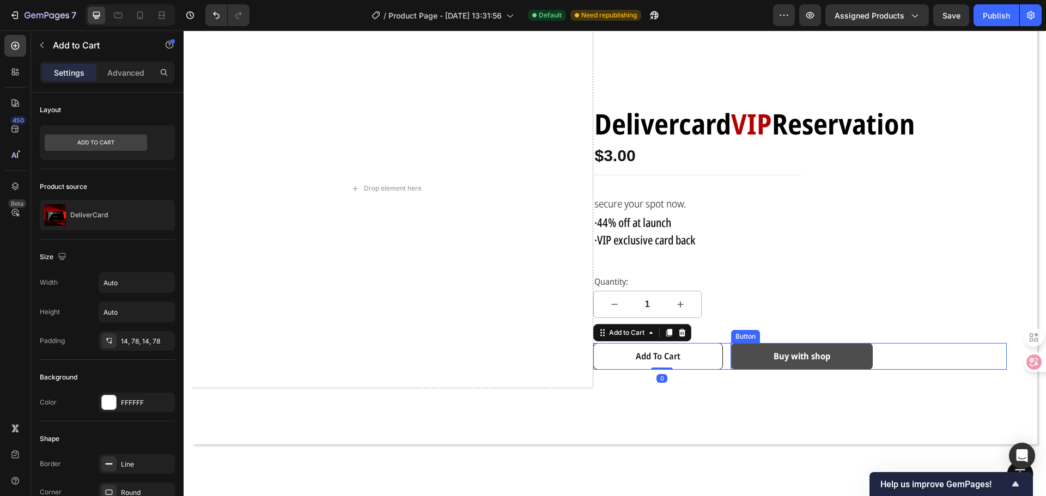
click at [739, 358] on link "Buy with shop" at bounding box center [802, 356] width 142 height 27
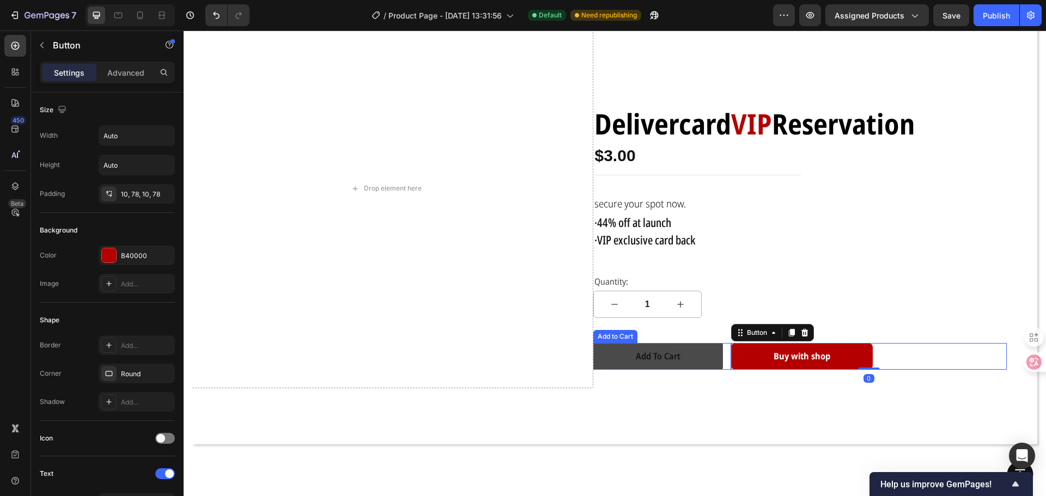
click at [709, 355] on button "Add to cart" at bounding box center [658, 356] width 130 height 27
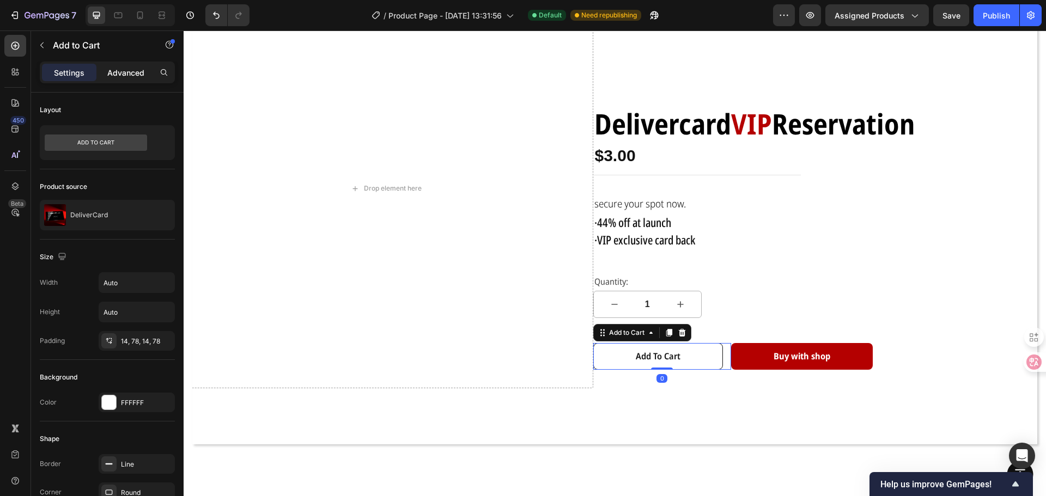
click at [130, 71] on p "Advanced" at bounding box center [125, 72] width 37 height 11
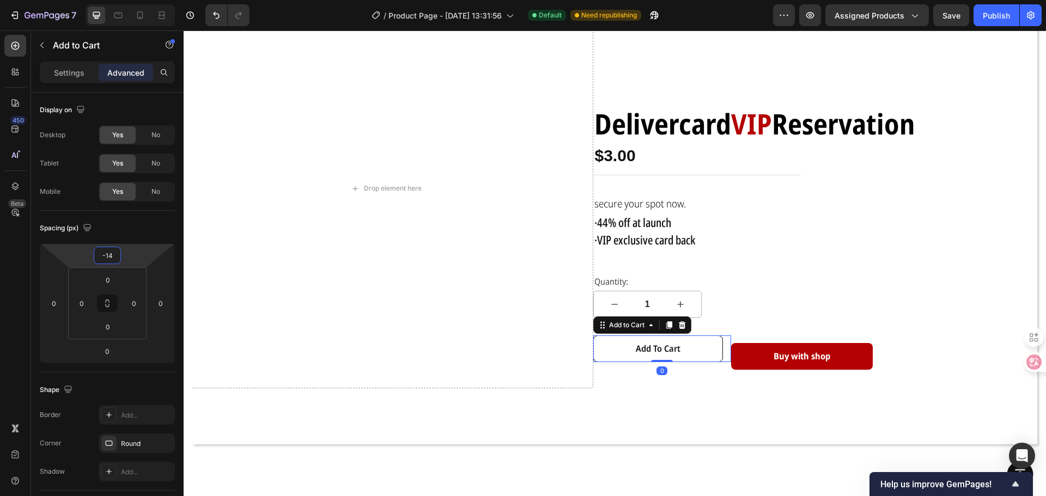
click at [130, 0] on html "7 Version history / Product Page - [DATE] 13:31:56 Default Need republishing Pr…" at bounding box center [523, 0] width 1046 height 0
click at [129, 0] on html "7 Version history / Product Page - [DATE] 13:31:56 Default Need republishing Pr…" at bounding box center [523, 0] width 1046 height 0
type input "-18"
click at [131, 0] on html "7 Version history / Product Page - [DATE] 13:31:56 Default Need republishing Pr…" at bounding box center [523, 0] width 1046 height 0
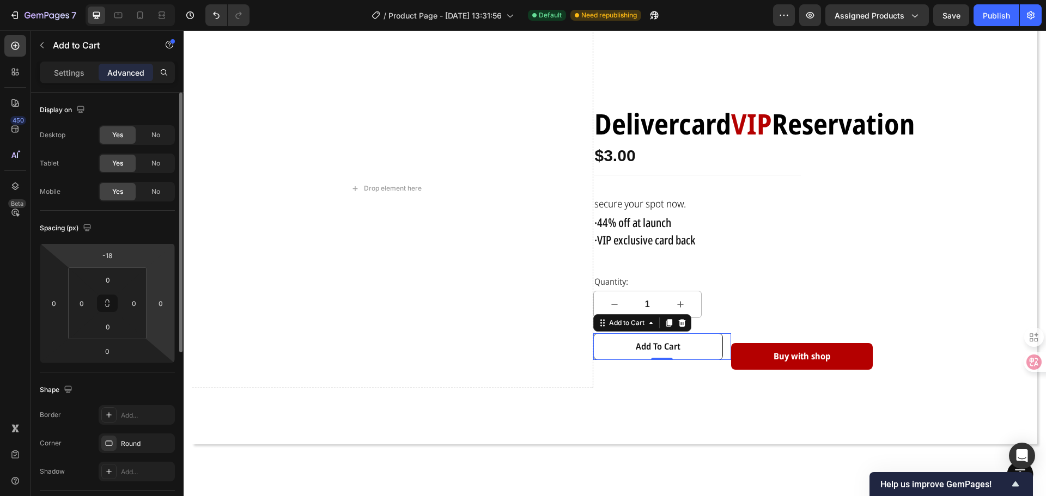
click at [131, 0] on html "7 Version history / Product Page - [DATE] 13:31:56 Default Need republishing Pr…" at bounding box center [523, 0] width 1046 height 0
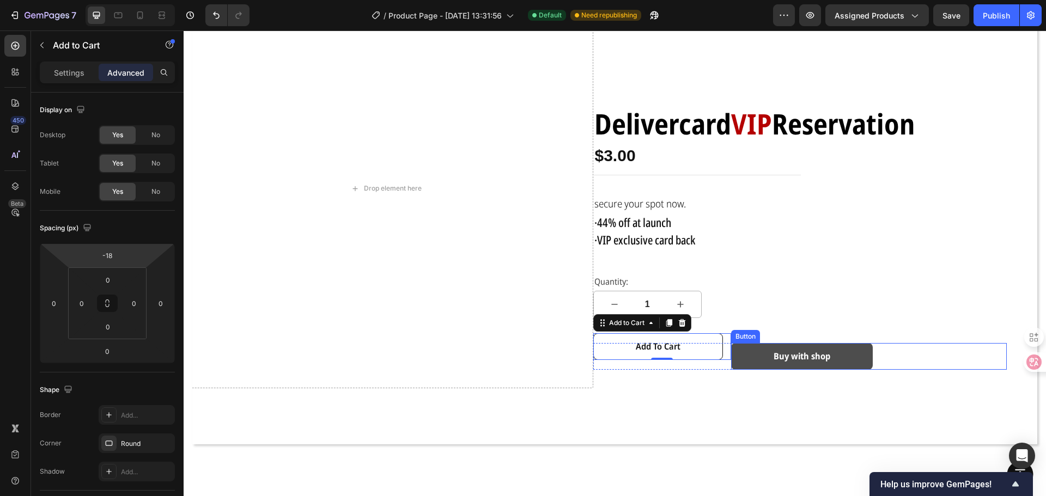
click at [757, 351] on link "Buy with shop" at bounding box center [802, 356] width 142 height 27
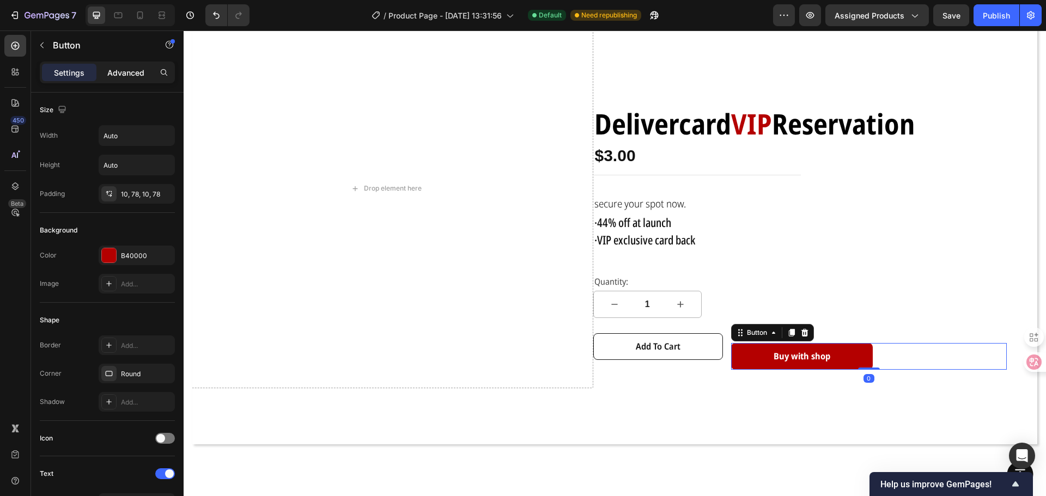
click at [118, 64] on div "Advanced" at bounding box center [126, 72] width 54 height 17
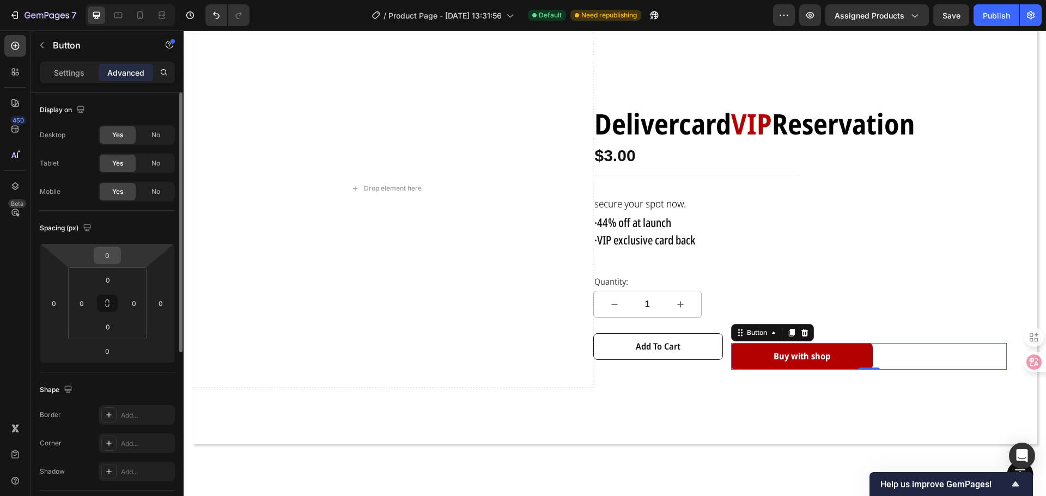
click at [110, 256] on input "0" at bounding box center [107, 255] width 22 height 16
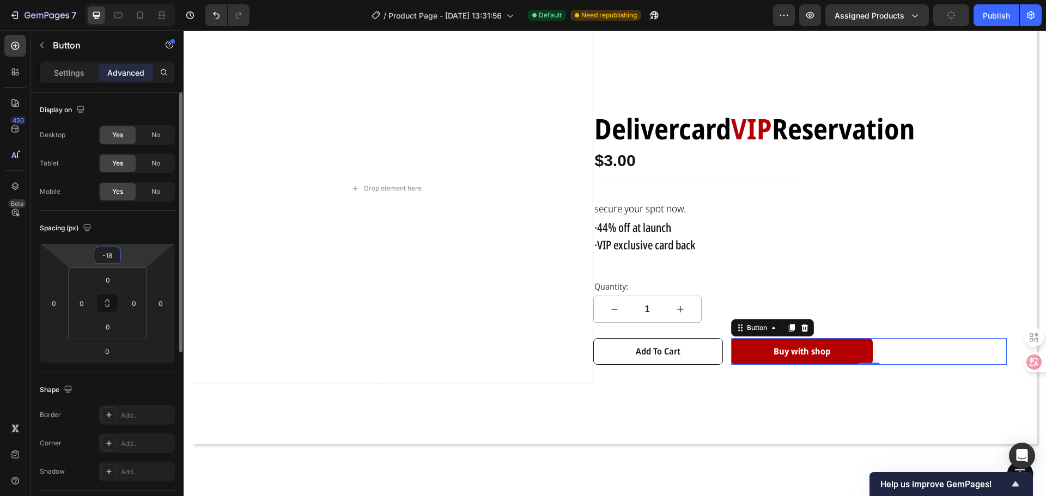
type input "-18"
click at [143, 232] on div "Spacing (px)" at bounding box center [107, 228] width 135 height 17
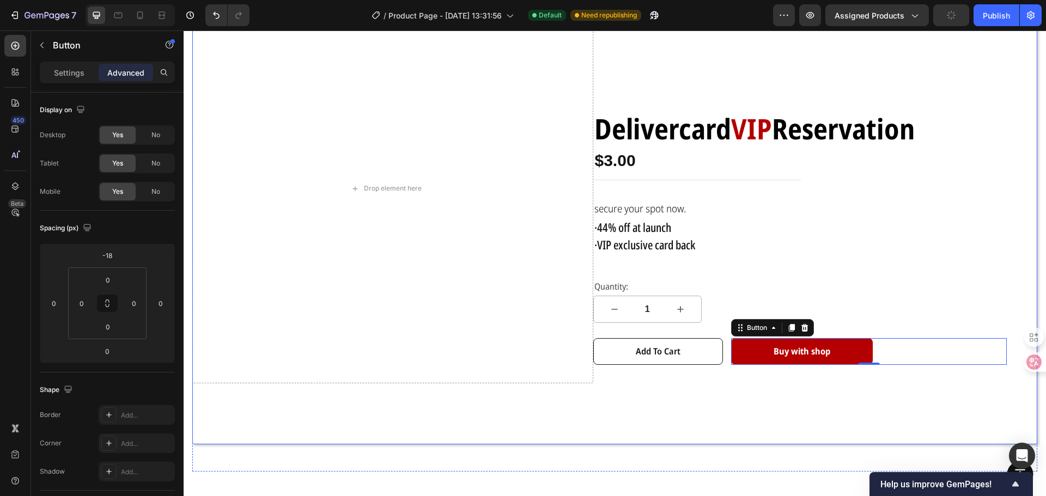
click at [740, 398] on div "Drop element here Delivercard VIP Reservation Text Block $3.00 Product Price Pr…" at bounding box center [615, 206] width 828 height 427
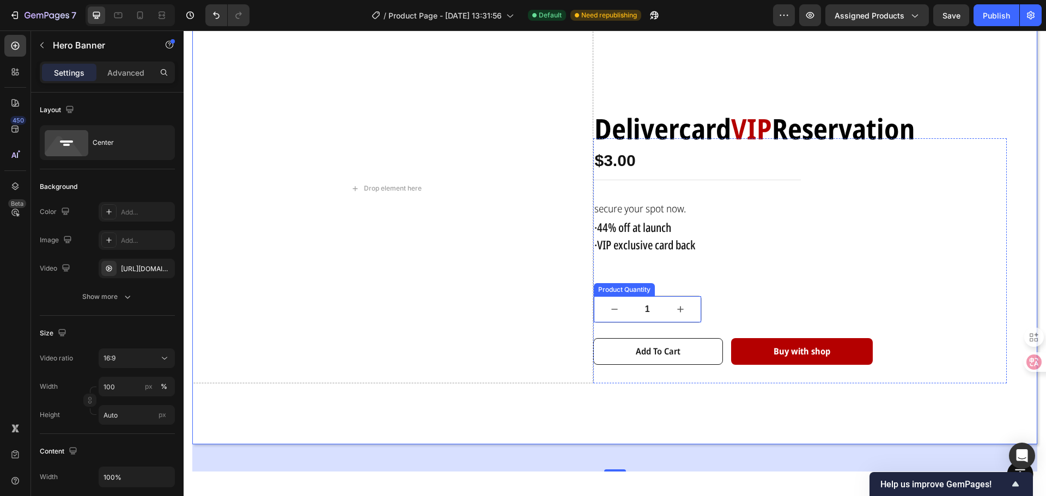
click at [686, 310] on button "increment" at bounding box center [680, 309] width 41 height 26
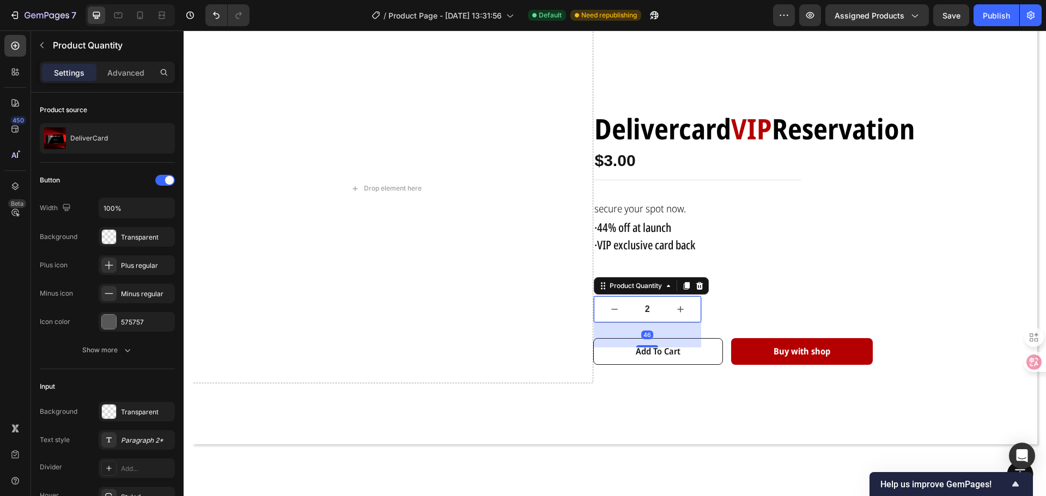
click at [611, 306] on icon "decrement" at bounding box center [614, 309] width 11 height 11
click at [691, 307] on button "increment" at bounding box center [680, 309] width 41 height 26
type input "2"
click at [122, 66] on div "Advanced" at bounding box center [126, 72] width 54 height 17
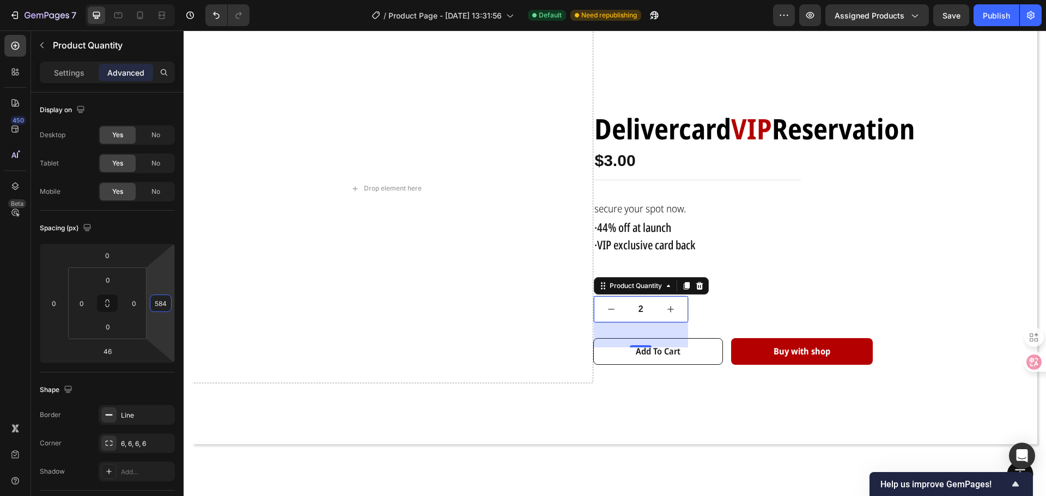
drag, startPoint x: 169, startPoint y: 289, endPoint x: 166, endPoint y: 282, distance: 7.3
click at [166, 0] on html "7 Version history / Product Page - [DATE] 13:31:56 Default Need republishing Pr…" at bounding box center [523, 0] width 1046 height 0
click at [165, 0] on html "7 Version history / Product Page - [DATE] 13:31:56 Default Need republishing Pr…" at bounding box center [523, 0] width 1046 height 0
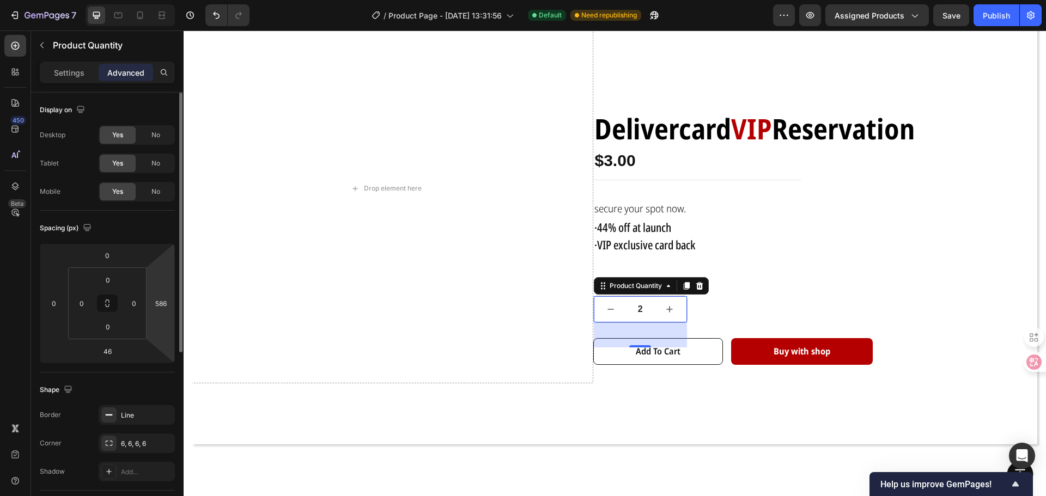
click at [167, 0] on html "7 Version history / Product Page - [DATE] 13:31:56 Default Need republishing Pr…" at bounding box center [523, 0] width 1046 height 0
type input "588"
click at [170, 0] on html "7 Version history / Product Page - [DATE] 13:31:56 Default Need republishing Pr…" at bounding box center [523, 0] width 1046 height 0
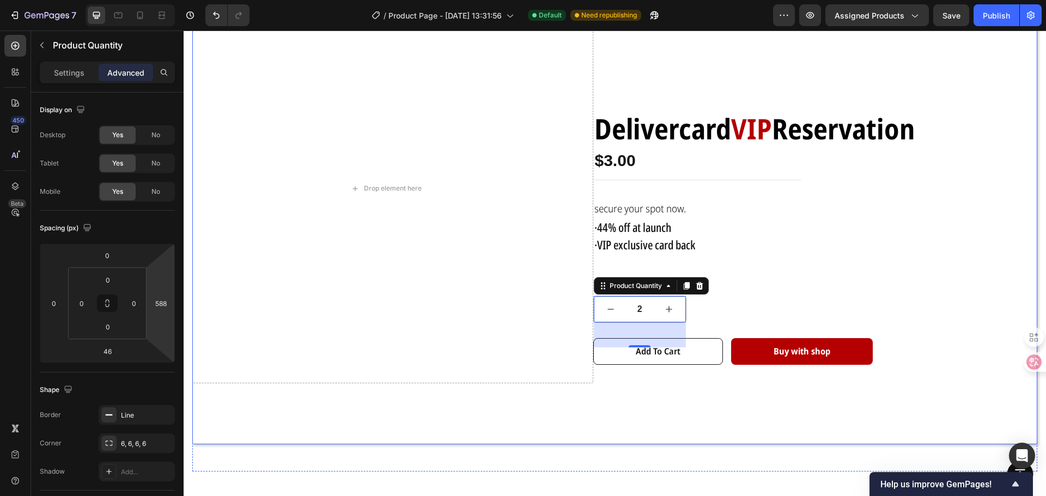
click at [713, 410] on div "Drop element here Delivercard VIP Reservation Text Block $3.00 Product Price Pr…" at bounding box center [615, 206] width 828 height 427
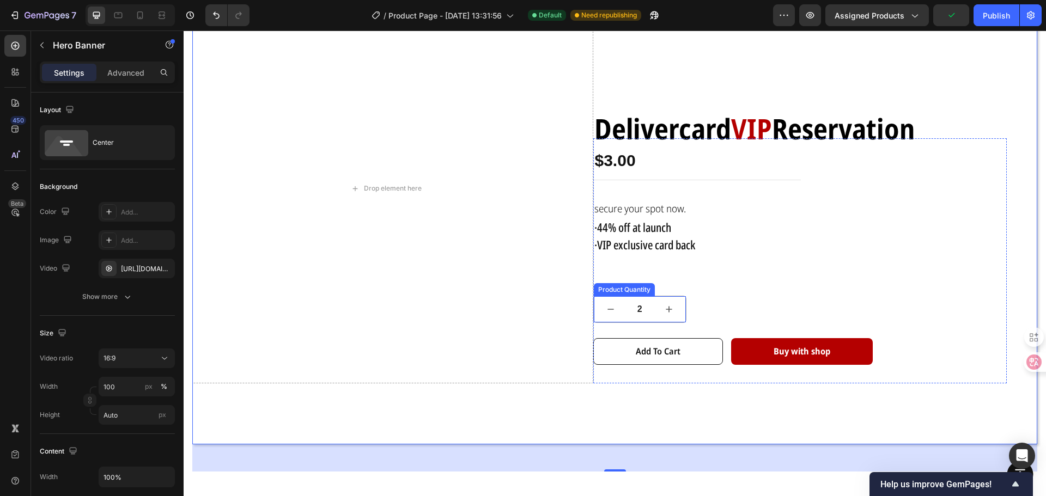
click at [674, 296] on button "increment" at bounding box center [669, 309] width 34 height 26
type input "3"
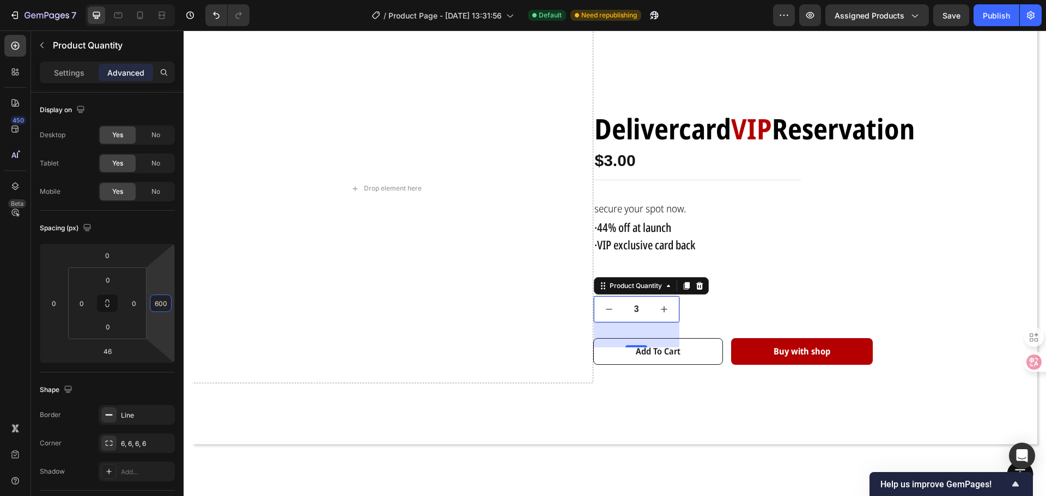
click at [172, 0] on html "7 Version history / Product Page - [DATE] 13:31:56 Default Need republishing Pr…" at bounding box center [523, 0] width 1046 height 0
click at [173, 0] on html "7 Version history / Product Page - [DATE] 13:31:56 Default Need republishing Pr…" at bounding box center [523, 0] width 1046 height 0
type input "590"
click at [169, 0] on html "7 Version history / Product Page - [DATE] 13:31:56 Default Need republishing Pr…" at bounding box center [523, 0] width 1046 height 0
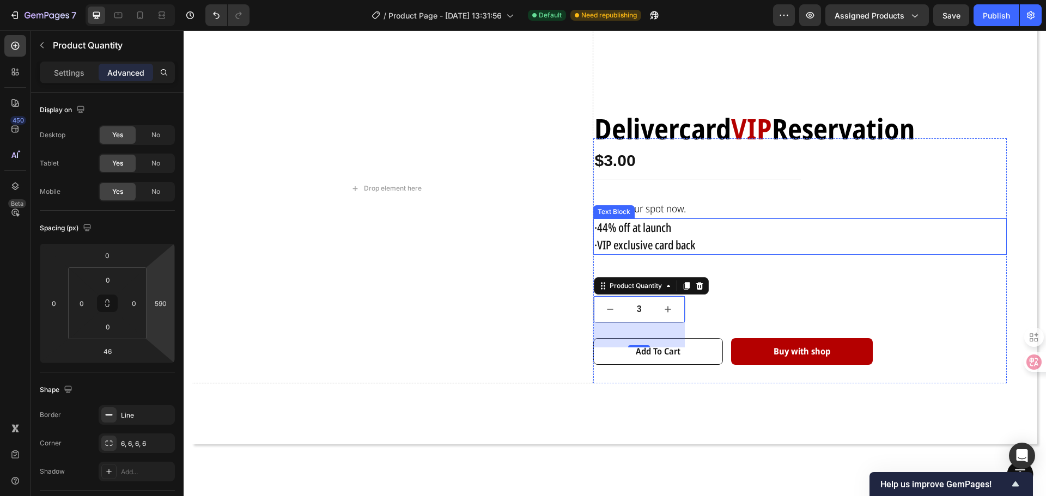
click at [759, 247] on p "·VIP exclusive card back" at bounding box center [800, 245] width 412 height 17
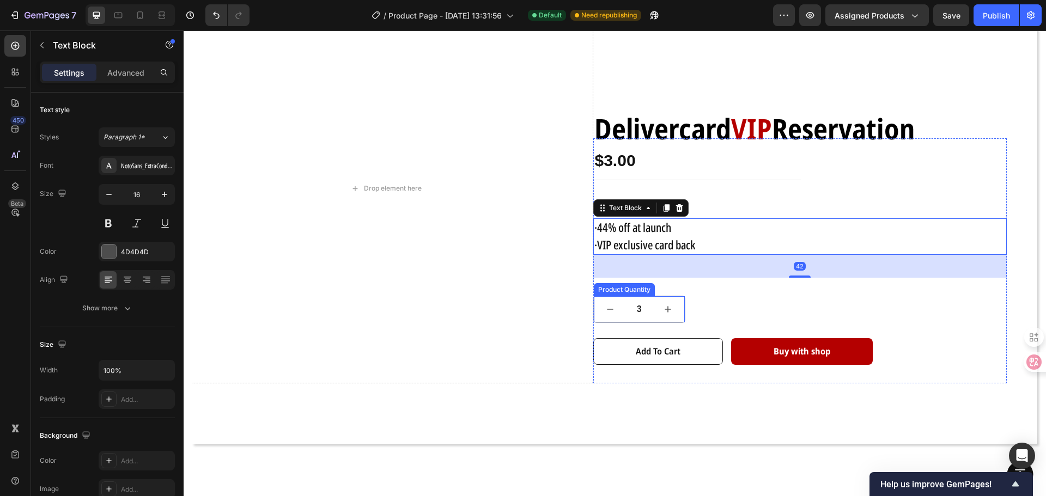
click at [655, 296] on div "3 Product Quantity" at bounding box center [639, 309] width 93 height 27
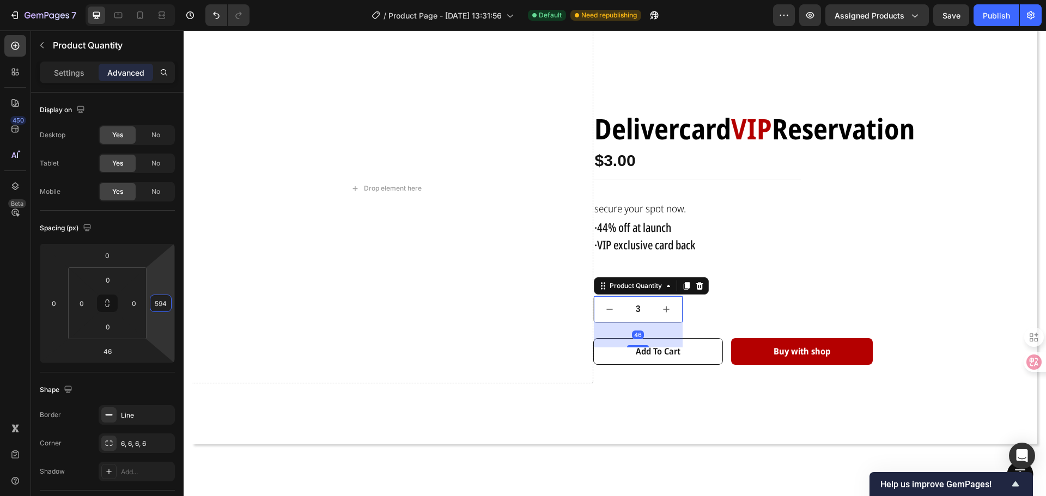
type input "592"
click at [171, 0] on html "7 Version history / Product Page - [DATE] 13:31:56 Default Need republishing Pr…" at bounding box center [523, 0] width 1046 height 0
click at [777, 252] on div "·44% off at launch ·VIP exclusive card back" at bounding box center [800, 236] width 414 height 37
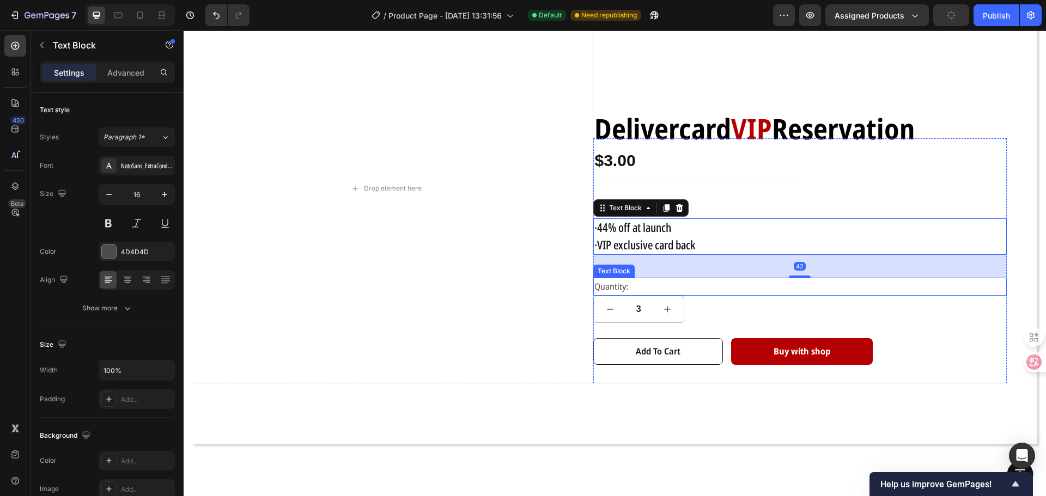
click at [851, 291] on p "Quantity:" at bounding box center [800, 287] width 412 height 16
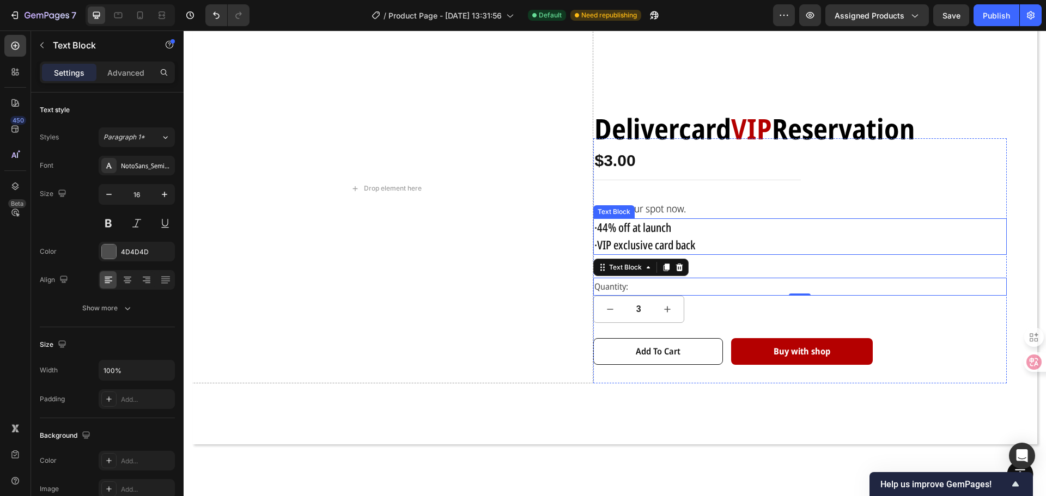
click at [895, 245] on p "·VIP exclusive card back" at bounding box center [800, 245] width 412 height 17
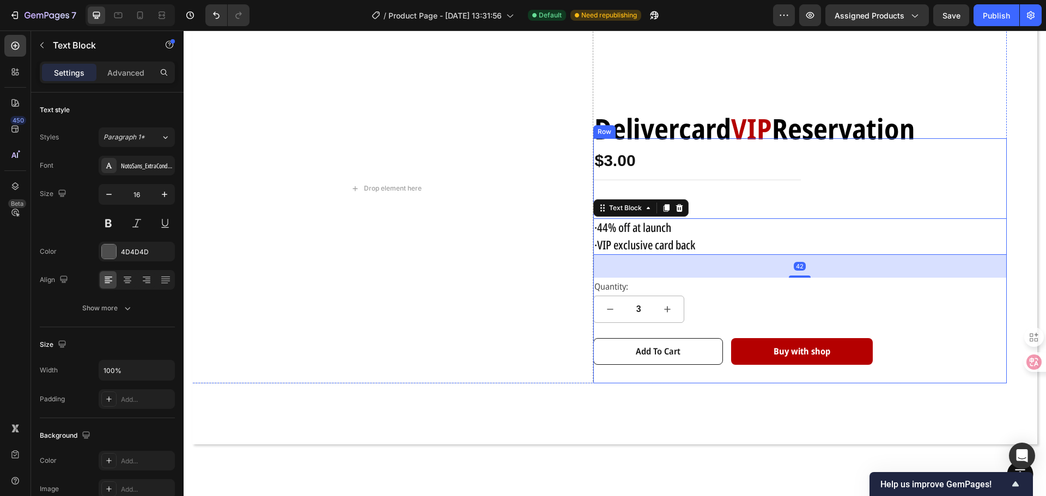
click at [957, 297] on div "Delivercard VIP Reservation Text Block $3.00 Product Price Product Price Row se…" at bounding box center [800, 260] width 414 height 245
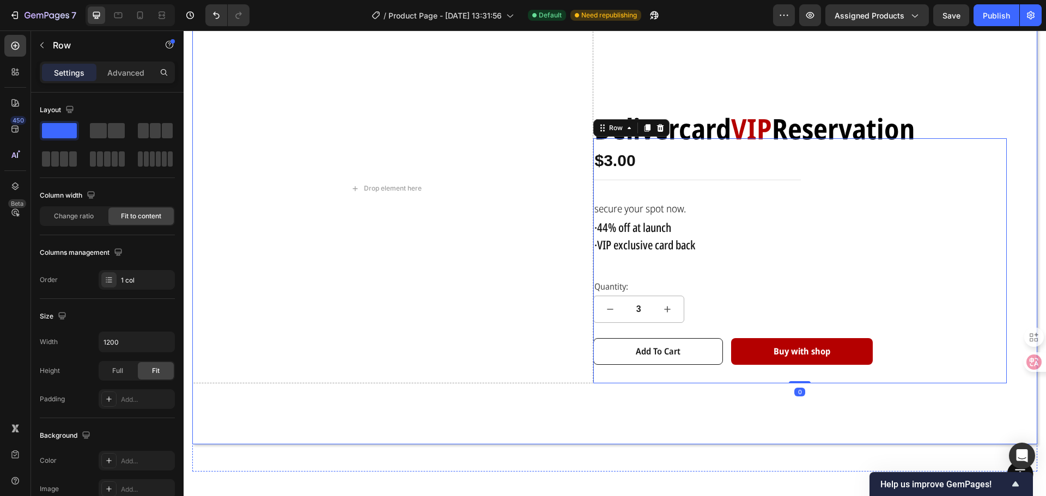
click at [1015, 292] on div "Drop element here Delivercard VIP Reservation Text Block $3.00 Product Price Pr…" at bounding box center [615, 206] width 828 height 427
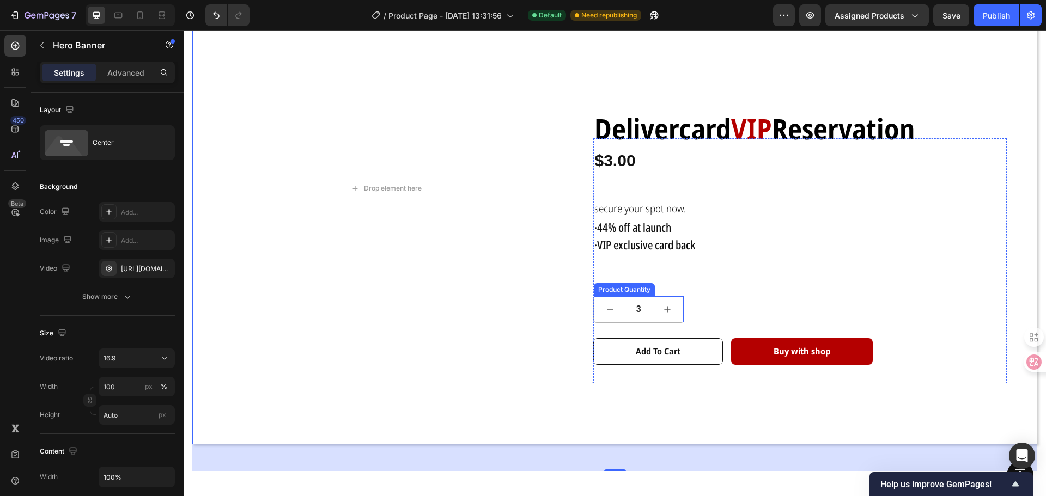
click at [612, 296] on div "3 Product Quantity" at bounding box center [639, 309] width 92 height 27
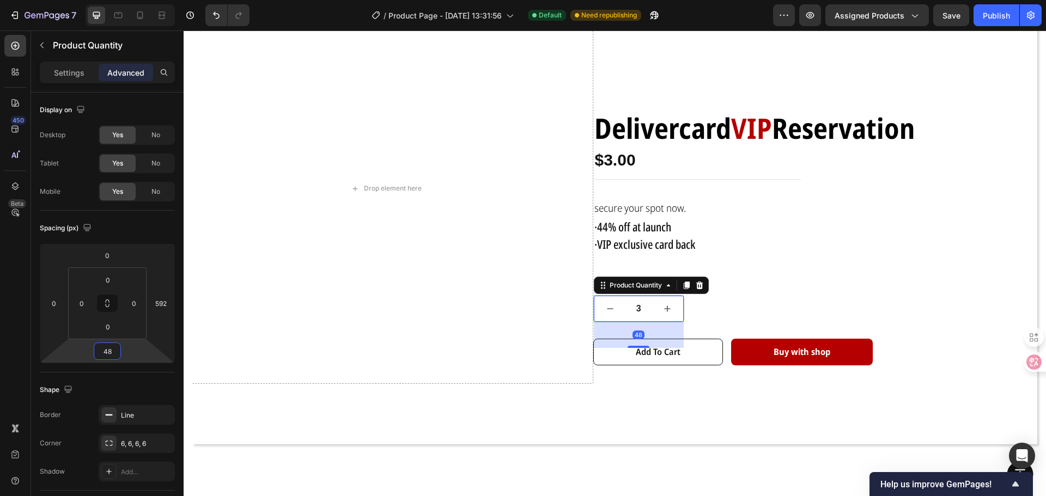
click at [126, 0] on html "7 Version history / Product Page - [DATE] 13:31:56 Default Need republishing Pr…" at bounding box center [523, 0] width 1046 height 0
type input "46"
type input "594"
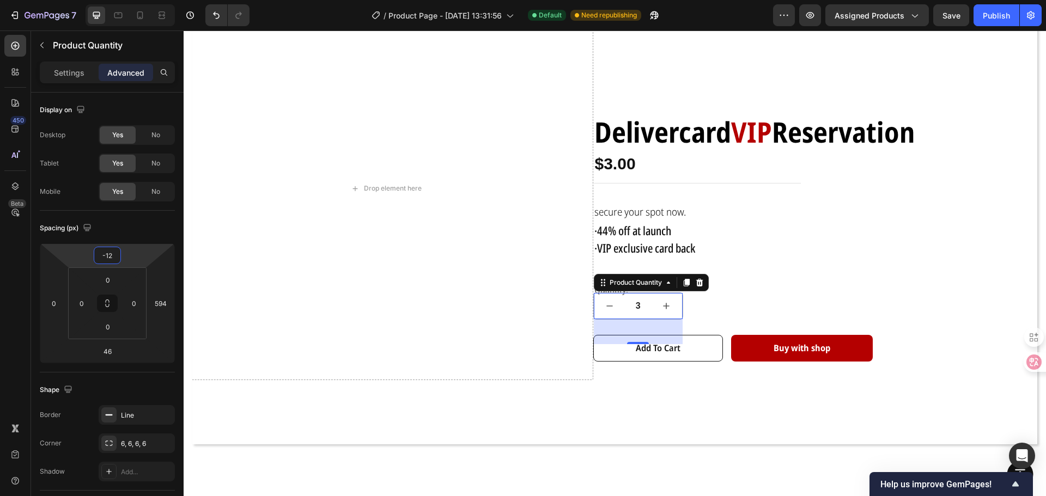
click at [136, 0] on html "7 Version history / Product Page - [DATE] 13:31:56 Default Need republishing Pr…" at bounding box center [523, 0] width 1046 height 0
type input "0"
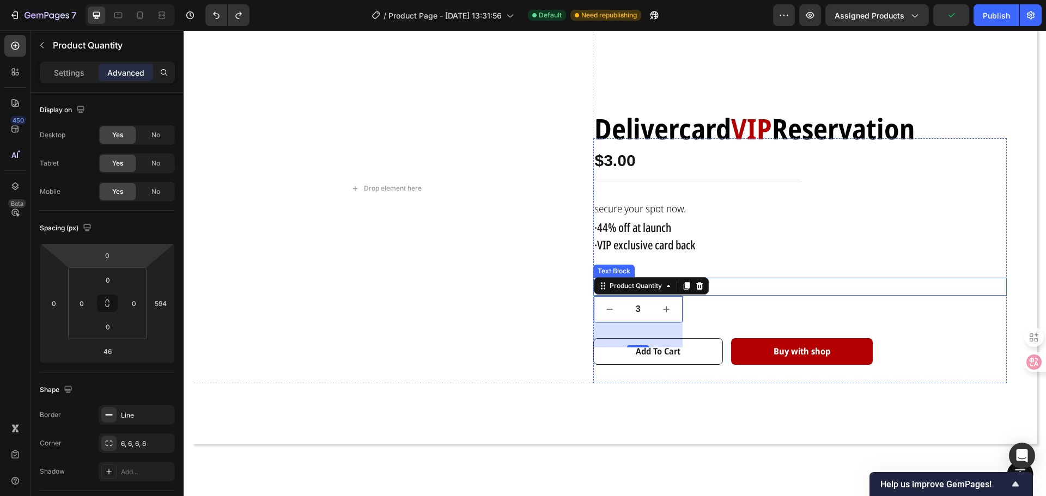
click at [863, 283] on p "Quantity:" at bounding box center [800, 287] width 412 height 16
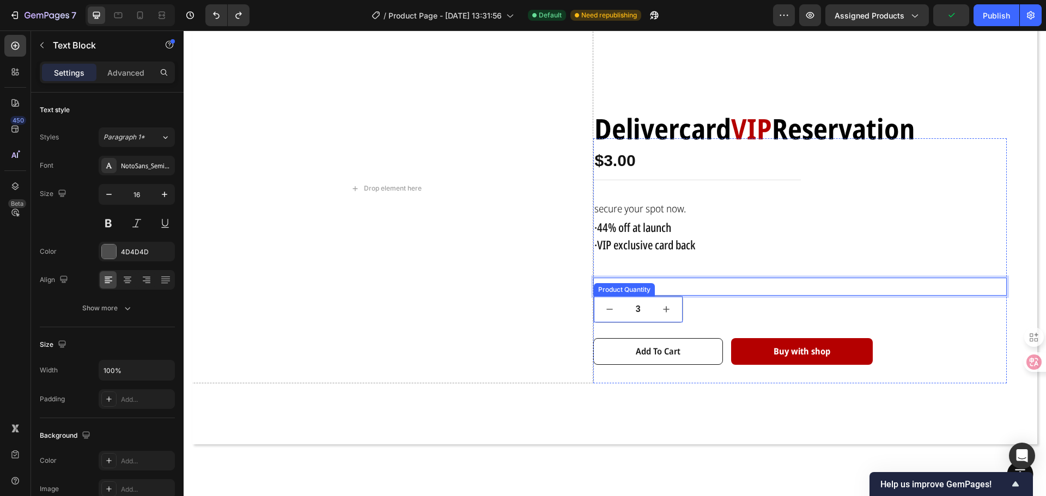
click at [611, 300] on button "decrement" at bounding box center [610, 309] width 32 height 26
type input "2"
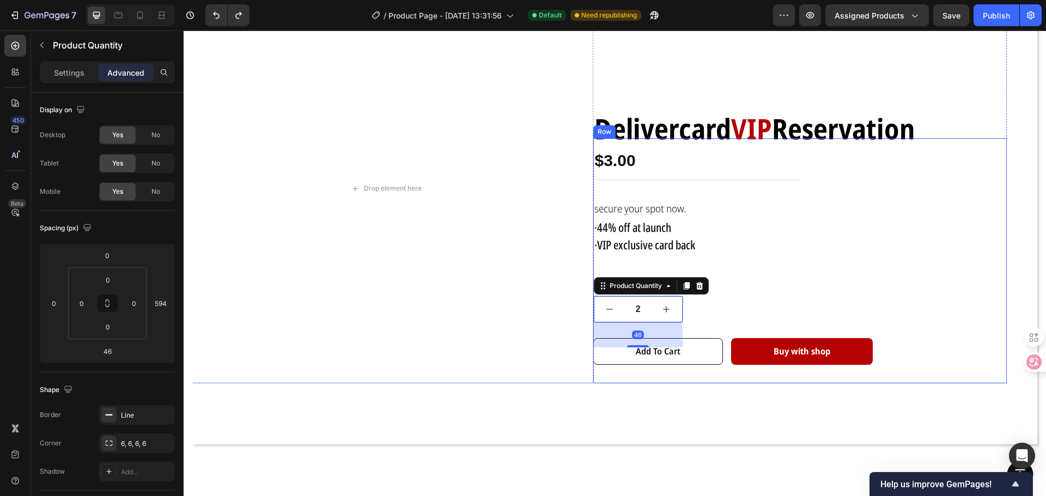
click at [750, 297] on div "Delivercard VIP Reservation Text Block $3.00 Product Price Product Price Row se…" at bounding box center [800, 260] width 414 height 245
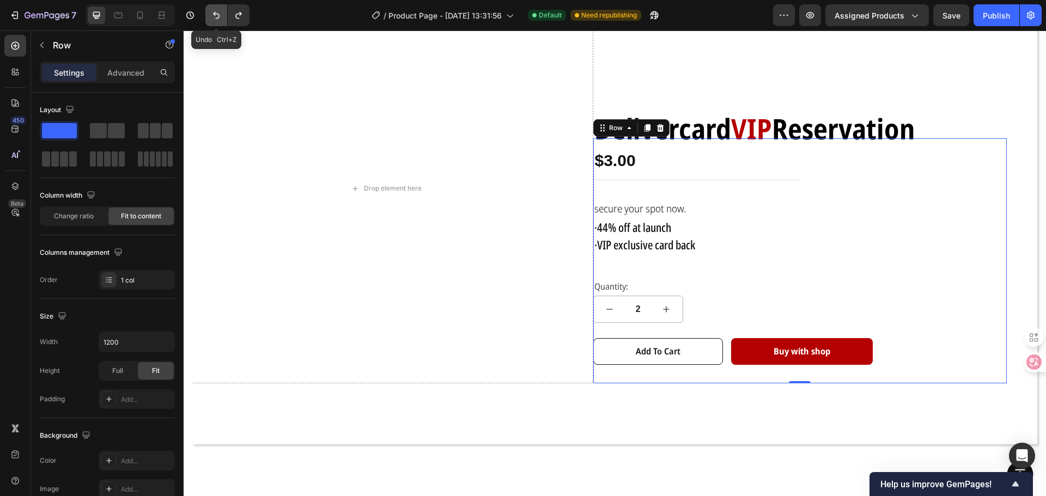
click at [214, 17] on icon "Undo/Redo" at bounding box center [216, 15] width 11 height 11
click at [219, 17] on icon "Undo/Redo" at bounding box center [216, 15] width 7 height 7
click at [248, 16] on button "Undo/Redo" at bounding box center [239, 15] width 22 height 22
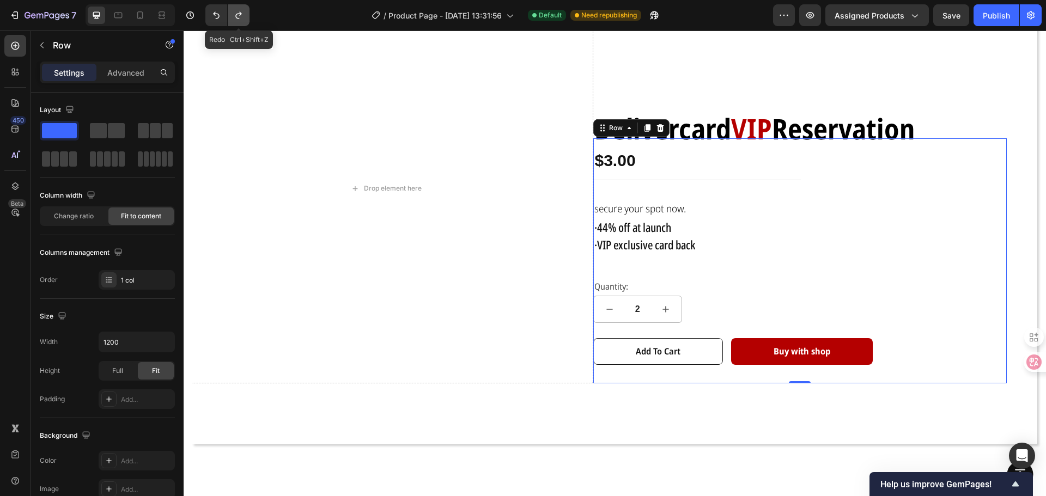
click at [248, 16] on button "Undo/Redo" at bounding box center [239, 15] width 22 height 22
click at [222, 13] on icon "Undo/Redo" at bounding box center [216, 15] width 11 height 11
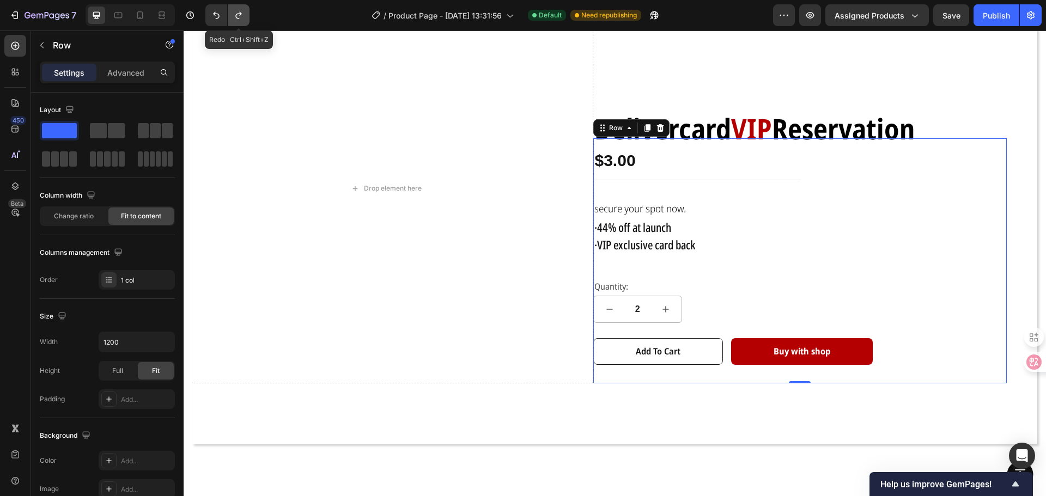
click at [229, 13] on button "Undo/Redo" at bounding box center [239, 15] width 22 height 22
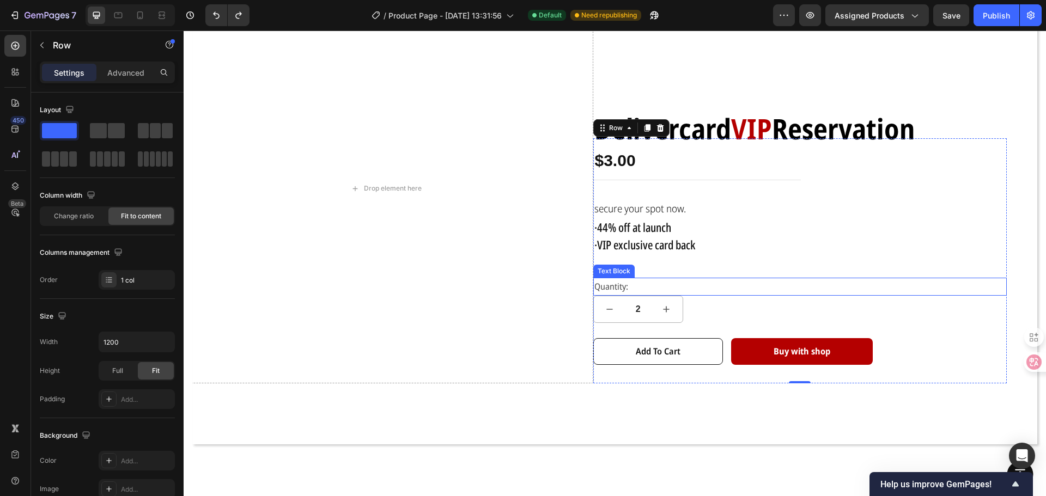
click at [604, 282] on p "Quantity:" at bounding box center [800, 287] width 412 height 16
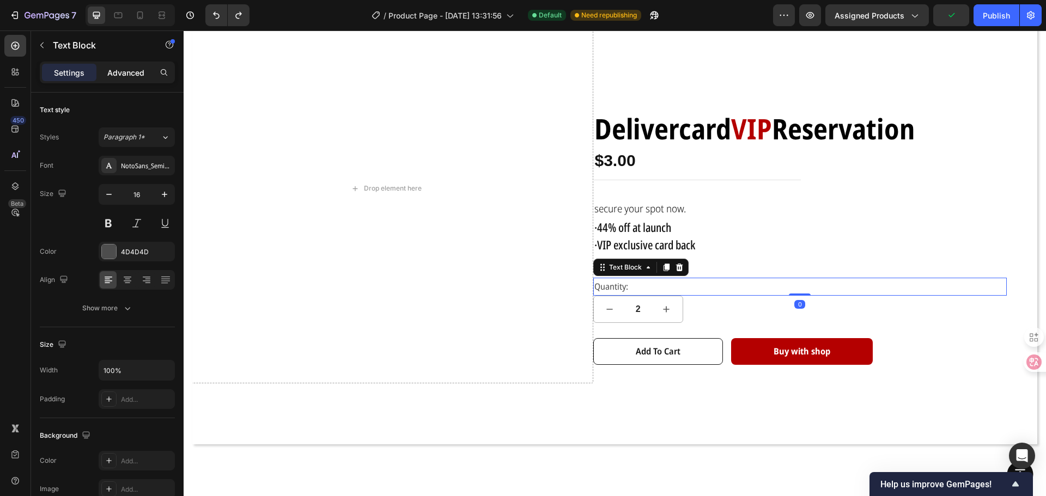
click at [124, 77] on p "Advanced" at bounding box center [125, 72] width 37 height 11
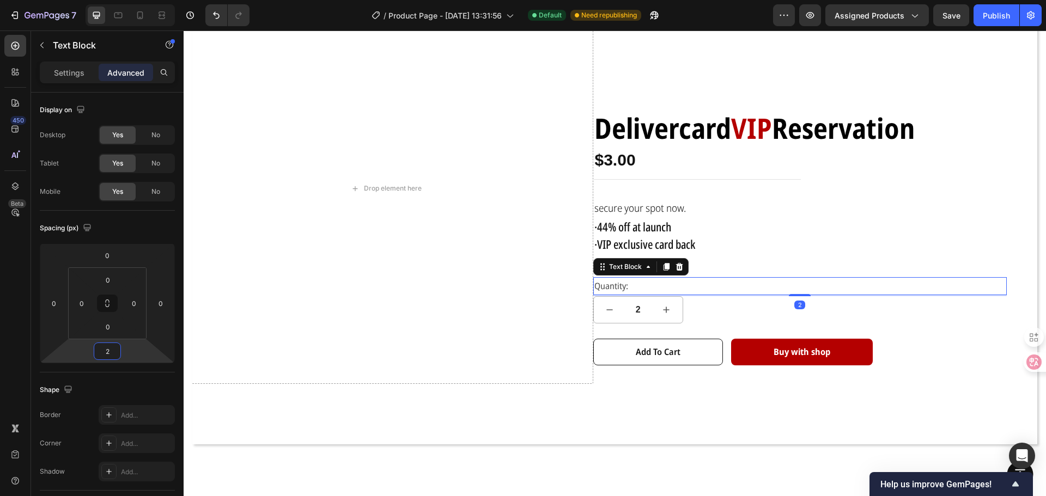
click at [124, 0] on html "7 Version history / Product Page - [DATE] 13:31:56 Default Need republishing Pr…" at bounding box center [523, 0] width 1046 height 0
type input "0"
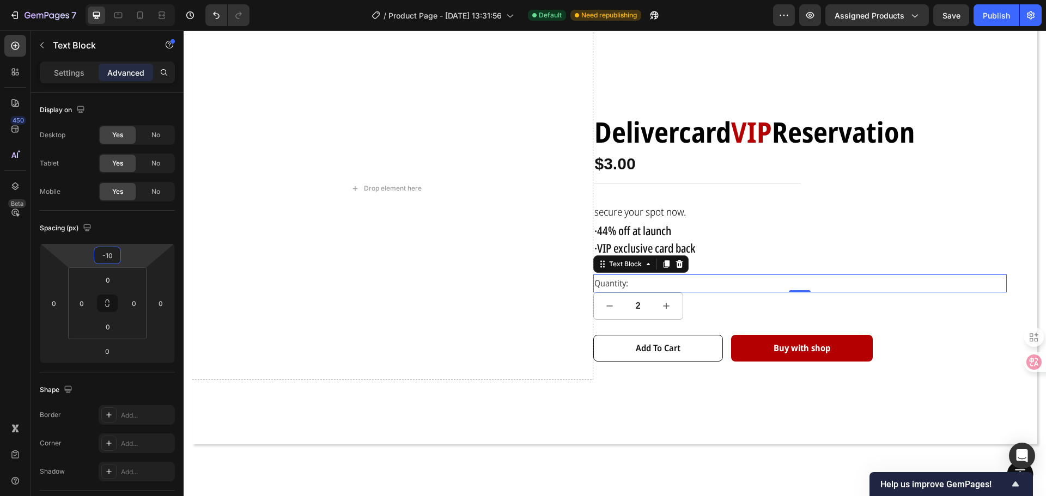
type input "-6"
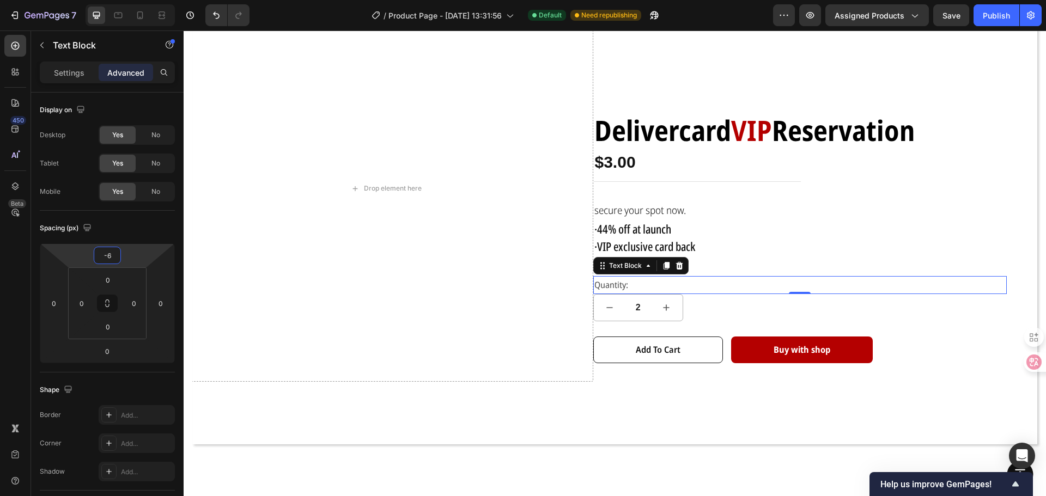
click at [136, 0] on html "7 Version history / Product Page - [DATE] 13:31:56 Default Need republishing Pr…" at bounding box center [523, 0] width 1046 height 0
click at [688, 391] on div "Drop element here Delivercard VIP Reservation Text Block $3.00 Product Price Pr…" at bounding box center [615, 207] width 828 height 424
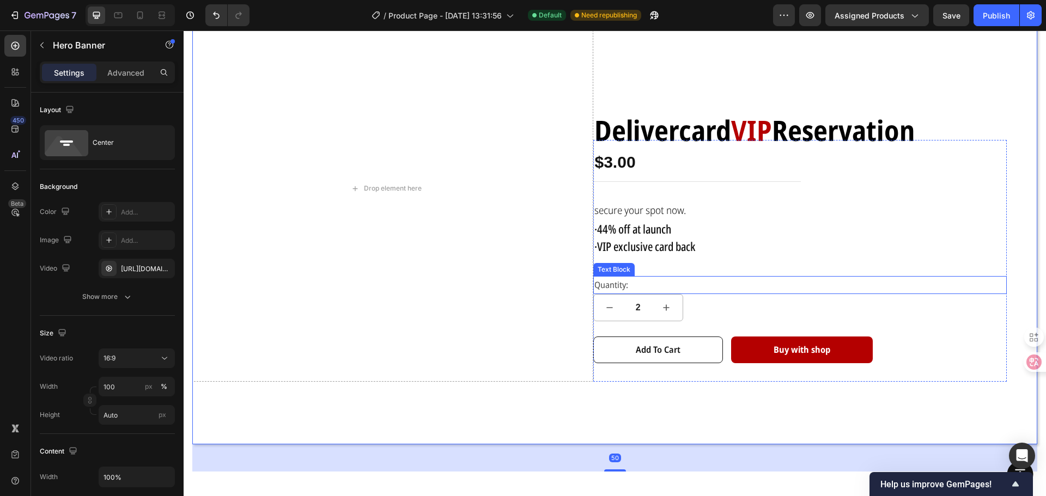
click at [605, 280] on p "Quantity:" at bounding box center [800, 285] width 412 height 16
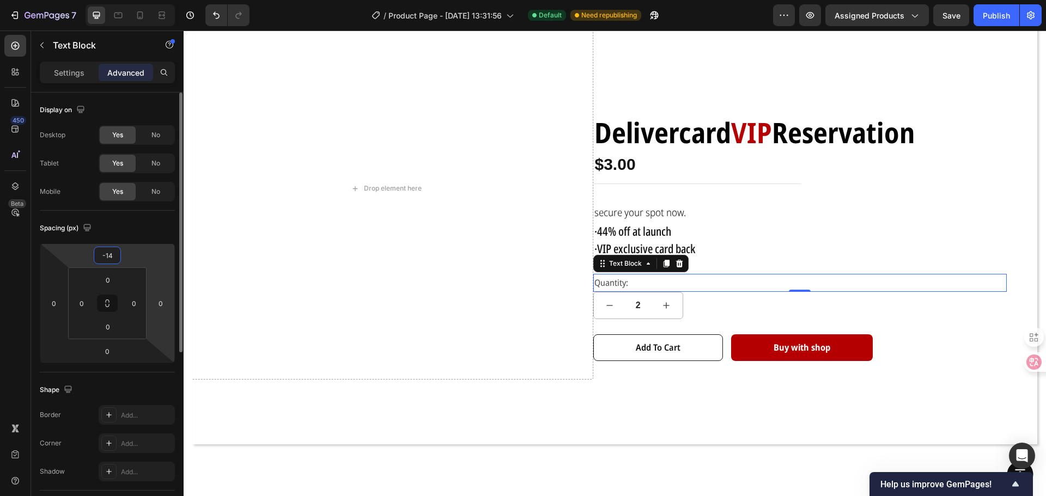
drag, startPoint x: 133, startPoint y: 251, endPoint x: 166, endPoint y: 252, distance: 32.7
click at [131, 0] on html "7 Version history / Product Page - [DATE] 13:31:56 Default Need republishing Pr…" at bounding box center [523, 0] width 1046 height 0
type input "-12"
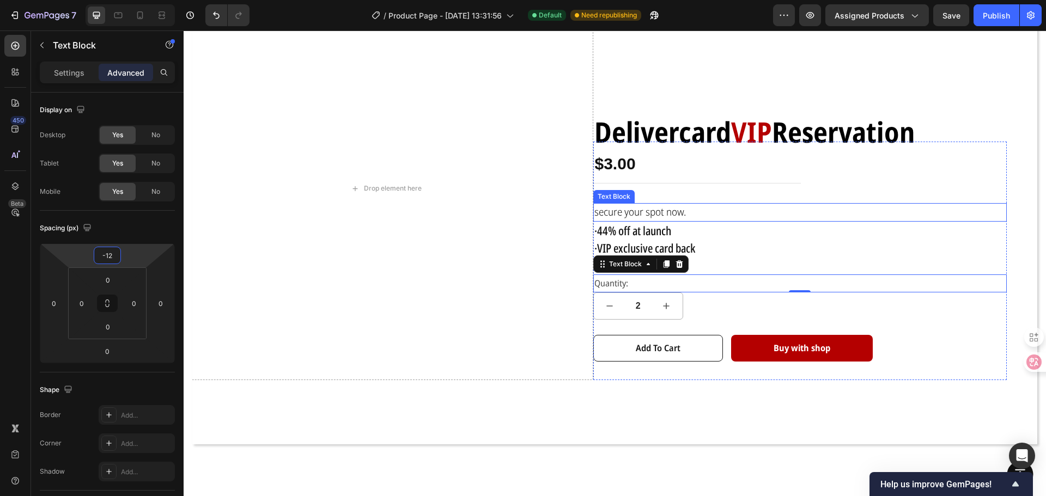
click at [805, 208] on p "secure your spot now." at bounding box center [800, 212] width 412 height 16
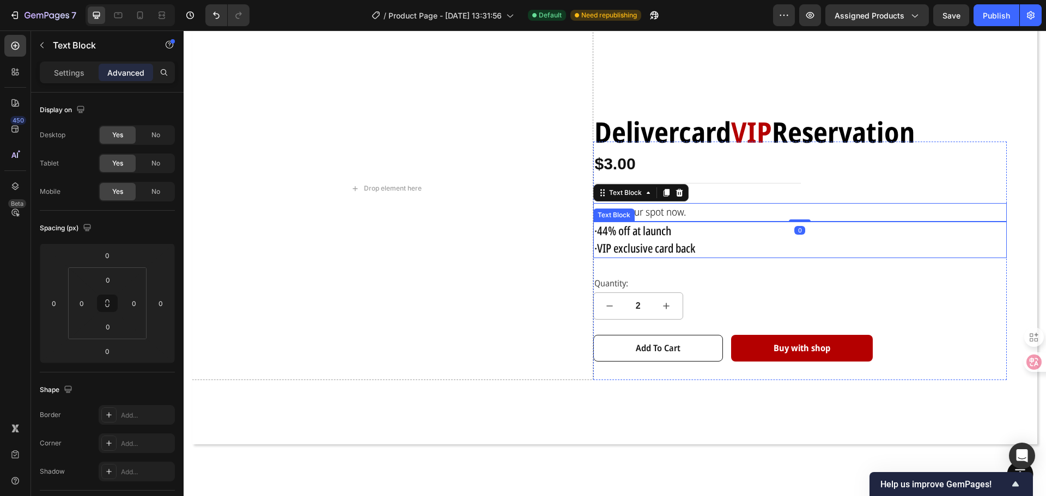
click at [834, 243] on p "·VIP exclusive card back" at bounding box center [800, 248] width 412 height 17
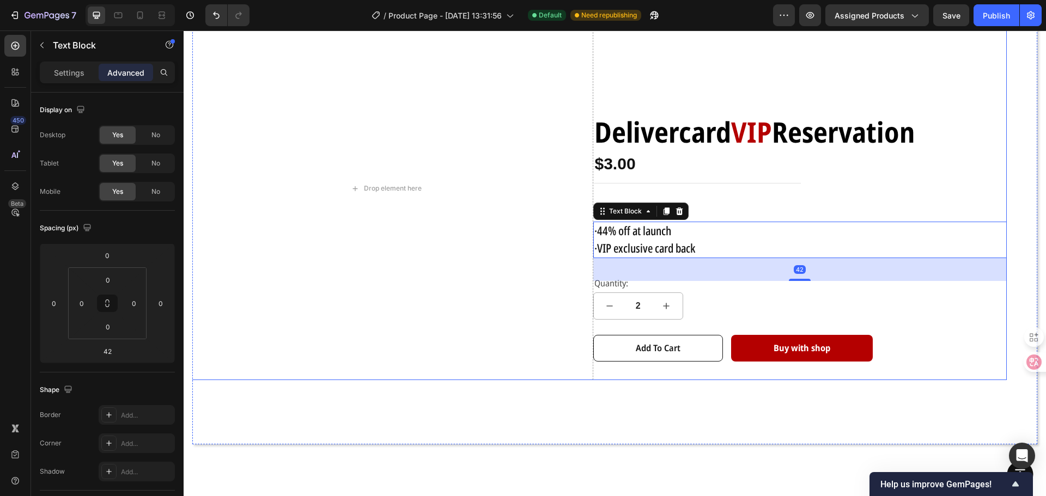
click at [887, 65] on div "Delivercard VIP Reservation Text Block $3.00 Product Price Product Price Row se…" at bounding box center [800, 189] width 414 height 384
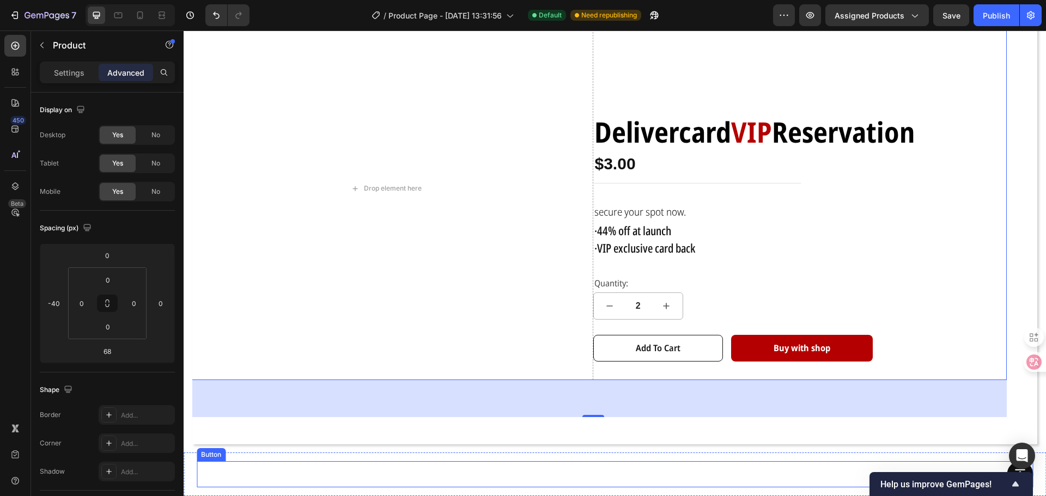
click at [595, 473] on div "Button" at bounding box center [615, 474] width 836 height 26
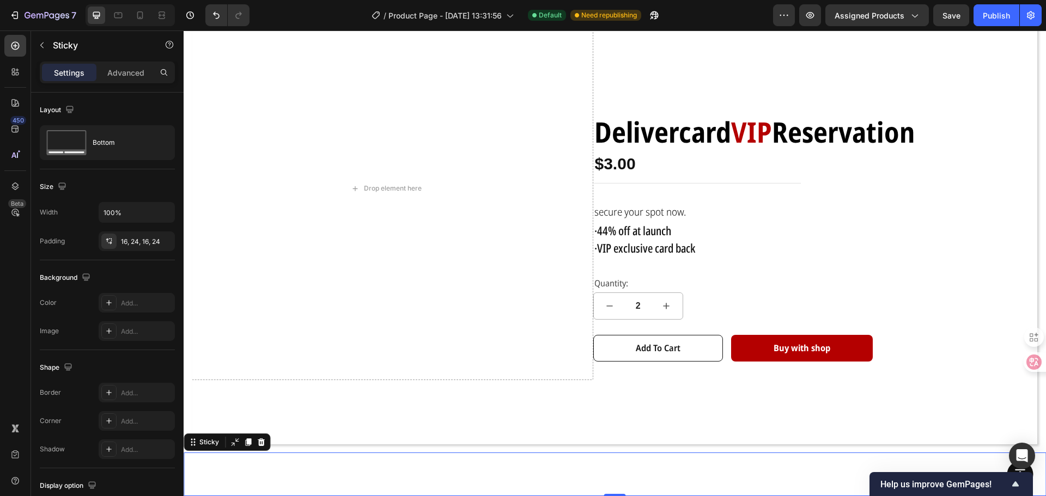
click at [604, 457] on div "Button Sticky 0" at bounding box center [615, 475] width 862 height 44
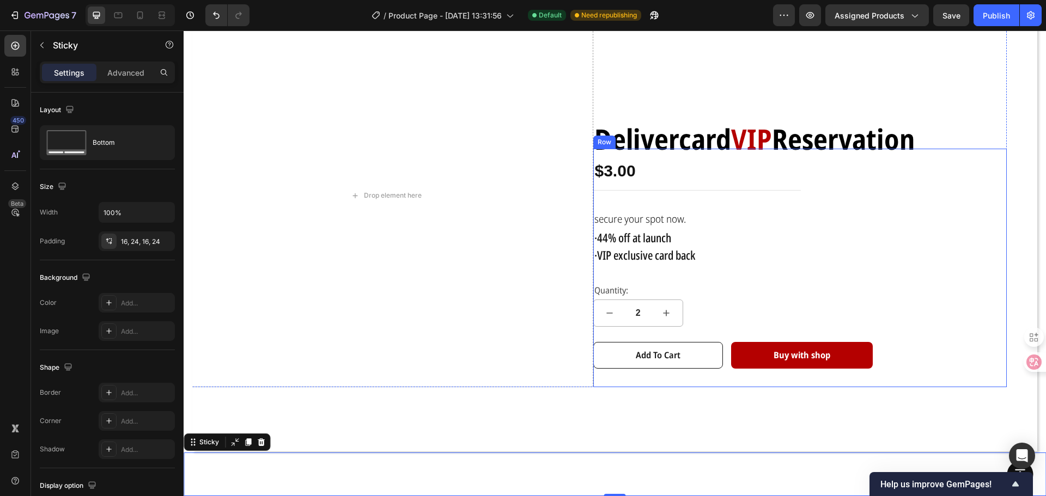
scroll to position [101, 0]
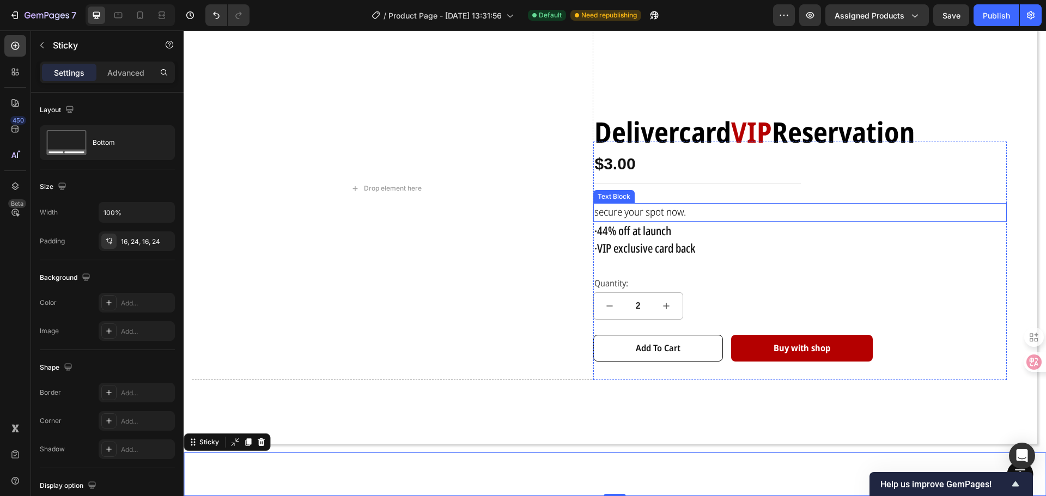
click at [643, 213] on span "secure your spot now." at bounding box center [640, 212] width 92 height 14
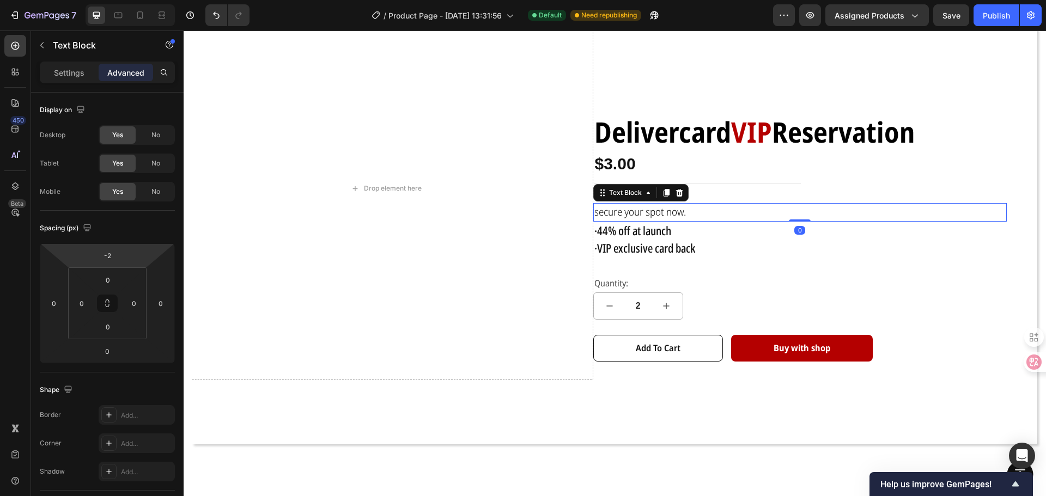
type input "-6"
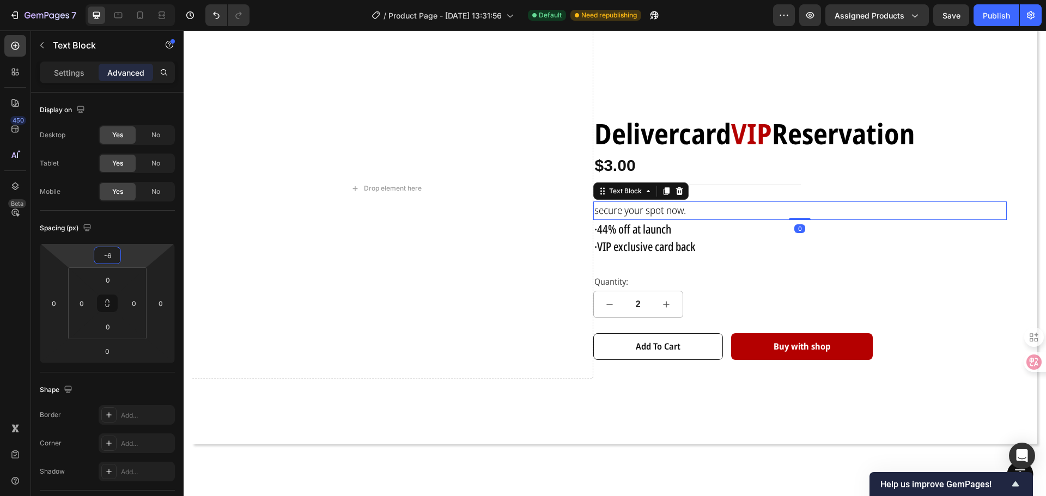
click at [129, 0] on html "7 Version history / Product Page - [DATE] 13:31:56 Default Need republishing Pr…" at bounding box center [523, 0] width 1046 height 0
click at [701, 293] on div "Delivercard VIP Reservation Text Block $3.00 Product Price Product Price Row se…" at bounding box center [800, 260] width 414 height 235
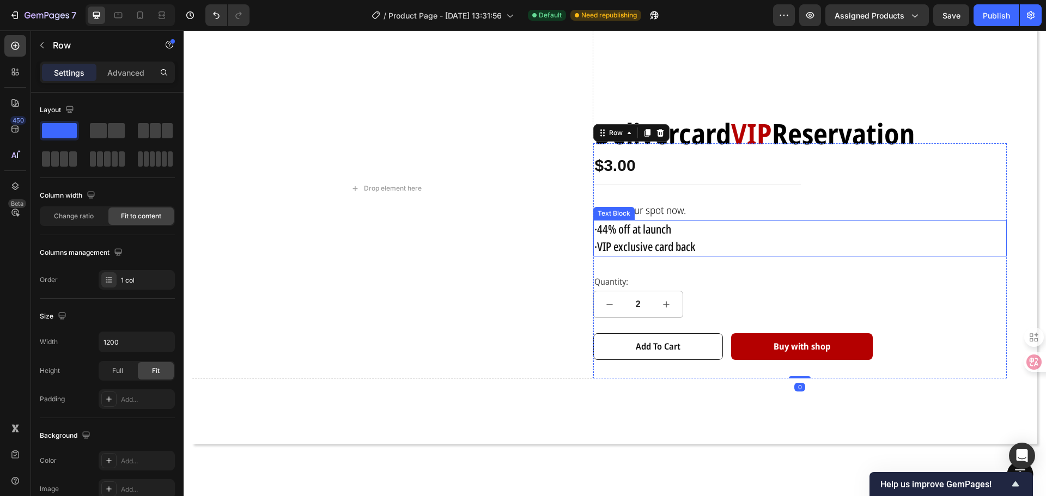
click at [648, 208] on span "secure your spot now." at bounding box center [640, 210] width 92 height 14
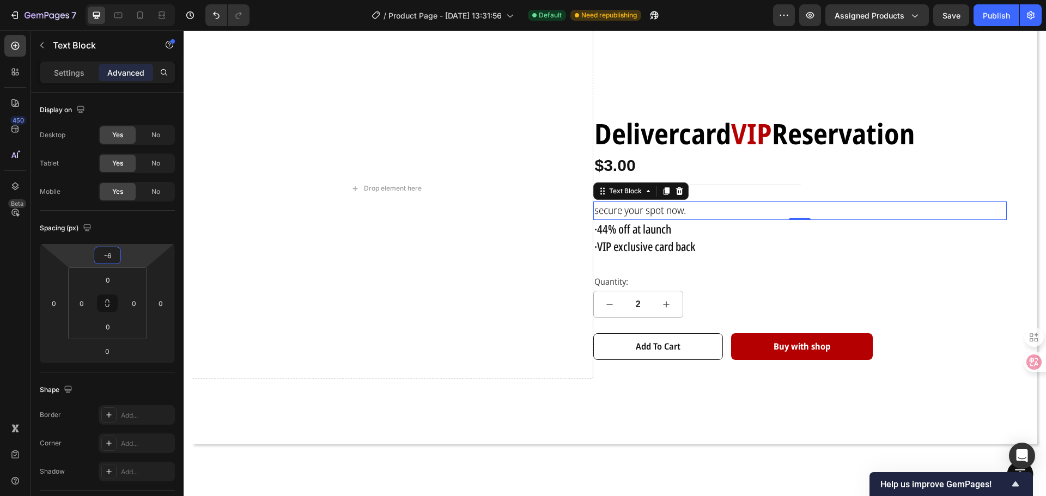
type input "-8"
click at [139, 0] on html "7 Version history / Product Page - [DATE] 13:31:56 Default Need republishing Pr…" at bounding box center [523, 0] width 1046 height 0
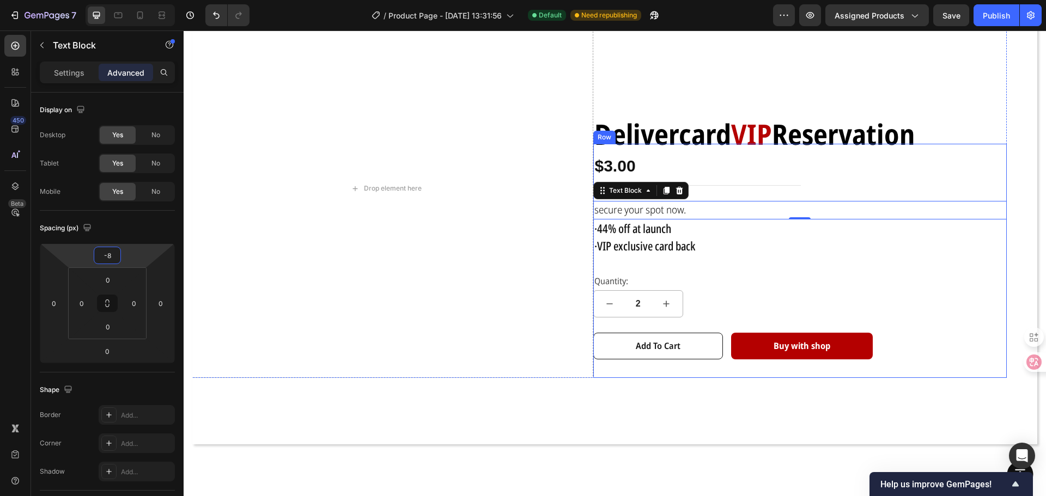
click at [793, 303] on div "Delivercard VIP Reservation Text Block $3.00 Product Price Product Price Row se…" at bounding box center [800, 261] width 414 height 234
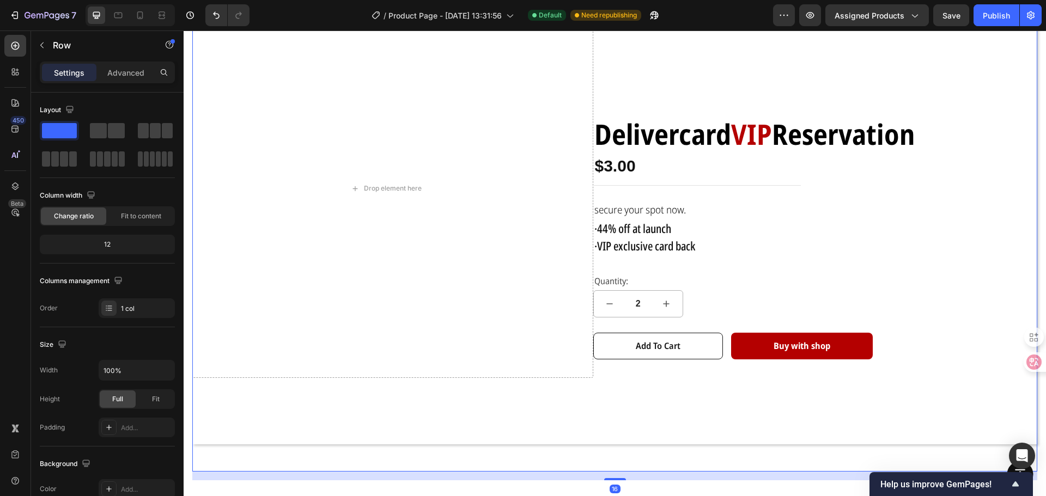
click at [834, 452] on div "Drop element here Delivercard VIP Reservation Text Block $3.00 Product Price Pr…" at bounding box center [614, 220] width 845 height 502
click at [606, 201] on div "secure your spot now." at bounding box center [800, 210] width 414 height 19
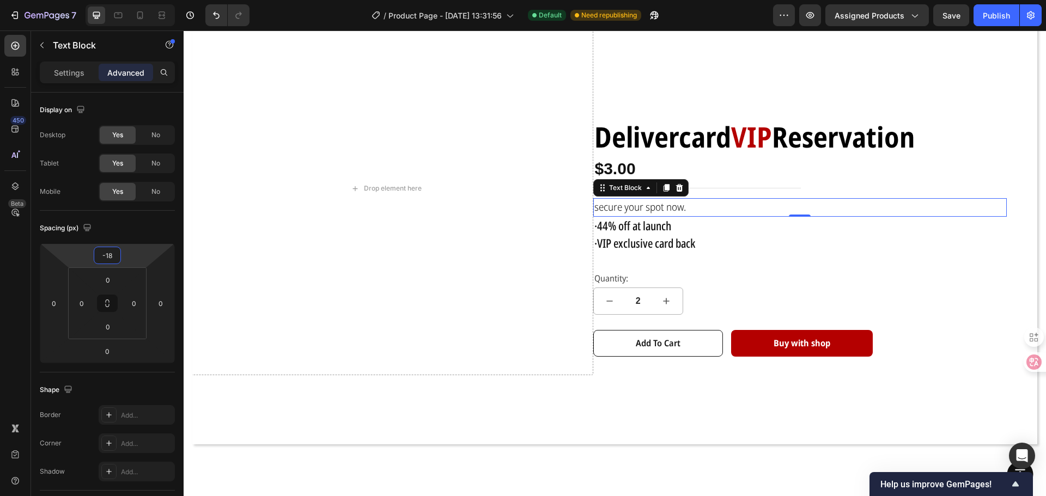
type input "-4"
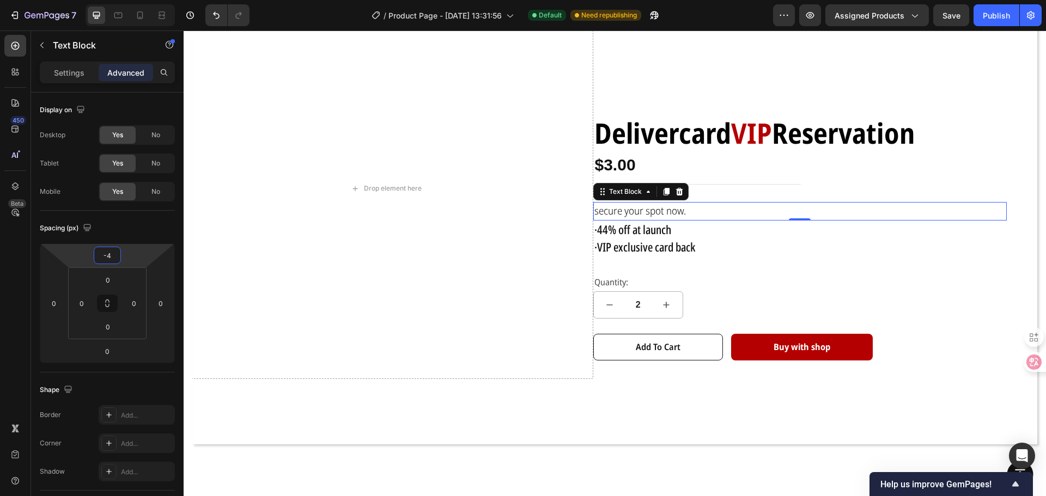
click at [128, 0] on html "7 Version history / Product Page - [DATE] 13:31:56 Default Need republishing Pr…" at bounding box center [523, 0] width 1046 height 0
click at [703, 373] on div "Delivercard VIP Reservation Text Block $3.00 Product Price Product Price Row se…" at bounding box center [800, 261] width 414 height 236
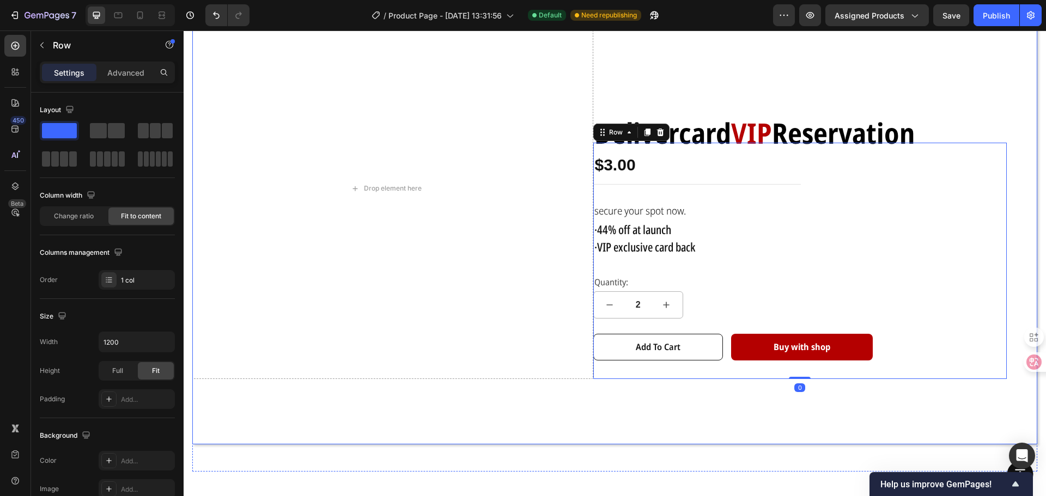
click at [688, 429] on div "Overlay" at bounding box center [614, 206] width 845 height 475
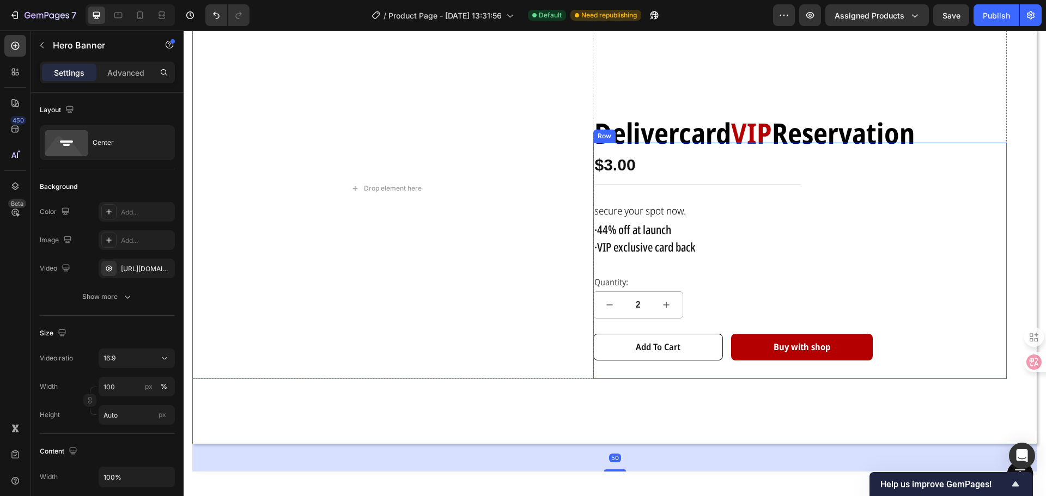
click at [644, 208] on span "secure your spot now." at bounding box center [640, 211] width 92 height 14
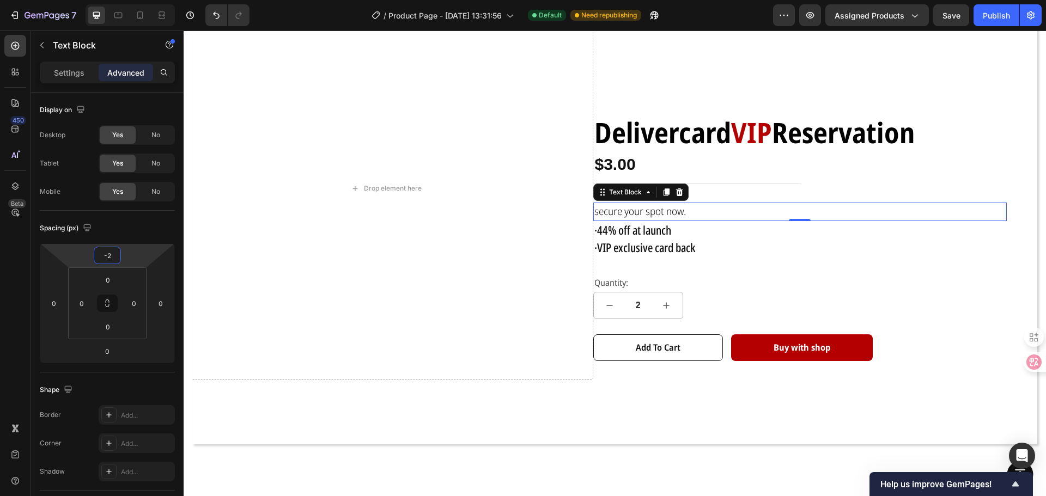
type input "0"
click at [132, 0] on html "7 Version history / Product Page - [DATE] 13:31:56 Default Need republishing Pr…" at bounding box center [523, 0] width 1046 height 0
click at [842, 84] on div "Delivercard VIP Reservation Text Block $3.00 Product Price Product Price Row se…" at bounding box center [800, 189] width 414 height 384
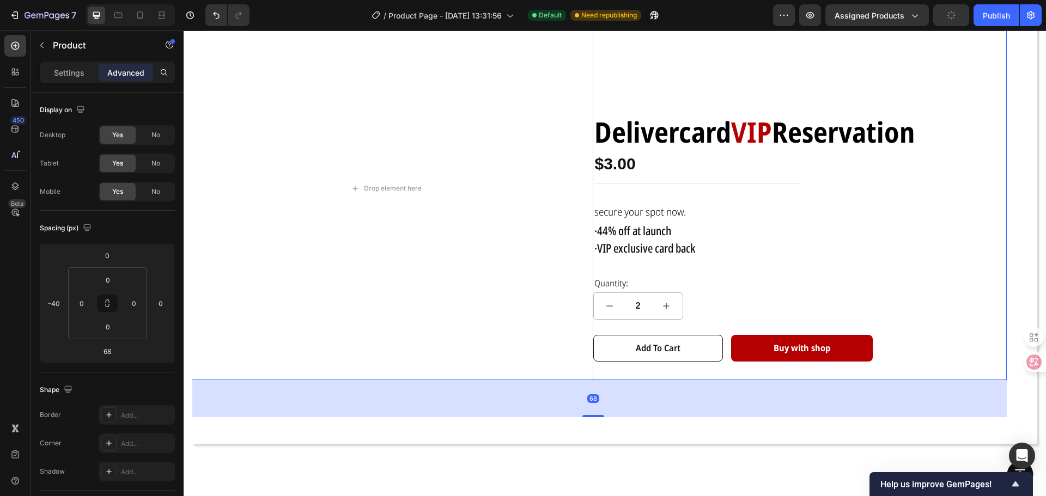
click at [842, 84] on div "Delivercard VIP Reservation Text Block $3.00 Product Price Product Price Row se…" at bounding box center [800, 189] width 414 height 384
click at [626, 279] on p "Quantity:" at bounding box center [800, 284] width 412 height 16
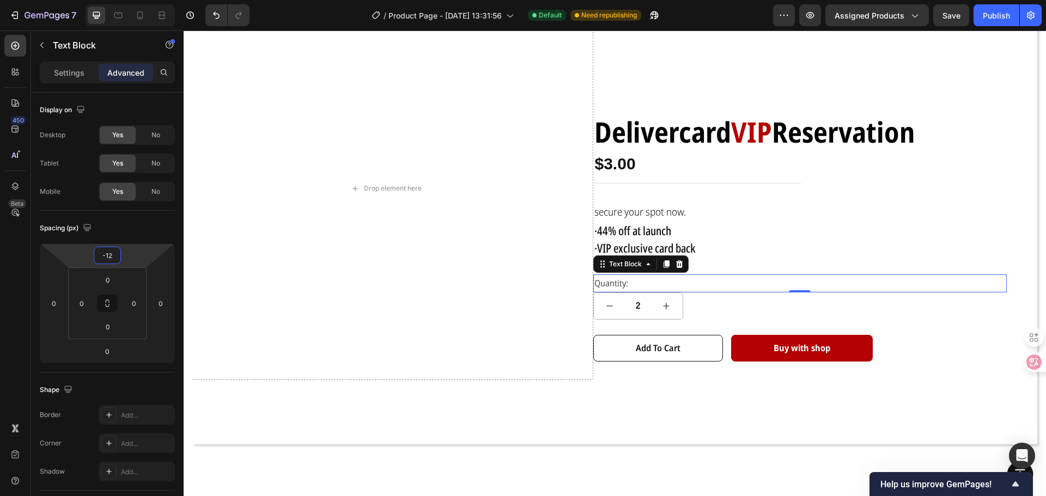
type input "-14"
click at [131, 0] on html "7 Version history / Product Page - [DATE] 13:31:56 Default Need republishing Pr…" at bounding box center [523, 0] width 1046 height 0
click at [734, 384] on div "Drop element here Delivercard VIP Reservation Text Block $3.00 Product Price Pr…" at bounding box center [615, 206] width 828 height 419
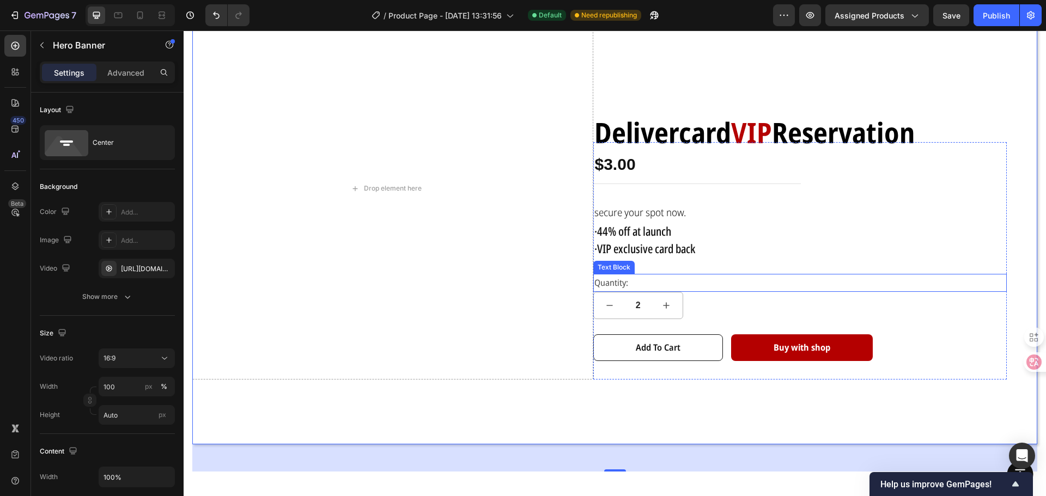
click at [616, 275] on p "Quantity:" at bounding box center [800, 283] width 412 height 16
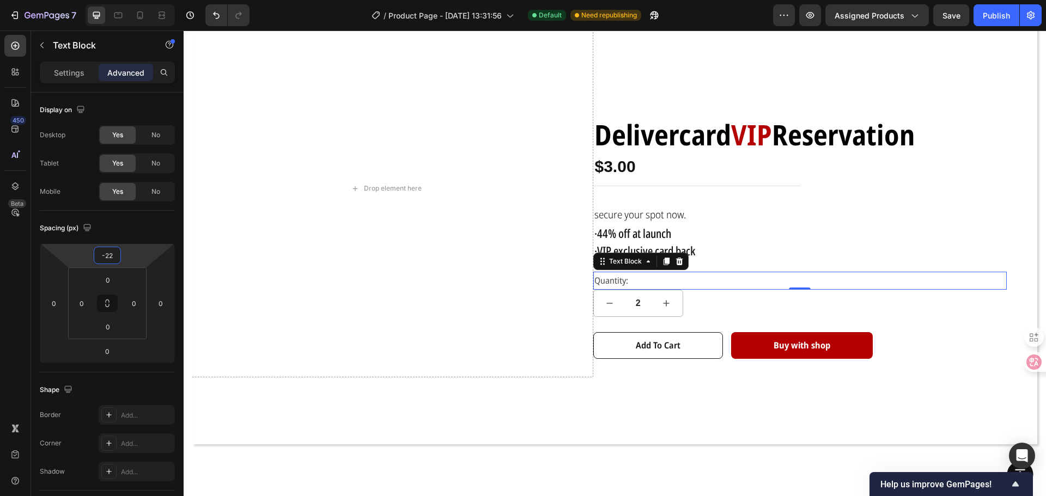
type input "-20"
click at [125, 0] on html "7 Version history / Product Page - [DATE] 13:31:56 Default Need republishing Pr…" at bounding box center [523, 0] width 1046 height 0
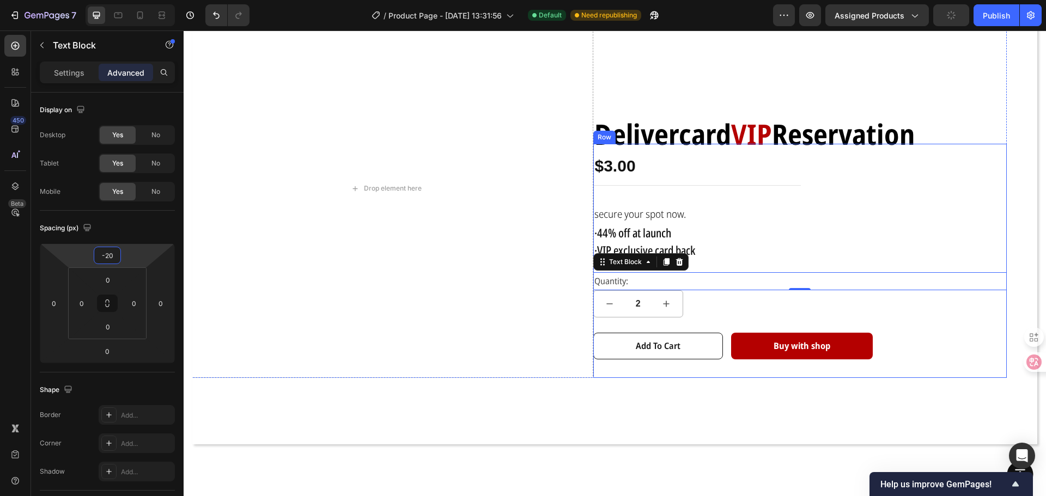
click at [708, 185] on div "Delivercard VIP Reservation Text Block $3.00 Product Price Product Price Row se…" at bounding box center [800, 261] width 414 height 234
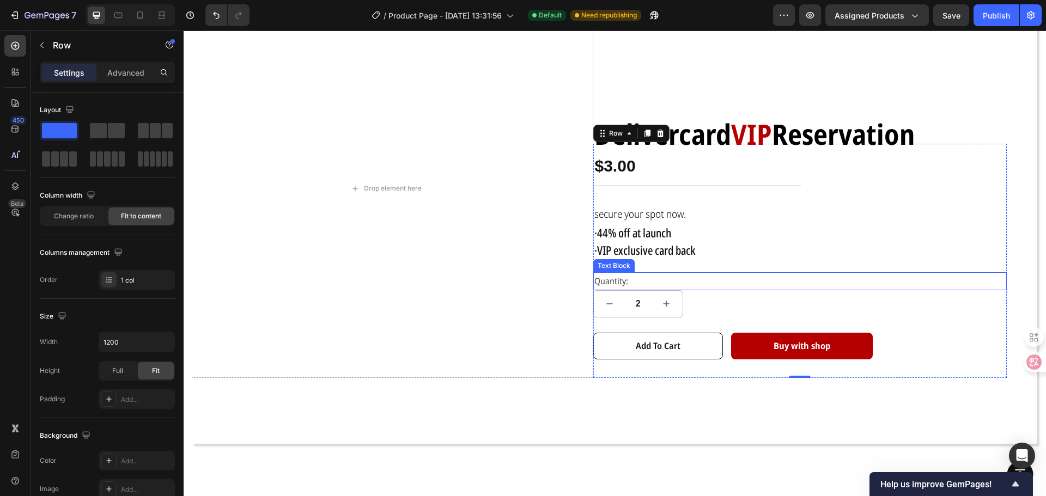
click at [622, 276] on p "Quantity:" at bounding box center [800, 281] width 412 height 16
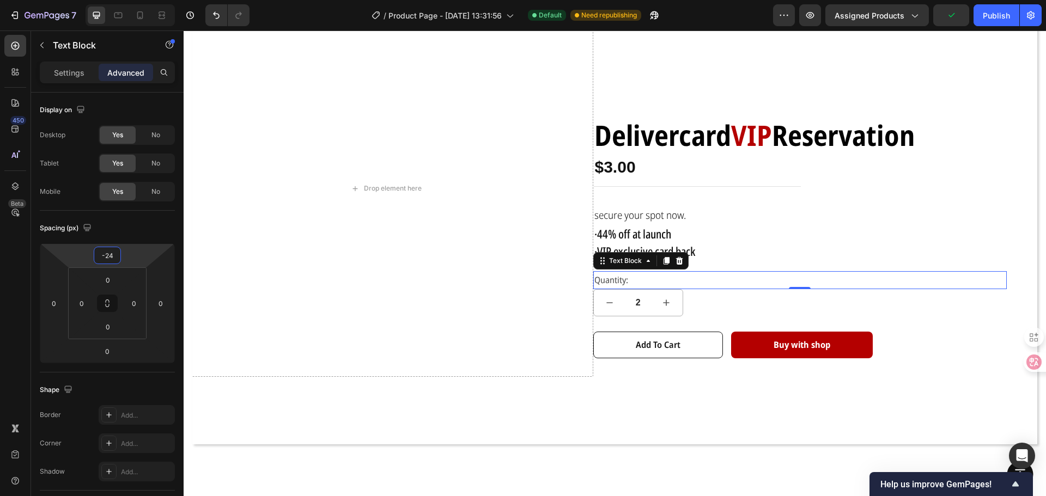
type input "-22"
click at [137, 0] on html "7 Version history / Product Page - [DATE] 13:31:56 Default Need republishing Pr…" at bounding box center [523, 0] width 1046 height 0
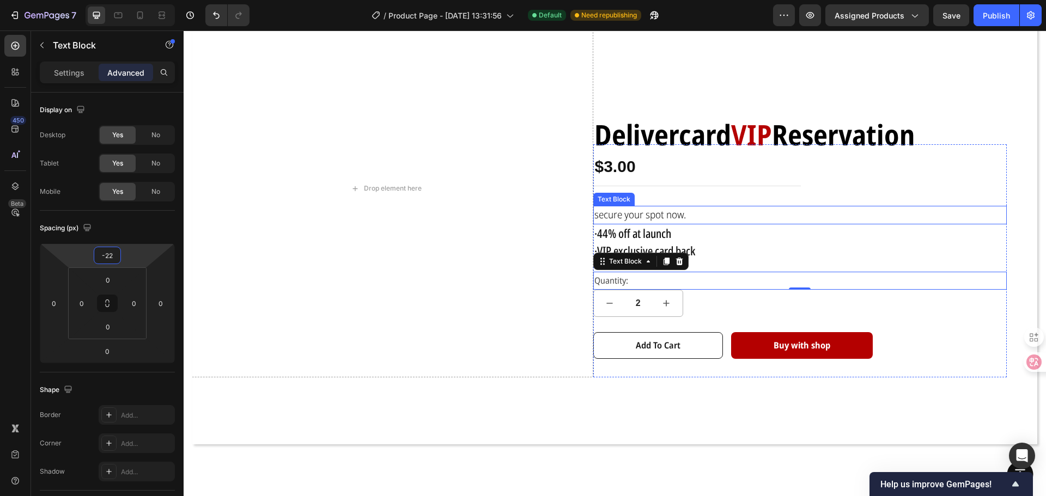
click at [889, 214] on p "secure your spot now." at bounding box center [800, 215] width 412 height 16
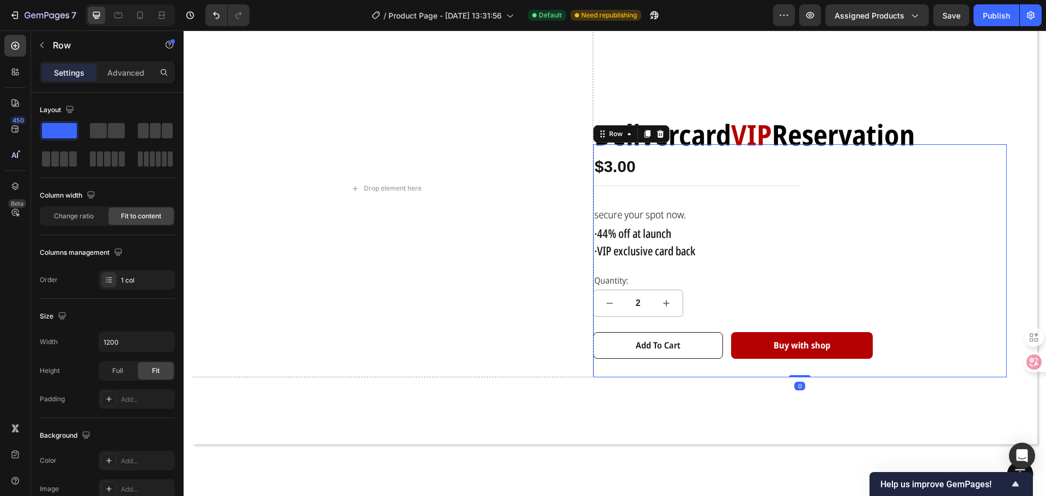
click at [897, 179] on div "Delivercard VIP Reservation Text Block $3.00 Product Price Product Price Row se…" at bounding box center [800, 260] width 414 height 233
click at [671, 404] on div "Drop element here Delivercard VIP Reservation Text Block $3.00 Product Price Pr…" at bounding box center [615, 206] width 828 height 415
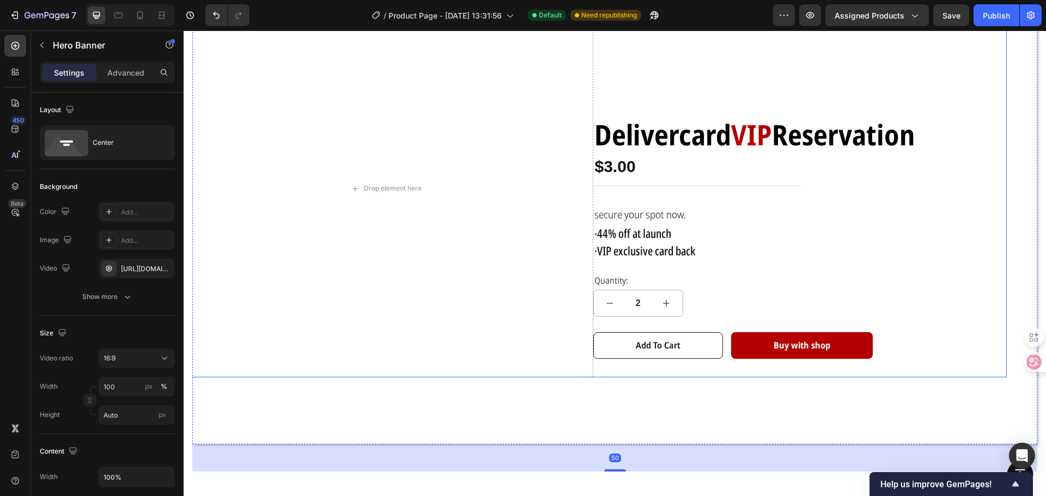
click at [875, 59] on div "Delivercard VIP Reservation Text Block $3.00 Product Price Product Price Row se…" at bounding box center [800, 188] width 414 height 378
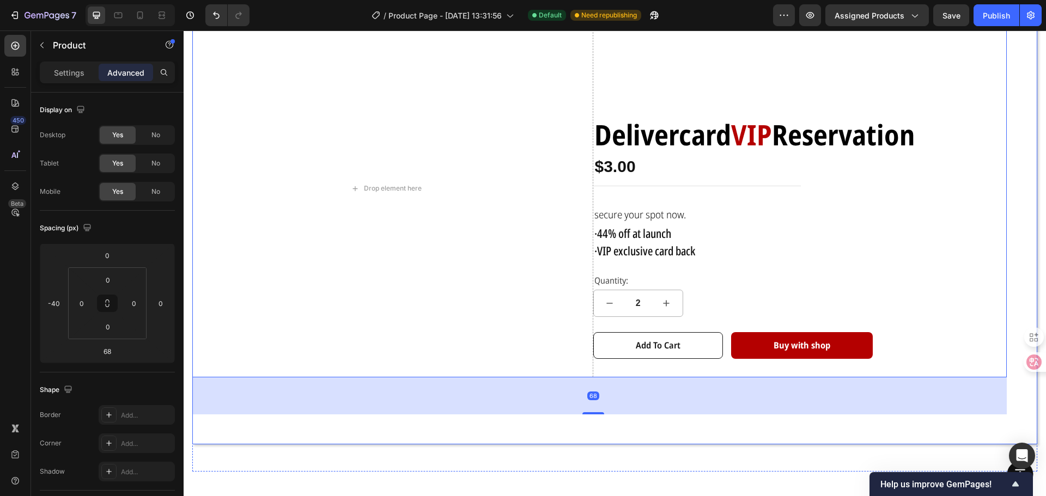
click at [1023, 80] on div "Drop element here Delivercard VIP Reservation Text Block $3.00 Product Price Pr…" at bounding box center [614, 206] width 845 height 419
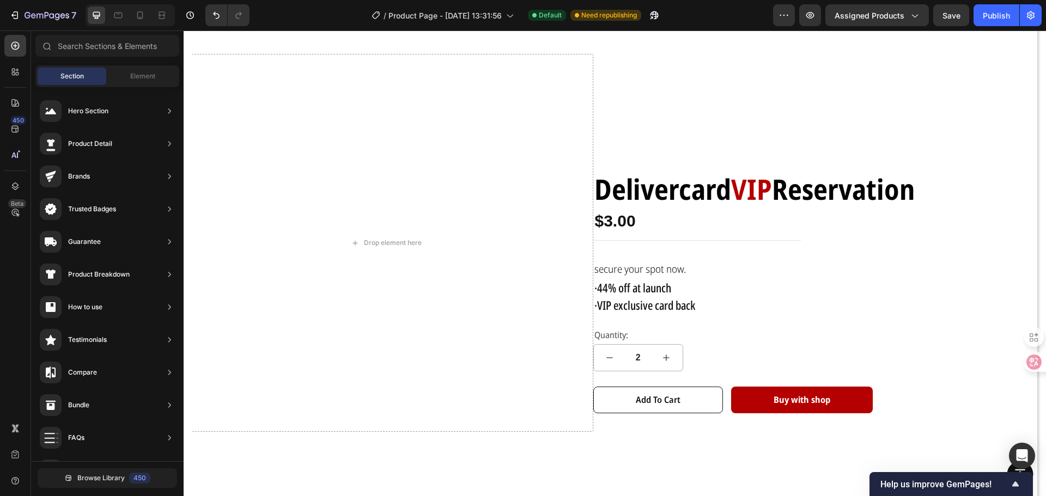
scroll to position [42, 0]
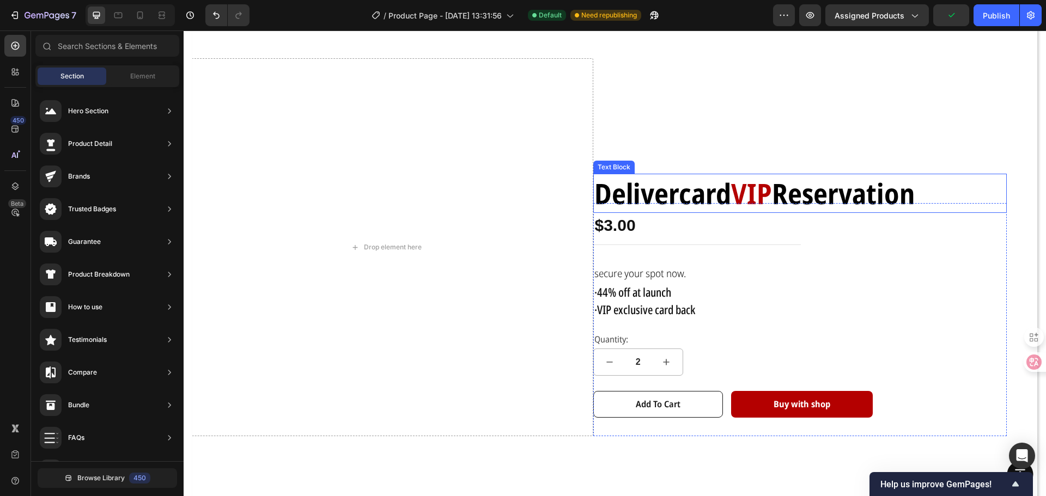
click at [668, 196] on strong "Delivercard" at bounding box center [662, 193] width 137 height 39
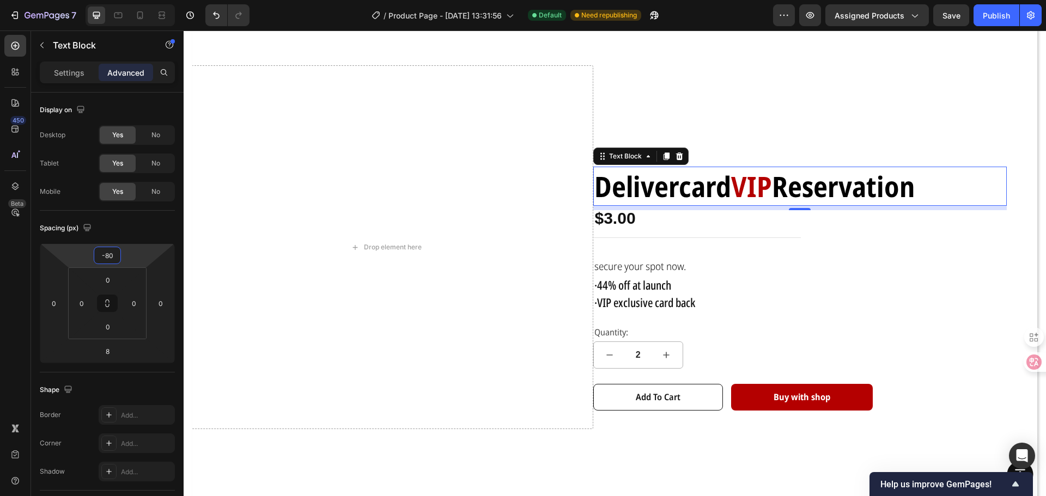
drag, startPoint x: 136, startPoint y: 251, endPoint x: 139, endPoint y: 258, distance: 7.6
click at [139, 0] on html "7 Version history / Product Page - [DATE] 13:31:56 Default Need republishing Pr…" at bounding box center [523, 0] width 1046 height 0
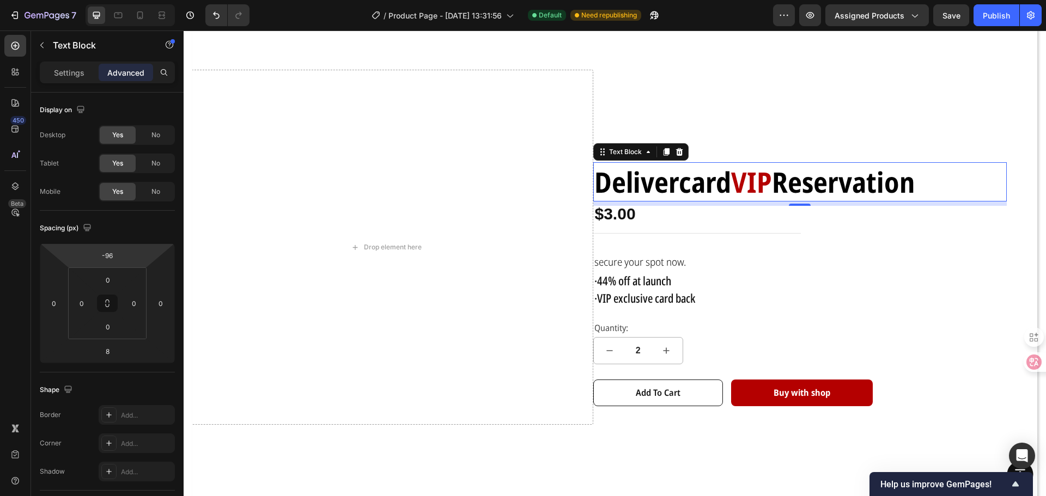
type input "-94"
click at [139, 0] on html "7 Version history / Product Page - [DATE] 13:31:56 Default Need republishing Pr…" at bounding box center [523, 0] width 1046 height 0
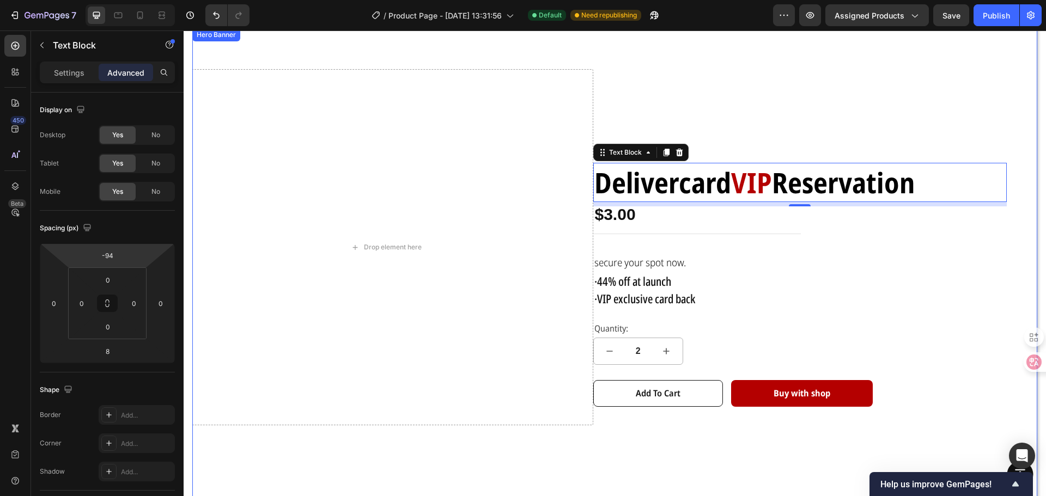
click at [1016, 102] on div "Drop element here Delivercard VIP Reservation Text Block 8 $3.00 Product Price …" at bounding box center [615, 265] width 828 height 393
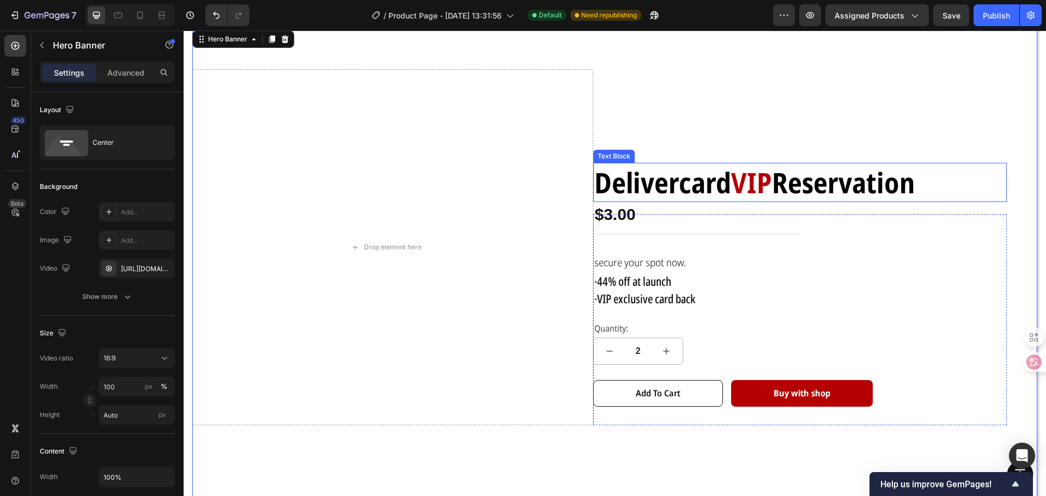
click at [811, 173] on strong "Reservation" at bounding box center [843, 182] width 143 height 39
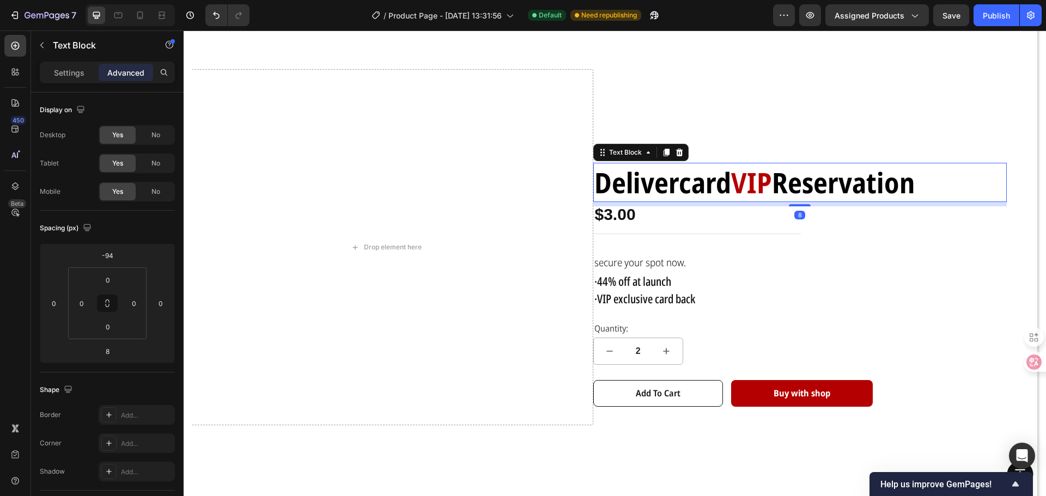
click at [769, 179] on strong "VIP" at bounding box center [751, 182] width 41 height 39
drag, startPoint x: 923, startPoint y: 184, endPoint x: 718, endPoint y: 182, distance: 204.8
click at [718, 182] on div "Delivercard VIP Reservation" at bounding box center [800, 182] width 414 height 39
click at [732, 178] on strong "VIP" at bounding box center [751, 182] width 41 height 39
click at [820, 178] on strong "Reservation" at bounding box center [843, 182] width 143 height 39
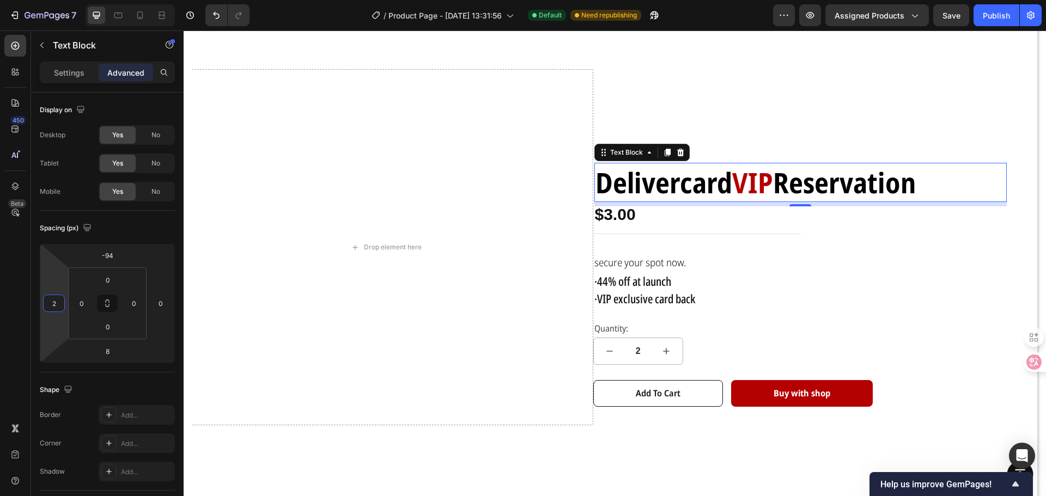
type input "0"
drag, startPoint x: 45, startPoint y: 282, endPoint x: 52, endPoint y: 282, distance: 7.1
click at [52, 0] on html "7 Version history / Product Page - [DATE] 13:31:56 Default Need republishing Pr…" at bounding box center [523, 0] width 1046 height 0
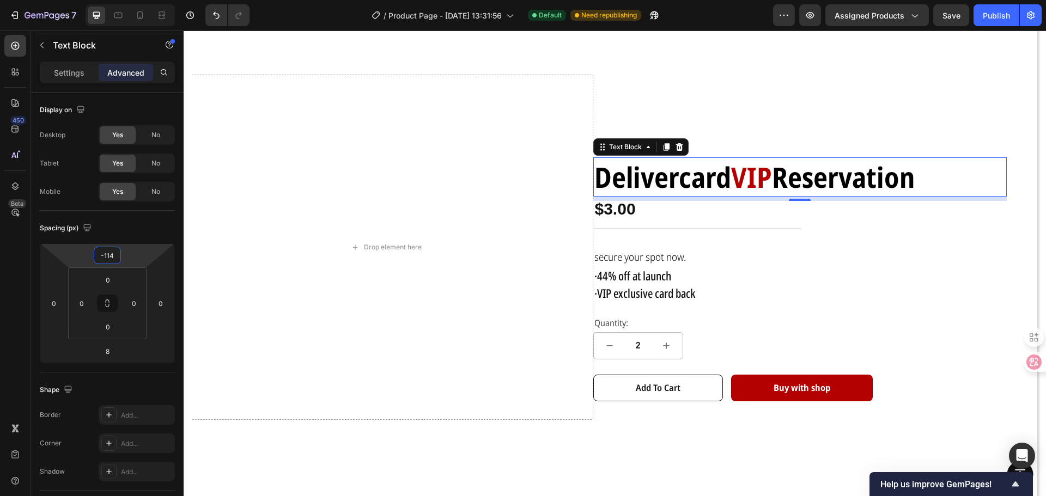
drag, startPoint x: 154, startPoint y: 250, endPoint x: 155, endPoint y: 255, distance: 5.6
click at [155, 0] on html "7 Version history / Product Page - [DATE] 13:31:56 Default Need republishing Pr…" at bounding box center [523, 0] width 1046 height 0
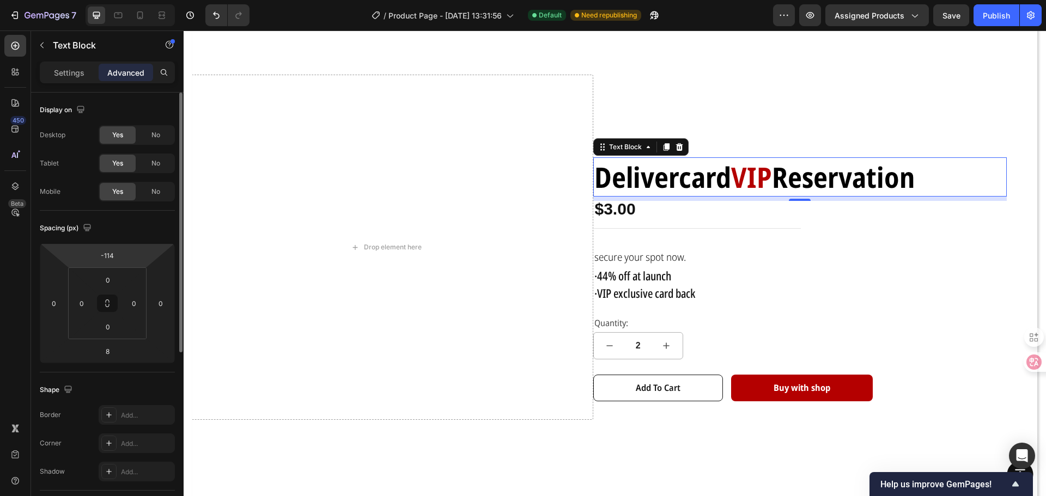
click at [155, 0] on html "7 Version history / Product Page - [DATE] 13:31:56 Default Need republishing Pr…" at bounding box center [523, 0] width 1046 height 0
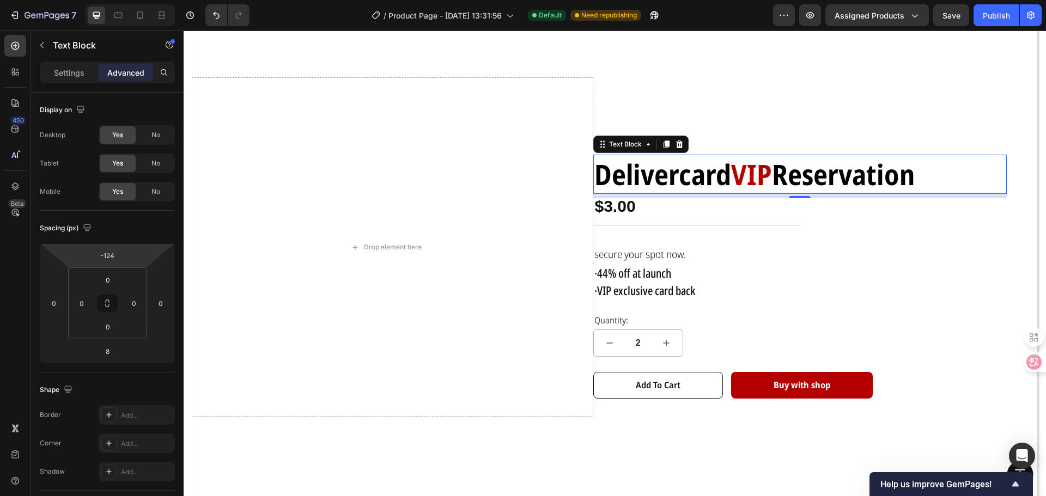
click at [156, 0] on html "7 Version history / Product Page - [DATE] 13:31:56 Default Need republishing Pr…" at bounding box center [523, 0] width 1046 height 0
type input "-134"
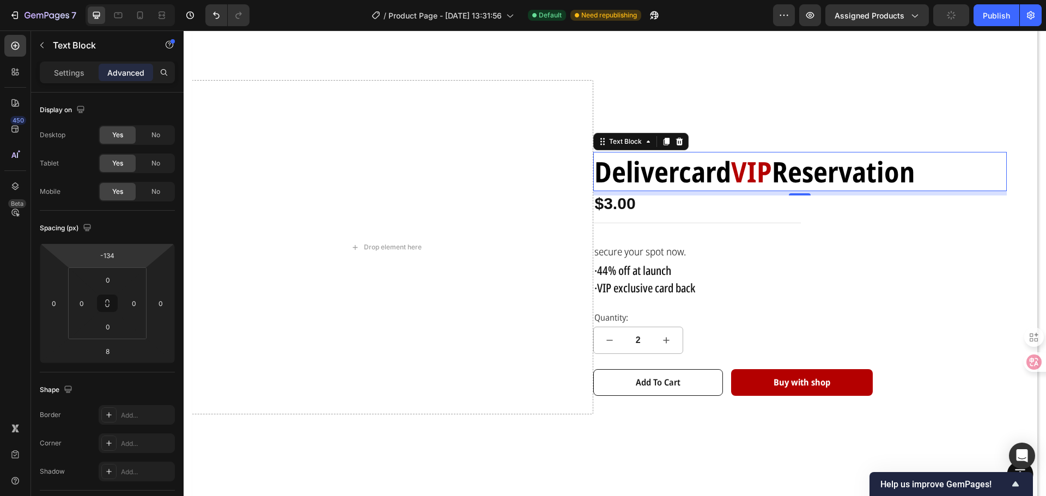
drag, startPoint x: 140, startPoint y: 250, endPoint x: 1, endPoint y: 207, distance: 145.3
click at [140, 0] on html "7 Version history / Product Page - [DATE] 13:31:56 Default Need republishing Pr…" at bounding box center [523, 0] width 1046 height 0
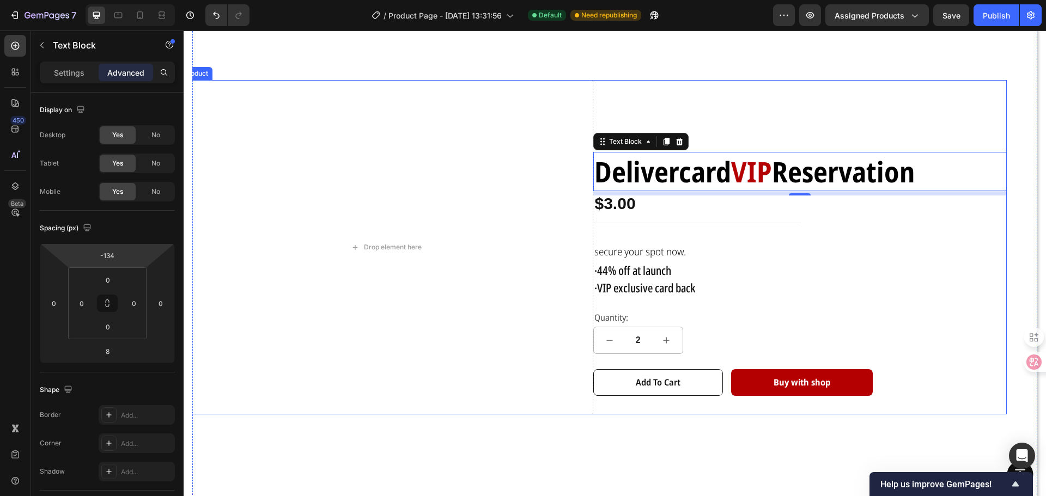
click at [884, 129] on div "Delivercard VIP Reservation Text Block 8 $3.00 Product Price Product Price Row …" at bounding box center [800, 247] width 414 height 334
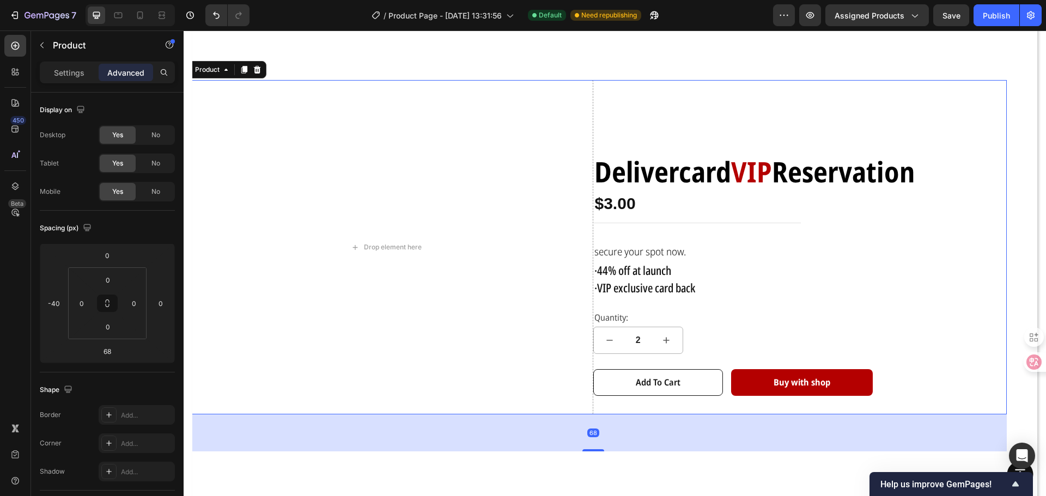
click at [1009, 138] on div "Drop element here Delivercard VIP Reservation Text Block $3.00 Product Price Pr…" at bounding box center [615, 266] width 828 height 372
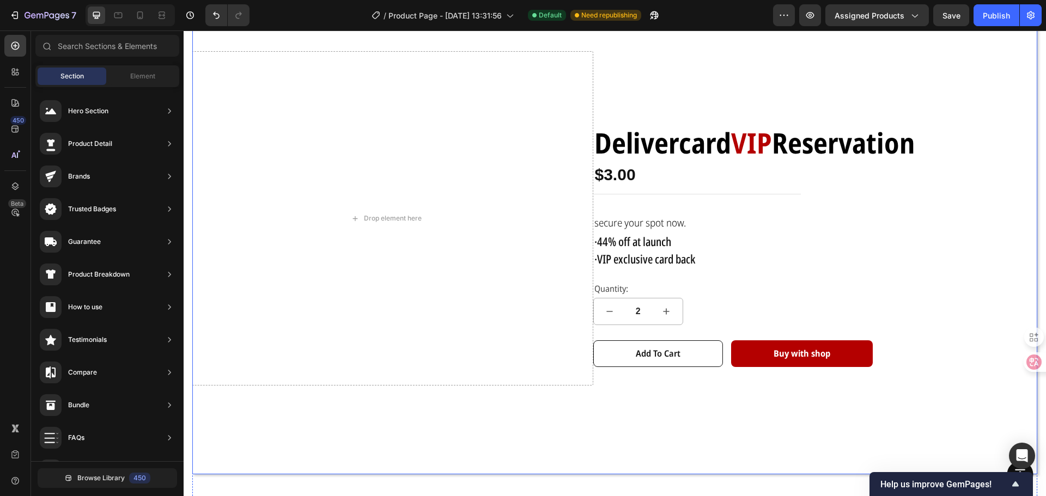
scroll to position [40, 0]
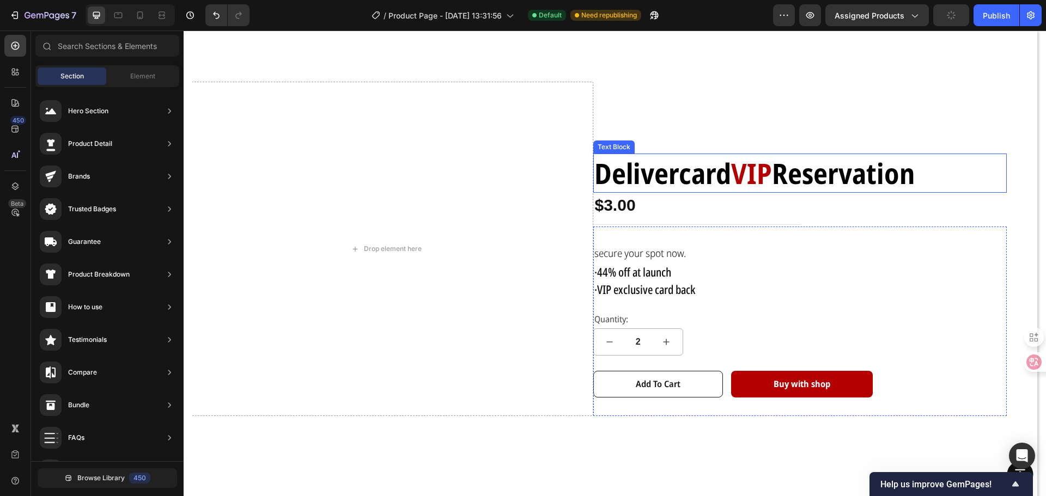
click at [719, 179] on strong "Delivercard" at bounding box center [662, 173] width 137 height 39
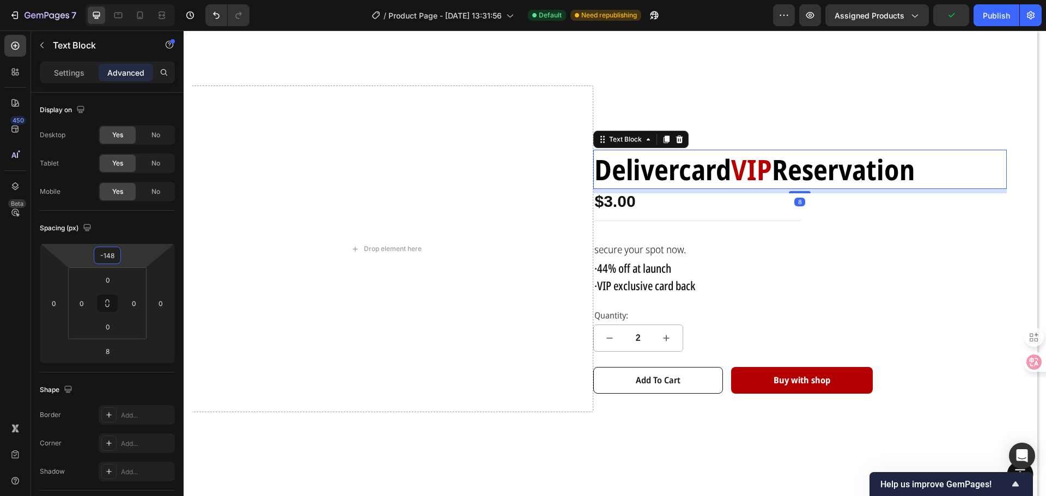
type input "-146"
click at [149, 0] on html "7 Version history / Product Page - [DATE] 13:31:56 Default Need republishing Pr…" at bounding box center [523, 0] width 1046 height 0
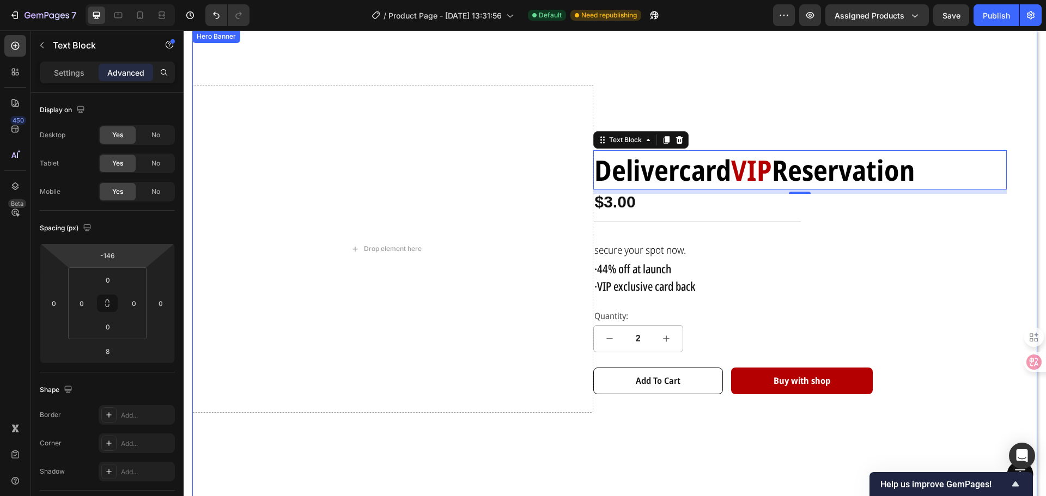
click at [1015, 127] on div "Drop element here Delivercard VIP Reservation Text Block 8 $3.00 Product Price …" at bounding box center [615, 267] width 828 height 365
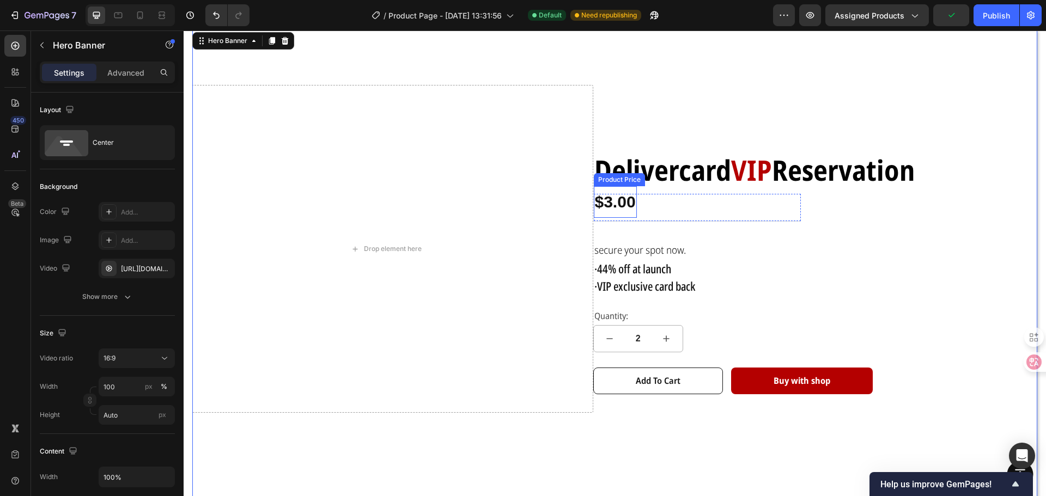
click at [621, 203] on div "$3.00" at bounding box center [615, 202] width 43 height 32
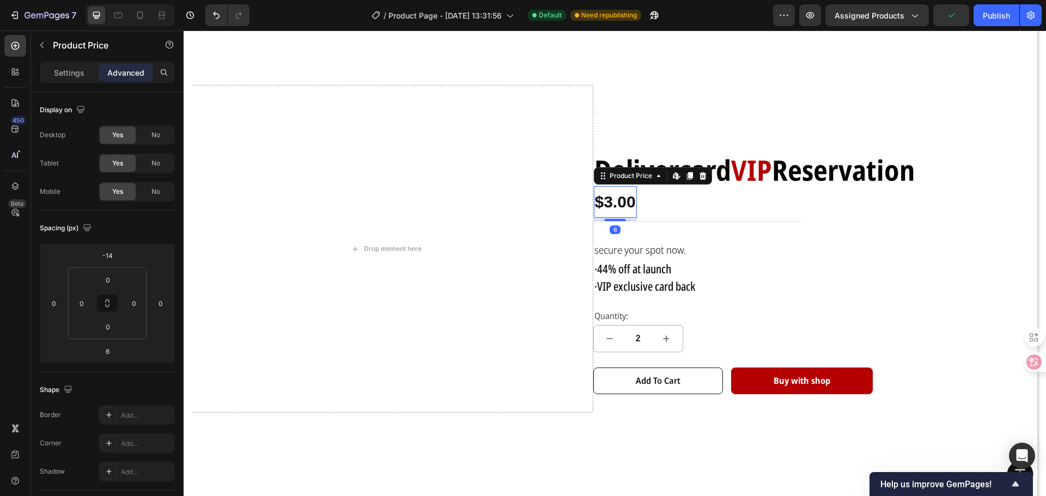
click at [621, 203] on div "$3.00" at bounding box center [615, 202] width 43 height 32
click at [603, 203] on div "$3.00" at bounding box center [615, 202] width 43 height 32
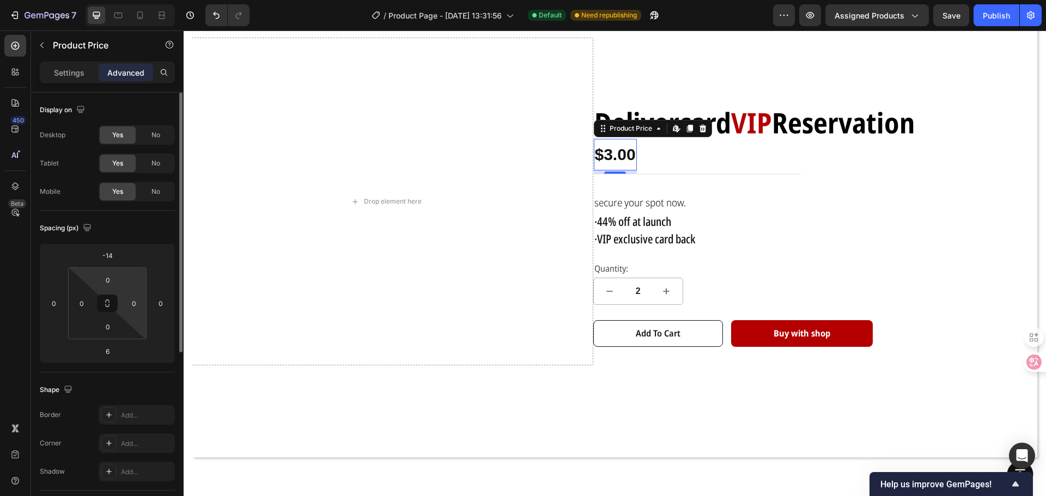
scroll to position [95, 0]
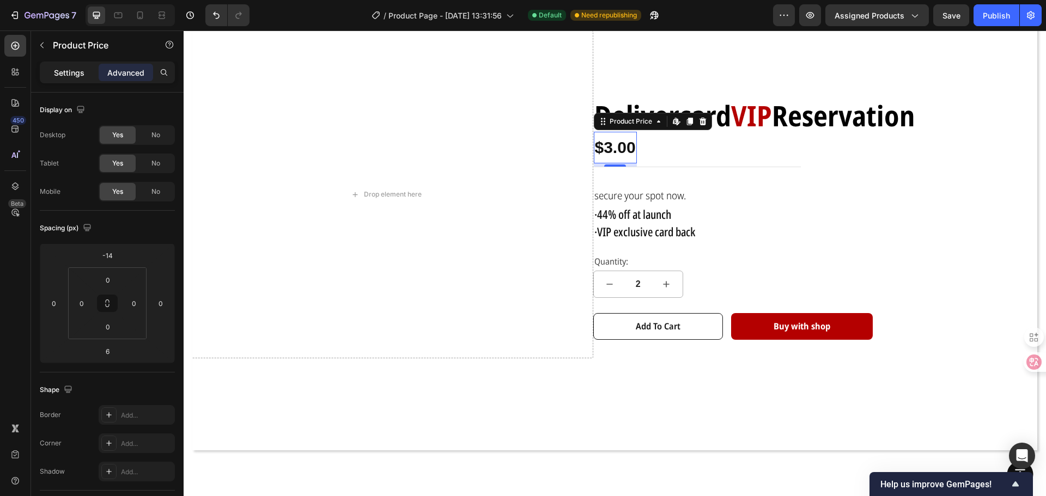
click at [70, 68] on p "Settings" at bounding box center [69, 72] width 31 height 11
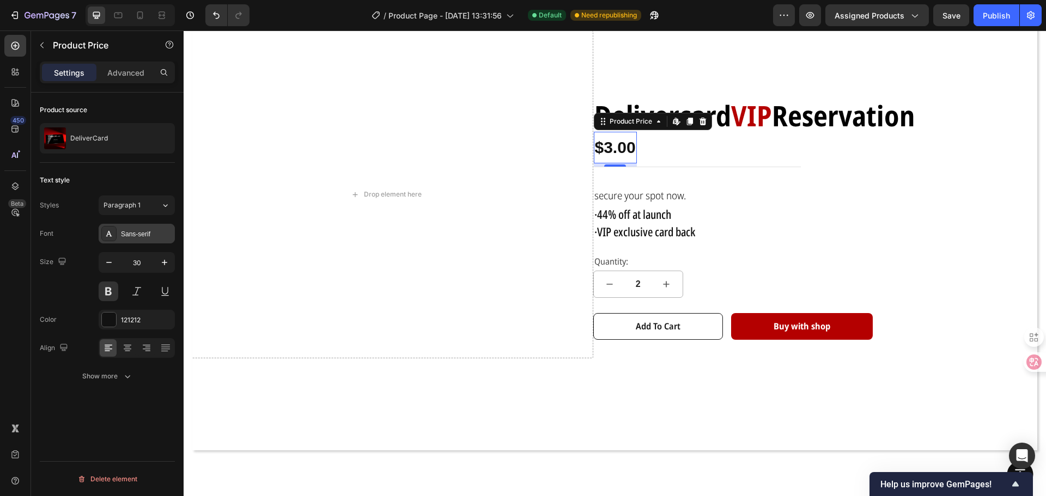
click at [126, 232] on div "Sans-serif" at bounding box center [146, 234] width 51 height 10
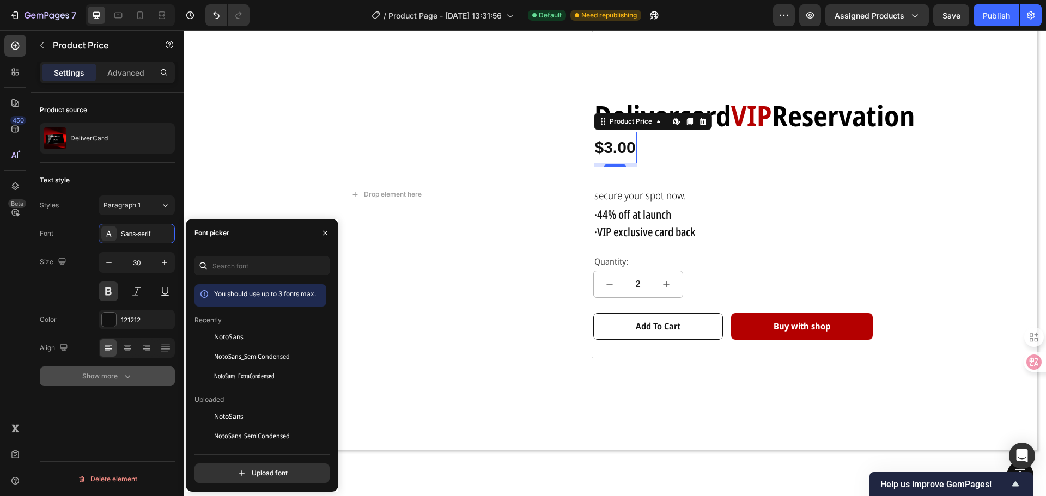
click at [133, 372] on button "Show more" at bounding box center [107, 377] width 135 height 20
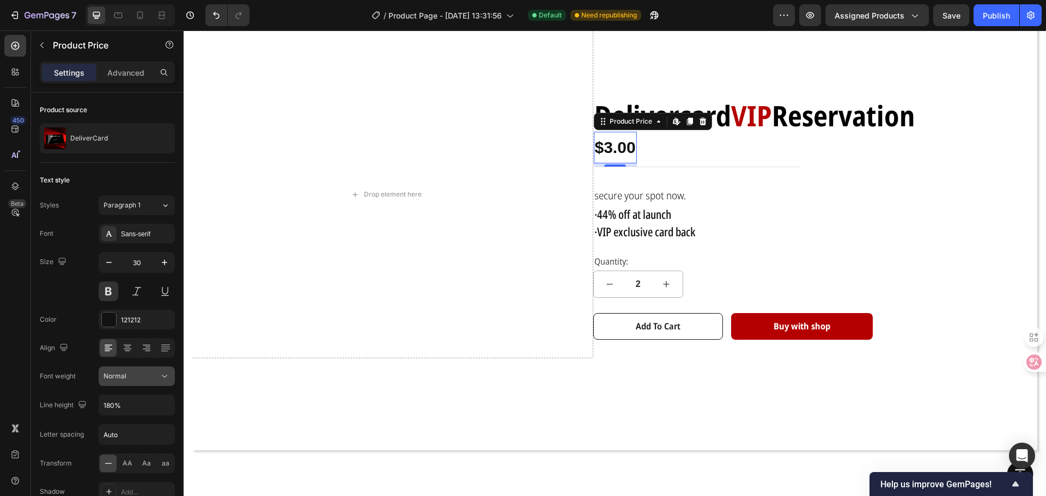
click at [156, 372] on div "Normal" at bounding box center [132, 377] width 56 height 10
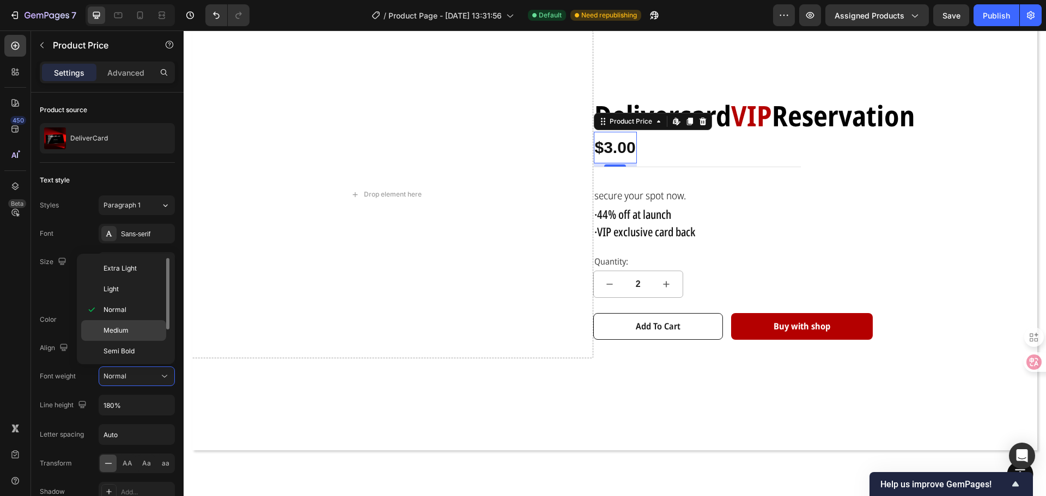
click at [129, 337] on div "Medium" at bounding box center [123, 330] width 85 height 21
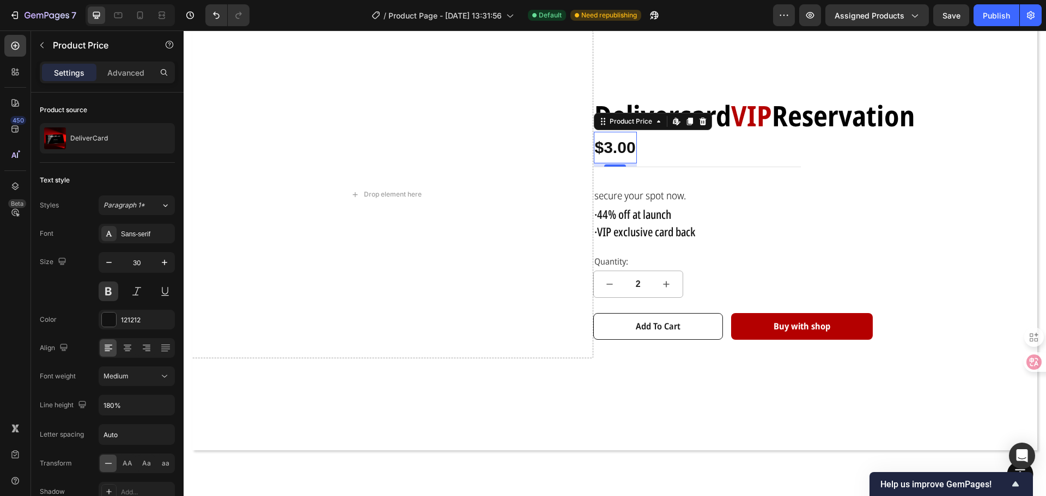
click at [611, 148] on div "$3.00" at bounding box center [615, 148] width 43 height 32
click at [620, 143] on div "$3.00" at bounding box center [615, 148] width 43 height 32
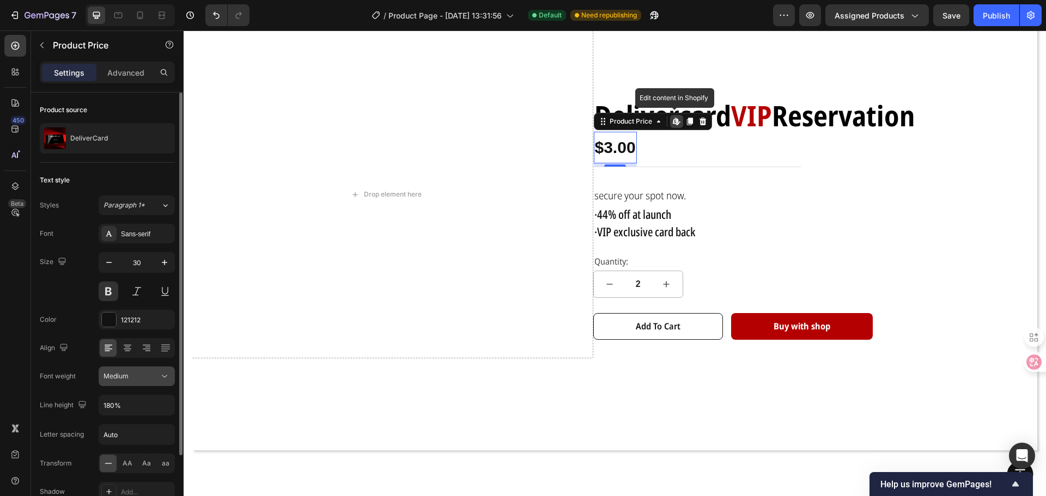
click at [160, 373] on icon at bounding box center [164, 376] width 11 height 11
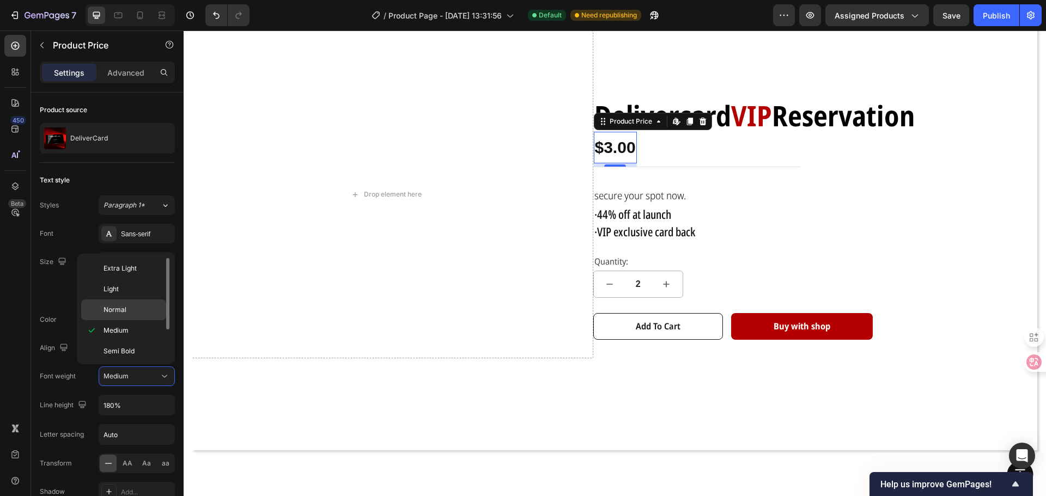
click at [127, 319] on div "Normal" at bounding box center [123, 310] width 85 height 21
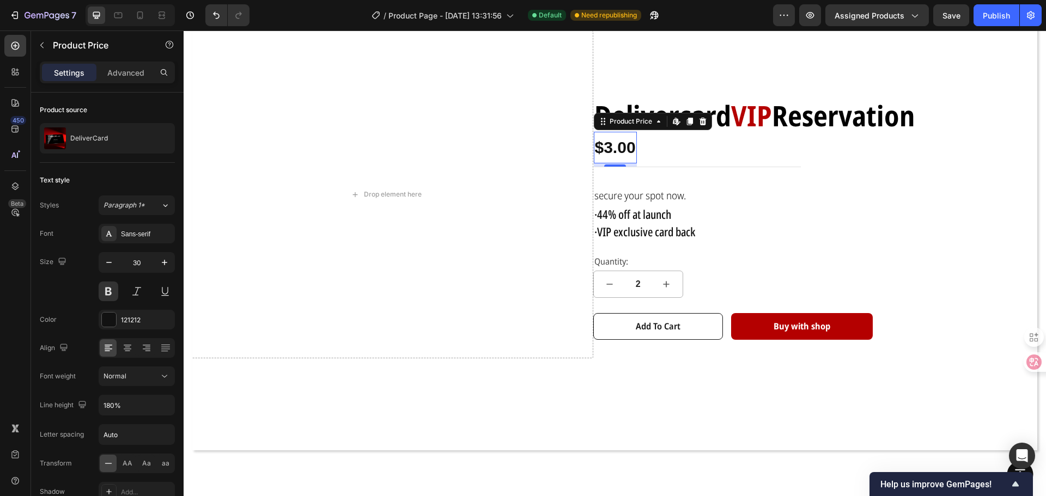
click at [628, 139] on div "$3.00" at bounding box center [615, 148] width 43 height 32
click at [628, 142] on div "$3.00" at bounding box center [615, 148] width 43 height 32
click at [105, 293] on button at bounding box center [109, 292] width 20 height 20
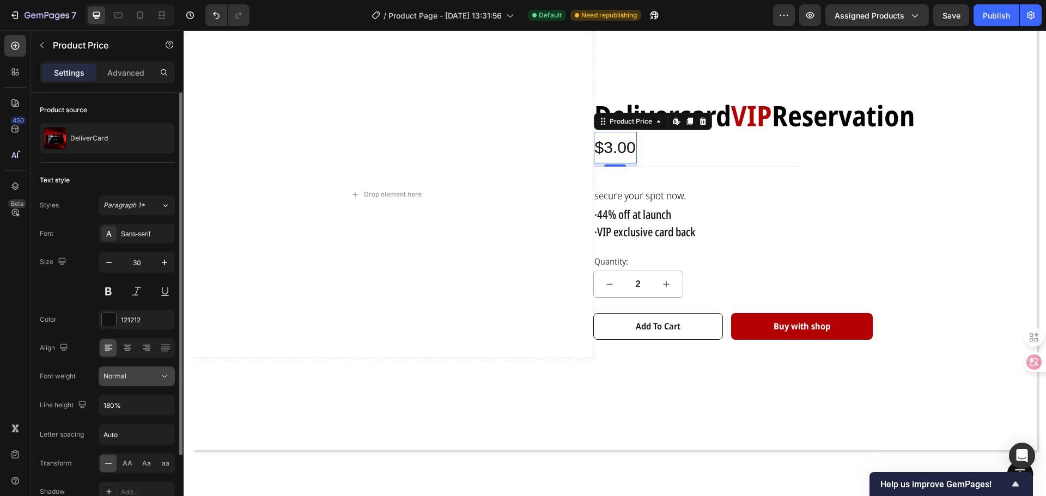
click at [160, 370] on button "Normal" at bounding box center [137, 377] width 76 height 20
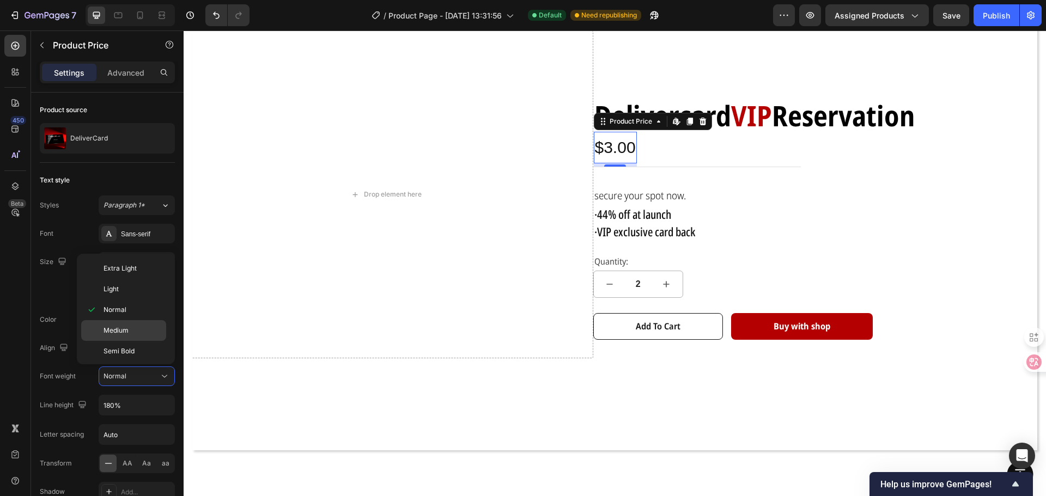
click at [145, 339] on div "Medium" at bounding box center [123, 330] width 85 height 21
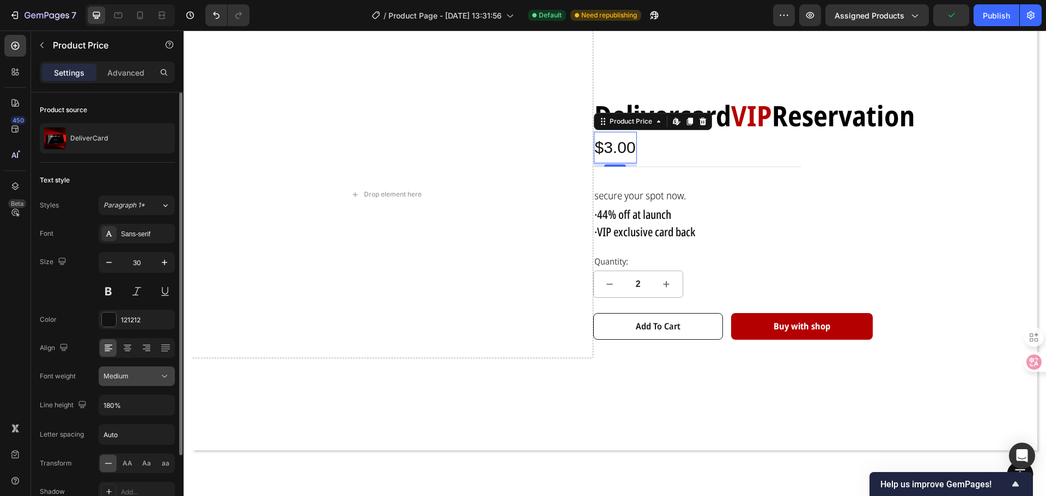
click at [158, 380] on div "Medium" at bounding box center [132, 377] width 56 height 10
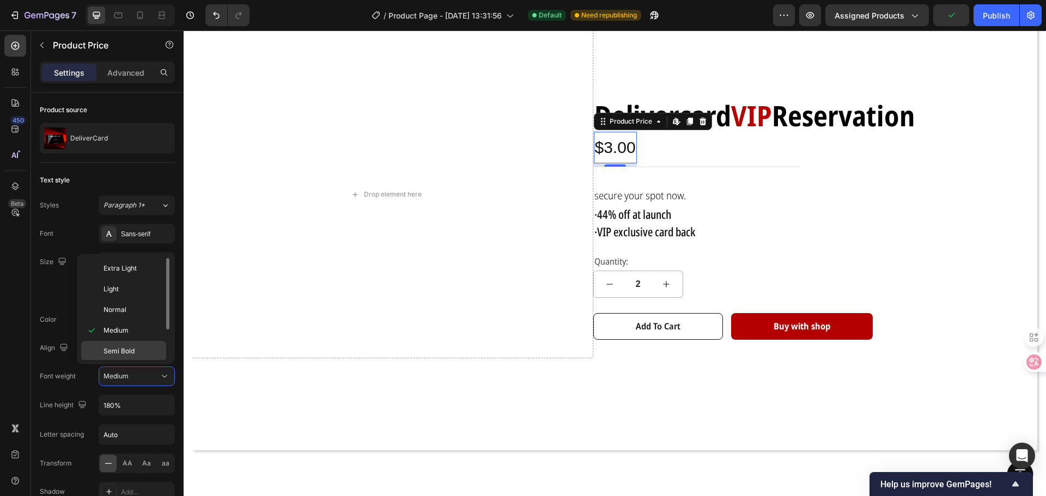
click at [140, 350] on p "Semi Bold" at bounding box center [133, 351] width 58 height 10
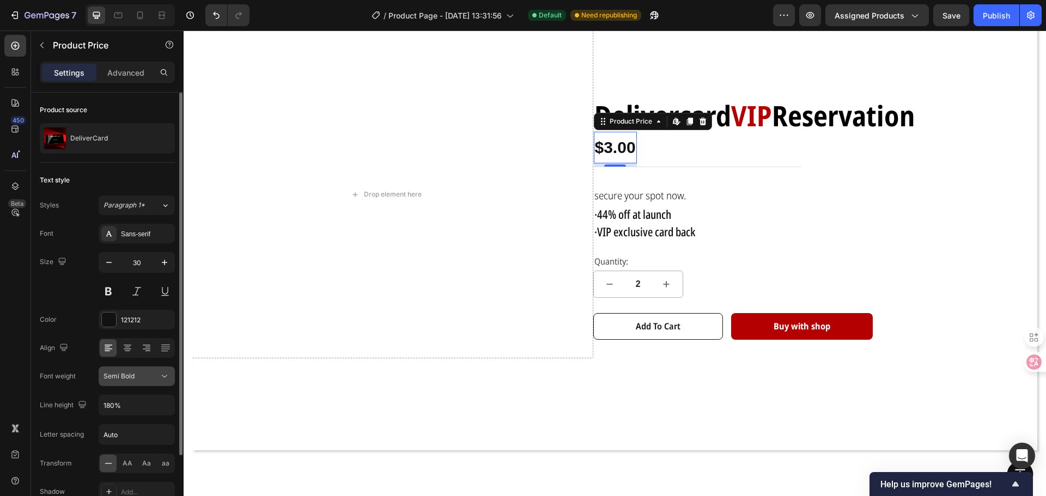
click at [158, 371] on div "Semi Bold" at bounding box center [137, 376] width 66 height 11
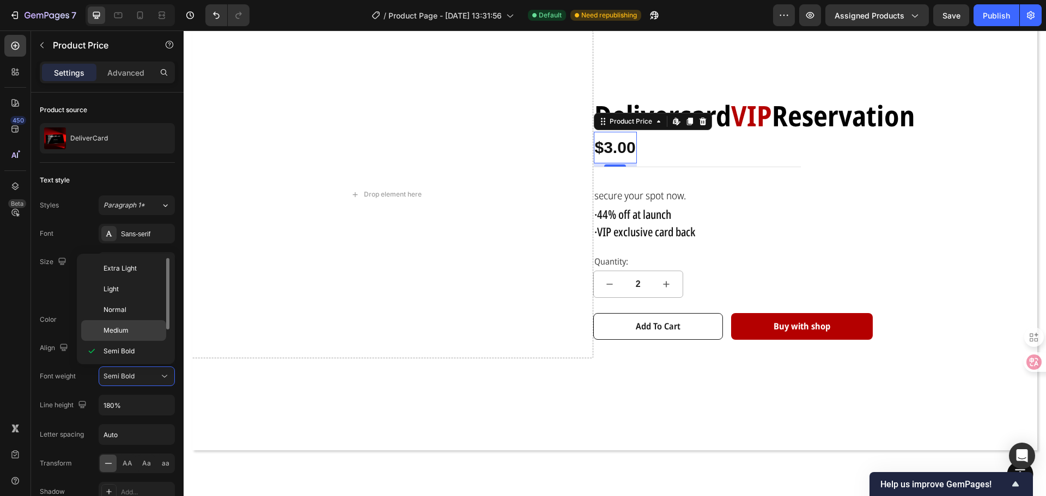
click at [124, 326] on span "Medium" at bounding box center [116, 331] width 25 height 10
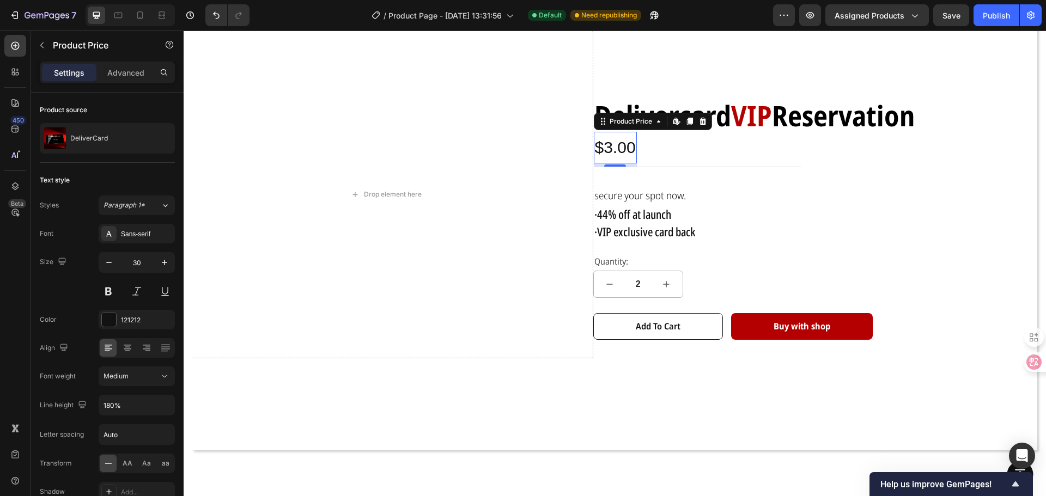
click at [11, 311] on div "450 Beta" at bounding box center [15, 226] width 22 height 383
click at [837, 364] on div "Drop element here Delivercard VIP Reservation Text Block $3.00 Product Price Ed…" at bounding box center [615, 213] width 828 height 365
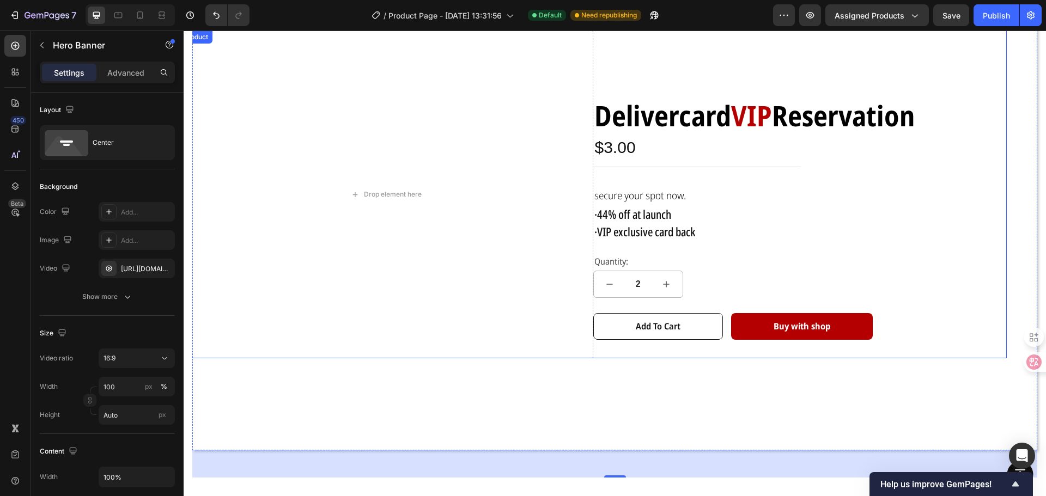
click at [981, 78] on div "Delivercard VIP Reservation Text Block $3.00 Product Price Product Price Row se…" at bounding box center [800, 195] width 414 height 328
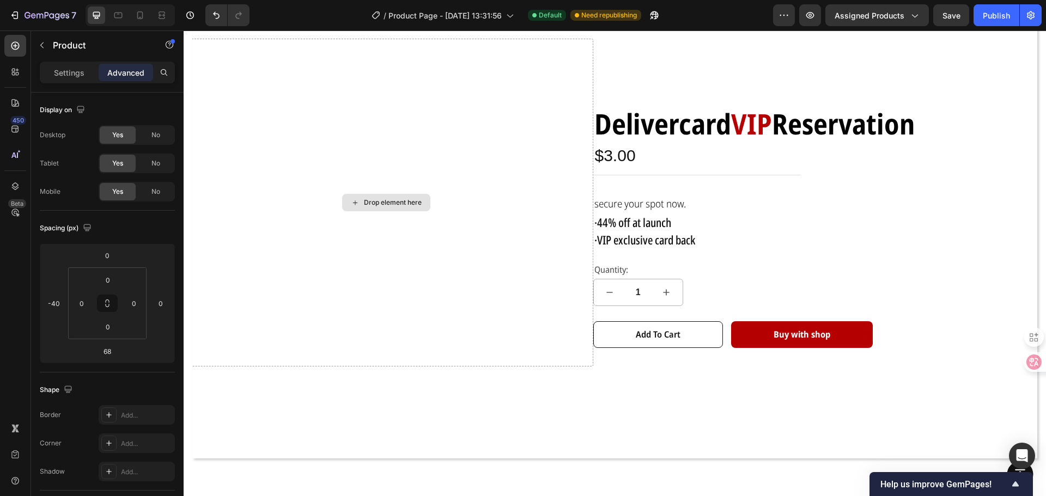
scroll to position [54, 0]
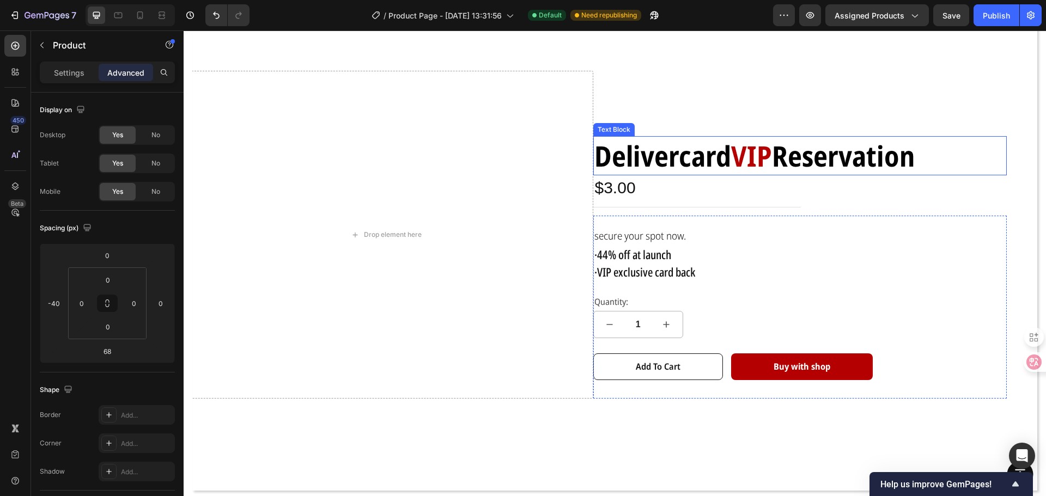
click at [782, 156] on strong "Reservation" at bounding box center [843, 155] width 143 height 39
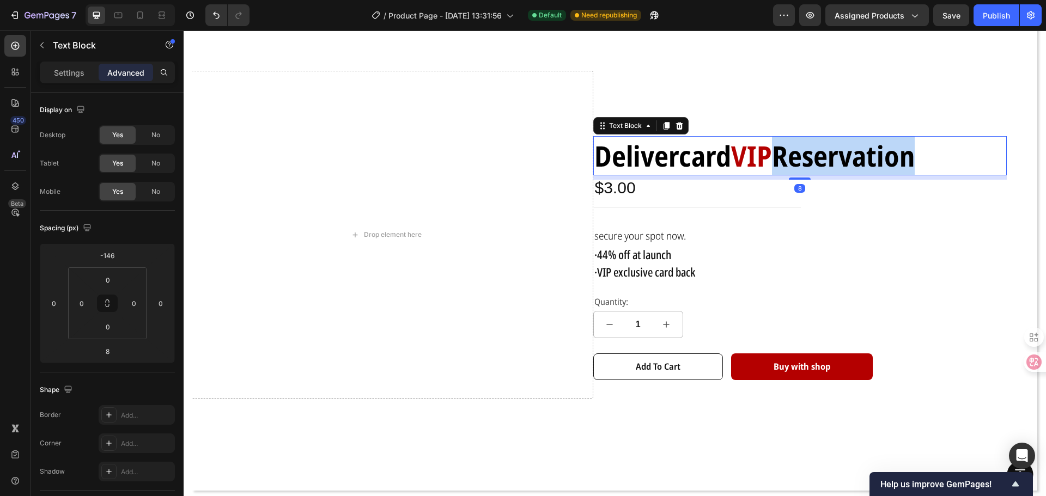
click at [782, 156] on strong "Reservation" at bounding box center [843, 155] width 143 height 39
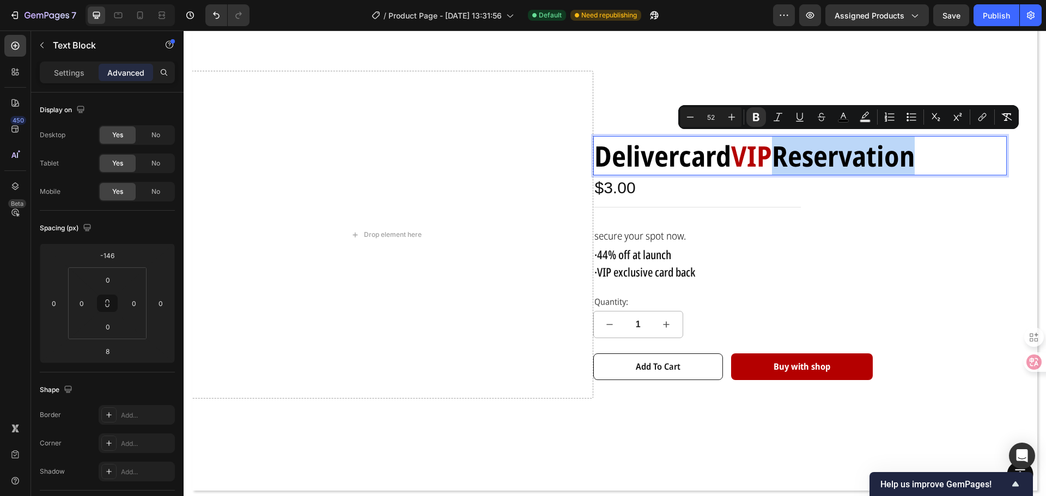
click at [911, 156] on strong "Reservation" at bounding box center [843, 155] width 143 height 39
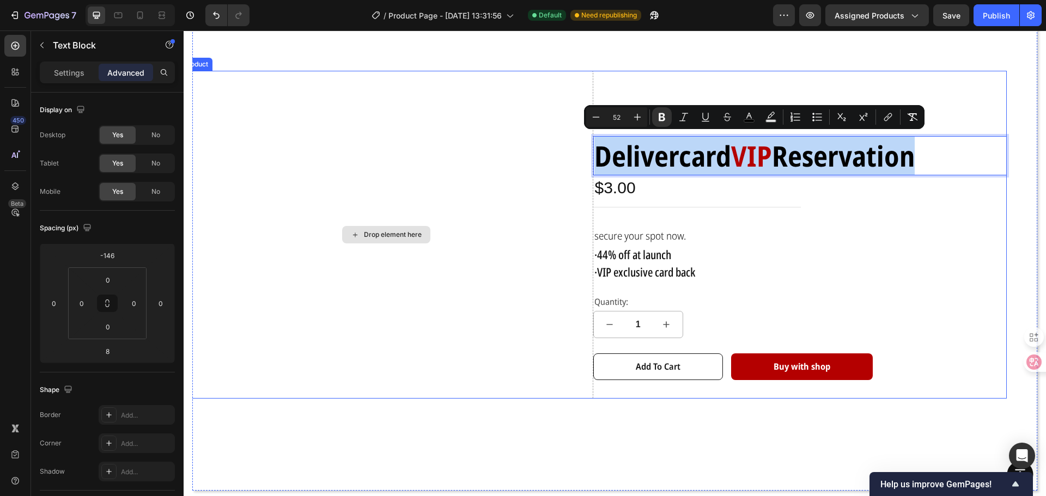
drag, startPoint x: 918, startPoint y: 159, endPoint x: 580, endPoint y: 155, distance: 338.3
click at [580, 155] on div "Drop element here Delivercard VIP Reservation Text Block 8 $3.00 Product Price …" at bounding box center [593, 235] width 828 height 328
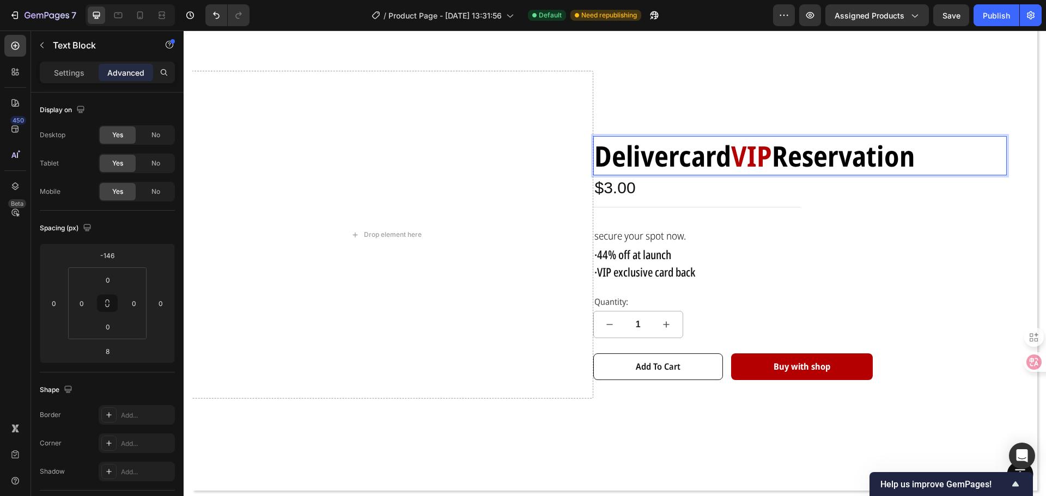
drag, startPoint x: 652, startPoint y: 153, endPoint x: 939, endPoint y: 162, distance: 287.2
click at [939, 162] on div "Delivercard VIP Reservation" at bounding box center [800, 155] width 414 height 39
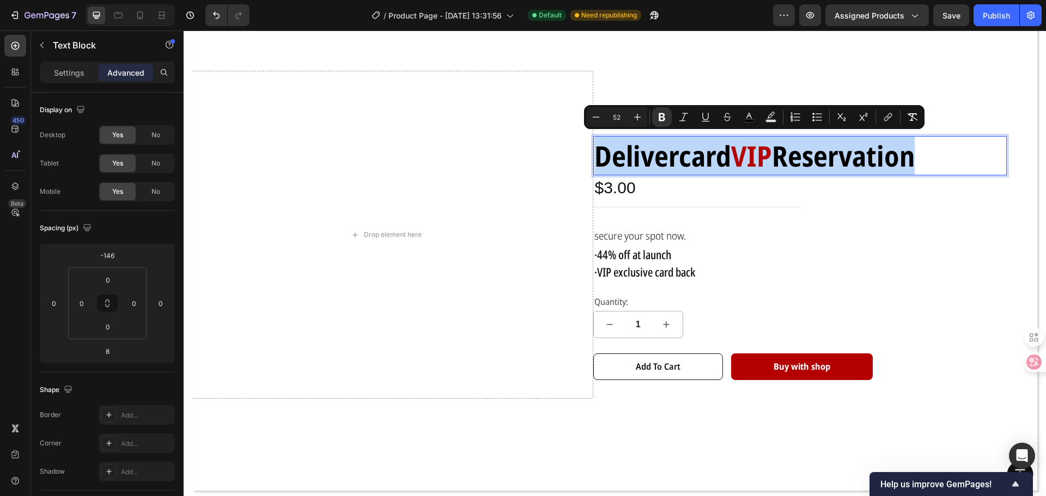
drag, startPoint x: 920, startPoint y: 155, endPoint x: 593, endPoint y: 156, distance: 327.4
click at [593, 156] on div "Delivercard VIP Reservation" at bounding box center [754, 155] width 323 height 39
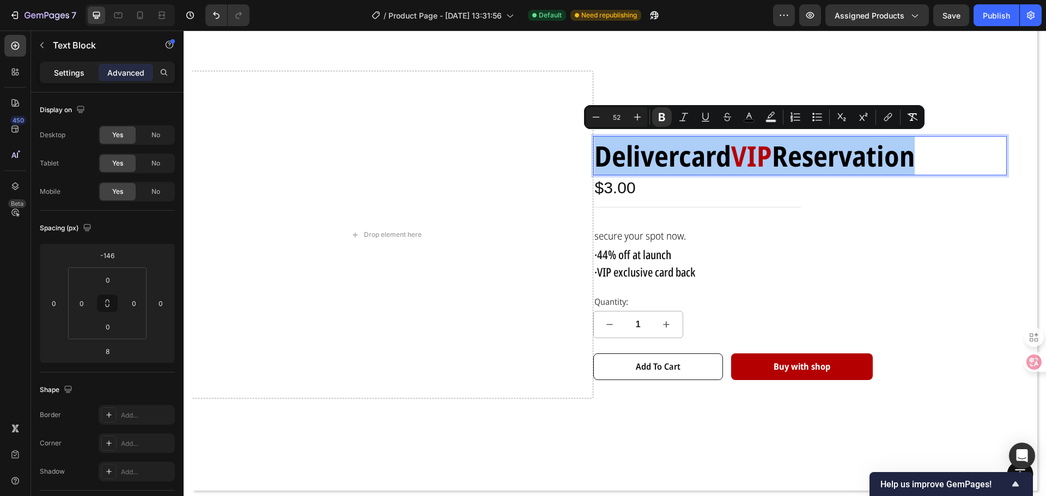
click at [63, 75] on p "Settings" at bounding box center [69, 72] width 31 height 11
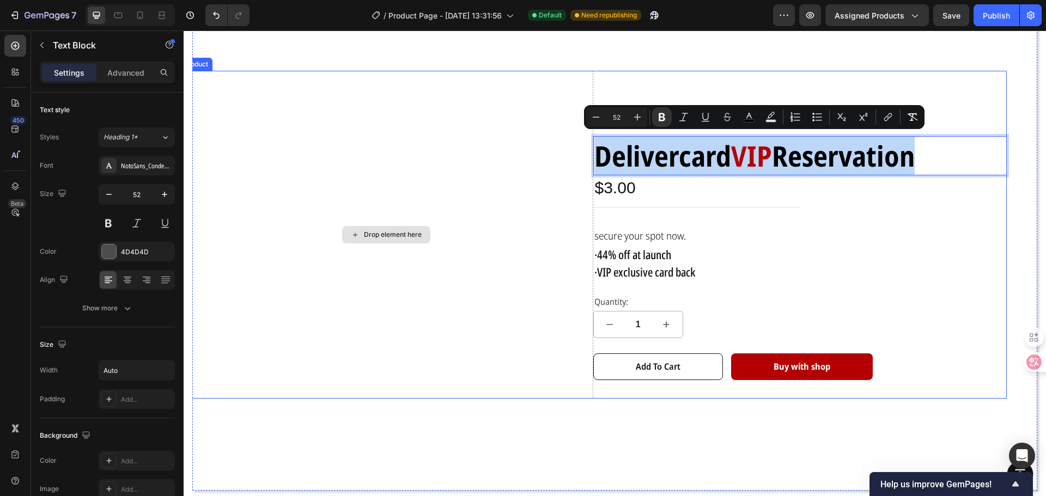
drag, startPoint x: 919, startPoint y: 159, endPoint x: 575, endPoint y: 156, distance: 343.8
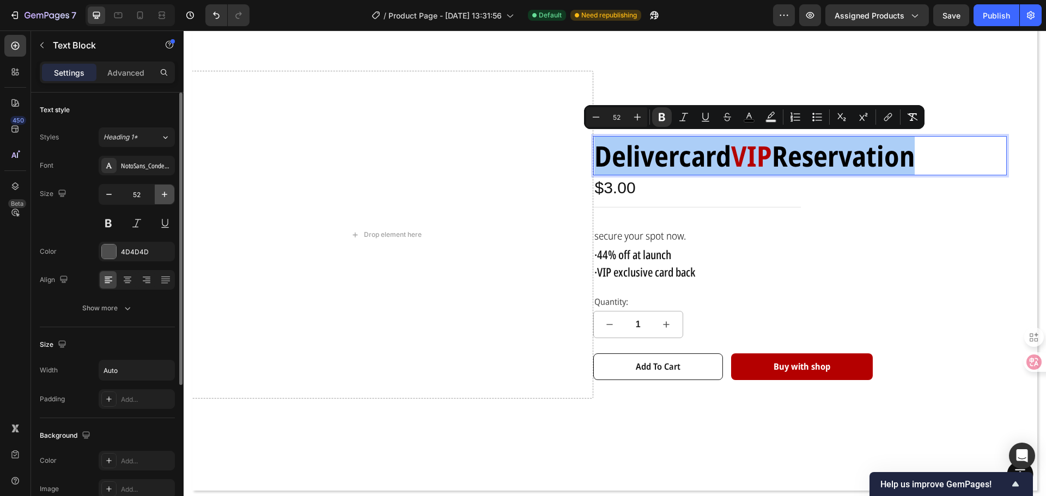
click at [157, 195] on button "button" at bounding box center [165, 195] width 20 height 20
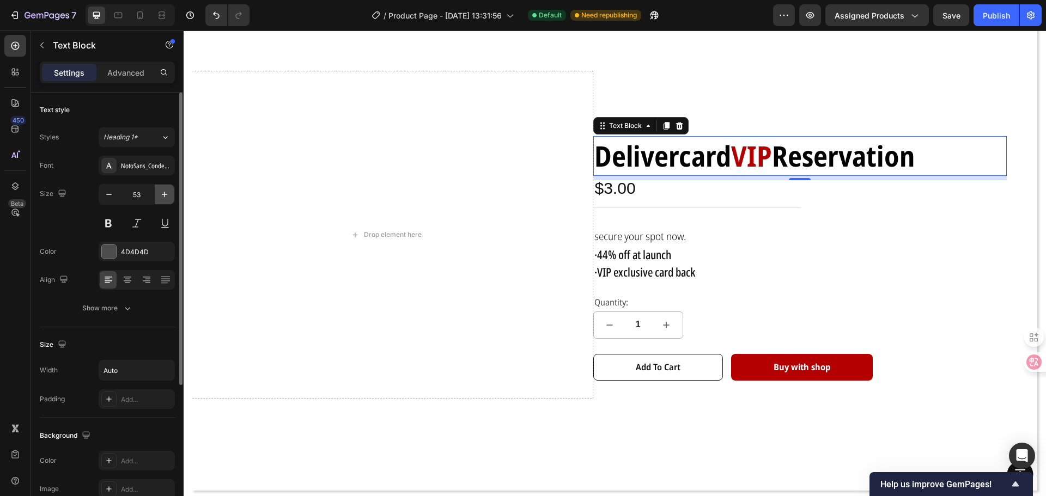
click at [159, 195] on button "button" at bounding box center [165, 195] width 20 height 20
click at [160, 195] on icon "button" at bounding box center [164, 194] width 11 height 11
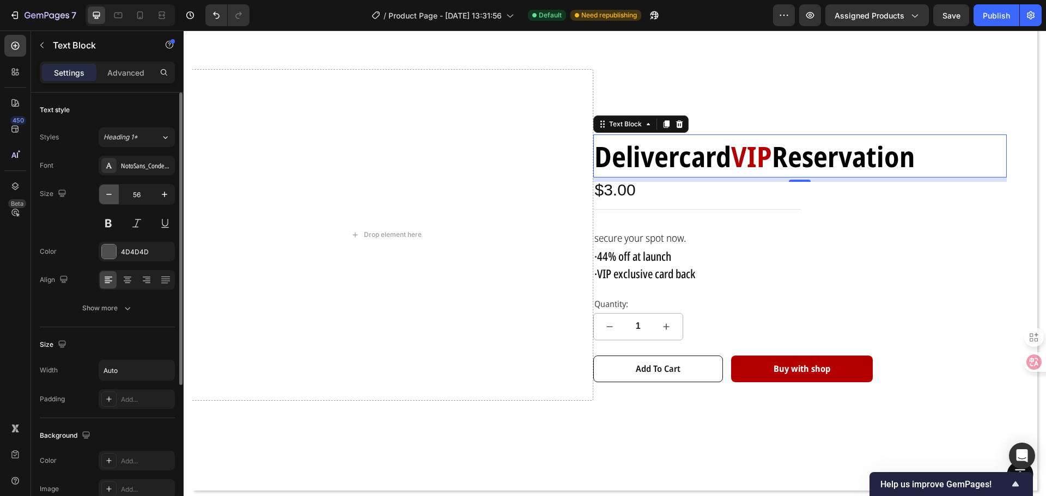
click at [112, 197] on icon "button" at bounding box center [109, 194] width 11 height 11
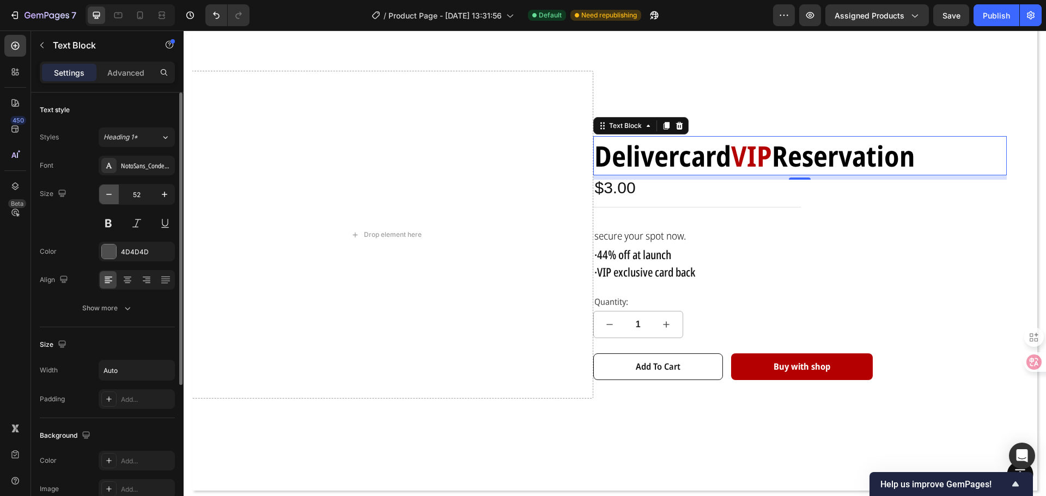
click at [112, 197] on icon "button" at bounding box center [109, 194] width 11 height 11
click at [156, 197] on button "button" at bounding box center [165, 195] width 20 height 20
click at [104, 198] on icon "button" at bounding box center [109, 194] width 11 height 11
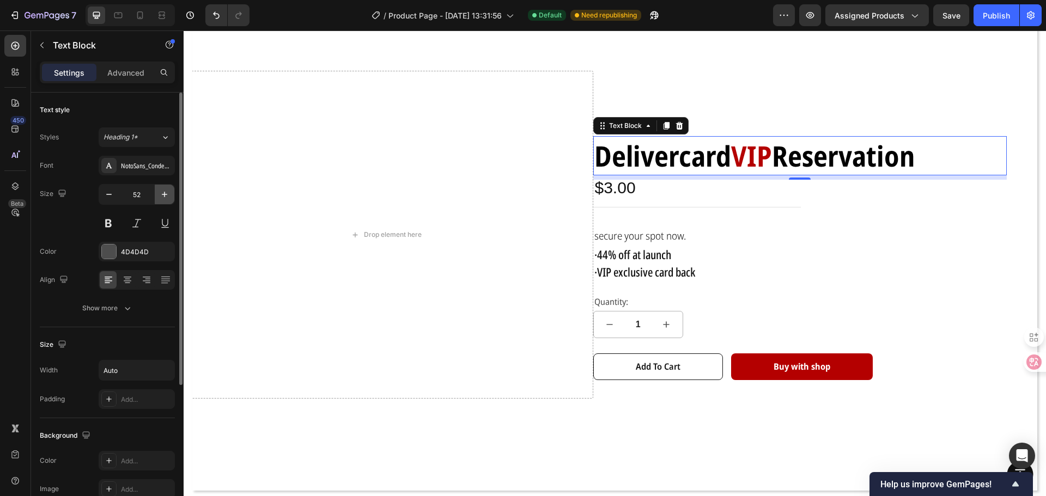
type input "51"
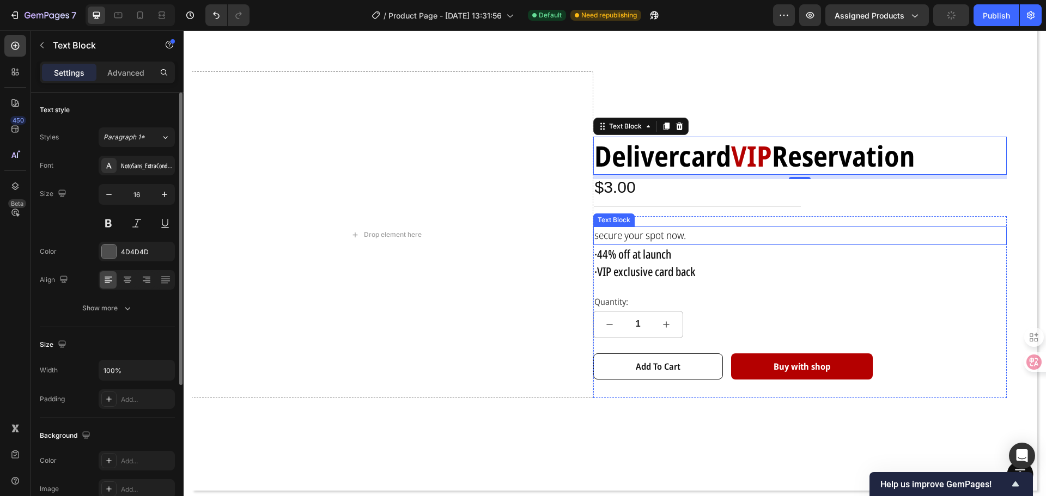
click at [960, 246] on p "·44% off at launch" at bounding box center [800, 254] width 412 height 17
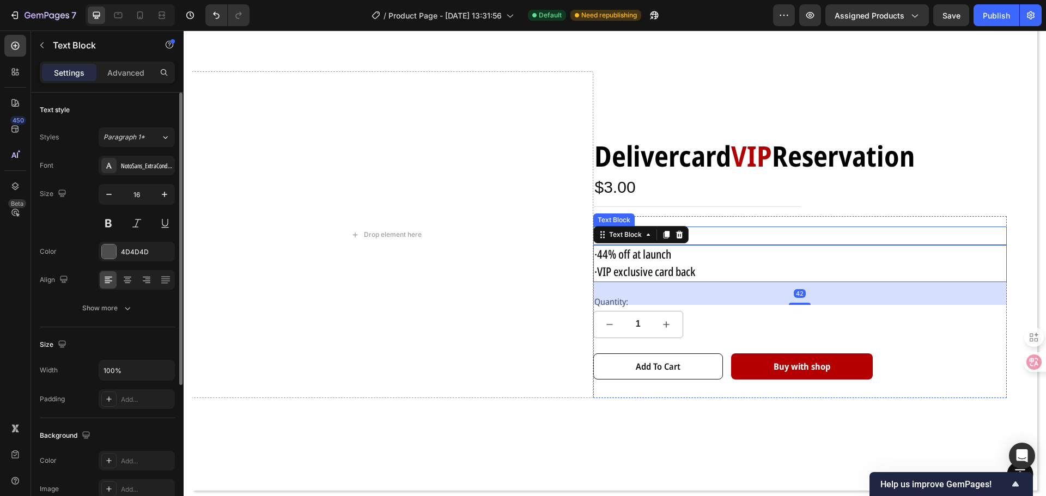
click at [995, 211] on div "Delivercard VIP Reservation Text Block $3.00 Product Price Product Price Row se…" at bounding box center [800, 234] width 414 height 327
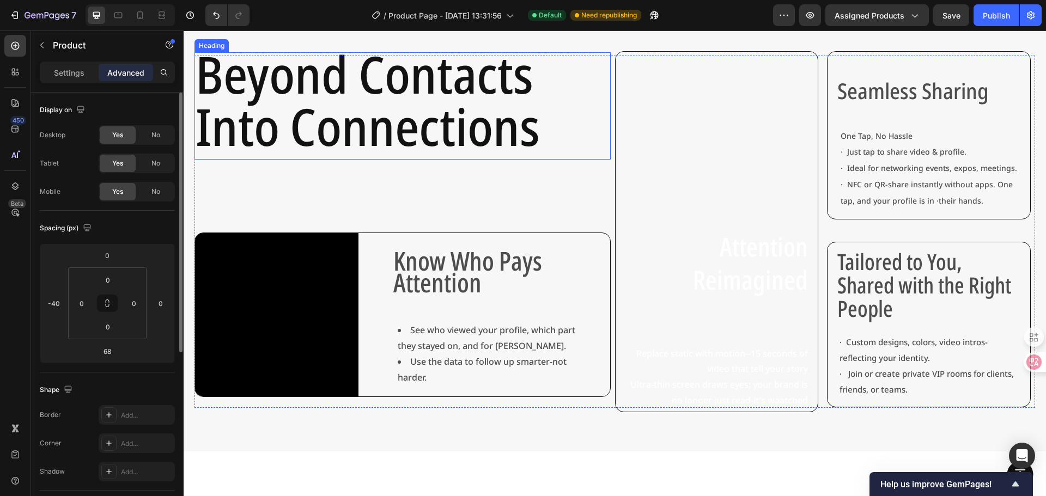
scroll to position [545, 0]
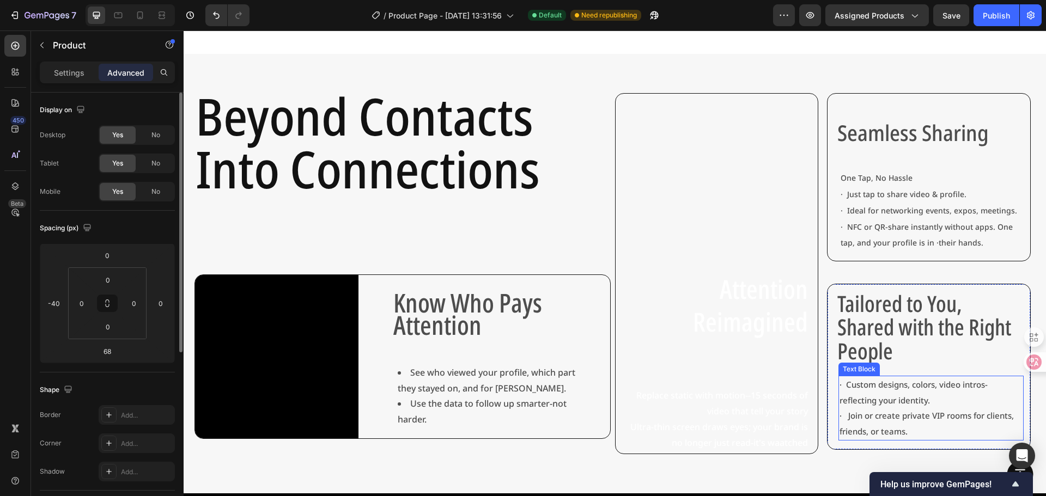
click at [840, 382] on span "· Custom designs, colors, video intros-reflecting your identity." at bounding box center [913, 392] width 148 height 27
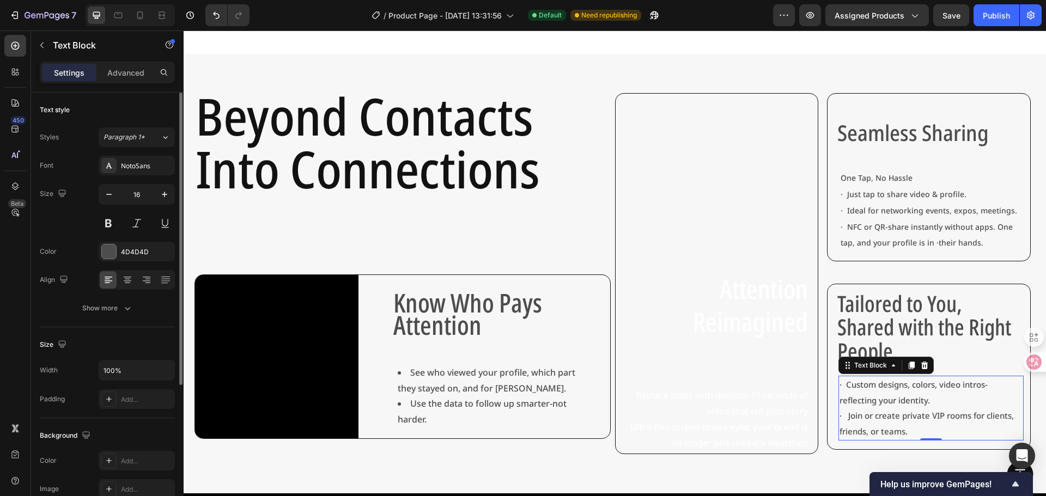
click at [840, 382] on span "· Custom designs, colors, video intros-reflecting your identity." at bounding box center [913, 392] width 148 height 27
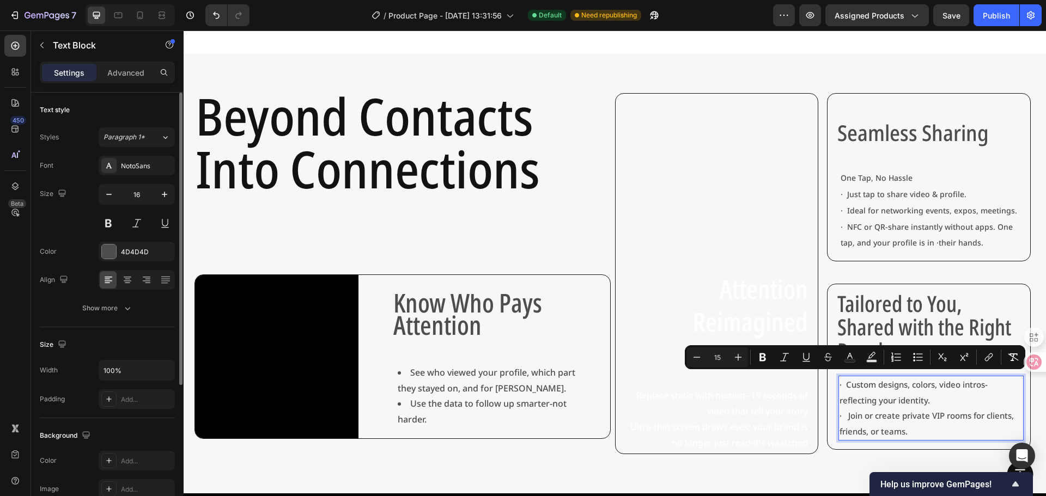
click at [839, 381] on span "· Custom designs, colors, video intros-reflecting your identity." at bounding box center [913, 392] width 148 height 27
drag, startPoint x: 841, startPoint y: 381, endPoint x: 832, endPoint y: 379, distance: 8.9
click at [838, 379] on div "· Custom designs, colors, video intros-reflecting your identity. · Join or crea…" at bounding box center [930, 408] width 184 height 65
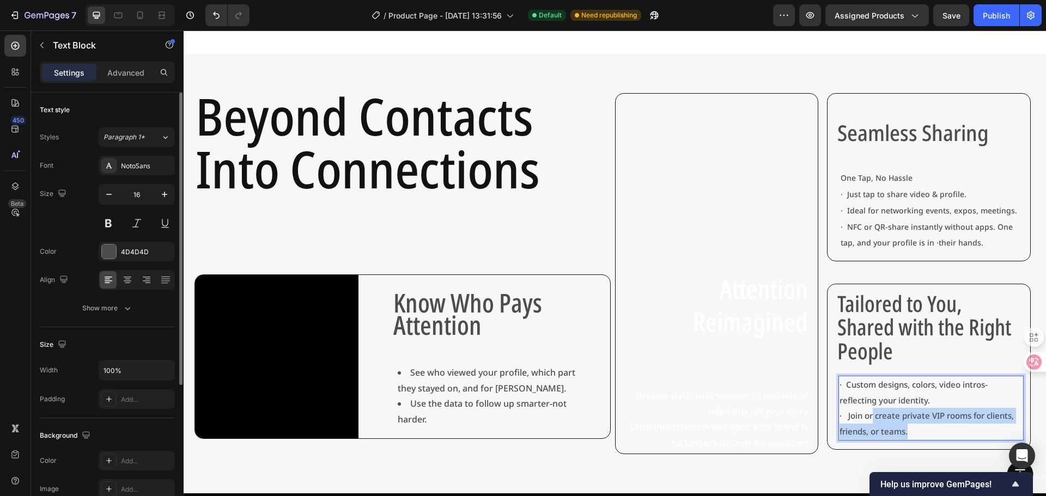
drag, startPoint x: 906, startPoint y: 429, endPoint x: 866, endPoint y: 417, distance: 42.1
click at [866, 417] on p "· Join or create private VIP rooms for clients, friends, or teams." at bounding box center [930, 424] width 182 height 32
drag, startPoint x: 836, startPoint y: 411, endPoint x: 824, endPoint y: 409, distance: 12.7
click at [827, 409] on div "Tailored to You, Shared with the Right People Text Block · Custom designs, colo…" at bounding box center [929, 367] width 204 height 166
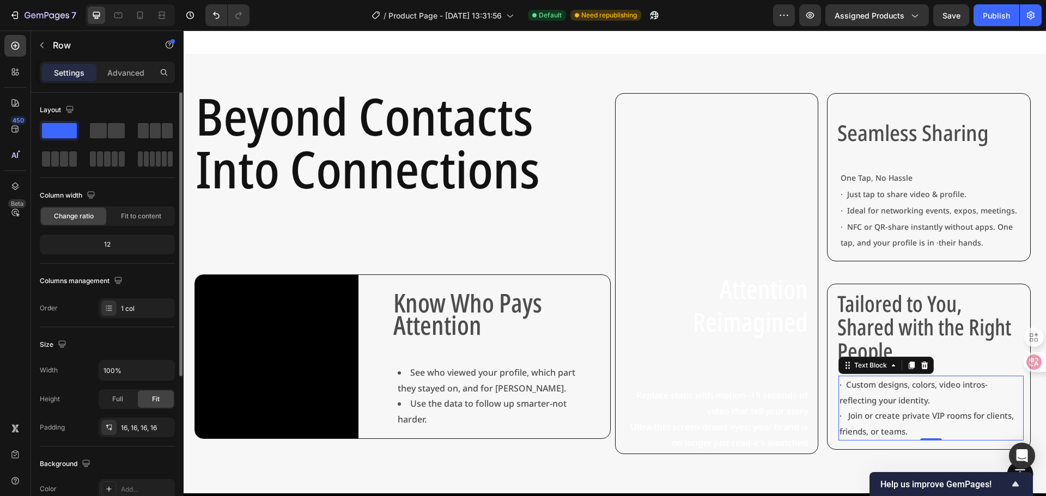
drag, startPoint x: 840, startPoint y: 379, endPoint x: 827, endPoint y: 380, distance: 13.1
click at [827, 379] on div "Tailored to You, Shared with the Right People Text Block · Custom designs, colo…" at bounding box center [929, 367] width 204 height 166
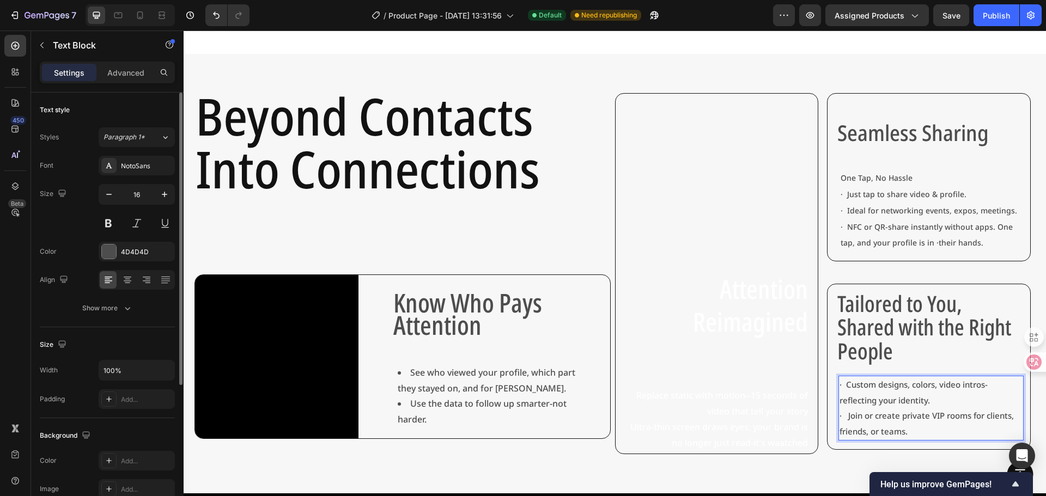
click at [839, 380] on span "· Custom designs, colors, video intros-reflecting your identity." at bounding box center [913, 392] width 148 height 27
click at [840, 411] on span "· Join or create private VIP rooms for clients, friends, or teams." at bounding box center [926, 423] width 174 height 27
click at [842, 412] on span "· Join or create private VIP rooms for clients, friends, or teams." at bounding box center [926, 423] width 174 height 27
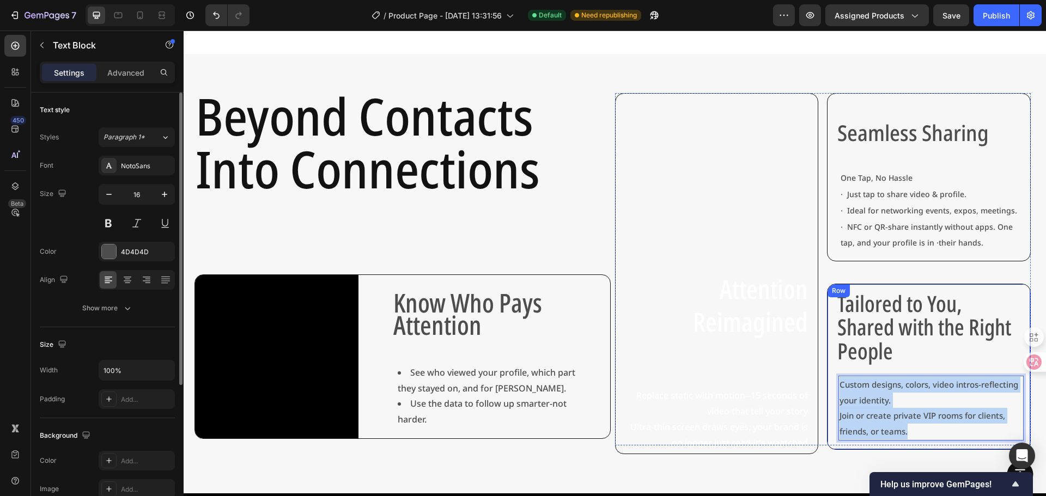
drag, startPoint x: 906, startPoint y: 428, endPoint x: 823, endPoint y: 378, distance: 97.5
click at [827, 378] on div "Tailored to You, Shared with the Right People Text Block Custom designs, colors…" at bounding box center [929, 367] width 204 height 166
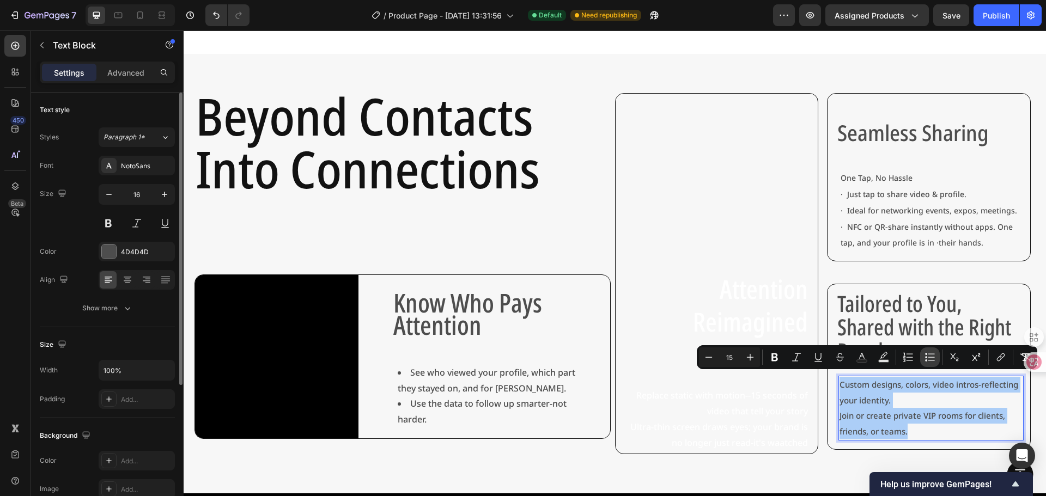
click at [927, 360] on icon "Editor contextual toolbar" at bounding box center [929, 357] width 11 height 11
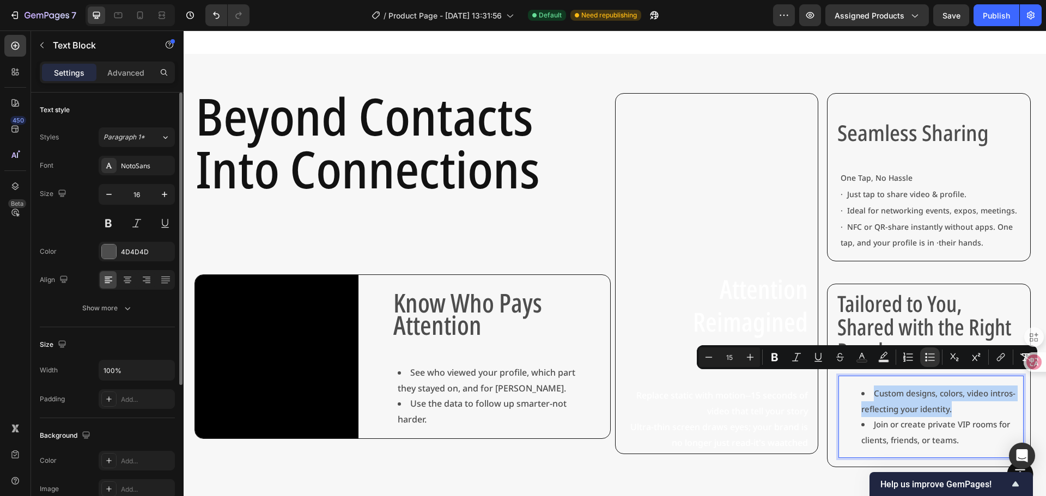
click at [968, 433] on li "Join or create private VIP rooms for clients, friends, or teams." at bounding box center [941, 433] width 160 height 32
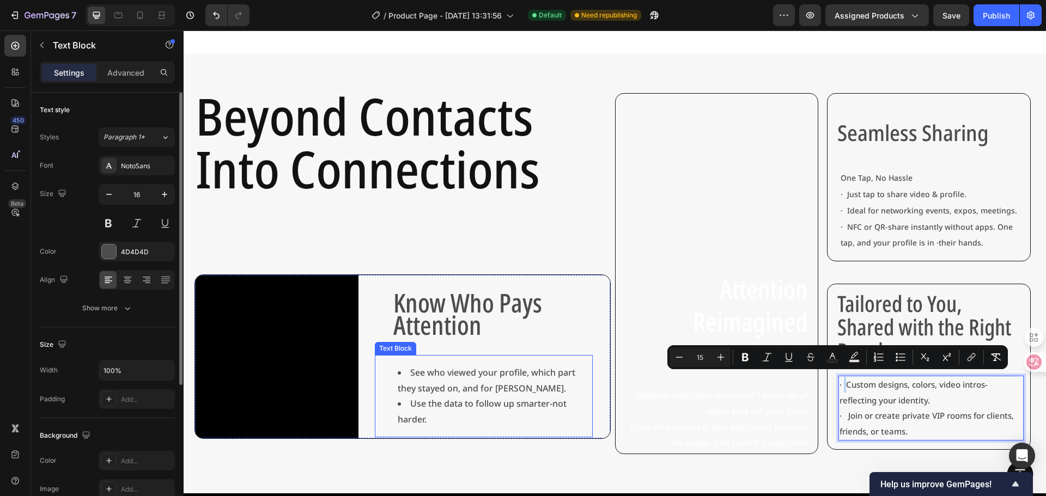
click at [423, 367] on li "See who viewed your profile, which part they stayed on, and for [PERSON_NAME]." at bounding box center [495, 381] width 194 height 32
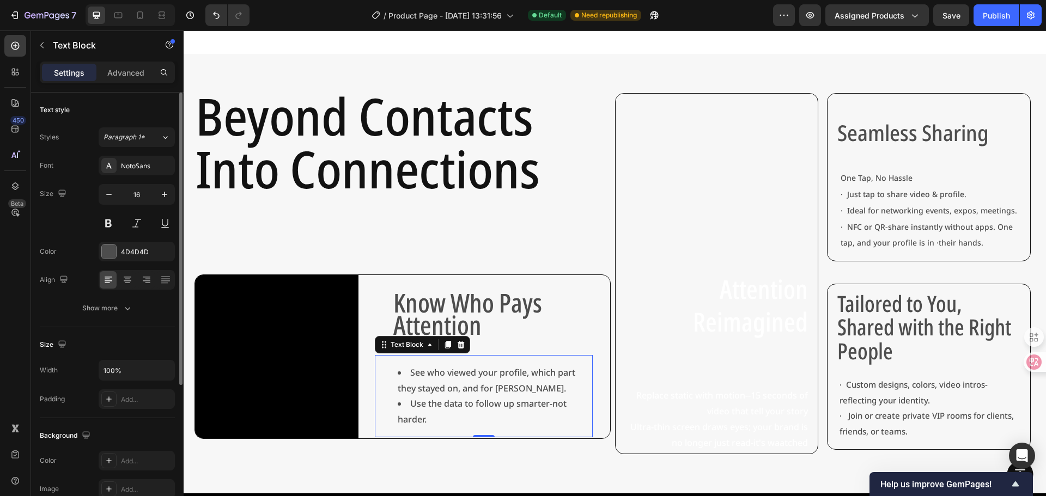
click at [418, 367] on li "See who viewed your profile, which part they stayed on, and for [PERSON_NAME]." at bounding box center [495, 381] width 194 height 32
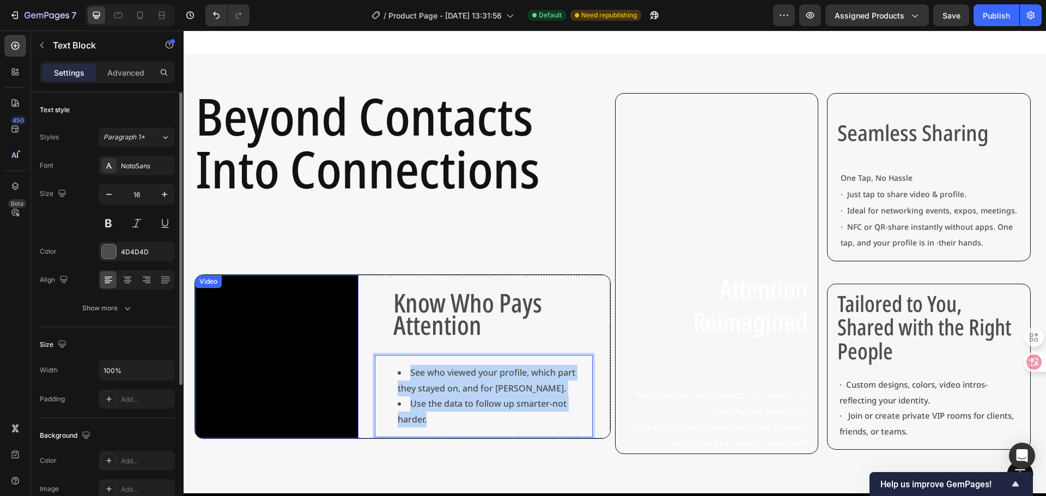
drag, startPoint x: 469, startPoint y: 414, endPoint x: 367, endPoint y: 367, distance: 112.4
click at [340, 367] on div "Video Know Who Pays Attention Text Block See who viewed your profile, which par…" at bounding box center [402, 357] width 416 height 165
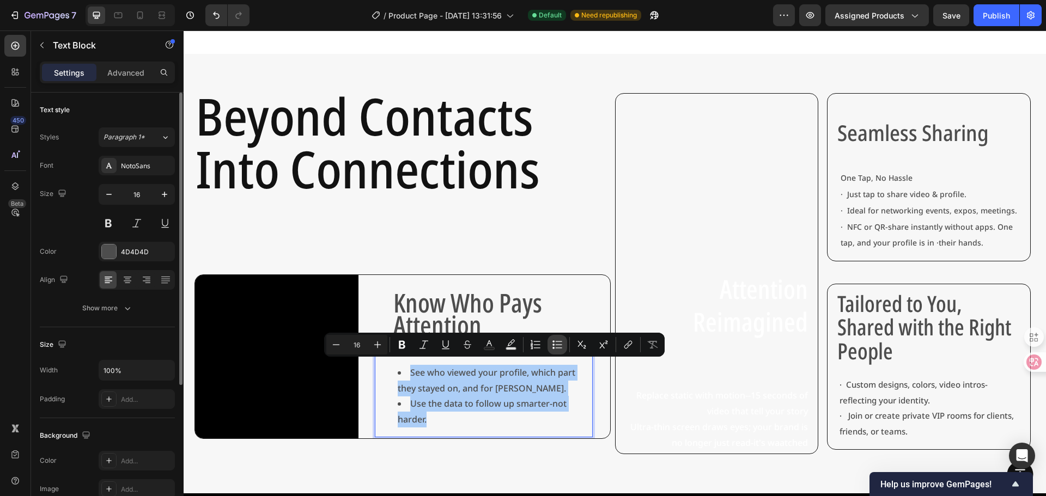
click at [552, 346] on icon "Editor contextual toolbar" at bounding box center [557, 344] width 11 height 11
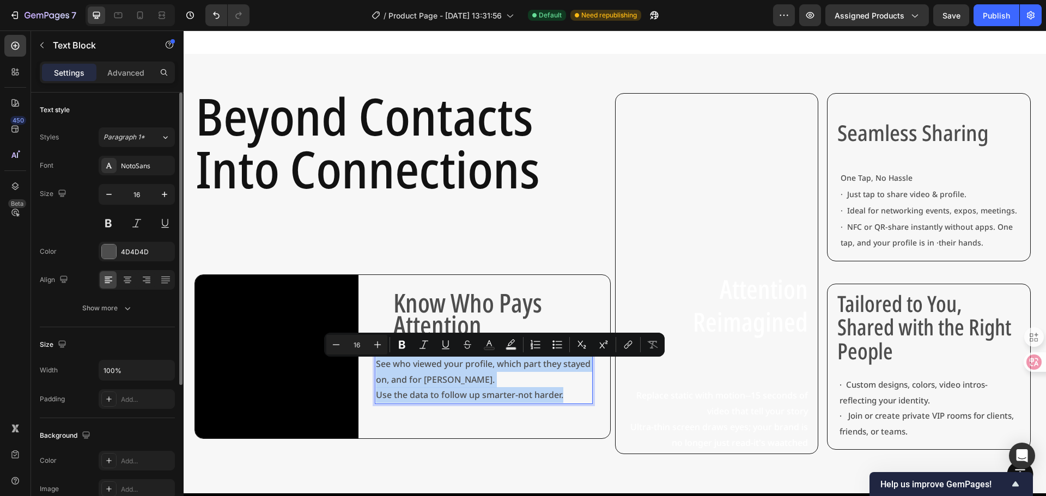
click at [489, 412] on div "Know Who Pays Attention Text Block See who viewed your profile, which part they…" at bounding box center [501, 356] width 218 height 163
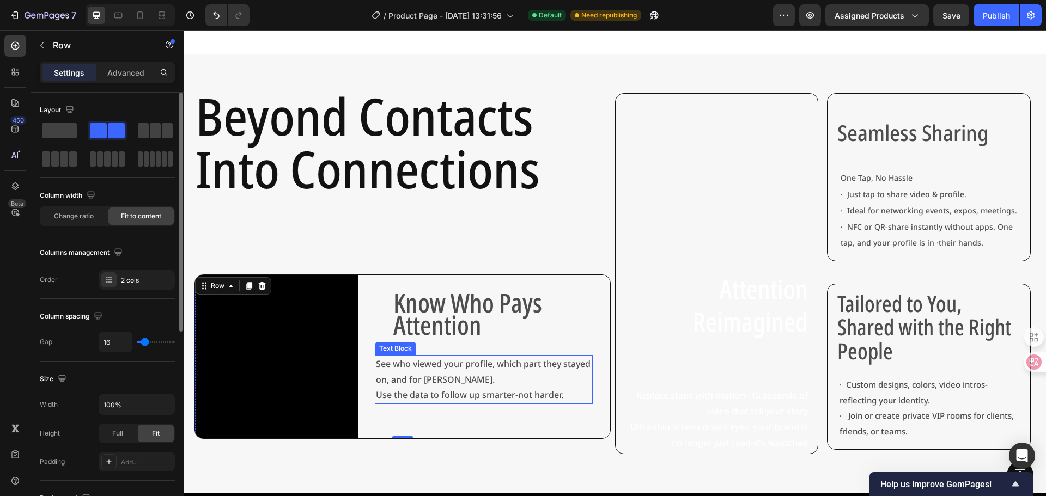
click at [392, 356] on p "See who viewed your profile, which part they stayed on, and for [PERSON_NAME]." at bounding box center [484, 372] width 216 height 32
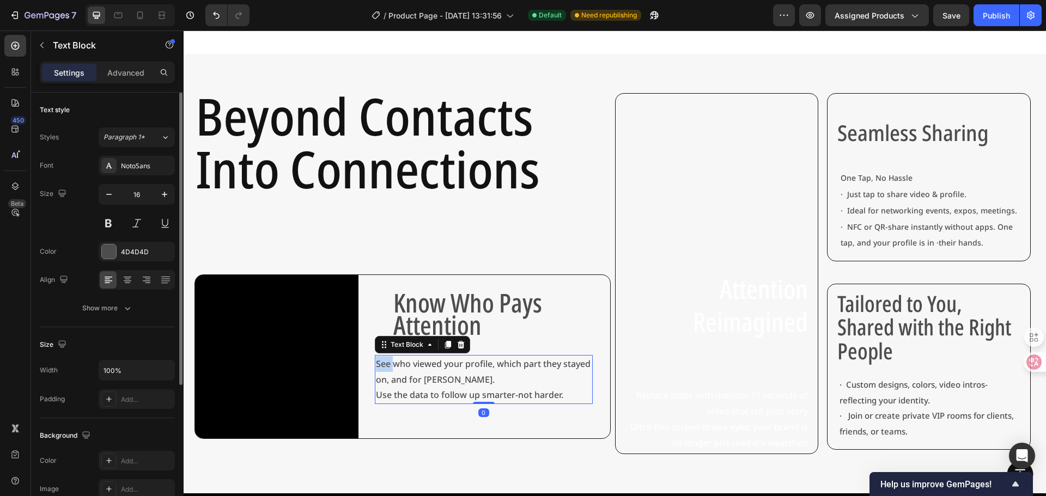
click at [389, 358] on p "See who viewed your profile, which part they stayed on, and for [PERSON_NAME]." at bounding box center [484, 372] width 216 height 32
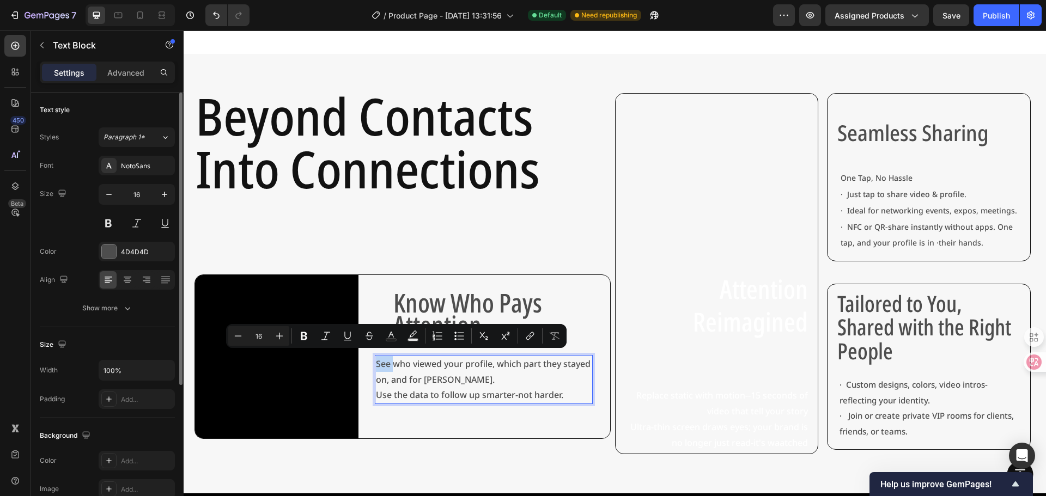
click at [389, 359] on p "See who viewed your profile, which part they stayed on, and for [PERSON_NAME]." at bounding box center [484, 372] width 216 height 32
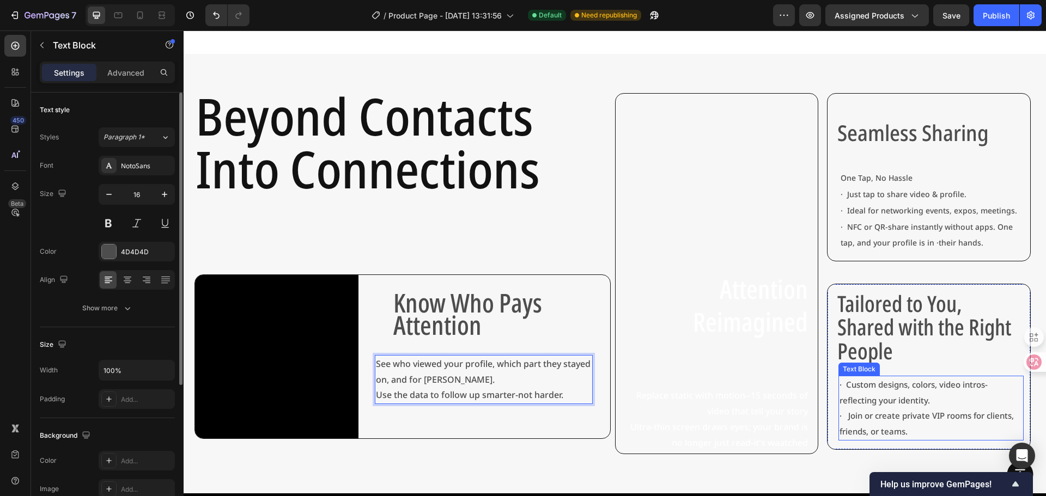
click at [839, 379] on span "· Custom designs, colors, video intros-reflecting your identity." at bounding box center [913, 392] width 148 height 27
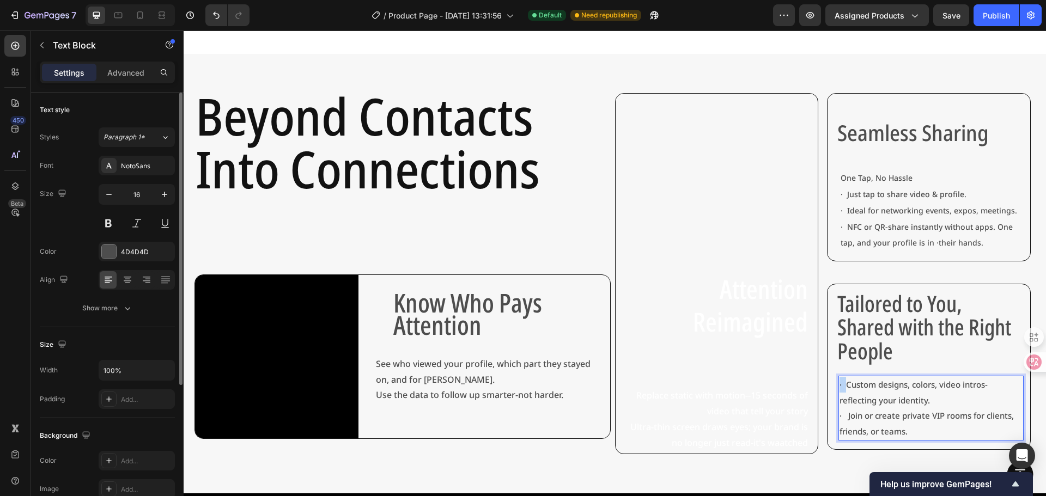
drag, startPoint x: 838, startPoint y: 381, endPoint x: 832, endPoint y: 380, distance: 6.0
click at [839, 380] on span "· Custom designs, colors, video intros-reflecting your identity." at bounding box center [913, 392] width 148 height 27
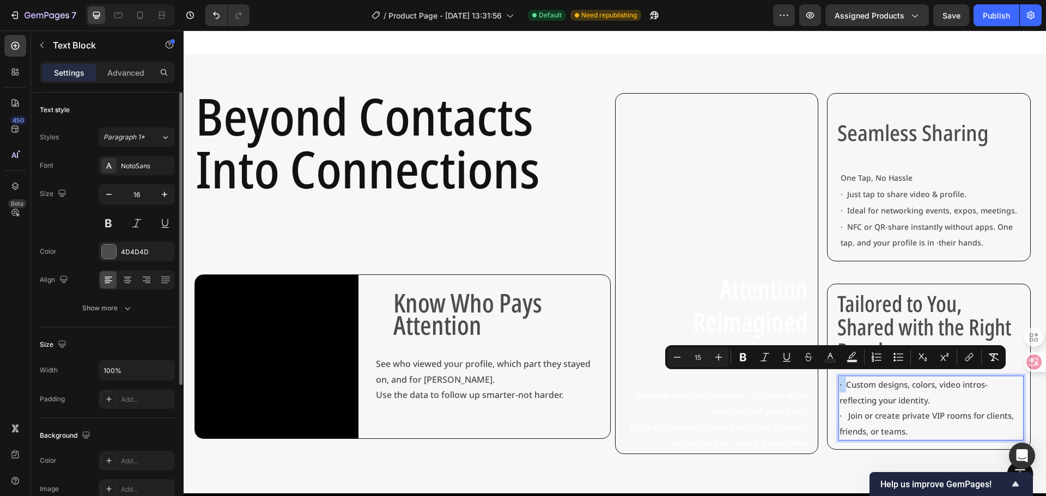
click at [839, 381] on span "· Custom designs, colors, video intros-reflecting your identity." at bounding box center [913, 392] width 148 height 27
copy span "·"
click at [390, 360] on p "See who viewed your profile, which part they stayed on, and for [PERSON_NAME]." at bounding box center [484, 372] width 216 height 32
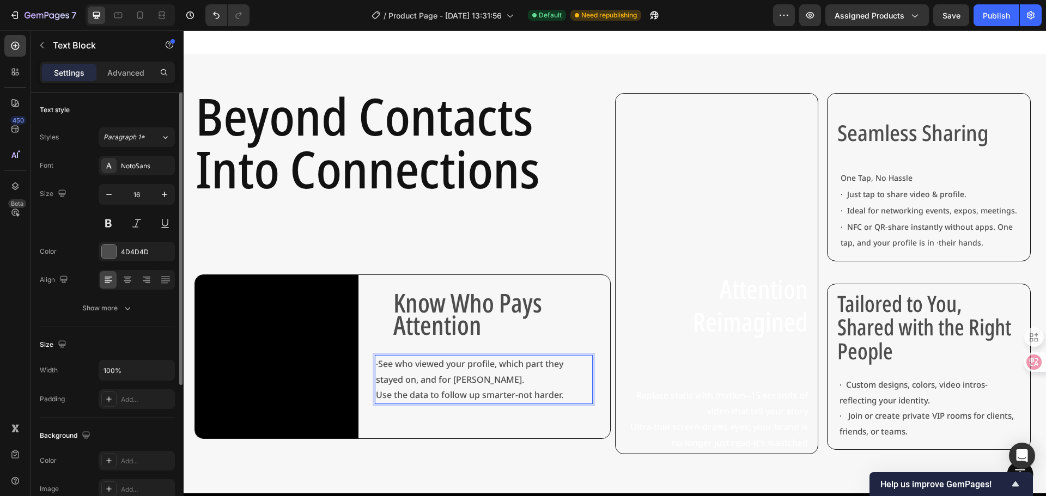
click at [388, 373] on p "· See who viewed your profile, which part they stayed on, and for hoby long." at bounding box center [484, 372] width 216 height 32
click at [390, 390] on p "Use the data to follow up smarter-not harder." at bounding box center [484, 395] width 216 height 16
click at [435, 390] on p "· Use the data to follow up smarter-not harder." at bounding box center [484, 395] width 216 height 16
click at [115, 68] on p "Advanced" at bounding box center [125, 72] width 37 height 11
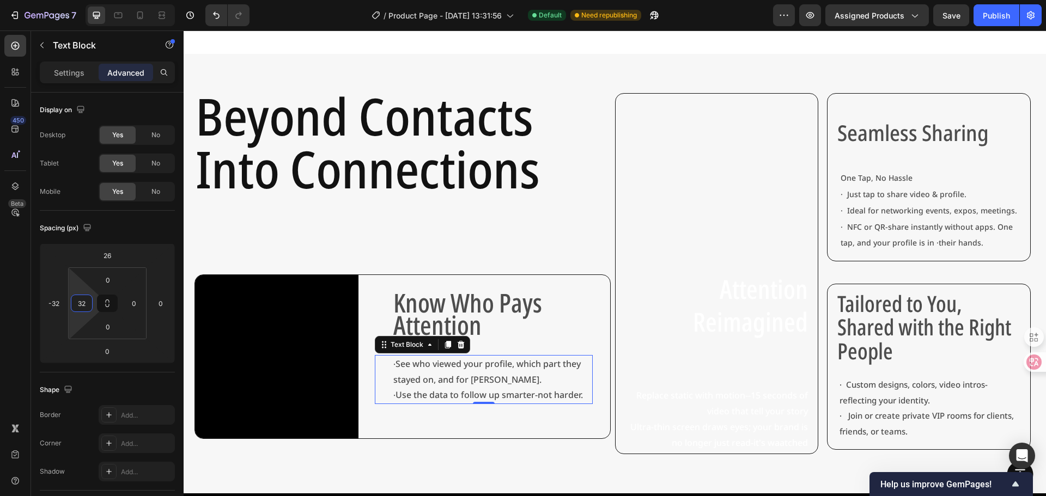
type input "30"
drag, startPoint x: 73, startPoint y: 285, endPoint x: 73, endPoint y: 277, distance: 8.2
click at [73, 0] on html "7 Version history / Product Page - [DATE] 13:31:56 Default Need republishing Pr…" at bounding box center [523, 0] width 1046 height 0
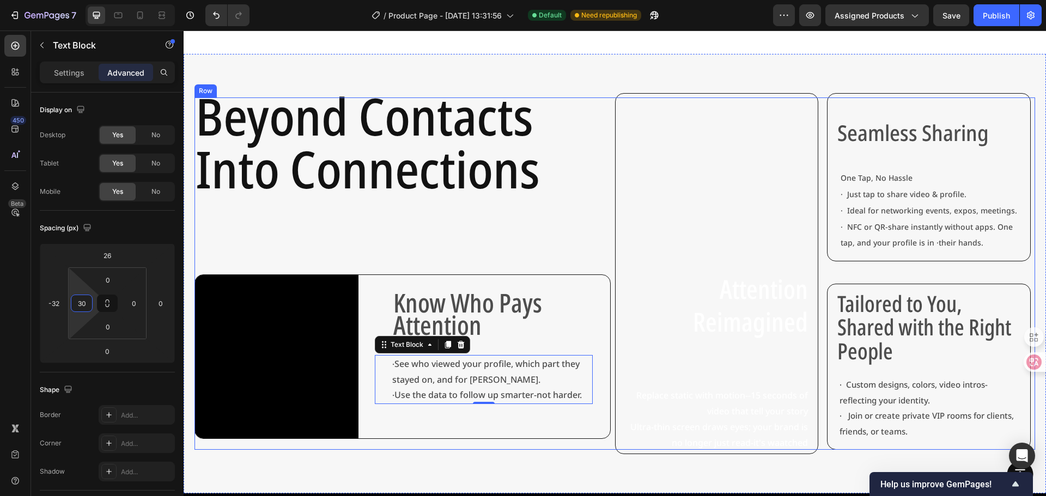
click at [510, 230] on div "Beyond Contacts Into Connections Heading Video Know Who Pays Attention Text Blo…" at bounding box center [402, 274] width 416 height 352
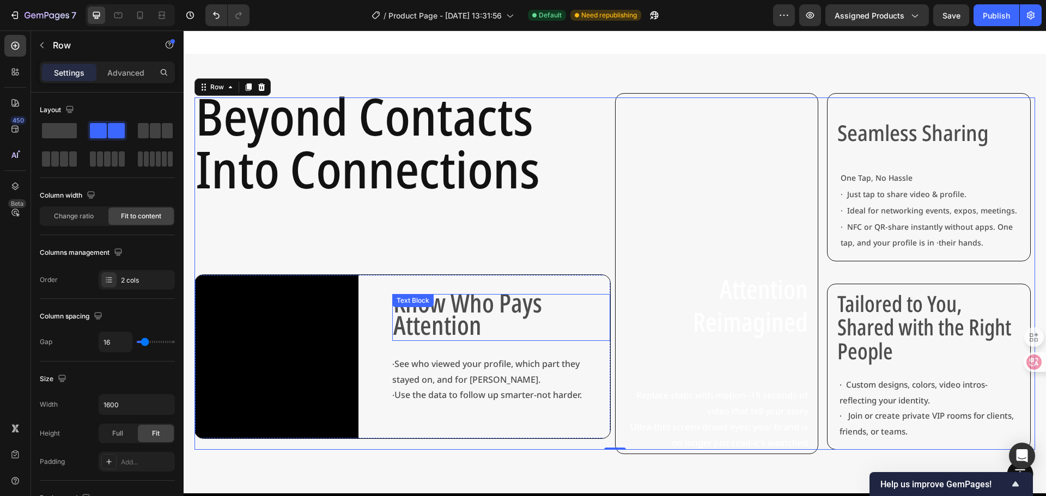
click at [495, 294] on span "Know Who Pays Attention" at bounding box center [467, 314] width 149 height 58
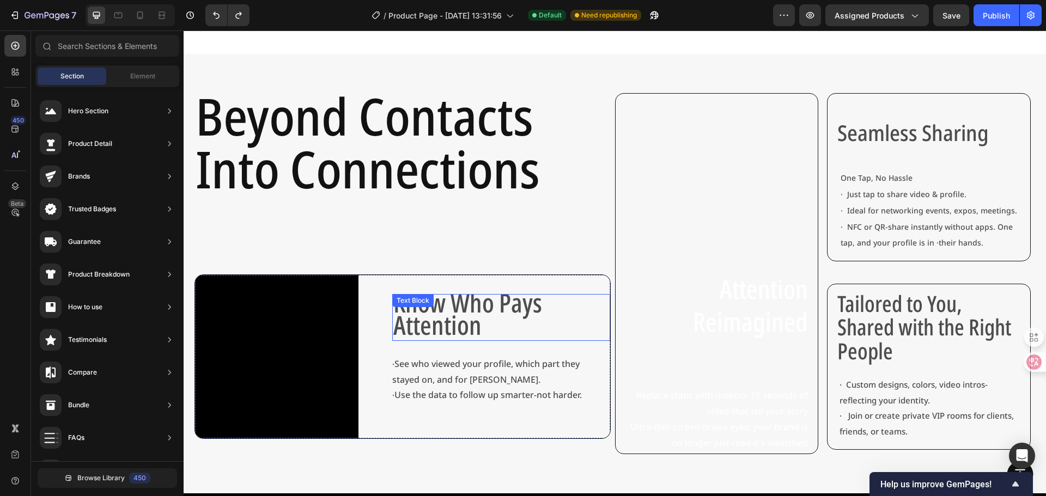
click at [469, 321] on span "Know Who Pays Attention" at bounding box center [467, 314] width 149 height 58
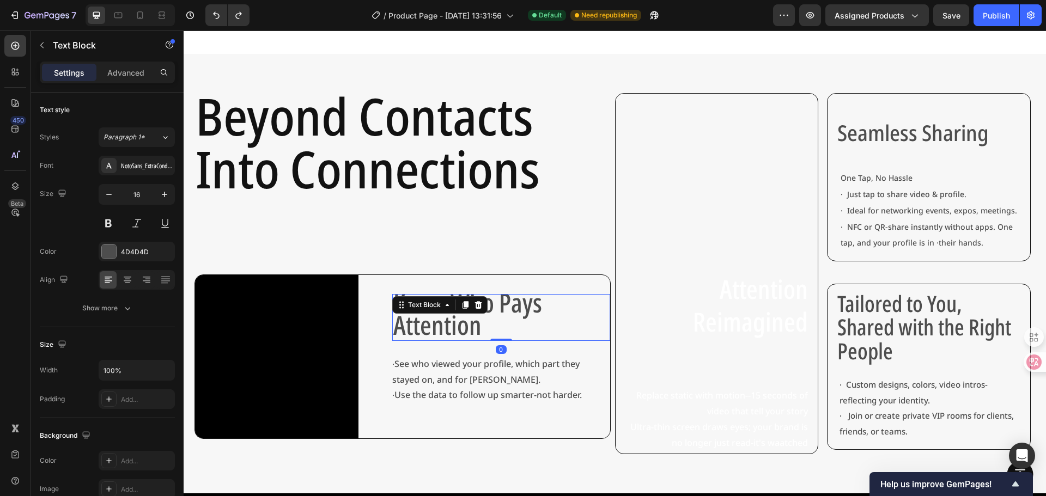
click at [469, 321] on span "Know Who Pays Attention" at bounding box center [467, 314] width 149 height 58
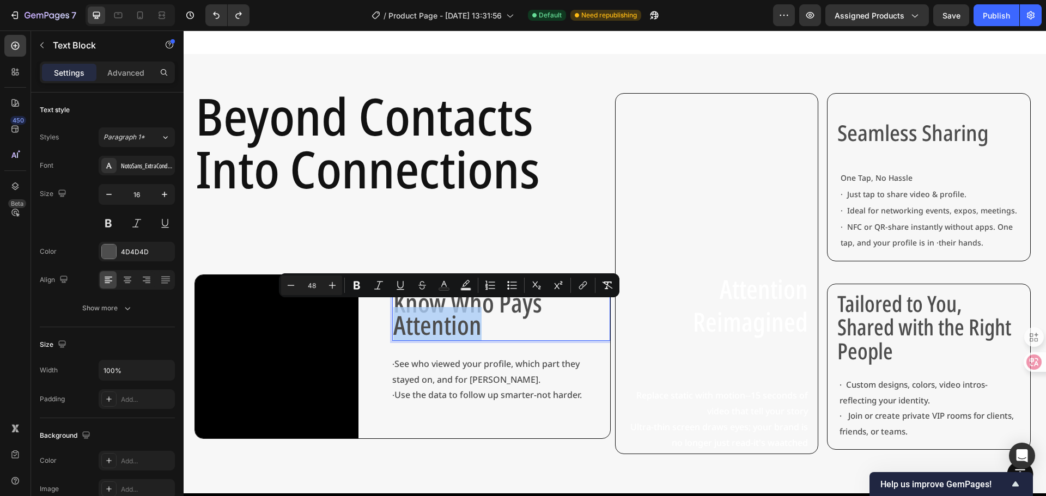
click at [499, 322] on p "Know Who Pays Attention" at bounding box center [501, 317] width 216 height 45
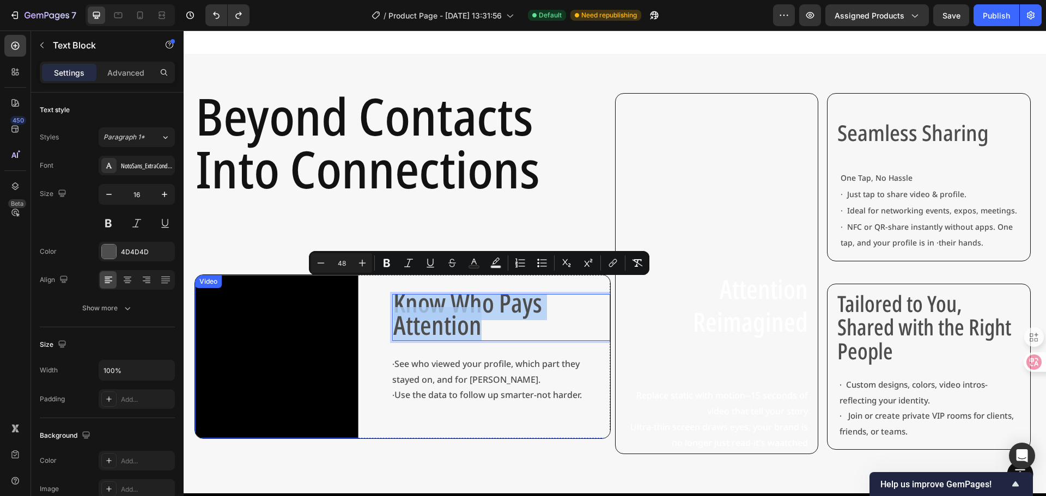
drag, startPoint x: 319, startPoint y: 313, endPoint x: 315, endPoint y: 304, distance: 9.7
click at [315, 304] on div "Video Know Who Pays Attention Text Block 0 · See who viewed your profile, which…" at bounding box center [402, 357] width 416 height 165
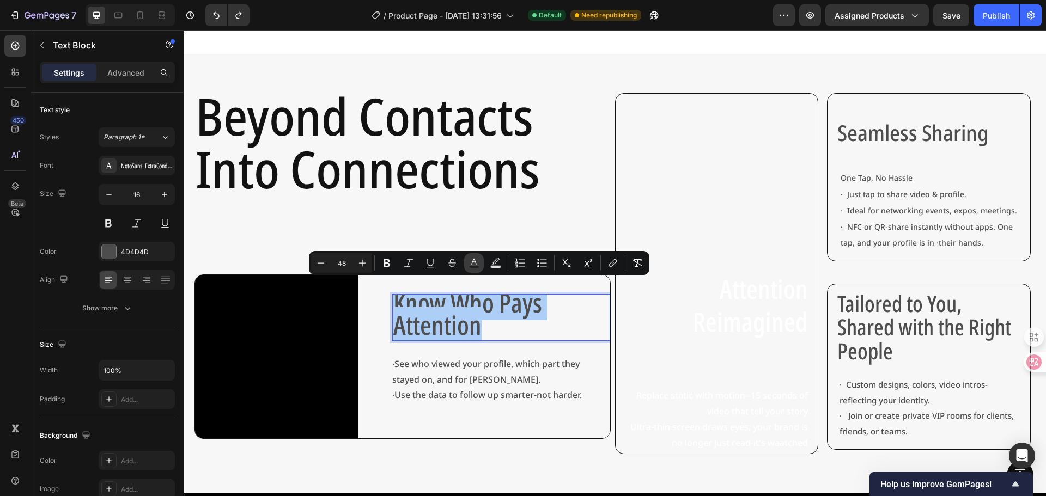
click at [479, 267] on rect "Editor contextual toolbar" at bounding box center [474, 267] width 10 height 3
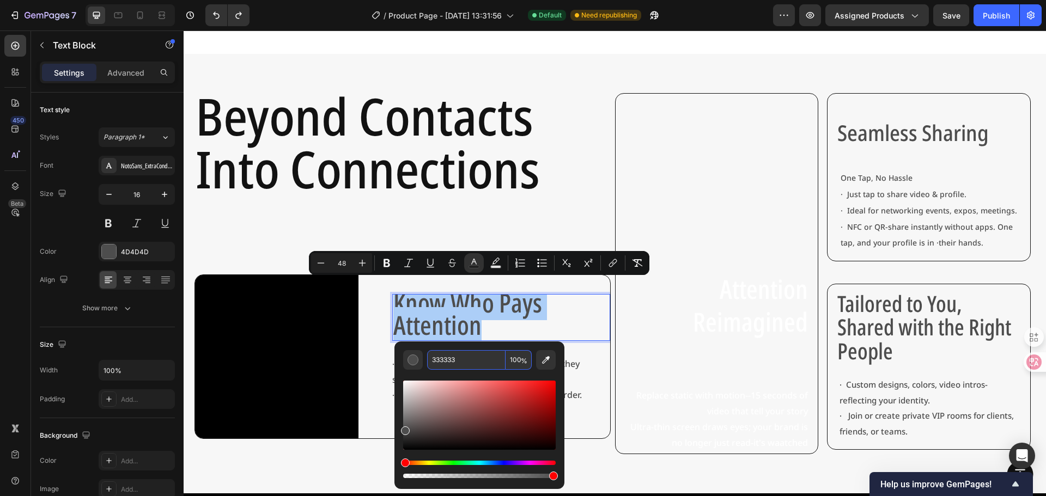
type input "333333"
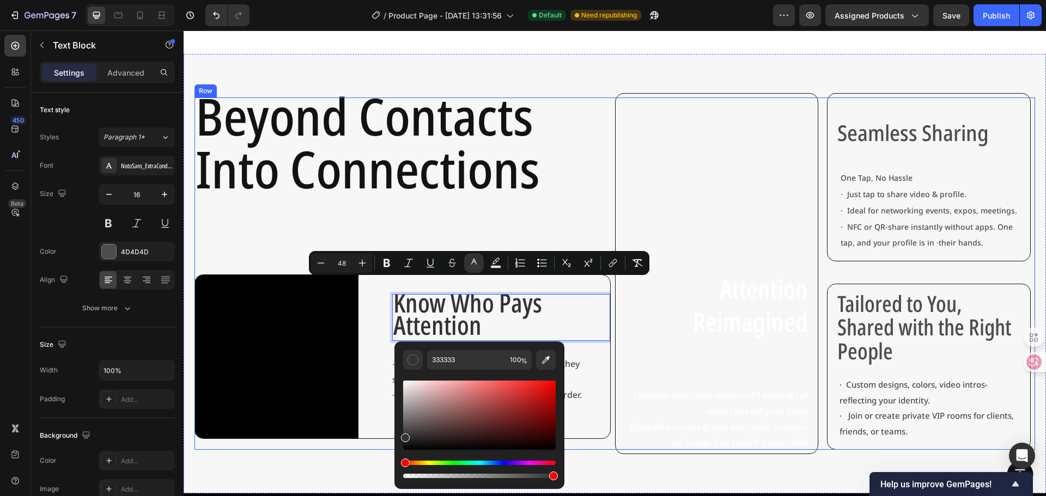
click at [473, 220] on div "Beyond Contacts Into Connections Heading Video Know Who Pays Attention Text Blo…" at bounding box center [402, 274] width 416 height 352
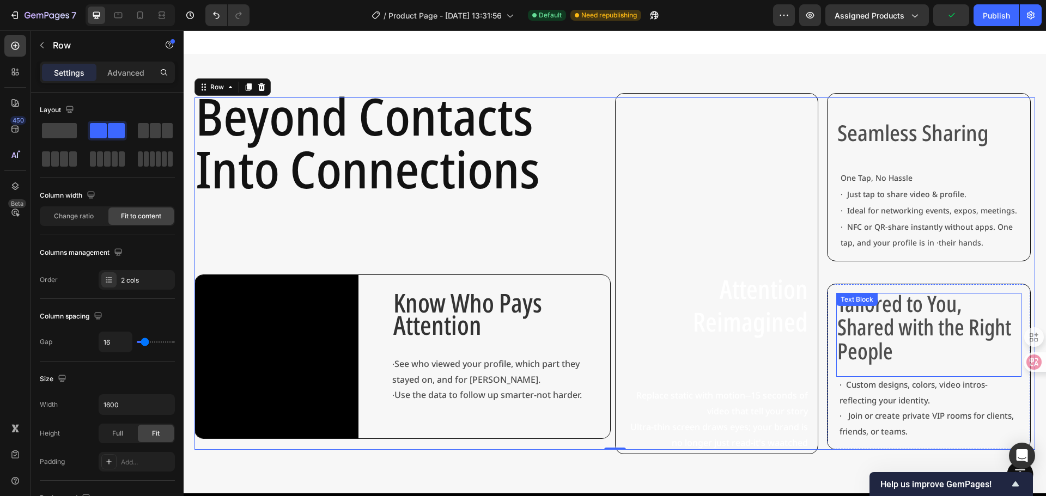
click at [909, 332] on span "Shared with the Right People" at bounding box center [924, 339] width 174 height 54
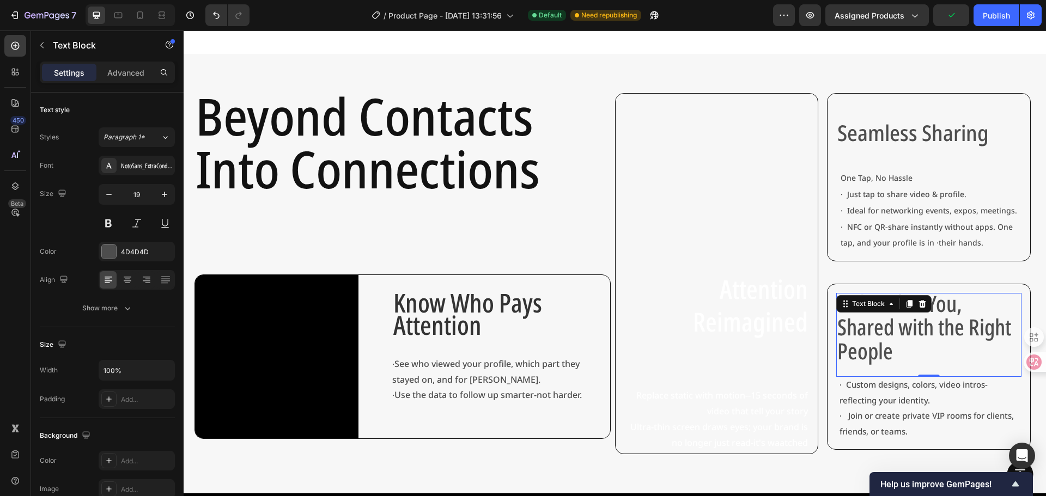
click at [909, 332] on span "Shared with the Right People" at bounding box center [924, 339] width 174 height 54
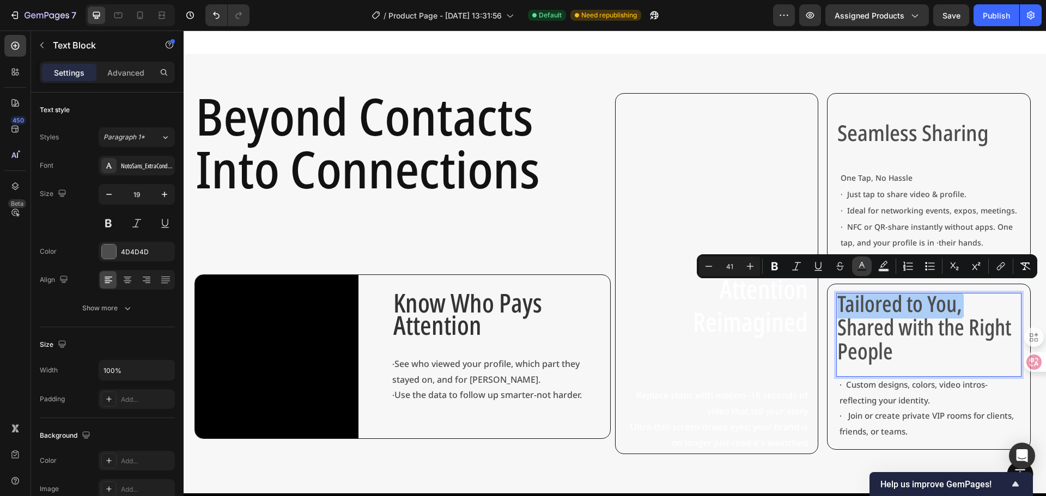
click at [860, 269] on rect "Editor contextual toolbar" at bounding box center [862, 270] width 10 height 3
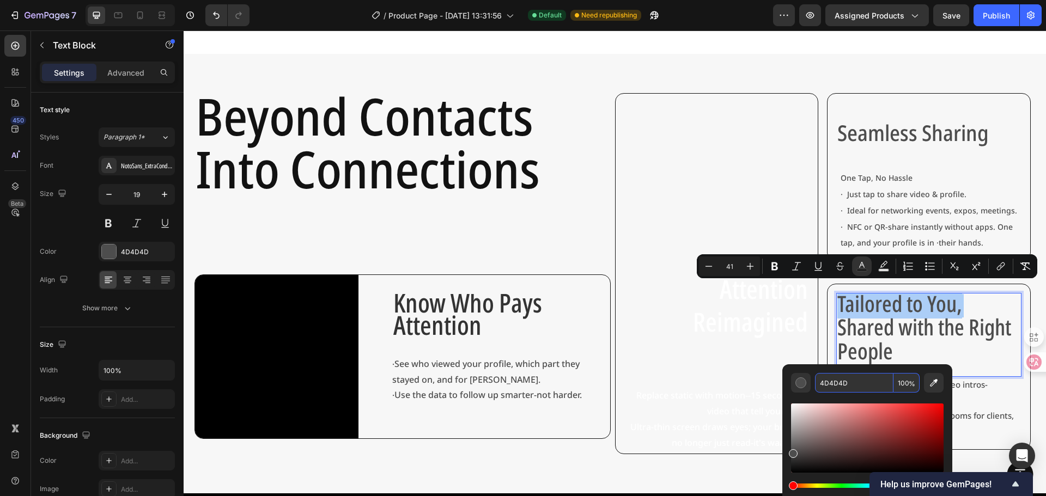
click at [826, 381] on input "4D4D4D" at bounding box center [854, 383] width 78 height 20
drag, startPoint x: 858, startPoint y: 381, endPoint x: 845, endPoint y: 381, distance: 13.1
click at [853, 381] on input "4D4D4D" at bounding box center [854, 383] width 78 height 20
drag, startPoint x: 849, startPoint y: 384, endPoint x: 800, endPoint y: 385, distance: 49.6
click at [800, 385] on div "4D4D4D 100 %" at bounding box center [867, 383] width 153 height 20
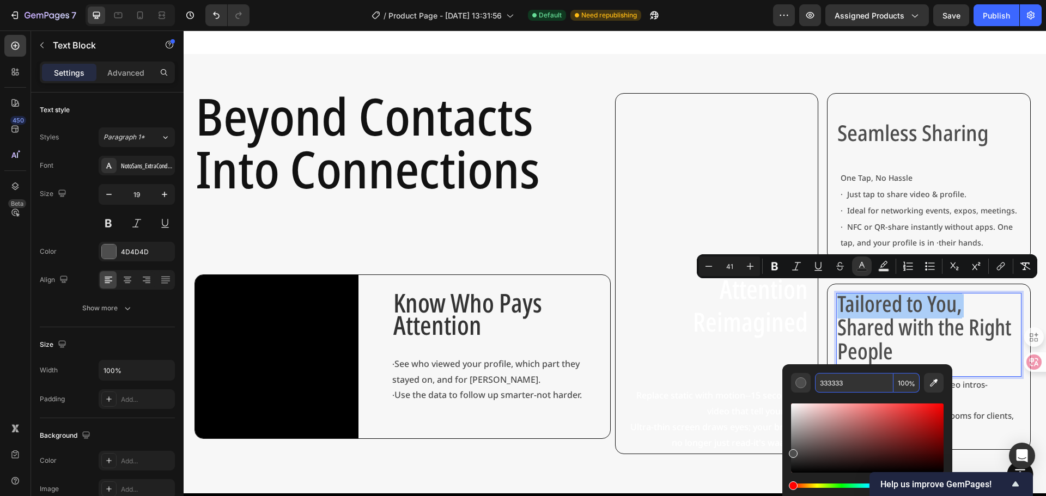
type input "333333"
click at [873, 381] on input "333333" at bounding box center [854, 383] width 78 height 20
click at [887, 347] on p "Tailored to You, Shared with the Right People" at bounding box center [928, 329] width 183 height 71
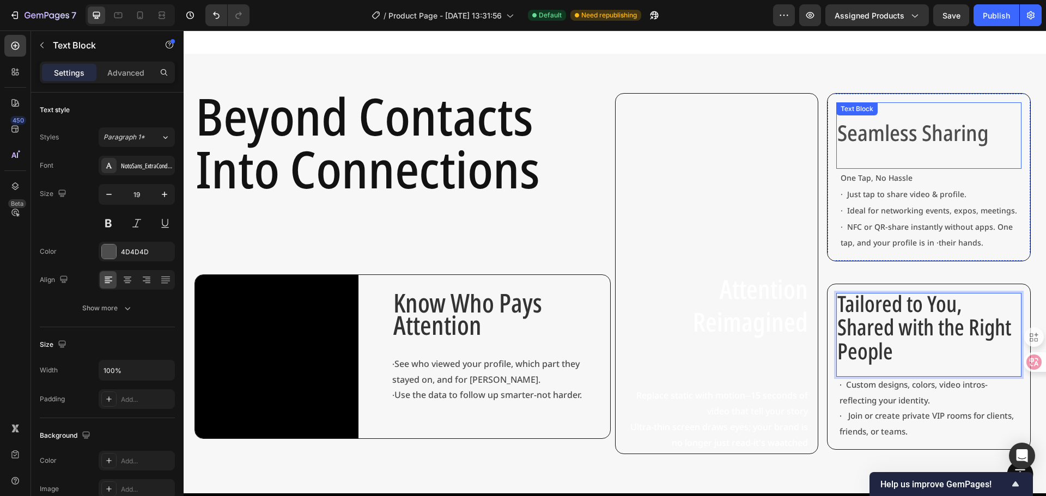
click at [908, 135] on span "Seamless Sharing" at bounding box center [912, 133] width 151 height 30
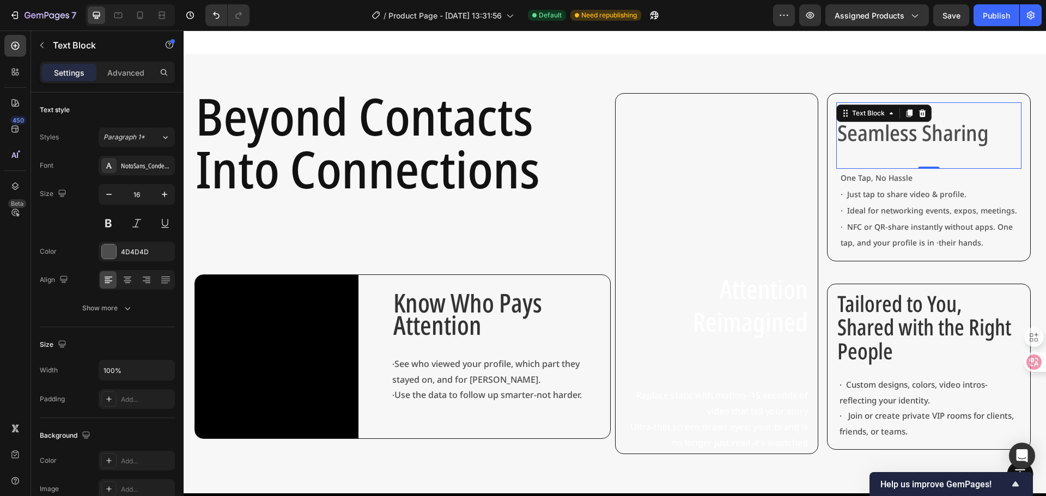
click at [908, 135] on span "Seamless Sharing" at bounding box center [912, 133] width 151 height 30
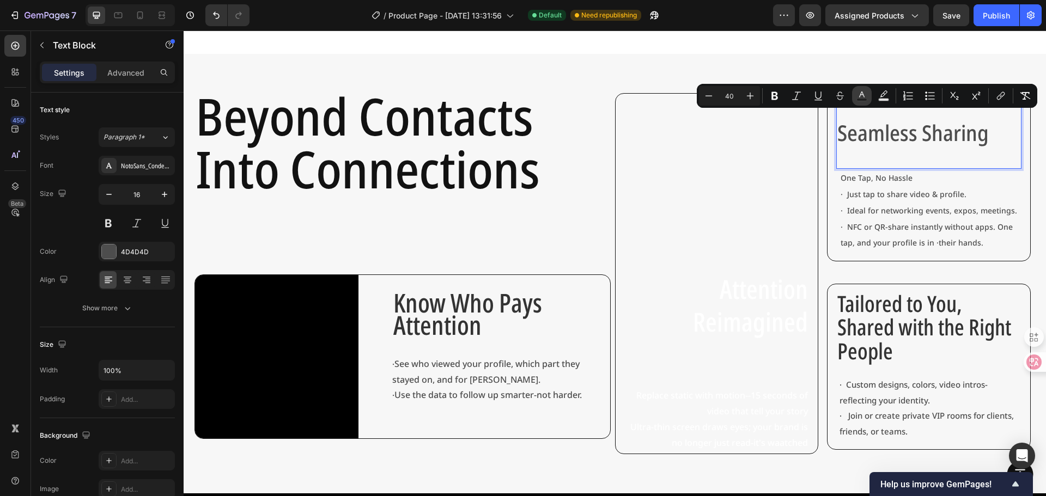
click at [866, 95] on icon "Editor contextual toolbar" at bounding box center [861, 95] width 11 height 11
click at [859, 93] on icon "Editor contextual toolbar" at bounding box center [861, 95] width 11 height 11
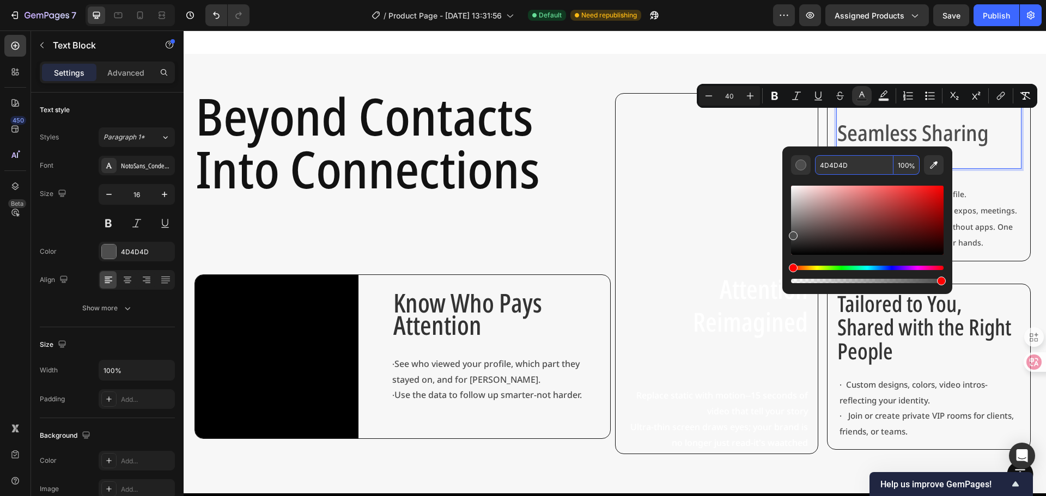
click at [850, 165] on input "4D4D4D" at bounding box center [854, 165] width 78 height 20
paste input "333333"
type input "333333"
click at [977, 147] on div "Seamless Sharing Text Block 0" at bounding box center [928, 135] width 185 height 66
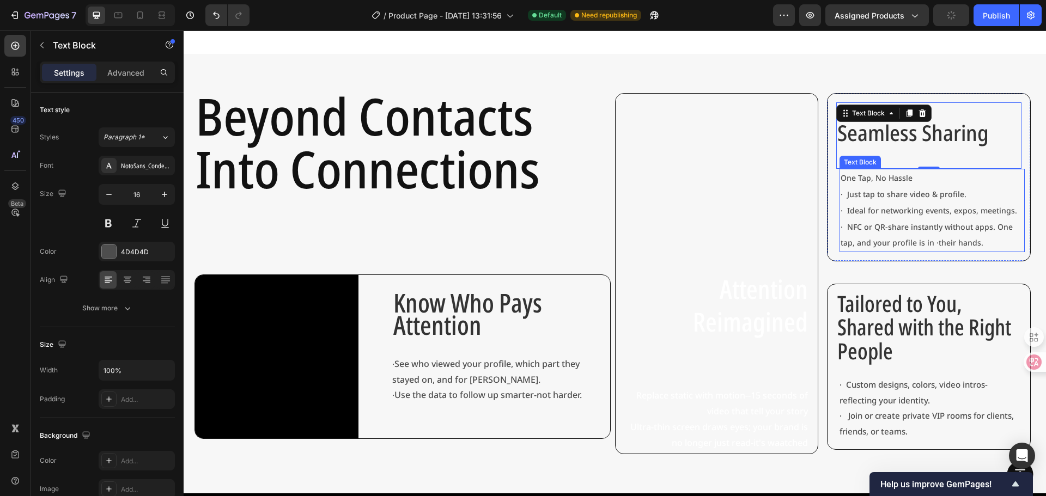
click at [994, 195] on p "· Just tap to share video & profile." at bounding box center [932, 194] width 183 height 16
click at [941, 119] on span "Seamless Sharing" at bounding box center [912, 133] width 151 height 30
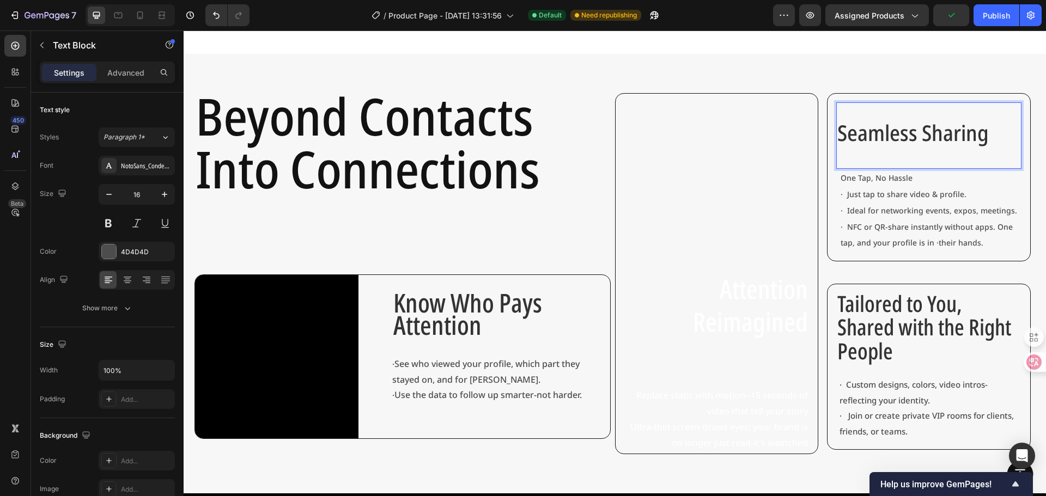
click at [945, 137] on span "Seamless Sharing" at bounding box center [912, 133] width 151 height 30
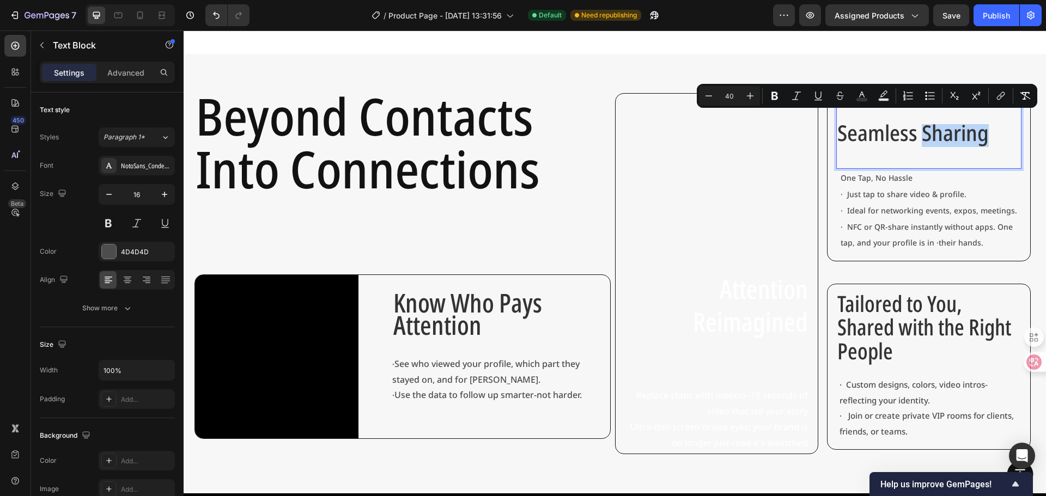
click at [942, 120] on span "Seamless Sharing" at bounding box center [912, 133] width 151 height 30
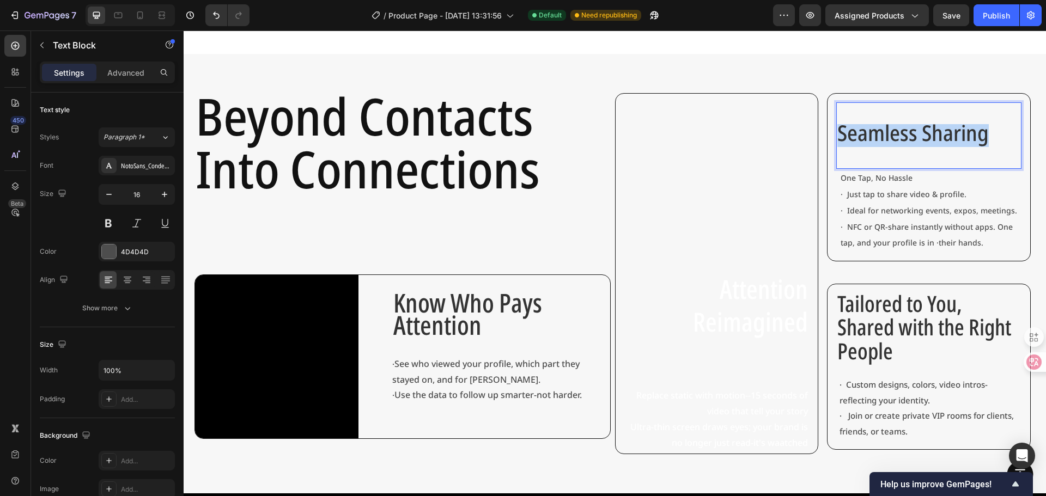
drag, startPoint x: 957, startPoint y: 132, endPoint x: 742, endPoint y: 131, distance: 215.2
click at [742, 131] on div "Attention Reimagined Heading Replace static with motion--15 seconds of video th…" at bounding box center [823, 269] width 416 height 352
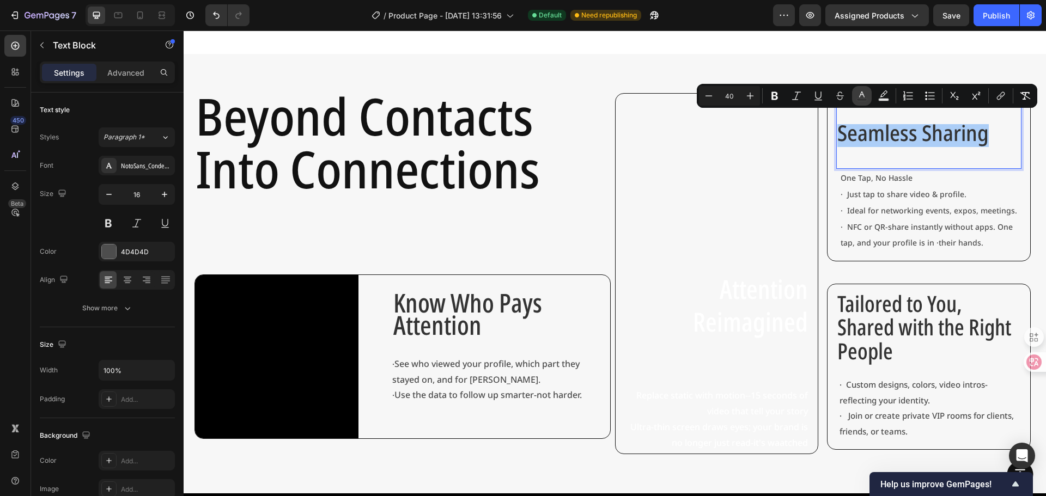
click at [861, 99] on rect "Editor contextual toolbar" at bounding box center [862, 100] width 10 height 3
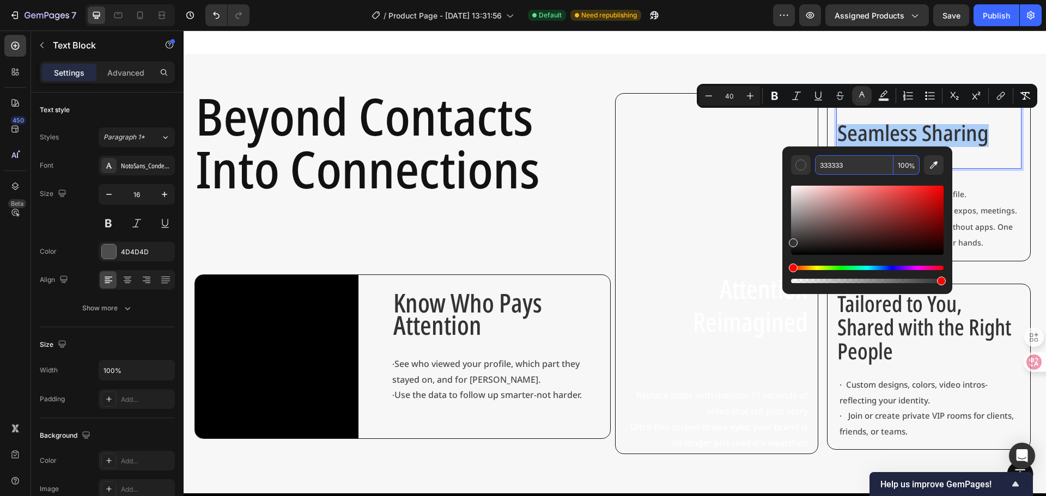
click at [842, 168] on input "333333" at bounding box center [854, 165] width 78 height 20
click at [970, 150] on div "Seamless Sharing Text Block 0" at bounding box center [928, 135] width 185 height 66
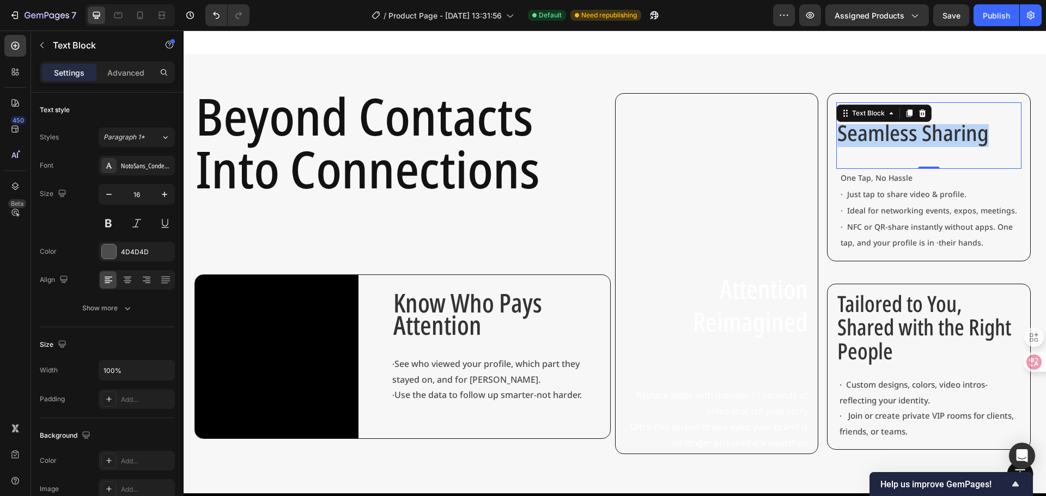
click at [970, 150] on div "Seamless Sharing Text Block 0" at bounding box center [928, 135] width 185 height 66
click at [963, 210] on span "· Ideal for networking events, expos, meetings." at bounding box center [929, 210] width 177 height 10
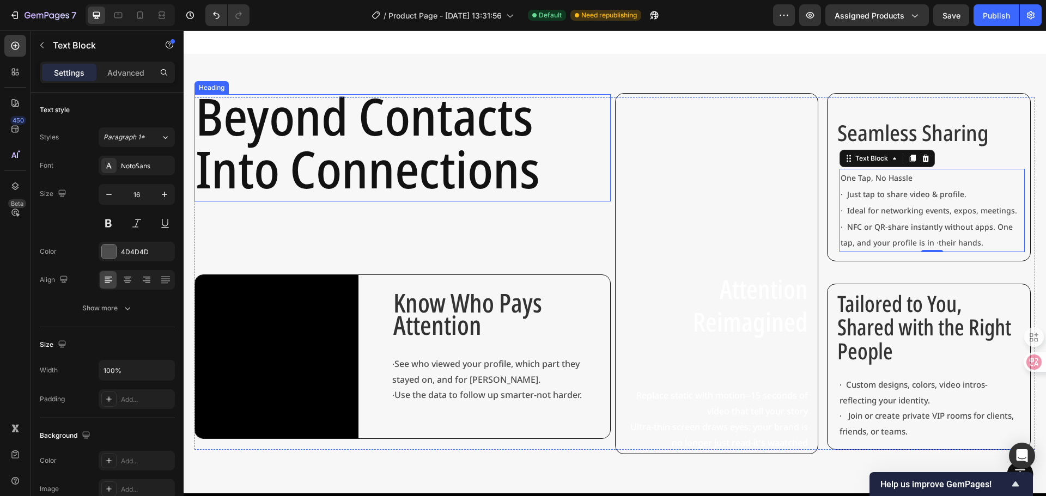
click at [517, 151] on span "Into Connections" at bounding box center [368, 169] width 344 height 70
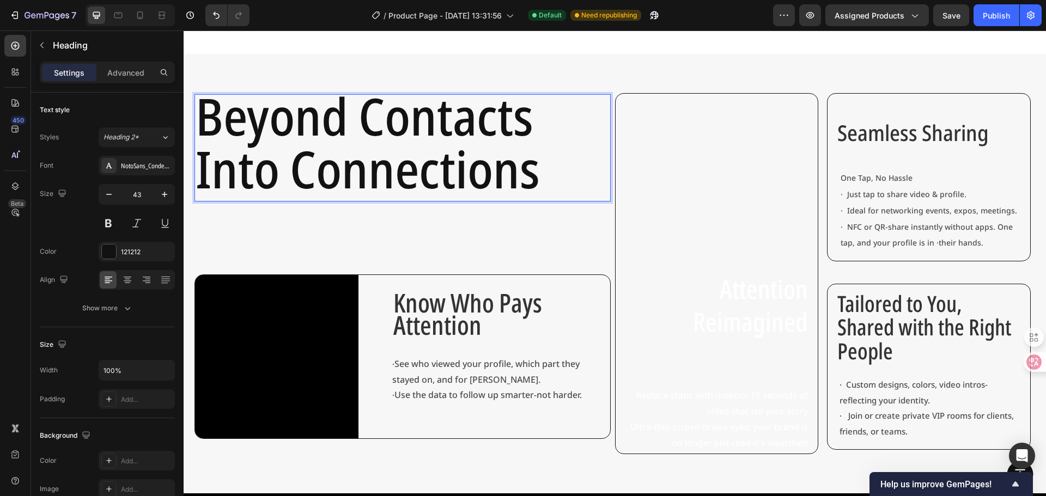
click at [532, 162] on span "Into Connections" at bounding box center [368, 169] width 344 height 70
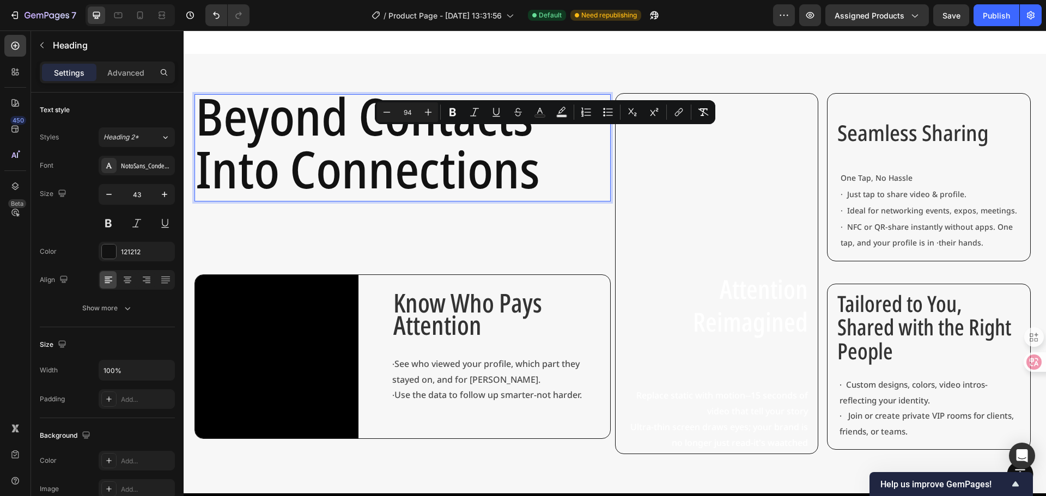
click at [526, 172] on span "Into Connections" at bounding box center [368, 169] width 344 height 70
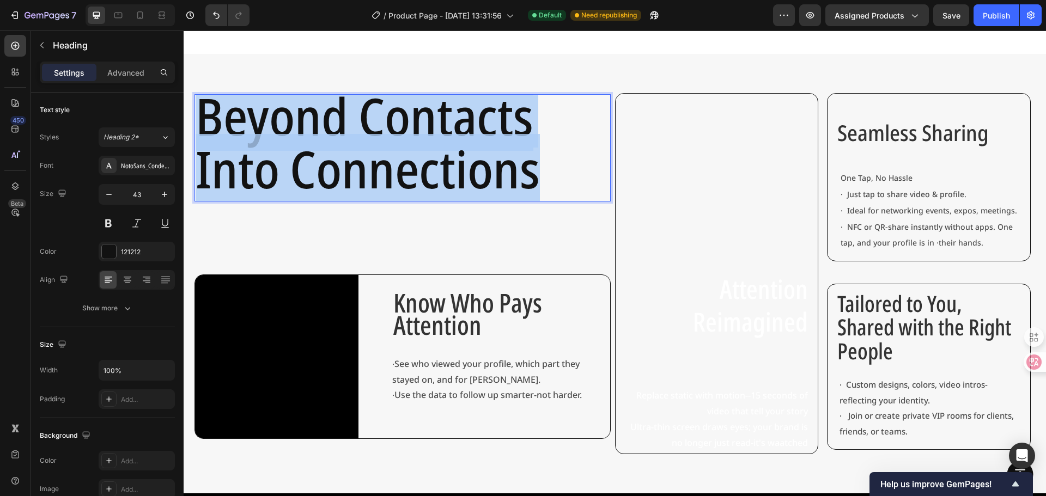
drag, startPoint x: 535, startPoint y: 175, endPoint x: 205, endPoint y: 104, distance: 337.6
click at [205, 104] on p "Beyond Contacts Into Connections" at bounding box center [403, 147] width 414 height 105
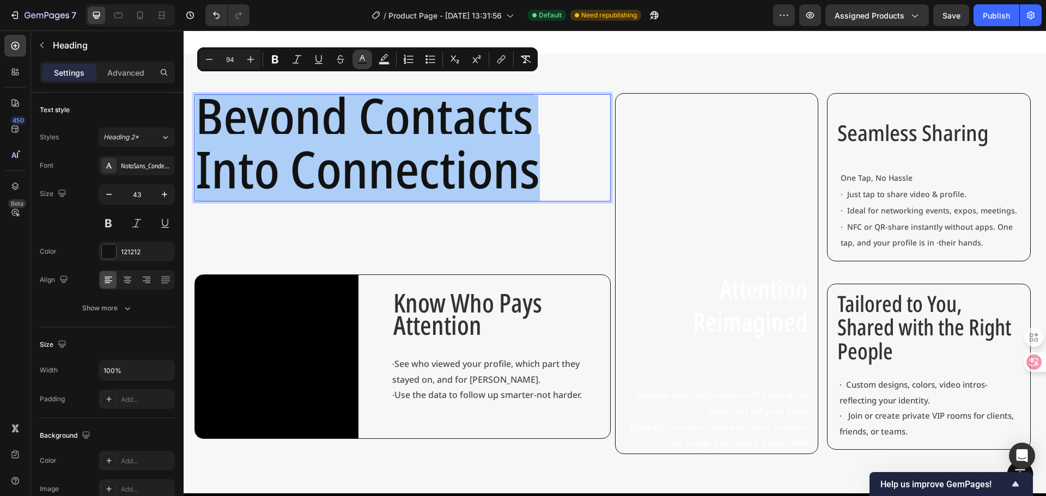
click at [364, 64] on rect "Editor contextual toolbar" at bounding box center [362, 63] width 10 height 3
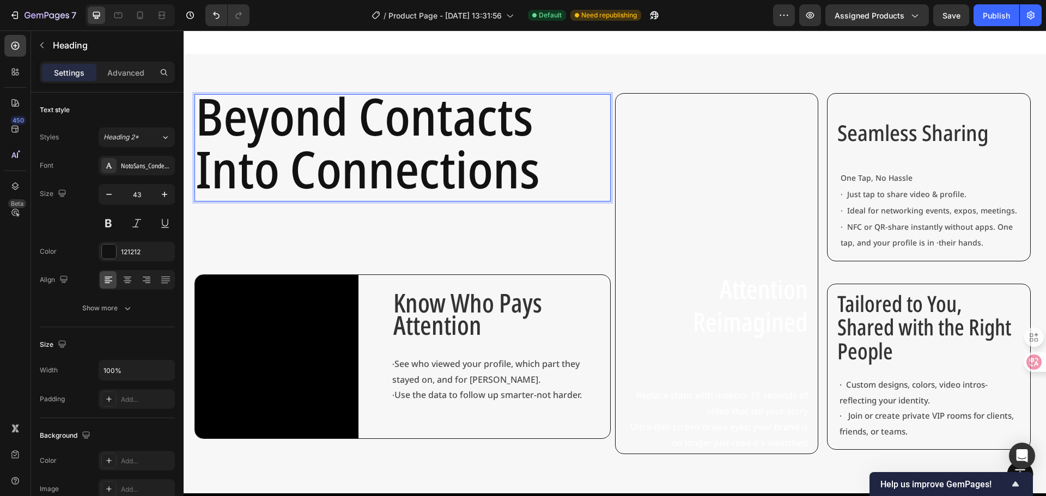
click at [578, 170] on p "Beyond Contacts Into Connections" at bounding box center [403, 147] width 414 height 105
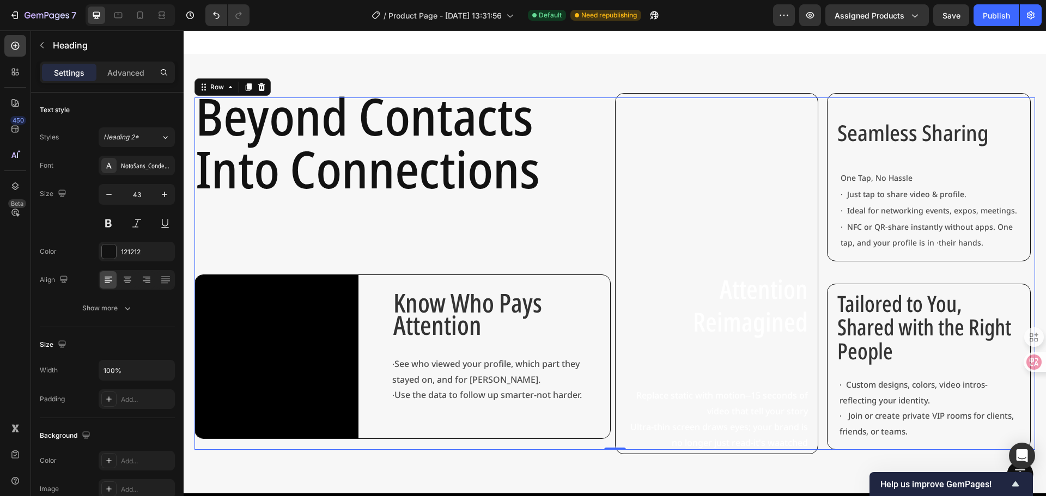
click at [563, 233] on div "⁠⁠⁠⁠⁠⁠⁠ Beyond Contacts Into Connections Heading Video Know Who Pays Attention …" at bounding box center [402, 274] width 416 height 352
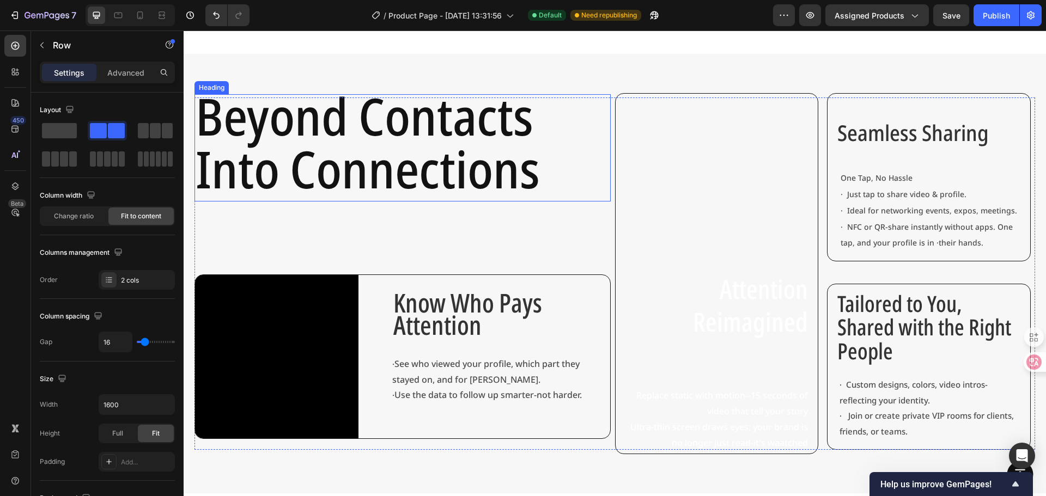
click at [367, 128] on span "Beyond Contacts" at bounding box center [365, 116] width 338 height 70
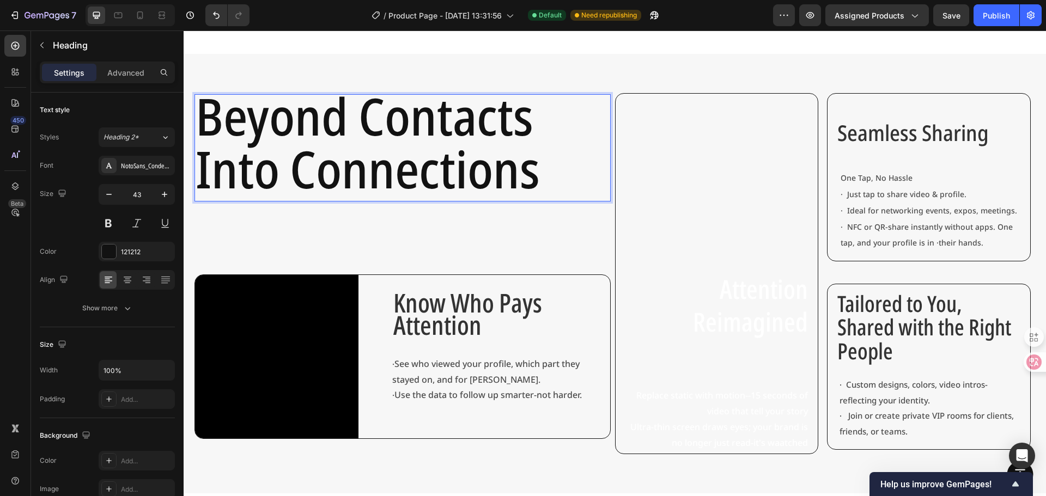
click at [359, 114] on span "Beyond Contacts" at bounding box center [365, 116] width 338 height 70
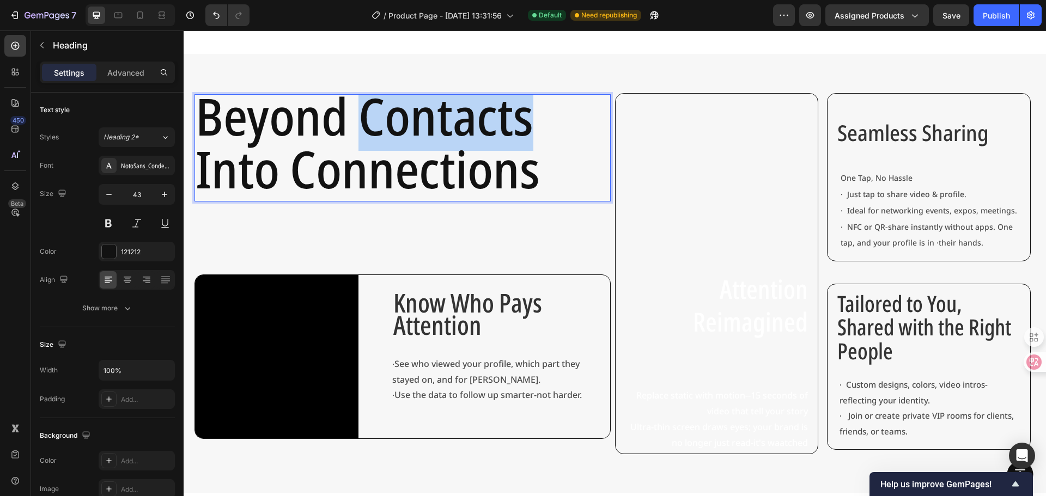
click at [359, 114] on span "Beyond Contacts" at bounding box center [365, 116] width 338 height 70
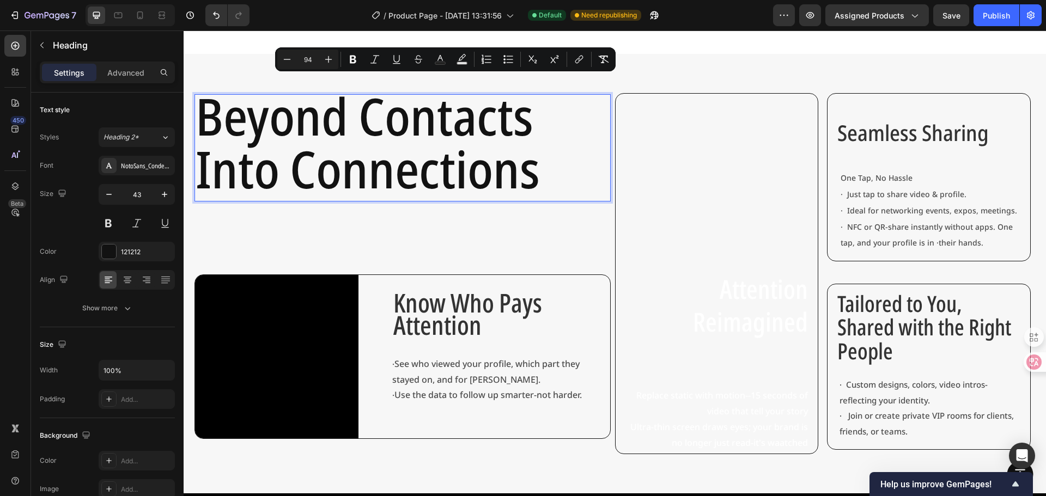
click at [351, 112] on span "Beyond Contacts" at bounding box center [365, 116] width 338 height 70
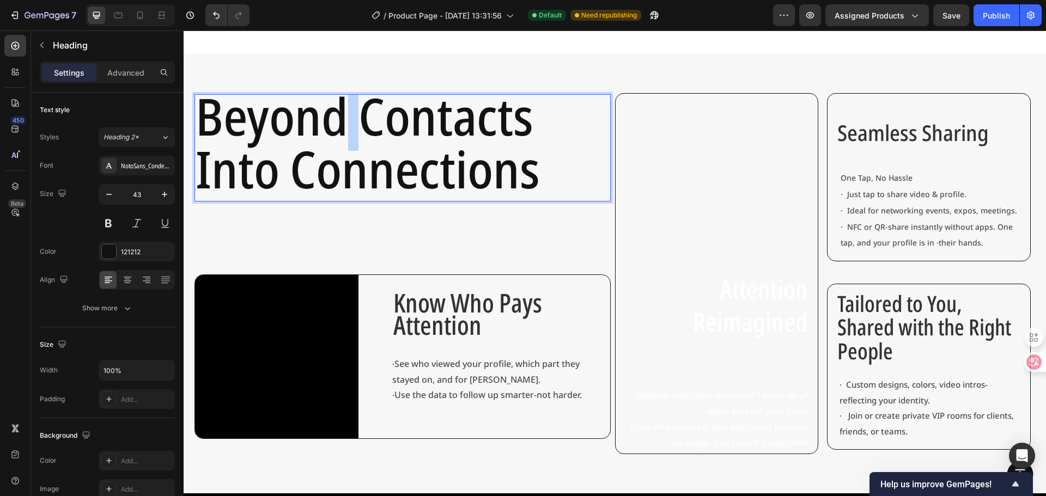
click at [357, 121] on span "Beyond Contacts" at bounding box center [365, 116] width 338 height 70
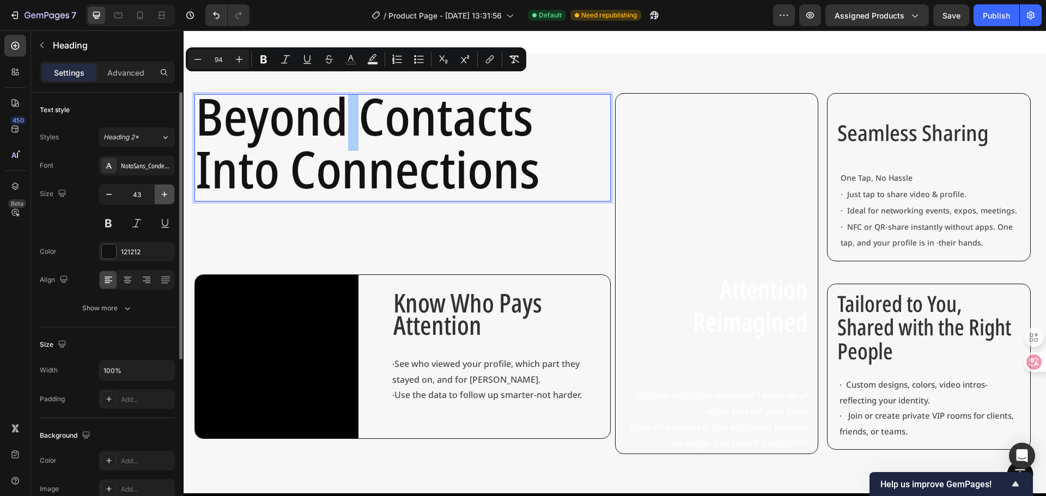
click at [162, 201] on button "button" at bounding box center [165, 195] width 20 height 20
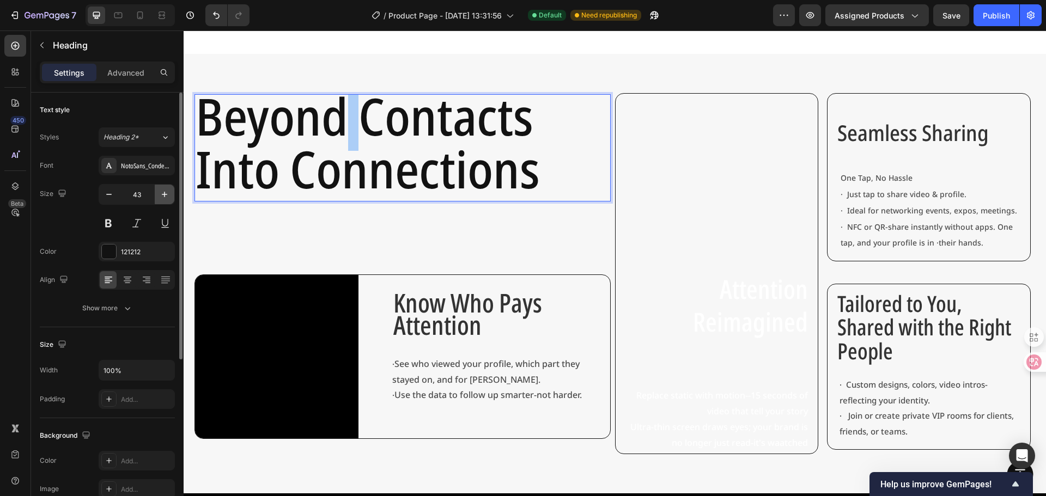
type input "44"
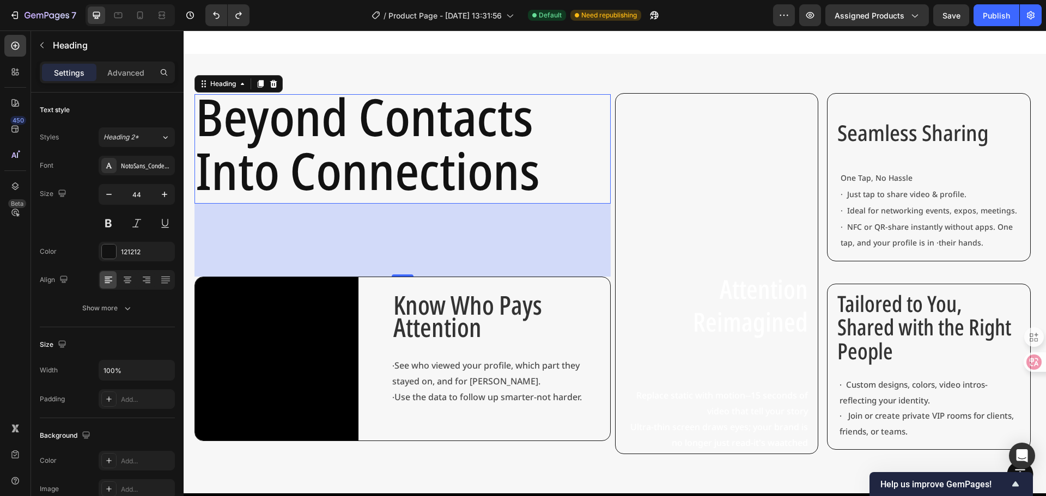
type input "43"
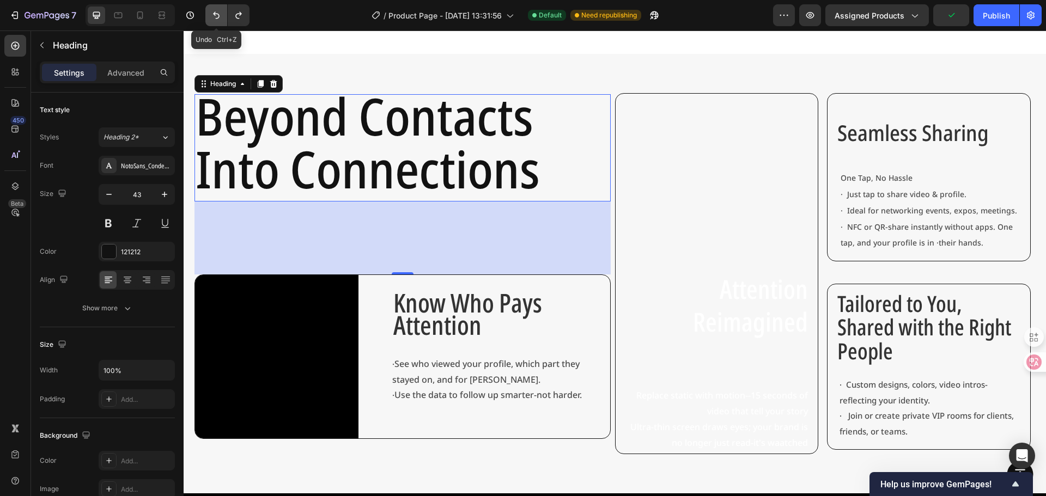
click at [212, 16] on icon "Undo/Redo" at bounding box center [216, 15] width 11 height 11
click at [222, 18] on icon "Undo/Redo" at bounding box center [216, 15] width 11 height 11
click at [235, 18] on icon "Undo/Redo" at bounding box center [238, 15] width 11 height 11
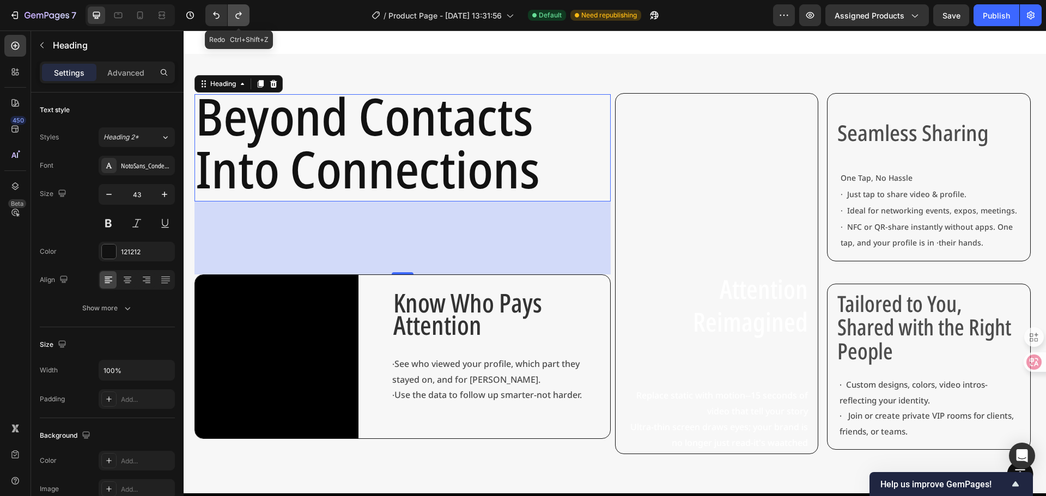
click at [235, 18] on icon "Undo/Redo" at bounding box center [238, 15] width 11 height 11
click at [212, 20] on icon "Undo/Redo" at bounding box center [216, 15] width 11 height 11
click at [214, 20] on icon "Undo/Redo" at bounding box center [216, 15] width 11 height 11
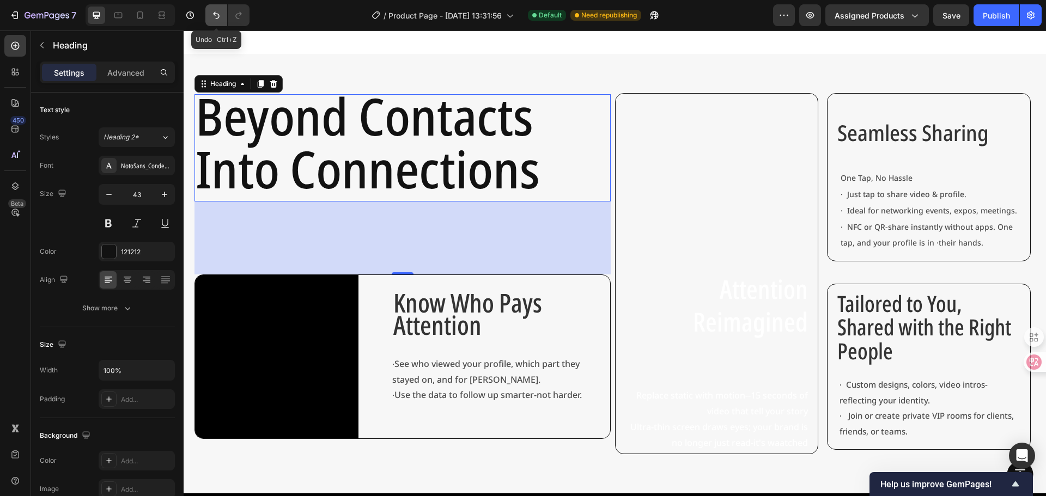
click at [214, 20] on icon "Undo/Redo" at bounding box center [216, 15] width 11 height 11
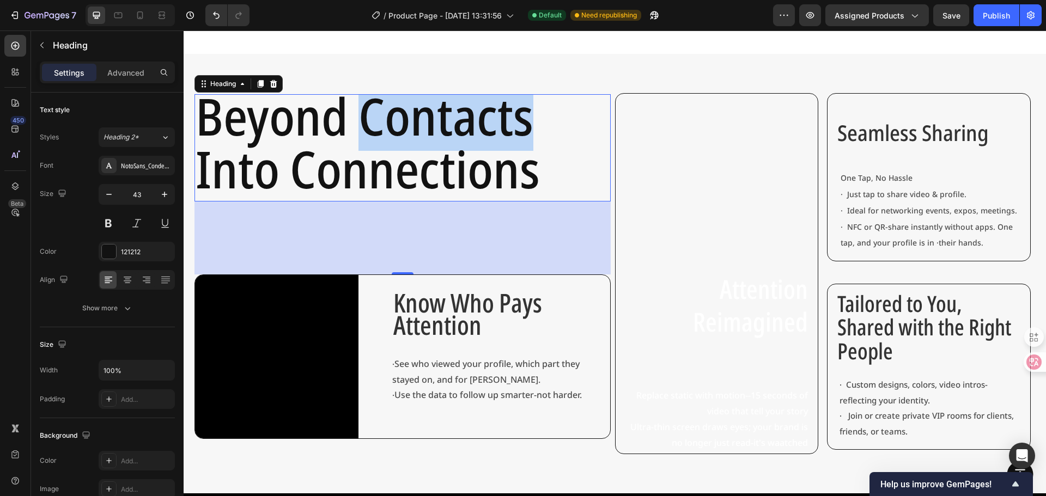
click at [449, 112] on span "Beyond Contacts" at bounding box center [365, 116] width 338 height 70
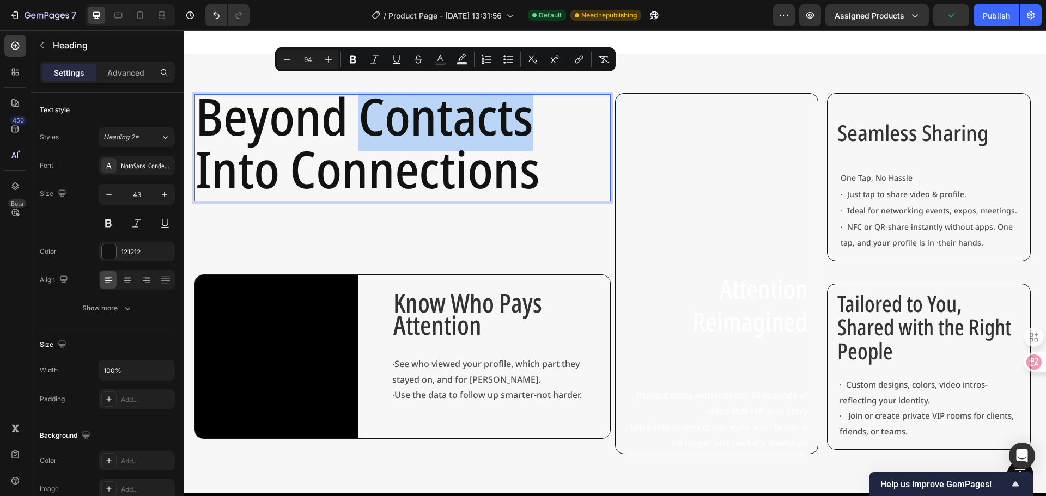
click at [400, 115] on span "Beyond Contacts" at bounding box center [365, 116] width 338 height 70
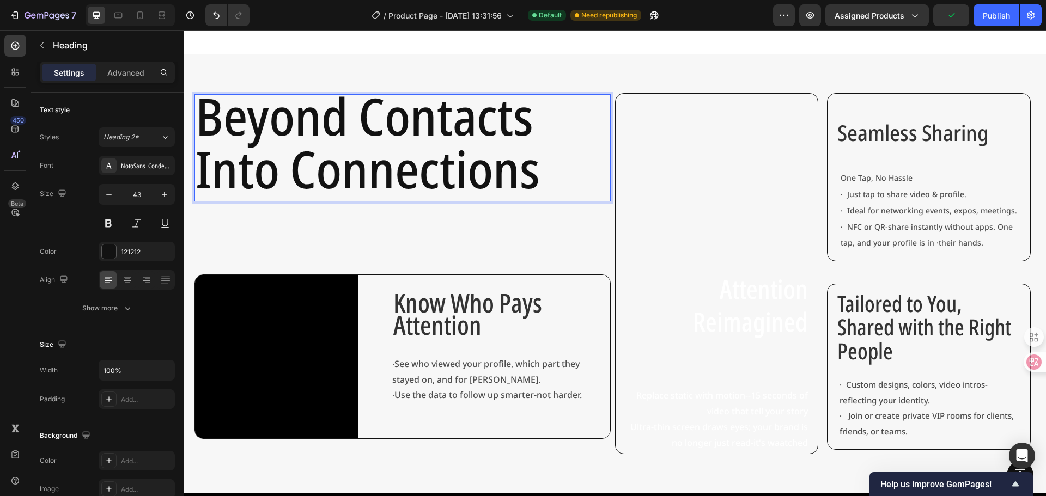
click at [363, 117] on span "Beyond Contacts" at bounding box center [365, 116] width 338 height 70
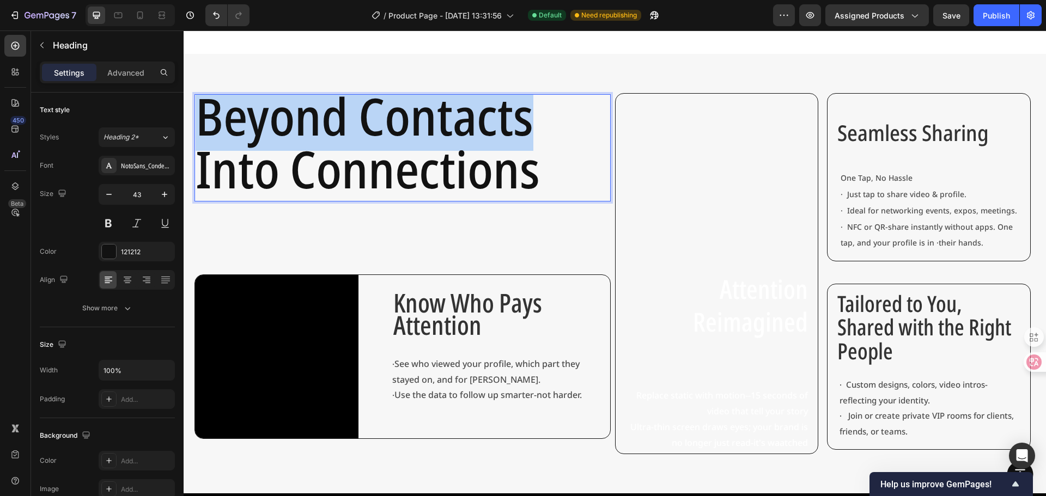
drag, startPoint x: 533, startPoint y: 109, endPoint x: 209, endPoint y: 113, distance: 324.7
click at [209, 113] on p "Beyond Contacts Into Connections" at bounding box center [403, 147] width 414 height 105
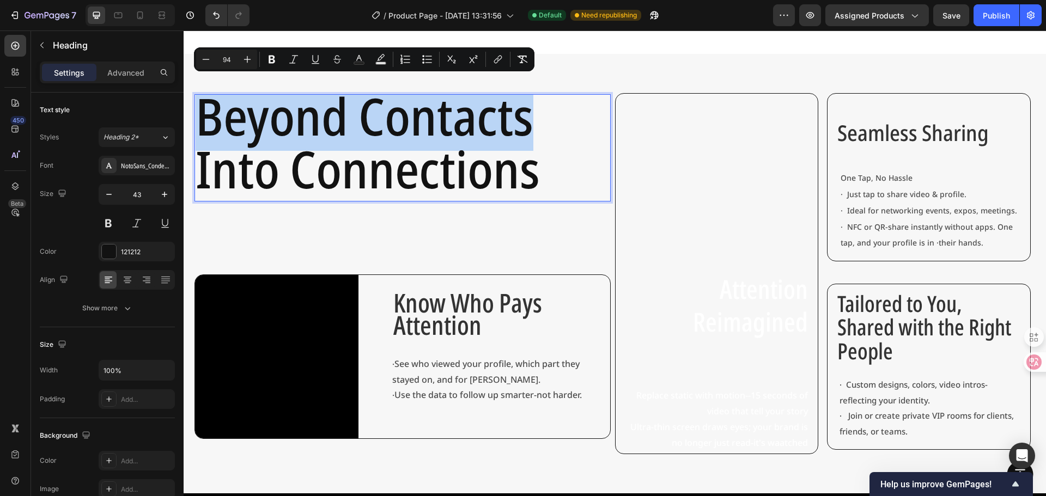
click at [562, 115] on p "Beyond Contacts Into Connections" at bounding box center [403, 147] width 414 height 105
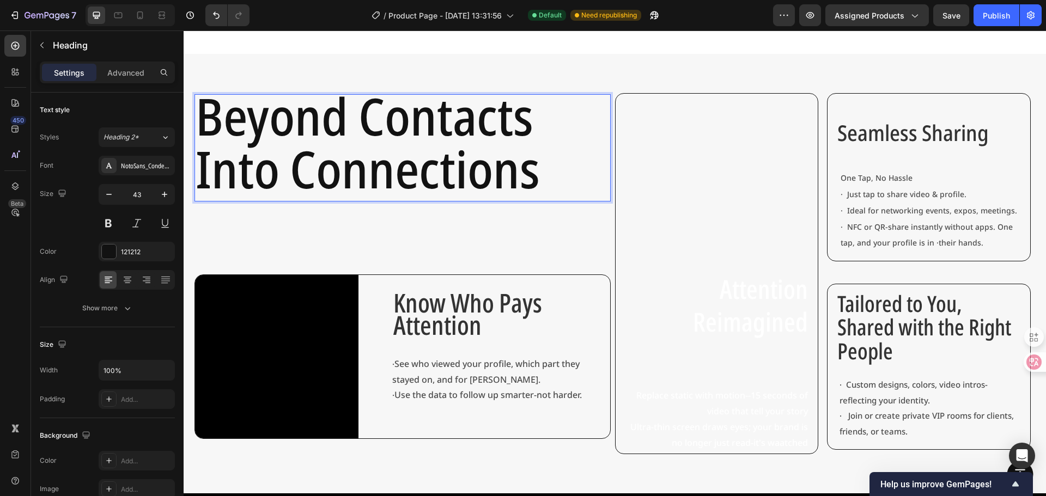
click at [382, 112] on span "Beyond Contacts" at bounding box center [365, 116] width 338 height 70
click at [369, 114] on span "Beyond Contacts" at bounding box center [365, 116] width 338 height 70
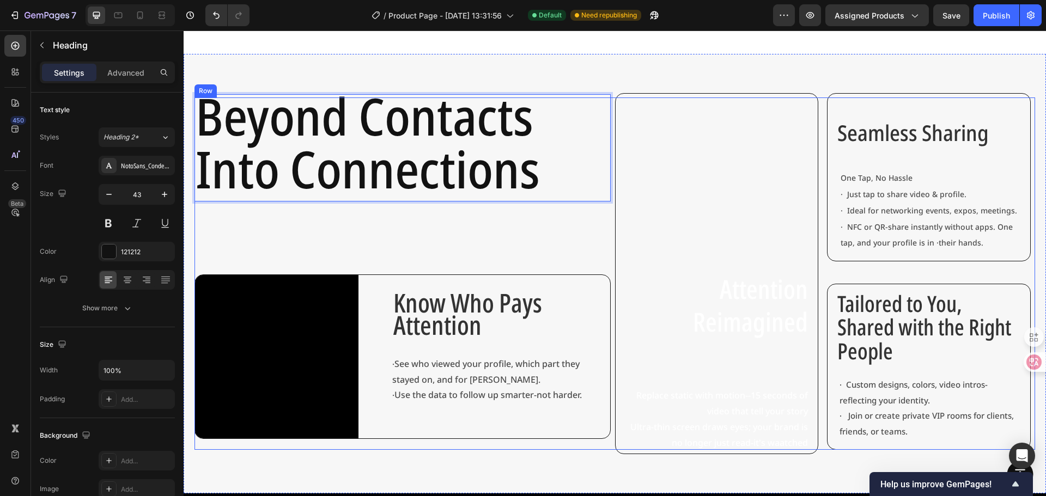
click at [460, 209] on div "Beyond Contacts Into Connections Heading 134 Video Know Who Pays Attention Text…" at bounding box center [402, 274] width 416 height 352
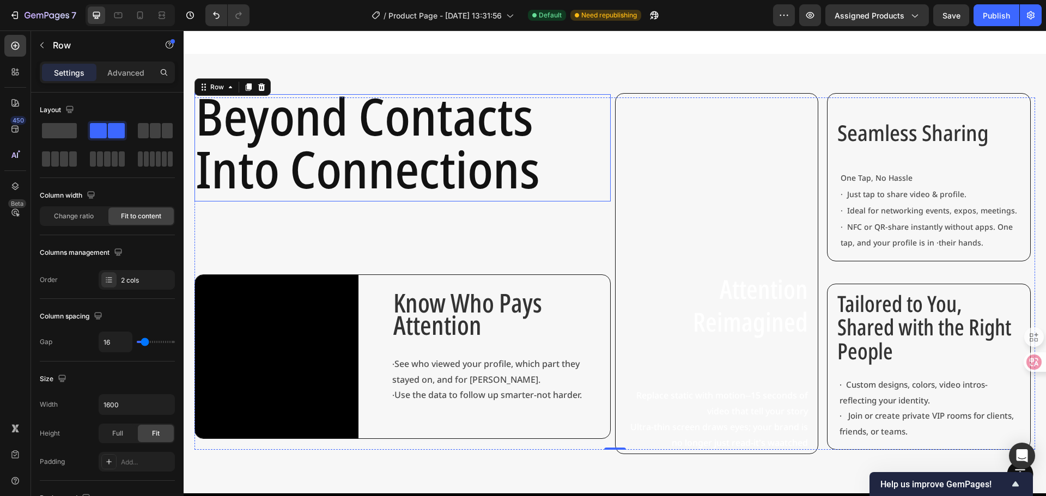
click at [363, 113] on span "Beyond Contacts" at bounding box center [365, 116] width 338 height 70
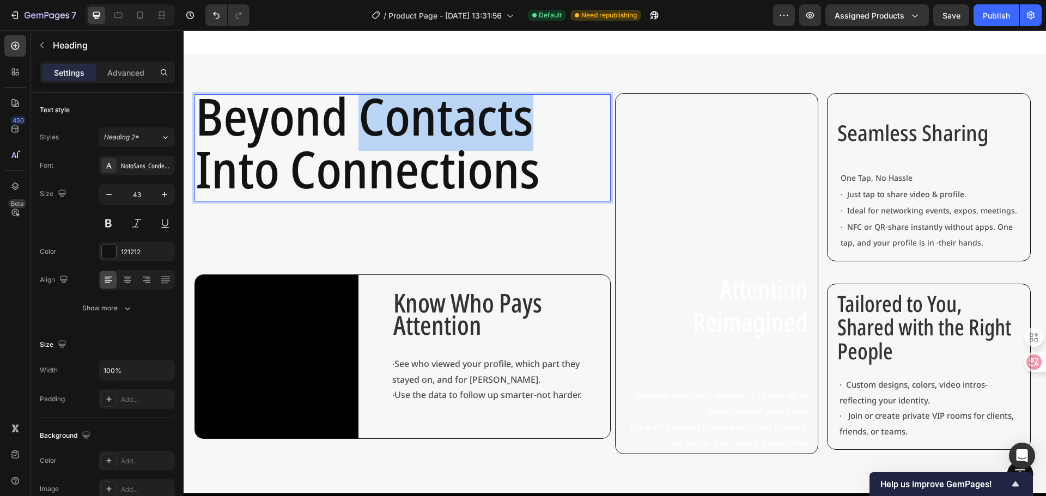
click at [356, 115] on span "Beyond Contacts" at bounding box center [365, 116] width 338 height 70
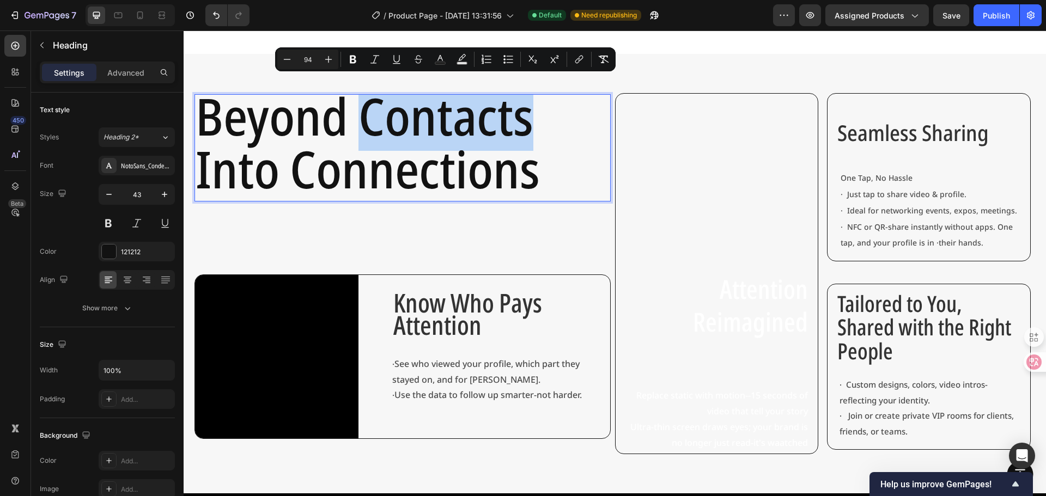
click at [356, 115] on span "Beyond Contacts" at bounding box center [365, 116] width 338 height 70
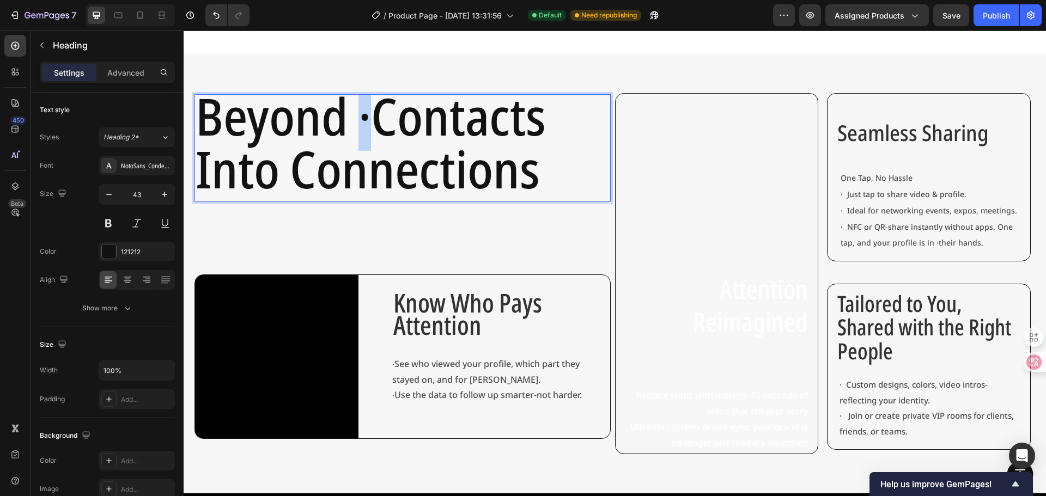
drag, startPoint x: 369, startPoint y: 108, endPoint x: 358, endPoint y: 111, distance: 11.2
click at [358, 111] on span "Beyond ·Contacts" at bounding box center [371, 116] width 350 height 70
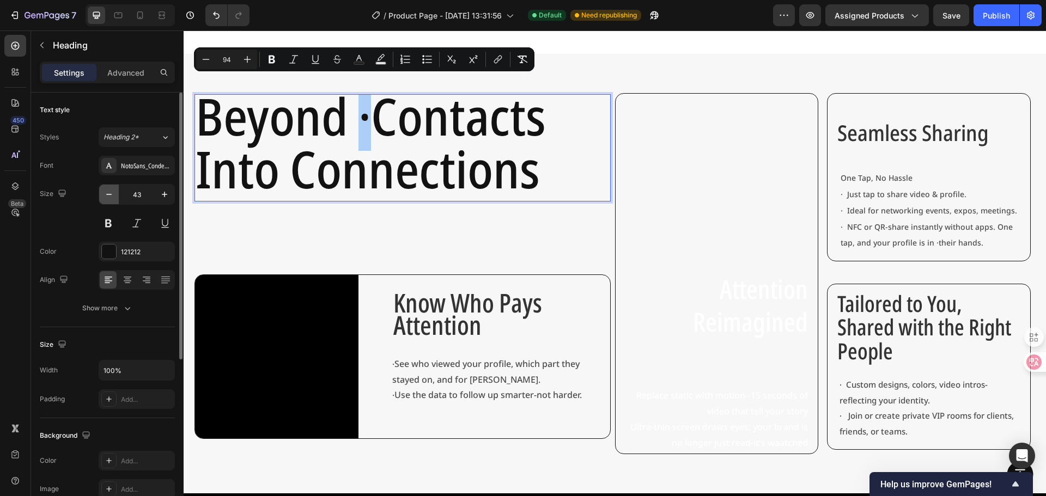
click at [112, 202] on button "button" at bounding box center [109, 195] width 20 height 20
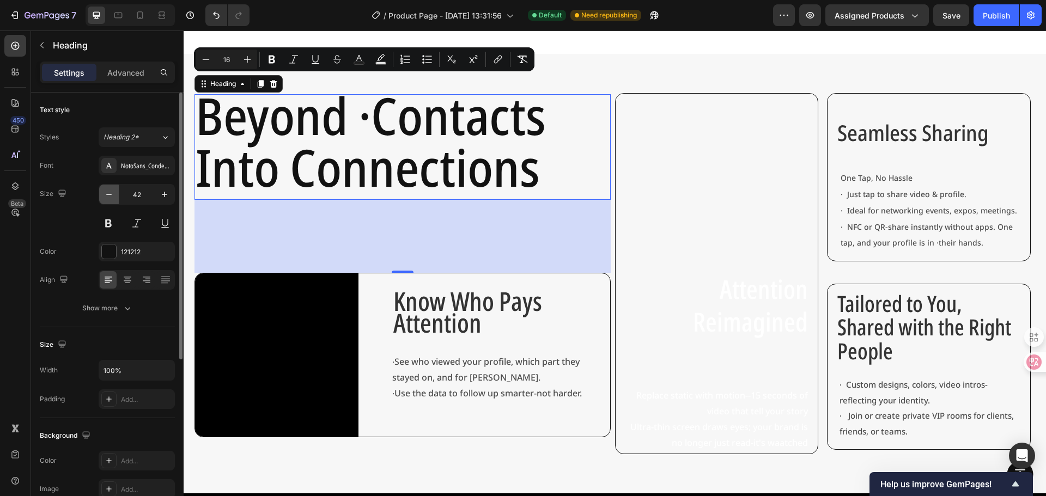
click at [112, 202] on button "button" at bounding box center [109, 195] width 20 height 20
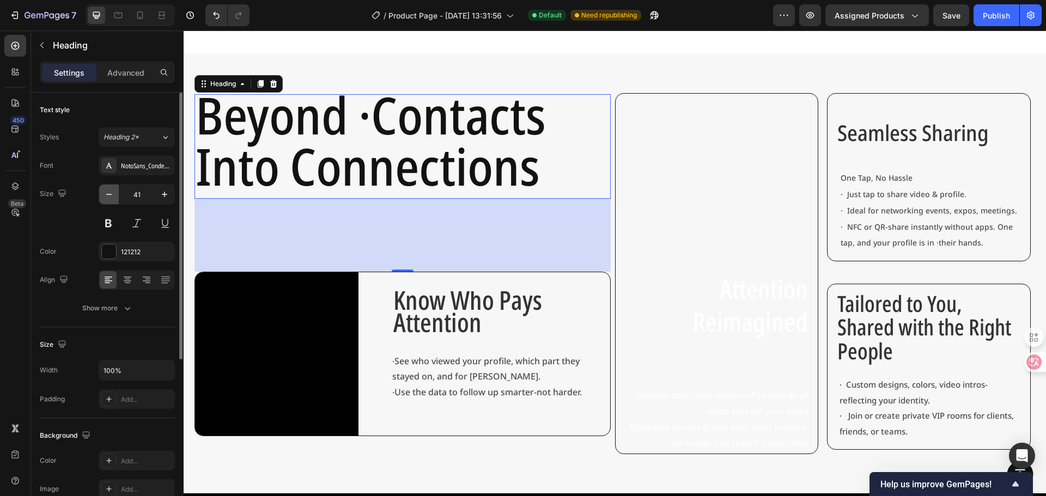
click at [112, 202] on button "button" at bounding box center [109, 195] width 20 height 20
type input "39"
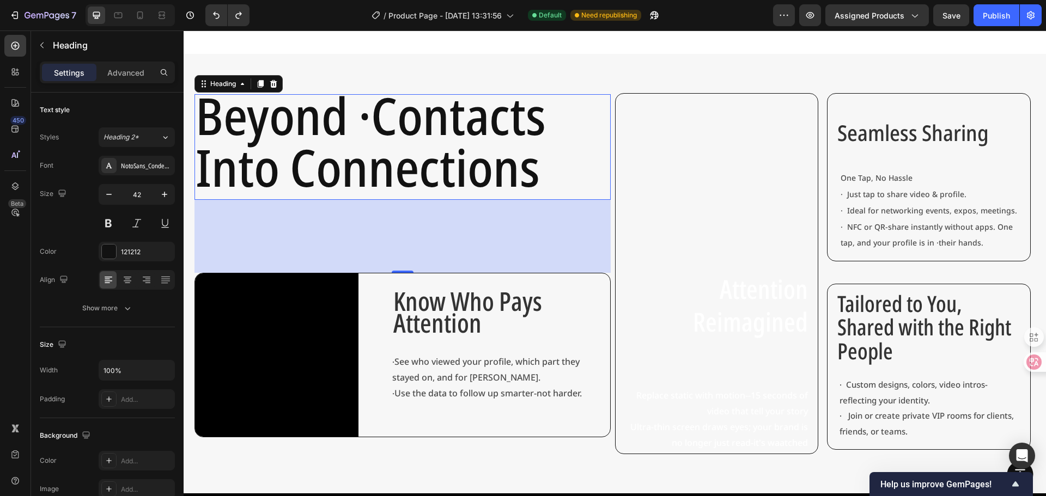
type input "43"
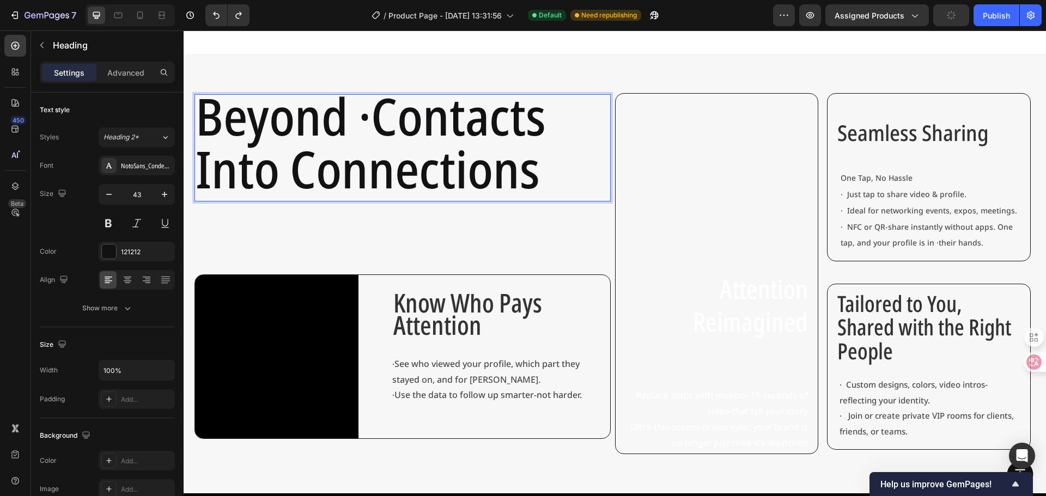
click at [370, 120] on span "Beyond ·Contacts" at bounding box center [371, 116] width 350 height 70
drag, startPoint x: 370, startPoint y: 116, endPoint x: 361, endPoint y: 115, distance: 8.7
click at [361, 115] on span "Beyond ·Contacts" at bounding box center [371, 116] width 350 height 70
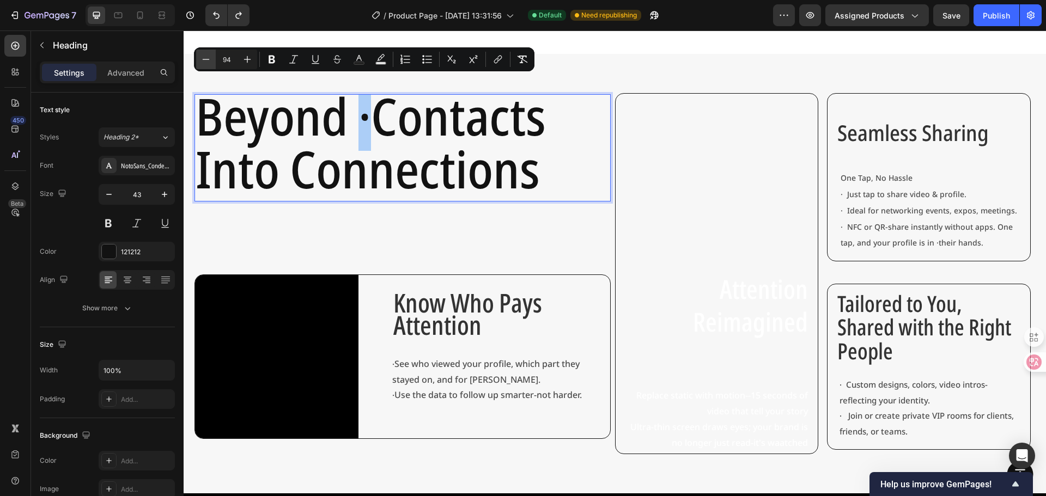
click at [209, 60] on icon "Editor contextual toolbar" at bounding box center [205, 59] width 11 height 11
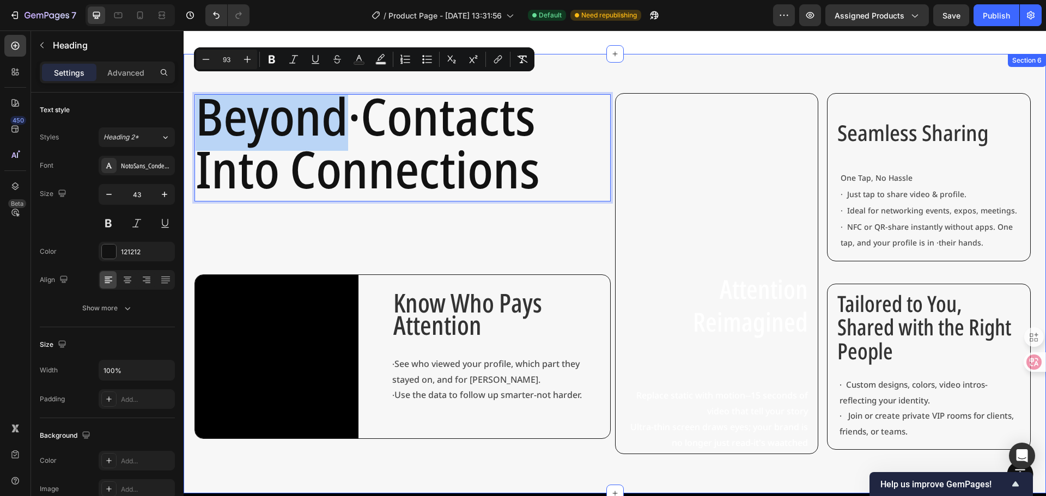
type input "94"
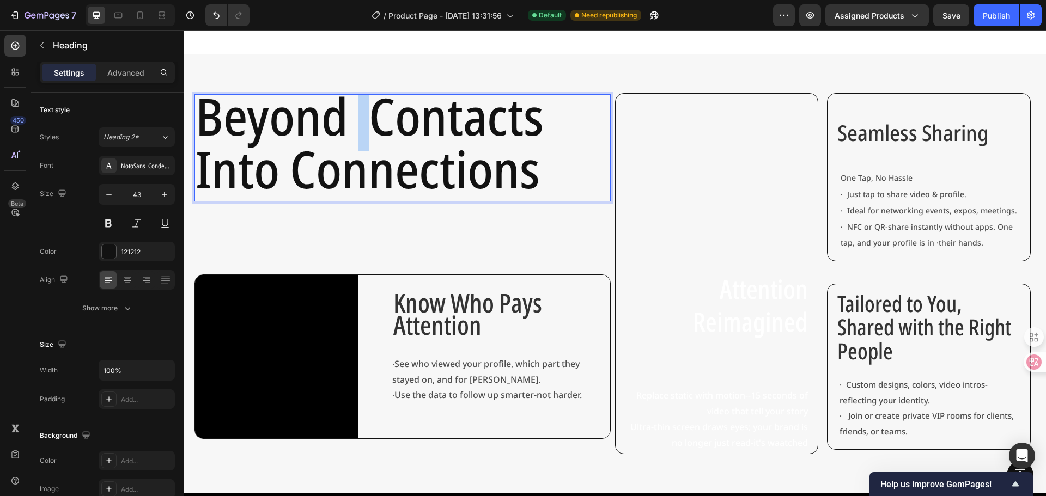
drag, startPoint x: 364, startPoint y: 115, endPoint x: 358, endPoint y: 115, distance: 6.0
click at [358, 115] on span "Beyond Contacts" at bounding box center [370, 116] width 348 height 70
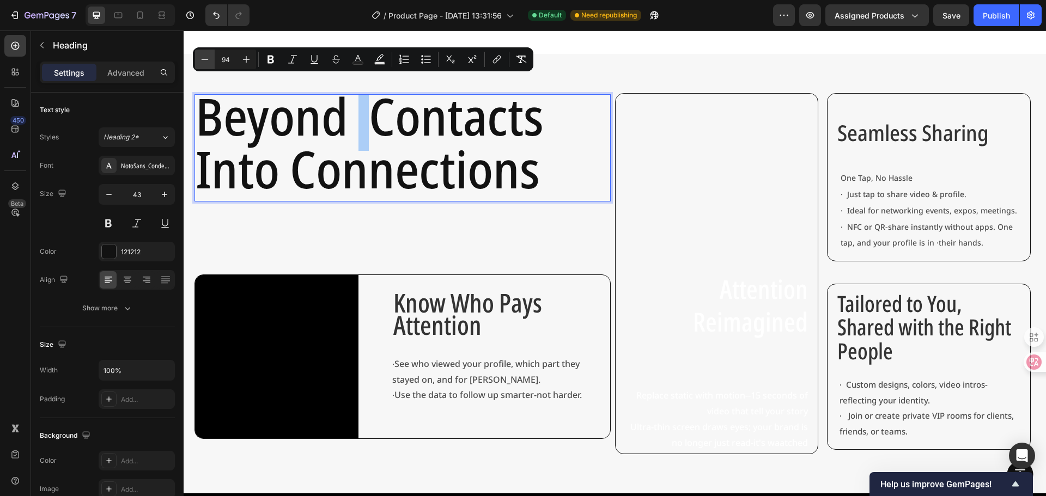
click at [201, 58] on icon "Editor contextual toolbar" at bounding box center [204, 59] width 11 height 11
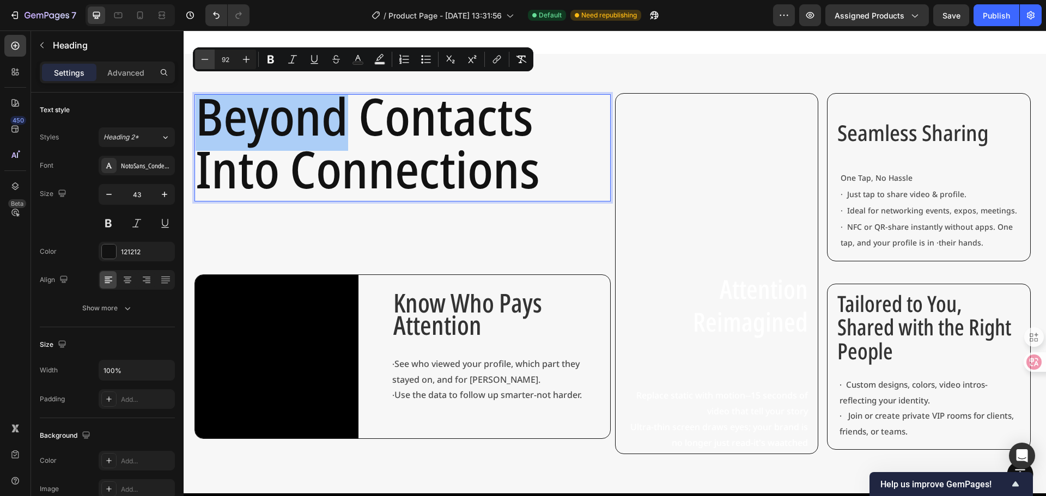
click at [201, 58] on icon "Editor contextual toolbar" at bounding box center [204, 59] width 11 height 11
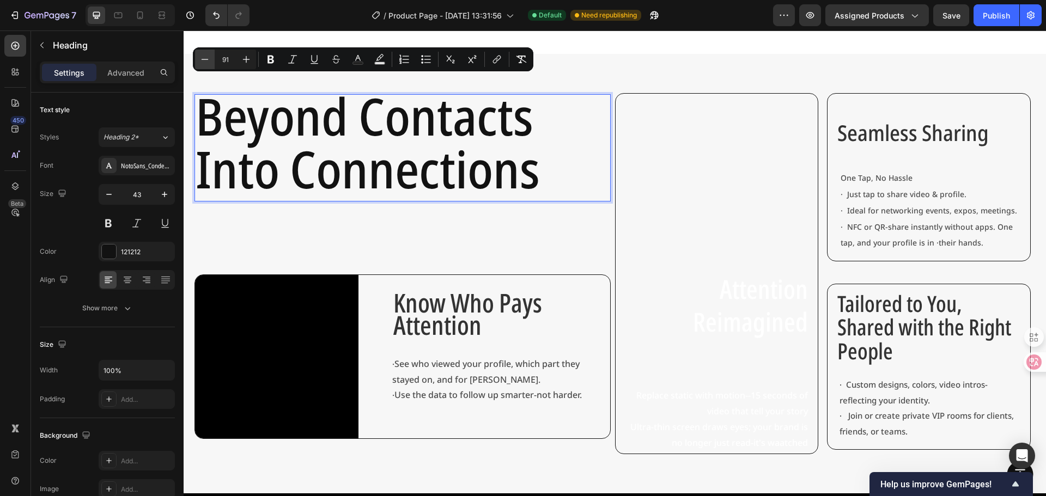
click at [201, 58] on icon "Editor contextual toolbar" at bounding box center [204, 59] width 11 height 11
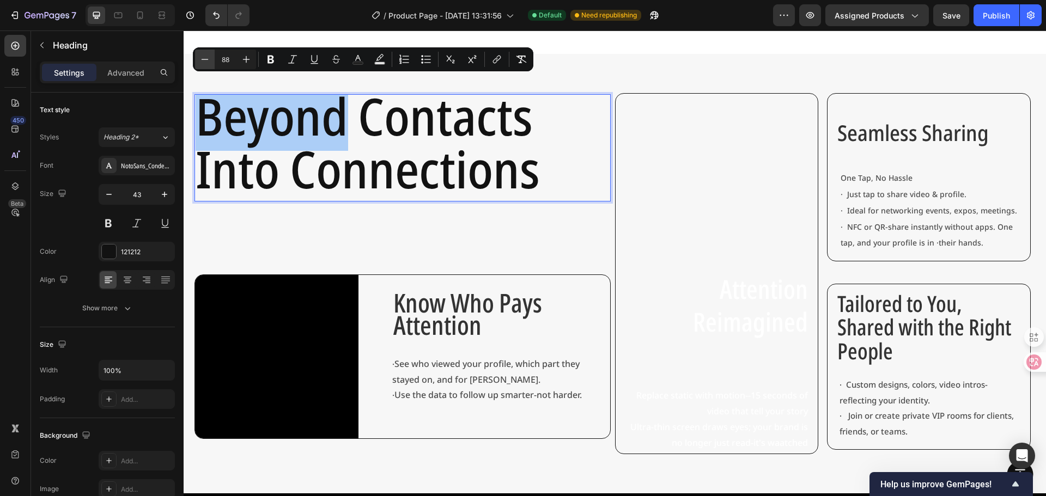
click at [201, 58] on icon "Editor contextual toolbar" at bounding box center [204, 59] width 11 height 11
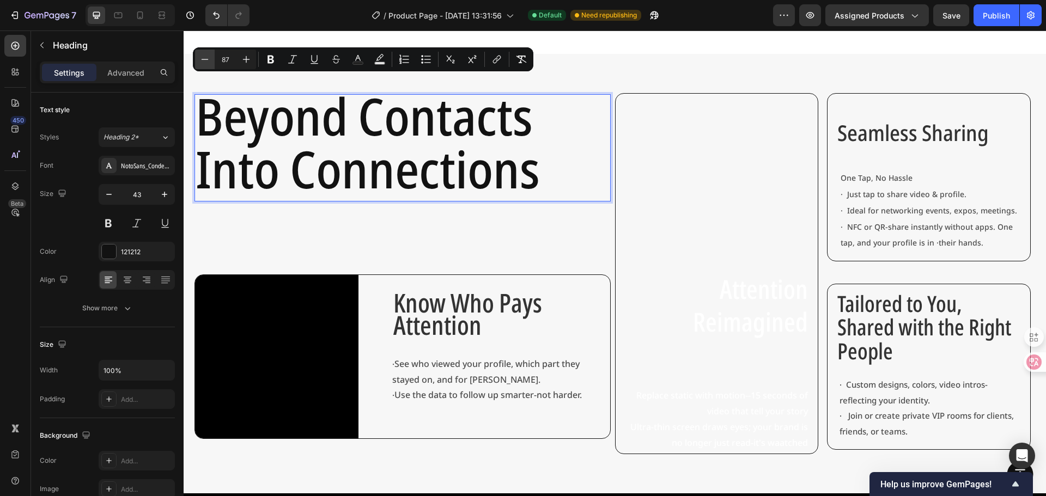
click at [201, 58] on icon "Editor contextual toolbar" at bounding box center [204, 59] width 11 height 11
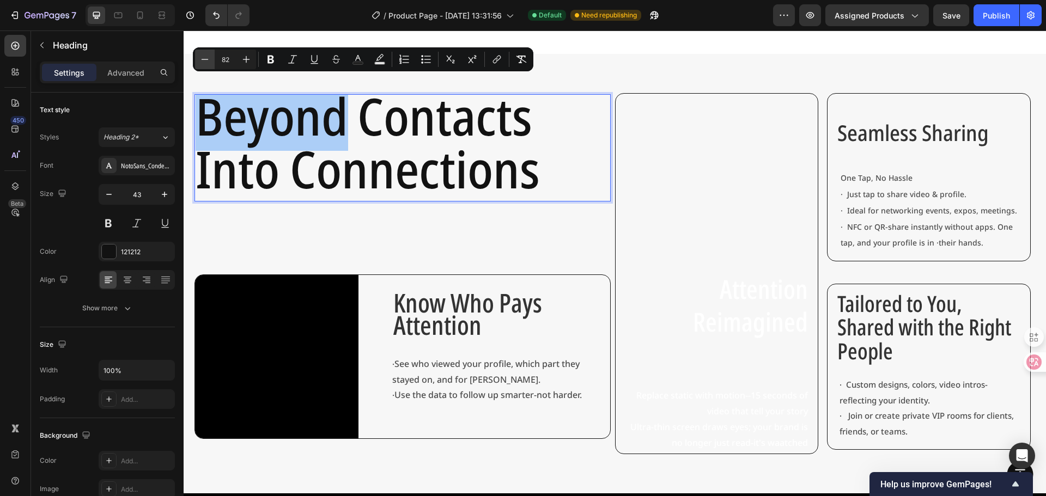
click at [201, 58] on icon "Editor contextual toolbar" at bounding box center [204, 59] width 11 height 11
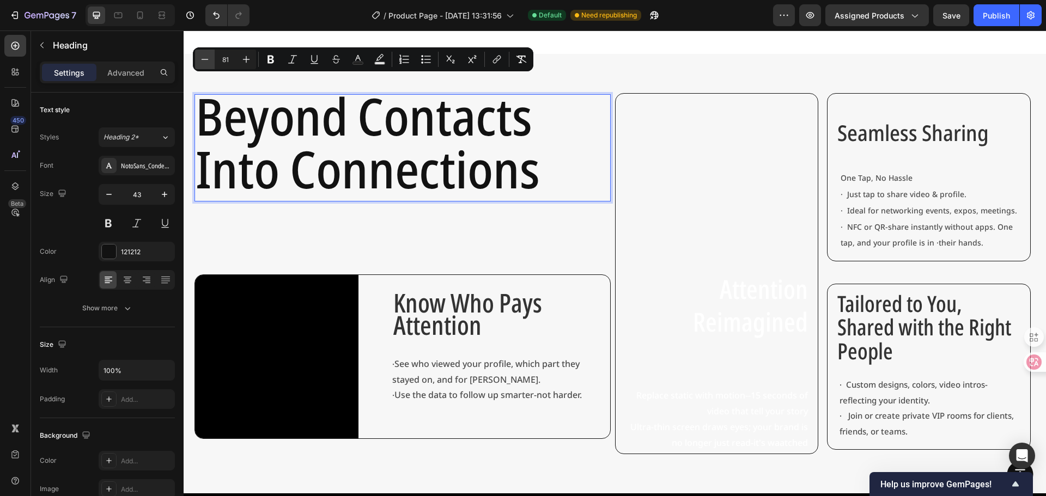
click at [201, 58] on icon "Editor contextual toolbar" at bounding box center [204, 59] width 11 height 11
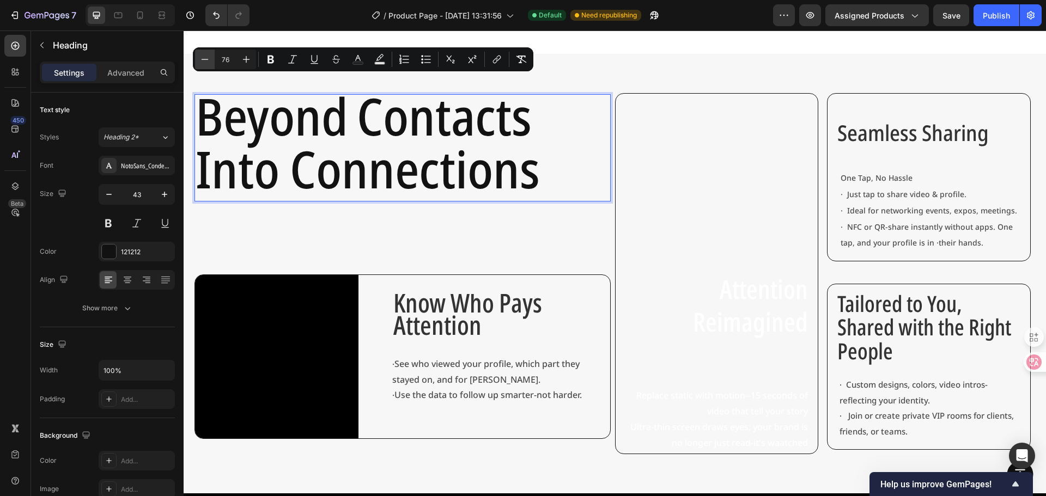
click at [201, 58] on icon "Editor contextual toolbar" at bounding box center [204, 59] width 11 height 11
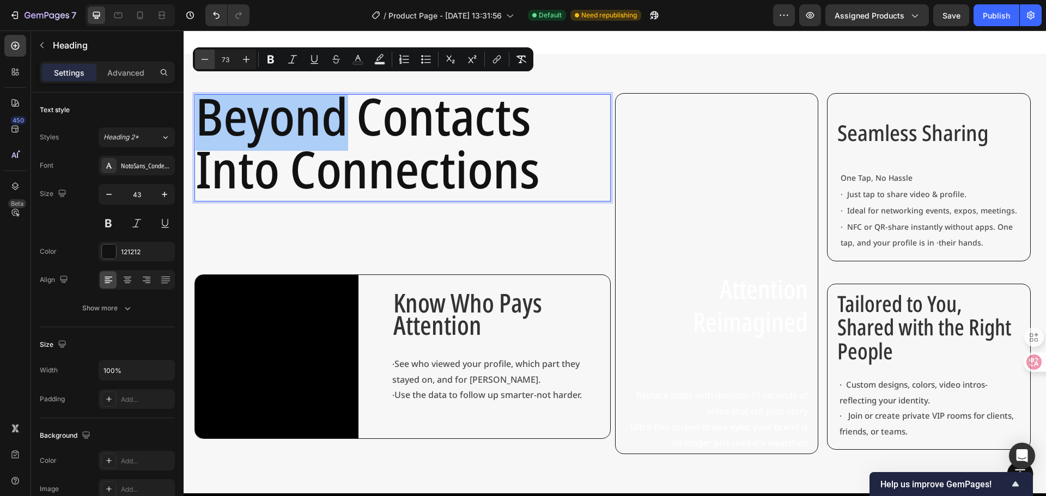
click at [201, 58] on icon "Editor contextual toolbar" at bounding box center [204, 59] width 11 height 11
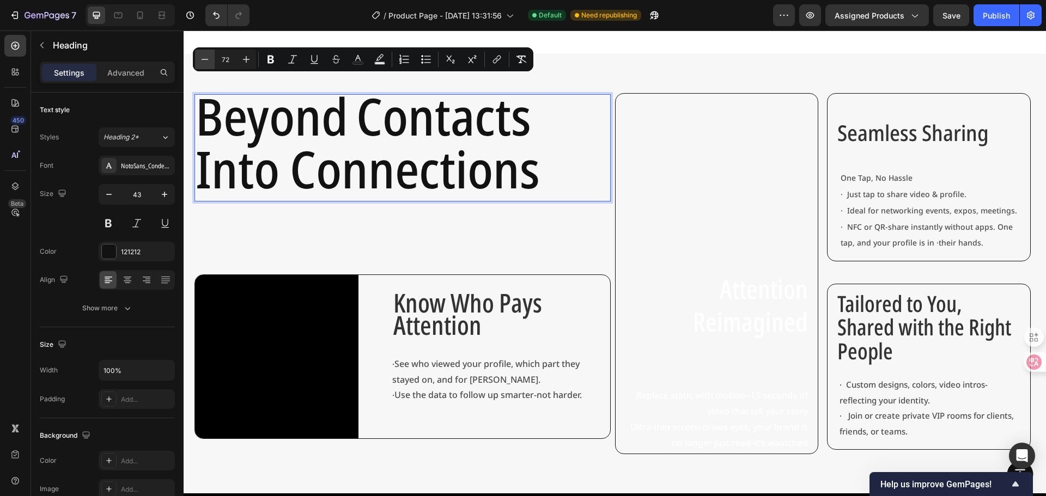
click at [201, 58] on icon "Editor contextual toolbar" at bounding box center [204, 59] width 11 height 11
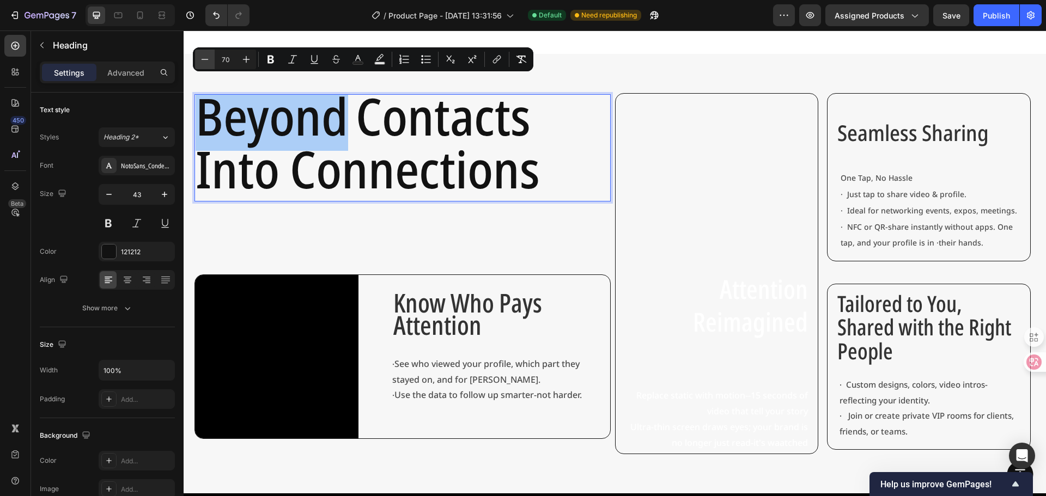
click at [205, 62] on icon "Editor contextual toolbar" at bounding box center [204, 59] width 11 height 11
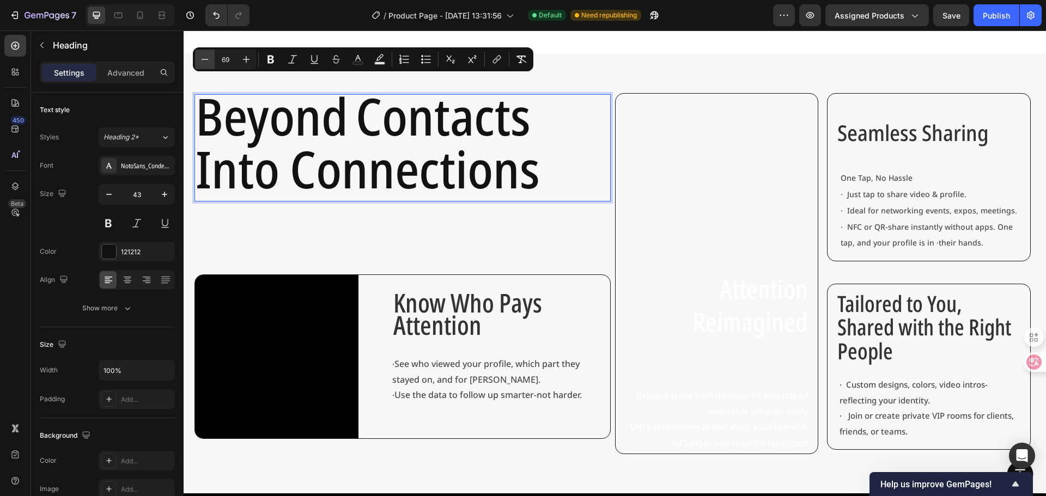
click at [205, 62] on icon "Editor contextual toolbar" at bounding box center [204, 59] width 11 height 11
type input "68"
click at [713, 68] on div "Beyond Contacts Into Connections Heading 134 Video Know Who Pays Attention Text…" at bounding box center [615, 274] width 862 height 440
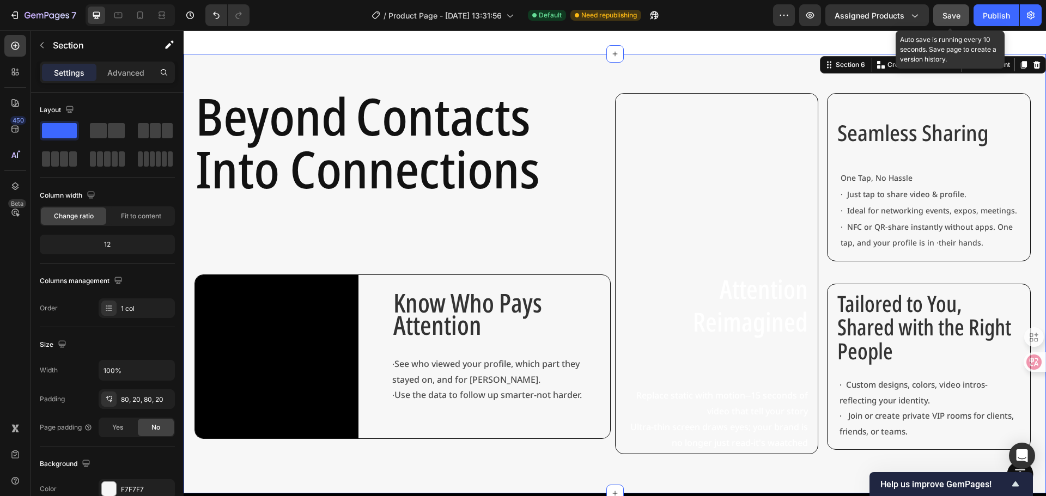
click at [968, 15] on button "Save" at bounding box center [951, 15] width 36 height 22
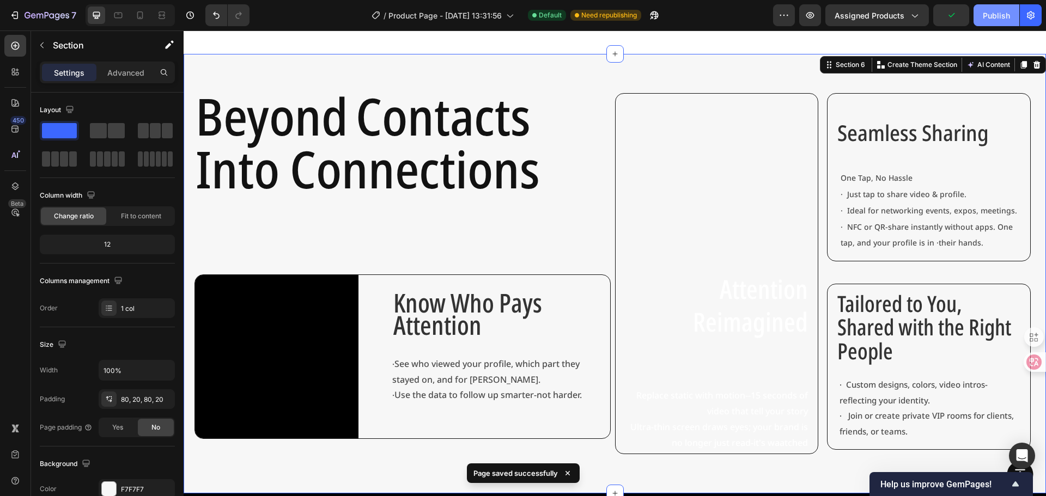
click at [1008, 19] on div "Publish" at bounding box center [996, 15] width 27 height 11
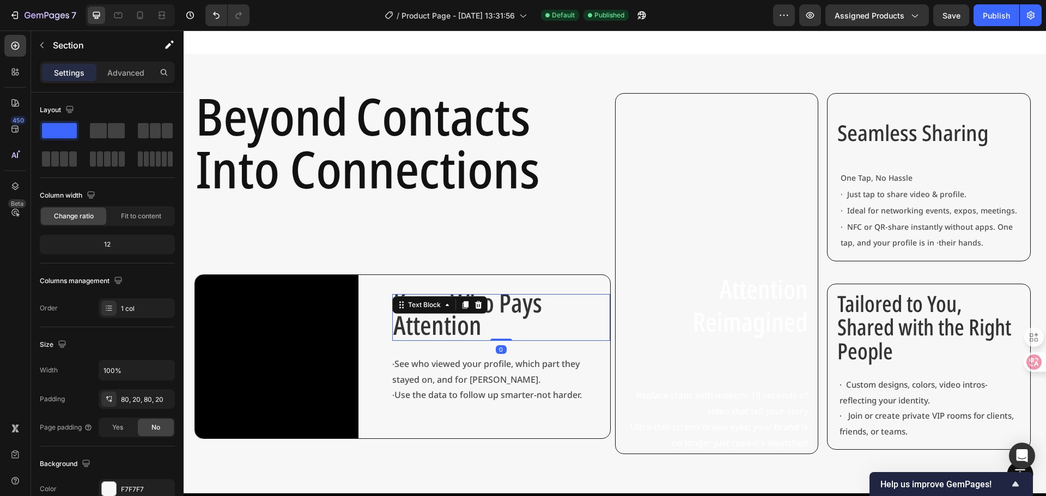
click at [516, 292] on span "Know Who Pays Attention" at bounding box center [467, 314] width 149 height 58
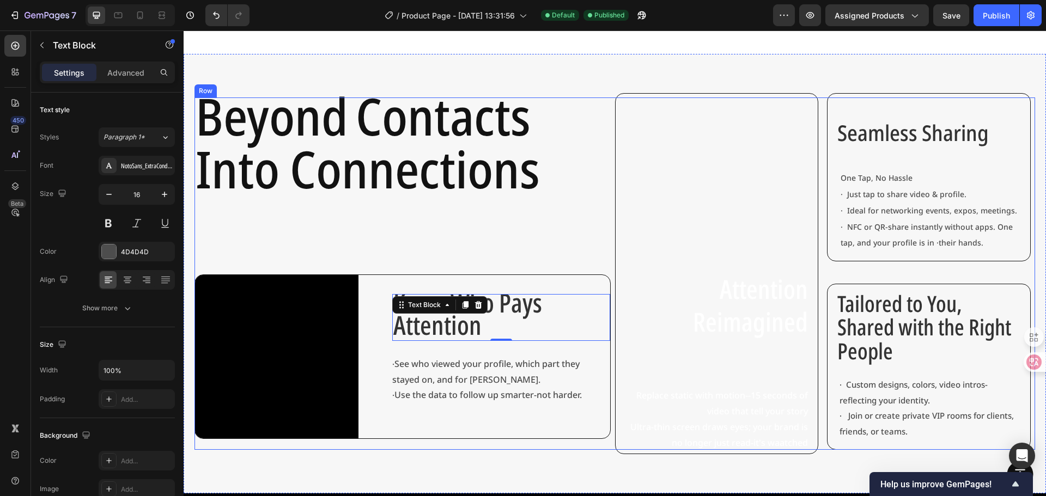
click at [485, 217] on div "⁠⁠⁠⁠⁠⁠⁠ Beyond Contacts Into Connections Heading Video Know Who Pays Attention …" at bounding box center [402, 274] width 416 height 352
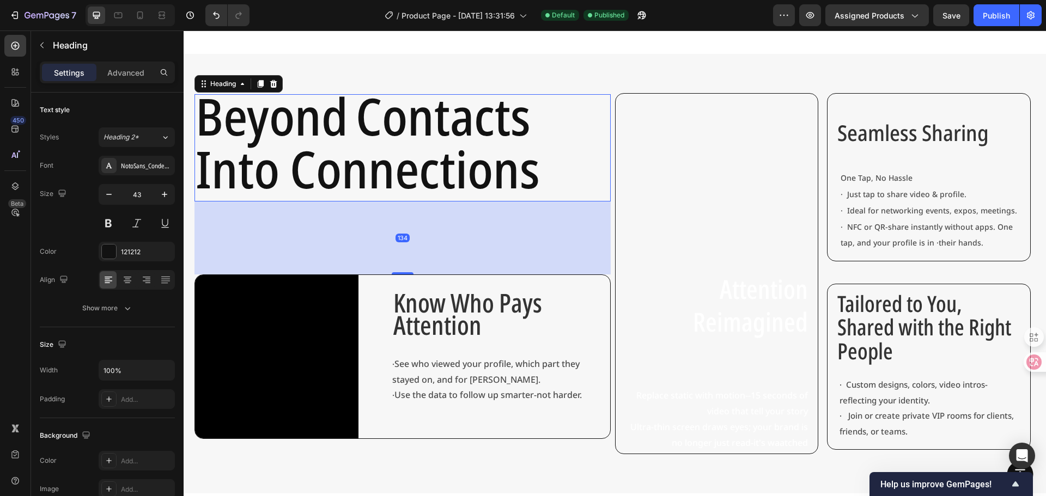
click at [492, 186] on span "Into Connections" at bounding box center [368, 169] width 344 height 70
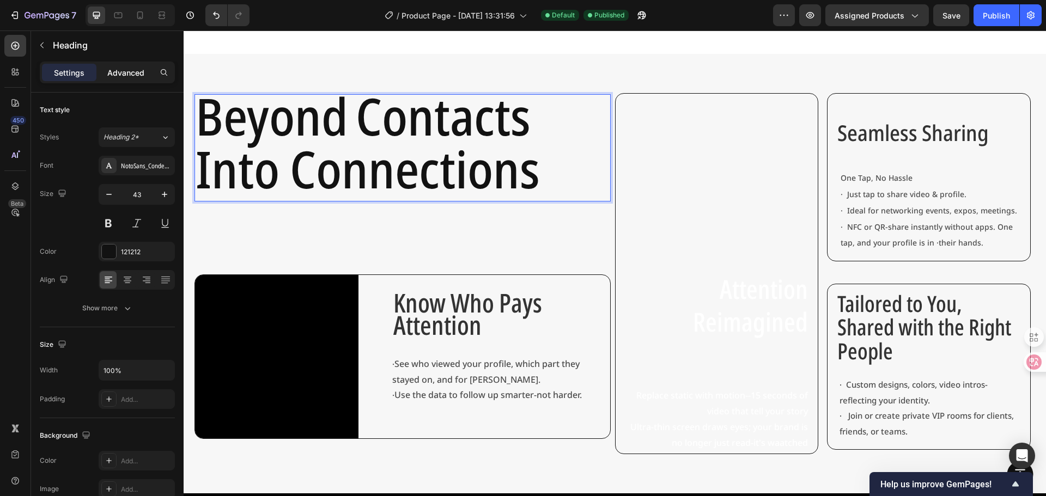
click at [128, 76] on p "Advanced" at bounding box center [125, 72] width 37 height 11
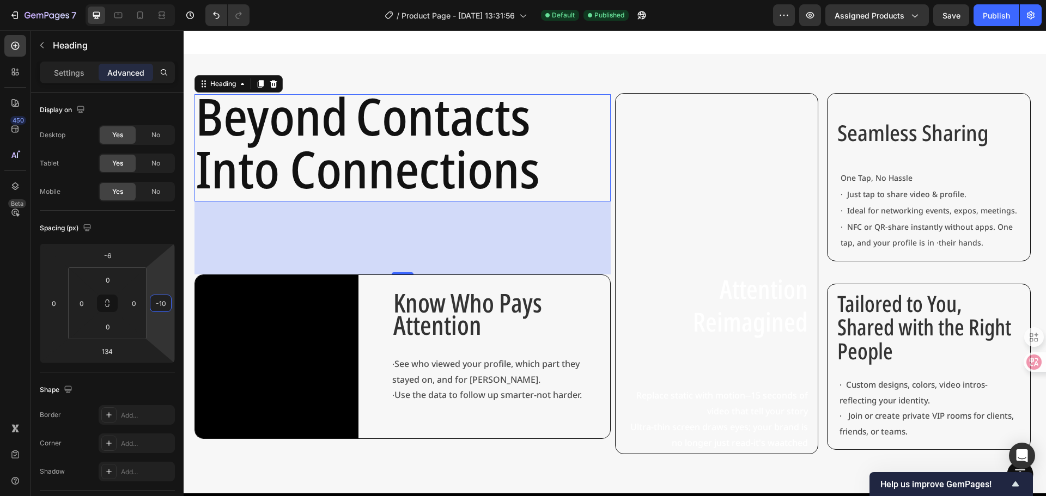
click at [155, 0] on html "7 Version history / Product Page - Sep 19, 13:31:56 Default Published Preview A…" at bounding box center [523, 0] width 1046 height 0
type input "106"
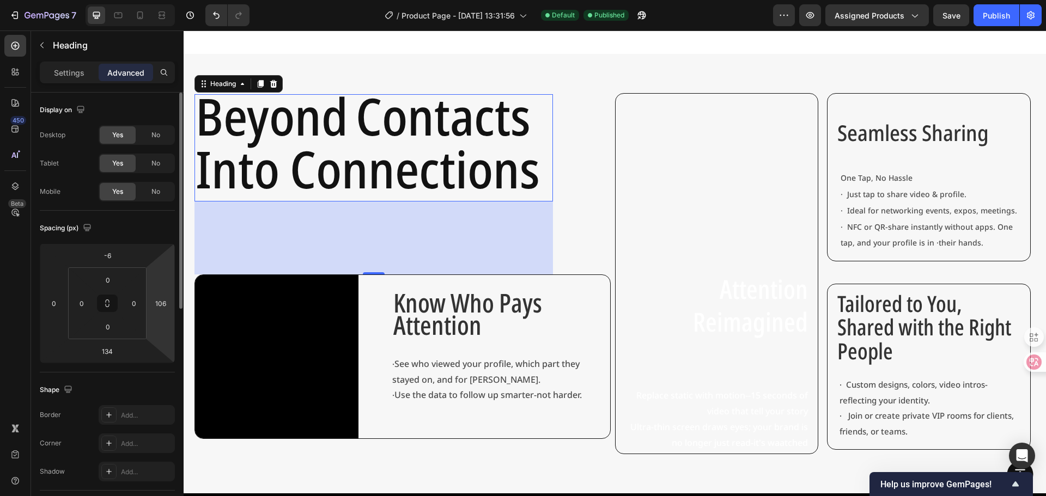
click at [151, 0] on html "7 Version history / Product Page - Sep 19, 13:31:56 Default Published Preview A…" at bounding box center [523, 0] width 1046 height 0
type input "-28"
click at [153, 0] on html "7 Version history / Product Page - Sep 19, 13:31:56 Default Published Preview A…" at bounding box center [523, 0] width 1046 height 0
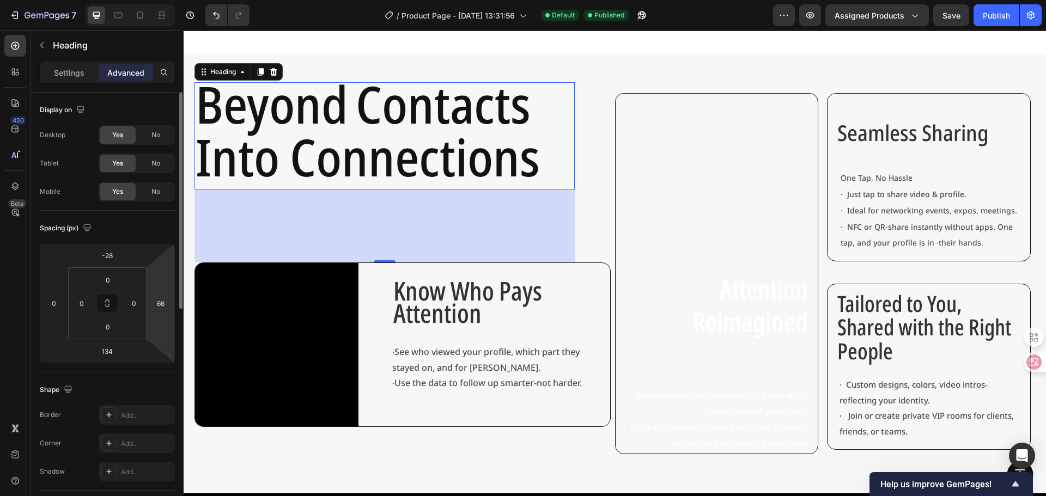
drag, startPoint x: 153, startPoint y: 266, endPoint x: 156, endPoint y: 272, distance: 6.6
click at [154, 0] on html "7 Version history / Product Page - Sep 19, 13:31:56 Default Published Preview A…" at bounding box center [523, 0] width 1046 height 0
drag, startPoint x: 157, startPoint y: 275, endPoint x: 163, endPoint y: 291, distance: 17.4
click at [163, 0] on html "7 Version history / Product Page - Sep 19, 13:31:56 Default Published Preview A…" at bounding box center [523, 0] width 1046 height 0
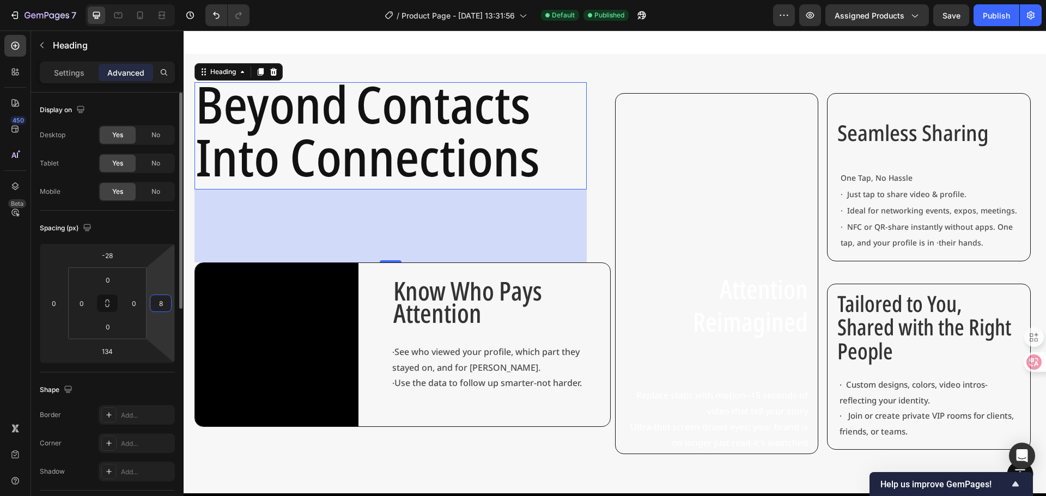
type input "-4"
click at [163, 0] on html "7 Version history / Product Page - Sep 19, 13:31:56 Default Published Preview A…" at bounding box center [523, 0] width 1046 height 0
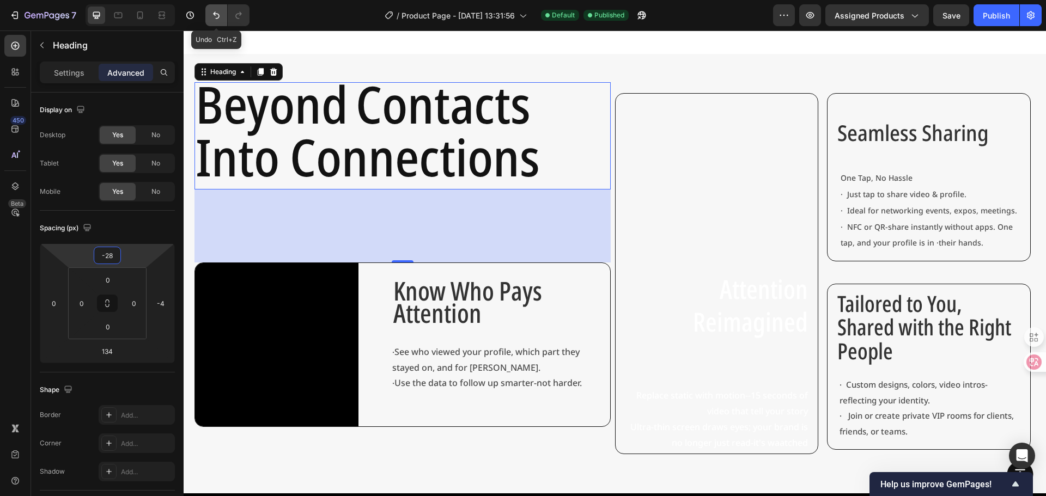
click at [217, 13] on icon "Undo/Redo" at bounding box center [216, 15] width 11 height 11
click at [161, 229] on div "Spacing (px)" at bounding box center [107, 228] width 135 height 17
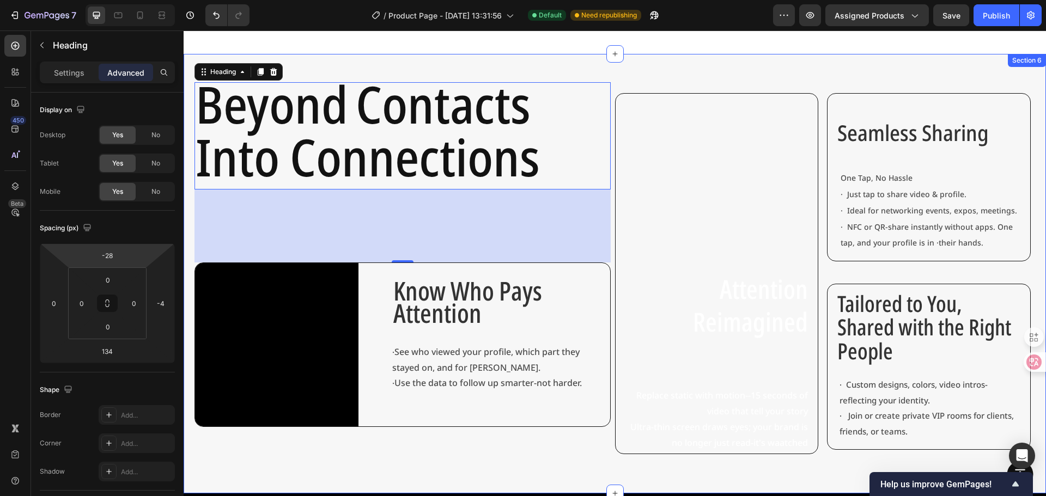
click at [400, 54] on div "Beyond Contacts Into Connections Heading 134 Video Know Who Pays Attention Text…" at bounding box center [615, 274] width 862 height 440
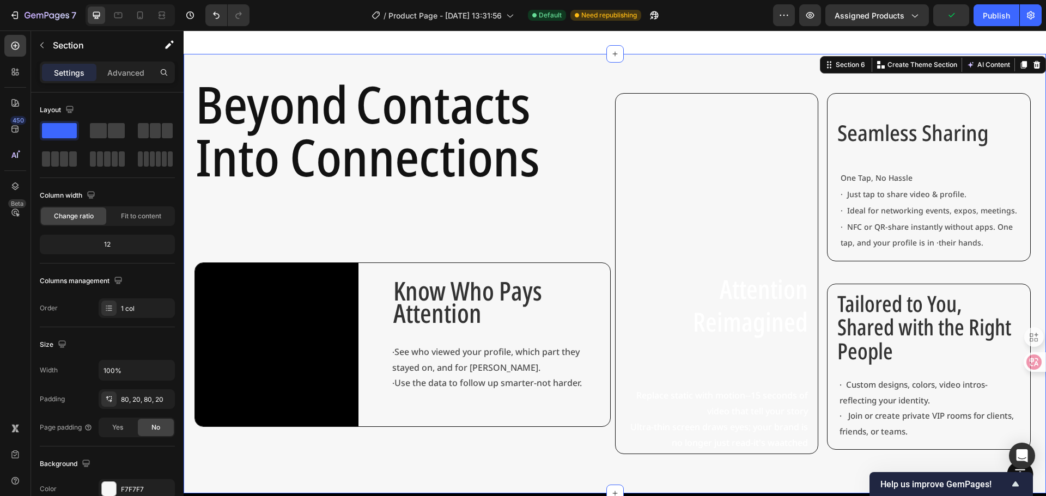
click at [401, 59] on div "⁠⁠⁠⁠⁠⁠⁠ Beyond Contacts Into Connections Heading Video Know Who Pays Attention …" at bounding box center [615, 274] width 862 height 440
click at [135, 81] on div "Settings Advanced" at bounding box center [107, 73] width 135 height 22
drag, startPoint x: 139, startPoint y: 74, endPoint x: 120, endPoint y: 66, distance: 21.2
click at [139, 74] on p "Advanced" at bounding box center [125, 72] width 37 height 11
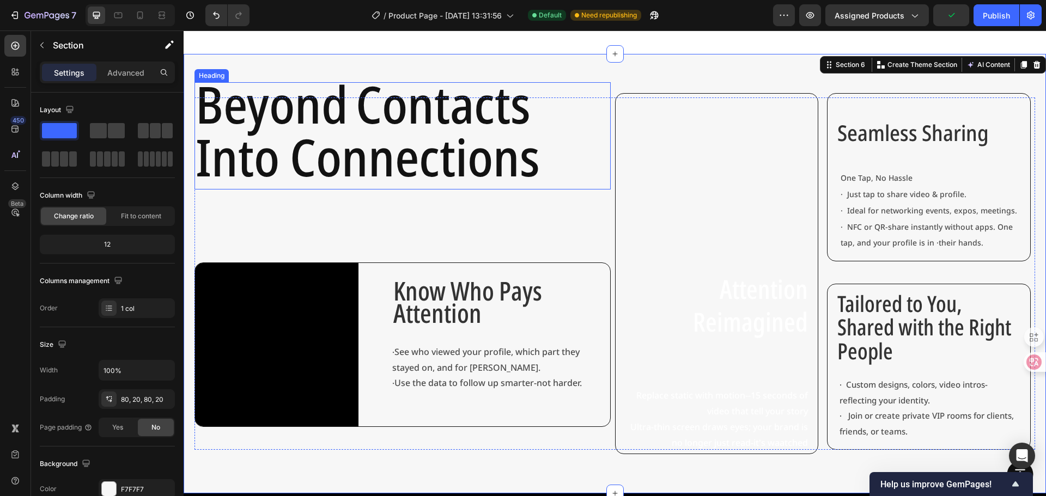
click at [348, 104] on span "Beyond" at bounding box center [272, 104] width 153 height 70
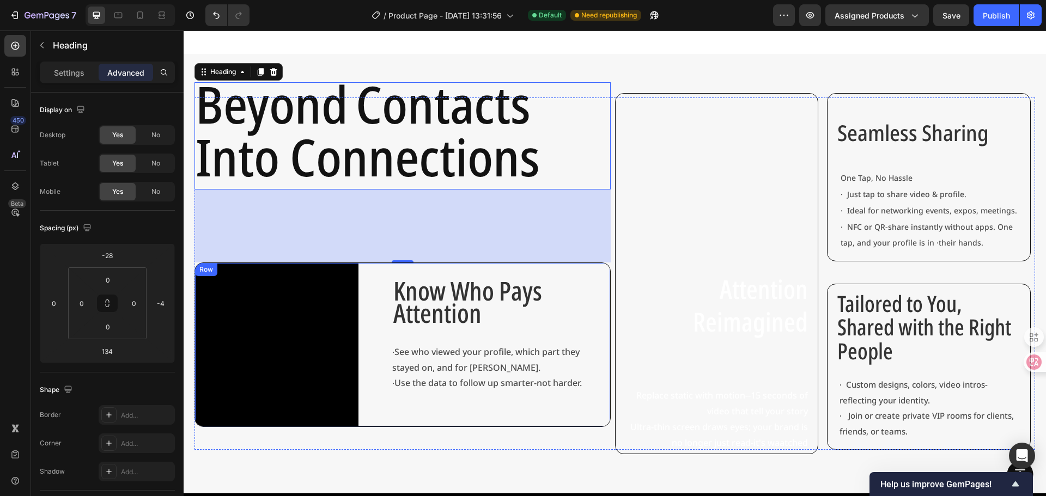
click at [603, 272] on div "Know Who Pays Attention Text Block · See who viewed your profile, which part th…" at bounding box center [501, 344] width 218 height 163
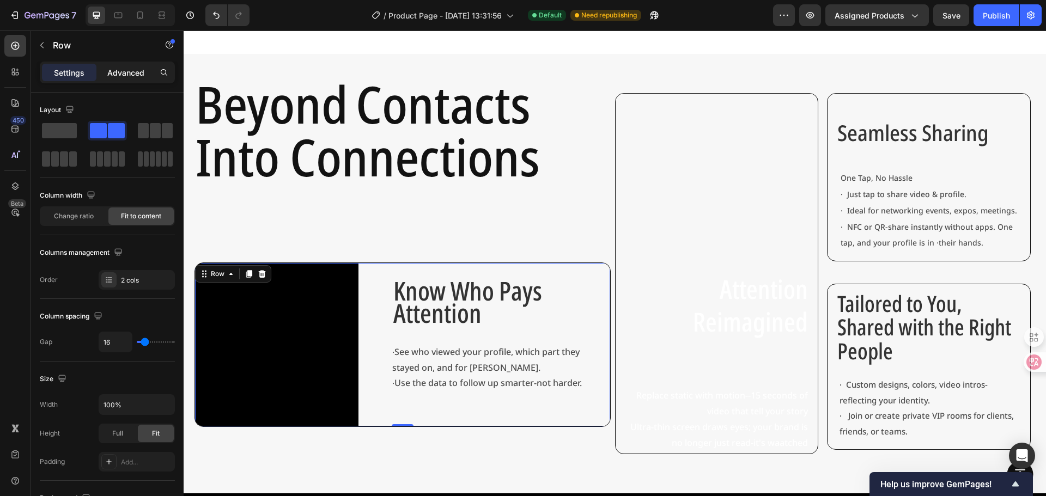
click at [109, 71] on p "Advanced" at bounding box center [125, 72] width 37 height 11
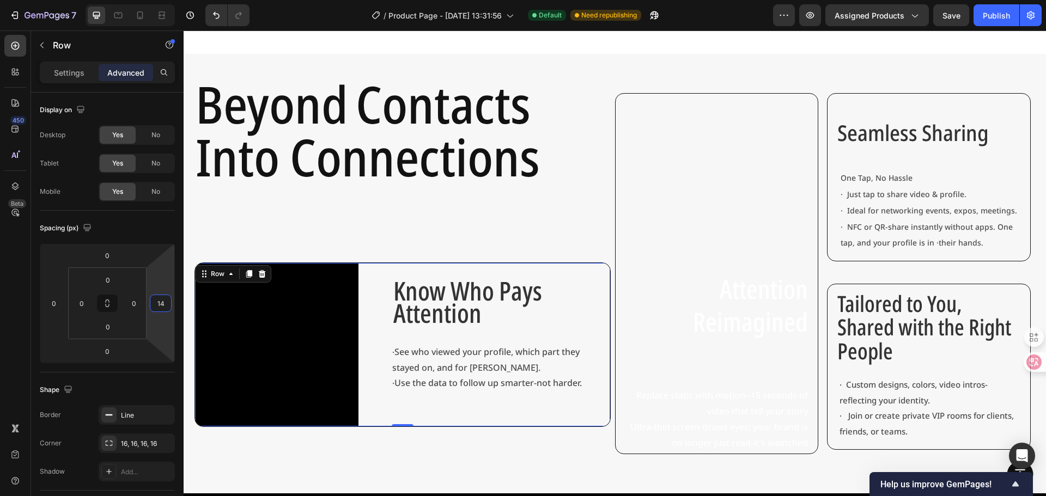
click at [162, 0] on html "7 Version history / Product Page - [DATE] 13:31:56 Default Need republishing Pr…" at bounding box center [523, 0] width 1046 height 0
click at [161, 0] on html "7 Version history / Product Page - [DATE] 13:31:56 Default Need republishing Pr…" at bounding box center [523, 0] width 1046 height 0
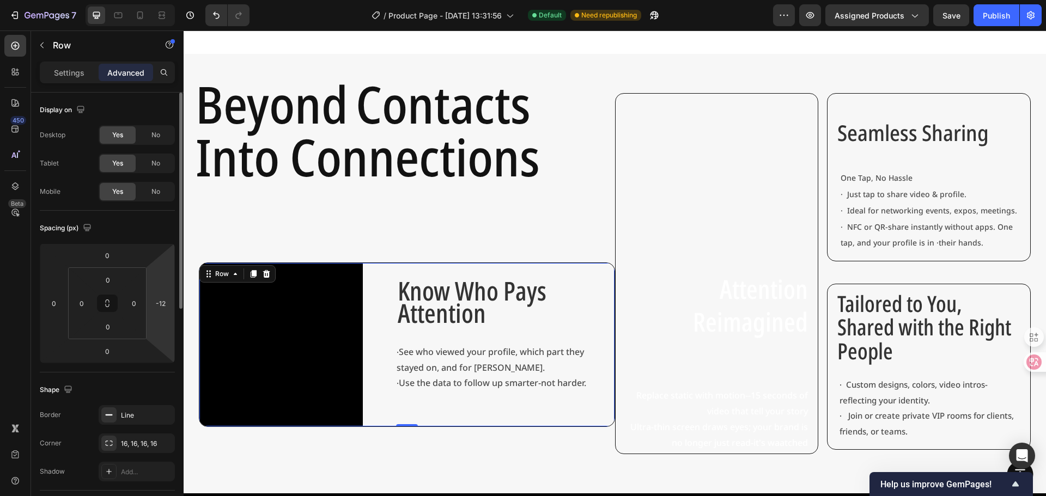
drag, startPoint x: 163, startPoint y: 281, endPoint x: 163, endPoint y: 287, distance: 6.0
click at [163, 0] on html "7 Version history / Product Page - [DATE] 13:31:56 Default Need republishing Pr…" at bounding box center [523, 0] width 1046 height 0
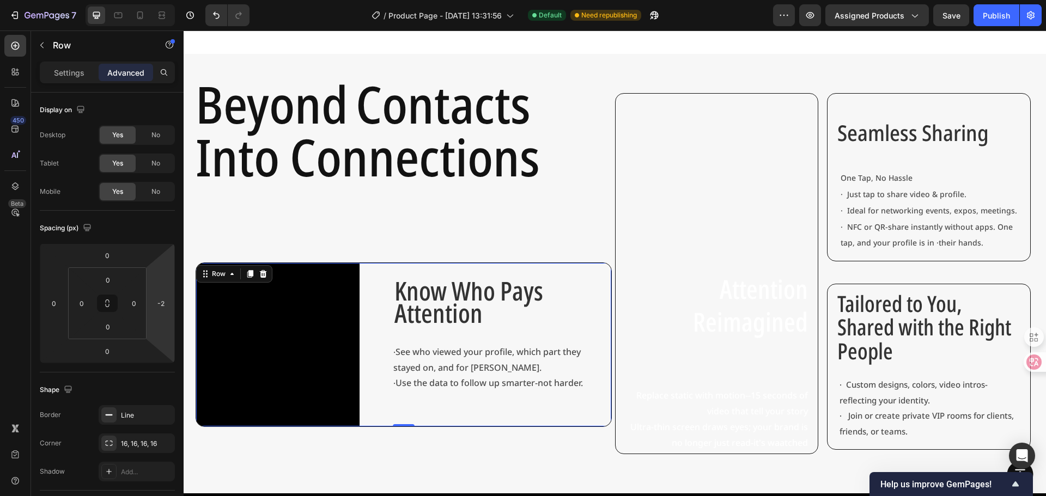
click at [162, 0] on html "7 Version history / Product Page - [DATE] 13:31:56 Default Need republishing Pr…" at bounding box center [523, 0] width 1046 height 0
type input "0"
click at [160, 0] on html "7 Version history / Product Page - [DATE] 13:31:56 Default Need republishing Pr…" at bounding box center [523, 0] width 1046 height 0
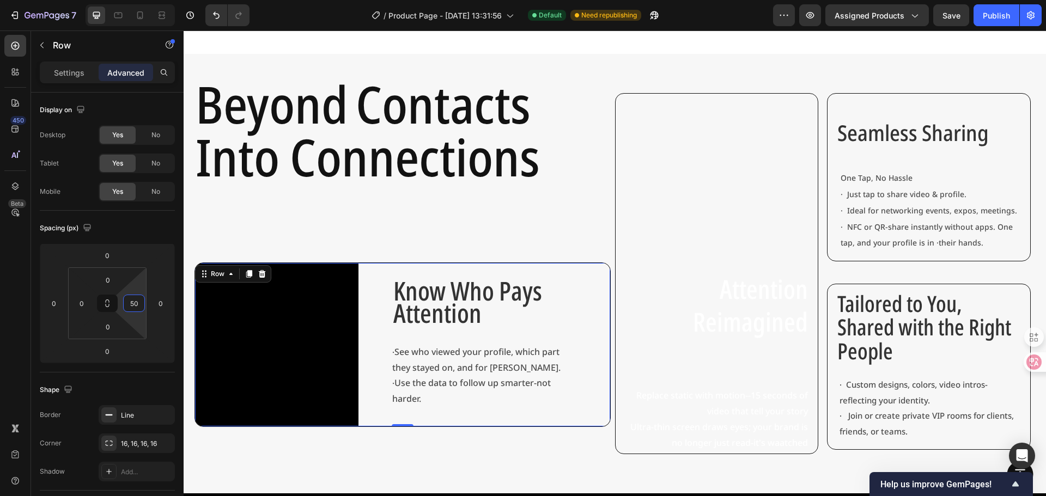
drag, startPoint x: 141, startPoint y: 287, endPoint x: 140, endPoint y: 273, distance: 13.7
click at [140, 0] on html "7 Version history / Product Page - [DATE] 13:31:56 Default Need republishing Pr…" at bounding box center [523, 0] width 1046 height 0
type input "0"
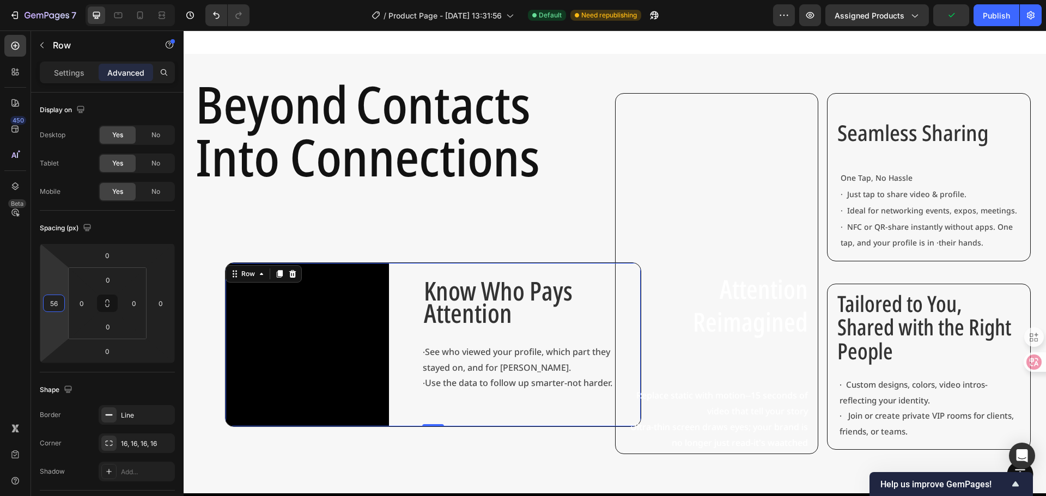
drag, startPoint x: 58, startPoint y: 288, endPoint x: 57, endPoint y: 273, distance: 15.3
click at [57, 0] on html "7 Version history / Product Page - [DATE] 13:31:56 Default Need republishing Pr…" at bounding box center [523, 0] width 1046 height 0
type input "0"
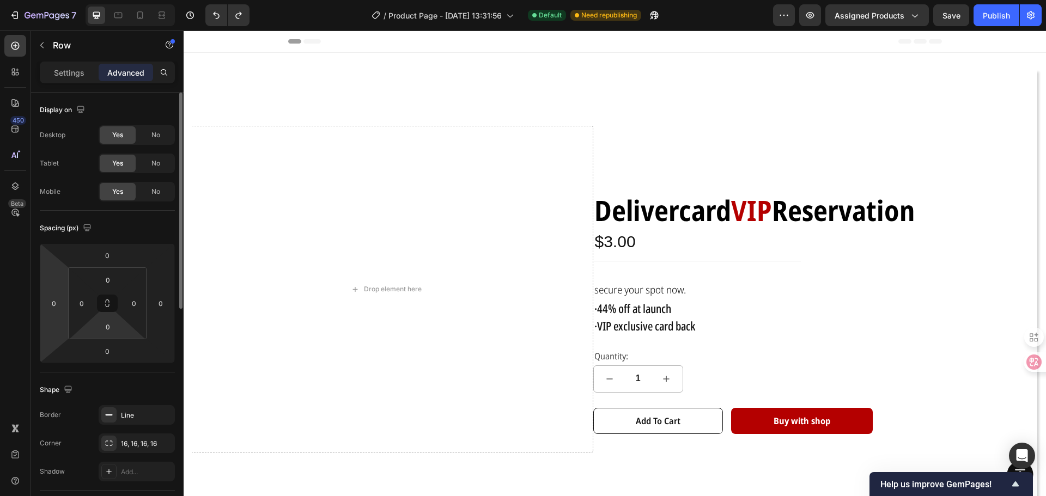
scroll to position [545, 0]
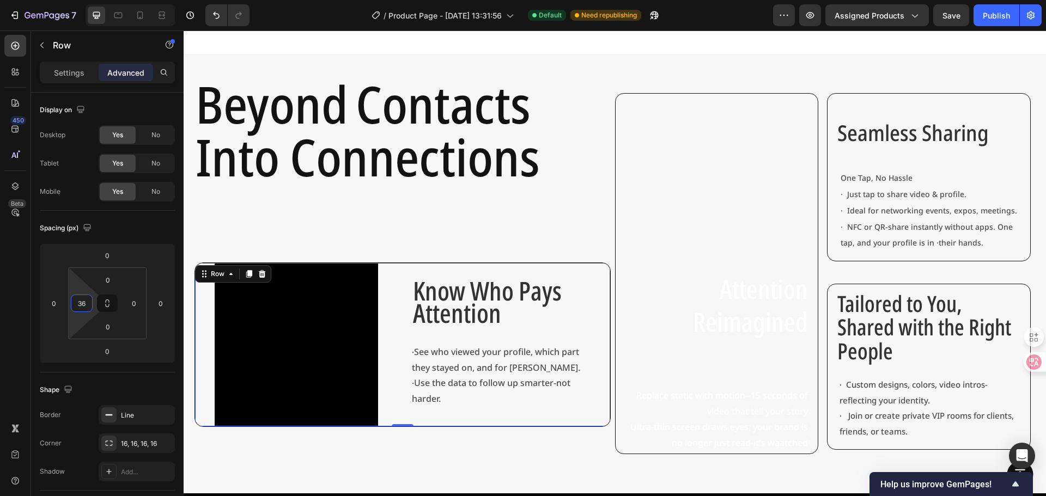
drag, startPoint x: 78, startPoint y: 288, endPoint x: 76, endPoint y: 278, distance: 10.0
click at [76, 0] on html "7 Version history / Product Page - [DATE] 13:31:56 Default Need republishing Pr…" at bounding box center [523, 0] width 1046 height 0
type input "0"
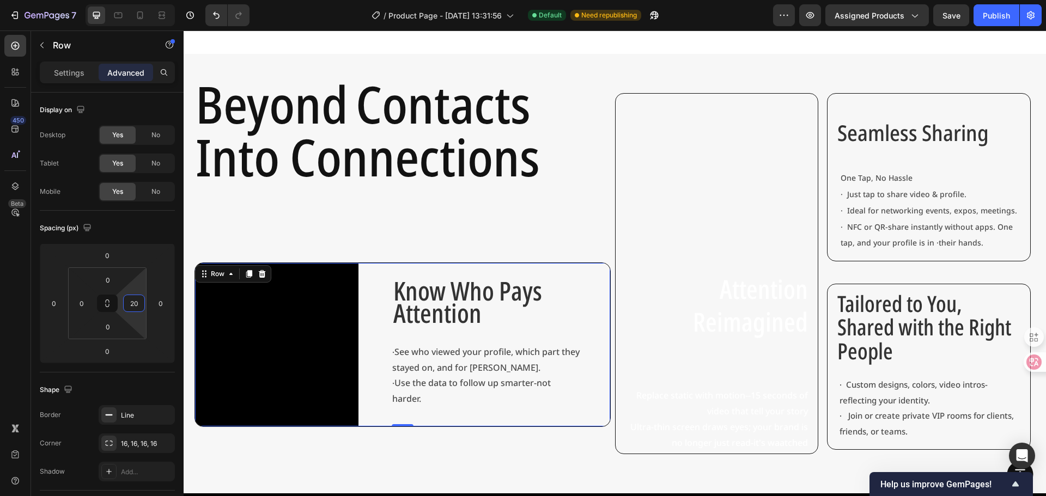
type input "0"
click at [136, 0] on html "7 Version history / Product Page - [DATE] 13:31:56 Default Need republishing Pr…" at bounding box center [523, 0] width 1046 height 0
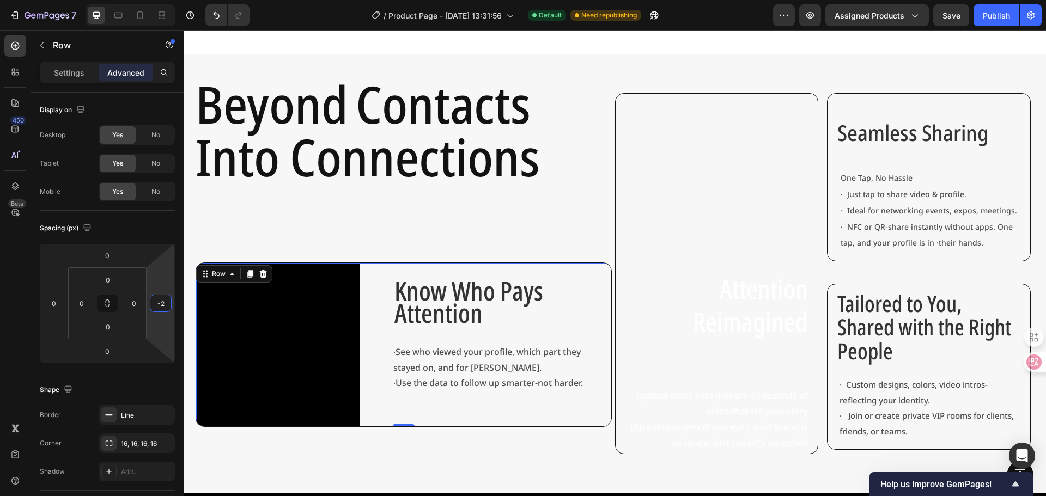
drag, startPoint x: 167, startPoint y: 288, endPoint x: 163, endPoint y: 247, distance: 41.0
click at [165, 0] on html "7 Version history / Product Page - [DATE] 13:31:56 Default Need republishing Pr…" at bounding box center [523, 0] width 1046 height 0
click at [163, 0] on html "7 Version history / Product Page - [DATE] 13:31:56 Default Need republishing Pr…" at bounding box center [523, 0] width 1046 height 0
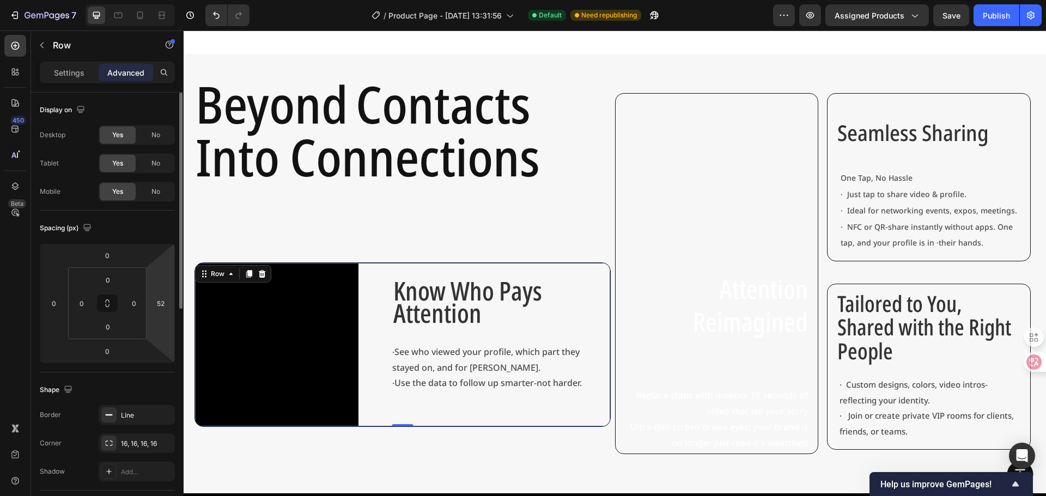
drag, startPoint x: 163, startPoint y: 247, endPoint x: 163, endPoint y: 273, distance: 26.2
click at [163, 0] on html "7 Version history / Product Page - [DATE] 13:31:56 Default Need republishing Pr…" at bounding box center [523, 0] width 1046 height 0
type input "0"
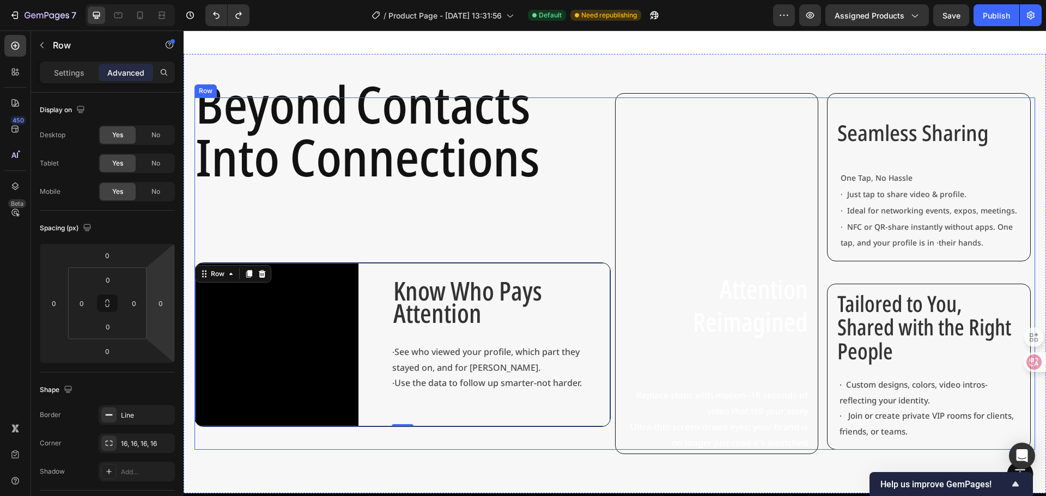
click at [451, 240] on div "⁠⁠⁠⁠⁠⁠⁠ Beyond Contacts Into Connections Heading Video Know Who Pays Attention …" at bounding box center [402, 274] width 416 height 352
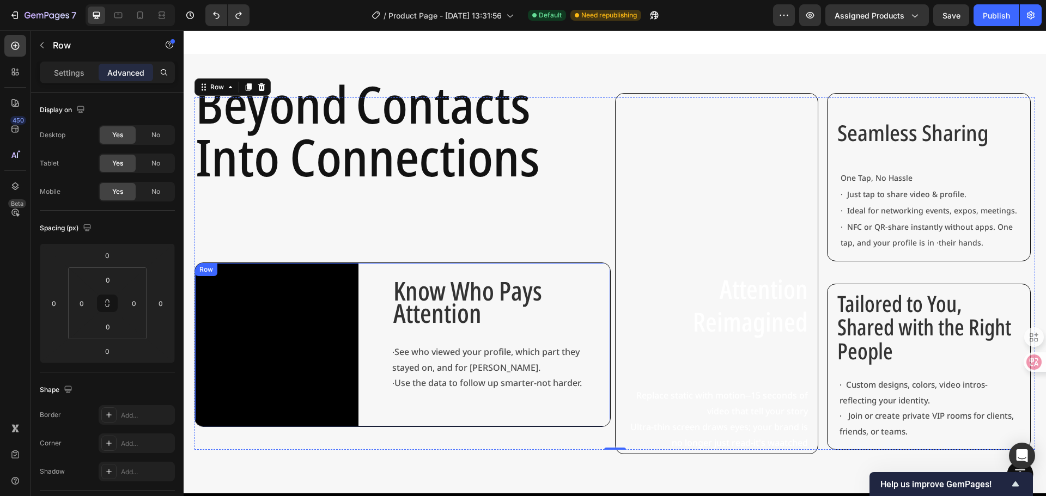
click at [592, 266] on div "Know Who Pays Attention Text Block · See who viewed your profile, which part th…" at bounding box center [501, 344] width 218 height 163
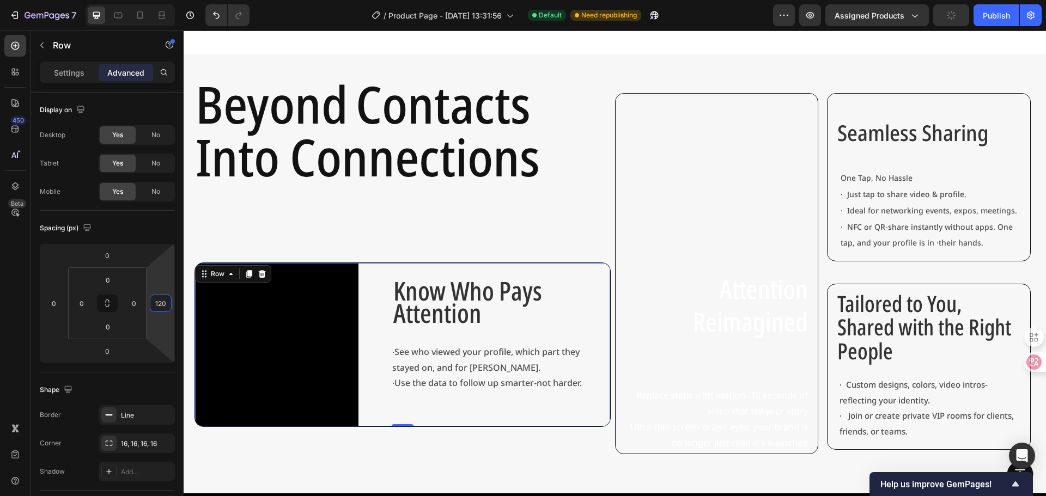
drag, startPoint x: 159, startPoint y: 277, endPoint x: 144, endPoint y: 244, distance: 36.1
click at [144, 0] on html "7 Version history / Product Page - [DATE] 13:31:56 Default Need republishing Pr…" at bounding box center [523, 0] width 1046 height 0
drag, startPoint x: 162, startPoint y: 278, endPoint x: 167, endPoint y: 352, distance: 73.7
click at [163, 0] on html "7 Version history / Product Page - [DATE] 13:31:56 Default Need republishing Pr…" at bounding box center [523, 0] width 1046 height 0
type input "-110"
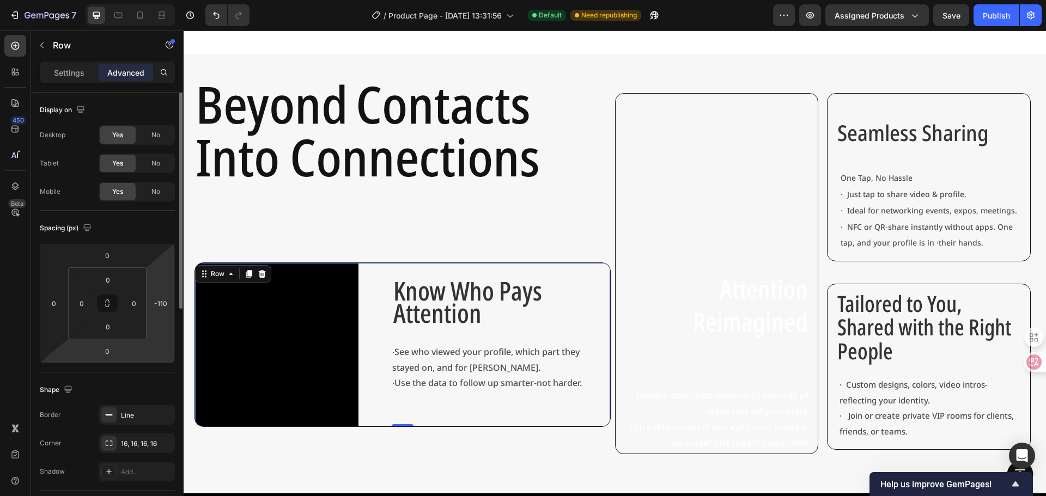
click at [167, 0] on html "7 Version history / Product Page - [DATE] 13:31:56 Default Need republishing Pr…" at bounding box center [523, 0] width 1046 height 0
click at [168, 0] on html "7 Version history / Product Page - [DATE] 13:31:56 Default Need republishing Pr…" at bounding box center [523, 0] width 1046 height 0
click at [168, 365] on div "Spacing (px) 0 0 0 -110 0 0 0 0" at bounding box center [107, 292] width 135 height 162
type input "-10"
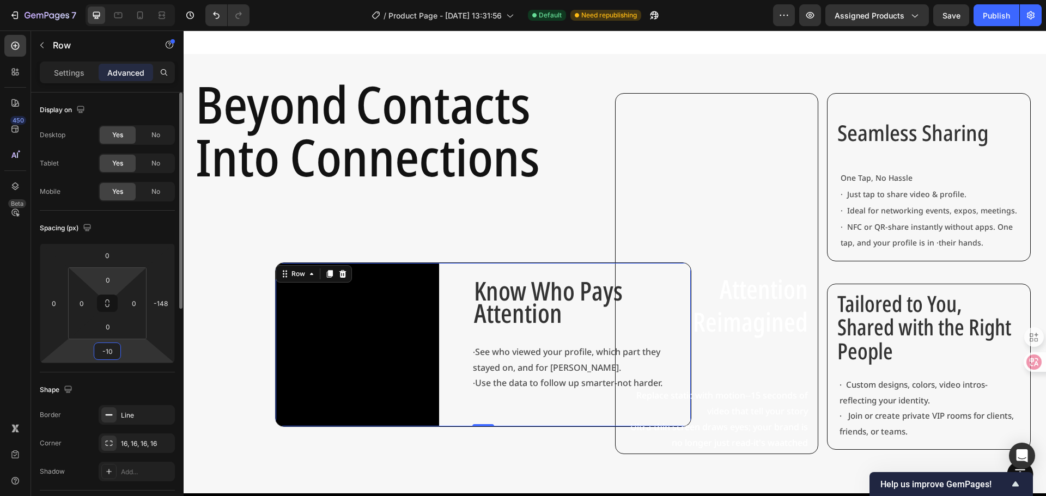
drag, startPoint x: 166, startPoint y: 356, endPoint x: 161, endPoint y: 276, distance: 80.2
click at [143, 269] on div "Spacing (px) 0 0 -10 -148 0 0 0 0" at bounding box center [107, 292] width 135 height 162
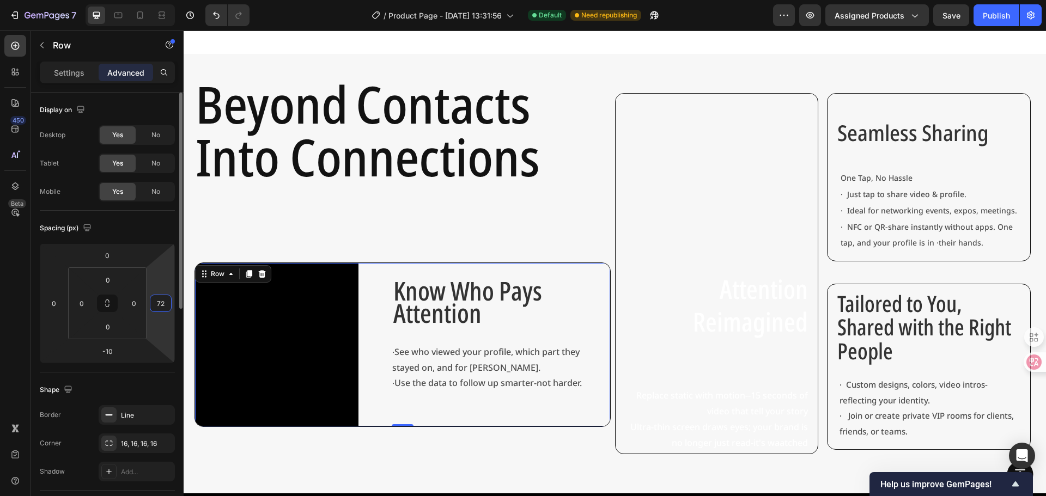
drag, startPoint x: 162, startPoint y: 277, endPoint x: 167, endPoint y: 216, distance: 61.8
click at [167, 0] on html "7 Version history / Product Page - [DATE] 13:31:56 Default Need republishing Pr…" at bounding box center [523, 0] width 1046 height 0
type input "78"
type input "22"
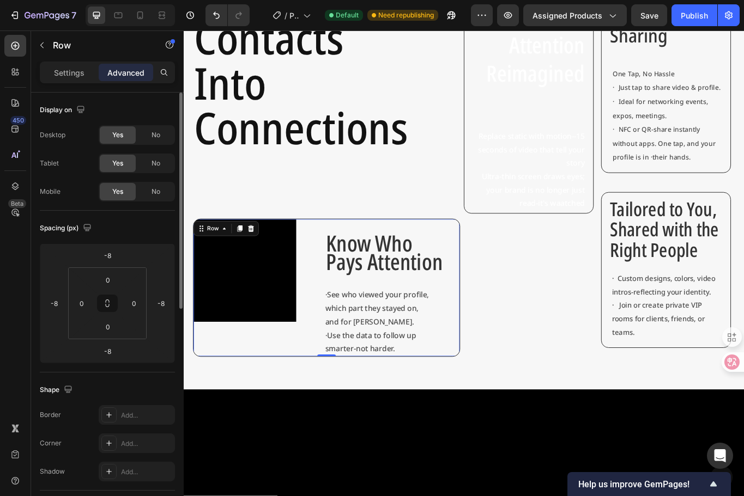
drag, startPoint x: 321, startPoint y: 308, endPoint x: 428, endPoint y: 349, distance: 114.3
click at [510, 402] on div "Attention Reimagined Heading Replace static with motion--15 seconds of video th…" at bounding box center [585, 189] width 151 height 426
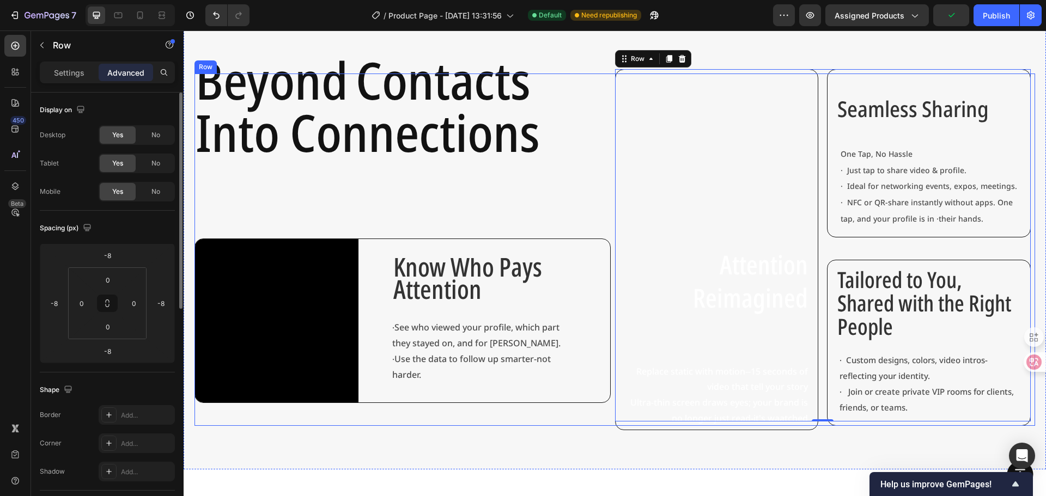
click at [562, 258] on div "Know Who Pays Attention" at bounding box center [495, 281] width 206 height 47
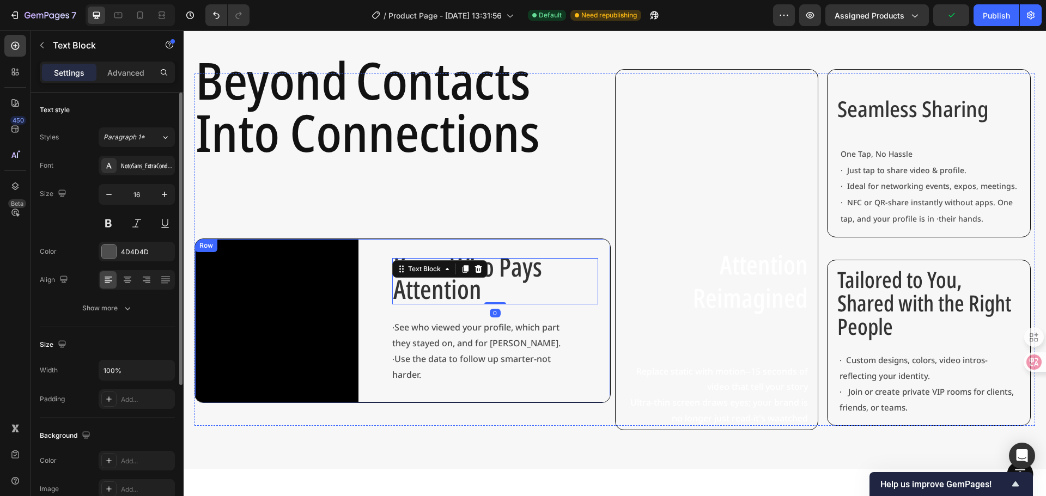
click at [565, 248] on div "Know Who Pays Attention Text Block 0 · See who viewed your profile, which part …" at bounding box center [495, 320] width 206 height 163
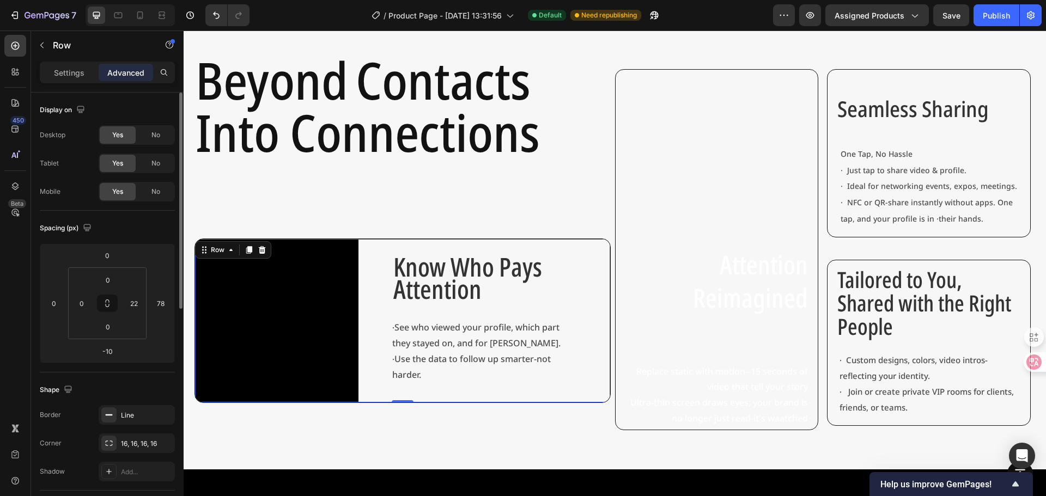
click at [463, 251] on div "Know Who Pays Attention Text Block · See who viewed your profile, which part th…" at bounding box center [495, 320] width 206 height 163
click at [542, 278] on span "Know Who Pays Attention" at bounding box center [467, 278] width 149 height 58
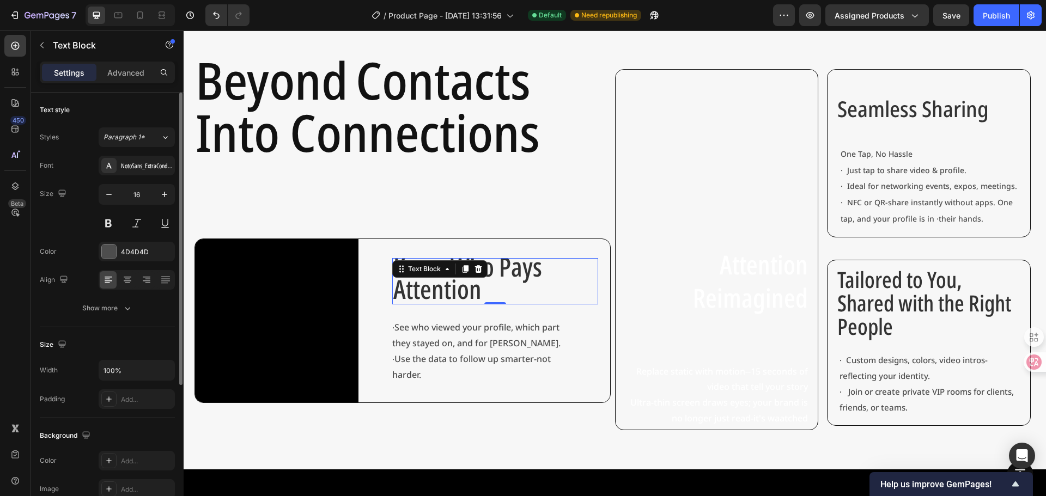
click at [144, 0] on html "7 Version history / Product Page - [DATE] 13:31:56 Default Need republishing Pr…" at bounding box center [523, 0] width 1046 height 0
click at [571, 311] on div "Know Who Pays Attention Text Block 0 · See who viewed your profile, which part …" at bounding box center [495, 320] width 206 height 163
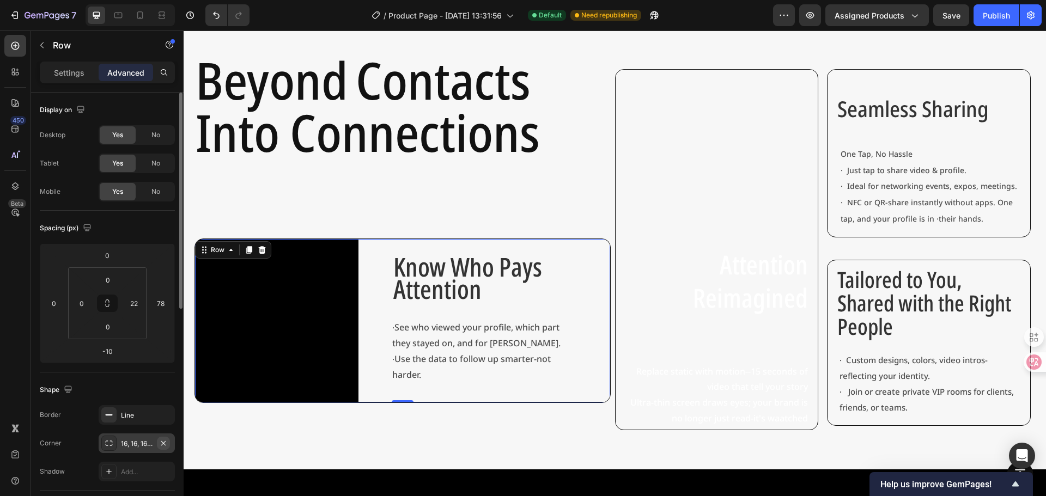
click at [164, 446] on icon "button" at bounding box center [163, 443] width 9 height 9
click at [588, 286] on p "Know Who Pays Attention" at bounding box center [495, 281] width 204 height 45
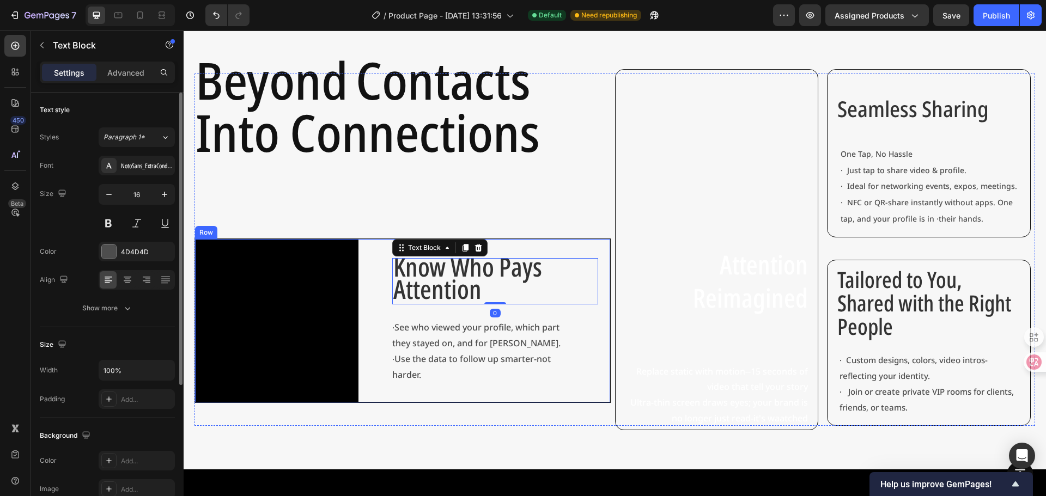
click at [601, 287] on div "Video Know Who Pays Attention Text Block 0 · See who viewed your profile, which…" at bounding box center [402, 321] width 416 height 165
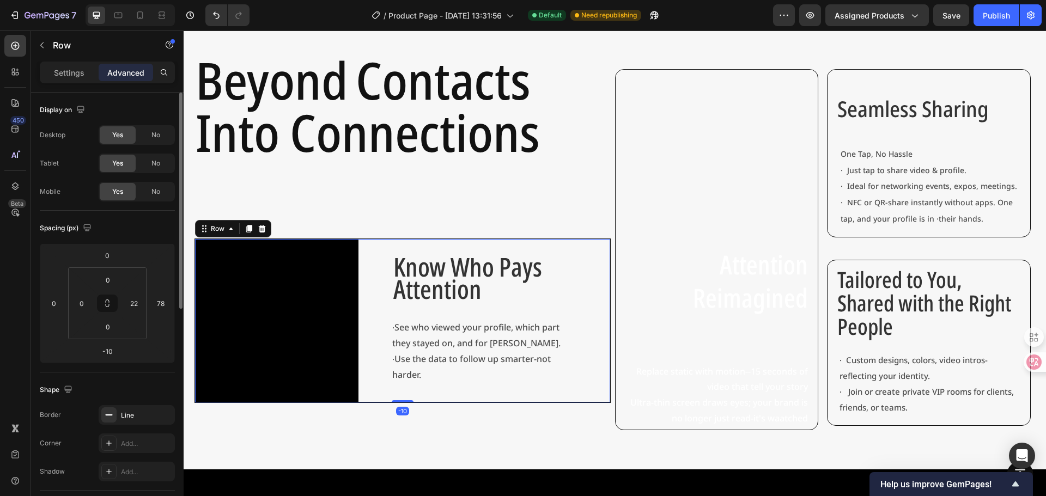
click at [583, 255] on div "Know Who Pays Attention Text Block · See who viewed your profile, which part th…" at bounding box center [495, 320] width 206 height 163
drag, startPoint x: 162, startPoint y: 273, endPoint x: 169, endPoint y: 296, distance: 24.0
click at [162, 0] on html "7 Version history / Product Page - [DATE] 13:31:56 Default Need republishing Pr…" at bounding box center [523, 0] width 1046 height 0
drag, startPoint x: 168, startPoint y: 265, endPoint x: 159, endPoint y: 280, distance: 18.1
click at [159, 0] on html "7 Version history / Product Page - [DATE] 13:31:56 Default Need republishing Pr…" at bounding box center [523, 0] width 1046 height 0
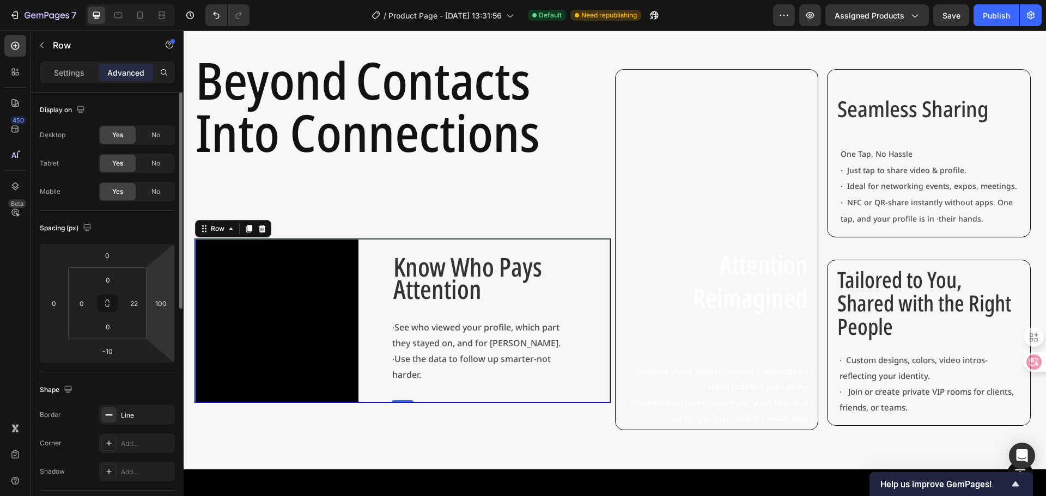
click at [161, 0] on html "7 Version history / Product Page - [DATE] 13:31:56 Default Need republishing Pr…" at bounding box center [523, 0] width 1046 height 0
drag, startPoint x: 161, startPoint y: 271, endPoint x: 152, endPoint y: 233, distance: 39.2
click at [152, 232] on div "Spacing (px)" at bounding box center [107, 228] width 135 height 17
type input "62"
drag, startPoint x: 167, startPoint y: 287, endPoint x: 169, endPoint y: 297, distance: 10.2
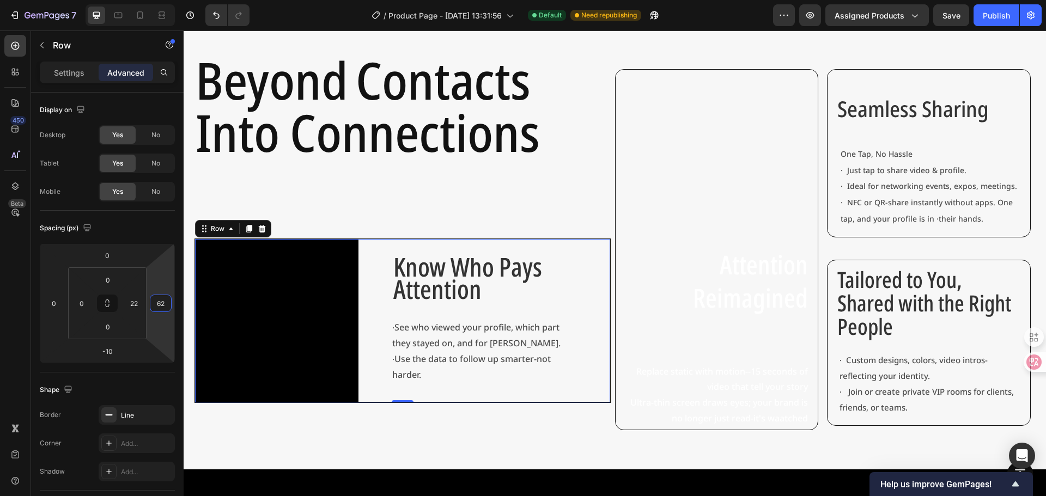
click at [169, 0] on html "7 Version history / Product Page - [DATE] 13:31:56 Default Need republishing Pr…" at bounding box center [523, 0] width 1046 height 0
click at [169, 297] on div "62" at bounding box center [161, 303] width 22 height 17
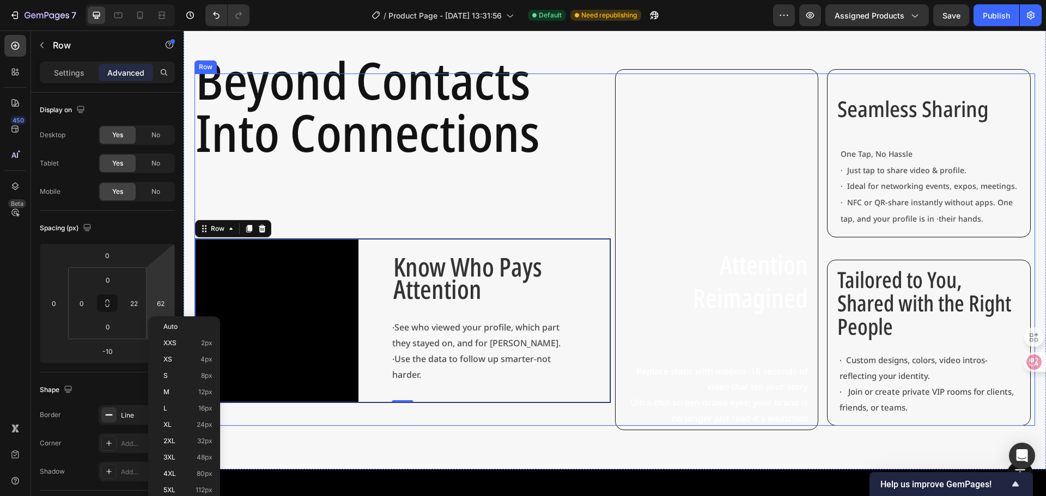
click at [532, 231] on div "⁠⁠⁠⁠⁠⁠⁠ Beyond Contacts Into Connections Heading Video Know Who Pays Attention …" at bounding box center [402, 250] width 416 height 352
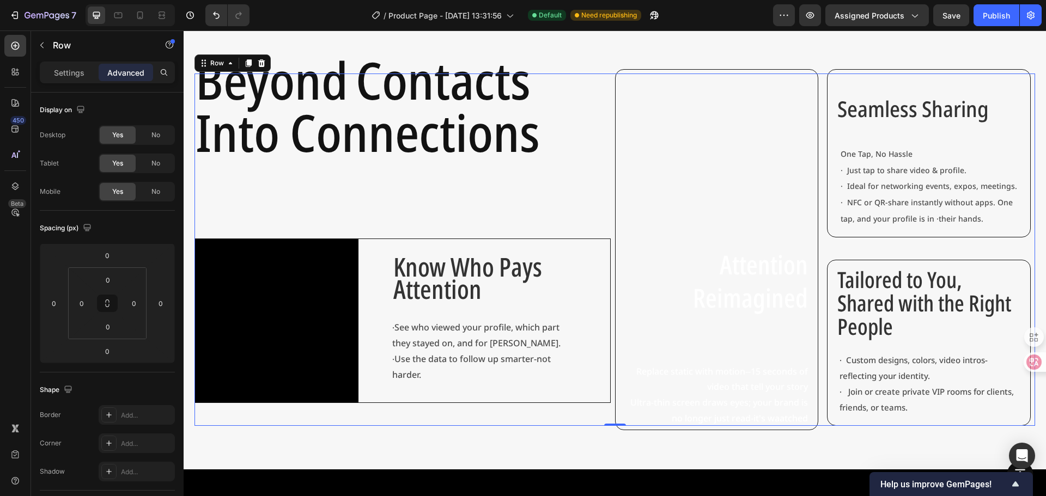
click at [486, 243] on div "Know Who Pays Attention Text Block · See who viewed your profile, which part th…" at bounding box center [495, 320] width 206 height 163
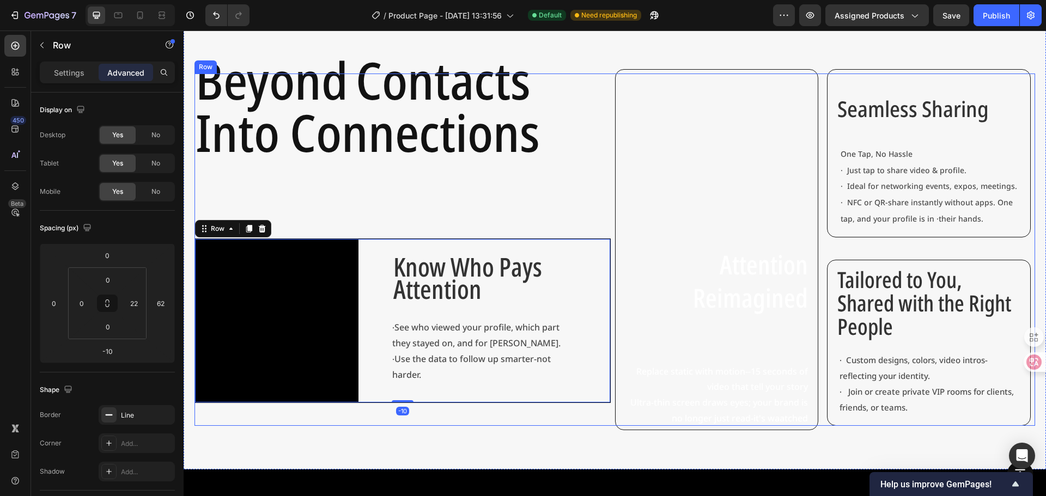
click at [592, 208] on div "⁠⁠⁠⁠⁠⁠⁠ Beyond Contacts Into Connections Heading Video Know Who Pays Attention …" at bounding box center [402, 250] width 416 height 352
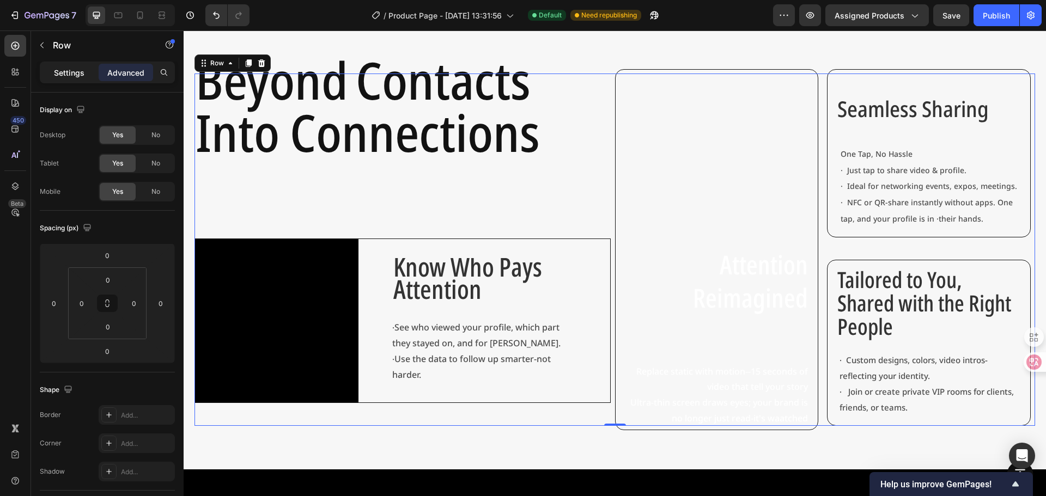
click at [86, 65] on div "Settings" at bounding box center [69, 72] width 54 height 17
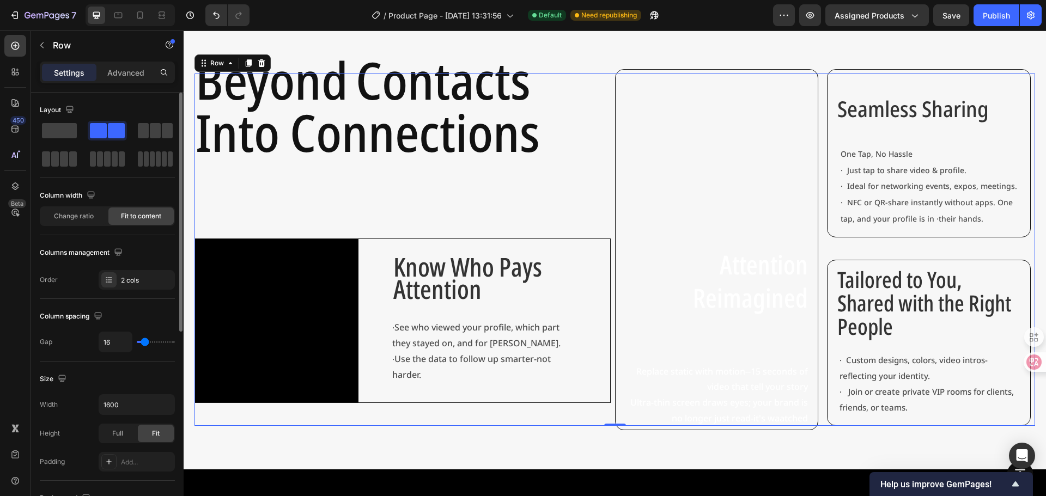
type input "0"
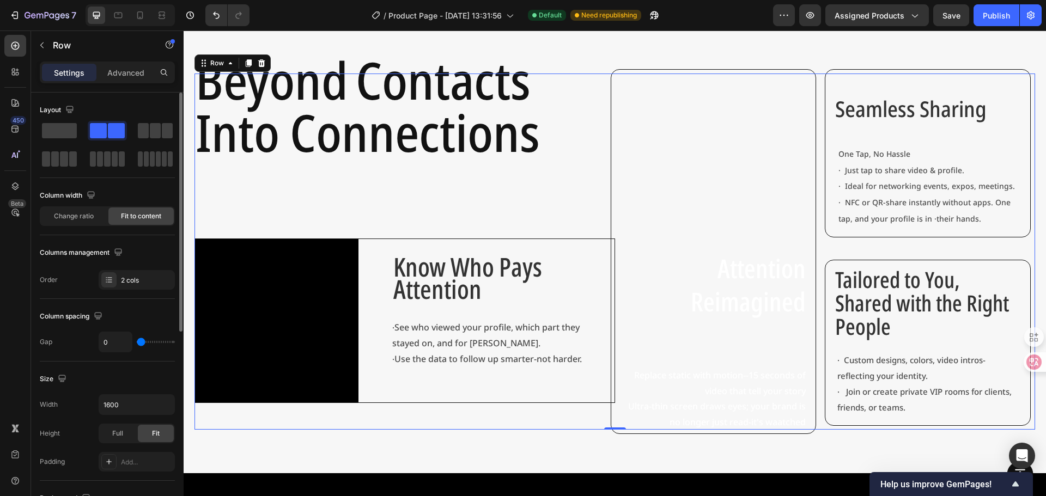
type input "29"
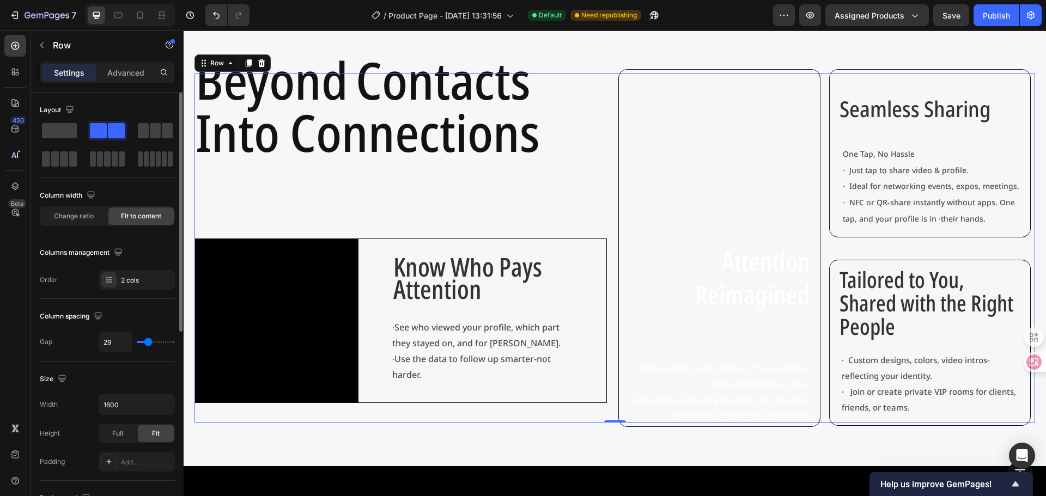
type input "73"
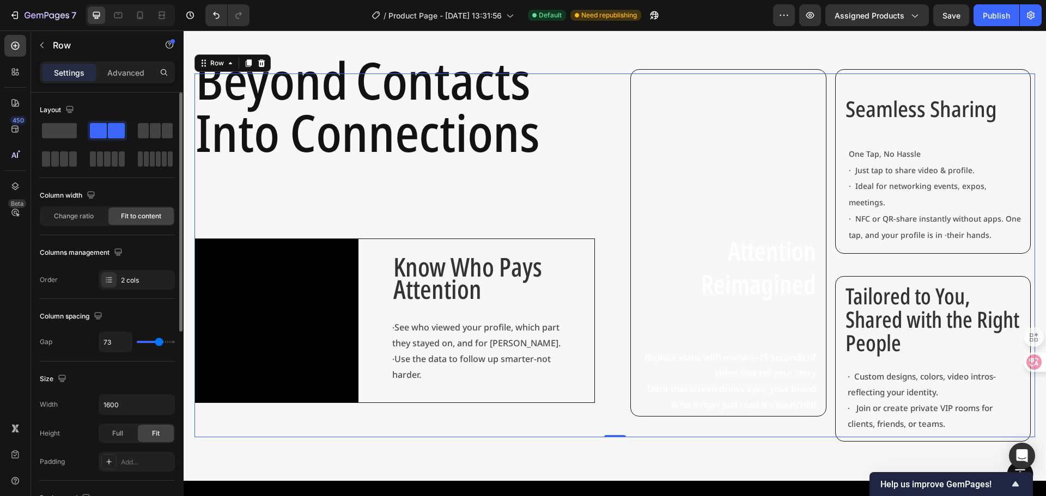
type input "53"
type input "44"
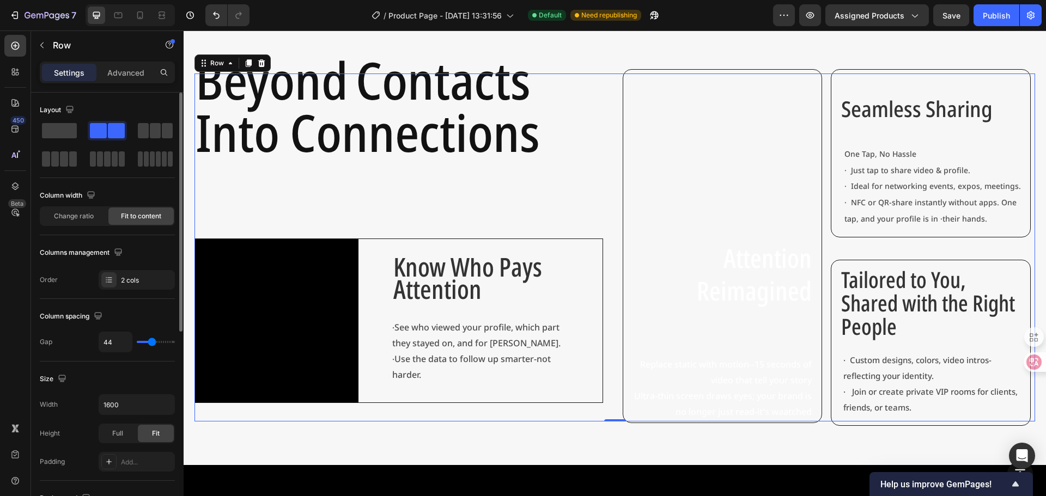
type input "69"
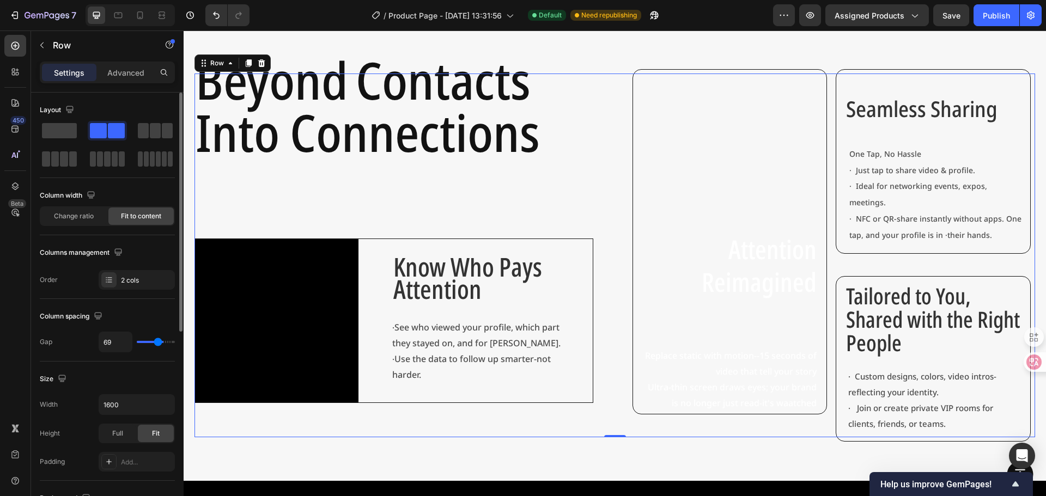
type input "80"
type input "84"
type input "58"
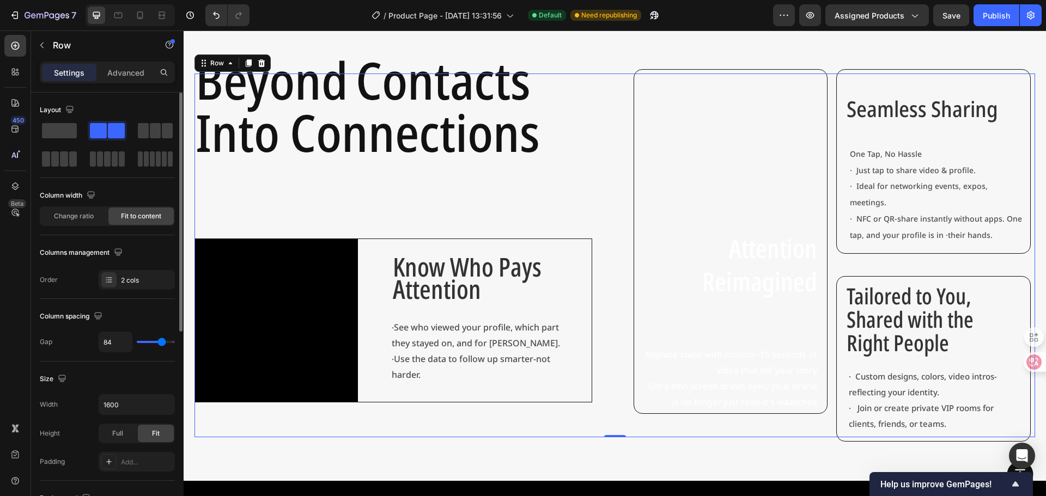
type input "58"
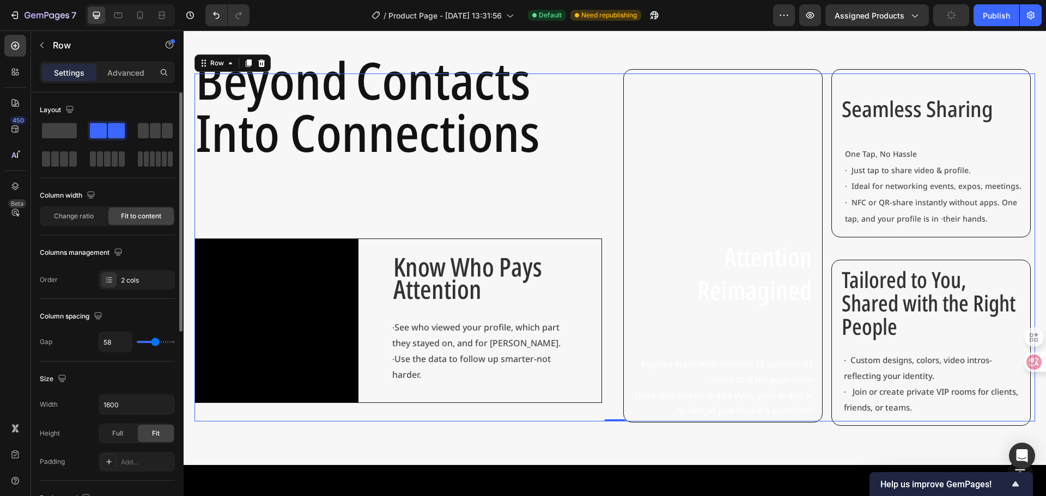
type input "47"
type input "40"
type input "38"
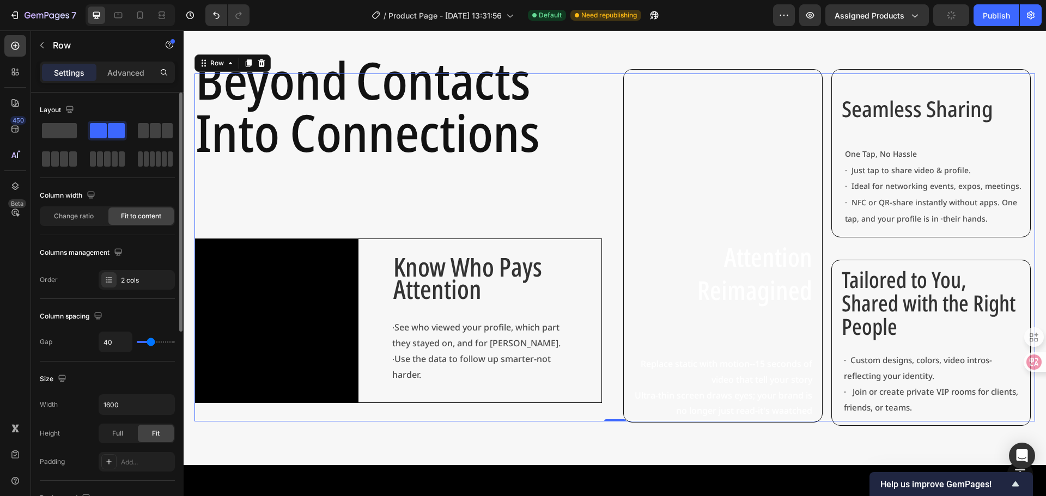
type input "38"
type input "36"
type input "62"
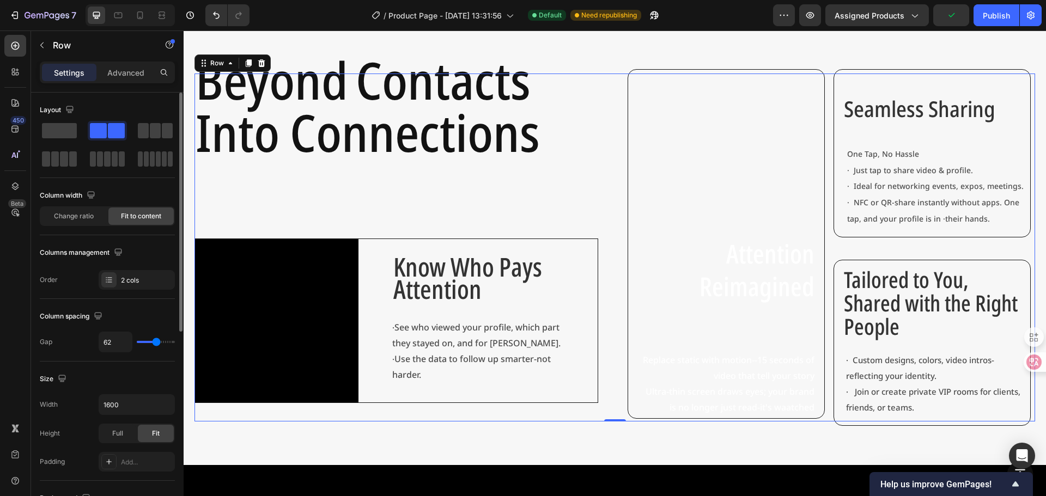
type input "76"
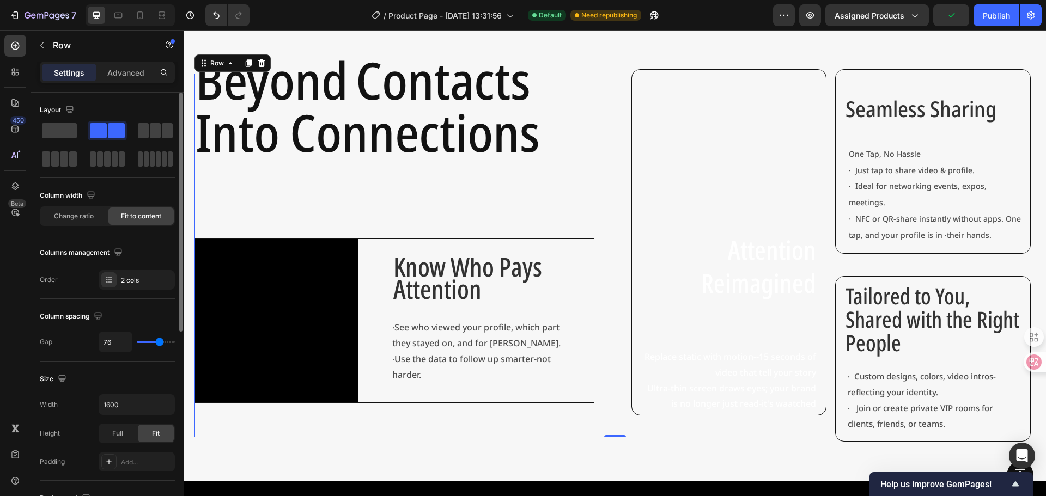
type input "62"
type input "60"
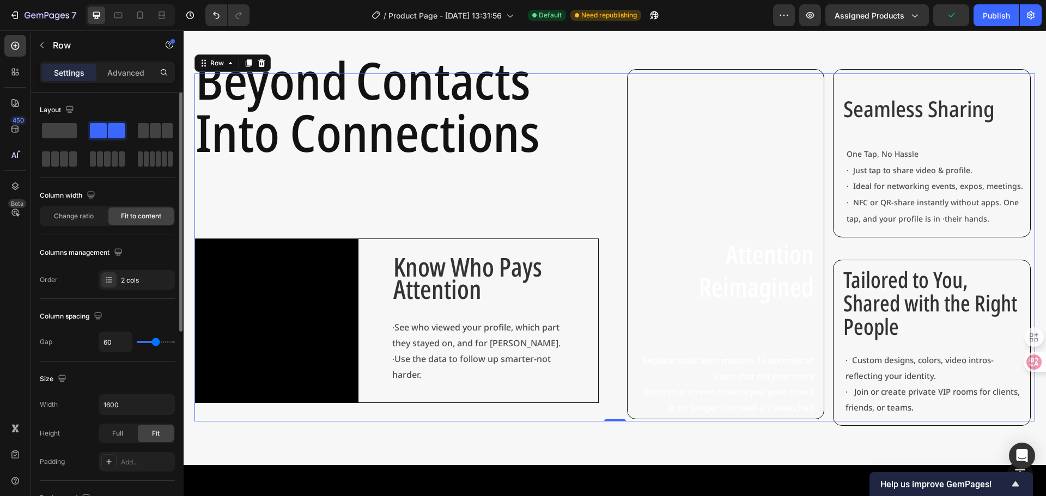
type input "44"
type input "36"
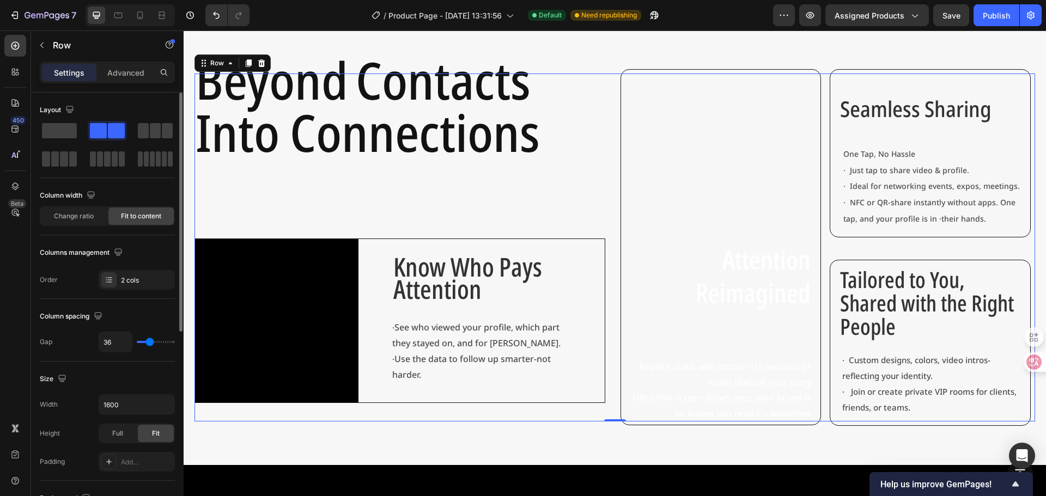
type input "31"
type input "22"
type input "20"
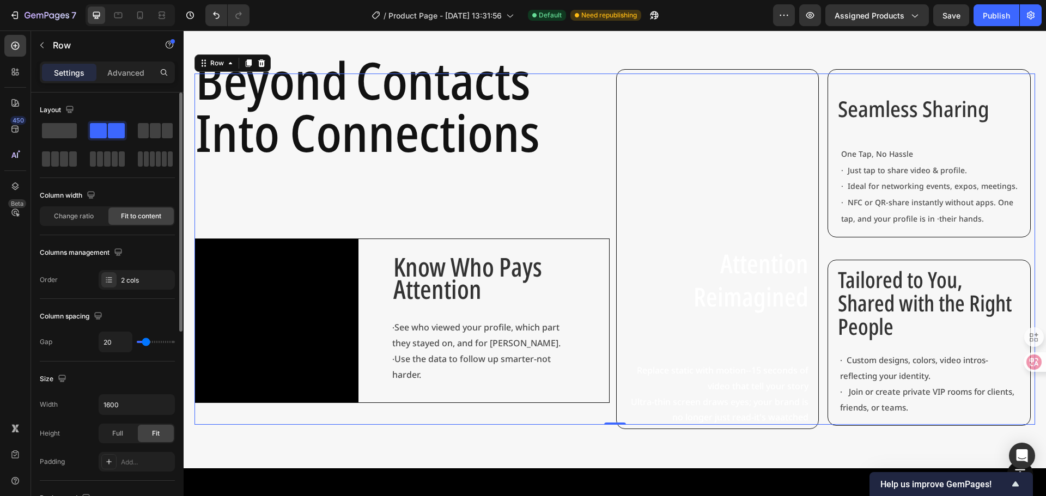
type input "20"
click at [146, 343] on input "range" at bounding box center [156, 342] width 38 height 2
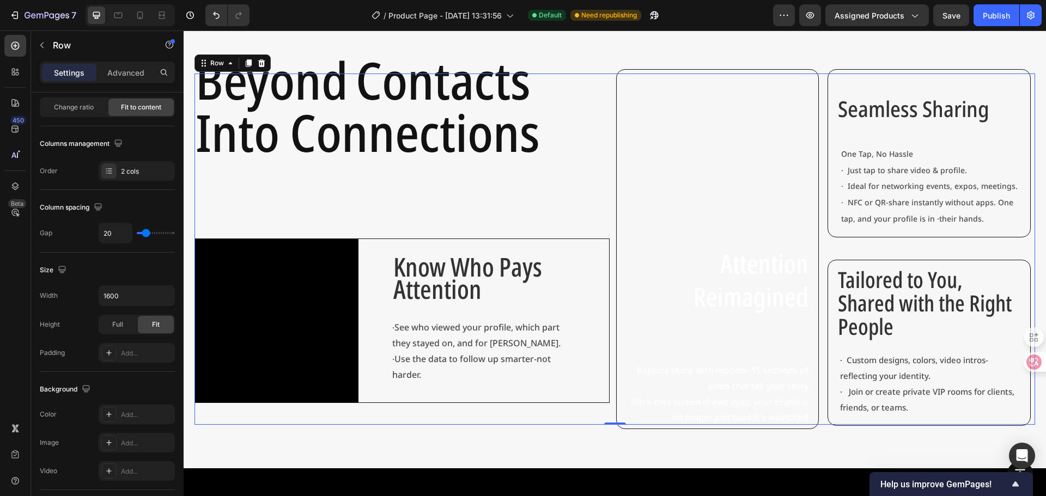
scroll to position [0, 0]
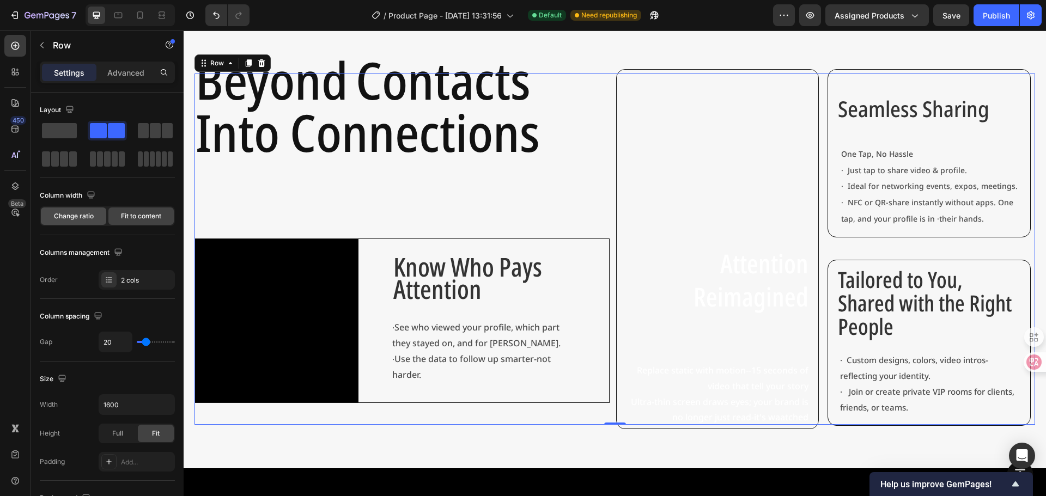
click at [106, 216] on div "Change ratio" at bounding box center [73, 216] width 65 height 17
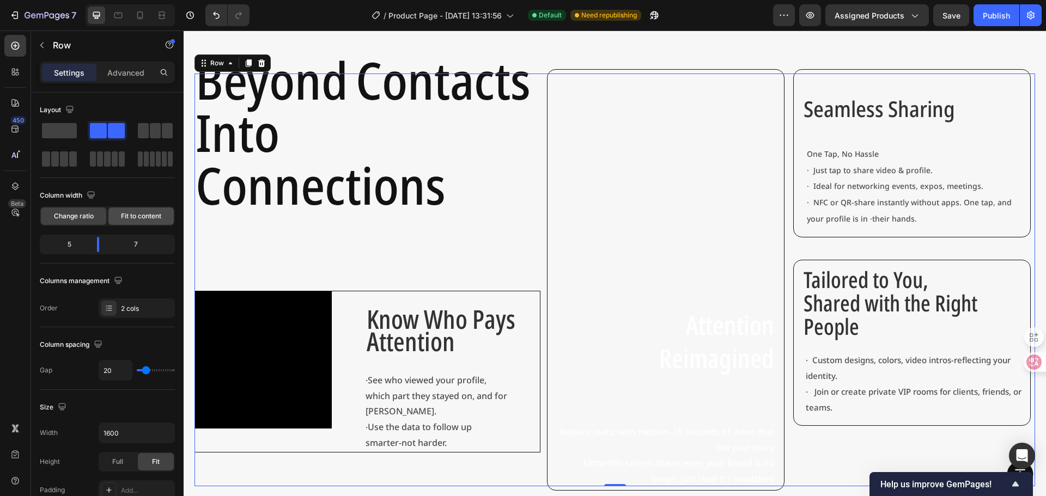
click at [135, 216] on span "Fit to content" at bounding box center [141, 216] width 40 height 10
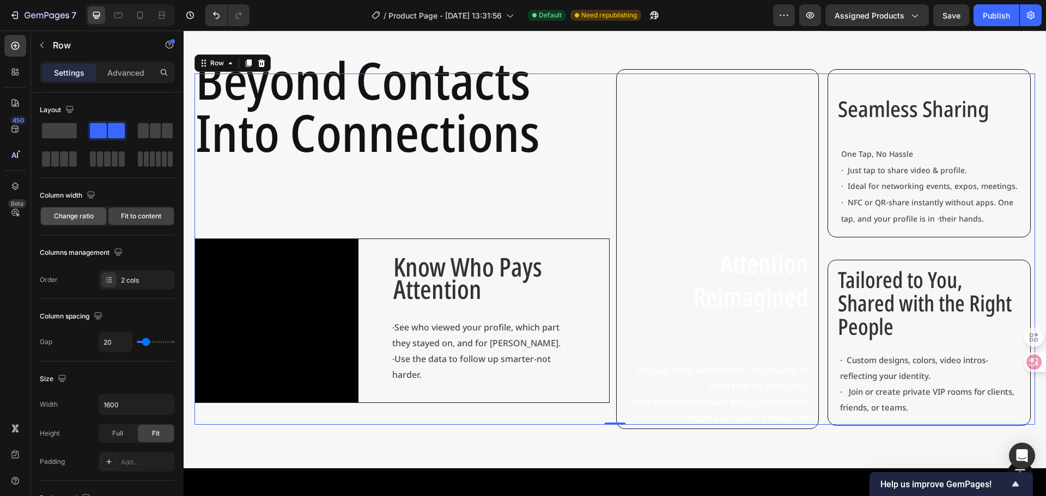
click at [91, 216] on span "Change ratio" at bounding box center [74, 216] width 40 height 10
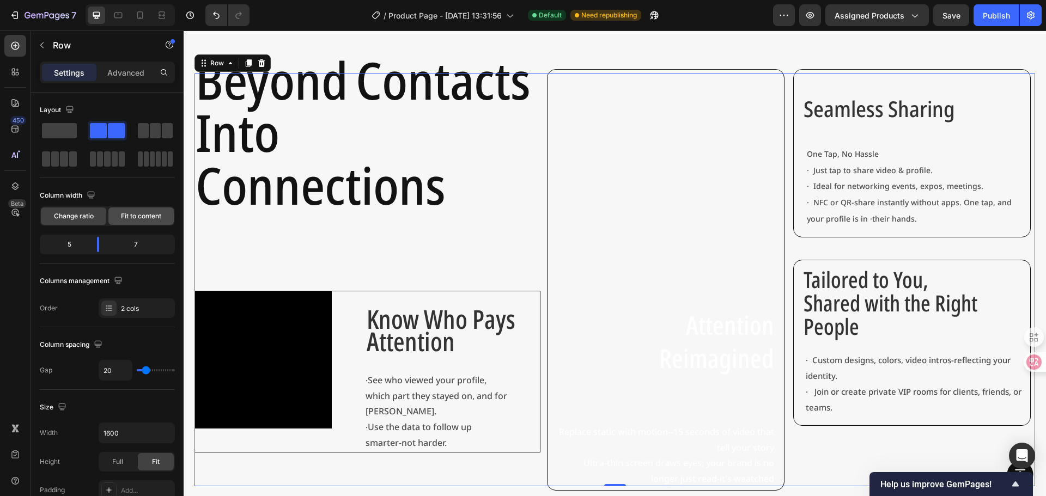
click at [147, 216] on span "Fit to content" at bounding box center [141, 216] width 40 height 10
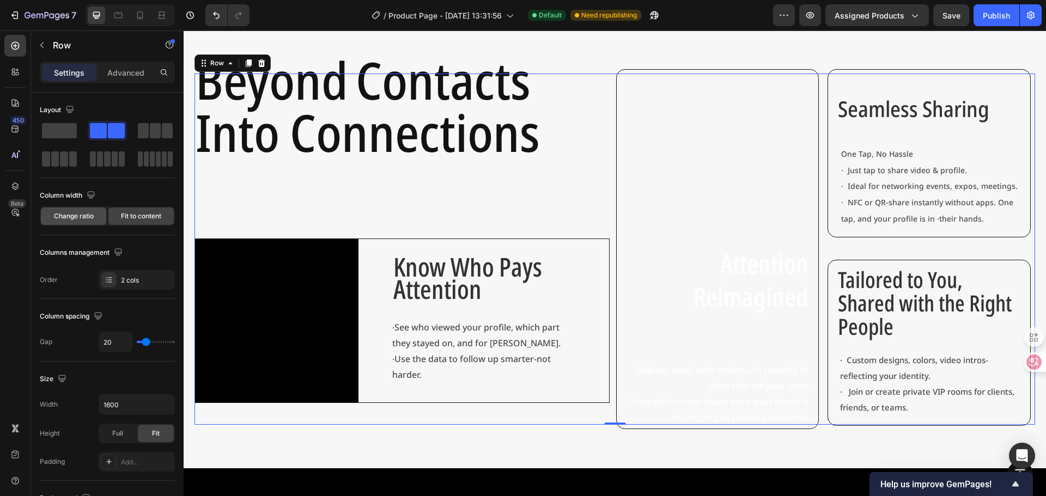
click at [76, 217] on span "Change ratio" at bounding box center [74, 216] width 40 height 10
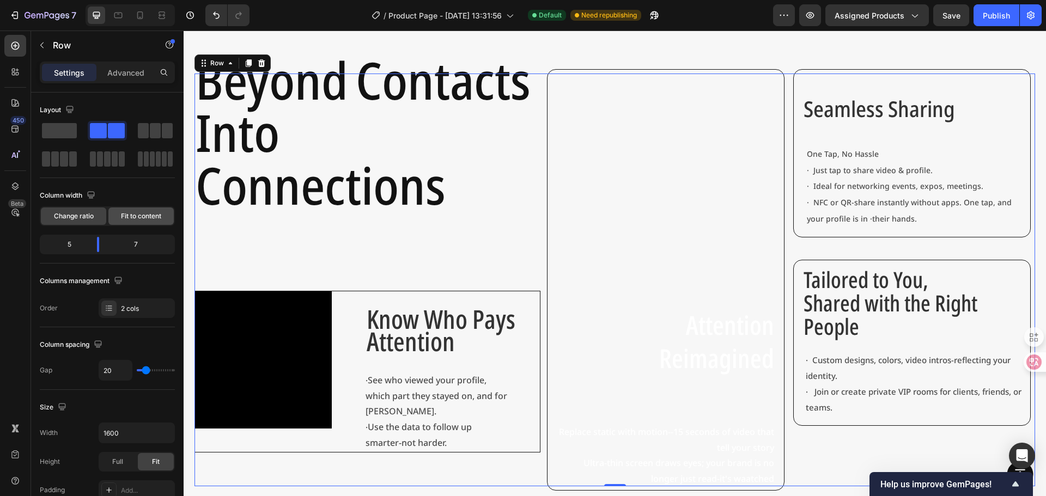
click at [121, 218] on span "Fit to content" at bounding box center [141, 216] width 40 height 10
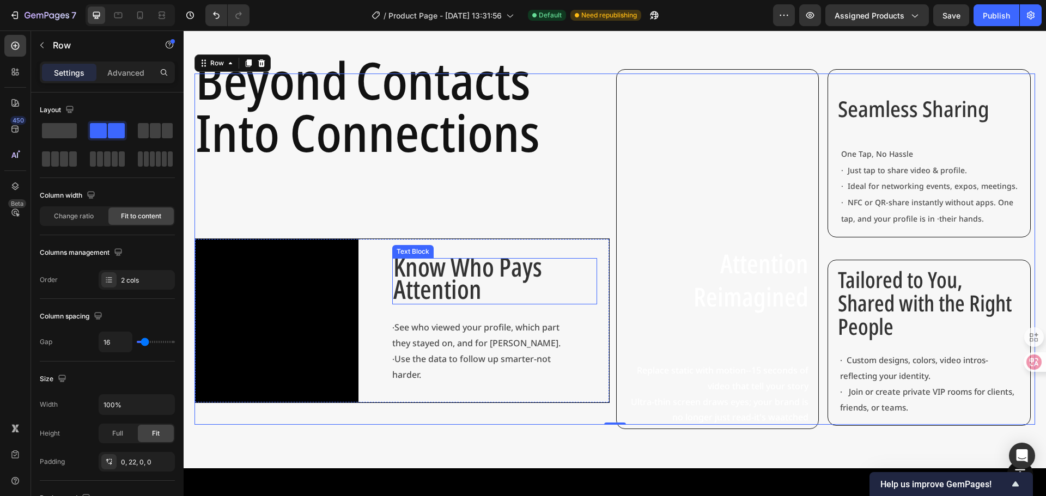
click at [586, 245] on div "Know Who Pays Attention Text Block · See who viewed your profile, which part th…" at bounding box center [494, 320] width 205 height 163
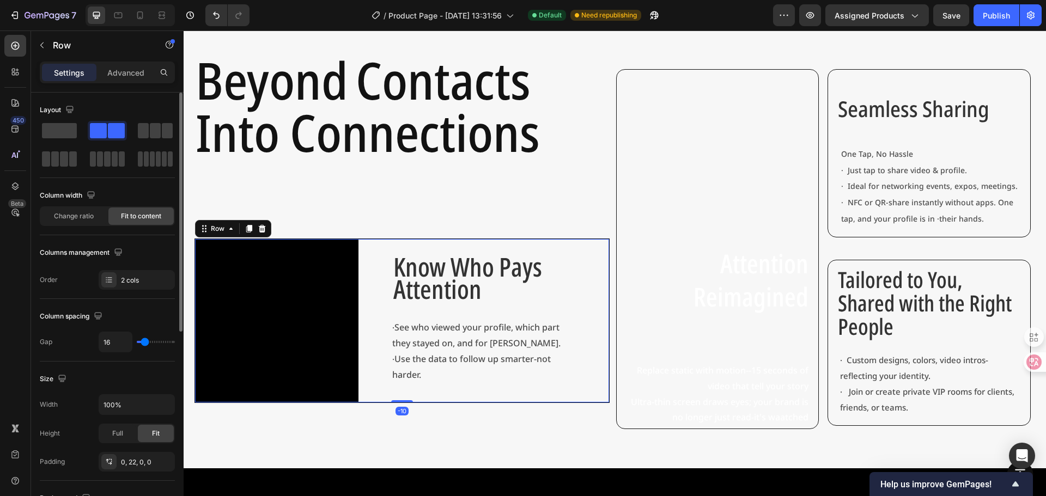
type input "0"
type input "7"
type input "18"
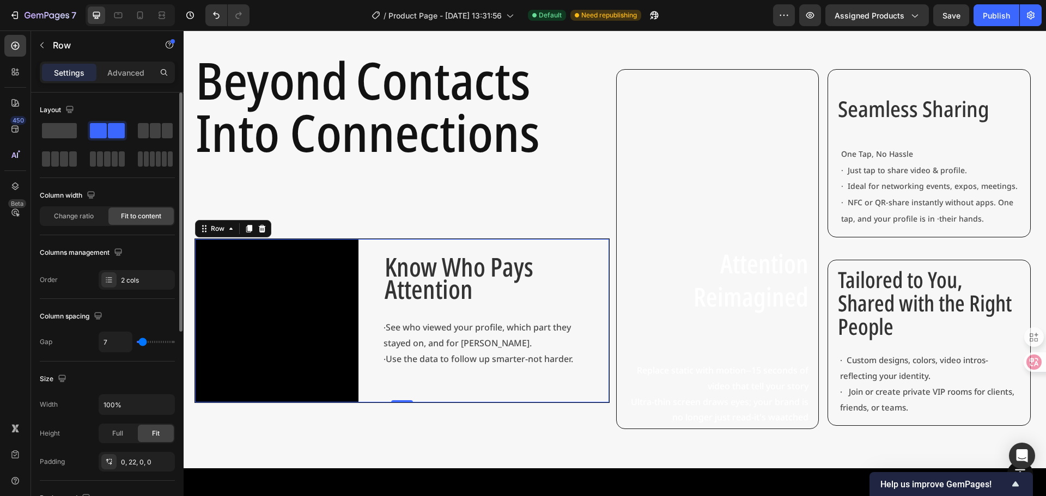
type input "18"
type input "27"
type input "29"
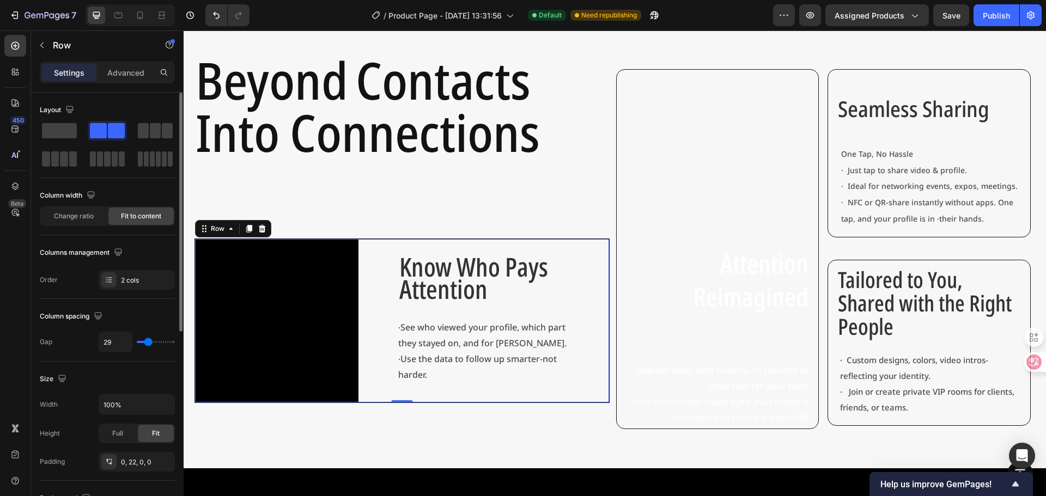
type input "38"
type input "42"
type input "53"
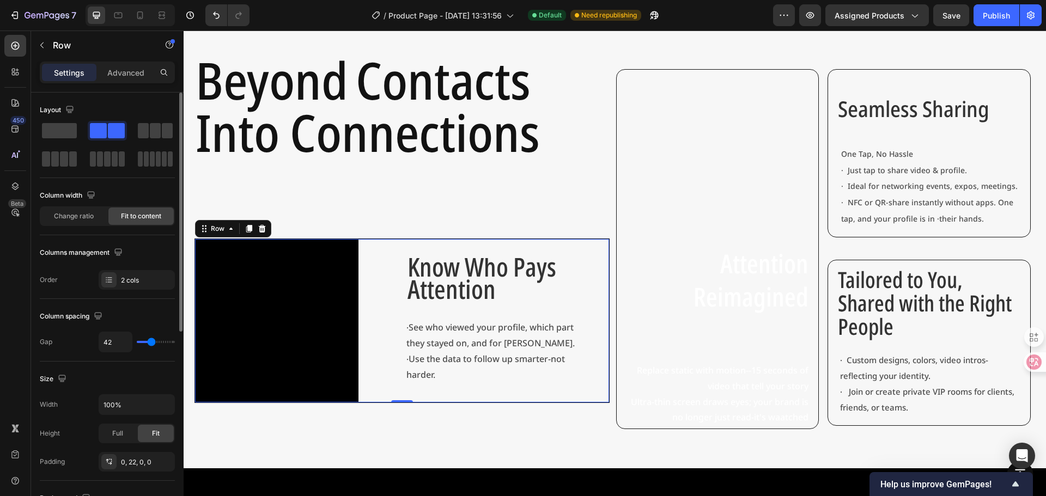
type input "53"
type input "69"
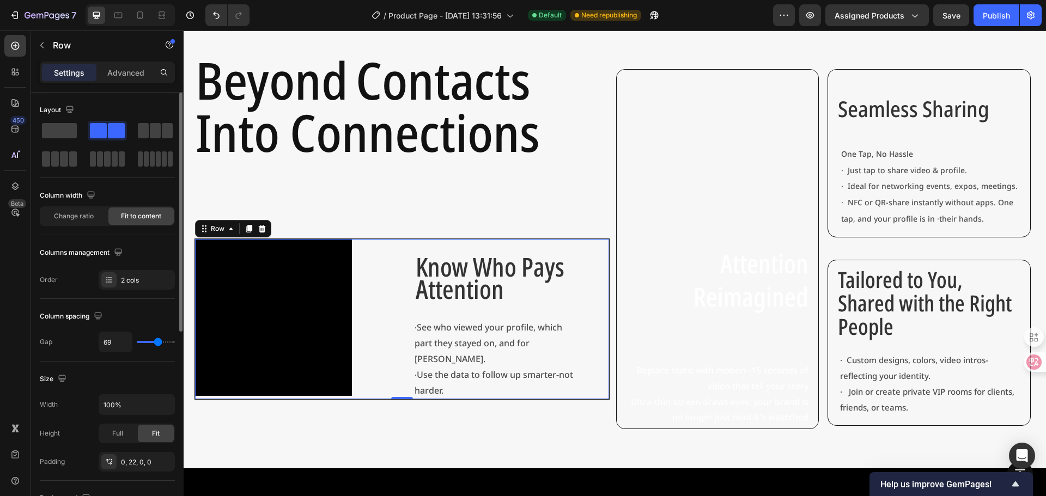
type input "22"
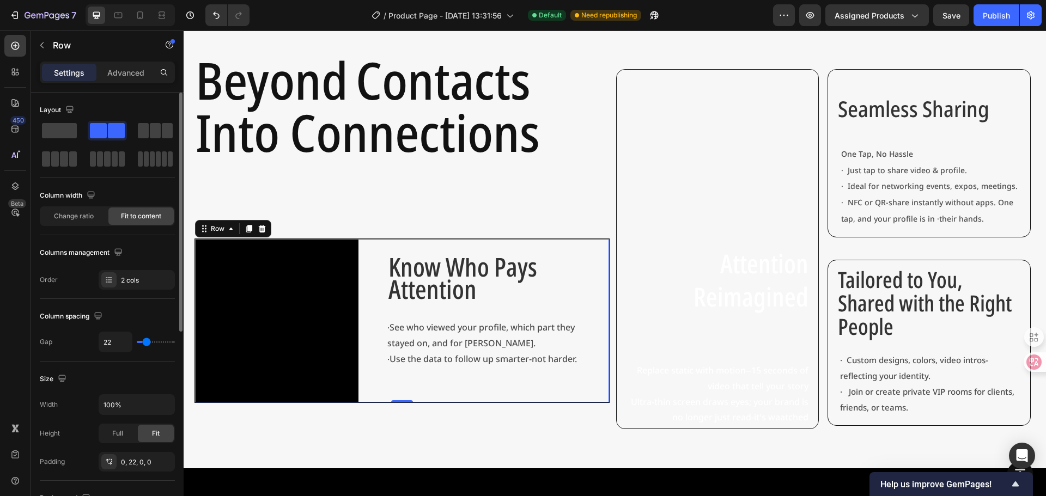
type input "7"
type input "0"
drag, startPoint x: 142, startPoint y: 341, endPoint x: 127, endPoint y: 343, distance: 14.9
type input "0"
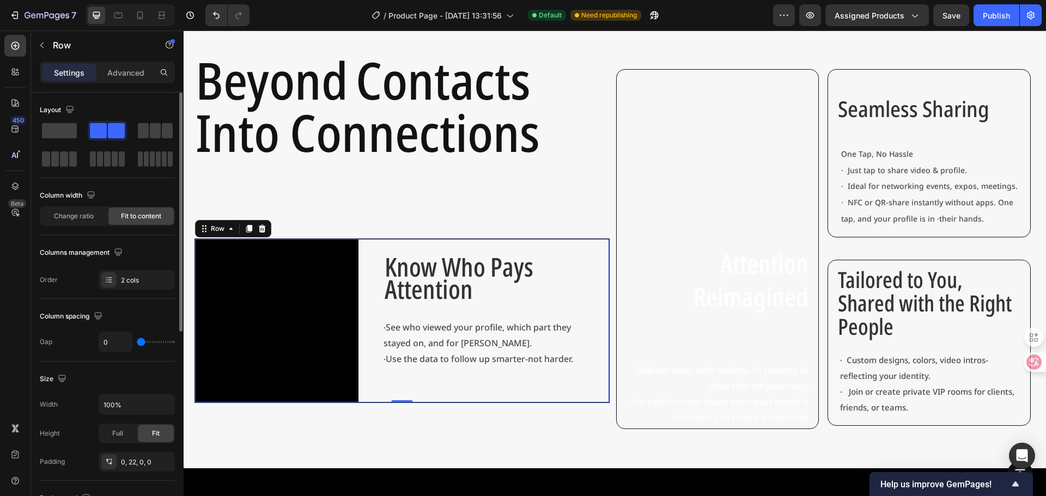
click at [137, 343] on input "range" at bounding box center [156, 342] width 38 height 2
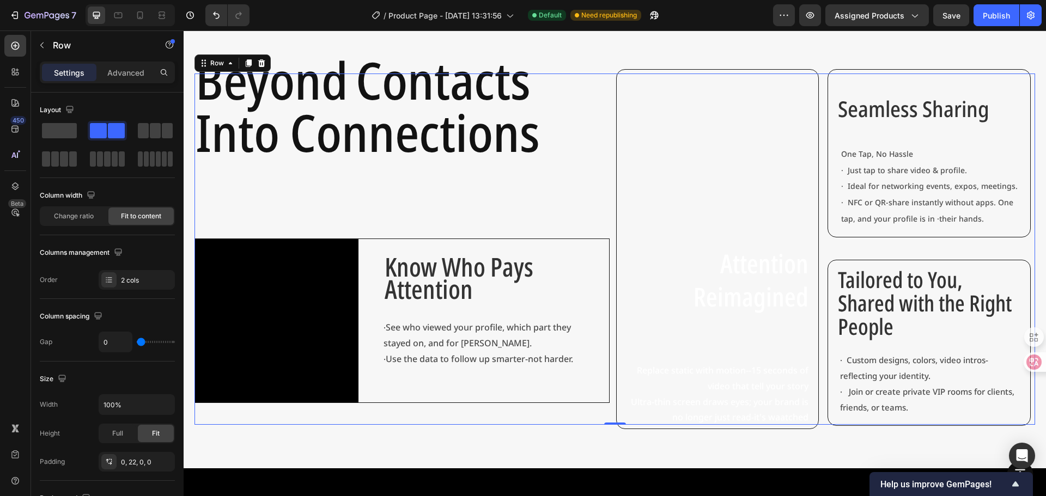
click at [567, 197] on div "⁠⁠⁠⁠⁠⁠⁠ Beyond Contacts Into Connections Heading Video Know Who Pays Attention …" at bounding box center [401, 249] width 415 height 351
type input "36"
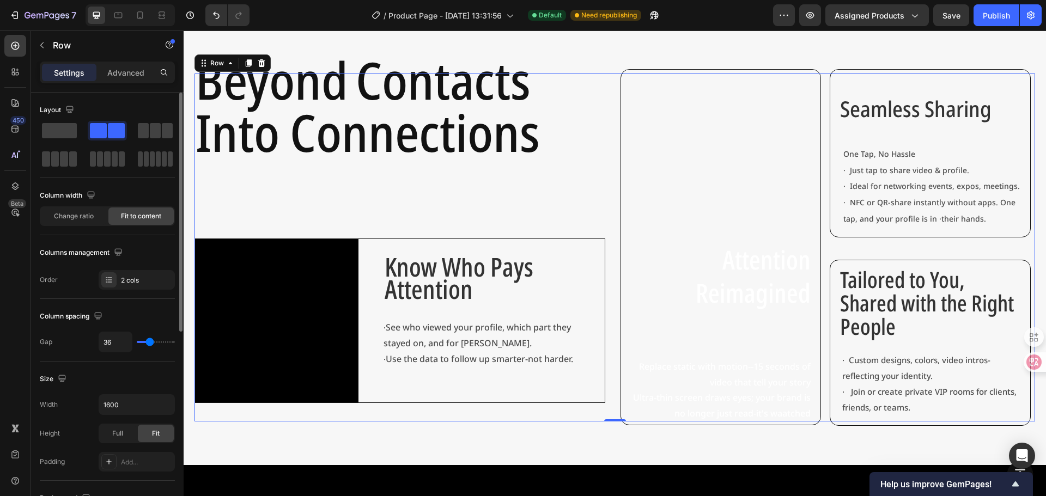
type input "11"
type input "2"
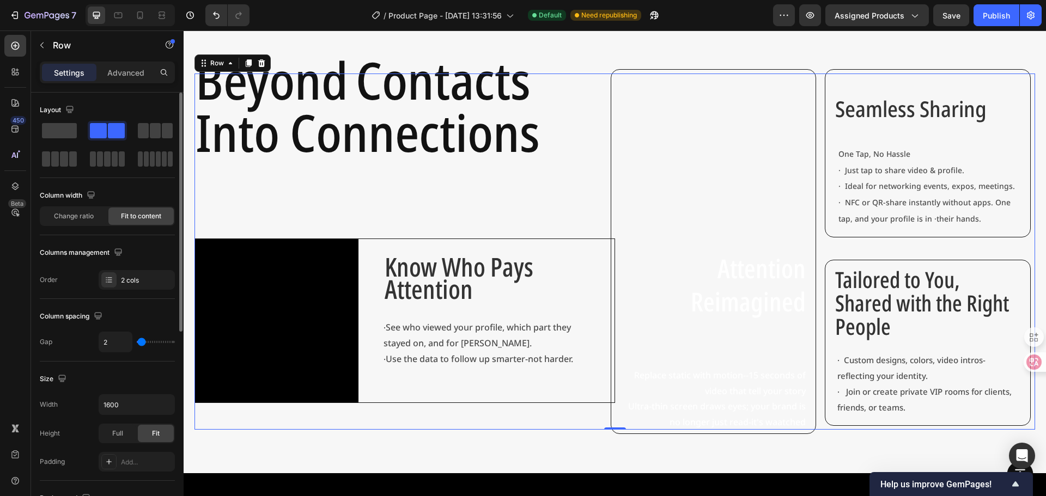
type input "0"
type input "36"
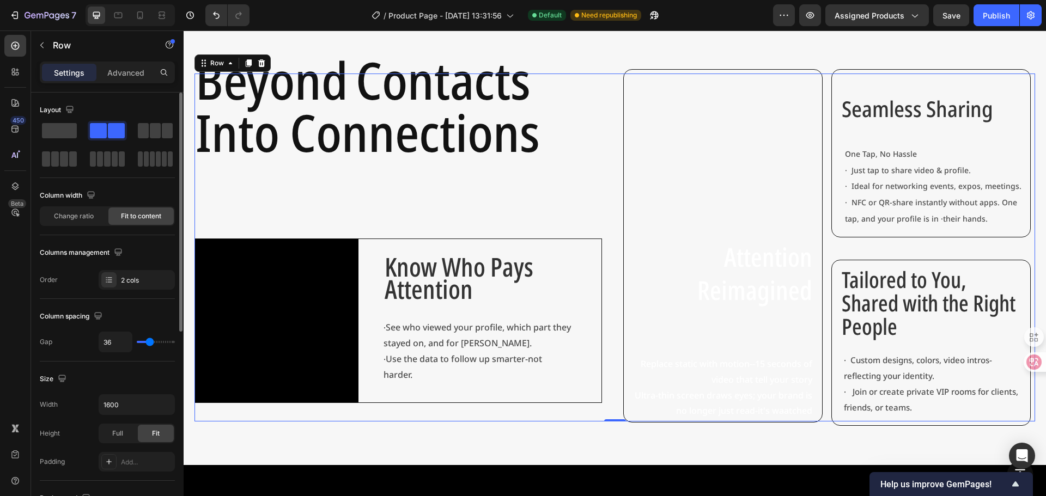
type input "47"
type input "24"
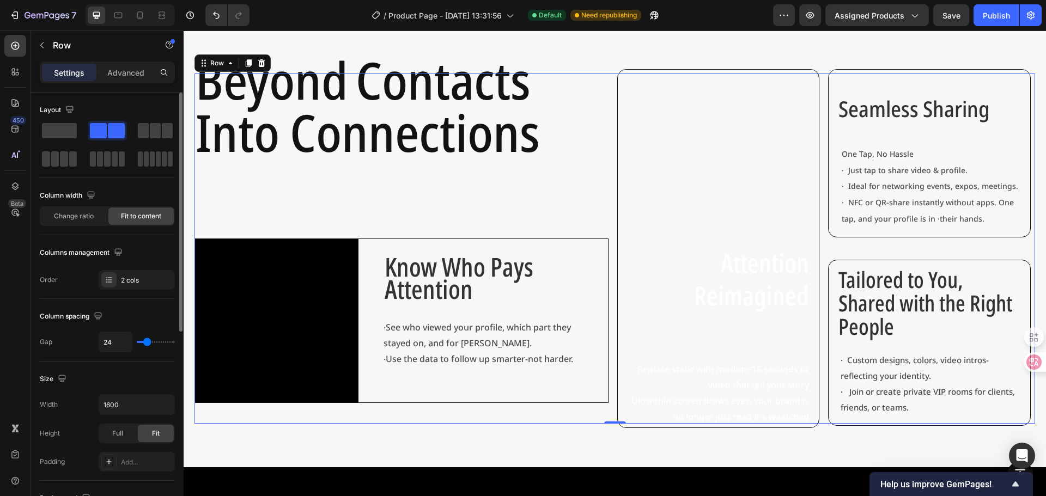
type input "27"
type input "47"
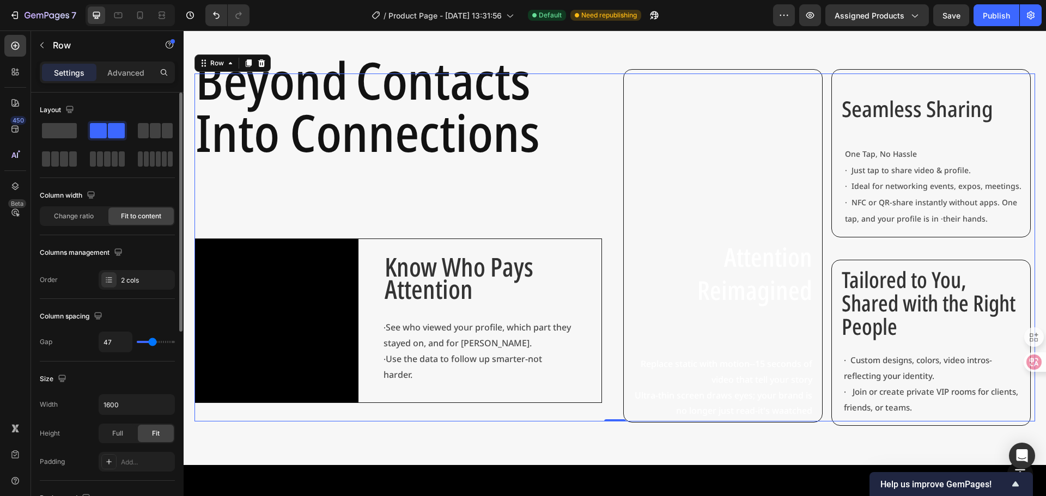
type input "18"
type input "16"
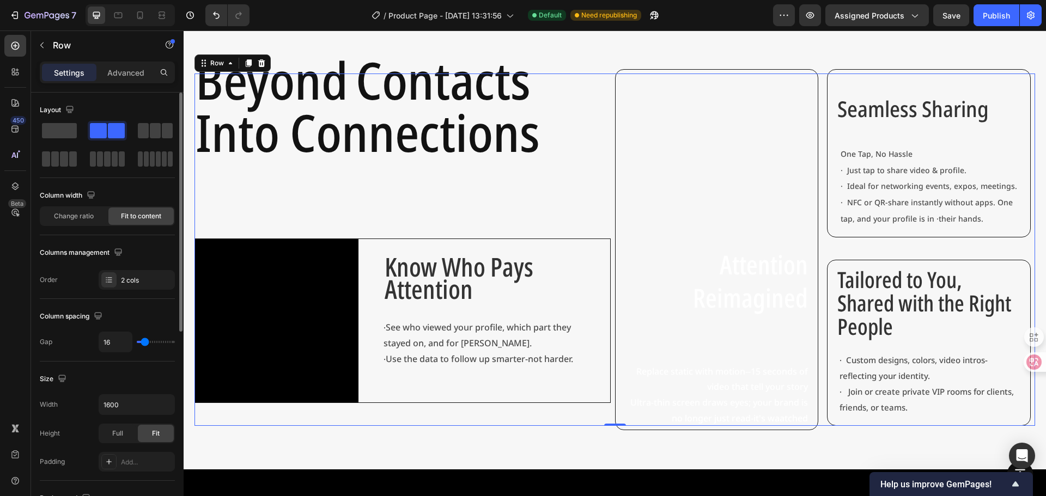
type input "38"
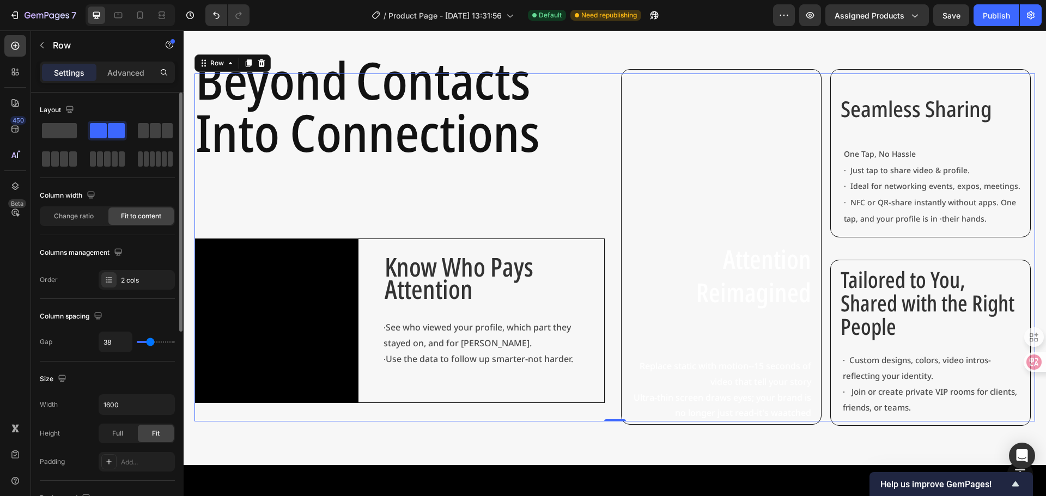
type input "42"
type input "24"
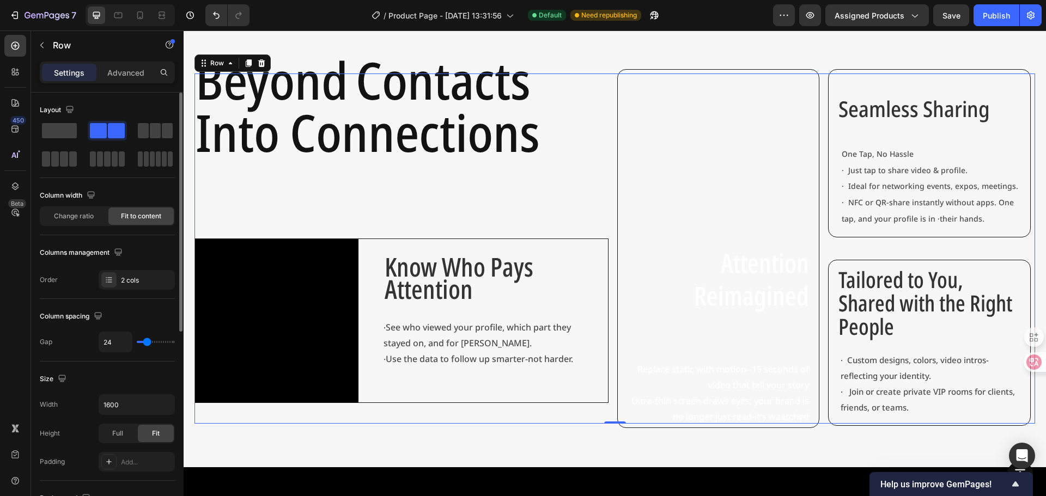
type input "36"
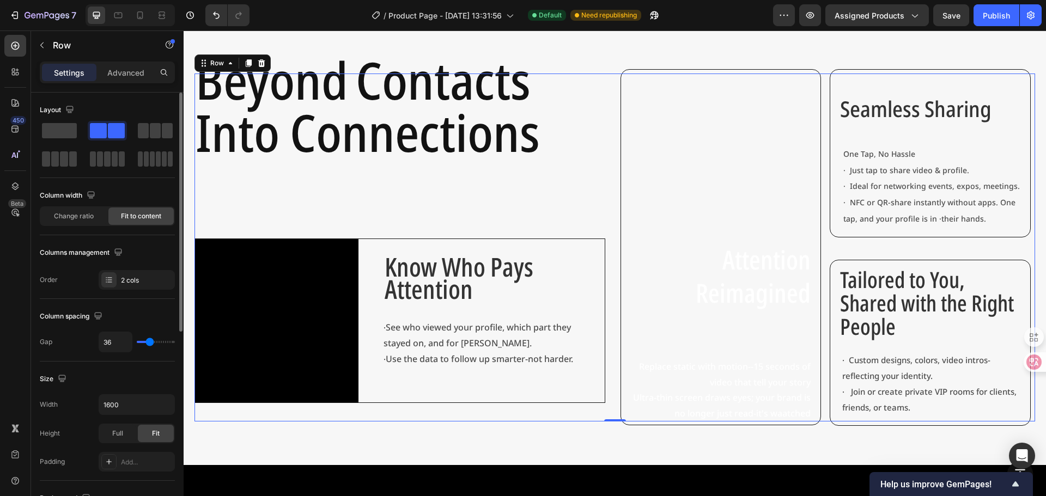
type input "27"
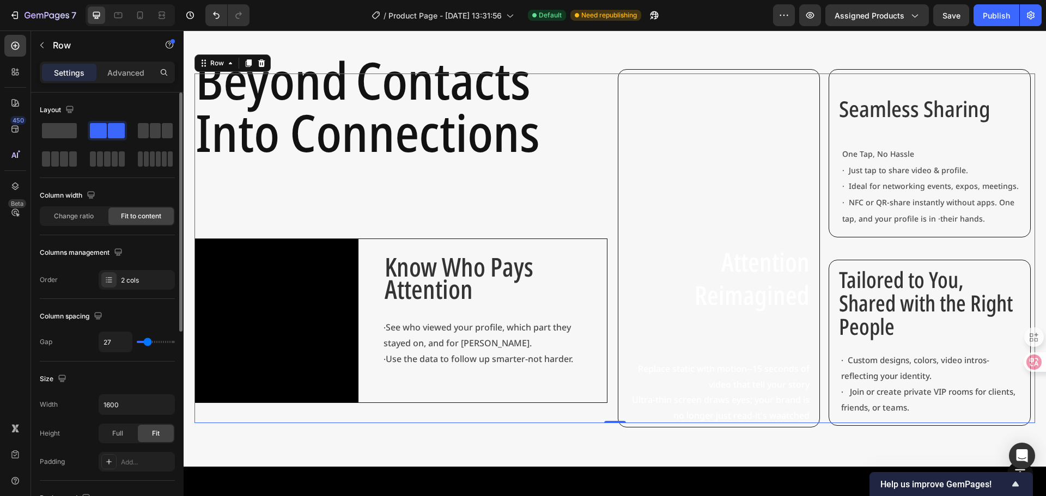
type input "60"
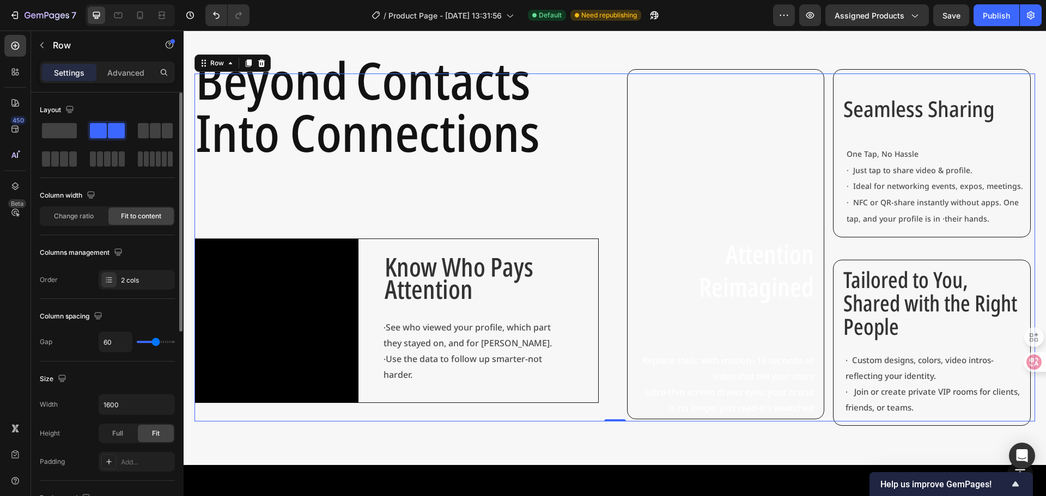
type input "42"
type input "40"
type input "33"
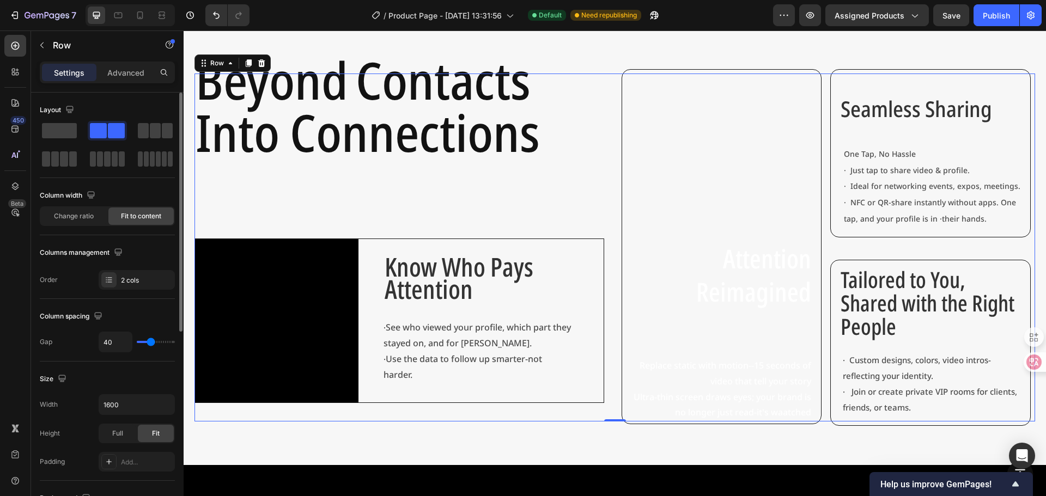
type input "33"
type input "31"
type input "38"
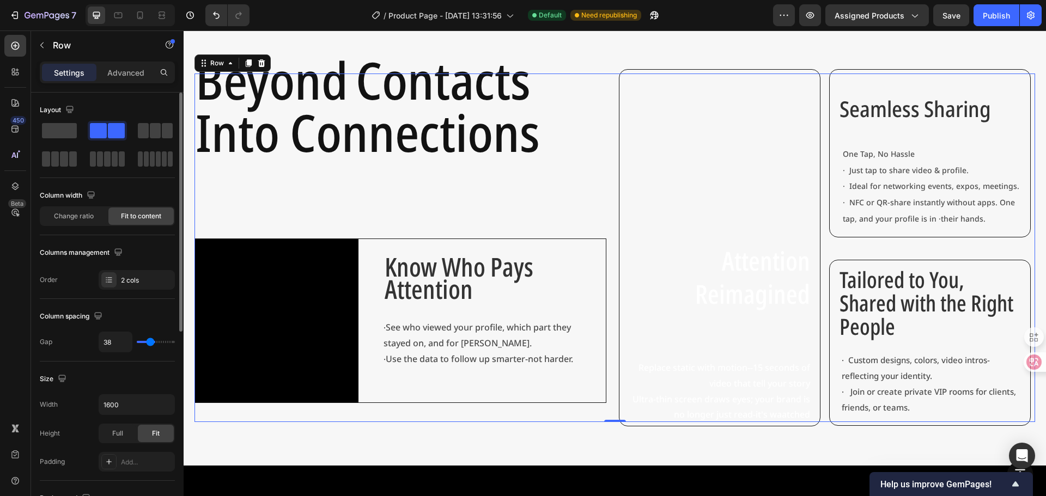
type input "51"
type input "36"
type input "29"
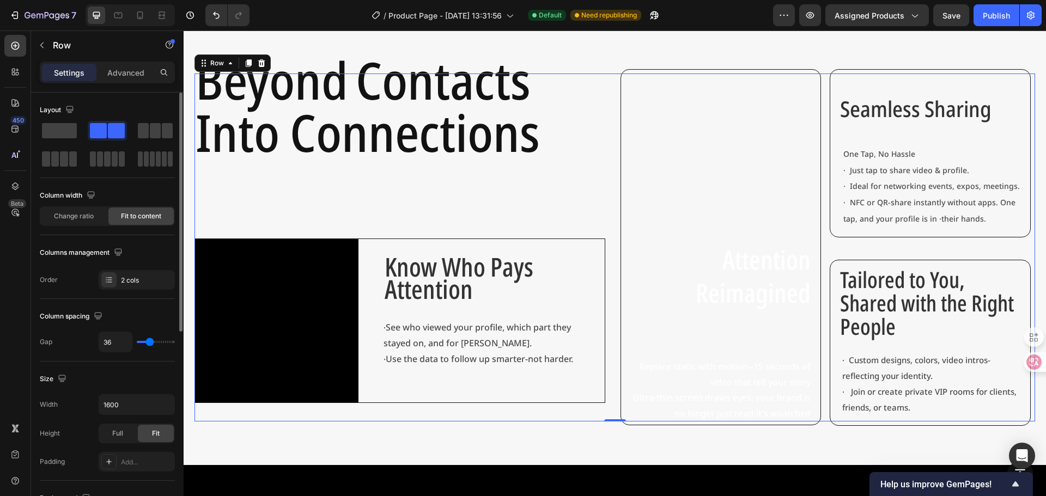
type input "29"
type input "27"
type input "24"
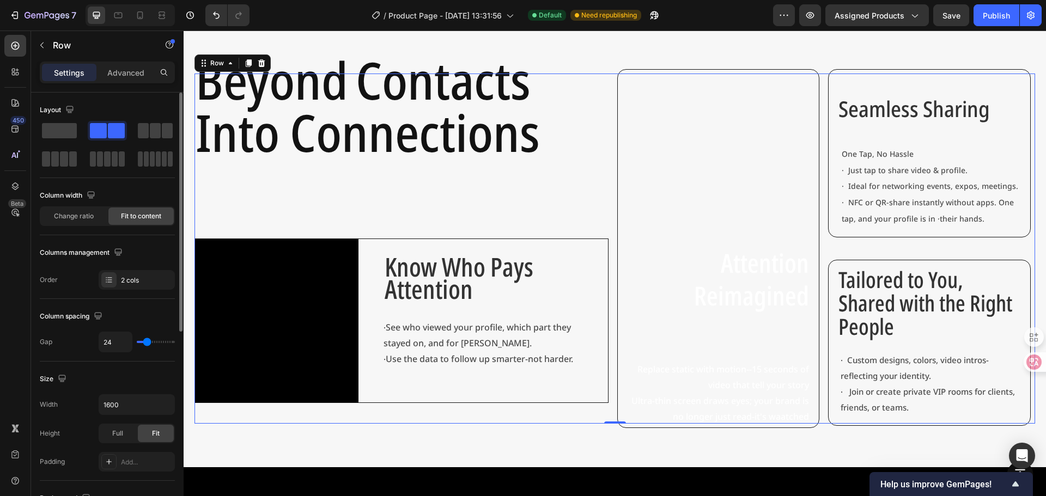
type input "44"
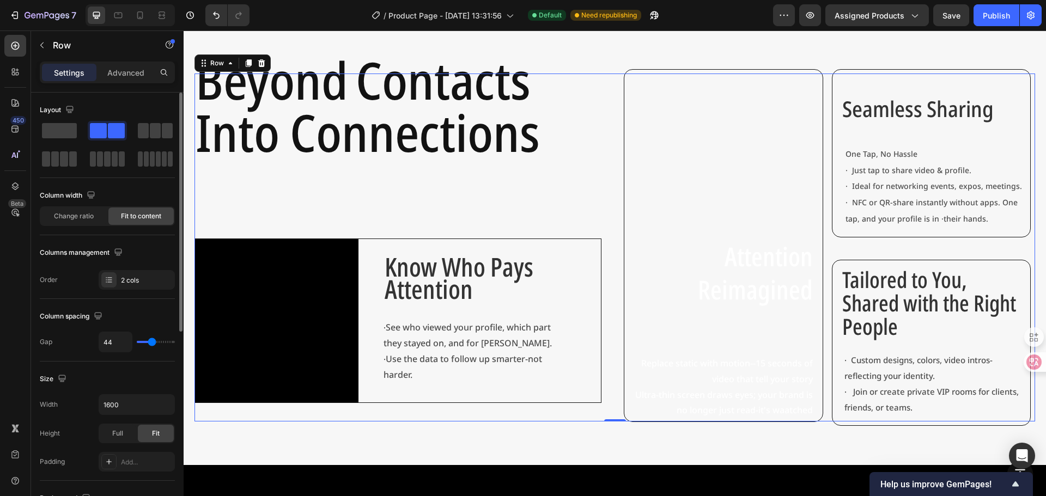
type input "49"
type input "31"
type input "27"
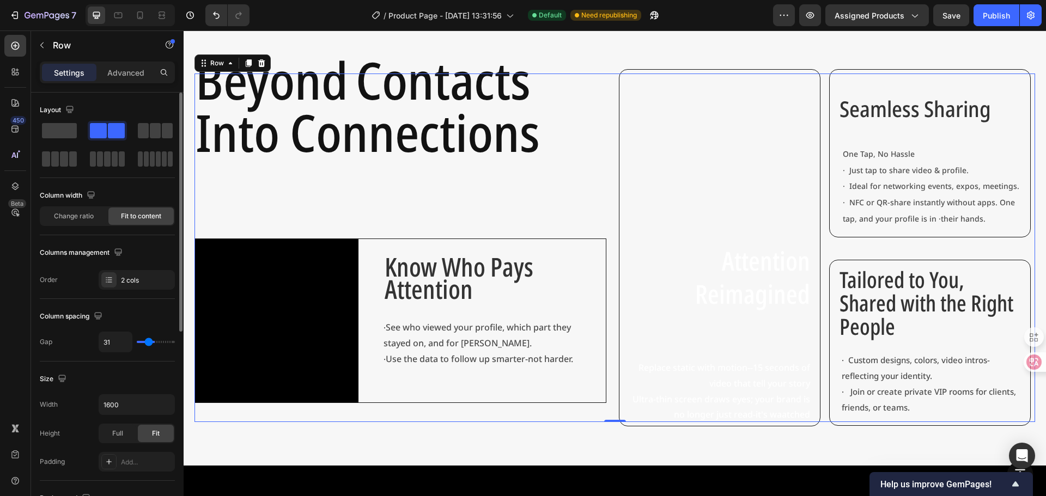
type input "27"
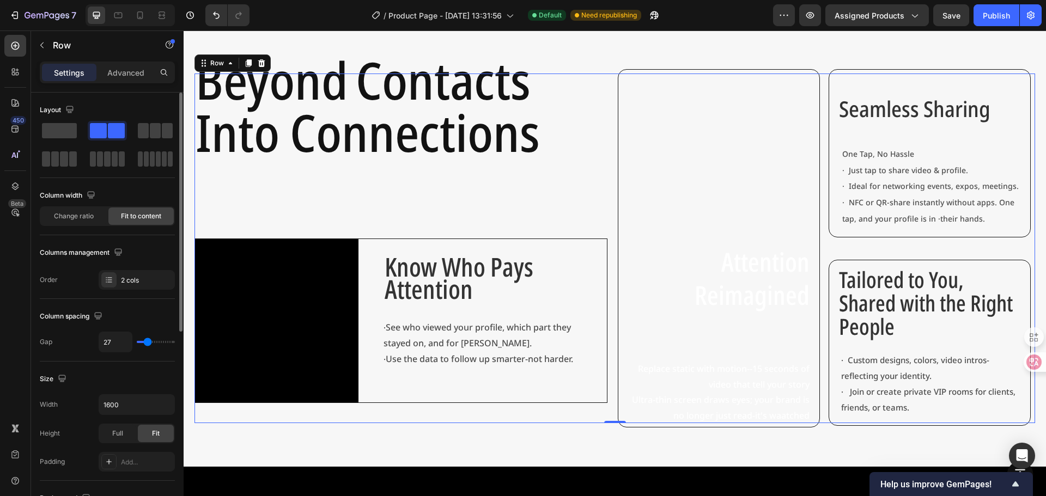
type input "38"
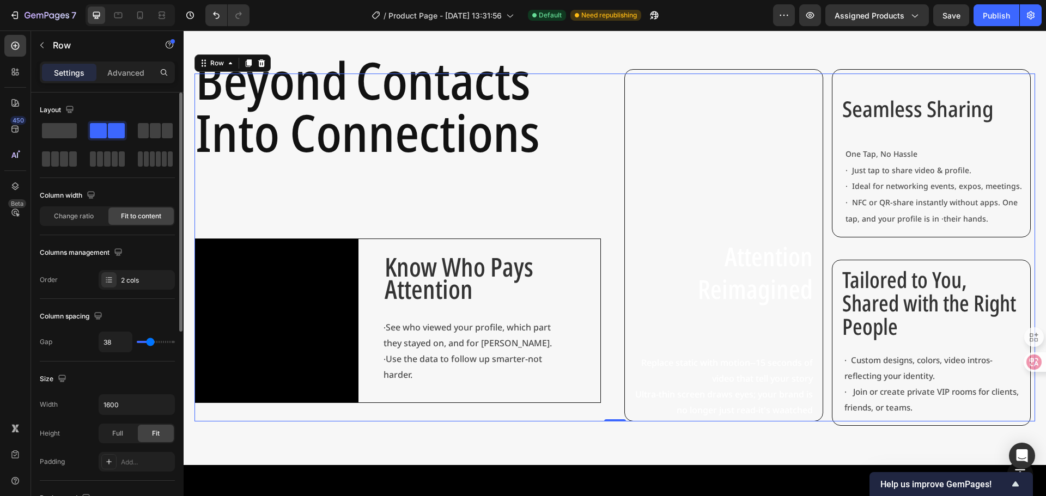
type input "51"
type input "38"
type input "36"
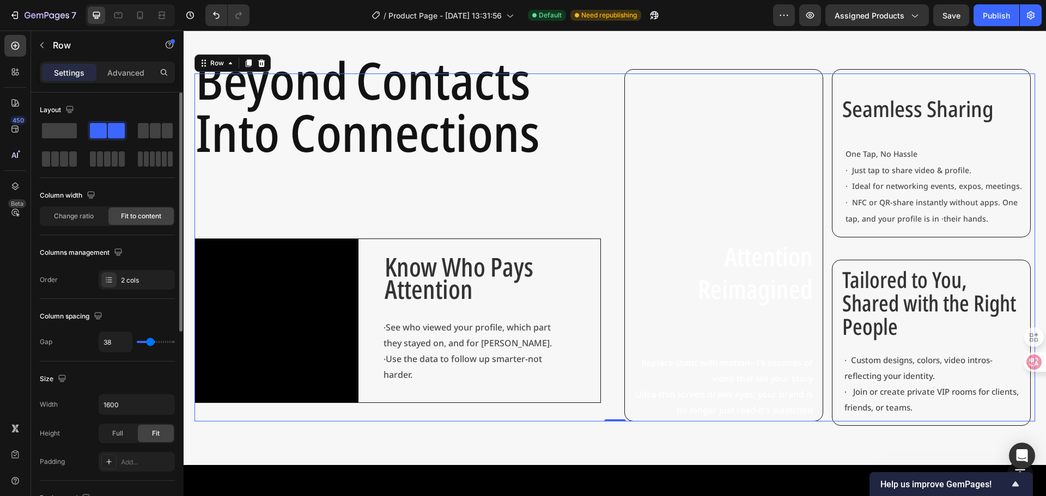
type input "36"
type input "33"
drag, startPoint x: 147, startPoint y: 344, endPoint x: 149, endPoint y: 350, distance: 6.4
type input "33"
click at [149, 343] on input "range" at bounding box center [156, 342] width 38 height 2
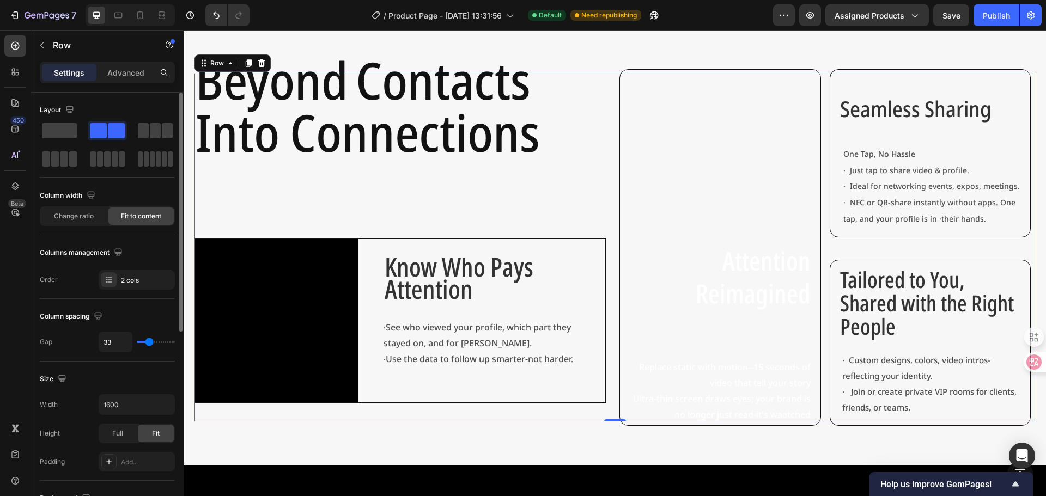
click at [149, 350] on div "33" at bounding box center [137, 342] width 76 height 21
type input "7"
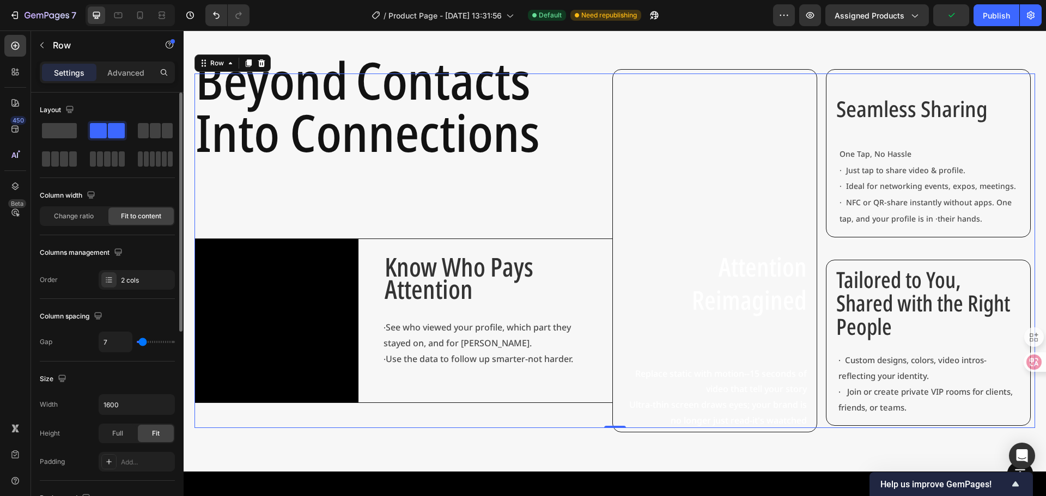
type input "53"
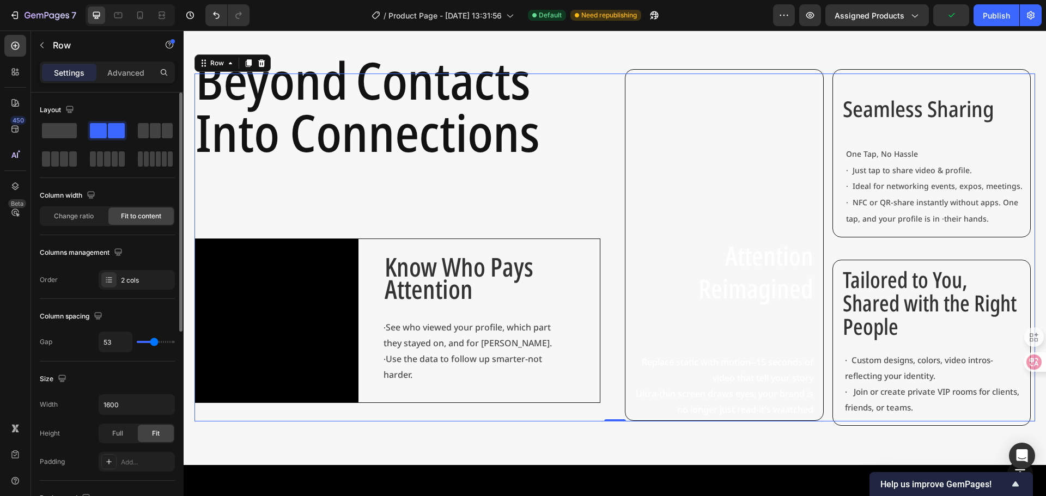
type input "71"
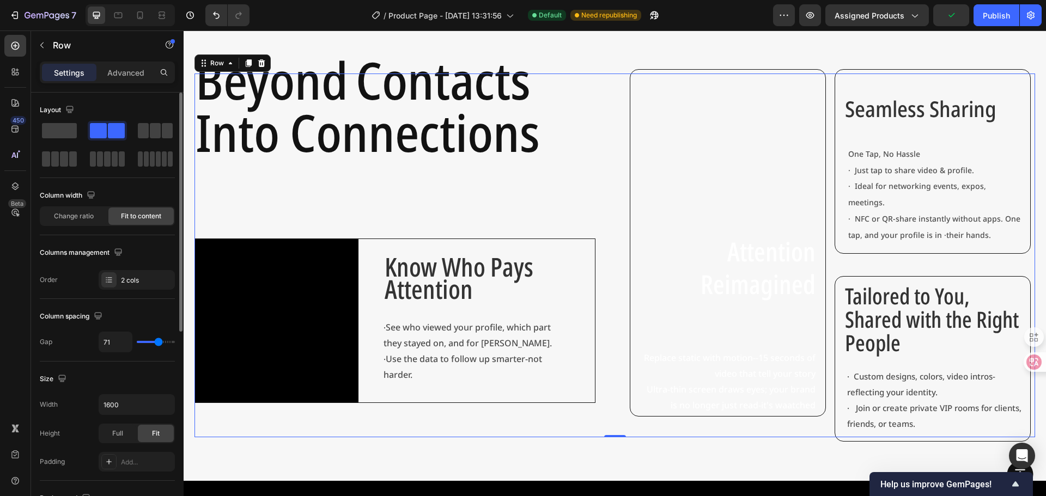
type input "89"
type input "73"
type input "67"
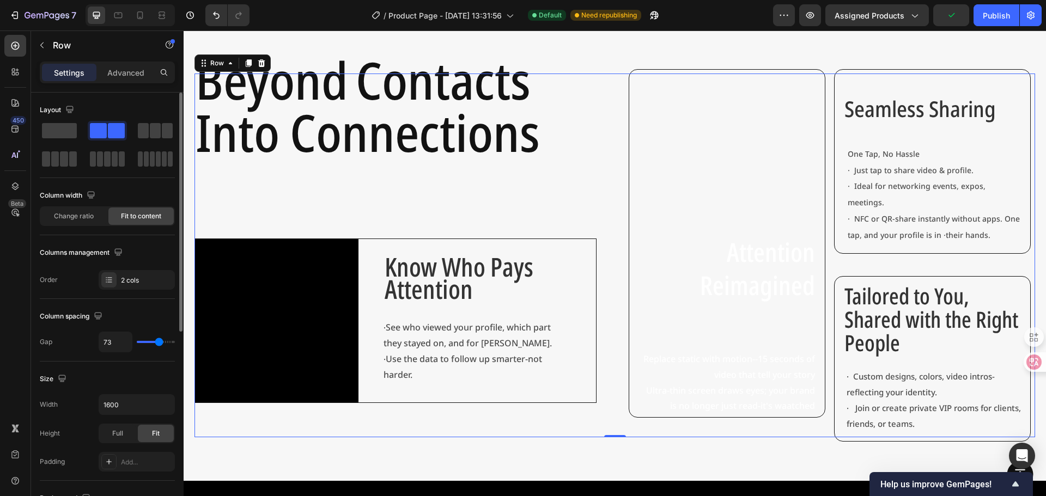
type input "67"
type input "62"
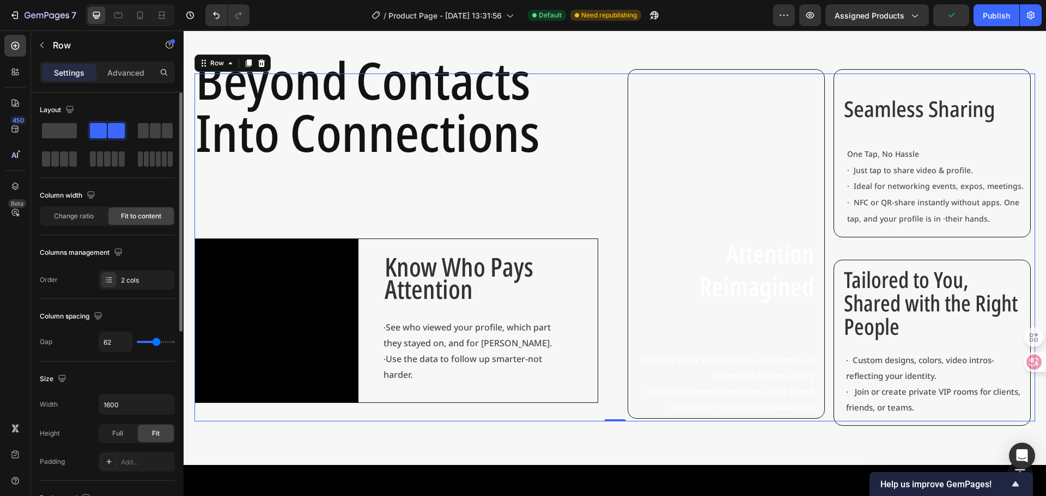
type input "33"
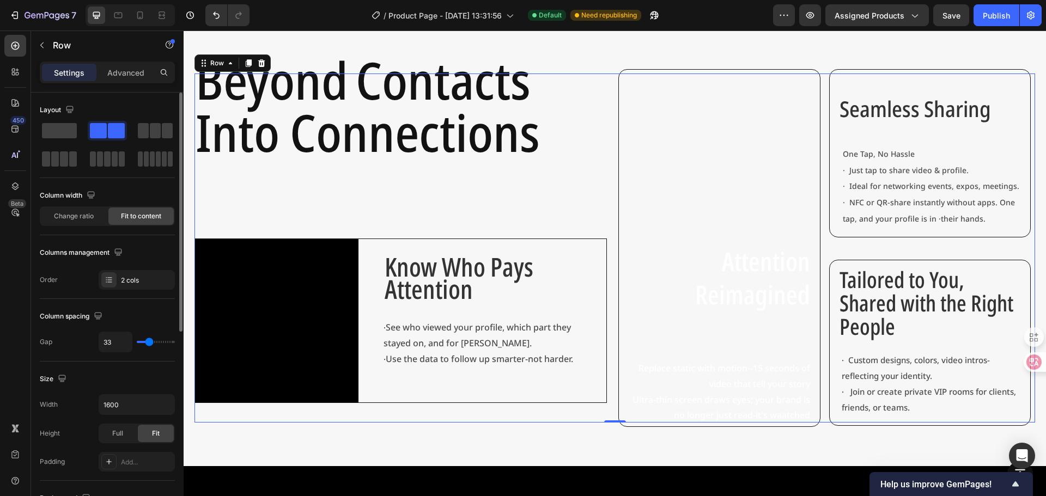
type input "29"
type input "27"
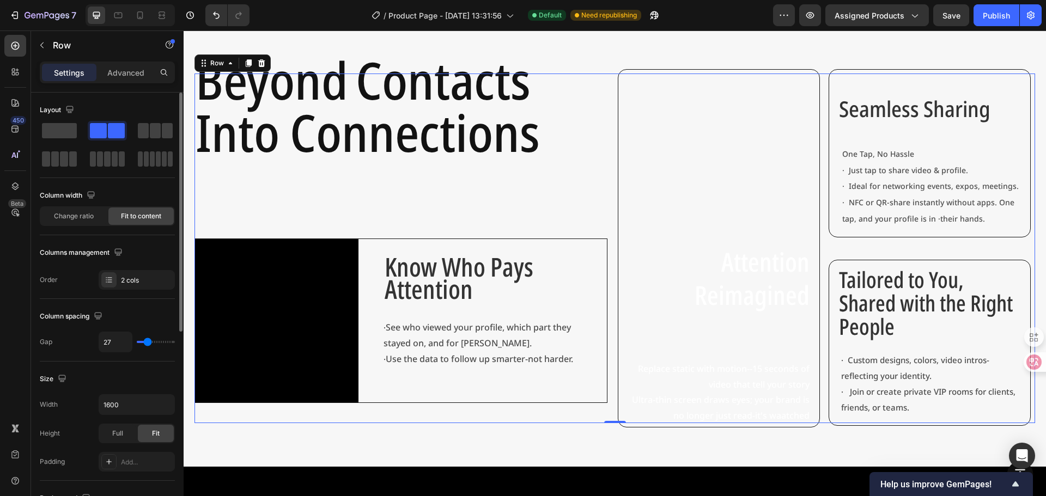
type input "60"
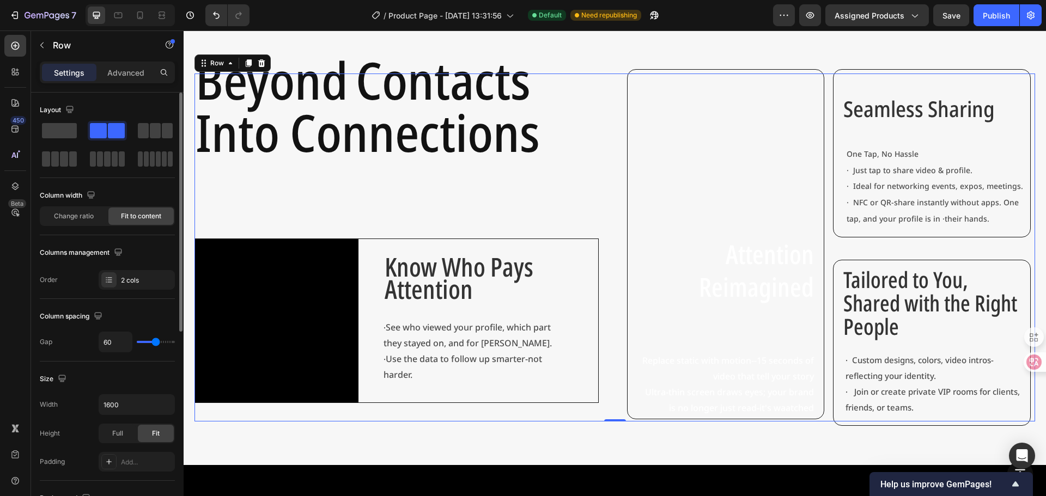
type input "87"
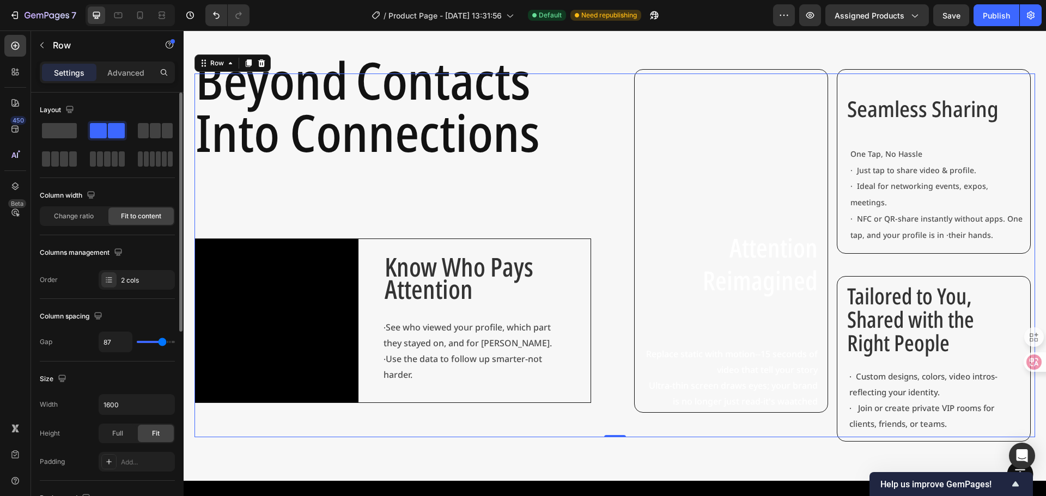
type input "67"
type input "62"
type input "60"
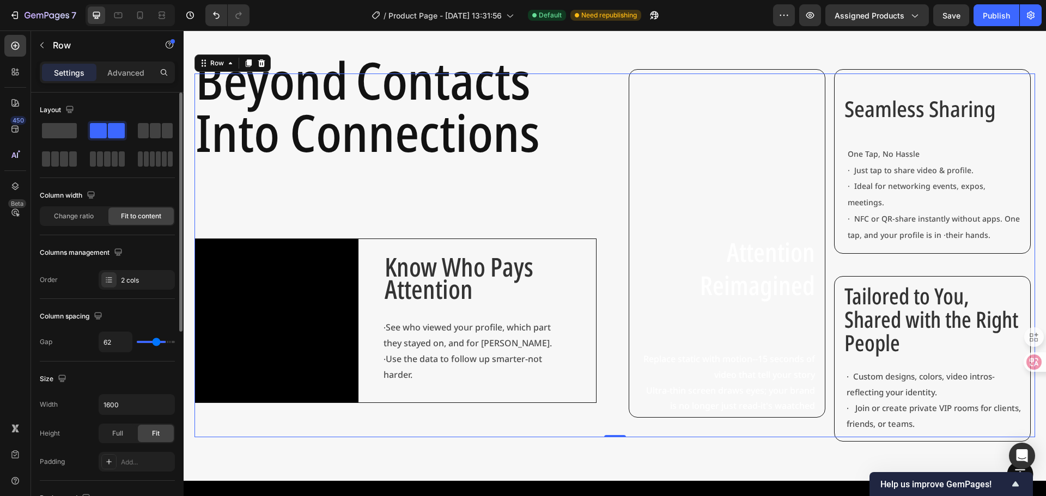
type input "60"
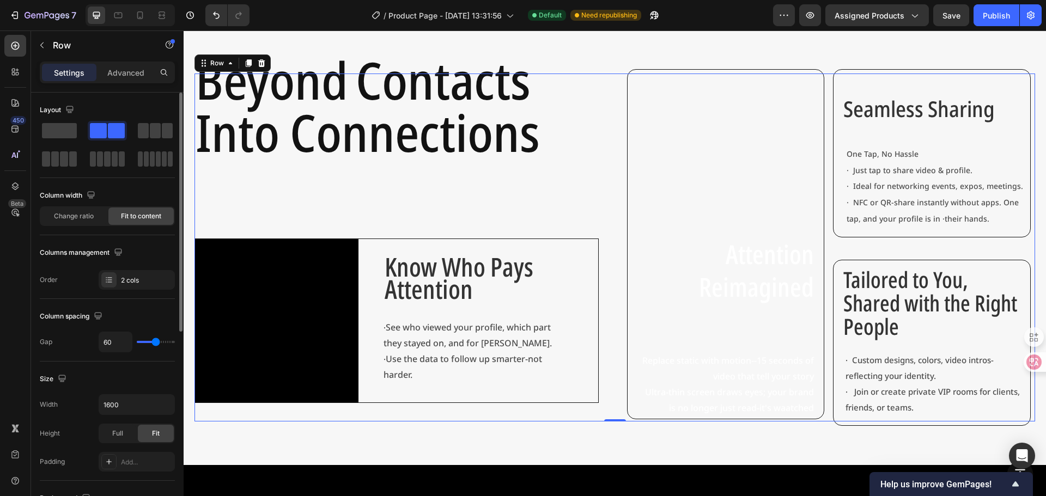
type input "109"
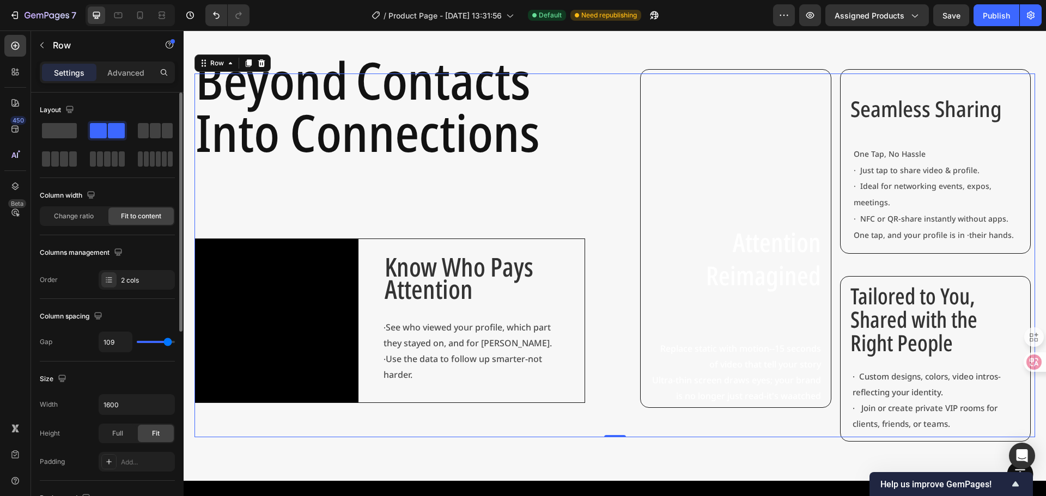
type input "87"
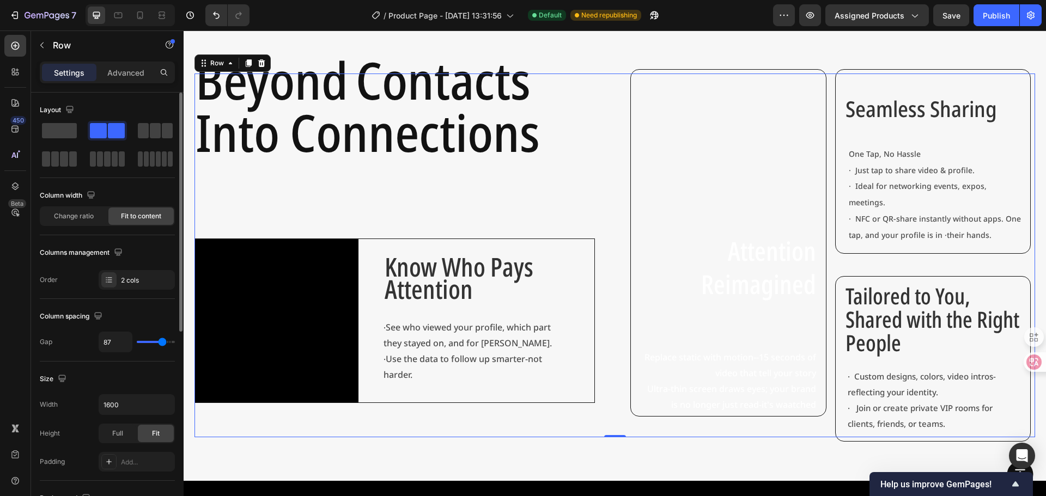
type input "73"
type input "91"
type input "89"
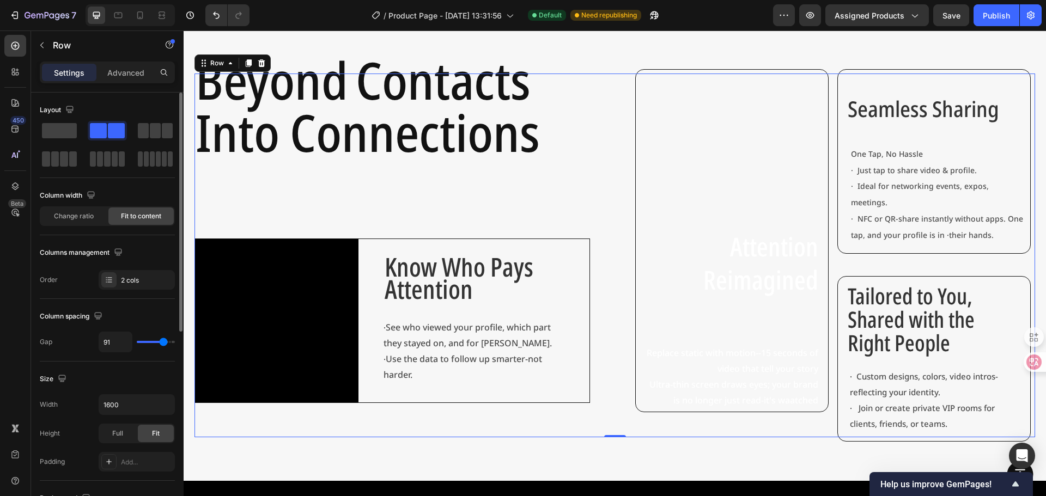
type input "89"
type input "87"
drag, startPoint x: 146, startPoint y: 343, endPoint x: 162, endPoint y: 348, distance: 17.1
type input "87"
click at [162, 343] on input "range" at bounding box center [156, 342] width 38 height 2
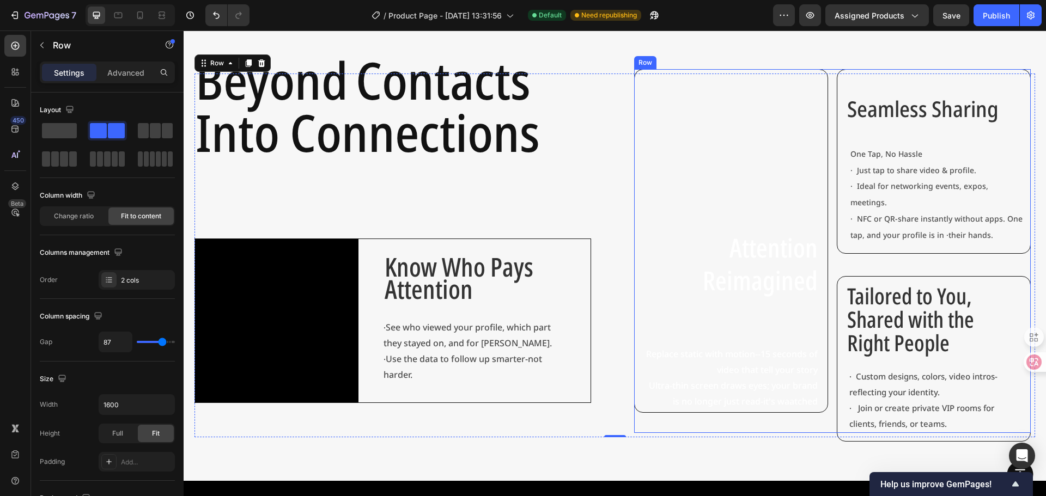
click at [890, 254] on div "Seamless Sharing Text Block One Tap, No Hassle · Just tap to share video & prof…" at bounding box center [934, 255] width 194 height 373
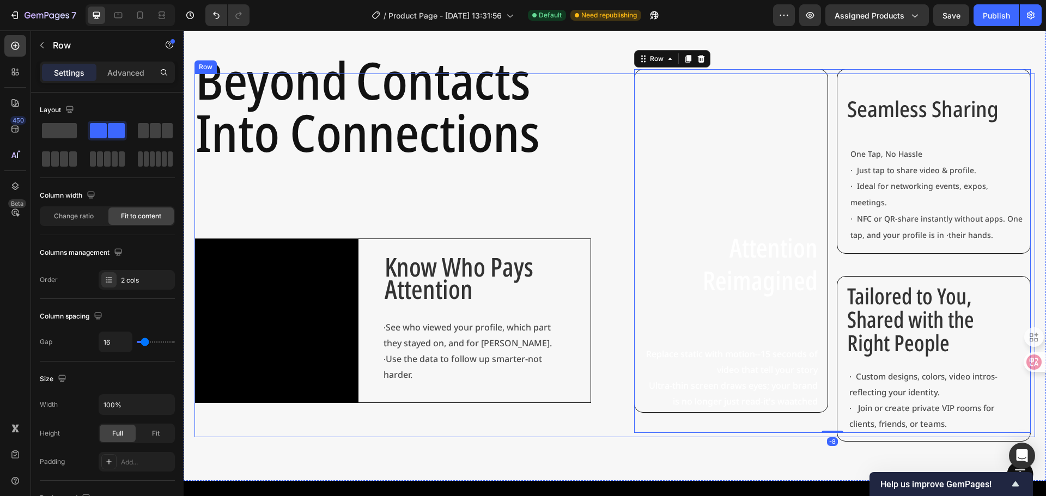
click at [549, 200] on div "⁠⁠⁠⁠⁠⁠⁠ Beyond Contacts Into Connections Heading Video Know Who Pays Attention …" at bounding box center [392, 256] width 397 height 364
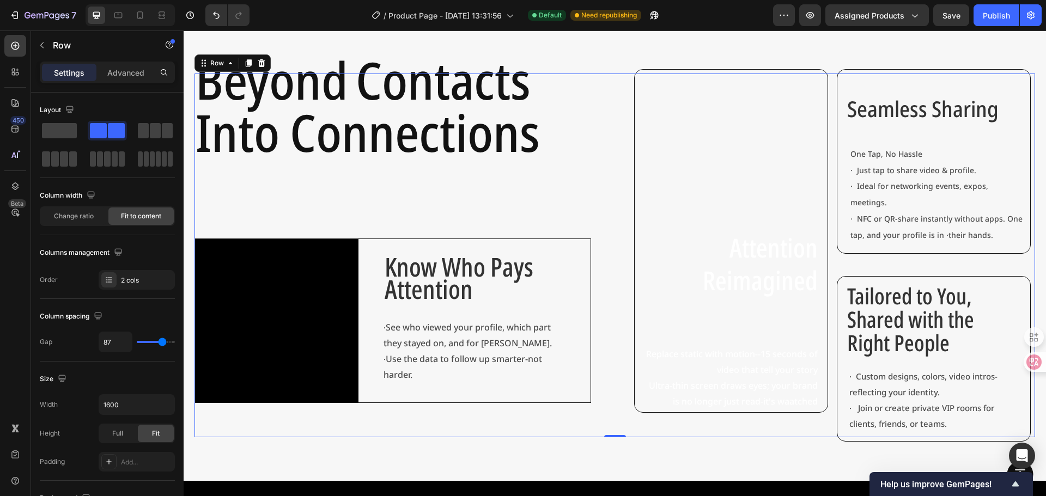
click at [565, 246] on div "Know Who Pays Attention Text Block · See who viewed your profile, which part th…" at bounding box center [481, 320] width 195 height 163
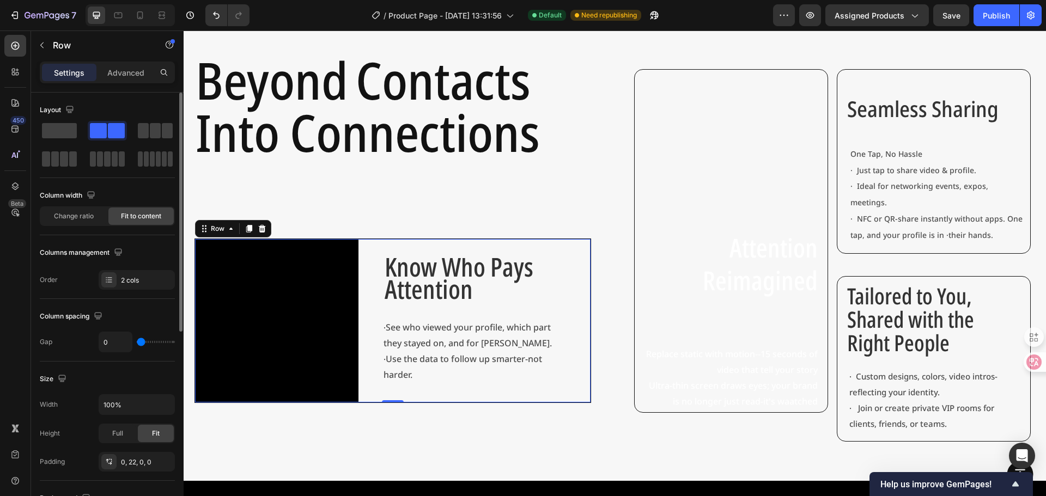
type input "22"
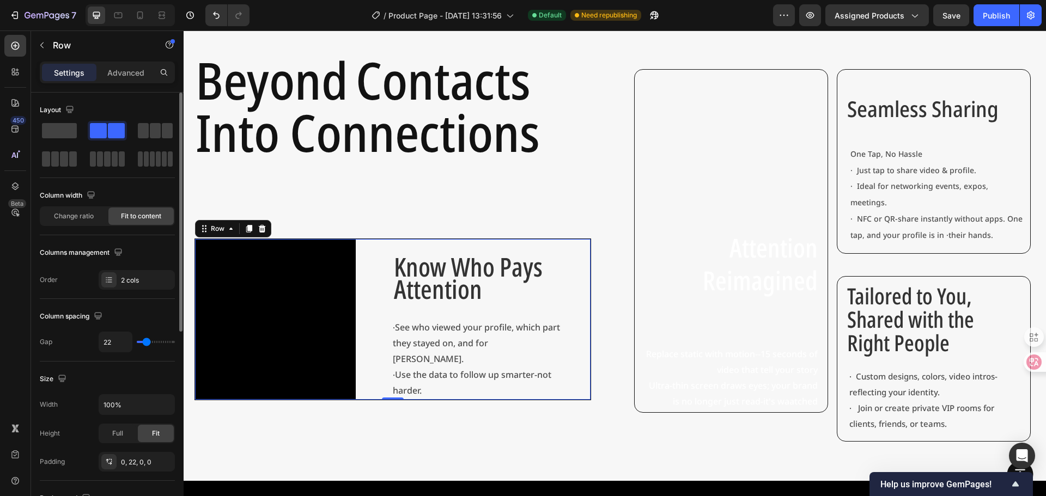
type input "29"
type input "0"
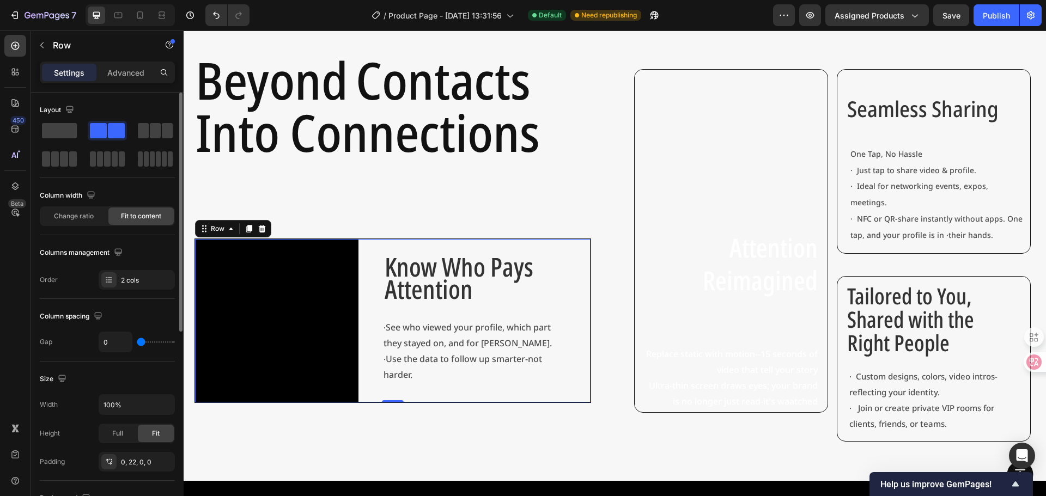
drag, startPoint x: 143, startPoint y: 344, endPoint x: 134, endPoint y: 348, distance: 9.5
click at [137, 343] on input "range" at bounding box center [156, 342] width 38 height 2
click at [65, 209] on div "Change ratio" at bounding box center [73, 216] width 65 height 17
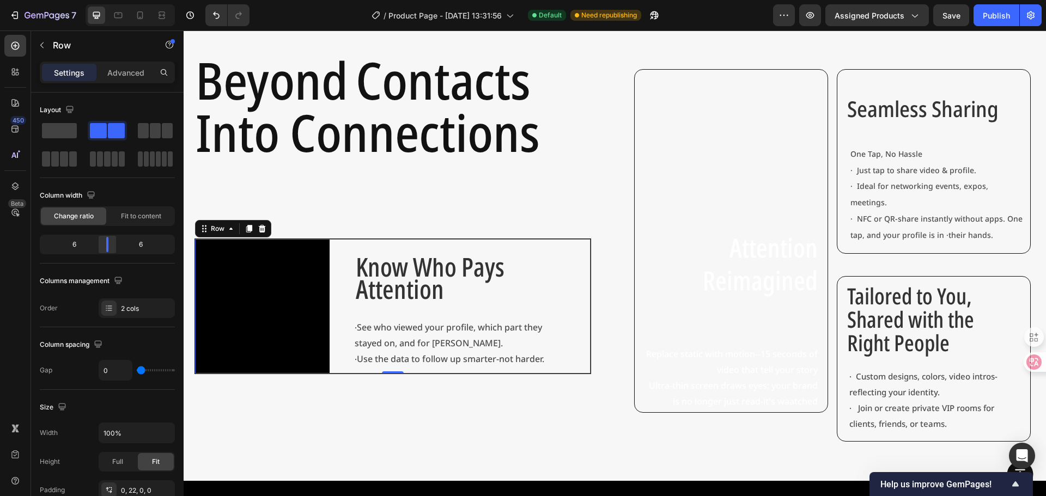
drag, startPoint x: 107, startPoint y: 246, endPoint x: 100, endPoint y: 247, distance: 7.1
click at [102, 247] on div at bounding box center [108, 244] width 20 height 15
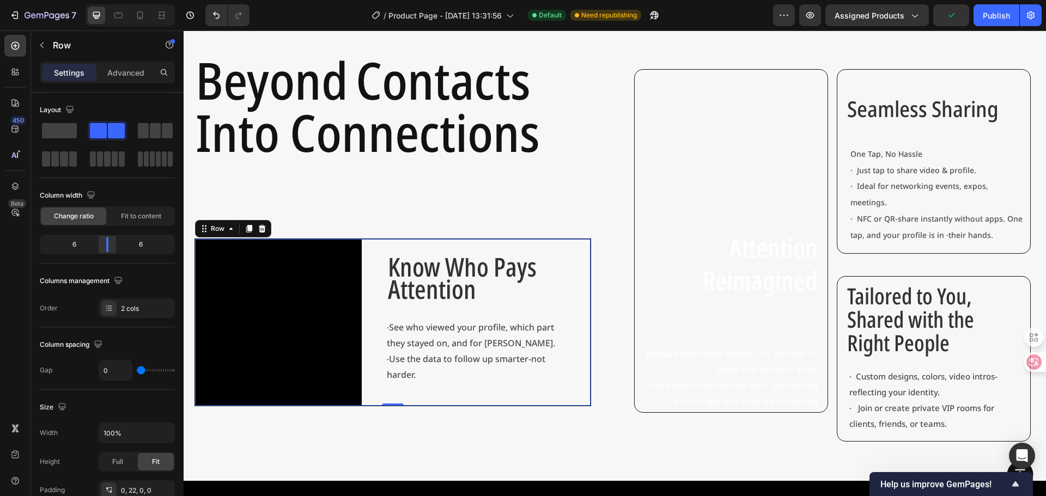
drag, startPoint x: 100, startPoint y: 247, endPoint x: 107, endPoint y: 247, distance: 7.1
click at [107, 247] on div at bounding box center [108, 244] width 20 height 15
click at [441, 206] on div "⁠⁠⁠⁠⁠⁠⁠ Beyond Contacts Into Connections Heading Video Know Who Pays Attention …" at bounding box center [392, 256] width 397 height 364
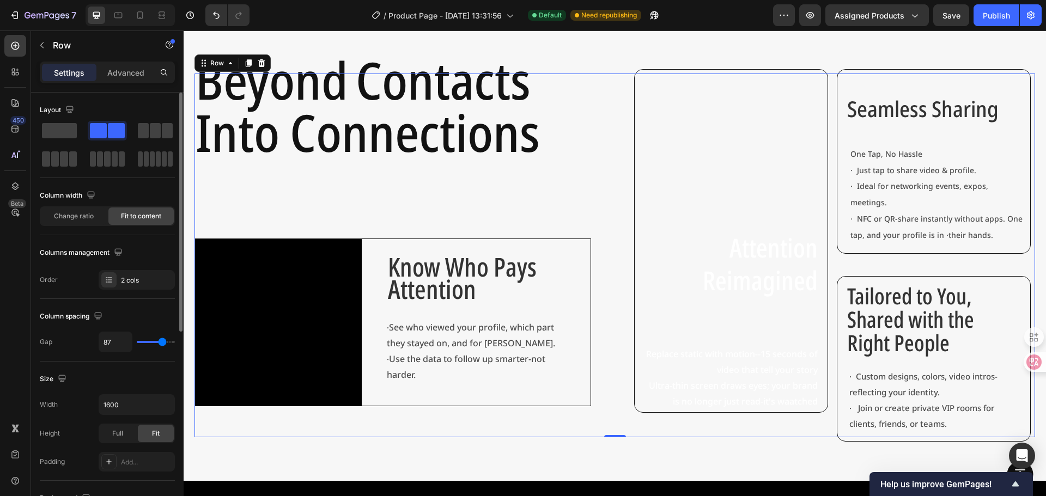
click at [143, 210] on div "Fit to content" at bounding box center [140, 216] width 65 height 17
click at [99, 216] on div "Change ratio" at bounding box center [73, 216] width 65 height 17
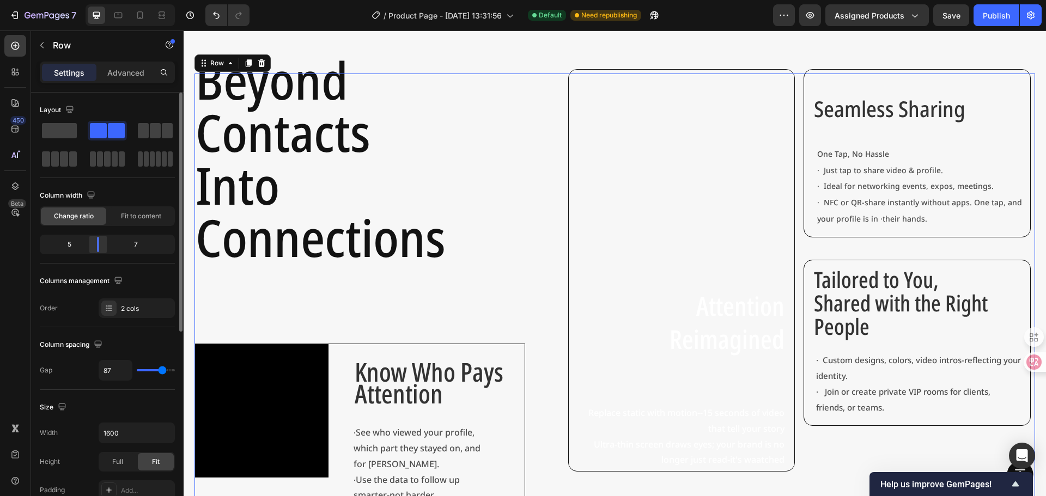
click at [100, 246] on div at bounding box center [98, 244] width 20 height 15
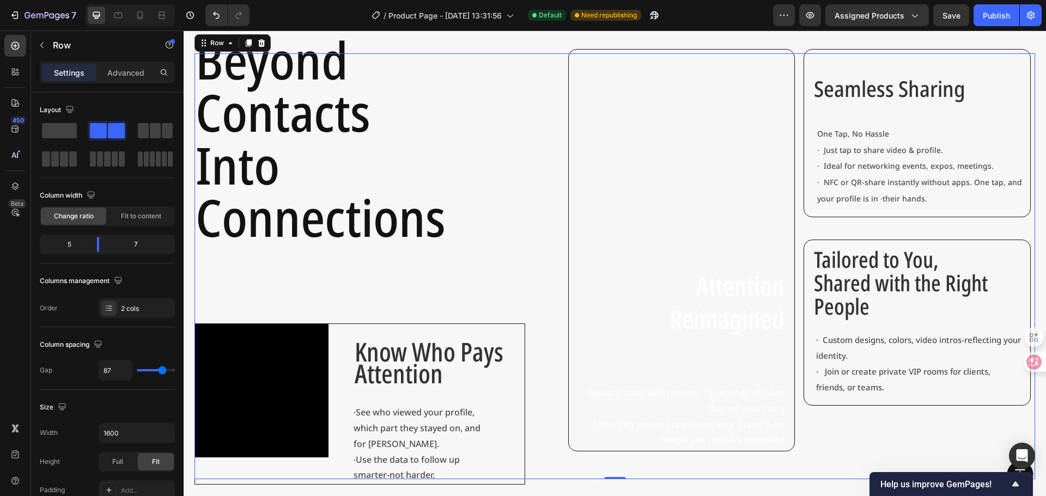
scroll to position [545, 0]
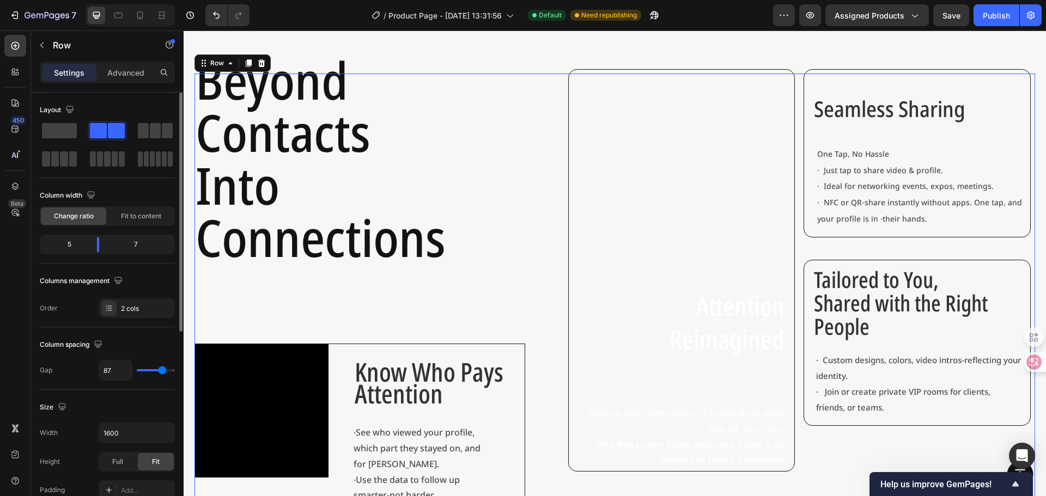
type input "36"
type input "24"
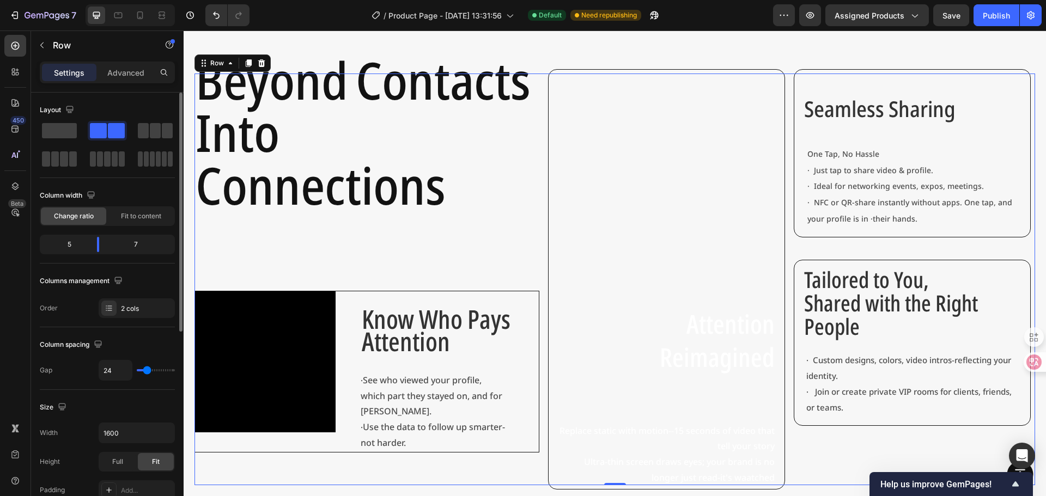
drag, startPoint x: 159, startPoint y: 369, endPoint x: 147, endPoint y: 374, distance: 13.2
click at [147, 372] on input "range" at bounding box center [156, 370] width 38 height 2
click at [441, 282] on div "⁠⁠⁠⁠⁠⁠⁠ Beyond Contacts Into Connections Heading Video Know Who Pays Attention …" at bounding box center [366, 280] width 345 height 412
click at [417, 182] on p "⁠⁠⁠⁠⁠⁠⁠ Beyond Contacts Into Connections" at bounding box center [367, 137] width 343 height 157
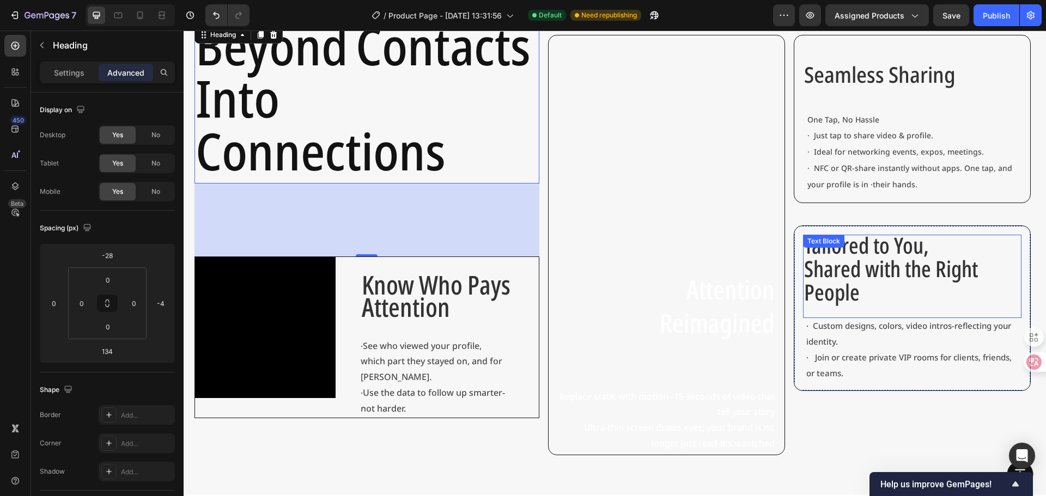
scroll to position [599, 0]
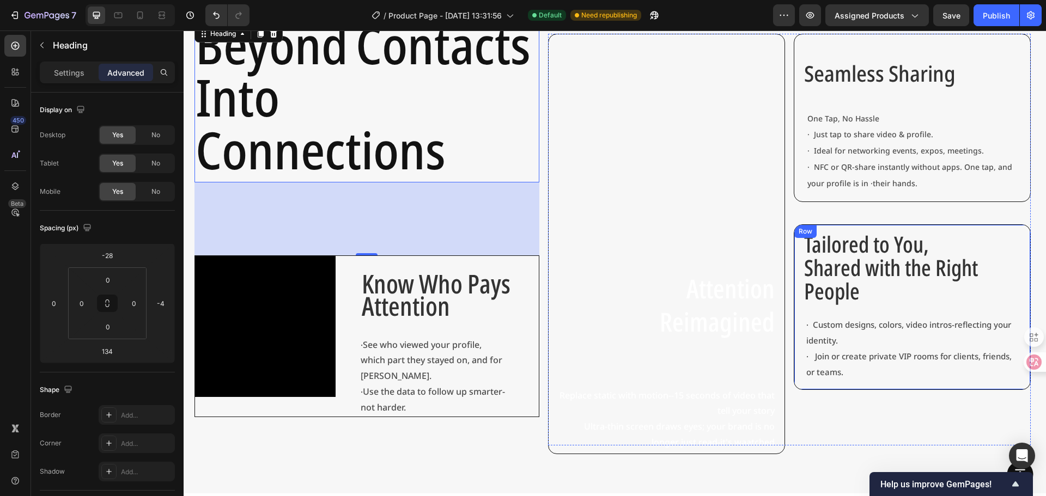
click at [823, 224] on div "Tailored to You, Shared with the Right People Text Block · Custom designs, colo…" at bounding box center [912, 307] width 237 height 166
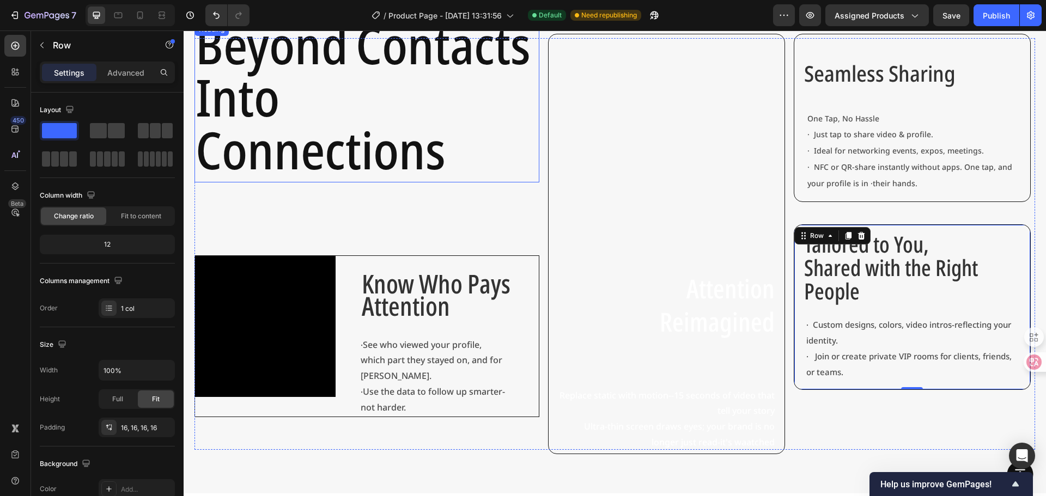
click at [297, 184] on span "Into Connections" at bounding box center [321, 123] width 250 height 122
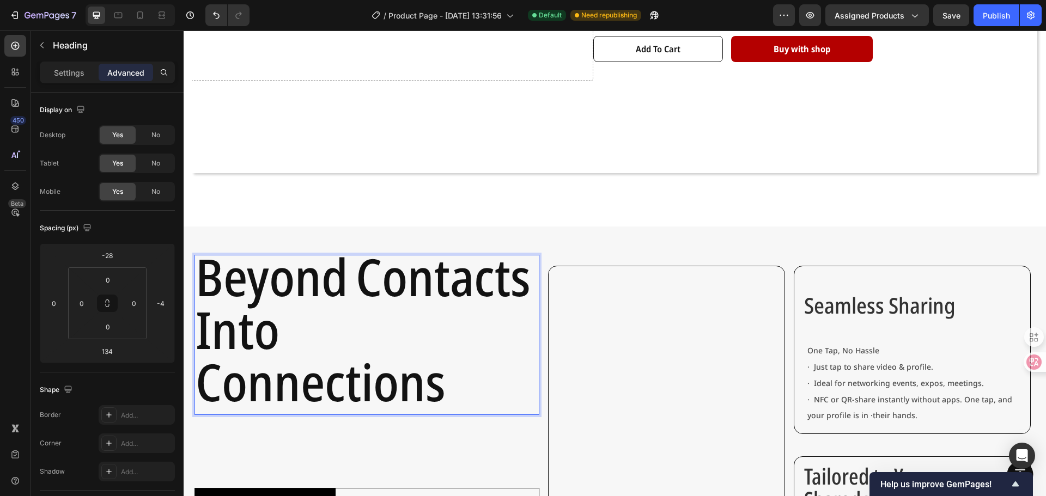
scroll to position [490, 0]
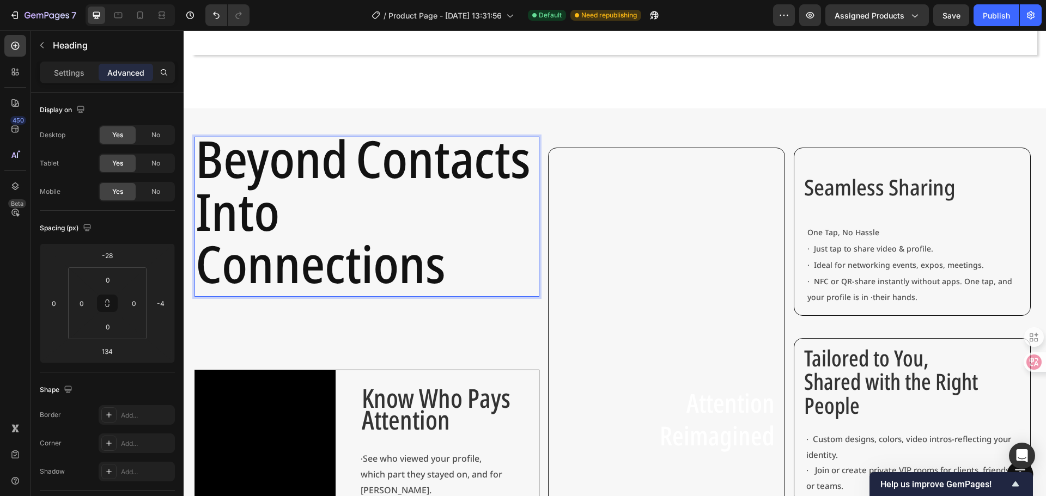
click at [376, 299] on span "Into Connections" at bounding box center [321, 238] width 250 height 122
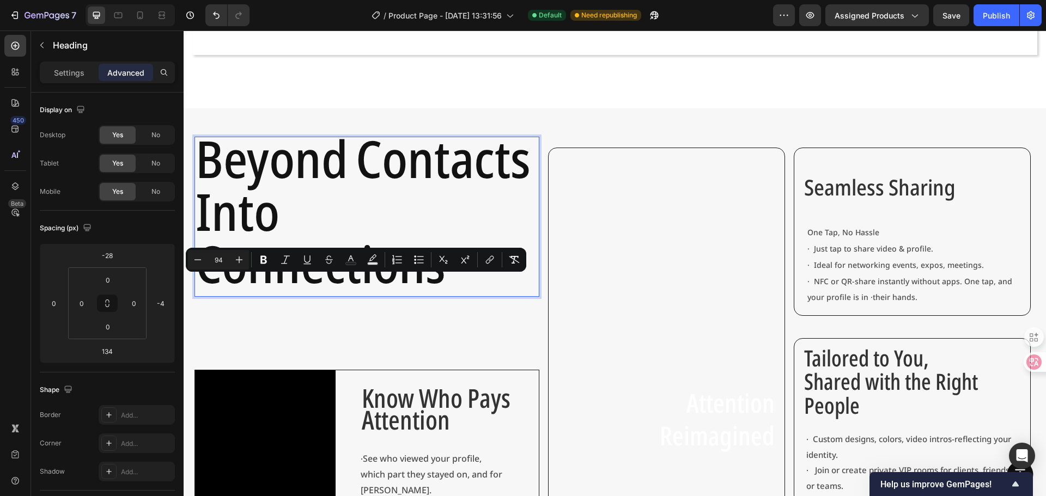
click at [467, 295] on p "Beyond Contacts Into Connections" at bounding box center [367, 216] width 343 height 157
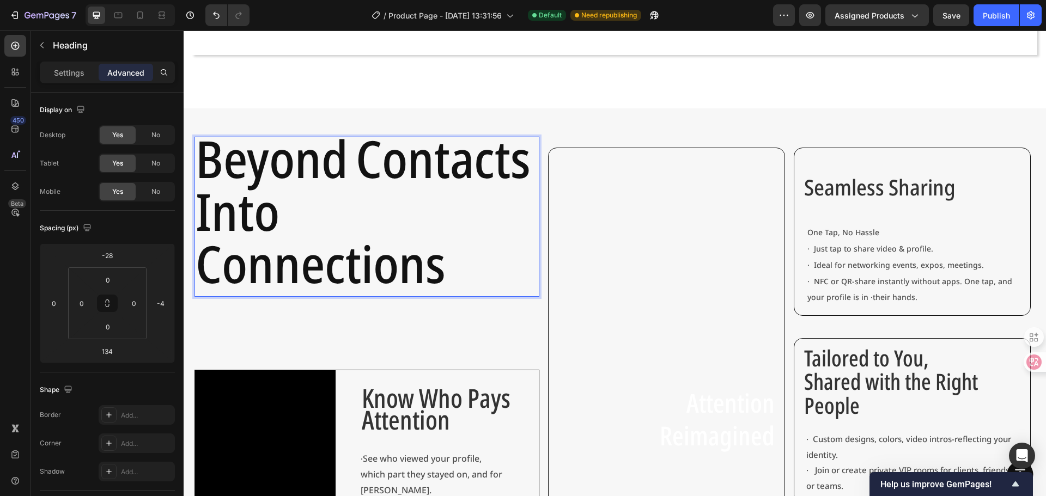
drag, startPoint x: 387, startPoint y: 307, endPoint x: 129, endPoint y: 111, distance: 323.5
click at [184, 111] on html "Header Button Sticky Sticky Sticky Product Images DeliverCard Product Title $3.…" at bounding box center [615, 351] width 862 height 1623
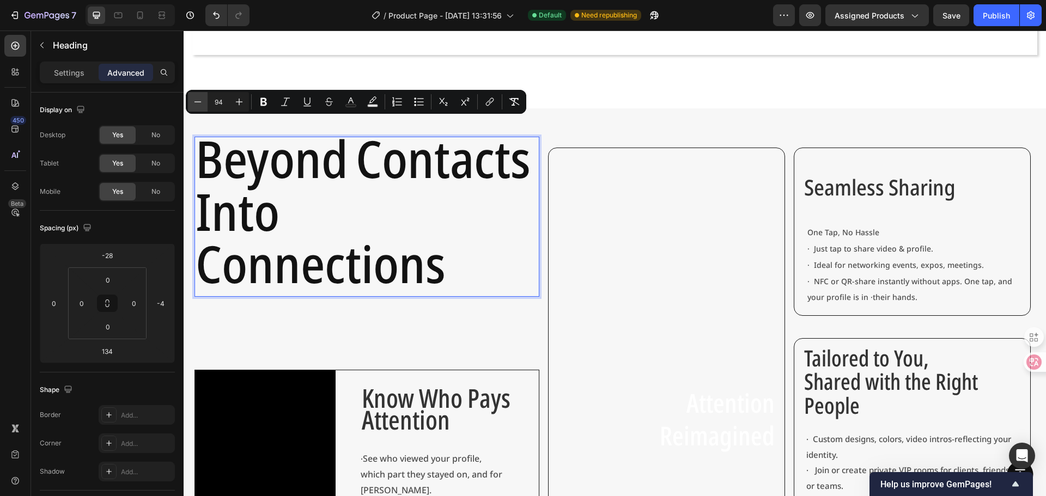
click at [202, 101] on icon "Editor contextual toolbar" at bounding box center [197, 101] width 11 height 11
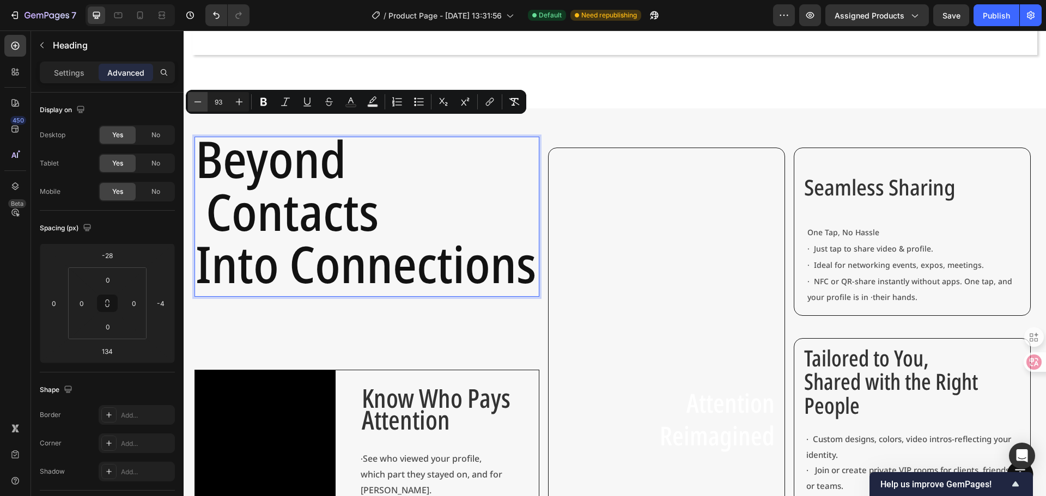
click at [202, 101] on icon "Editor contextual toolbar" at bounding box center [197, 101] width 11 height 11
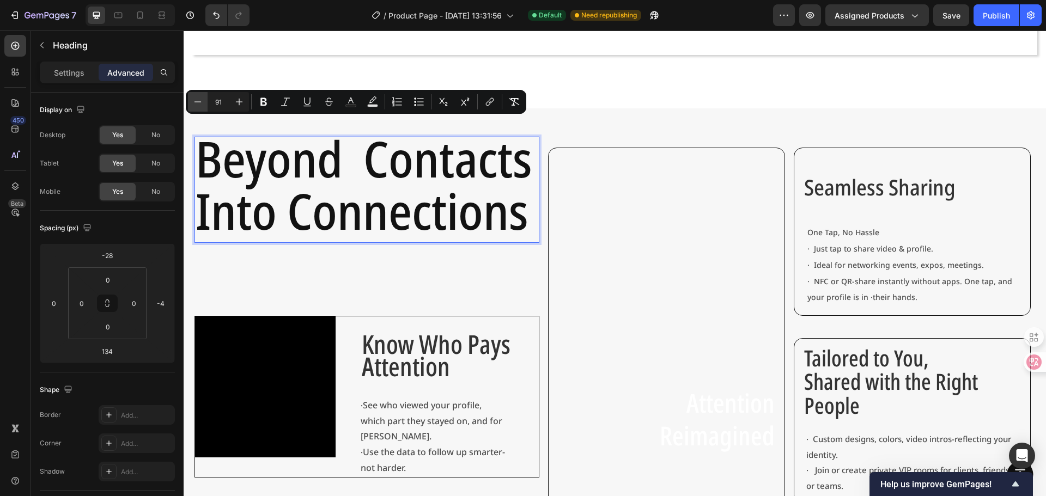
click at [202, 101] on icon "Editor contextual toolbar" at bounding box center [197, 101] width 11 height 11
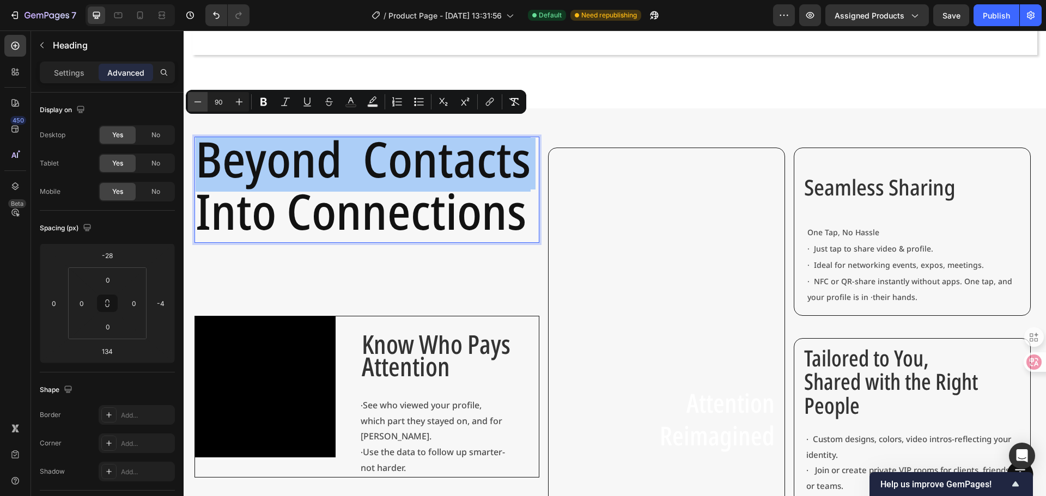
click at [202, 101] on icon "Editor contextual toolbar" at bounding box center [197, 101] width 11 height 11
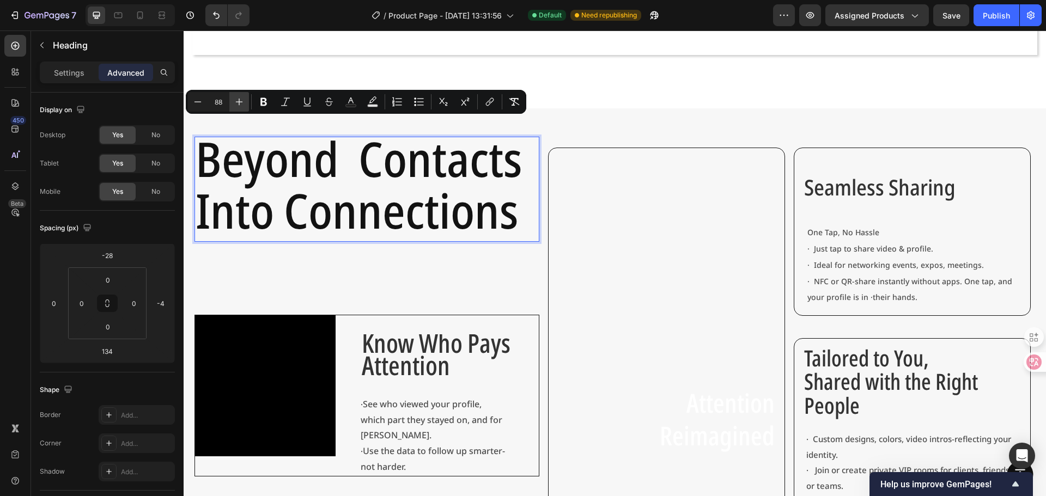
click at [236, 104] on icon "Editor contextual toolbar" at bounding box center [239, 101] width 11 height 11
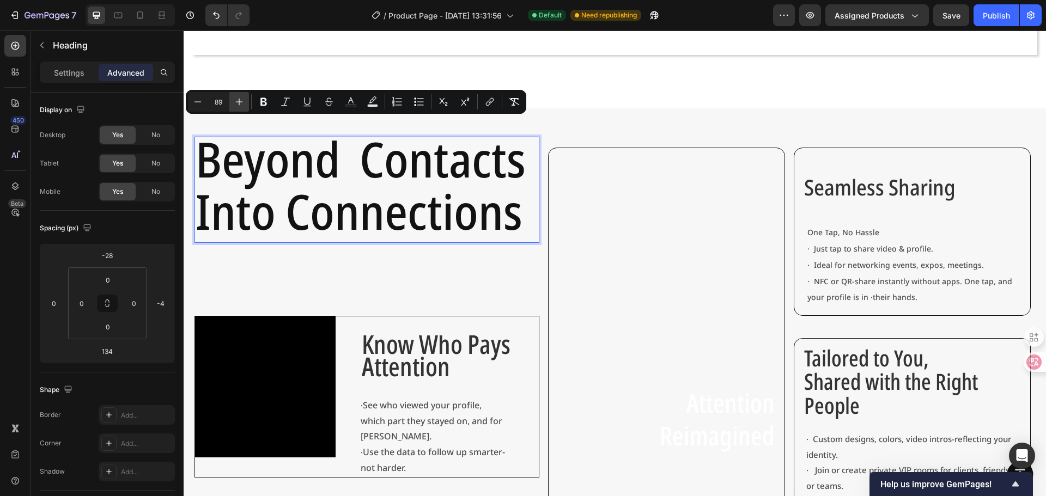
click at [236, 104] on icon "Editor contextual toolbar" at bounding box center [239, 101] width 11 height 11
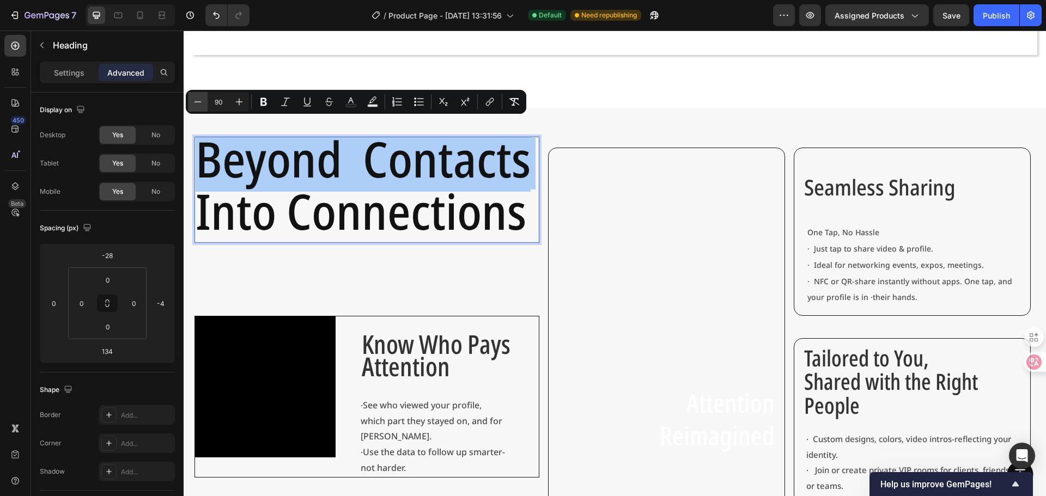
click at [198, 104] on icon "Editor contextual toolbar" at bounding box center [197, 101] width 11 height 11
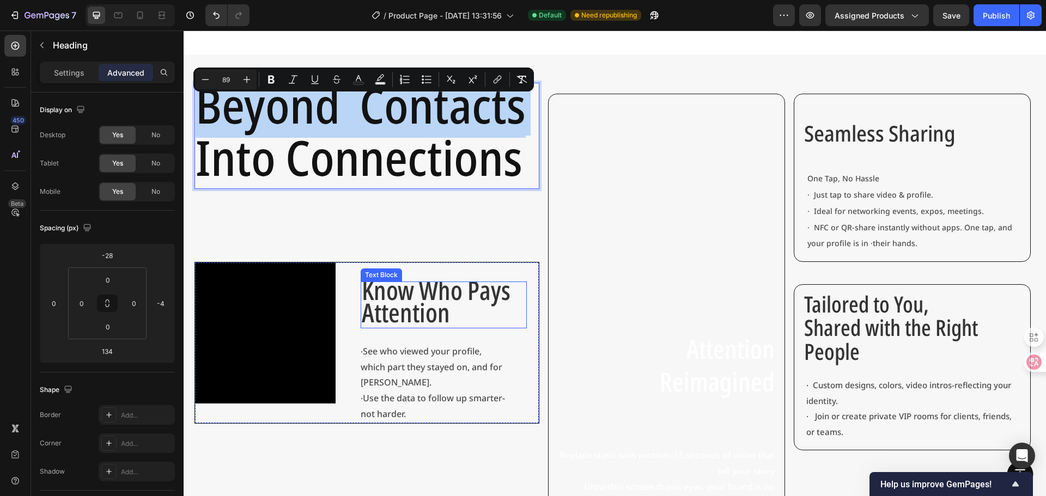
scroll to position [545, 0]
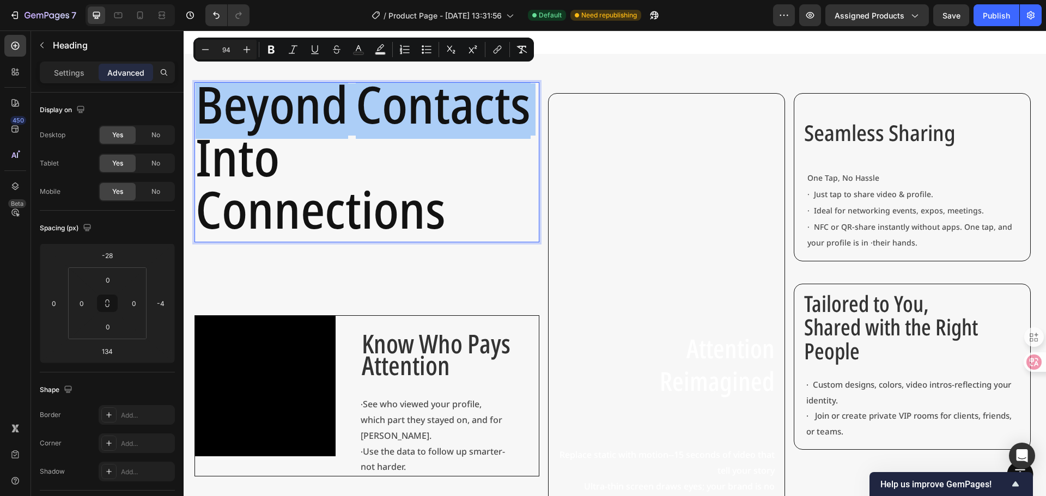
click at [37, 75] on div "Settings Advanced" at bounding box center [107, 77] width 153 height 31
click at [64, 67] on p "Settings" at bounding box center [69, 72] width 31 height 11
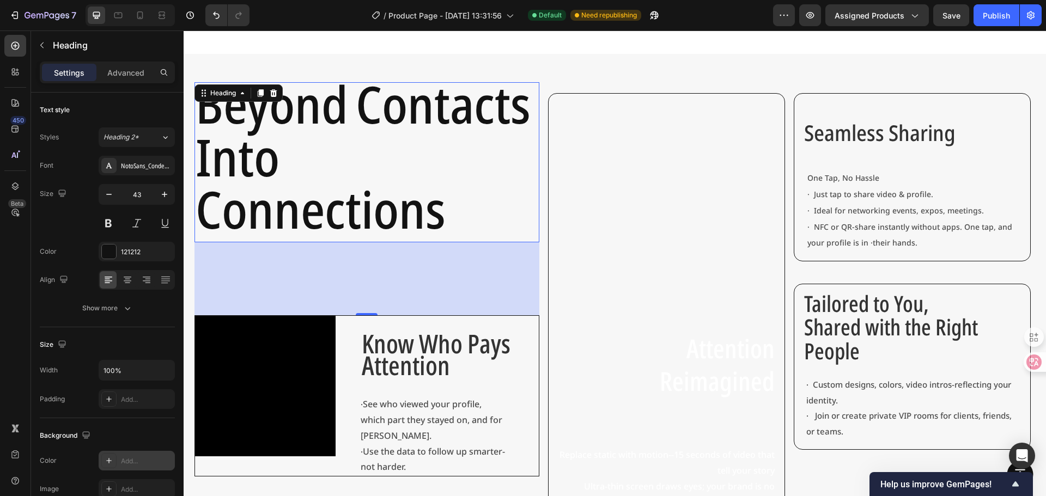
scroll to position [163, 0]
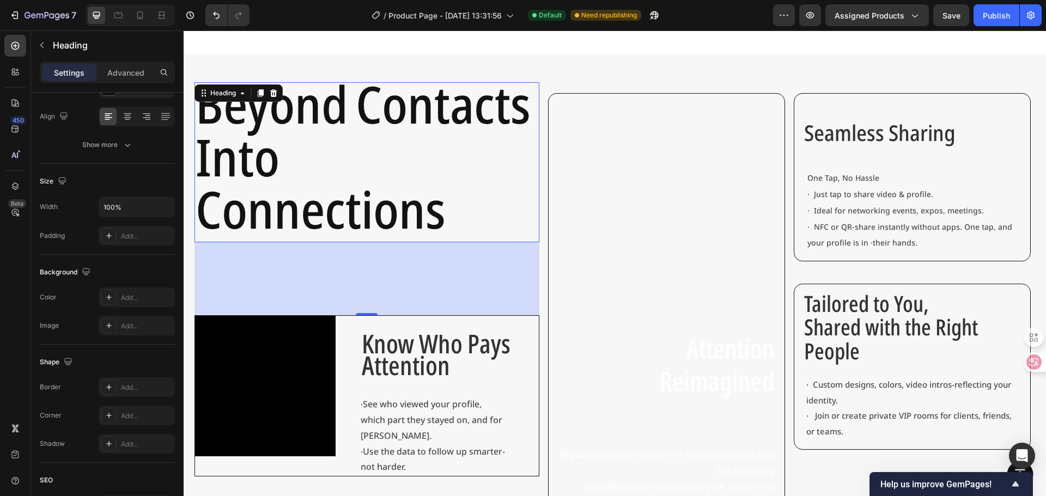
click at [534, 174] on h2 "Beyond Contacts Into Connections" at bounding box center [366, 162] width 345 height 160
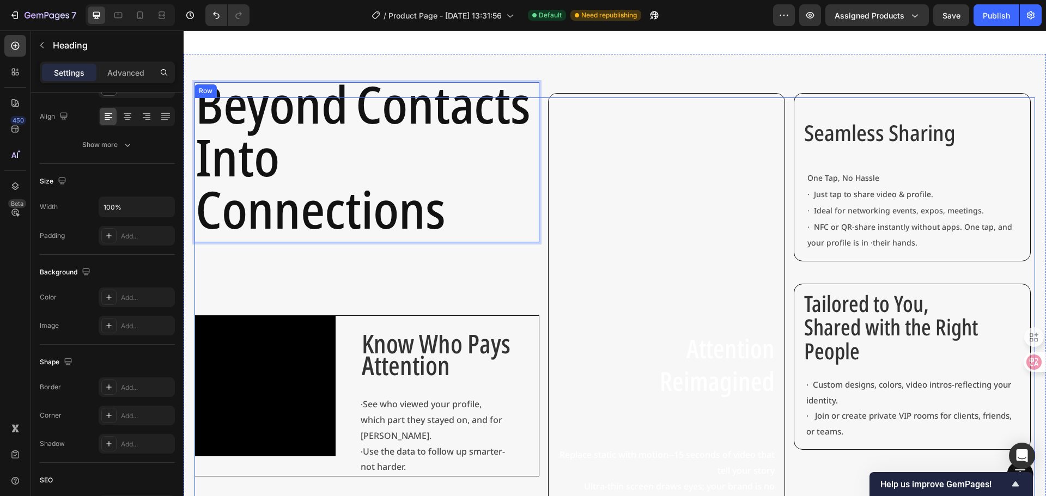
click at [538, 179] on div "Beyond Contacts Into Connections Heading 134 Video Know Who Pays Attention Text…" at bounding box center [614, 304] width 841 height 412
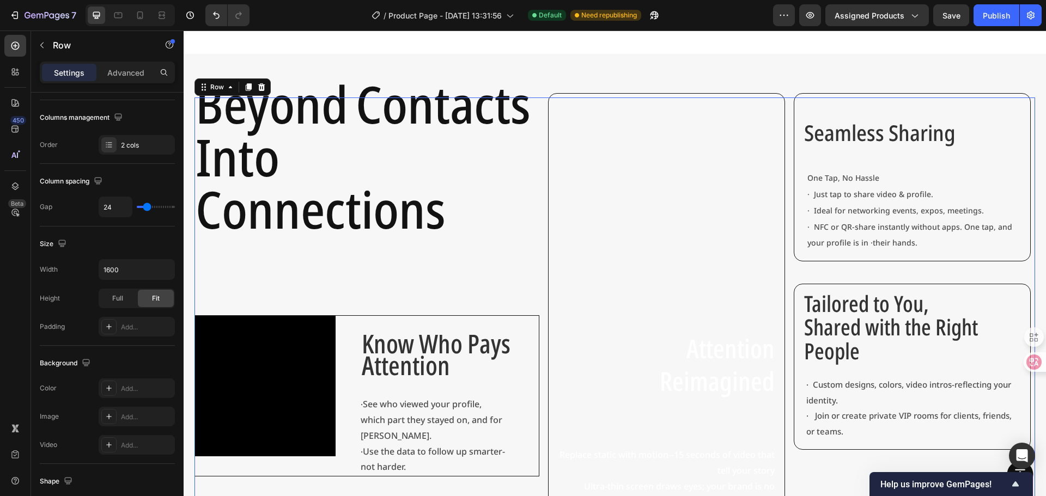
scroll to position [0, 0]
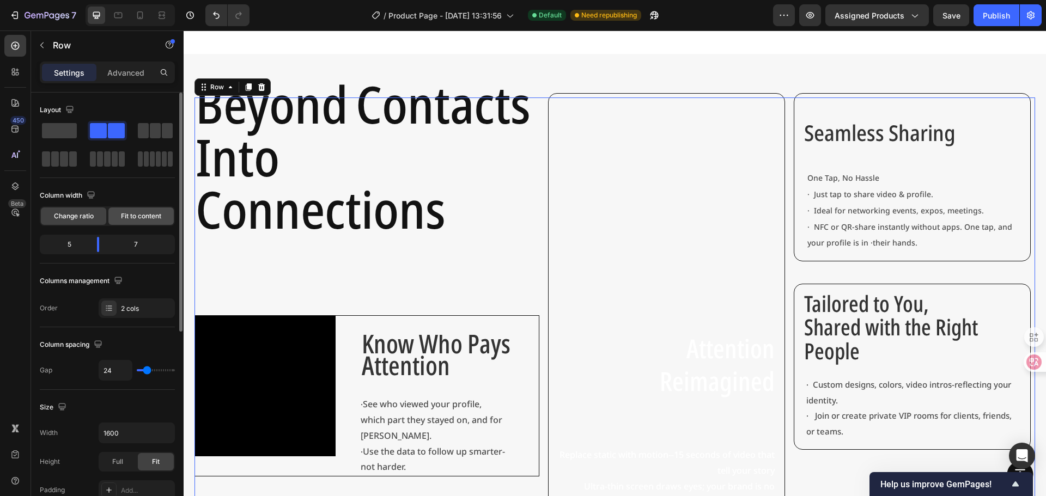
click at [111, 223] on div "Fit to content" at bounding box center [140, 216] width 65 height 17
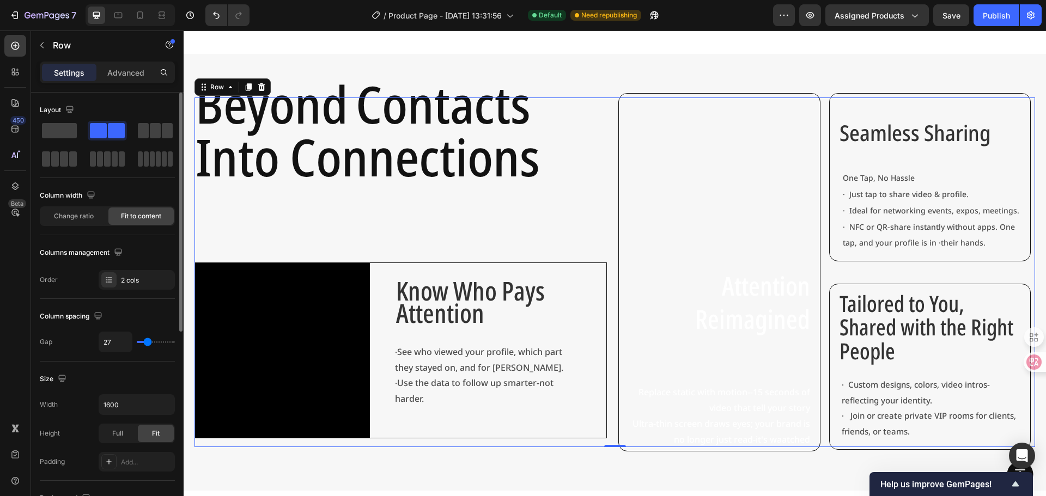
drag, startPoint x: 149, startPoint y: 343, endPoint x: 168, endPoint y: 339, distance: 19.9
click at [148, 343] on input "range" at bounding box center [156, 342] width 38 height 2
click at [378, 295] on div "Video" at bounding box center [295, 350] width 200 height 175
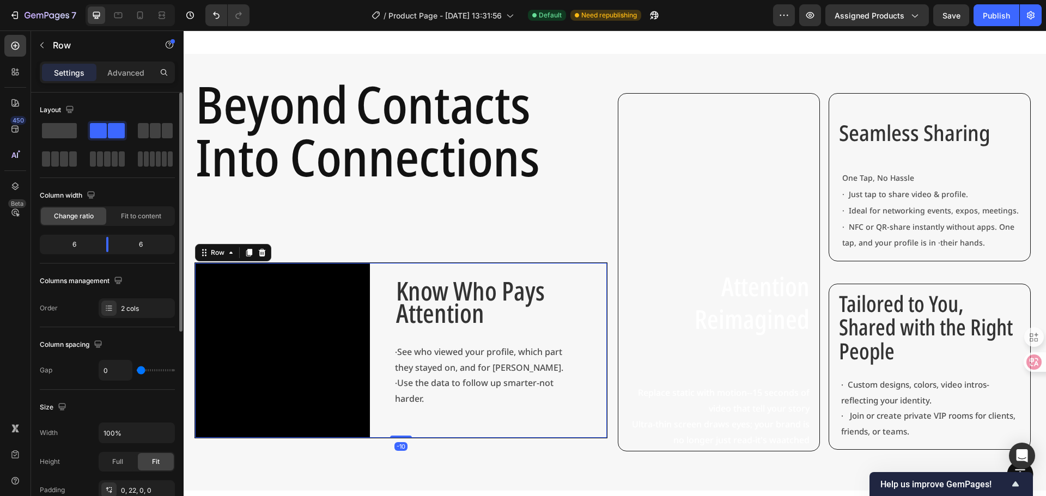
scroll to position [54, 0]
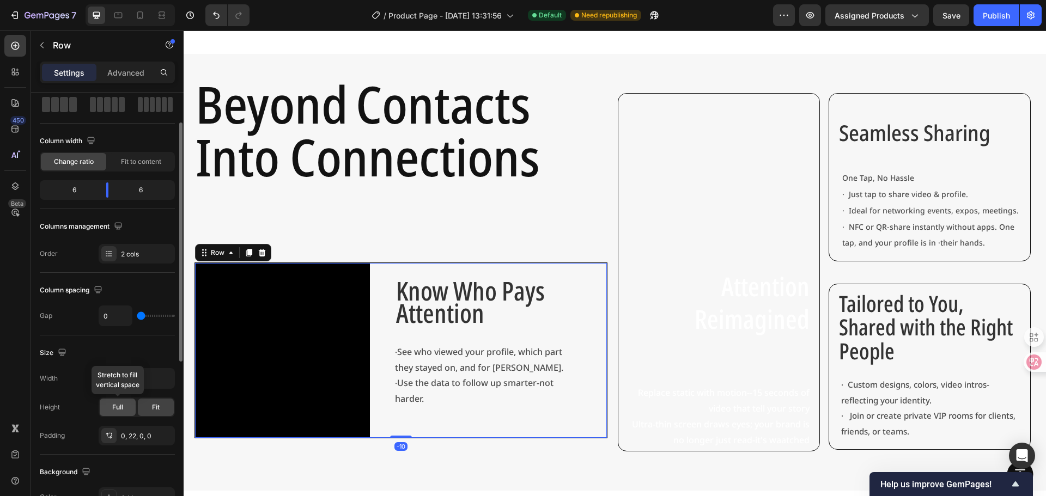
click at [127, 403] on div "Full" at bounding box center [118, 407] width 36 height 17
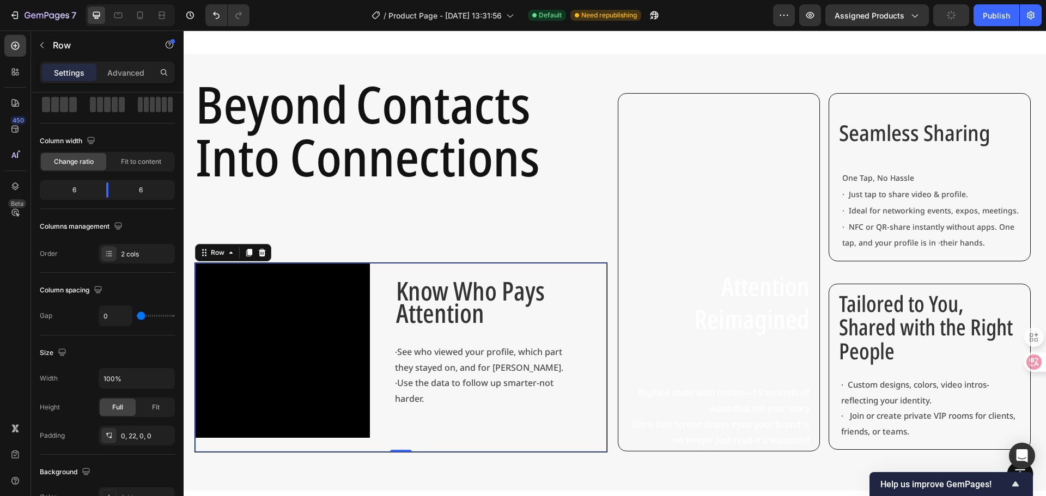
click at [143, 81] on div "Settings Advanced" at bounding box center [107, 73] width 135 height 22
click at [124, 70] on p "Advanced" at bounding box center [125, 72] width 37 height 11
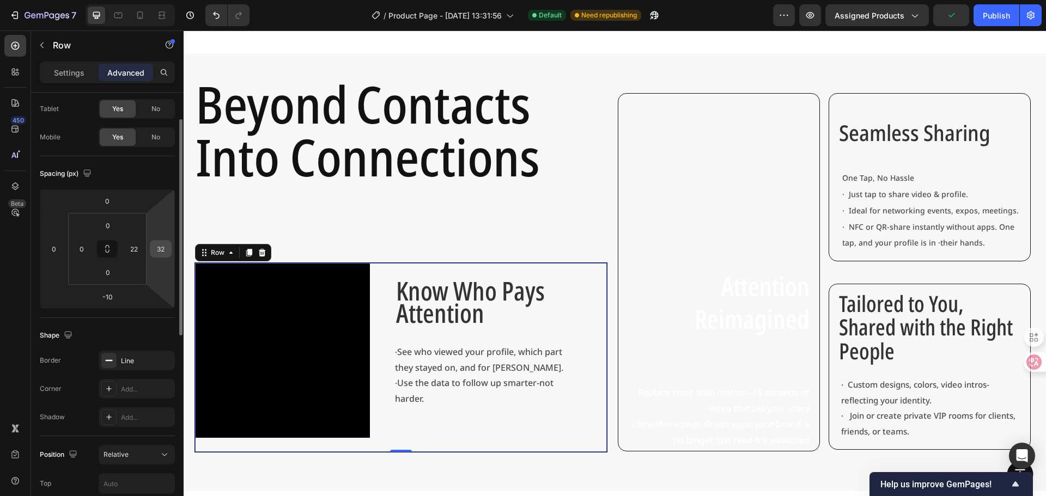
drag, startPoint x: 164, startPoint y: 266, endPoint x: 162, endPoint y: 244, distance: 22.4
click at [165, 0] on html "7 Version history / Product Page - [DATE] 13:31:56 Default Need republishing Pr…" at bounding box center [523, 0] width 1046 height 0
drag, startPoint x: 162, startPoint y: 243, endPoint x: 158, endPoint y: 267, distance: 24.3
click at [158, 0] on html "7 Version history / Product Page - [DATE] 13:31:56 Default Need republishing Pr…" at bounding box center [523, 0] width 1046 height 0
drag, startPoint x: 155, startPoint y: 272, endPoint x: 147, endPoint y: 259, distance: 15.1
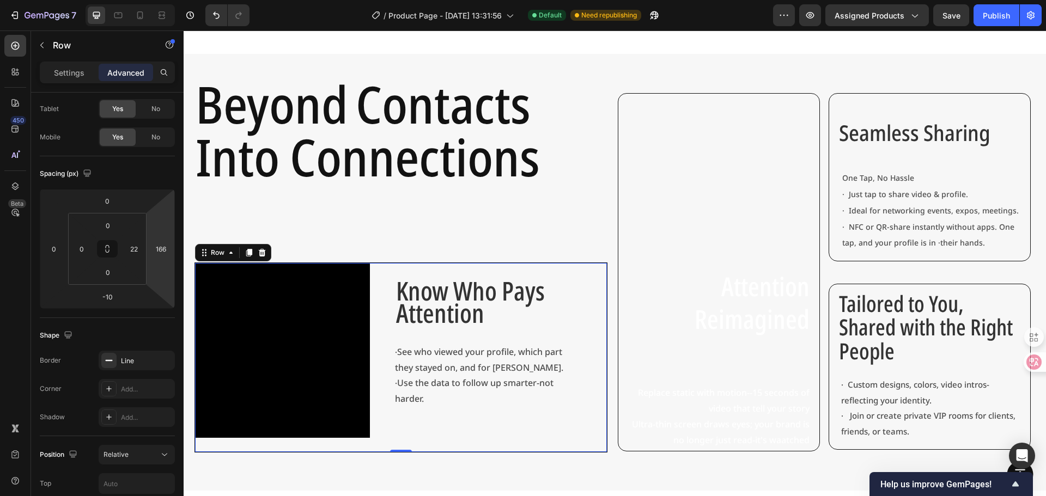
click at [147, 0] on html "7 Version history / Product Page - [DATE] 13:31:56 Default Need republishing Pr…" at bounding box center [523, 0] width 1046 height 0
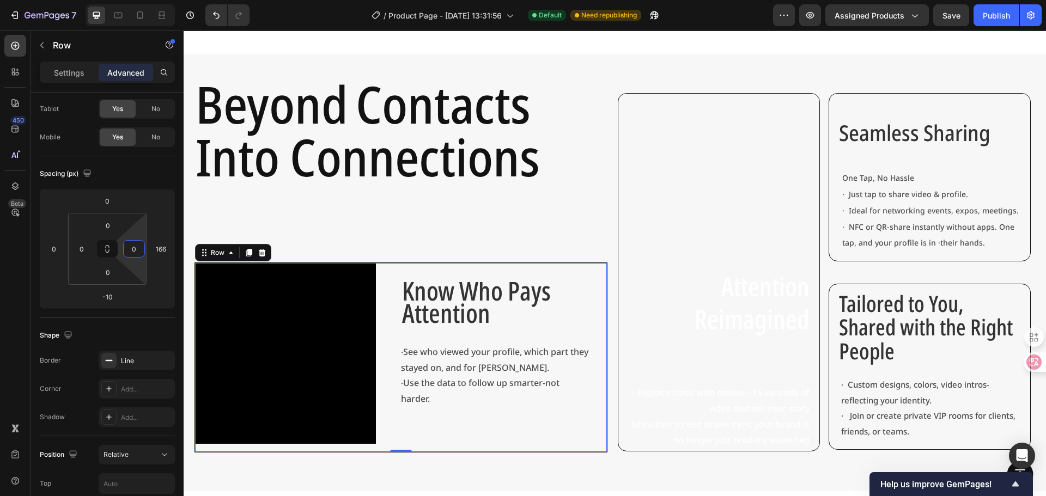
drag, startPoint x: 135, startPoint y: 262, endPoint x: 140, endPoint y: 268, distance: 8.1
click at [140, 0] on html "7 Version history / Product Page - [DATE] 13:31:56 Default Need republishing Pr…" at bounding box center [523, 0] width 1046 height 0
drag, startPoint x: 140, startPoint y: 268, endPoint x: 141, endPoint y: 279, distance: 11.5
click at [141, 0] on html "7 Version history / Product Page - [DATE] 13:31:56 Default Need republishing Pr…" at bounding box center [523, 0] width 1046 height 0
click at [585, 244] on div "⁠⁠⁠⁠⁠⁠⁠ Beyond Contacts Into Connections Heading Video Know Who Pays Attention …" at bounding box center [400, 273] width 413 height 350
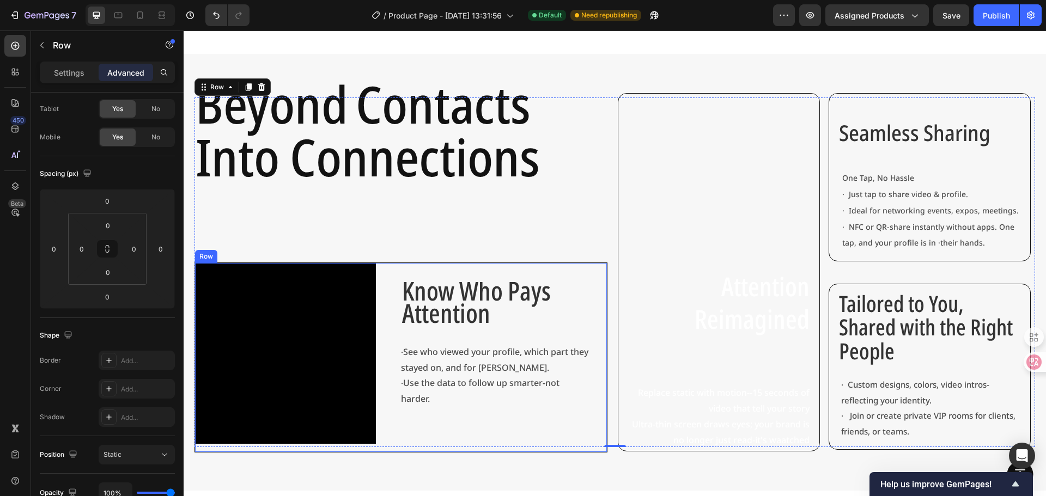
click at [599, 267] on div "Know Who Pays Attention Text Block · See who viewed your profile, which part th…" at bounding box center [504, 357] width 206 height 189
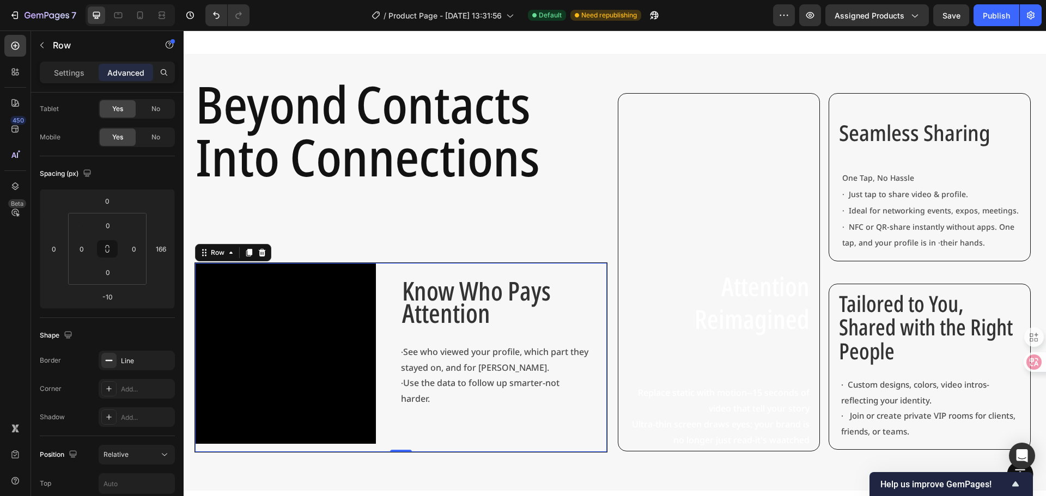
click at [428, 443] on div "Know Who Pays Attention Text Block · See who viewed your profile, which part th…" at bounding box center [504, 357] width 206 height 189
click at [439, 417] on div "Know Who Pays Attention Text Block · See who viewed your profile, which part th…" at bounding box center [504, 357] width 206 height 189
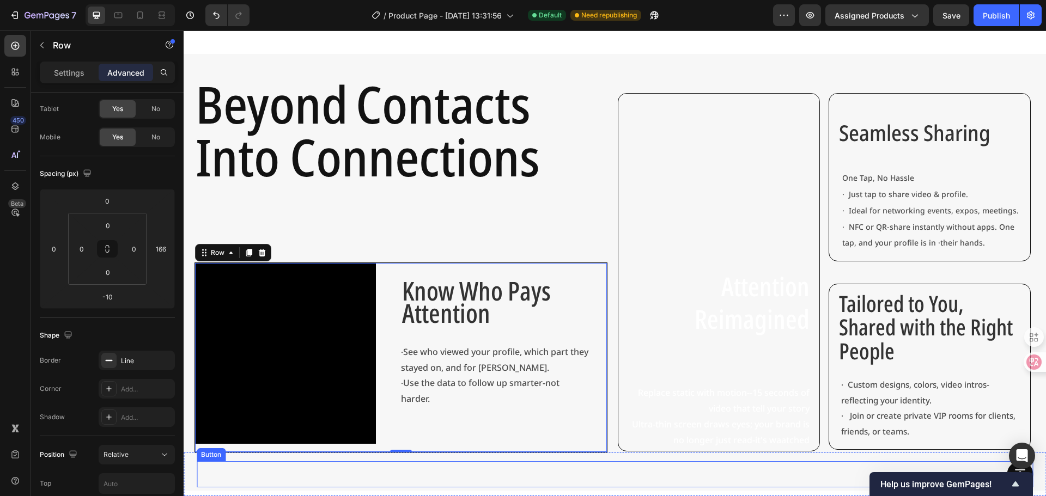
click at [456, 463] on div "Button" at bounding box center [615, 474] width 836 height 26
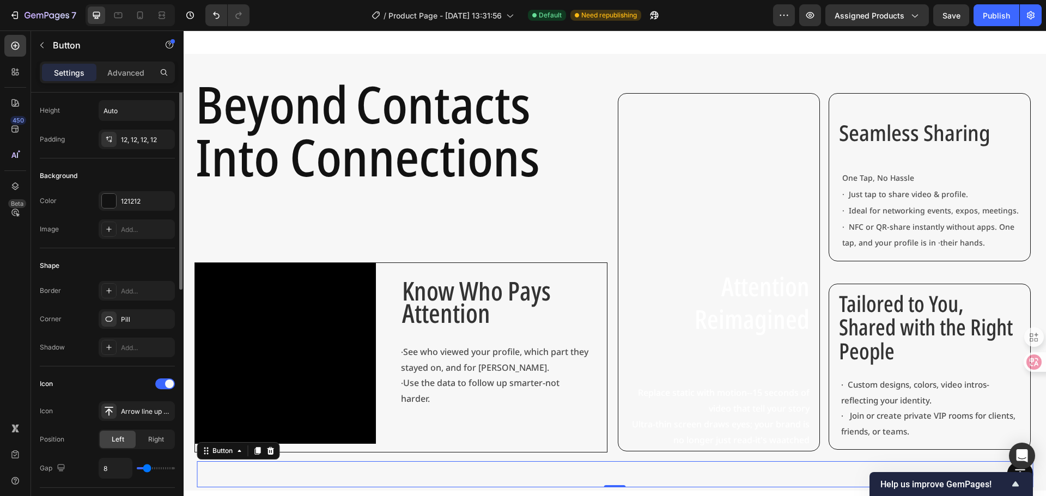
scroll to position [0, 0]
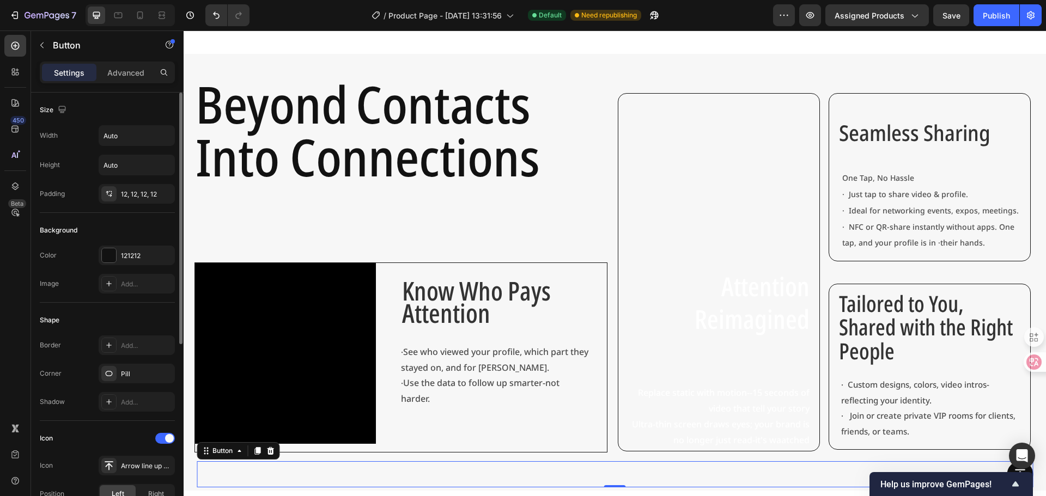
click at [453, 429] on div "Know Who Pays Attention Text Block · See who viewed your profile, which part th…" at bounding box center [504, 357] width 206 height 189
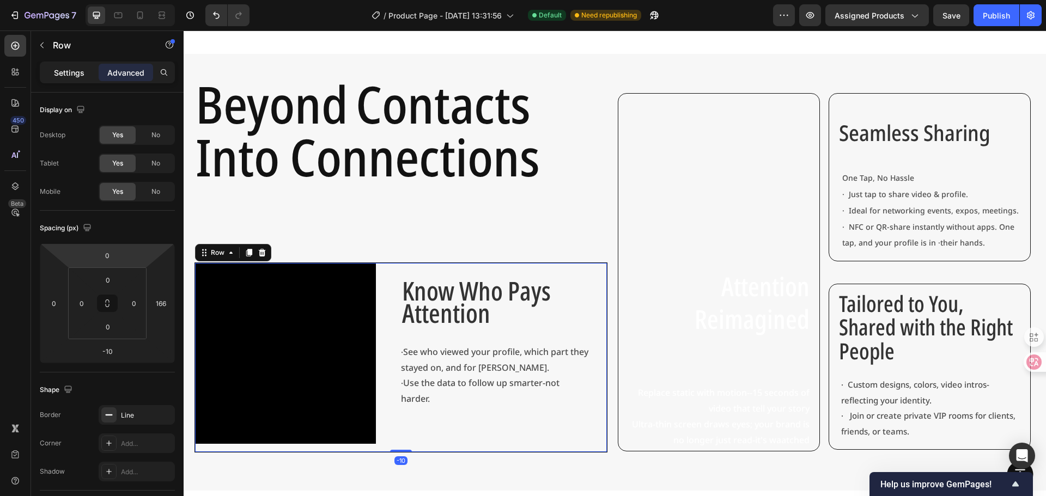
click at [71, 74] on p "Settings" at bounding box center [69, 72] width 31 height 11
